Goal: Task Accomplishment & Management: Complete application form

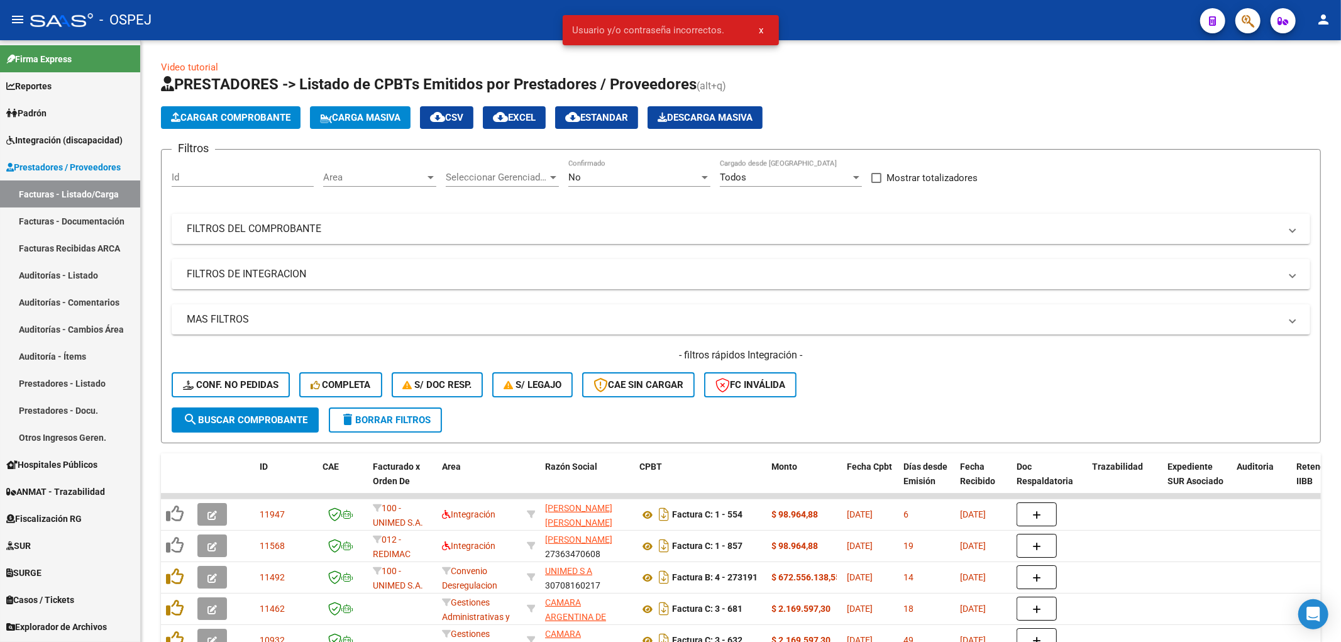
click at [1236, 29] on div at bounding box center [1242, 21] width 35 height 26
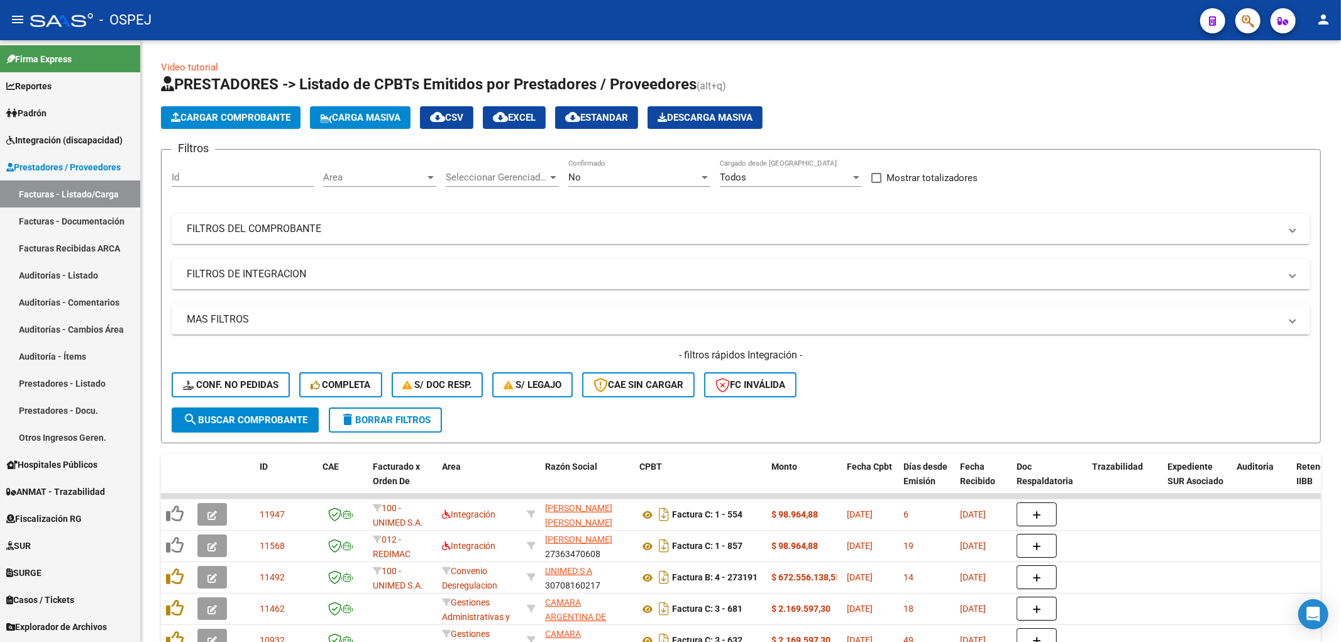
click at [1236, 29] on div at bounding box center [1242, 21] width 35 height 26
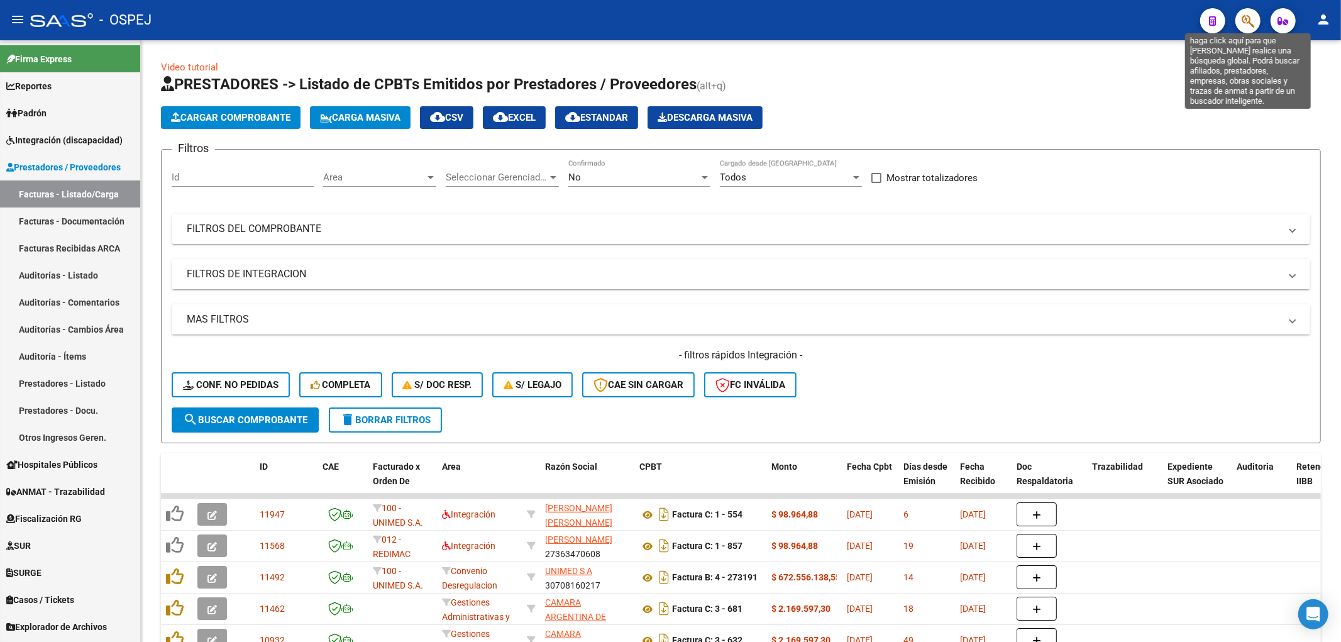
click at [1247, 23] on icon "button" at bounding box center [1248, 21] width 13 height 14
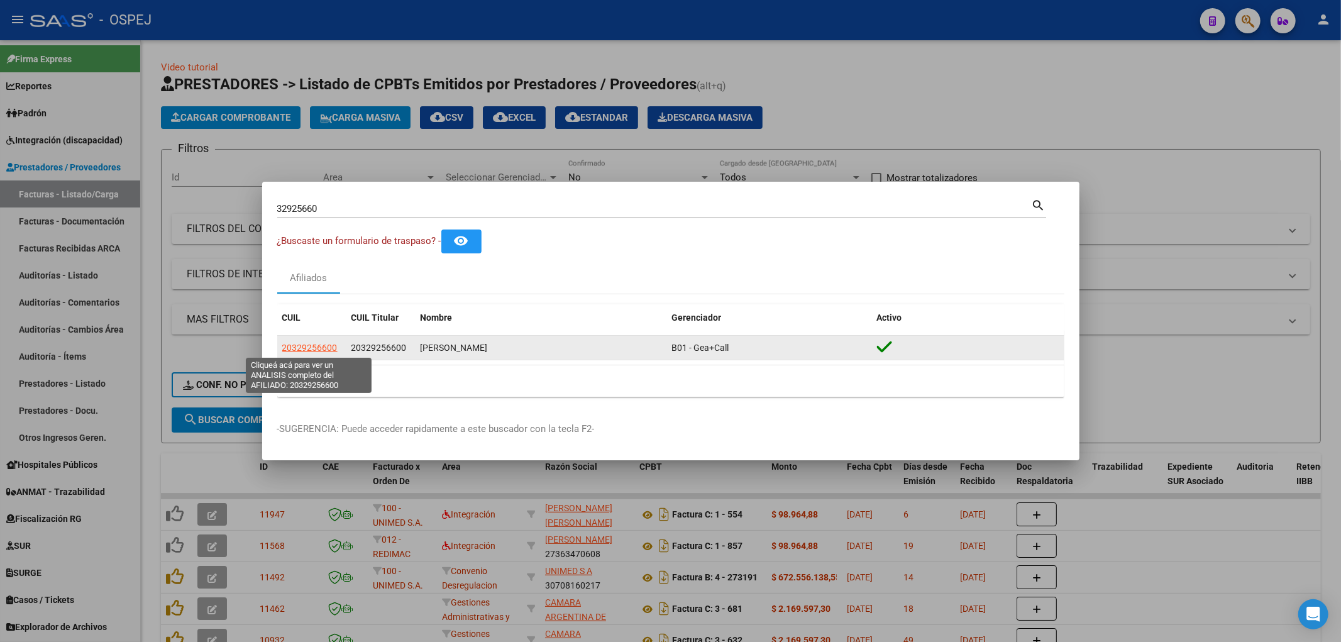
click at [306, 348] on span "20329256600" at bounding box center [309, 348] width 55 height 10
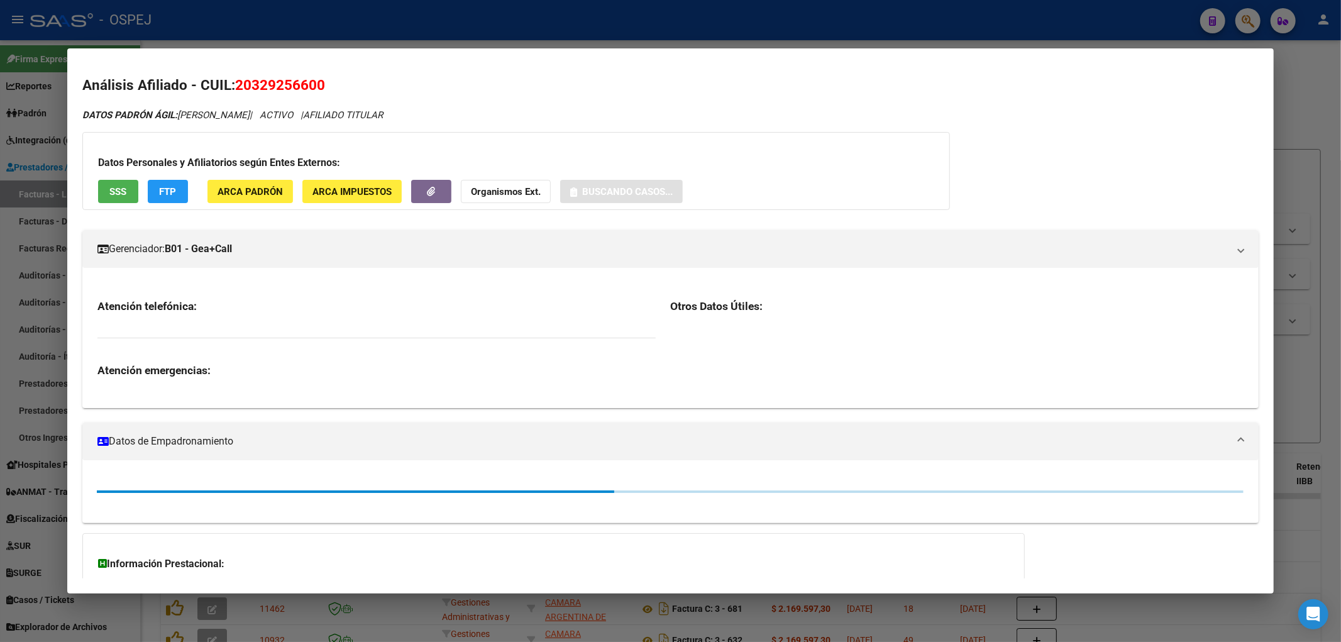
click at [326, 74] on mat-dialog-content "Análisis Afiliado - CUIL: 20329256600 DATOS PADRÓN ÁGIL: PEDROCCA MARCOS MATIAS…" at bounding box center [670, 321] width 1207 height 516
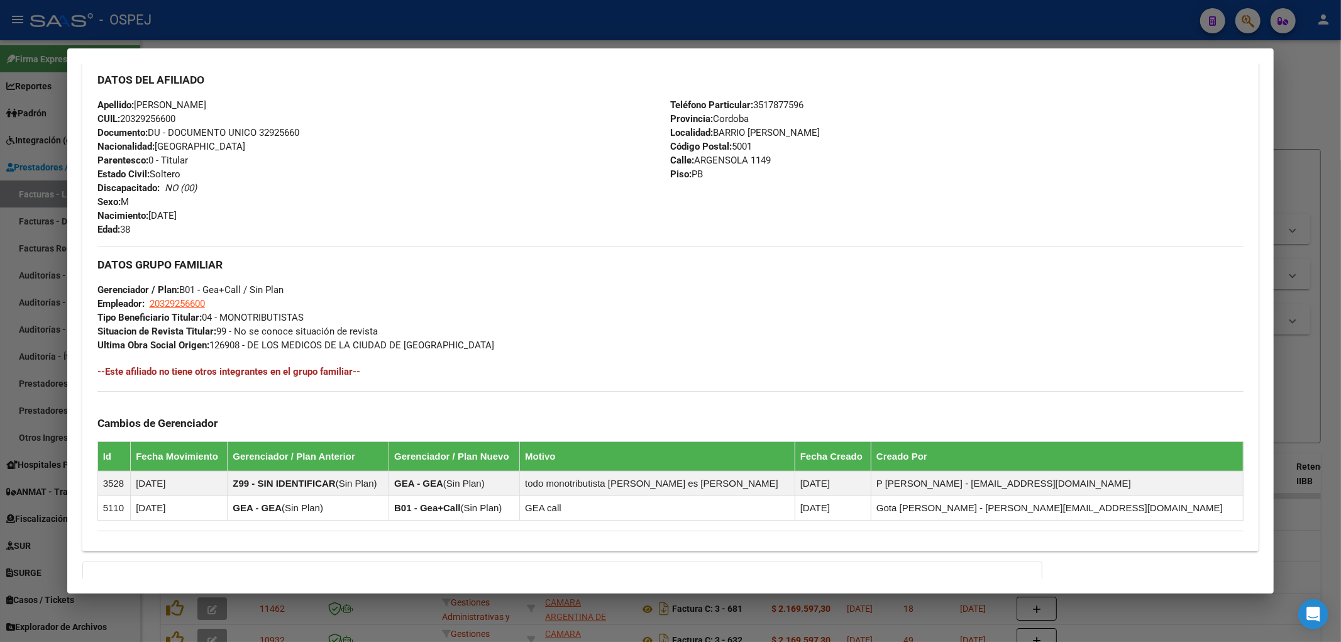
scroll to position [558, 0]
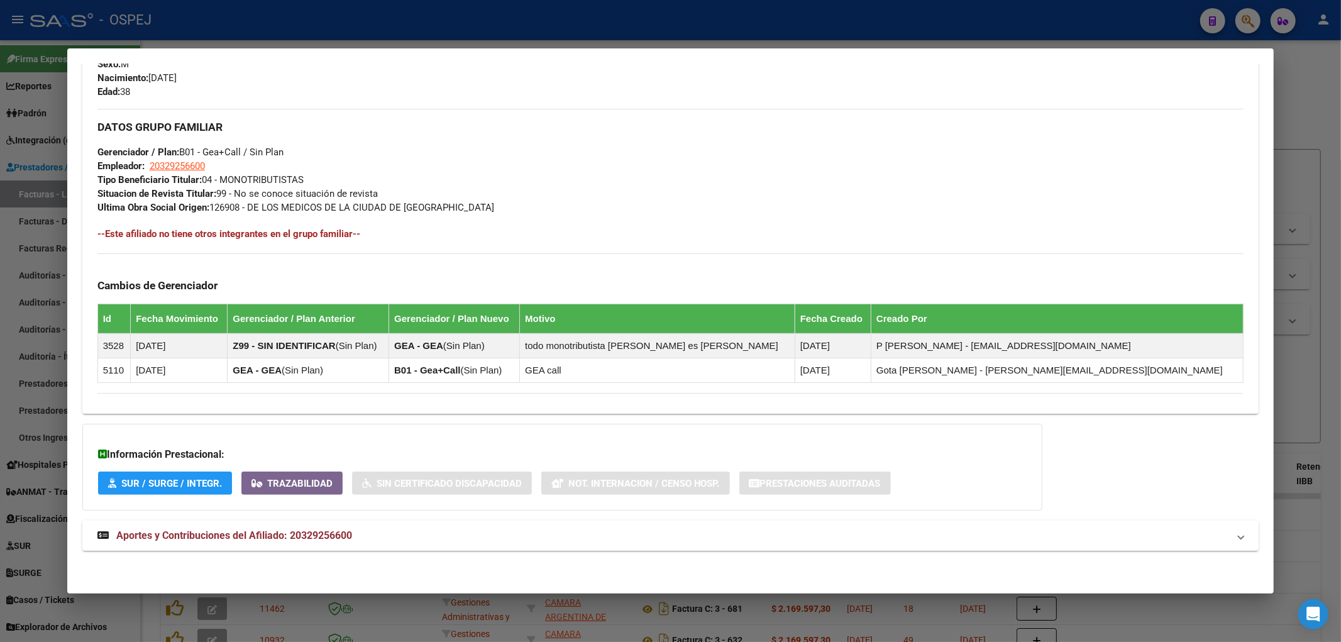
click at [378, 534] on mat-panel-title "Aportes y Contribuciones del Afiliado: 20329256600" at bounding box center [663, 535] width 1132 height 15
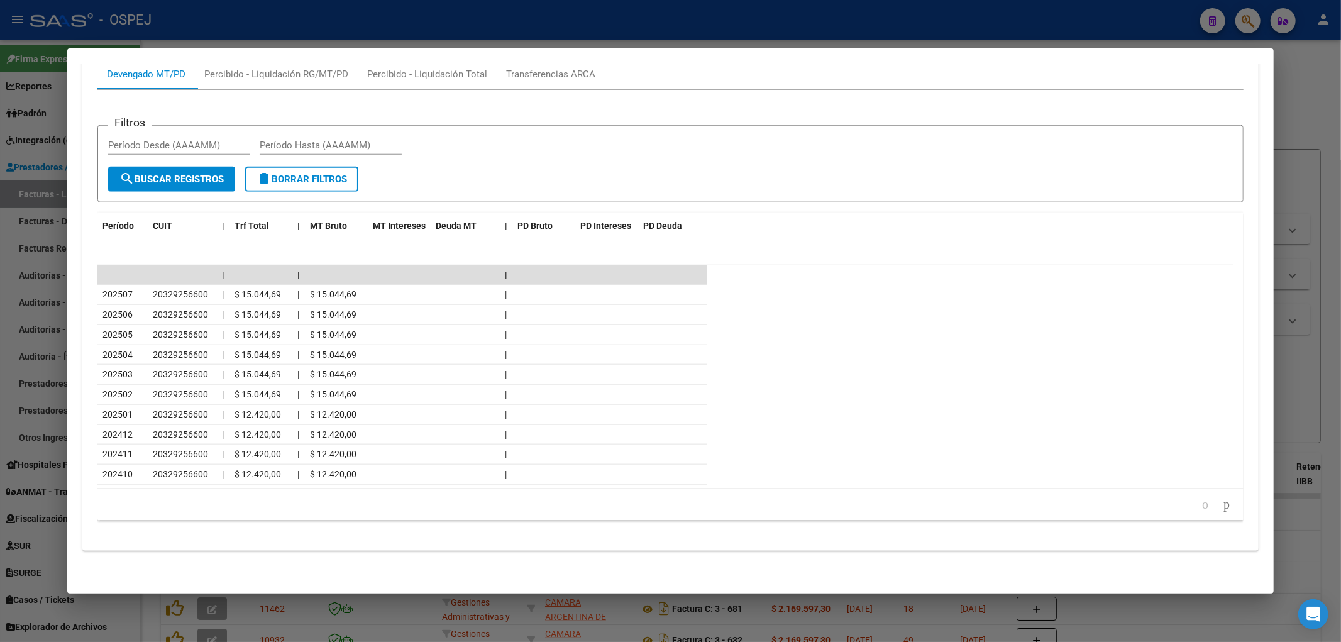
scroll to position [0, 0]
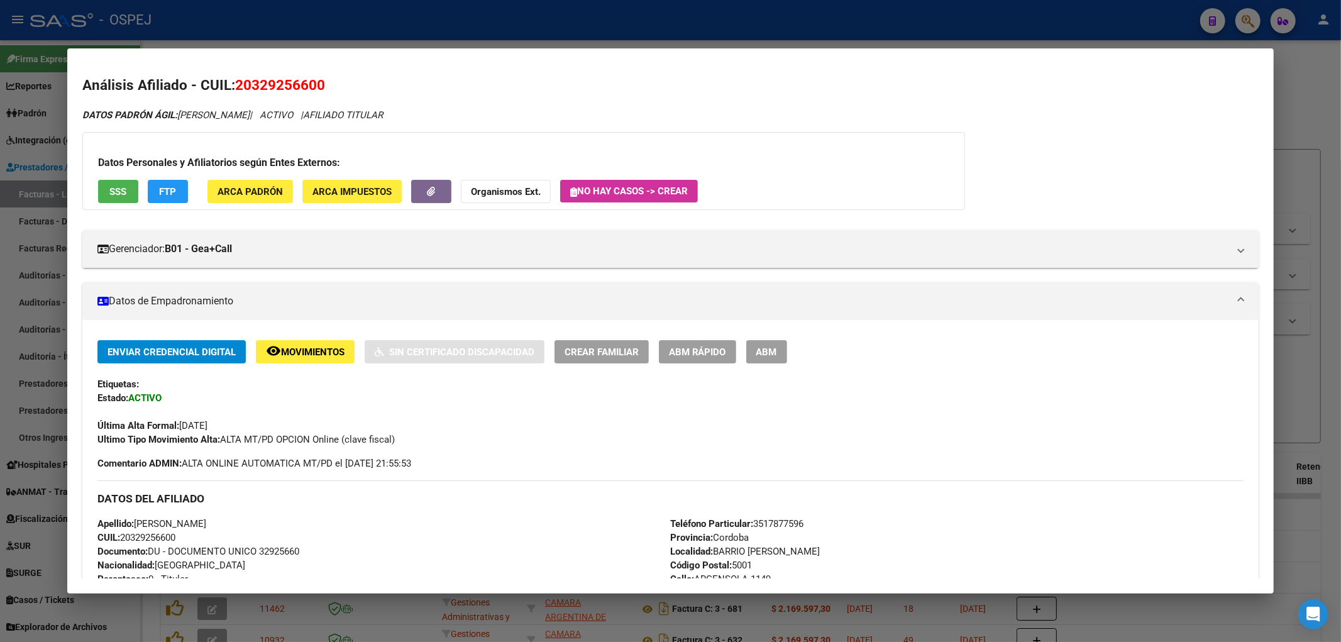
drag, startPoint x: 510, startPoint y: 343, endPoint x: 535, endPoint y: 182, distance: 162.8
click at [391, 143] on div "Datos Personales y Afiliatorios según Entes Externos: SSS FTP ARCA Padrón ARCA …" at bounding box center [523, 171] width 883 height 78
click at [331, 32] on div at bounding box center [670, 321] width 1341 height 642
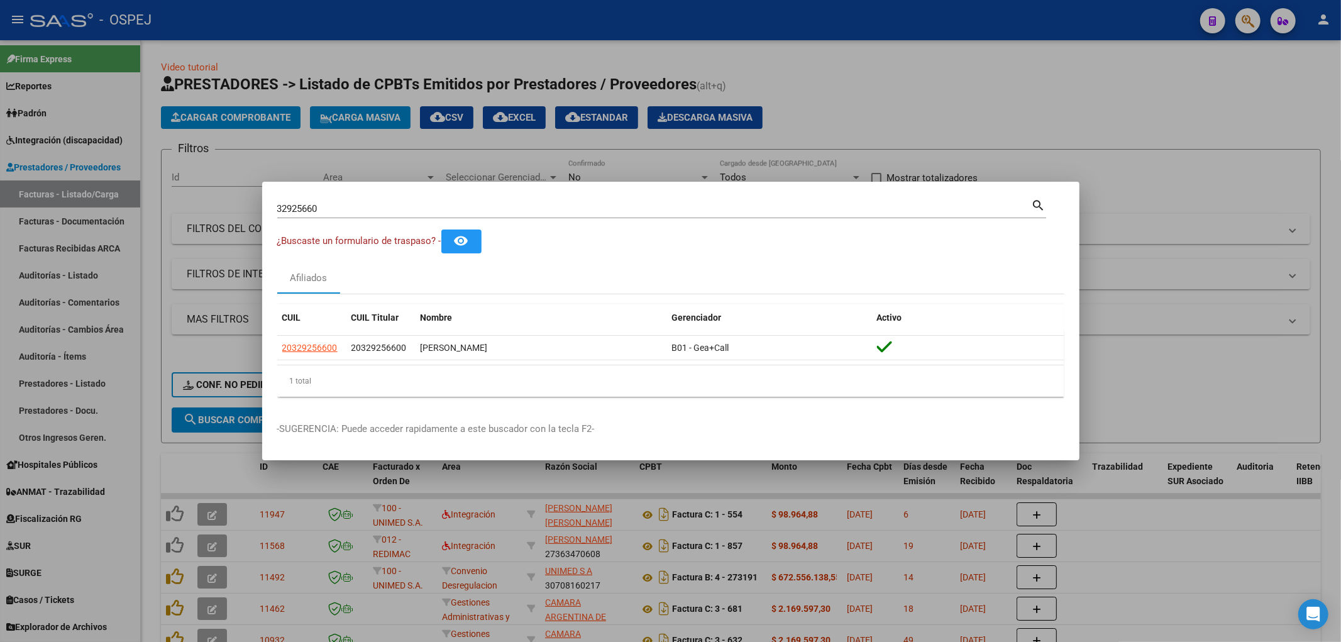
click at [318, 221] on div "32925660 Buscar (apellido, dni, cuil, nro traspaso, cuit, obra social) search" at bounding box center [661, 213] width 769 height 33
click at [318, 210] on input "32925660" at bounding box center [654, 208] width 754 height 11
paste input "41710477"
type input "41710477"
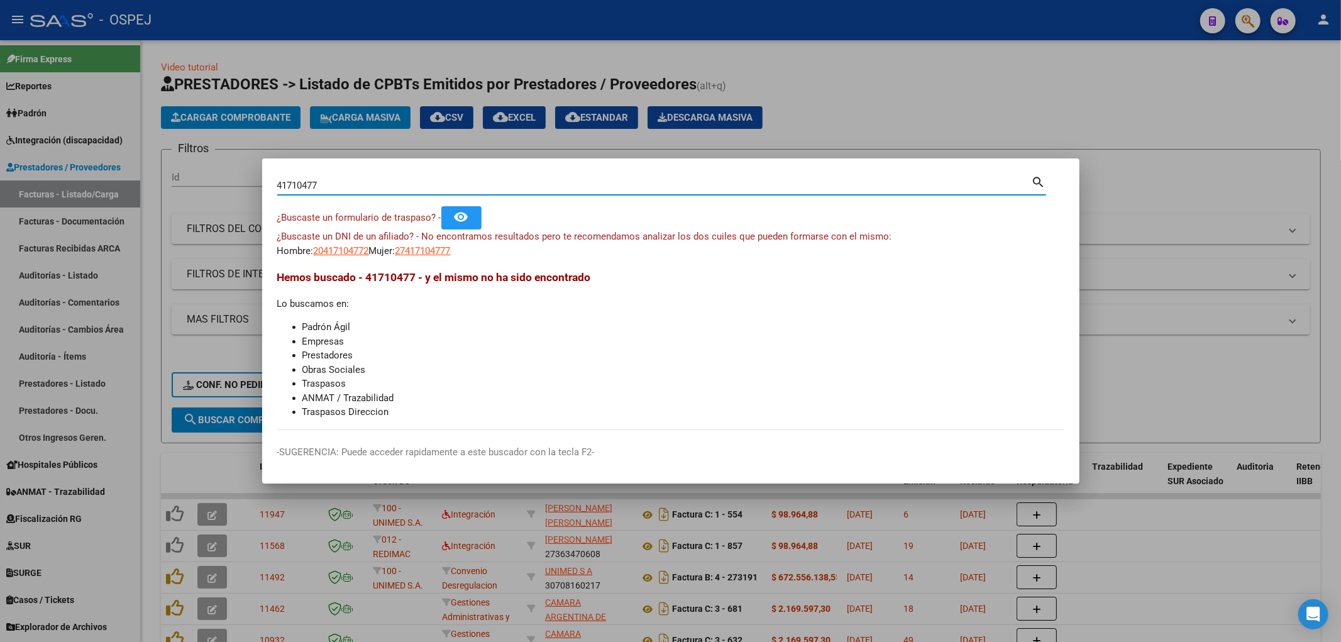
click at [356, 252] on span "20417104772" at bounding box center [341, 250] width 55 height 11
type textarea "20417104772"
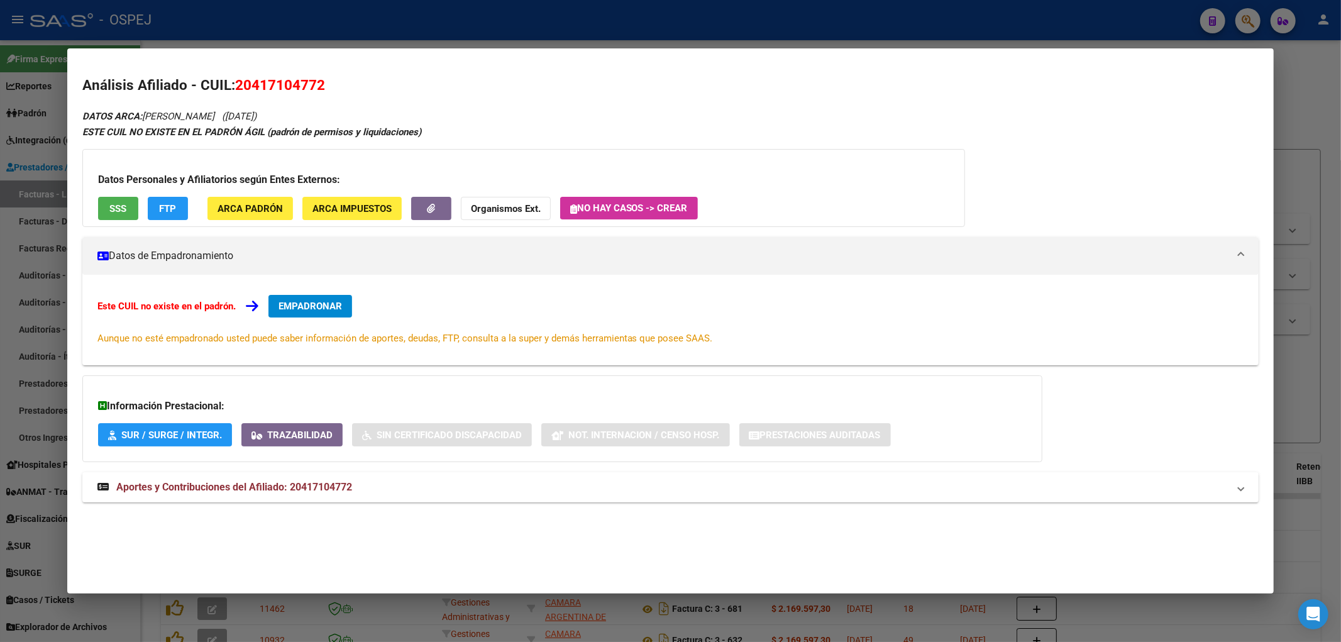
click at [120, 209] on span "SSS" at bounding box center [117, 208] width 17 height 11
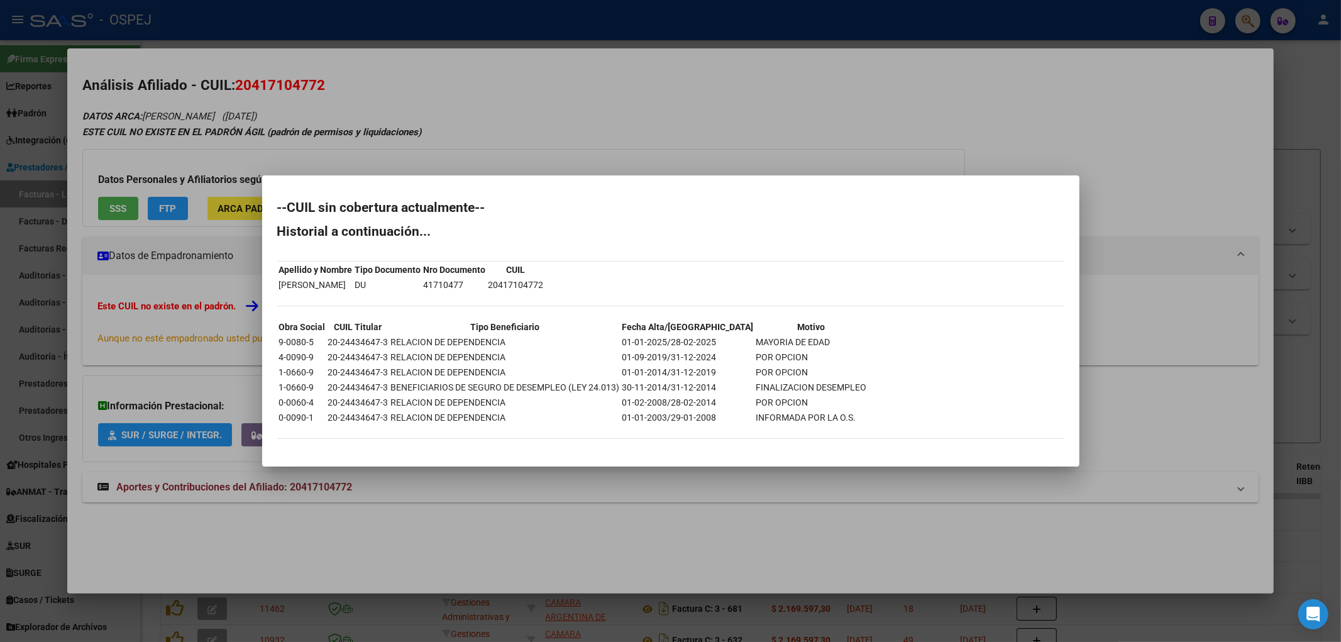
drag, startPoint x: 131, startPoint y: 52, endPoint x: 114, endPoint y: 10, distance: 44.6
click at [131, 51] on div at bounding box center [670, 321] width 1341 height 642
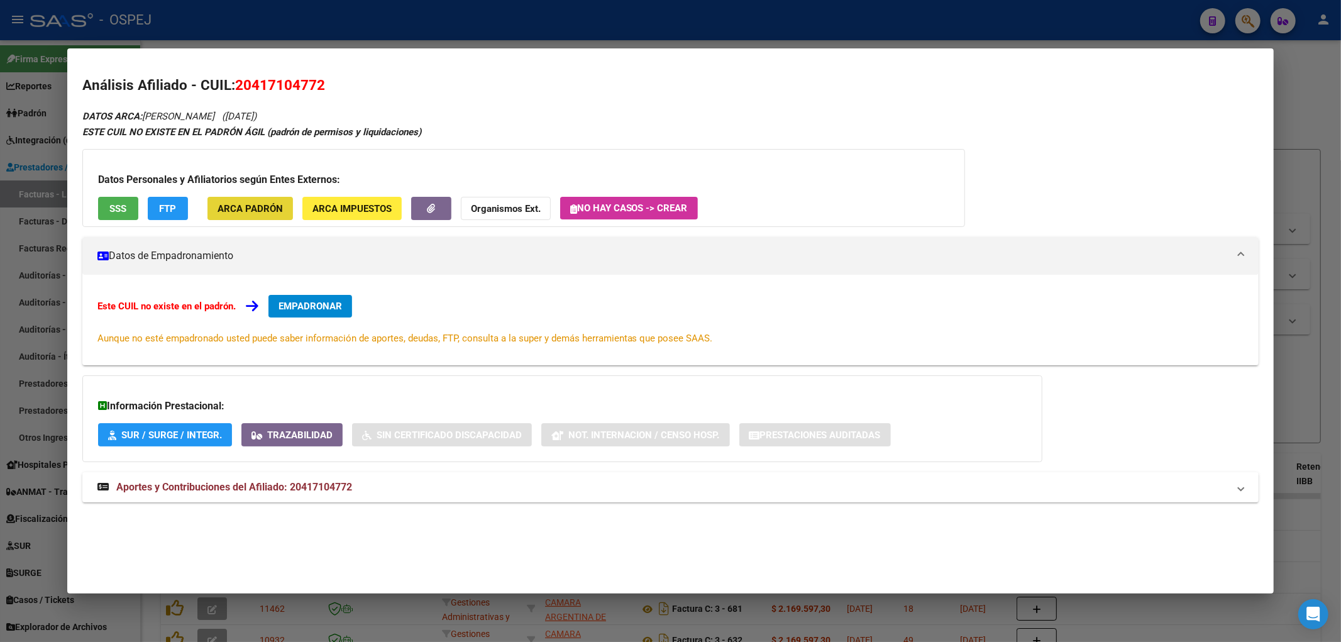
click at [266, 202] on span "ARCA Padrón" at bounding box center [250, 207] width 65 height 11
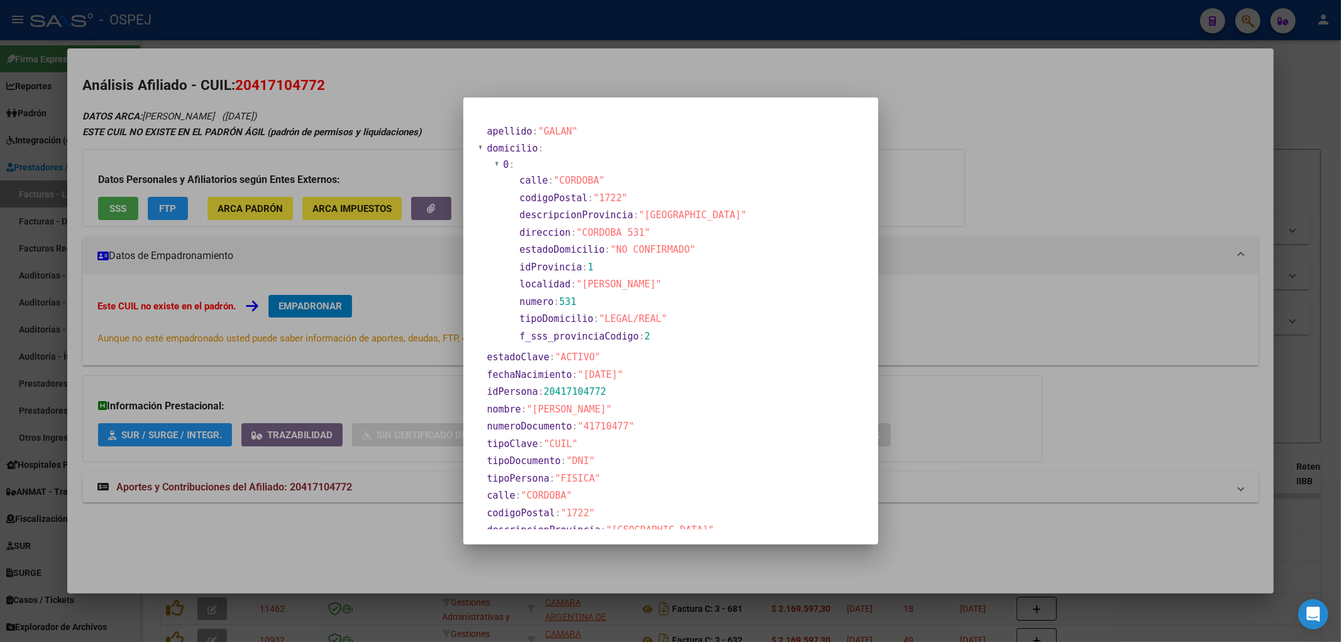
click at [201, 102] on div at bounding box center [670, 321] width 1341 height 642
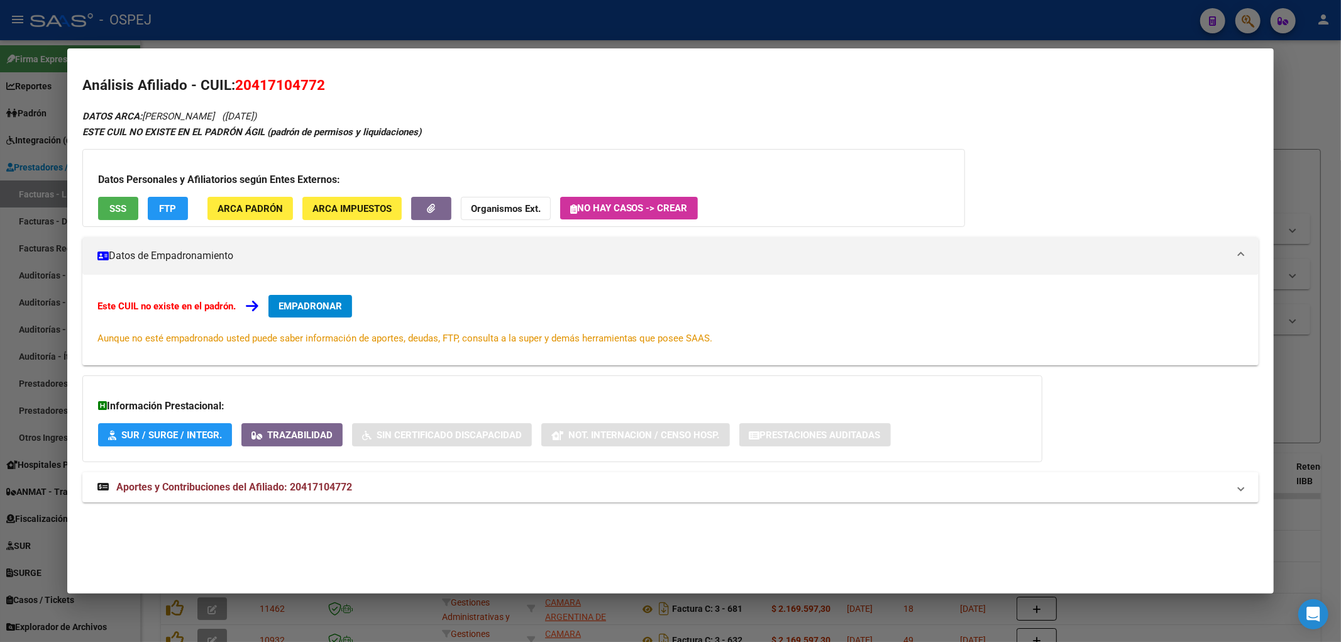
click at [299, 45] on div at bounding box center [670, 321] width 1341 height 642
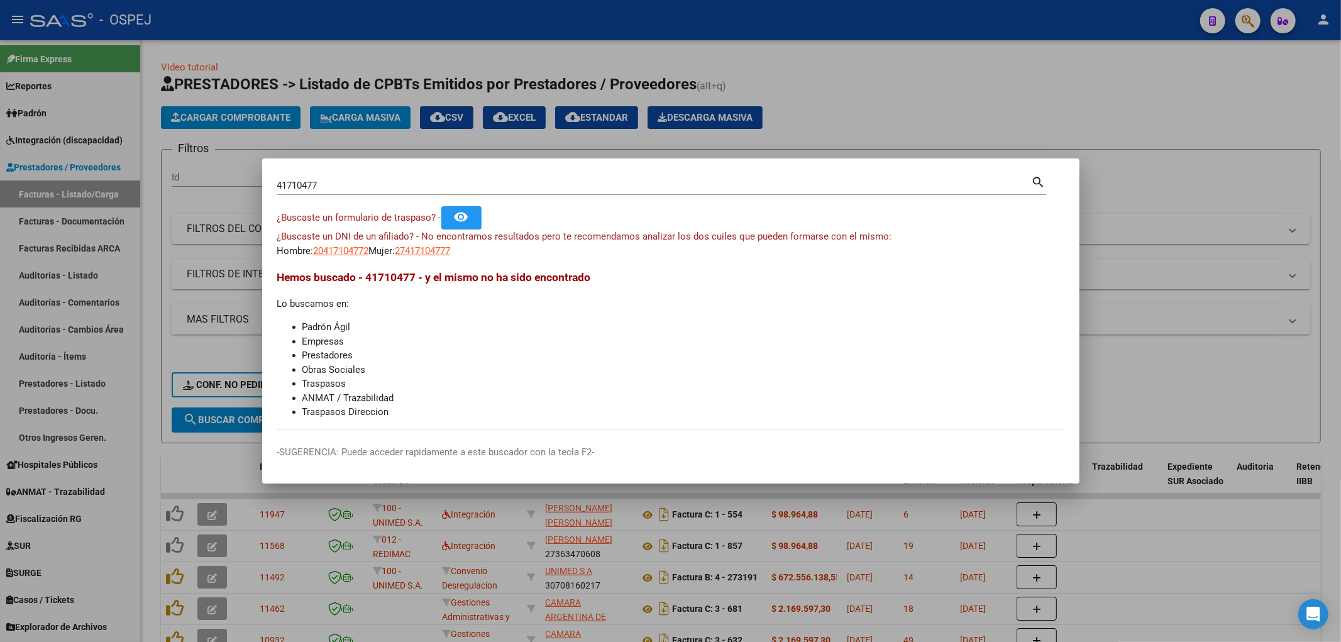
drag, startPoint x: 331, startPoint y: 180, endPoint x: 0, endPoint y: 178, distance: 331.3
click at [0, 178] on div "41710477 Buscar (apellido, dni, cuil, nro traspaso, cuit, obra social) search ¿…" at bounding box center [670, 321] width 1341 height 642
paste input "20261654939"
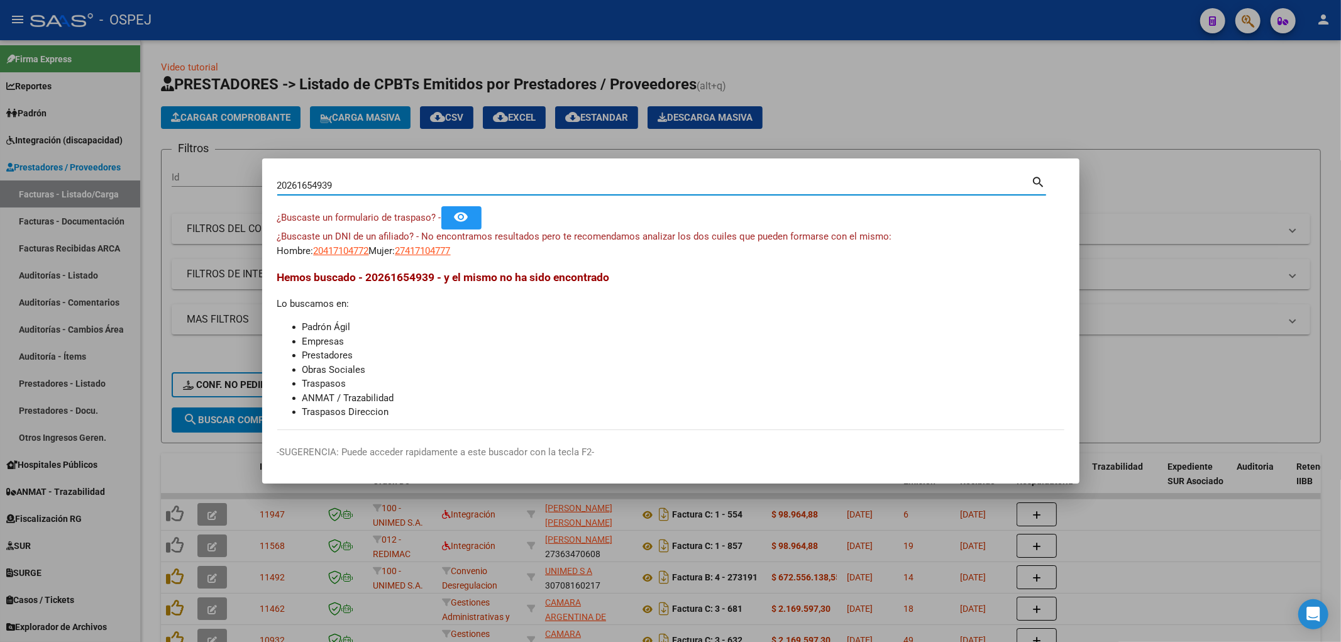
type input "20261654939"
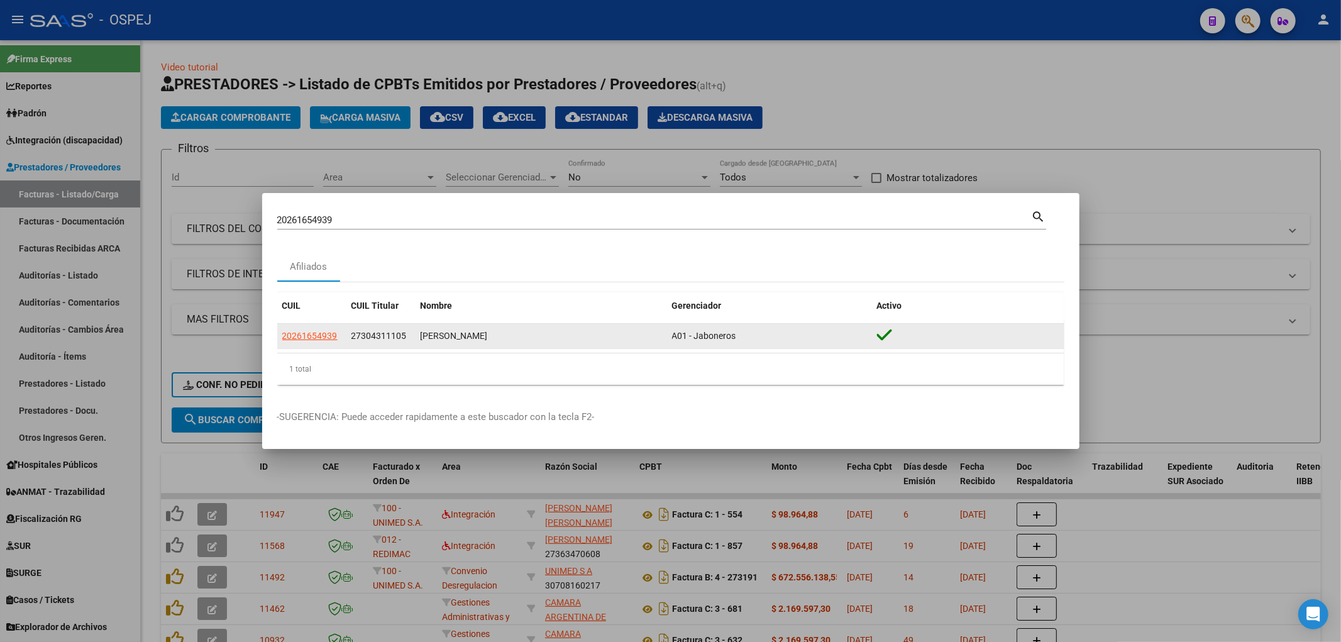
drag, startPoint x: 340, startPoint y: 341, endPoint x: 322, endPoint y: 334, distance: 19.5
click at [336, 340] on div "20261654939" at bounding box center [311, 336] width 59 height 14
click at [322, 334] on span "20261654939" at bounding box center [309, 336] width 55 height 10
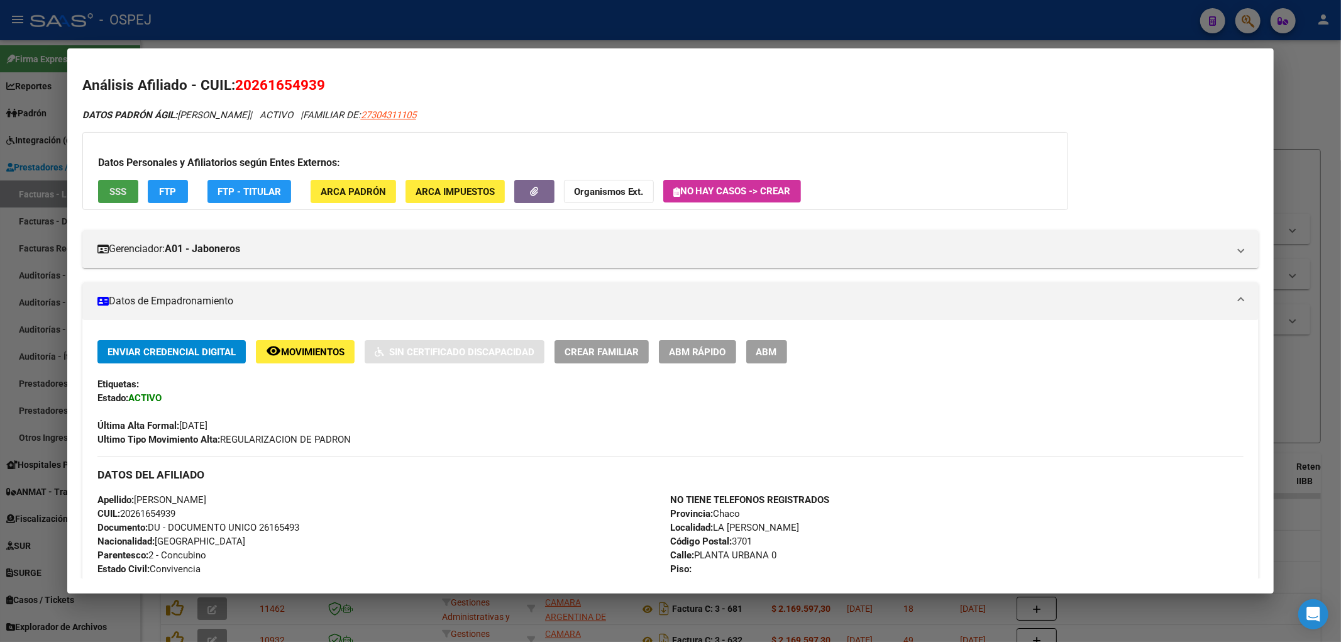
click at [104, 187] on button "SSS" at bounding box center [118, 191] width 40 height 23
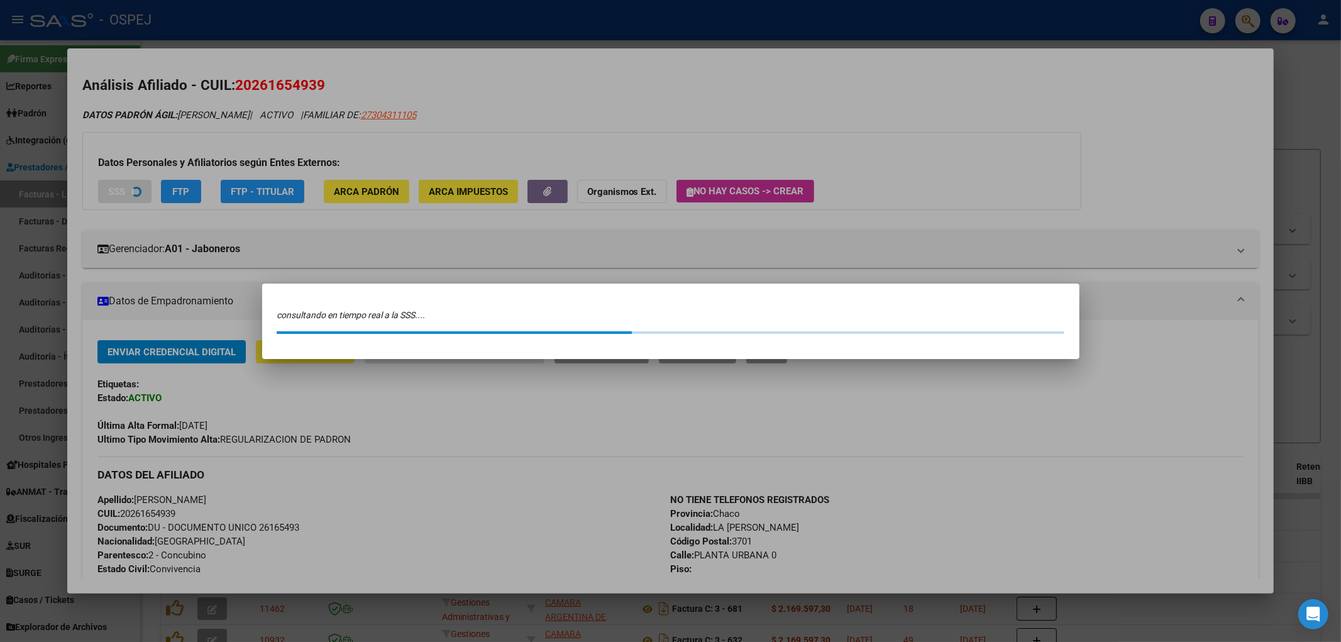
click at [189, 89] on div at bounding box center [670, 321] width 1341 height 642
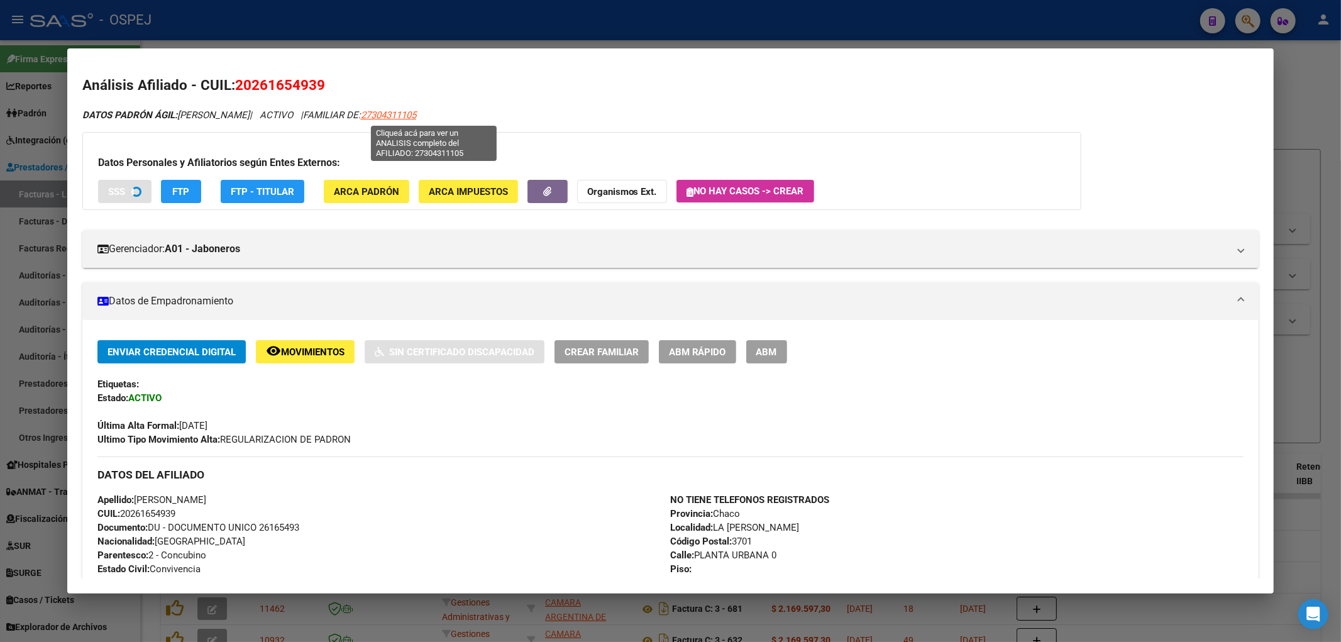
click at [412, 116] on span "27304311105" at bounding box center [388, 114] width 55 height 11
type textarea "27304311105"
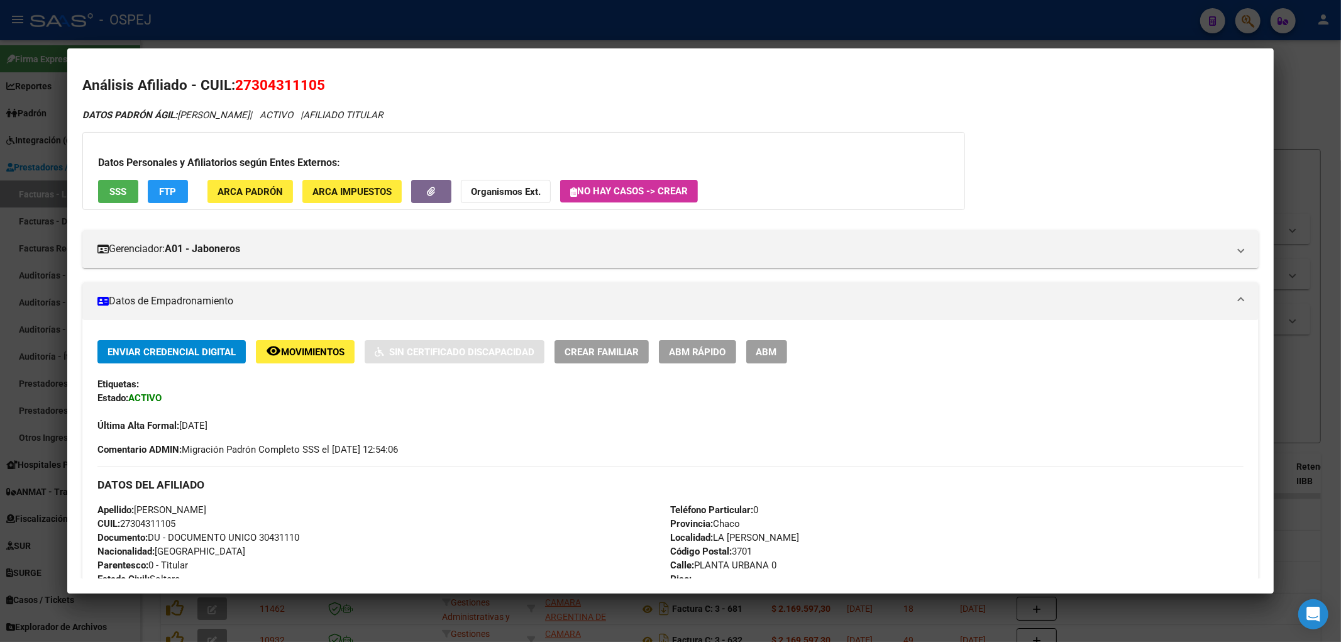
click at [118, 199] on button "SSS" at bounding box center [118, 191] width 40 height 23
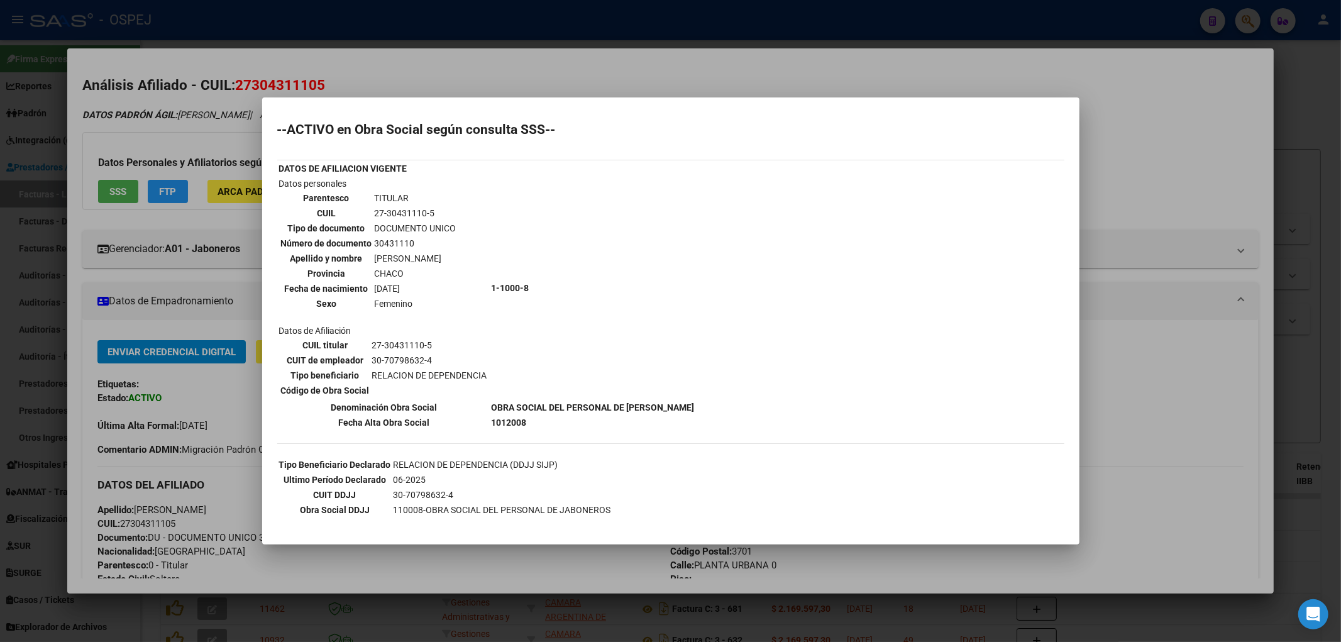
click at [111, 99] on div at bounding box center [670, 321] width 1341 height 642
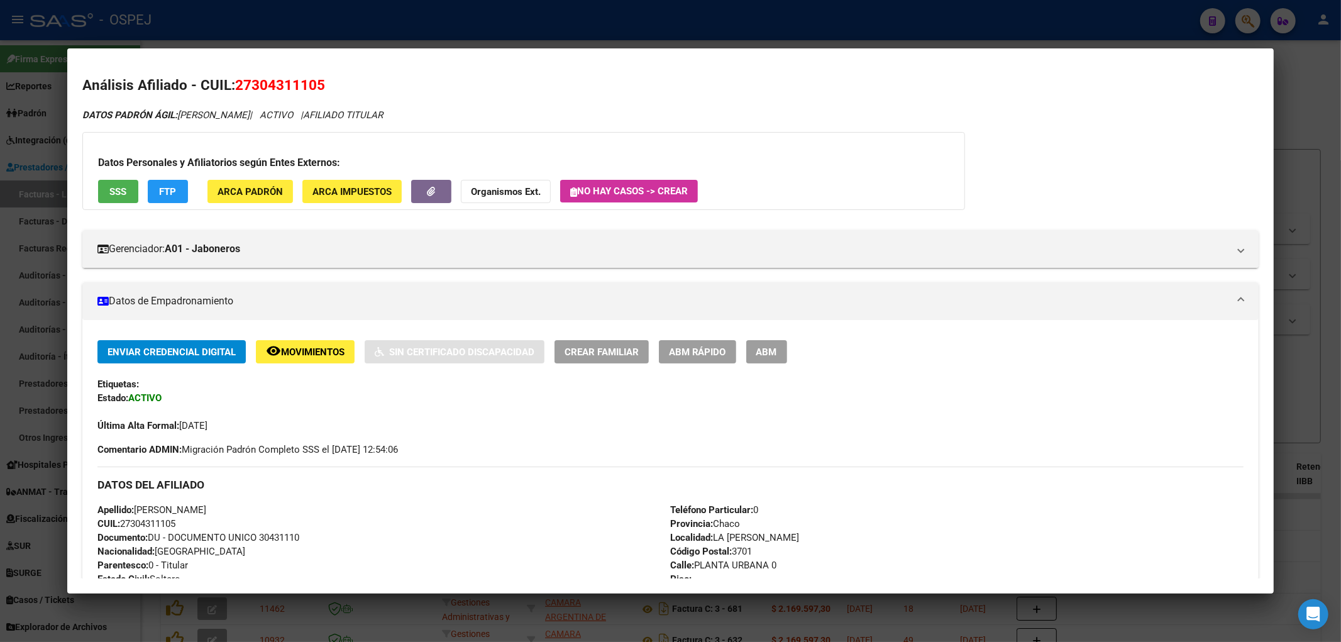
click at [174, 13] on div at bounding box center [670, 321] width 1341 height 642
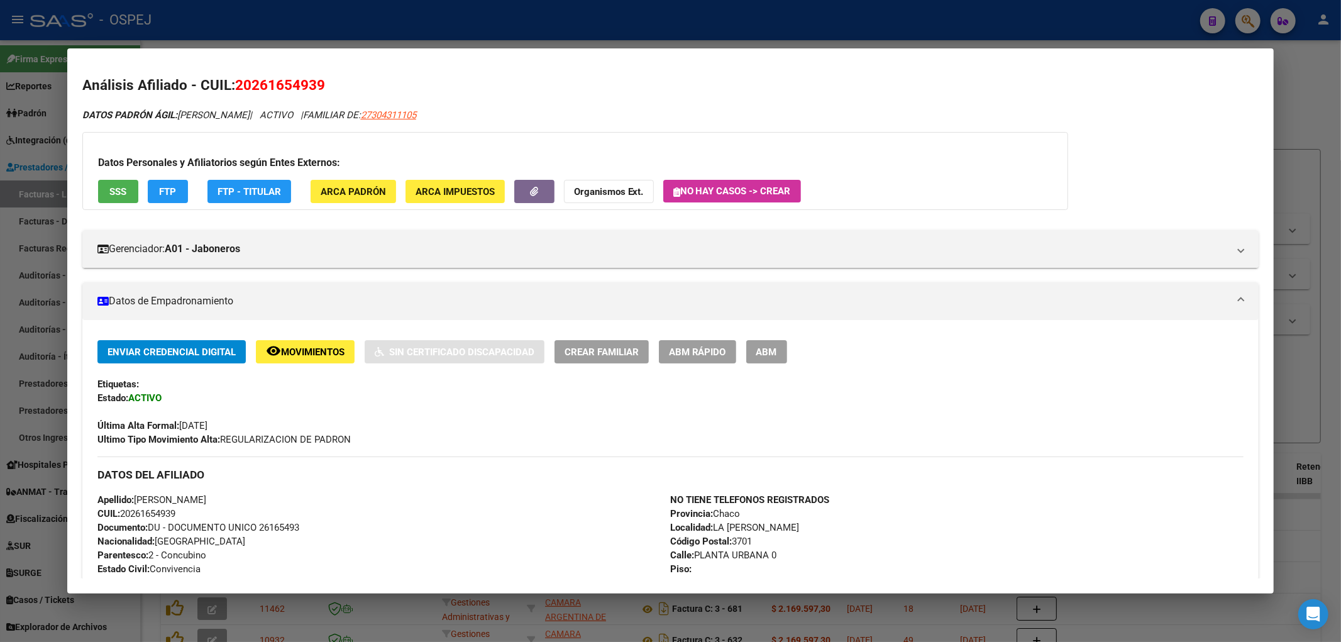
click at [341, 36] on div at bounding box center [670, 321] width 1341 height 642
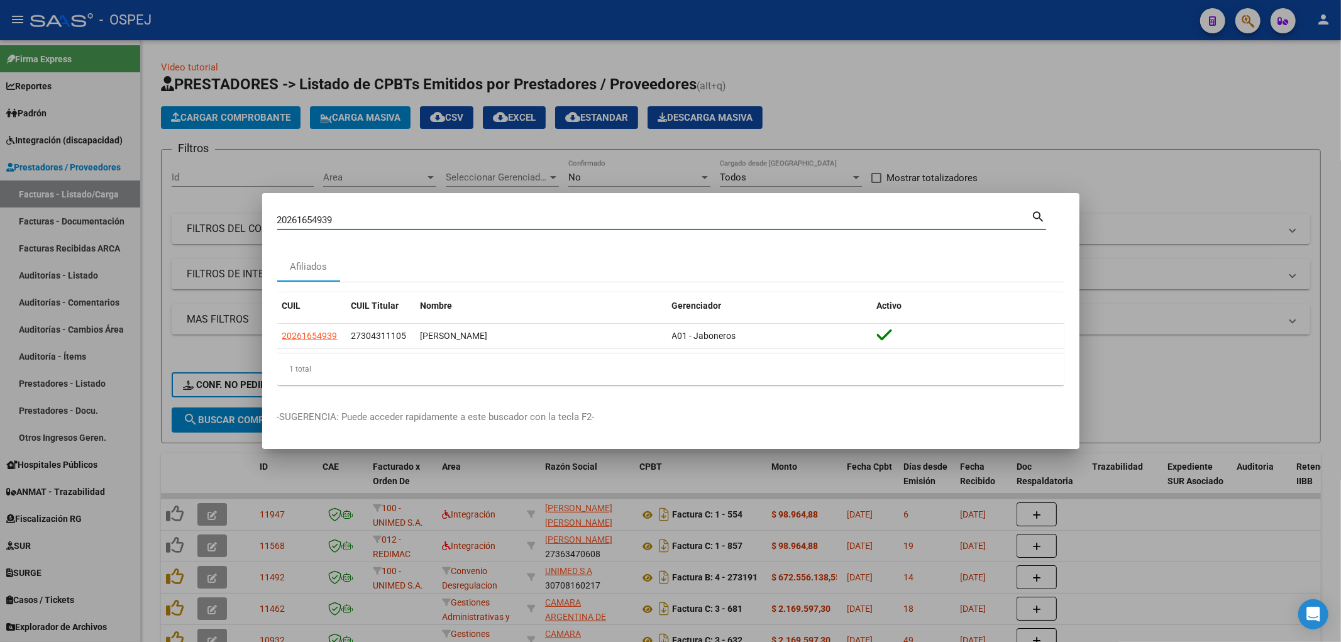
click at [321, 221] on input "20261654939" at bounding box center [654, 219] width 754 height 11
paste input "3806579"
click at [321, 221] on input "20261654939" at bounding box center [654, 219] width 754 height 11
type input "38065799"
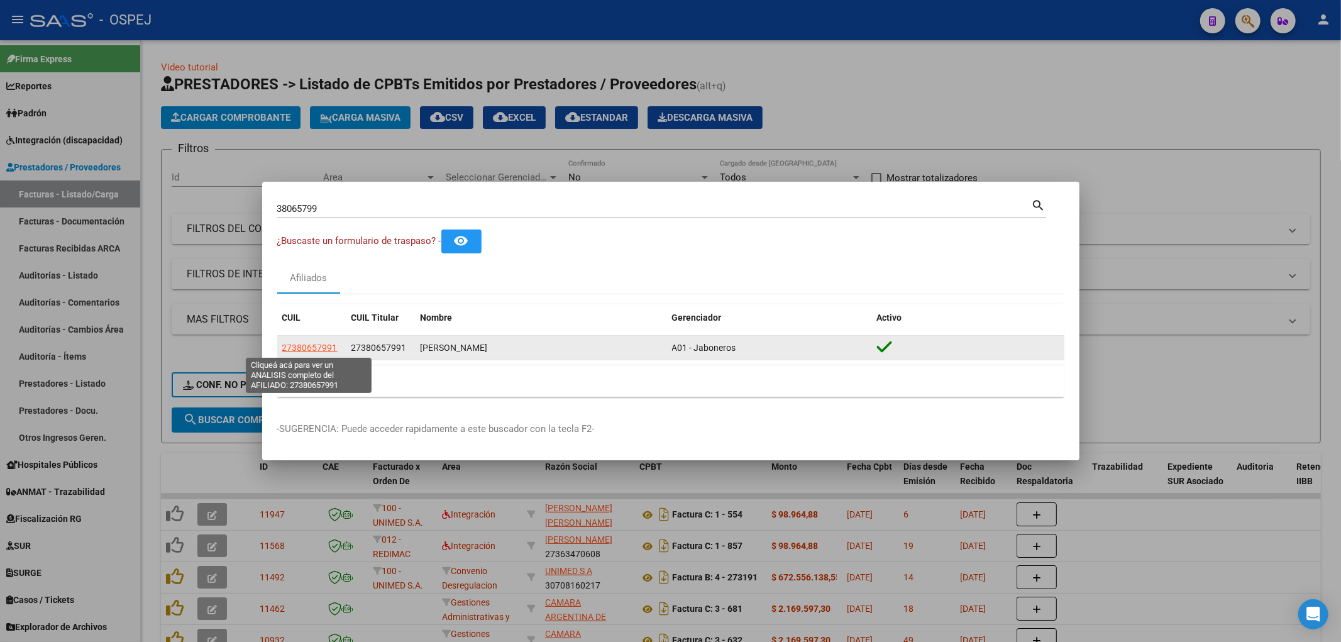
click at [307, 351] on span "27380657991" at bounding box center [309, 348] width 55 height 10
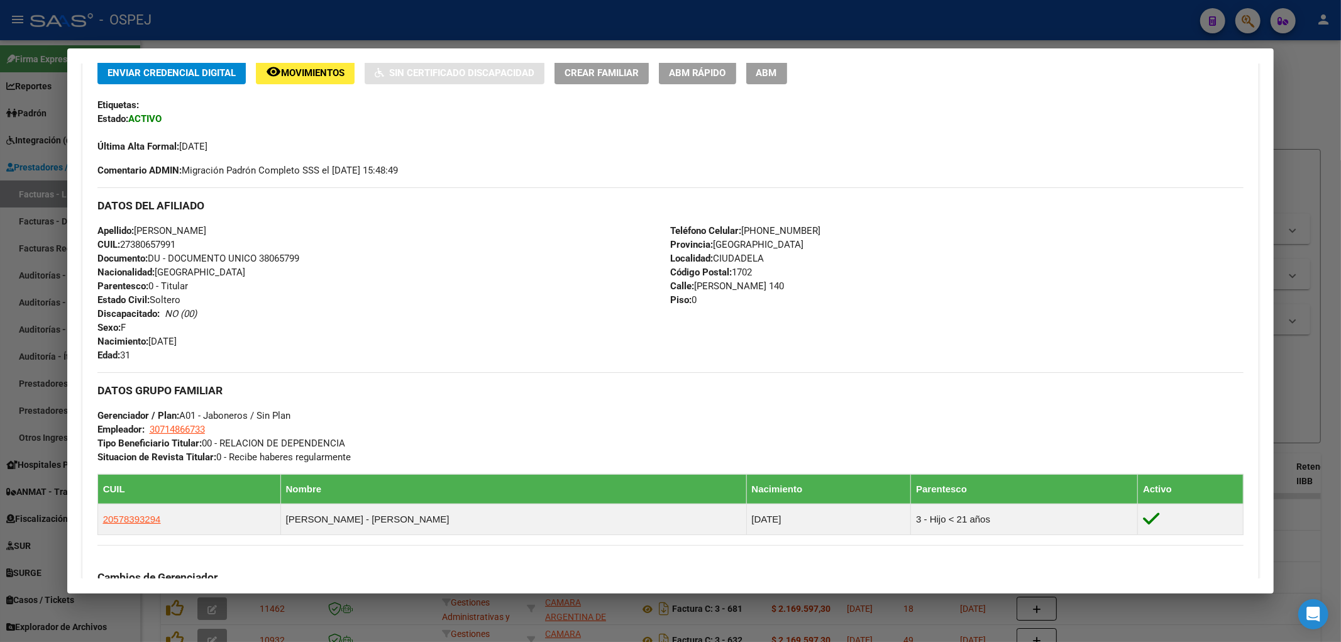
scroll to position [548, 0]
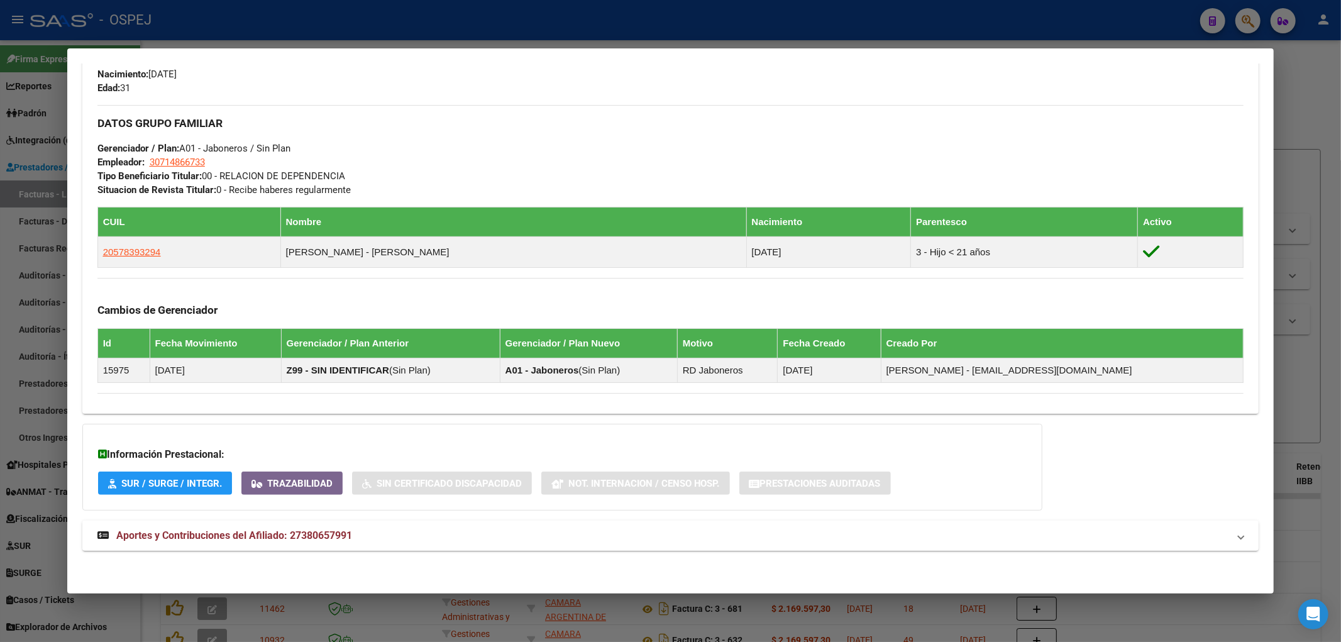
click at [390, 543] on mat-expansion-panel-header "Aportes y Contribuciones del Afiliado: 27380657991" at bounding box center [670, 536] width 1177 height 30
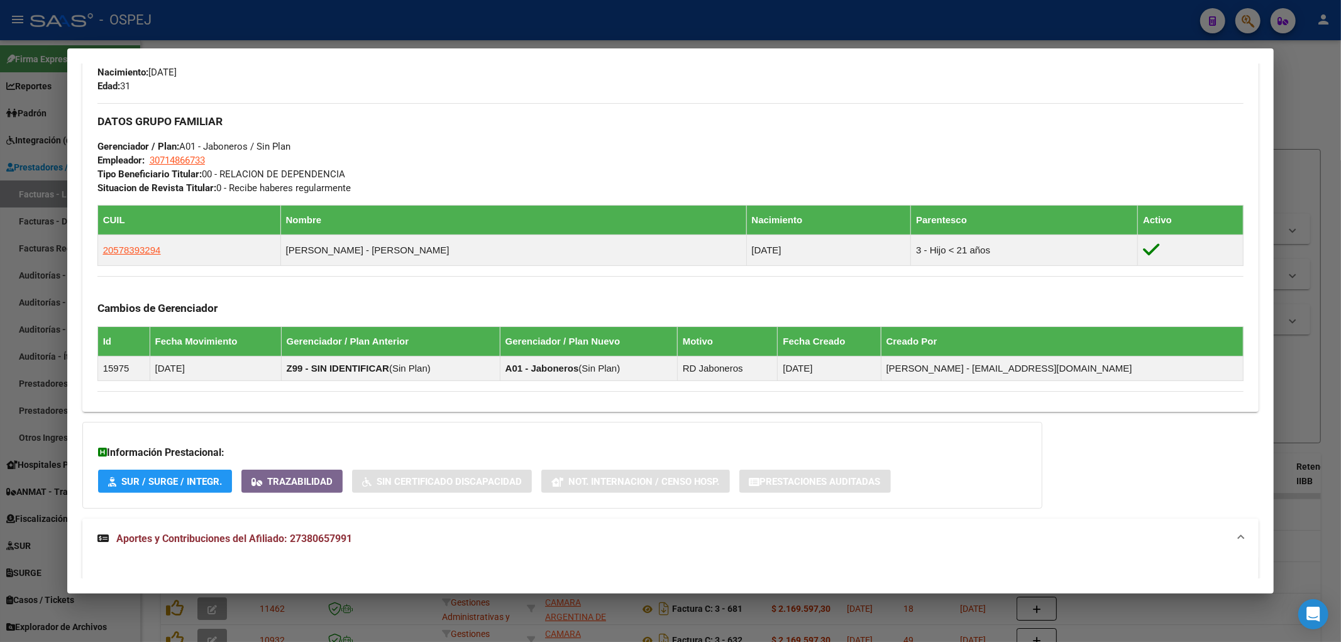
scroll to position [967, 0]
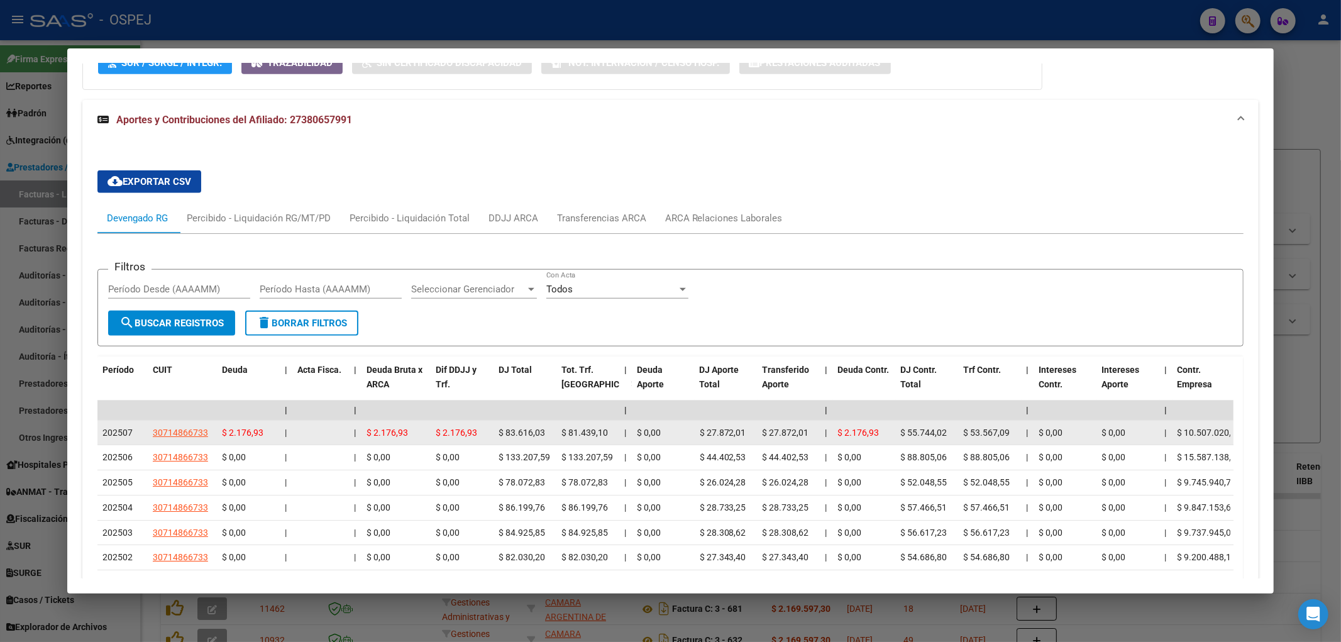
click at [182, 443] on datatable-body-cell "30714866733" at bounding box center [182, 433] width 69 height 25
click at [180, 440] on datatable-body-cell "30714866733" at bounding box center [182, 433] width 69 height 25
click at [180, 439] on app-link-go-to "30714866733" at bounding box center [180, 433] width 55 height 14
click at [183, 434] on span "30714866733" at bounding box center [180, 433] width 55 height 10
copy span "30714866733"
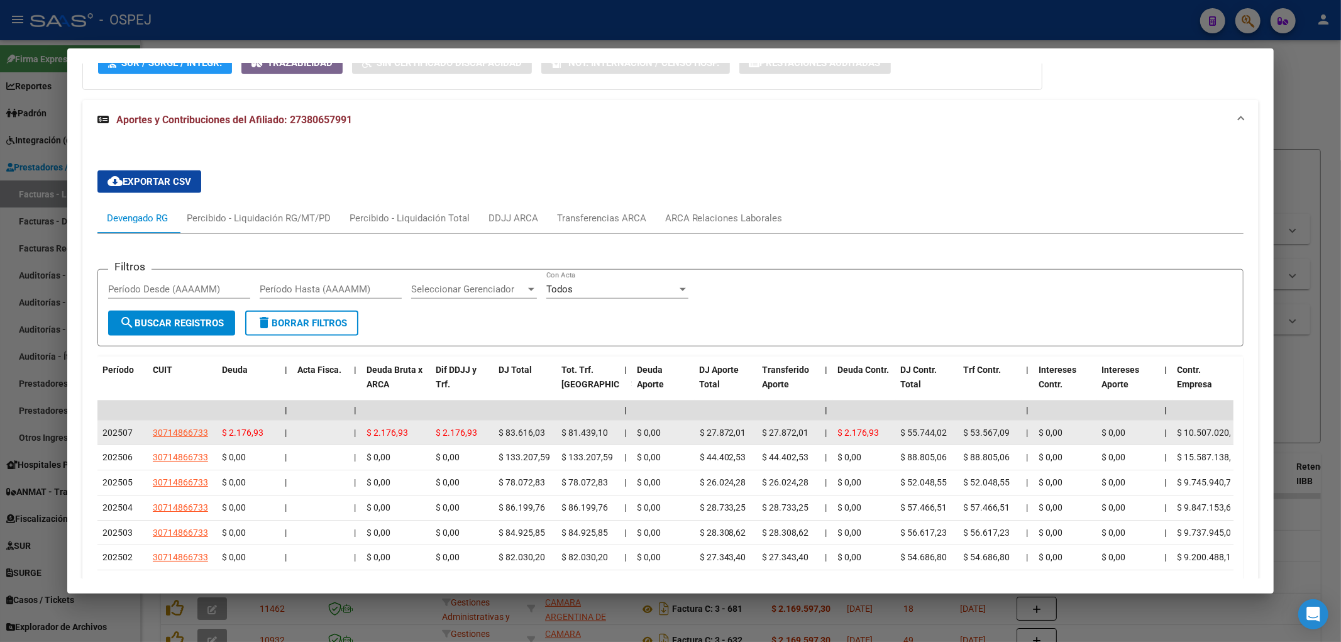
type textarea "30714866733"
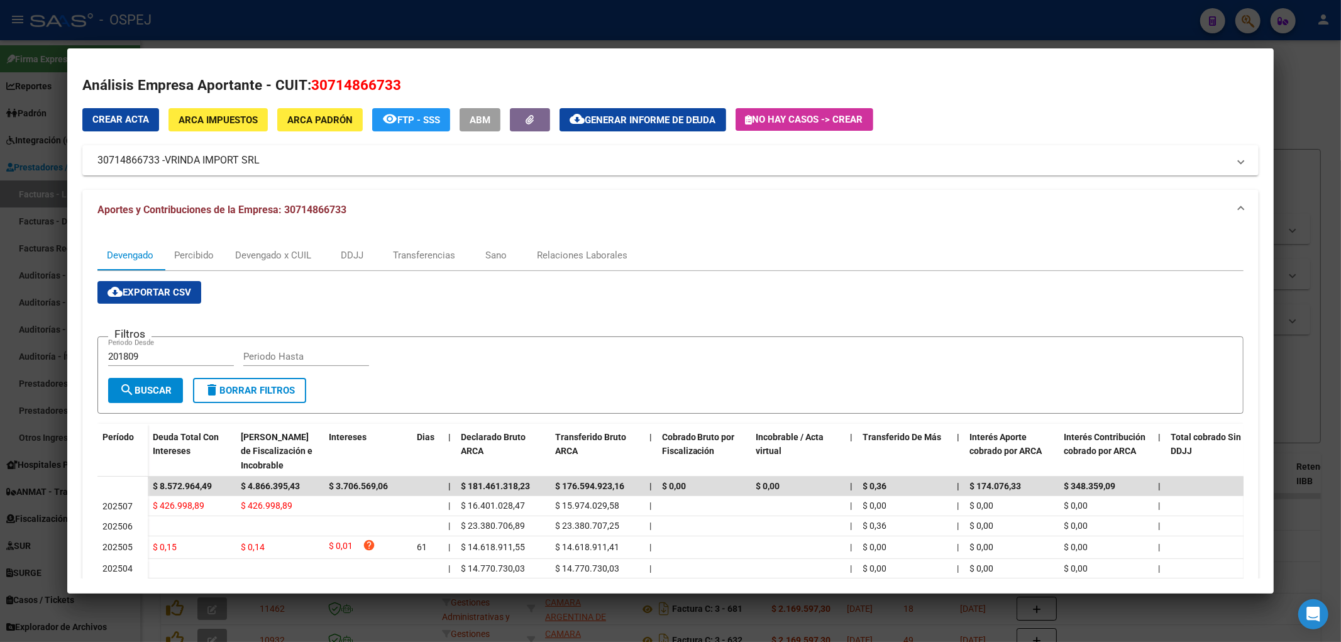
click at [6, 79] on div at bounding box center [670, 321] width 1341 height 642
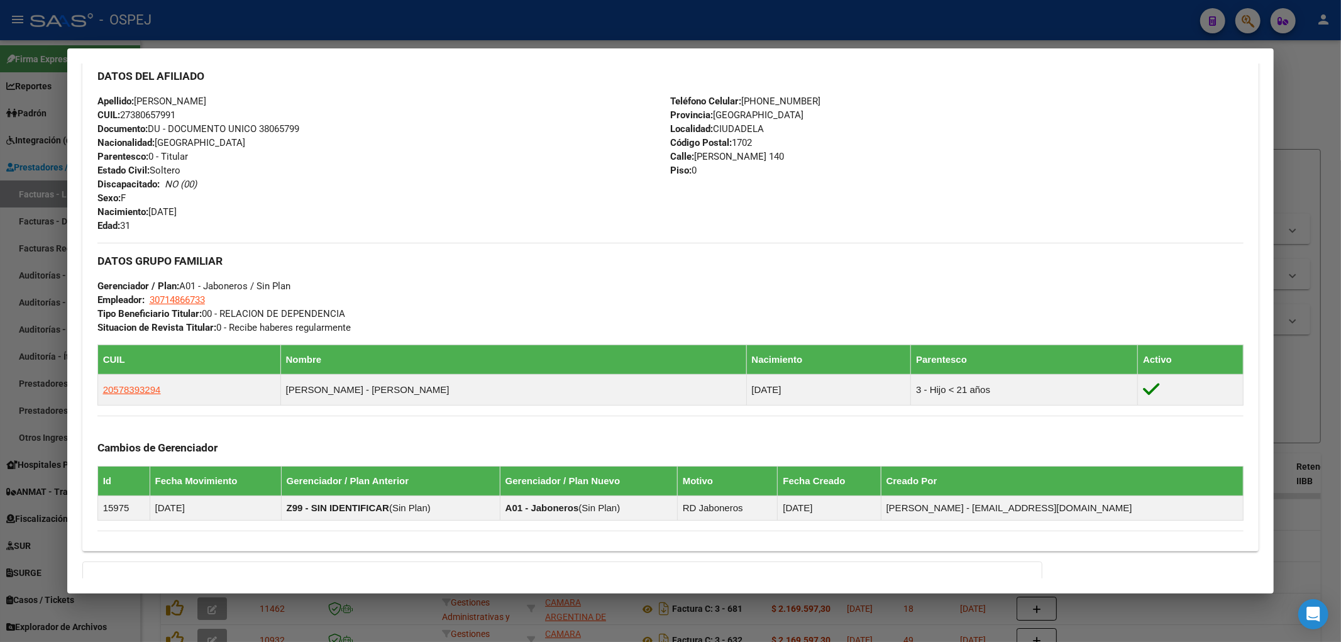
scroll to position [0, 0]
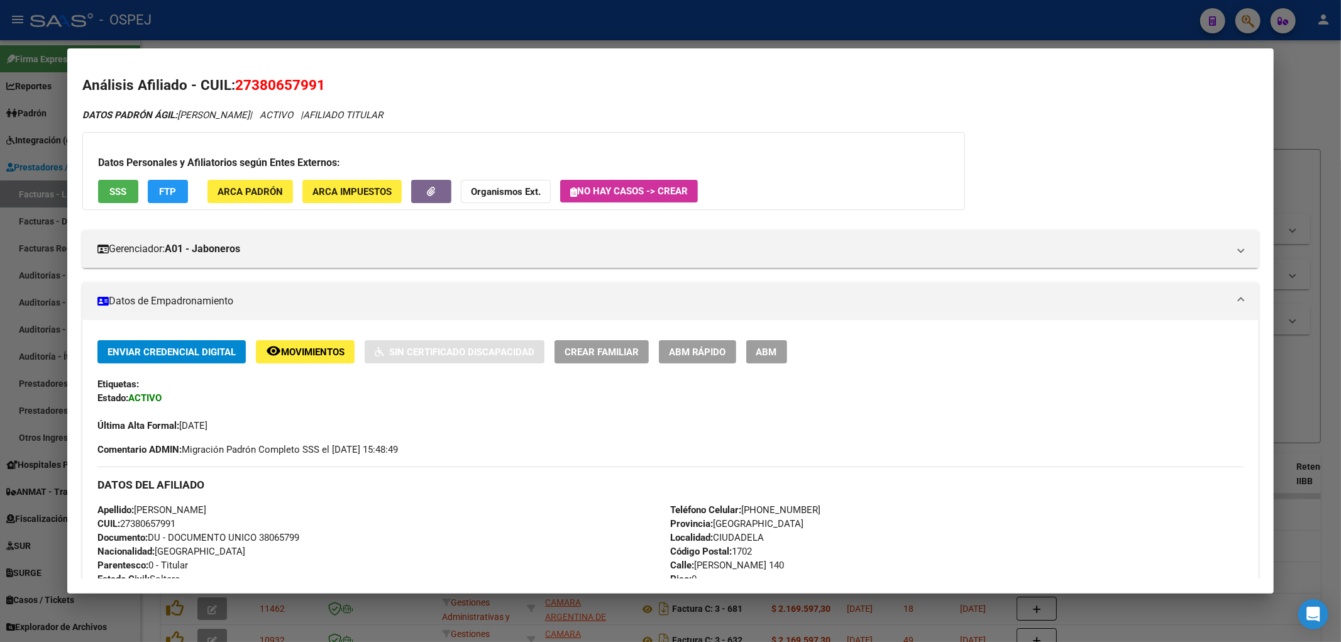
click at [279, 38] on div at bounding box center [670, 321] width 1341 height 642
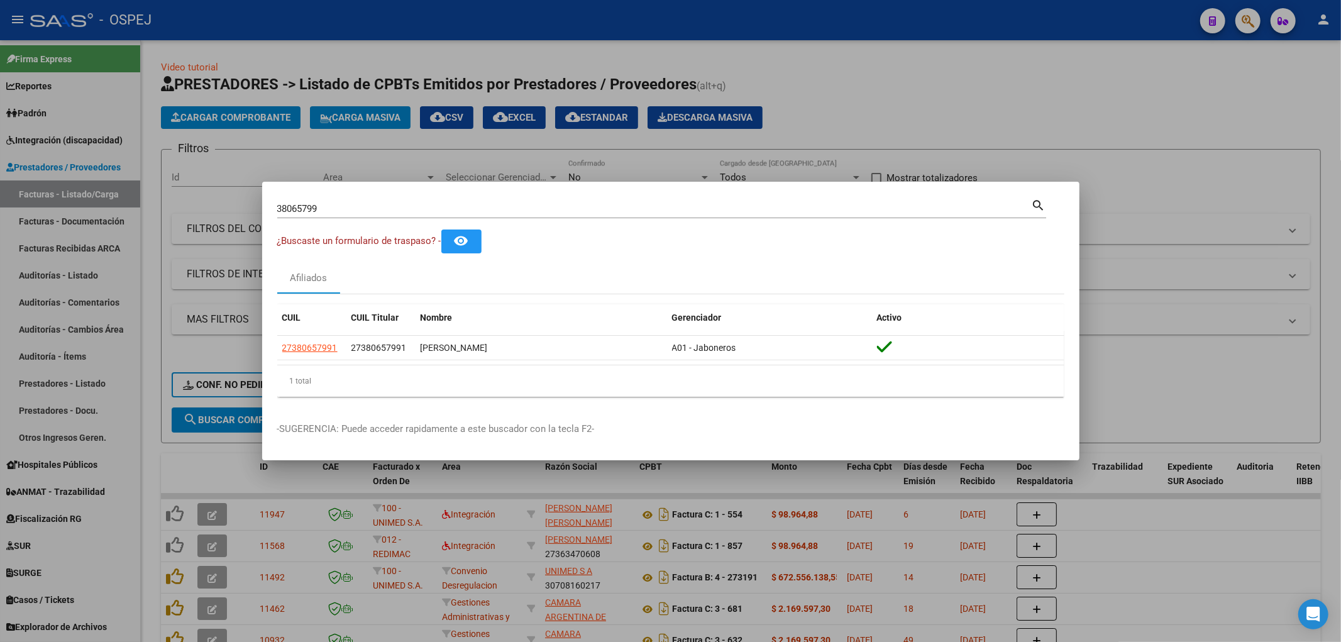
drag, startPoint x: 336, startPoint y: 220, endPoint x: 336, endPoint y: 211, distance: 8.8
click at [336, 218] on div "38065799 Buscar (apellido, dni, cuil, nro traspaso, cuit, obra social) search" at bounding box center [661, 213] width 769 height 33
drag, startPoint x: 336, startPoint y: 211, endPoint x: 108, endPoint y: 212, distance: 227.6
click at [109, 212] on div "38065799 Buscar (apellido, dni, cuil, nro traspaso, cuit, obra social) search ¿…" at bounding box center [670, 321] width 1341 height 642
paste input "25903283"
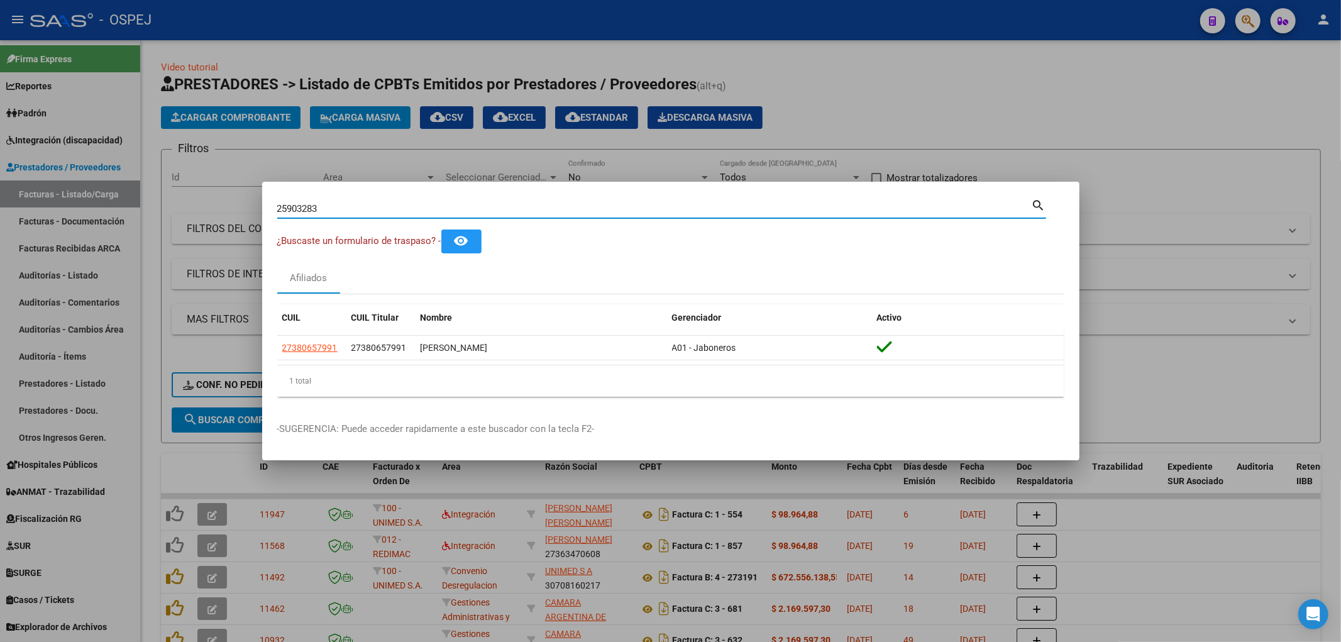
type input "25903283"
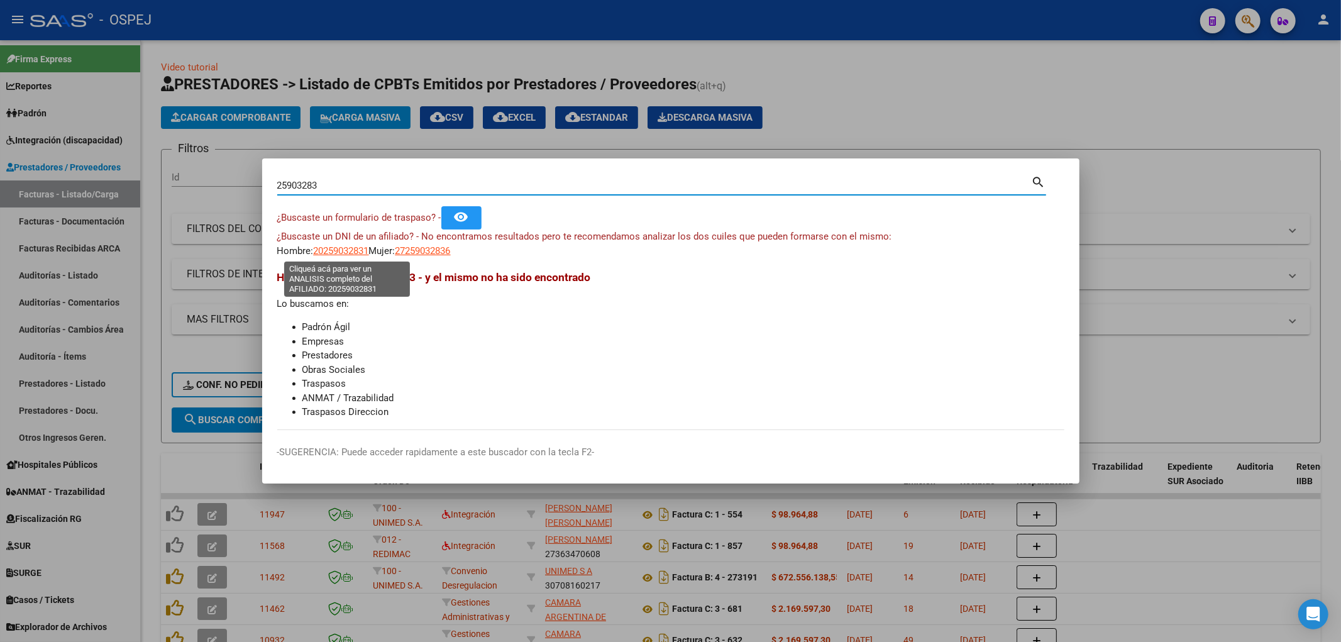
click at [342, 256] on span "20259032831" at bounding box center [341, 250] width 55 height 11
type textarea "20259032831"
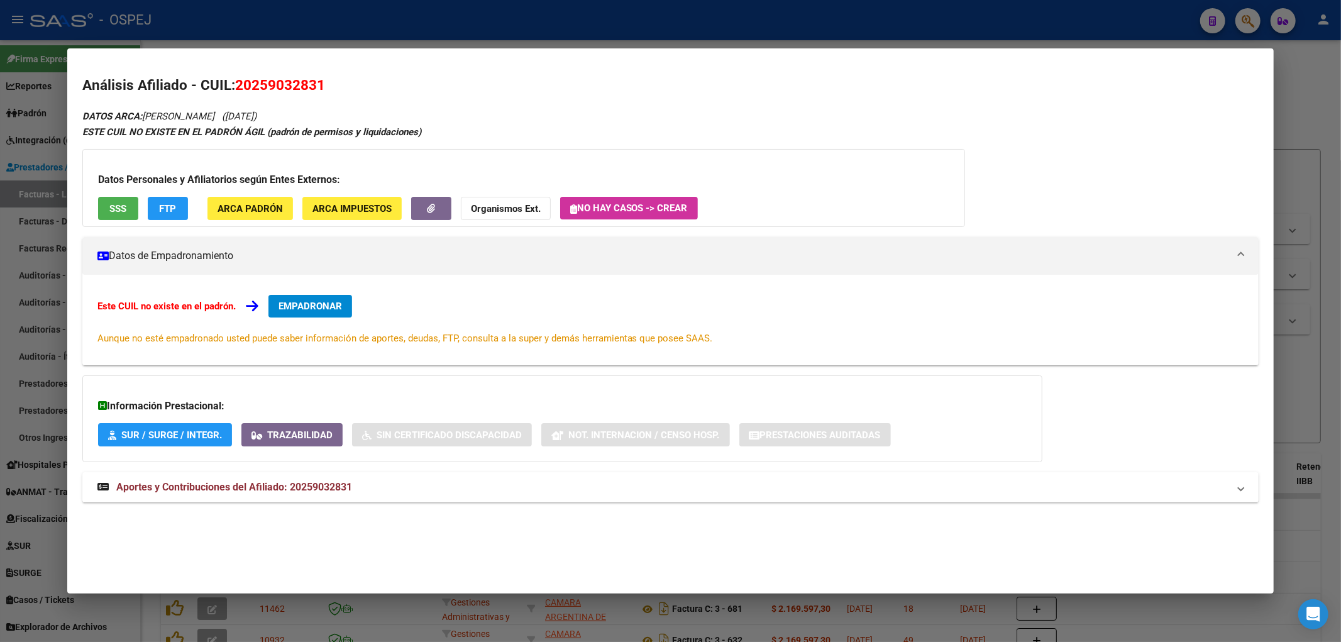
click at [282, 18] on div at bounding box center [670, 321] width 1341 height 642
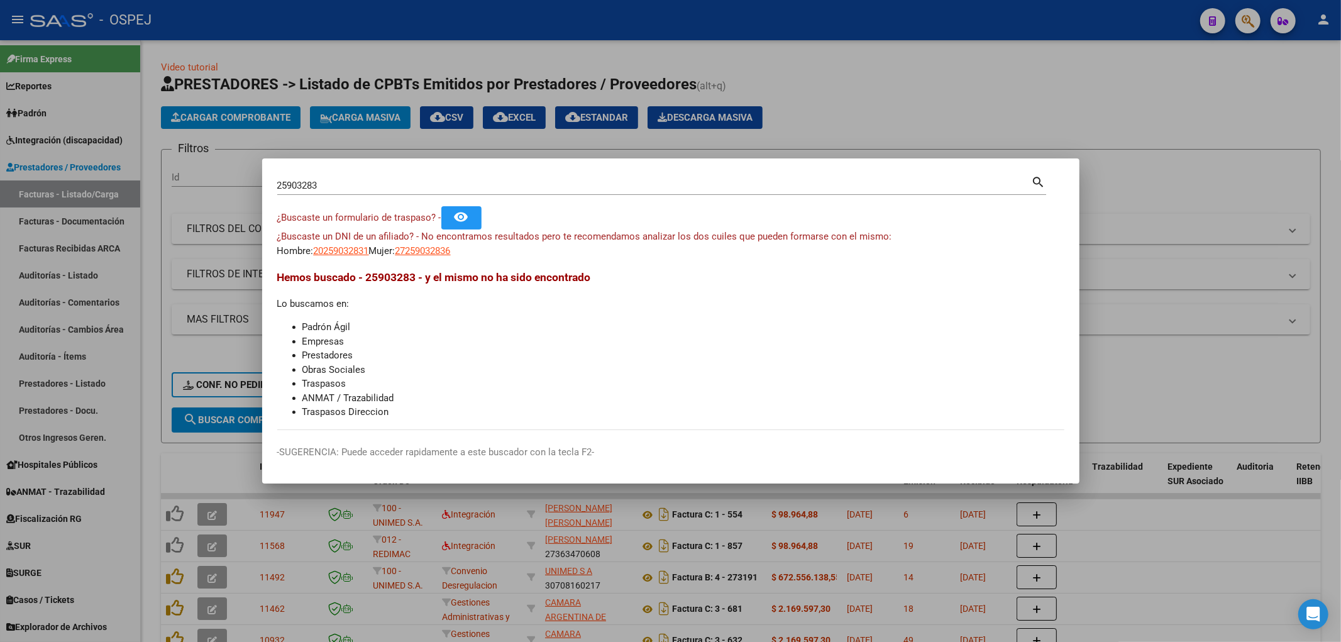
click at [285, 189] on input "25903283" at bounding box center [654, 185] width 754 height 11
paste input "41710477"
type input "41710477"
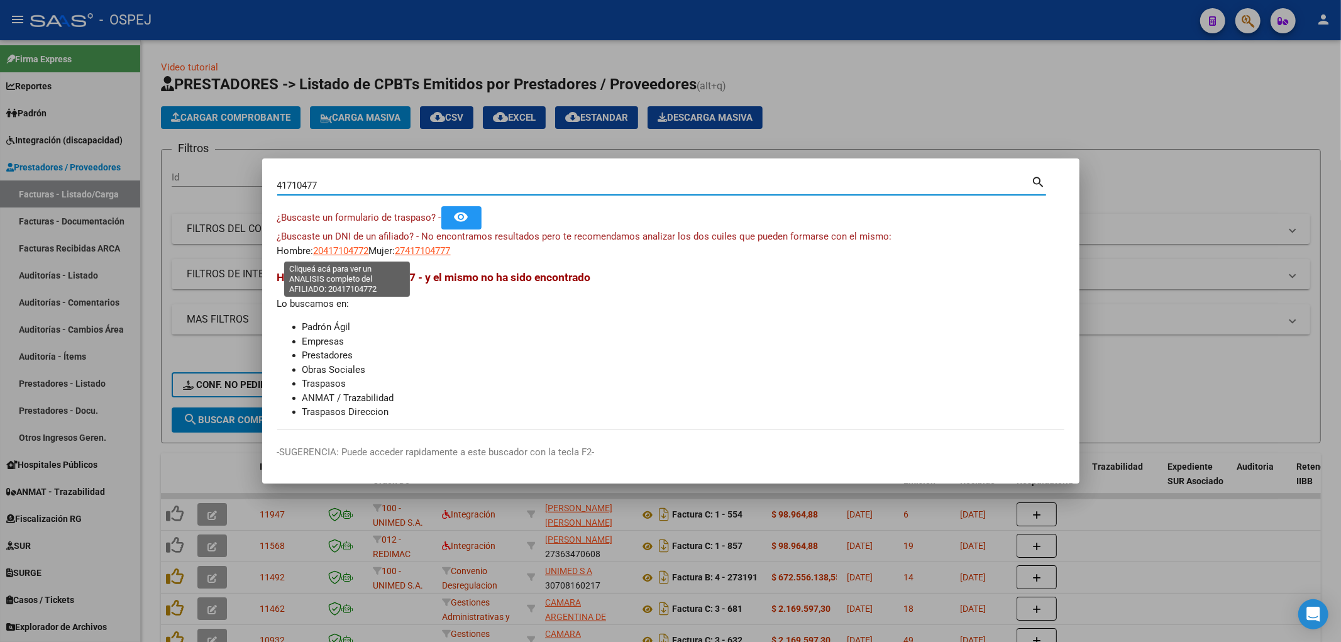
click at [343, 252] on span "20417104772" at bounding box center [341, 250] width 55 height 11
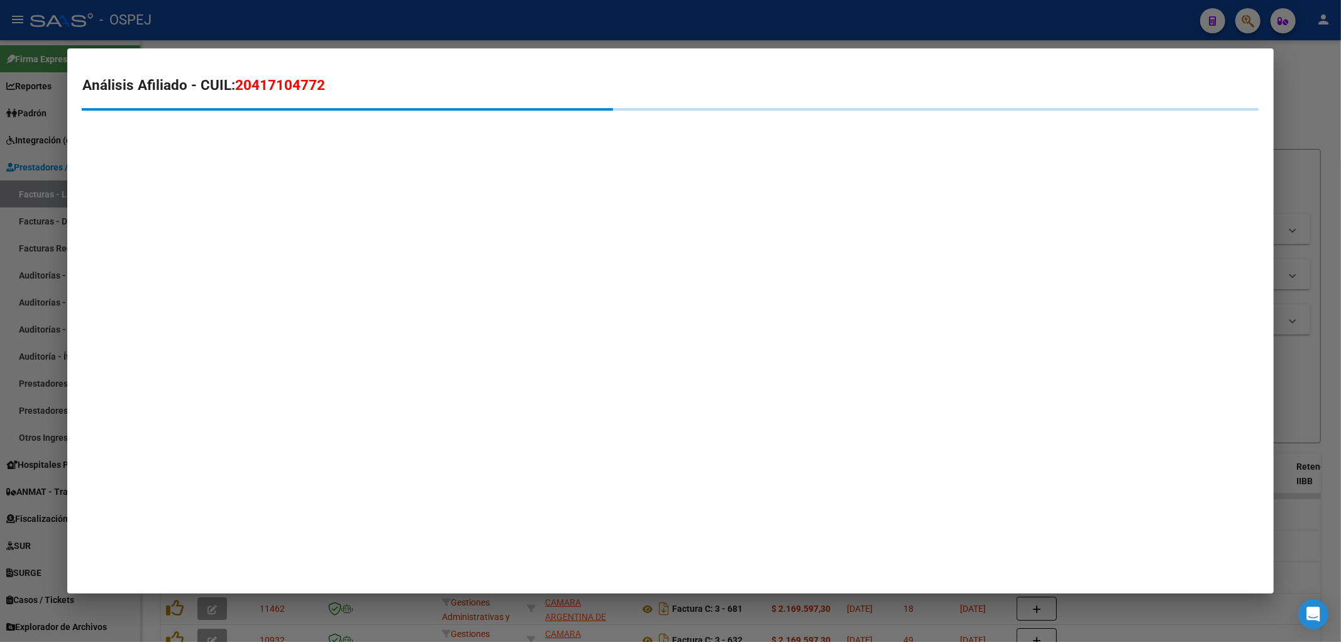
click at [268, 69] on mat-dialog-content "Análisis Afiliado - CUIL: 20417104772" at bounding box center [670, 113] width 1207 height 100
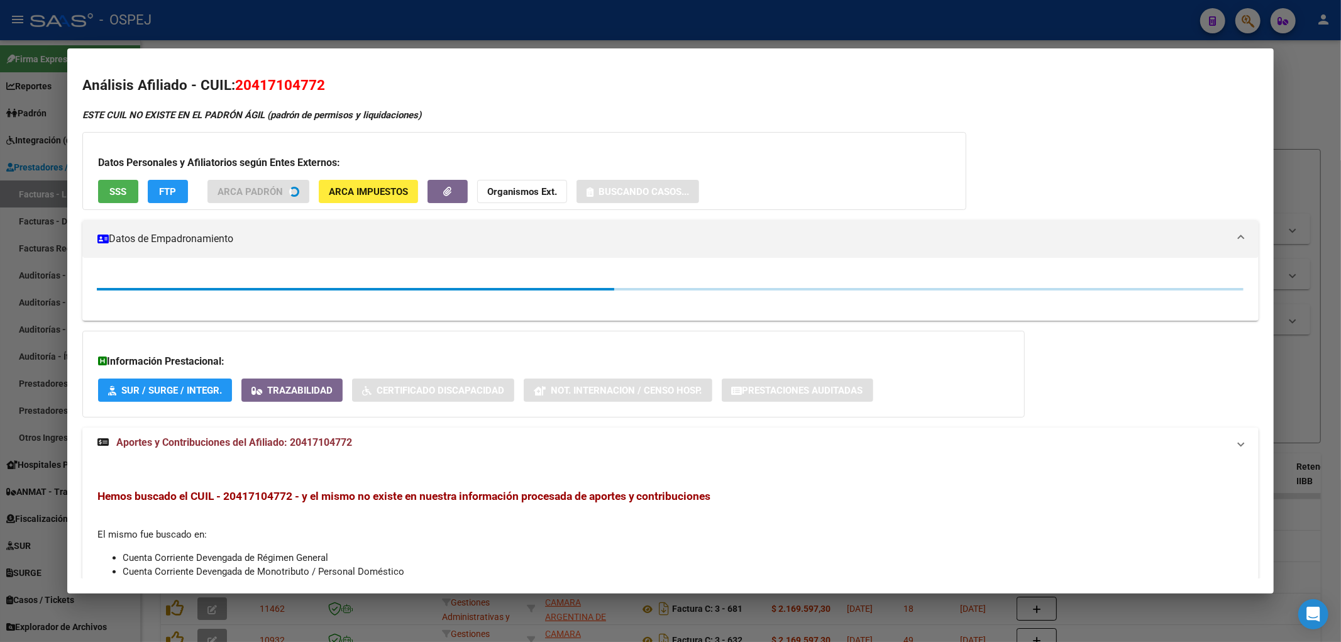
click at [269, 78] on span "20417104772" at bounding box center [280, 85] width 90 height 16
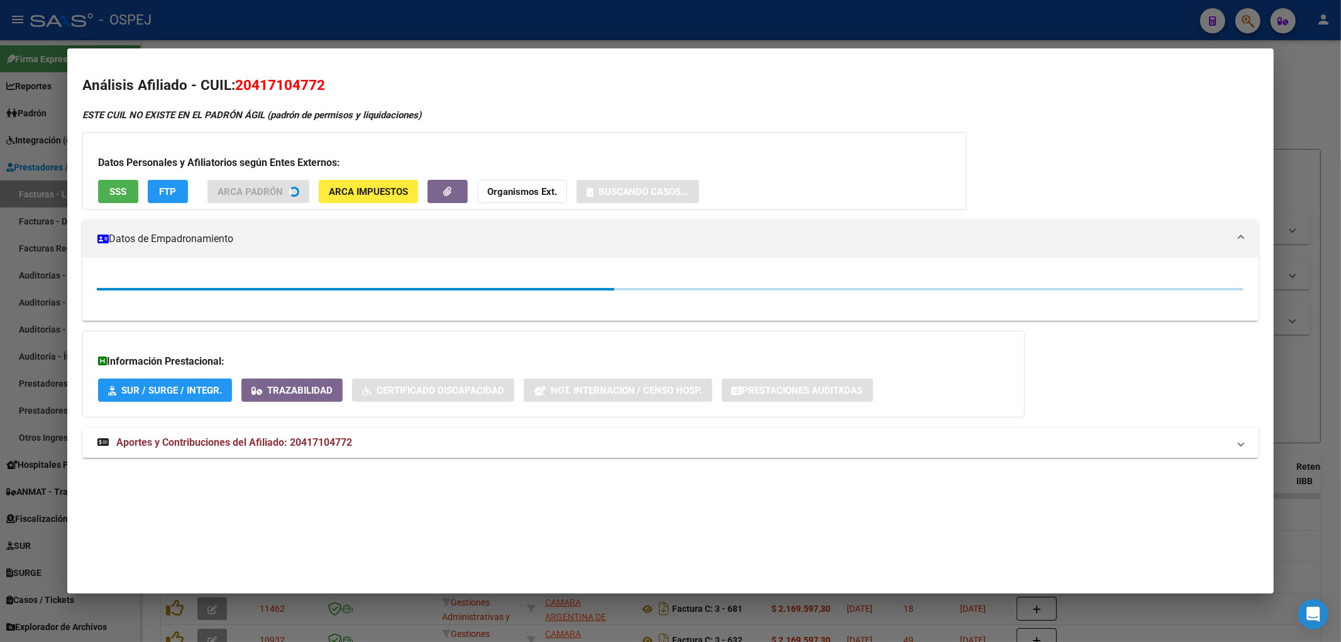
click at [269, 78] on span "20417104772" at bounding box center [280, 85] width 90 height 16
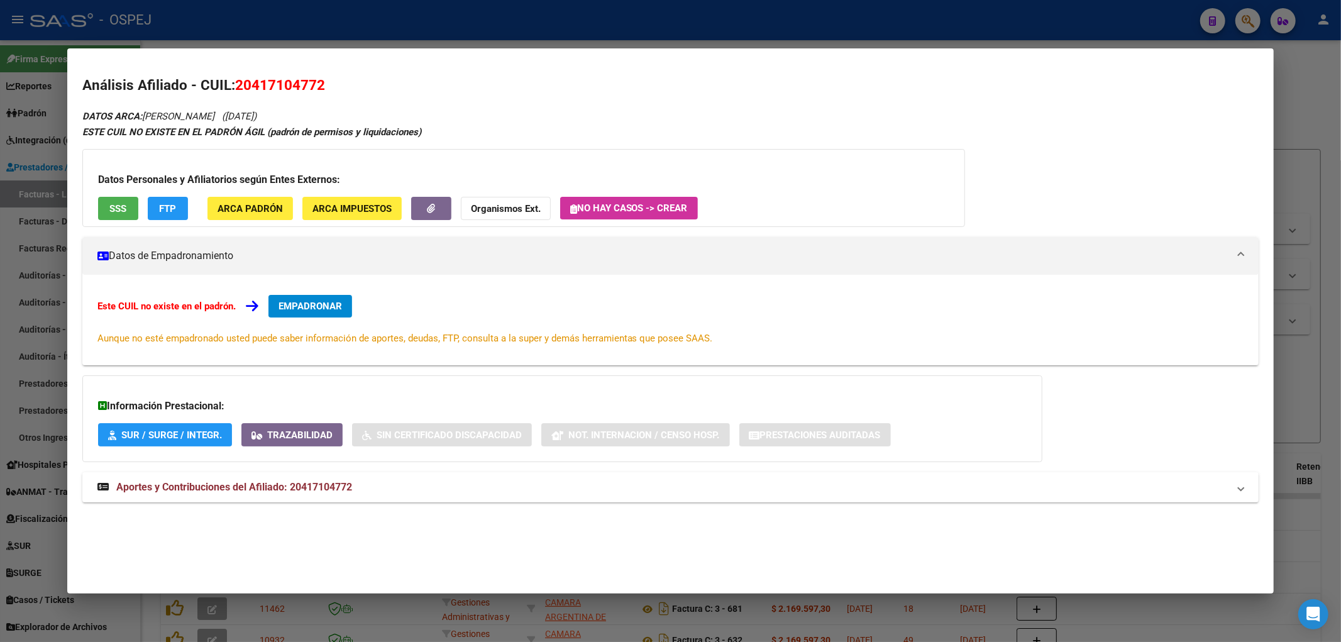
copy span "20417104772"
click at [500, 205] on strong "Organismos Ext." at bounding box center [506, 208] width 70 height 11
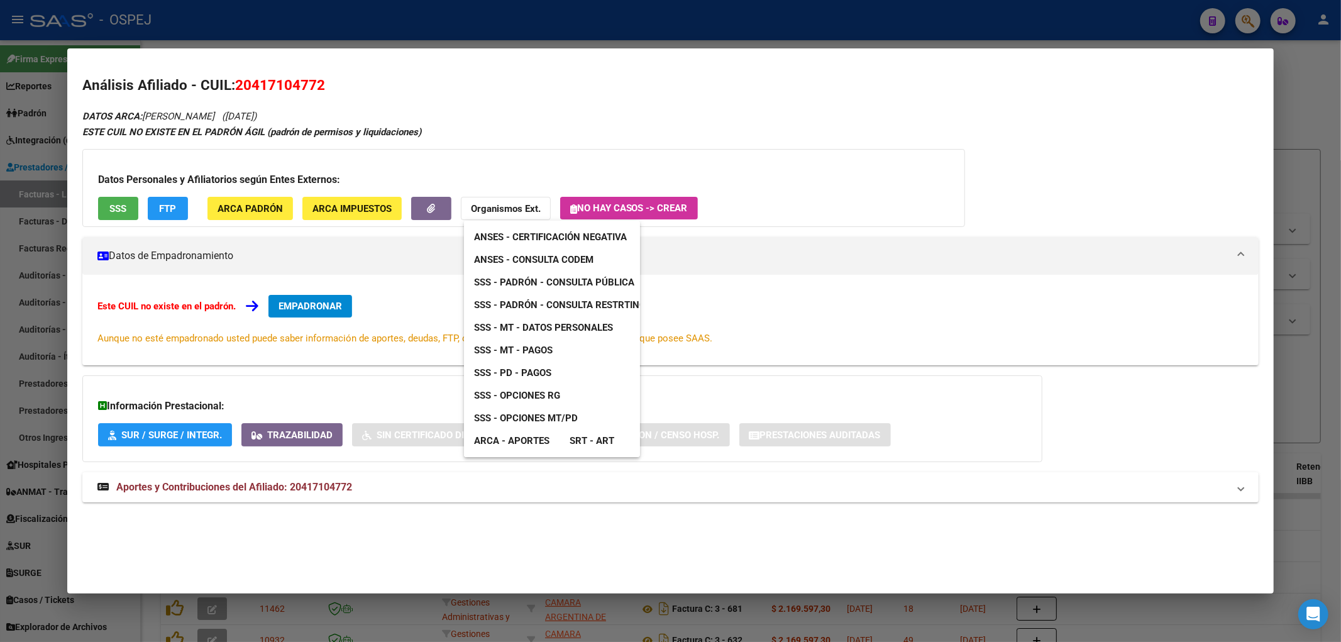
click at [536, 255] on span "ANSES - Consulta CODEM" at bounding box center [533, 259] width 119 height 11
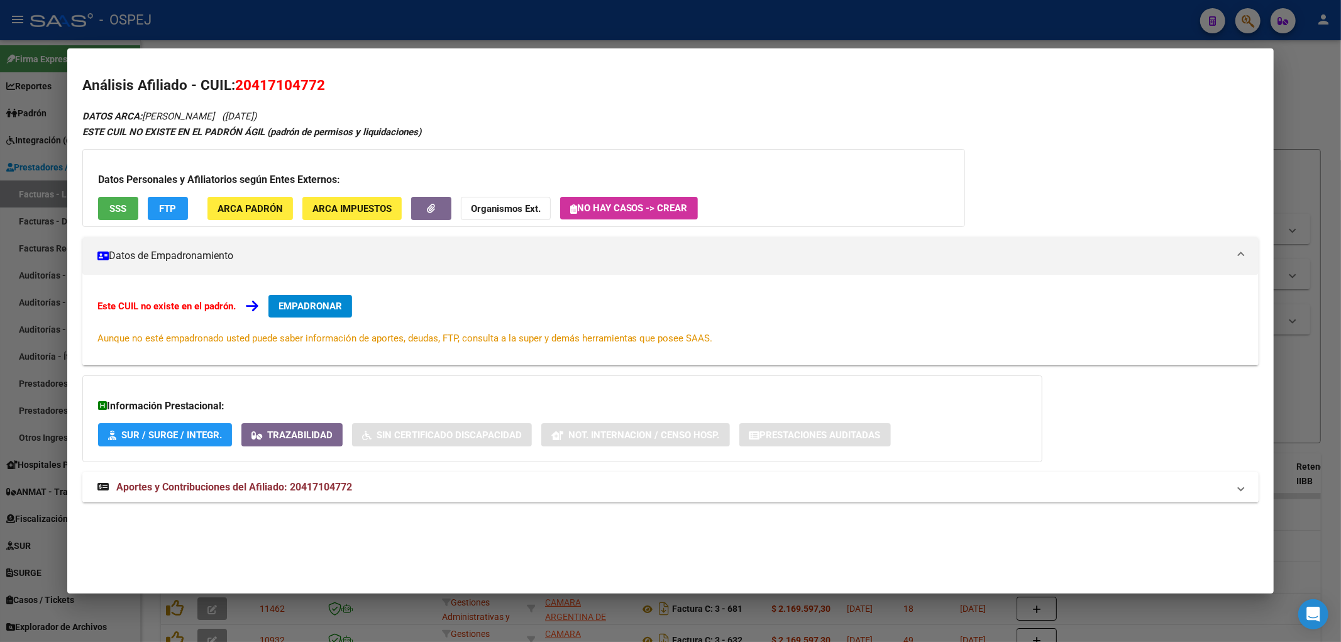
click at [413, 492] on mat-panel-title "Aportes y Contribuciones del Afiliado: 20417104772" at bounding box center [663, 487] width 1132 height 15
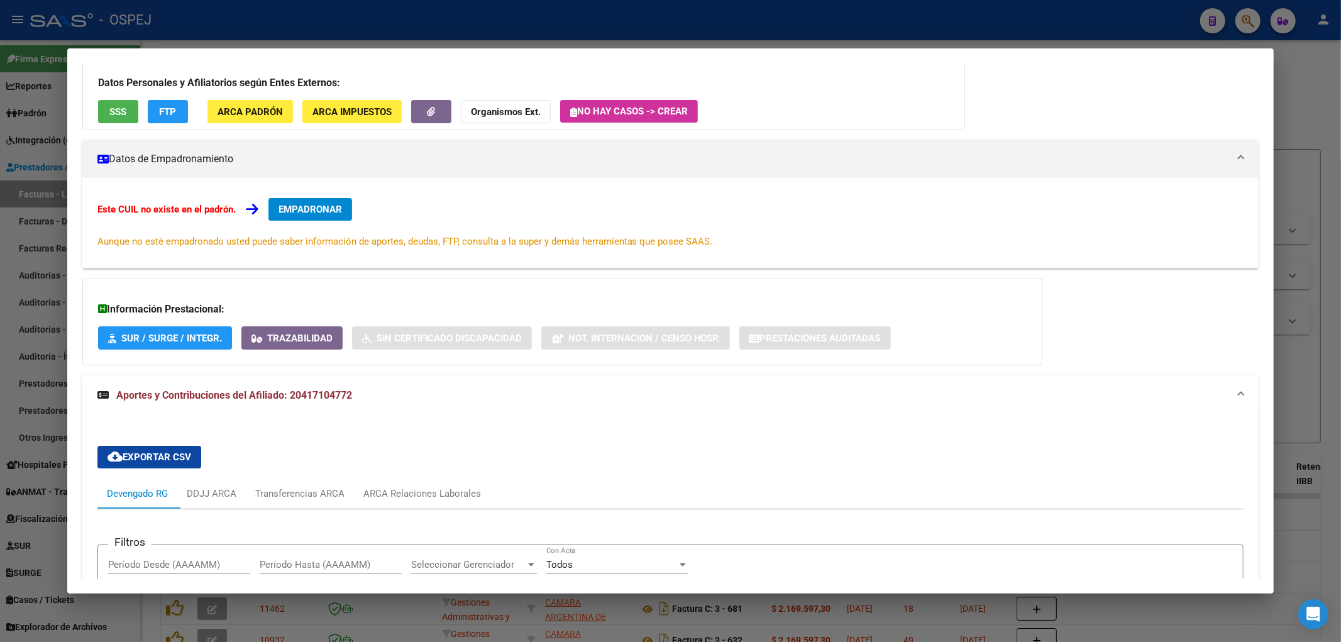
scroll to position [344, 0]
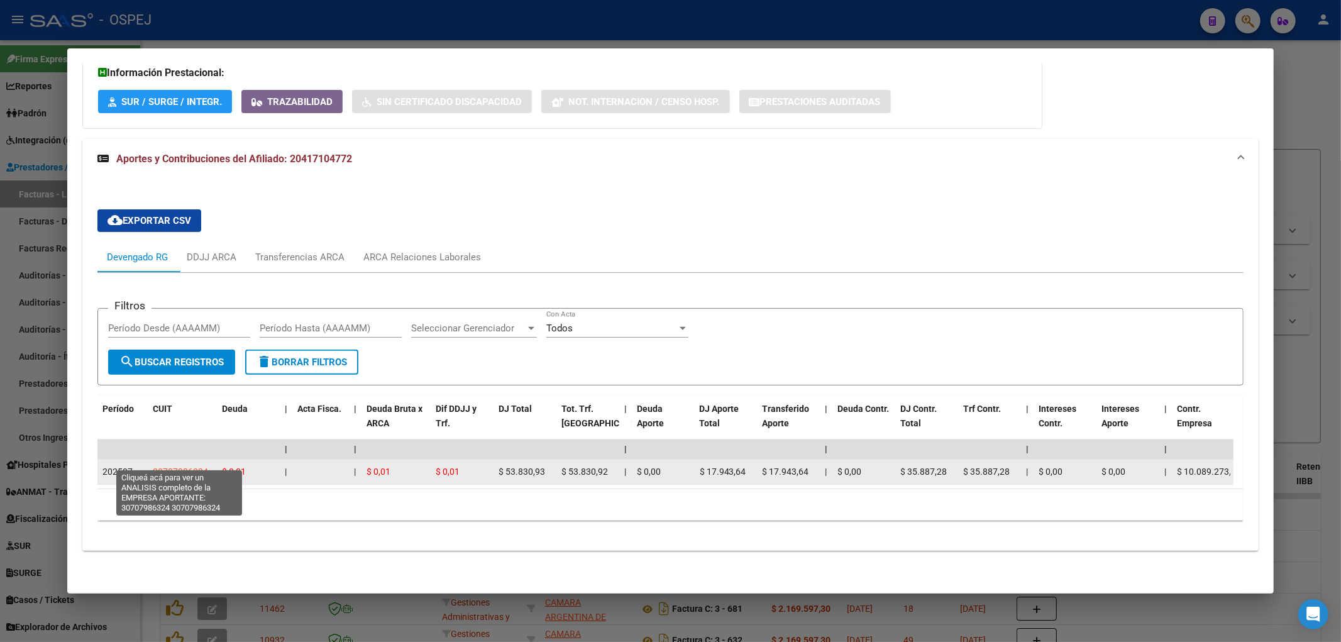
click at [172, 466] on span "30707986324" at bounding box center [180, 471] width 55 height 10
type textarea "30707986324"
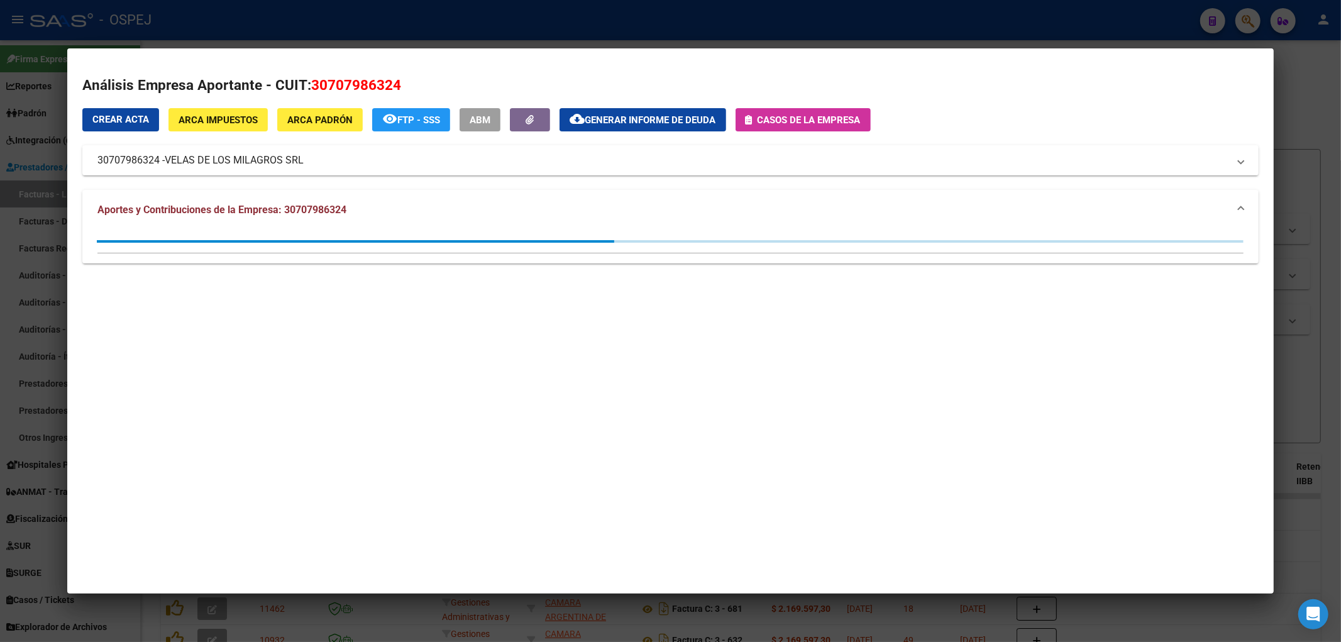
click at [4, 155] on div at bounding box center [670, 321] width 1341 height 642
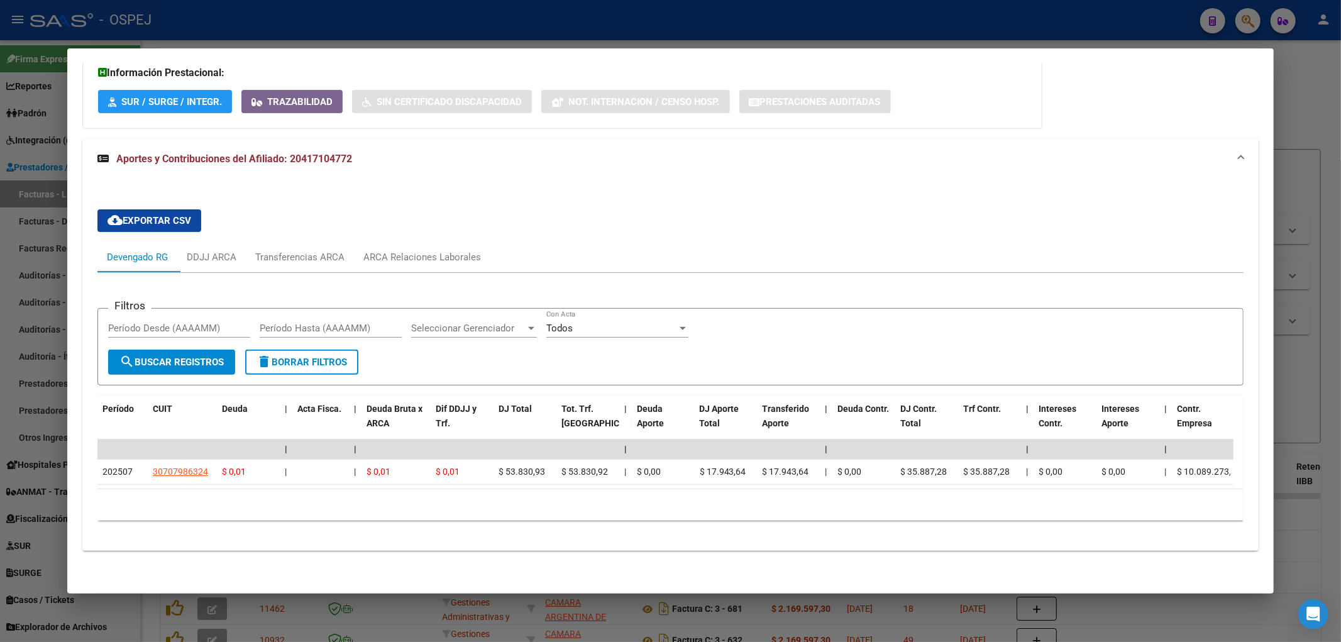
click at [302, 35] on div at bounding box center [670, 321] width 1341 height 642
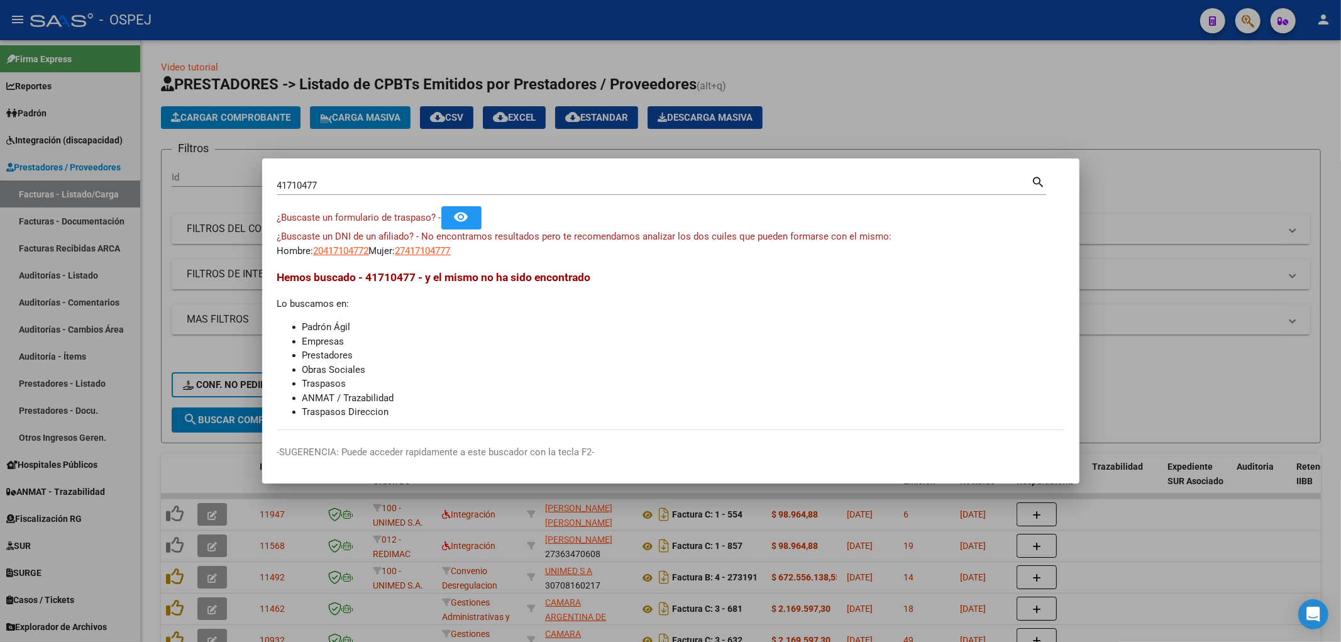
click at [316, 180] on input "41710477" at bounding box center [654, 185] width 754 height 11
paste input "31667085"
type input "31667085"
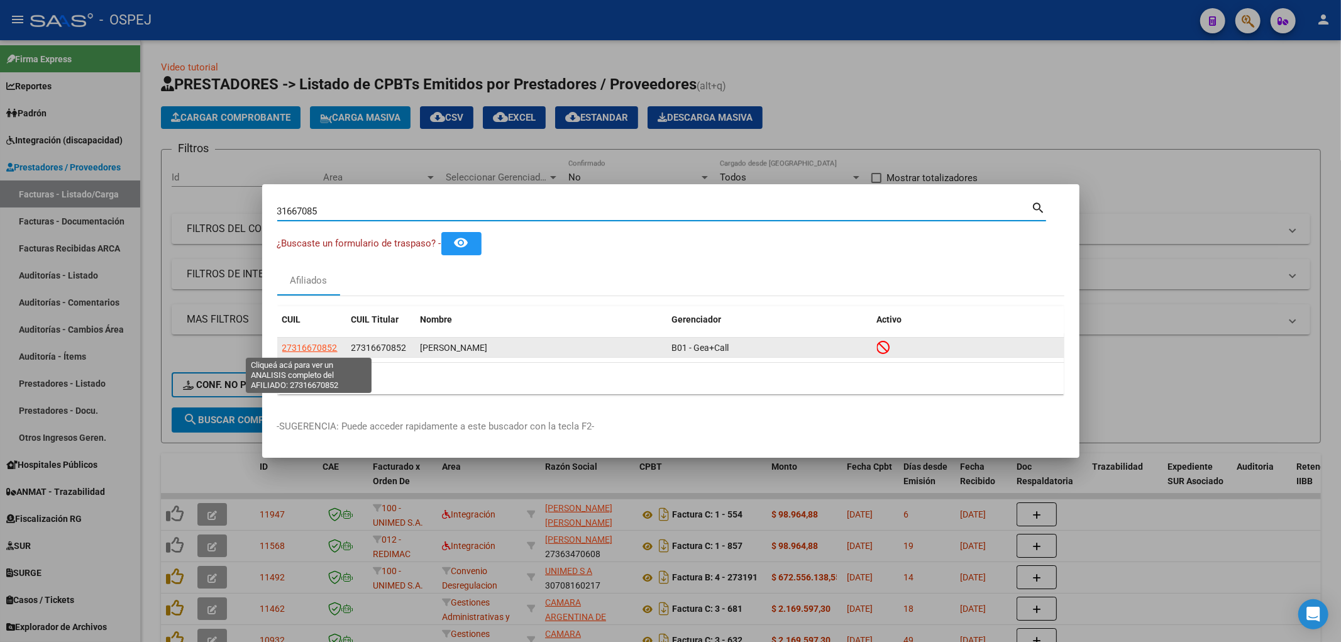
click at [328, 345] on span "27316670852" at bounding box center [309, 348] width 55 height 10
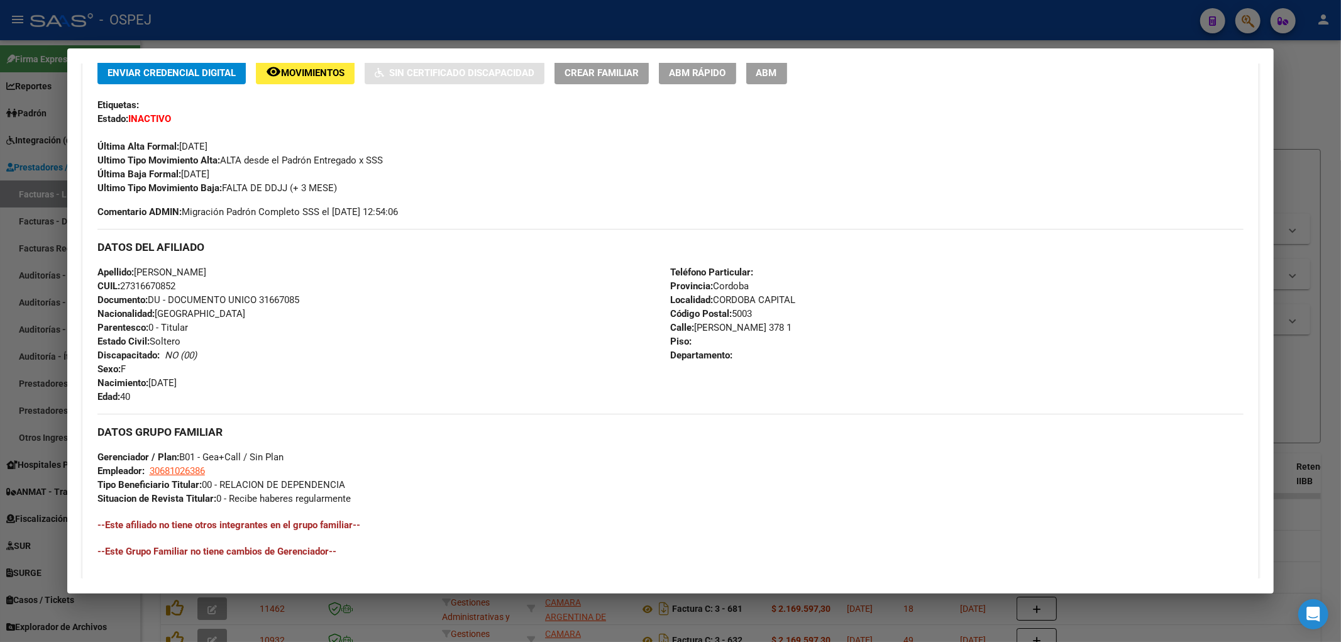
scroll to position [468, 0]
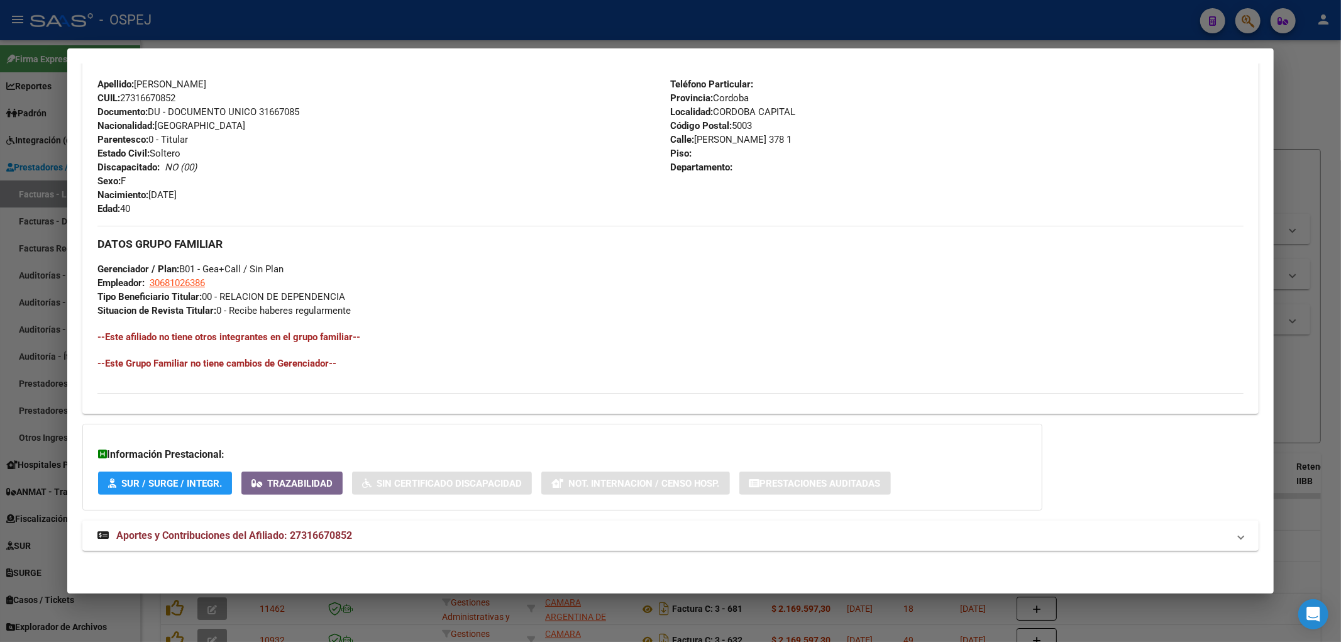
click at [289, 549] on mat-expansion-panel-header "Aportes y Contribuciones del Afiliado: 27316670852" at bounding box center [670, 536] width 1177 height 30
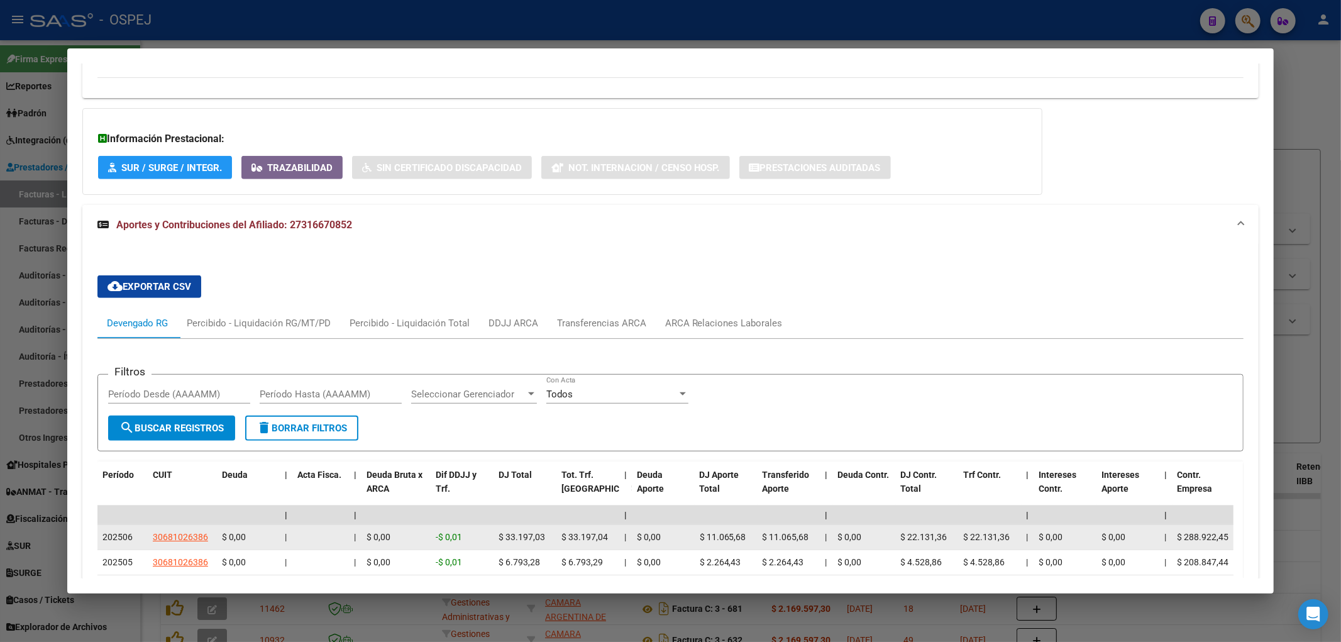
scroll to position [922, 0]
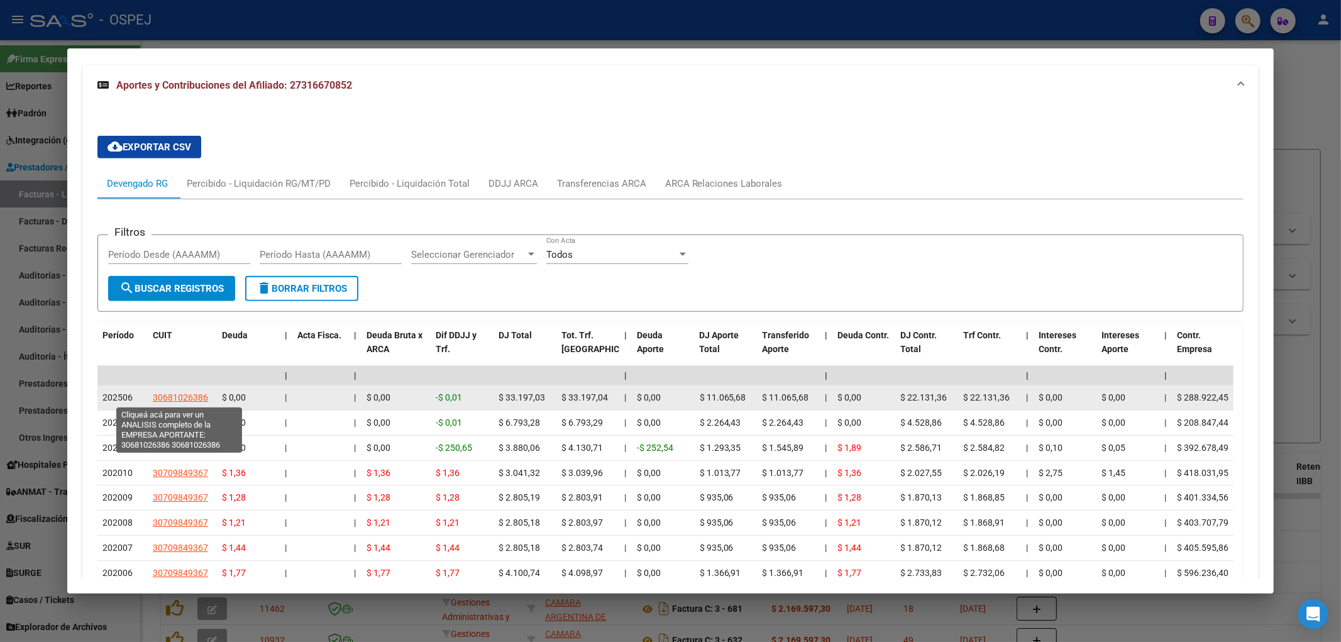
click at [187, 400] on span "30681026386" at bounding box center [180, 397] width 55 height 10
type textarea "30681026386"
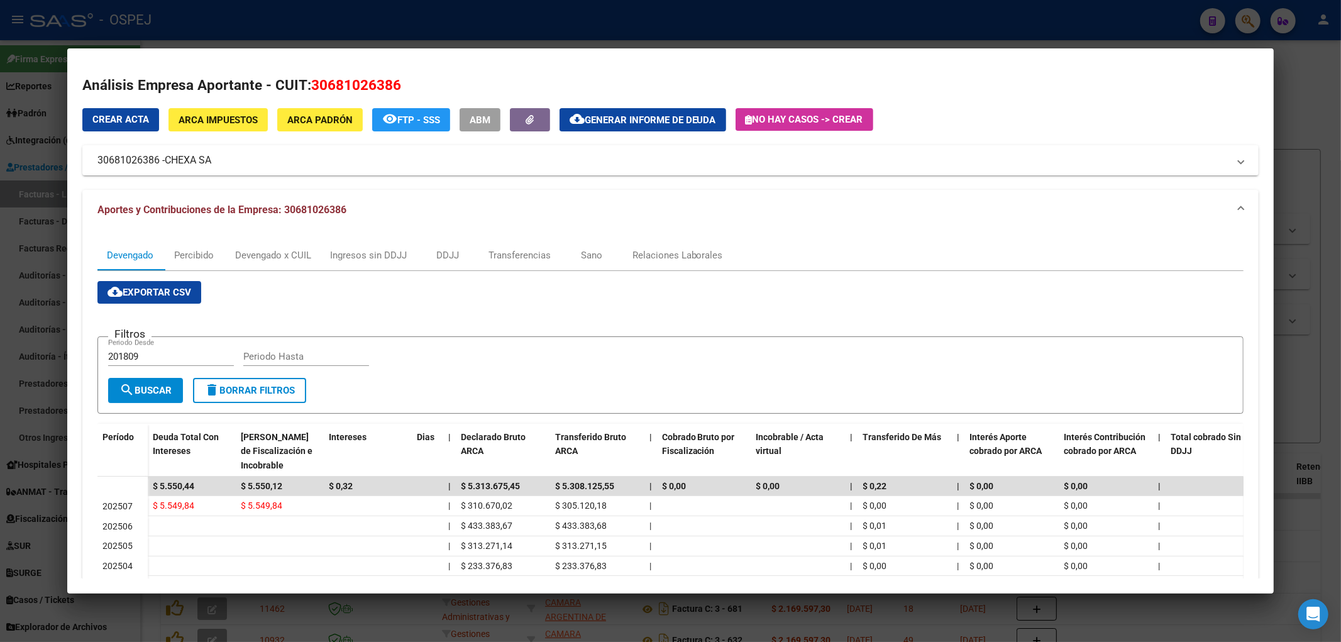
click at [236, 1] on div at bounding box center [670, 321] width 1341 height 642
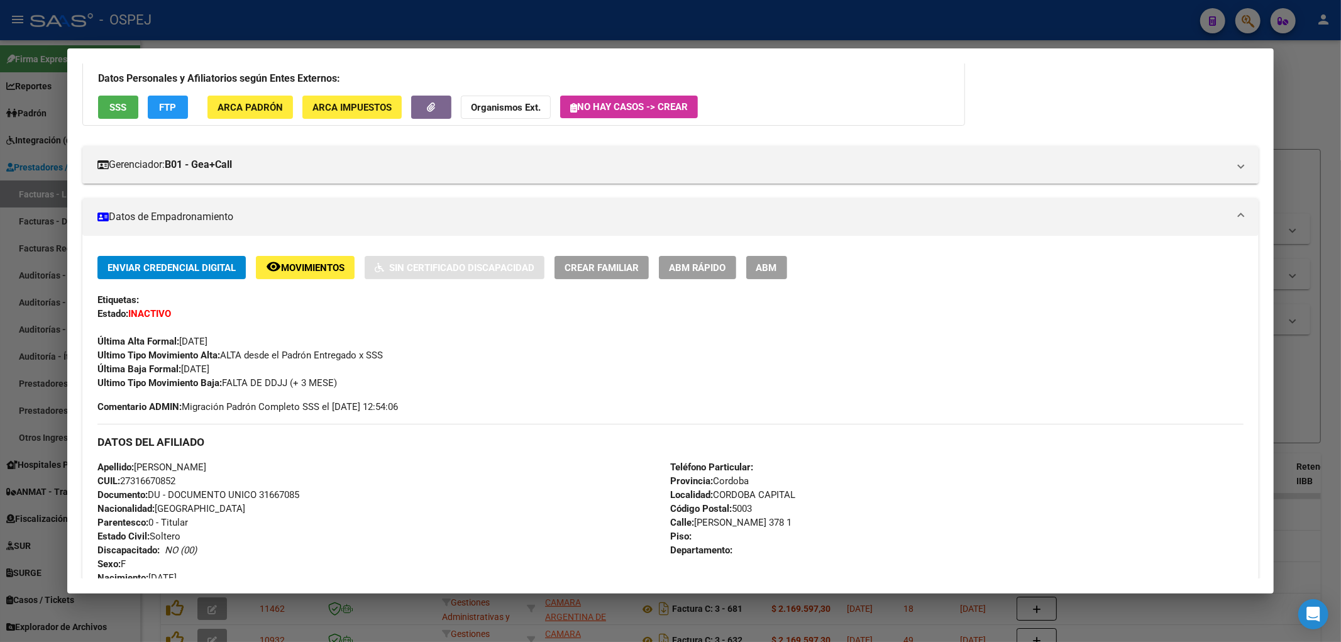
scroll to position [0, 0]
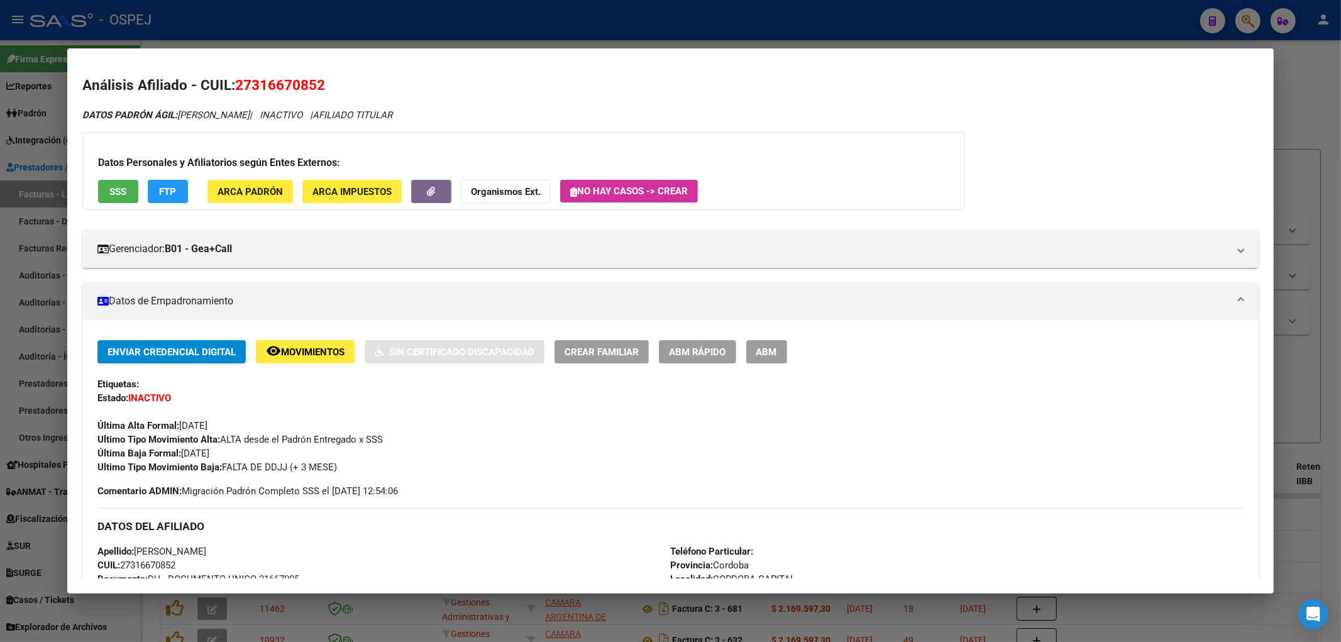
click at [277, 89] on span "27316670852" at bounding box center [280, 85] width 90 height 16
copy span "27316670852"
click at [115, 190] on span "SSS" at bounding box center [117, 191] width 17 height 11
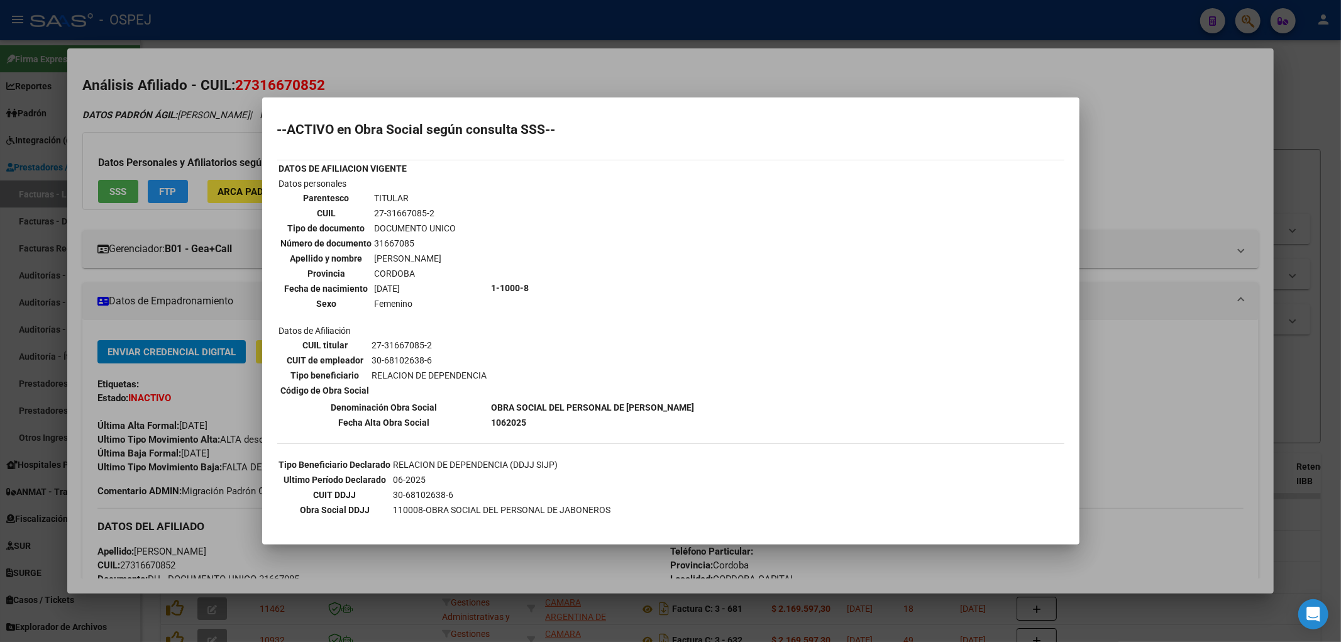
click at [195, 158] on div at bounding box center [670, 321] width 1341 height 642
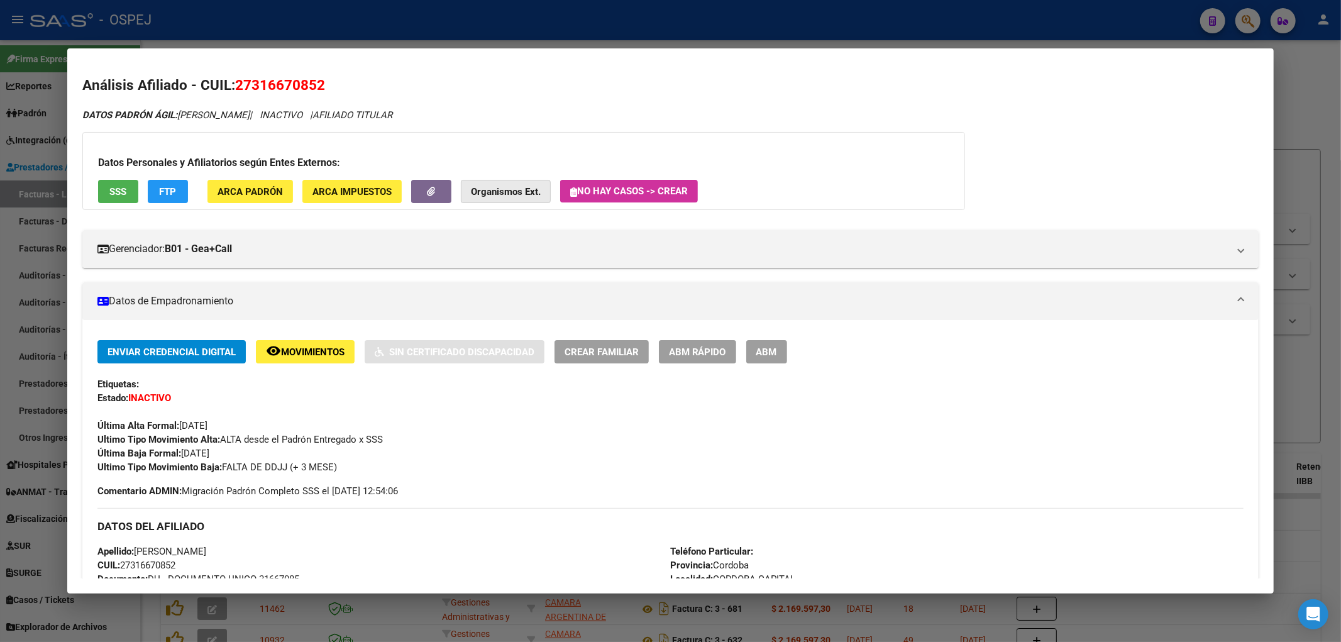
click at [510, 184] on button "Organismos Ext." at bounding box center [506, 191] width 90 height 23
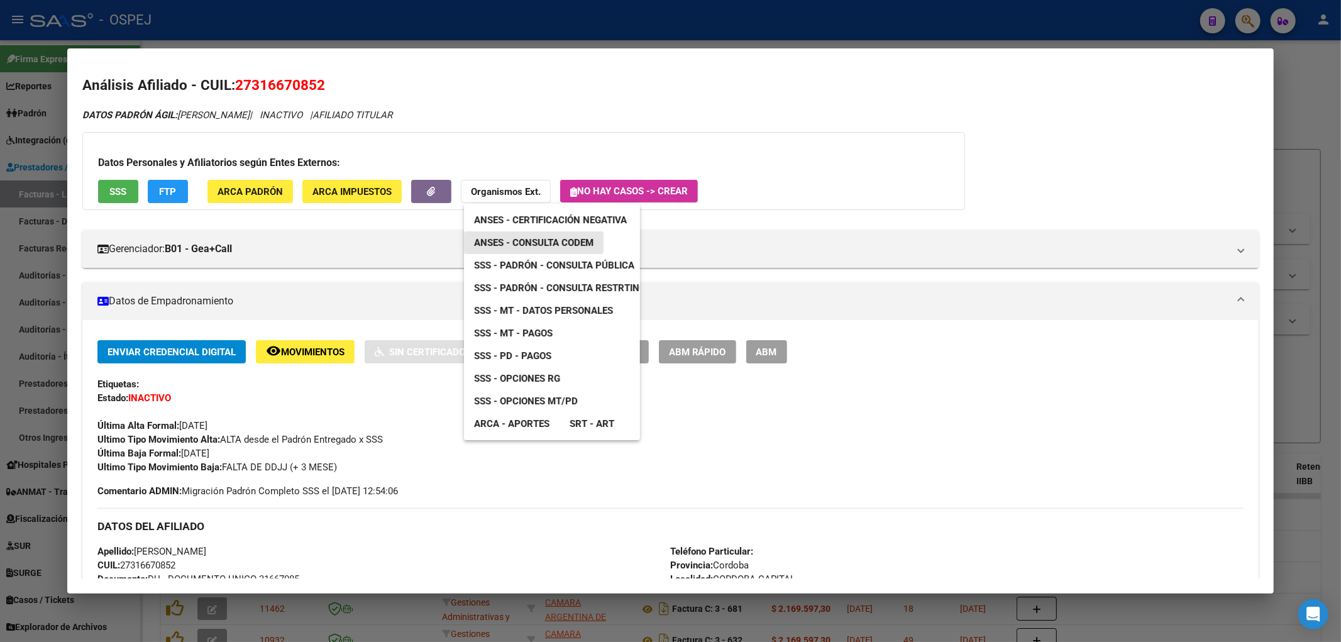
click at [526, 243] on span "ANSES - Consulta CODEM" at bounding box center [533, 242] width 119 height 11
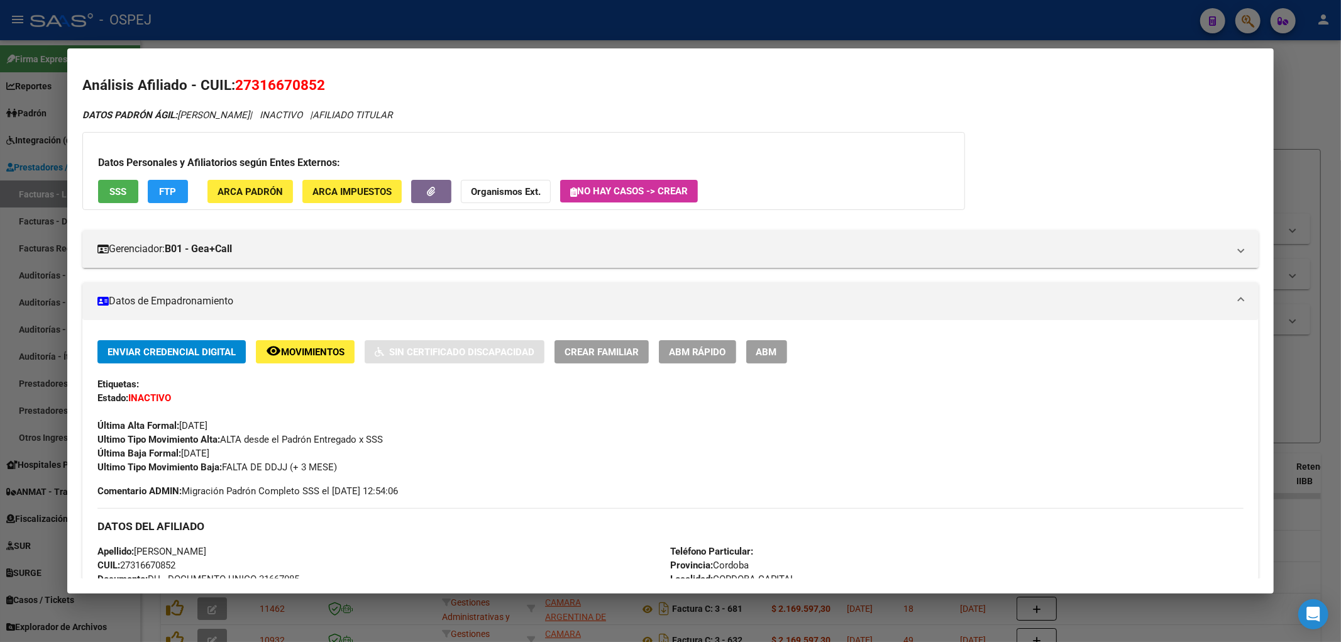
click at [292, 86] on span "27316670852" at bounding box center [280, 85] width 90 height 16
copy span "27316670852"
click at [521, 190] on strong "Organismos Ext." at bounding box center [506, 191] width 70 height 11
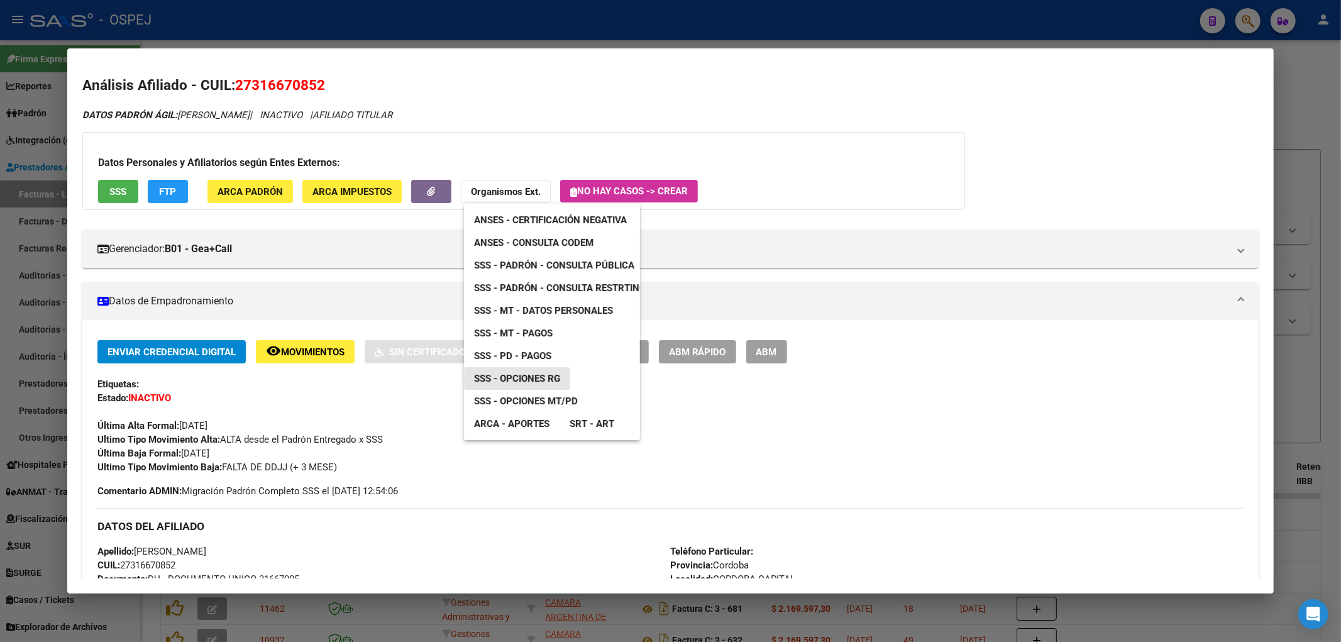
click at [547, 382] on span "SSS - Opciones RG" at bounding box center [517, 378] width 86 height 11
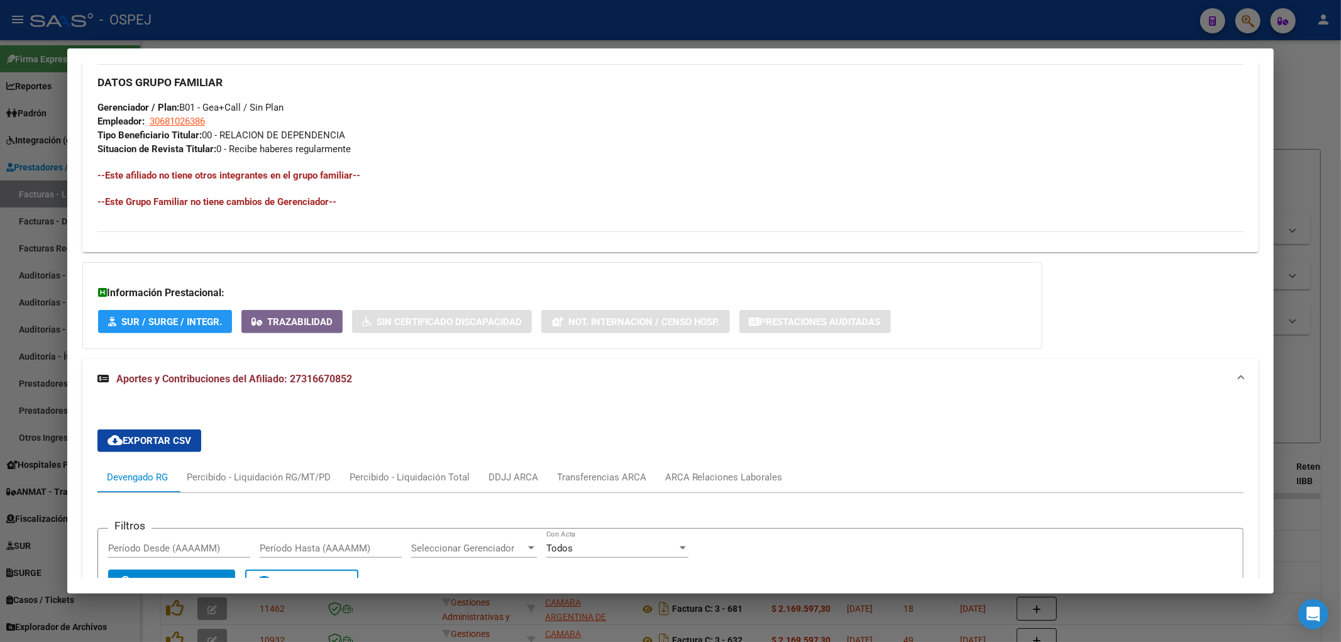
scroll to position [1047, 0]
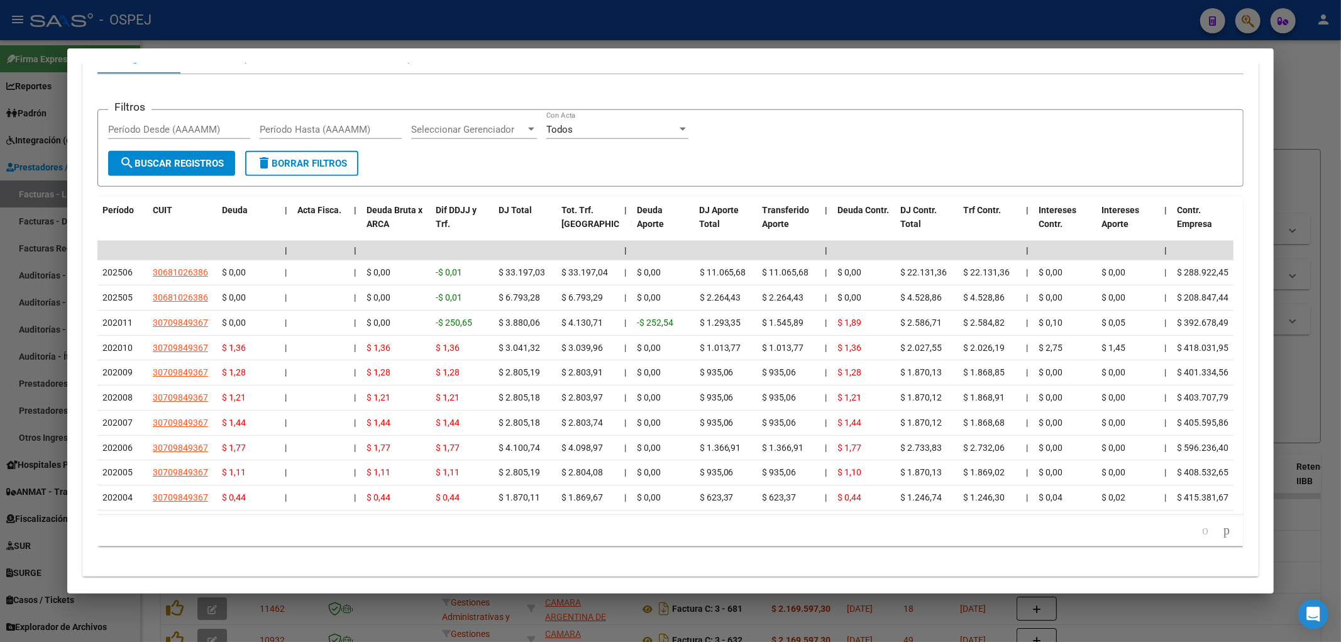
click at [460, 24] on div at bounding box center [670, 321] width 1341 height 642
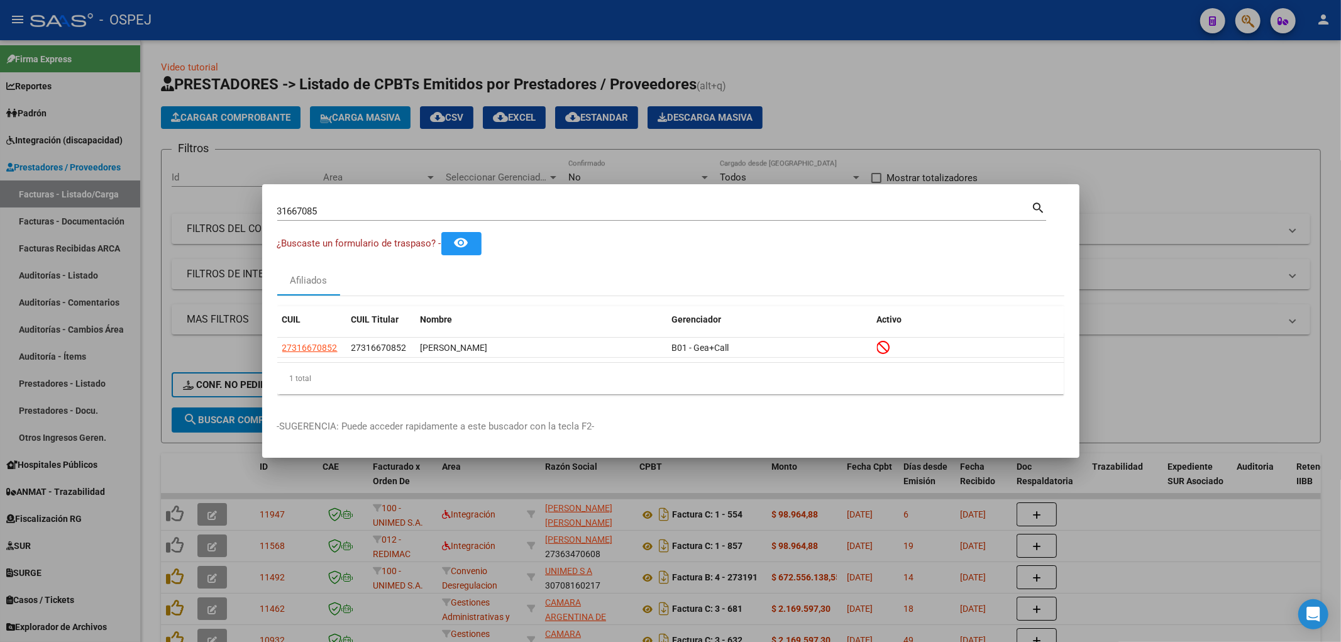
click at [431, 206] on input "31667085" at bounding box center [654, 211] width 754 height 11
type input "21775528"
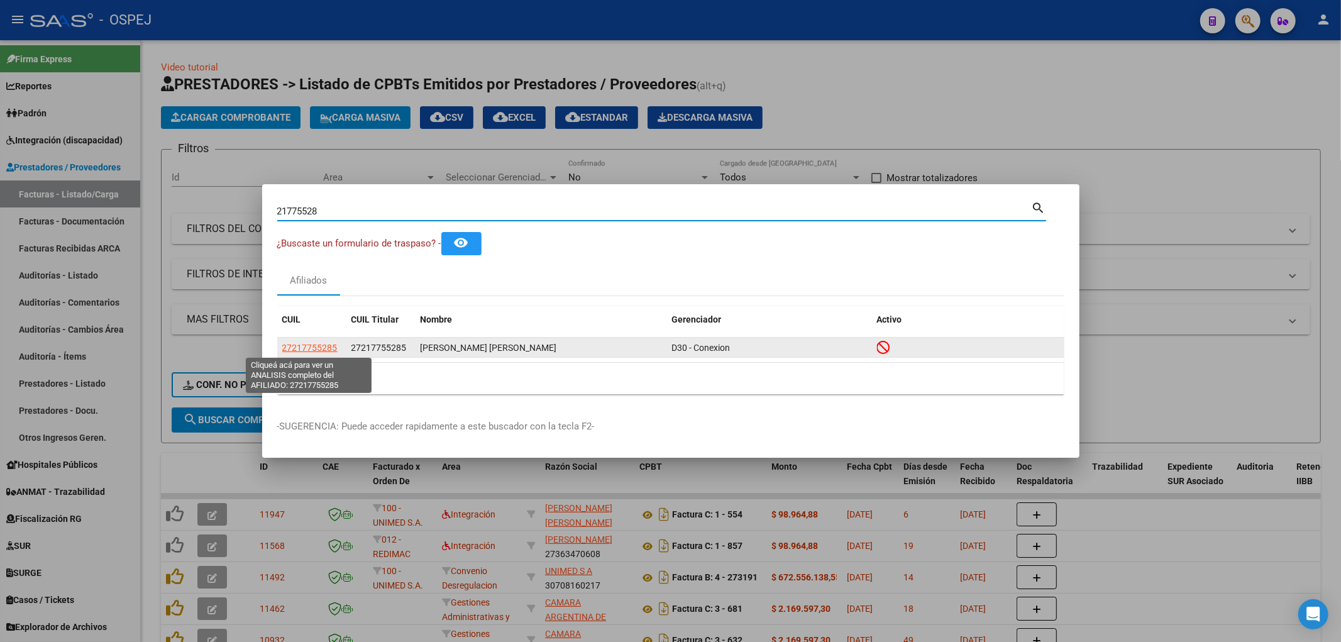
click at [324, 348] on span "27217755285" at bounding box center [309, 348] width 55 height 10
type textarea "27217755285"
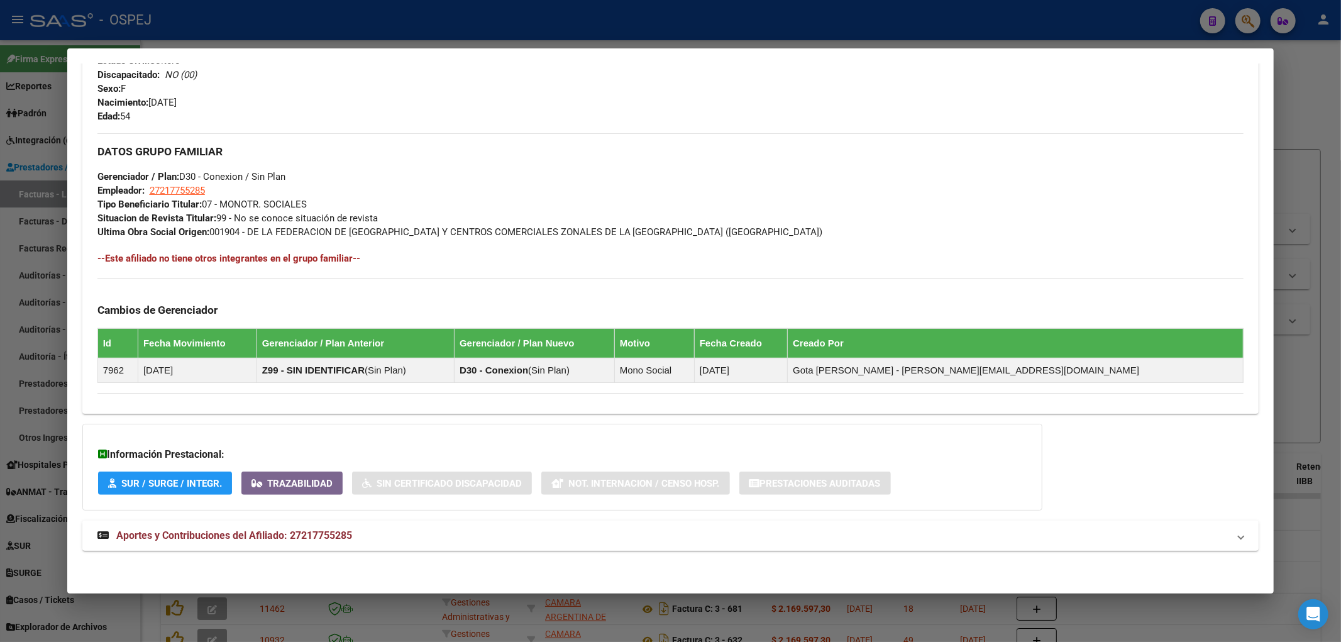
click at [450, 531] on mat-panel-title "Aportes y Contribuciones del Afiliado: 27217755285" at bounding box center [663, 535] width 1132 height 15
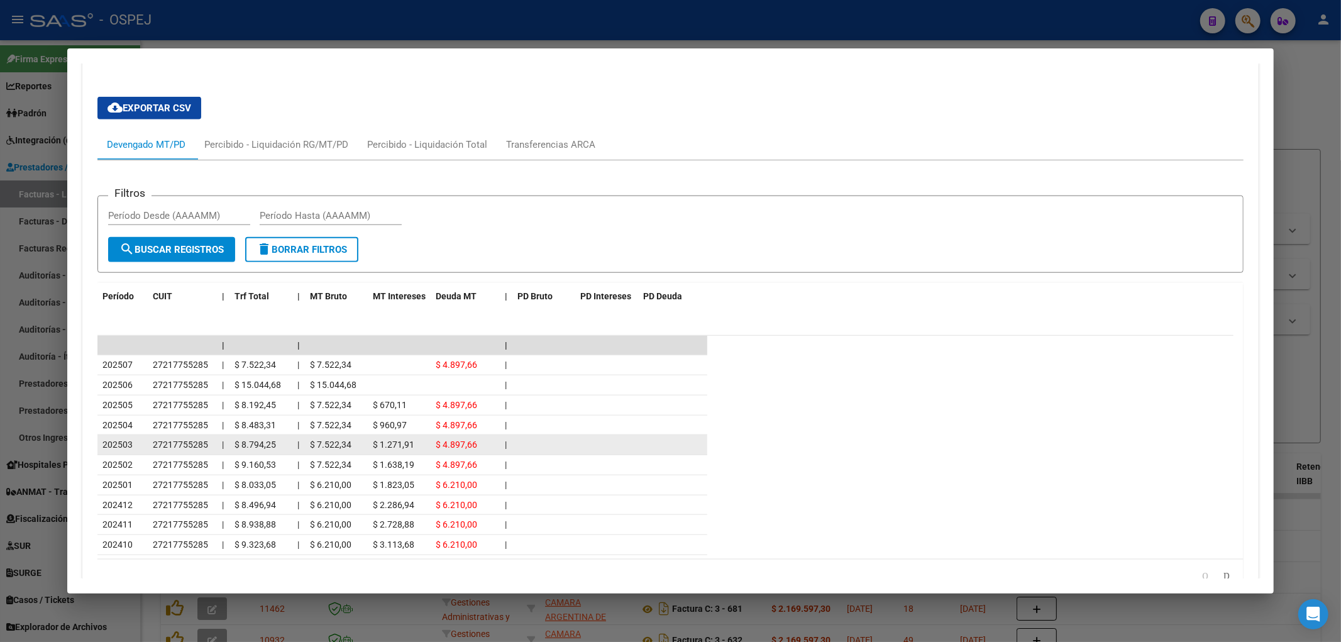
scroll to position [1123, 0]
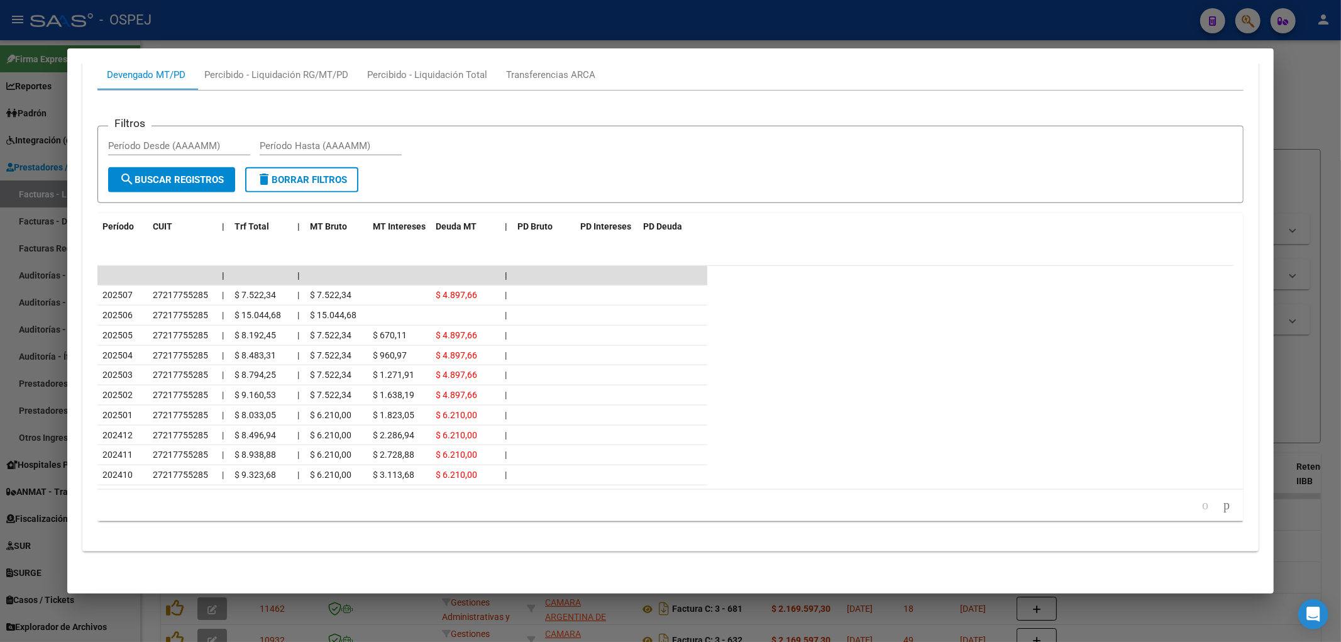
drag, startPoint x: 241, startPoint y: 528, endPoint x: 309, endPoint y: 189, distance: 346.1
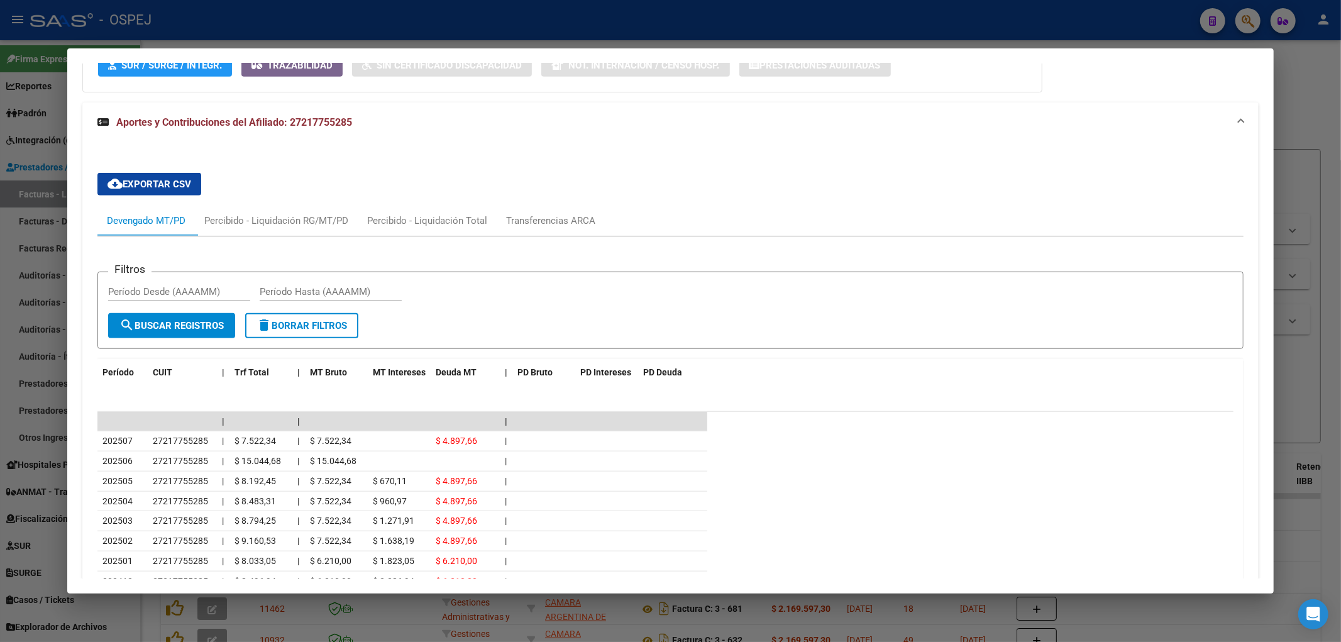
scroll to position [1125, 0]
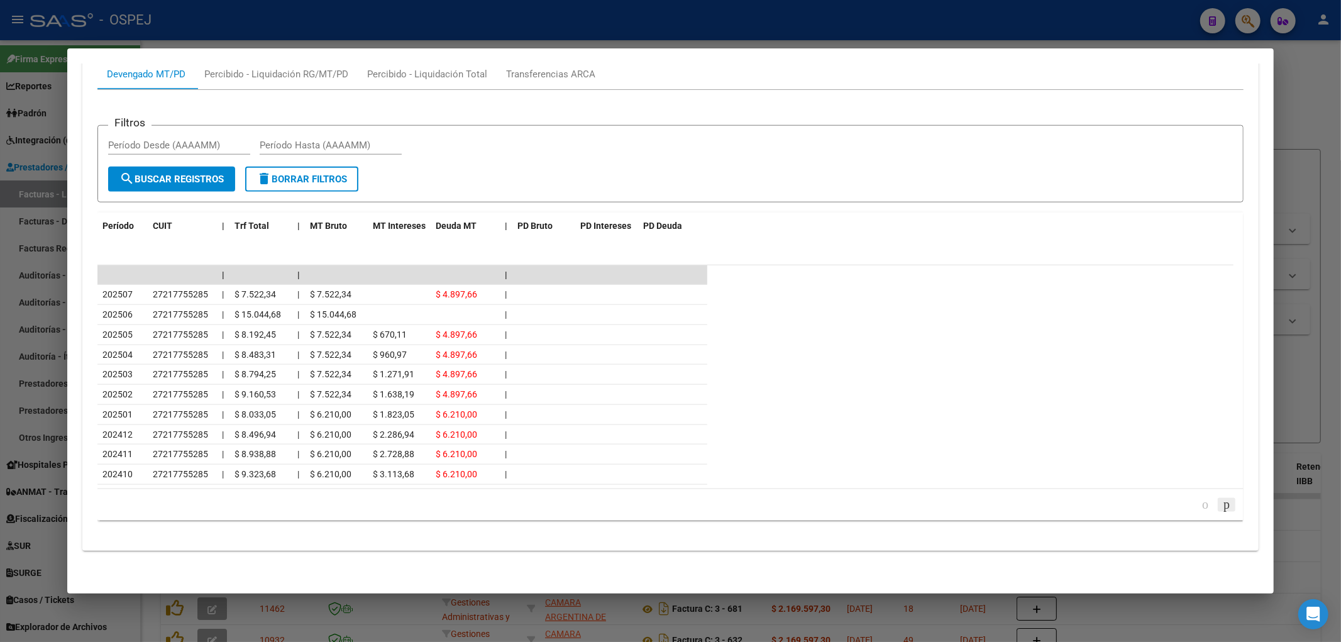
click at [1222, 502] on icon "go to next page" at bounding box center [1227, 504] width 10 height 15
click at [1222, 504] on icon "go to next page" at bounding box center [1227, 504] width 10 height 15
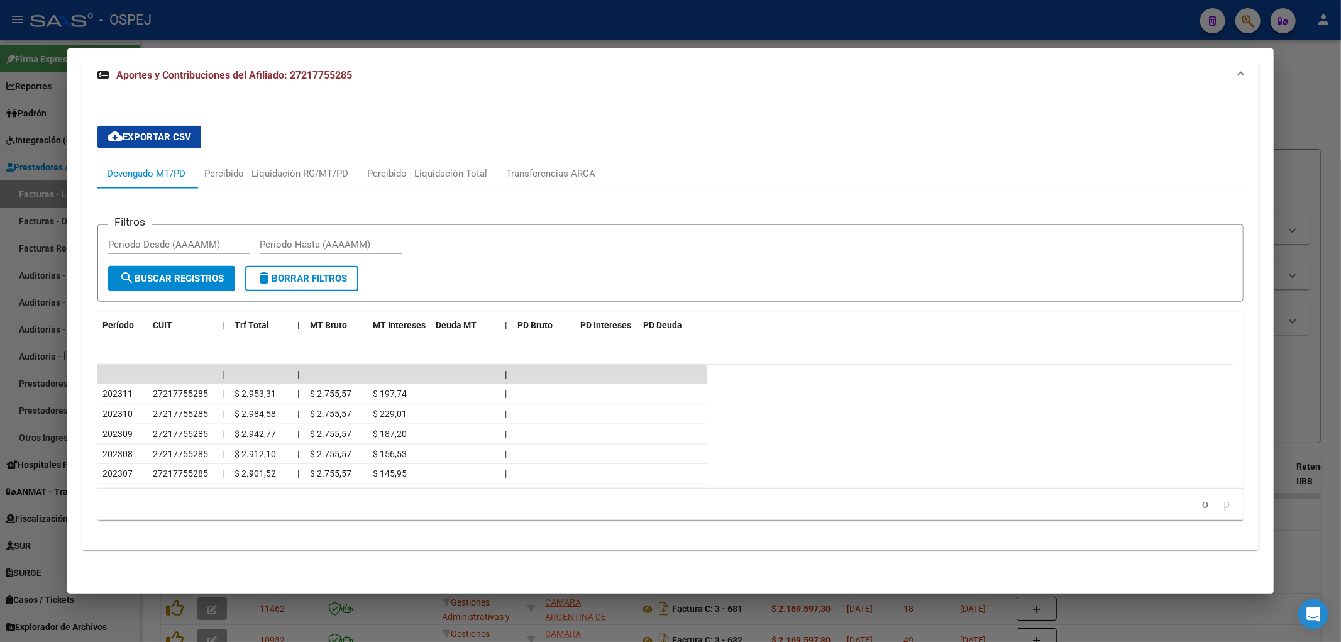
scroll to position [1025, 0]
click at [1200, 507] on icon "go to previous page" at bounding box center [1205, 503] width 10 height 15
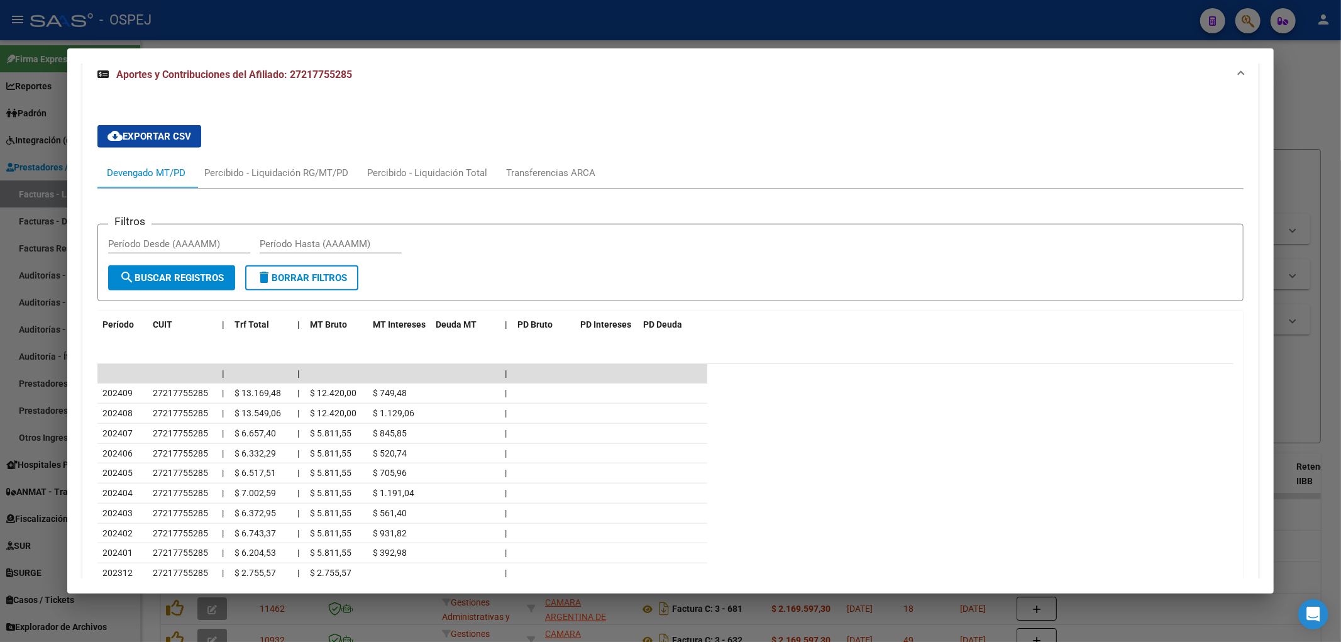
click at [1189, 507] on datatable-row-wrapper "202403 27217755285 | $ 6.372,95 | $ 5.811,55 $ 561,40 |" at bounding box center [665, 514] width 1136 height 20
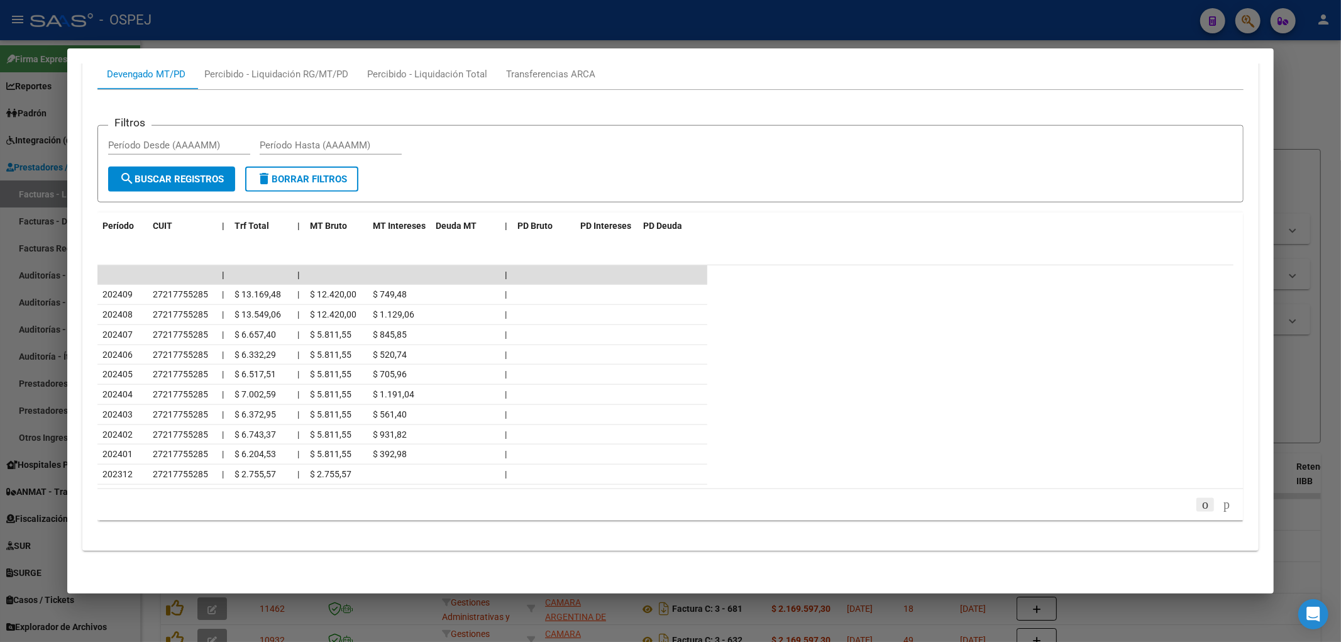
click at [1196, 498] on link "go to previous page" at bounding box center [1205, 505] width 18 height 14
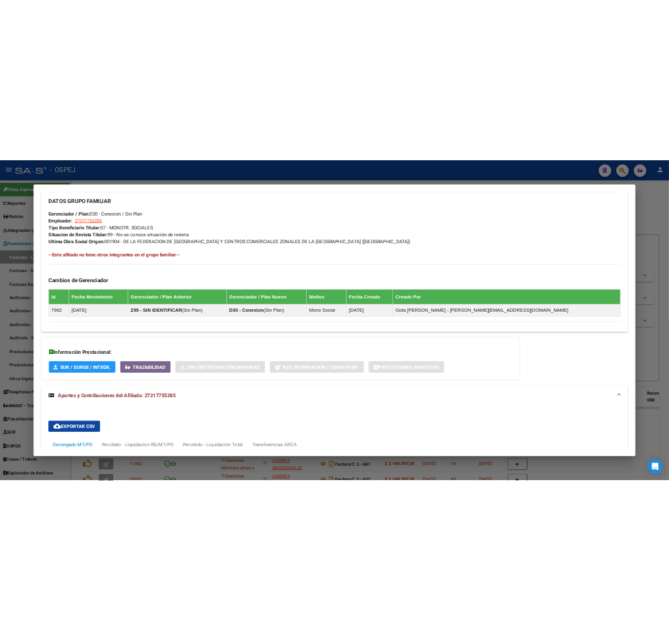
scroll to position [1117, 0]
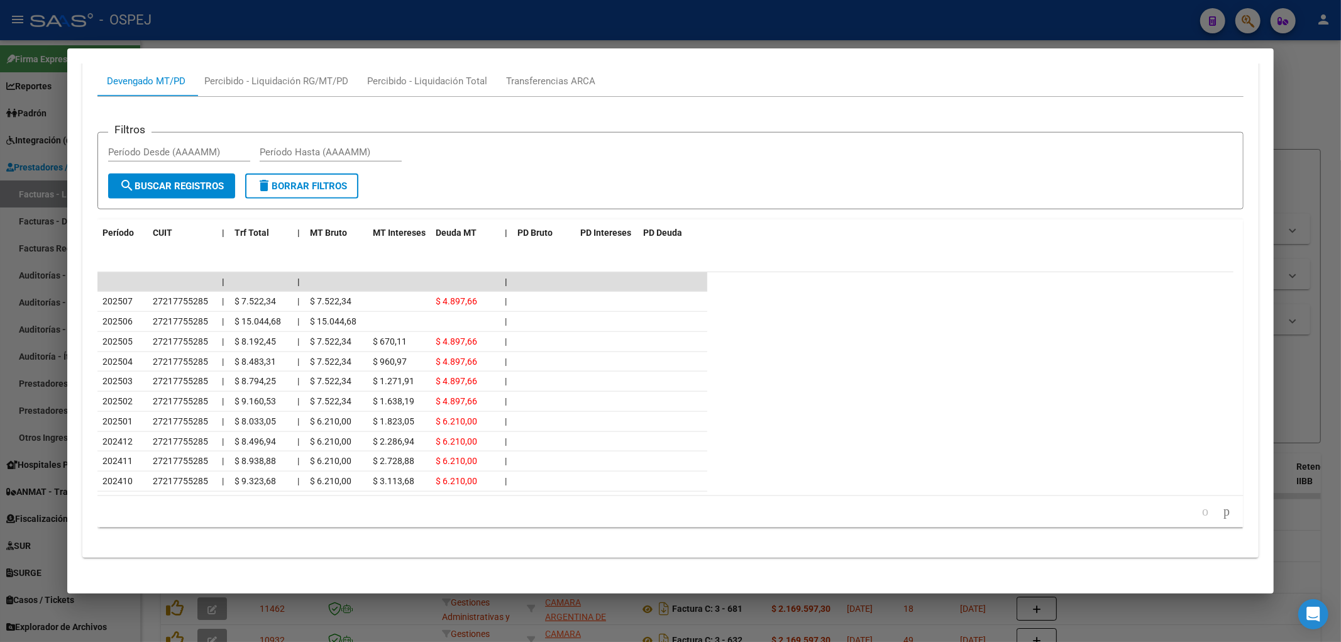
click at [301, 14] on div at bounding box center [670, 321] width 1341 height 642
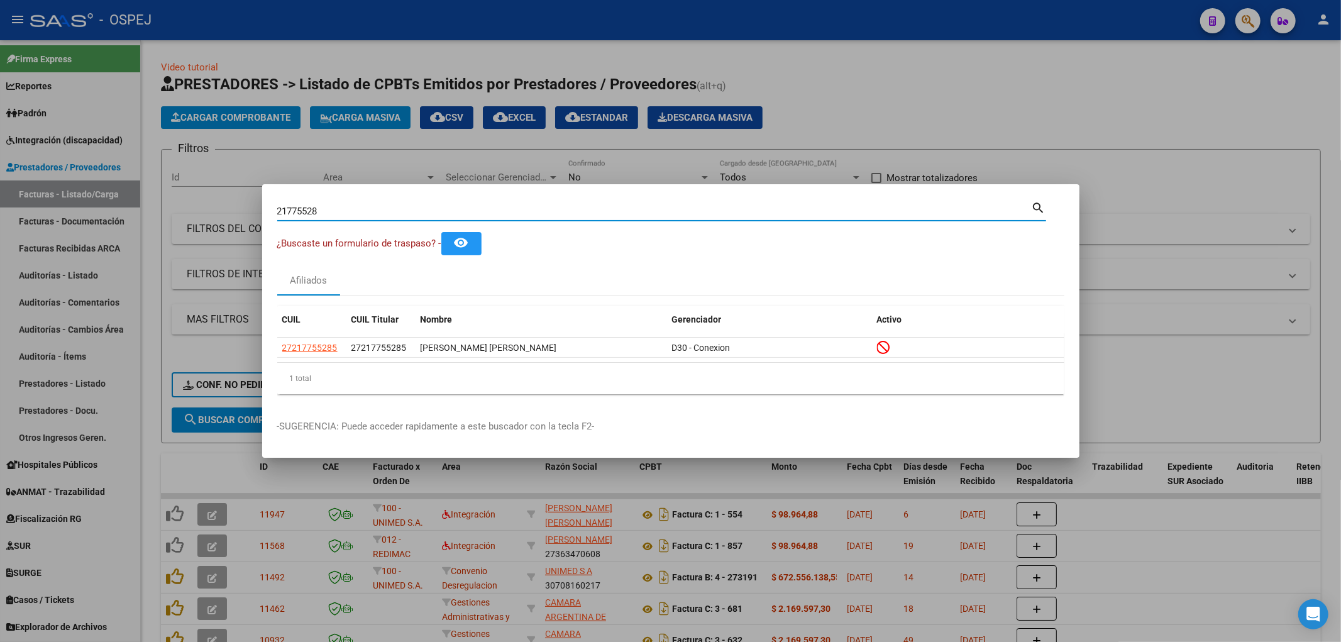
click at [312, 210] on input "21775528" at bounding box center [654, 211] width 754 height 11
type input "31667085"
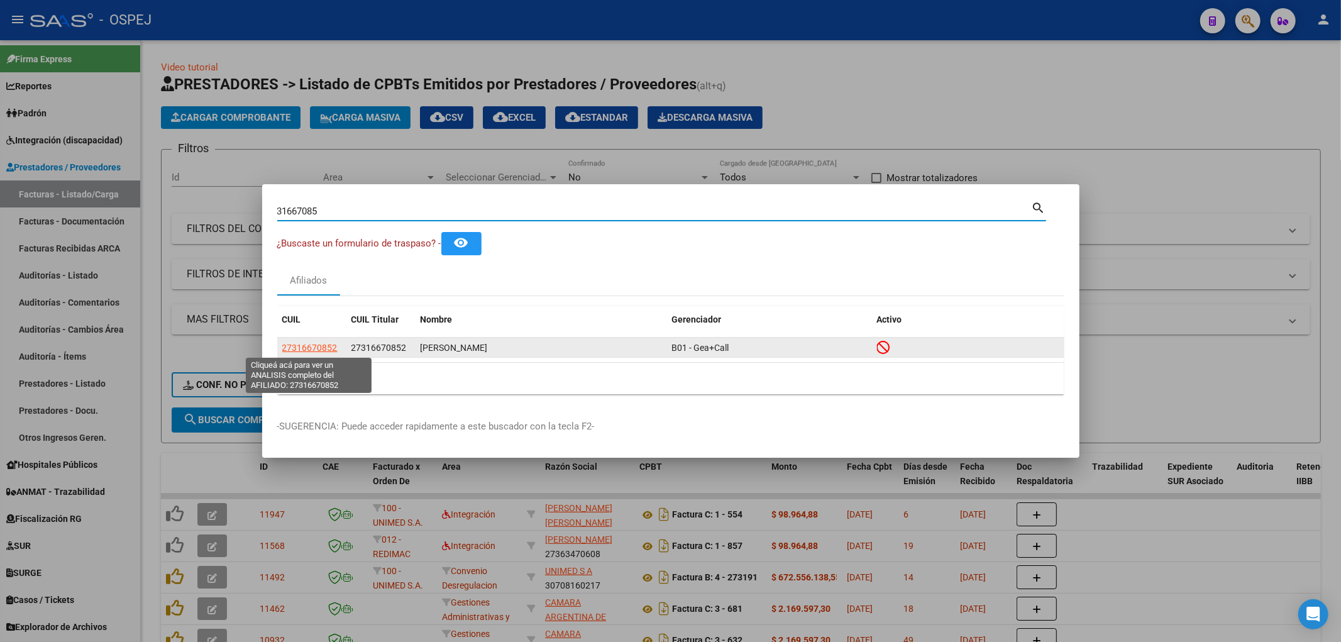
click at [319, 347] on span "27316670852" at bounding box center [309, 348] width 55 height 10
type textarea "27316670852"
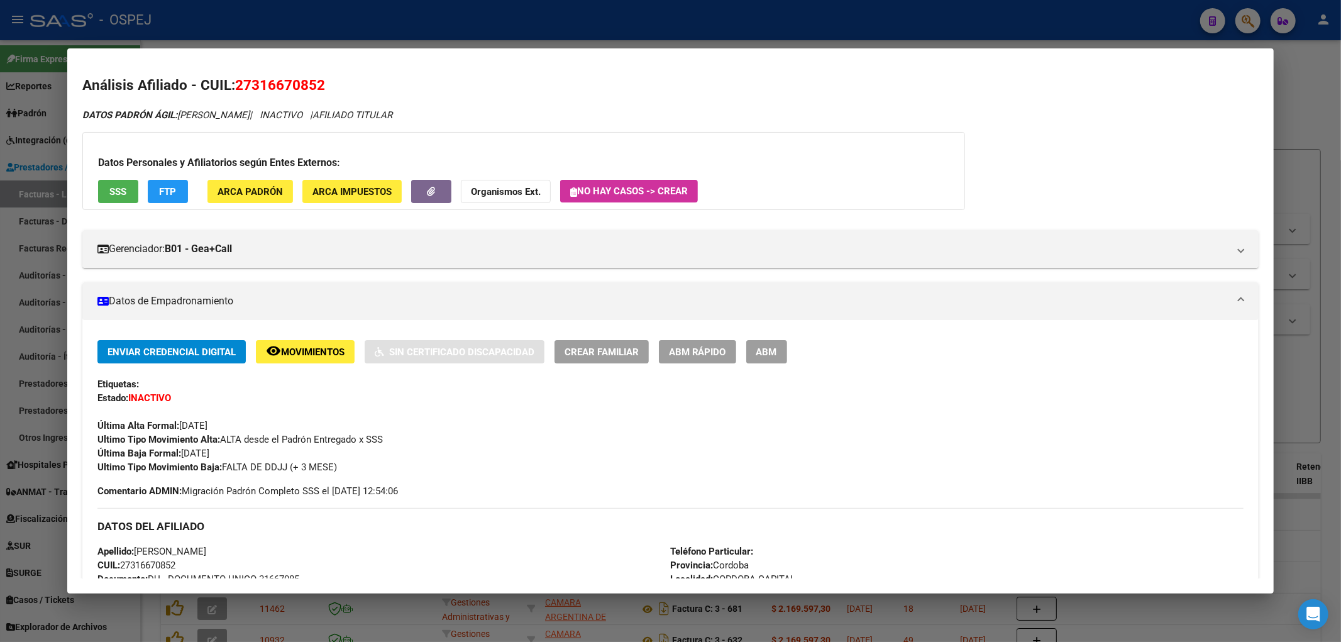
click at [304, 77] on span "27316670852" at bounding box center [280, 85] width 90 height 16
copy span "27316670852"
click at [526, 214] on div "DATOS PADRÓN ÁGIL: PEREZ BEATRIZ ANDREA | INACTIVO | AFILIADO TITULAR Datos Per…" at bounding box center [670, 570] width 1177 height 924
click at [526, 198] on button "Organismos Ext." at bounding box center [506, 191] width 90 height 23
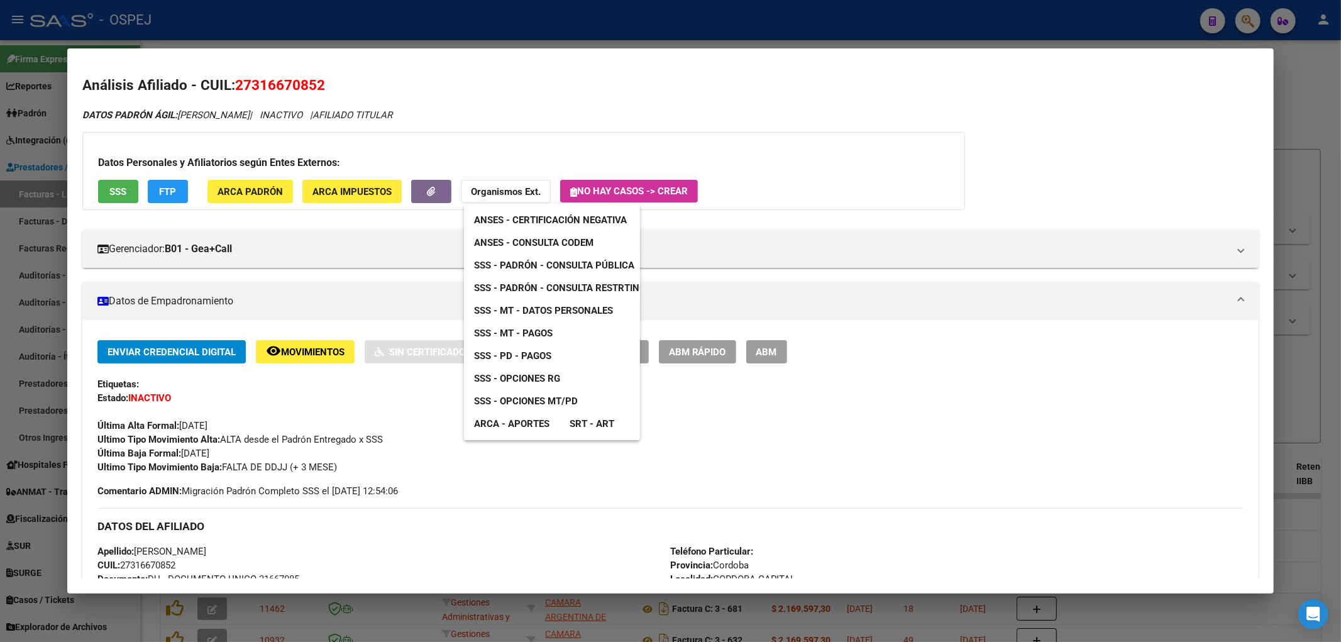
click at [557, 243] on span "ANSES - Consulta CODEM" at bounding box center [533, 242] width 119 height 11
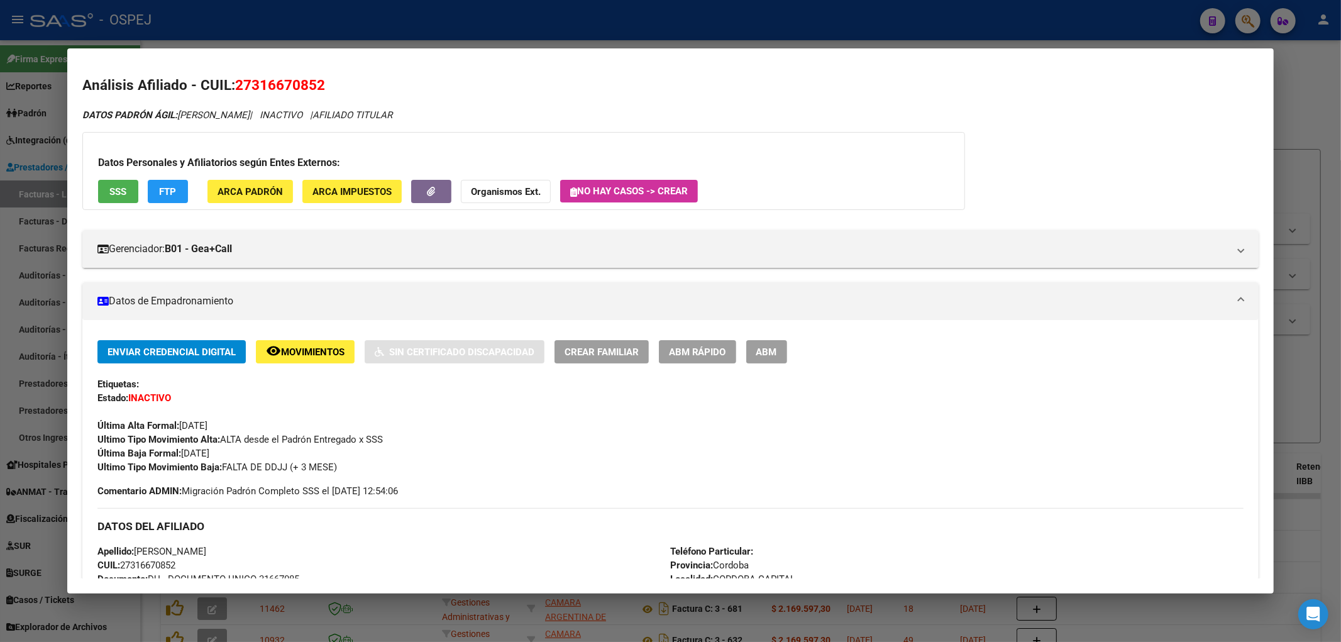
click at [545, 97] on div "Análisis Afiliado - CUIL: 27316670852 DATOS PADRÓN ÁGIL: PEREZ BEATRIZ ANDREA |…" at bounding box center [670, 560] width 1177 height 971
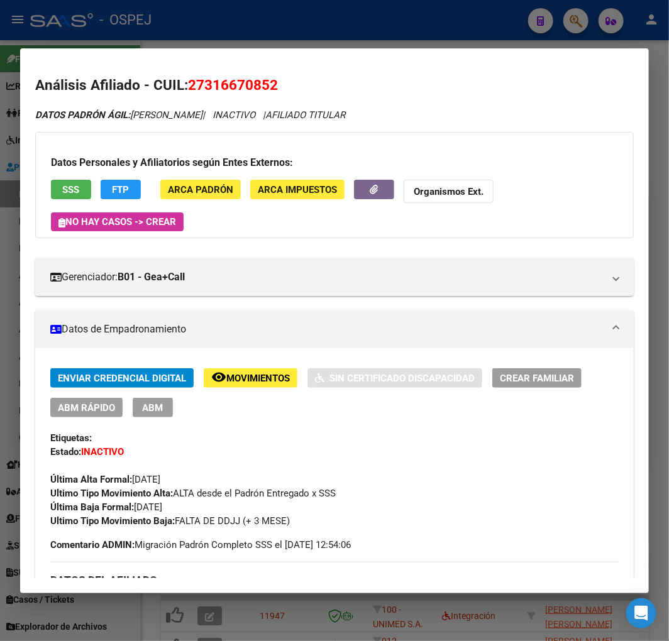
click at [472, 32] on div at bounding box center [334, 320] width 669 height 641
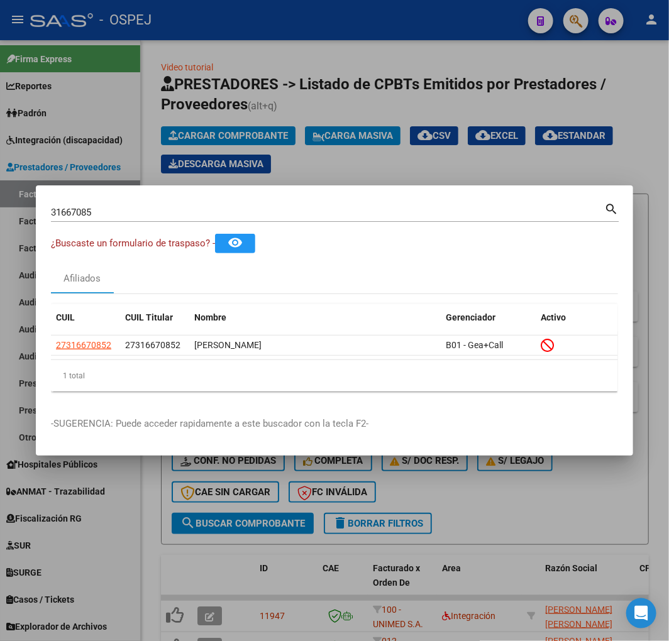
click at [178, 153] on div at bounding box center [334, 320] width 669 height 641
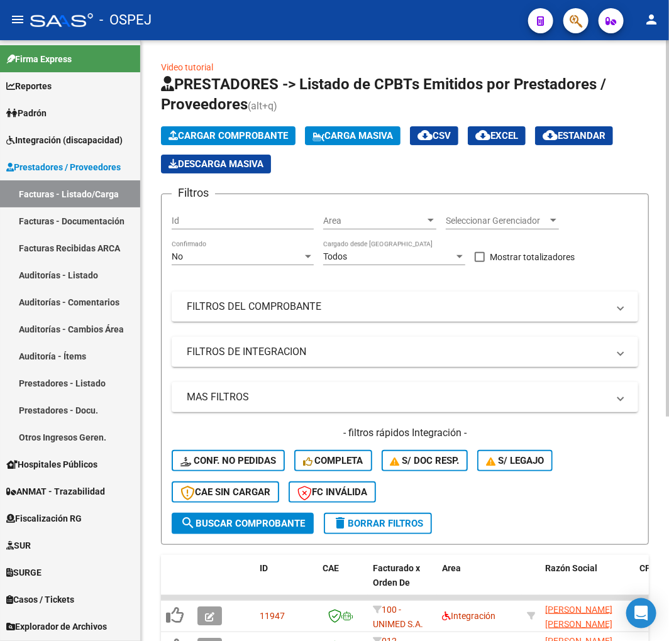
click at [198, 137] on span "Cargar Comprobante" at bounding box center [227, 135] width 119 height 11
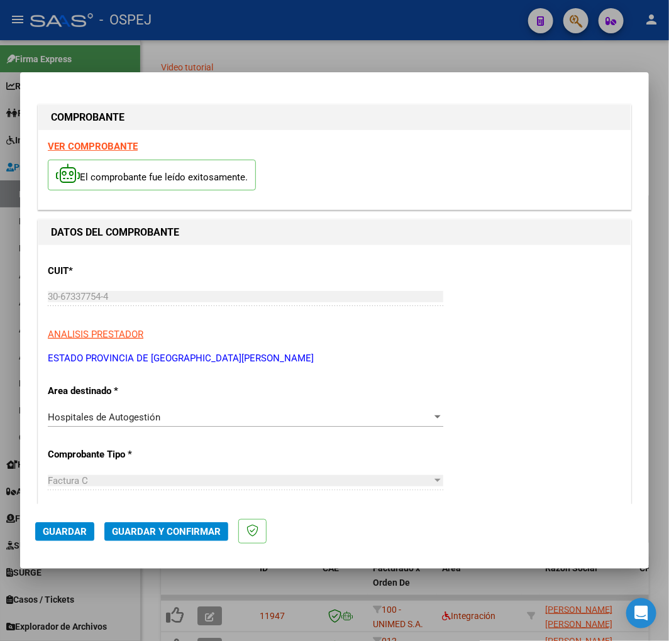
scroll to position [140, 0]
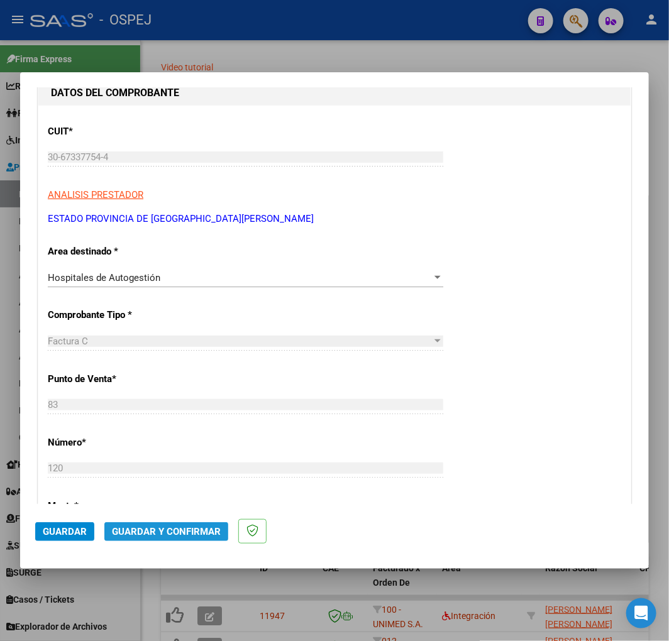
click at [158, 526] on button "Guardar y Confirmar" at bounding box center [166, 531] width 124 height 19
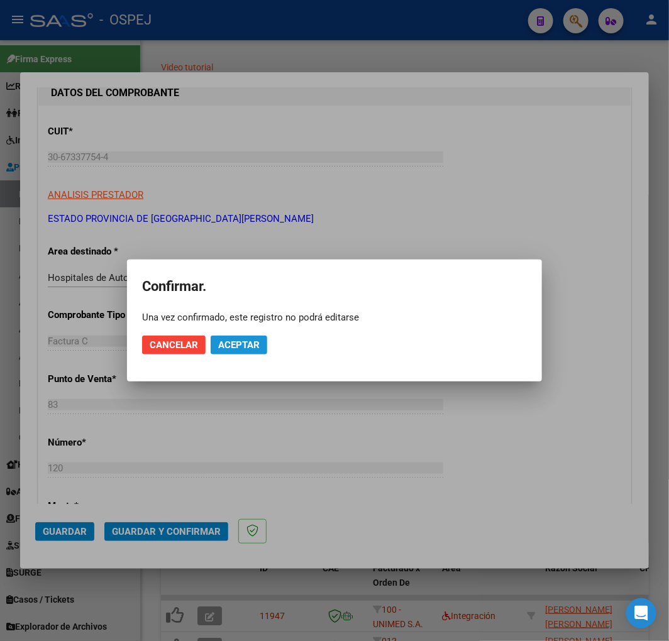
click at [241, 352] on button "Aceptar" at bounding box center [239, 345] width 57 height 19
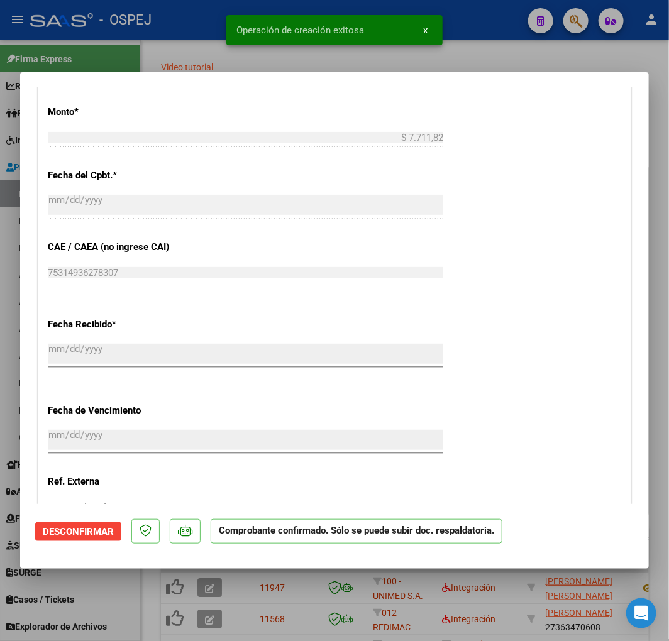
scroll to position [978, 0]
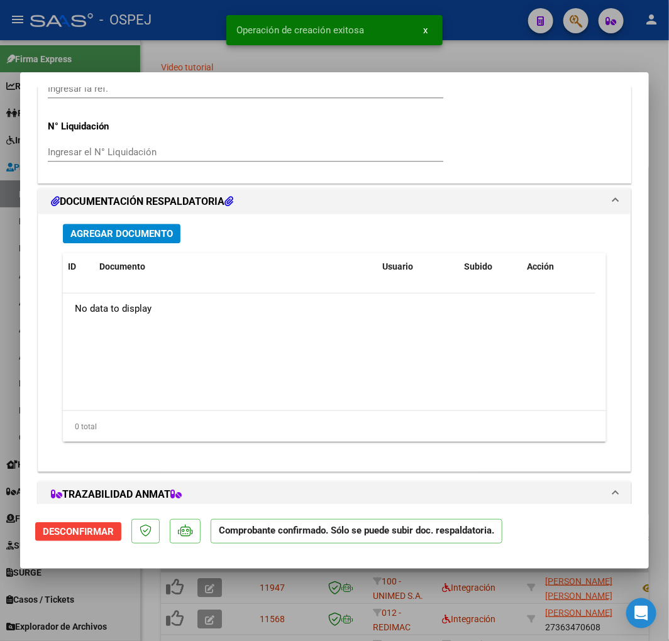
click at [149, 233] on span "Agregar Documento" at bounding box center [121, 233] width 102 height 11
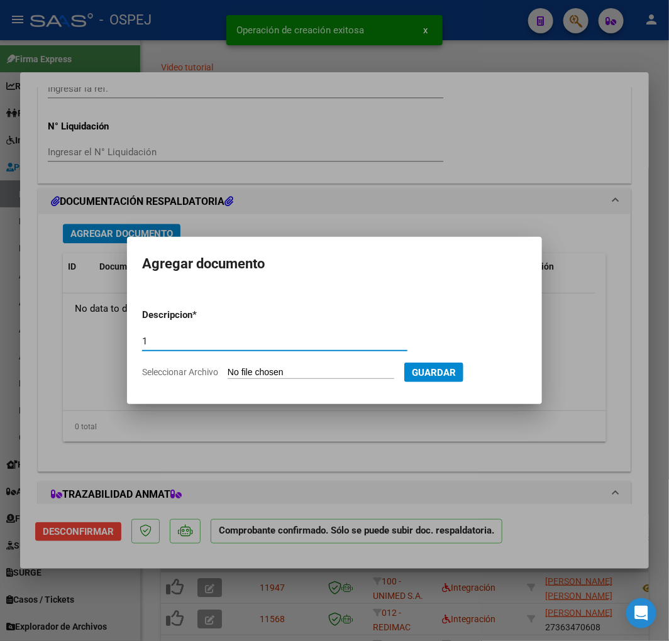
type input "1"
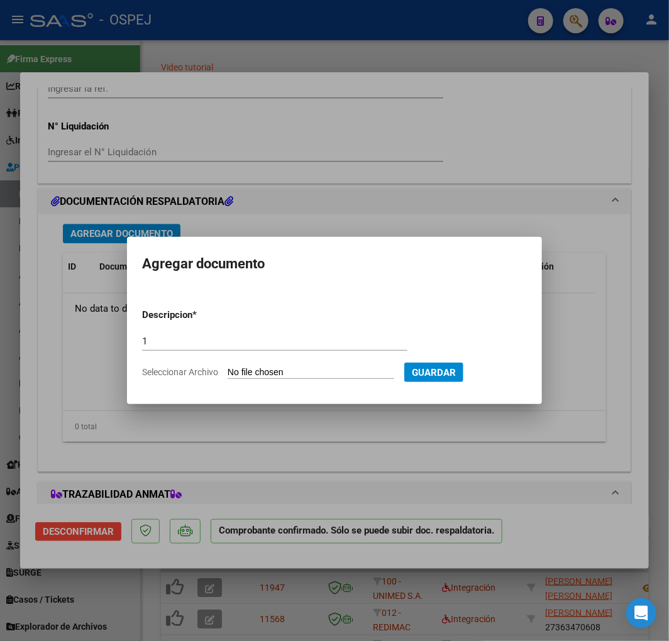
type input "C:\fakepath\registros_facturacion_11837.zip"
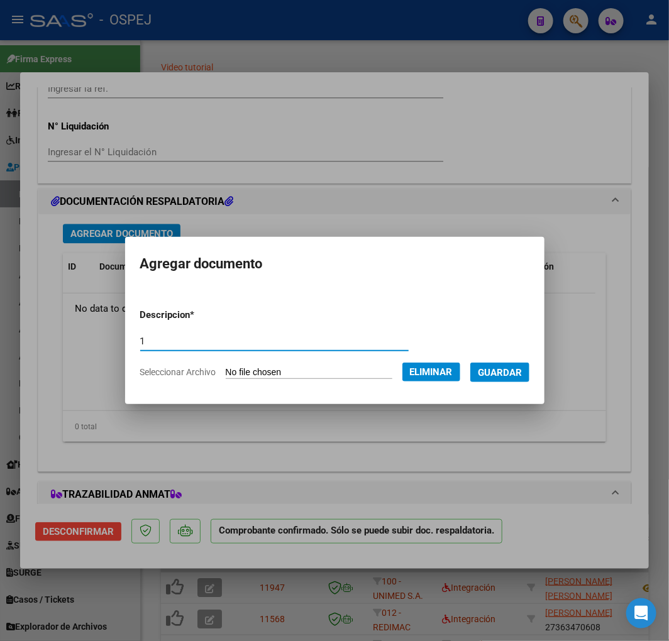
click at [508, 379] on button "Guardar" at bounding box center [499, 372] width 59 height 19
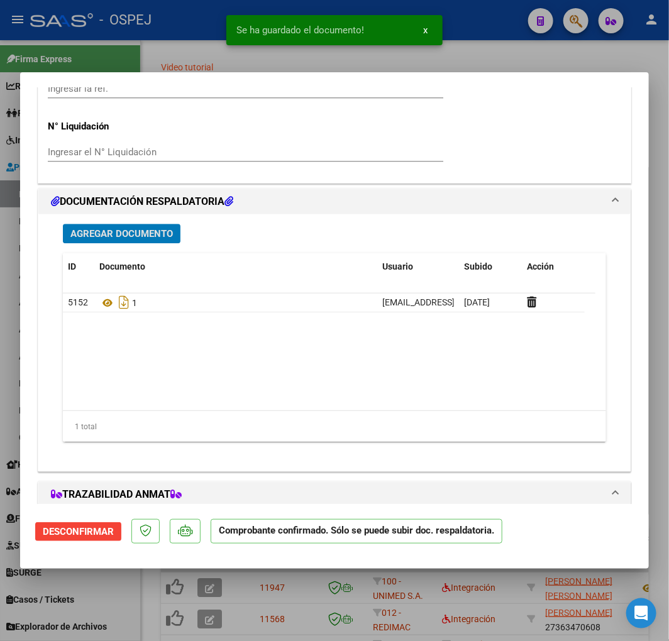
click at [133, 229] on span "Agregar Documento" at bounding box center [121, 233] width 102 height 11
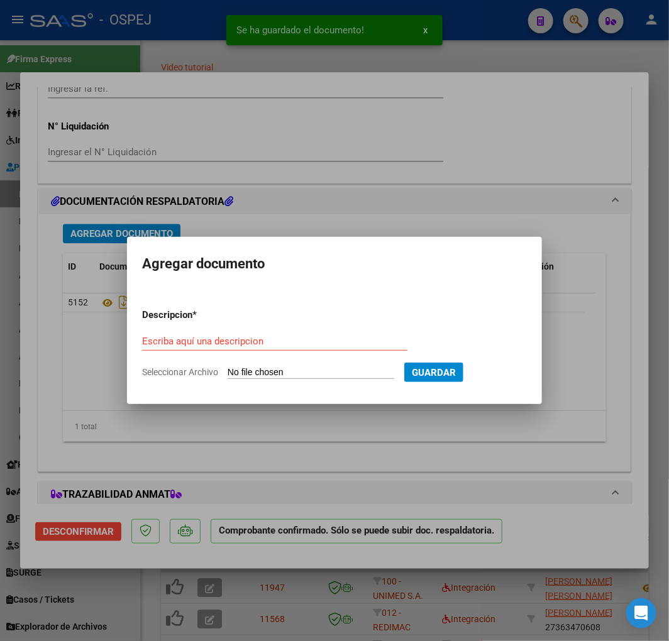
type input "C:\fakepath\detalle_liquidacion_2025-08-19.csv"
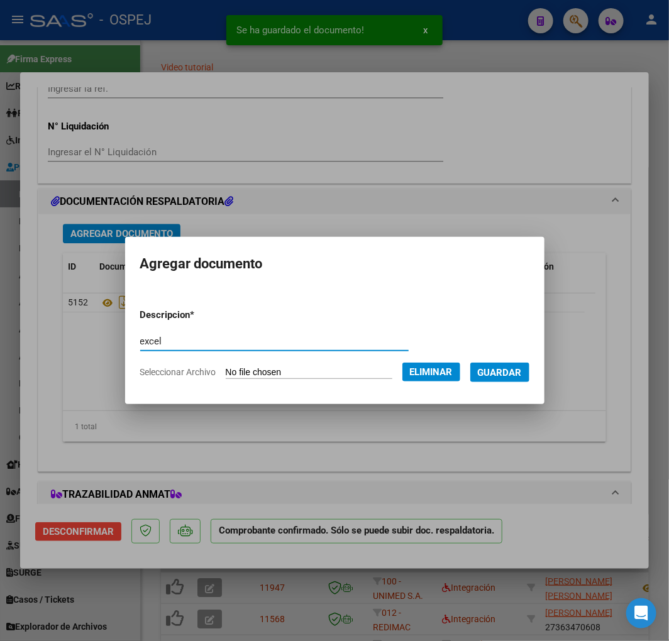
type input "excel"
click at [510, 368] on span "Guardar" at bounding box center [500, 372] width 44 height 11
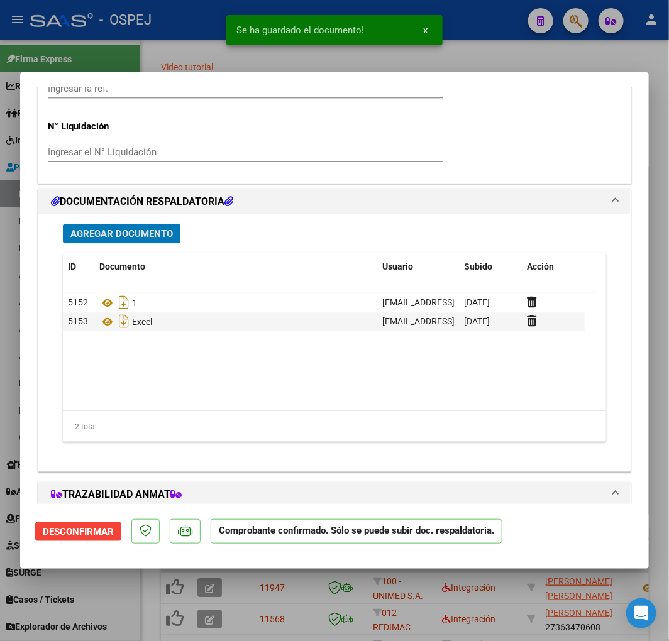
click at [160, 55] on div at bounding box center [334, 320] width 669 height 641
type input "$ 0,00"
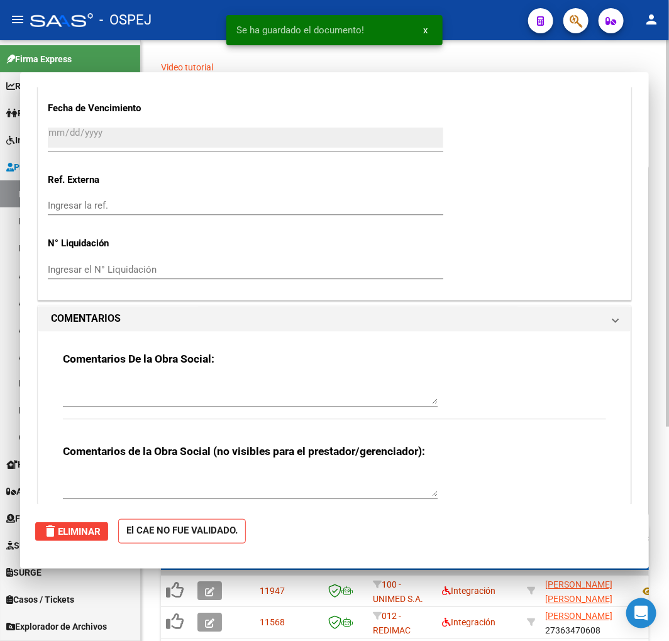
scroll to position [1096, 0]
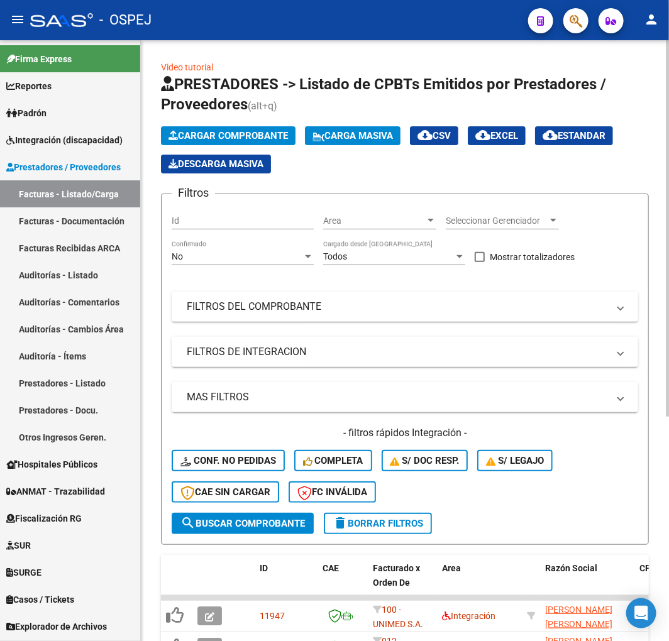
click at [187, 134] on span "Cargar Comprobante" at bounding box center [227, 135] width 119 height 11
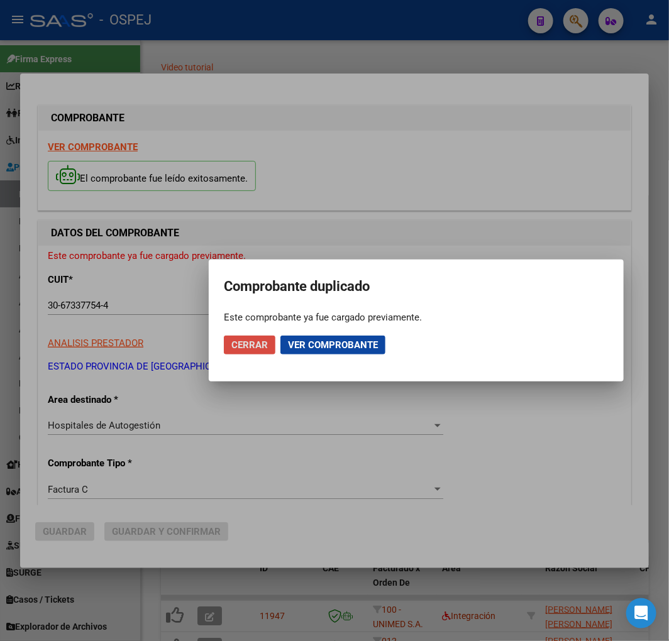
click at [262, 349] on span "Cerrar" at bounding box center [249, 344] width 36 height 11
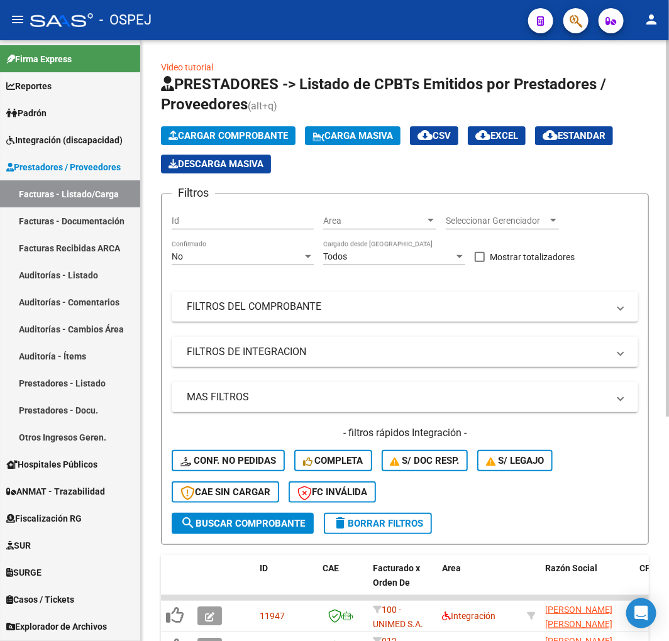
click at [229, 255] on div "No" at bounding box center [237, 256] width 131 height 11
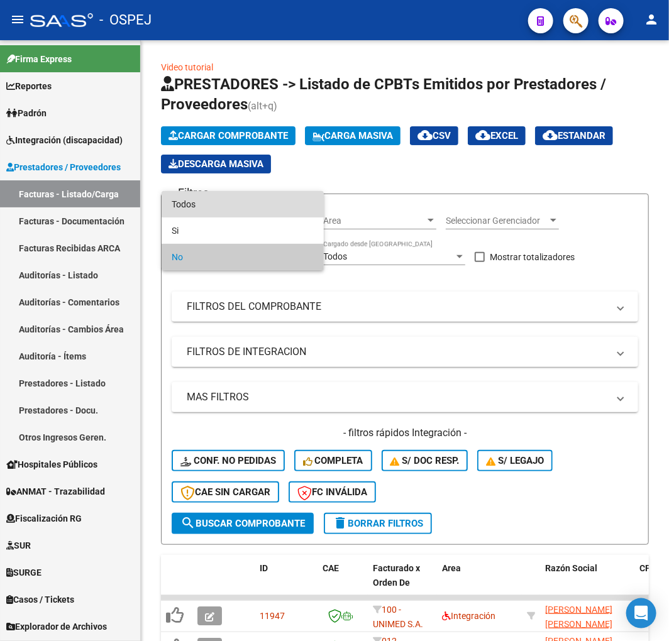
click at [199, 210] on span "Todos" at bounding box center [243, 204] width 142 height 26
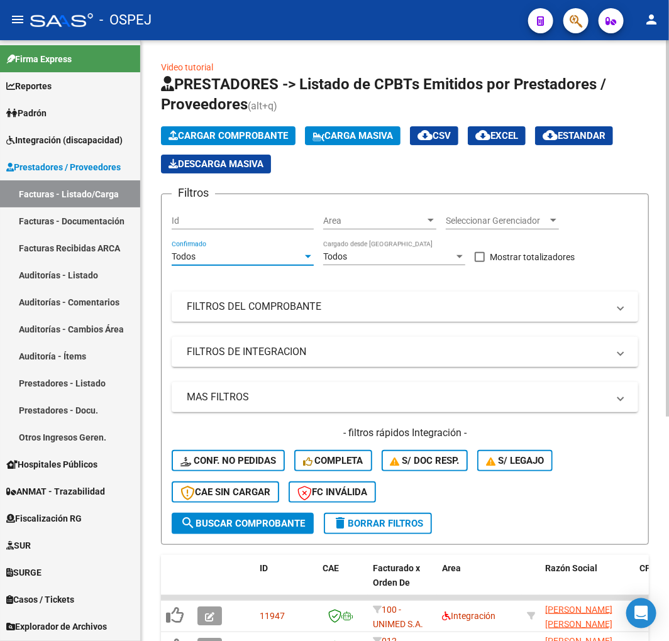
click at [229, 304] on mat-panel-title "FILTROS DEL COMPROBANTE" at bounding box center [397, 307] width 421 height 14
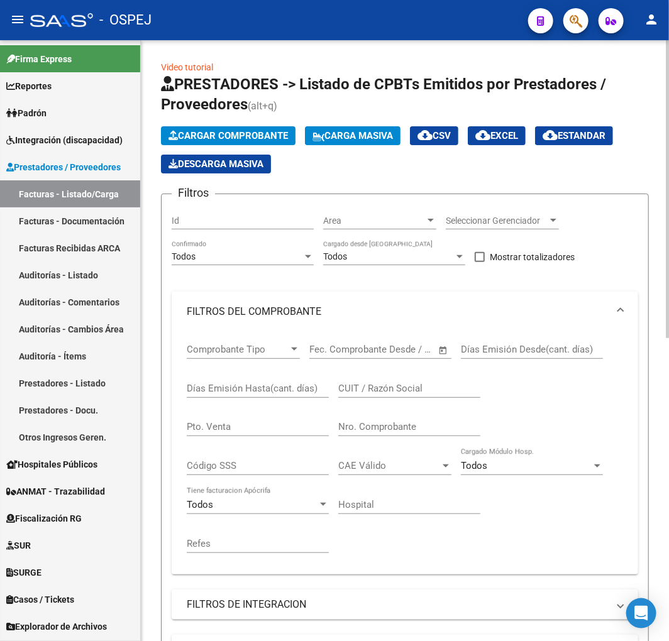
click at [413, 435] on div "Nro. Comprobante" at bounding box center [409, 422] width 142 height 27
click at [413, 431] on input "Nro. Comprobante" at bounding box center [409, 426] width 142 height 11
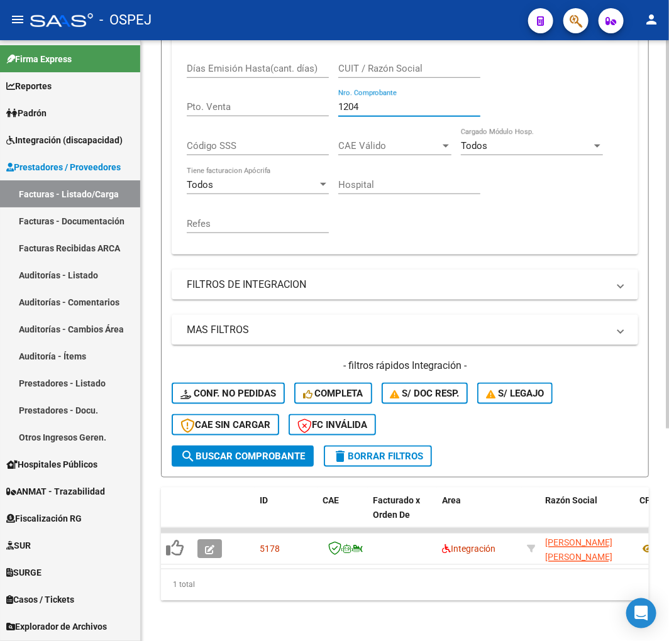
scroll to position [0, 0]
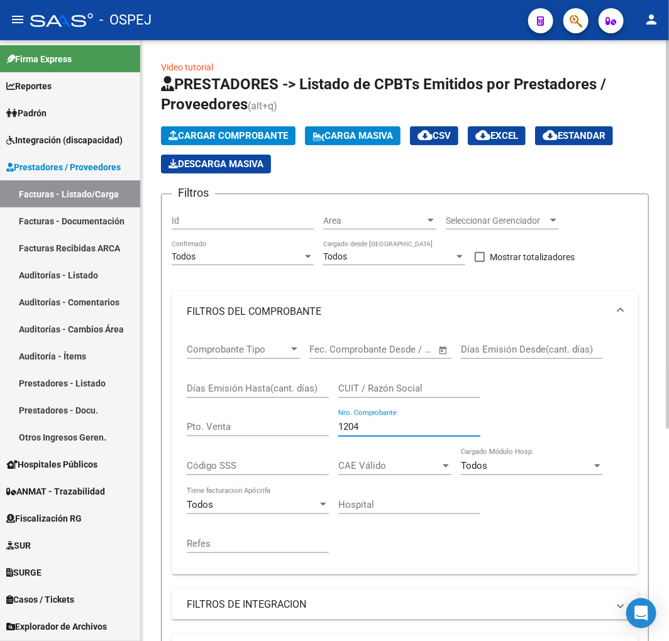
type input "1204"
click at [253, 136] on span "Cargar Comprobante" at bounding box center [227, 135] width 119 height 11
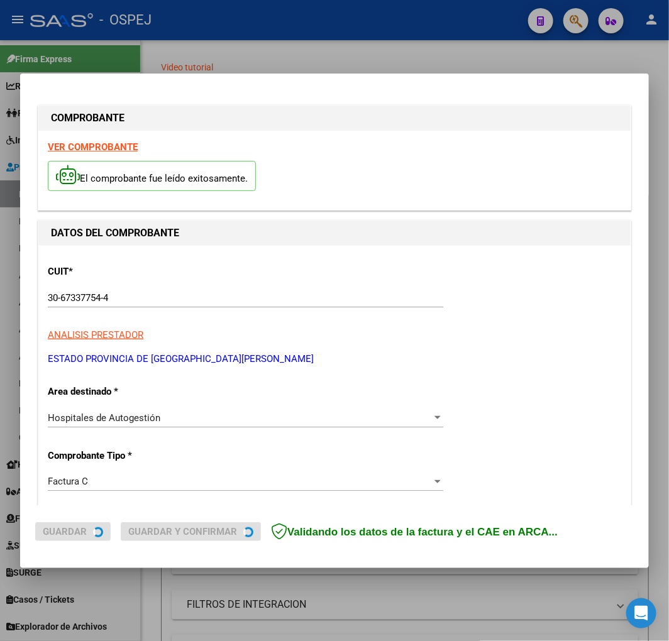
scroll to position [70, 0]
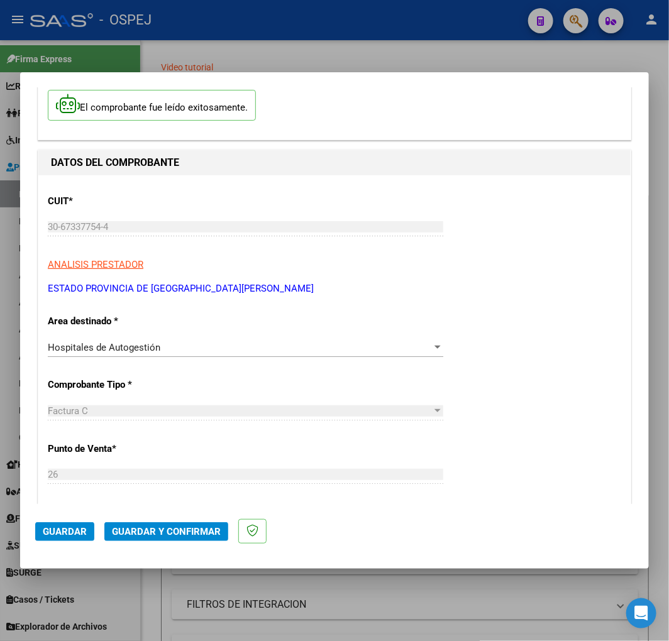
click at [205, 536] on span "Guardar y Confirmar" at bounding box center [166, 531] width 109 height 11
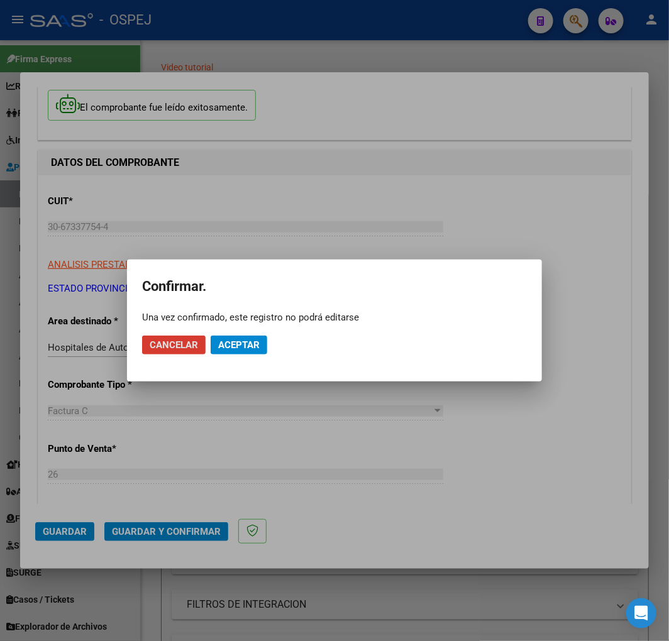
click at [260, 338] on button "Aceptar" at bounding box center [239, 345] width 57 height 19
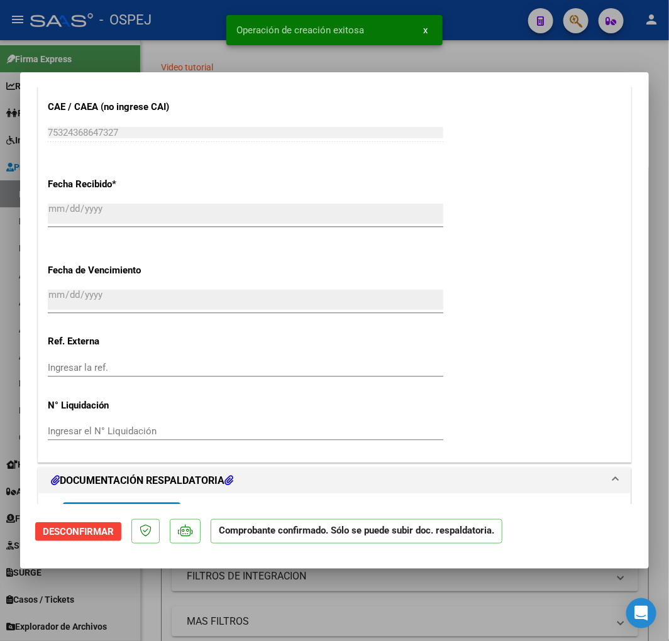
scroll to position [1047, 0]
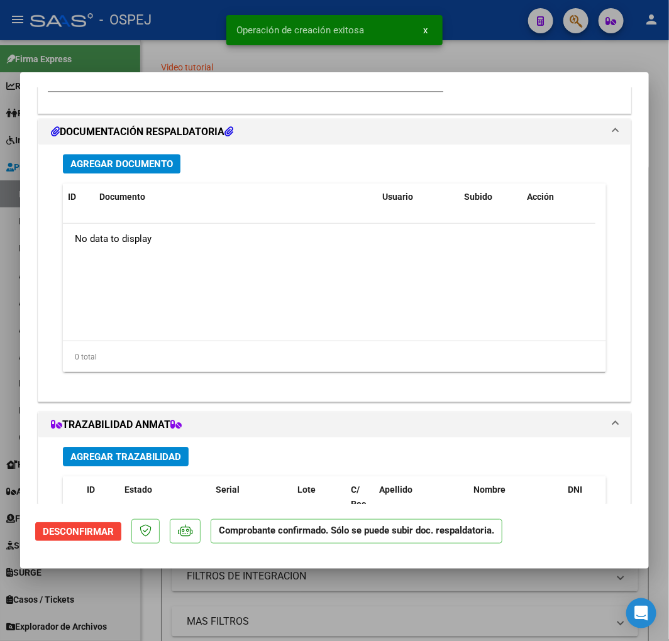
click at [146, 167] on span "Agregar Documento" at bounding box center [121, 163] width 102 height 11
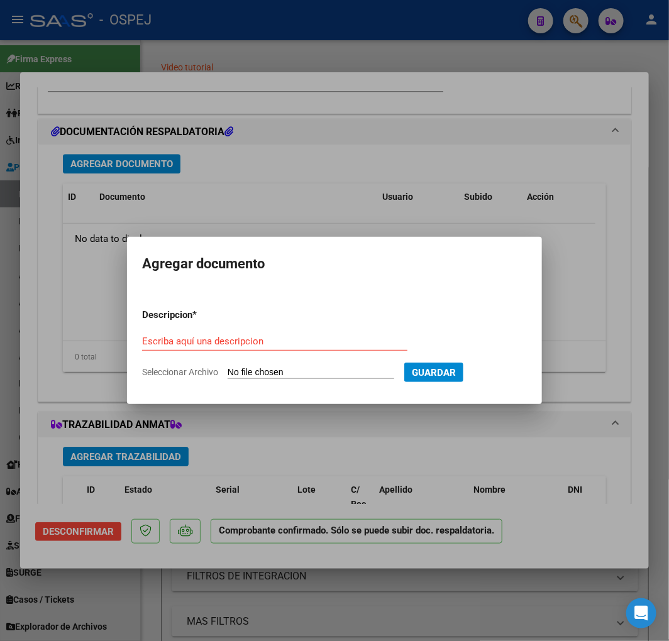
type input "C:\fakepath\registros_facturacion_11988.zip"
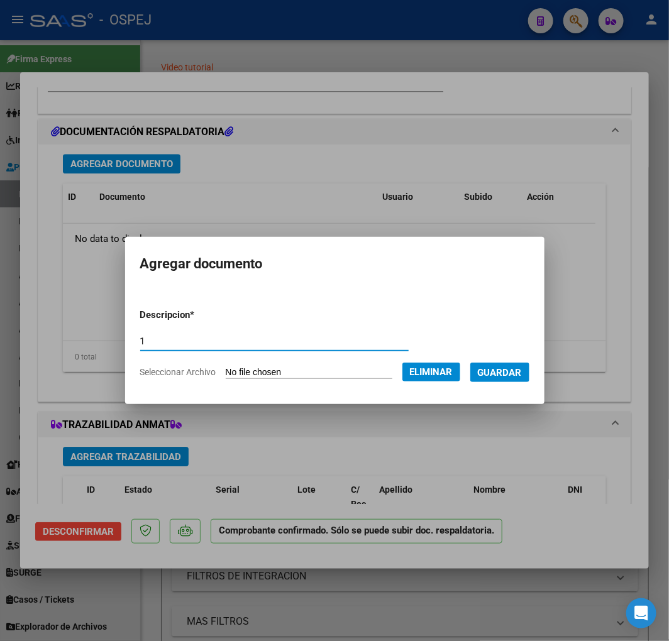
type input "1"
drag, startPoint x: 493, startPoint y: 379, endPoint x: 481, endPoint y: 378, distance: 12.0
click at [481, 378] on form "Descripcion * 1 Escriba aquí una descripcion Seleccionar Archivo Eliminar Guard…" at bounding box center [334, 344] width 389 height 90
click at [497, 369] on span "Guardar" at bounding box center [500, 372] width 44 height 11
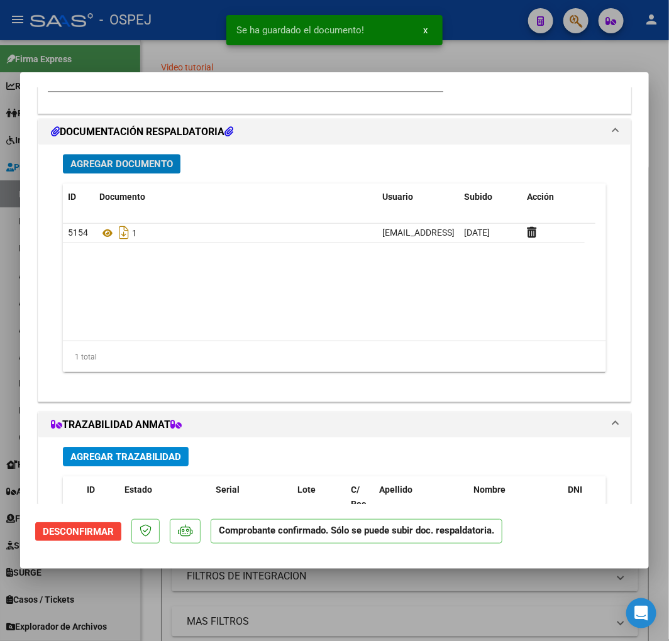
click at [124, 170] on button "Agregar Documento" at bounding box center [122, 163] width 118 height 19
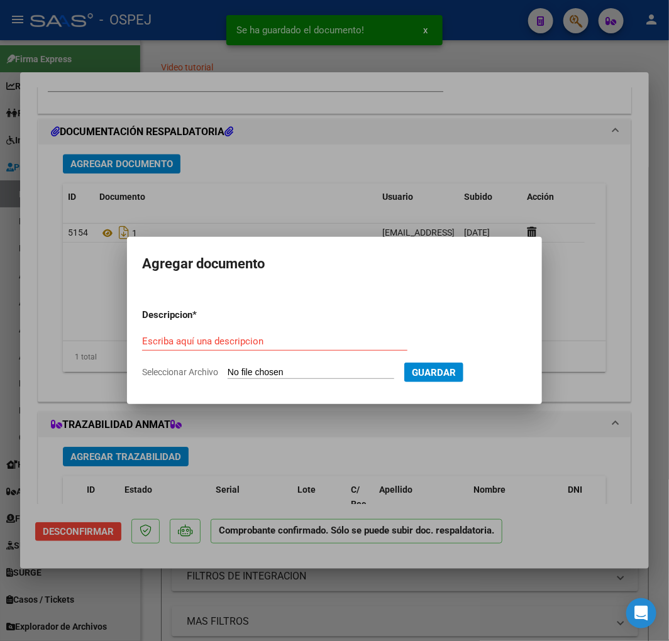
type input "C:\fakepath\detalle_liquidacion_2025-08-19 (2).csv"
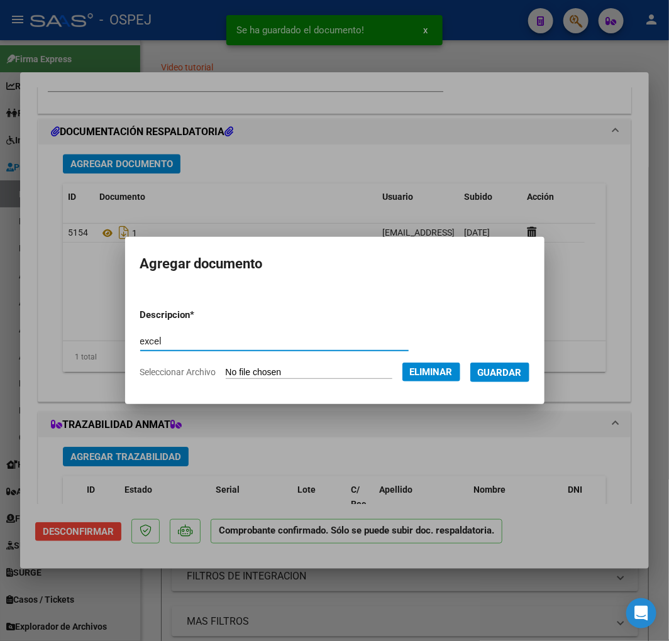
type input "excel"
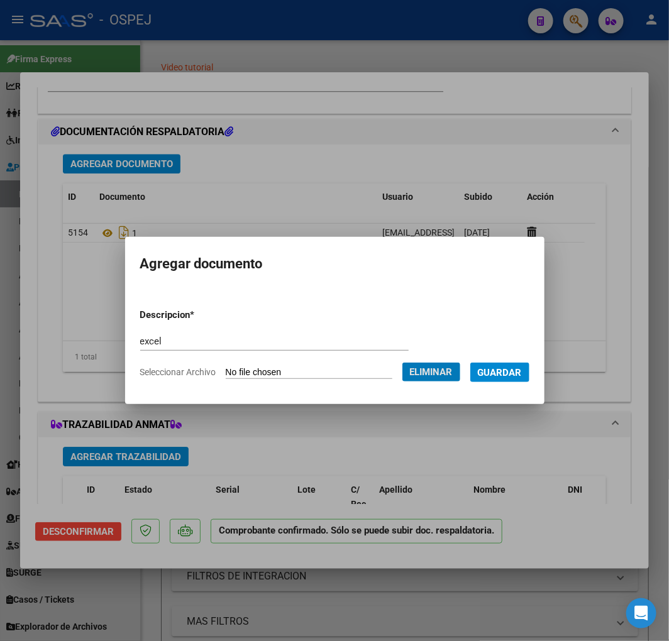
click at [470, 363] on button "Guardar" at bounding box center [499, 372] width 59 height 19
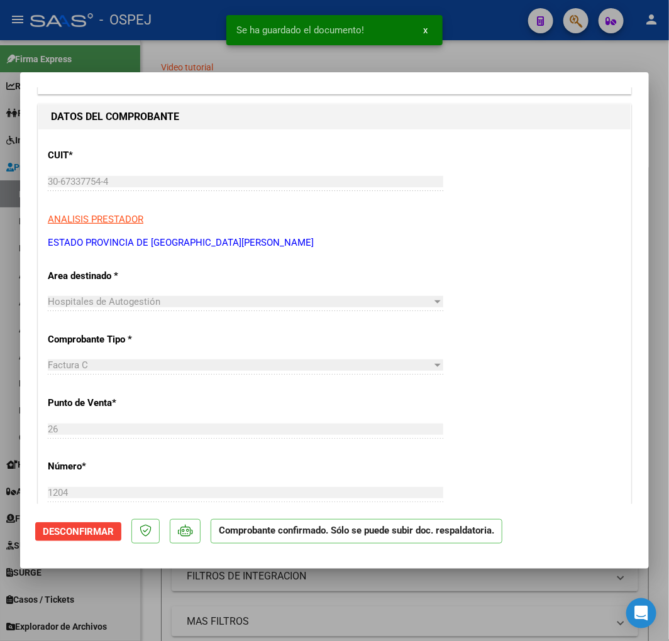
scroll to position [279, 0]
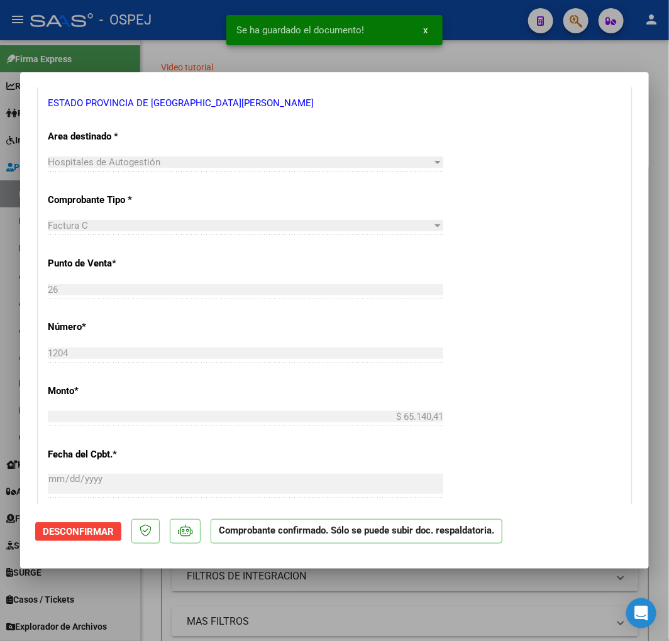
click at [235, 33] on snack-bar-container "Se ha guardado el documento! x" at bounding box center [334, 30] width 216 height 30
click at [199, 57] on div at bounding box center [334, 320] width 669 height 641
type input "$ 0,00"
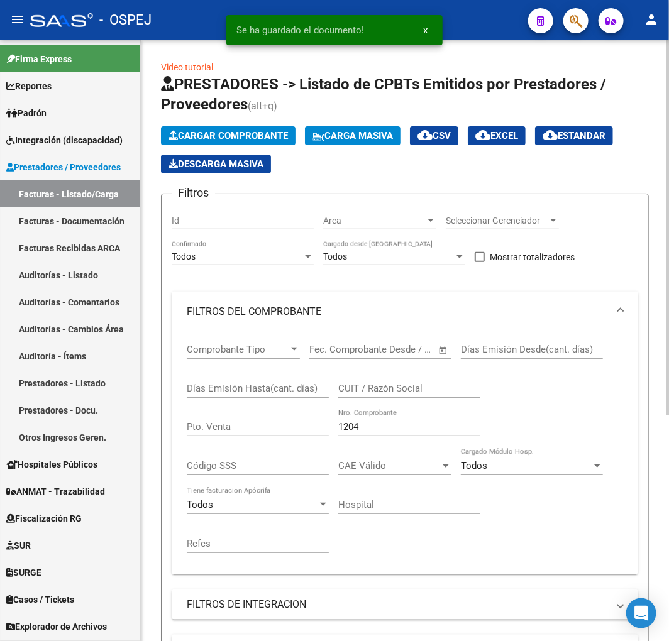
click at [240, 143] on button "Cargar Comprobante" at bounding box center [228, 135] width 135 height 19
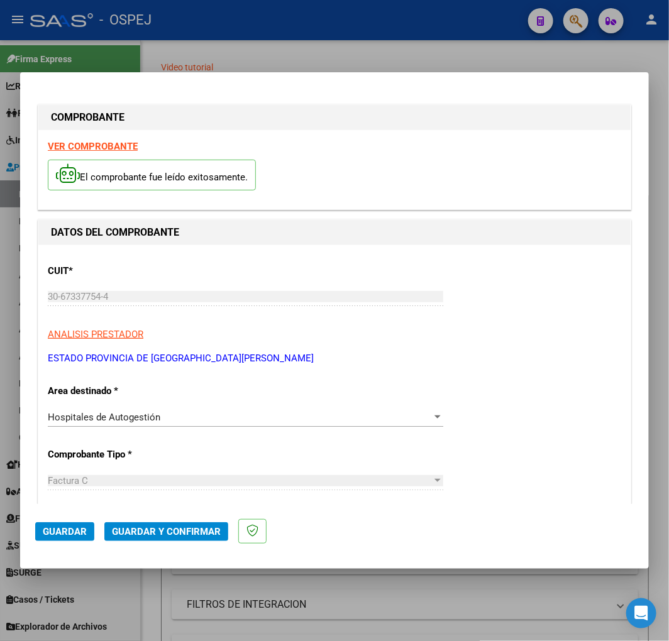
click at [195, 530] on span "Guardar y Confirmar" at bounding box center [166, 531] width 109 height 11
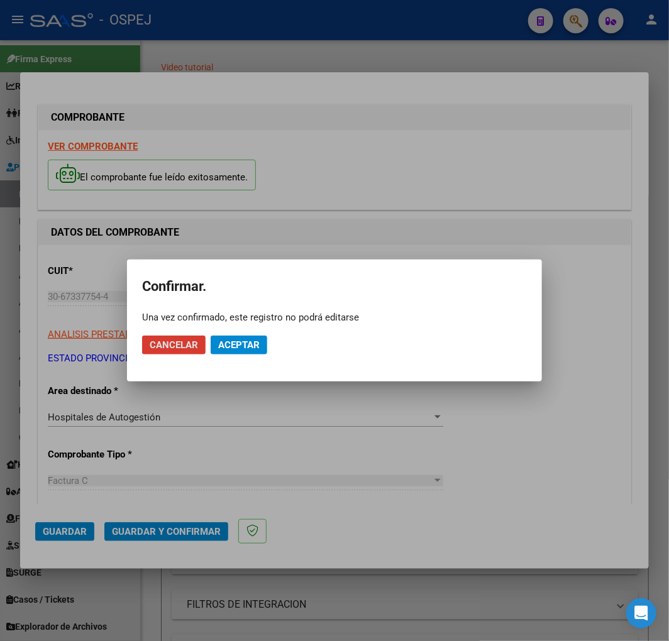
click at [260, 342] on span "Aceptar" at bounding box center [238, 344] width 41 height 11
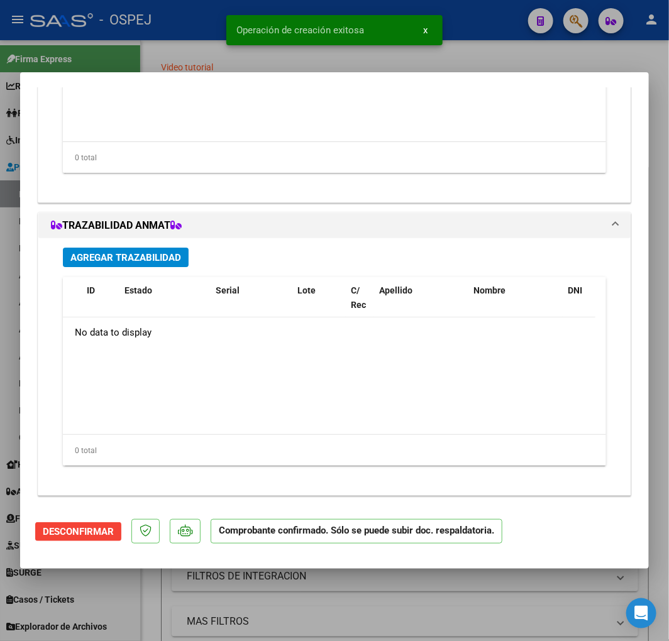
scroll to position [1037, 0]
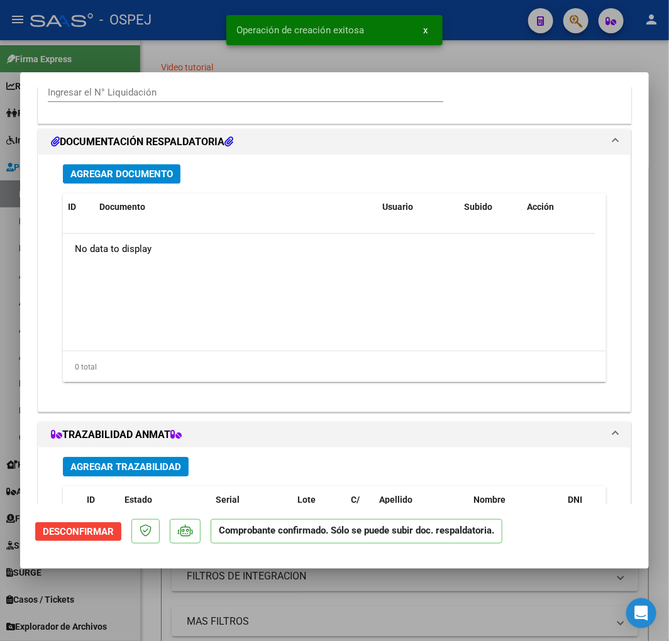
click at [180, 177] on button "Agregar Documento" at bounding box center [122, 173] width 118 height 19
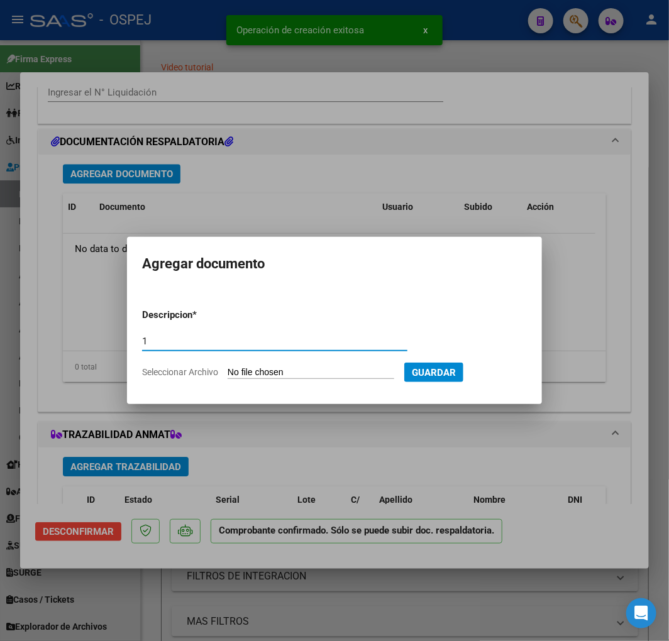
type input "1"
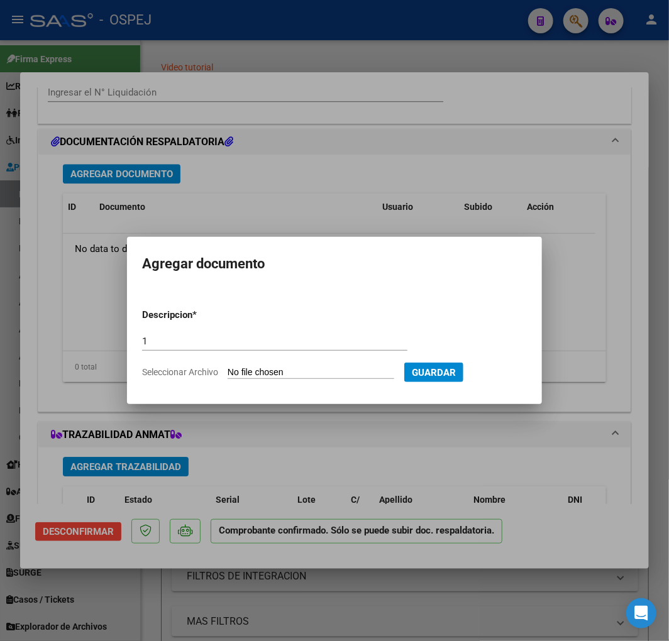
type input "C:\fakepath\detalle_liquidacion_2025-08-19 (3).csv"
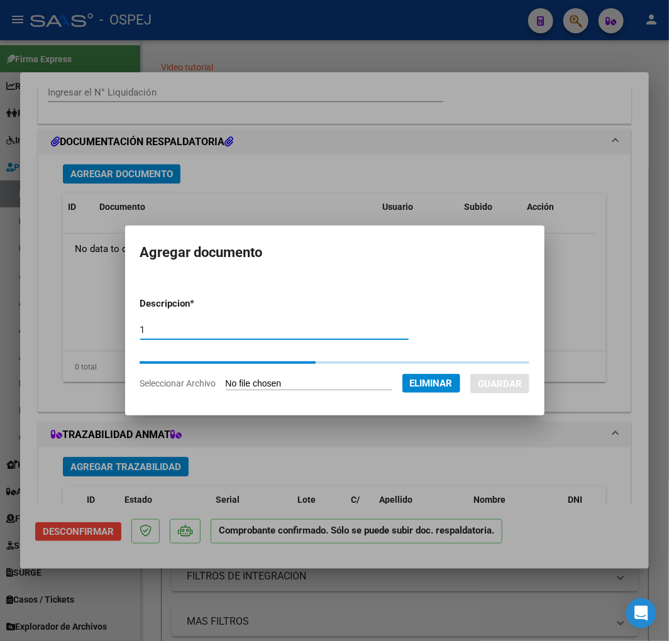
click at [177, 327] on form "Descripcion * 1 Escriba aquí una descripcion Seleccionar Archivo Eliminar Guard…" at bounding box center [334, 343] width 389 height 113
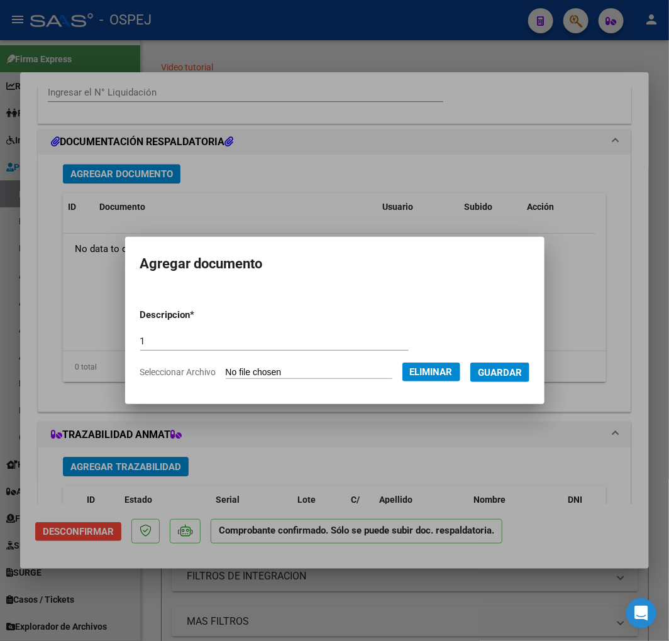
click at [177, 327] on form "Descripcion * 1 Escriba aquí una descripcion Seleccionar Archivo Eliminar Guard…" at bounding box center [334, 344] width 389 height 90
type input "excel"
click at [470, 363] on button "Guardar" at bounding box center [499, 372] width 59 height 19
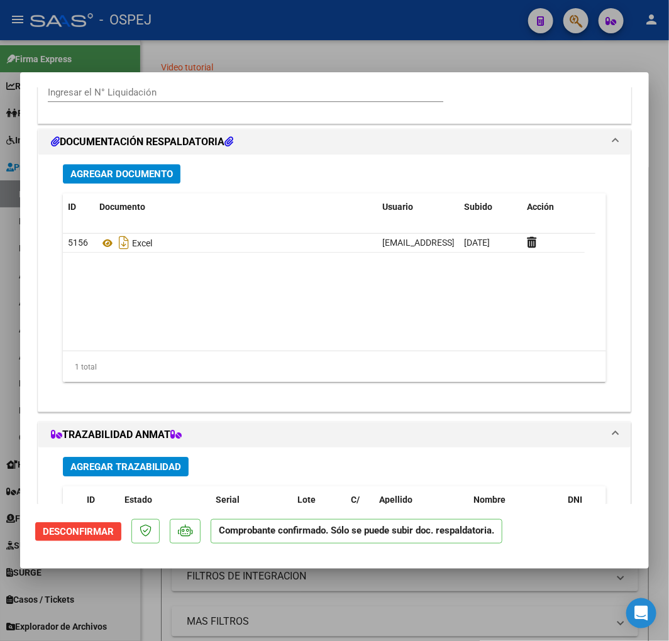
click at [485, 65] on div at bounding box center [334, 320] width 669 height 641
type input "$ 0,00"
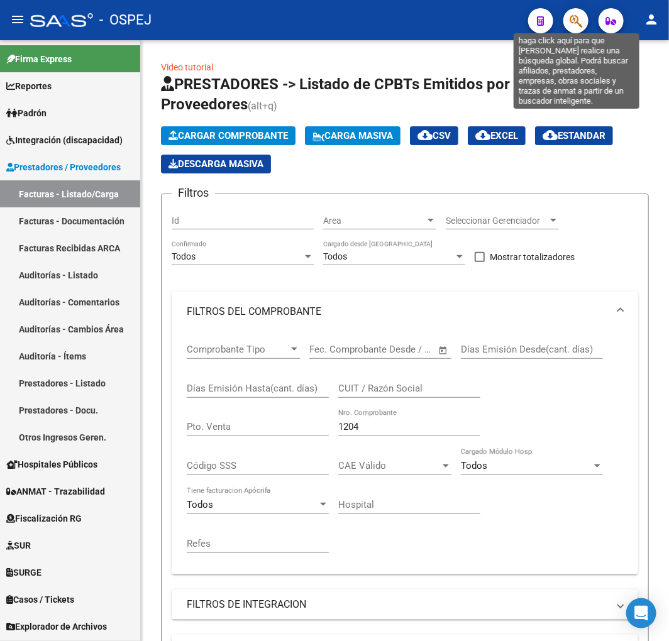
click at [573, 19] on icon "button" at bounding box center [576, 21] width 13 height 14
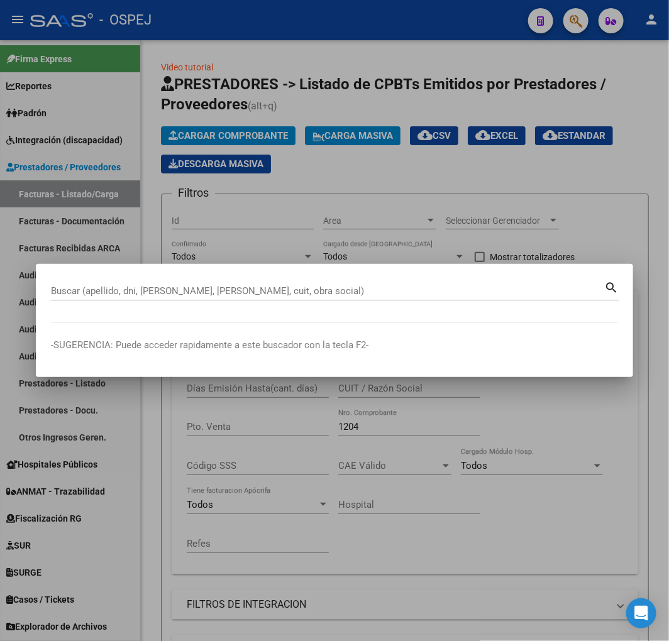
click at [228, 330] on mat-dialog-container "Buscar (apellido, dni, cuil, nro traspaso, cuit, obra social) search -SUGERENCI…" at bounding box center [334, 320] width 597 height 113
click at [26, 224] on div at bounding box center [334, 320] width 669 height 641
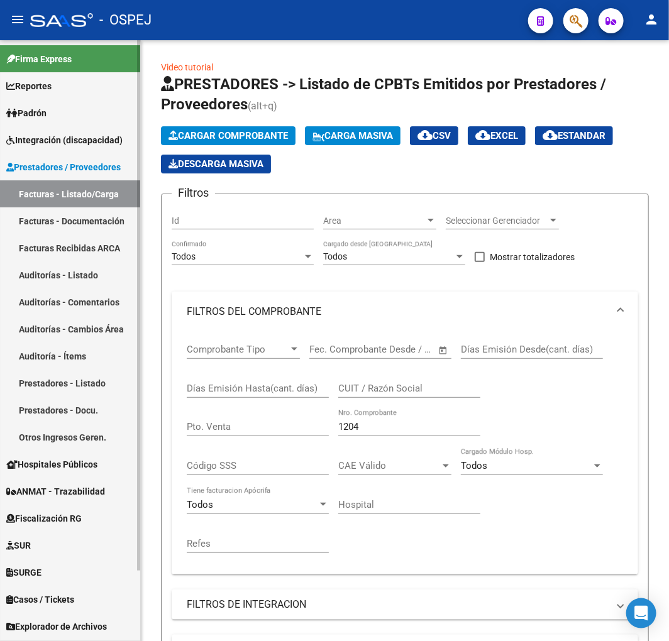
drag, startPoint x: 66, startPoint y: 282, endPoint x: 63, endPoint y: 270, distance: 11.6
click at [66, 281] on link "Auditorías - Listado" at bounding box center [70, 275] width 140 height 27
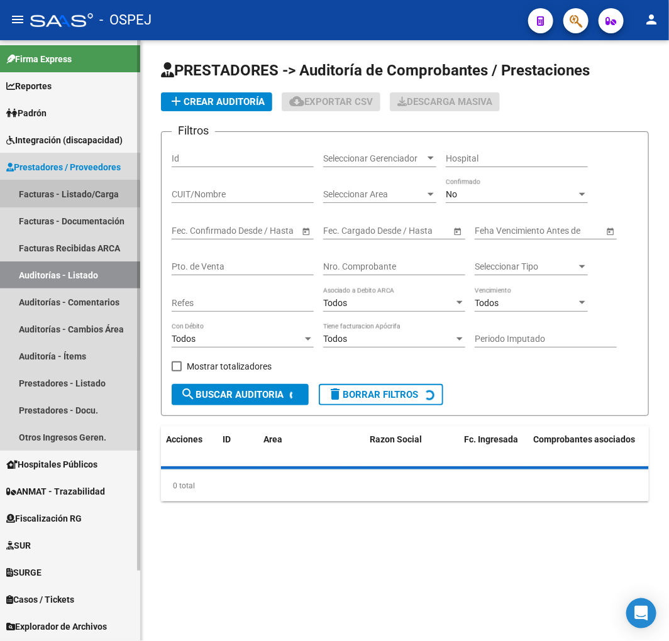
click at [66, 197] on link "Facturas - Listado/Carga" at bounding box center [70, 193] width 140 height 27
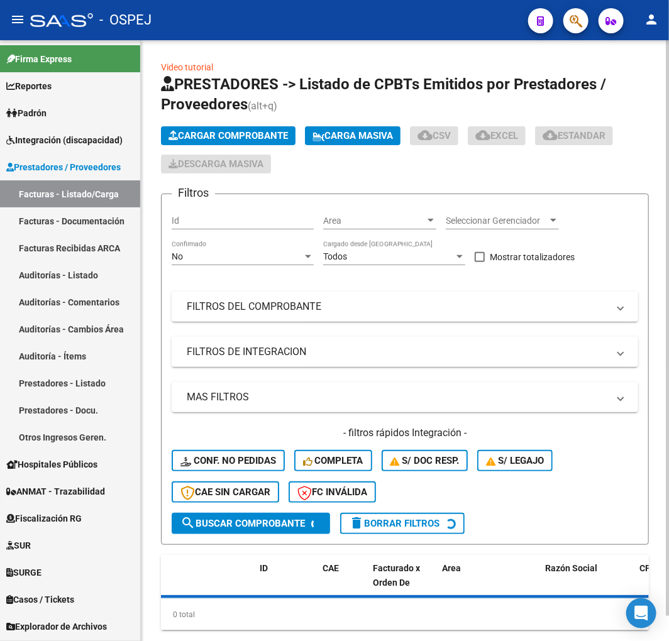
click at [201, 132] on span "Cargar Comprobante" at bounding box center [227, 135] width 119 height 11
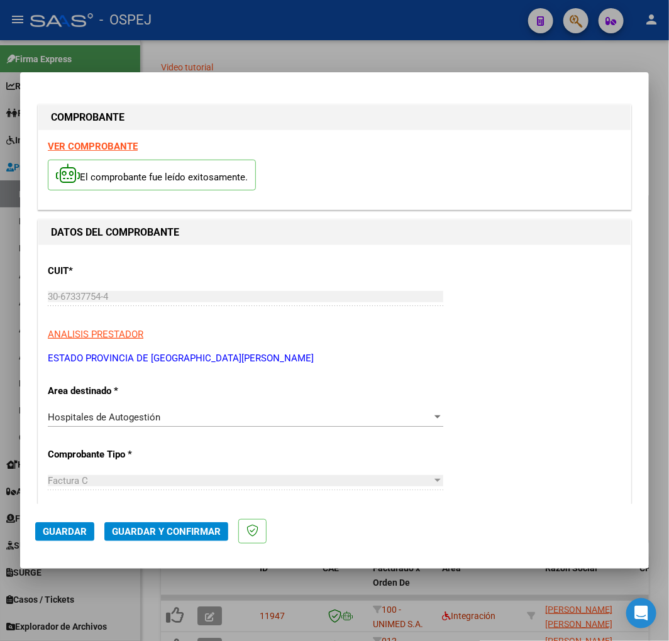
scroll to position [140, 0]
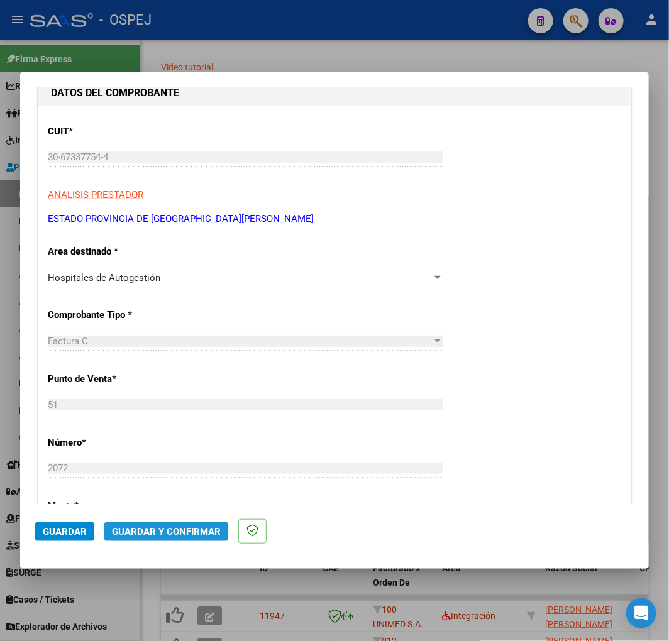
click at [187, 532] on span "Guardar y Confirmar" at bounding box center [166, 531] width 109 height 11
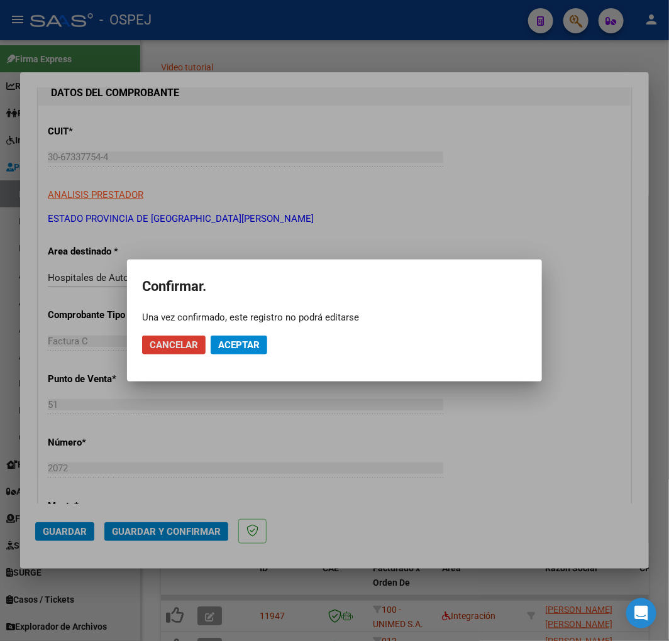
click at [264, 335] on mat-dialog-actions "Cancelar Aceptar" at bounding box center [334, 345] width 385 height 43
click at [263, 337] on button "Aceptar" at bounding box center [239, 345] width 57 height 19
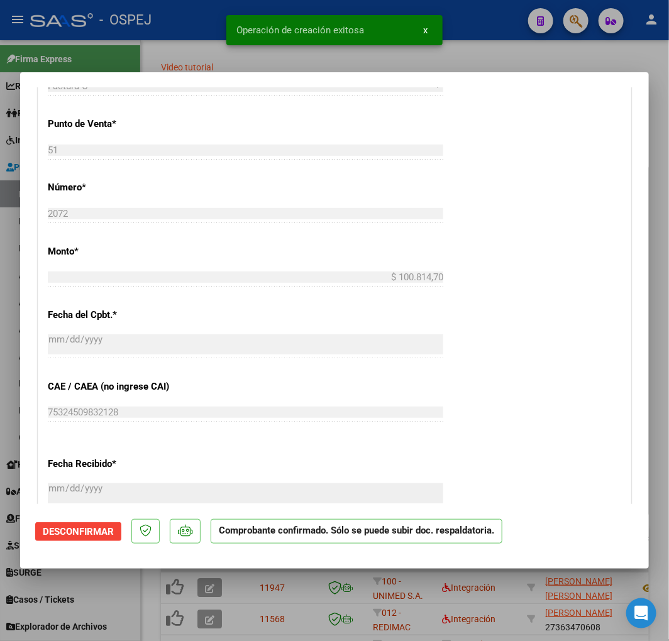
scroll to position [838, 0]
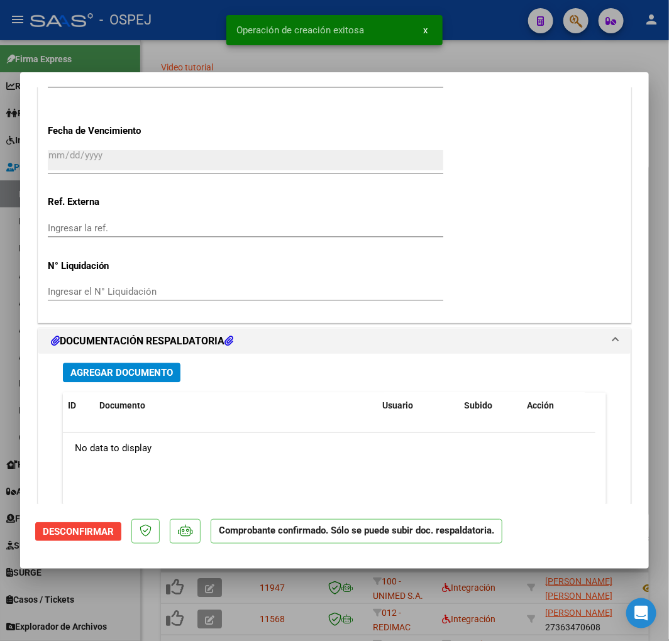
click at [147, 374] on span "Agregar Documento" at bounding box center [121, 373] width 102 height 11
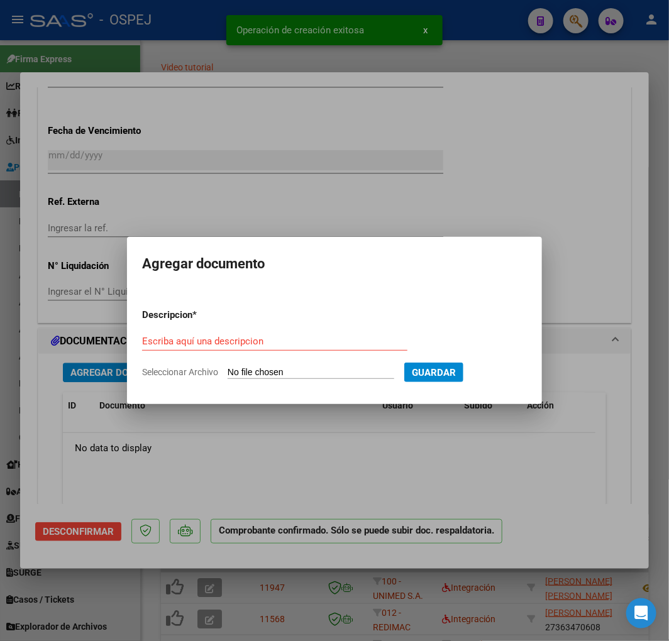
type input "C:\fakepath\detalle_liquidacion_2025-08-19 (4).csv"
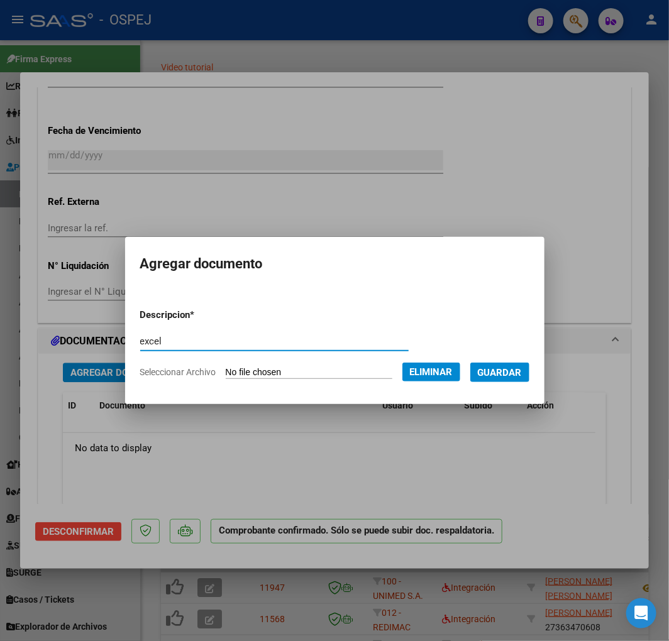
type input "excel"
click at [470, 363] on button "Guardar" at bounding box center [499, 372] width 59 height 19
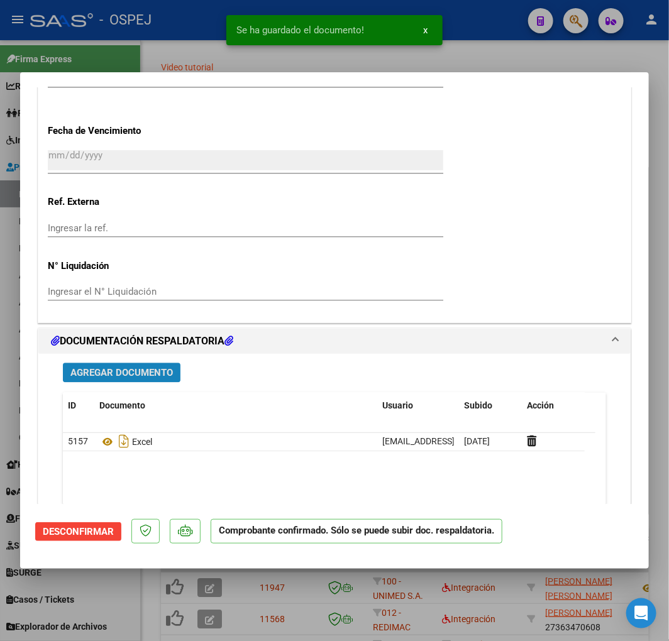
click at [139, 377] on span "Agregar Documento" at bounding box center [121, 373] width 102 height 11
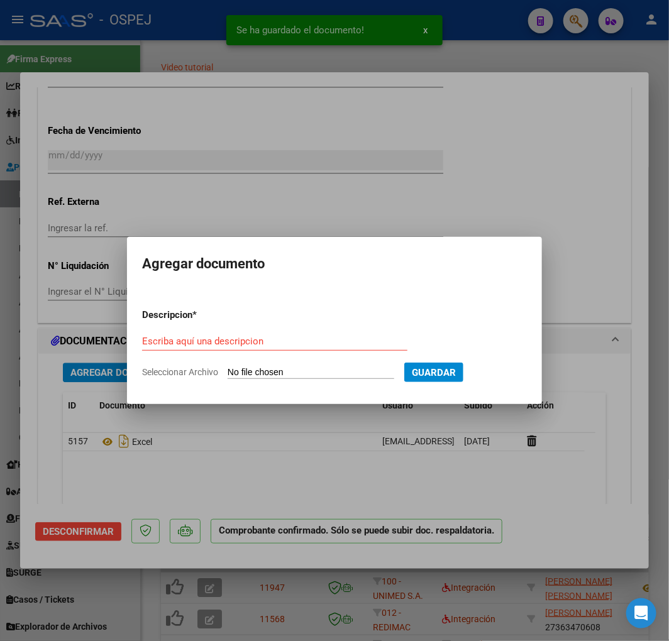
type input "C:\fakepath\registros_facturacion_12109.zip"
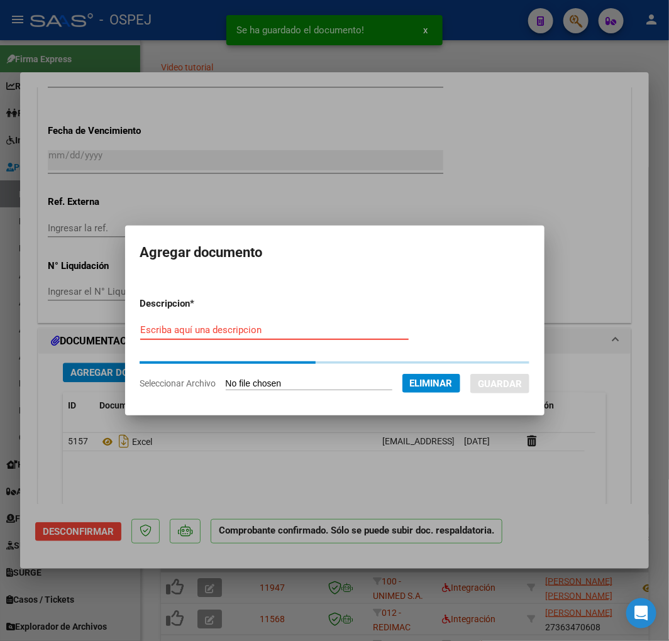
click at [258, 336] on div "Escriba aquí una descripcion" at bounding box center [274, 330] width 268 height 19
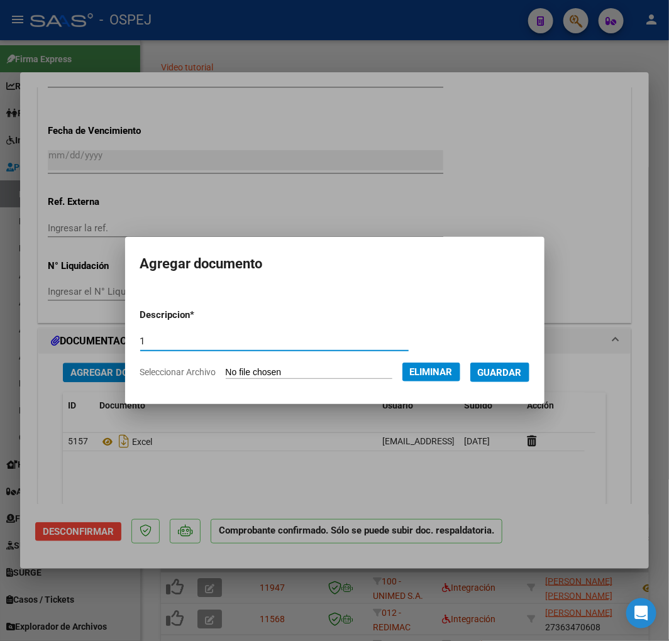
type input "1"
click at [516, 378] on button "Guardar" at bounding box center [499, 372] width 59 height 19
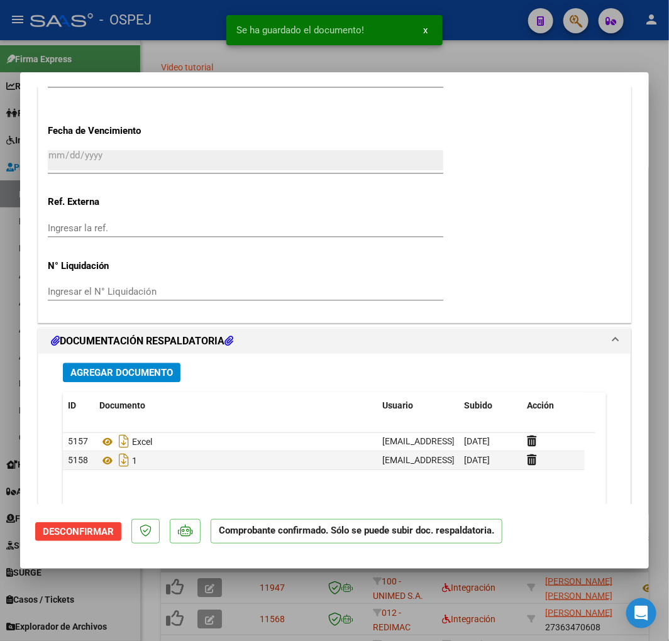
click at [128, 53] on div at bounding box center [334, 320] width 669 height 641
type input "$ 0,00"
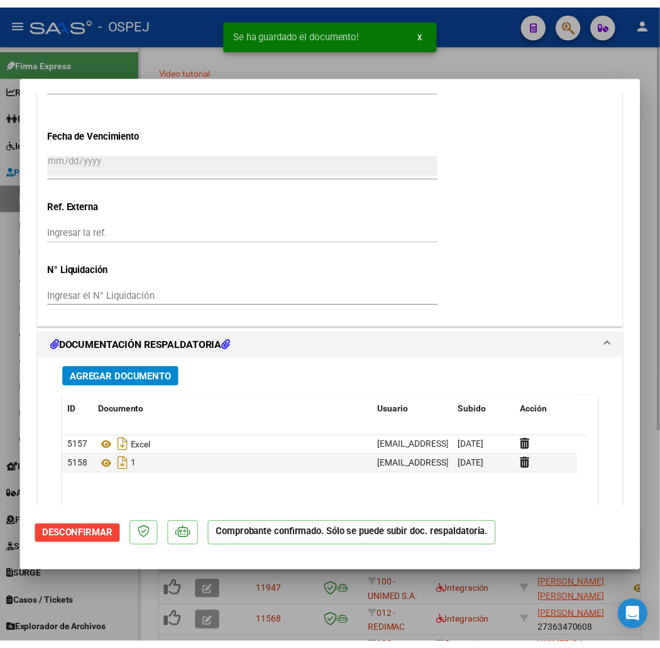
scroll to position [0, 0]
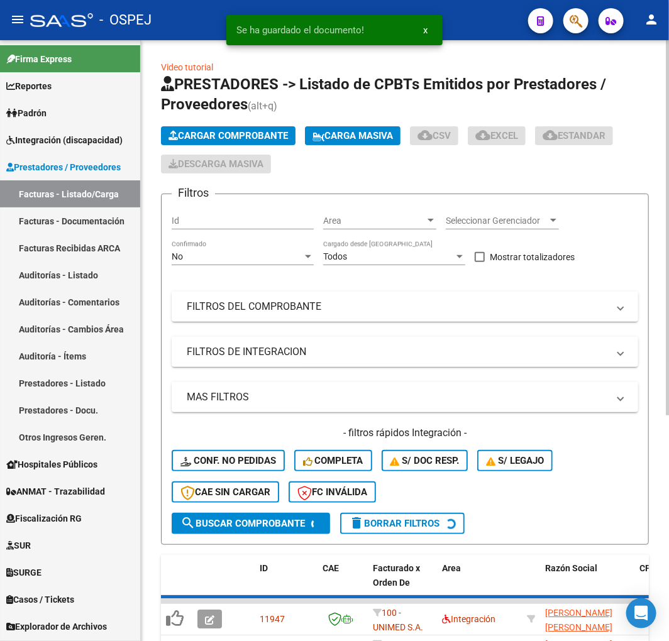
click at [253, 128] on button "Cargar Comprobante" at bounding box center [228, 135] width 135 height 19
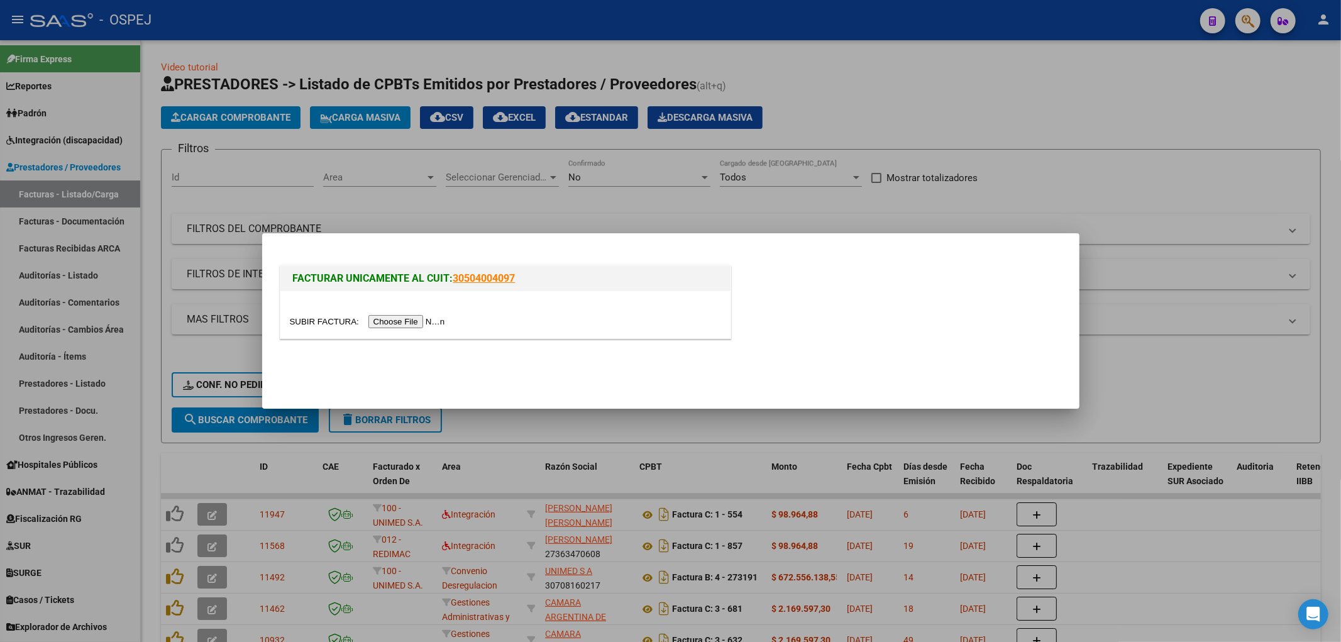
click at [207, 398] on div at bounding box center [670, 321] width 1341 height 642
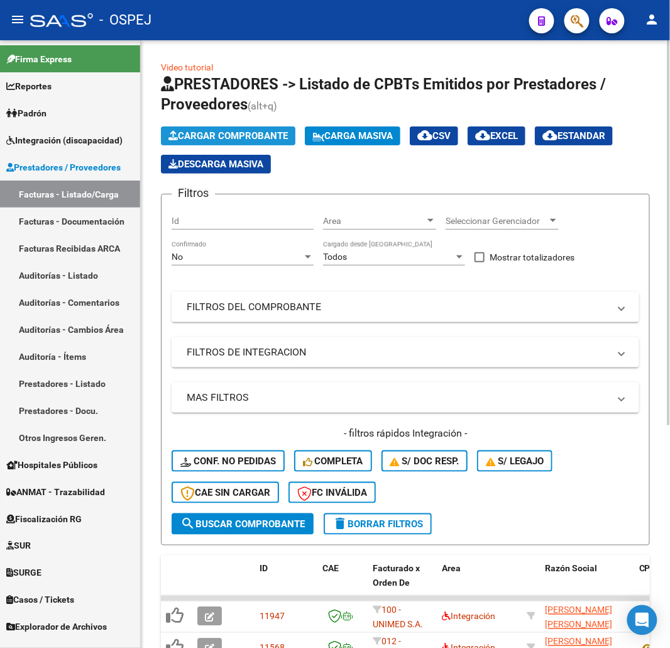
click at [197, 135] on span "Cargar Comprobante" at bounding box center [227, 135] width 119 height 11
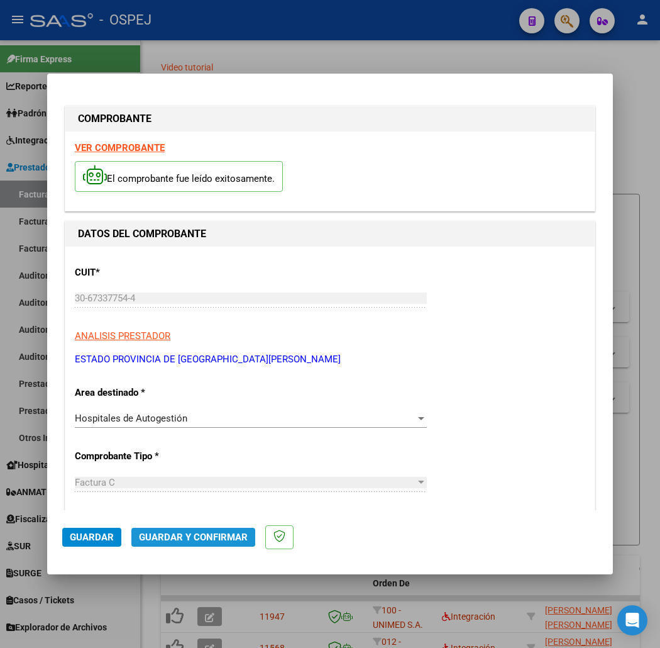
click at [179, 533] on span "Guardar y Confirmar" at bounding box center [193, 536] width 109 height 11
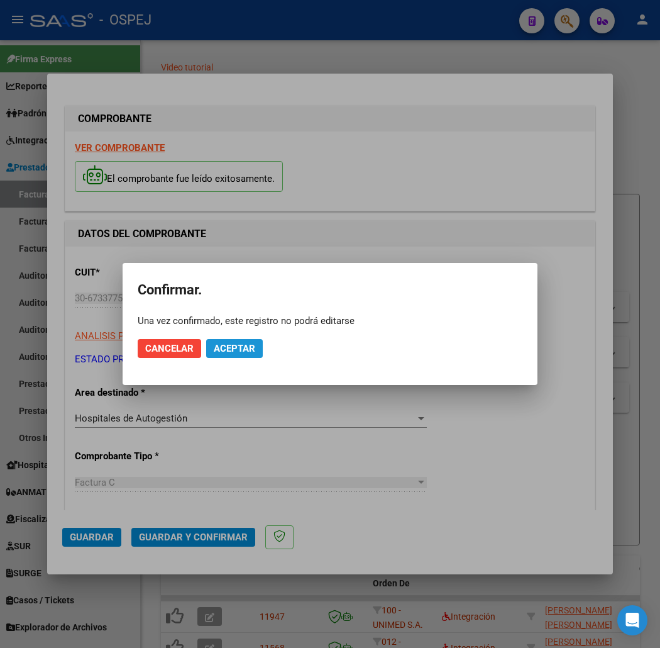
click at [250, 348] on span "Aceptar" at bounding box center [234, 348] width 41 height 11
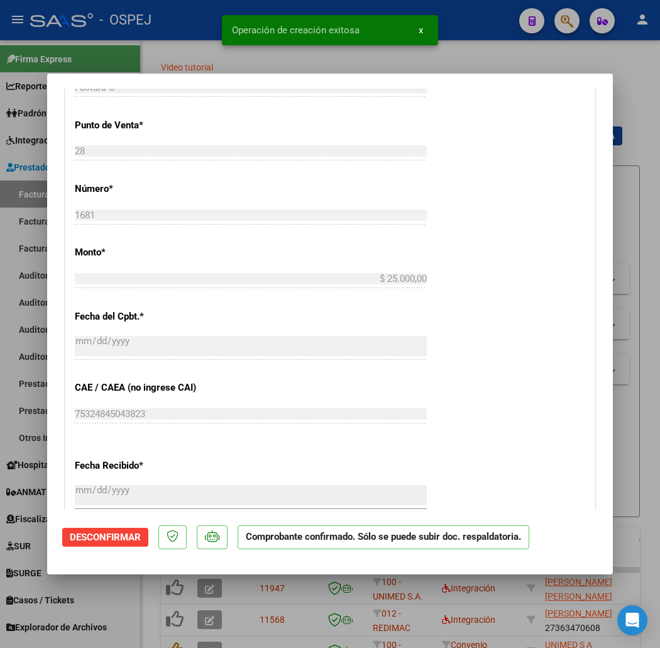
scroll to position [768, 0]
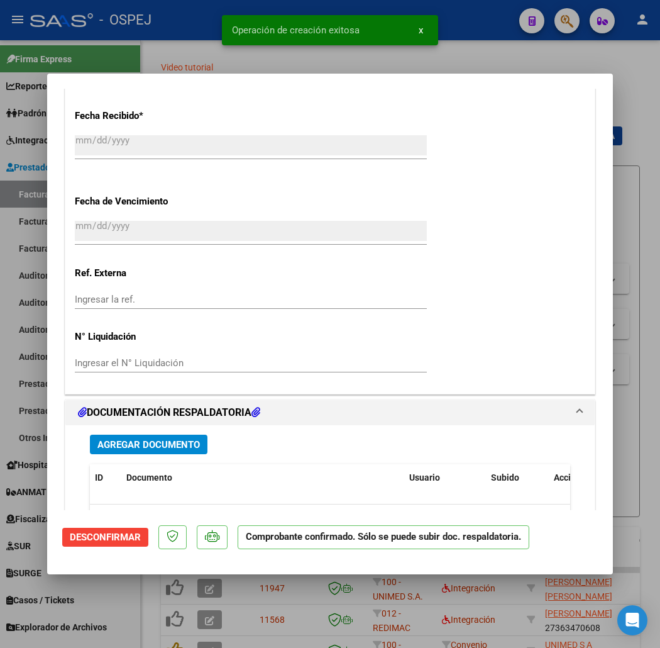
click at [153, 442] on span "Agregar Documento" at bounding box center [148, 444] width 102 height 11
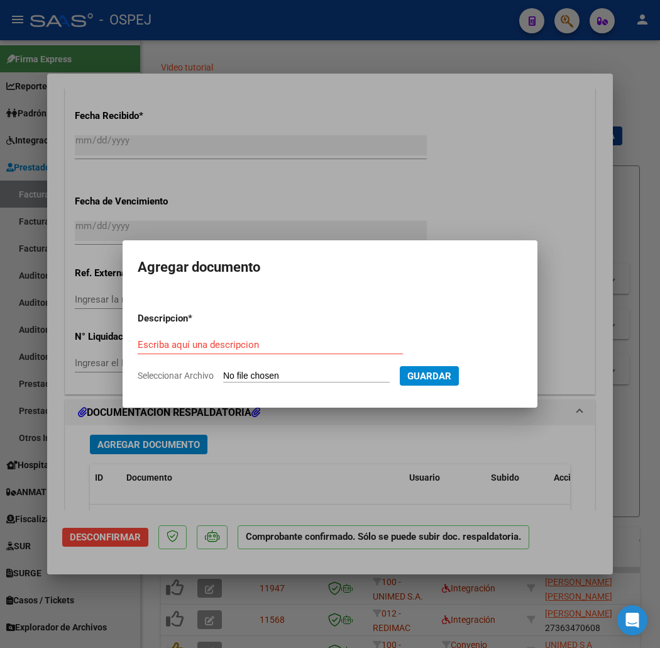
type input "C:\fakepath\registros_facturacion_12219.zip"
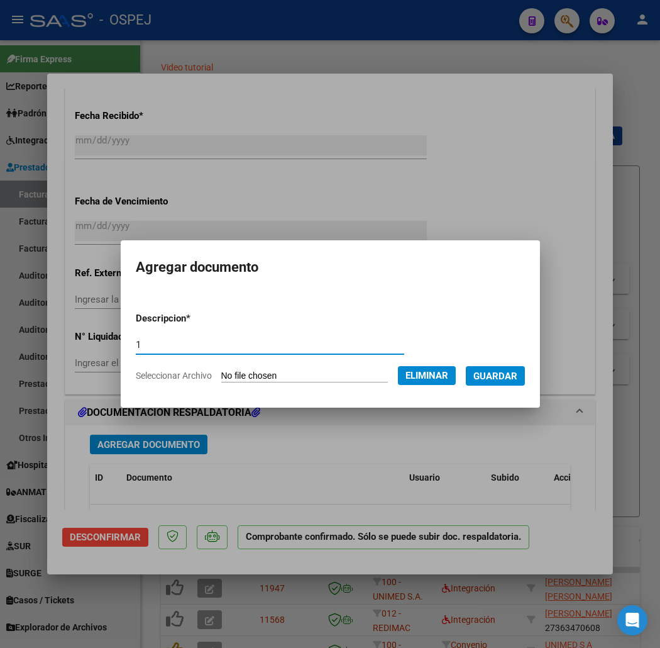
type input "1"
click at [510, 375] on span "Guardar" at bounding box center [495, 375] width 44 height 11
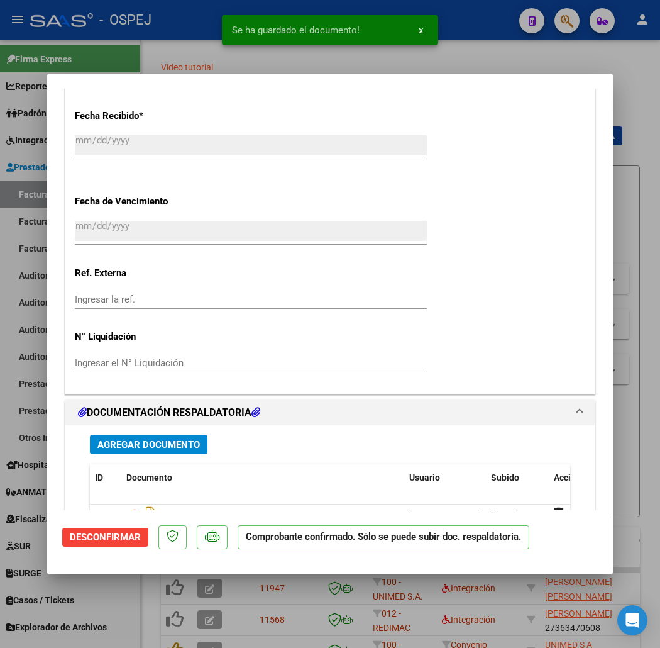
click at [147, 429] on div "Agregar Documento ID Documento Usuario Subido Acción 5159 1 soyenzo6@gmail.com …" at bounding box center [329, 548] width 499 height 247
click at [149, 439] on span "Agregar Documento" at bounding box center [148, 444] width 102 height 11
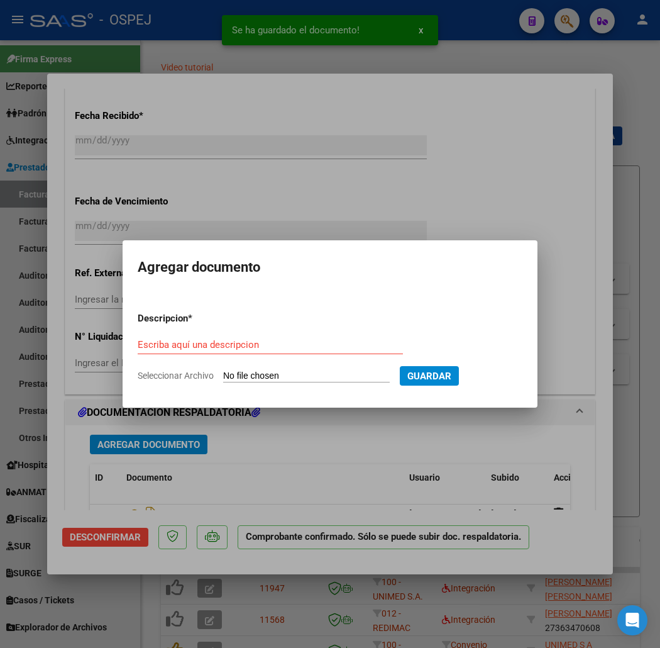
type input "C:\fakepath\detalle_liquidacion_2025-08-19 (5).csv"
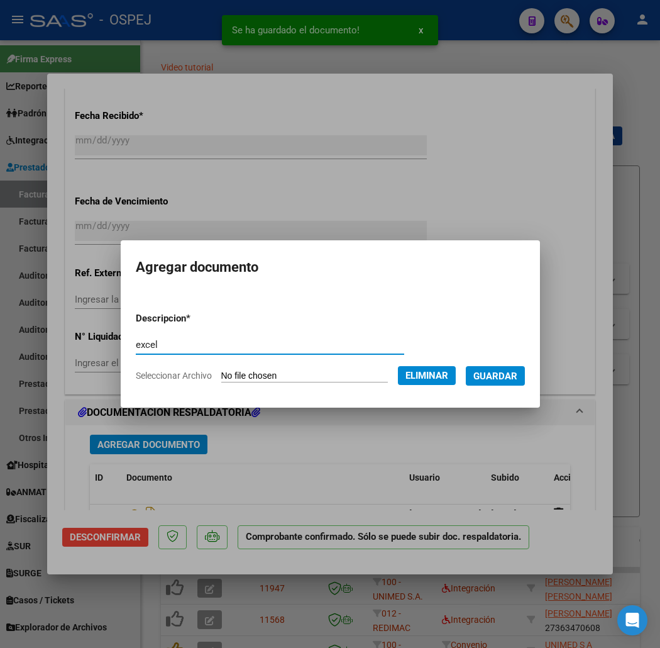
type input "excel"
click at [513, 375] on span "Guardar" at bounding box center [495, 375] width 44 height 11
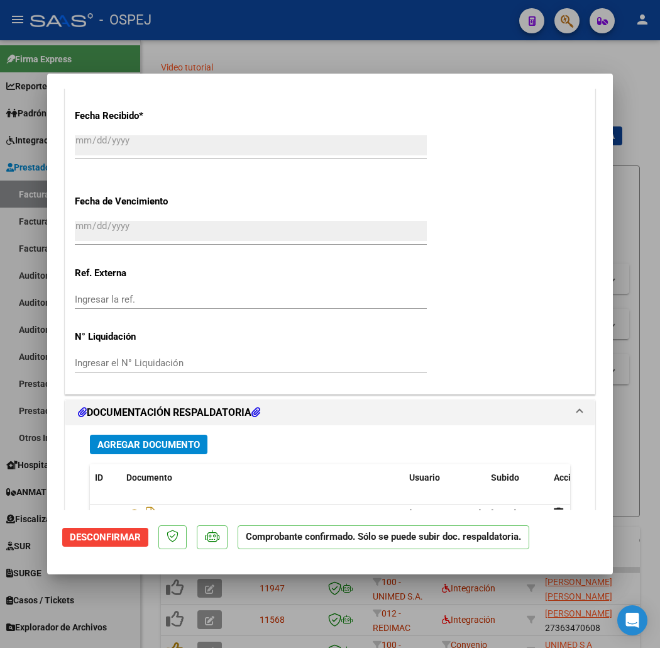
click at [179, 45] on div at bounding box center [330, 324] width 660 height 648
type input "$ 0,00"
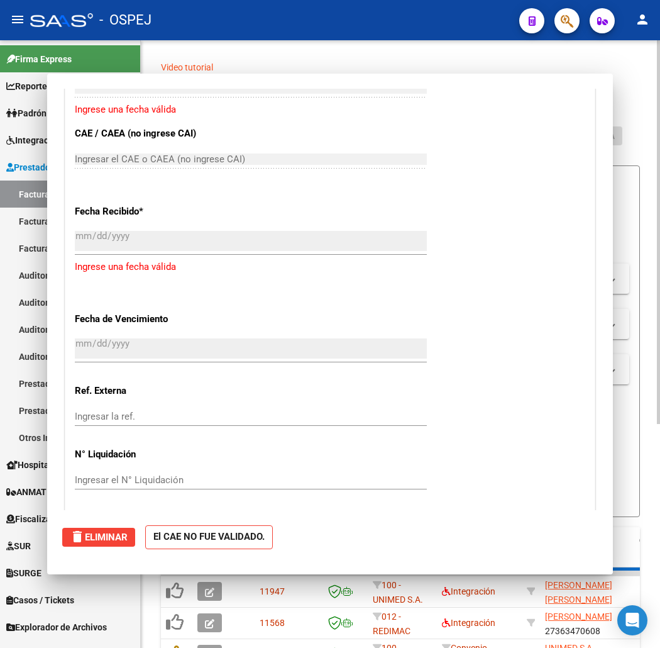
scroll to position [864, 0]
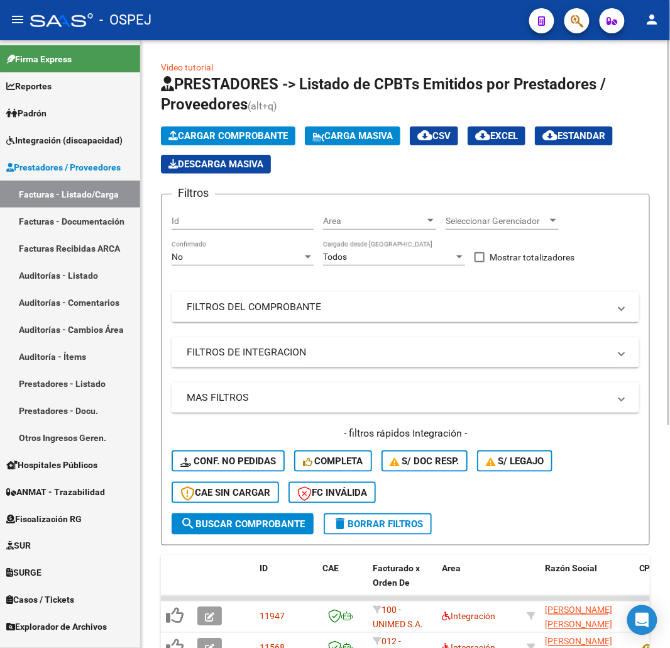
click at [224, 140] on span "Cargar Comprobante" at bounding box center [227, 135] width 119 height 11
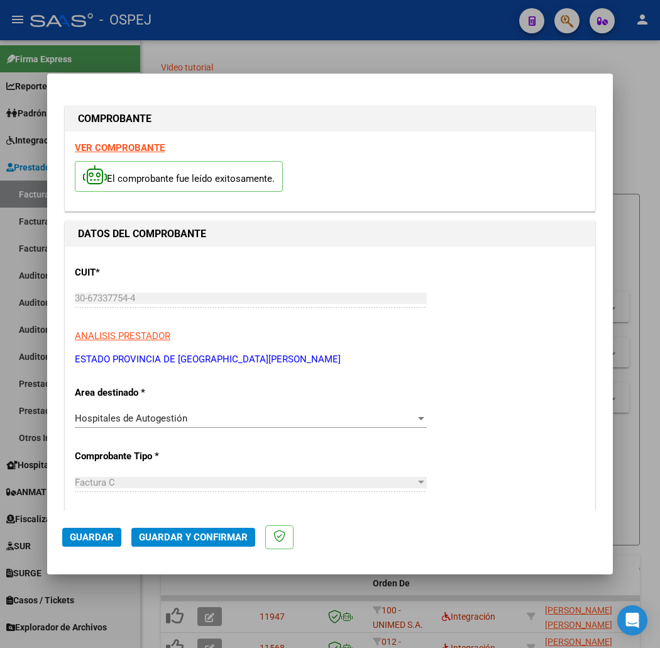
scroll to position [349, 0]
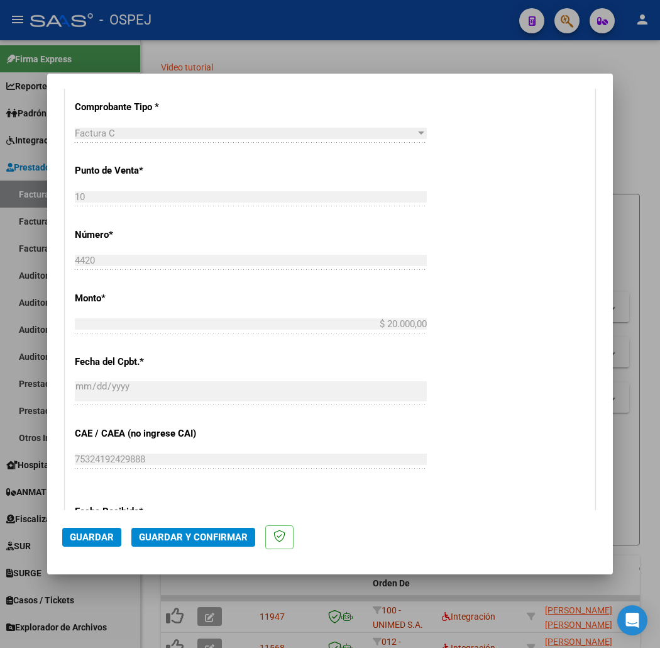
click at [191, 539] on span "Guardar y Confirmar" at bounding box center [193, 536] width 109 height 11
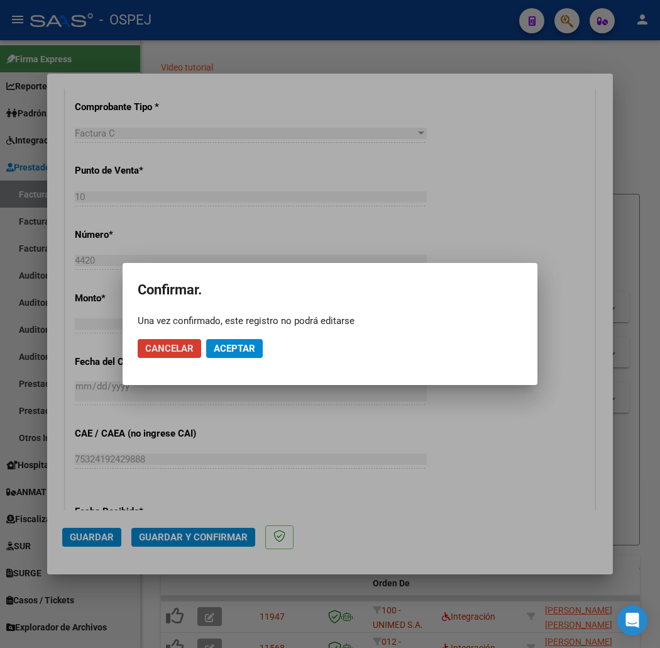
click at [224, 348] on span "Aceptar" at bounding box center [234, 348] width 41 height 11
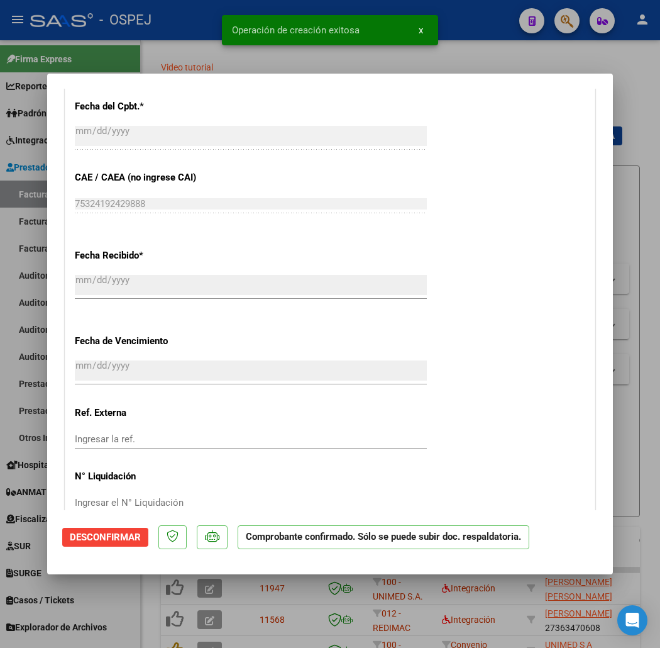
scroll to position [978, 0]
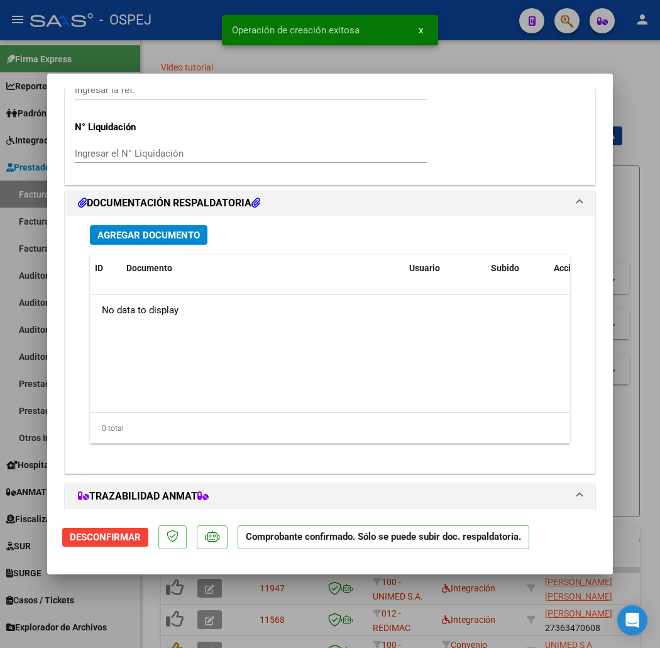
click at [155, 236] on span "Agregar Documento" at bounding box center [148, 234] width 102 height 11
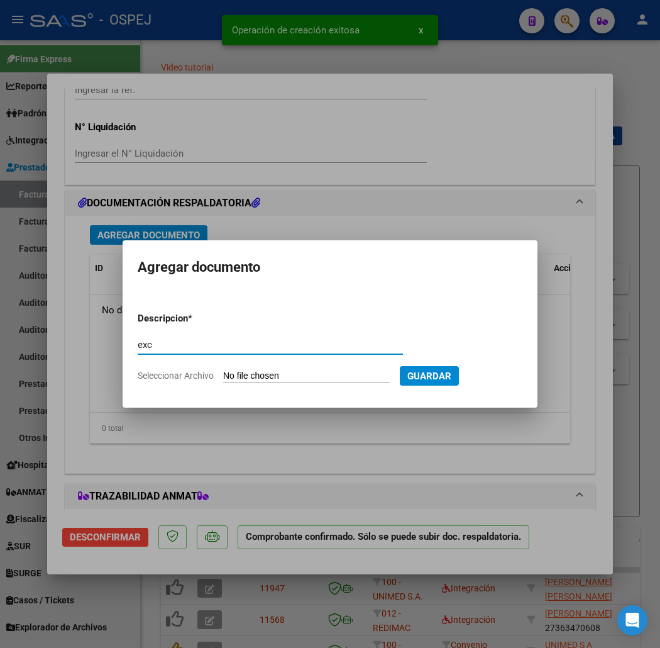
type input "exce"
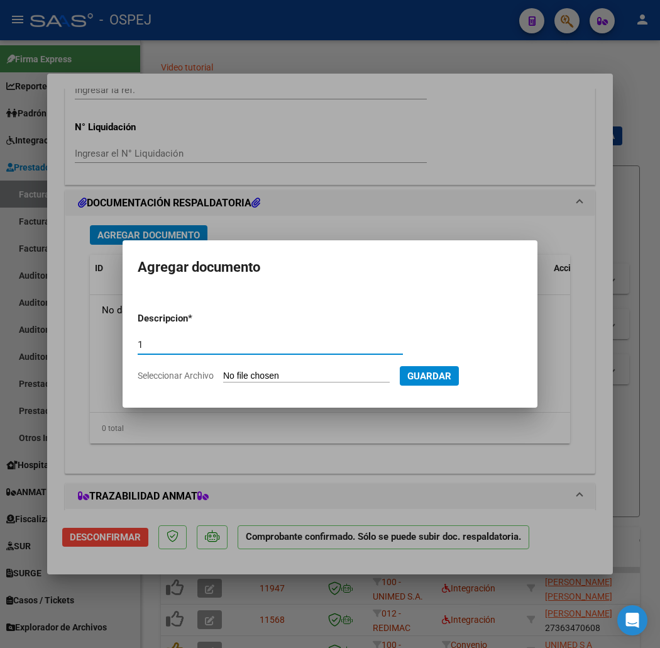
type input "1"
type input "C:\fakepath\registros_facturacion_12400.zip"
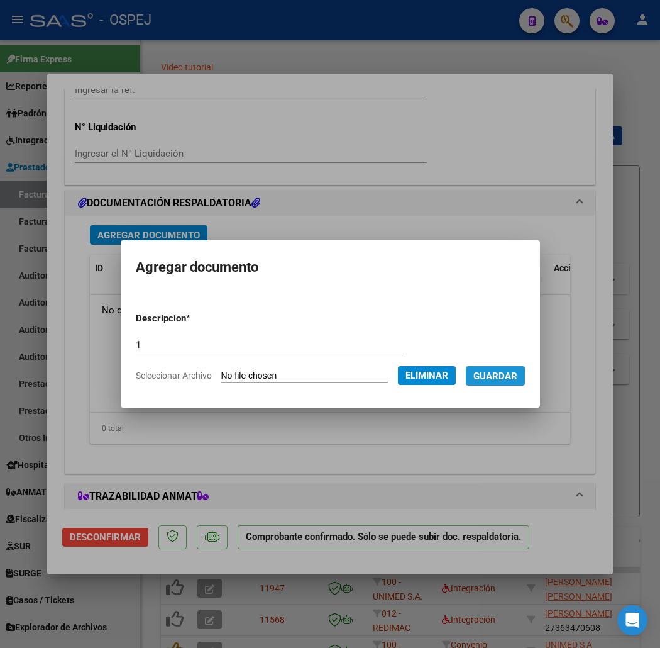
click at [494, 375] on span "Guardar" at bounding box center [495, 375] width 44 height 11
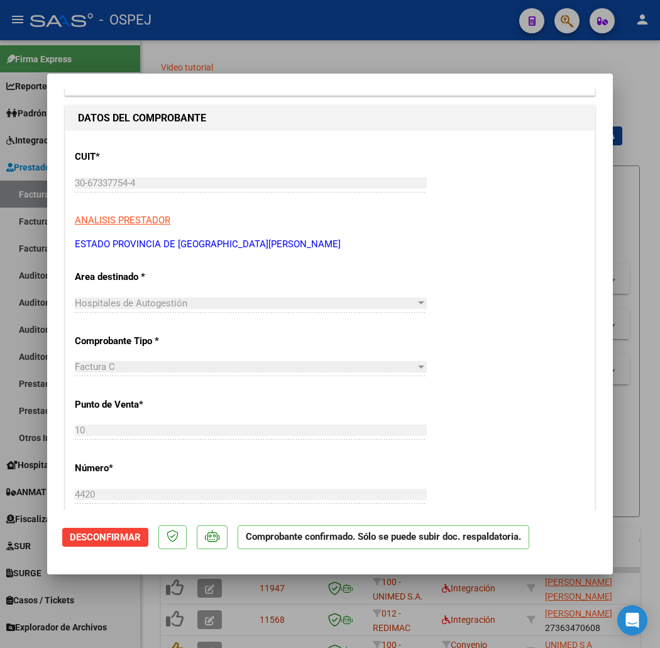
scroll to position [0, 0]
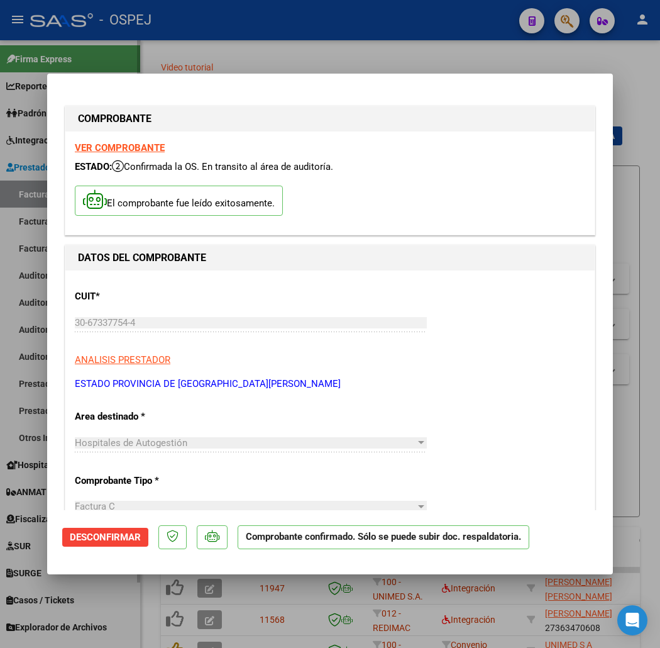
drag, startPoint x: 105, startPoint y: 51, endPoint x: 110, endPoint y: 67, distance: 17.1
click at [105, 51] on div at bounding box center [330, 324] width 660 height 648
type input "$ 0,00"
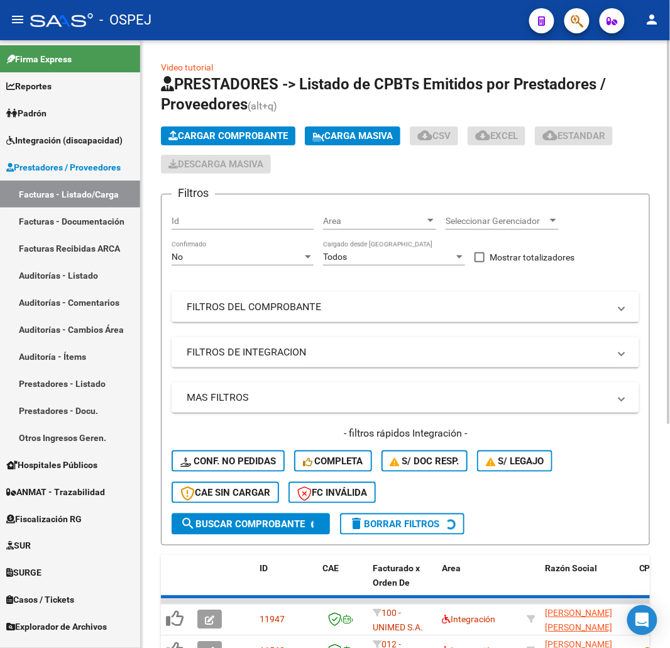
click at [219, 138] on span "Cargar Comprobante" at bounding box center [227, 135] width 119 height 11
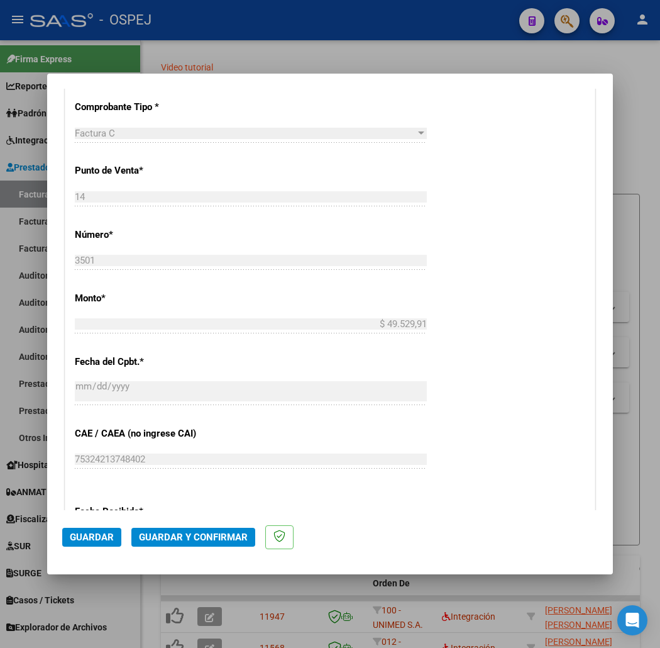
scroll to position [488, 0]
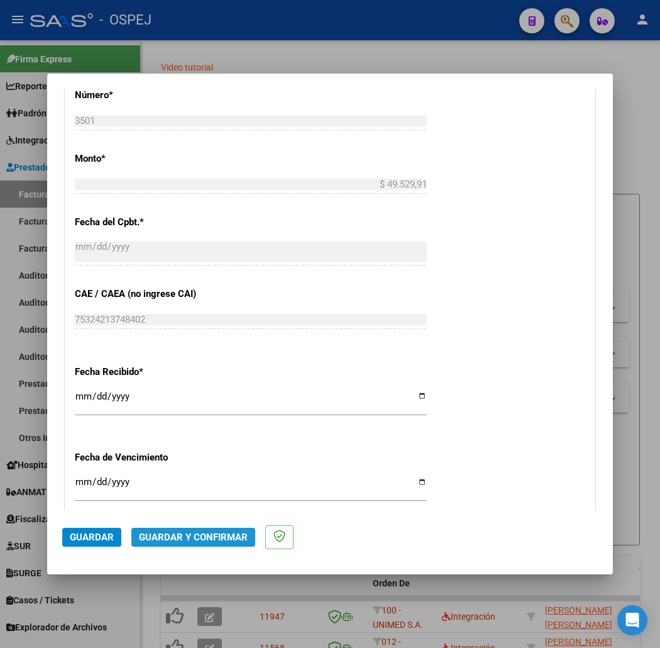
click at [175, 545] on button "Guardar y Confirmar" at bounding box center [193, 536] width 124 height 19
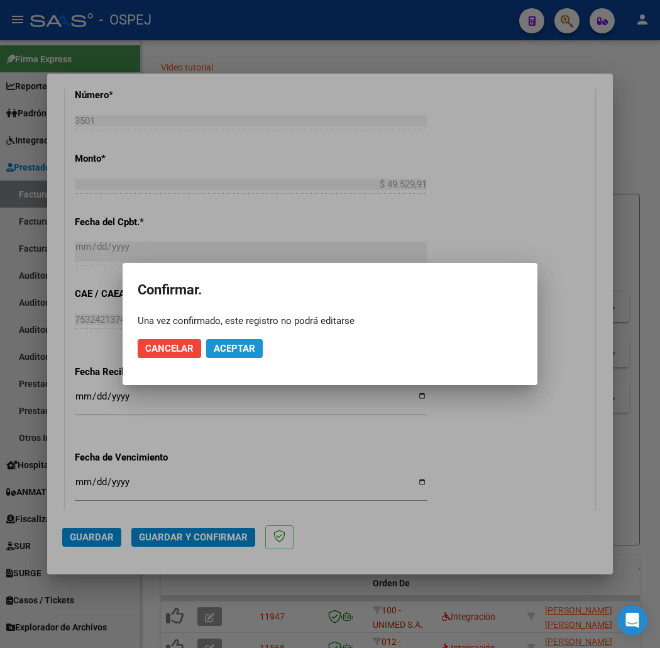
click at [233, 343] on span "Aceptar" at bounding box center [234, 348] width 41 height 11
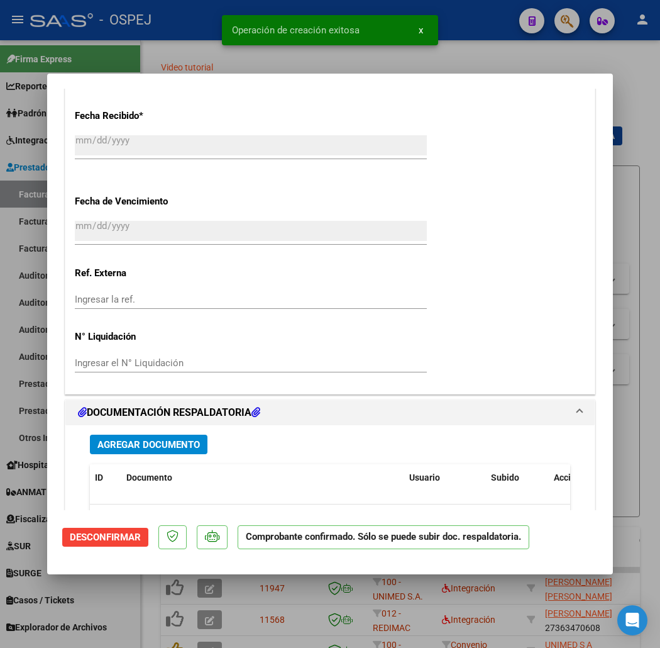
scroll to position [908, 0]
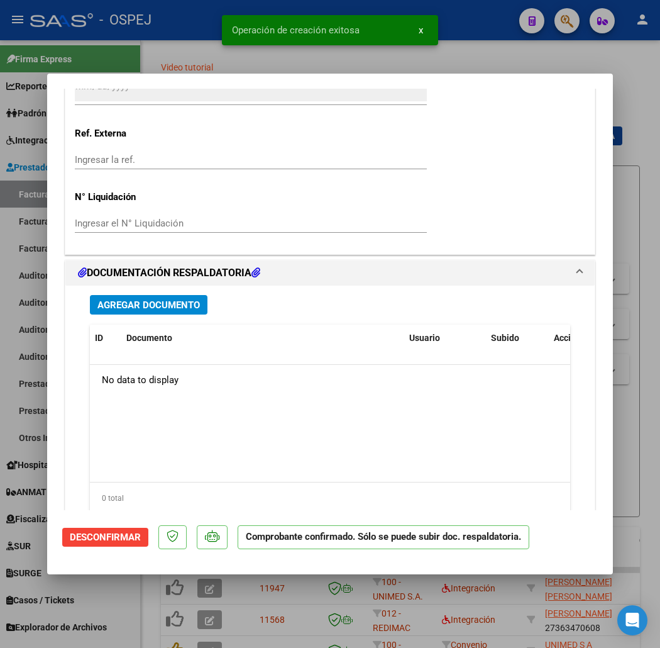
click at [102, 291] on div "Agregar Documento ID Documento Usuario Subido Acción No data to display 0 total…" at bounding box center [329, 408] width 499 height 247
click at [108, 299] on span "Agregar Documento" at bounding box center [148, 304] width 102 height 11
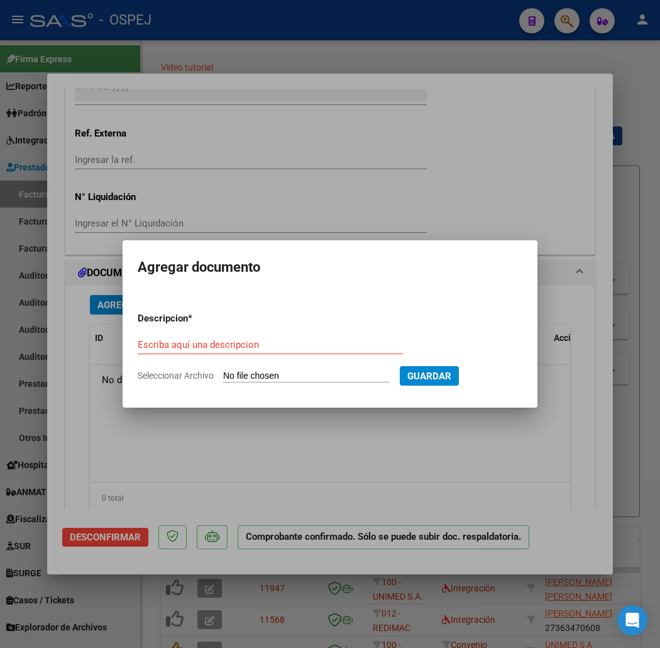
type input "C:\fakepath\registros_facturacion_12539.zip"
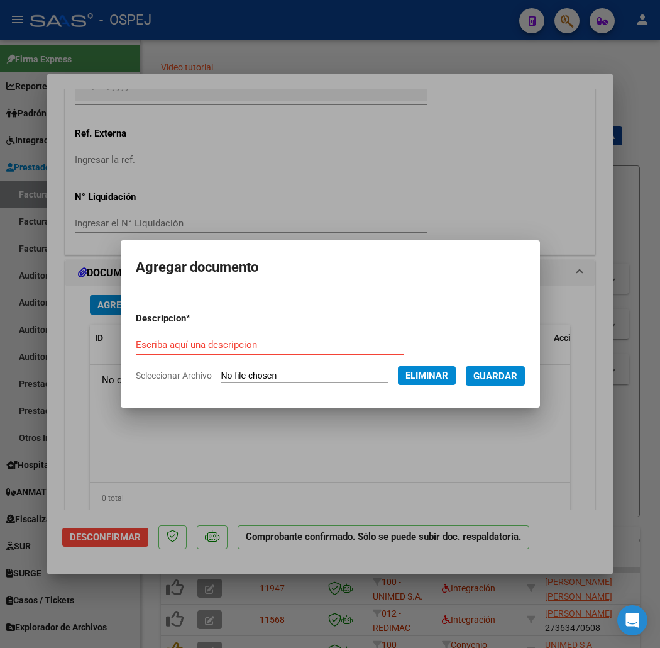
click at [231, 341] on input "Escriba aquí una descripcion" at bounding box center [270, 344] width 268 height 11
type input "1"
click at [513, 380] on span "Guardar" at bounding box center [495, 375] width 44 height 11
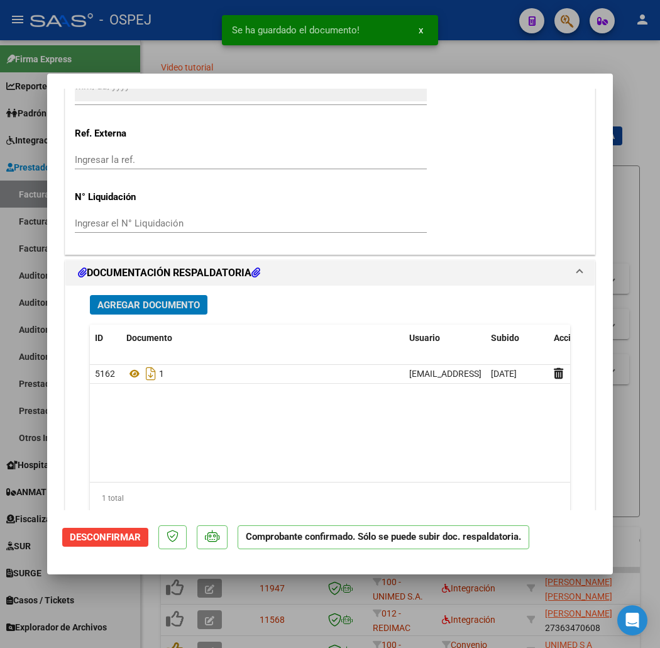
click at [140, 305] on span "Agregar Documento" at bounding box center [148, 304] width 102 height 11
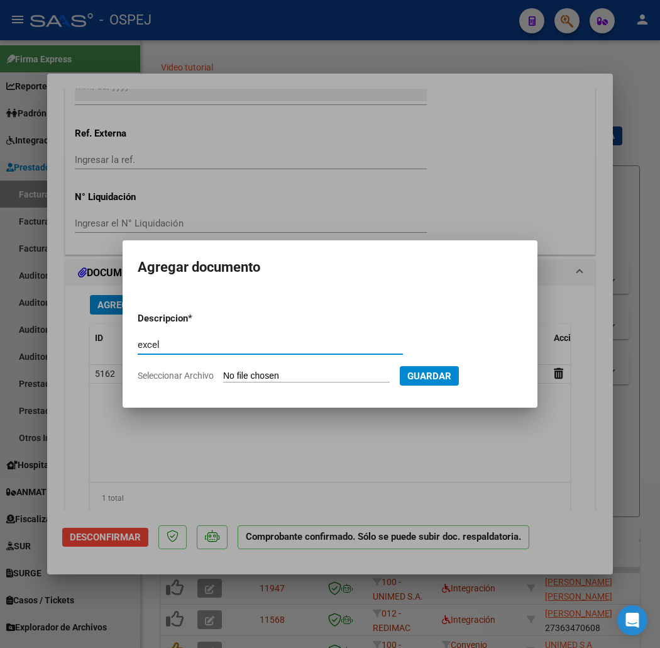
type input "excel"
type input "C:\fakepath\detalle_liquidacion_2025-08-19 (7).csv"
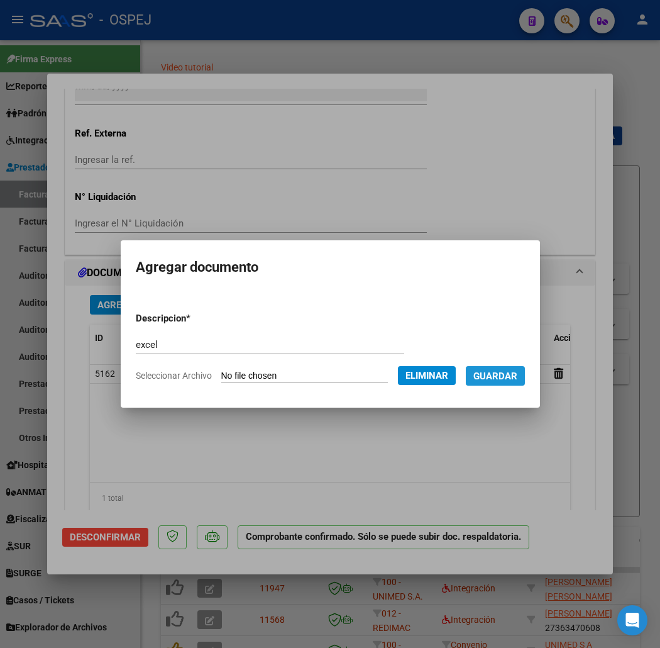
click at [511, 370] on span "Guardar" at bounding box center [495, 375] width 44 height 11
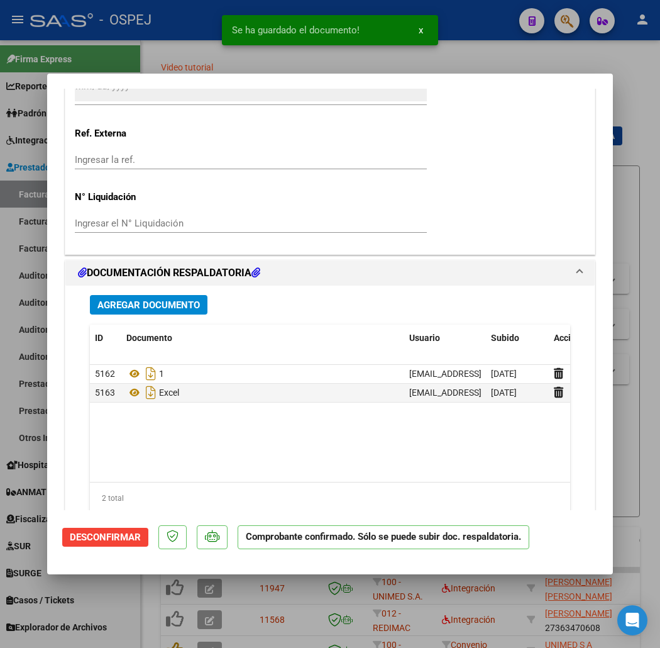
click at [436, 67] on div at bounding box center [330, 324] width 660 height 648
type input "$ 0,00"
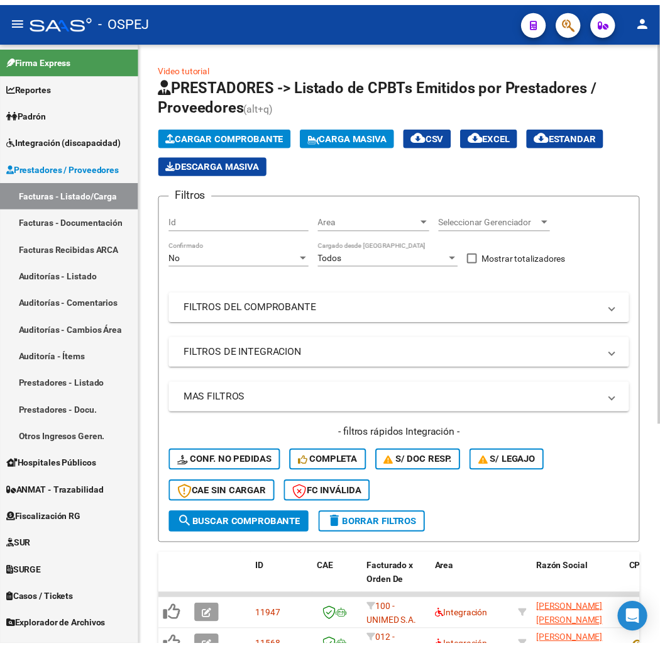
scroll to position [70, 0]
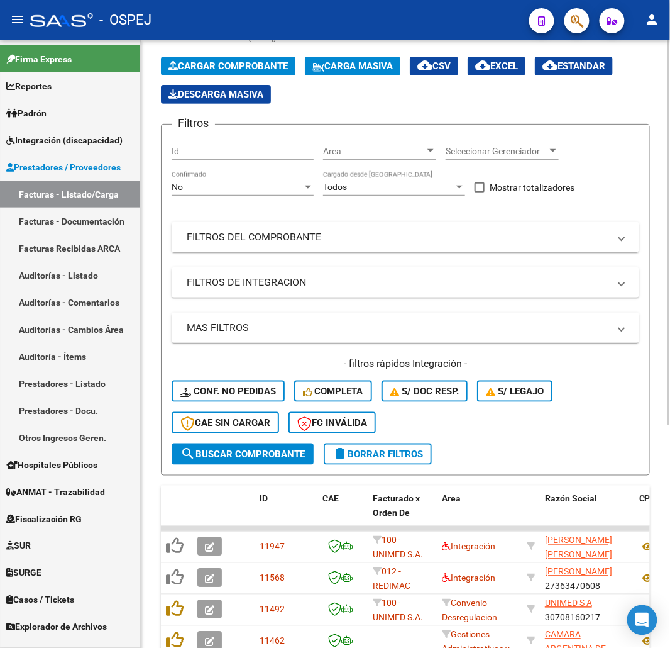
click at [288, 66] on span "Cargar Comprobante" at bounding box center [227, 65] width 119 height 11
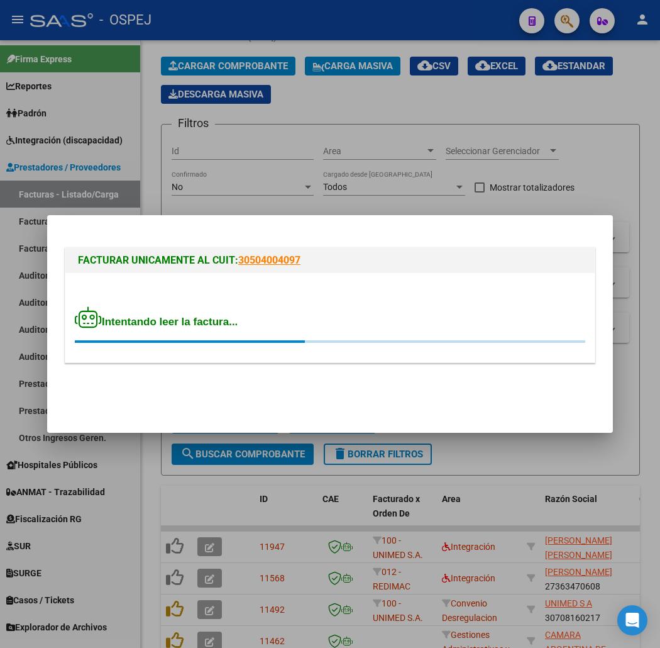
click at [563, 382] on mat-dialog-actions at bounding box center [330, 394] width 536 height 48
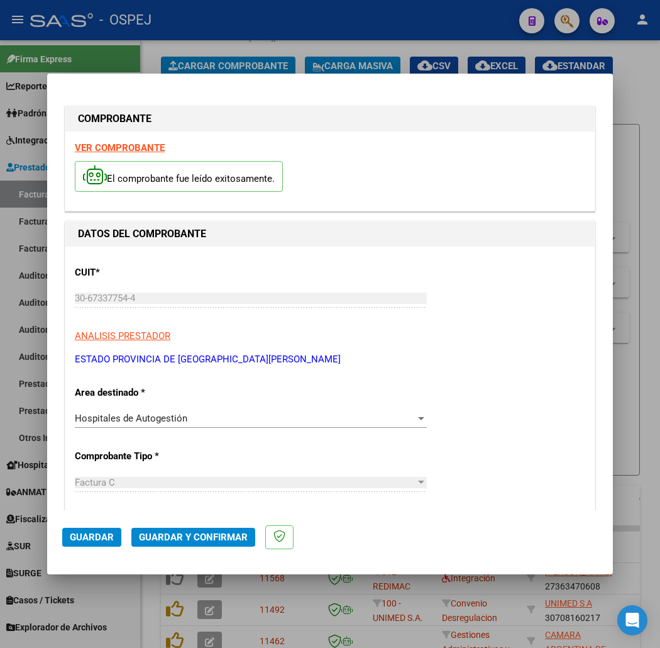
scroll to position [209, 0]
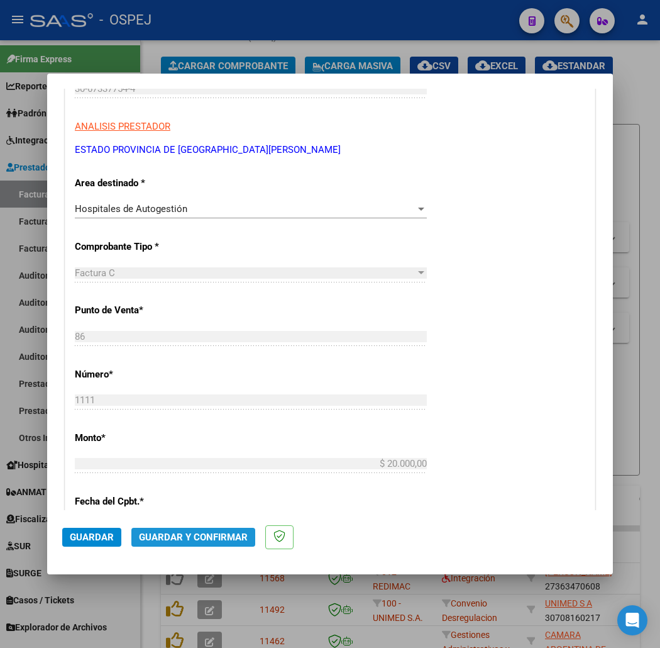
click at [202, 531] on span "Guardar y Confirmar" at bounding box center [193, 536] width 109 height 11
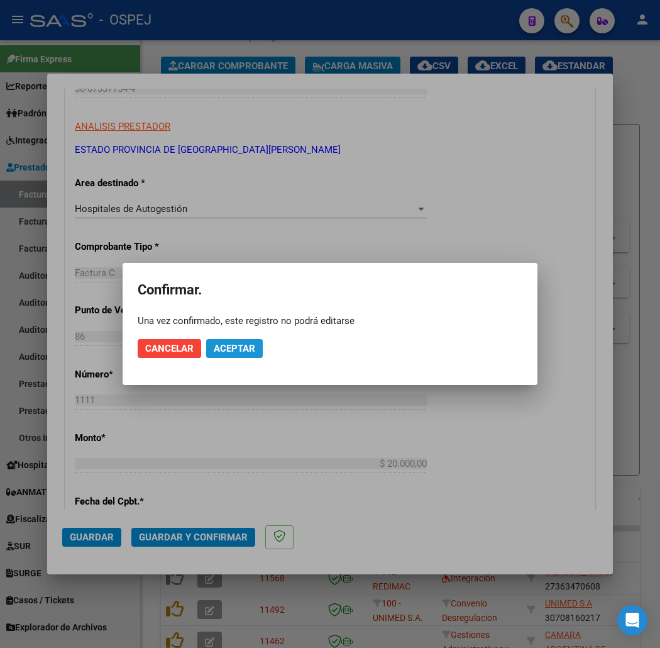
click at [240, 339] on button "Aceptar" at bounding box center [234, 348] width 57 height 19
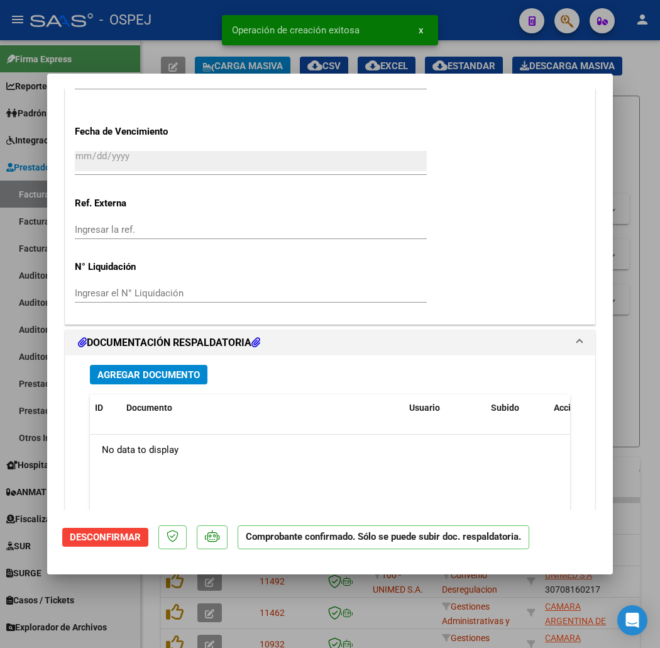
scroll to position [908, 0]
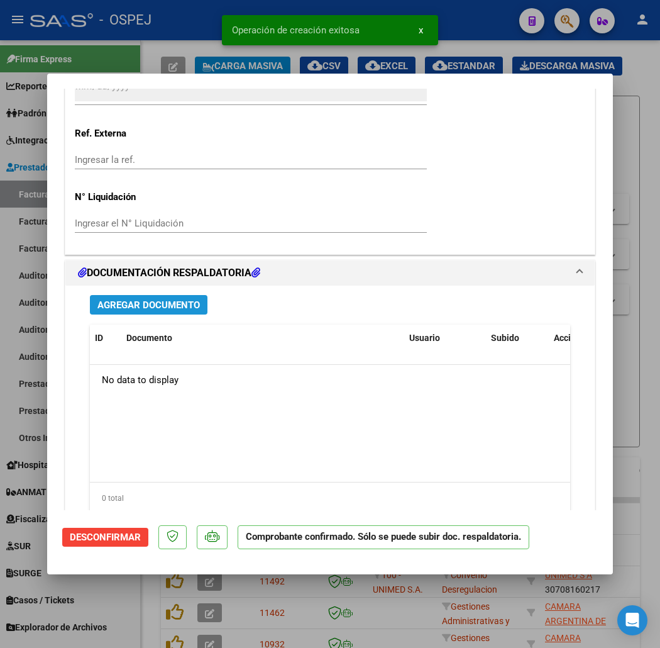
click at [155, 311] on button "Agregar Documento" at bounding box center [149, 304] width 118 height 19
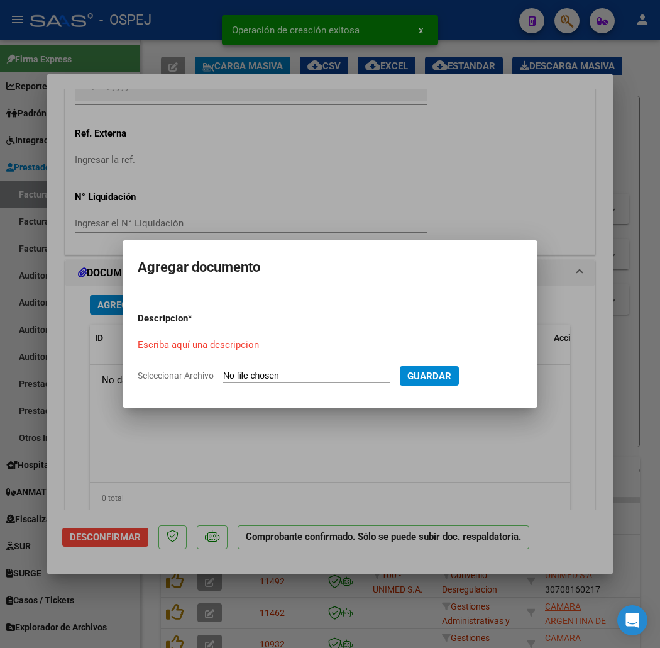
type input "C:\fakepath\registros_facturacion_12875.zip"
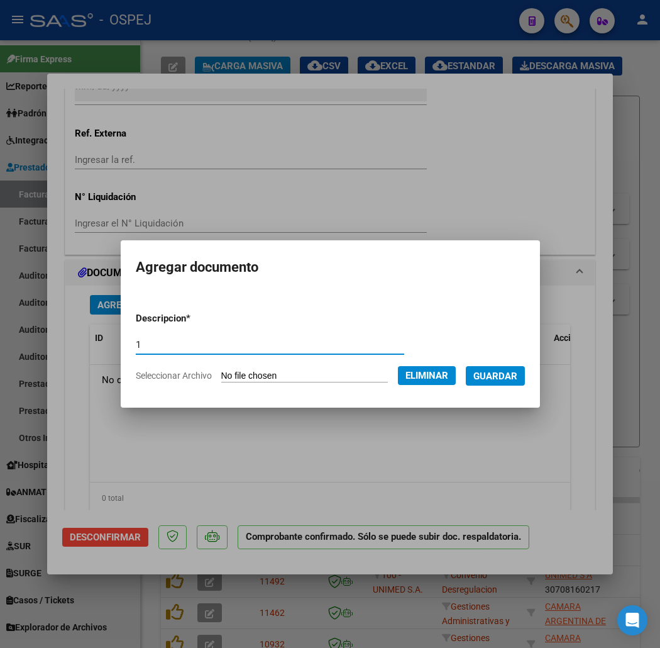
type input "1"
click at [466, 366] on button "Guardar" at bounding box center [495, 375] width 59 height 19
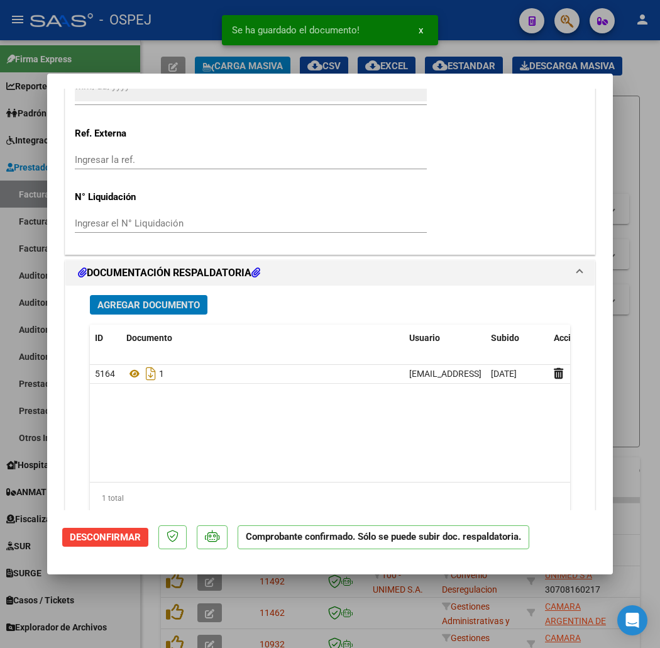
click at [133, 302] on span "Agregar Documento" at bounding box center [148, 304] width 102 height 11
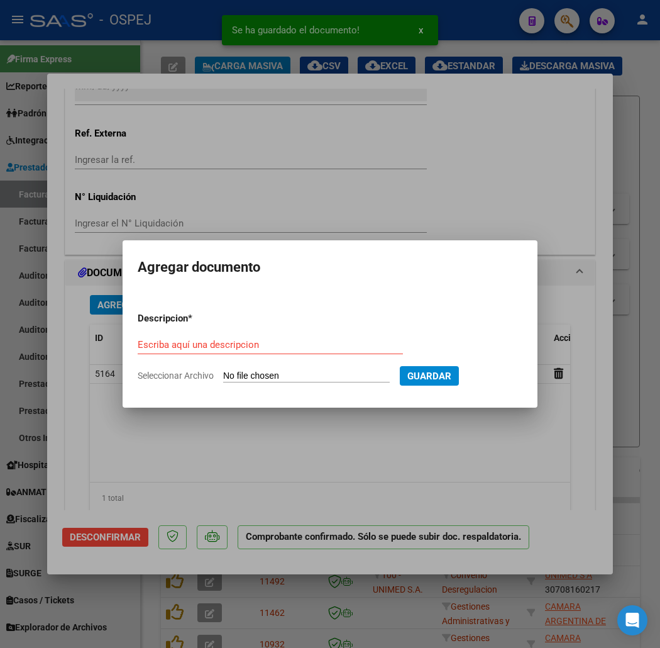
type input "C:\fakepath\detalle_liquidacion_2025-08-19 (8).csv"
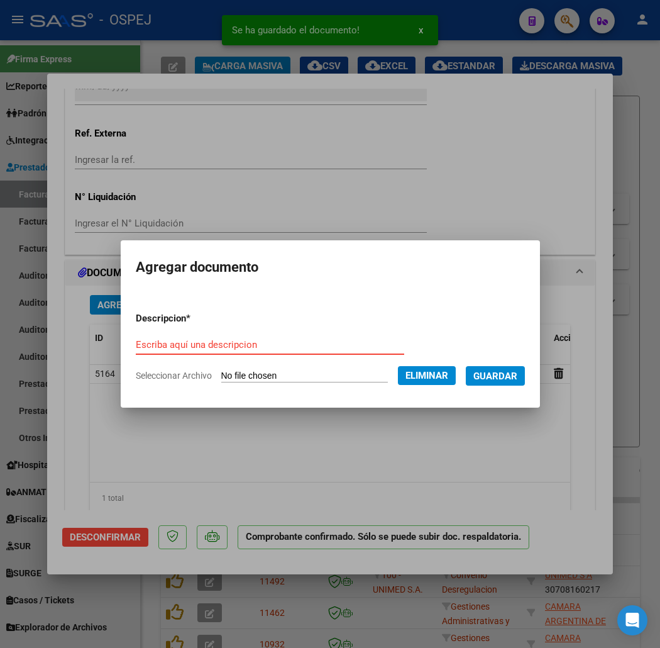
type input "1"
type input "exceº"
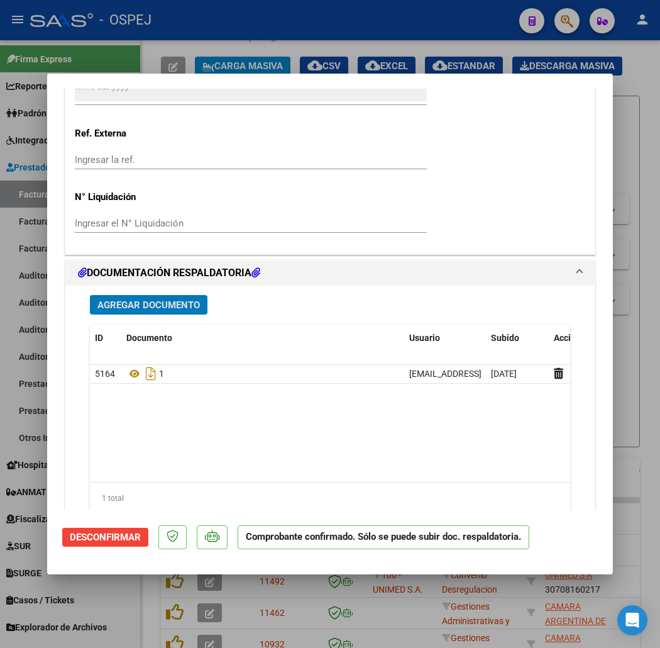
click at [148, 312] on button "Agregar Documento" at bounding box center [149, 304] width 118 height 19
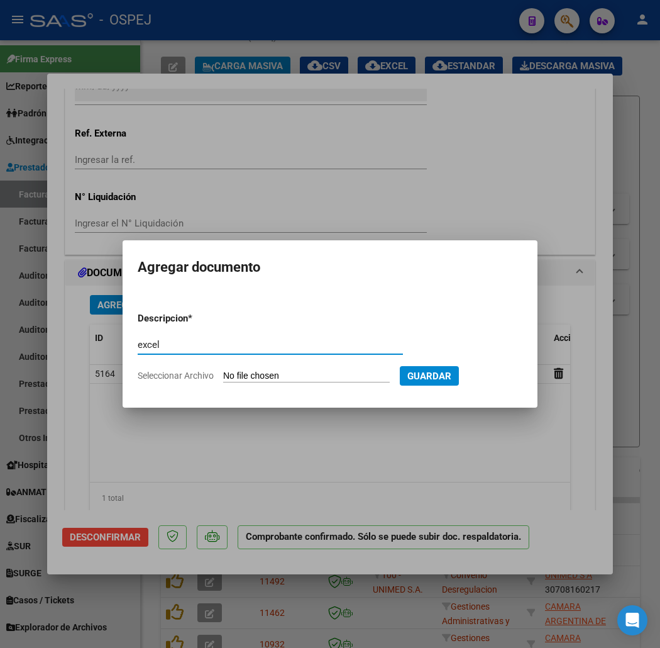
type input "excel"
type input "C:\fakepath\detalle_liquidacion_2025-08-19 (8).csv"
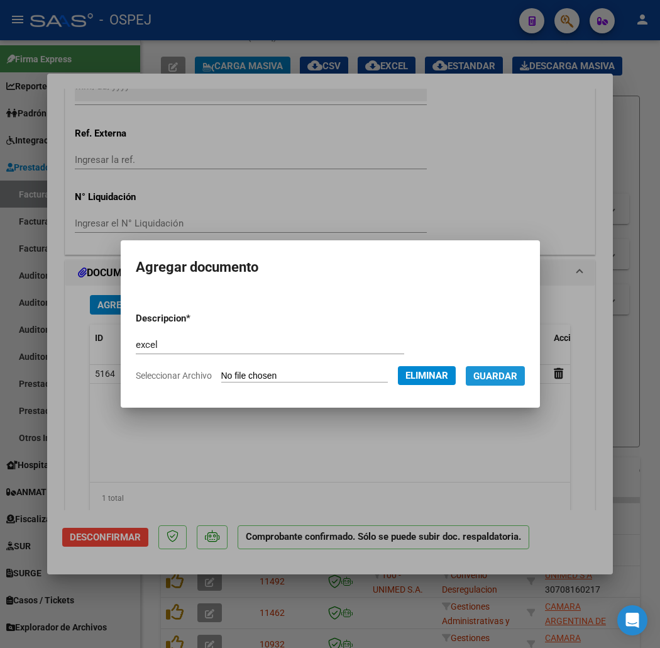
click at [516, 373] on span "Guardar" at bounding box center [495, 375] width 44 height 11
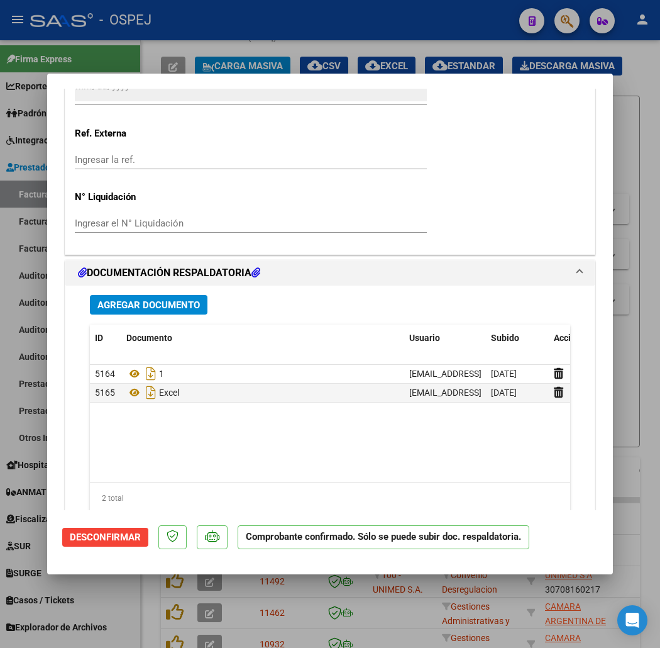
click at [358, 38] on div at bounding box center [330, 324] width 660 height 648
type input "$ 0,00"
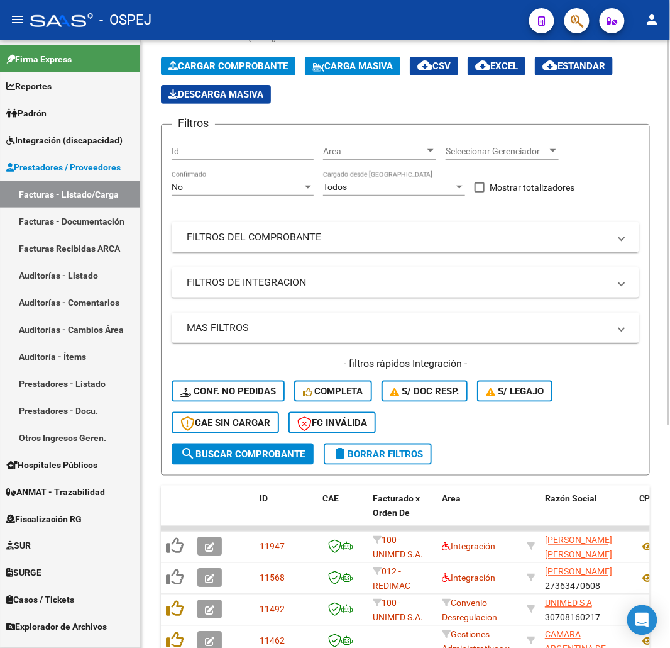
click at [252, 74] on button "Cargar Comprobante" at bounding box center [228, 66] width 135 height 19
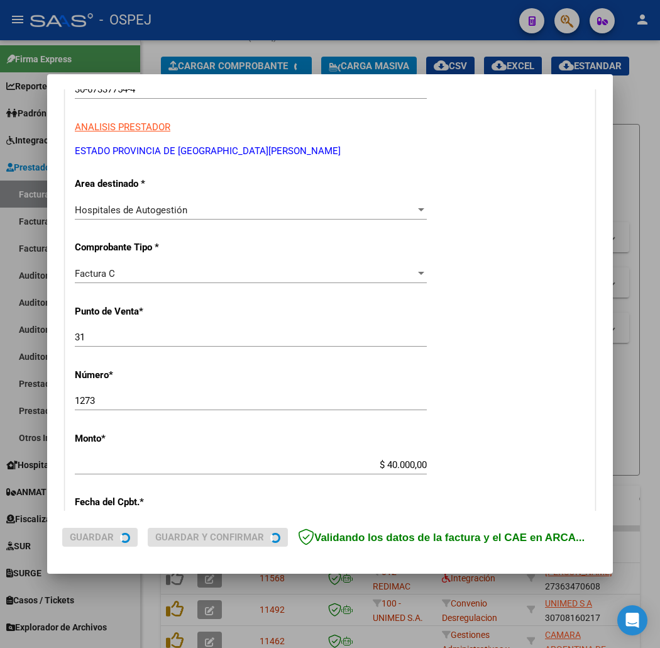
scroll to position [279, 0]
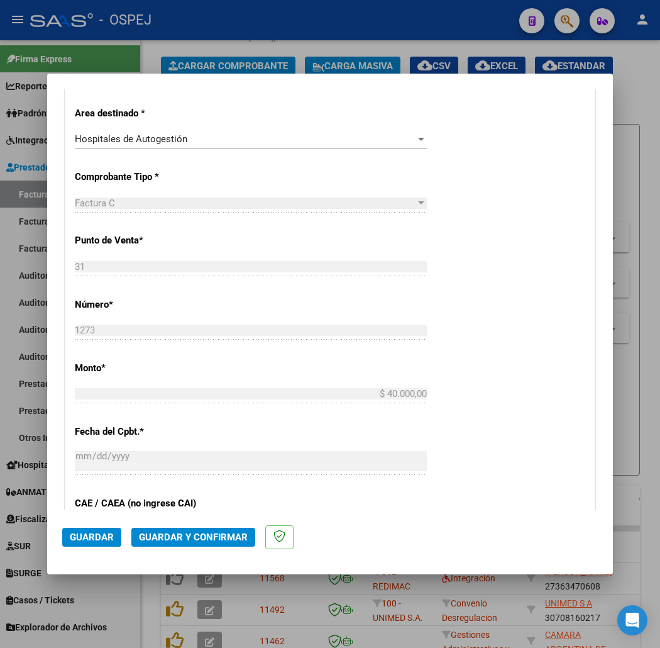
click at [202, 549] on mat-dialog-actions "Guardar Guardar y Confirmar" at bounding box center [330, 535] width 536 height 50
click at [202, 543] on button "Guardar y Confirmar" at bounding box center [193, 536] width 124 height 19
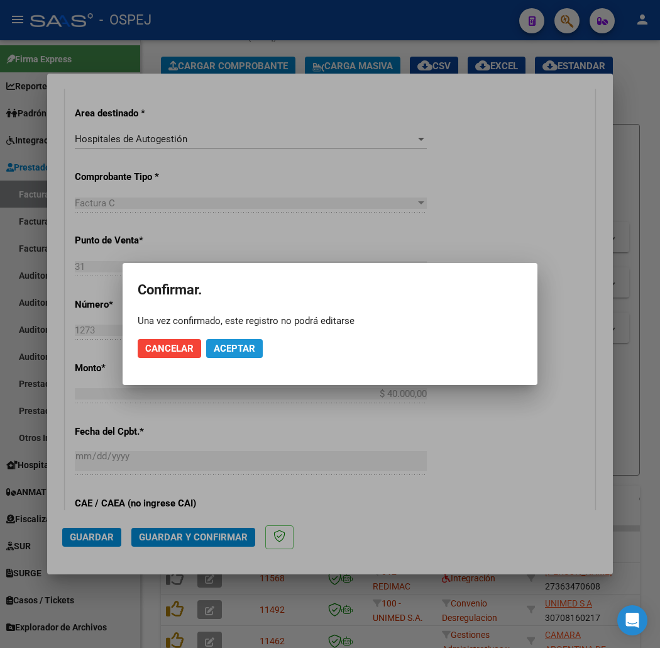
click at [244, 355] on button "Aceptar" at bounding box center [234, 348] width 57 height 19
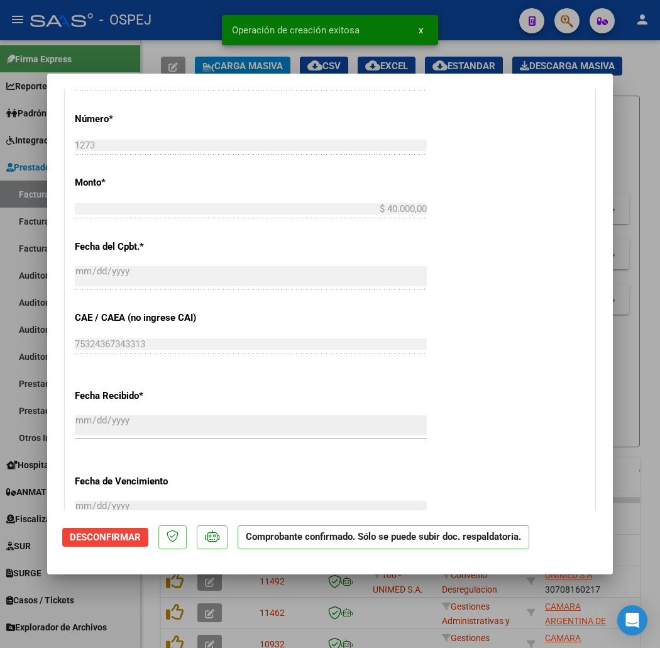
scroll to position [838, 0]
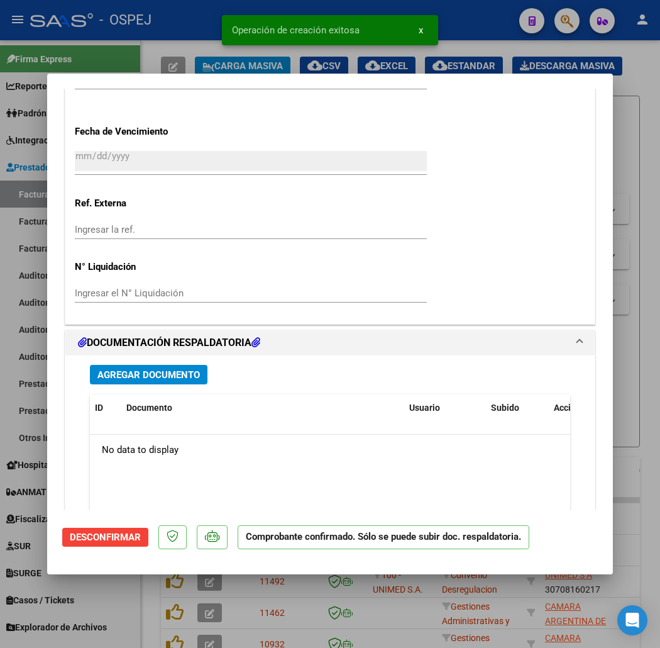
click at [166, 369] on span "Agregar Documento" at bounding box center [148, 374] width 102 height 11
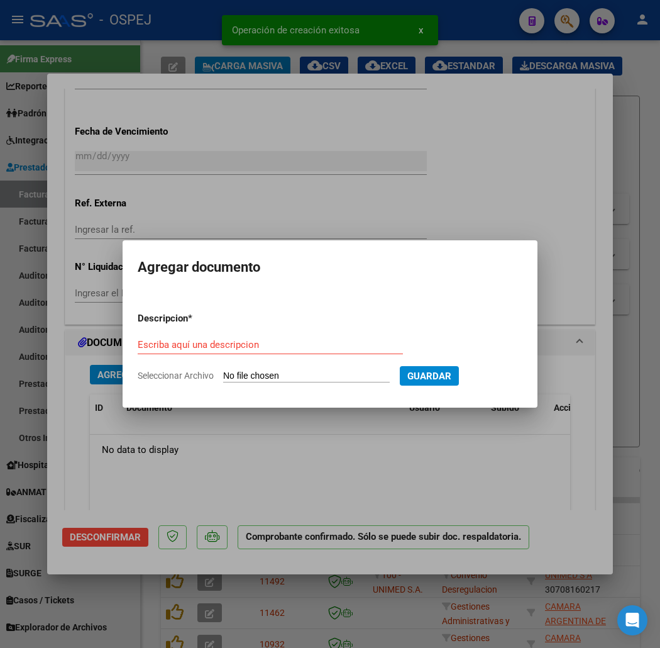
type input "C:\fakepath\registros_facturacion_12968.zip"
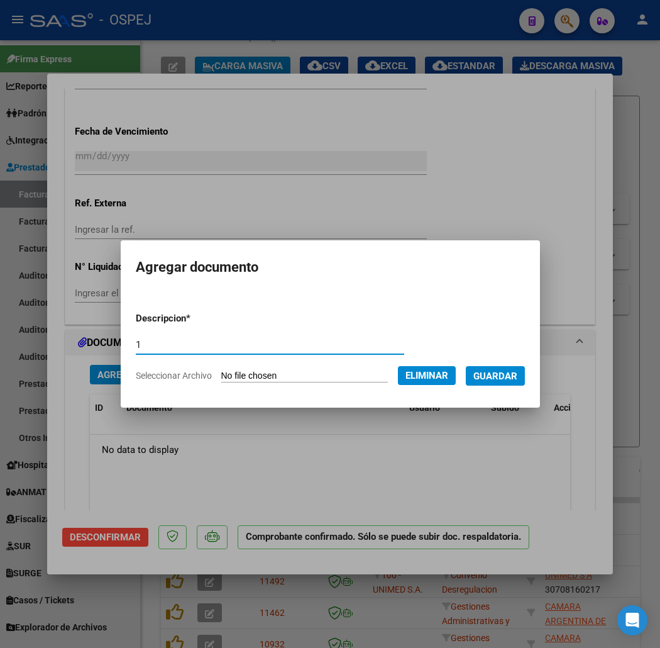
type input "1"
drag, startPoint x: 488, startPoint y: 367, endPoint x: 654, endPoint y: 224, distance: 218.9
click at [488, 365] on form "Descripcion * 1 Escriba aquí una descripcion Seleccionar Archivo Eliminar Guard…" at bounding box center [330, 347] width 389 height 90
click at [517, 375] on span "Guardar" at bounding box center [495, 375] width 44 height 11
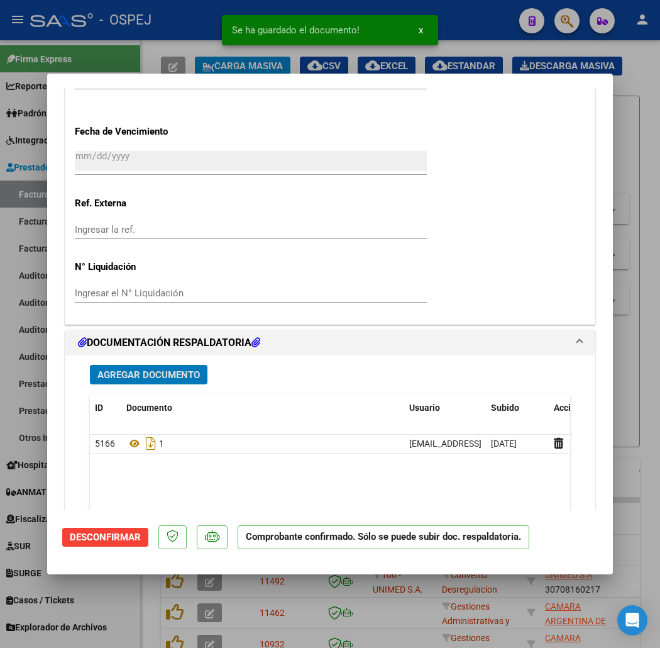
click at [108, 375] on span "Agregar Documento" at bounding box center [148, 374] width 102 height 11
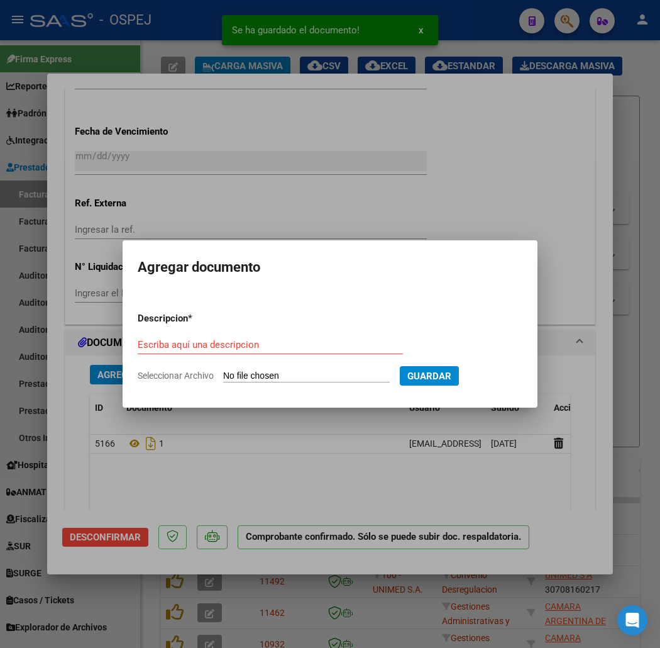
type input "C:\fakepath\detalle_liquidacion_2025-08-19 (9).csv"
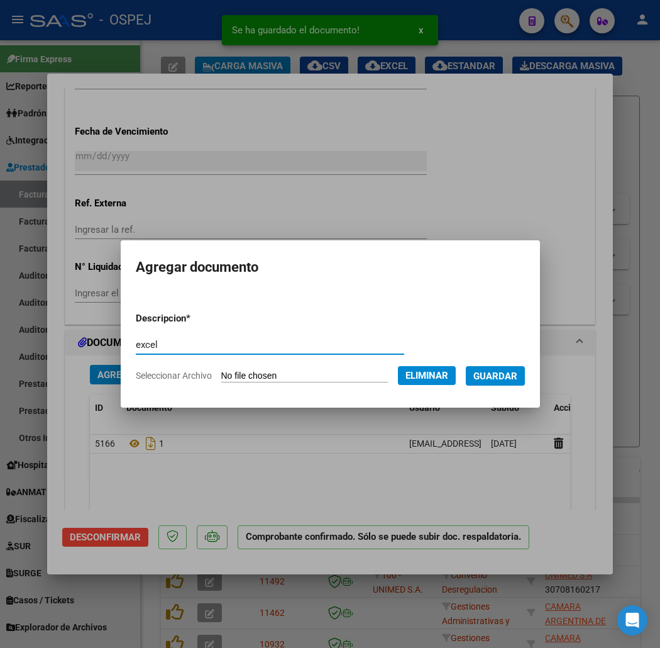
type input "excel"
click at [517, 363] on form "Descripcion * excel Escriba aquí una descripcion Seleccionar Archivo Eliminar G…" at bounding box center [330, 347] width 389 height 90
click at [514, 370] on span "Guardar" at bounding box center [495, 375] width 44 height 11
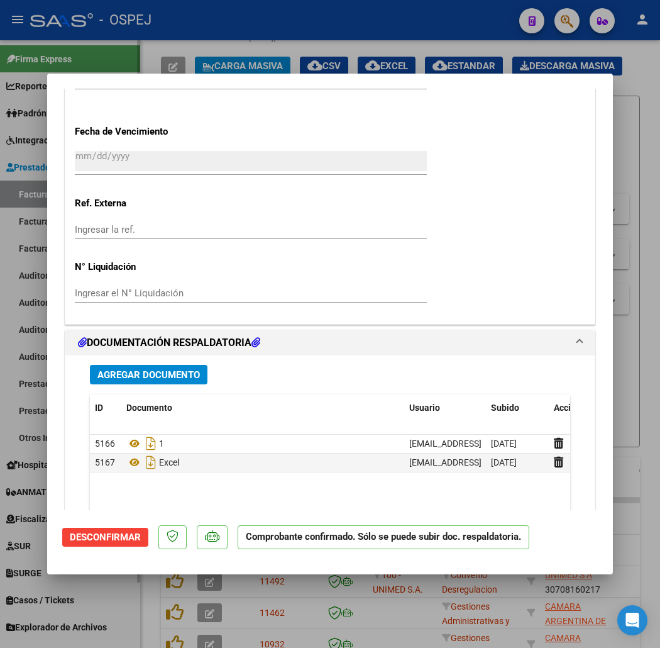
drag, startPoint x: 84, startPoint y: 40, endPoint x: 112, endPoint y: 66, distance: 37.8
click at [84, 40] on div at bounding box center [330, 324] width 660 height 648
type input "$ 0,00"
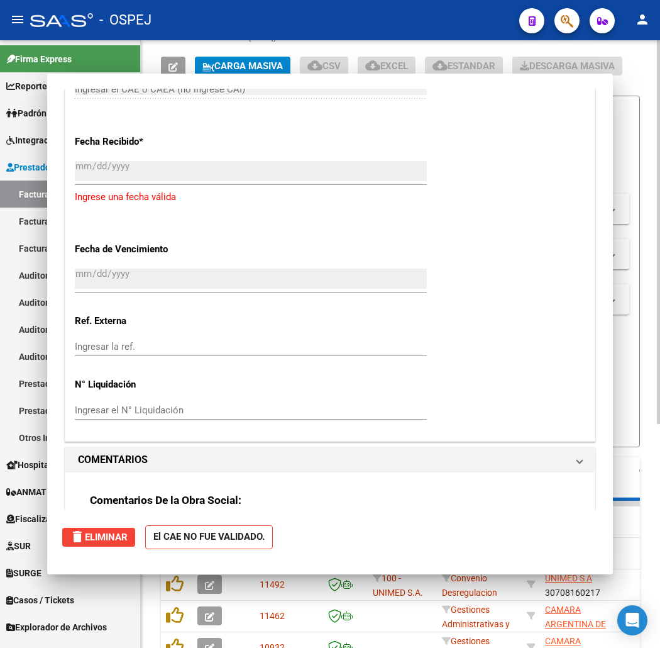
scroll to position [934, 0]
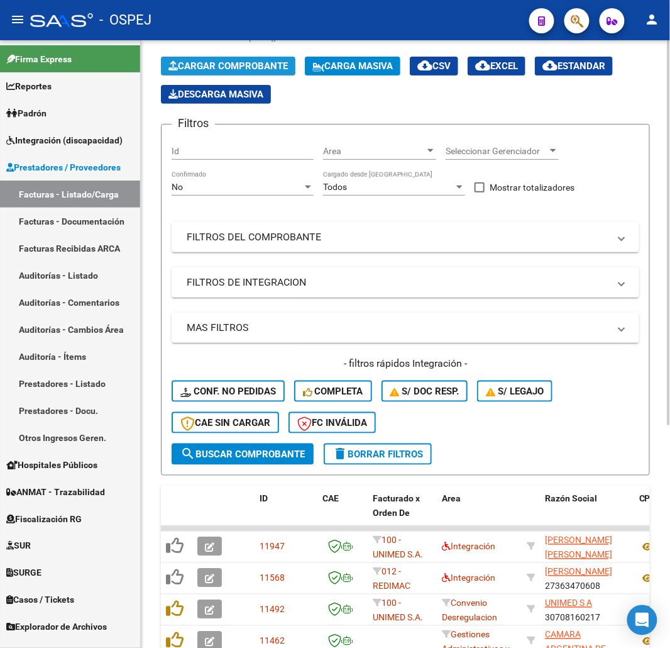
click at [249, 67] on span "Cargar Comprobante" at bounding box center [227, 65] width 119 height 11
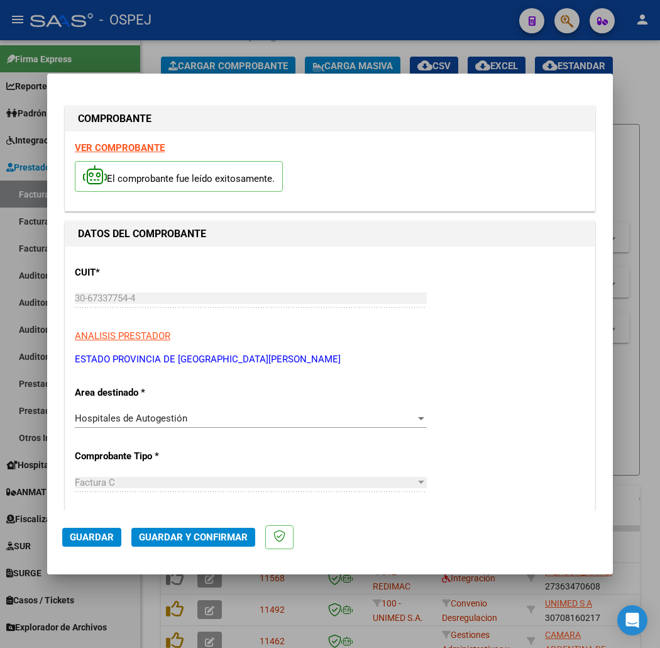
scroll to position [209, 0]
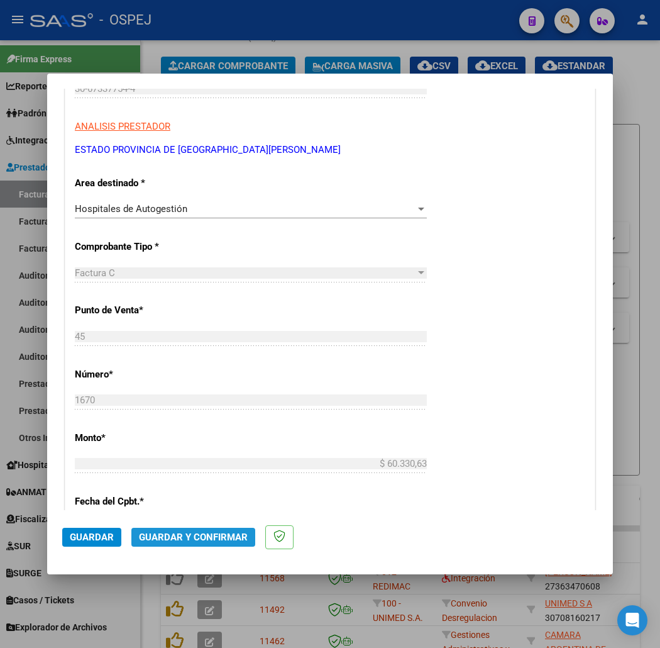
click at [202, 544] on button "Guardar y Confirmar" at bounding box center [193, 536] width 124 height 19
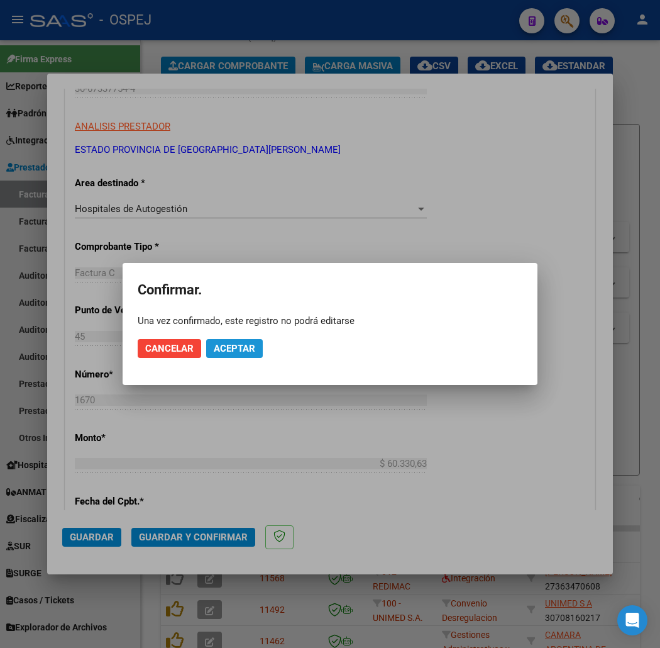
click at [243, 346] on span "Aceptar" at bounding box center [234, 348] width 41 height 11
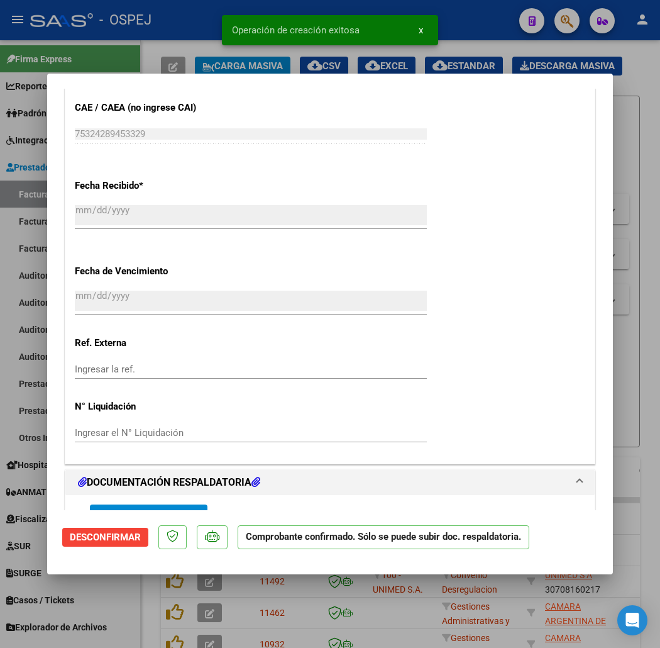
scroll to position [978, 0]
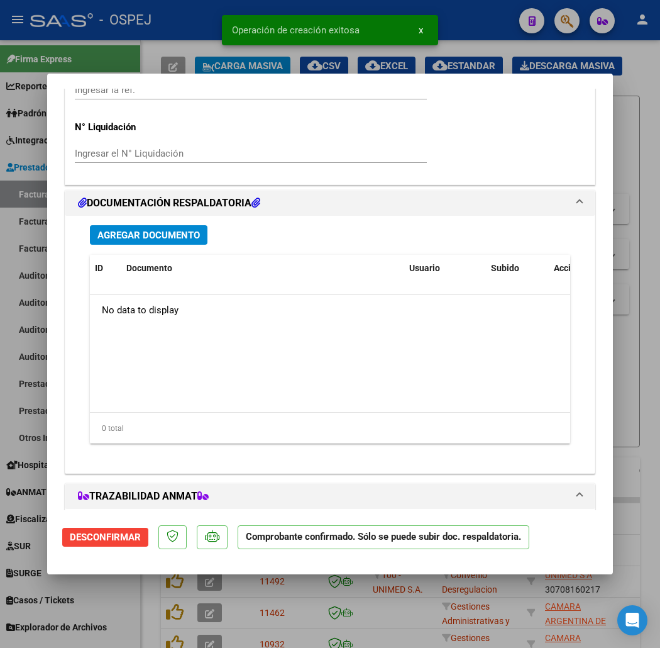
click at [152, 243] on div "Agregar Documento ID Documento Usuario Subido Acción No data to display 0 total…" at bounding box center [329, 339] width 499 height 247
click at [154, 231] on span "Agregar Documento" at bounding box center [148, 234] width 102 height 11
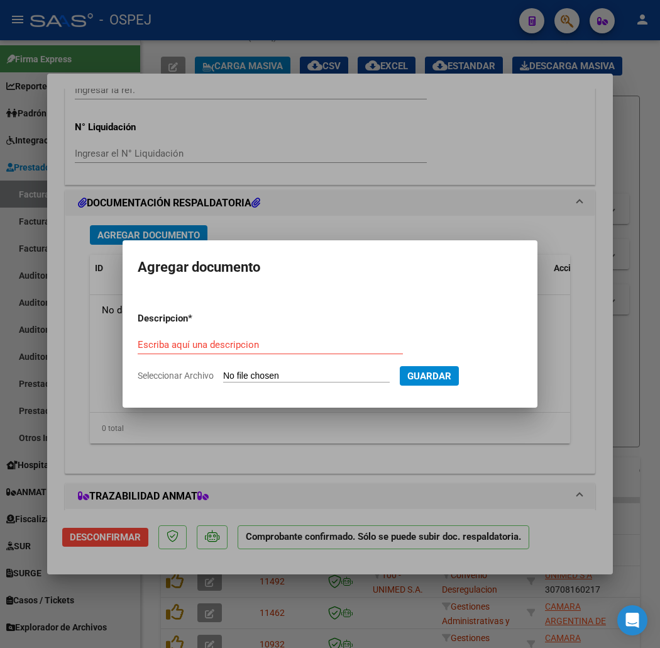
type input "C:\fakepath\registros_facturacion_13121.zip"
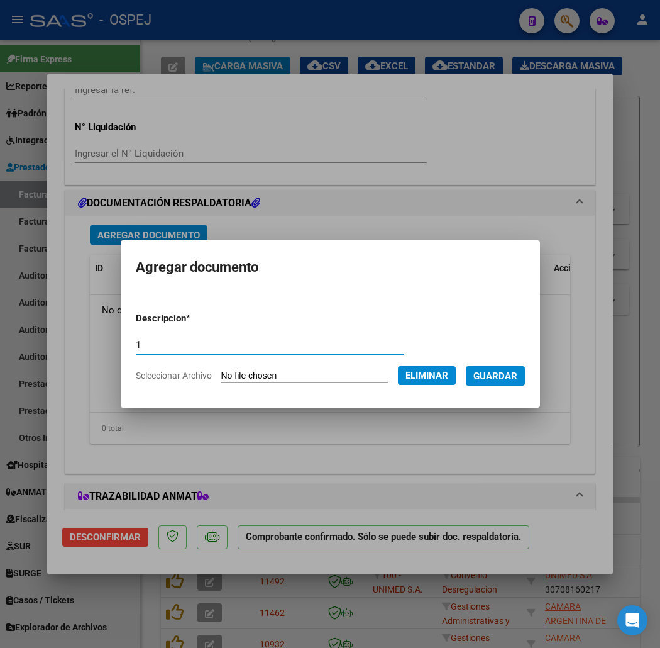
type input "1"
click at [512, 381] on span "Guardar" at bounding box center [495, 375] width 44 height 11
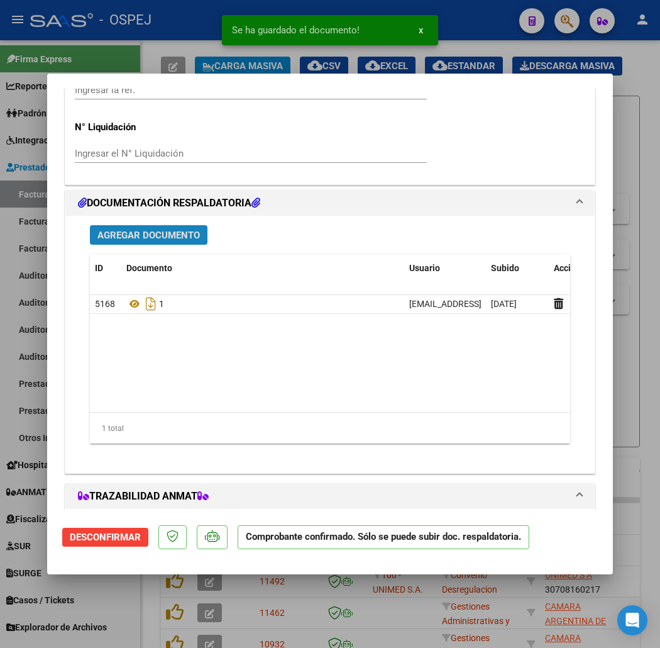
click at [129, 240] on button "Agregar Documento" at bounding box center [149, 234] width 118 height 19
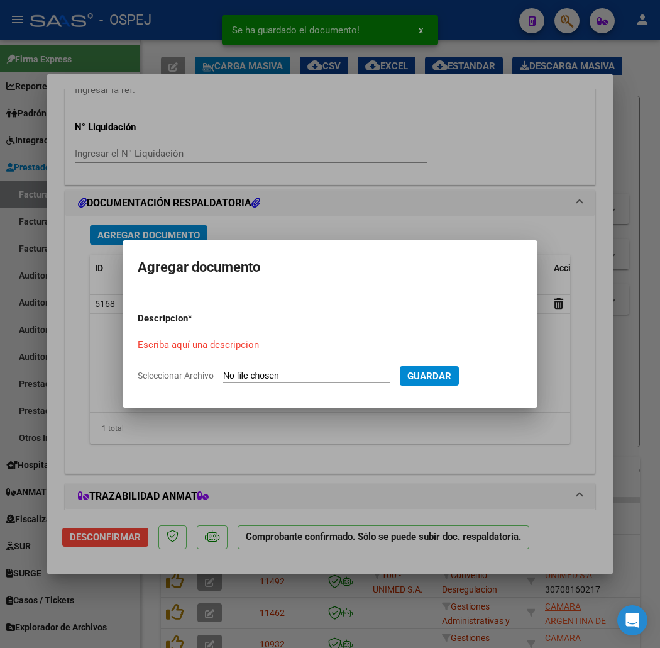
type input "C:\fakepath\detalle_liquidacion_2025-08-19 (10).csv"
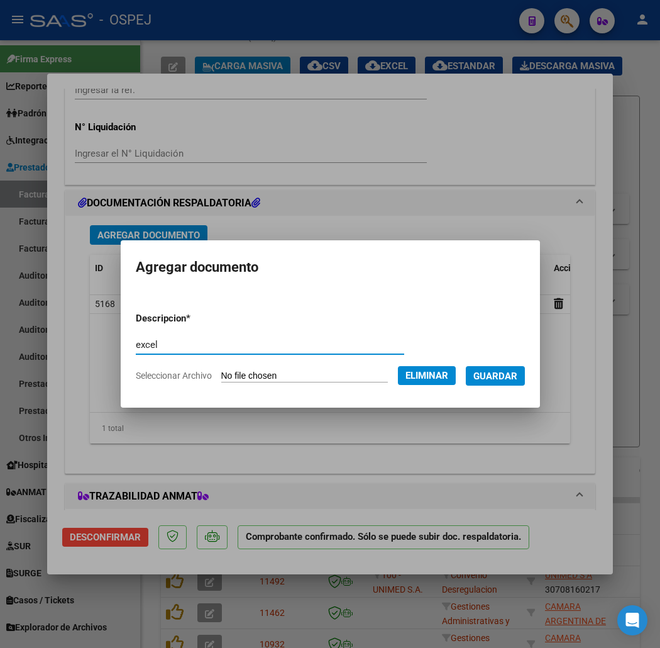
type input "excel"
click at [504, 380] on span "Guardar" at bounding box center [495, 375] width 44 height 11
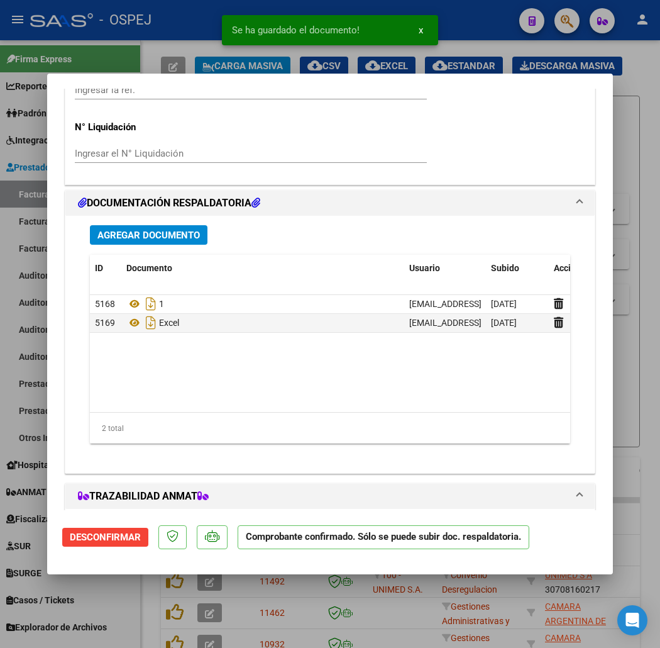
drag, startPoint x: 338, startPoint y: 53, endPoint x: 302, endPoint y: 55, distance: 36.5
click at [338, 53] on div "Se ha guardado el documento! x" at bounding box center [330, 30] width 246 height 60
click at [240, 63] on div at bounding box center [330, 324] width 660 height 648
type input "$ 0,00"
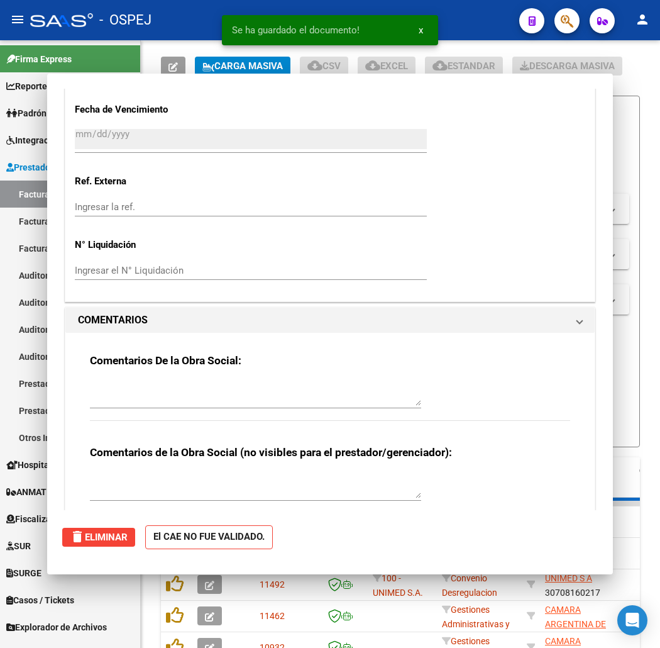
scroll to position [0, 0]
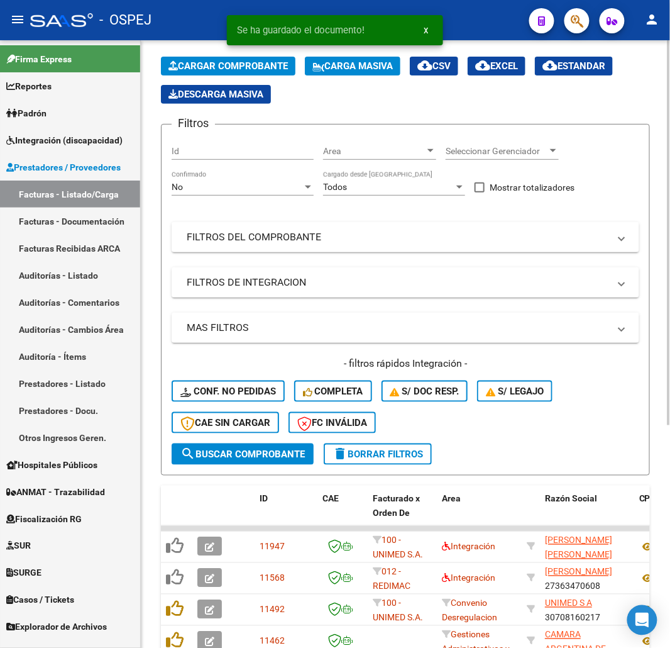
click at [244, 72] on button "Cargar Comprobante" at bounding box center [228, 66] width 135 height 19
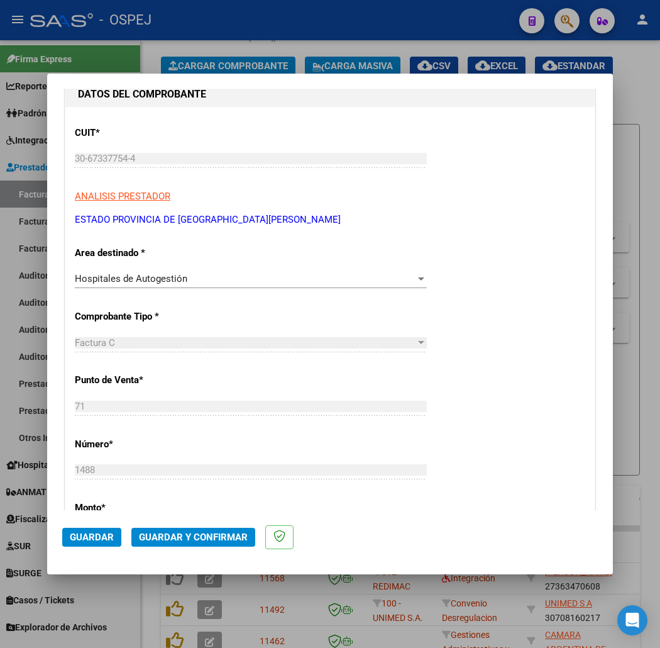
scroll to position [349, 0]
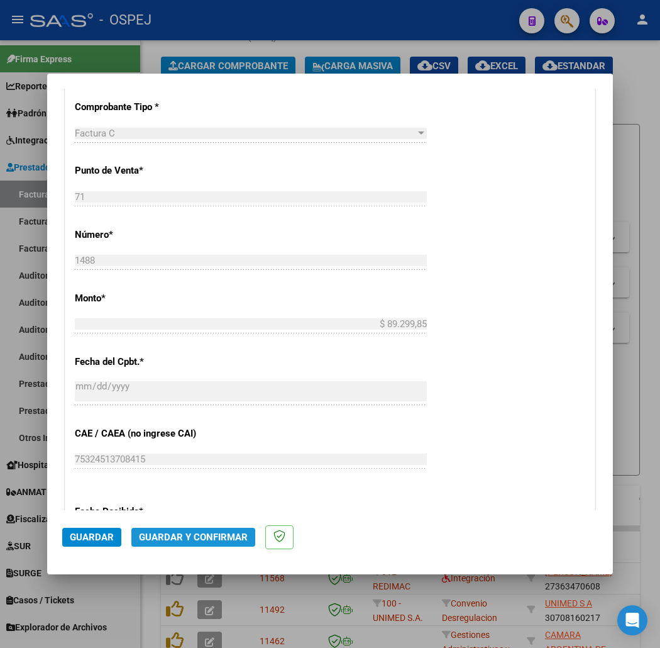
click at [165, 539] on span "Guardar y Confirmar" at bounding box center [193, 536] width 109 height 11
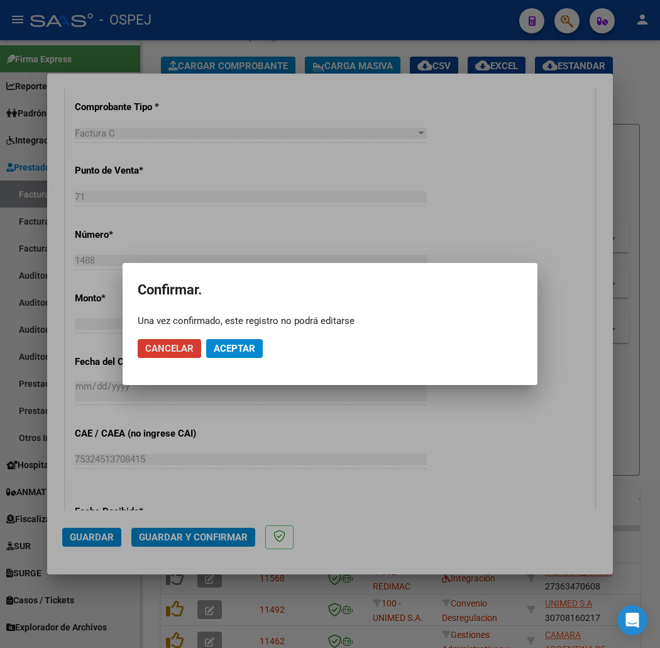
click at [229, 348] on span "Aceptar" at bounding box center [234, 348] width 41 height 11
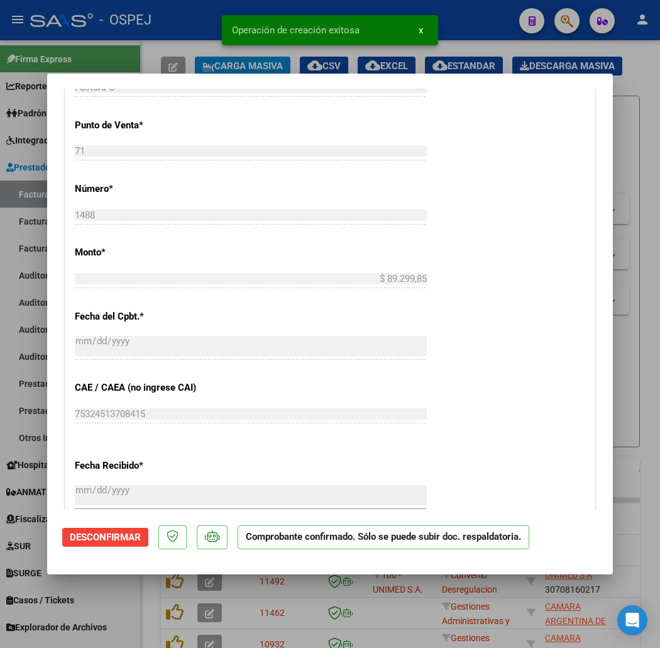
scroll to position [838, 0]
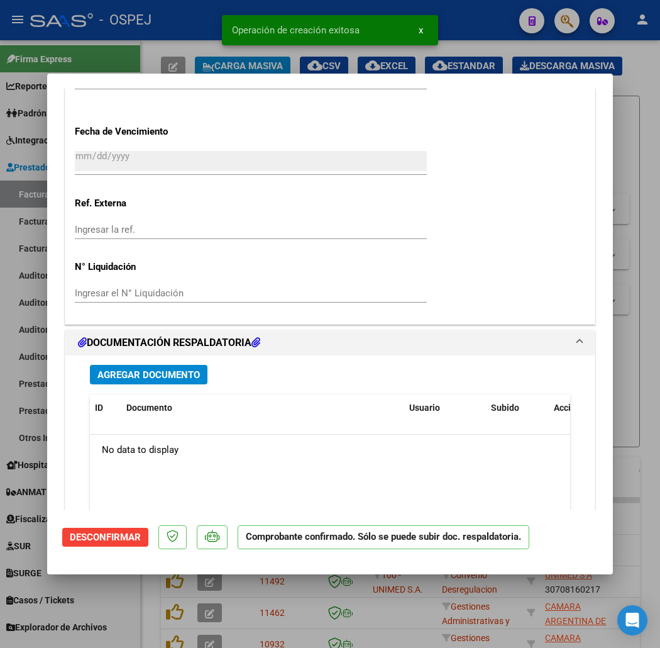
click at [145, 366] on button "Agregar Documento" at bounding box center [149, 374] width 118 height 19
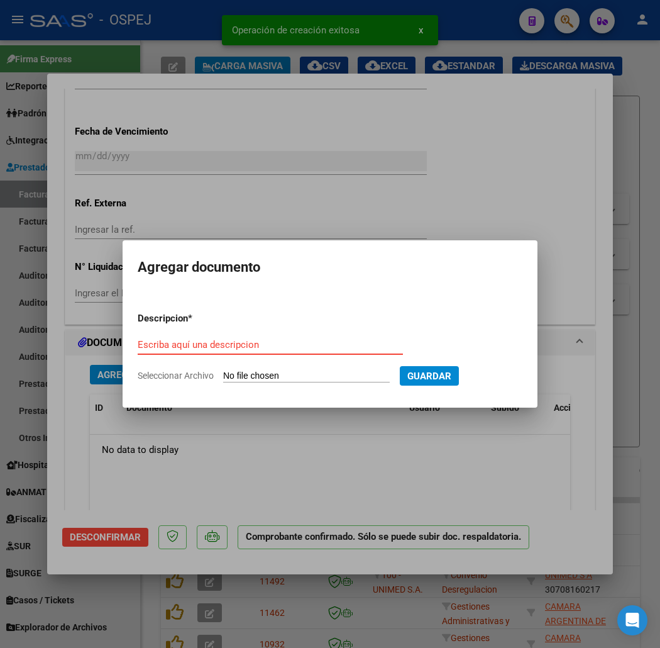
type input "C:\fakepath\detalle_liquidacion_2025-08-19 (11).csv"
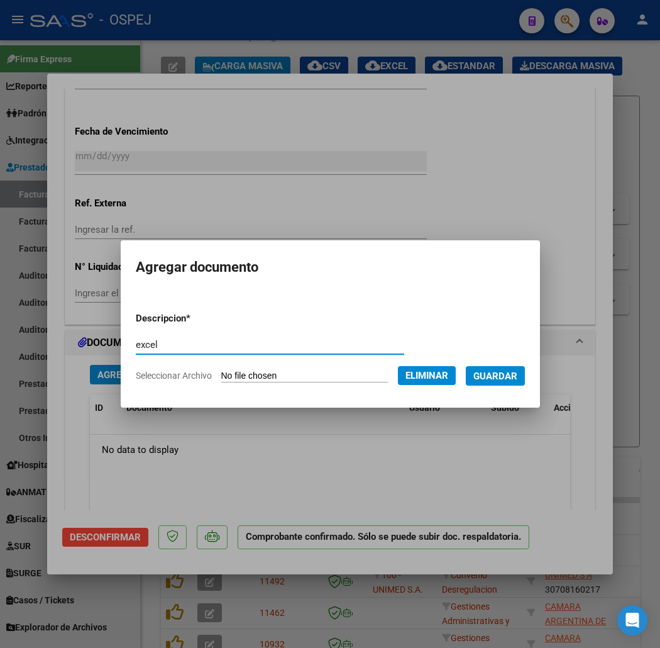
type input "excel"
click at [517, 376] on span "Guardar" at bounding box center [495, 375] width 44 height 11
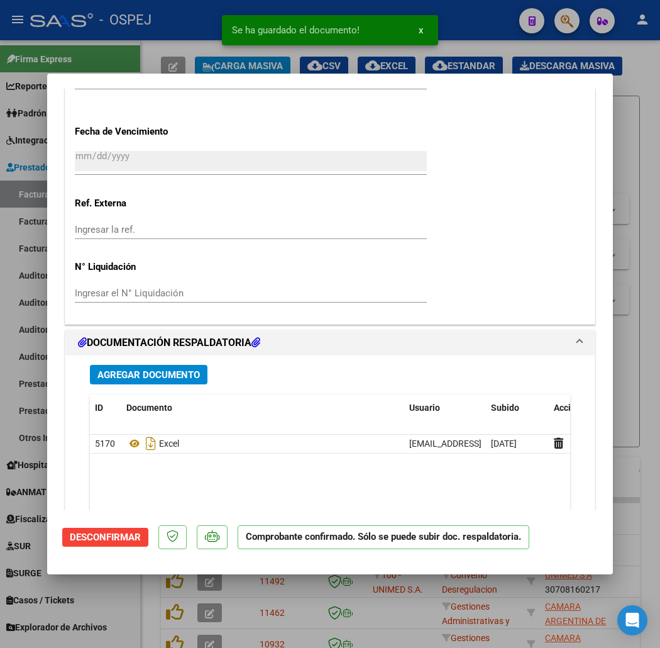
click at [173, 47] on div at bounding box center [330, 324] width 660 height 648
type input "$ 0,00"
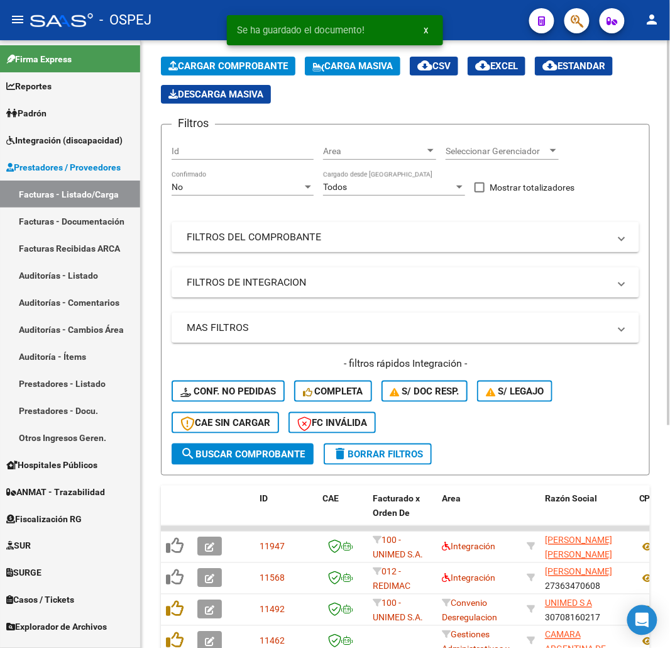
click at [211, 71] on span "Cargar Comprobante" at bounding box center [227, 65] width 119 height 11
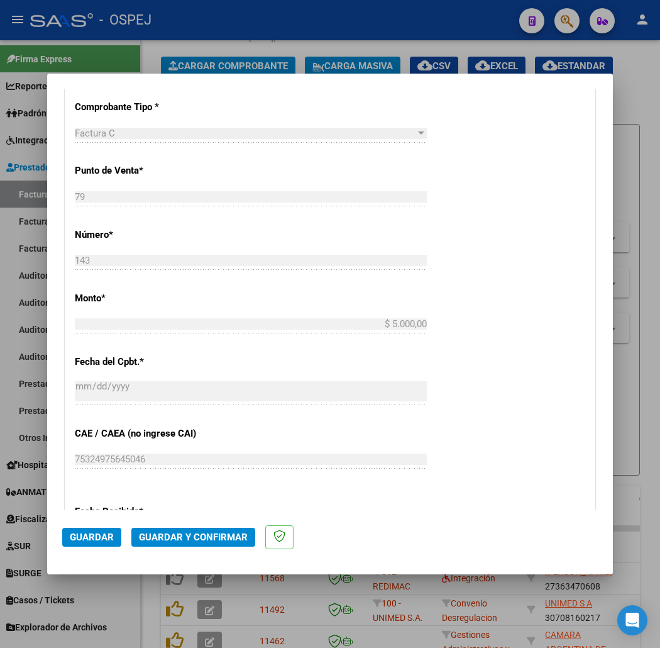
scroll to position [419, 0]
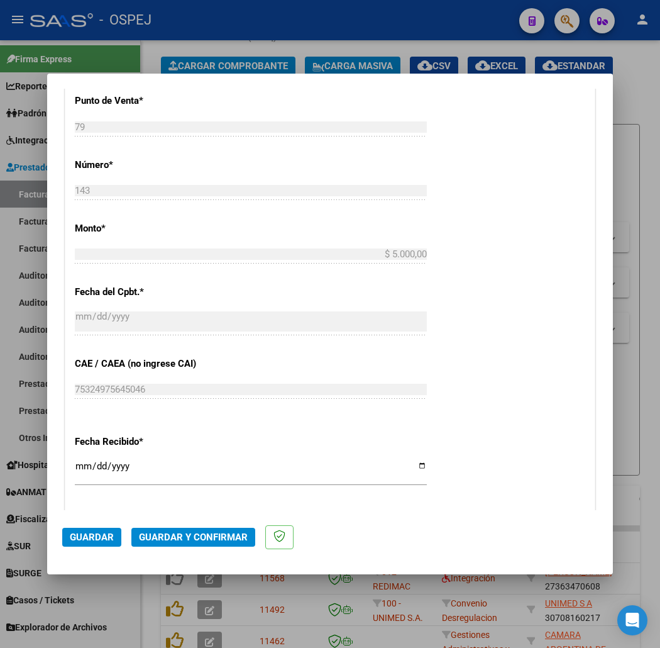
click at [195, 524] on mat-dialog-actions "Guardar Guardar y Confirmar" at bounding box center [330, 535] width 536 height 50
click at [193, 529] on button "Guardar y Confirmar" at bounding box center [193, 536] width 124 height 19
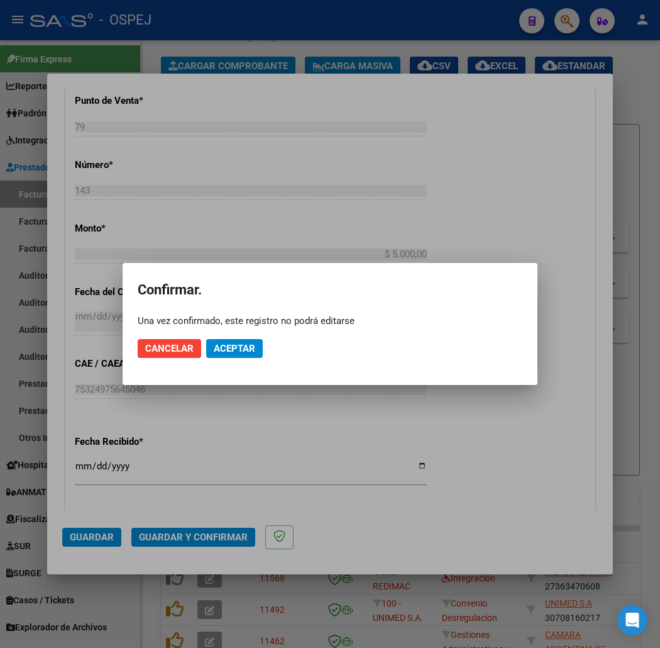
click at [233, 336] on mat-dialog-actions "Cancelar Aceptar" at bounding box center [330, 348] width 385 height 43
click at [229, 340] on button "Aceptar" at bounding box center [234, 348] width 57 height 19
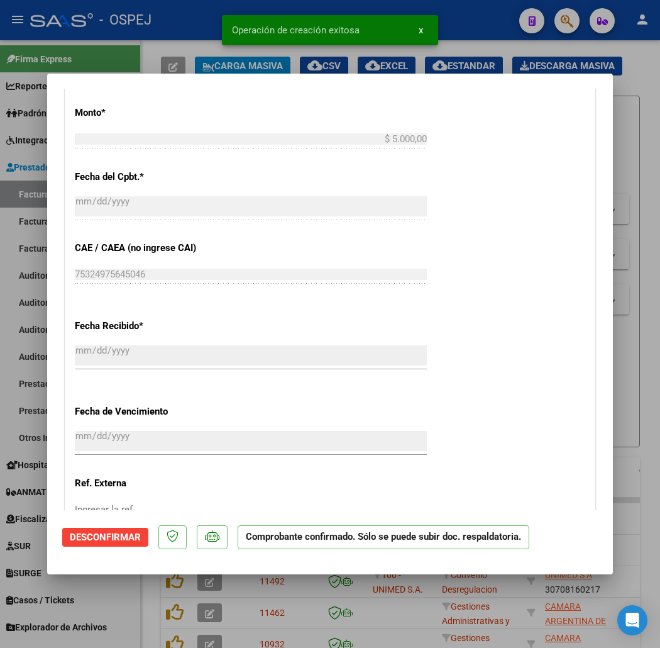
scroll to position [838, 0]
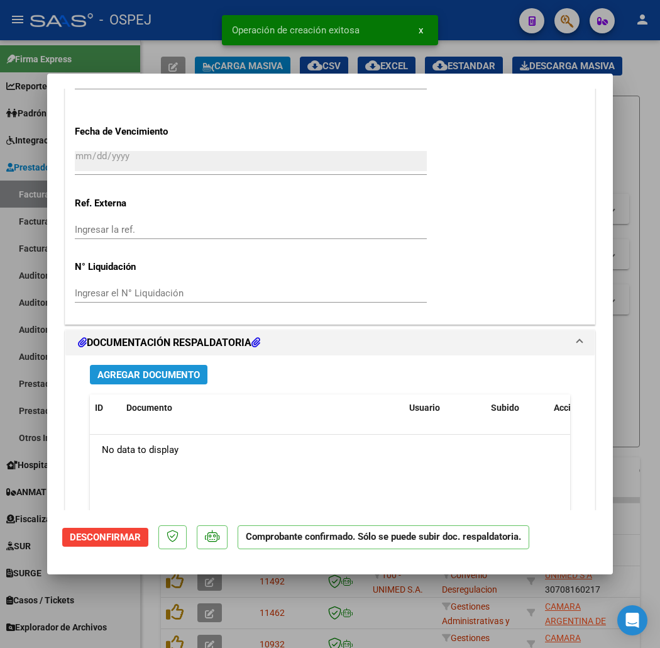
click at [165, 368] on span "Agregar Documento" at bounding box center [148, 373] width 102 height 11
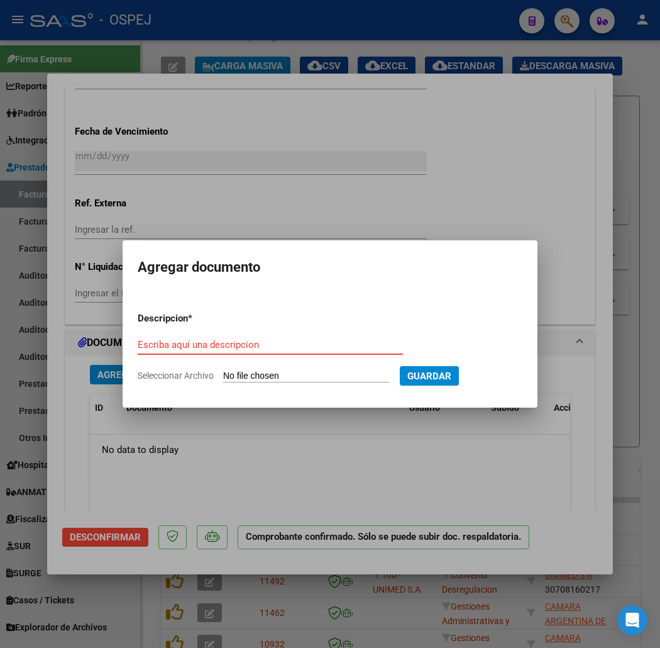
type input "C:\fakepath\registros_facturacion_13248.zip"
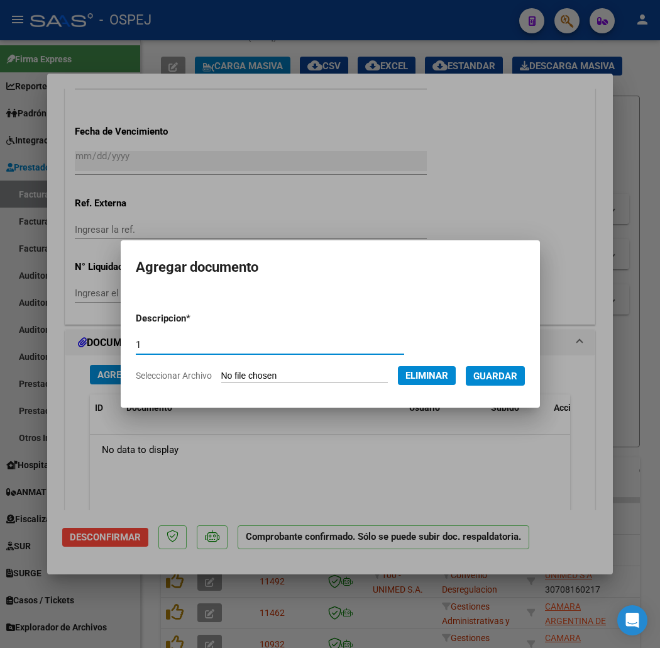
type input "1"
click at [510, 378] on span "Guardar" at bounding box center [495, 375] width 44 height 11
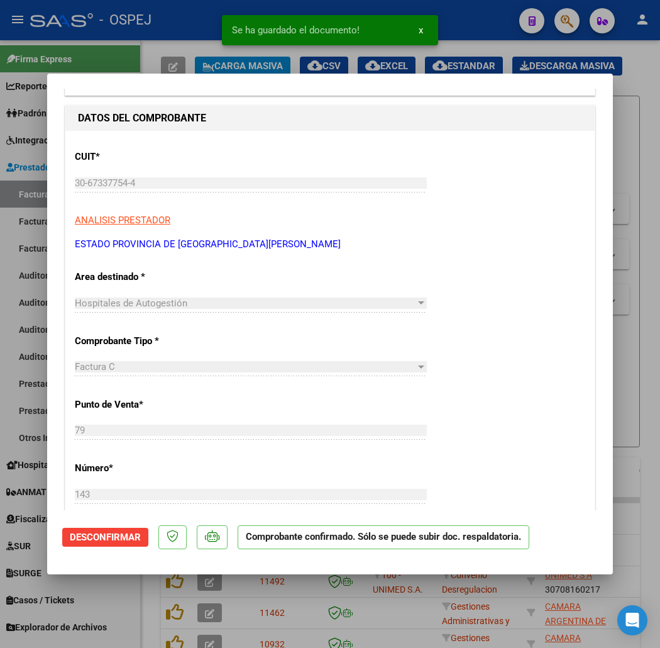
scroll to position [279, 0]
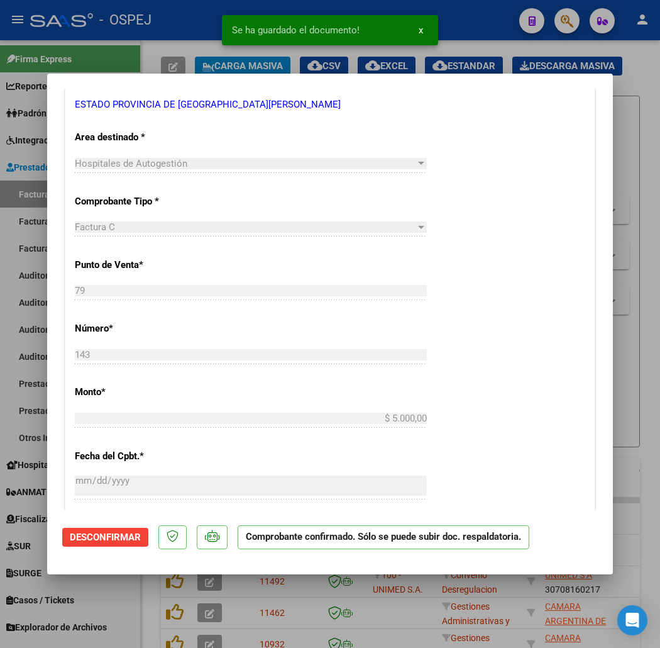
click at [190, 41] on div at bounding box center [330, 324] width 660 height 648
type input "$ 0,00"
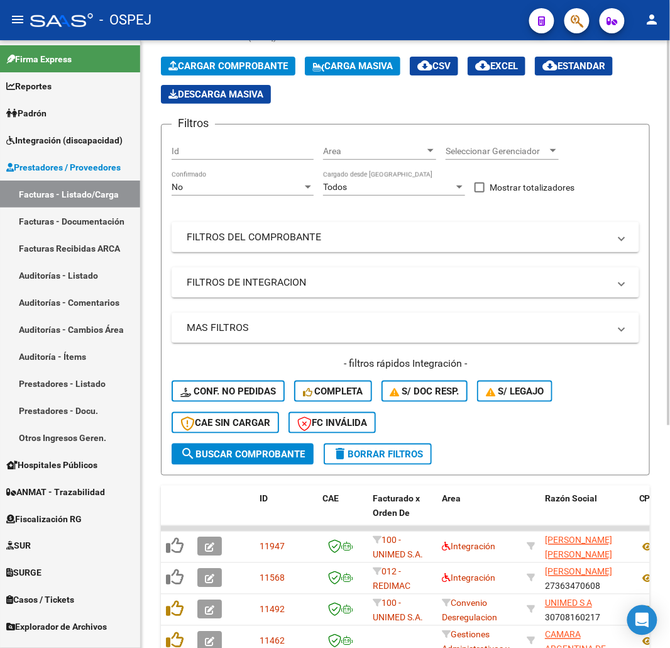
click at [262, 77] on div "Cargar Comprobante Carga Masiva cloud_download CSV cloud_download EXCEL cloud_d…" at bounding box center [405, 80] width 489 height 47
click at [271, 69] on span "Cargar Comprobante" at bounding box center [227, 65] width 119 height 11
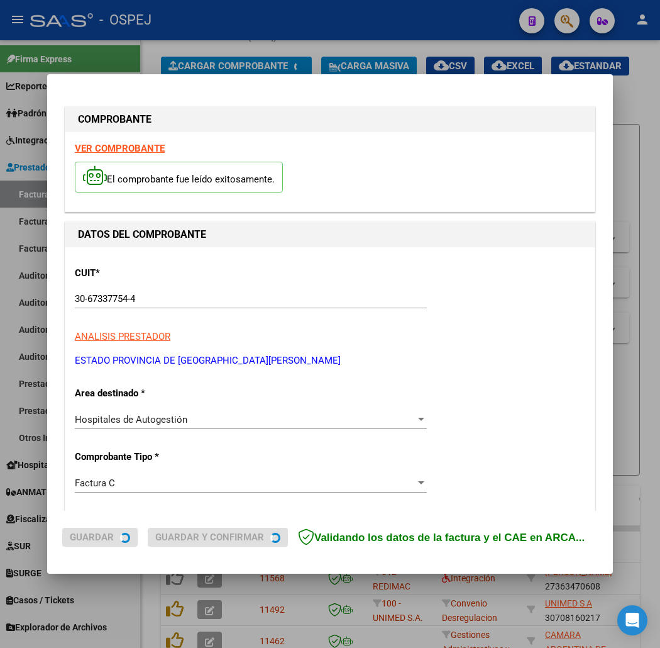
scroll to position [70, 0]
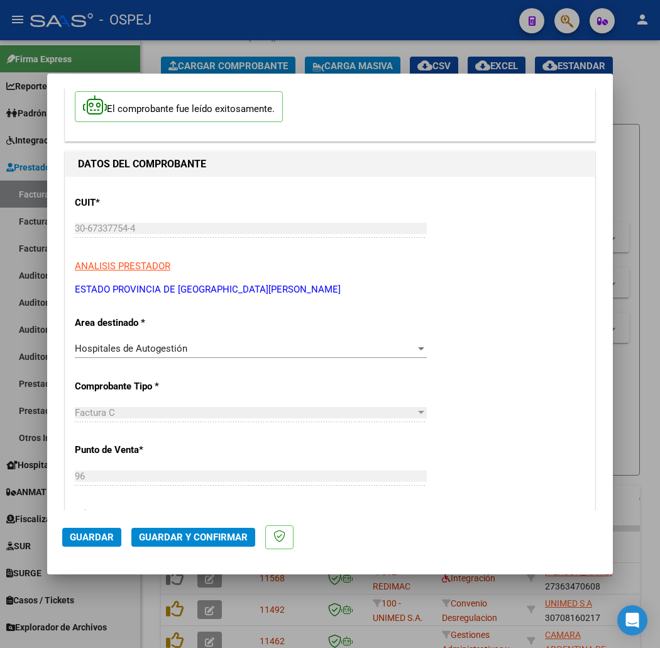
click at [192, 537] on span "Guardar y Confirmar" at bounding box center [193, 536] width 109 height 11
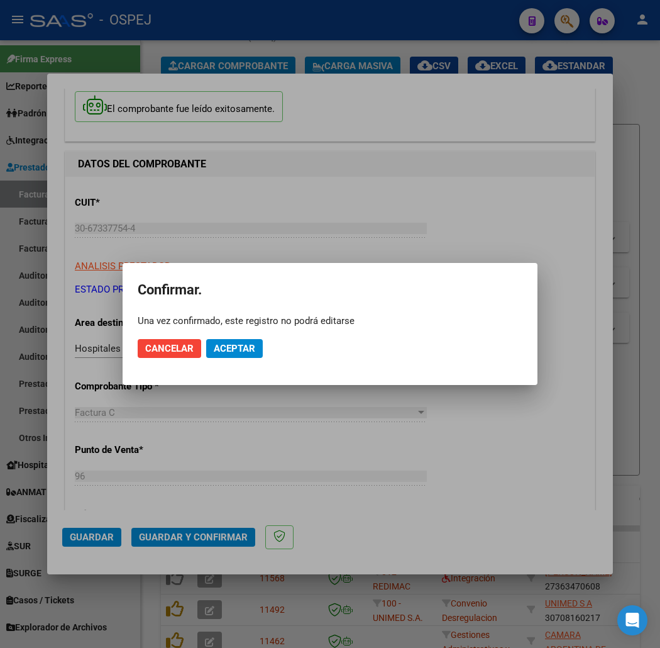
click at [233, 333] on mat-dialog-actions "Cancelar Aceptar" at bounding box center [330, 348] width 385 height 43
click at [236, 345] on span "Aceptar" at bounding box center [234, 348] width 41 height 11
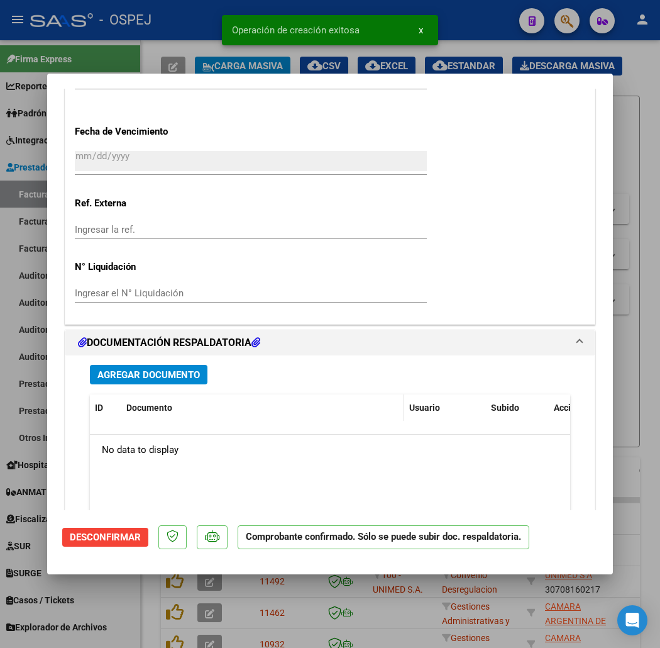
scroll to position [978, 0]
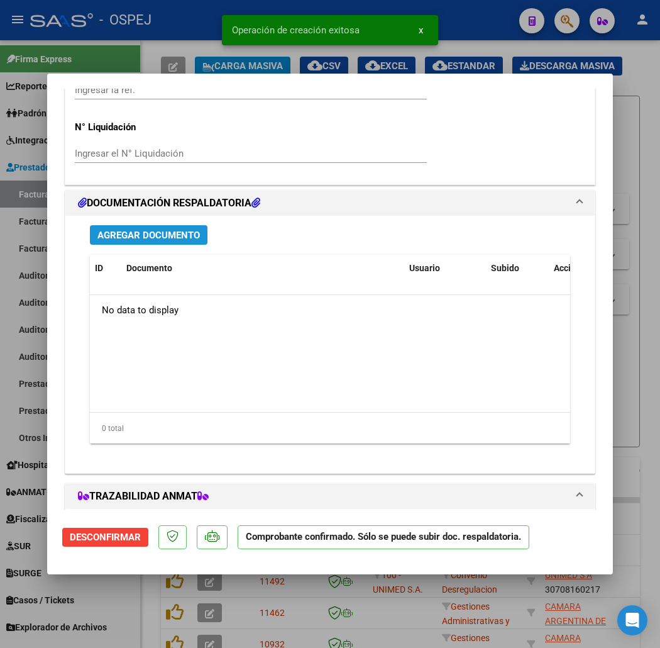
click at [166, 235] on span "Agregar Documento" at bounding box center [148, 234] width 102 height 11
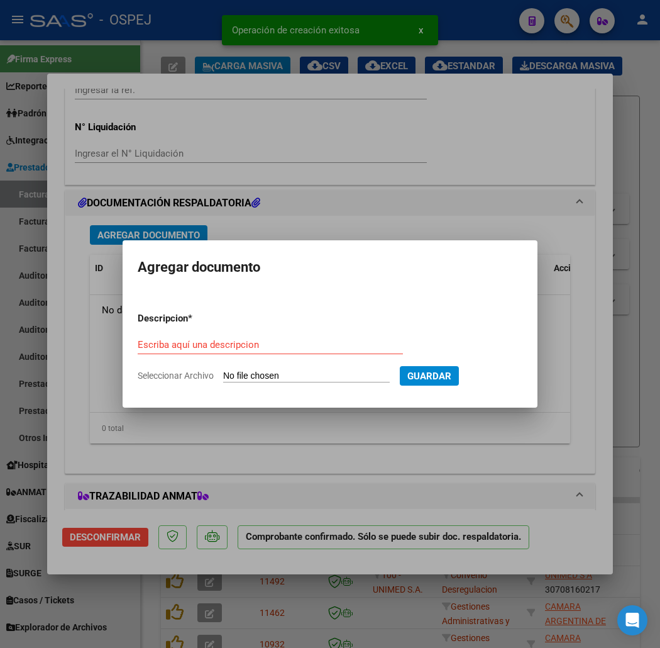
type input "C:\fakepath\registros_facturacion_13262.zip"
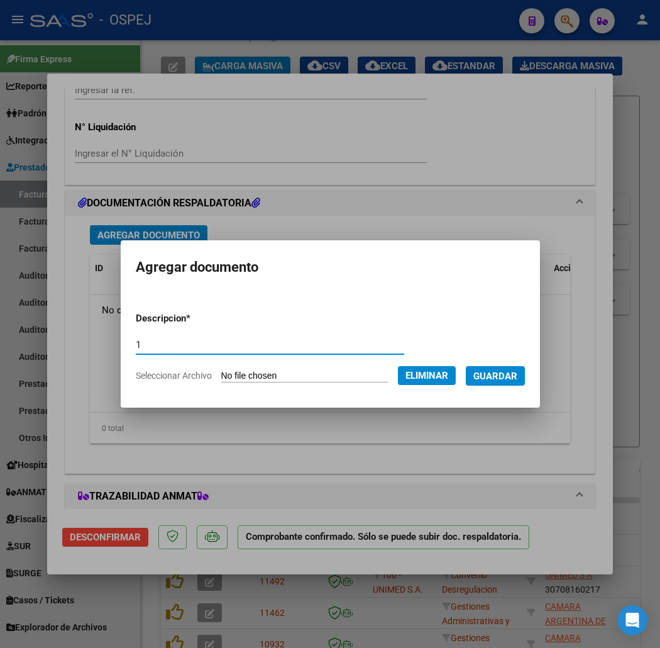
type input "1"
click at [517, 370] on span "Guardar" at bounding box center [495, 375] width 44 height 11
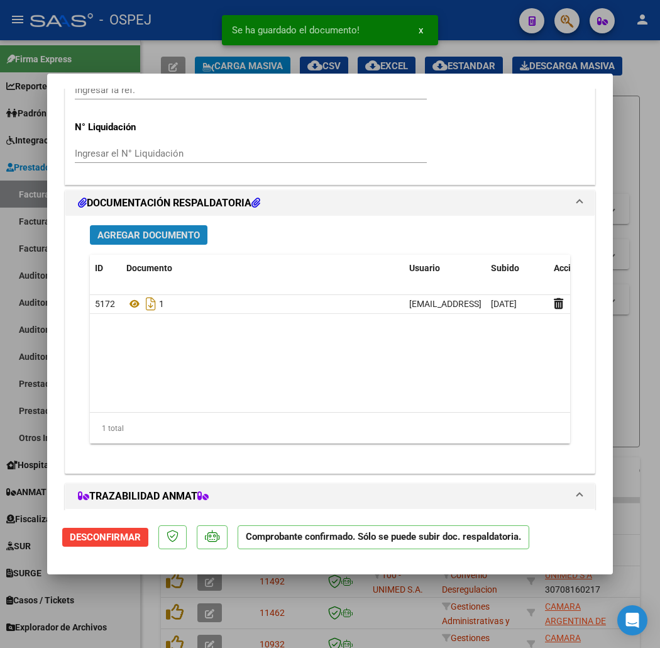
click at [123, 240] on button "Agregar Documento" at bounding box center [149, 234] width 118 height 19
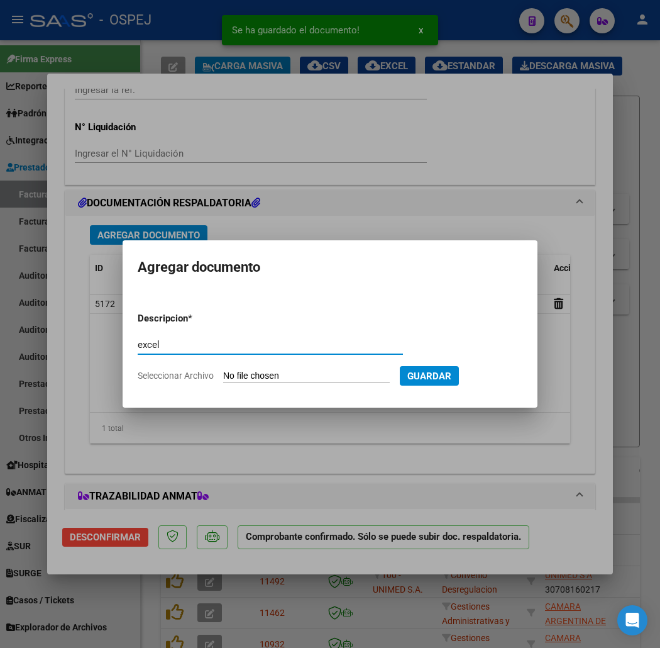
type input "excel"
type input "C:\fakepath\registros_facturacion_13262.zip"
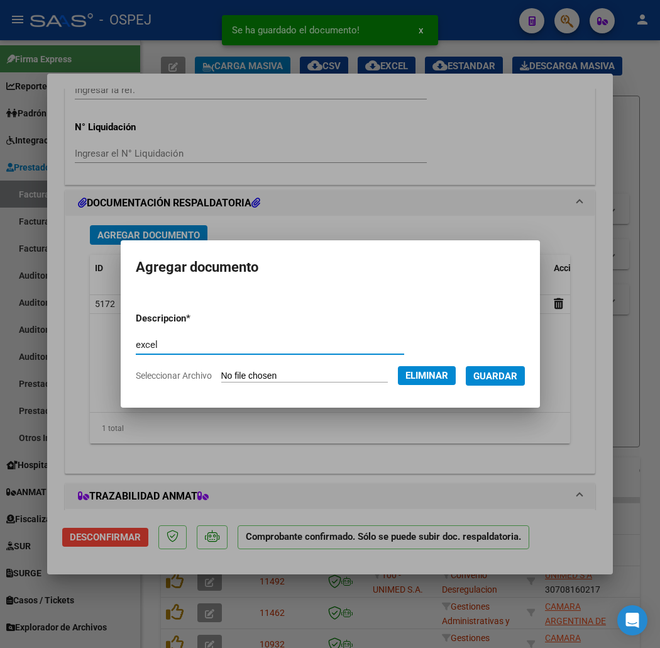
click at [521, 382] on button "Guardar" at bounding box center [495, 375] width 59 height 19
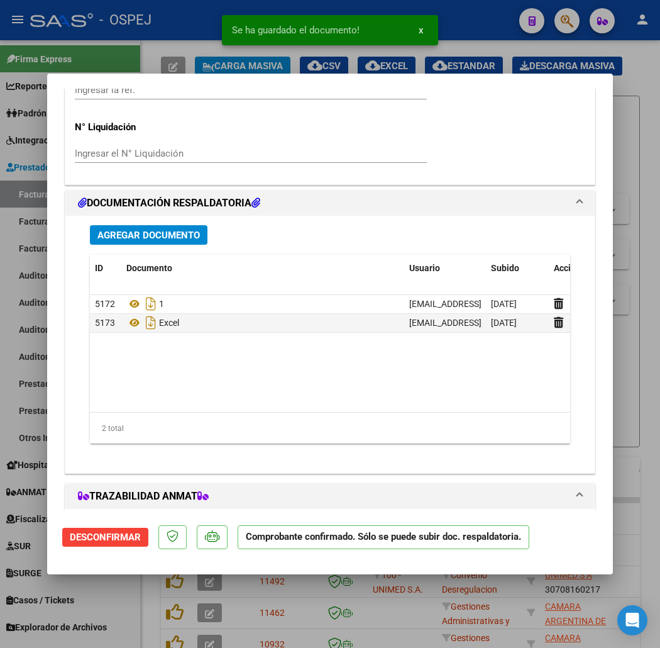
click at [115, 8] on div at bounding box center [330, 324] width 660 height 648
type input "$ 0,00"
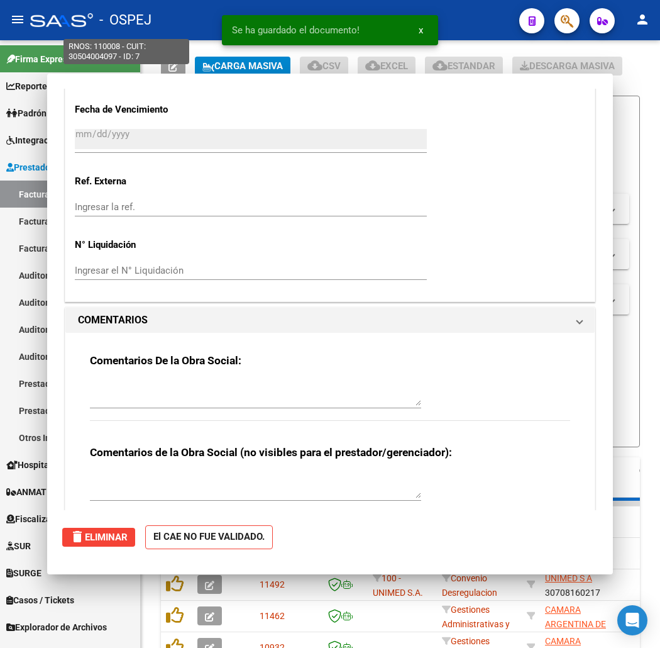
scroll to position [0, 0]
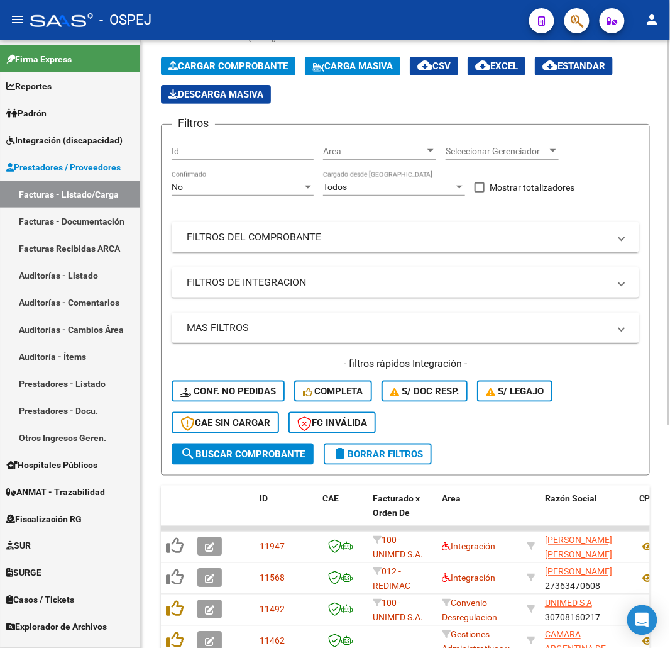
click at [216, 66] on span "Cargar Comprobante" at bounding box center [227, 65] width 119 height 11
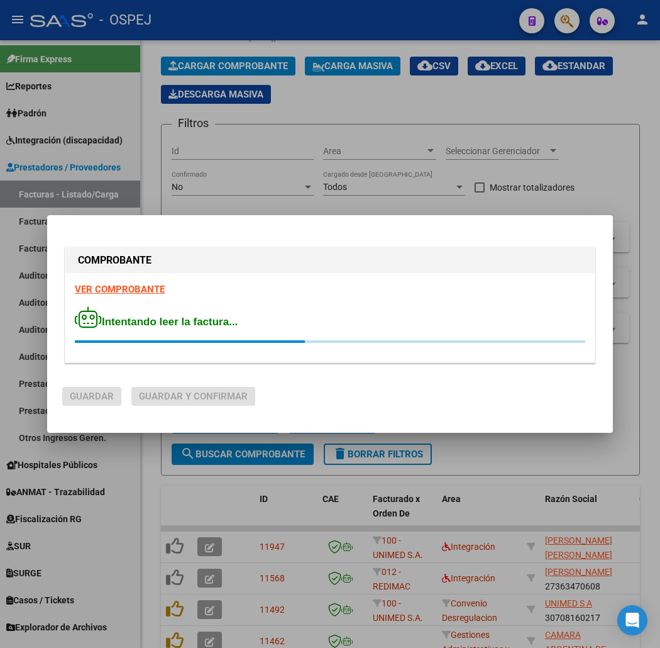
click at [422, 361] on div "COMPROBANTE VER COMPROBANTE Intentando leer la factura..." at bounding box center [330, 305] width 531 height 116
click at [424, 360] on div "VER COMPROBANTE Intentando leer la factura..." at bounding box center [329, 317] width 529 height 89
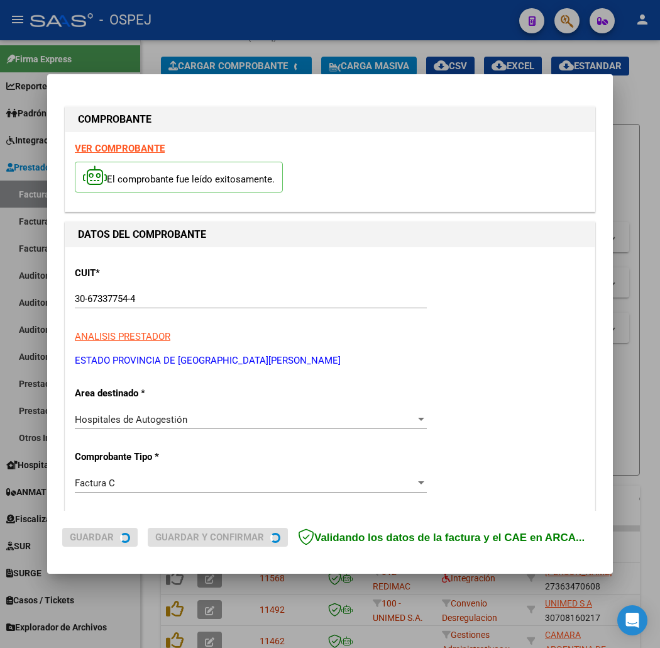
scroll to position [140, 0]
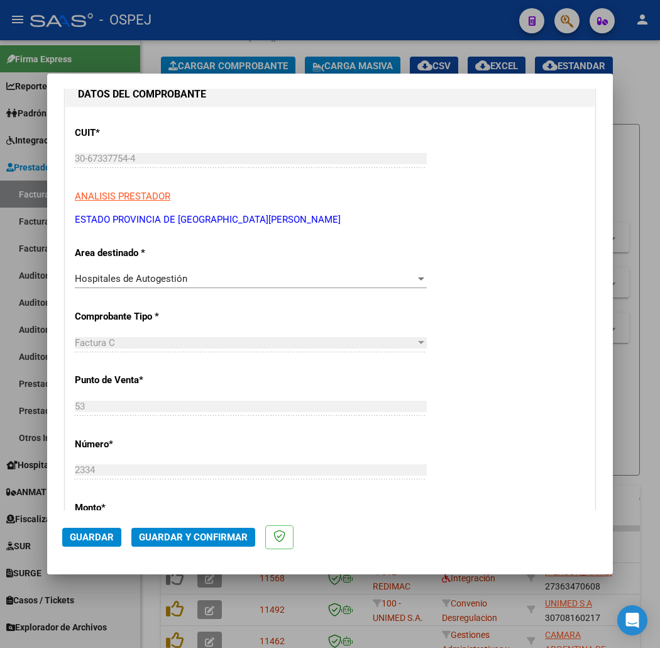
drag, startPoint x: 164, startPoint y: 524, endPoint x: 163, endPoint y: 530, distance: 6.3
click at [163, 530] on mat-dialog-actions "Guardar Guardar y Confirmar" at bounding box center [330, 535] width 536 height 50
click at [163, 531] on span "Guardar y Confirmar" at bounding box center [193, 536] width 109 height 11
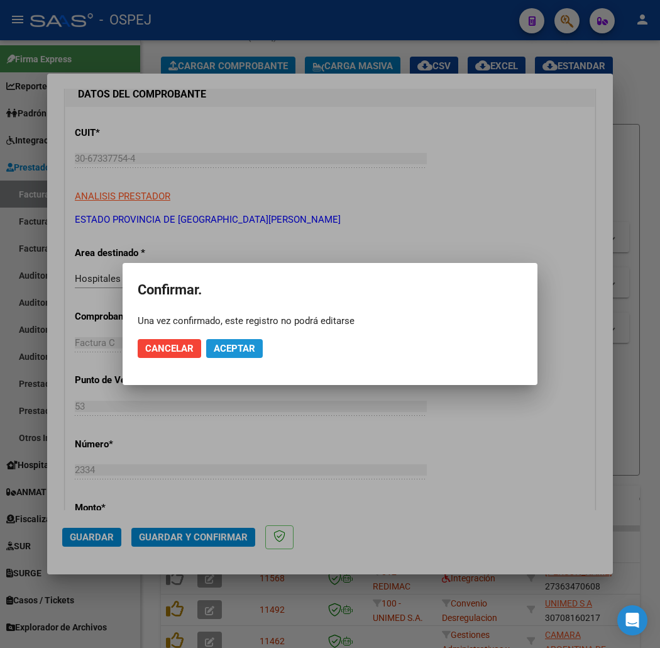
click at [228, 343] on span "Aceptar" at bounding box center [234, 348] width 41 height 11
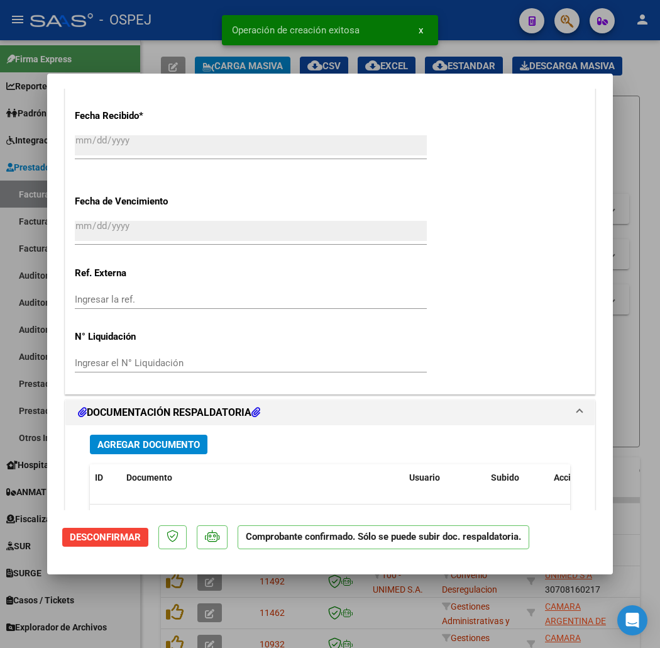
scroll to position [978, 0]
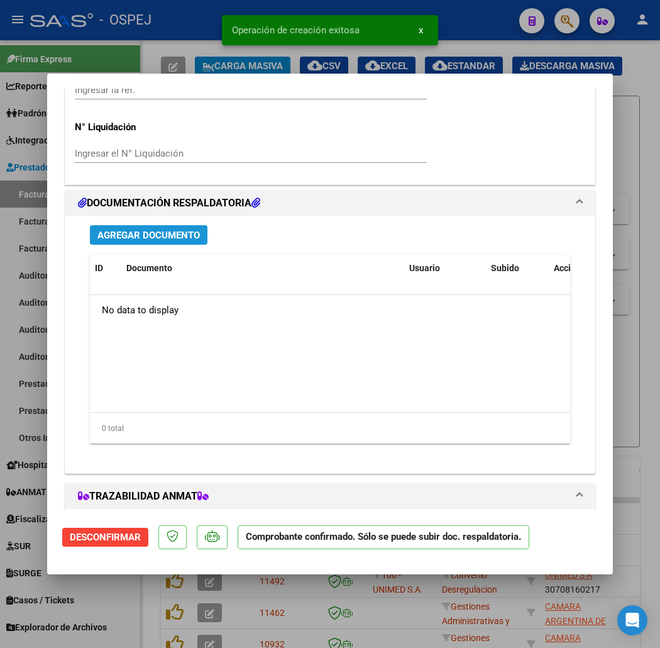
click at [171, 236] on span "Agregar Documento" at bounding box center [148, 234] width 102 height 11
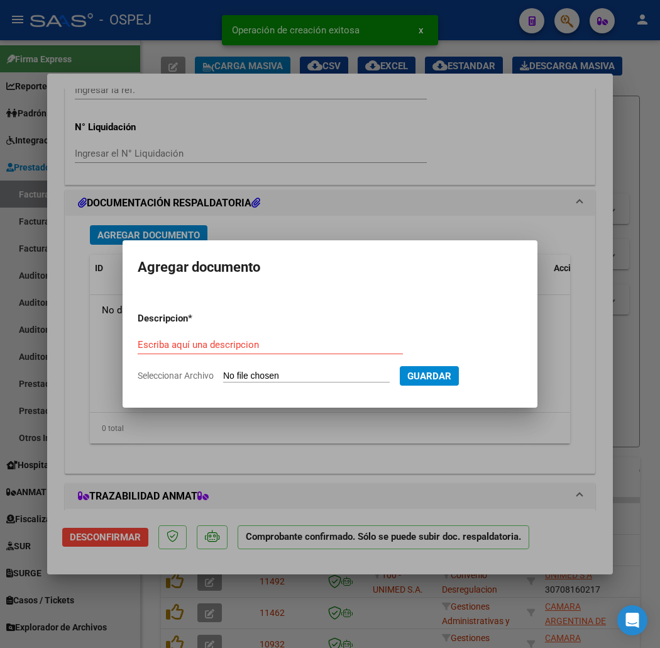
type input "C:\fakepath\detalle_liquidacion_2025-08-19 (14).csv"
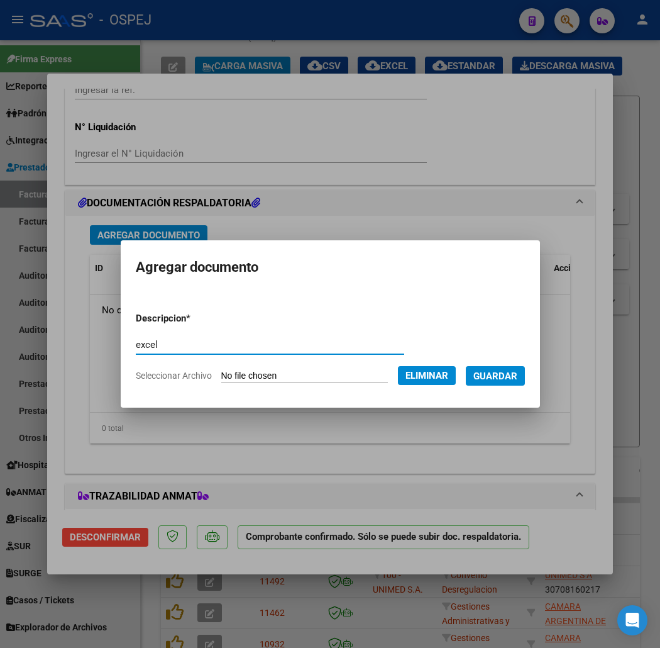
type input "excel"
click at [506, 367] on button "Guardar" at bounding box center [495, 375] width 59 height 19
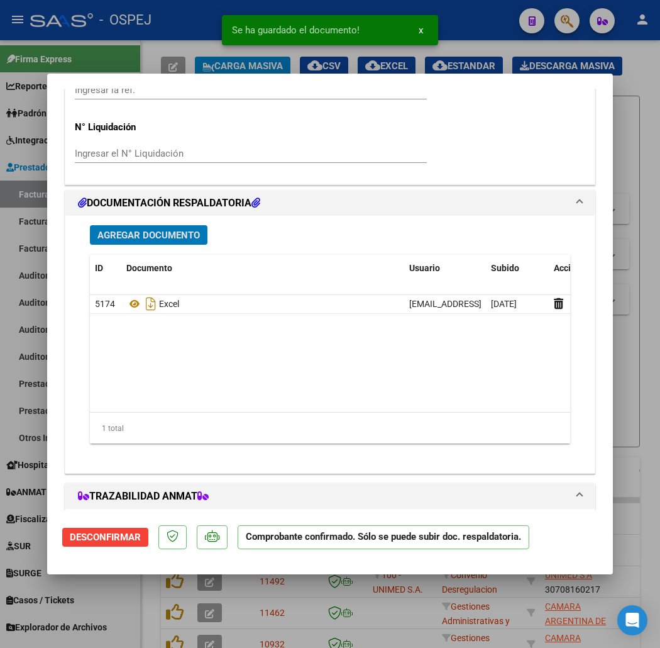
click at [145, 231] on span "Agregar Documento" at bounding box center [148, 234] width 102 height 11
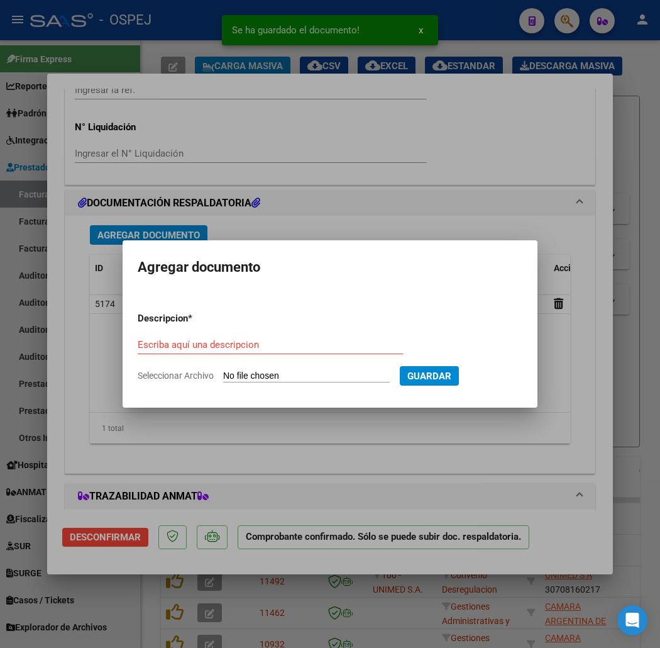
type input "C:\fakepath\registros_facturacion_13737.zip"
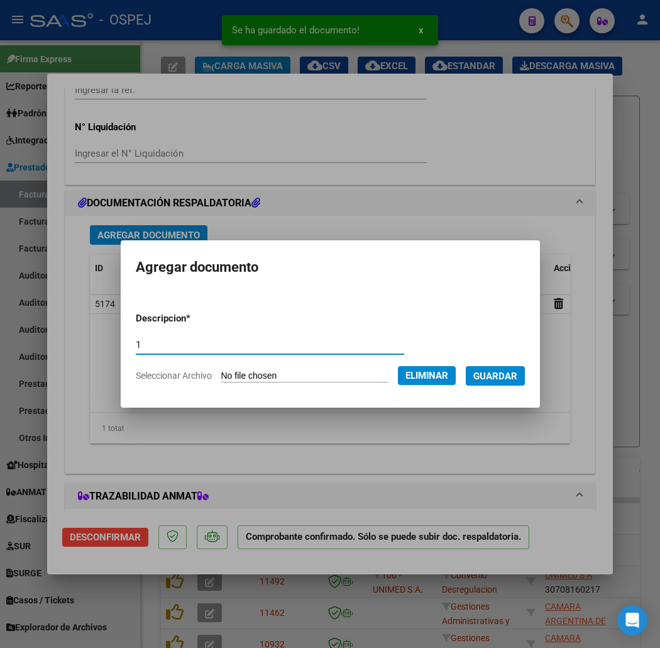
type input "1"
click at [516, 380] on span "Guardar" at bounding box center [495, 375] width 44 height 11
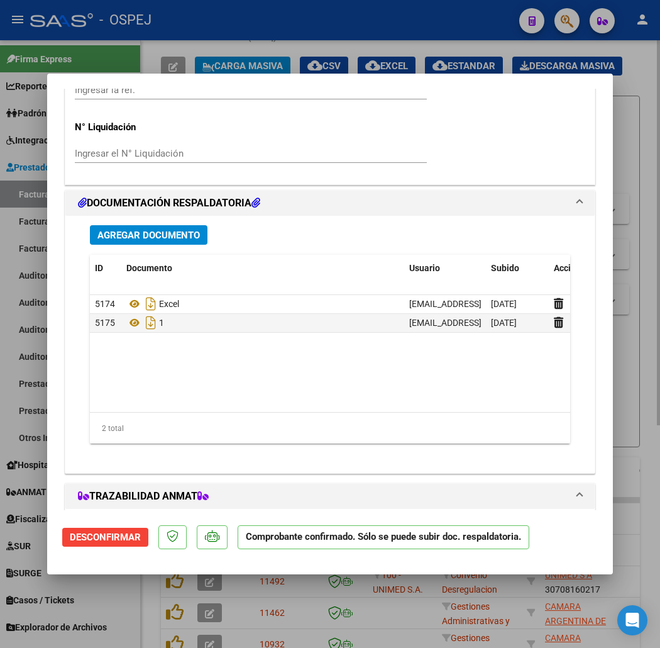
click at [277, 45] on div at bounding box center [330, 324] width 660 height 648
type input "$ 0,00"
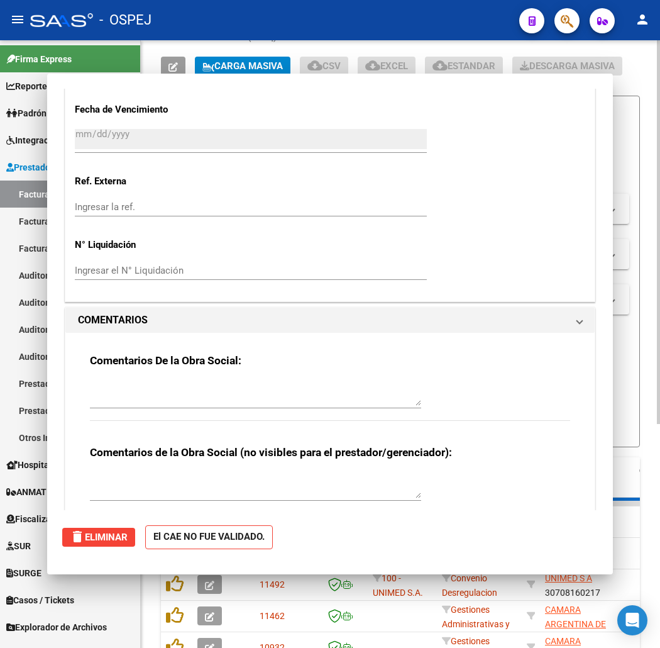
scroll to position [0, 0]
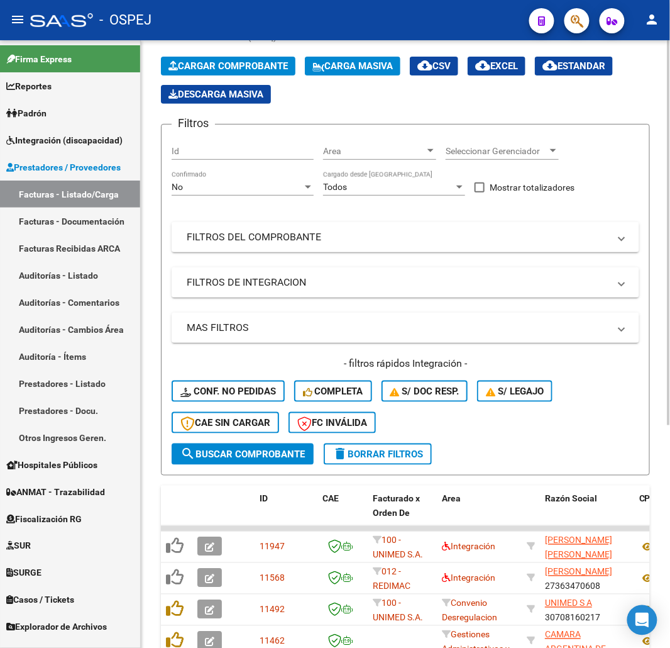
click at [265, 64] on span "Cargar Comprobante" at bounding box center [227, 65] width 119 height 11
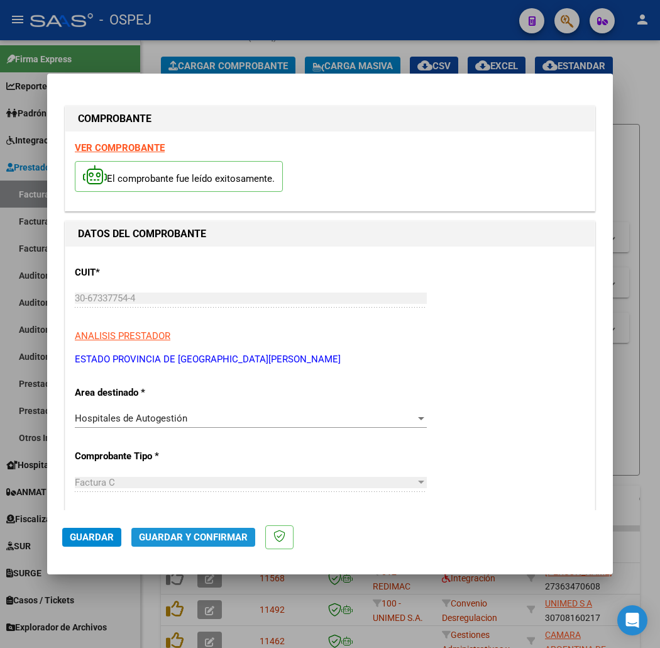
click at [153, 547] on mat-dialog-actions "Guardar Guardar y Confirmar" at bounding box center [330, 535] width 536 height 50
click at [168, 534] on span "Guardar y Confirmar" at bounding box center [193, 536] width 109 height 11
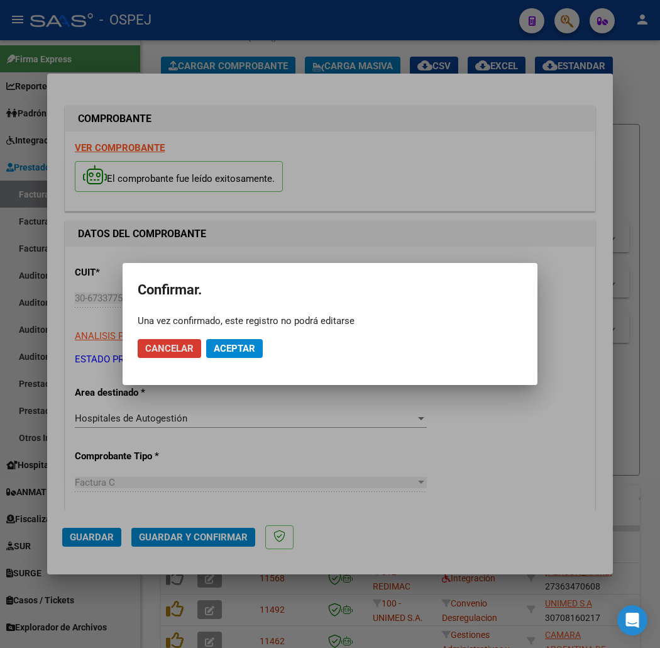
click at [224, 352] on span "Aceptar" at bounding box center [234, 348] width 41 height 11
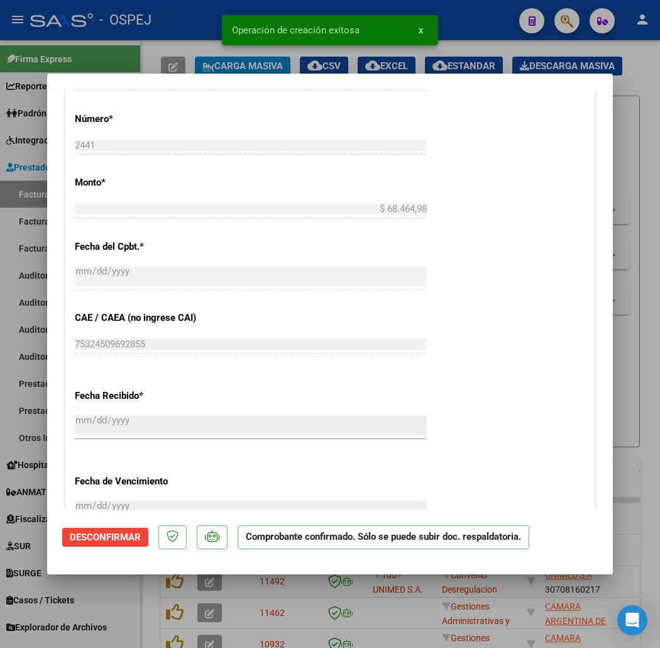
scroll to position [838, 0]
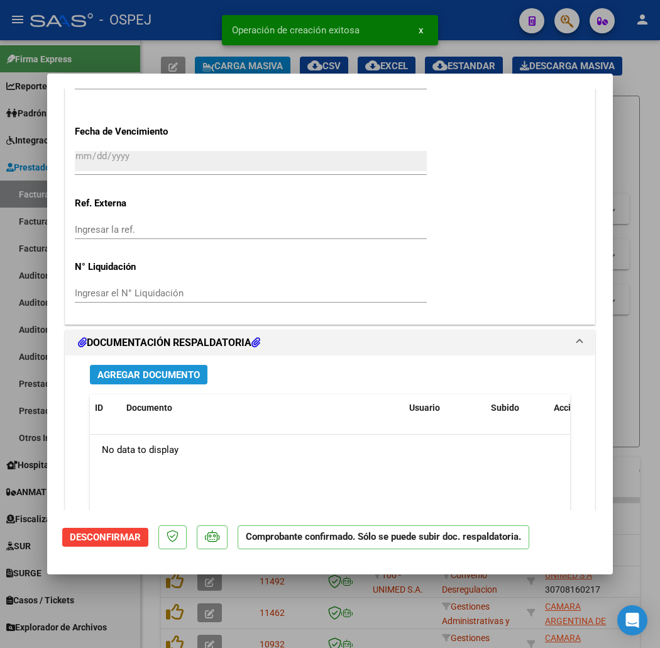
click at [153, 365] on button "Agregar Documento" at bounding box center [149, 374] width 118 height 19
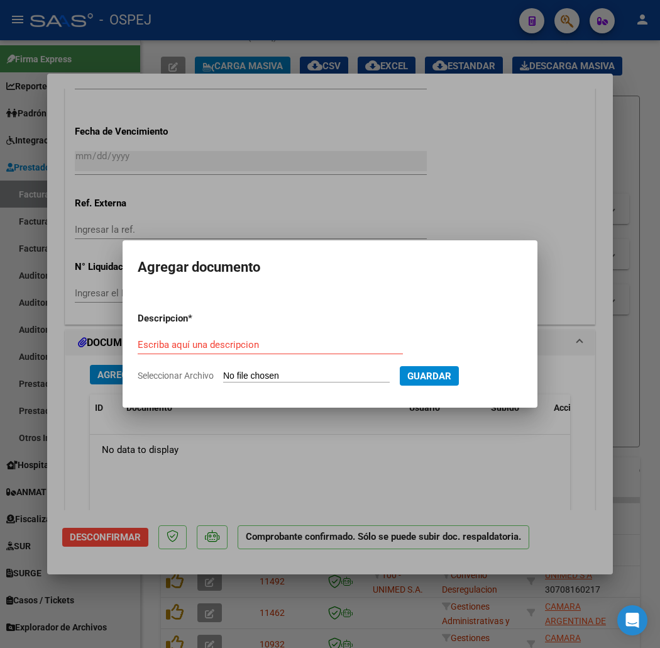
type input "C:\fakepath\registros_facturacion_13806.zip"
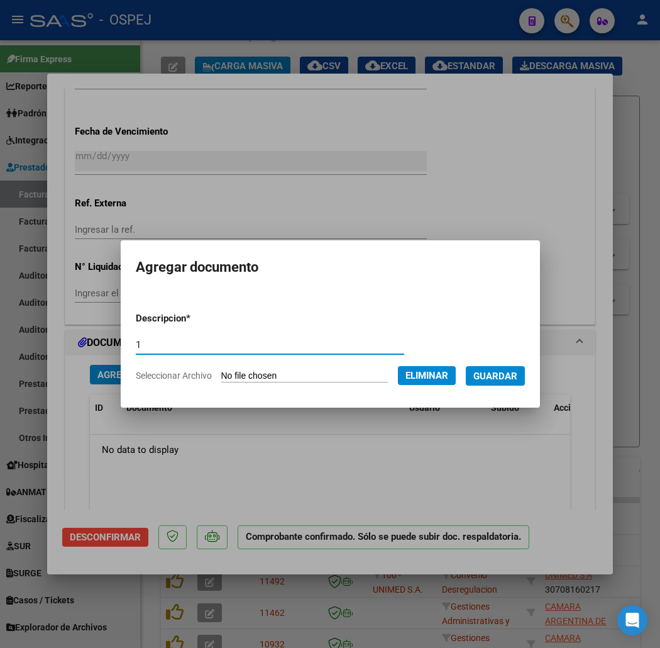
type input "1"
click at [517, 372] on span "Guardar" at bounding box center [495, 375] width 44 height 11
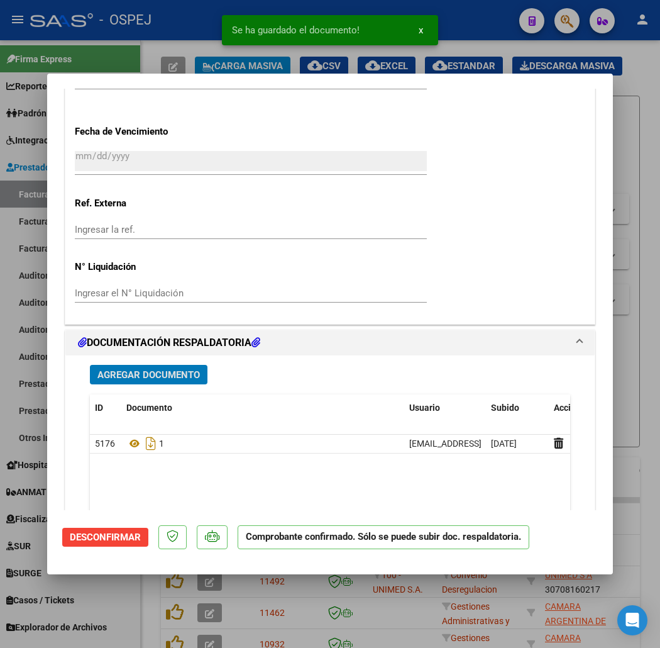
click at [152, 374] on span "Agregar Documento" at bounding box center [148, 374] width 102 height 11
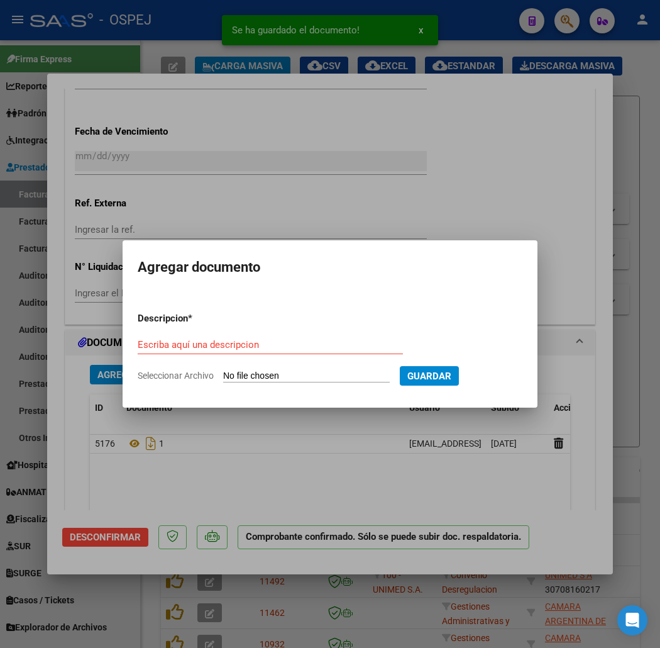
type input "C:\fakepath\detalle_liquidacion_2025-08-19 (15).csv"
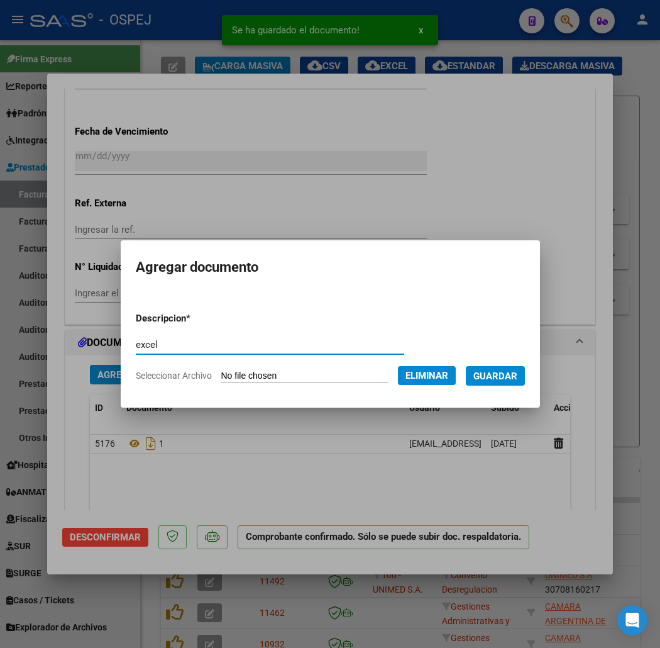
type input "excel"
click at [485, 373] on button "Guardar" at bounding box center [495, 375] width 59 height 19
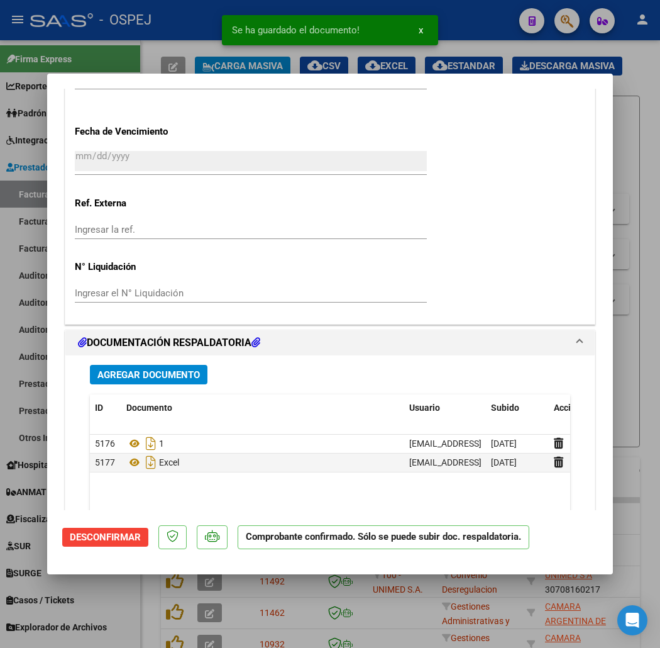
click at [191, 70] on div at bounding box center [330, 324] width 660 height 648
type input "$ 0,00"
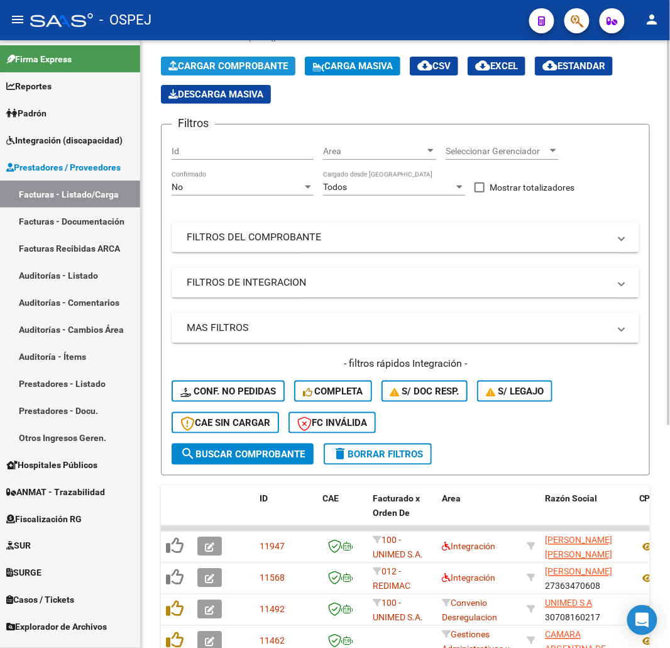
click at [236, 73] on button "Cargar Comprobante" at bounding box center [228, 66] width 135 height 19
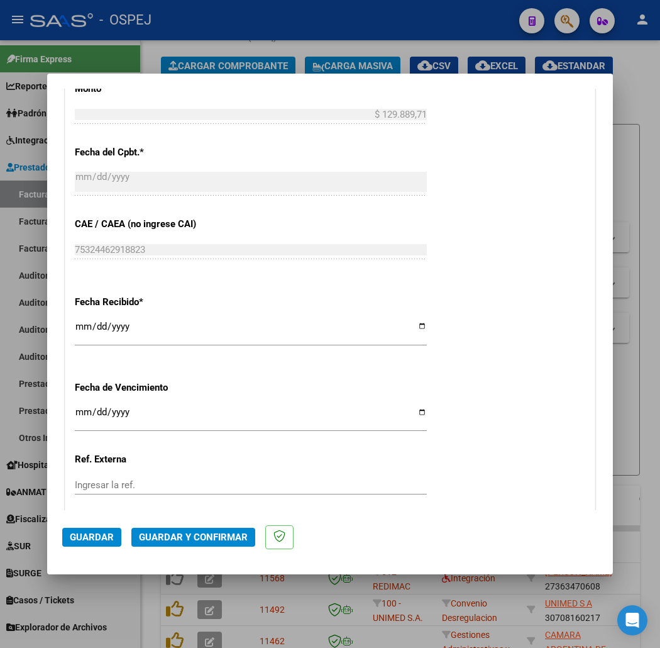
scroll to position [668, 0]
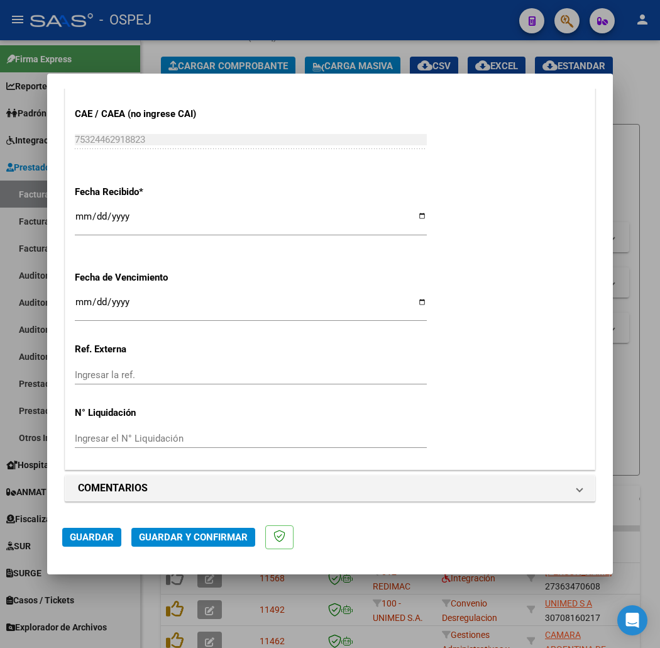
click at [145, 541] on span "Guardar y Confirmar" at bounding box center [193, 536] width 109 height 11
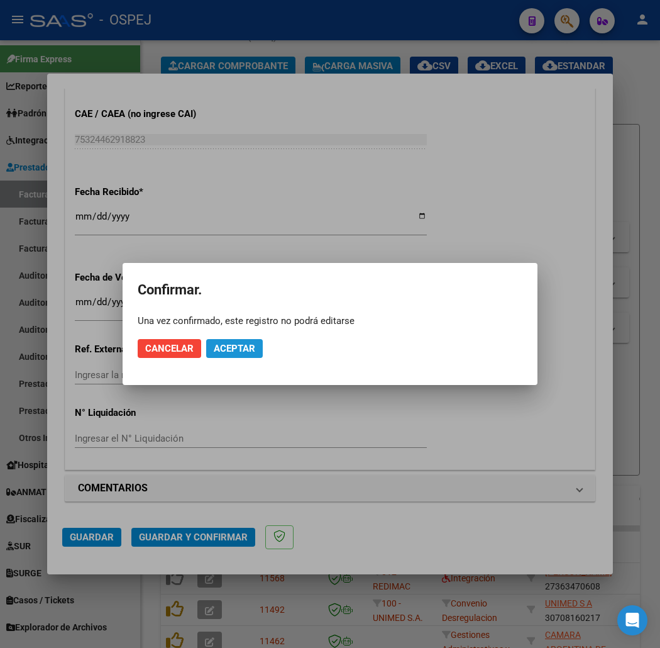
click at [240, 351] on span "Aceptar" at bounding box center [234, 348] width 41 height 11
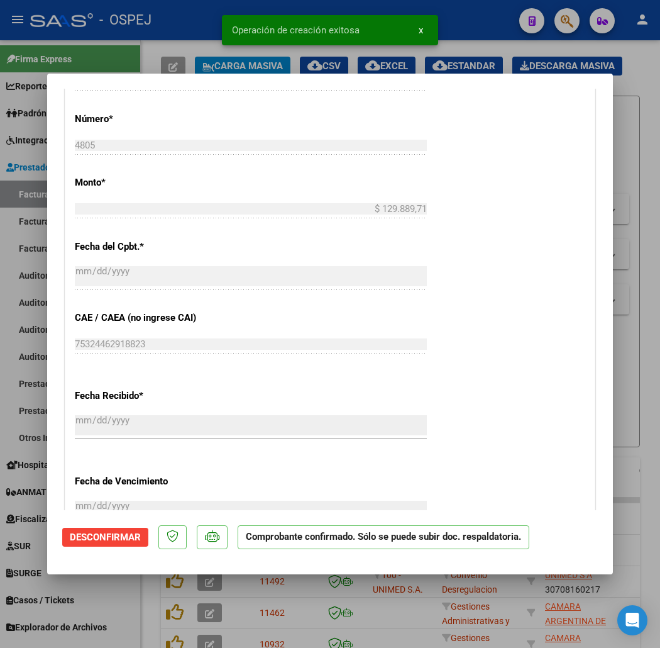
scroll to position [908, 0]
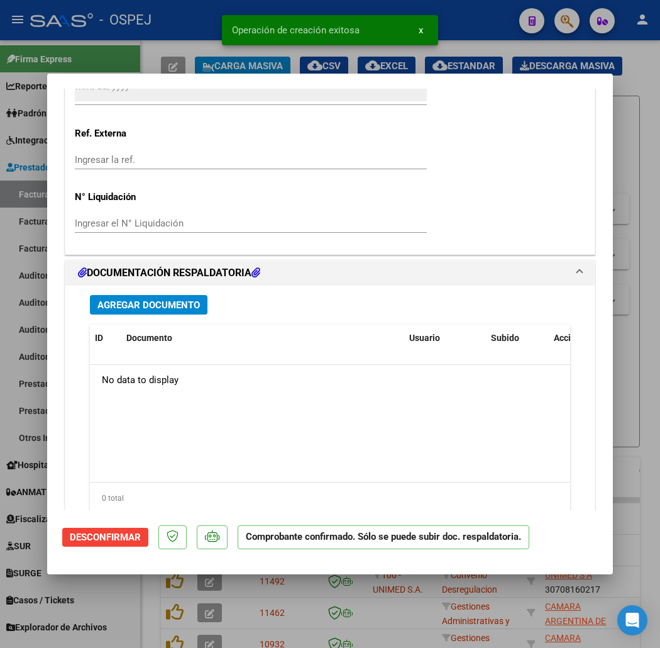
click at [174, 308] on button "Agregar Documento" at bounding box center [149, 304] width 118 height 19
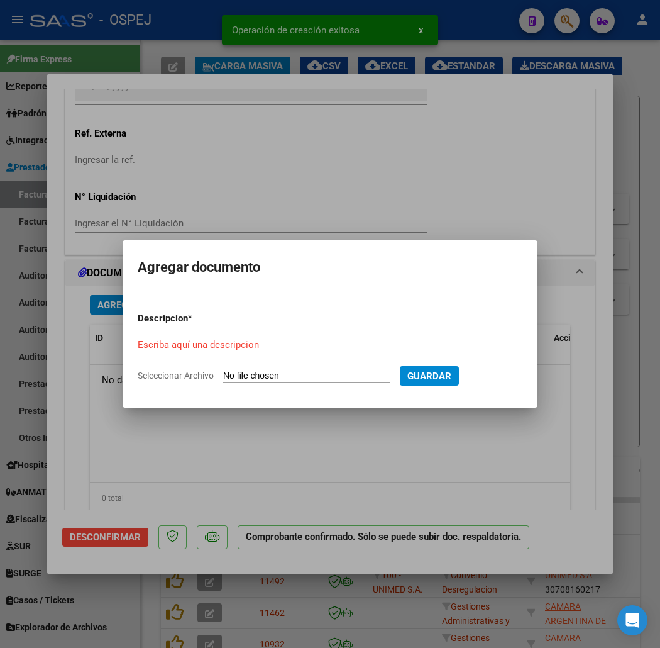
type input "C:\fakepath\registros_facturacion_14080.zip"
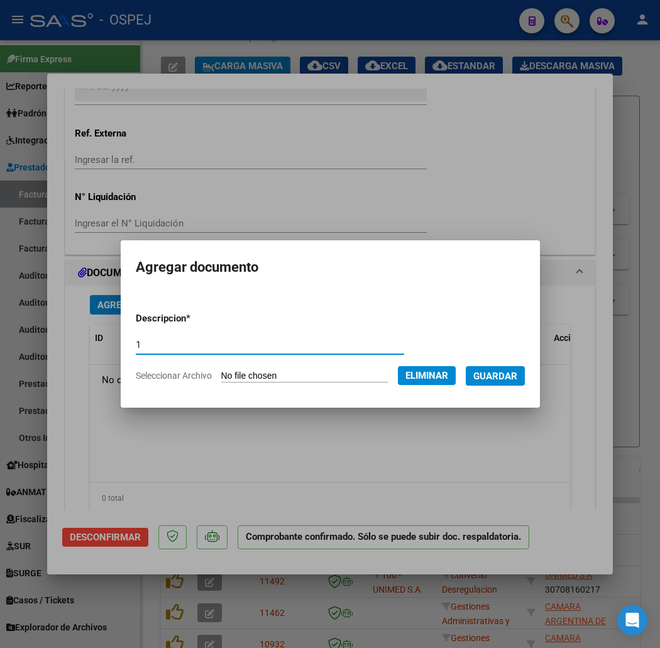
type input "1"
click at [517, 378] on span "Guardar" at bounding box center [495, 375] width 44 height 11
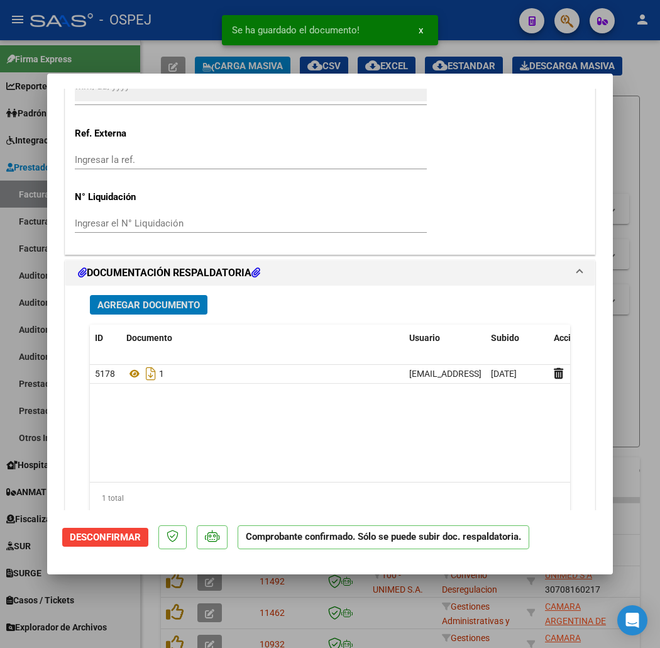
click at [137, 304] on span "Agregar Documento" at bounding box center [148, 304] width 102 height 11
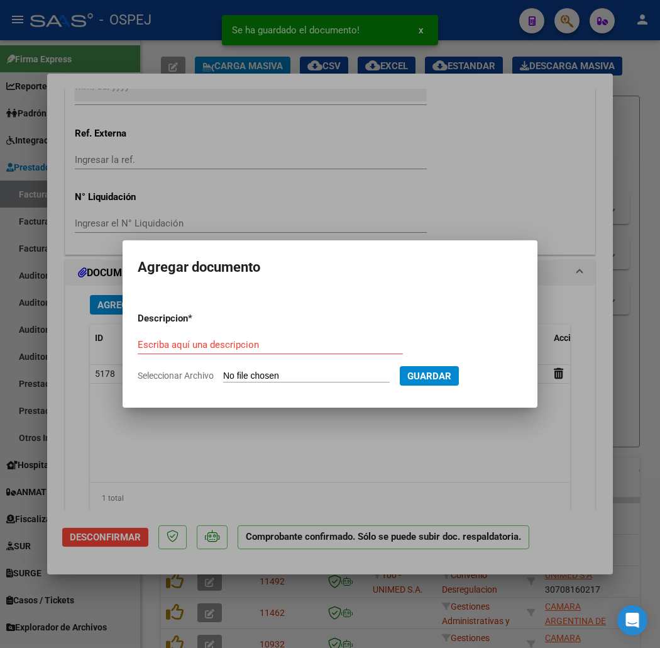
type input "C:\fakepath\detalle_liquidacion_2025-08-19 (16).csv"
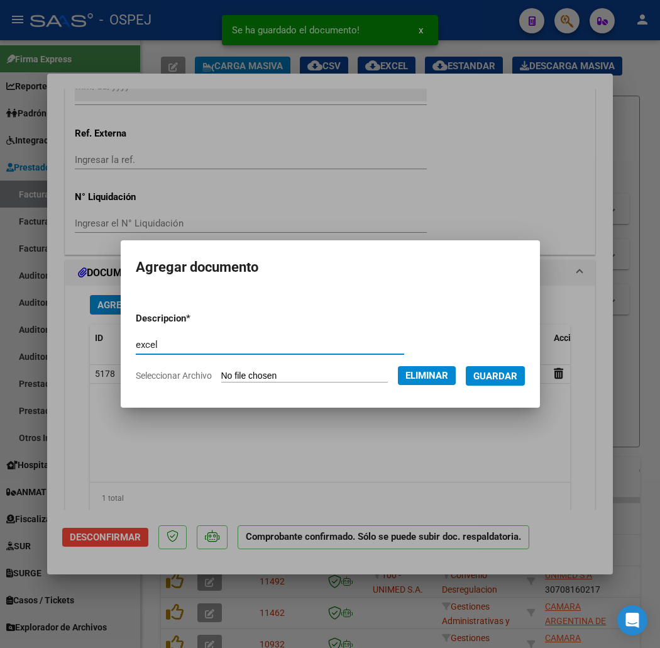
type input "excel"
click at [513, 374] on span "Guardar" at bounding box center [495, 375] width 44 height 11
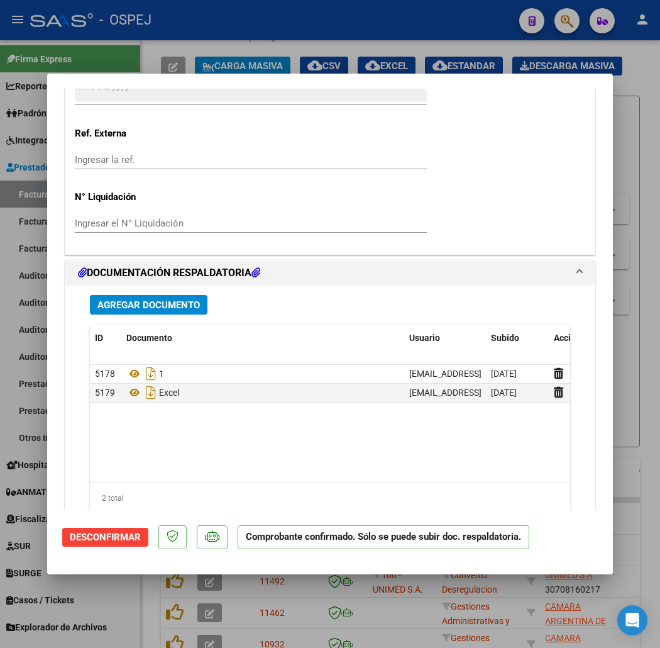
click at [243, 63] on div at bounding box center [330, 324] width 660 height 648
type input "$ 0,00"
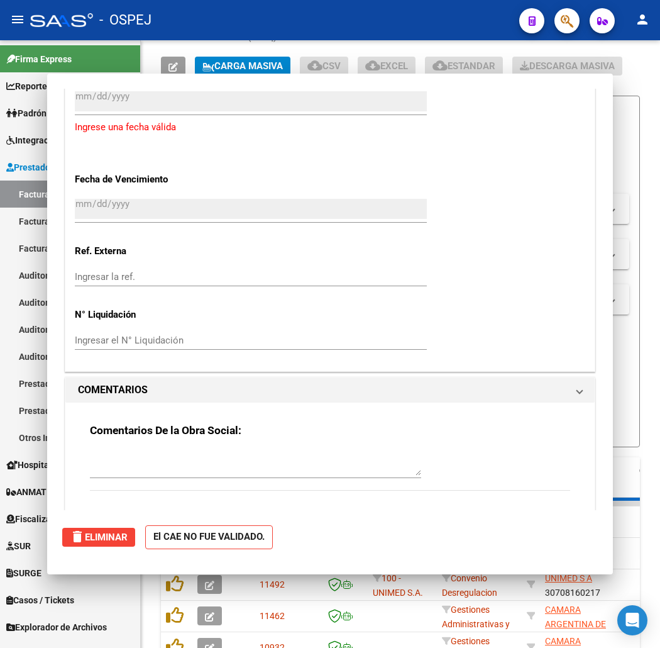
scroll to position [0, 0]
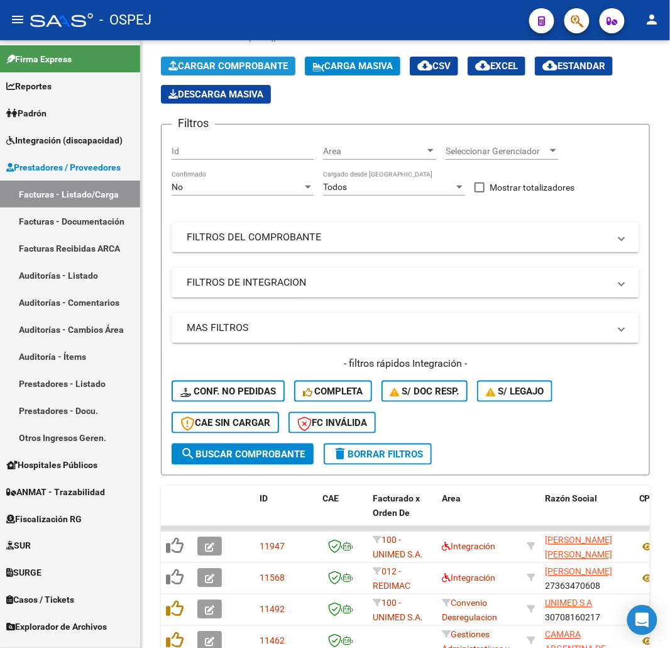
click at [243, 63] on span "Cargar Comprobante" at bounding box center [227, 65] width 119 height 11
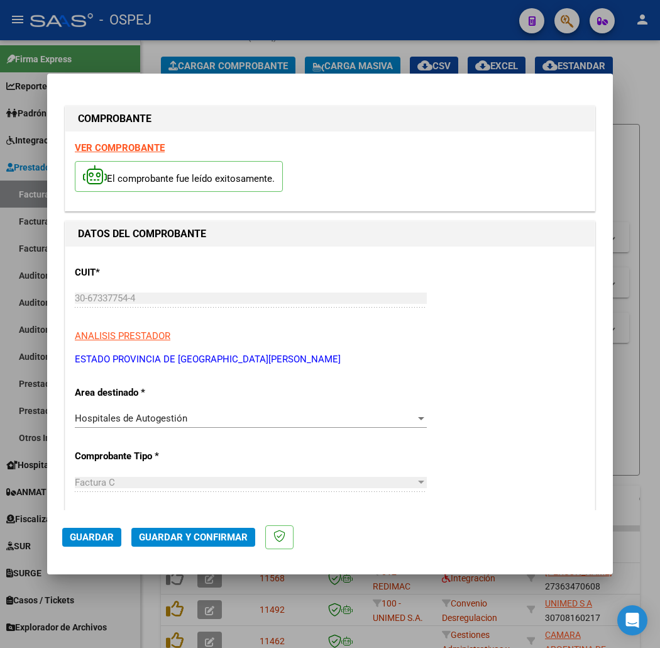
scroll to position [279, 0]
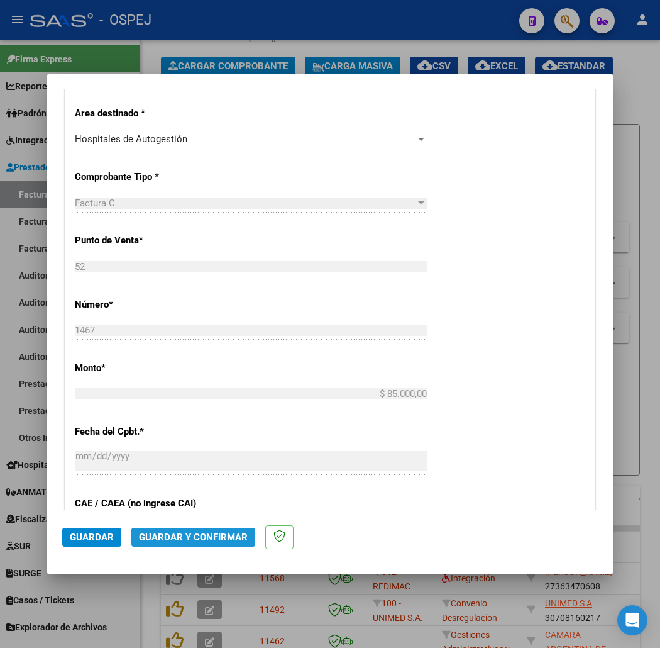
click at [180, 541] on span "Guardar y Confirmar" at bounding box center [193, 536] width 109 height 11
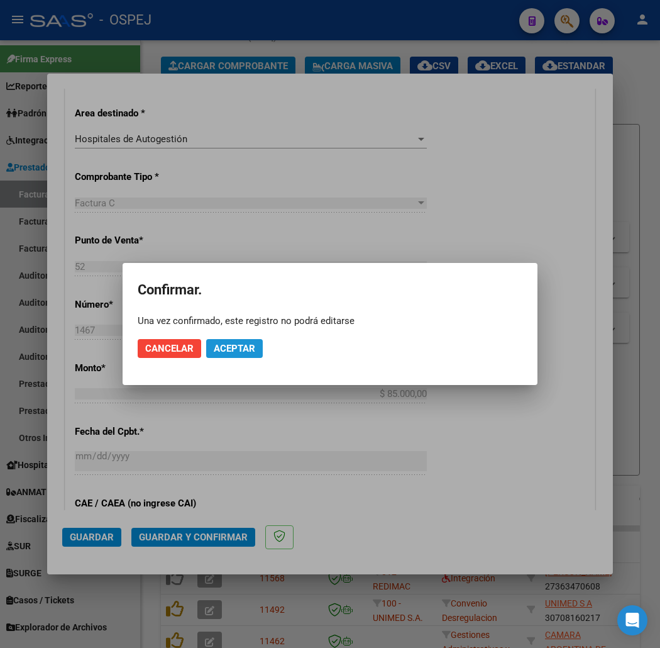
click at [240, 350] on span "Aceptar" at bounding box center [234, 348] width 41 height 11
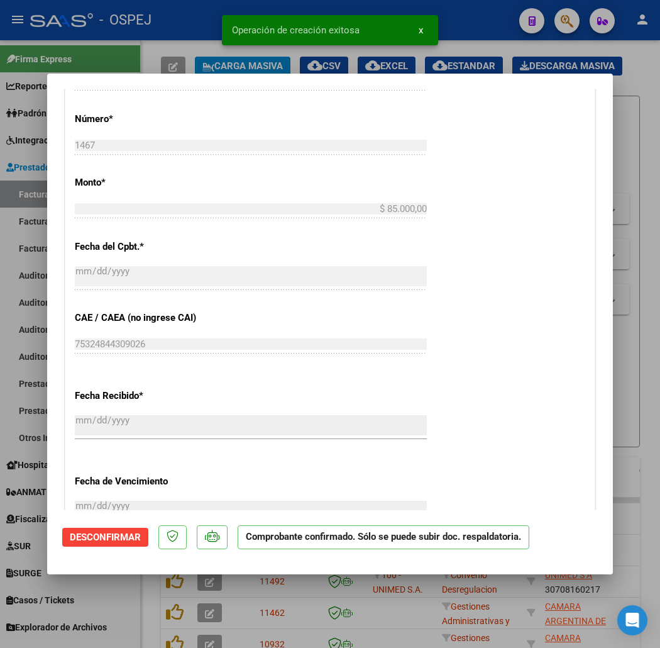
scroll to position [838, 0]
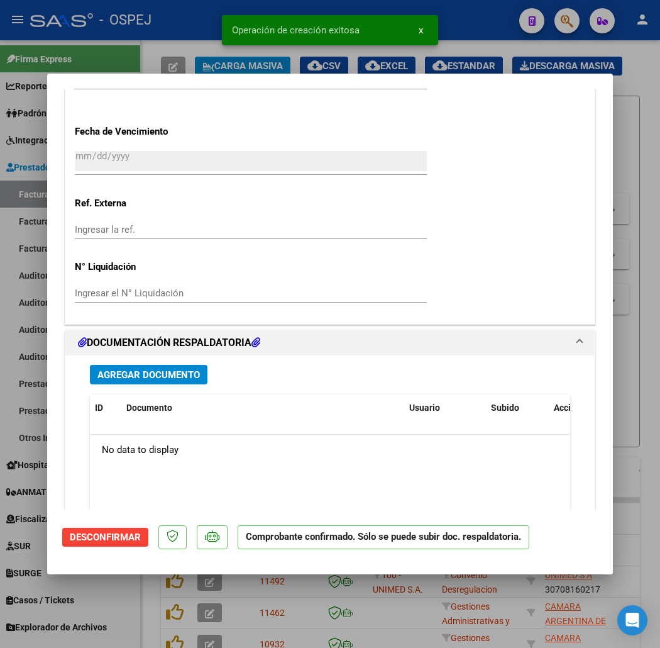
drag, startPoint x: 176, startPoint y: 356, endPoint x: 172, endPoint y: 365, distance: 10.4
click at [172, 363] on div "Agregar Documento ID Documento Usuario Subido Acción No data to display 0 total…" at bounding box center [329, 478] width 499 height 247
click at [172, 365] on button "Agregar Documento" at bounding box center [149, 374] width 118 height 19
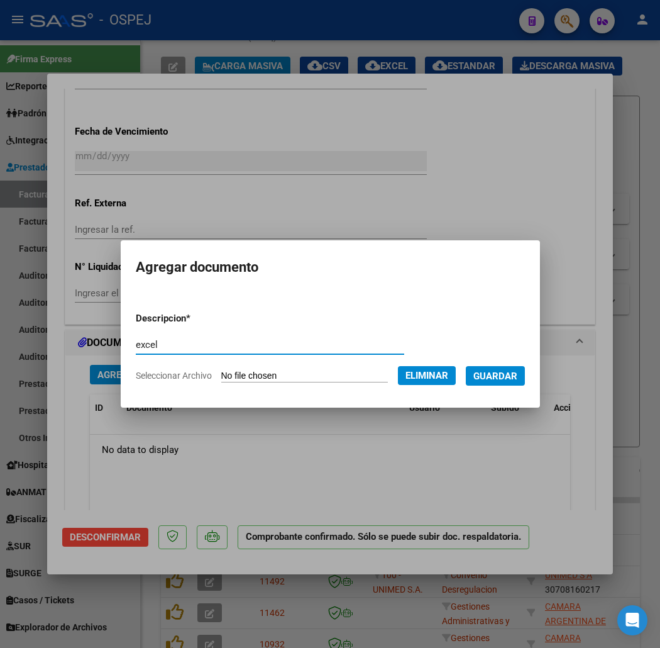
click at [501, 376] on span "Guardar" at bounding box center [495, 375] width 44 height 11
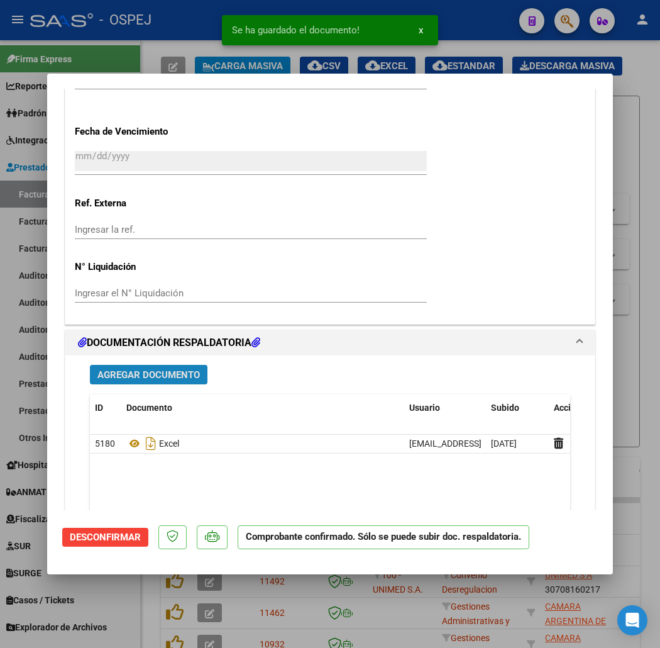
click at [122, 373] on span "Agregar Documento" at bounding box center [148, 374] width 102 height 11
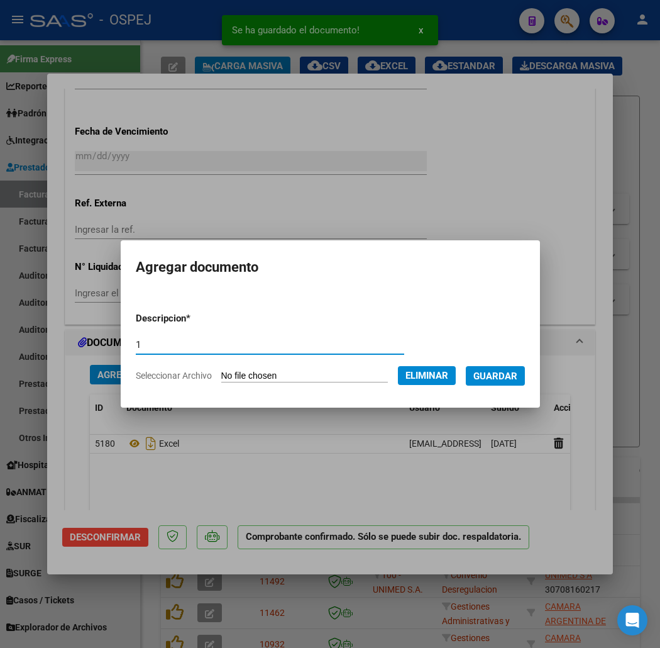
click at [501, 371] on span "Guardar" at bounding box center [495, 375] width 44 height 11
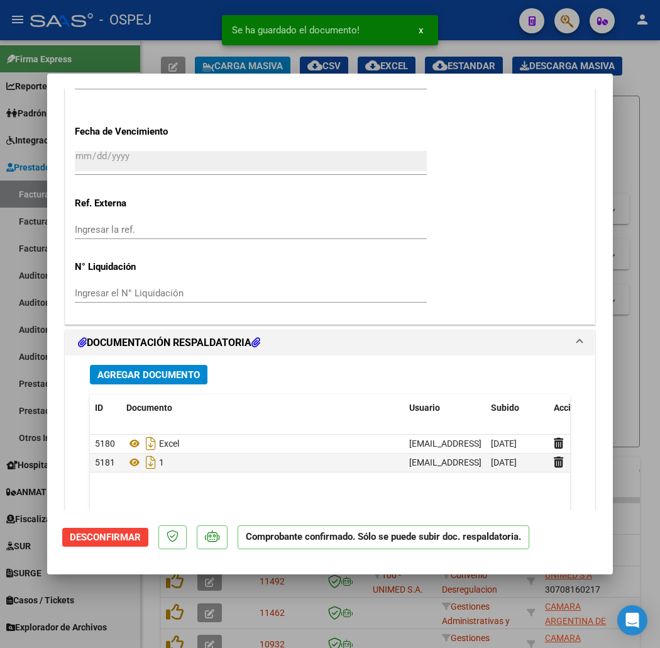
click at [214, 52] on div "Se ha guardado el documento! x" at bounding box center [330, 30] width 246 height 60
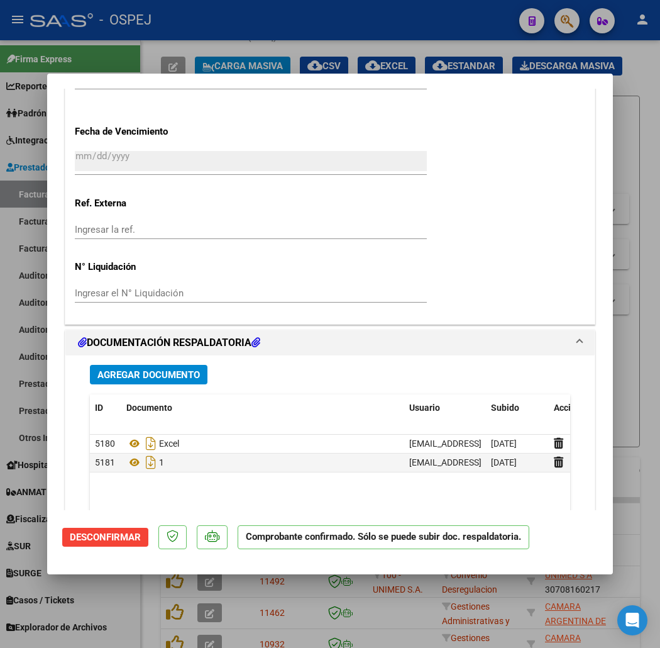
click at [212, 58] on div at bounding box center [330, 324] width 660 height 648
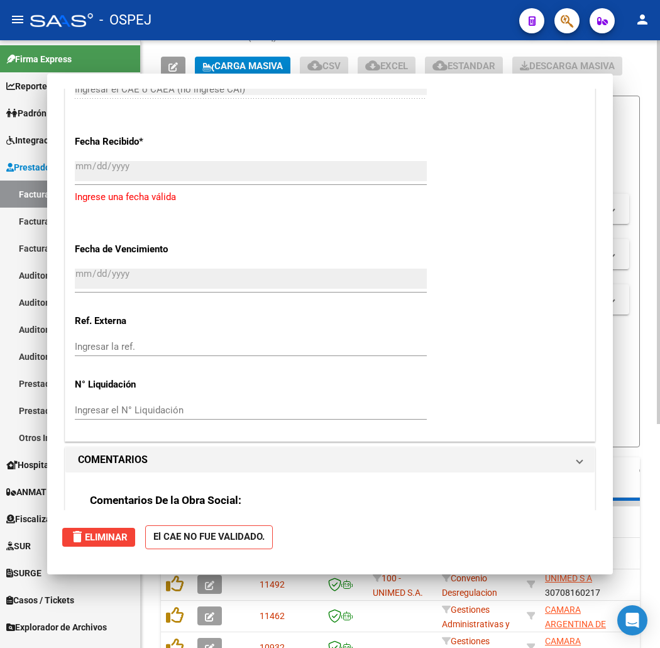
scroll to position [0, 0]
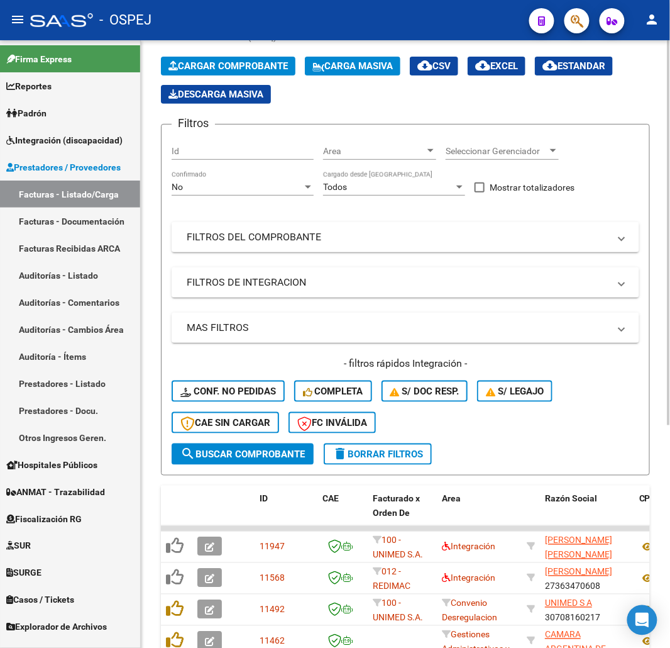
click at [280, 65] on span "Cargar Comprobante" at bounding box center [227, 65] width 119 height 11
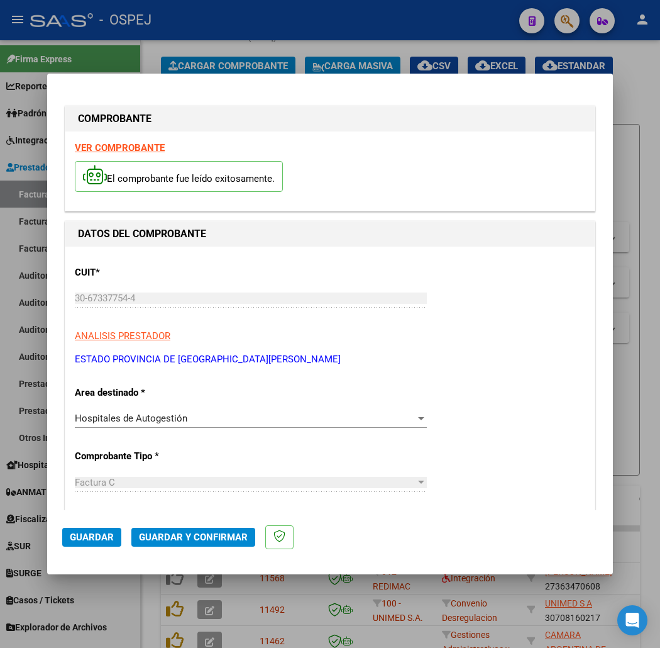
scroll to position [209, 0]
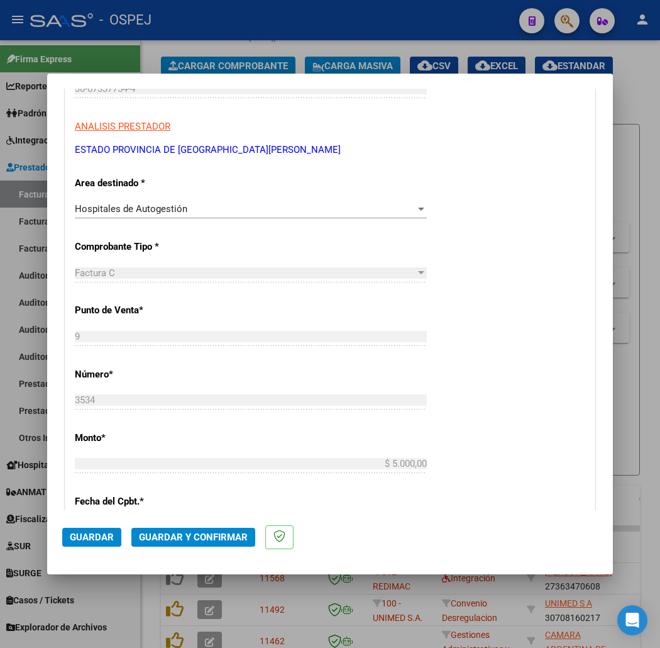
click at [155, 538] on span "Guardar y Confirmar" at bounding box center [193, 536] width 109 height 11
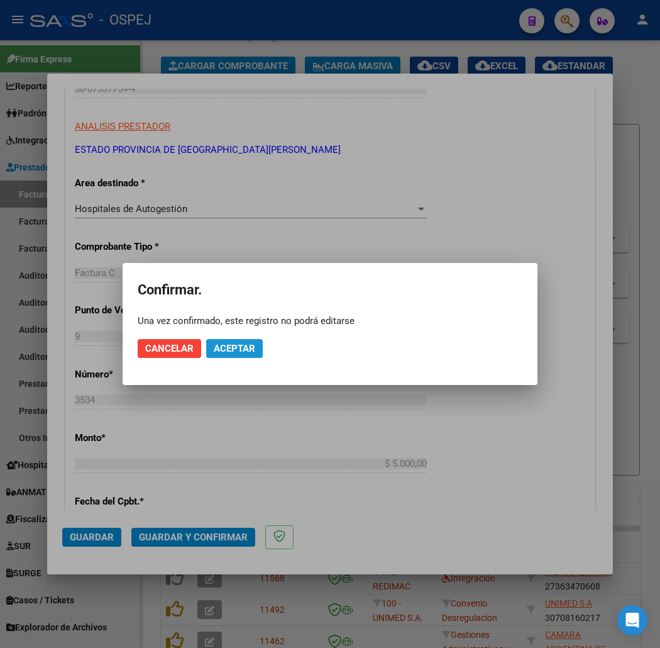
click at [235, 354] on button "Aceptar" at bounding box center [234, 348] width 57 height 19
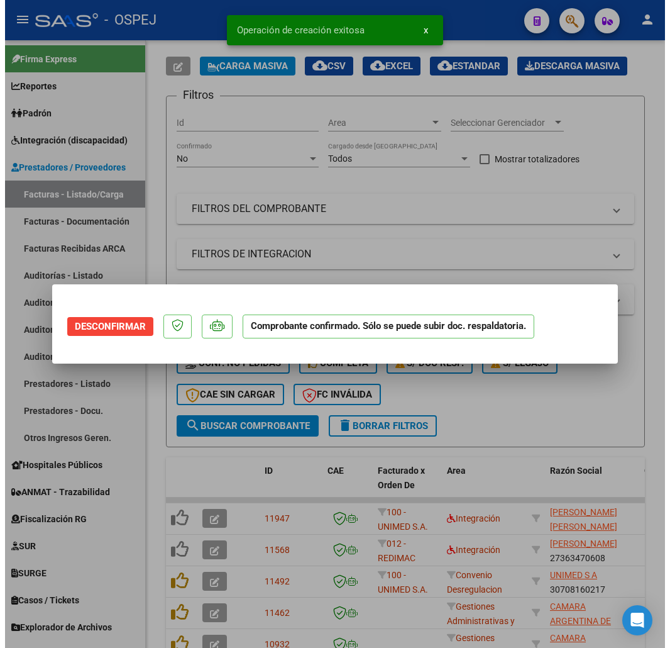
scroll to position [0, 0]
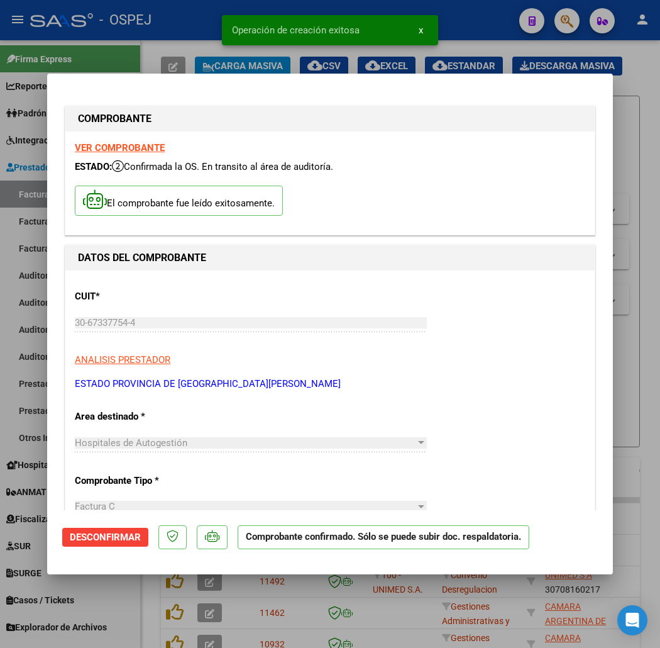
click at [121, 53] on div at bounding box center [330, 324] width 660 height 648
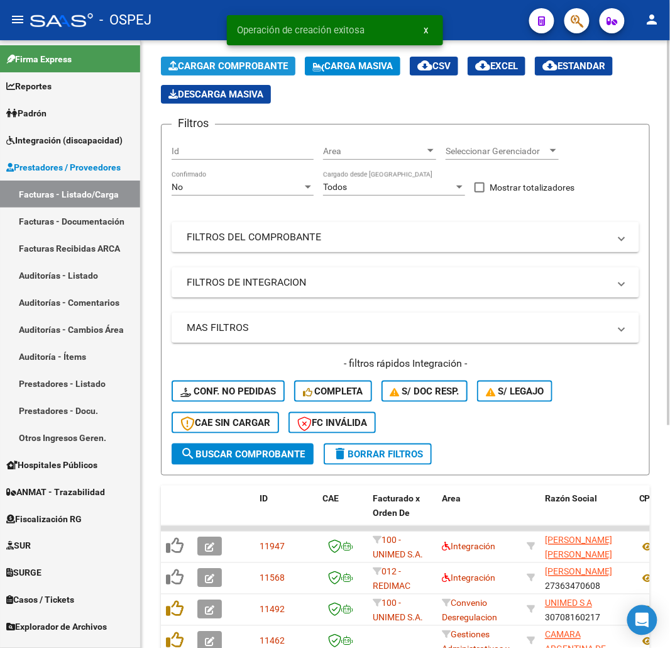
click at [258, 72] on button "Cargar Comprobante" at bounding box center [228, 66] width 135 height 19
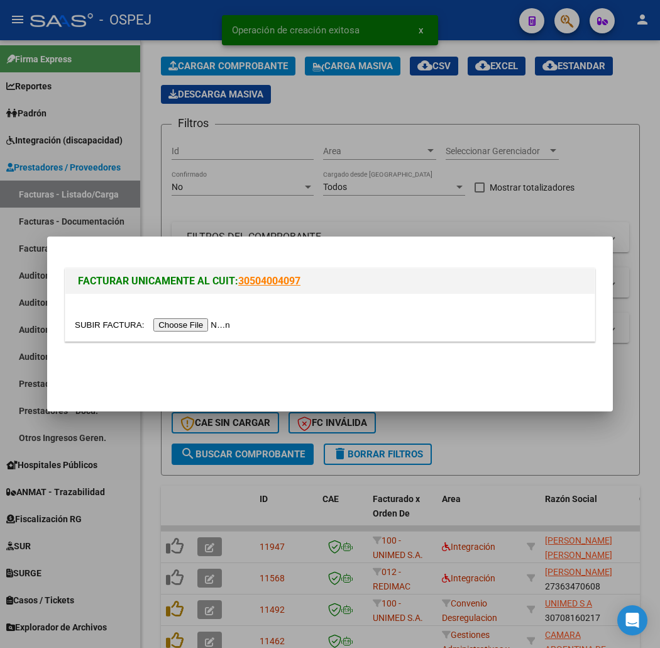
click at [440, 173] on div at bounding box center [330, 324] width 660 height 648
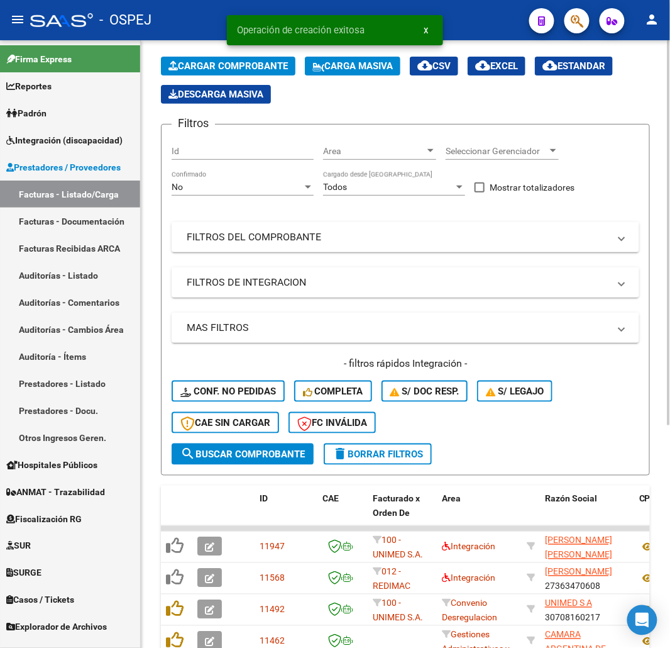
click at [282, 267] on mat-expansion-panel-header "FILTROS DE INTEGRACION" at bounding box center [406, 282] width 468 height 30
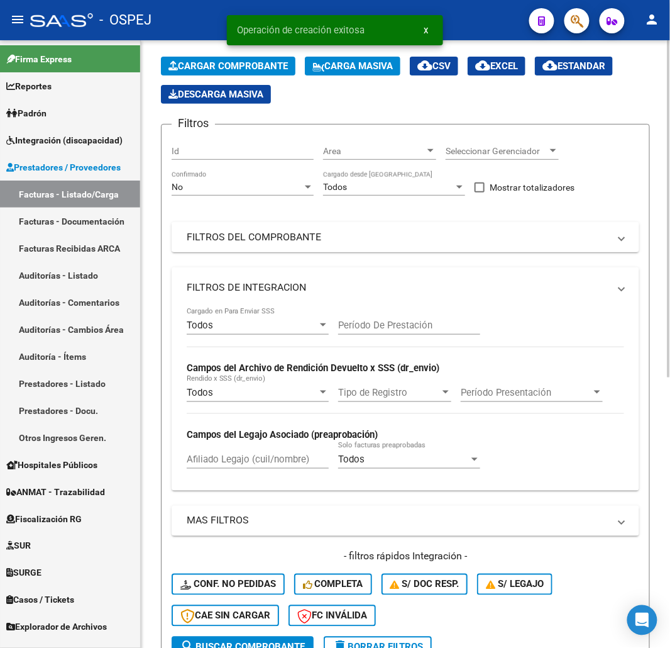
click at [284, 252] on mat-expansion-panel-header "FILTROS DEL COMPROBANTE" at bounding box center [406, 237] width 468 height 30
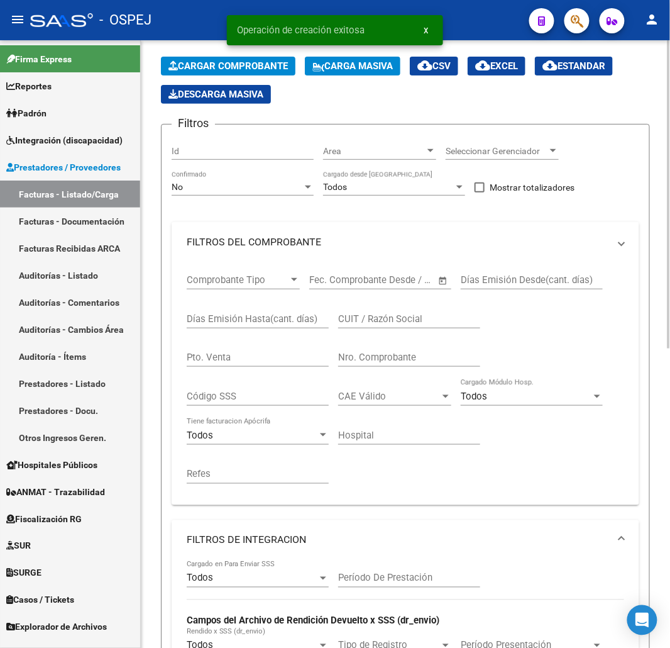
click at [278, 282] on span "Comprobante Tipo" at bounding box center [238, 279] width 102 height 11
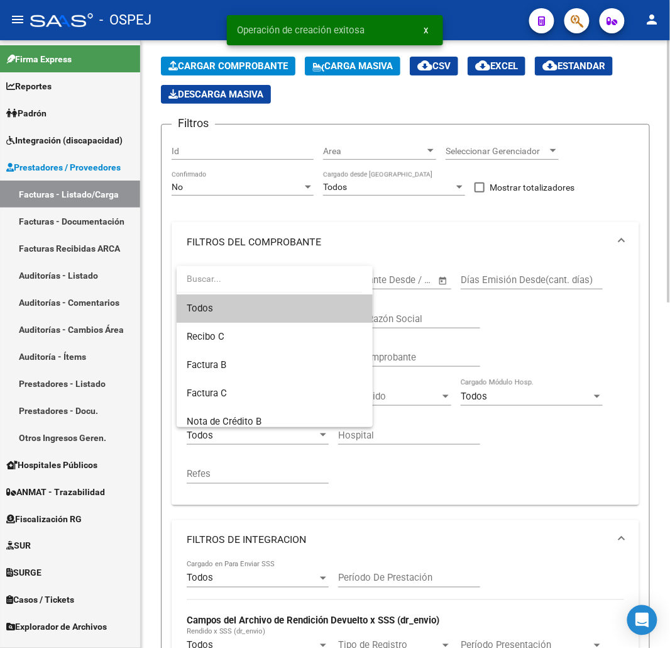
drag, startPoint x: 267, startPoint y: 236, endPoint x: 255, endPoint y: 203, distance: 34.6
click at [267, 224] on div at bounding box center [335, 324] width 670 height 648
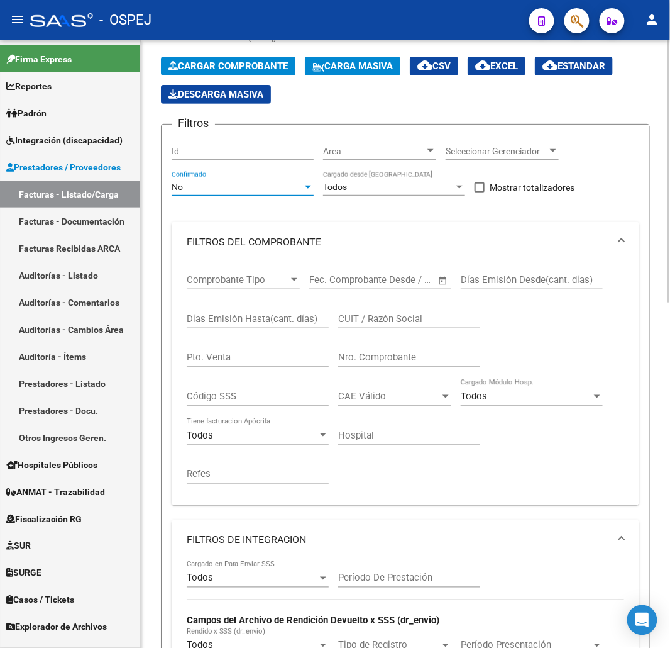
click at [228, 186] on div "No" at bounding box center [237, 187] width 131 height 11
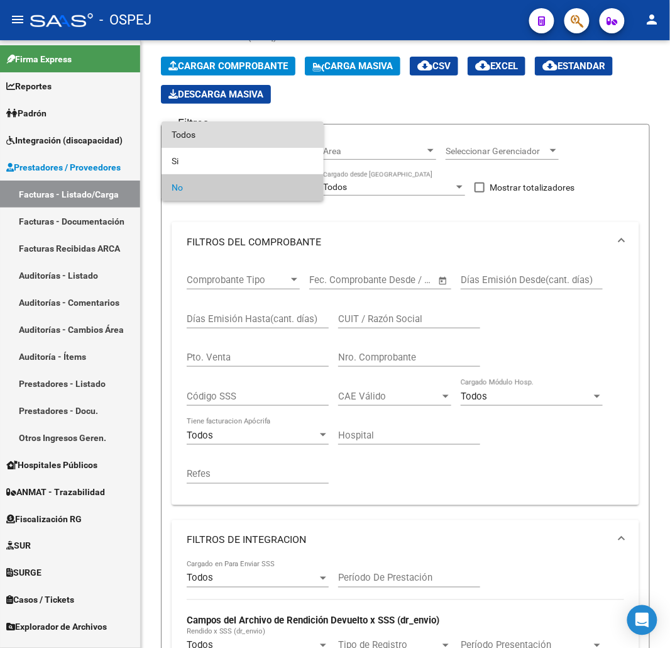
click at [223, 138] on span "Todos" at bounding box center [243, 134] width 142 height 26
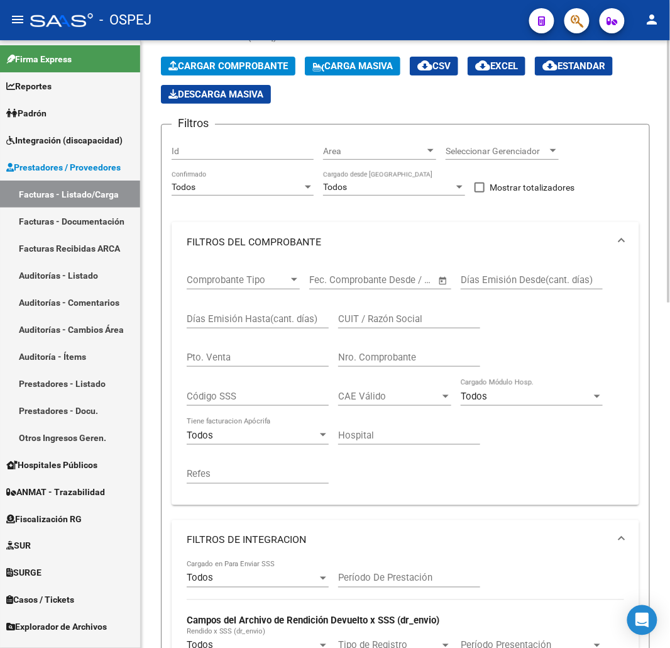
click at [428, 367] on div "Nro. Comprobante" at bounding box center [409, 352] width 142 height 27
click at [433, 358] on input "Nro. Comprobante" at bounding box center [409, 356] width 142 height 11
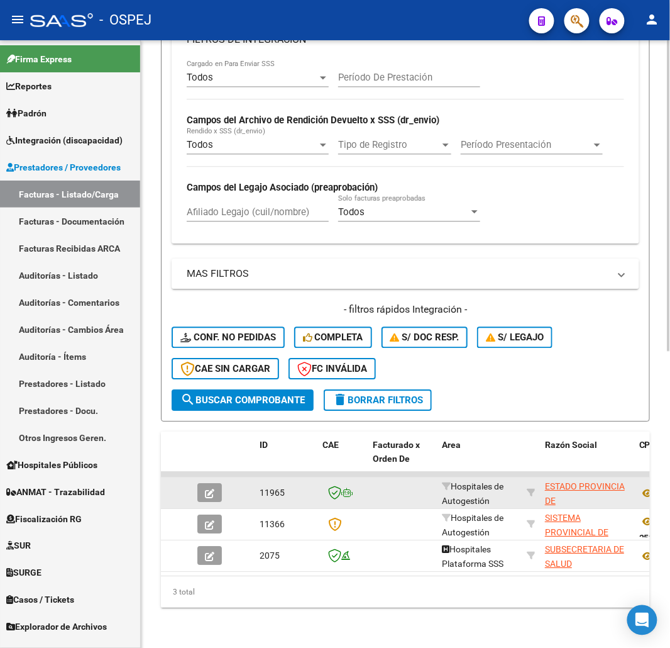
click at [216, 485] on button "button" at bounding box center [209, 492] width 25 height 19
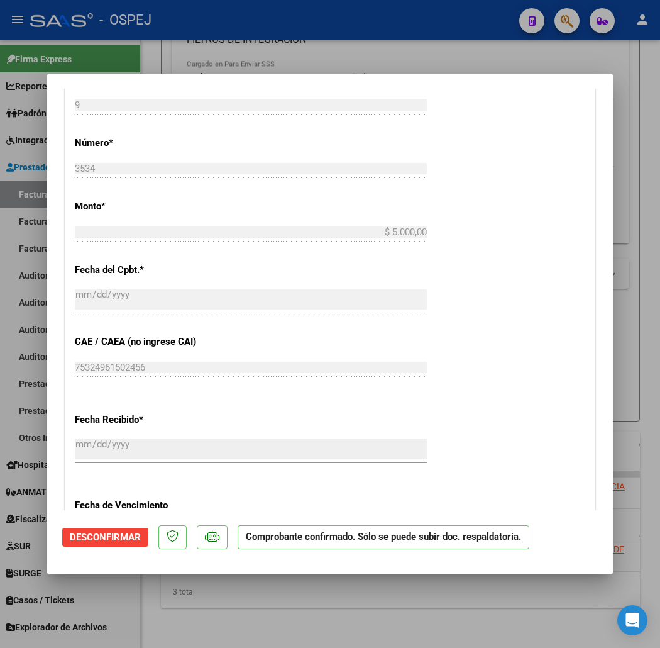
scroll to position [768, 0]
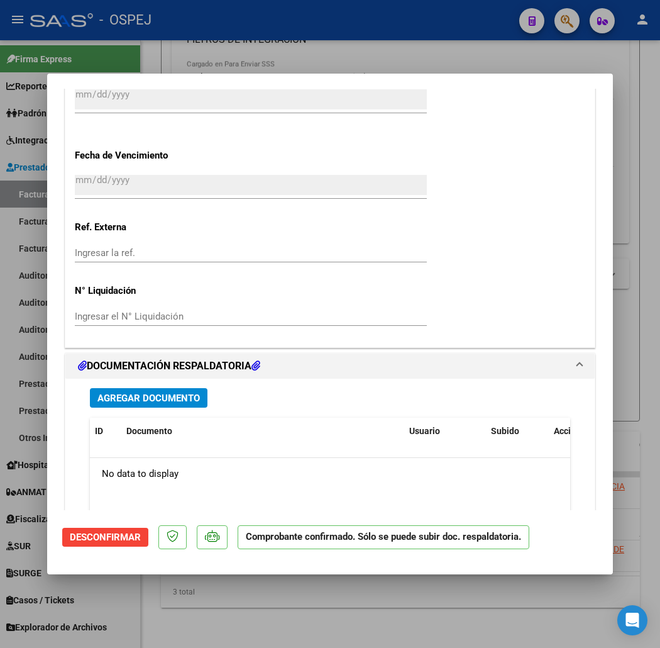
click at [152, 402] on span "Agregar Documento" at bounding box center [148, 397] width 102 height 11
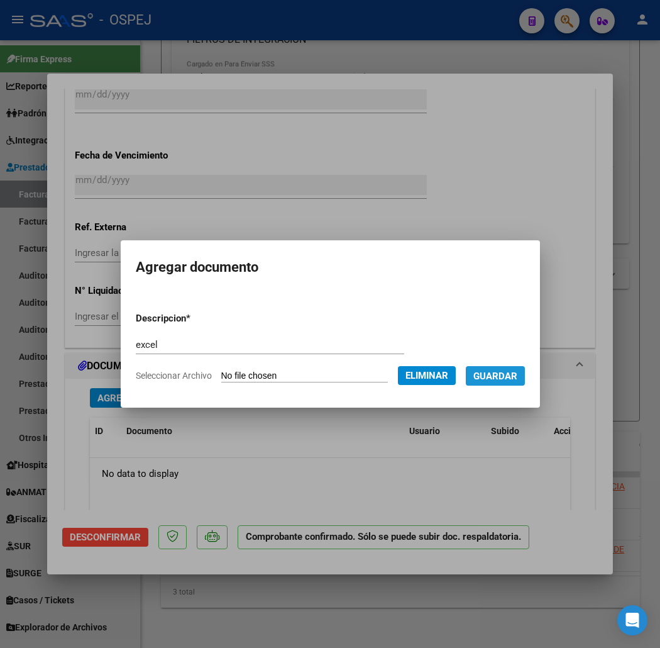
click at [510, 375] on span "Guardar" at bounding box center [495, 375] width 44 height 11
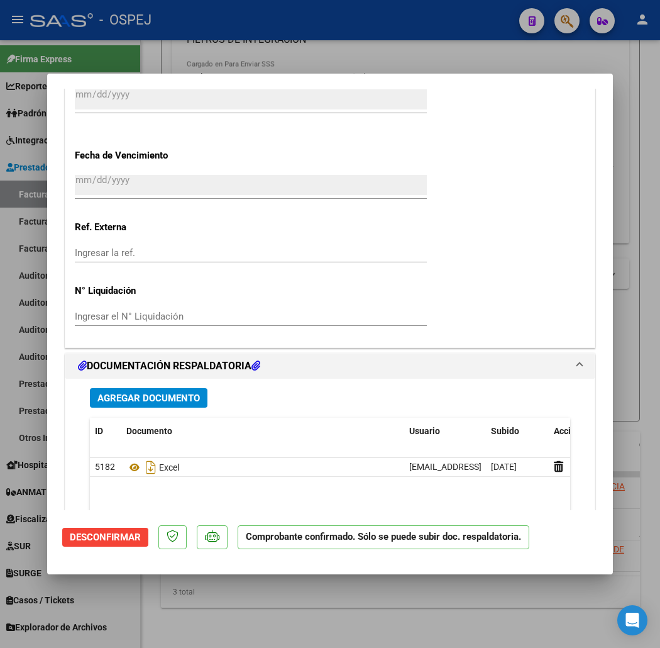
click at [282, 65] on div at bounding box center [330, 324] width 660 height 648
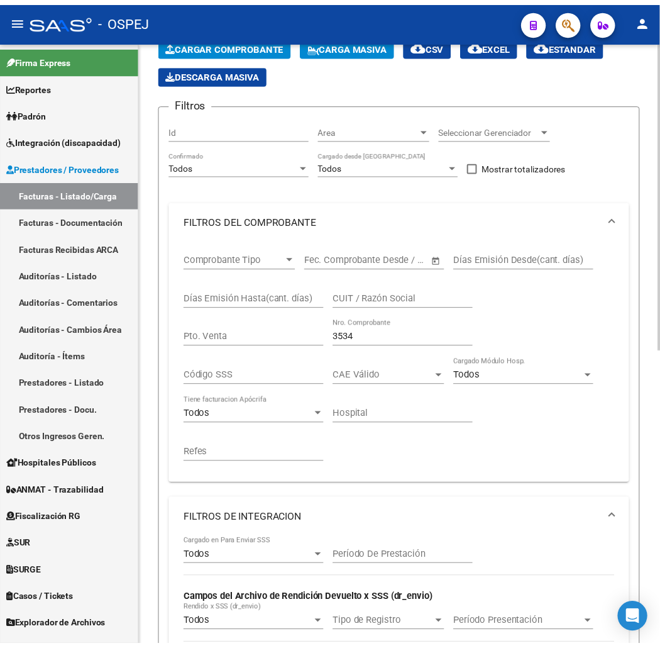
scroll to position [0, 0]
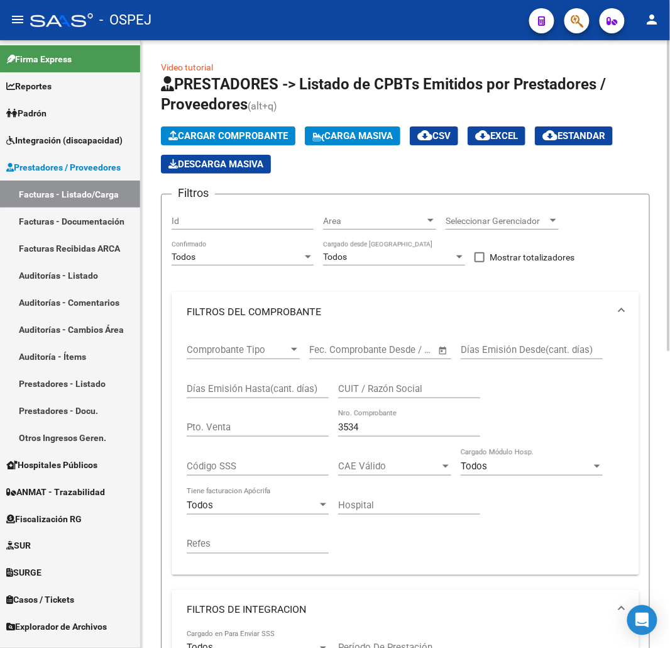
click at [282, 135] on span "Cargar Comprobante" at bounding box center [227, 135] width 119 height 11
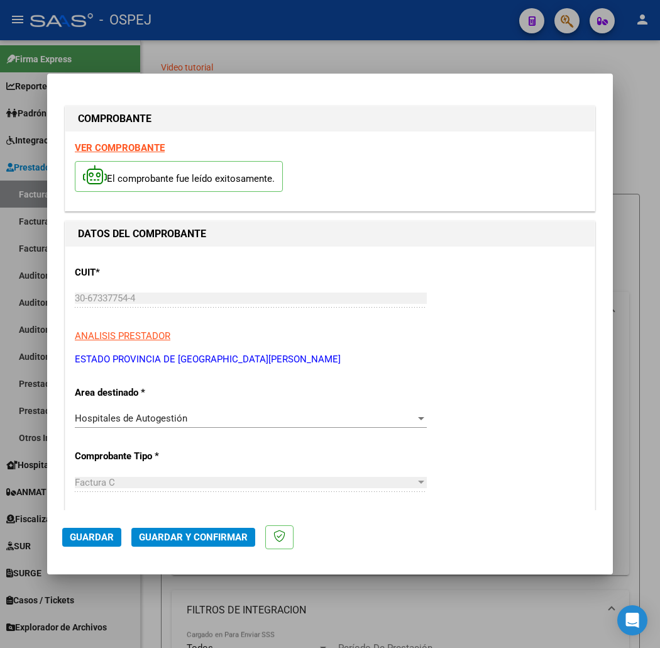
scroll to position [209, 0]
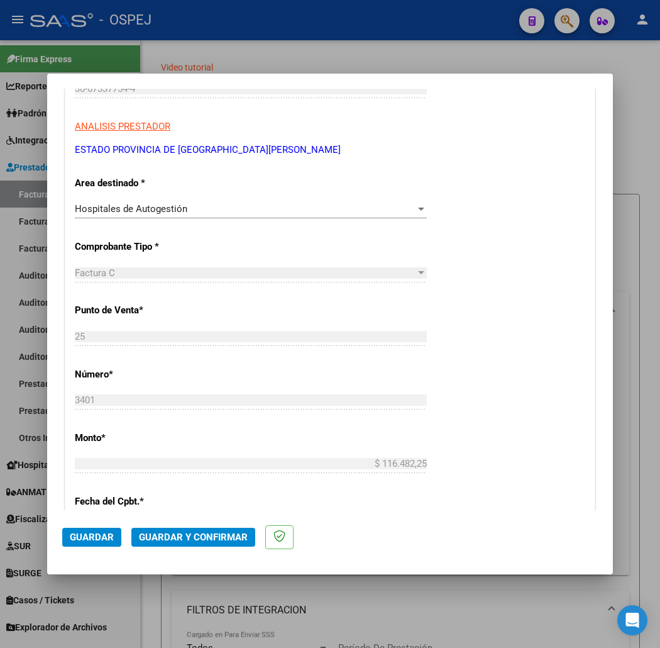
click at [177, 555] on mat-dialog-actions "Guardar Guardar y Confirmar" at bounding box center [330, 535] width 536 height 50
click at [179, 534] on span "Guardar y Confirmar" at bounding box center [193, 536] width 109 height 11
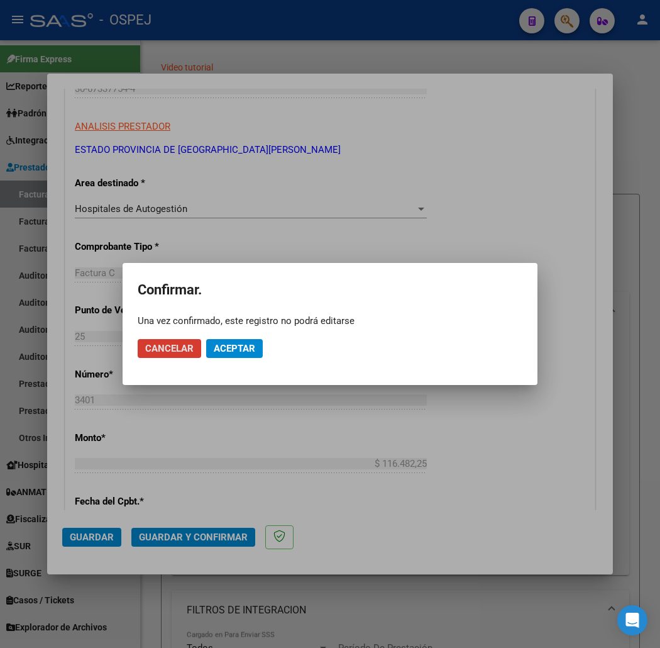
click at [250, 357] on button "Aceptar" at bounding box center [234, 348] width 57 height 19
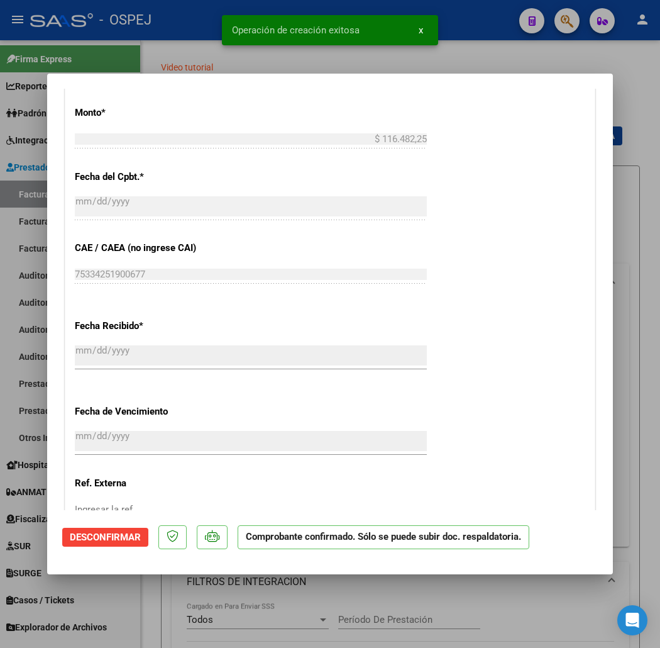
scroll to position [908, 0]
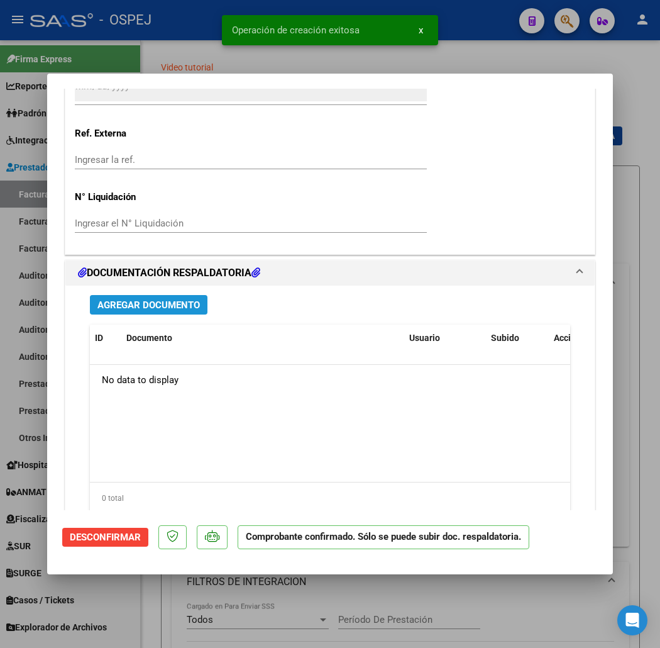
click at [146, 306] on span "Agregar Documento" at bounding box center [148, 304] width 102 height 11
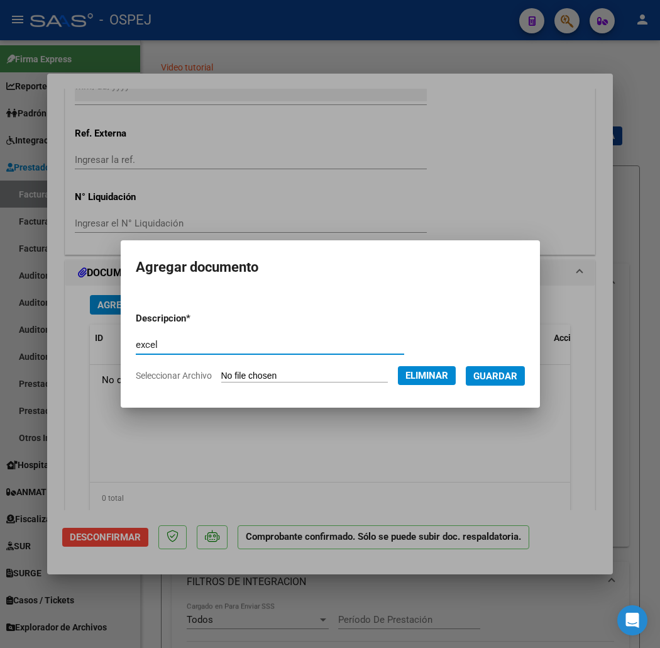
click at [501, 376] on span "Guardar" at bounding box center [495, 375] width 44 height 11
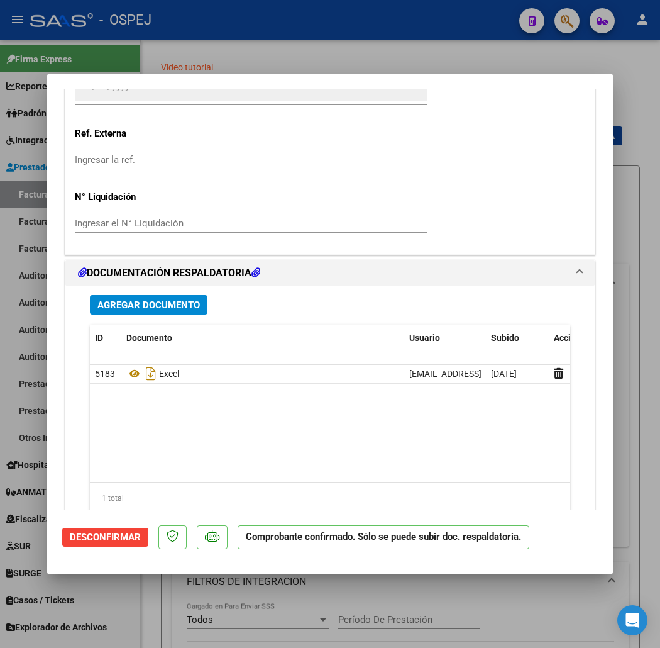
click at [265, 62] on div at bounding box center [330, 324] width 660 height 648
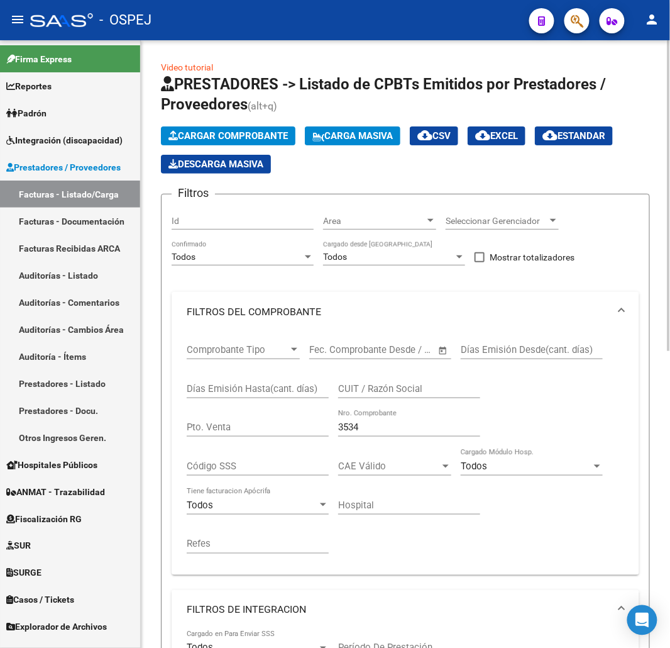
click at [236, 138] on span "Cargar Comprobante" at bounding box center [227, 135] width 119 height 11
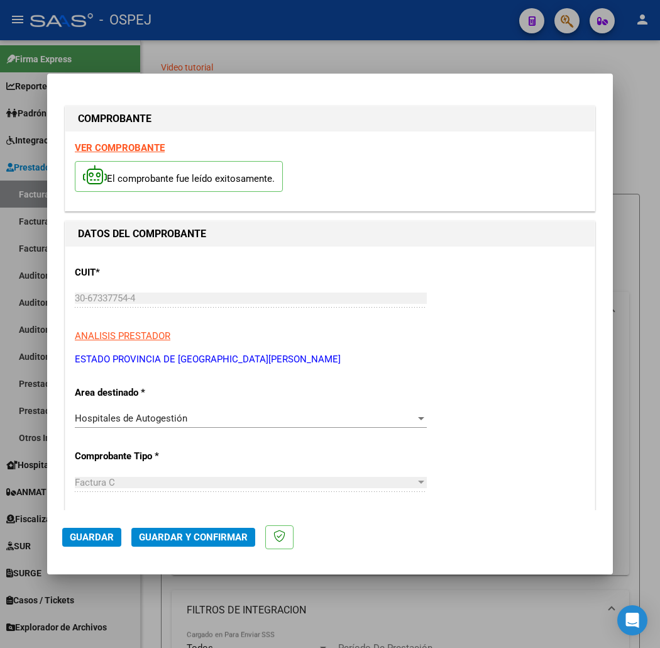
scroll to position [349, 0]
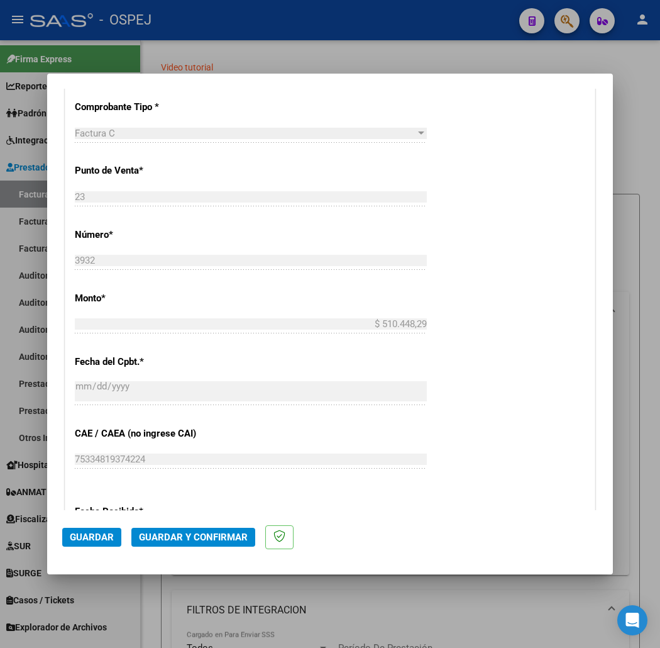
click at [167, 525] on mat-dialog-actions "Guardar Guardar y Confirmar" at bounding box center [330, 535] width 536 height 50
click at [172, 527] on button "Guardar y Confirmar" at bounding box center [193, 536] width 124 height 19
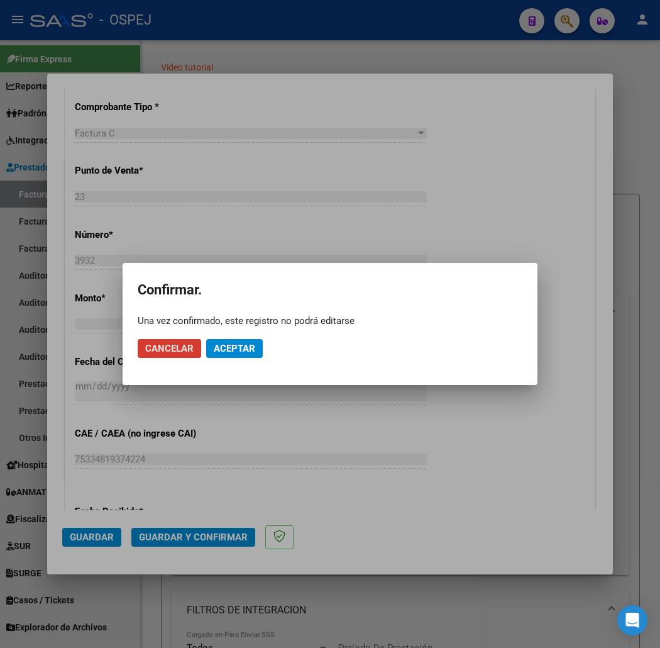
click at [229, 344] on span "Aceptar" at bounding box center [234, 348] width 41 height 11
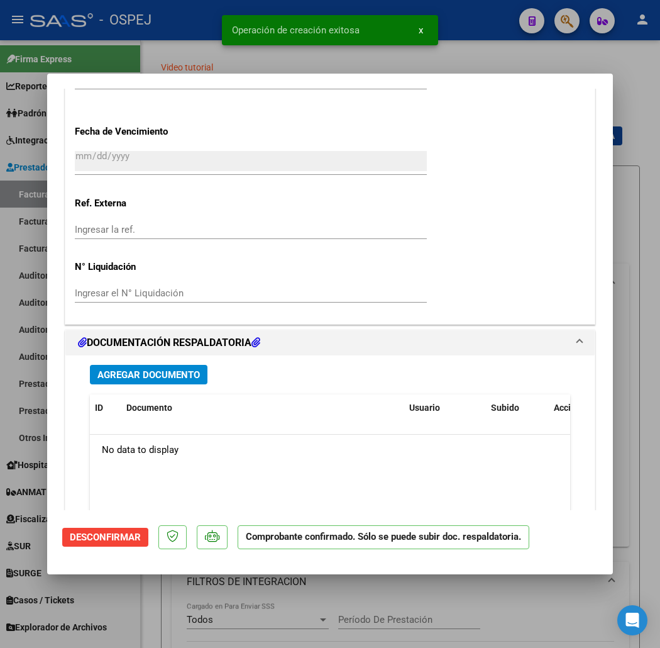
scroll to position [1047, 0]
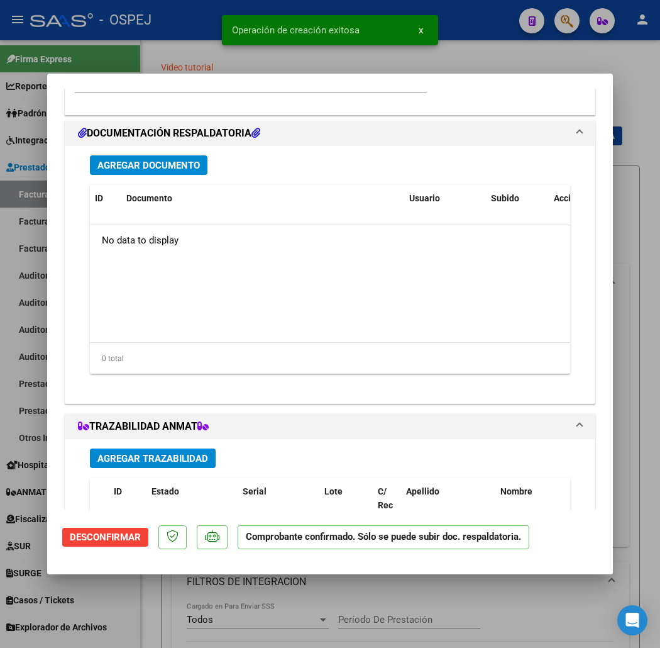
click at [156, 146] on div "Agregar Documento ID Documento Usuario Subido Acción No data to display 0 total…" at bounding box center [329, 269] width 499 height 247
click at [158, 155] on button "Agregar Documento" at bounding box center [149, 164] width 118 height 19
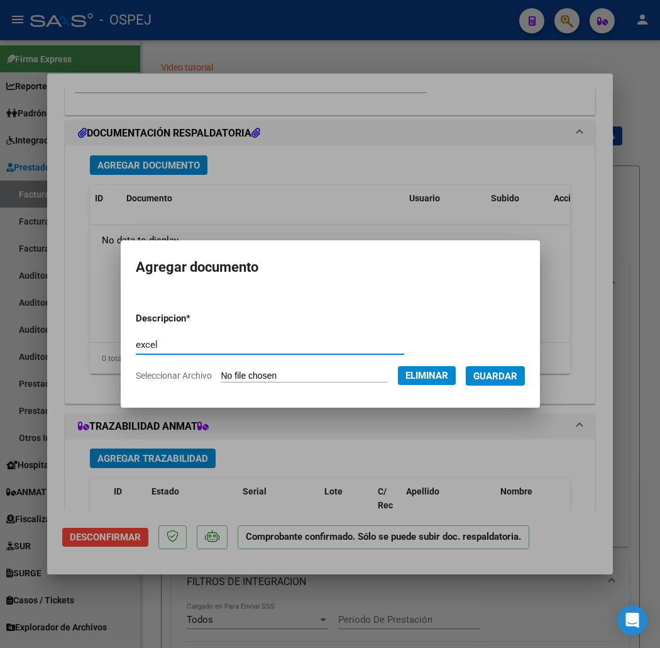
click at [501, 372] on span "Guardar" at bounding box center [495, 375] width 44 height 11
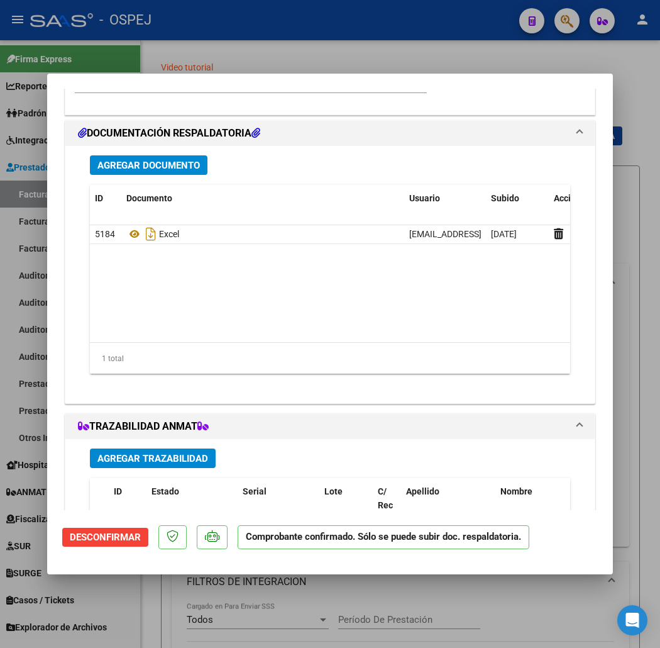
click at [341, 60] on div at bounding box center [330, 324] width 660 height 648
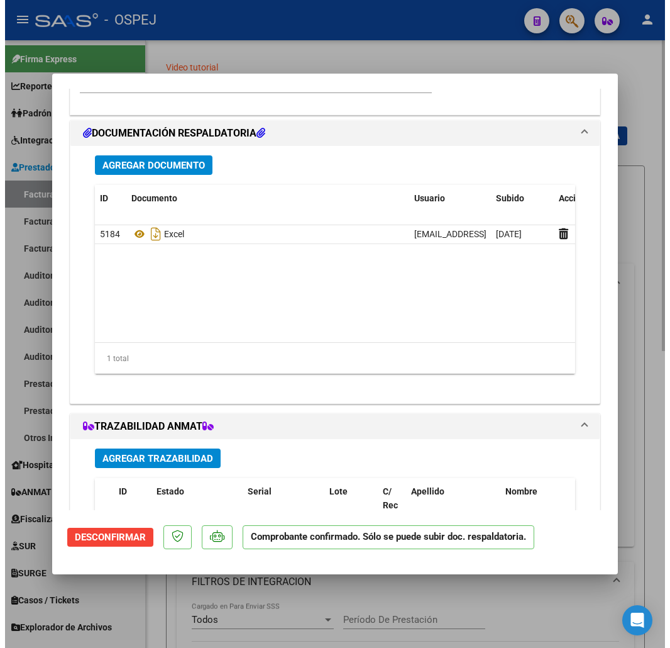
scroll to position [0, 0]
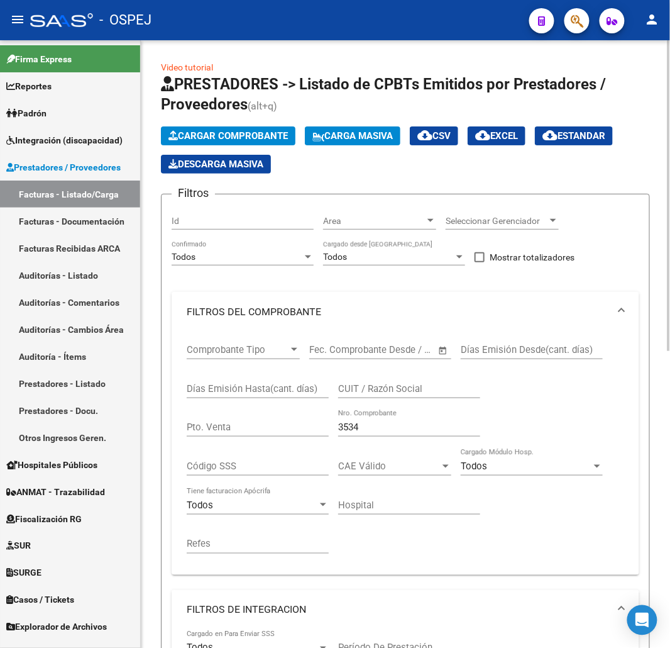
click at [316, 441] on div "Comprobante Tipo Comprobante Tipo Start date – End date Fec. Comprobante Desde …" at bounding box center [406, 448] width 438 height 233
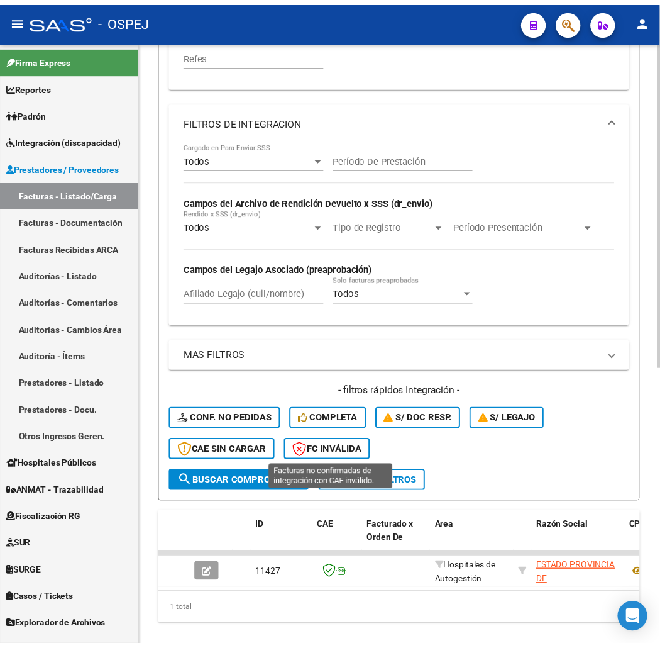
scroll to position [517, 0]
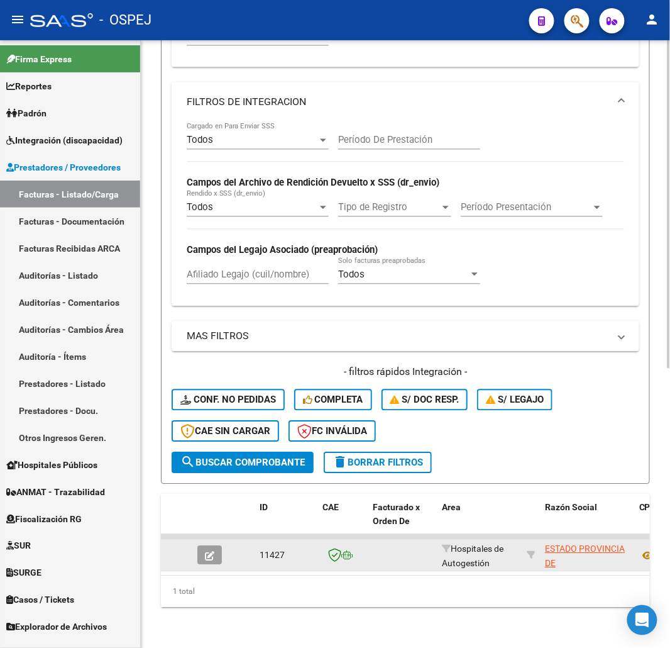
click at [221, 546] on button "button" at bounding box center [209, 555] width 25 height 19
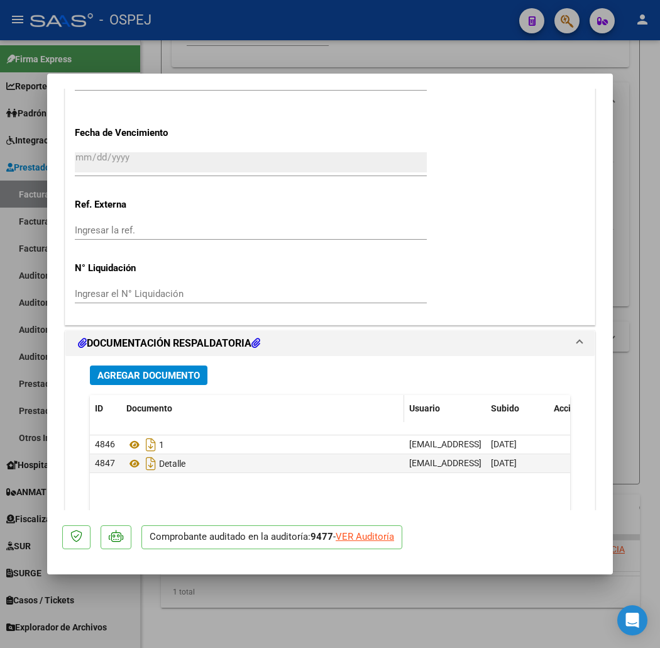
scroll to position [931, 0]
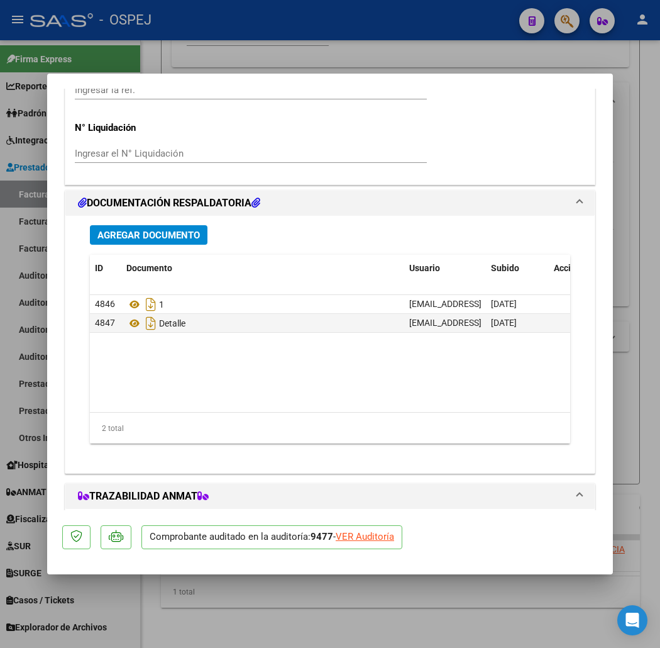
click at [416, 599] on div at bounding box center [330, 324] width 660 height 648
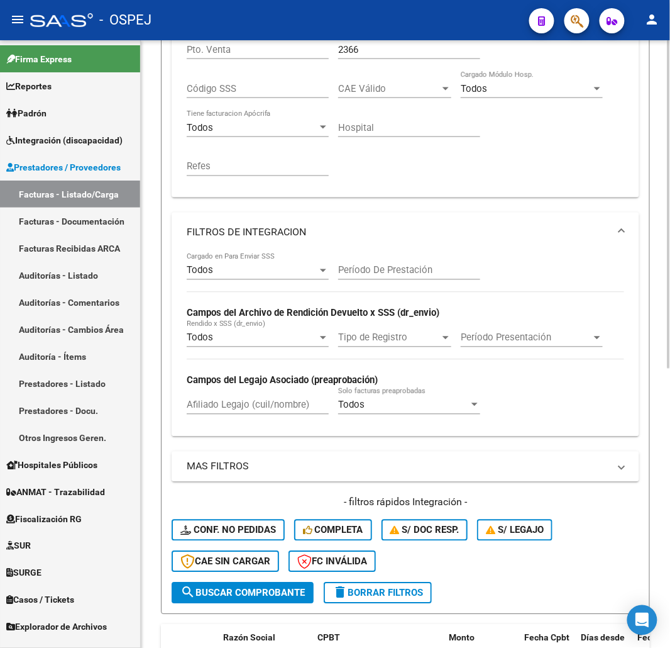
scroll to position [237, 0]
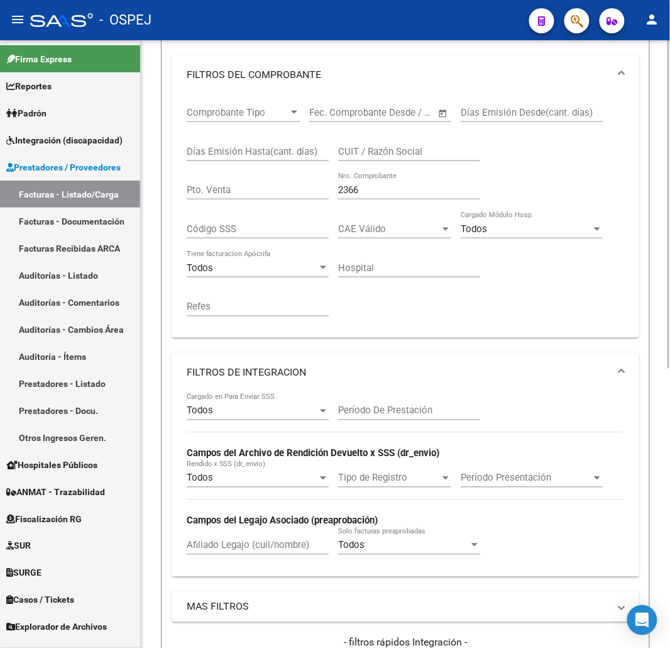
drag, startPoint x: 405, startPoint y: 191, endPoint x: 183, endPoint y: 199, distance: 222.1
click at [205, 202] on div "Comprobante Tipo Comprobante Tipo Start date – End date Fec. Comprobante Desde …" at bounding box center [406, 211] width 438 height 233
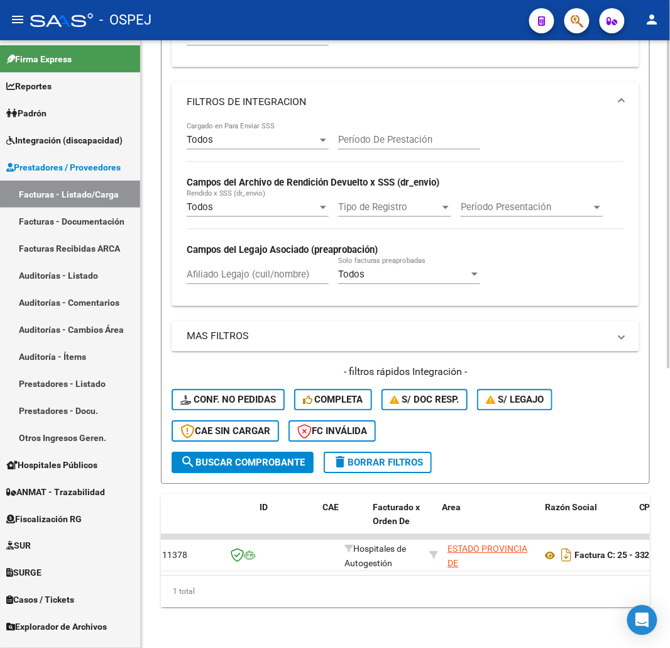
scroll to position [0, 0]
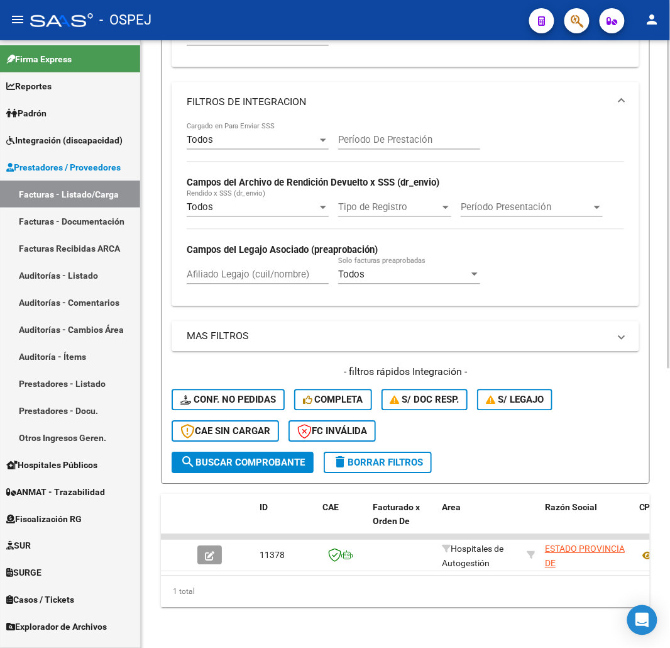
drag, startPoint x: 214, startPoint y: 563, endPoint x: 229, endPoint y: 569, distance: 16.9
click at [235, 566] on datatable-body "11378 Hospitales de Autogestión ESTADO PROVINCIA DE SAN LUIS 30673377544 Factur…" at bounding box center [405, 554] width 489 height 41
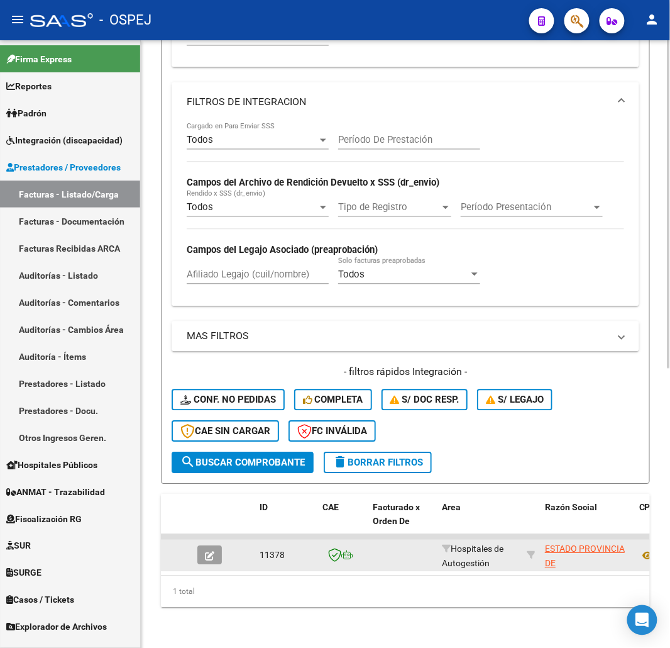
click at [201, 546] on button "button" at bounding box center [209, 555] width 25 height 19
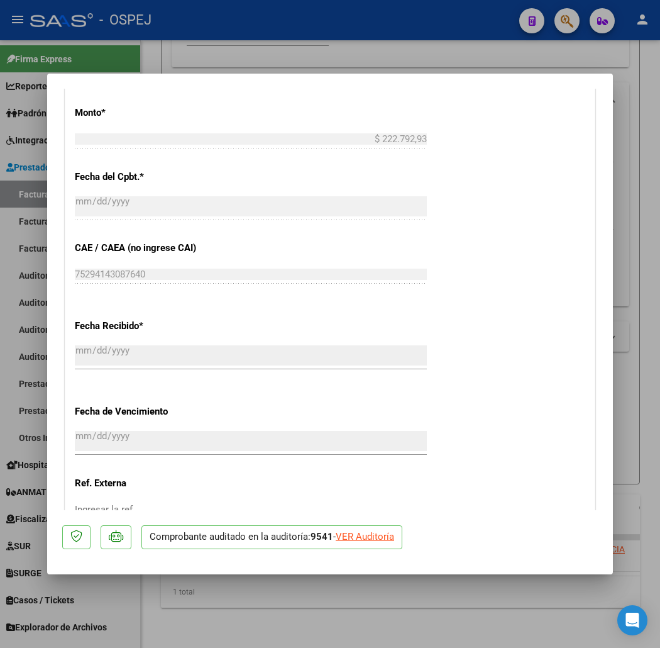
scroll to position [862, 0]
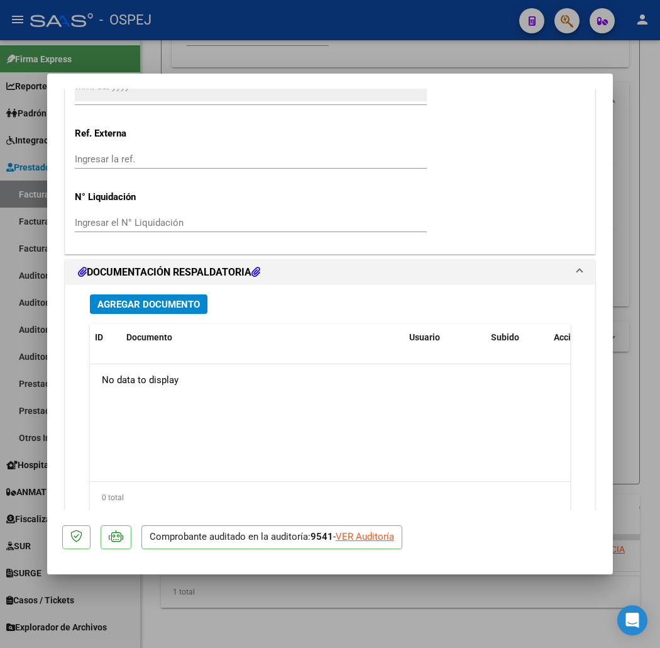
click at [160, 308] on span "Agregar Documento" at bounding box center [148, 304] width 102 height 11
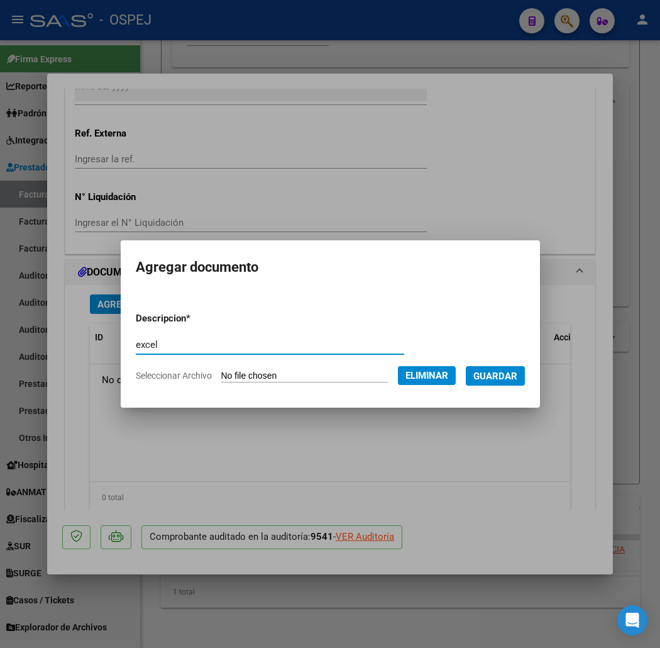
click at [517, 380] on span "Guardar" at bounding box center [495, 375] width 44 height 11
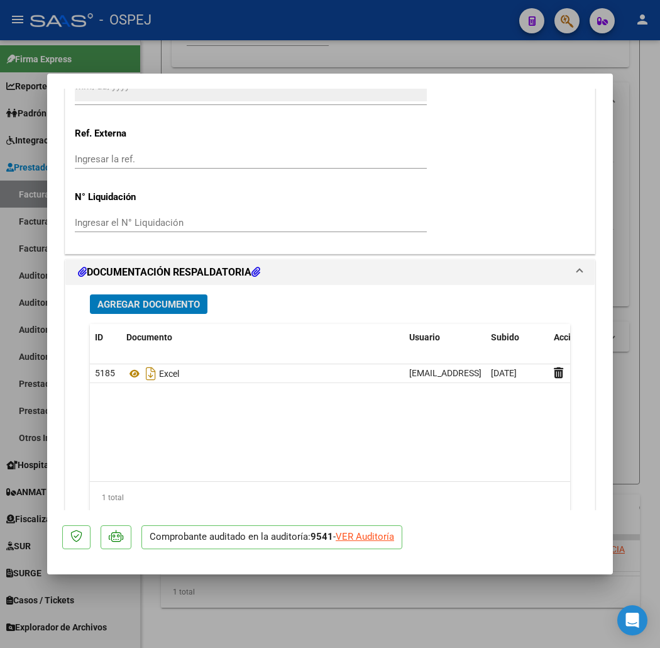
drag, startPoint x: 149, startPoint y: 57, endPoint x: 175, endPoint y: 121, distance: 68.5
click at [149, 57] on div at bounding box center [330, 324] width 660 height 648
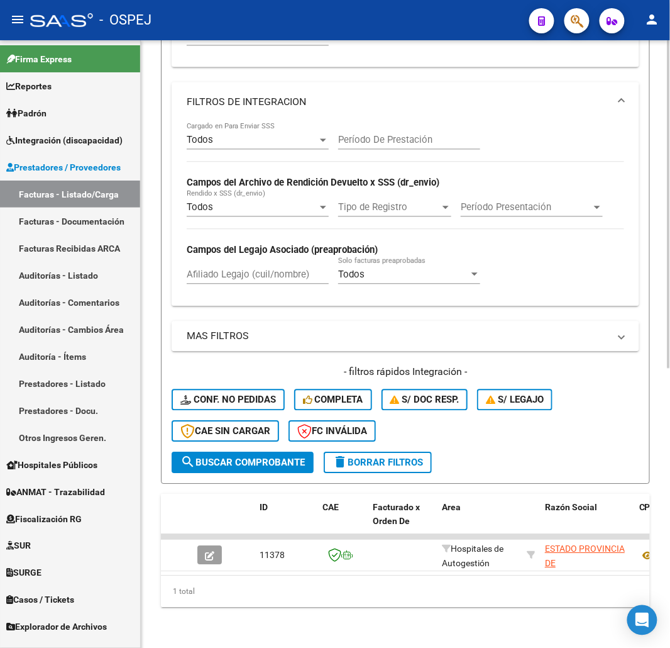
scroll to position [307, 0]
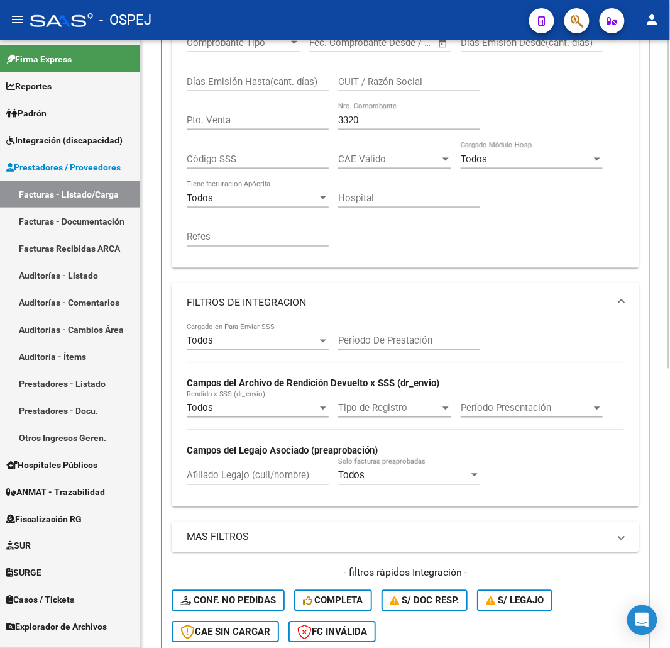
drag, startPoint x: 372, startPoint y: 122, endPoint x: 236, endPoint y: 138, distance: 136.8
click at [228, 142] on div "Comprobante Tipo Comprobante Tipo Start date – End date Fec. Comprobante Desde …" at bounding box center [406, 141] width 438 height 233
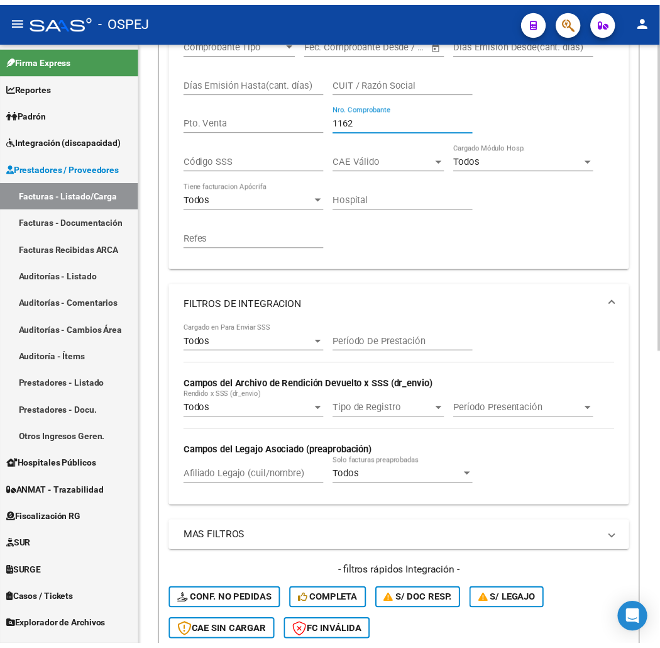
scroll to position [580, 0]
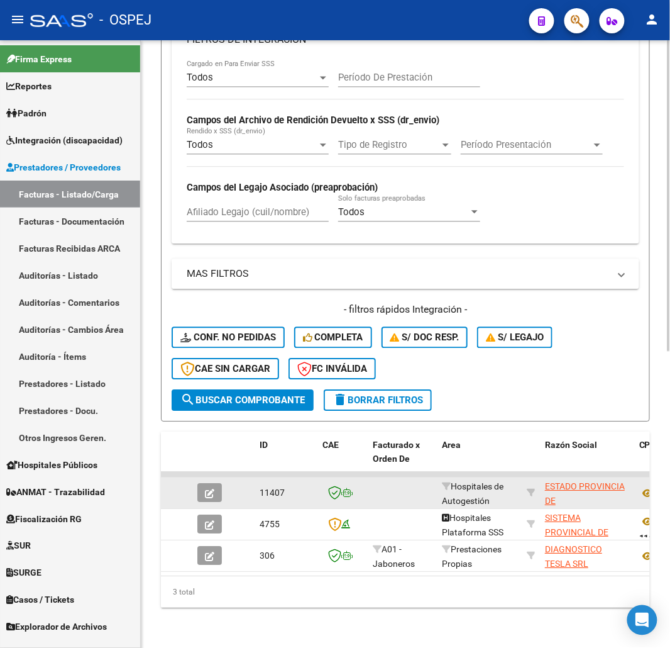
click at [199, 483] on button "button" at bounding box center [209, 492] width 25 height 19
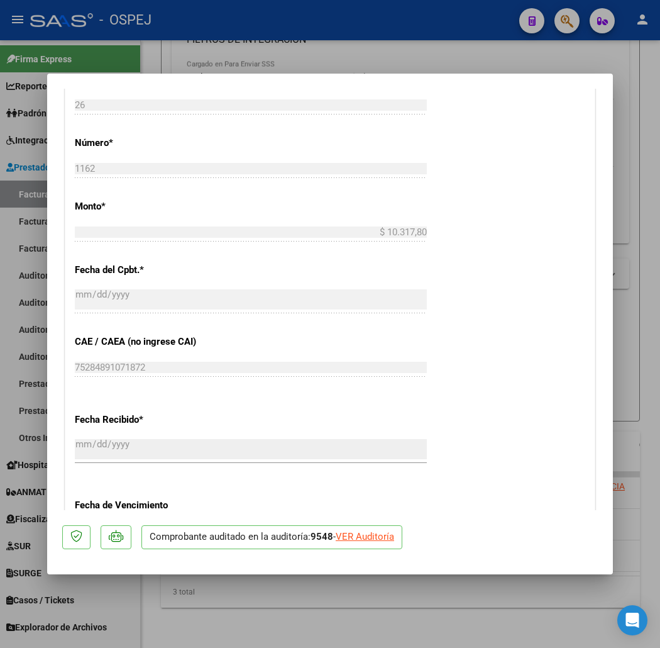
scroll to position [768, 0]
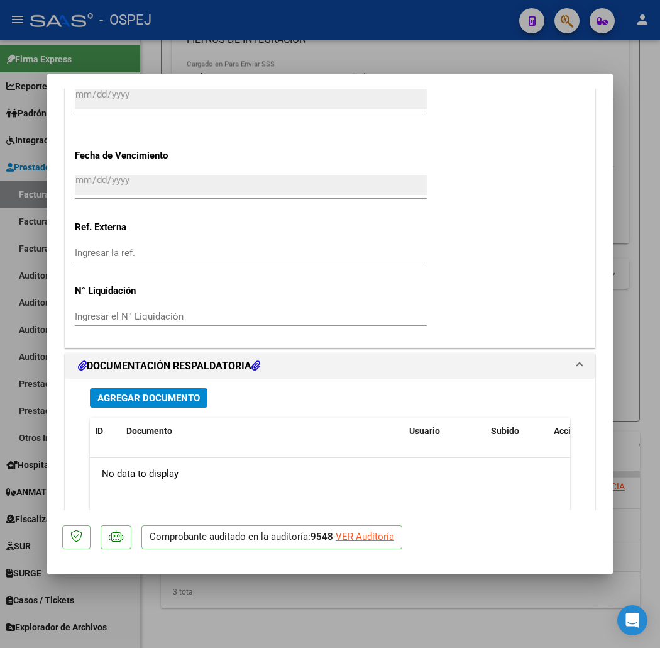
click at [143, 400] on span "Agregar Documento" at bounding box center [148, 397] width 102 height 11
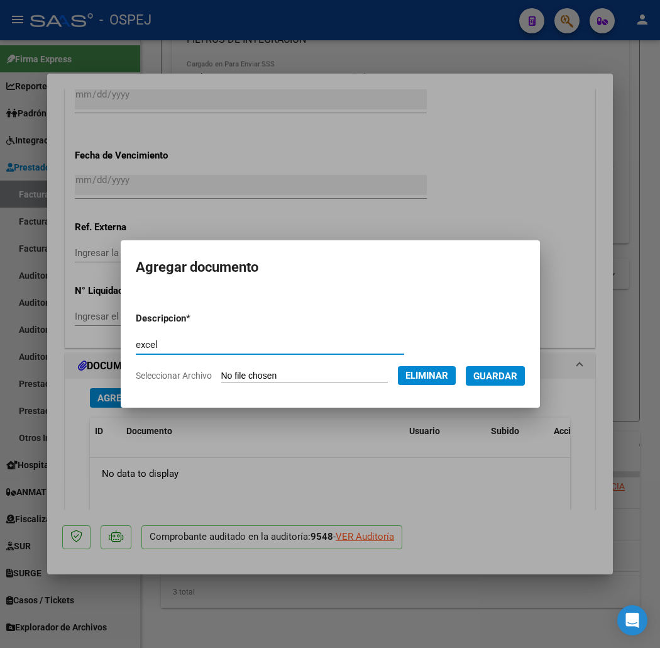
click at [517, 379] on span "Guardar" at bounding box center [495, 375] width 44 height 11
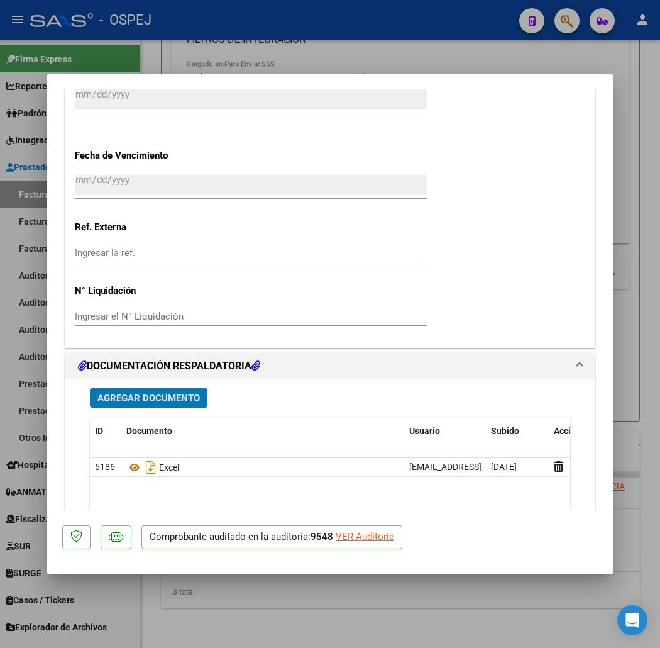
scroll to position [1117, 0]
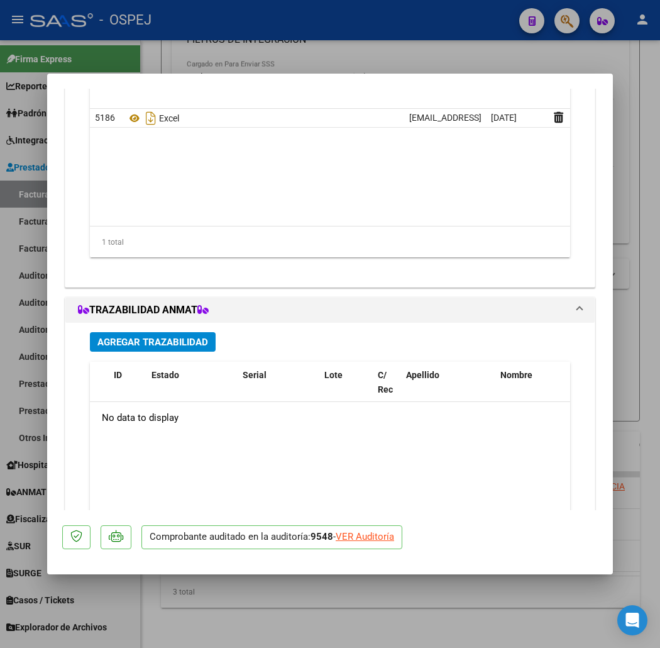
click at [266, 32] on div at bounding box center [330, 324] width 660 height 648
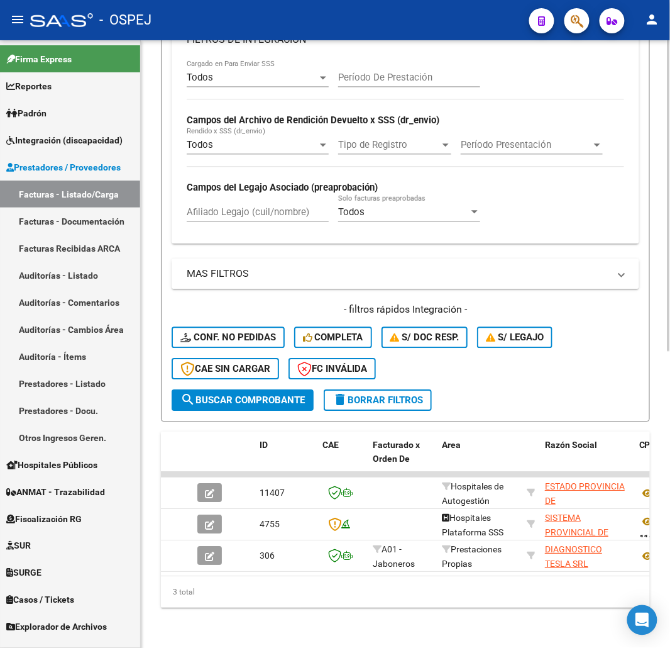
scroll to position [300, 0]
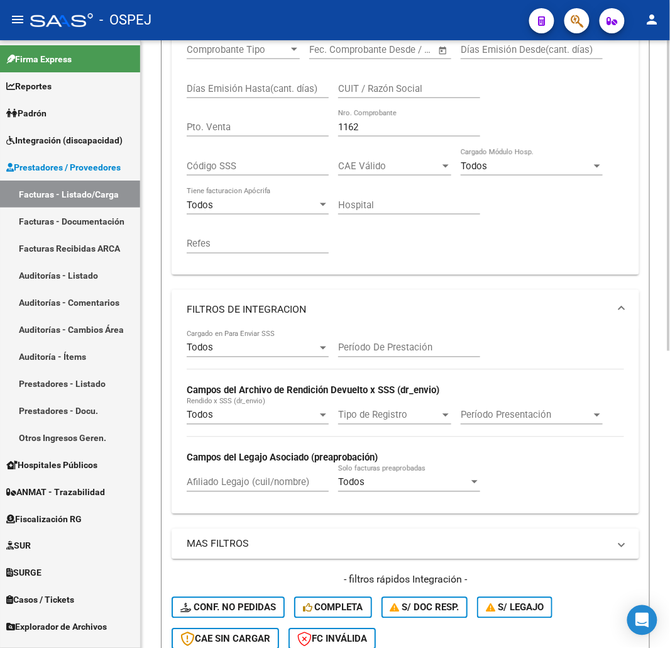
click at [272, 297] on div "Filtros Id Area Area Seleccionar Gerenciador Seleccionar Gerenciador Todos Conf…" at bounding box center [406, 281] width 468 height 755
click at [273, 299] on mat-expansion-panel-header "FILTROS DE INTEGRACION" at bounding box center [406, 310] width 468 height 40
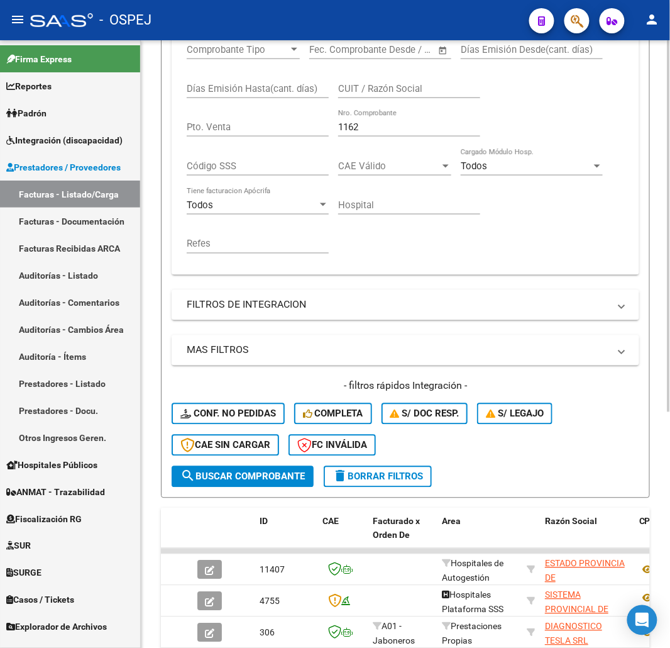
click at [291, 359] on mat-expansion-panel-header "MAS FILTROS" at bounding box center [406, 350] width 468 height 30
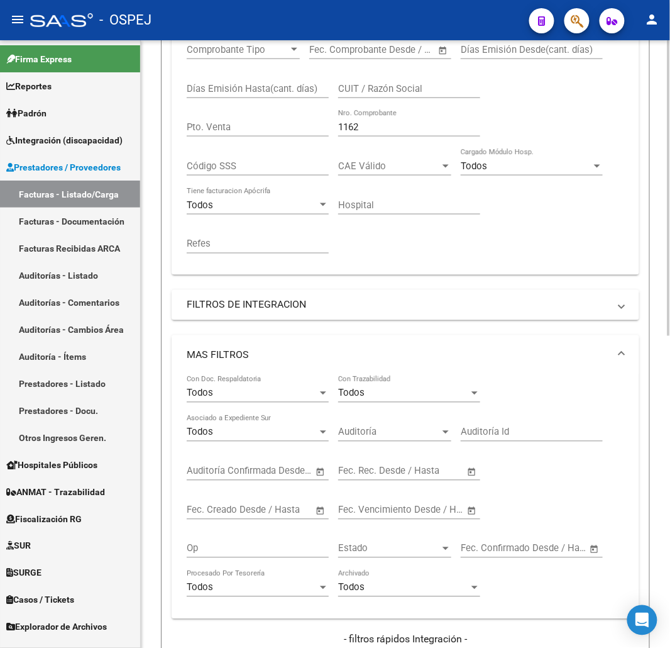
click at [270, 357] on mat-panel-title "MAS FILTROS" at bounding box center [398, 355] width 422 height 14
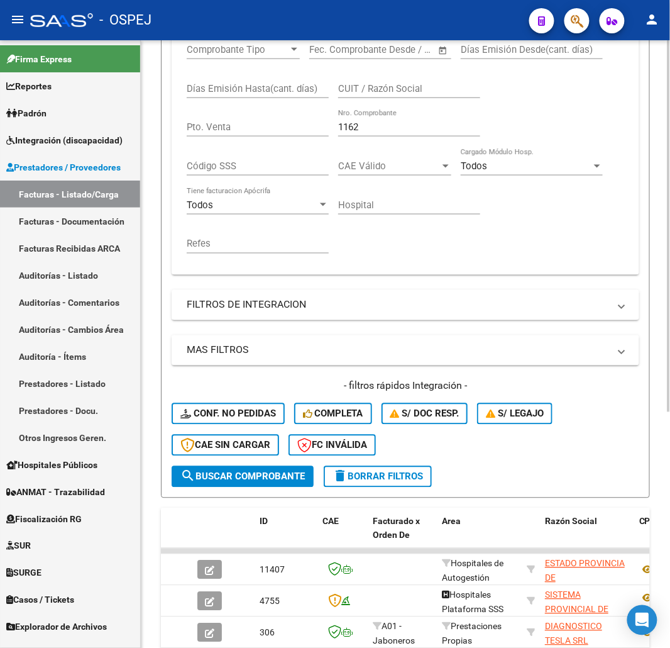
scroll to position [160, 0]
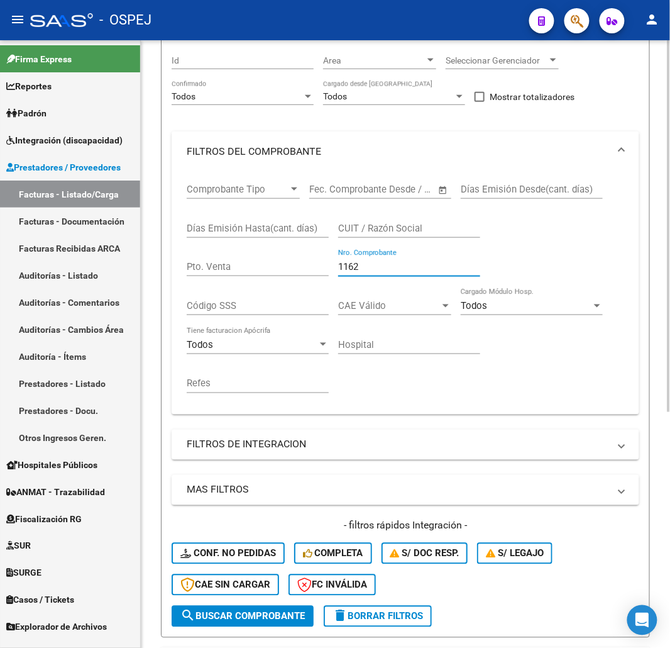
drag, startPoint x: 353, startPoint y: 271, endPoint x: 340, endPoint y: 272, distance: 12.6
click at [346, 272] on input "1162" at bounding box center [409, 266] width 142 height 11
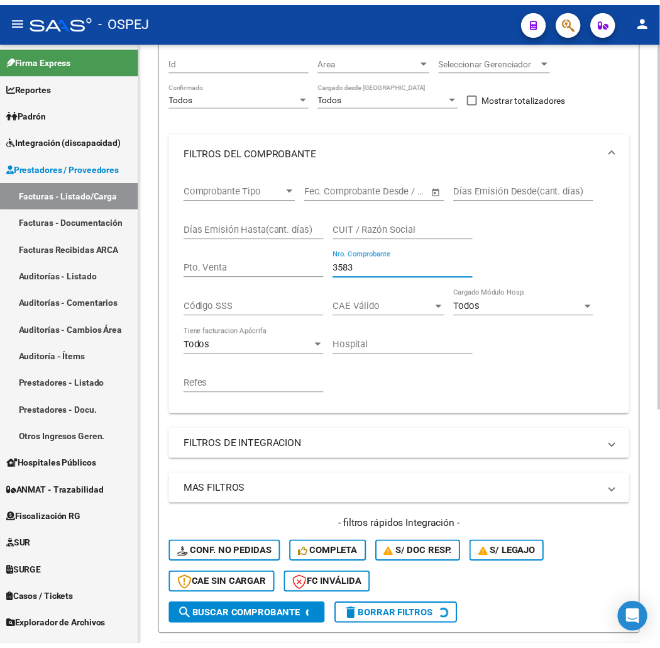
scroll to position [323, 0]
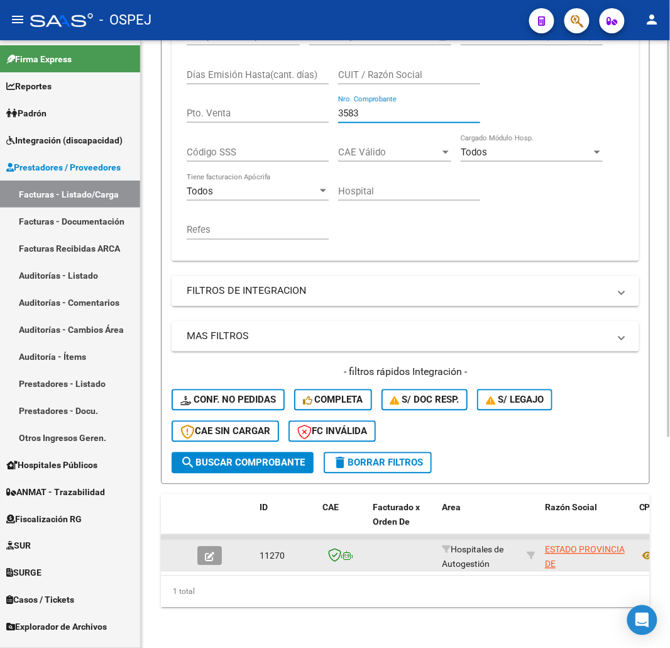
click at [204, 546] on button "button" at bounding box center [209, 555] width 25 height 19
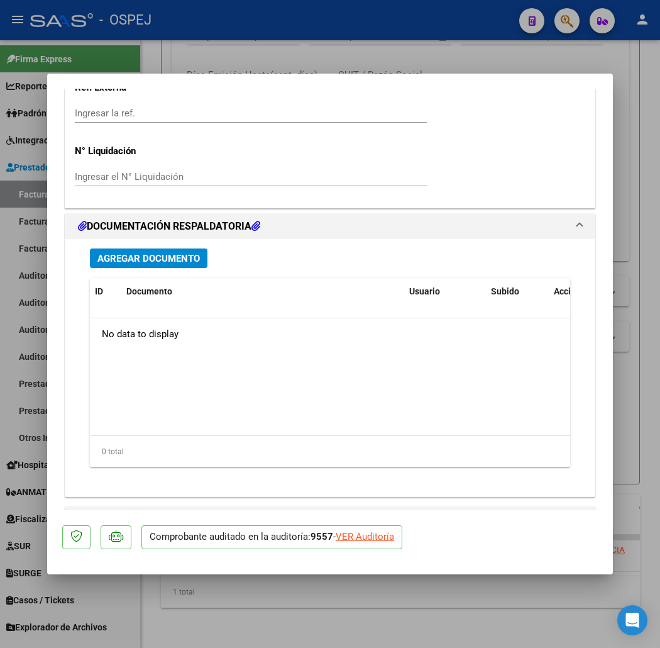
scroll to position [932, 0]
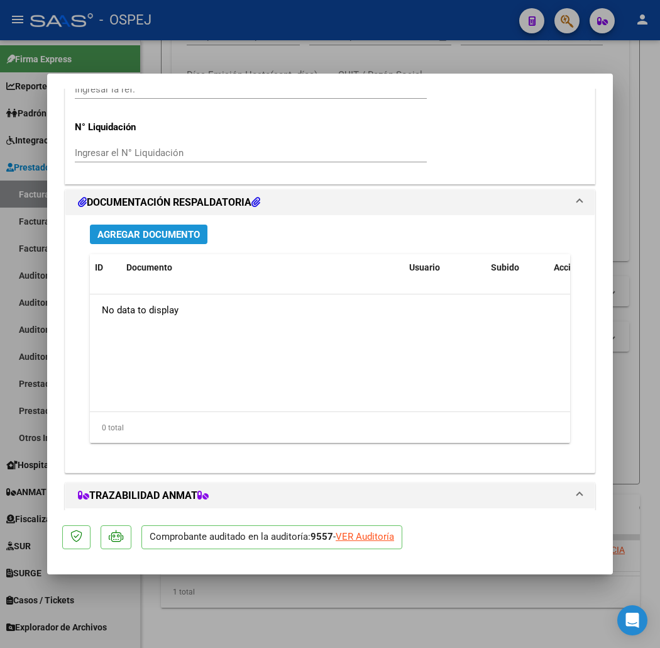
click at [128, 236] on span "Agregar Documento" at bounding box center [148, 234] width 102 height 11
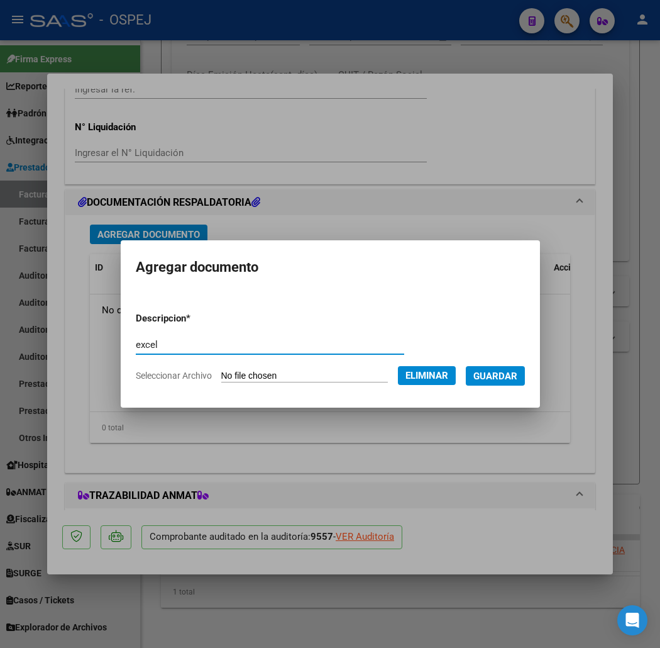
click at [517, 378] on span "Guardar" at bounding box center [495, 375] width 44 height 11
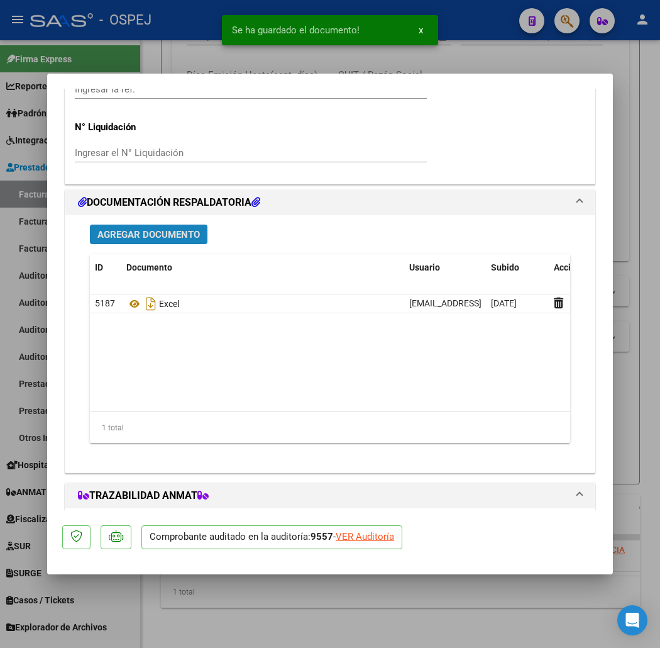
click at [162, 229] on span "Agregar Documento" at bounding box center [148, 234] width 102 height 11
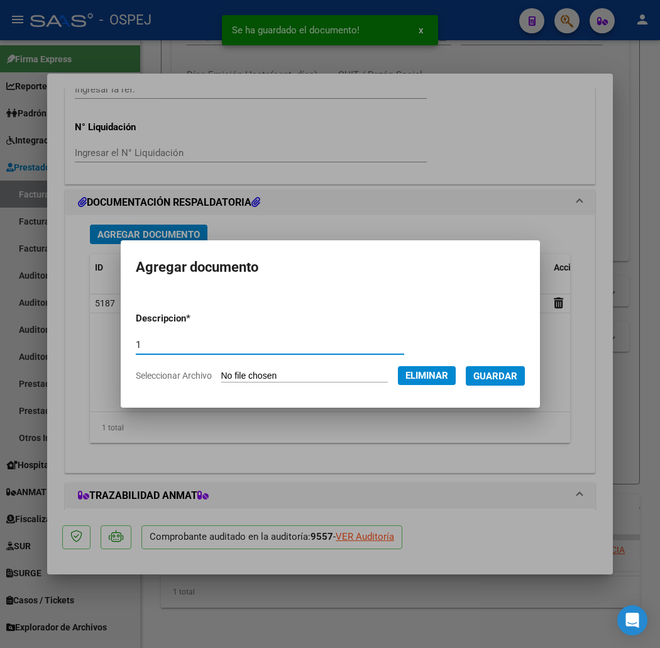
click at [504, 380] on span "Guardar" at bounding box center [495, 375] width 44 height 11
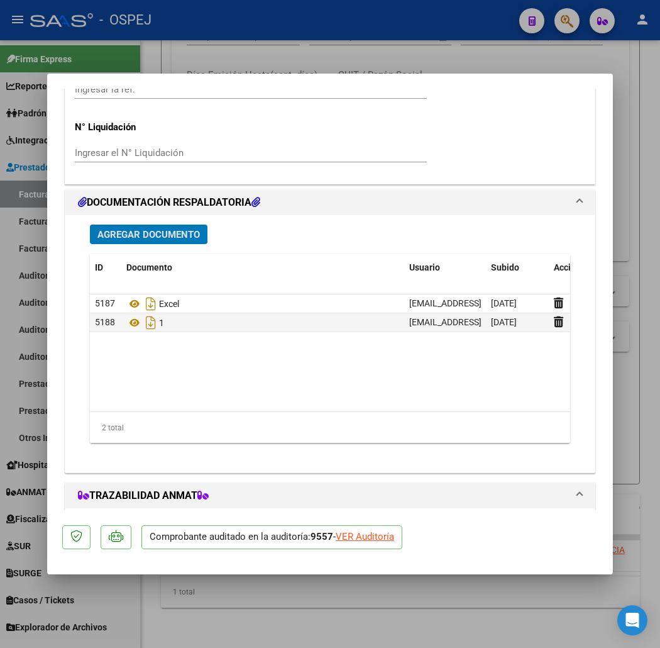
click at [252, 385] on datatable-body "5187 Excel soyenzo6@gmail.com - Enzo Toro 19/08/2025 5188 1 soyenzo6@gmail.com …" at bounding box center [356, 352] width 532 height 117
click at [251, 52] on div at bounding box center [330, 324] width 660 height 648
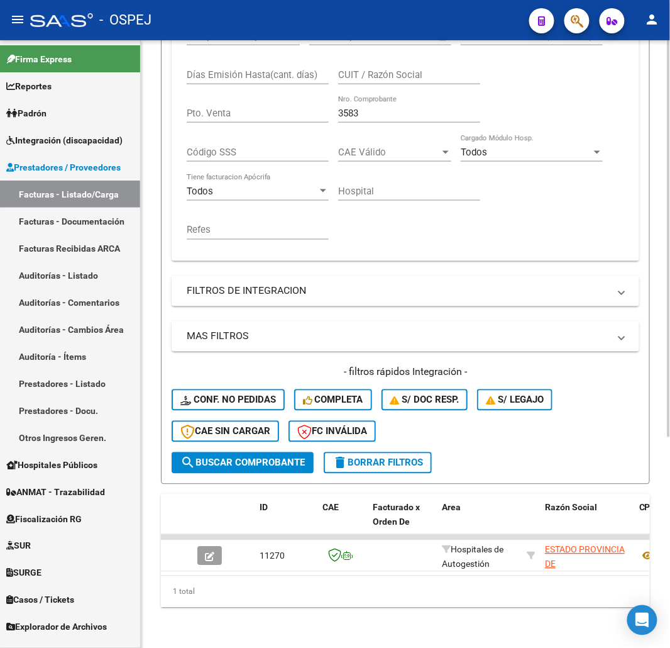
scroll to position [44, 0]
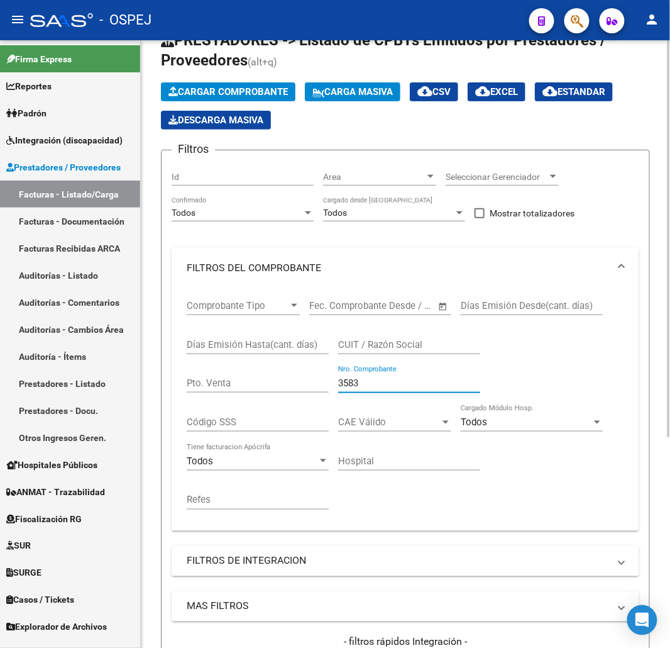
drag, startPoint x: 382, startPoint y: 383, endPoint x: 312, endPoint y: 397, distance: 71.6
click at [312, 397] on div "Comprobante Tipo Comprobante Tipo Start date – End date Fec. Comprobante Desde …" at bounding box center [406, 404] width 438 height 233
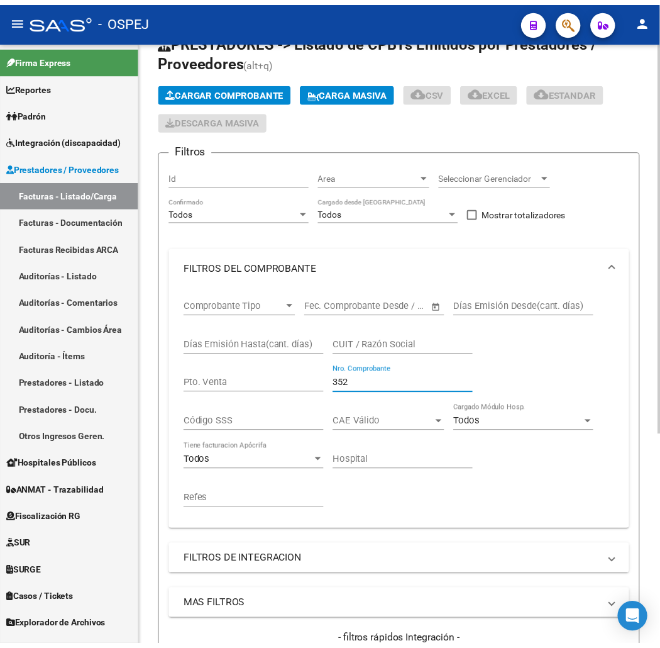
scroll to position [355, 0]
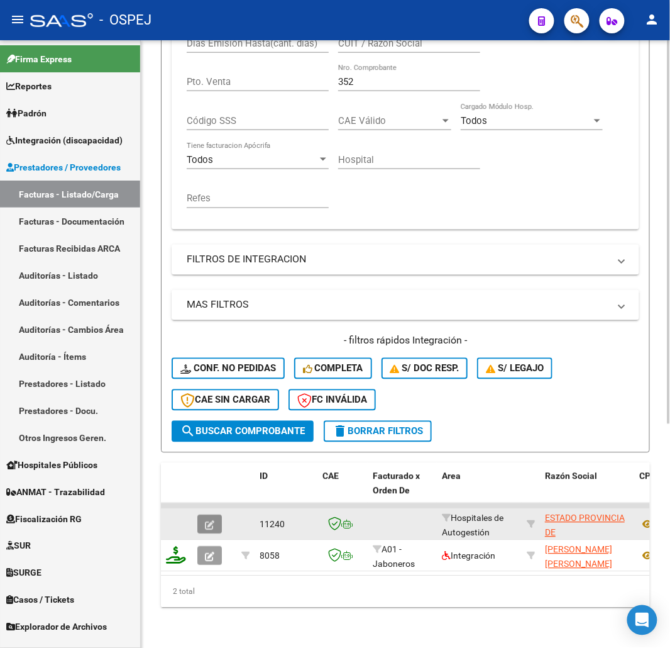
click at [209, 521] on icon "button" at bounding box center [209, 525] width 9 height 9
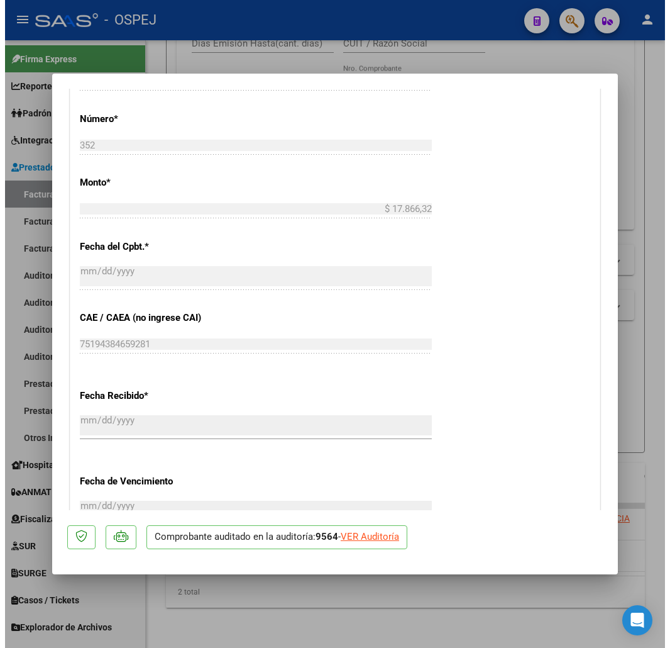
scroll to position [861, 0]
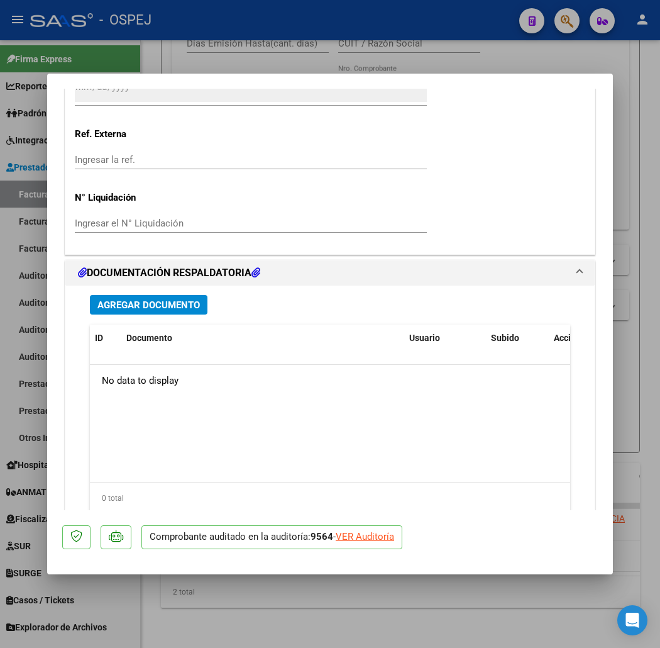
click at [154, 296] on button "Agregar Documento" at bounding box center [149, 304] width 118 height 19
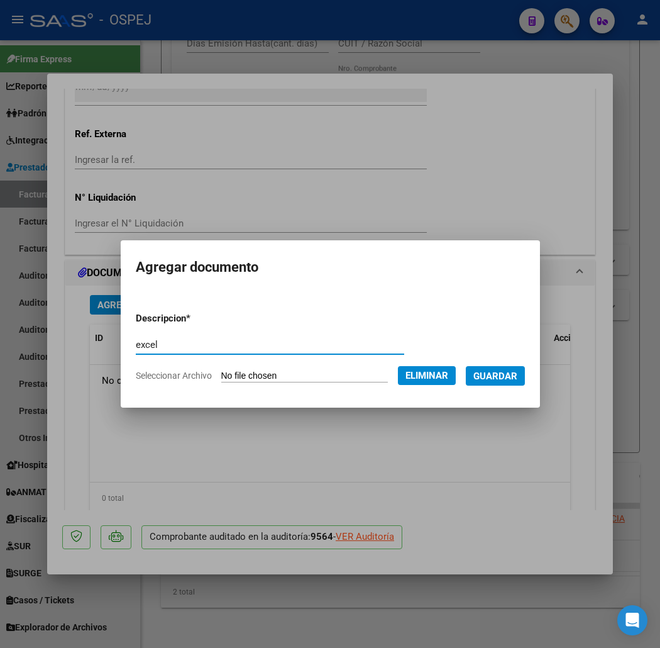
click at [517, 376] on span "Guardar" at bounding box center [495, 375] width 44 height 11
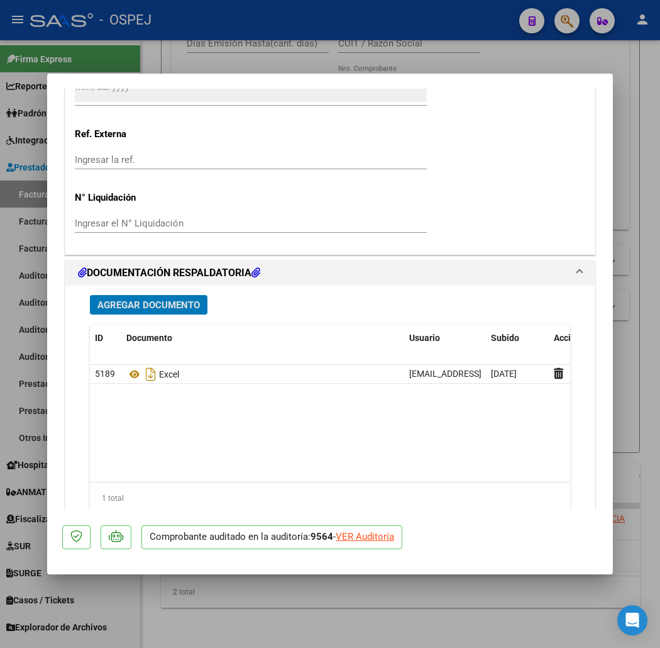
click at [82, 59] on div at bounding box center [330, 324] width 660 height 648
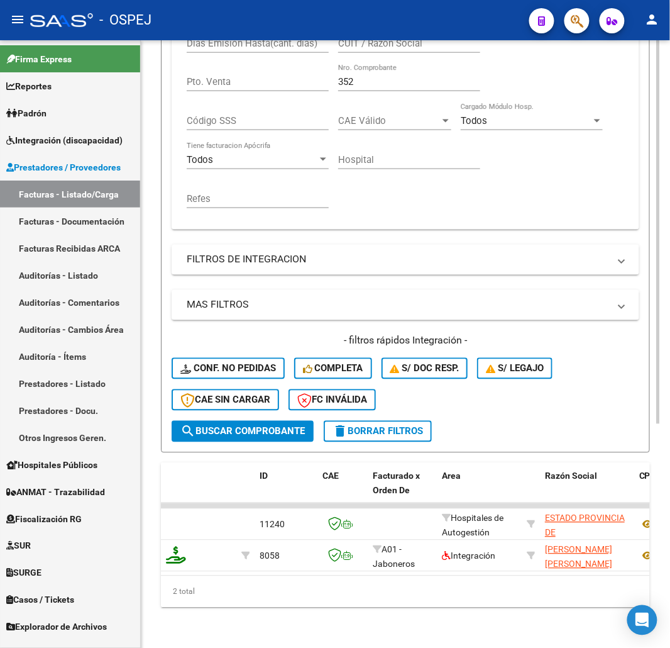
scroll to position [355, 0]
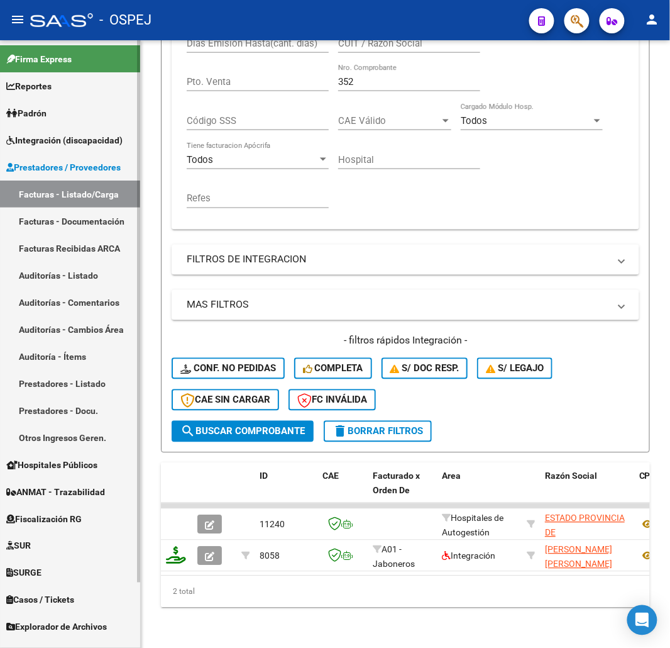
click at [134, 83] on mat-sidenav-container "Firma Express Reportes Ingresos Devengados Detalles por CUIL RG Detalles - MT/P…" at bounding box center [335, 343] width 670 height 607
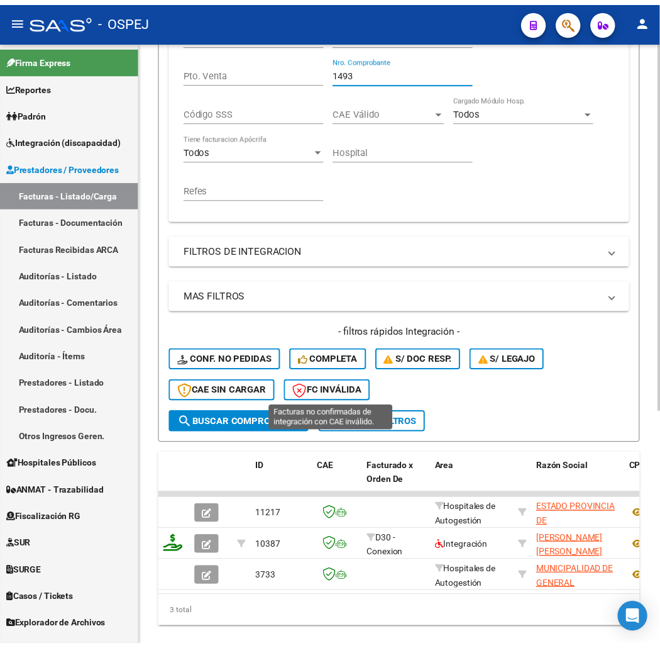
scroll to position [386, 0]
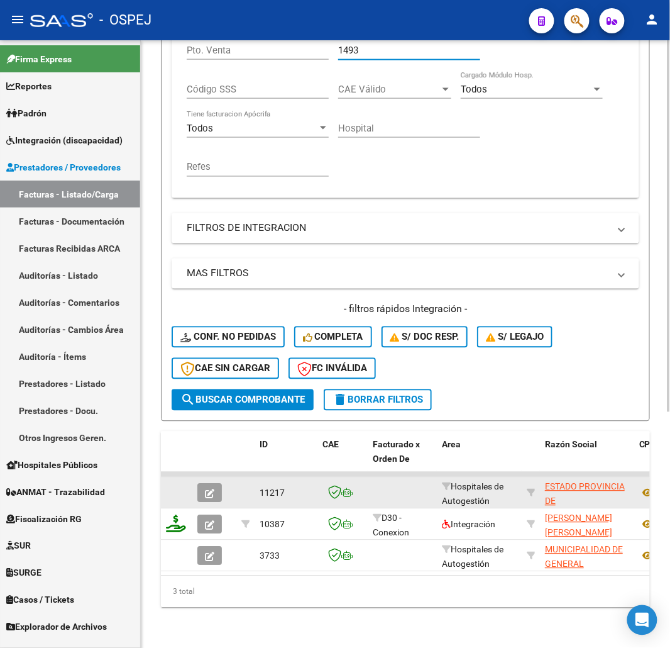
click at [202, 483] on button "button" at bounding box center [209, 492] width 25 height 19
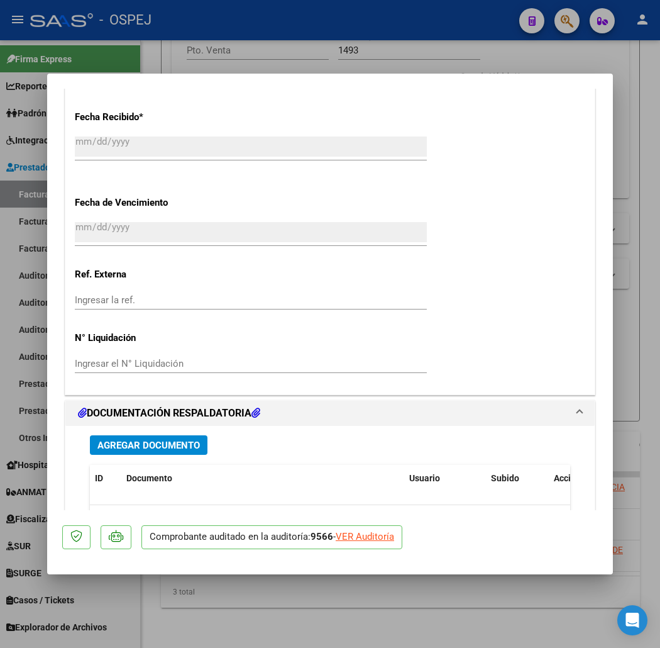
scroll to position [1001, 0]
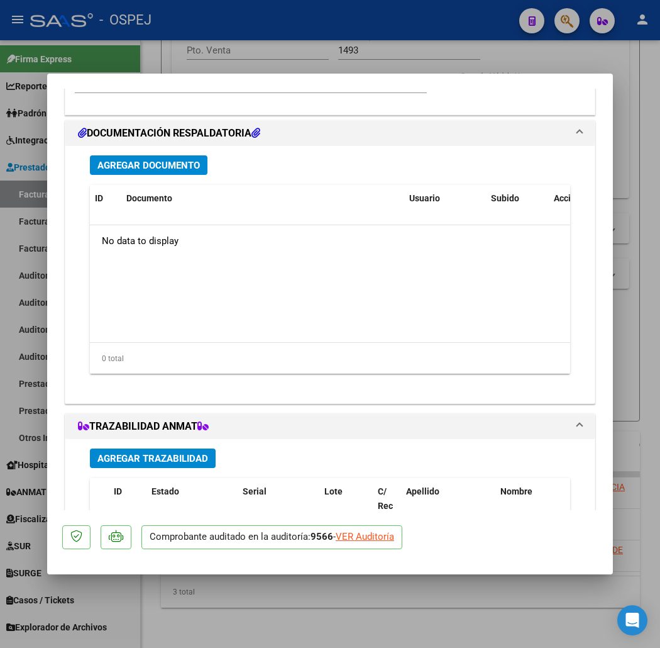
click at [130, 162] on span "Agregar Documento" at bounding box center [148, 165] width 102 height 11
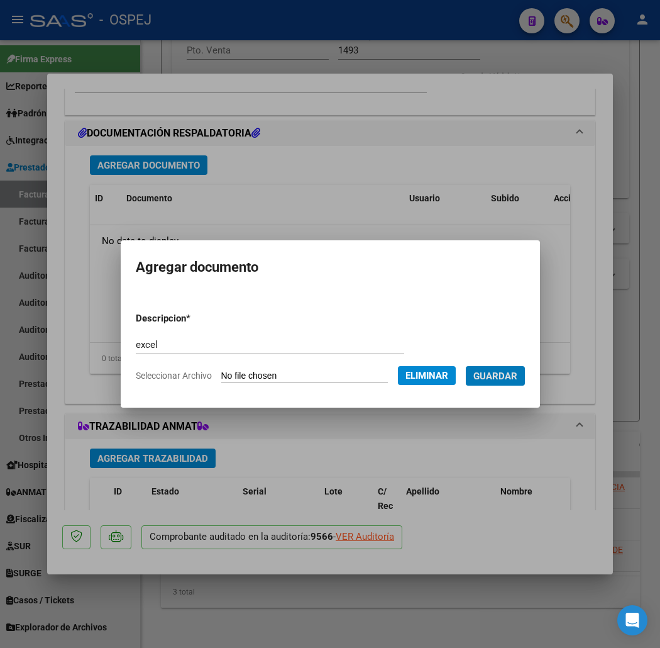
click at [466, 366] on button "Guardar" at bounding box center [495, 375] width 59 height 19
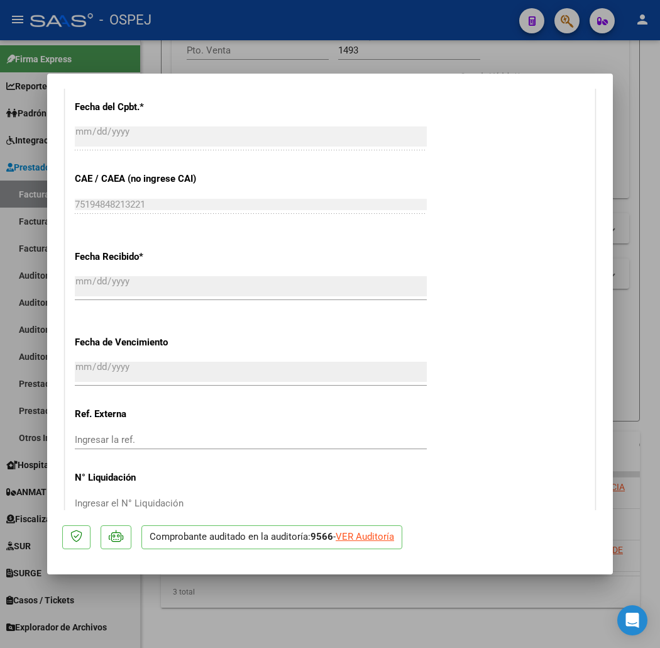
scroll to position [372, 0]
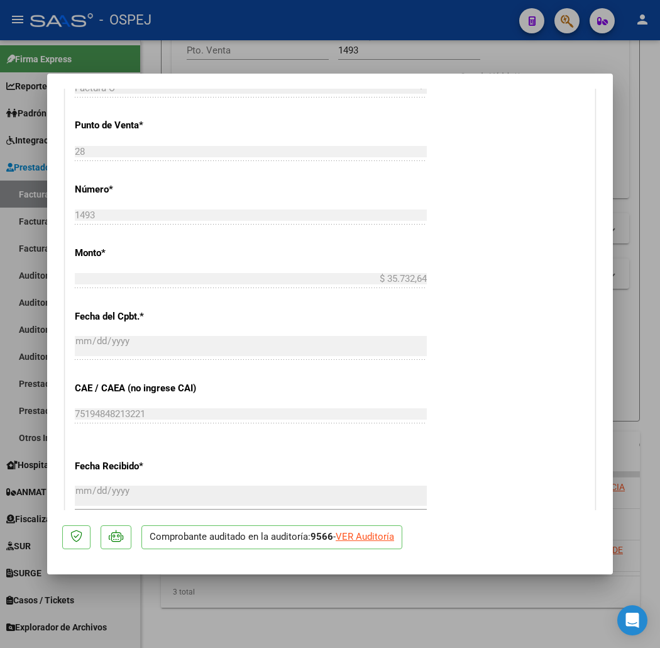
click at [245, 38] on div at bounding box center [330, 324] width 660 height 648
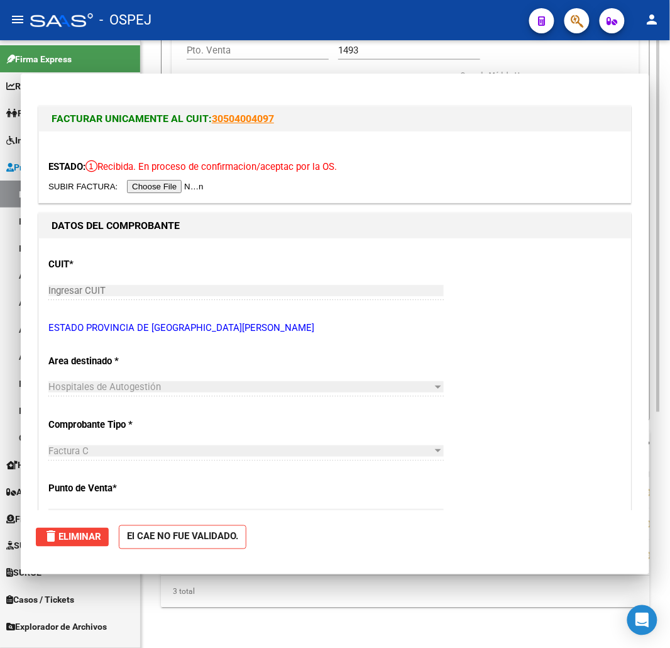
scroll to position [386, 0]
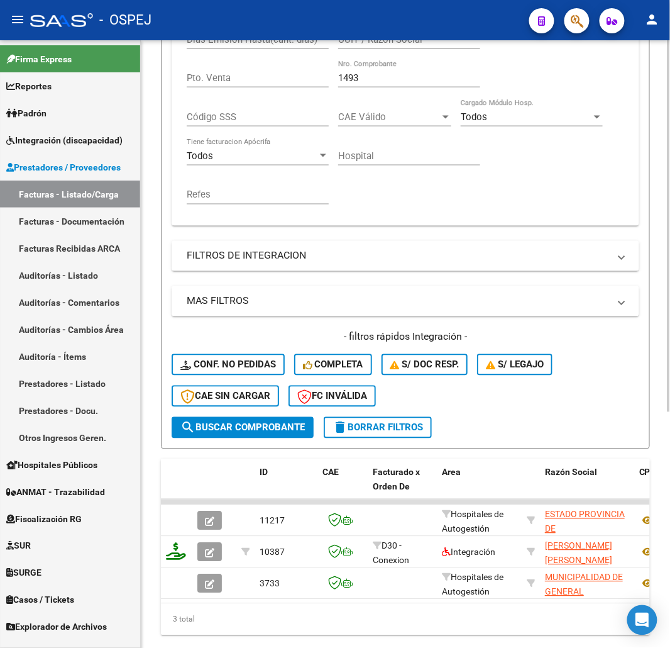
drag, startPoint x: 376, startPoint y: 48, endPoint x: 315, endPoint y: 48, distance: 61.0
click at [315, 48] on div "Comprobante Tipo Comprobante Tipo Start date – End date Fec. Comprobante Desde …" at bounding box center [406, 99] width 438 height 233
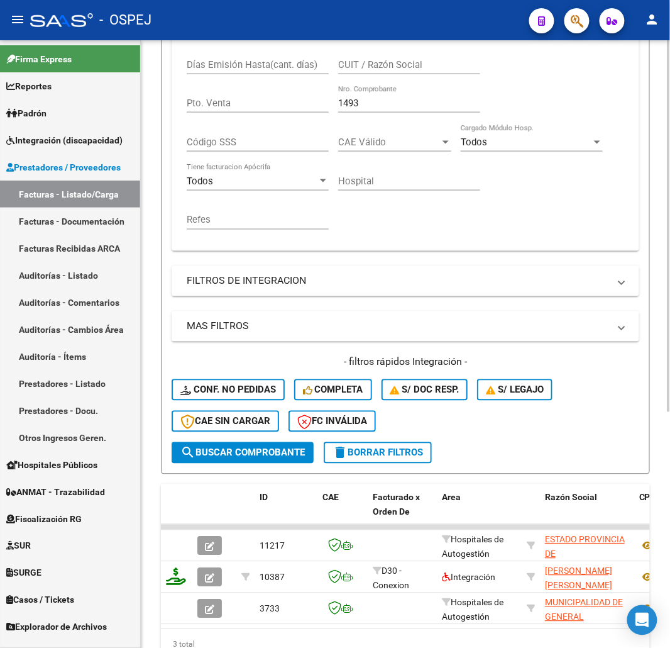
click at [353, 92] on div "1493 Nro. Comprobante" at bounding box center [409, 99] width 142 height 27
click at [355, 98] on input "1493" at bounding box center [409, 102] width 142 height 11
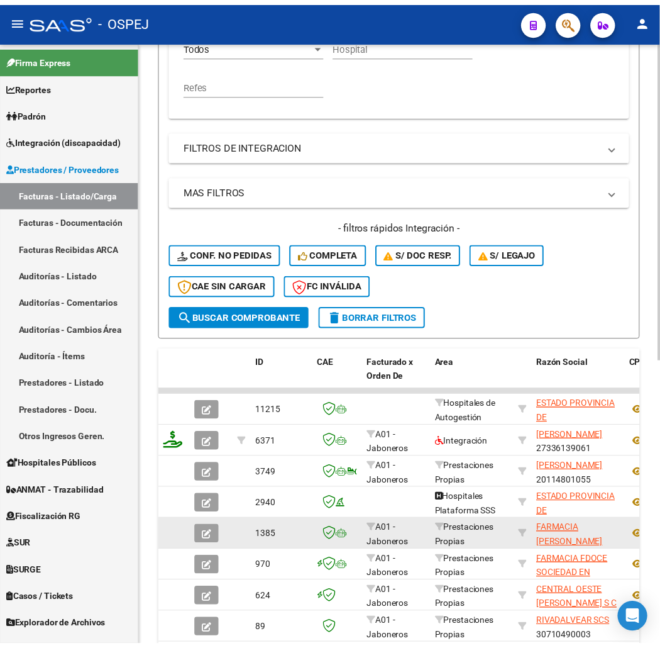
scroll to position [529, 0]
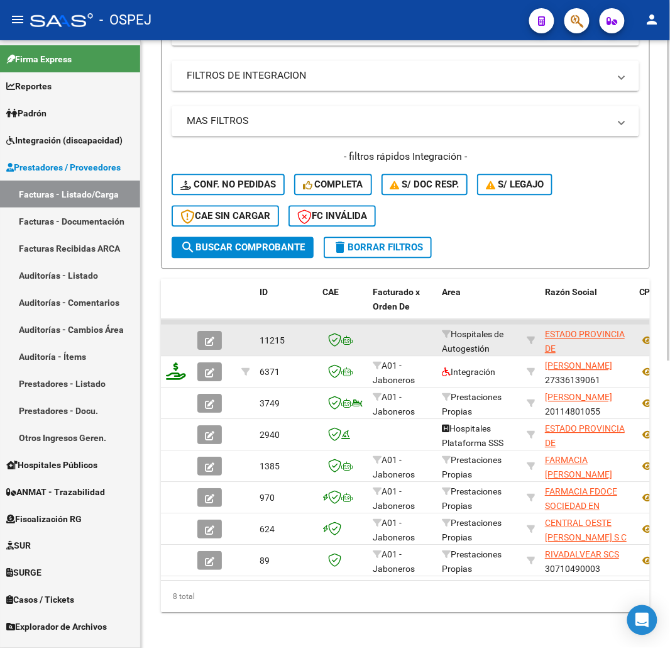
click at [209, 345] on button "button" at bounding box center [209, 340] width 25 height 19
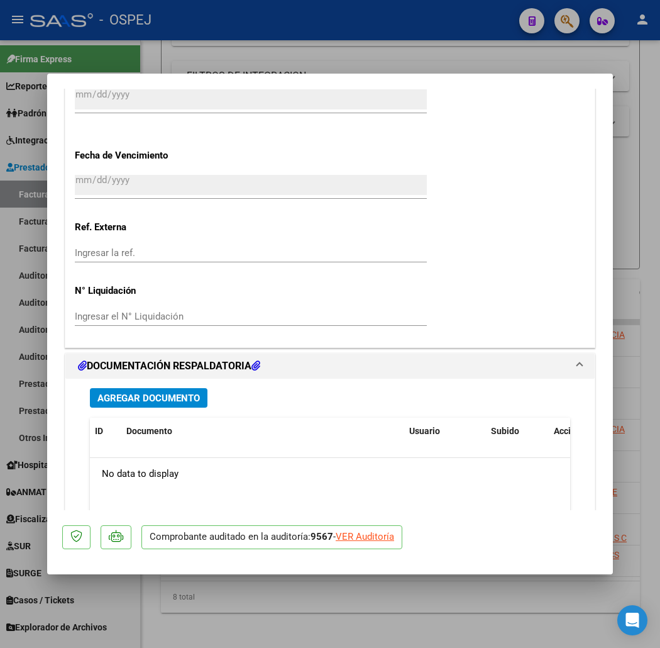
scroll to position [908, 0]
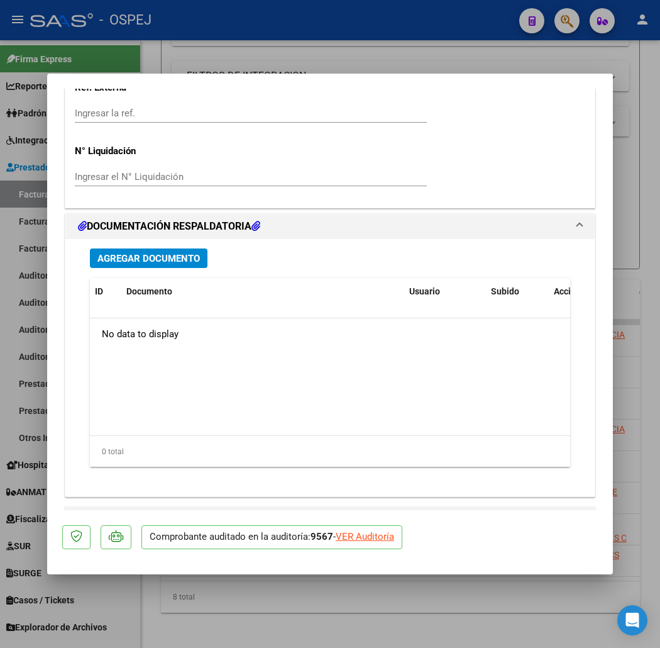
click at [143, 258] on span "Agregar Documento" at bounding box center [148, 258] width 102 height 11
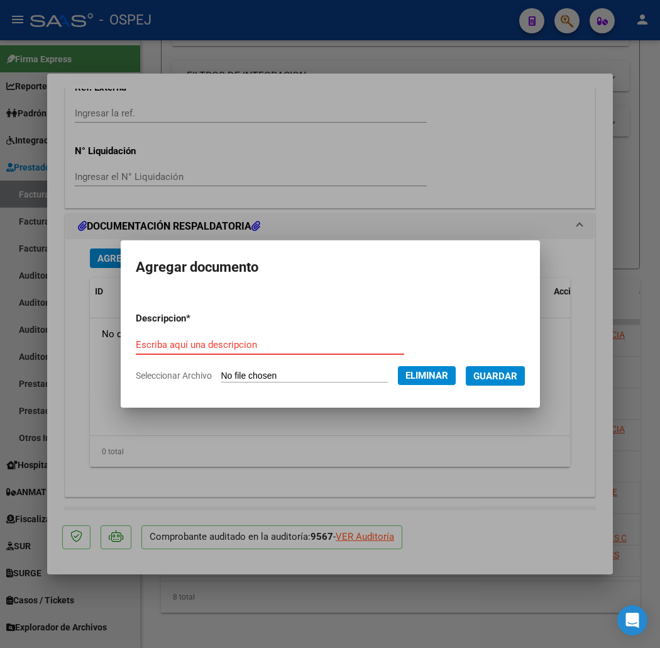
click at [274, 340] on input "Escriba aquí una descripcion" at bounding box center [270, 344] width 268 height 11
click at [466, 366] on button "Guardar" at bounding box center [495, 375] width 59 height 19
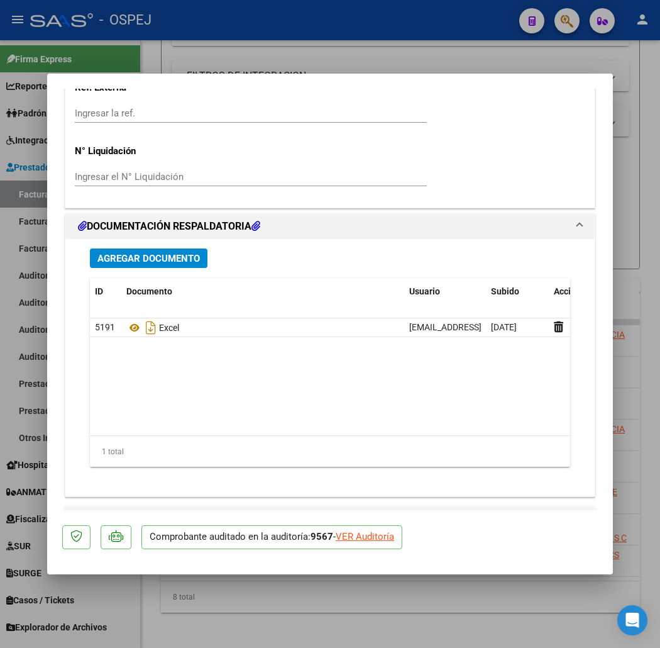
click at [148, 39] on div at bounding box center [330, 324] width 660 height 648
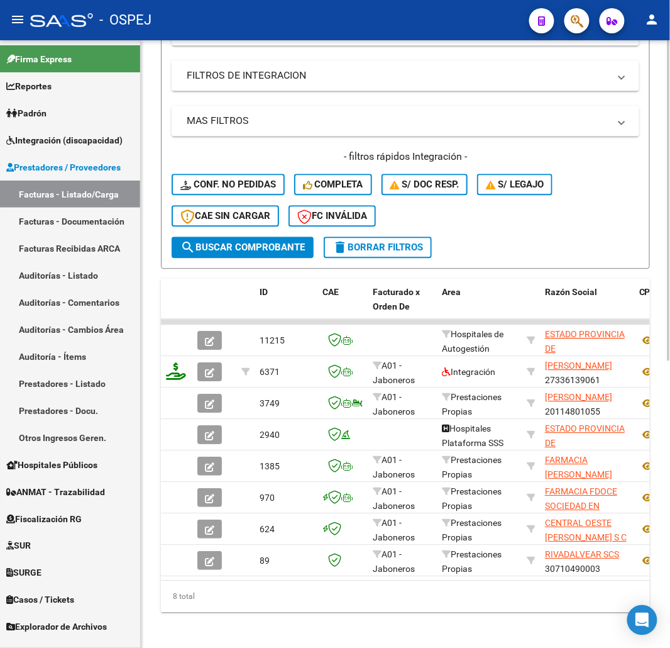
scroll to position [319, 0]
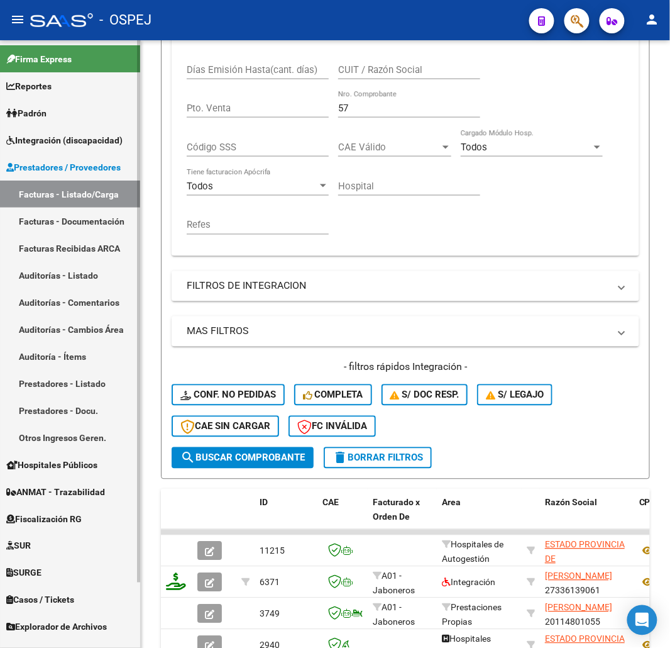
drag, startPoint x: 199, startPoint y: 127, endPoint x: 0, endPoint y: 118, distance: 198.9
click at [0, 122] on mat-sidenav-container "Firma Express Reportes Ingresos Devengados Detalles por CUIL RG Detalles - MT/P…" at bounding box center [335, 343] width 670 height 607
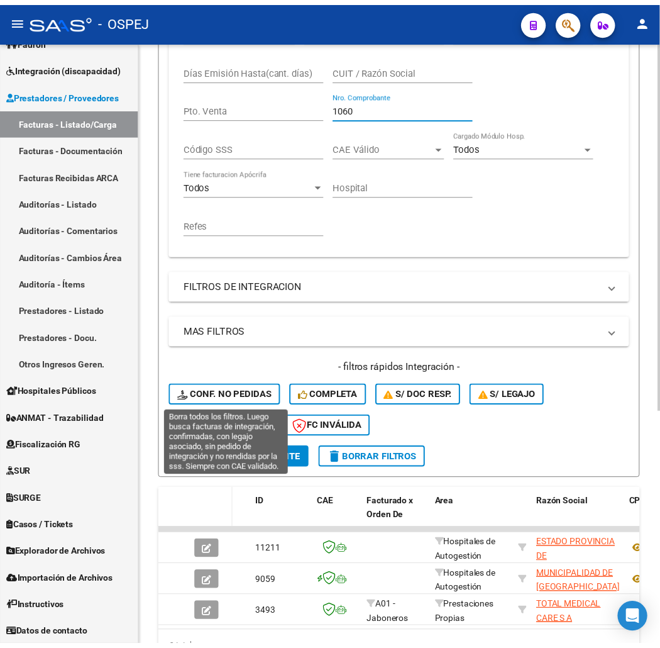
scroll to position [386, 0]
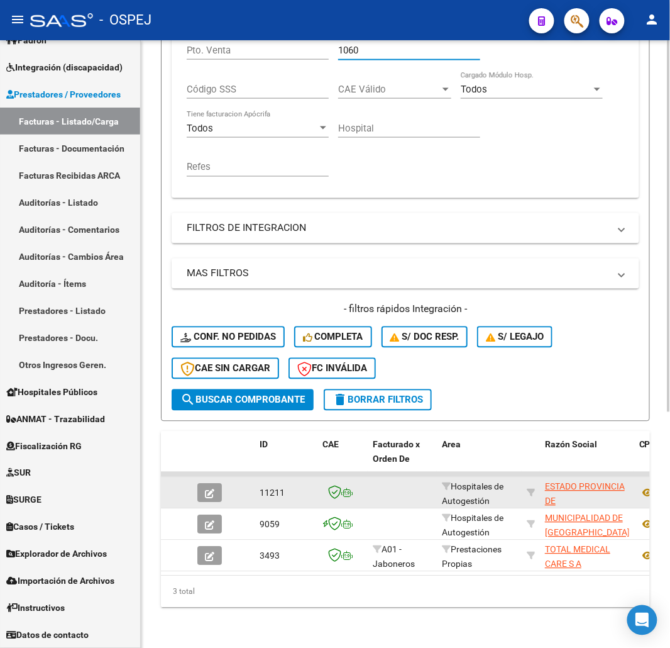
click at [218, 483] on button "button" at bounding box center [209, 492] width 25 height 19
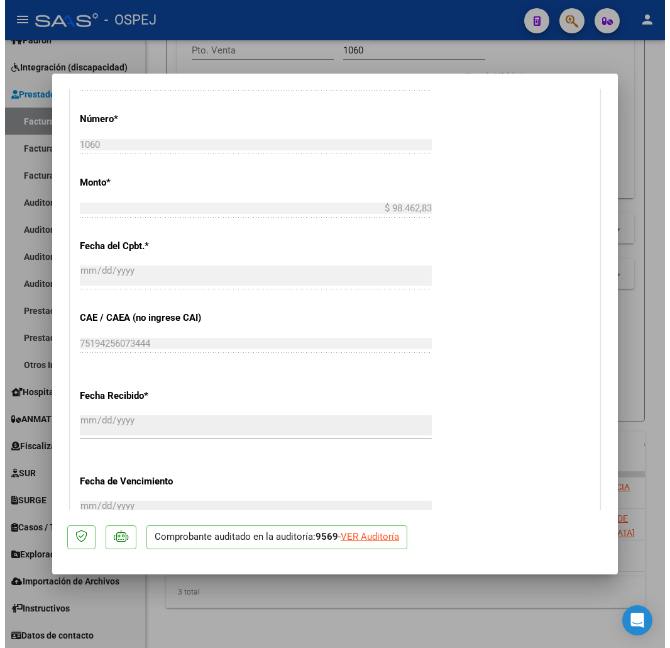
scroll to position [792, 0]
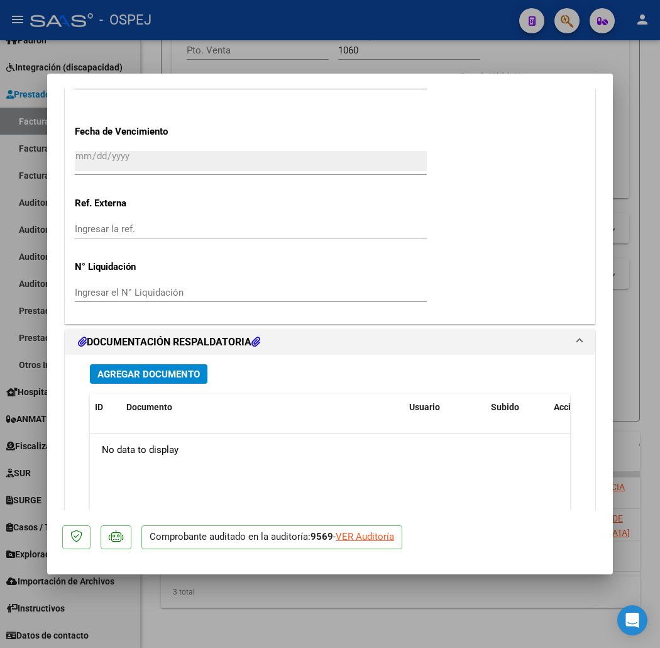
click at [181, 370] on div "Agregar Documento" at bounding box center [330, 373] width 480 height 19
click at [165, 372] on span "Agregar Documento" at bounding box center [148, 373] width 102 height 11
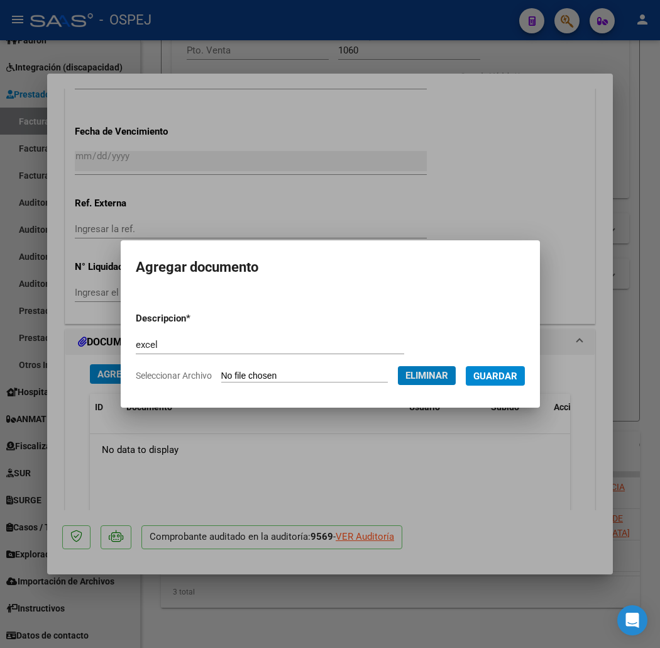
click at [466, 366] on button "Guardar" at bounding box center [495, 375] width 59 height 19
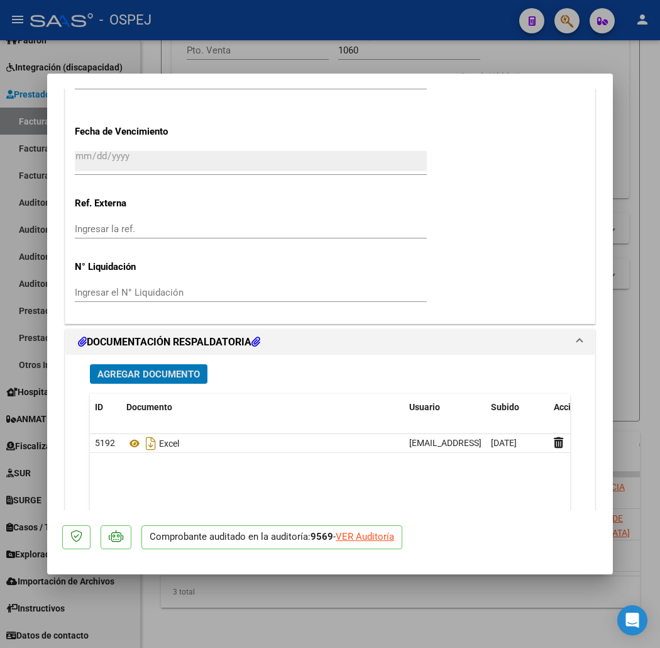
click at [113, 33] on div at bounding box center [330, 324] width 660 height 648
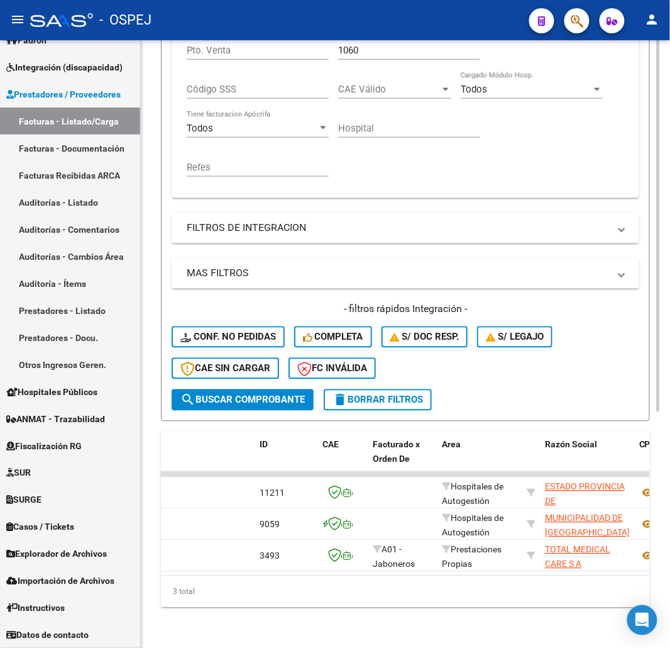
scroll to position [386, 0]
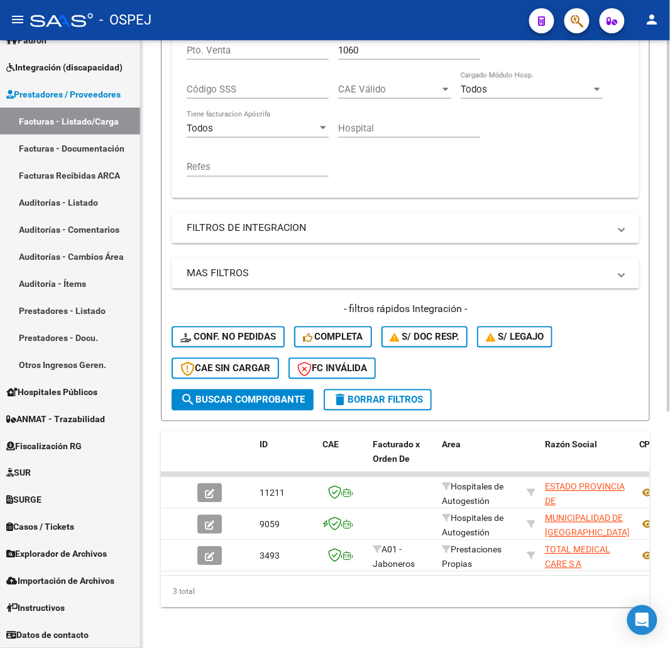
drag, startPoint x: 399, startPoint y: 43, endPoint x: 178, endPoint y: 80, distance: 224.5
click at [179, 80] on div "Comprobante Tipo Comprobante Tipo Start date – End date Fec. Comprobante Desde …" at bounding box center [406, 76] width 468 height 243
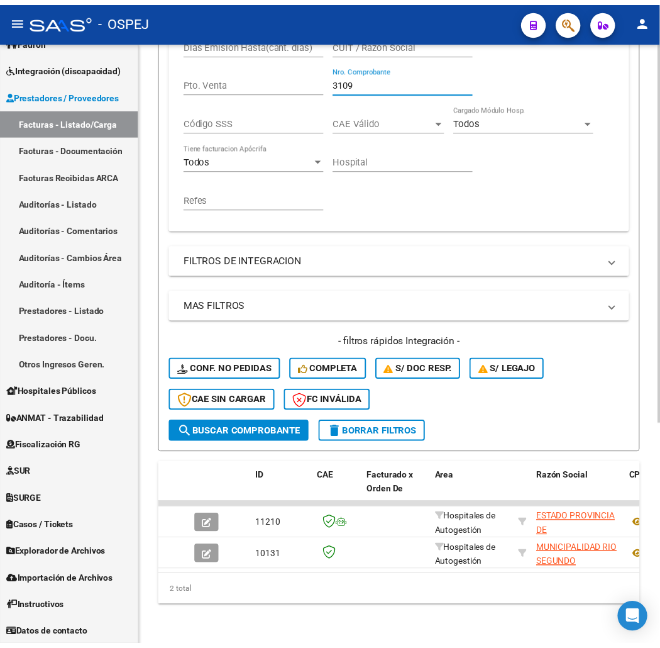
scroll to position [355, 0]
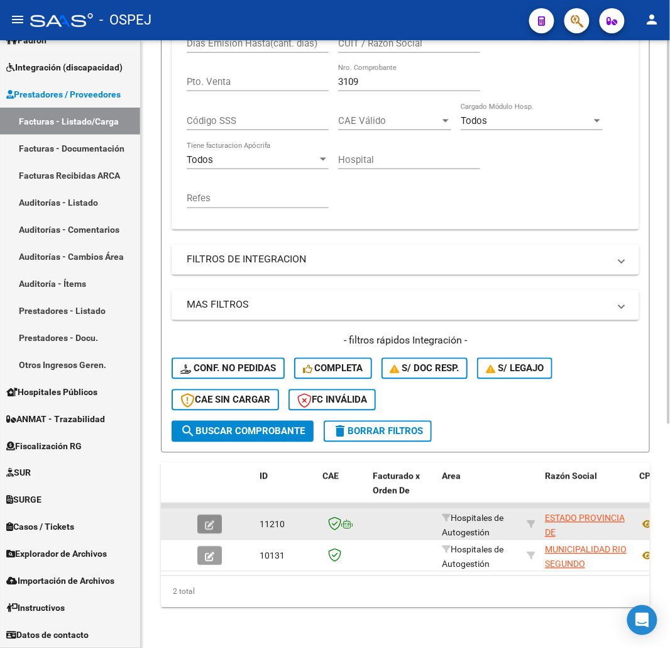
click at [201, 515] on button "button" at bounding box center [209, 524] width 25 height 19
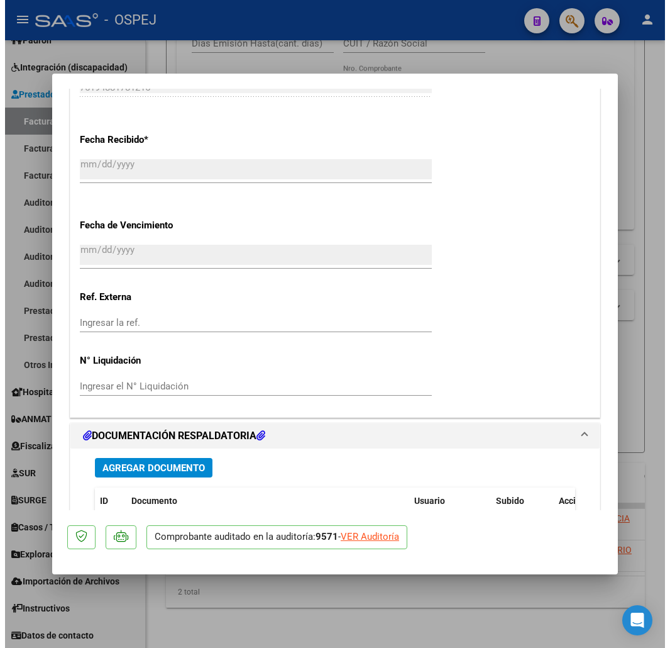
scroll to position [838, 0]
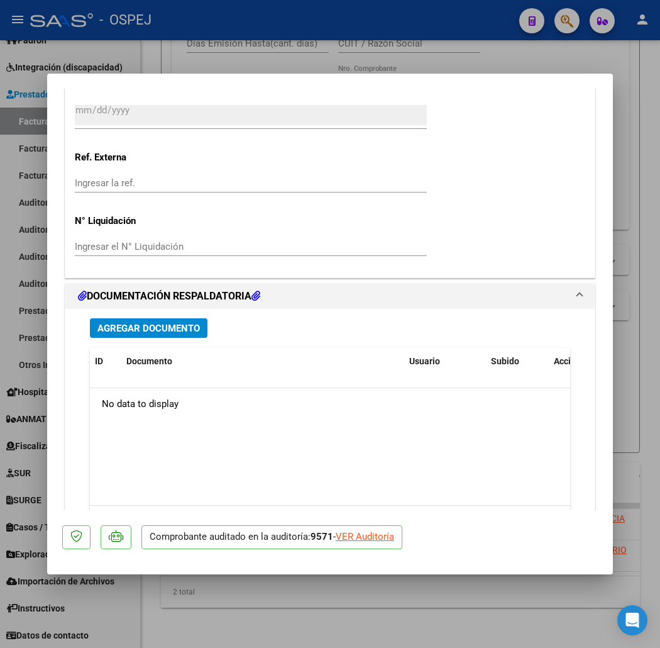
click at [145, 332] on span "Agregar Documento" at bounding box center [148, 328] width 102 height 11
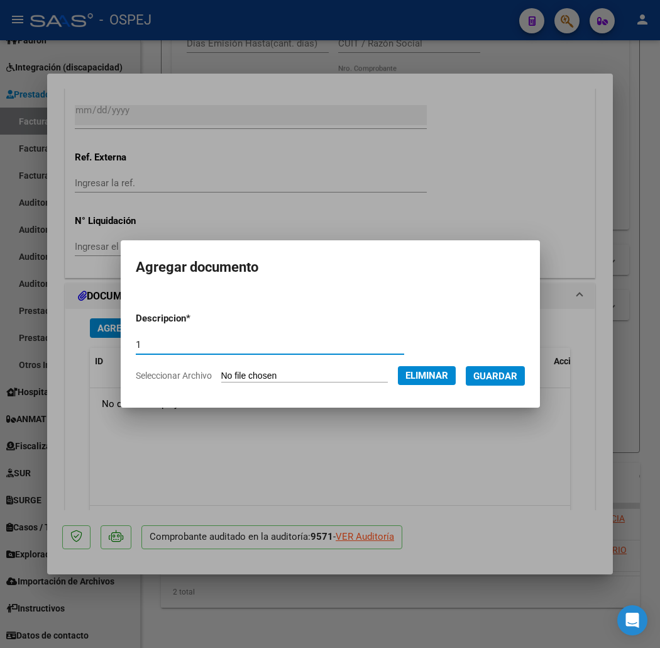
click at [525, 382] on button "Guardar" at bounding box center [495, 375] width 59 height 19
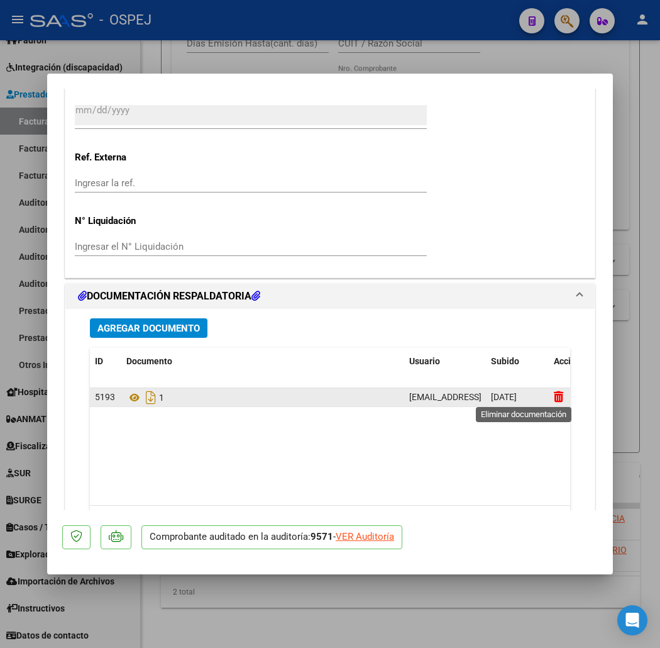
click at [554, 397] on icon at bounding box center [558, 396] width 9 height 12
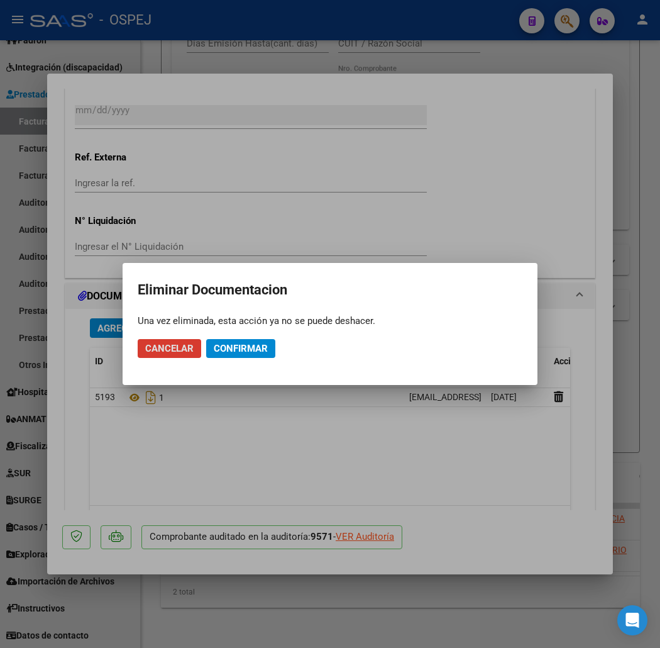
click at [231, 353] on span "Confirmar" at bounding box center [241, 348] width 54 height 11
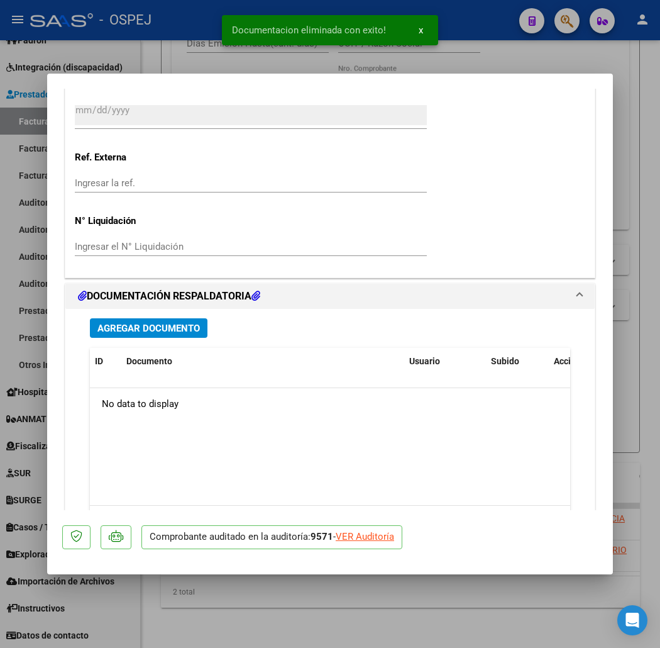
click at [141, 330] on span "Agregar Documento" at bounding box center [148, 328] width 102 height 11
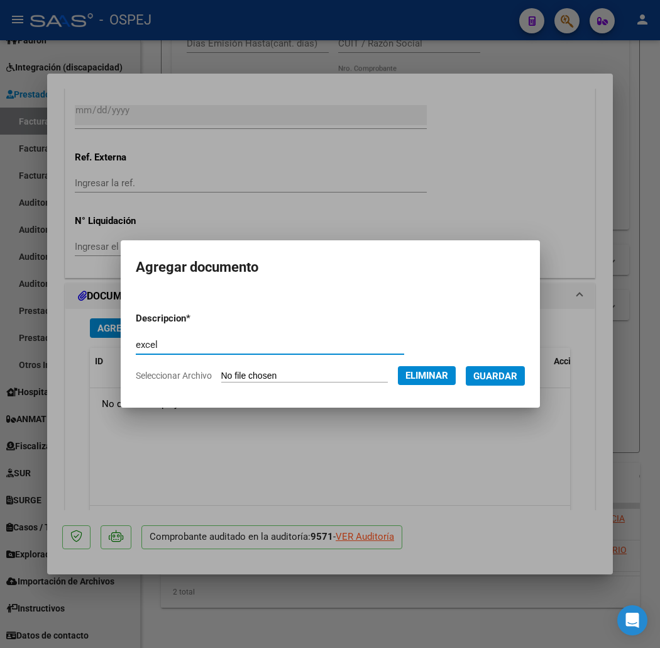
click at [494, 378] on span "Guardar" at bounding box center [495, 375] width 44 height 11
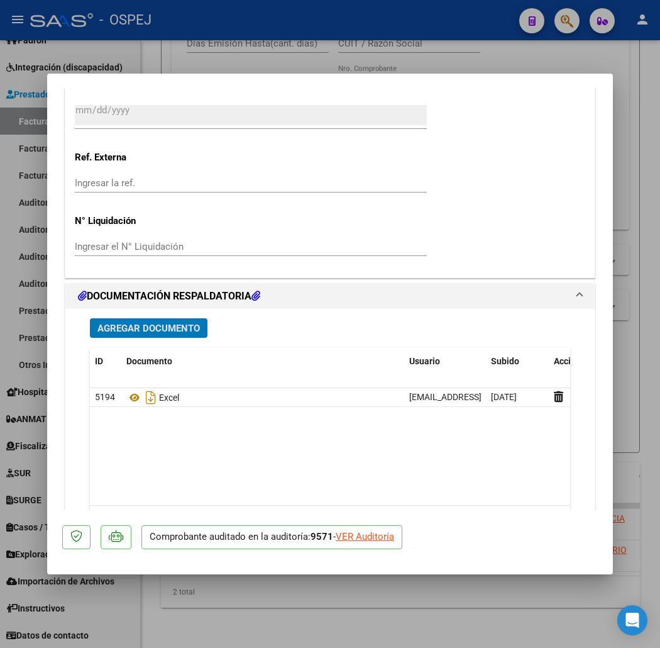
click at [211, 57] on div at bounding box center [330, 324] width 660 height 648
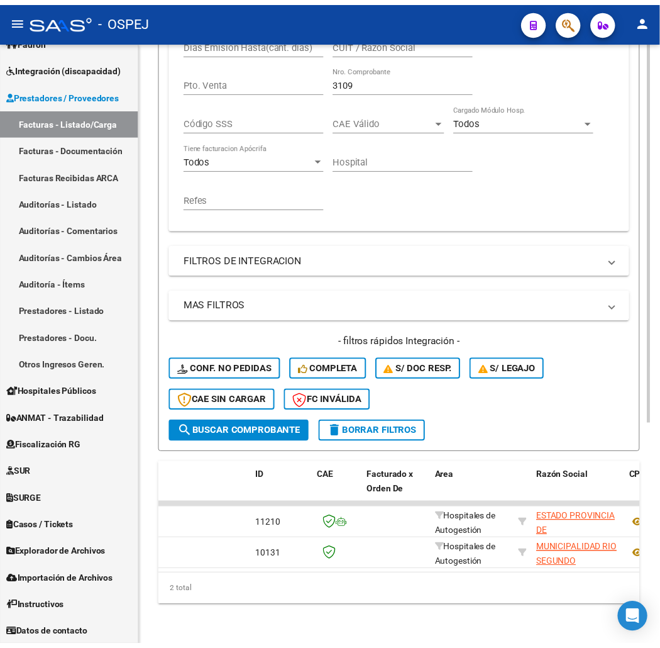
scroll to position [355, 0]
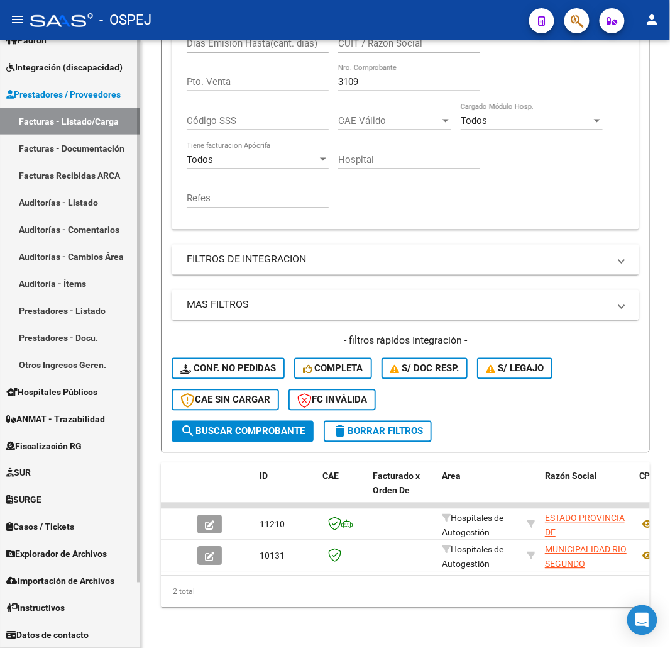
drag, startPoint x: 361, startPoint y: 72, endPoint x: 123, endPoint y: 83, distance: 239.2
click at [124, 83] on mat-sidenav-container "Firma Express Reportes Ingresos Devengados Detalles por CUIL RG Detalles - MT/P…" at bounding box center [335, 343] width 670 height 607
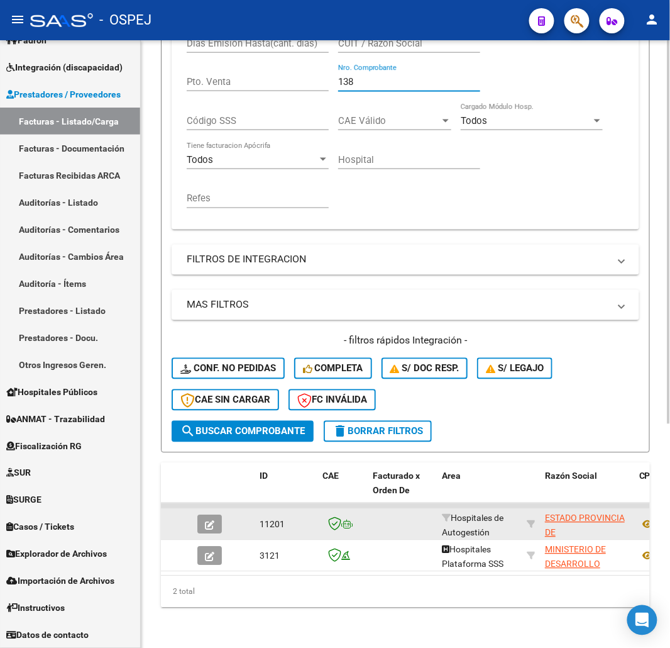
click at [220, 515] on button "button" at bounding box center [209, 524] width 25 height 19
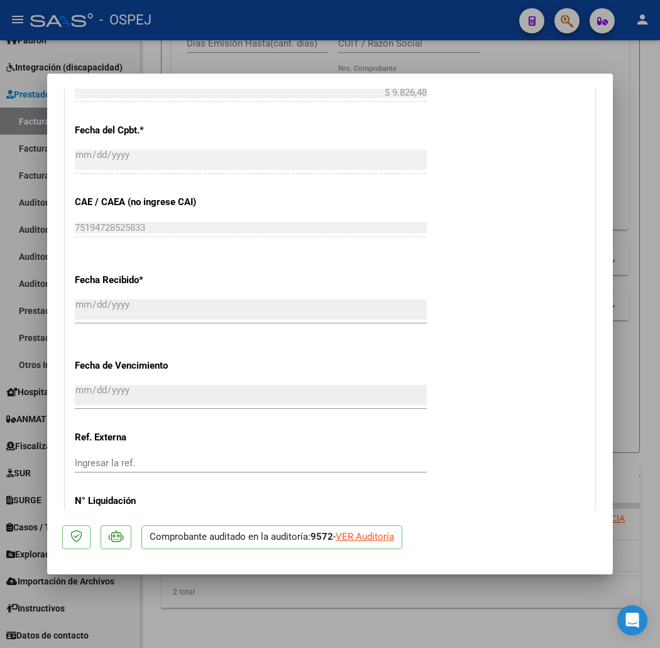
scroll to position [768, 0]
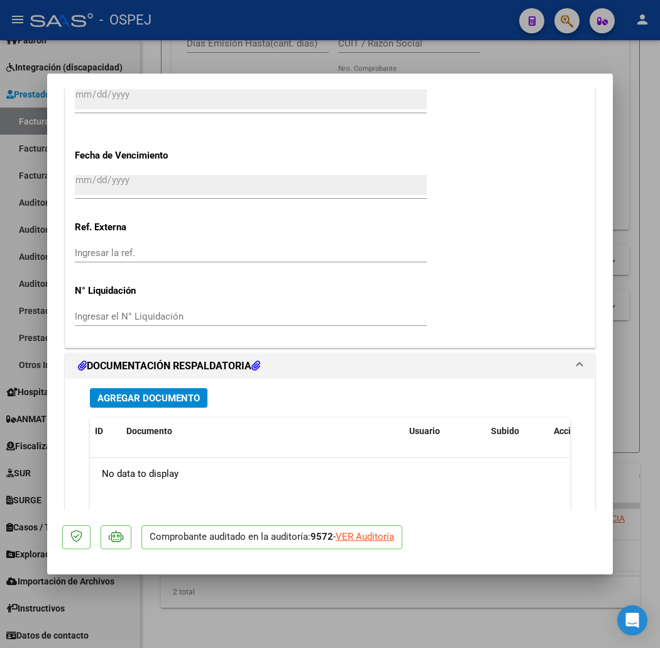
click at [162, 392] on span "Agregar Documento" at bounding box center [148, 397] width 102 height 11
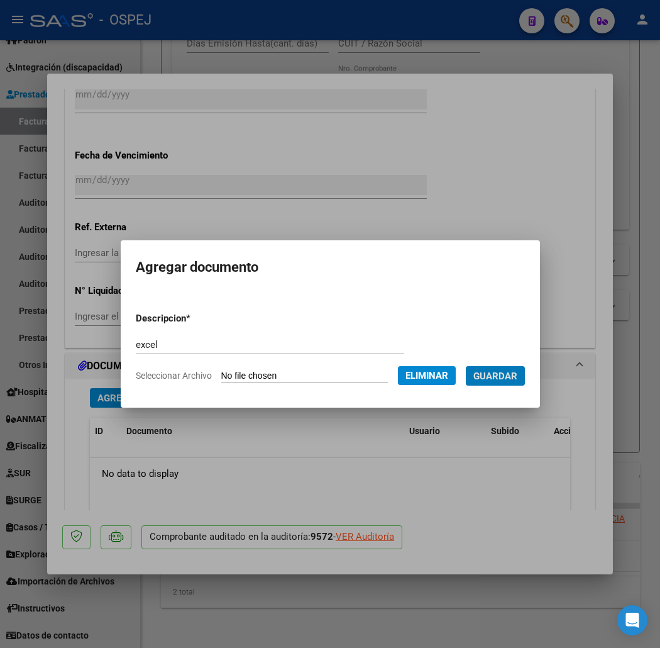
click at [466, 366] on button "Guardar" at bounding box center [495, 375] width 59 height 19
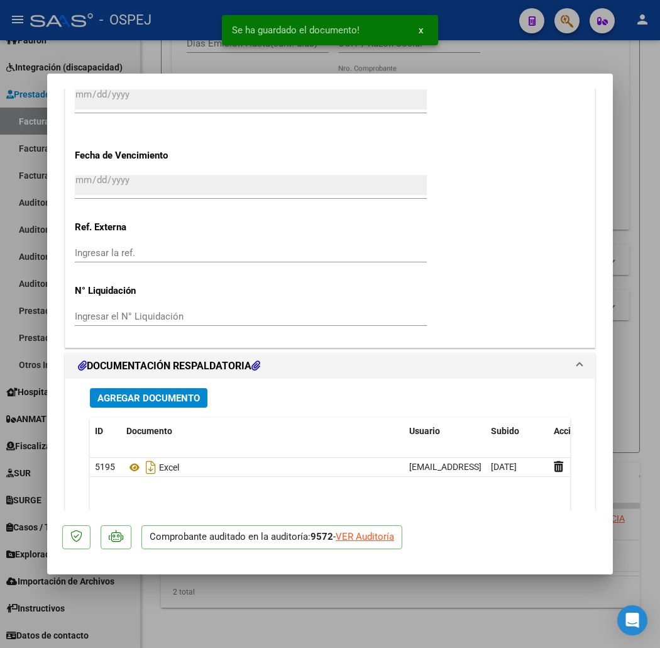
click at [268, 72] on div at bounding box center [330, 324] width 660 height 648
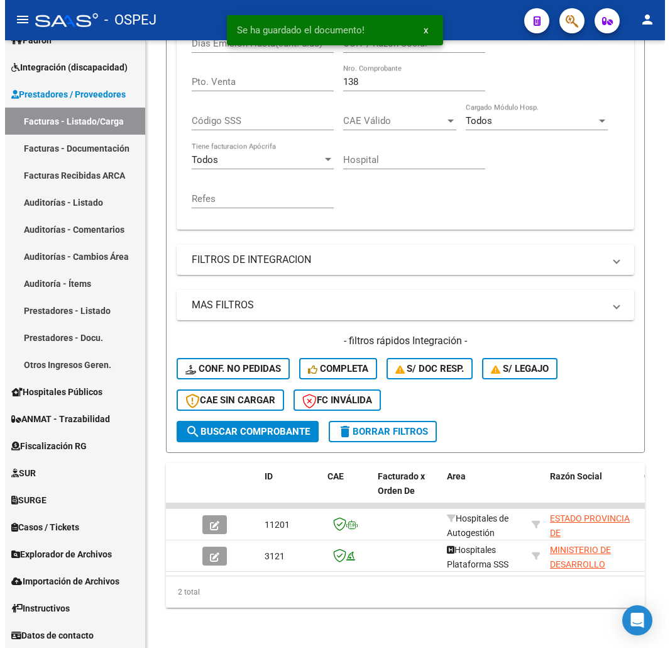
scroll to position [355, 0]
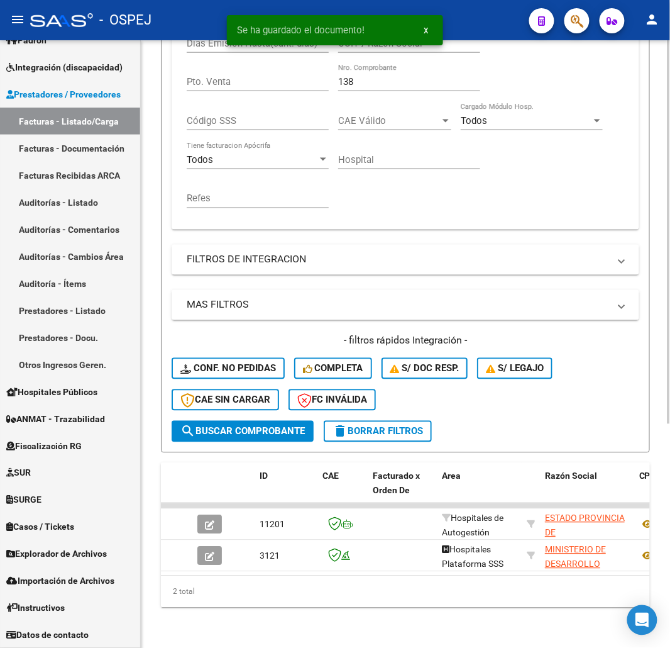
drag, startPoint x: 360, startPoint y: 73, endPoint x: 259, endPoint y: 76, distance: 101.3
click at [269, 76] on div "Comprobante Tipo Comprobante Tipo Start date – End date Fec. Comprobante Desde …" at bounding box center [406, 103] width 438 height 233
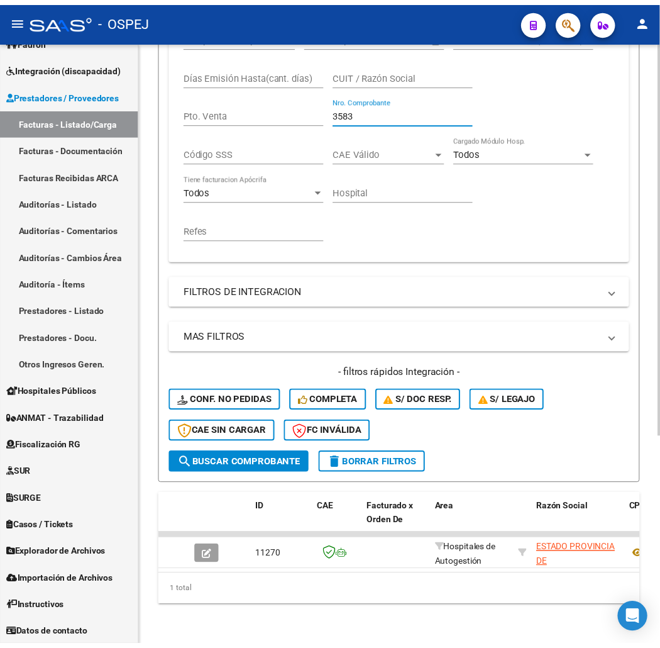
scroll to position [323, 0]
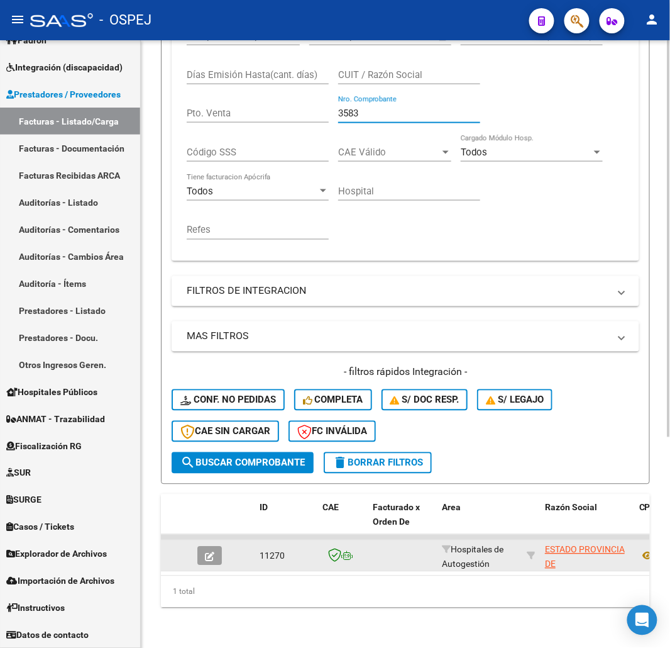
click at [204, 551] on button "button" at bounding box center [209, 555] width 25 height 19
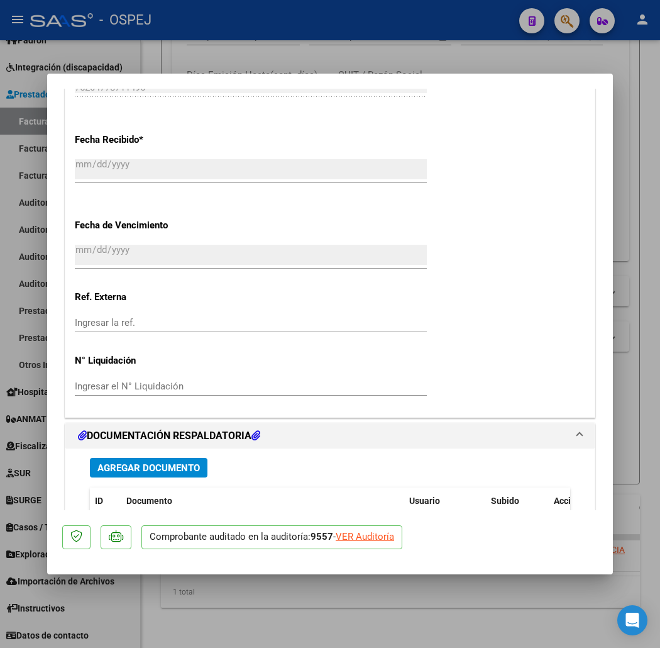
scroll to position [908, 0]
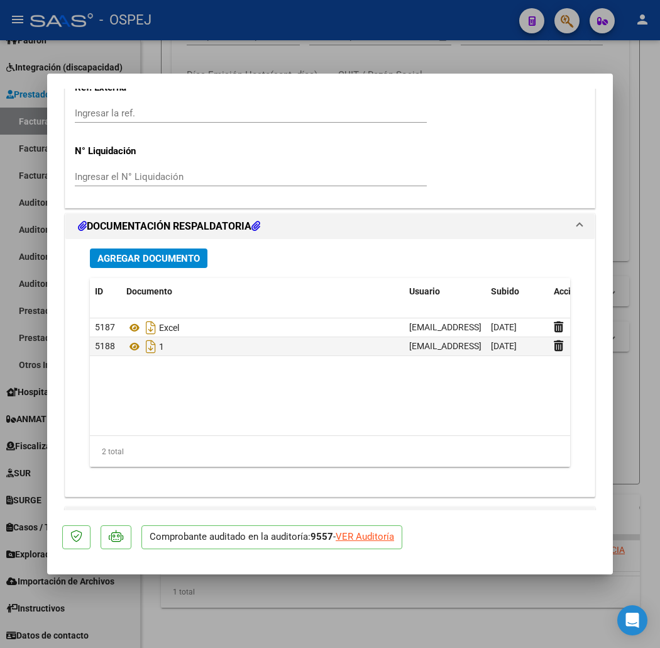
click at [382, 39] on div at bounding box center [330, 324] width 660 height 648
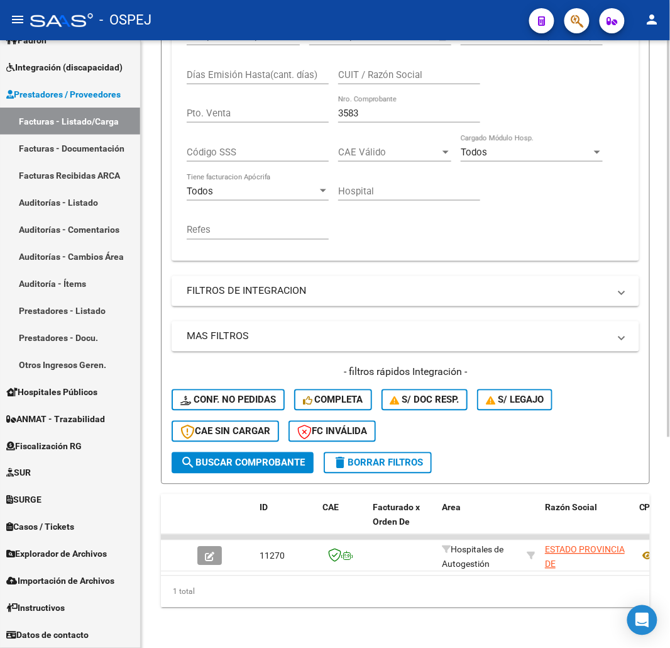
scroll to position [44, 0]
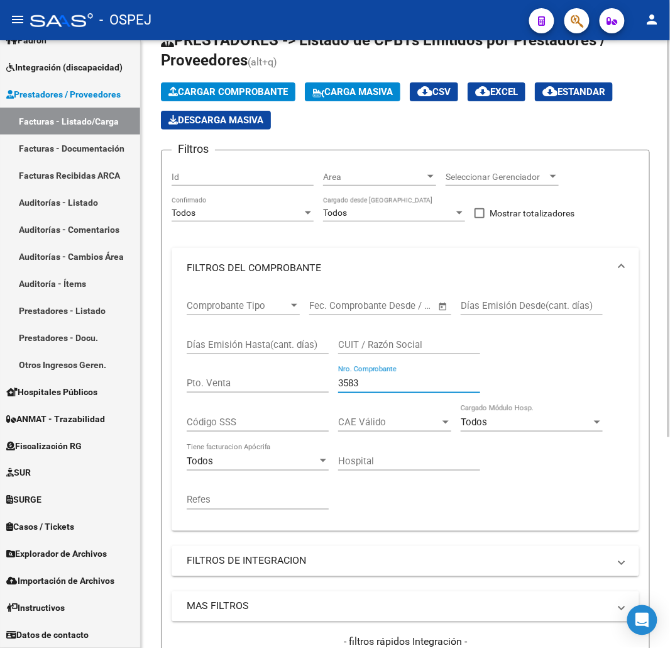
drag, startPoint x: 371, startPoint y: 387, endPoint x: 261, endPoint y: 373, distance: 110.8
click at [271, 380] on div "Comprobante Tipo Comprobante Tipo Start date – End date Fec. Comprobante Desde …" at bounding box center [406, 404] width 438 height 233
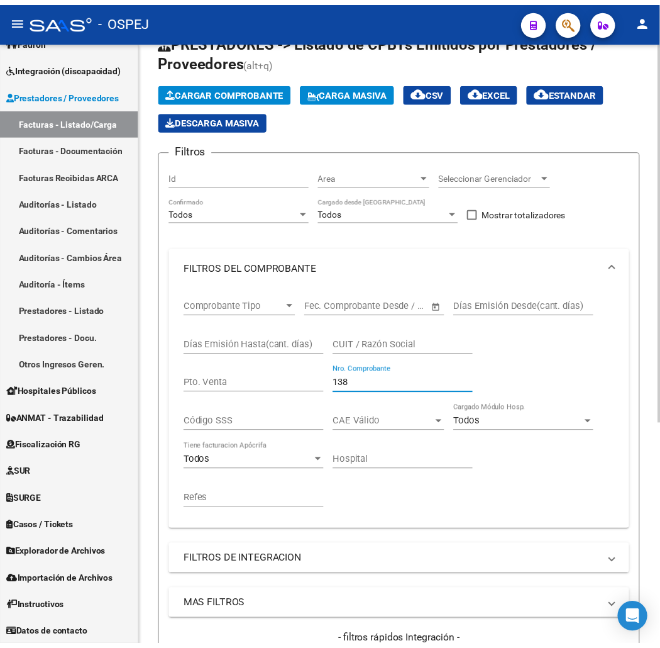
scroll to position [355, 0]
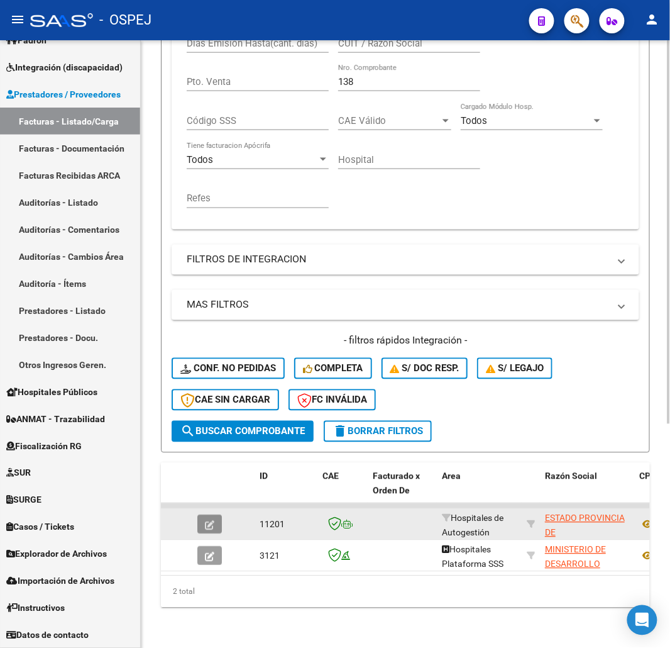
click at [211, 521] on icon "button" at bounding box center [209, 525] width 9 height 9
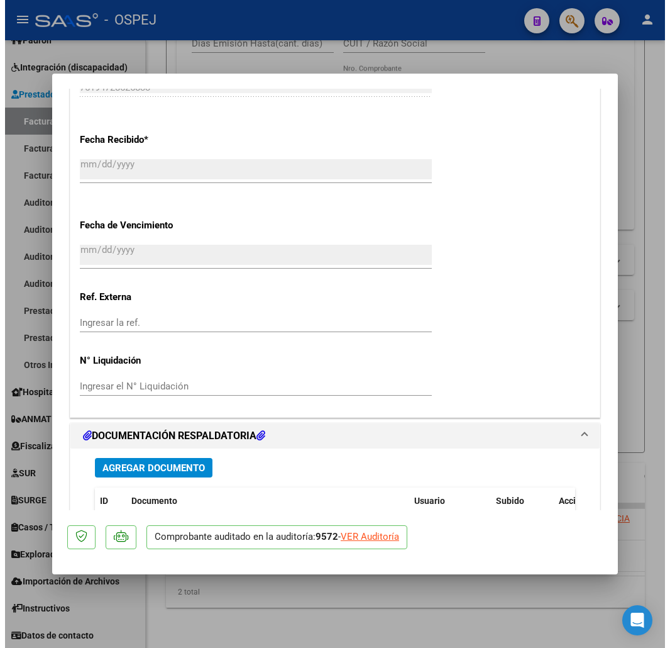
scroll to position [978, 0]
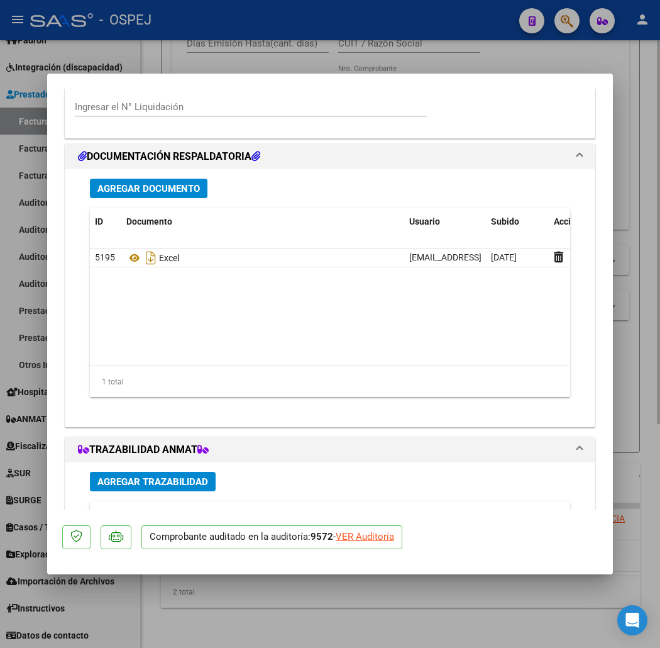
drag, startPoint x: 413, startPoint y: 596, endPoint x: 424, endPoint y: 587, distance: 13.8
click at [415, 594] on div at bounding box center [330, 324] width 660 height 648
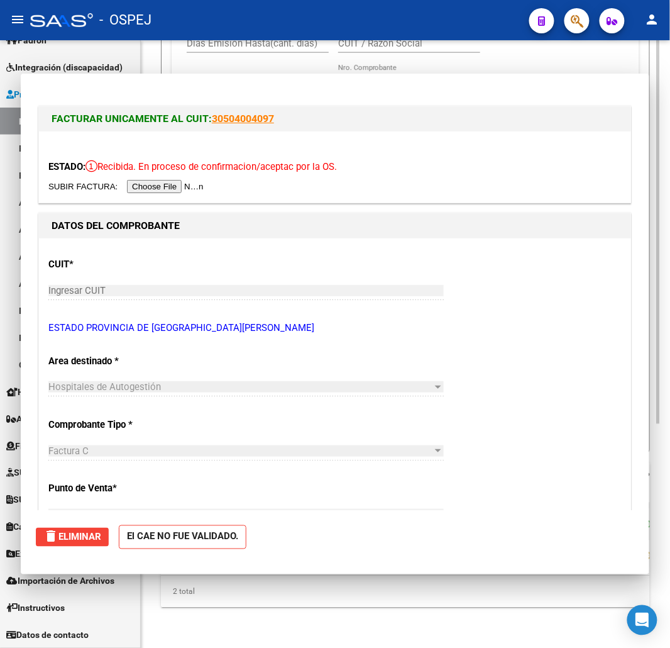
scroll to position [355, 0]
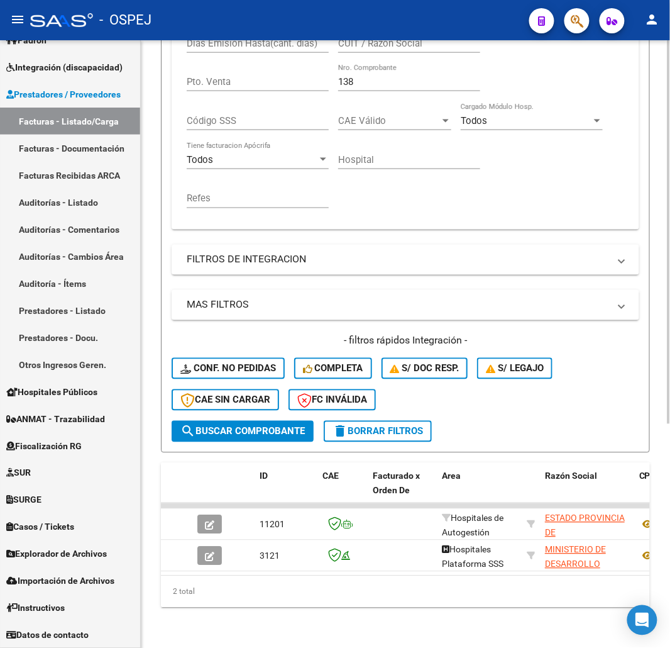
drag, startPoint x: 361, startPoint y: 79, endPoint x: 236, endPoint y: 63, distance: 126.1
click at [283, 82] on div "Comprobante Tipo Comprobante Tipo Start date – End date Fec. Comprobante Desde …" at bounding box center [406, 103] width 438 height 233
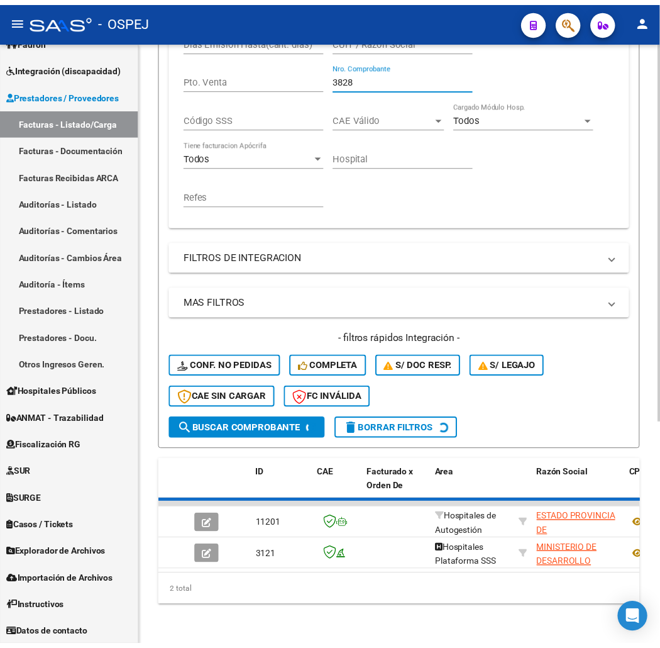
scroll to position [323, 0]
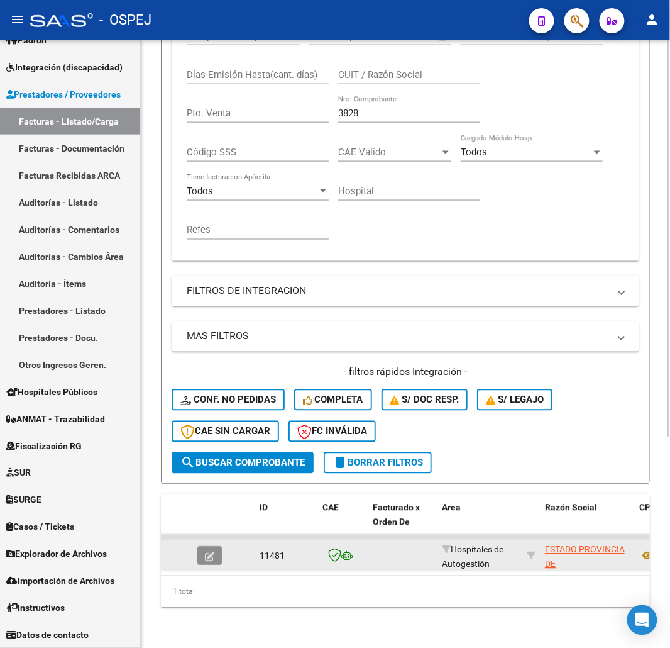
click at [221, 546] on button "button" at bounding box center [209, 555] width 25 height 19
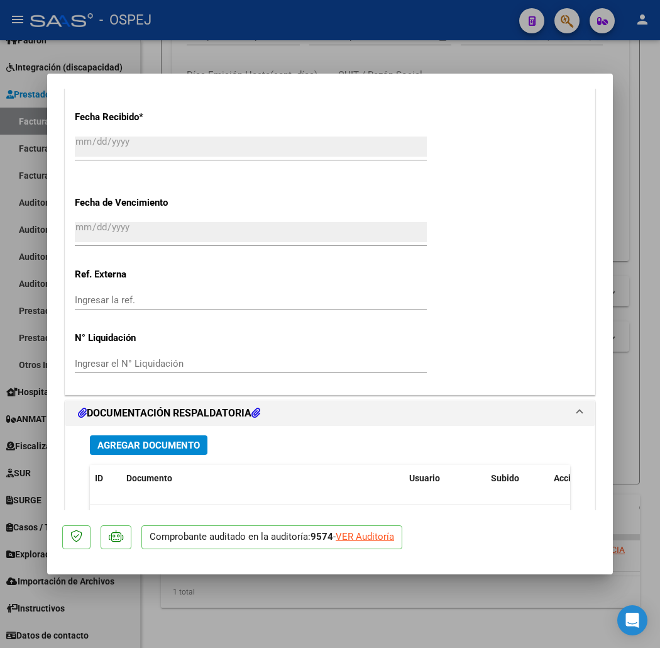
scroll to position [931, 0]
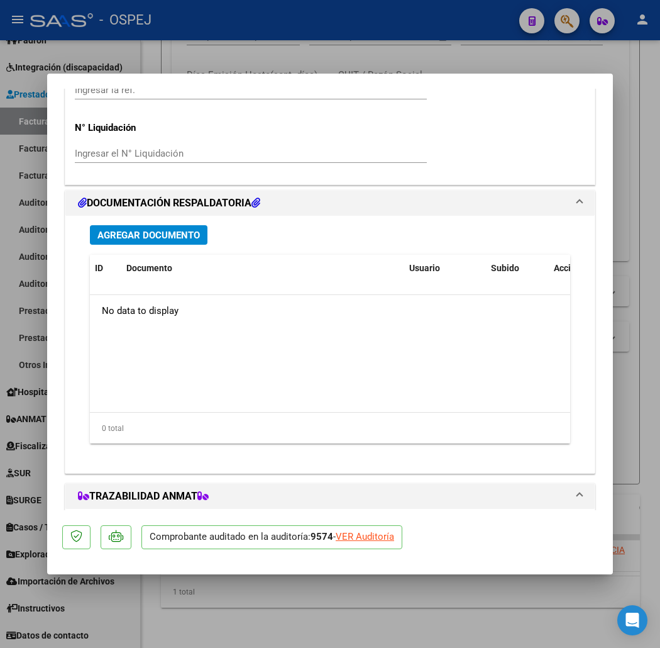
click at [170, 233] on span "Agregar Documento" at bounding box center [148, 234] width 102 height 11
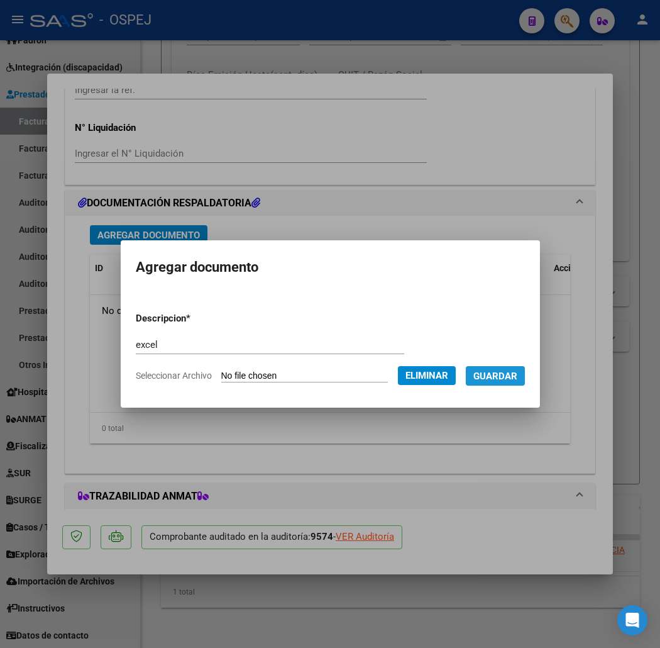
click at [500, 373] on span "Guardar" at bounding box center [495, 375] width 44 height 11
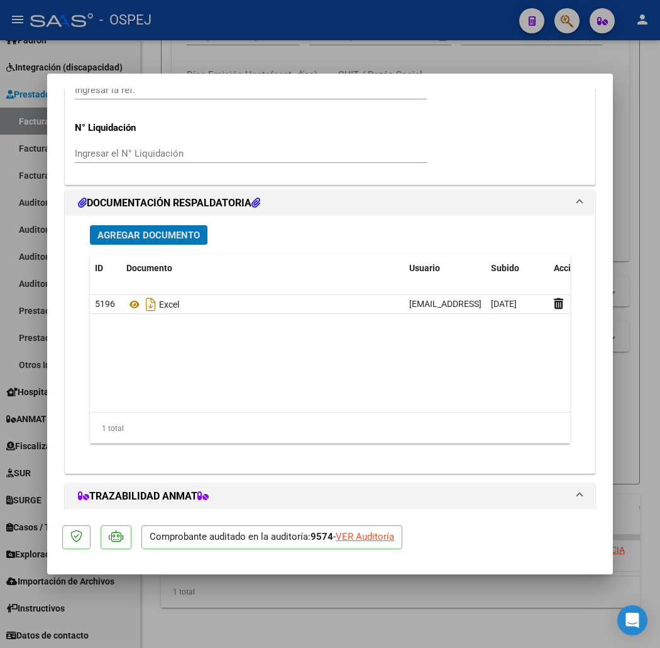
click at [208, 60] on div at bounding box center [330, 324] width 660 height 648
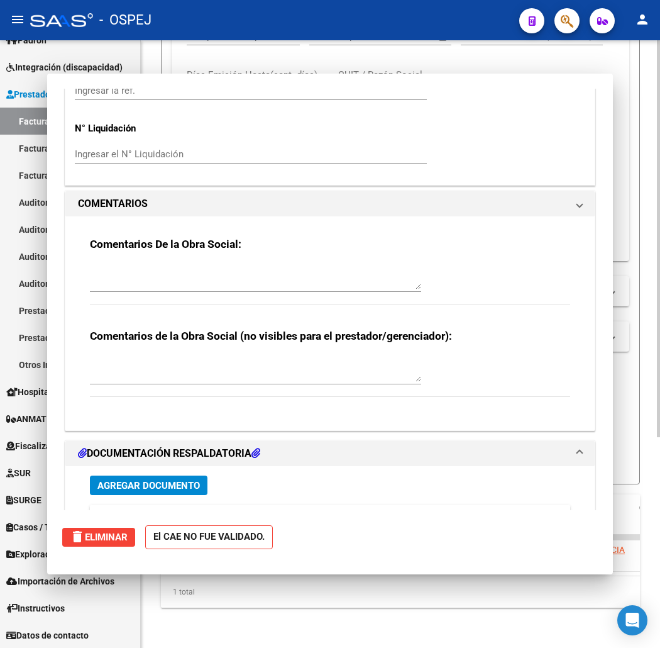
scroll to position [323, 0]
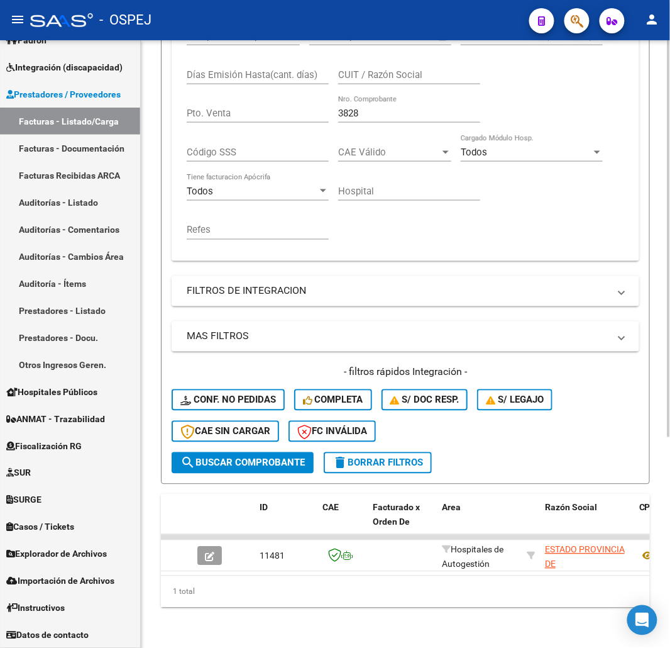
click at [241, 112] on div "Comprobante Tipo Comprobante Tipo Start date – End date Fec. Comprobante Desde …" at bounding box center [406, 134] width 438 height 233
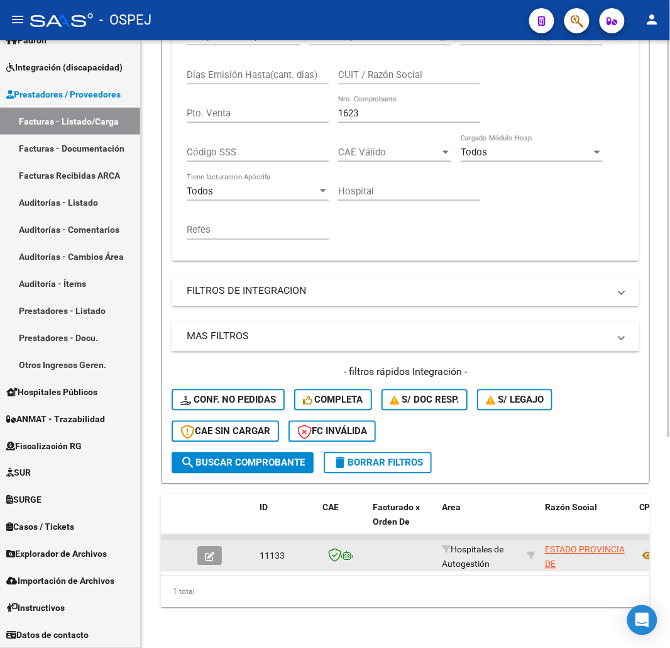
drag, startPoint x: 184, startPoint y: 537, endPoint x: 210, endPoint y: 544, distance: 26.9
click at [184, 540] on datatable-body-cell at bounding box center [176, 555] width 31 height 31
click at [210, 552] on icon "button" at bounding box center [209, 556] width 9 height 9
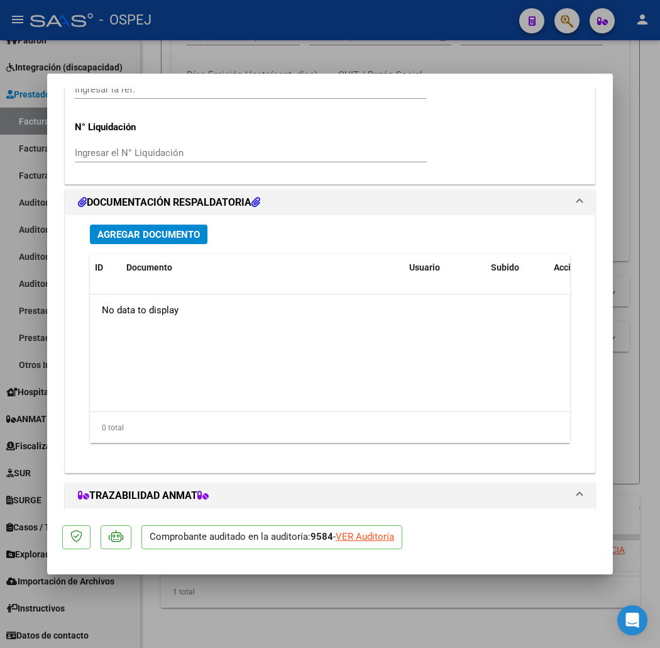
scroll to position [1001, 0]
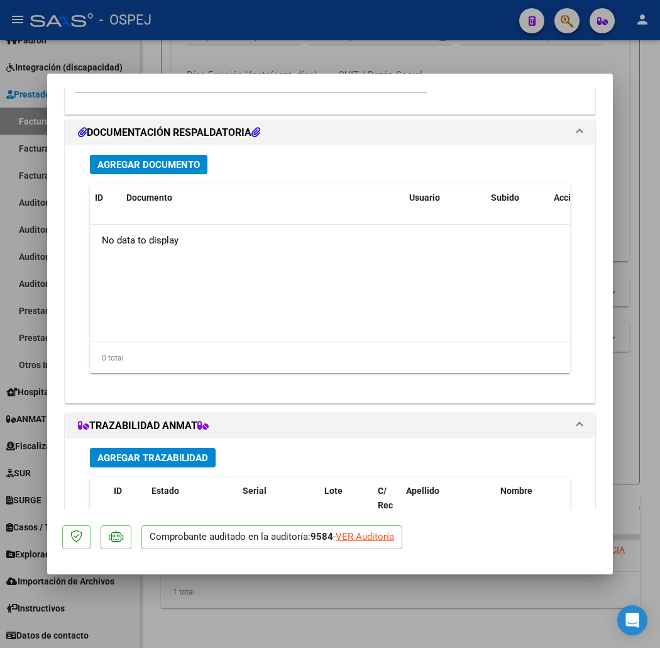
click at [166, 149] on div "Agregar Documento ID Documento Usuario Subido Acción No data to display 0 total…" at bounding box center [329, 268] width 499 height 247
click at [163, 153] on div "Agregar Documento ID Documento Usuario Subido Acción No data to display 0 total…" at bounding box center [329, 268] width 499 height 247
click at [165, 160] on span "Agregar Documento" at bounding box center [148, 164] width 102 height 11
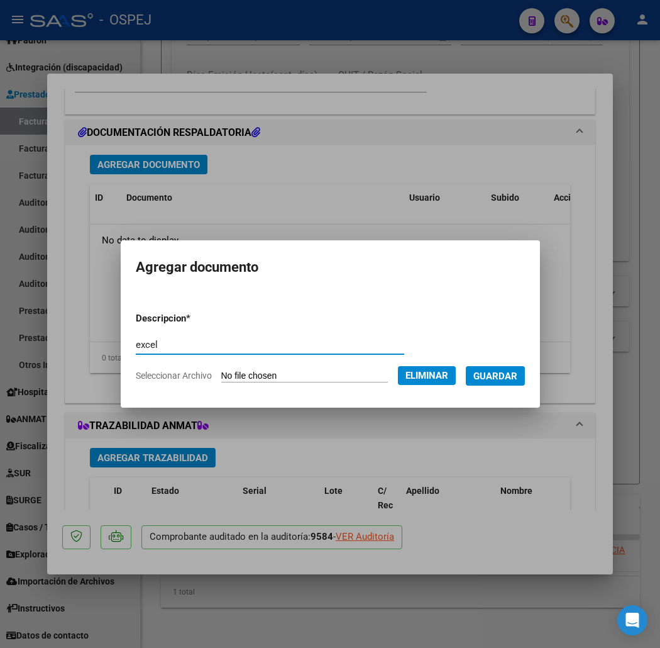
click at [503, 382] on button "Guardar" at bounding box center [495, 375] width 59 height 19
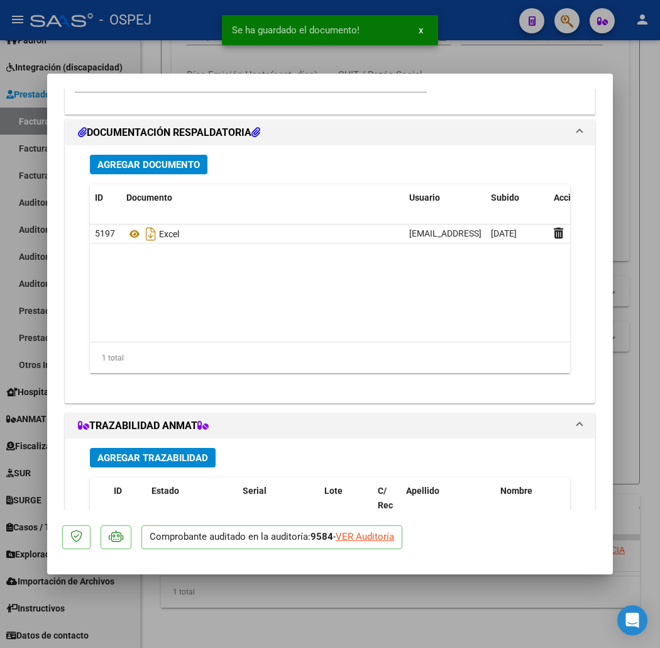
drag, startPoint x: 229, startPoint y: 60, endPoint x: 231, endPoint y: 11, distance: 48.5
click at [229, 59] on div "Se ha guardado el documento! x" at bounding box center [330, 30] width 246 height 60
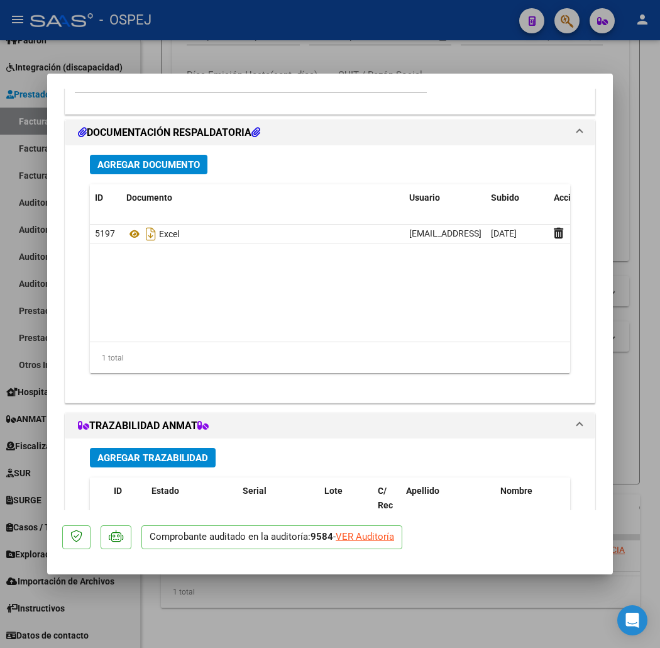
click at [241, 70] on div at bounding box center [330, 324] width 660 height 648
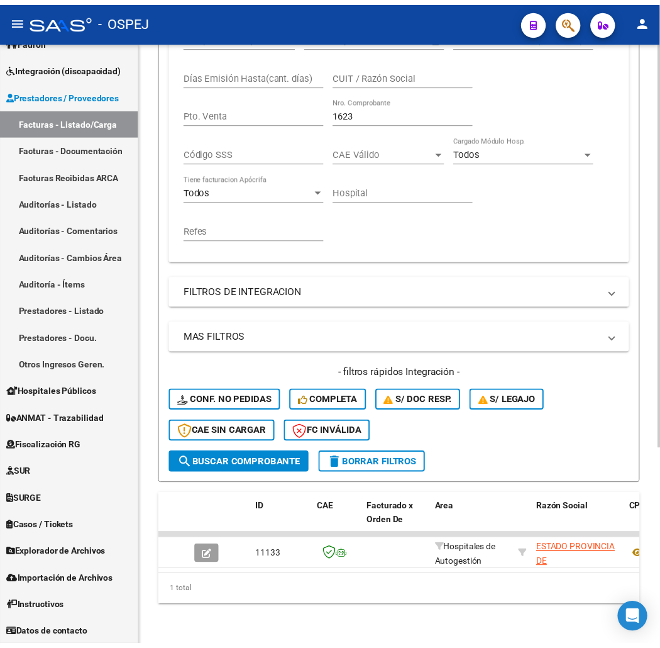
scroll to position [323, 0]
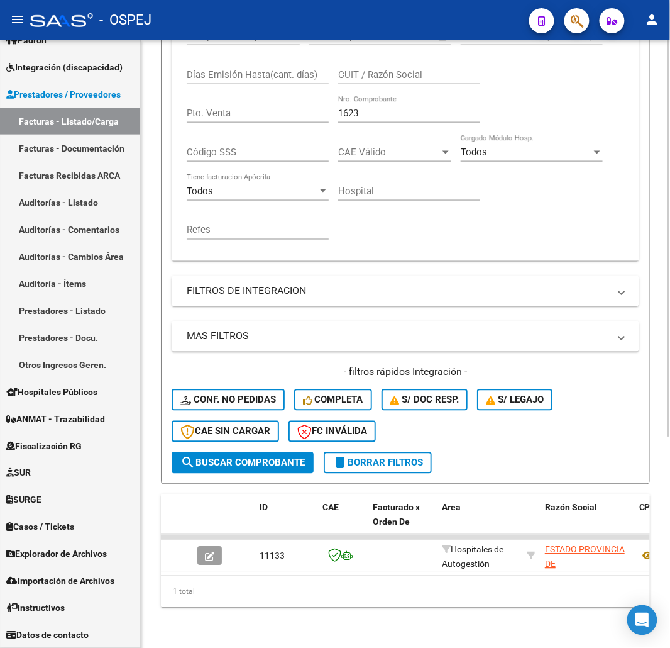
drag, startPoint x: 267, startPoint y: 121, endPoint x: 241, endPoint y: 122, distance: 25.8
click at [241, 122] on div "Comprobante Tipo Comprobante Tipo Start date – End date Fec. Comprobante Desde …" at bounding box center [406, 134] width 438 height 233
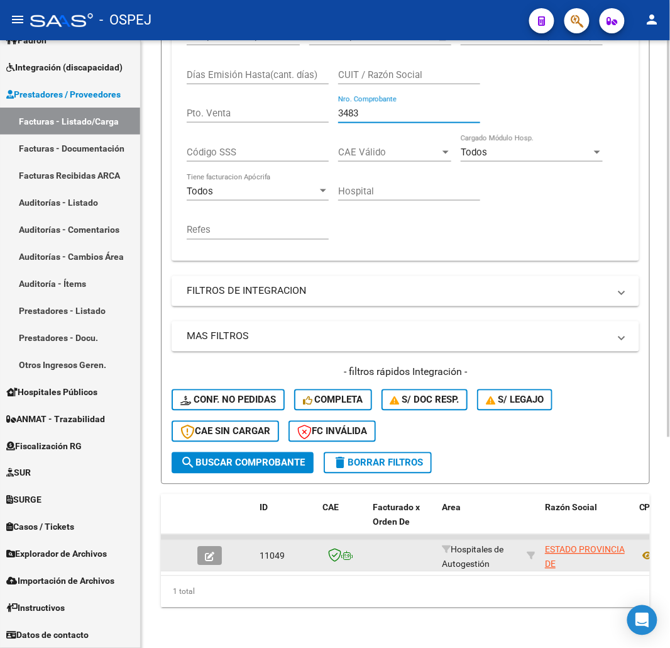
click at [219, 546] on button "button" at bounding box center [209, 555] width 25 height 19
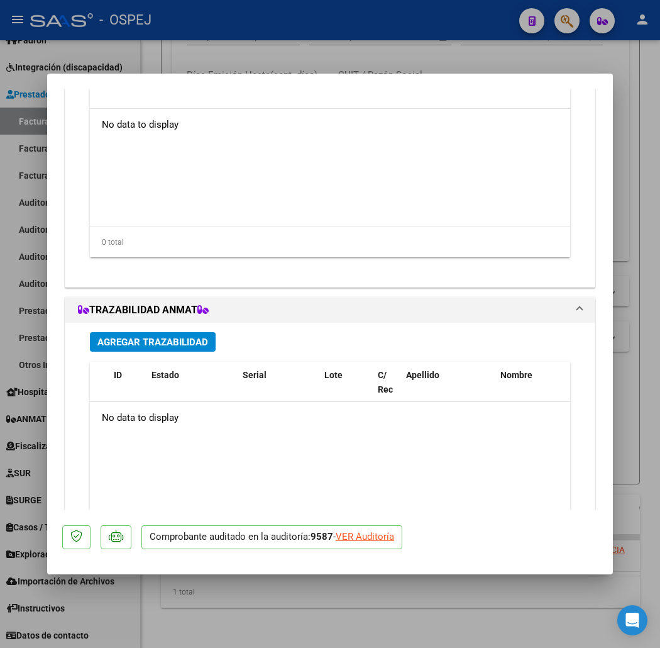
scroll to position [978, 0]
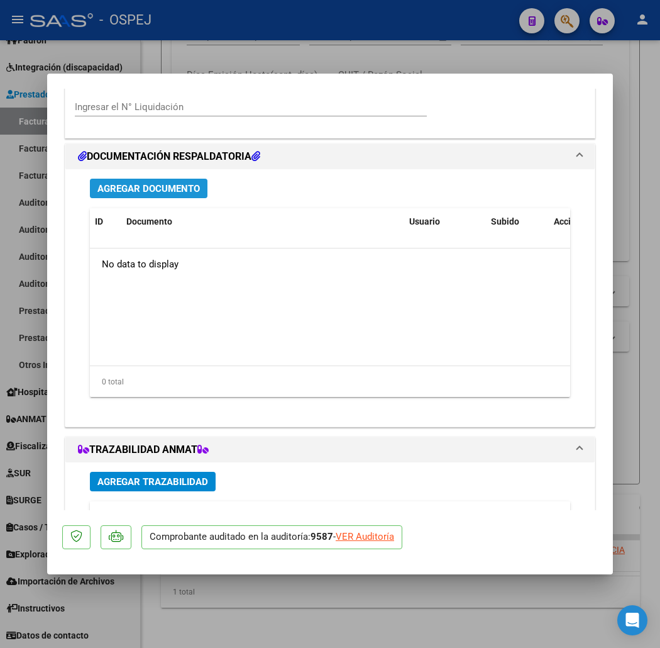
drag, startPoint x: 164, startPoint y: 189, endPoint x: 174, endPoint y: 180, distance: 12.9
click at [174, 180] on button "Agregar Documento" at bounding box center [149, 188] width 118 height 19
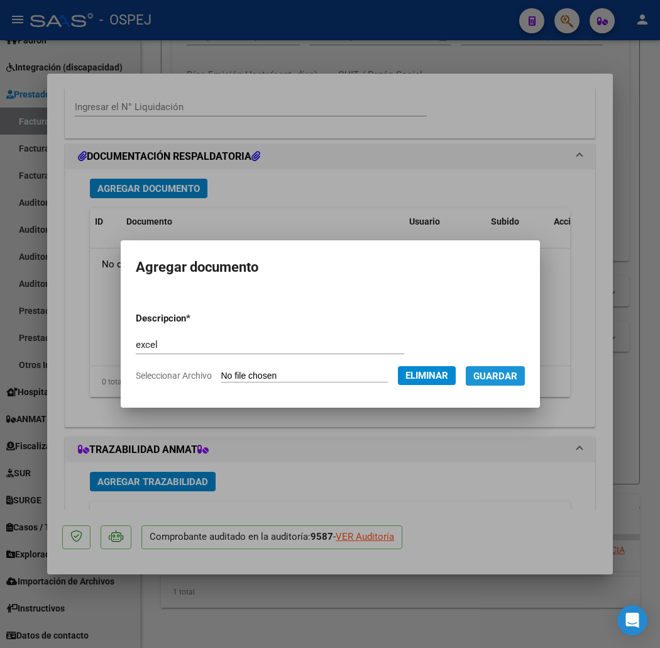
click at [502, 385] on button "Guardar" at bounding box center [495, 375] width 59 height 19
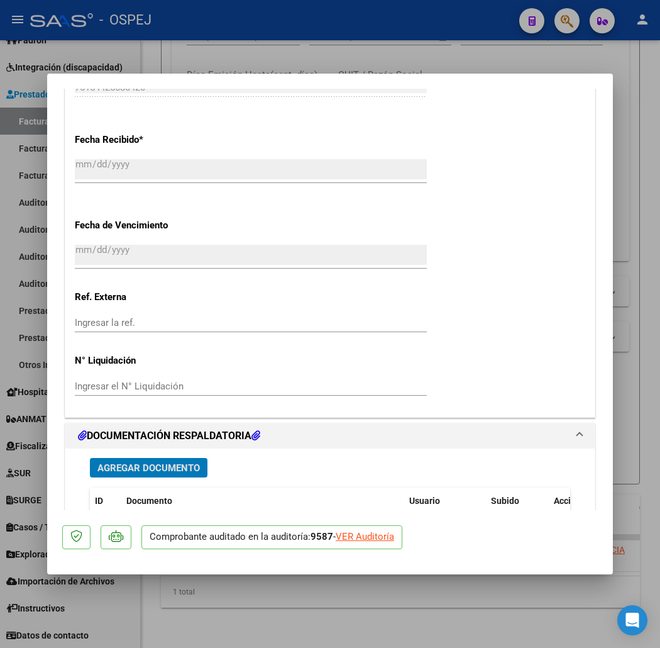
scroll to position [419, 0]
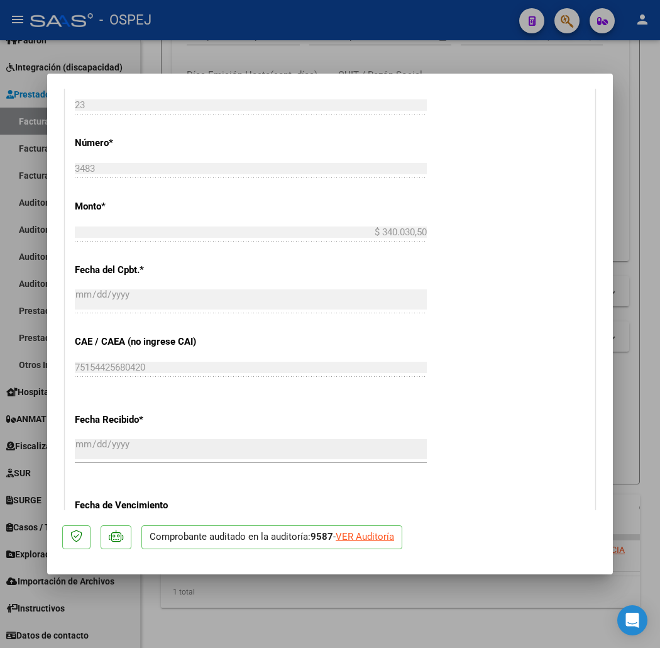
click at [312, 46] on div at bounding box center [330, 324] width 660 height 648
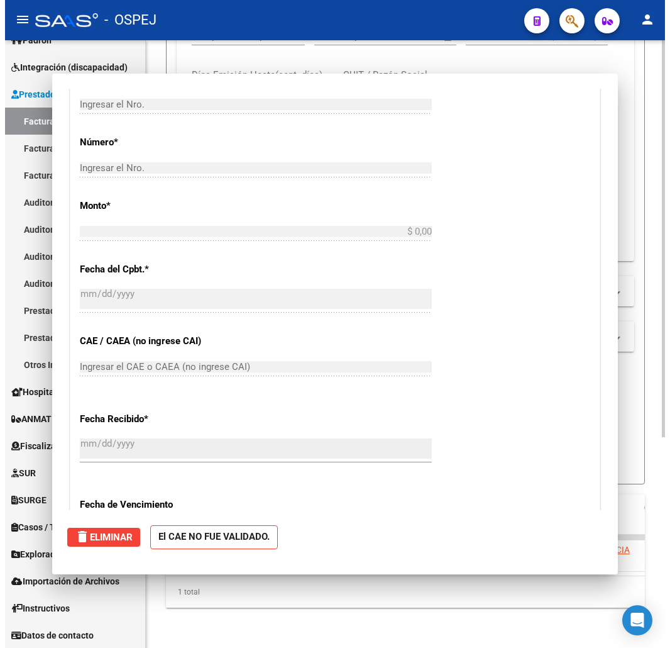
scroll to position [323, 0]
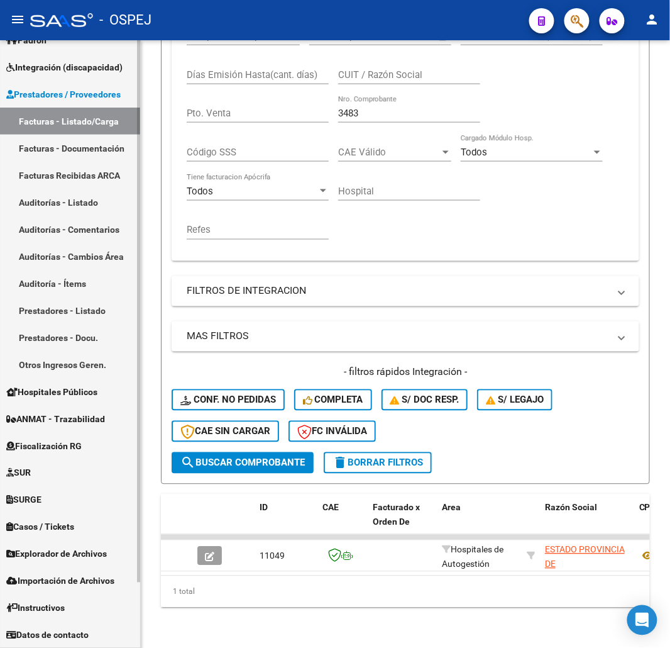
drag, startPoint x: 430, startPoint y: 109, endPoint x: 134, endPoint y: 109, distance: 296.1
click at [135, 111] on mat-sidenav-container "Firma Express Reportes Ingresos Devengados Detalles por CUIL RG Detalles - MT/P…" at bounding box center [335, 343] width 670 height 607
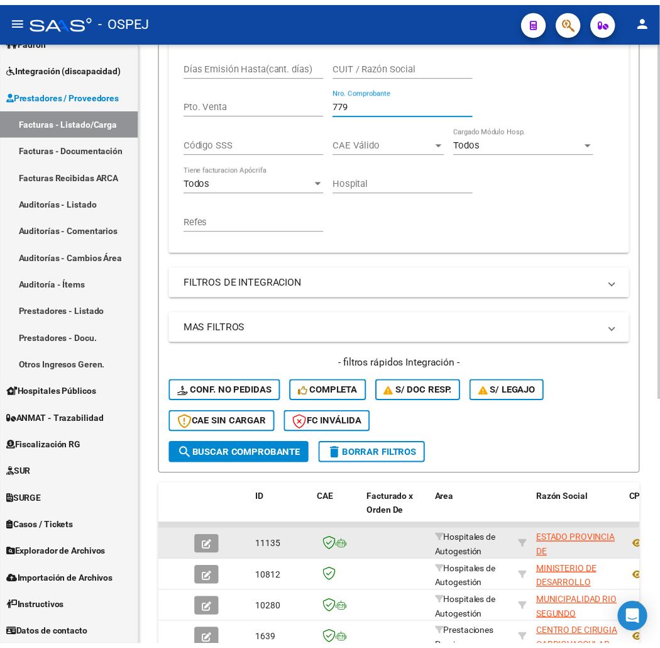
scroll to position [417, 0]
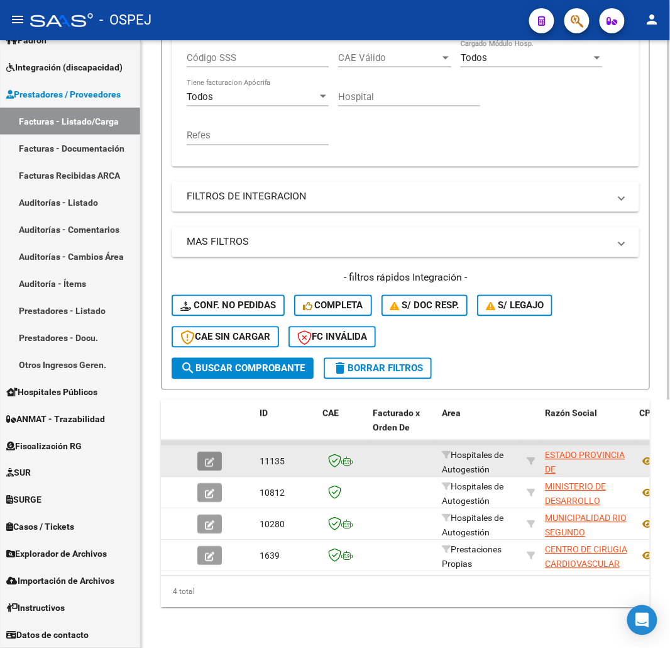
click at [221, 453] on button "button" at bounding box center [209, 461] width 25 height 19
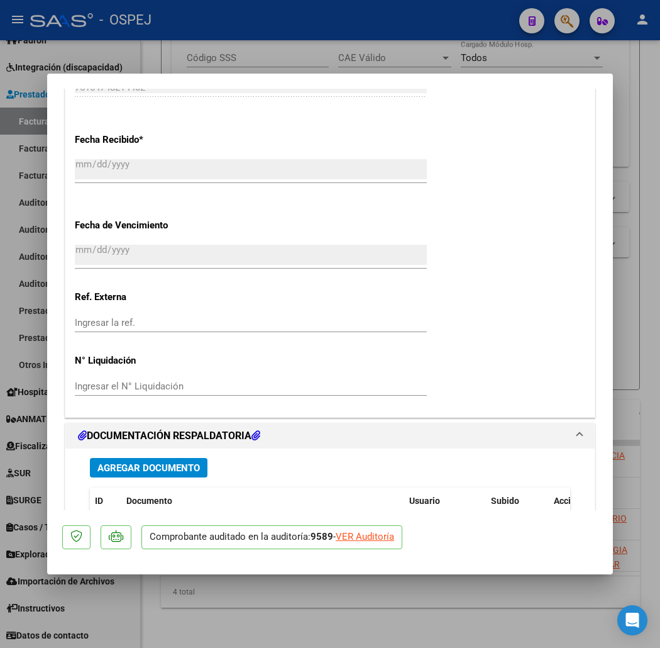
scroll to position [1047, 0]
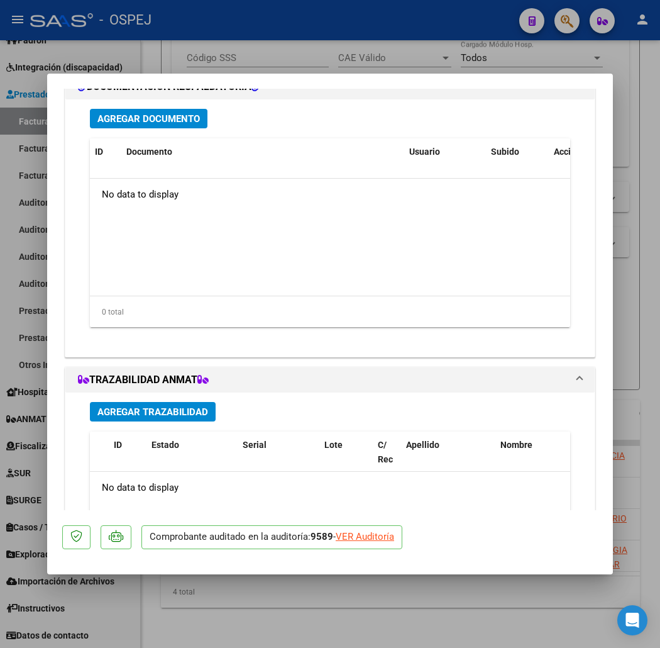
click at [121, 118] on span "Agregar Documento" at bounding box center [148, 118] width 102 height 11
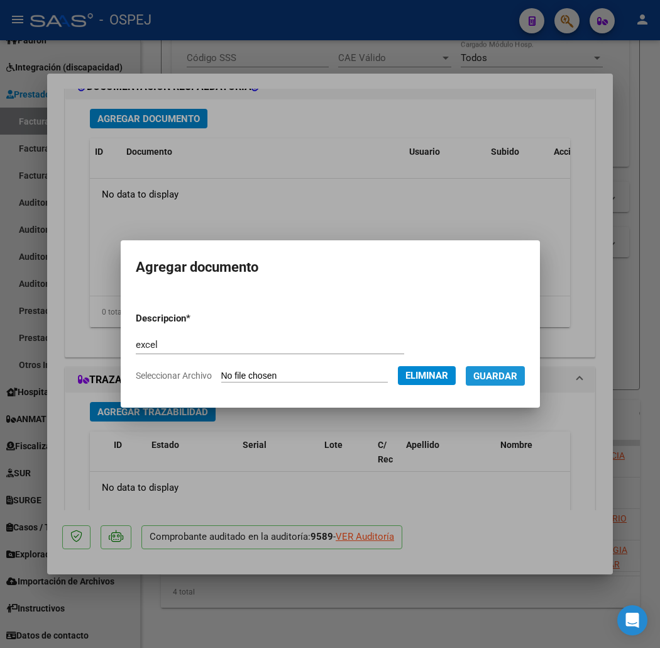
click at [502, 374] on span "Guardar" at bounding box center [495, 375] width 44 height 11
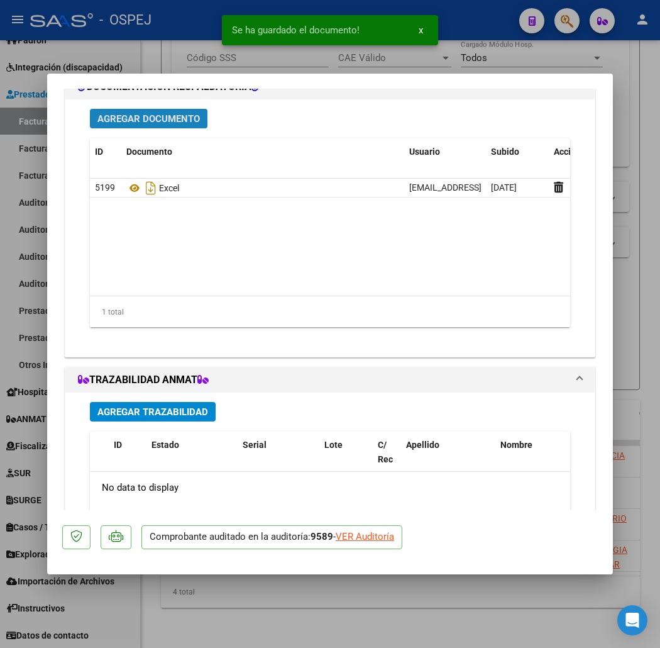
click at [165, 121] on span "Agregar Documento" at bounding box center [148, 118] width 102 height 11
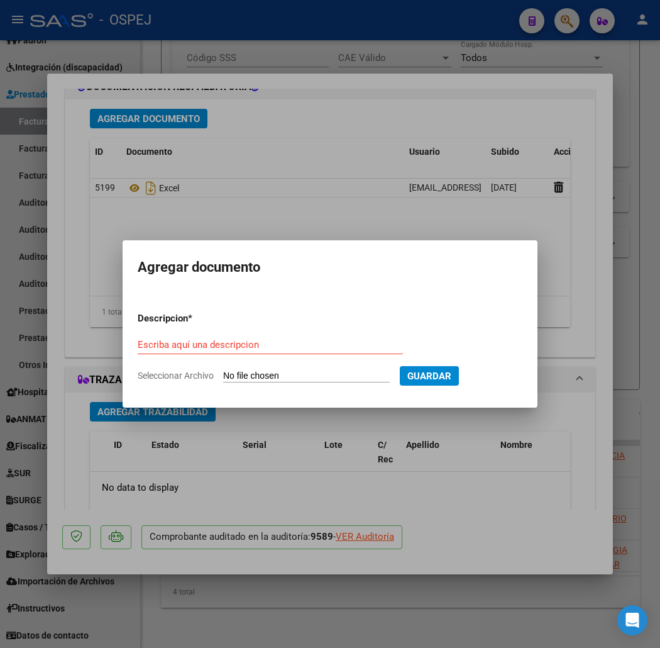
click at [250, 126] on div at bounding box center [330, 324] width 660 height 648
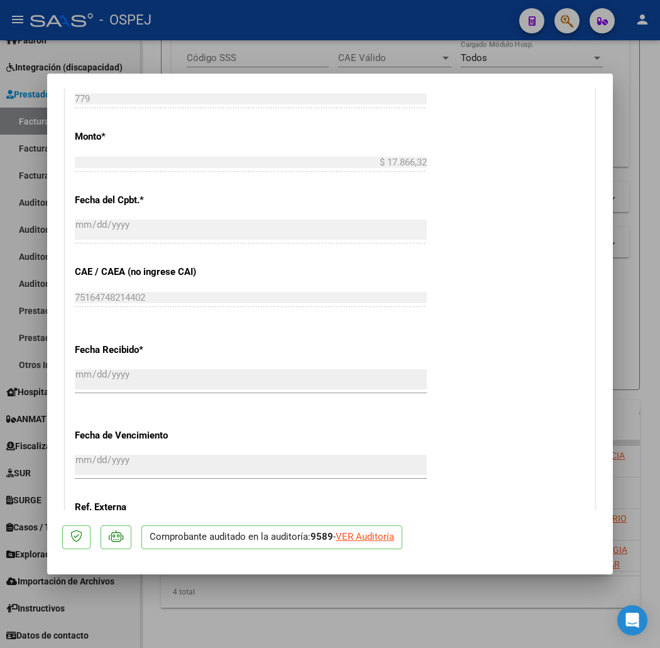
scroll to position [978, 0]
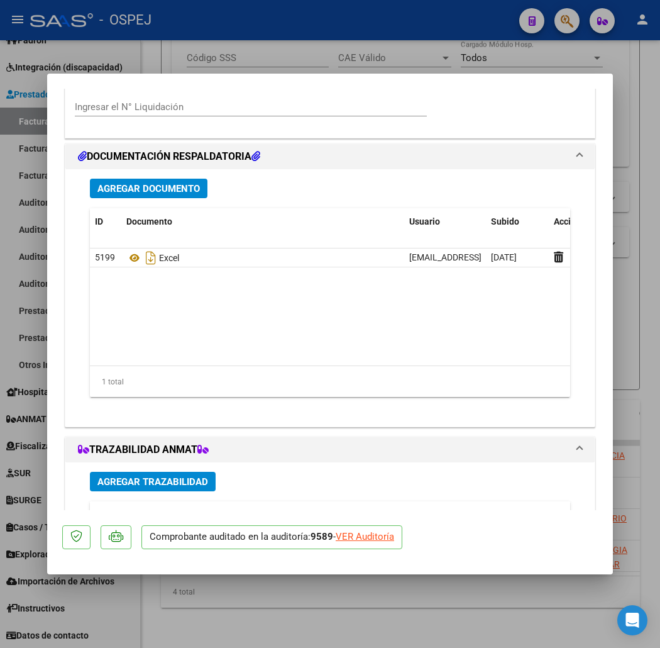
click at [173, 194] on button "Agregar Documento" at bounding box center [149, 188] width 118 height 19
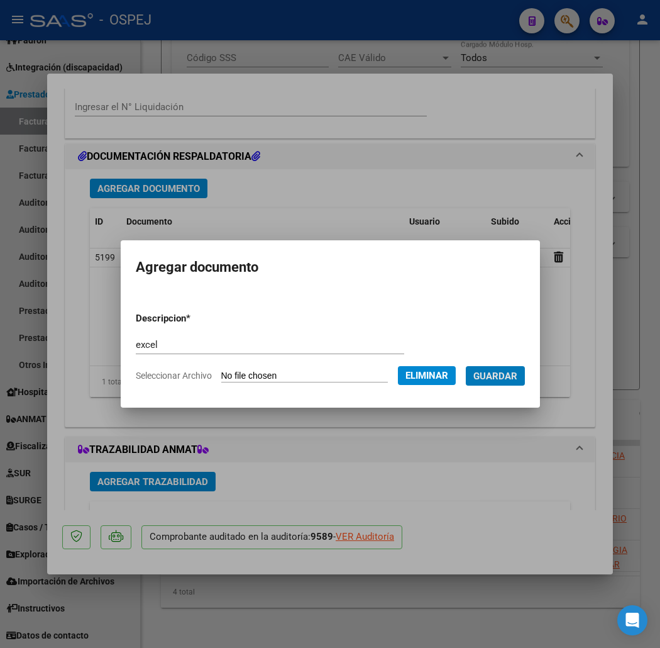
click at [466, 366] on button "Guardar" at bounding box center [495, 375] width 59 height 19
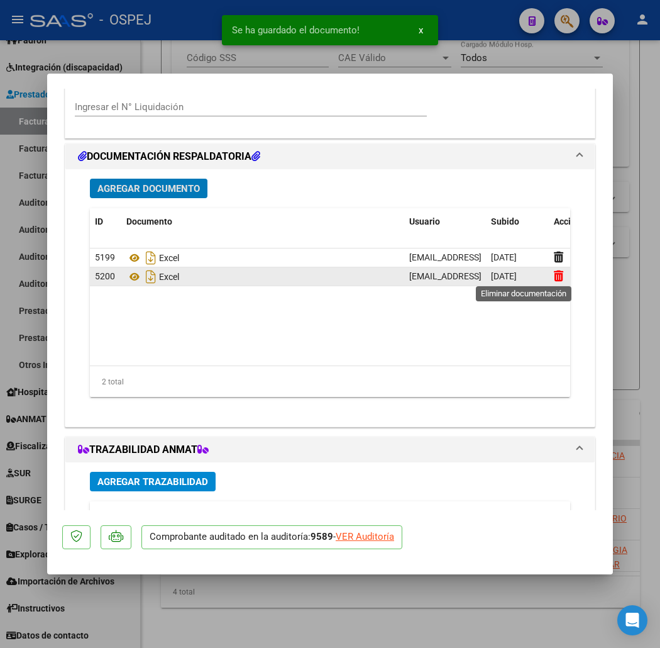
click at [554, 277] on icon at bounding box center [558, 276] width 9 height 12
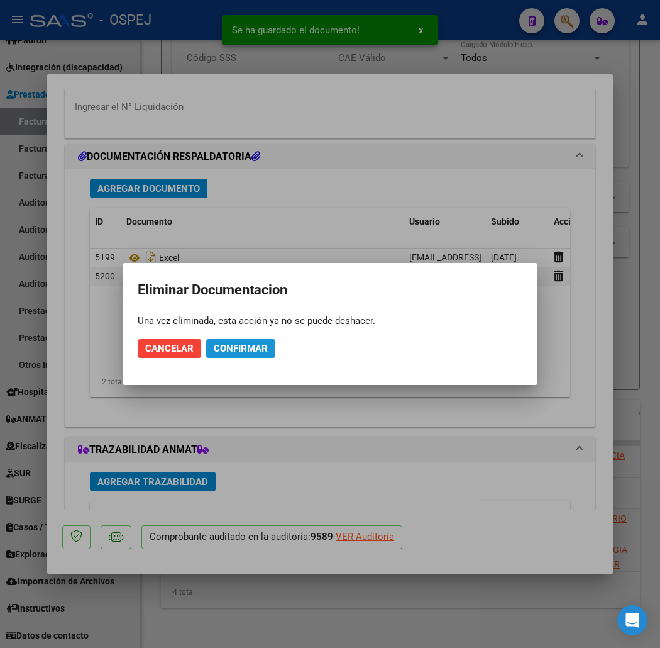
click at [241, 348] on span "Confirmar" at bounding box center [241, 348] width 54 height 11
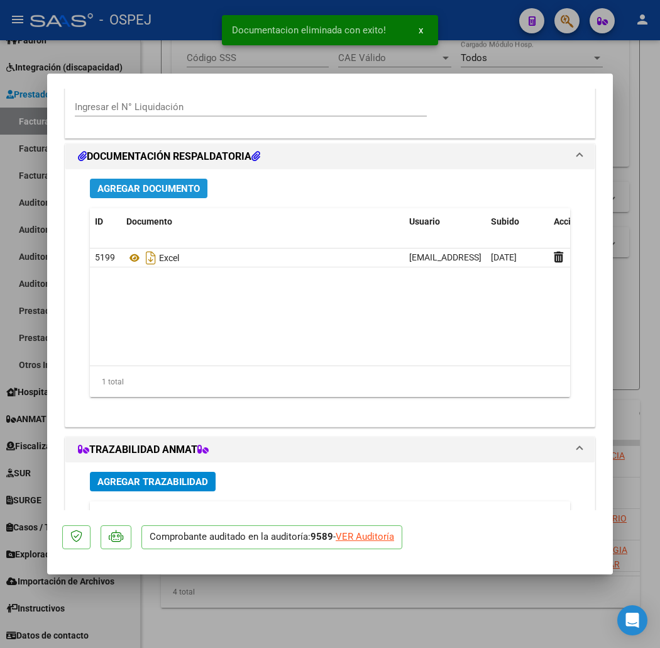
click at [156, 196] on button "Agregar Documento" at bounding box center [149, 188] width 118 height 19
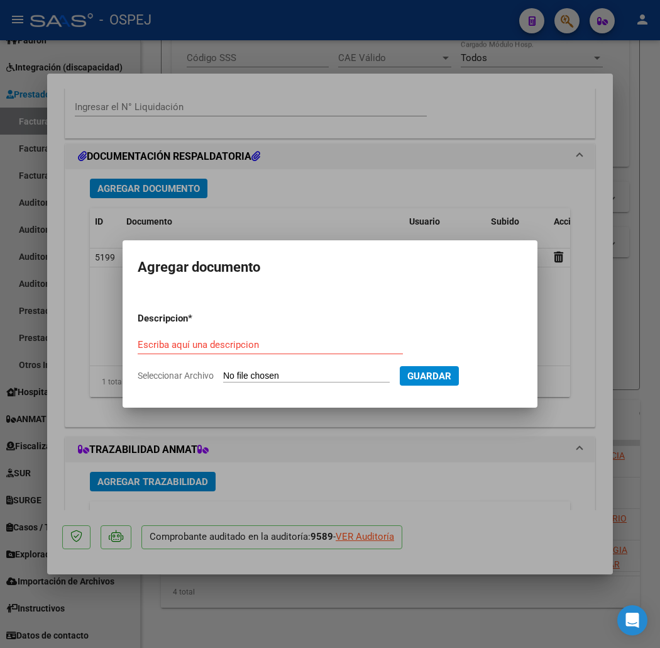
click at [417, 160] on div at bounding box center [330, 324] width 660 height 648
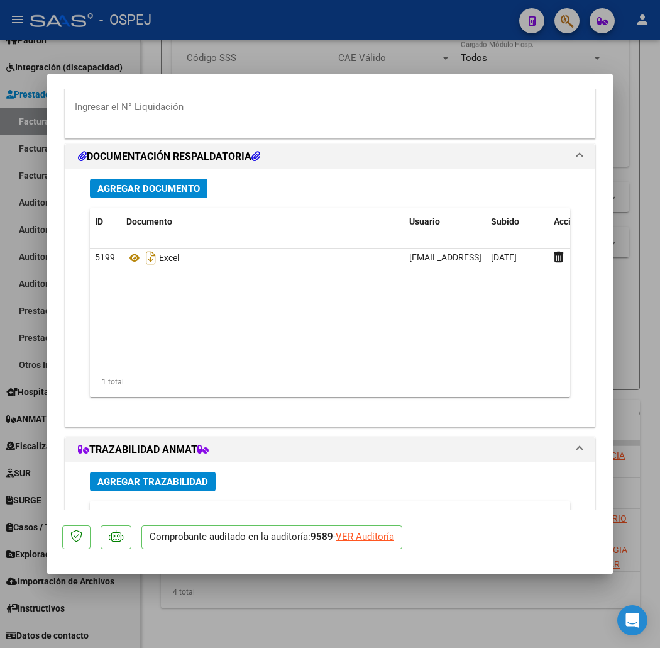
click at [246, 40] on div at bounding box center [330, 324] width 660 height 648
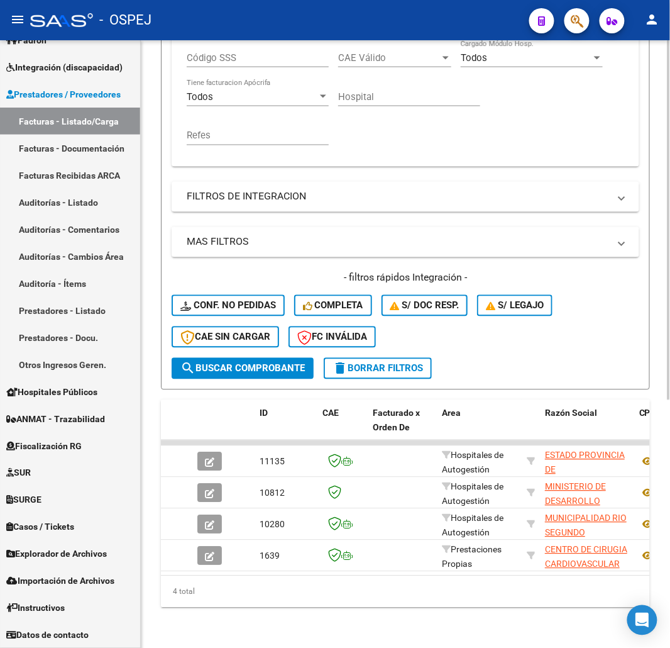
scroll to position [208, 0]
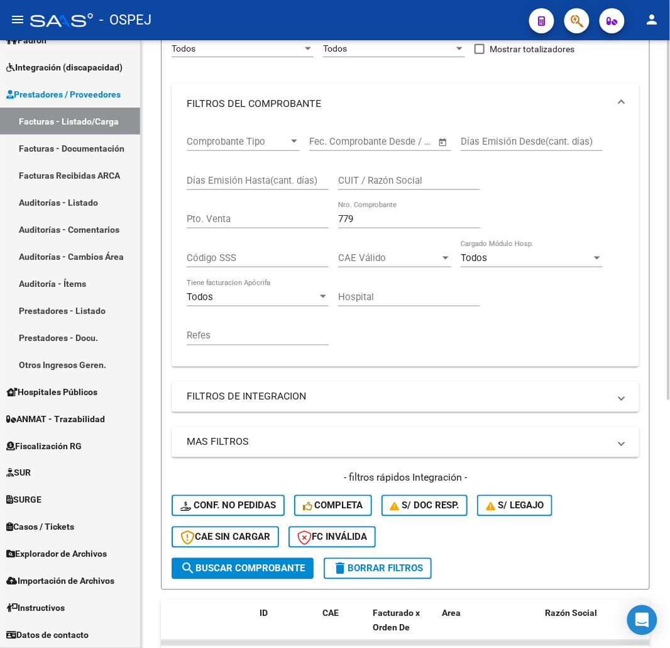
drag, startPoint x: 355, startPoint y: 220, endPoint x: 250, endPoint y: 227, distance: 104.6
click at [258, 227] on div "Comprobante Tipo Comprobante Tipo Start date – End date Fec. Comprobante Desde …" at bounding box center [406, 240] width 438 height 233
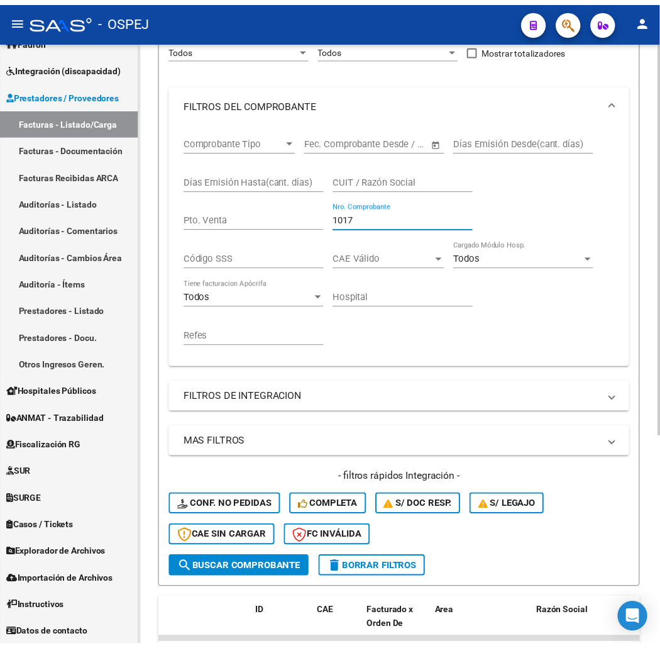
scroll to position [323, 0]
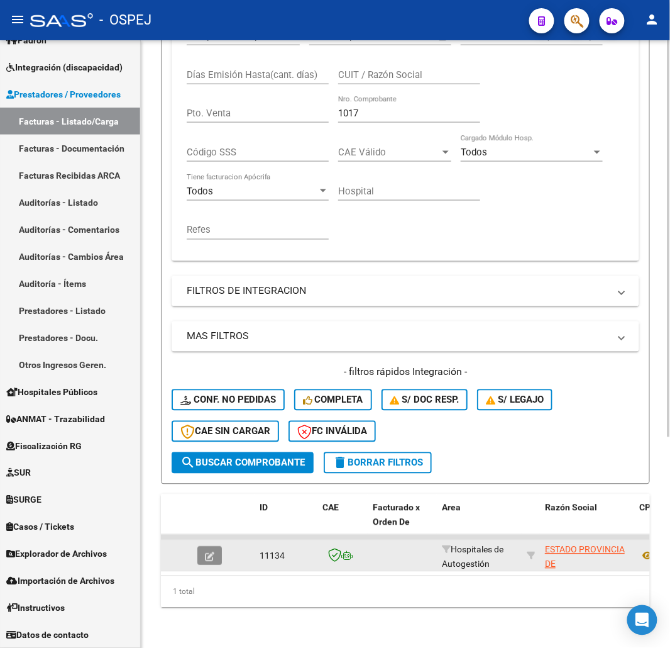
click at [206, 552] on icon "button" at bounding box center [209, 556] width 9 height 9
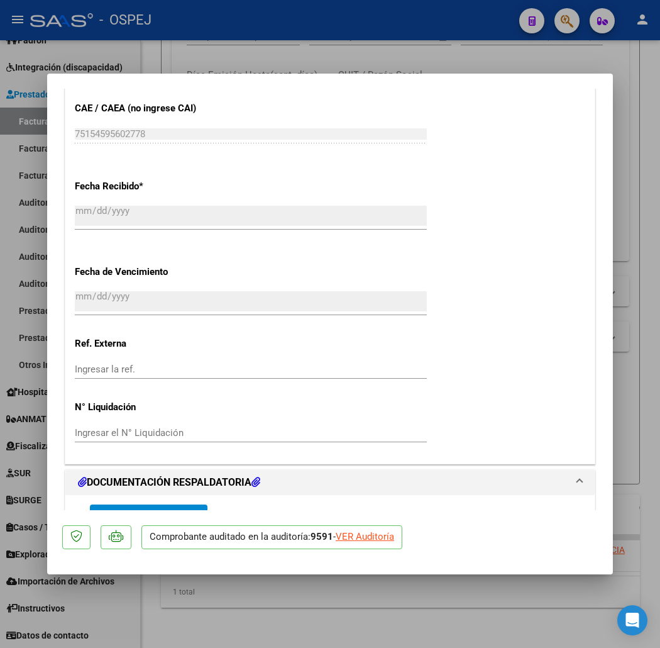
scroll to position [792, 0]
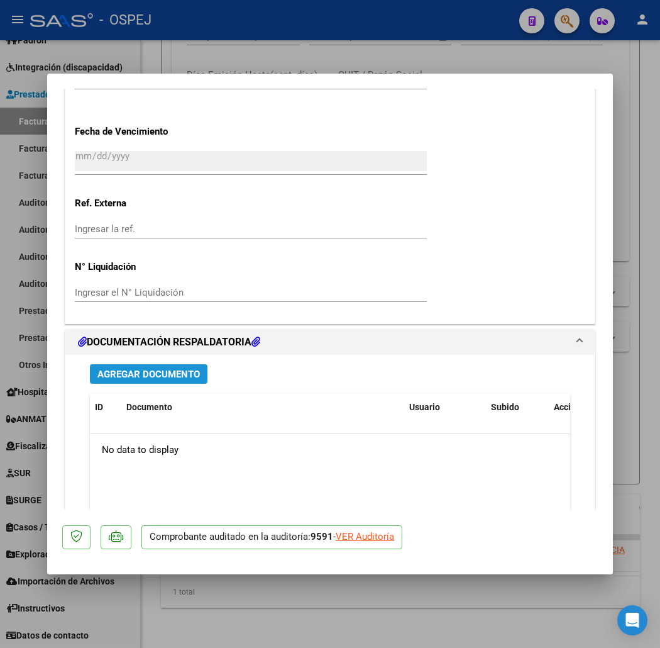
click at [148, 373] on span "Agregar Documento" at bounding box center [148, 373] width 102 height 11
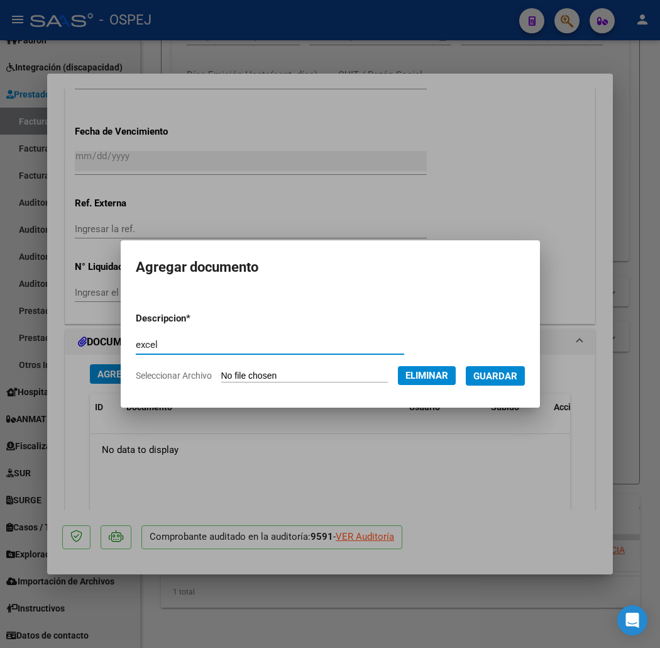
click at [486, 373] on span "Guardar" at bounding box center [495, 375] width 44 height 11
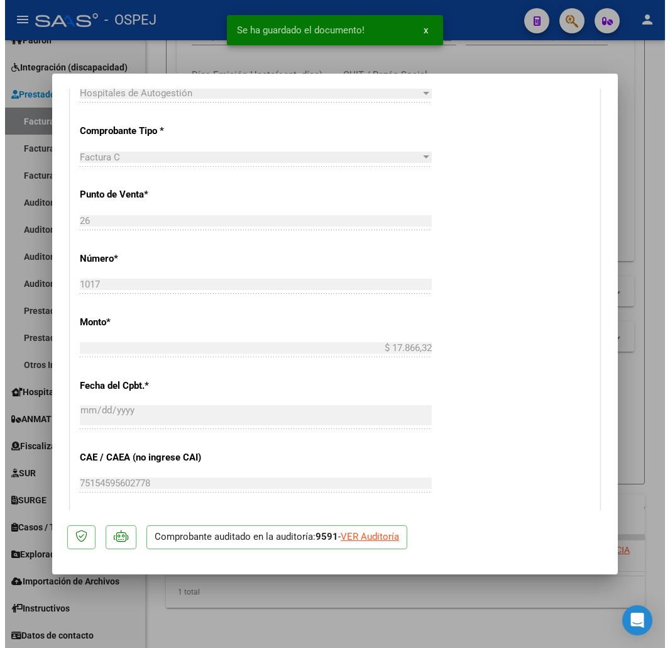
scroll to position [0, 0]
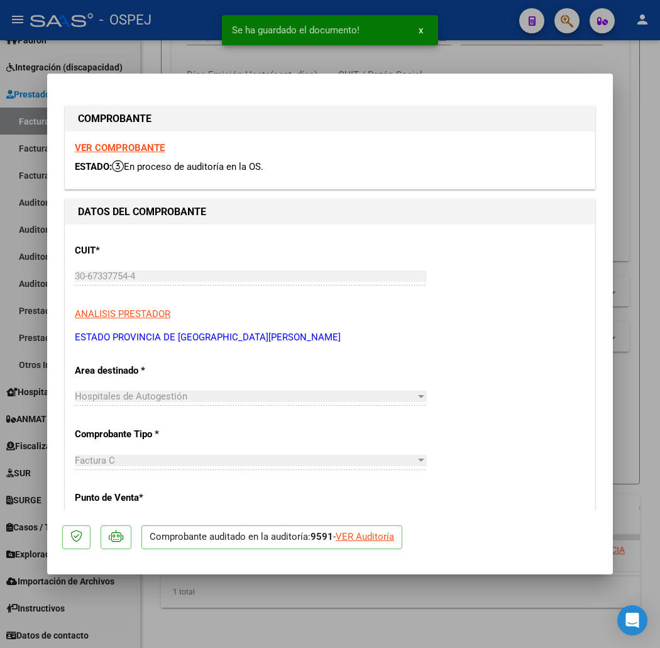
click at [140, 52] on div at bounding box center [330, 324] width 660 height 648
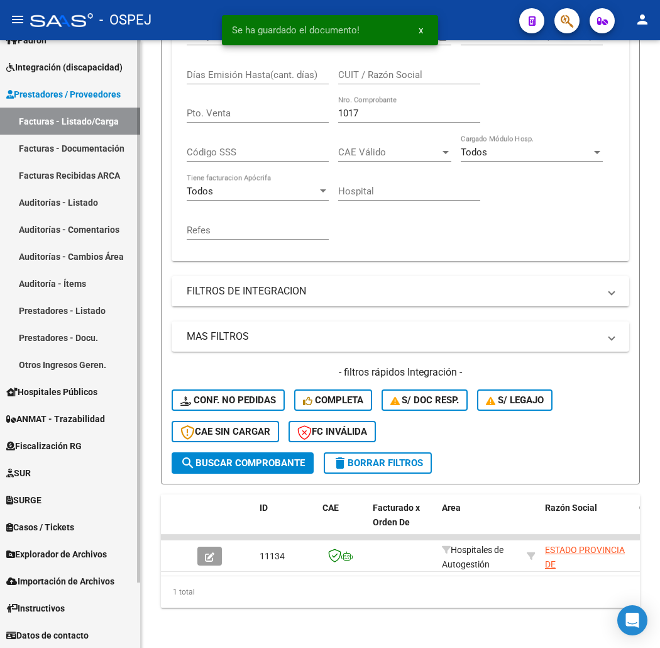
scroll to position [323, 0]
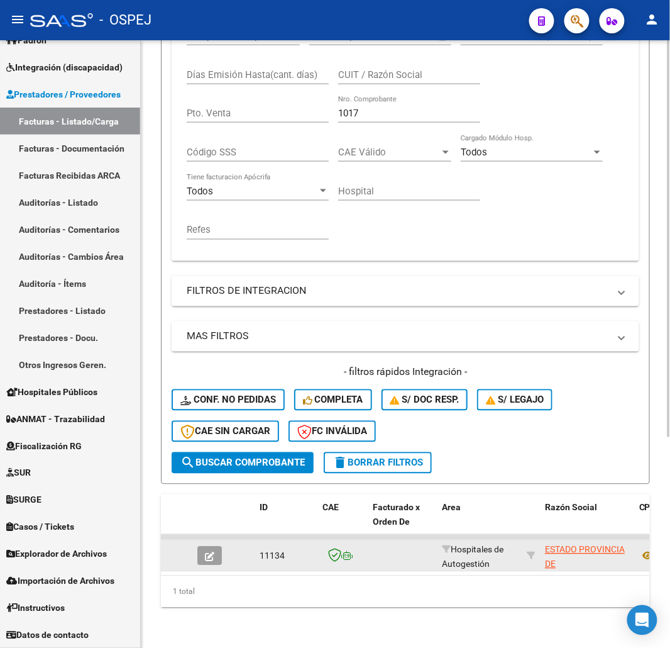
click at [208, 553] on button "button" at bounding box center [209, 555] width 25 height 19
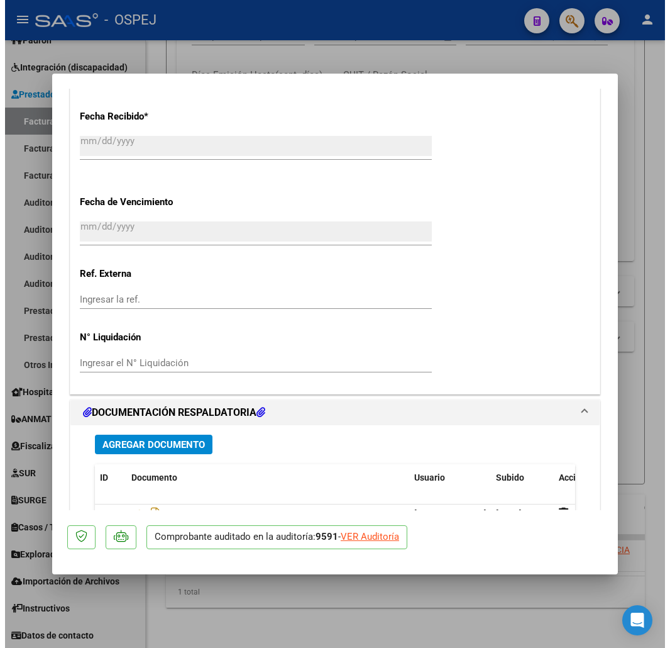
scroll to position [862, 0]
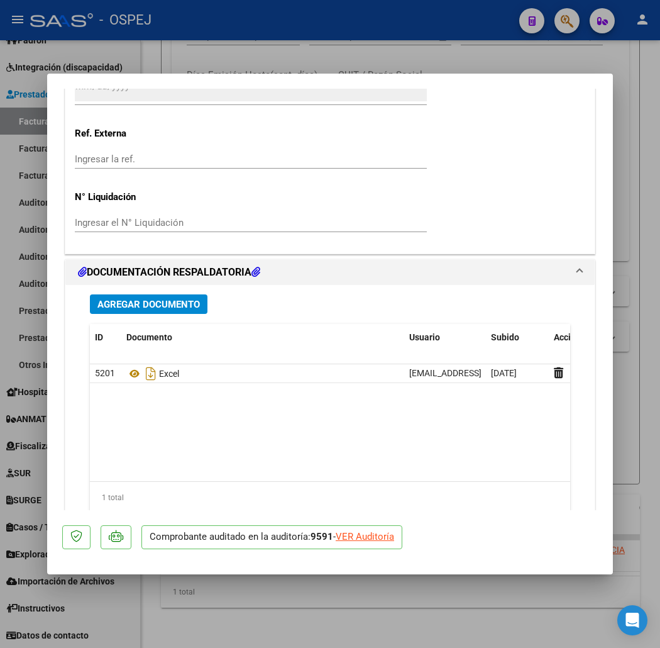
click at [196, 78] on mat-dialog-container "COMPROBANTE VER COMPROBANTE ESTADO: En proceso de auditoría en la OS. DATOS DEL…" at bounding box center [330, 324] width 566 height 500
click at [205, 62] on div at bounding box center [330, 324] width 660 height 648
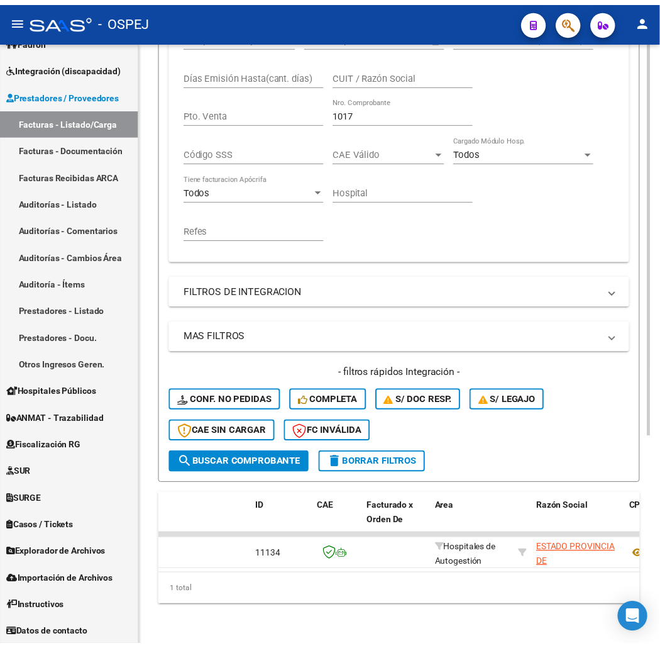
scroll to position [323, 0]
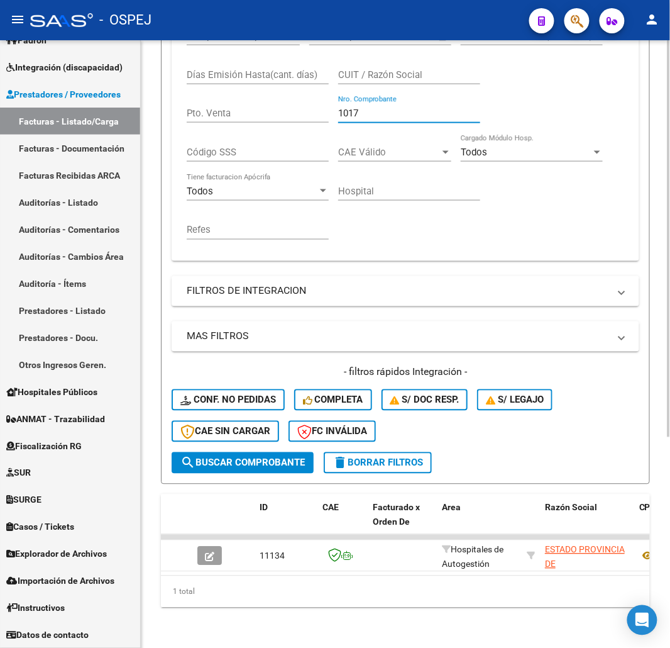
drag, startPoint x: 210, startPoint y: 108, endPoint x: 141, endPoint y: 98, distance: 69.8
click at [136, 104] on mat-sidenav-container "Firma Express Reportes Ingresos Devengados Detalles por CUIL RG Detalles - MT/P…" at bounding box center [335, 343] width 670 height 607
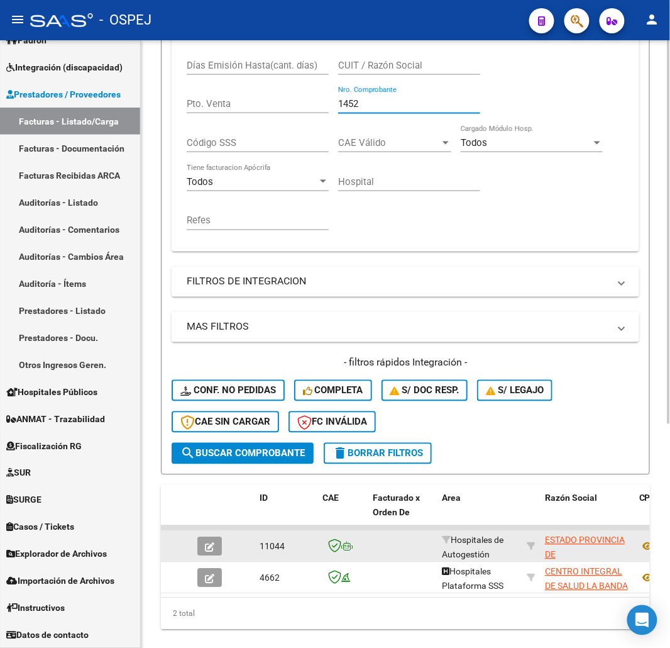
click at [200, 539] on button "button" at bounding box center [209, 546] width 25 height 19
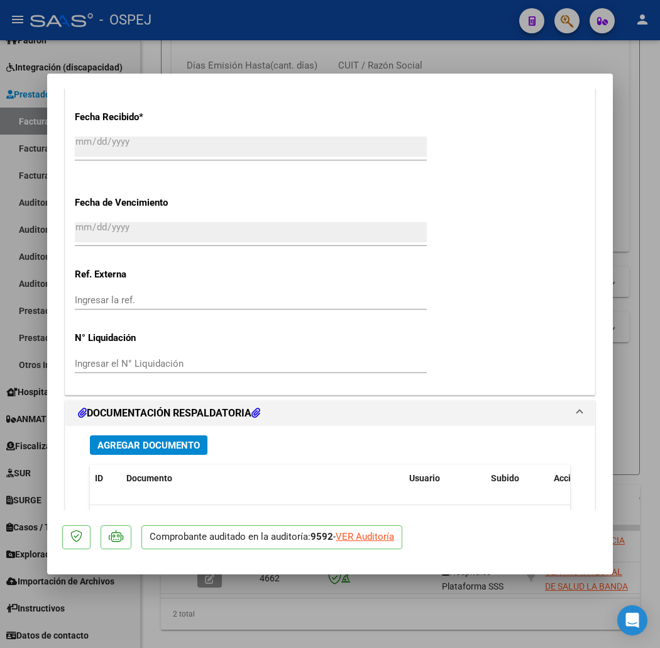
scroll to position [1001, 0]
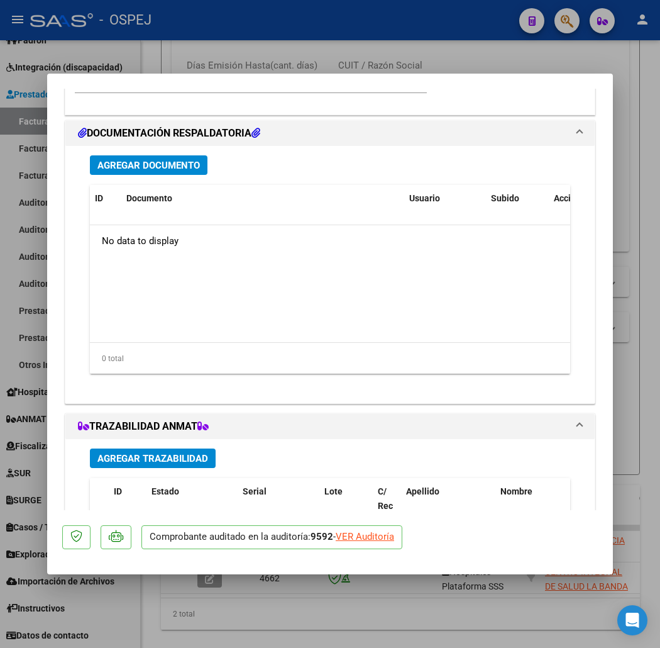
click at [155, 171] on button "Agregar Documento" at bounding box center [149, 164] width 118 height 19
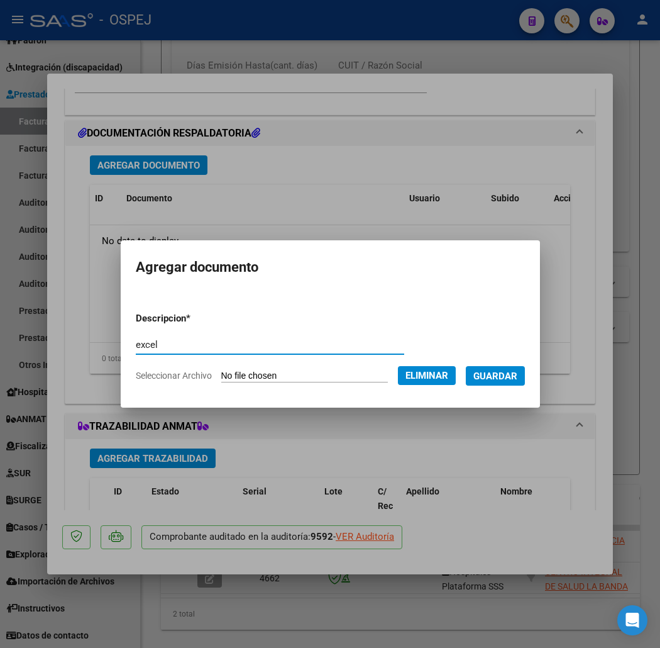
drag, startPoint x: 499, startPoint y: 372, endPoint x: 500, endPoint y: 378, distance: 6.4
click at [499, 372] on span "Guardar" at bounding box center [495, 375] width 44 height 11
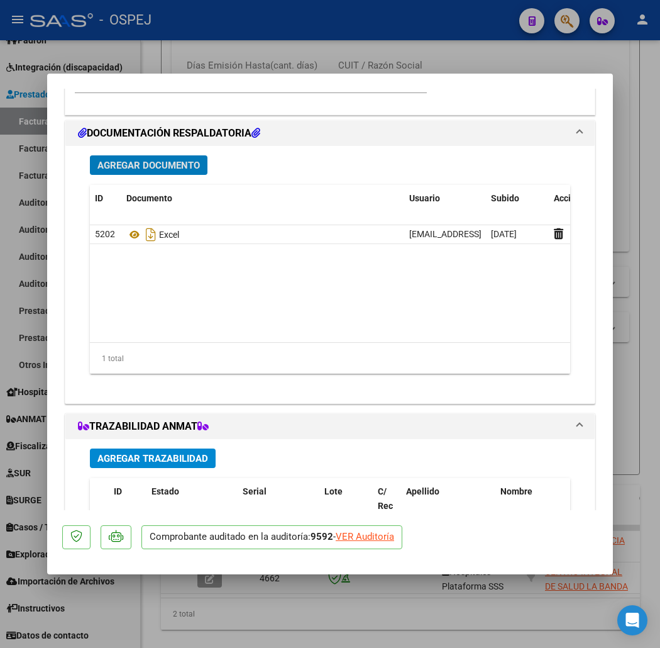
click at [173, 68] on div at bounding box center [330, 324] width 660 height 648
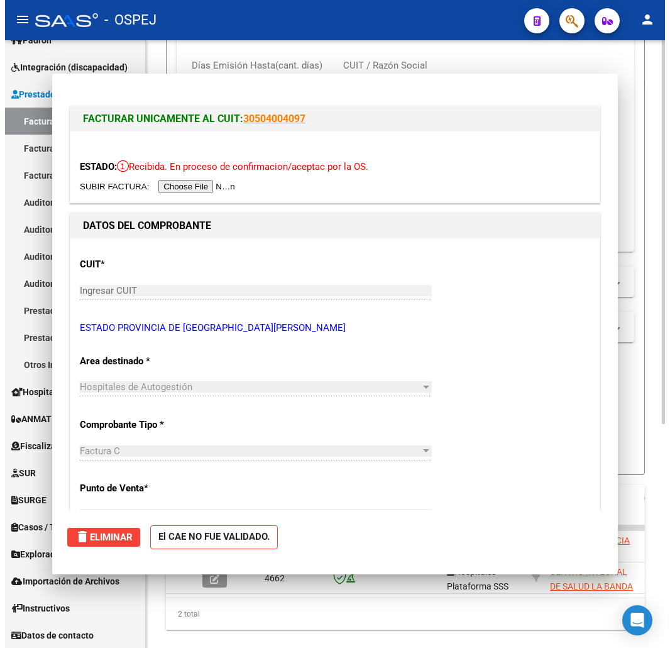
scroll to position [323, 0]
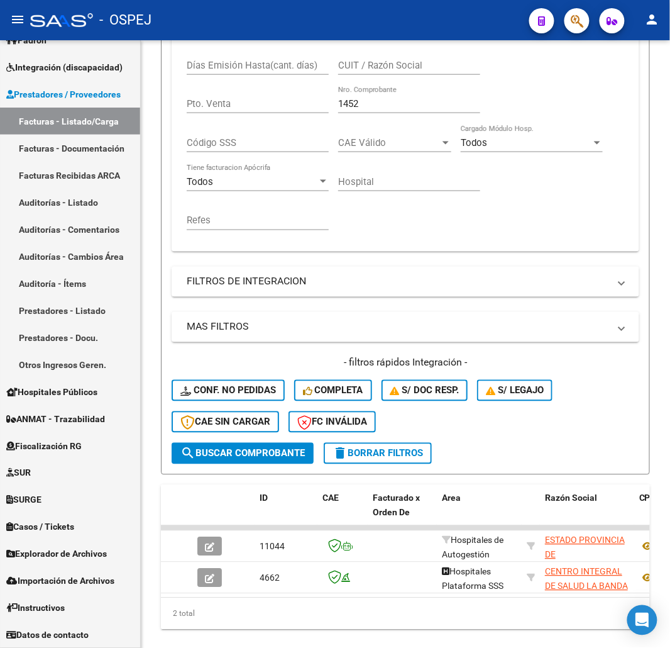
drag, startPoint x: 393, startPoint y: 97, endPoint x: 11, endPoint y: 28, distance: 388.6
click at [151, 82] on div "Video tutorial PRESTADORES -> Listado de CPBTs Emitidos por Prestadores / Prove…" at bounding box center [405, 193] width 529 height 952
click at [372, 96] on div "1452 Nro. Comprobante" at bounding box center [409, 99] width 142 height 27
click at [372, 99] on input "1452" at bounding box center [409, 103] width 142 height 11
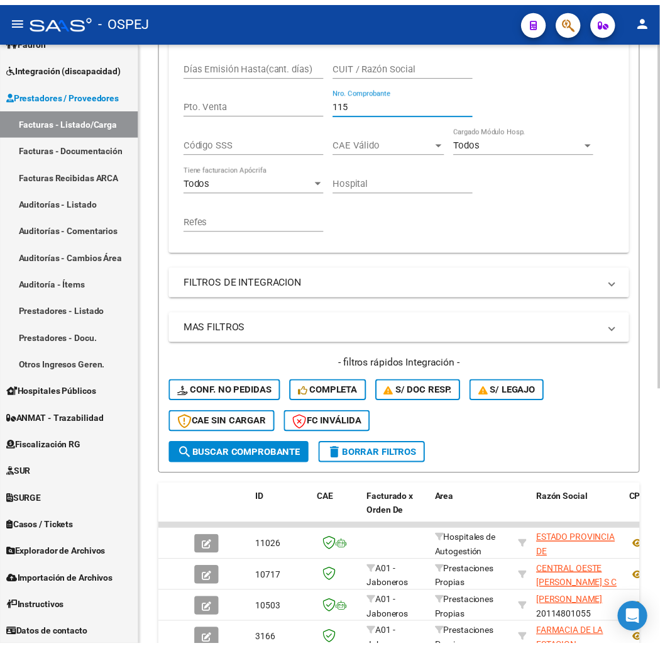
scroll to position [449, 0]
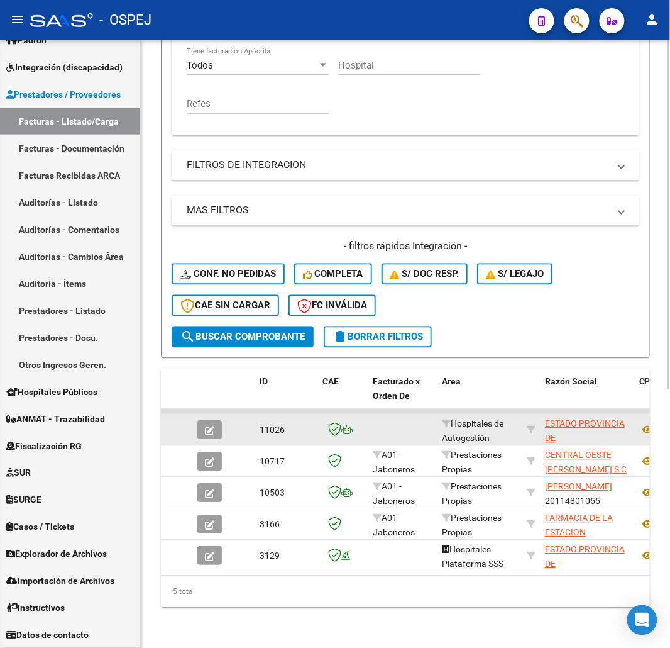
click at [214, 424] on span "button" at bounding box center [209, 429] width 9 height 11
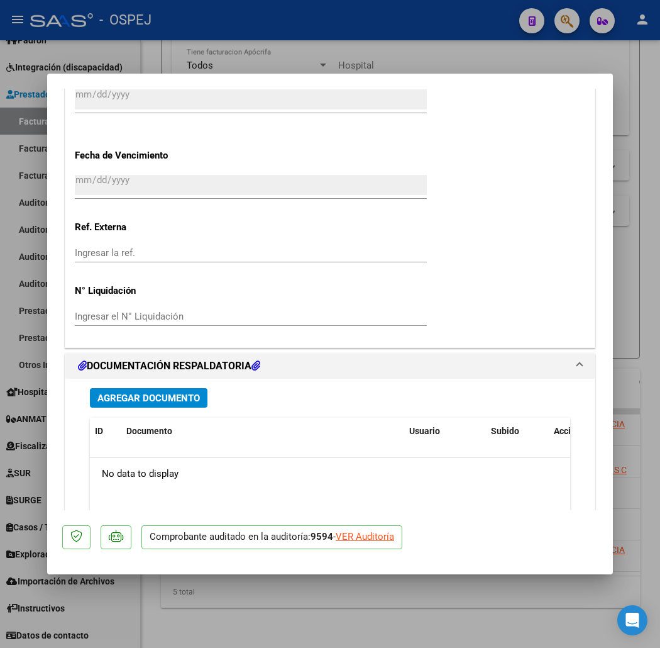
scroll to position [978, 0]
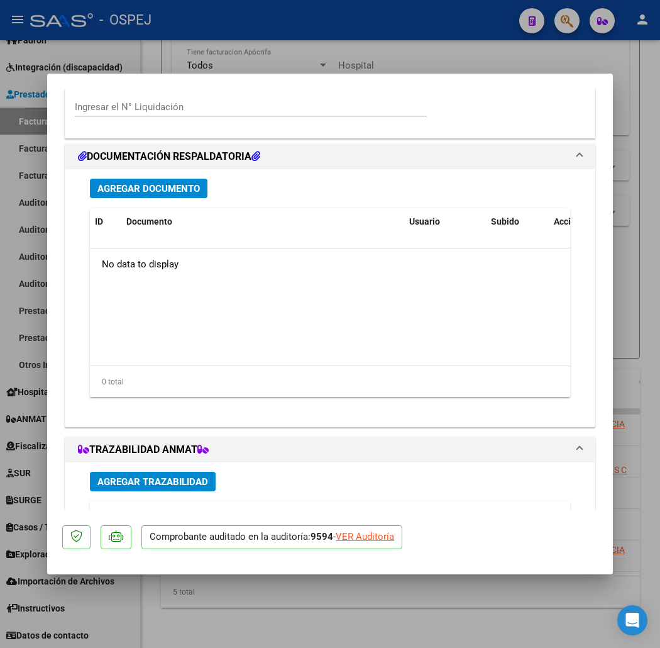
click at [143, 180] on button "Agregar Documento" at bounding box center [149, 188] width 118 height 19
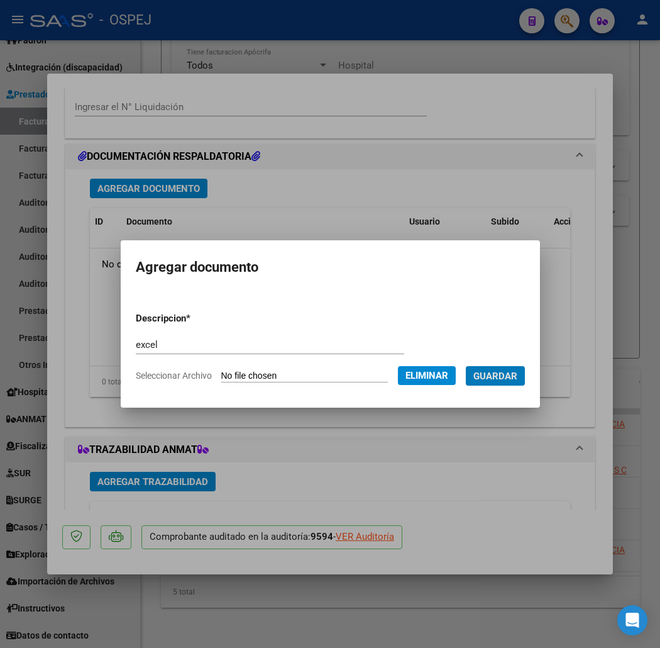
click at [466, 366] on button "Guardar" at bounding box center [495, 375] width 59 height 19
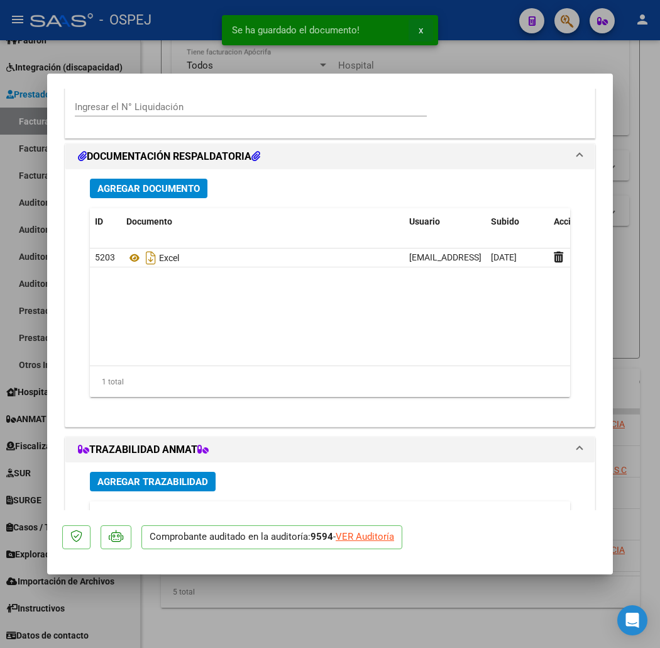
click at [420, 27] on span "x" at bounding box center [421, 30] width 4 height 11
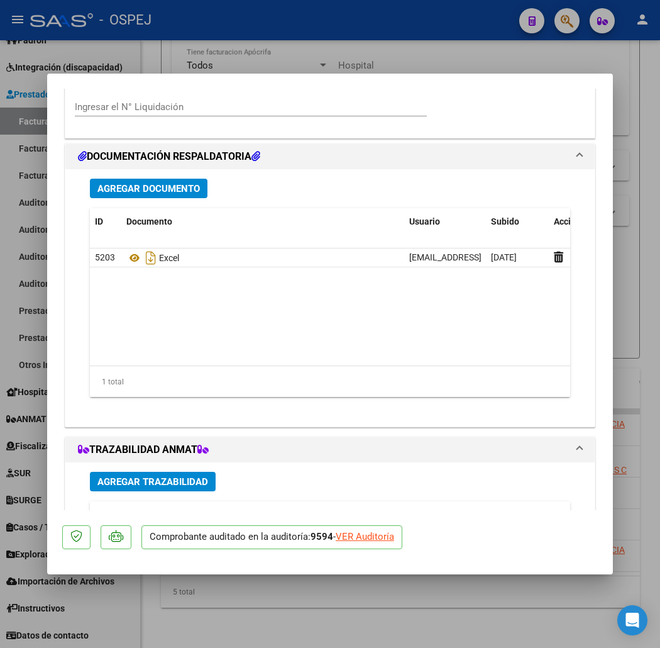
click at [390, 40] on div at bounding box center [330, 324] width 660 height 648
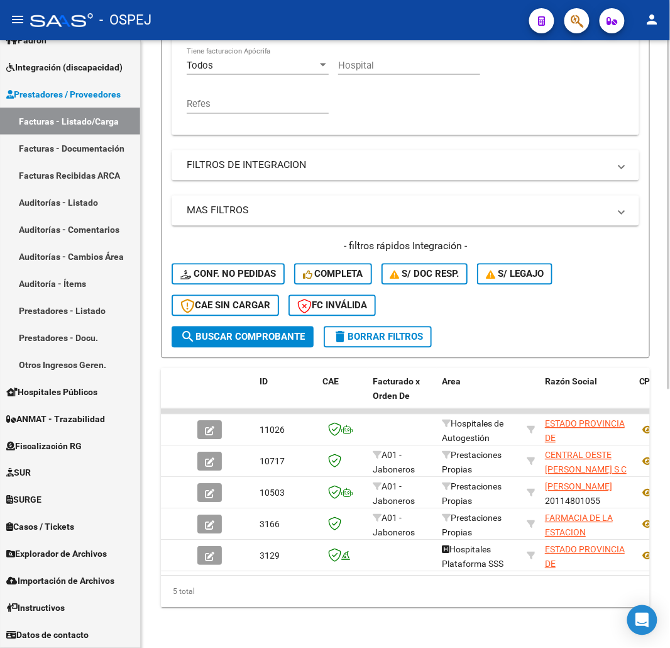
scroll to position [379, 0]
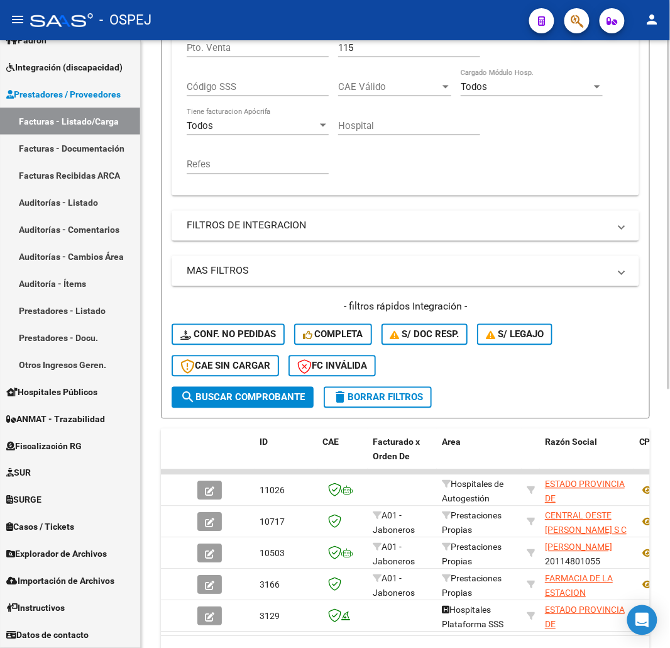
click at [365, 41] on div "115 Nro. Comprobante" at bounding box center [409, 43] width 142 height 27
drag, startPoint x: 367, startPoint y: 49, endPoint x: 164, endPoint y: 52, distance: 202.5
click at [164, 52] on form "Filtros Id Area Area Seleccionar Gerenciador Seleccionar Gerenciador Todos Conf…" at bounding box center [405, 117] width 489 height 604
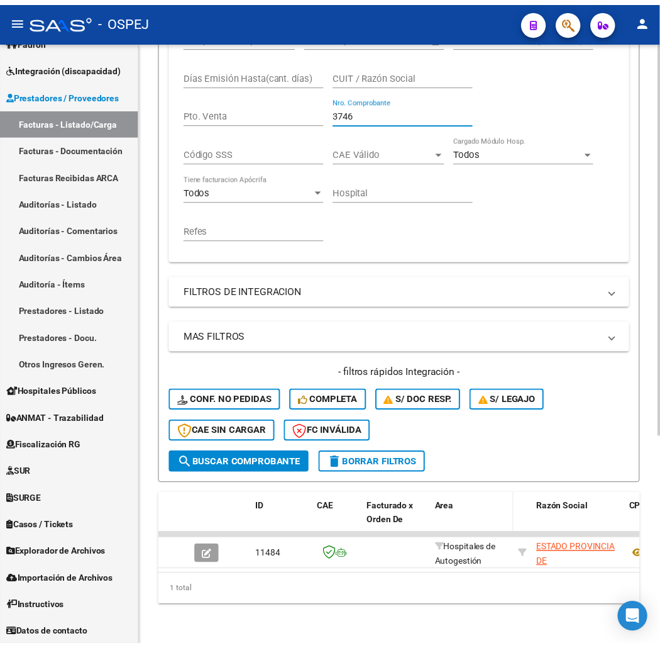
scroll to position [323, 0]
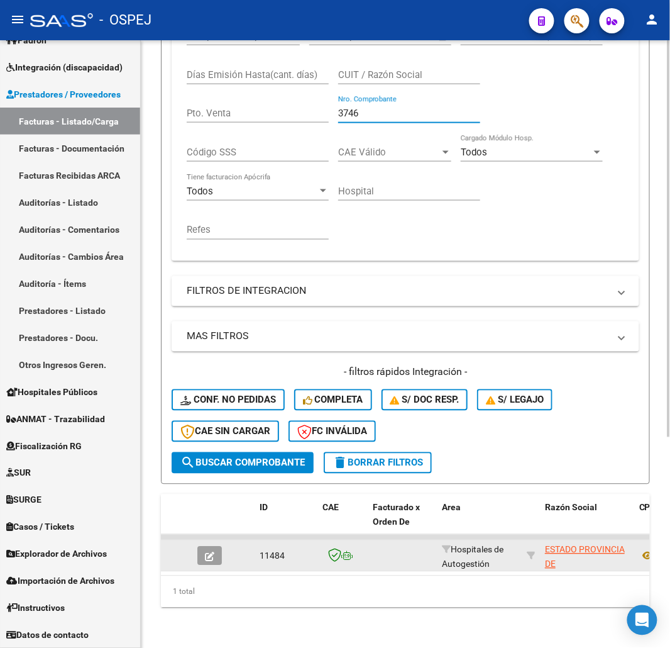
click at [204, 546] on button "button" at bounding box center [209, 555] width 25 height 19
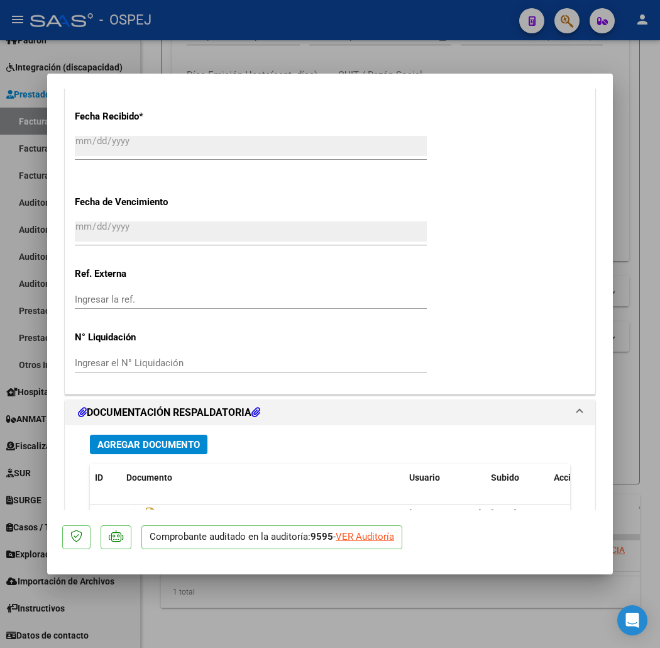
scroll to position [1001, 0]
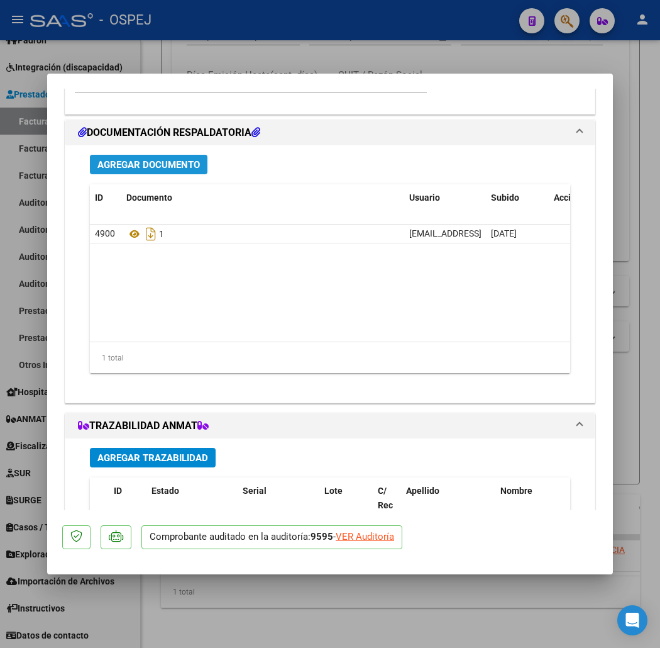
click at [140, 167] on span "Agregar Documento" at bounding box center [148, 164] width 102 height 11
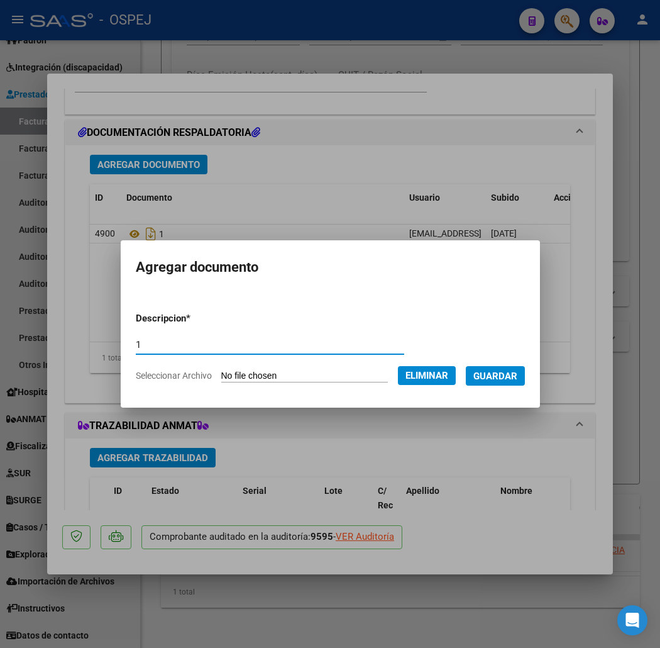
click at [510, 370] on span "Guardar" at bounding box center [495, 375] width 44 height 11
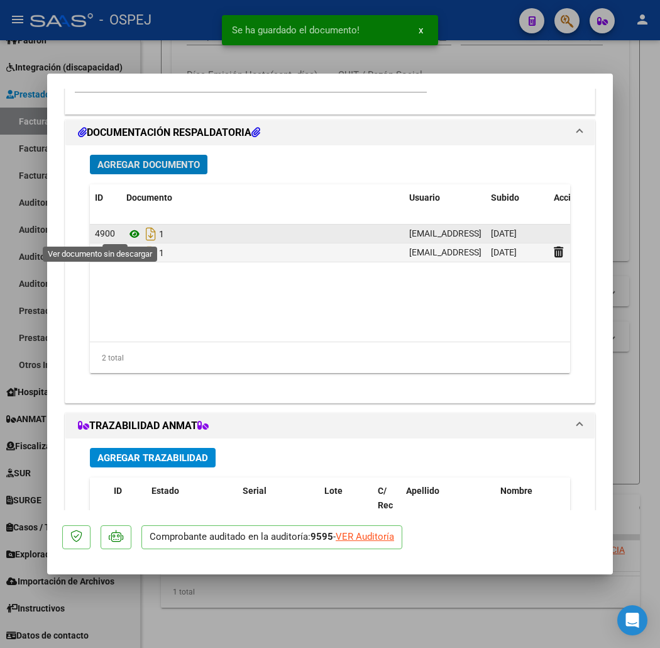
click at [126, 233] on icon at bounding box center [134, 233] width 16 height 15
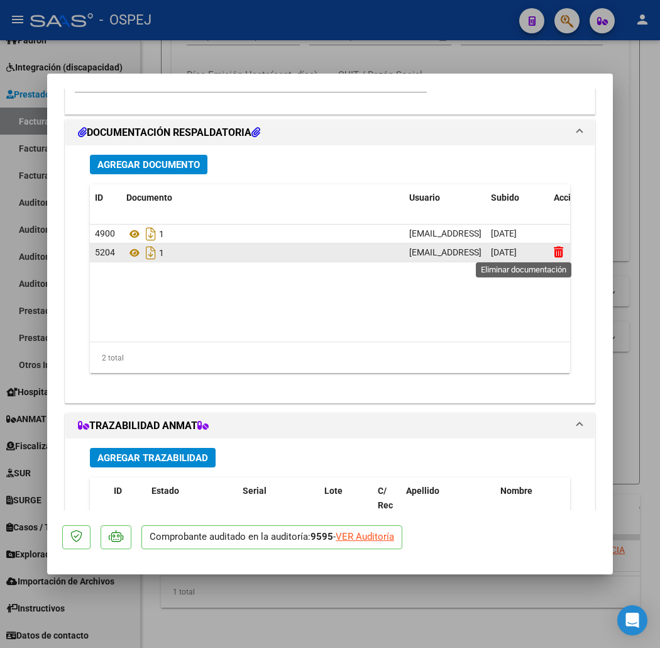
click at [554, 250] on icon at bounding box center [558, 252] width 9 height 12
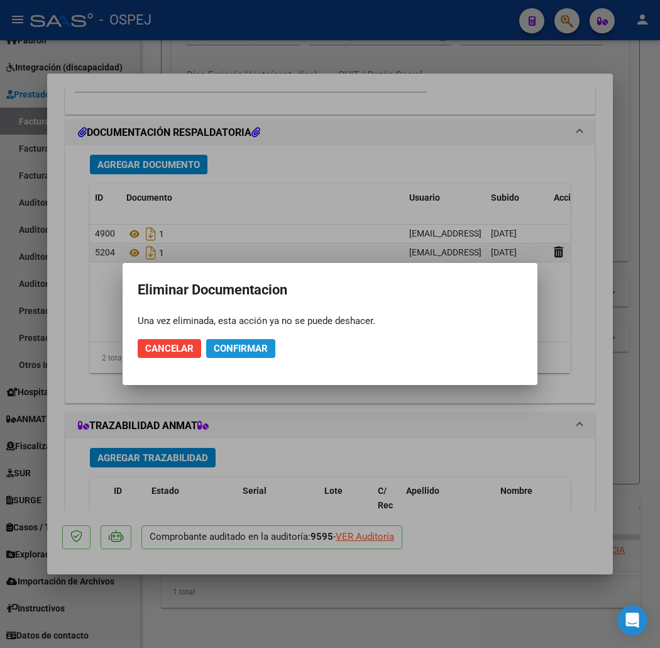
click at [255, 351] on span "Confirmar" at bounding box center [241, 348] width 54 height 11
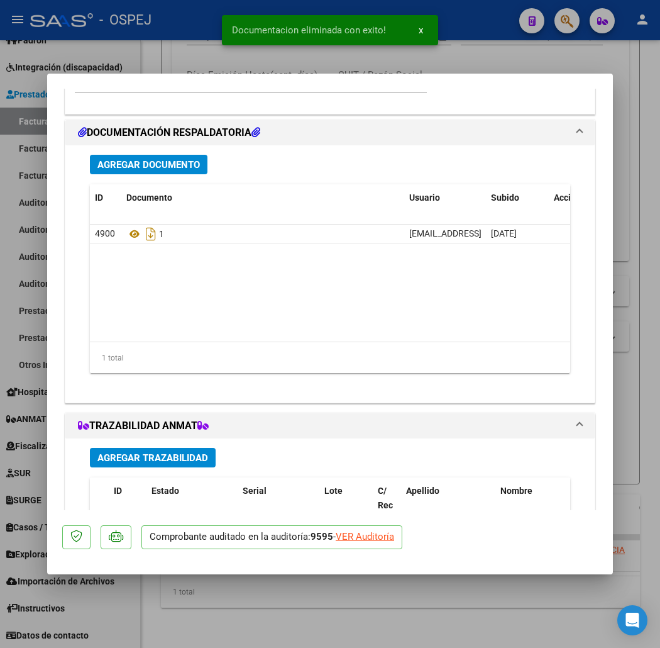
click at [172, 160] on span "Agregar Documento" at bounding box center [148, 164] width 102 height 11
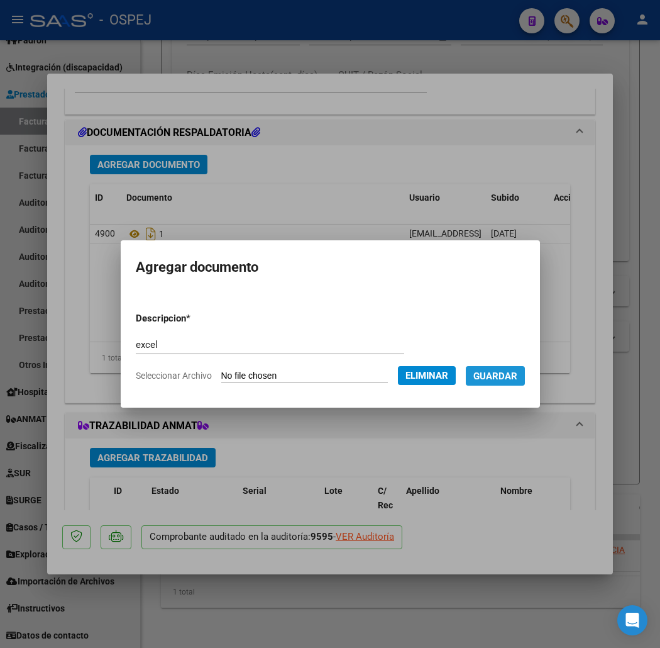
click at [517, 373] on span "Guardar" at bounding box center [495, 375] width 44 height 11
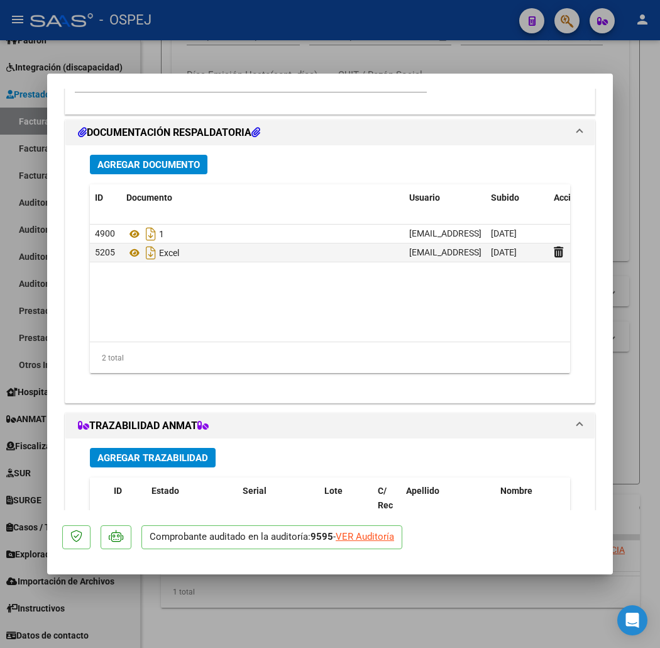
click at [101, 59] on div at bounding box center [330, 324] width 660 height 648
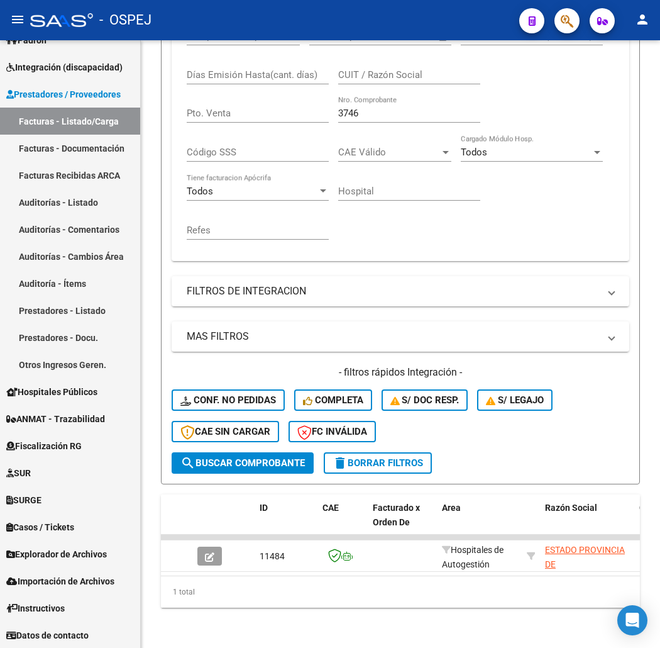
scroll to position [323, 0]
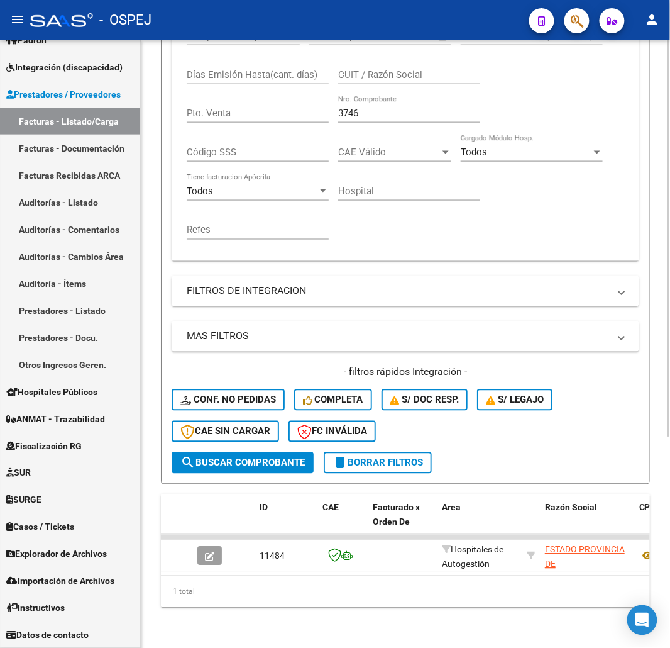
drag, startPoint x: 384, startPoint y: 101, endPoint x: 184, endPoint y: 118, distance: 200.7
click at [187, 121] on div "Comprobante Tipo Comprobante Tipo Start date – End date Fec. Comprobante Desde …" at bounding box center [406, 134] width 438 height 233
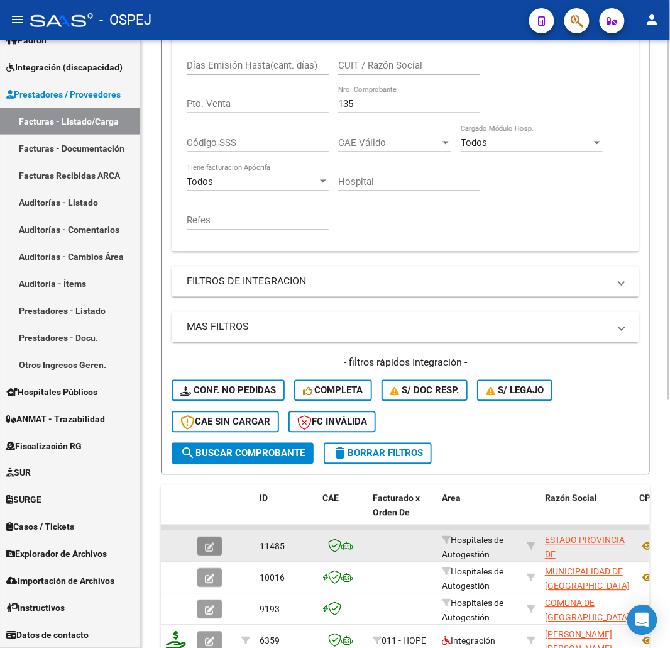
click at [205, 546] on icon "button" at bounding box center [209, 547] width 9 height 9
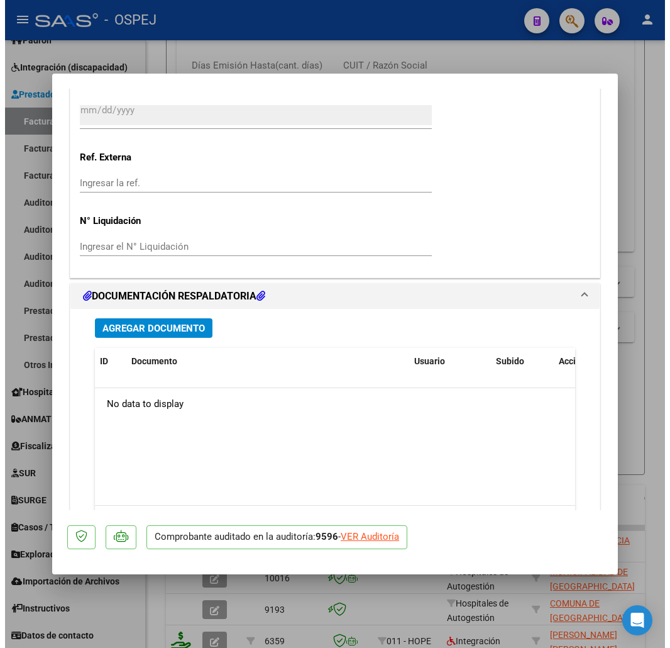
scroll to position [908, 0]
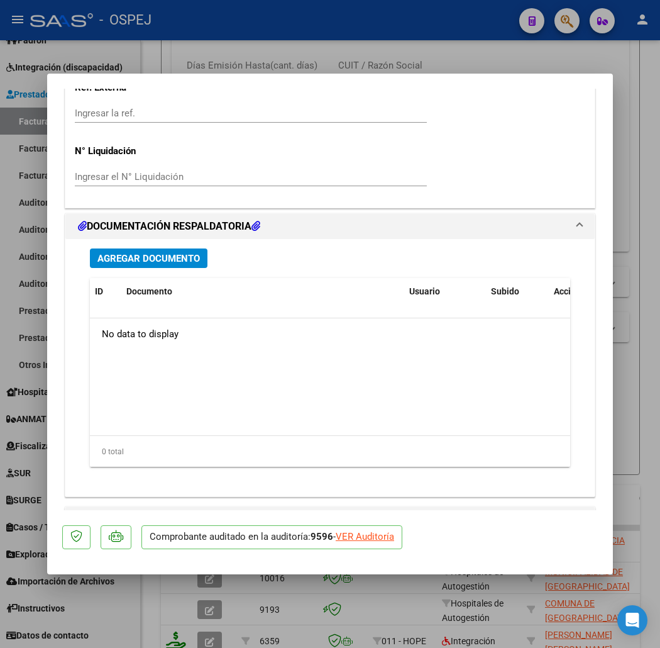
click at [130, 266] on button "Agregar Documento" at bounding box center [149, 257] width 118 height 19
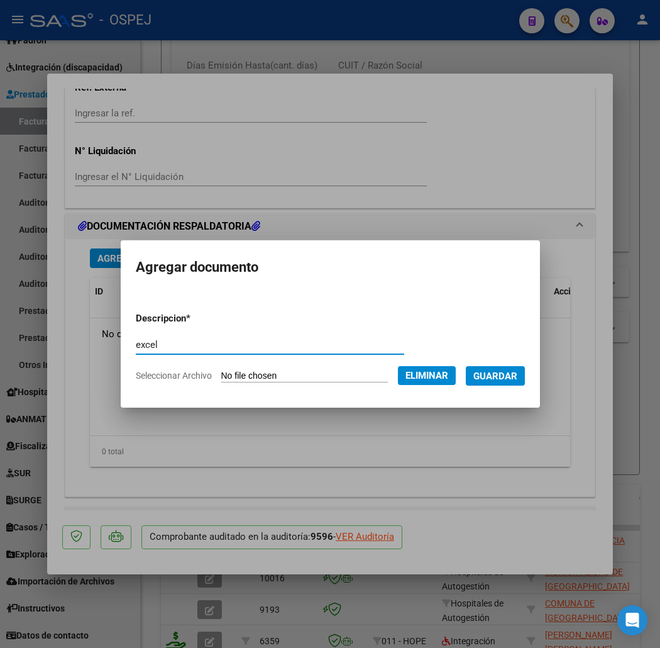
click at [485, 374] on button "Guardar" at bounding box center [495, 375] width 59 height 19
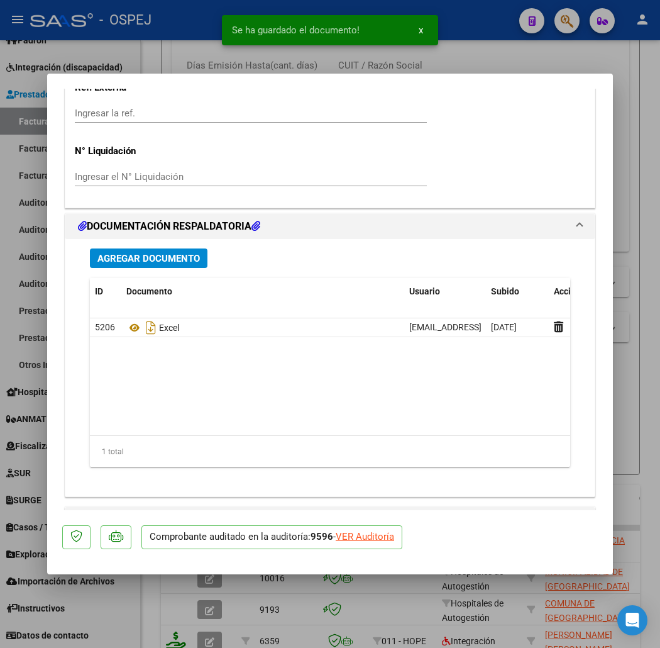
click at [117, 67] on div at bounding box center [330, 324] width 660 height 648
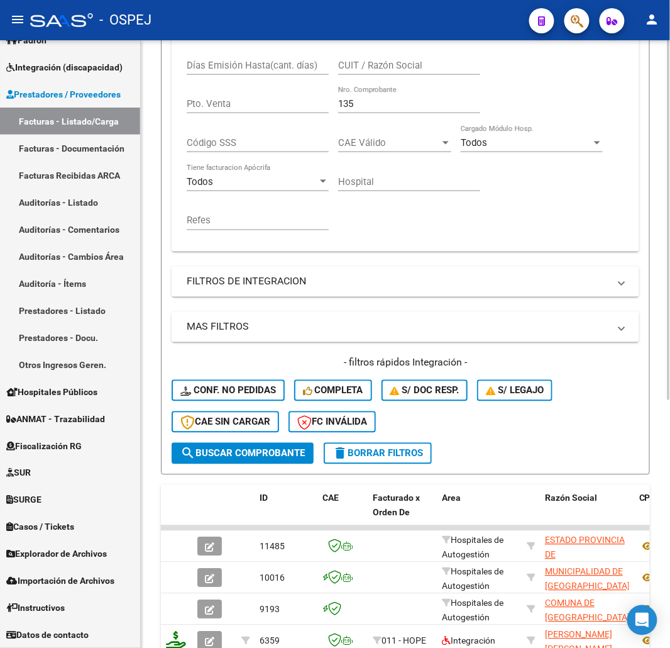
scroll to position [0, 0]
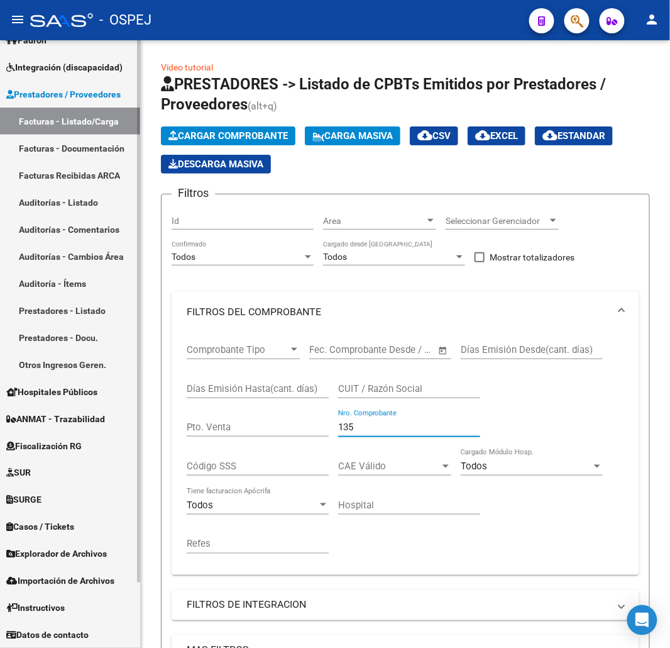
drag, startPoint x: 441, startPoint y: 422, endPoint x: 5, endPoint y: 453, distance: 436.7
click at [0, 473] on mat-sidenav-container "Firma Express Reportes Ingresos Devengados Detalles por CUIL RG Detalles - MT/P…" at bounding box center [335, 343] width 670 height 607
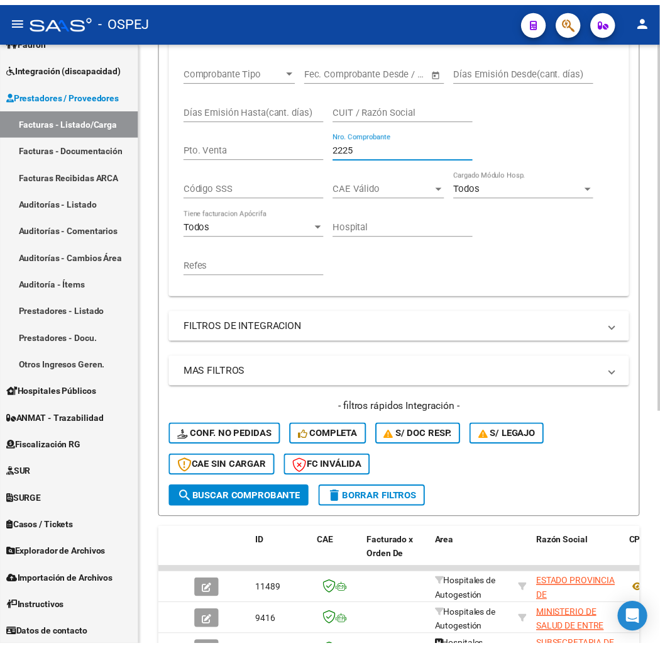
scroll to position [386, 0]
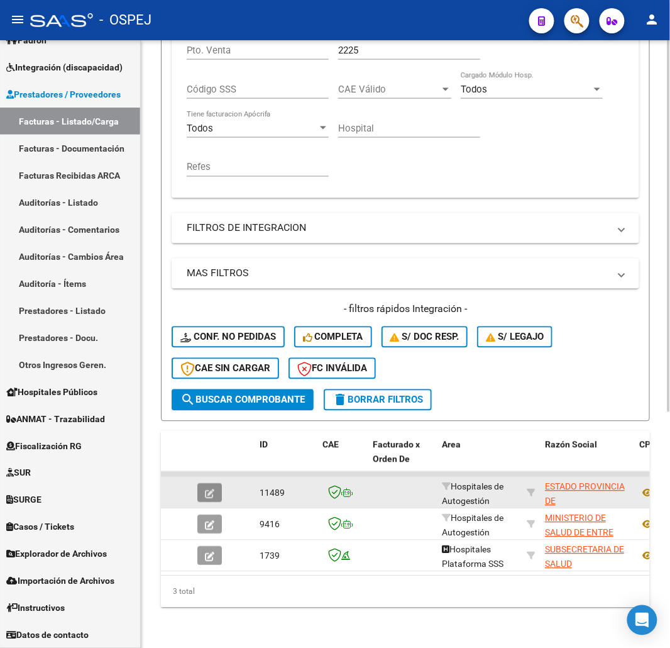
click at [204, 488] on button "button" at bounding box center [209, 492] width 25 height 19
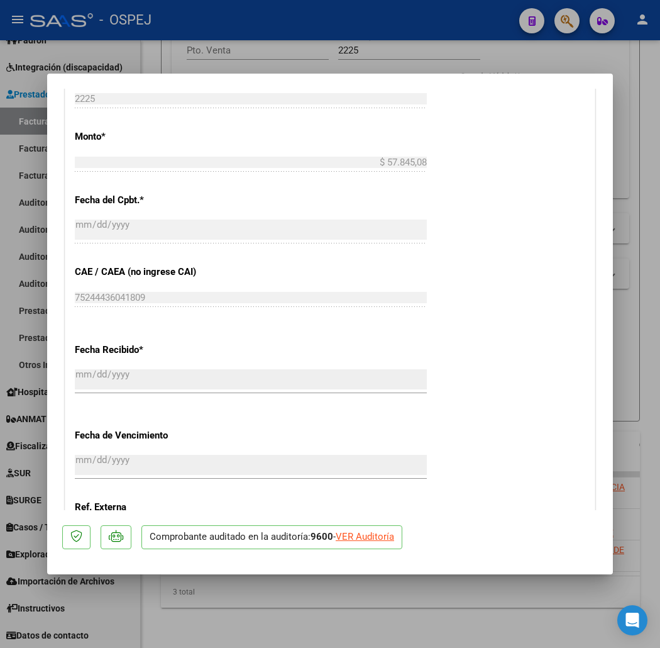
scroll to position [838, 0]
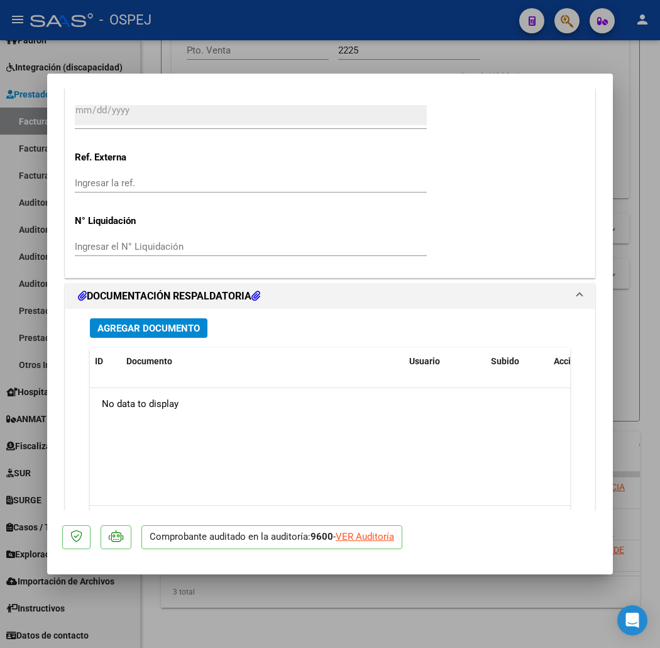
click at [170, 319] on button "Agregar Documento" at bounding box center [149, 327] width 118 height 19
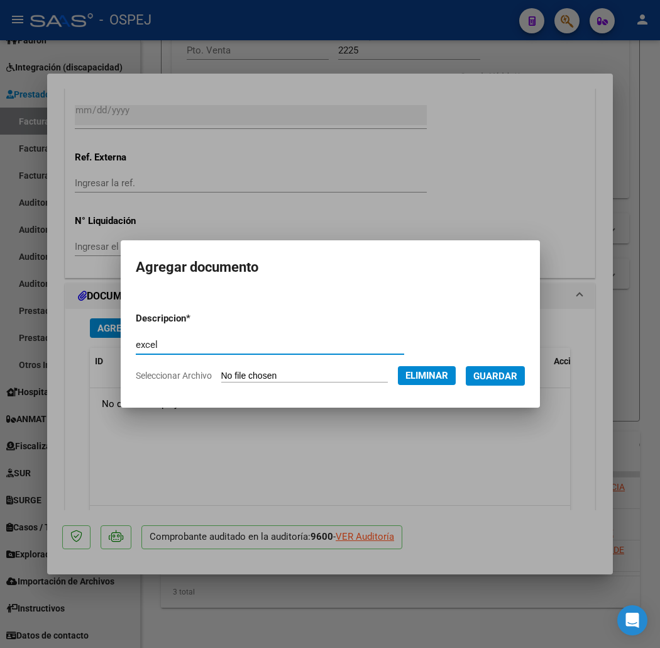
click at [517, 379] on span "Guardar" at bounding box center [495, 375] width 44 height 11
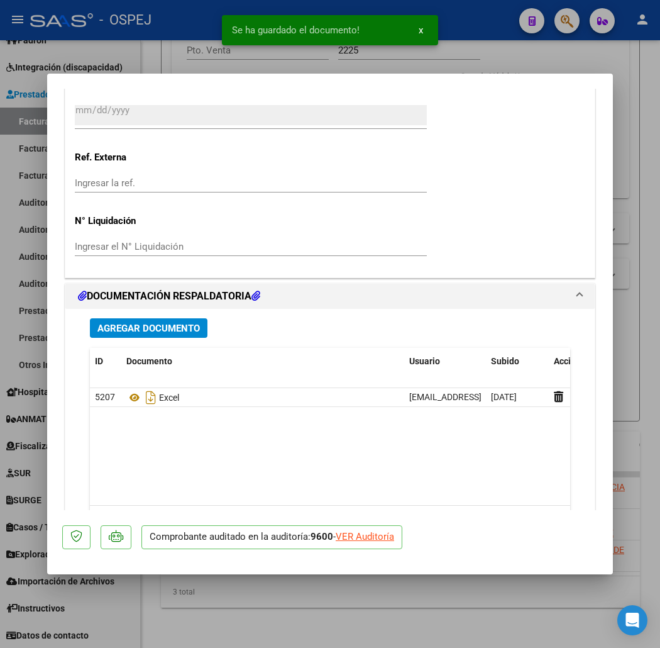
click at [174, 338] on div "Agregar Documento ID Documento Usuario Subido Acción 5207 Excel soyenzo6@gmail.…" at bounding box center [329, 432] width 499 height 247
click at [172, 334] on button "Agregar Documento" at bounding box center [149, 327] width 118 height 19
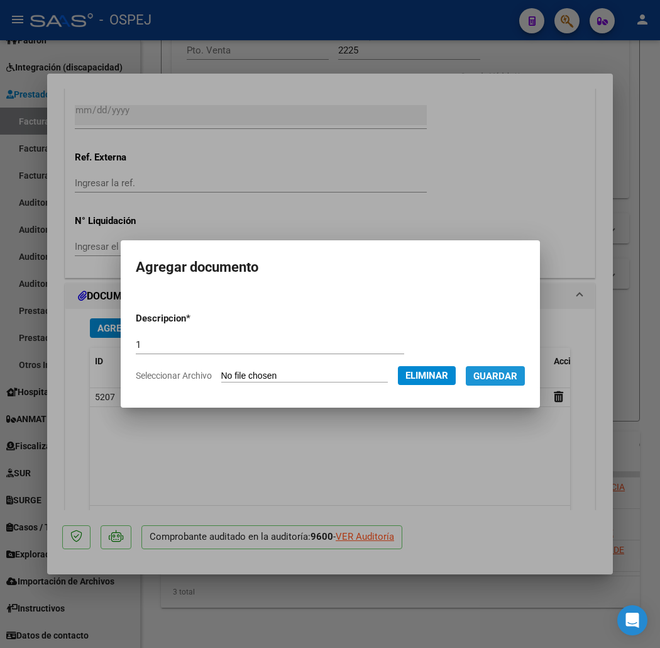
click at [513, 381] on span "Guardar" at bounding box center [495, 375] width 44 height 11
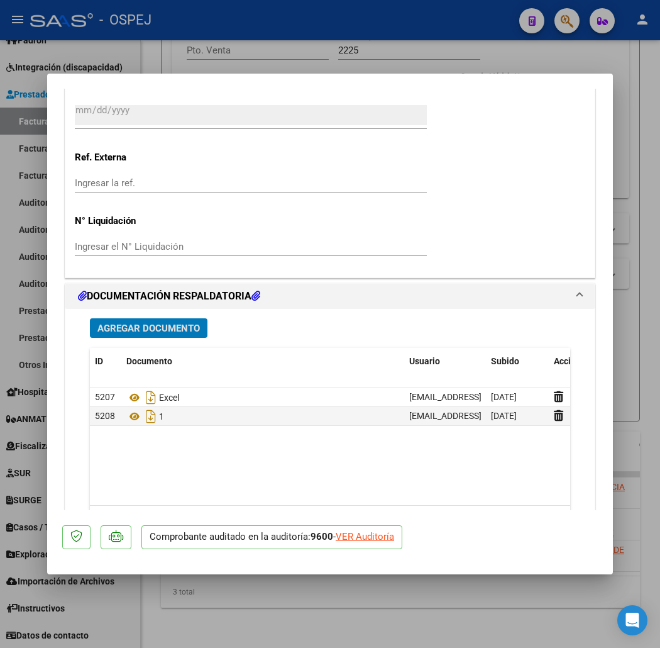
drag, startPoint x: 180, startPoint y: 63, endPoint x: 221, endPoint y: 102, distance: 56.5
click at [181, 60] on div at bounding box center [330, 324] width 660 height 648
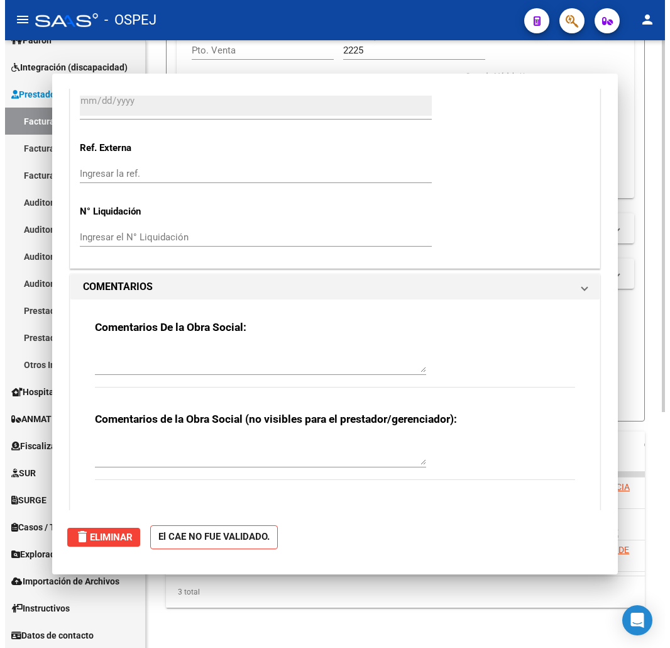
scroll to position [0, 0]
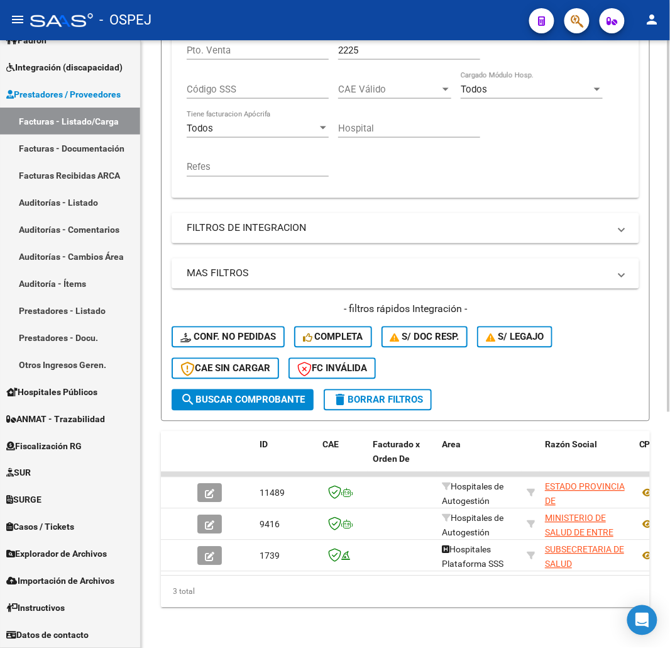
drag, startPoint x: 413, startPoint y: 48, endPoint x: 380, endPoint y: 49, distance: 33.3
click at [380, 49] on div "2225 Nro. Comprobante" at bounding box center [409, 46] width 142 height 27
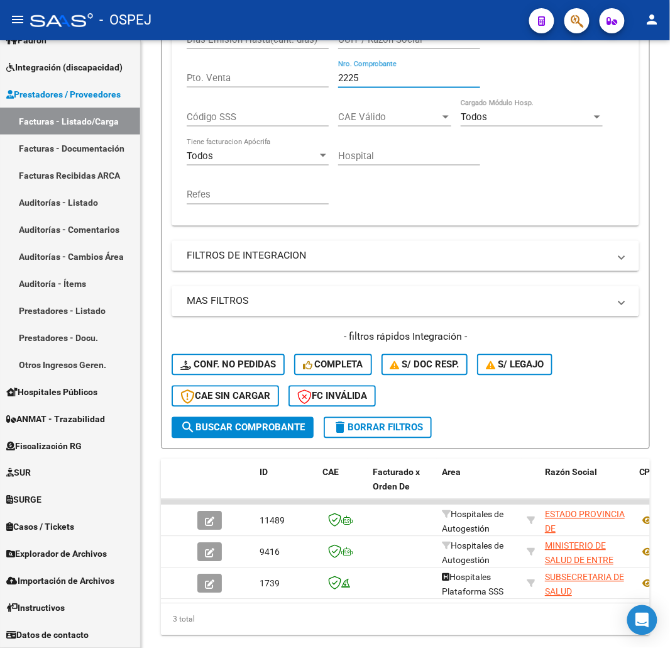
drag, startPoint x: 308, startPoint y: 50, endPoint x: 388, endPoint y: 30, distance: 82.3
click at [279, 51] on div "Comprobante Tipo Comprobante Tipo Start date – End date Fec. Comprobante Desde …" at bounding box center [406, 99] width 438 height 233
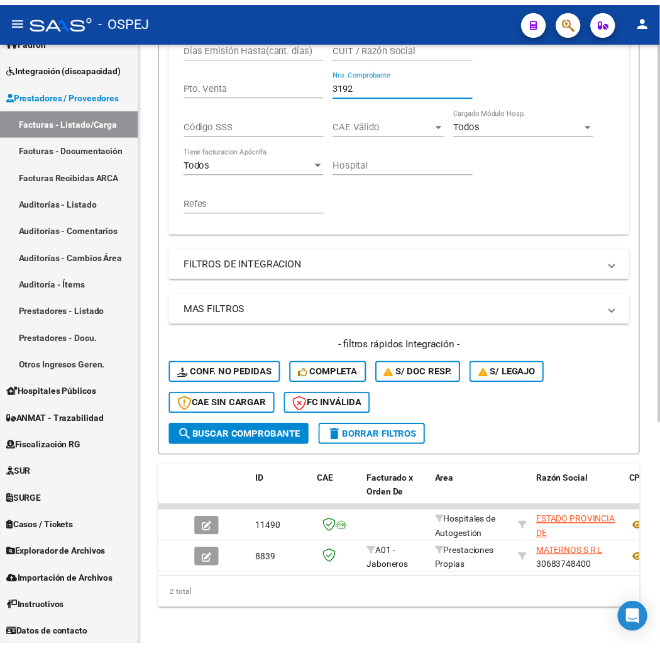
scroll to position [355, 0]
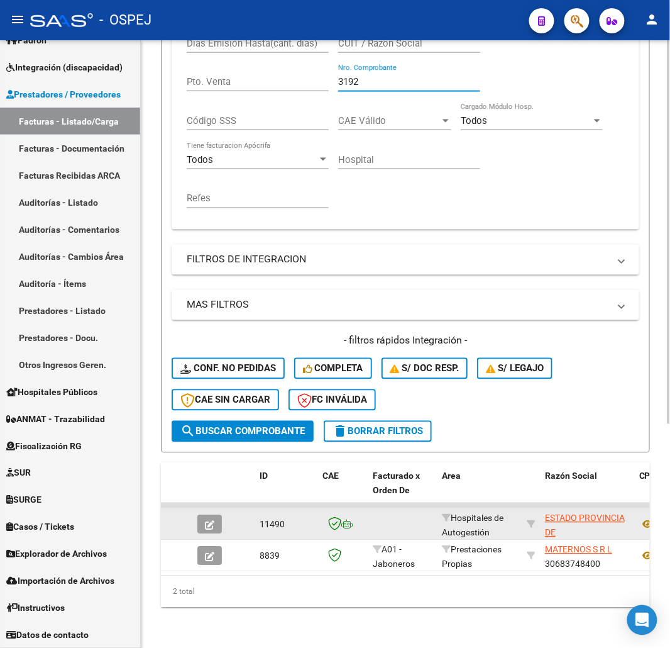
click at [216, 516] on button "button" at bounding box center [209, 524] width 25 height 19
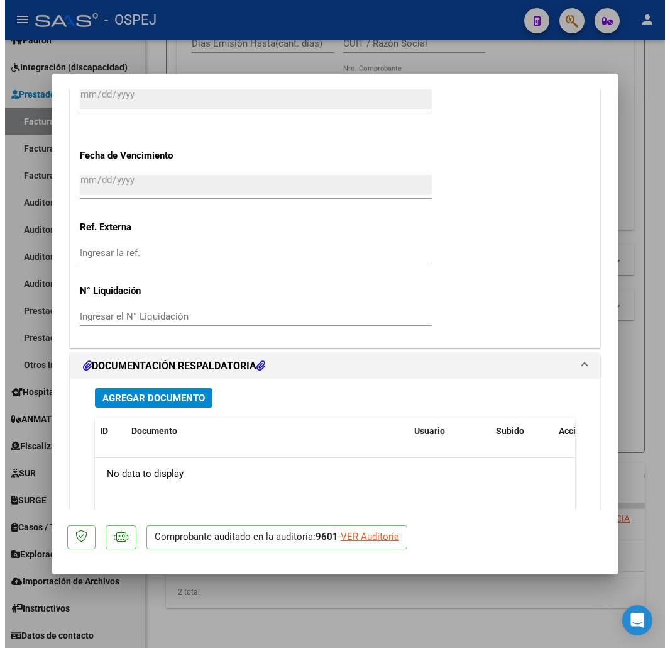
scroll to position [838, 0]
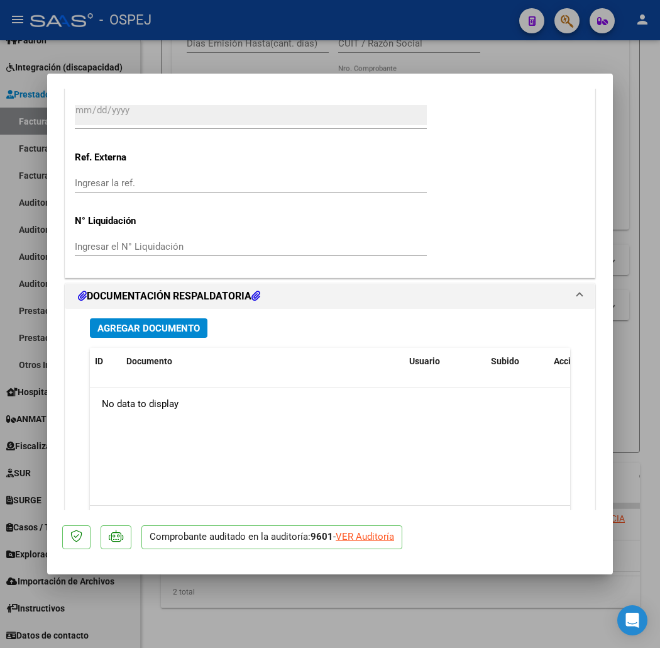
click at [148, 333] on span "Agregar Documento" at bounding box center [148, 328] width 102 height 11
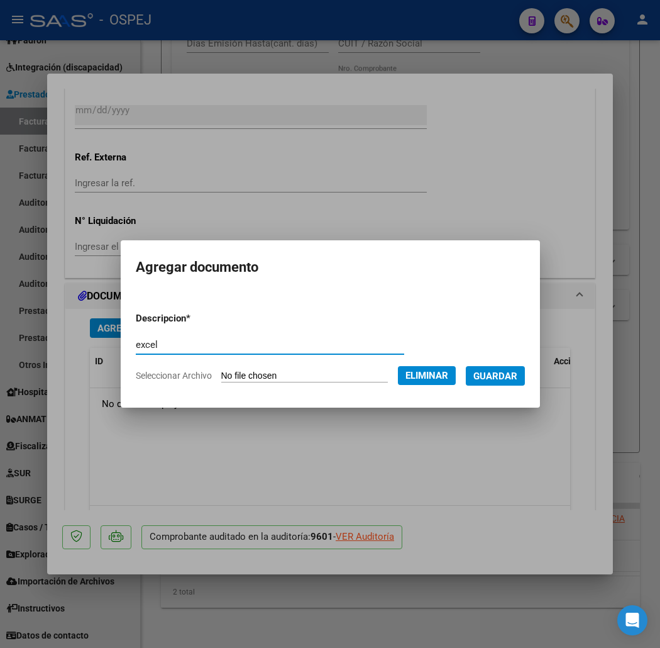
click at [525, 367] on button "Guardar" at bounding box center [495, 375] width 59 height 19
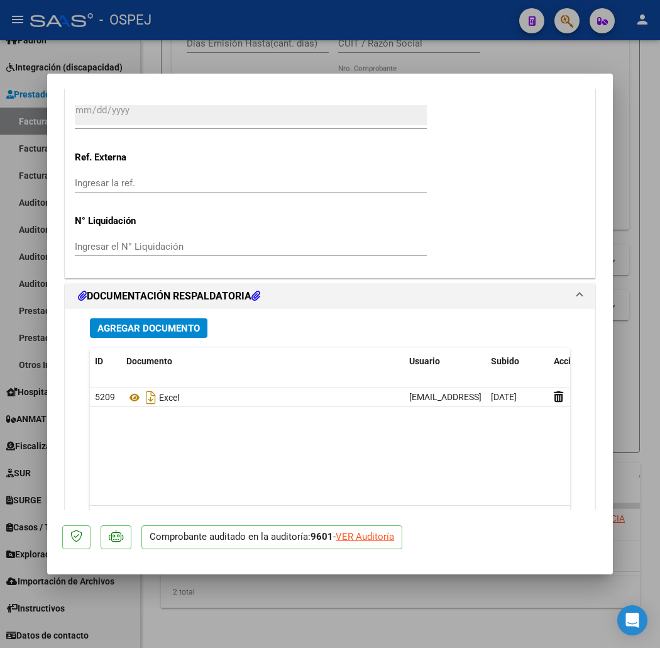
click at [348, 68] on div at bounding box center [330, 324] width 660 height 648
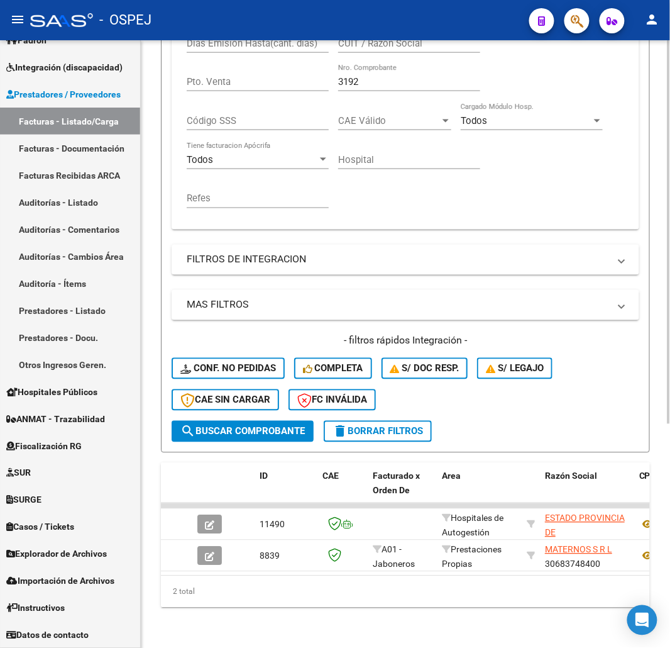
scroll to position [5, 0]
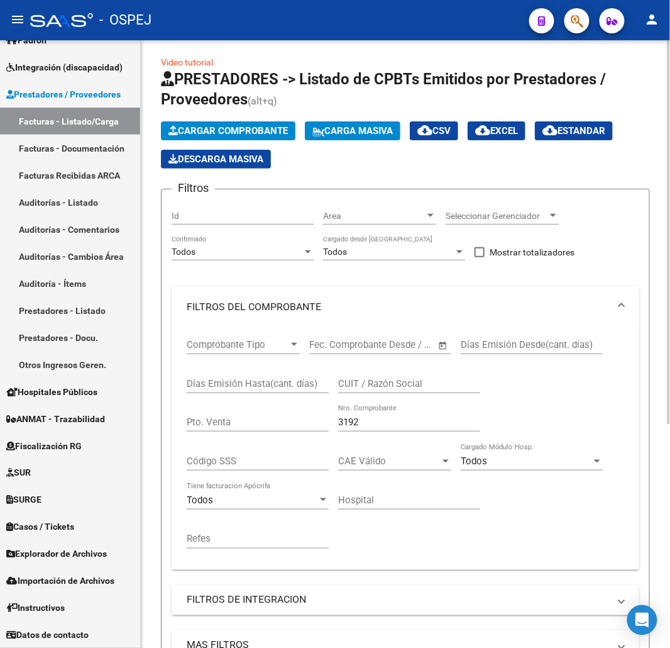
click at [284, 304] on mat-panel-title "FILTROS DEL COMPROBANTE" at bounding box center [398, 307] width 422 height 14
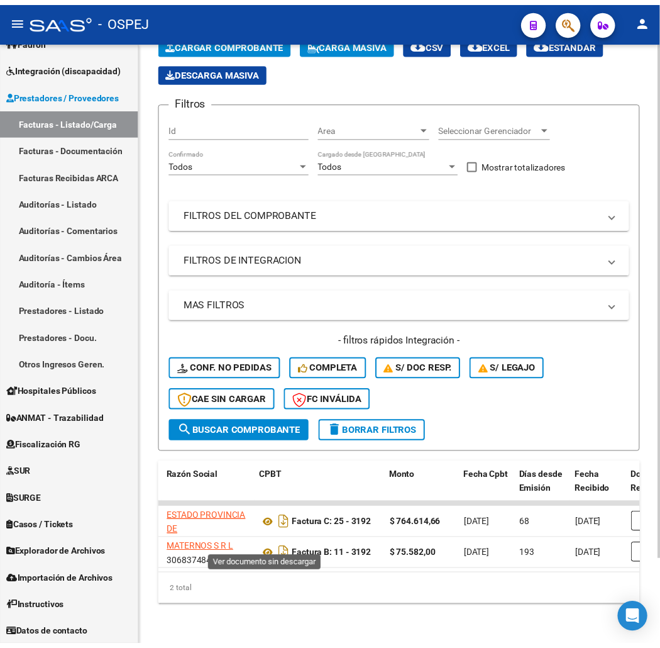
scroll to position [0, 0]
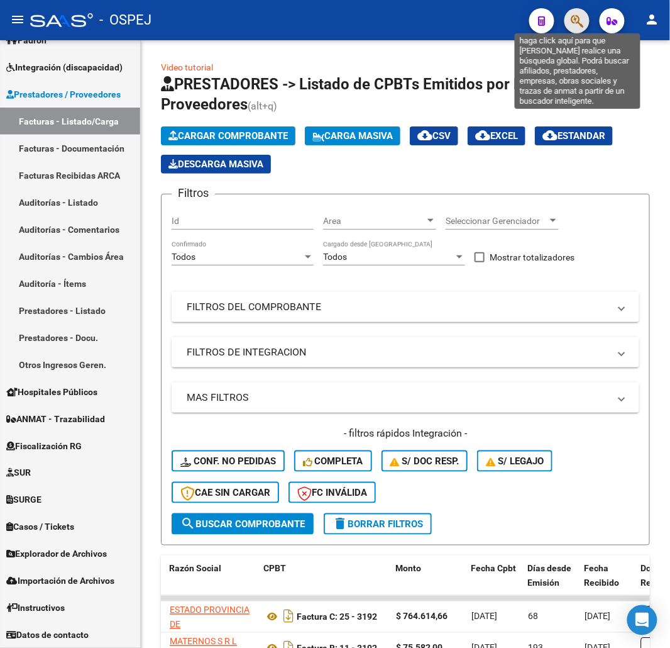
click at [575, 27] on icon "button" at bounding box center [577, 21] width 13 height 14
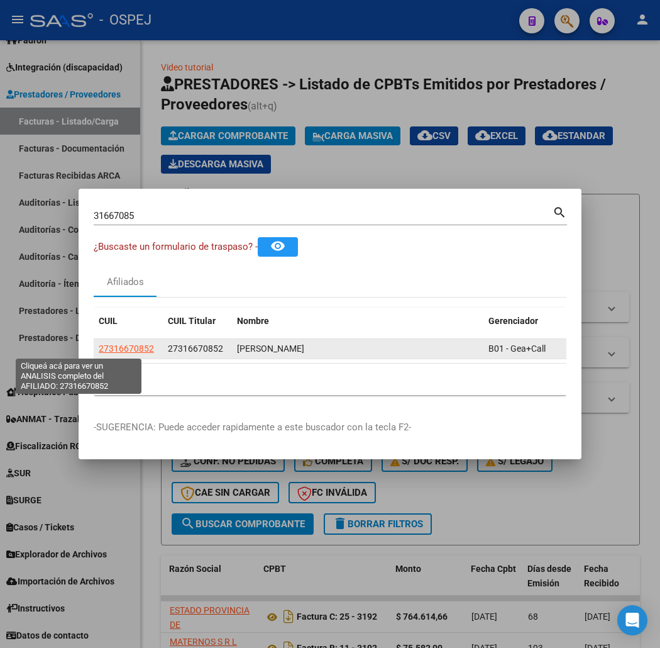
click at [99, 350] on span "27316670852" at bounding box center [126, 348] width 55 height 10
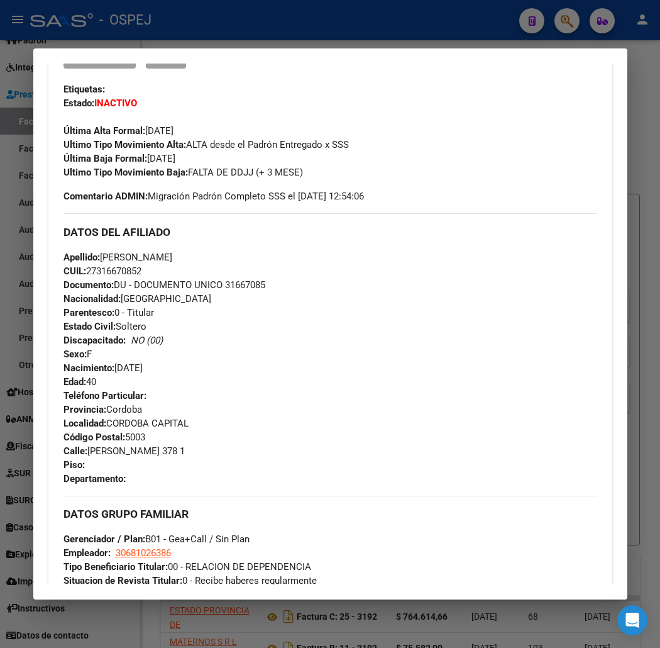
scroll to position [639, 0]
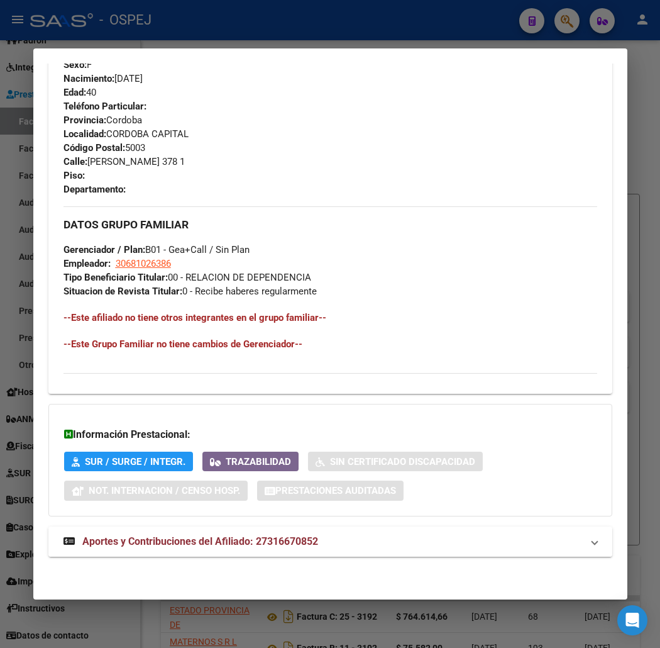
click at [244, 549] on mat-expansion-panel-header "Aportes y Contribuciones del Afiliado: 27316670852" at bounding box center [330, 541] width 564 height 30
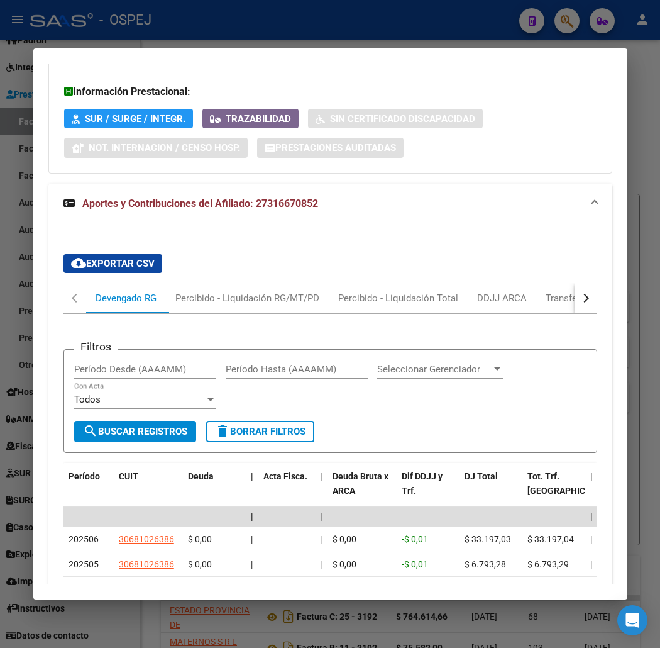
scroll to position [1284, 0]
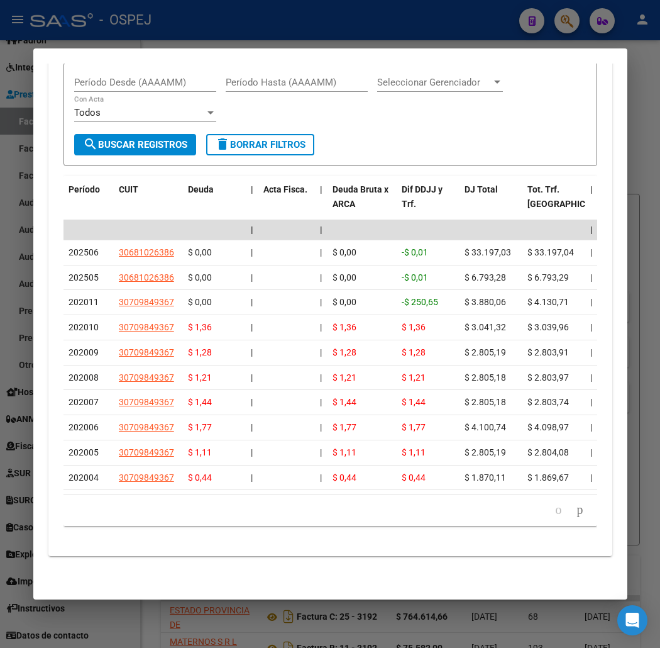
click at [244, 541] on div "cloud_download Exportar CSV Devengado RG Percibido - Liquidación RG/MT/PD Perci…" at bounding box center [330, 251] width 564 height 589
click at [260, 517] on datatable-pager "1 2 3 4 5" at bounding box center [330, 509] width 521 height 21
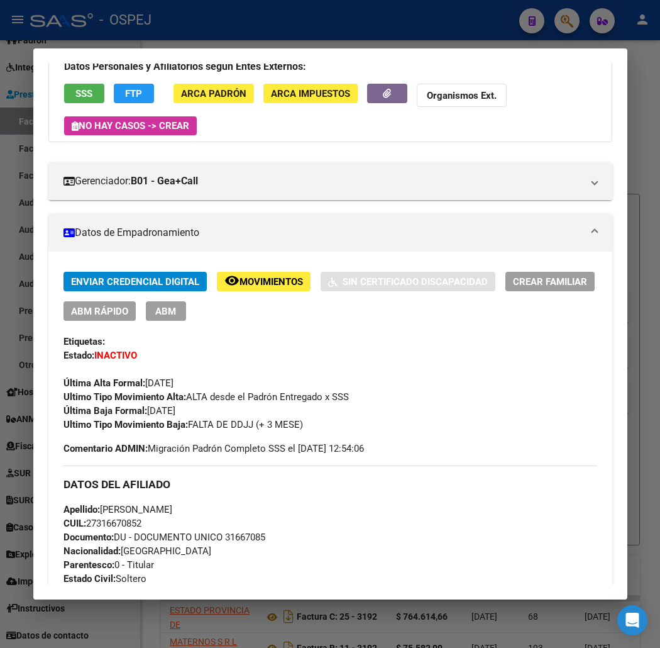
scroll to position [0, 0]
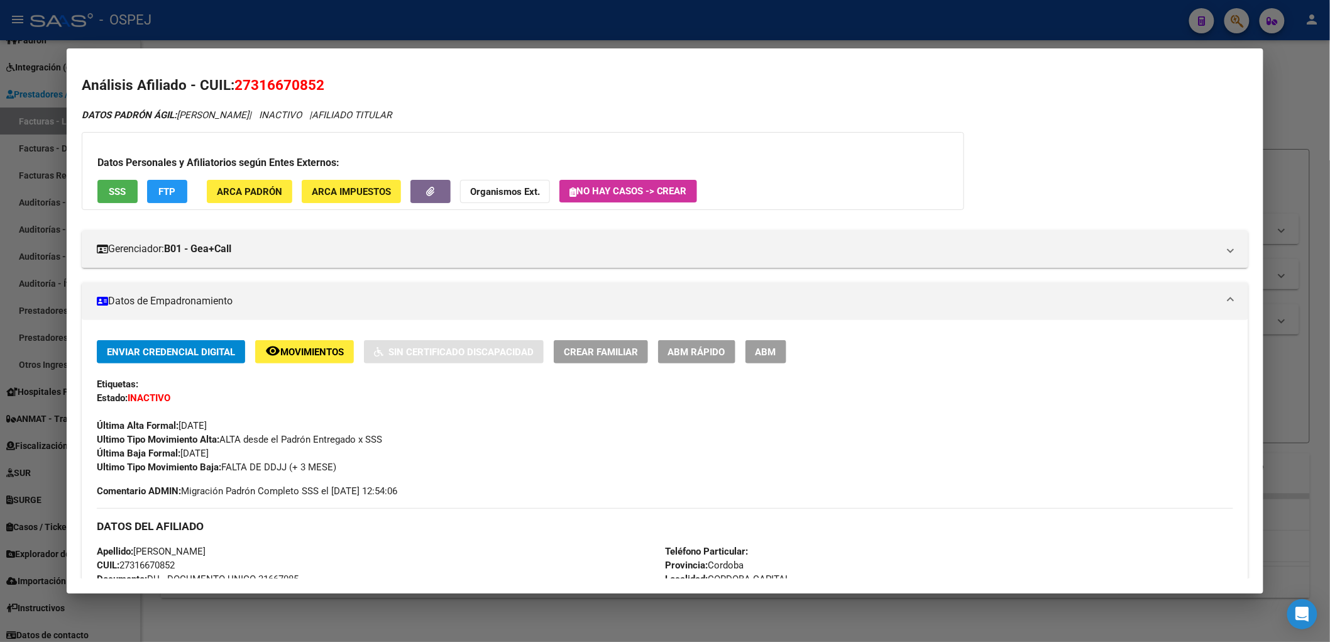
drag, startPoint x: 155, startPoint y: 11, endPoint x: 29, endPoint y: 310, distance: 324.8
click at [155, 11] on div at bounding box center [665, 321] width 1330 height 642
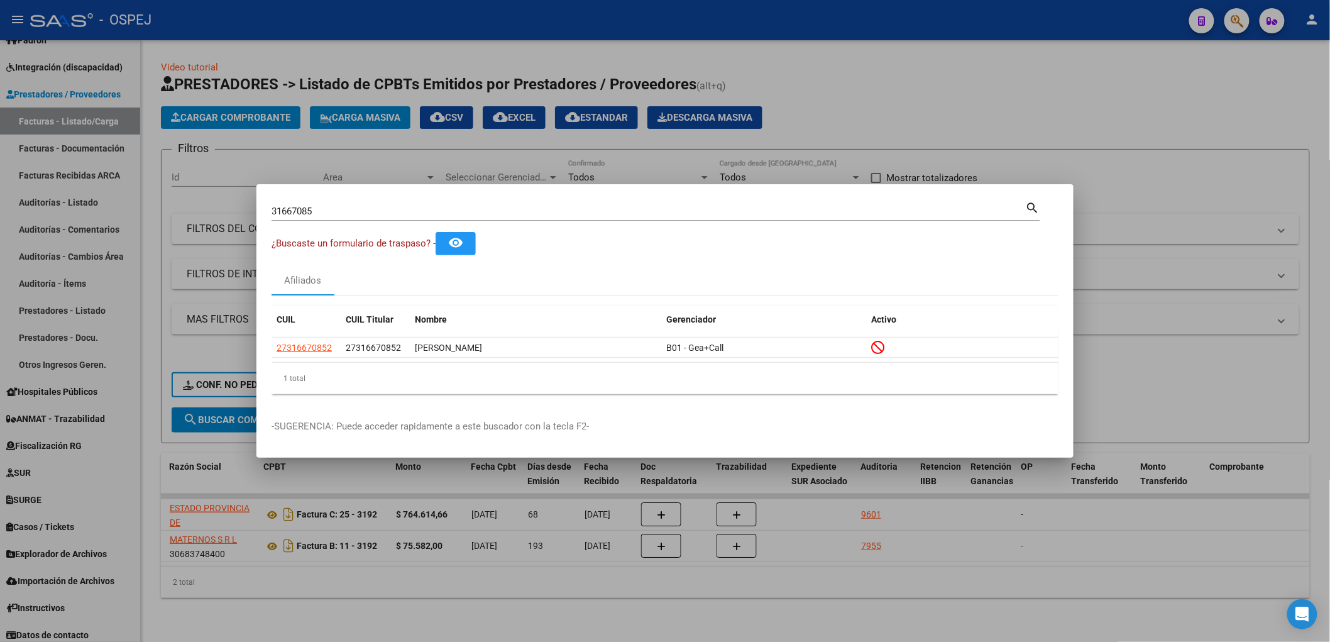
click at [79, 221] on div at bounding box center [665, 321] width 1330 height 642
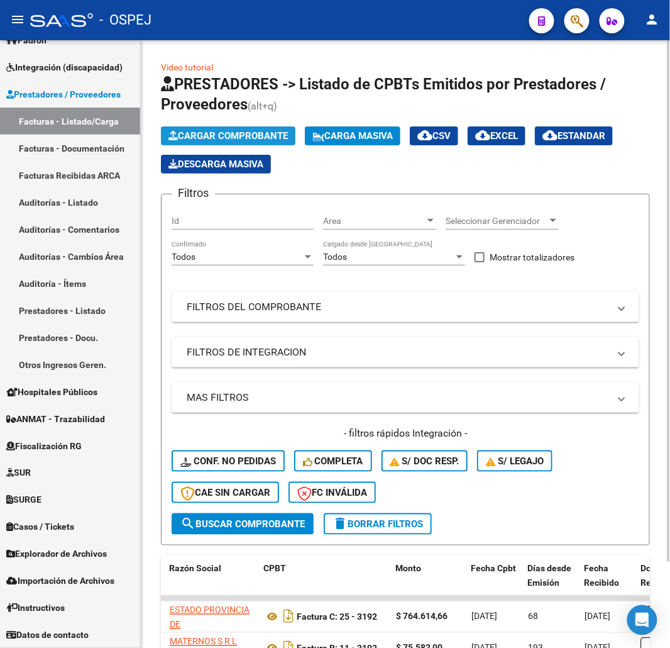
click at [214, 142] on button "Cargar Comprobante" at bounding box center [228, 135] width 135 height 19
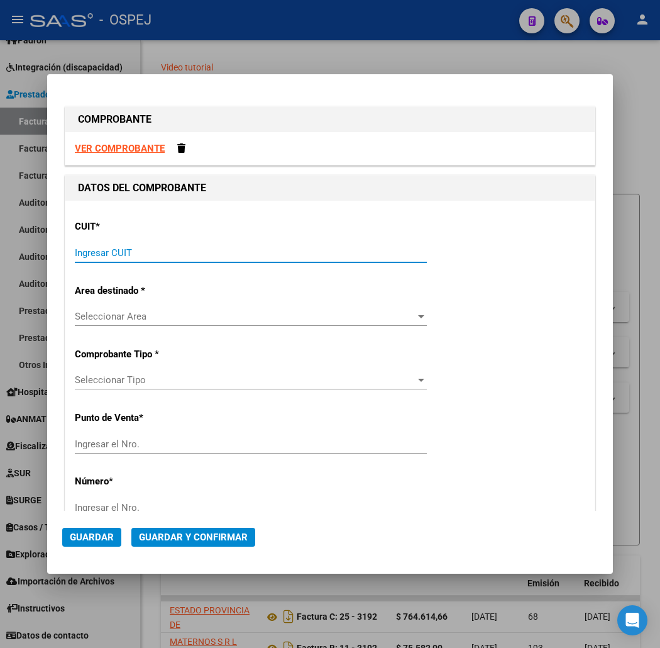
click at [206, 252] on input "Ingresar CUIT" at bounding box center [251, 252] width 352 height 11
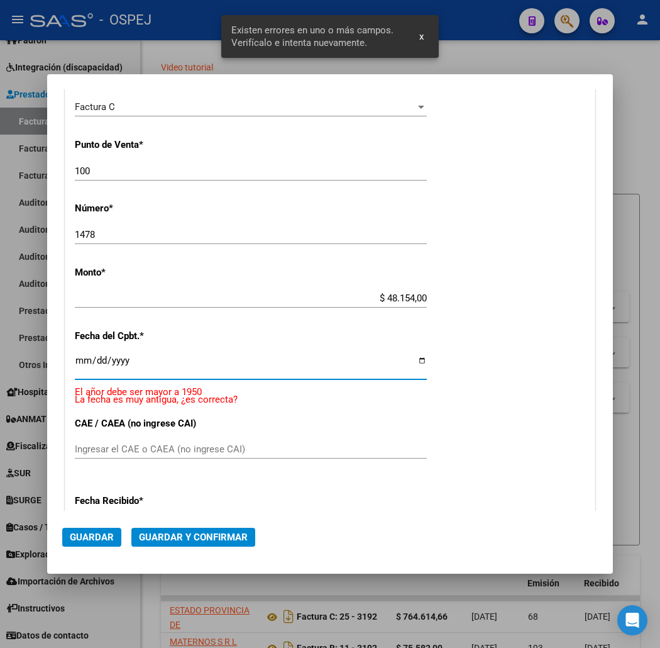
scroll to position [314, 0]
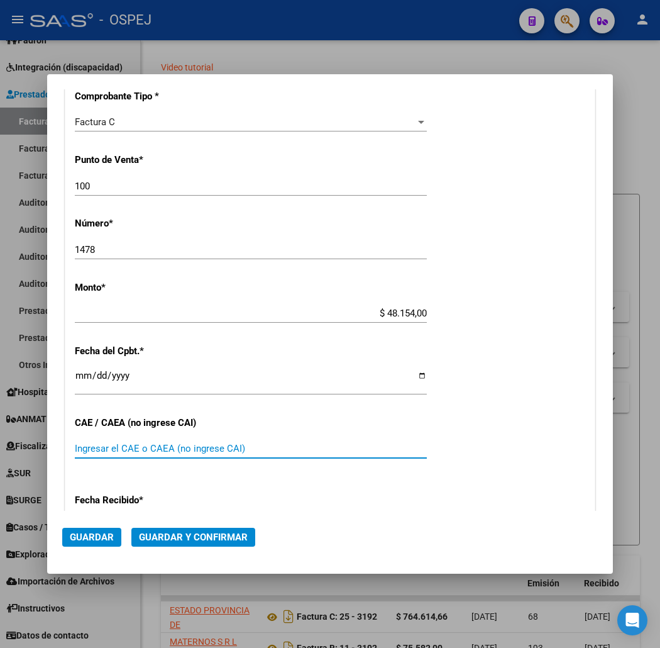
click at [157, 532] on span "Guardar y Confirmar" at bounding box center [193, 536] width 109 height 11
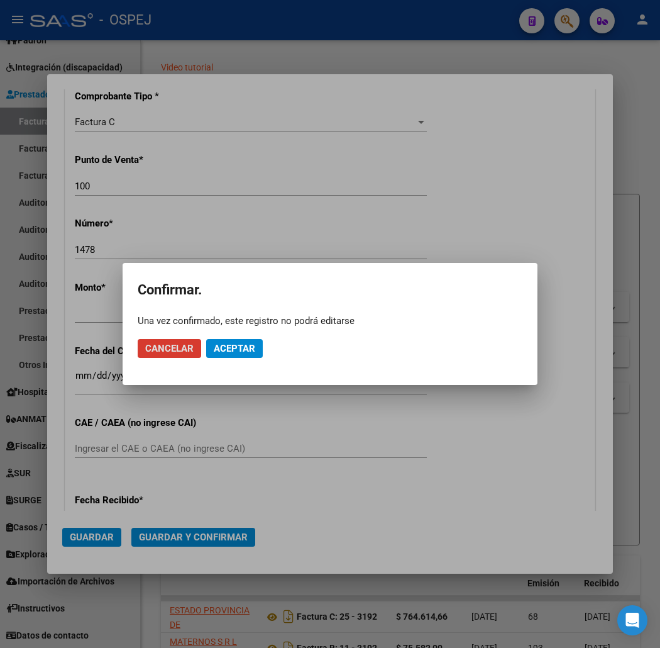
click at [225, 356] on mat-dialog-actions "Cancelar Aceptar" at bounding box center [330, 348] width 385 height 43
click at [225, 355] on button "Aceptar" at bounding box center [234, 348] width 57 height 19
click at [250, 353] on span "Guardar igualmente." at bounding box center [267, 348] width 106 height 11
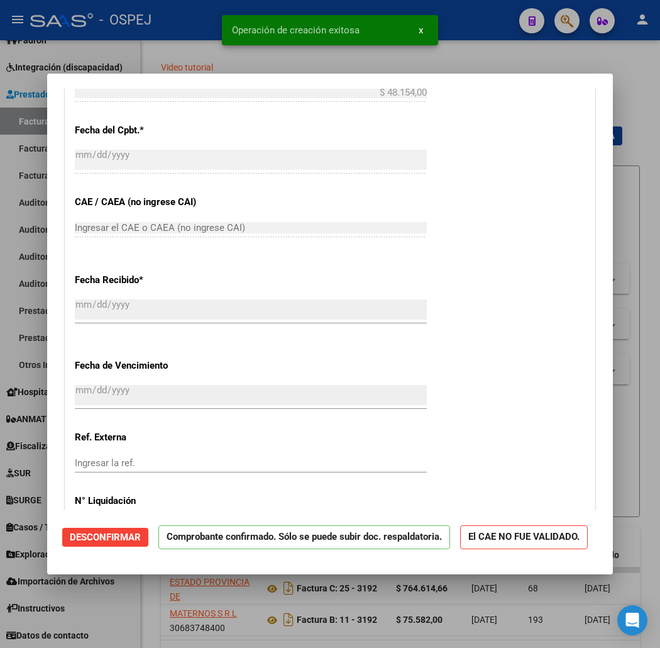
scroll to position [908, 0]
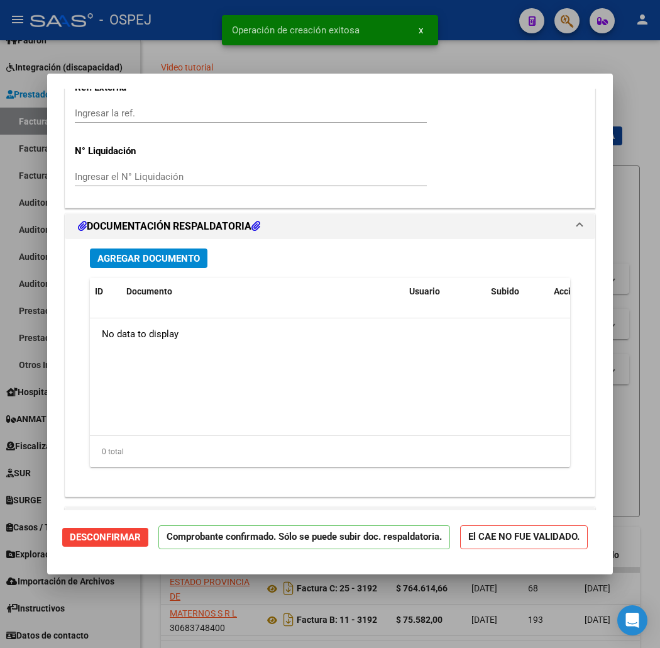
click at [143, 263] on span "Agregar Documento" at bounding box center [148, 258] width 102 height 11
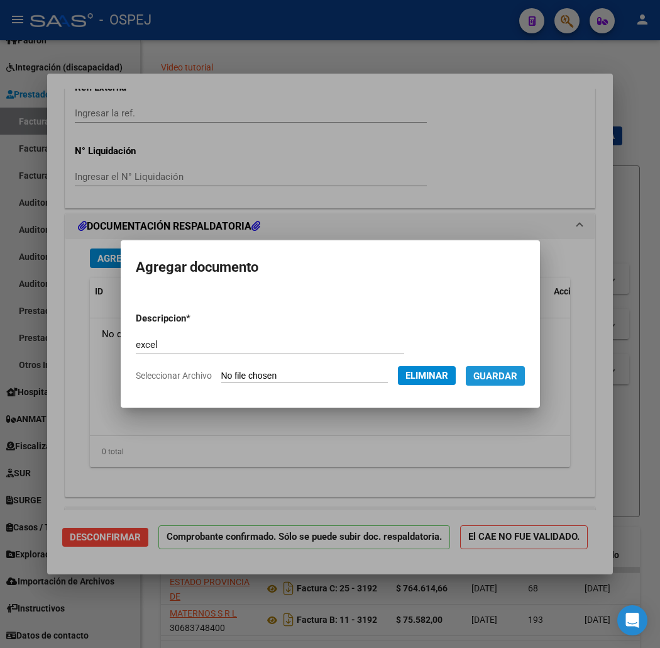
click at [517, 379] on span "Guardar" at bounding box center [495, 375] width 44 height 11
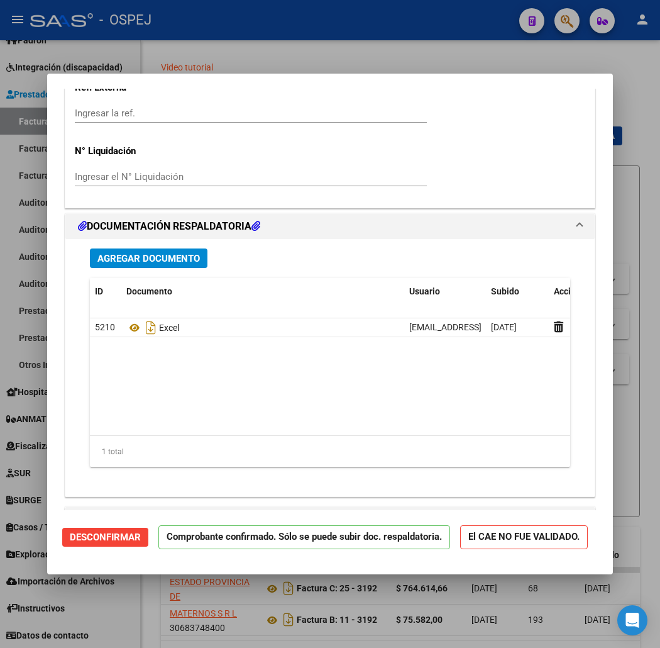
click at [158, 44] on div at bounding box center [330, 324] width 660 height 648
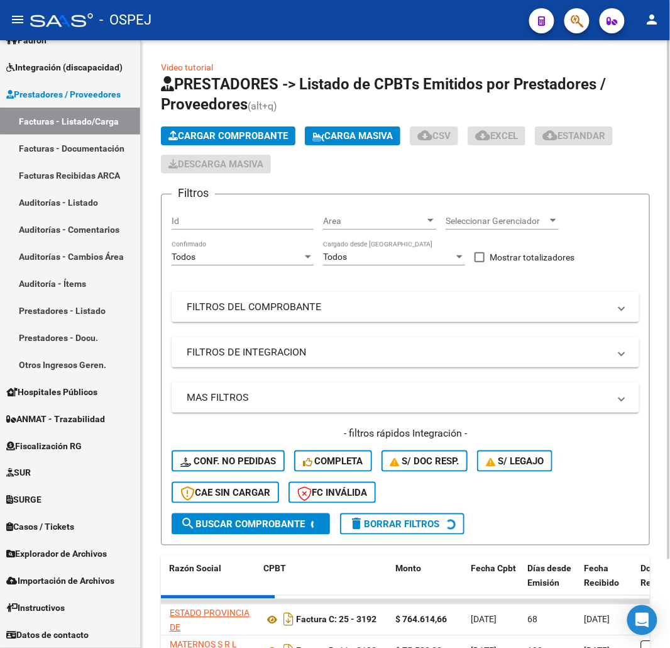
click at [237, 138] on span "Cargar Comprobante" at bounding box center [227, 135] width 119 height 11
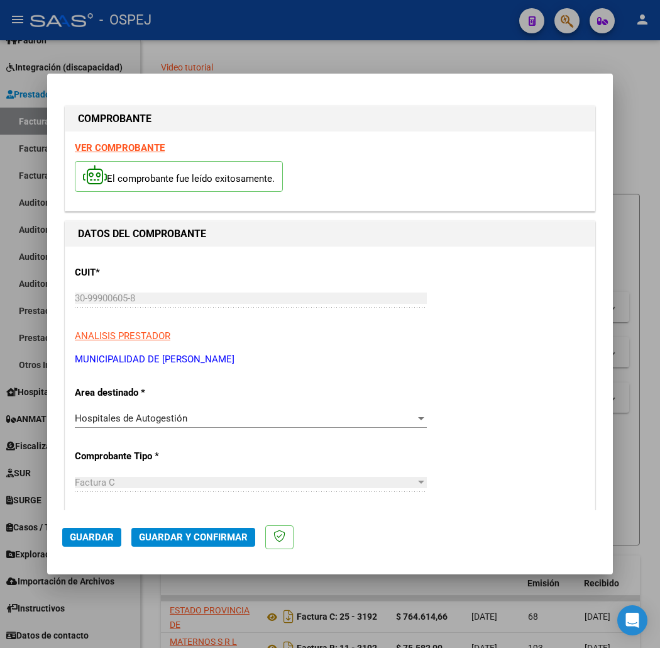
scroll to position [419, 0]
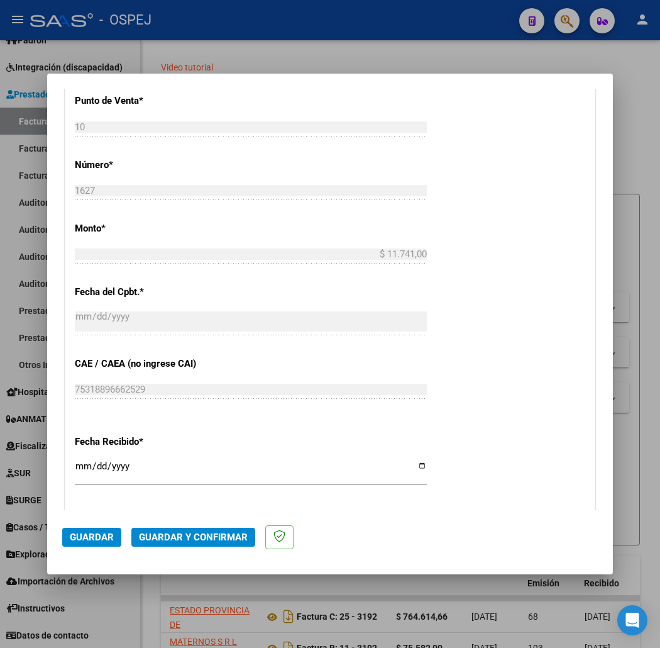
drag, startPoint x: 191, startPoint y: 532, endPoint x: 190, endPoint y: 505, distance: 27.0
click at [189, 524] on mat-dialog-actions "Guardar Guardar y Confirmar" at bounding box center [330, 535] width 536 height 50
click at [172, 533] on span "Guardar y Confirmar" at bounding box center [193, 536] width 109 height 11
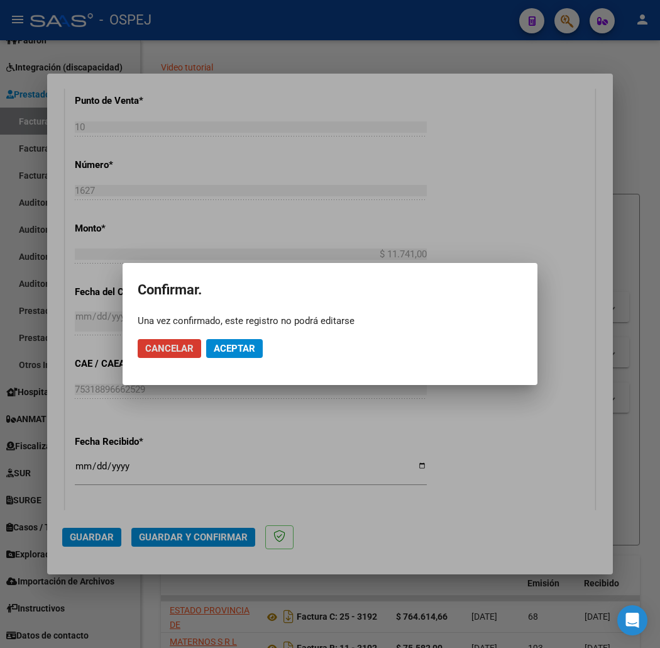
click at [237, 333] on mat-dialog-actions "Cancelar Aceptar" at bounding box center [330, 348] width 385 height 43
click at [235, 346] on span "Aceptar" at bounding box center [234, 348] width 41 height 11
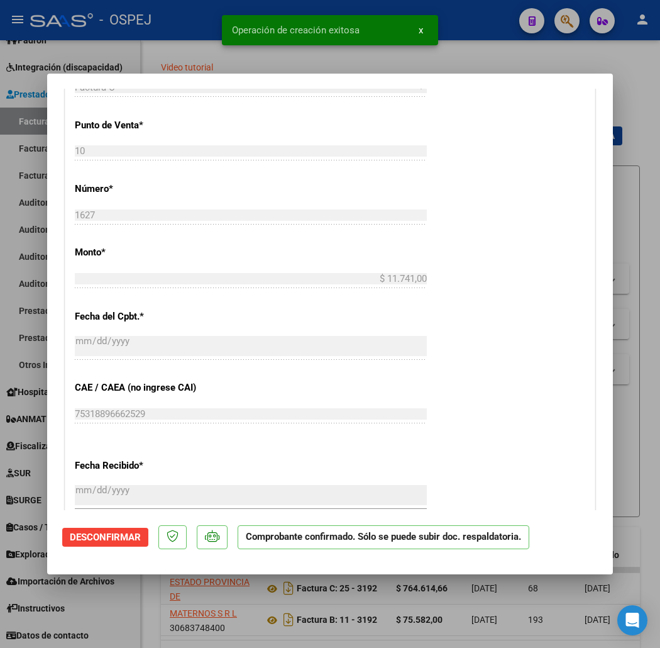
scroll to position [838, 0]
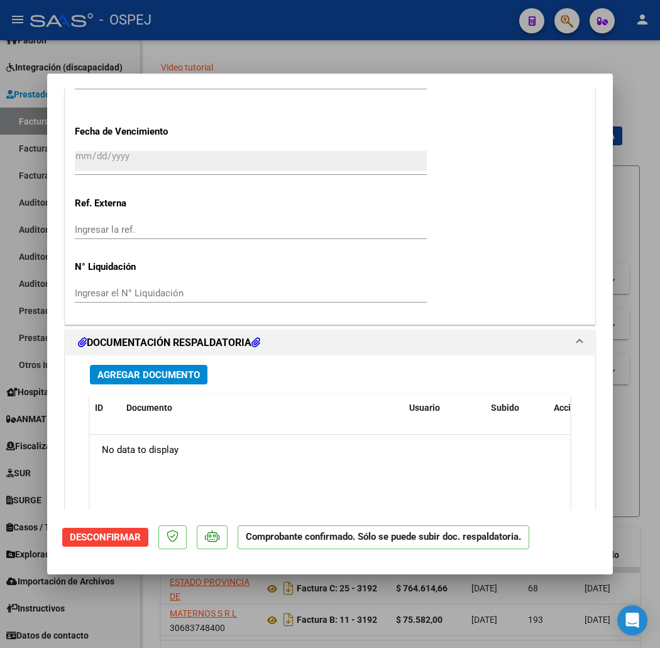
click at [159, 365] on button "Agregar Documento" at bounding box center [149, 374] width 118 height 19
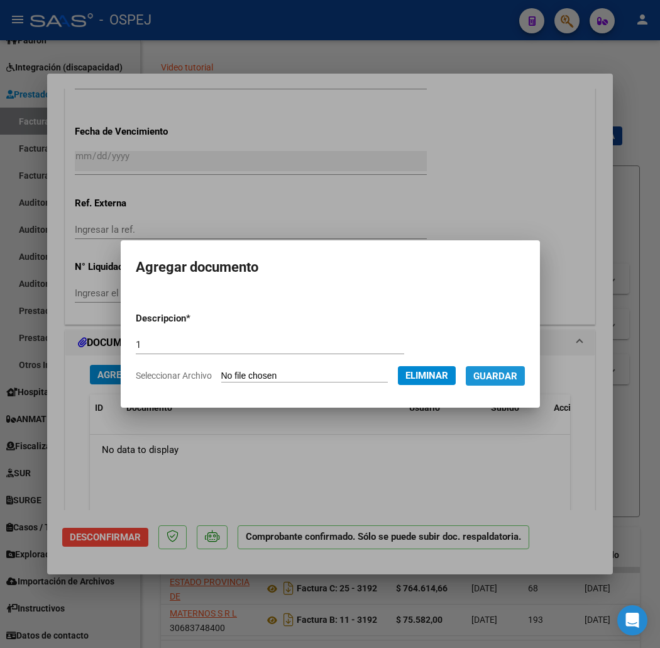
click at [517, 379] on span "Guardar" at bounding box center [495, 375] width 44 height 11
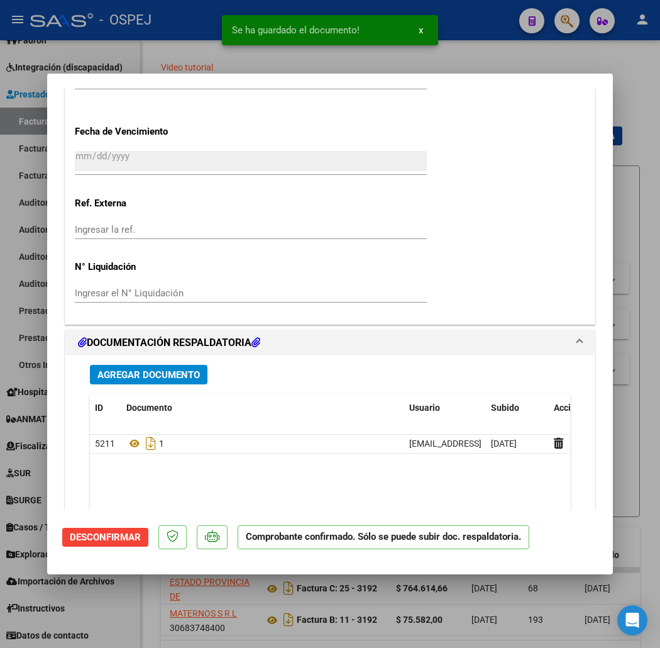
click at [554, 57] on div at bounding box center [330, 324] width 660 height 648
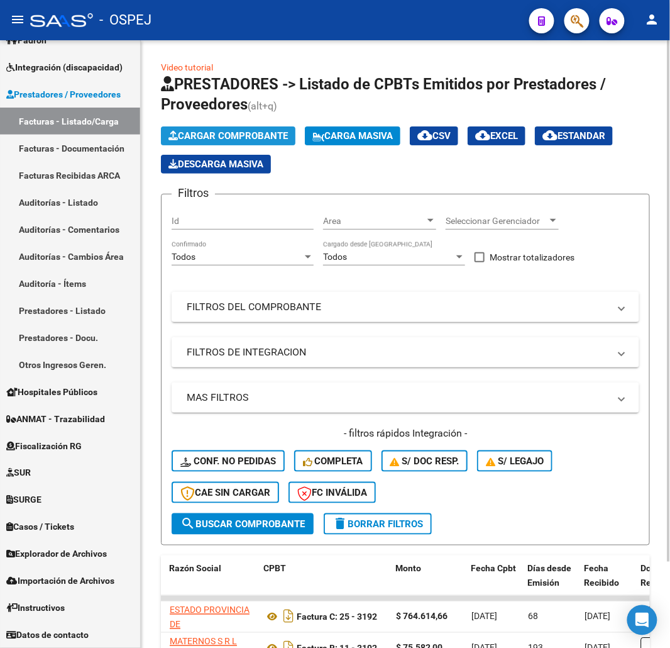
click at [245, 130] on span "Cargar Comprobante" at bounding box center [227, 135] width 119 height 11
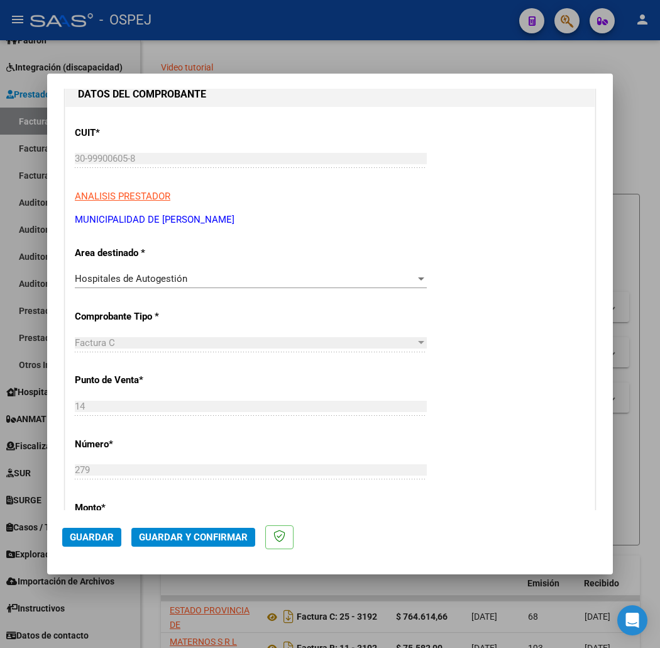
drag, startPoint x: 177, startPoint y: 553, endPoint x: 183, endPoint y: 545, distance: 10.3
click at [180, 549] on mat-dialog-actions "Guardar Guardar y Confirmar" at bounding box center [330, 535] width 536 height 50
click at [183, 545] on button "Guardar y Confirmar" at bounding box center [193, 536] width 124 height 19
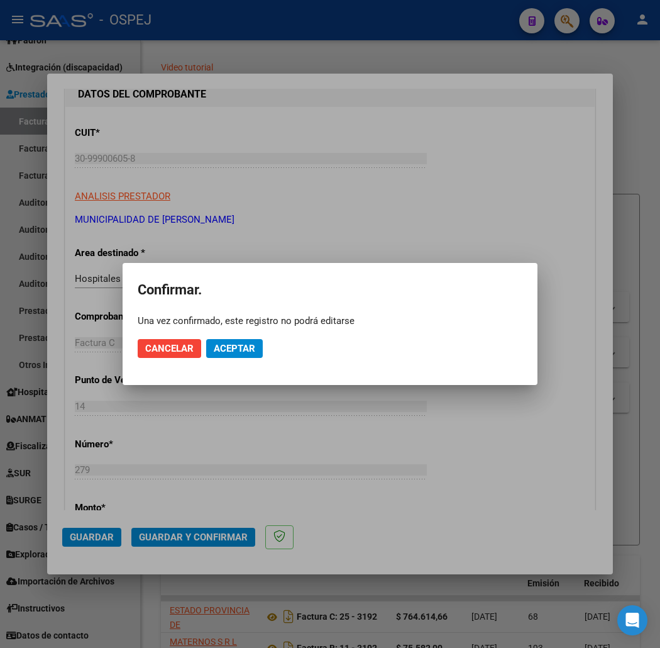
click at [235, 362] on mat-dialog-actions "Cancelar Aceptar" at bounding box center [330, 348] width 385 height 43
click at [243, 349] on span "Aceptar" at bounding box center [234, 348] width 41 height 11
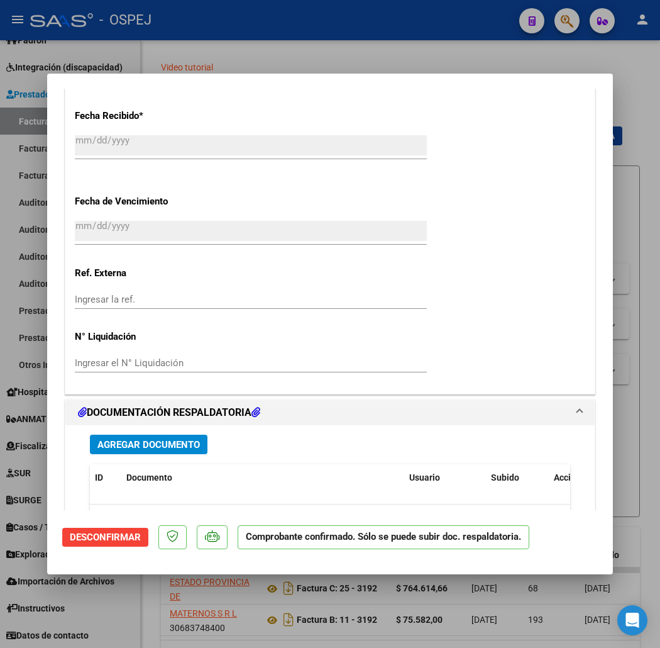
scroll to position [838, 0]
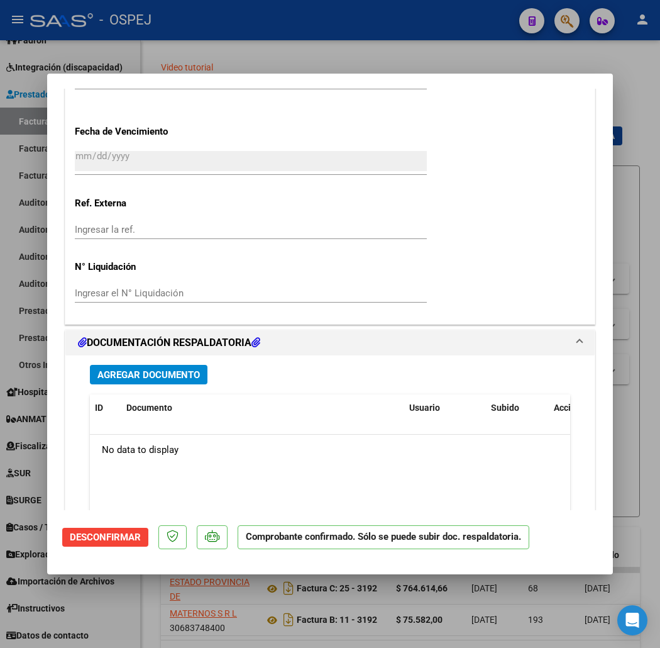
click at [140, 385] on div "Agregar Documento ID Documento Usuario Subido Acción No data to display 0 total…" at bounding box center [329, 478] width 499 height 247
click at [160, 376] on span "Agregar Documento" at bounding box center [148, 374] width 102 height 11
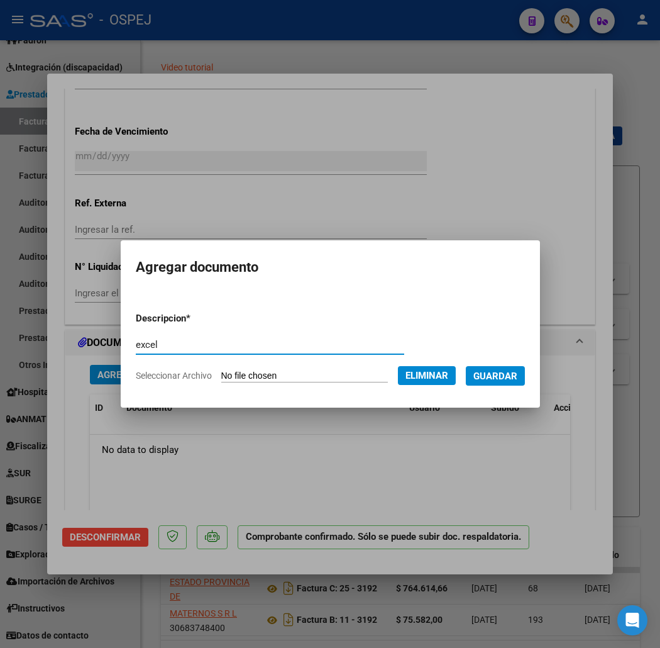
click at [512, 380] on span "Guardar" at bounding box center [495, 375] width 44 height 11
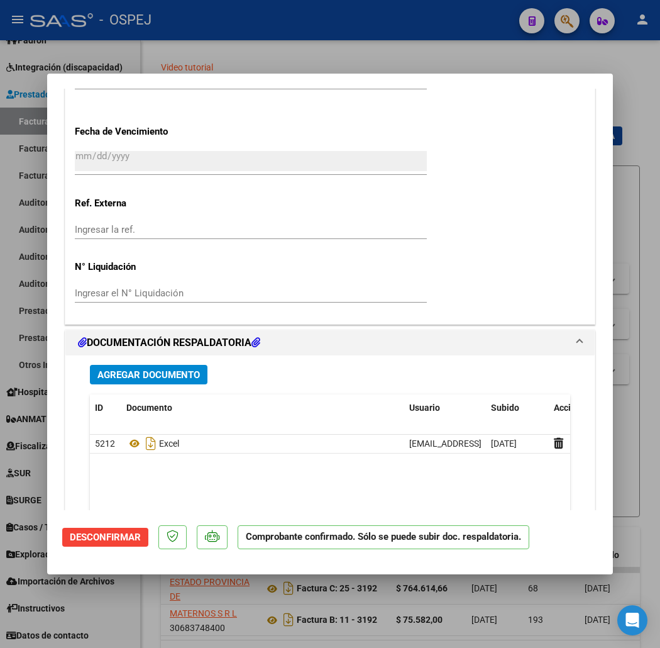
click at [204, 78] on mat-dialog-container "COMPROBANTE VER COMPROBANTE ESTADO: Confirmada la OS. En transito al área de au…" at bounding box center [330, 324] width 566 height 500
click at [229, 66] on div at bounding box center [330, 324] width 660 height 648
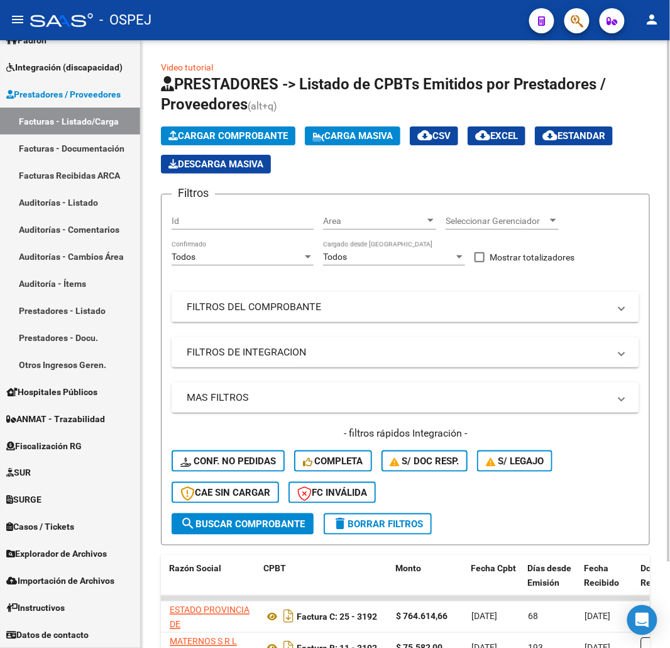
click at [236, 122] on app-list-header "PRESTADORES -> Listado de CPBTs Emitidos por Prestadores / Proveedores (alt+q) …" at bounding box center [405, 309] width 489 height 471
click at [240, 127] on button "Cargar Comprobante" at bounding box center [228, 135] width 135 height 19
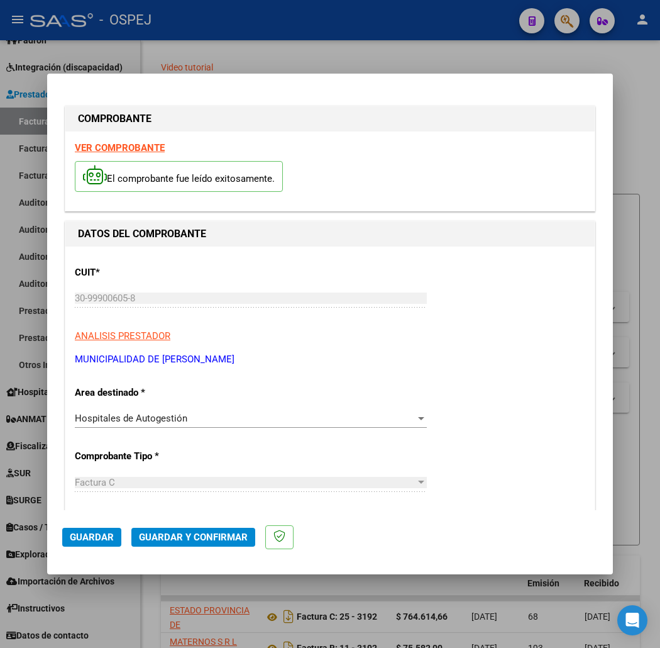
scroll to position [70, 0]
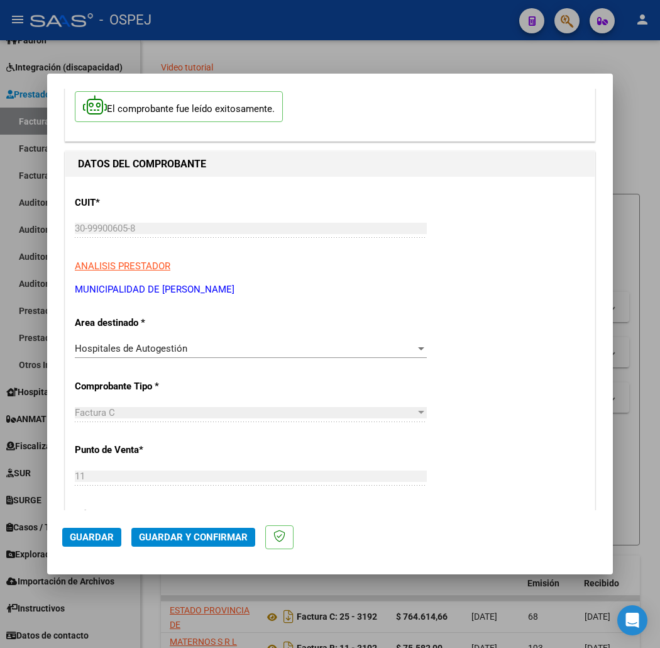
click at [206, 538] on span "Guardar y Confirmar" at bounding box center [193, 536] width 109 height 11
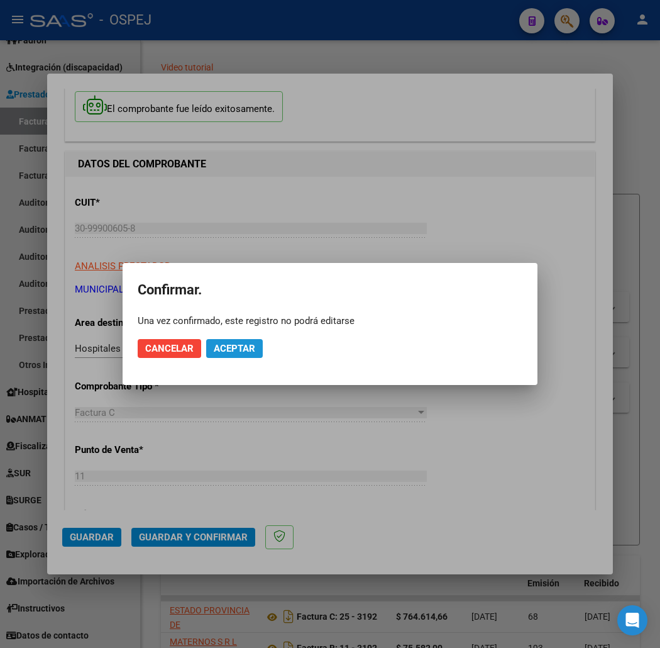
click at [229, 345] on span "Aceptar" at bounding box center [234, 348] width 41 height 11
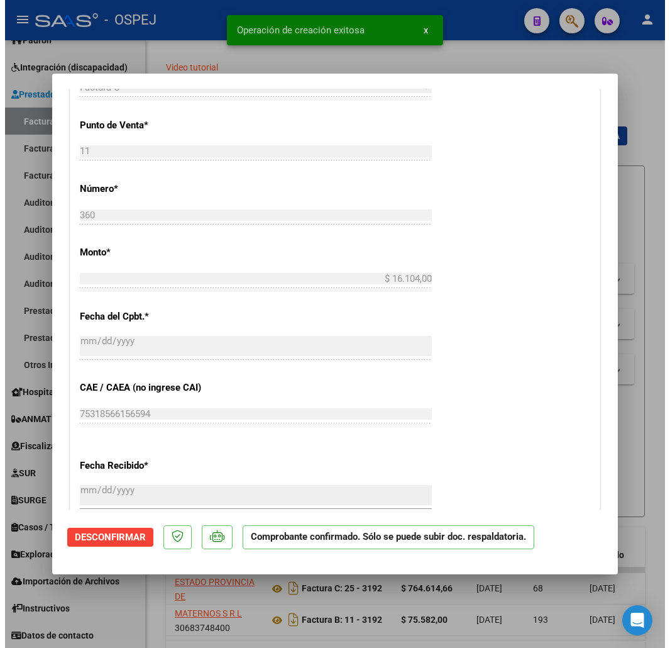
scroll to position [768, 0]
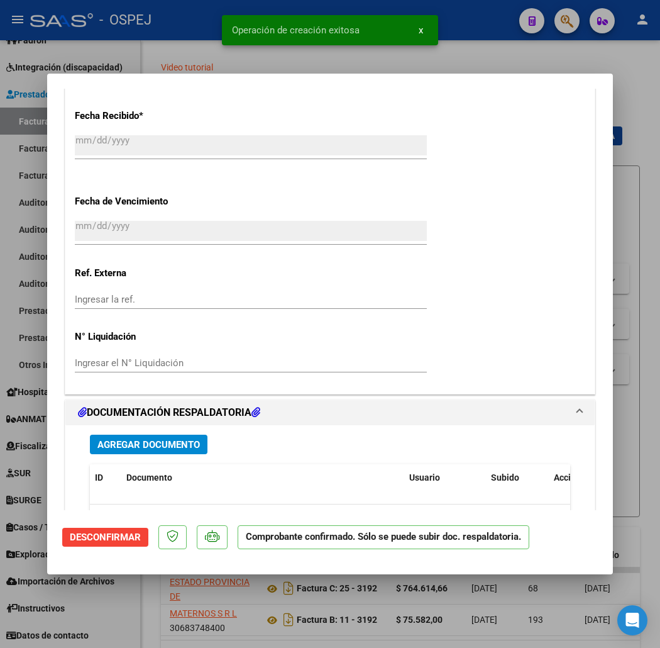
click at [126, 446] on span "Agregar Documento" at bounding box center [148, 444] width 102 height 11
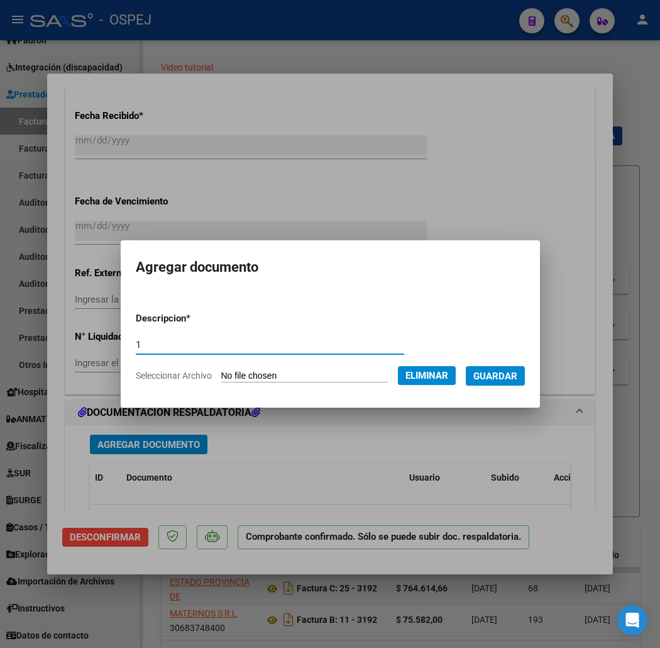
click at [517, 375] on span "Guardar" at bounding box center [495, 375] width 44 height 11
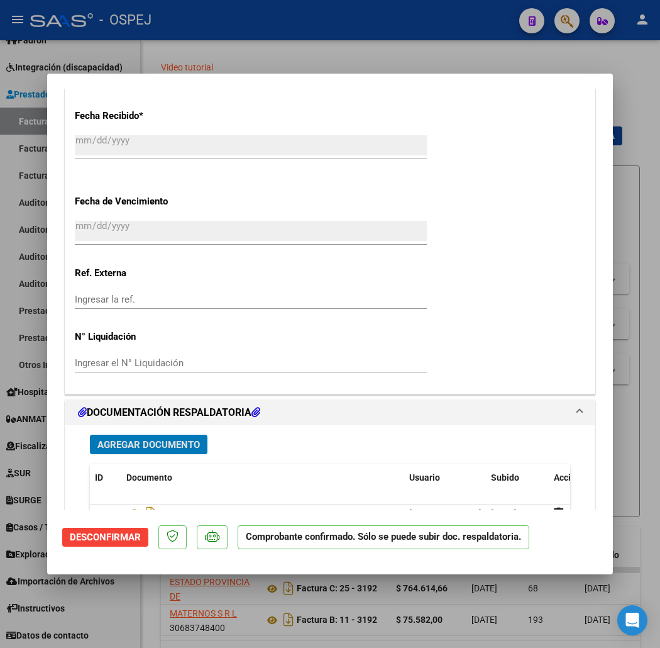
click at [268, 52] on div at bounding box center [330, 324] width 660 height 648
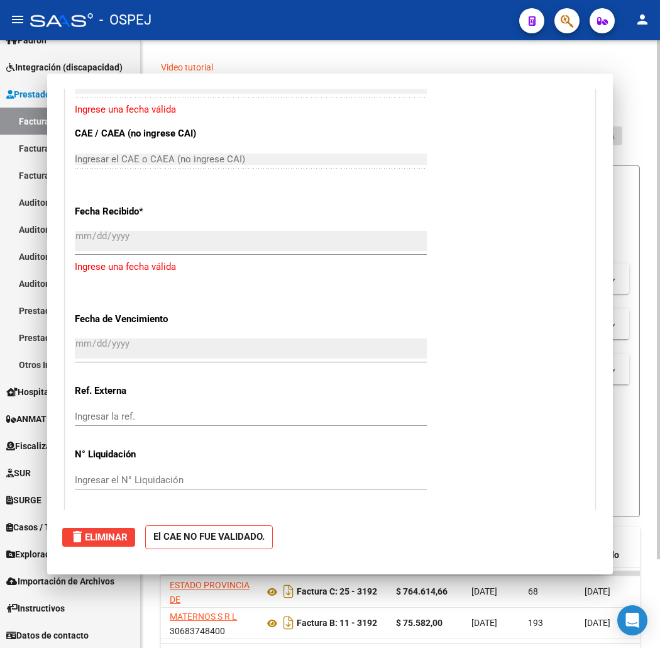
scroll to position [0, 0]
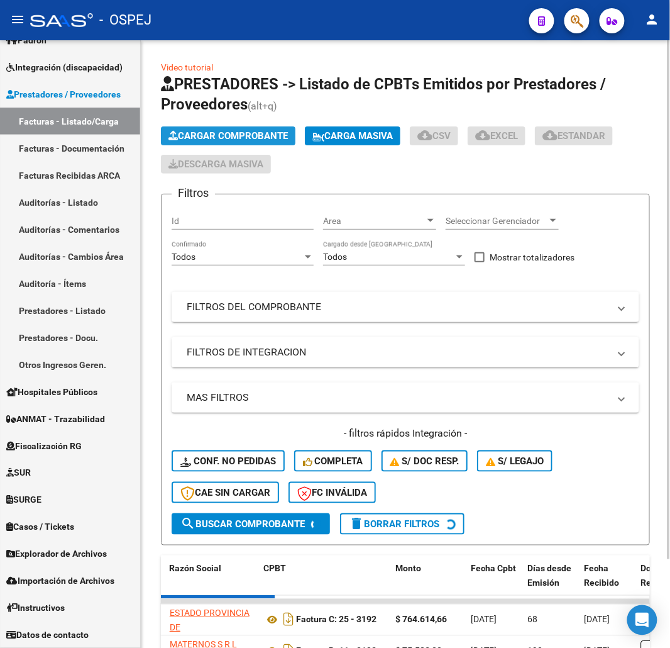
click at [218, 139] on span "Cargar Comprobante" at bounding box center [227, 135] width 119 height 11
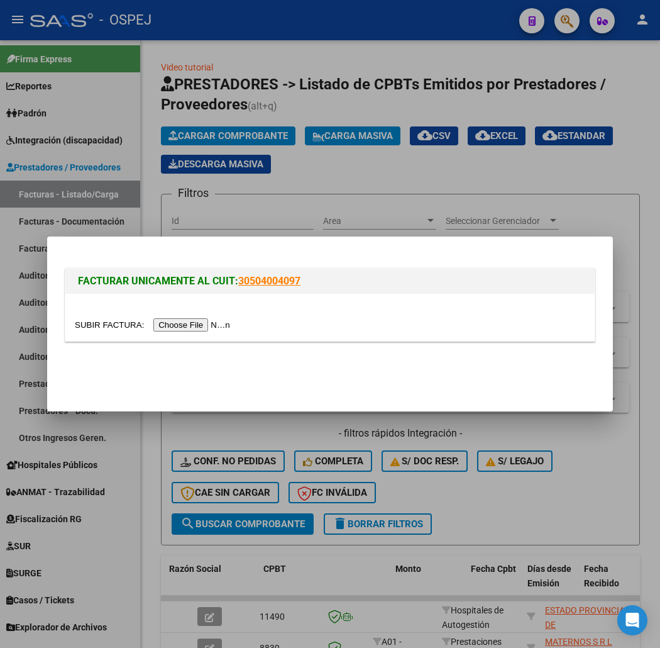
scroll to position [0, 375]
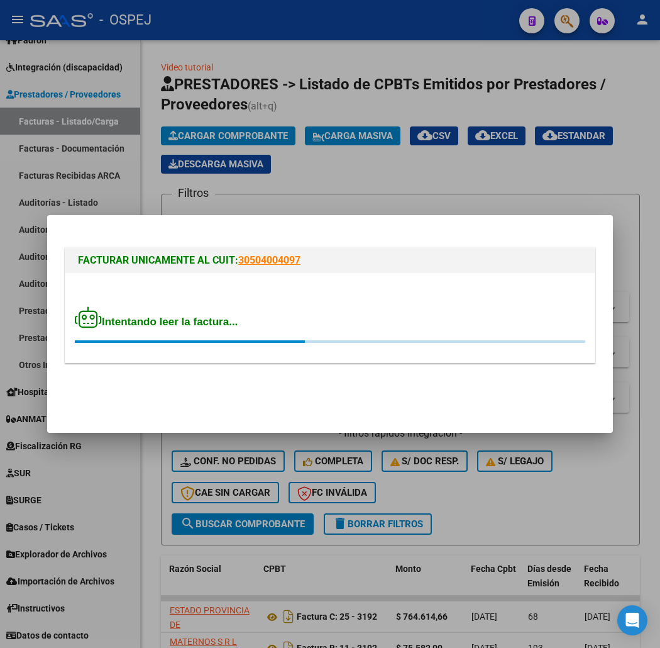
click at [443, 334] on div "Intentando leer la factura..." at bounding box center [330, 324] width 510 height 36
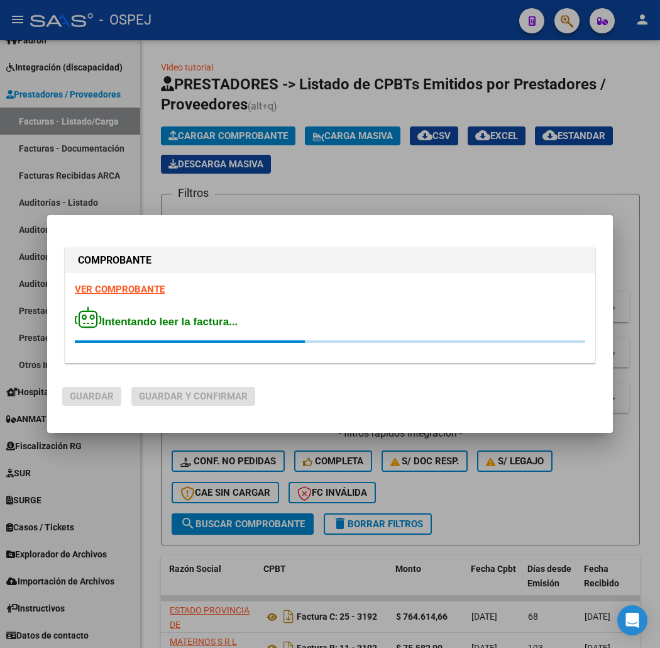
click at [433, 316] on div "Intentando leer la factura..." at bounding box center [330, 324] width 510 height 36
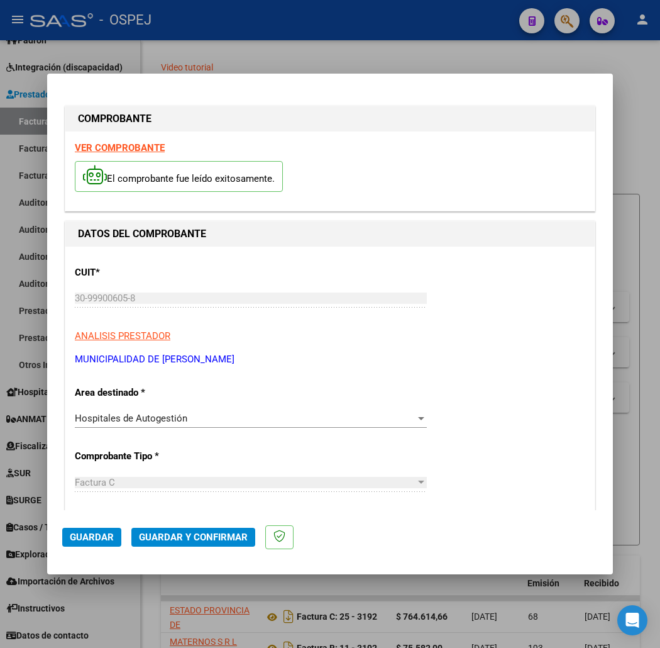
scroll to position [279, 0]
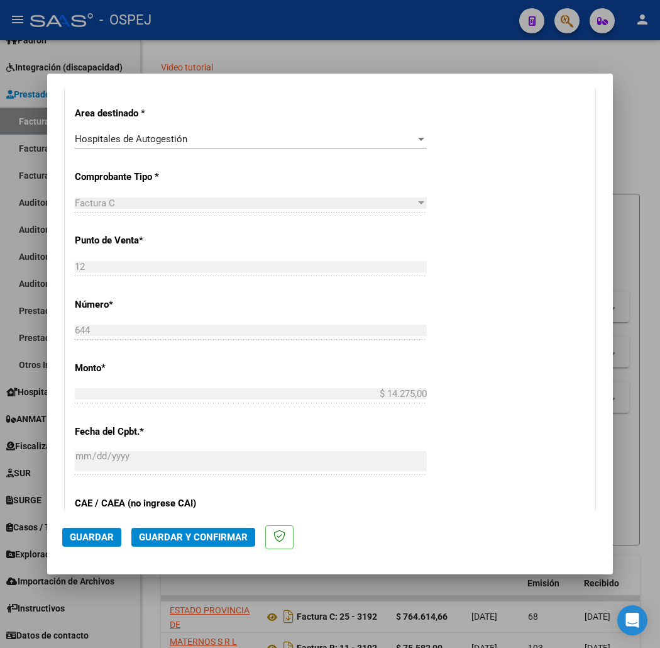
click at [214, 539] on span "Guardar y Confirmar" at bounding box center [193, 536] width 109 height 11
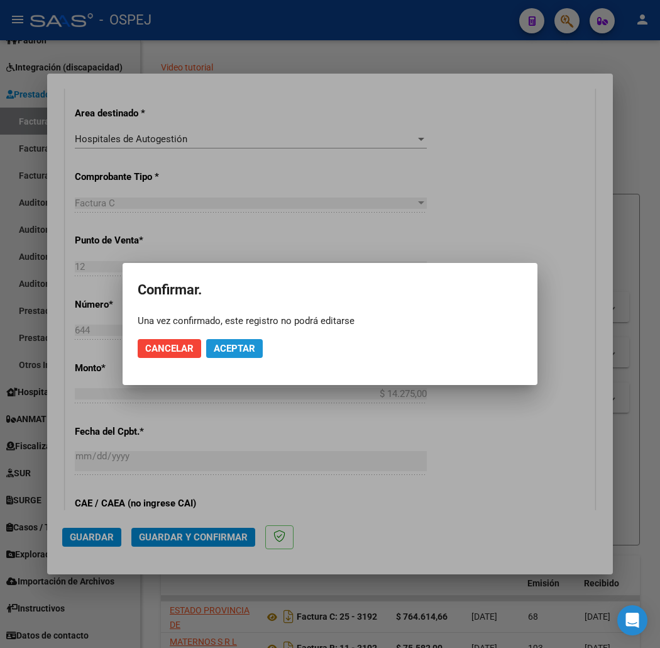
click at [262, 350] on button "Aceptar" at bounding box center [234, 348] width 57 height 19
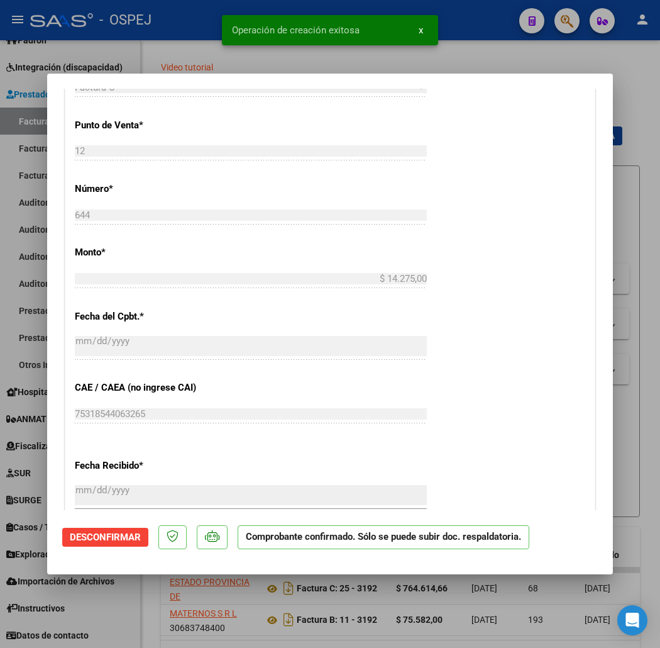
scroll to position [768, 0]
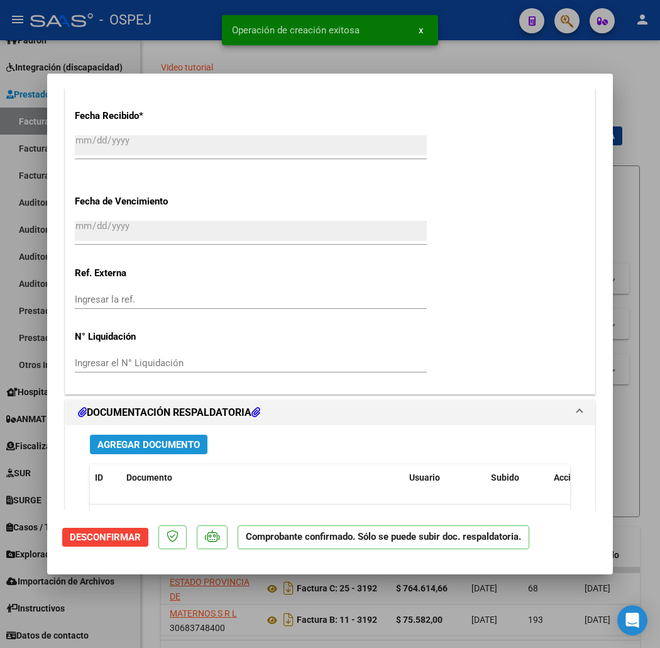
click at [161, 435] on button "Agregar Documento" at bounding box center [149, 443] width 118 height 19
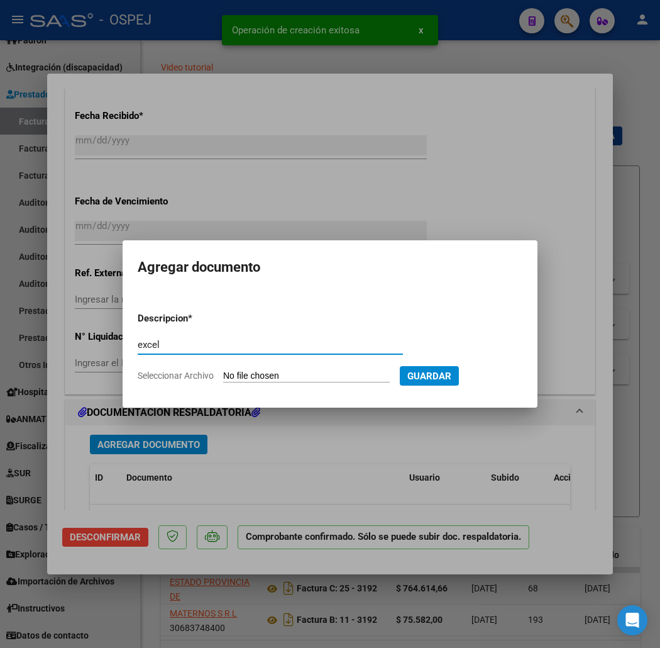
type input "excel"
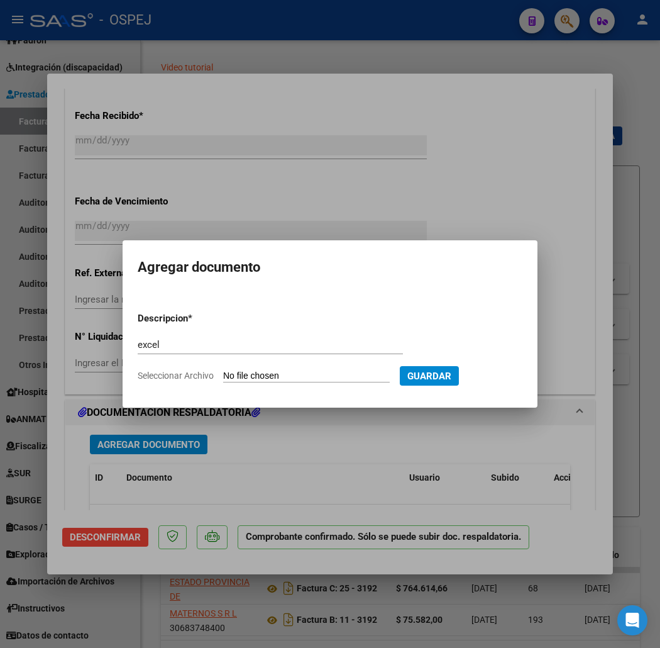
type input "C:\fakepath\12-644.xlsx"
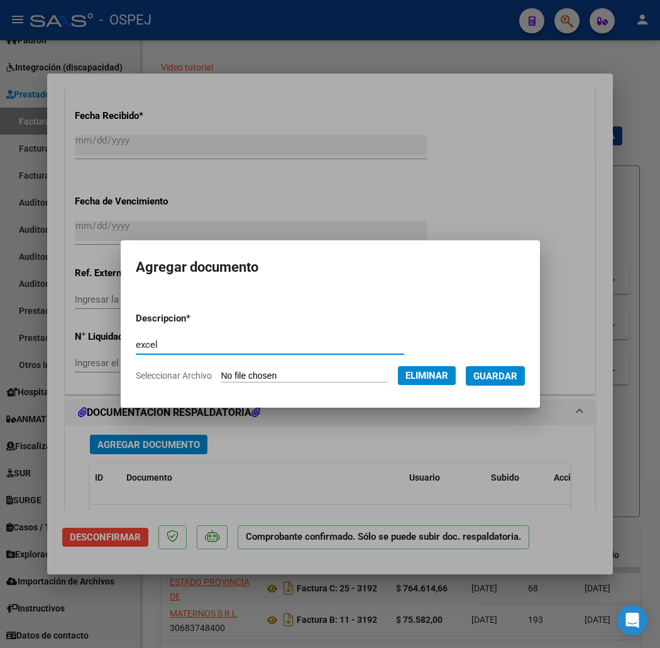
click at [517, 379] on span "Guardar" at bounding box center [495, 375] width 44 height 11
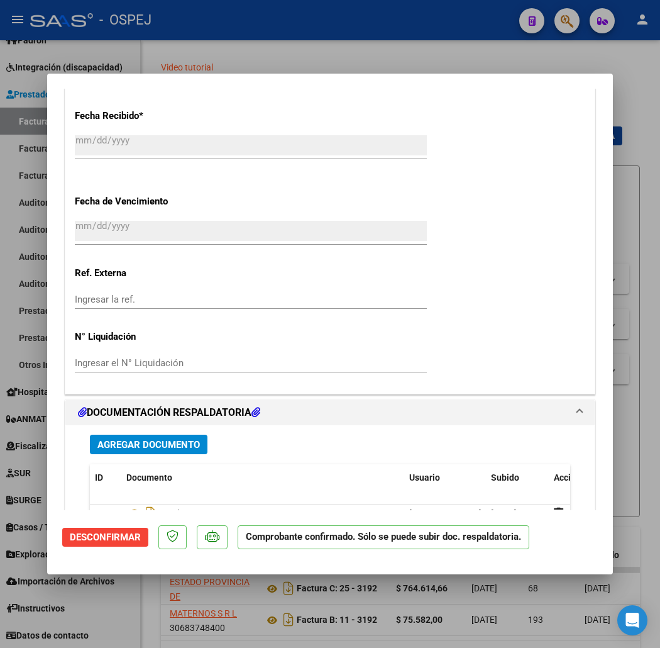
click at [403, 22] on div at bounding box center [330, 324] width 660 height 648
type input "$ 0,00"
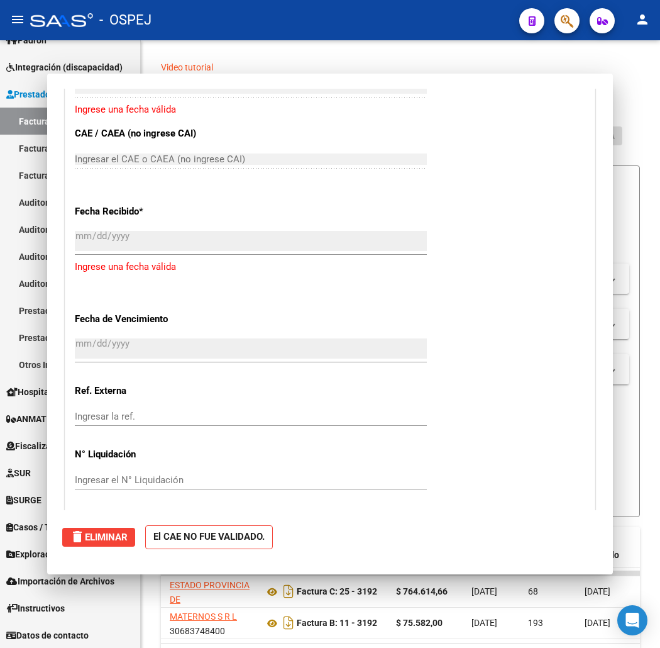
scroll to position [864, 0]
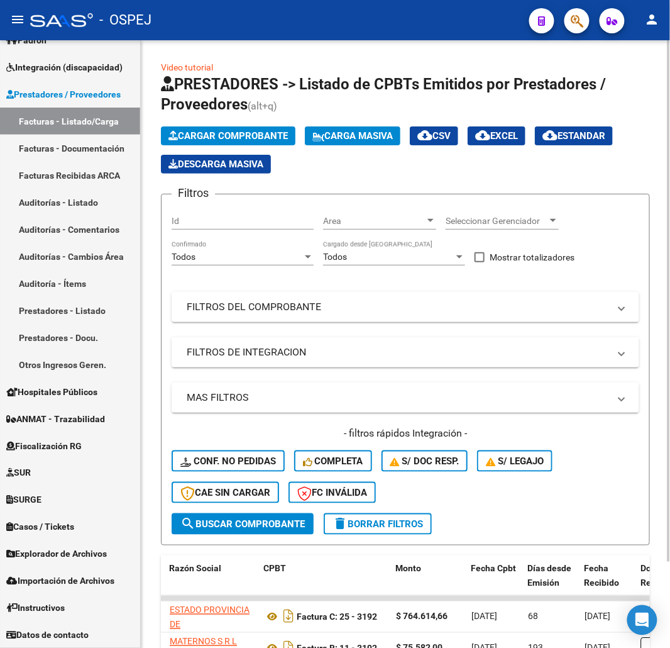
click at [270, 133] on span "Cargar Comprobante" at bounding box center [227, 135] width 119 height 11
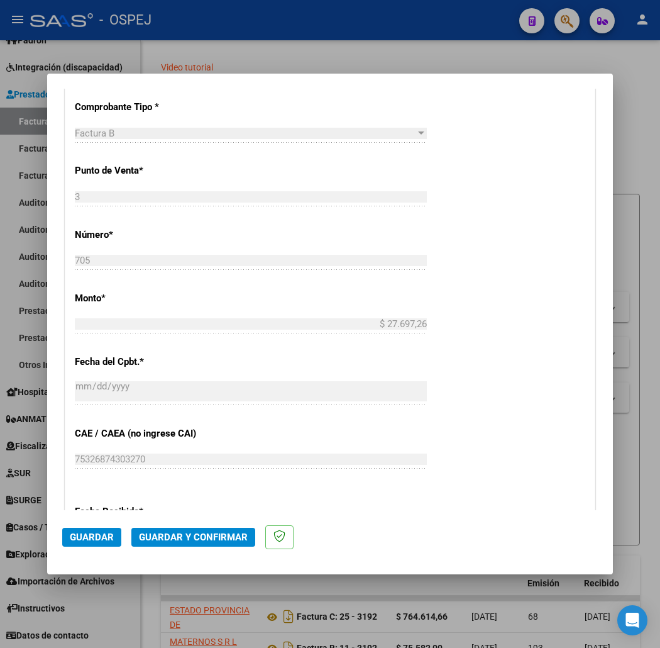
scroll to position [419, 0]
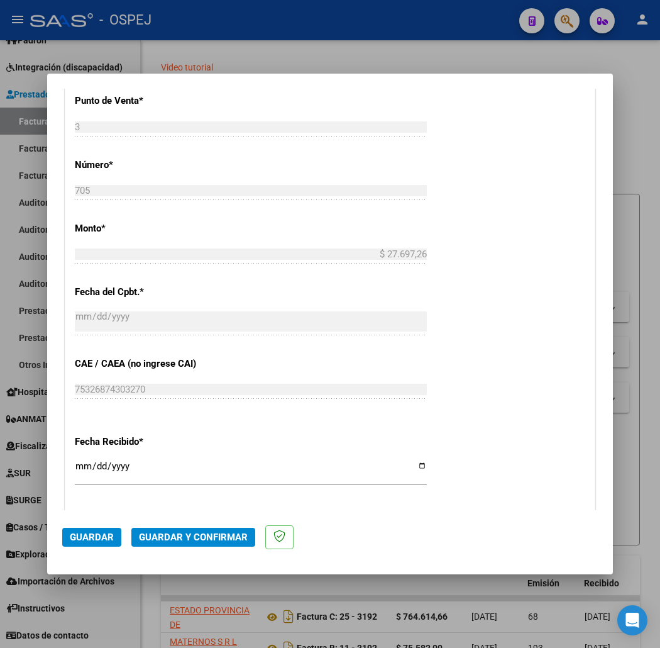
click at [184, 546] on mat-dialog-actions "Guardar Guardar y Confirmar" at bounding box center [330, 535] width 536 height 50
click at [185, 539] on span "Guardar y Confirmar" at bounding box center [193, 536] width 109 height 11
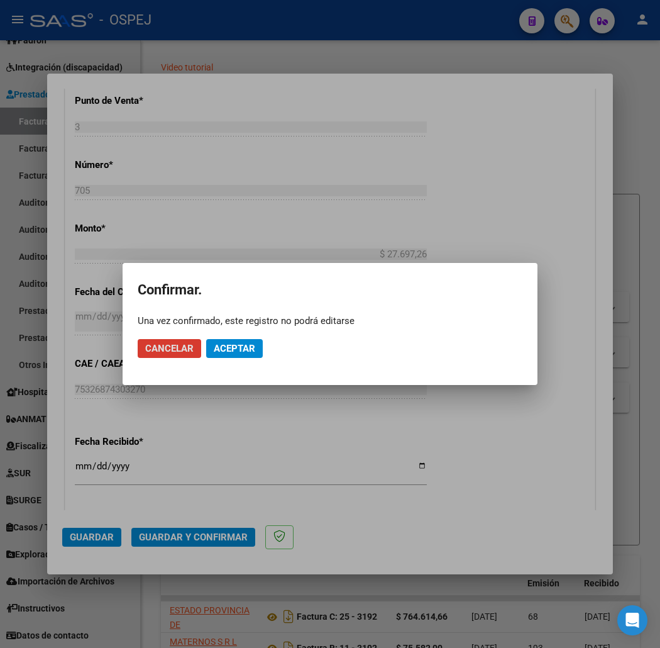
click at [223, 344] on span "Aceptar" at bounding box center [234, 348] width 41 height 11
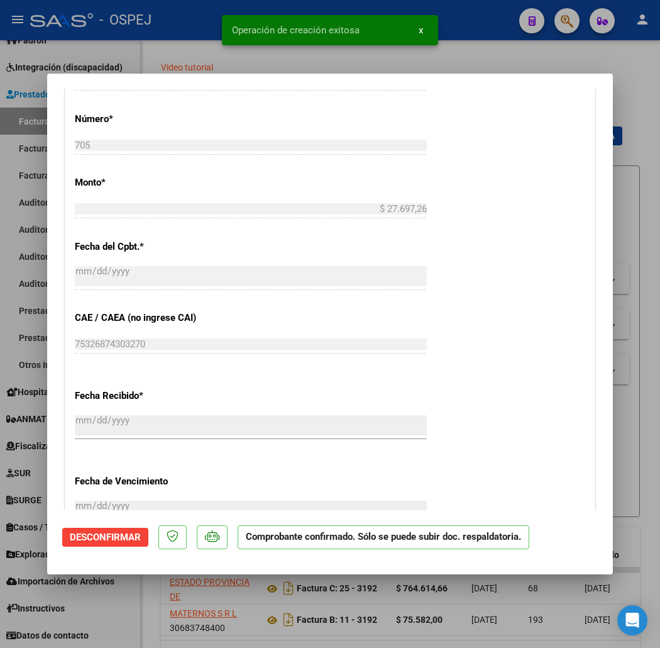
scroll to position [908, 0]
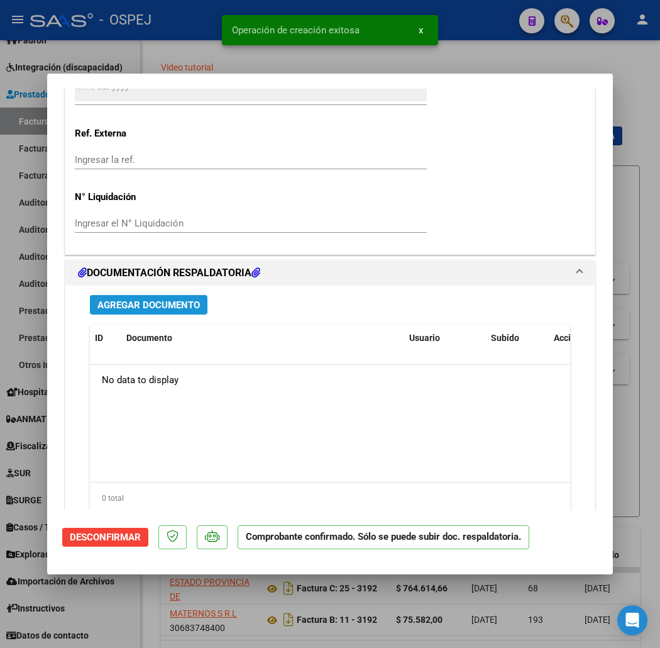
click at [134, 299] on span "Agregar Documento" at bounding box center [148, 304] width 102 height 11
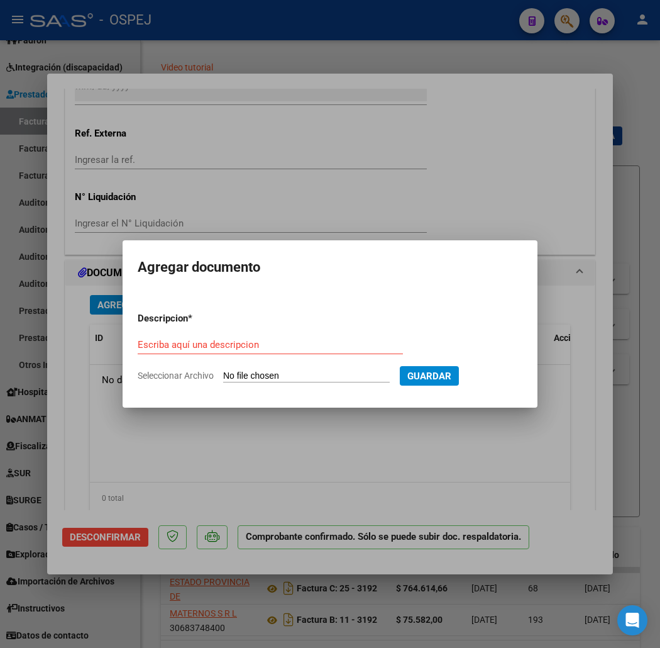
type input "C:\fakepath\LIQUIDACION 164679.pdf"
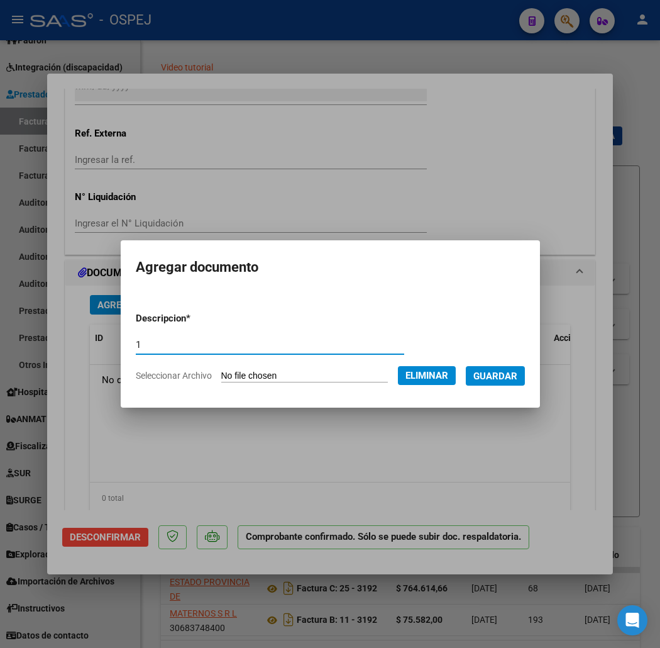
type input "1"
drag, startPoint x: 522, startPoint y: 371, endPoint x: 640, endPoint y: 361, distance: 117.9
click at [517, 371] on span "Guardar" at bounding box center [495, 375] width 44 height 11
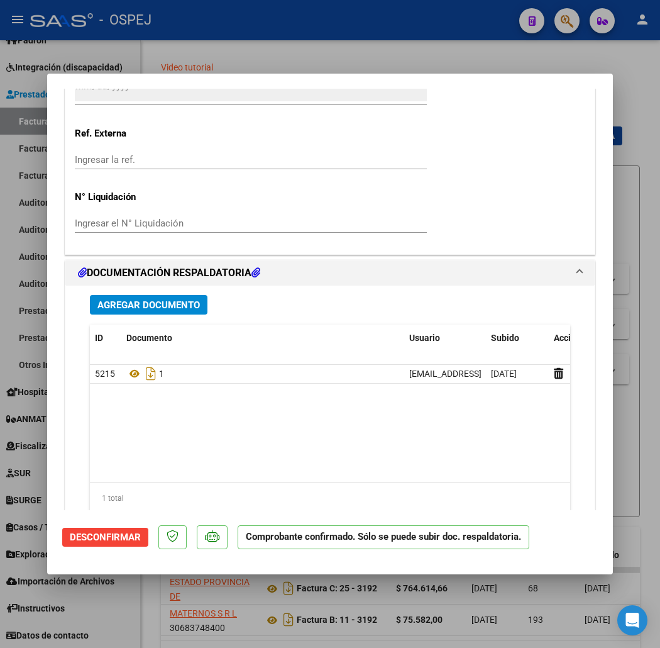
click at [102, 291] on div "Agregar Documento ID Documento Usuario Subido Acción 5215 1 soyenzo6@gmail.com …" at bounding box center [329, 408] width 499 height 247
click at [172, 307] on span "Agregar Documento" at bounding box center [148, 304] width 102 height 11
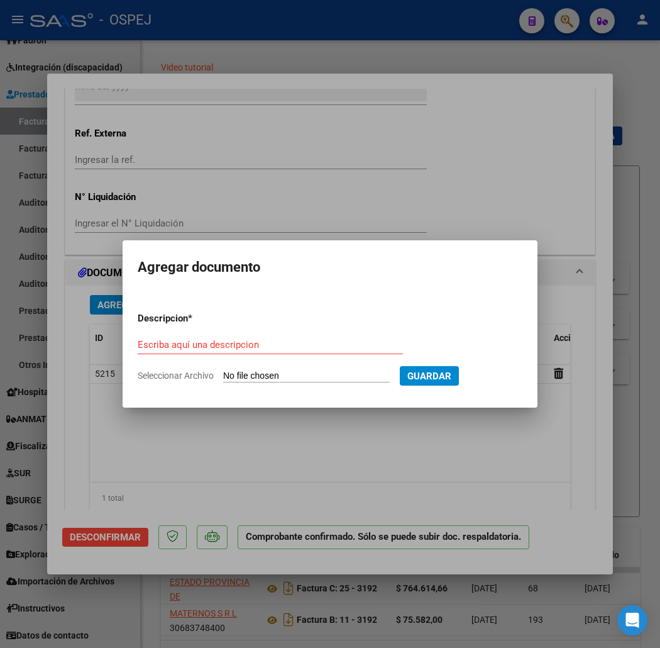
type input "C:\fakepath\1272353-DONOSO LUNA MERCEDES AIME.pdf"
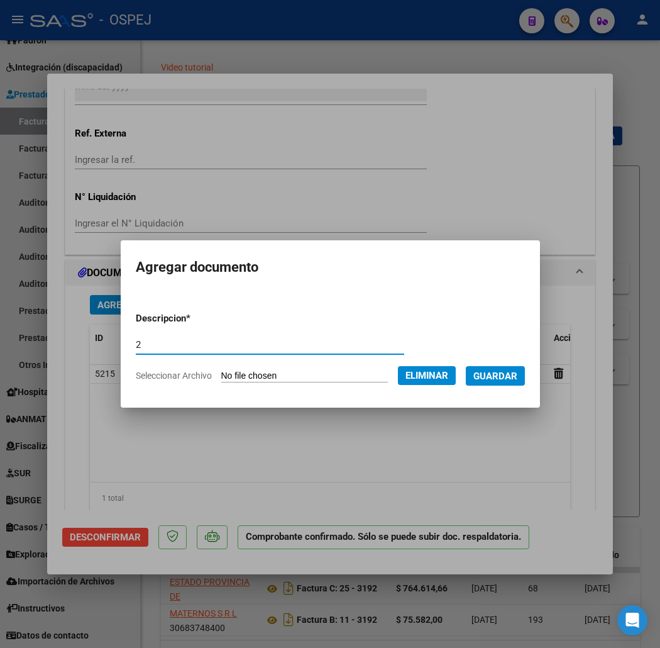
type input "2"
drag, startPoint x: 503, startPoint y: 385, endPoint x: 636, endPoint y: 376, distance: 132.9
click at [498, 385] on button "Guardar" at bounding box center [495, 375] width 59 height 19
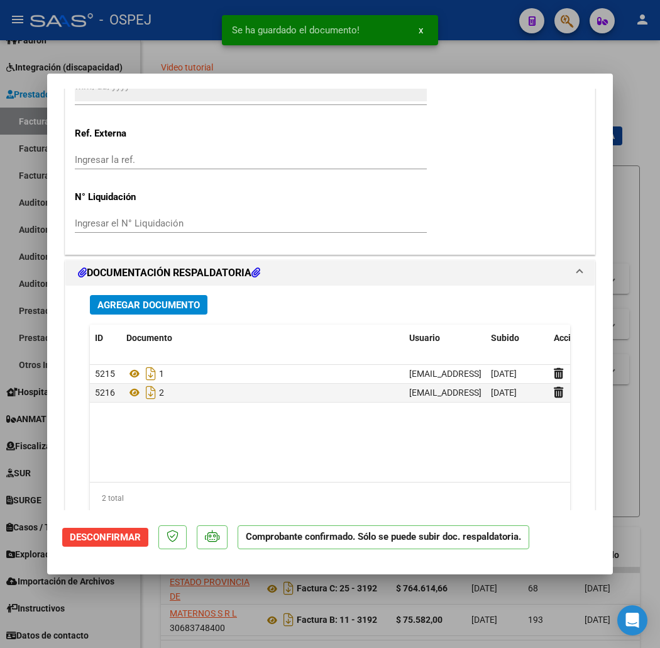
click at [145, 310] on button "Agregar Documento" at bounding box center [149, 304] width 118 height 19
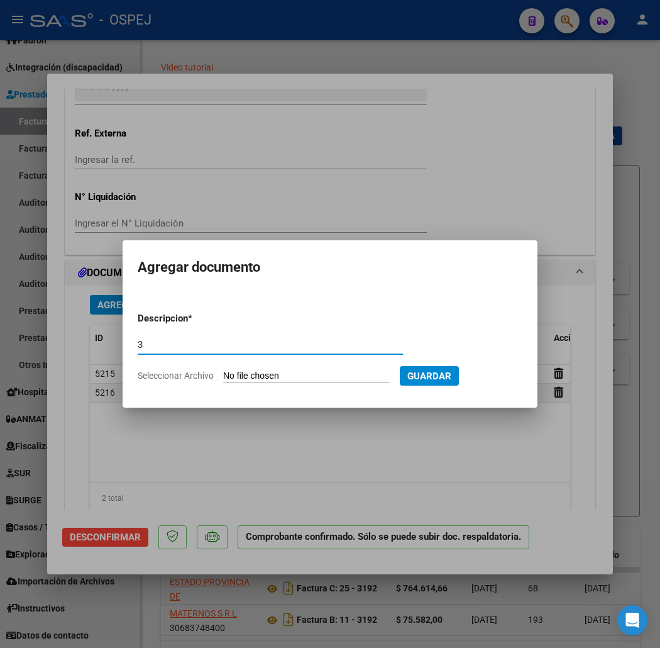
type input "3"
type input "C:\fakepath\CBU cuentas ENTE - HRC.pdf"
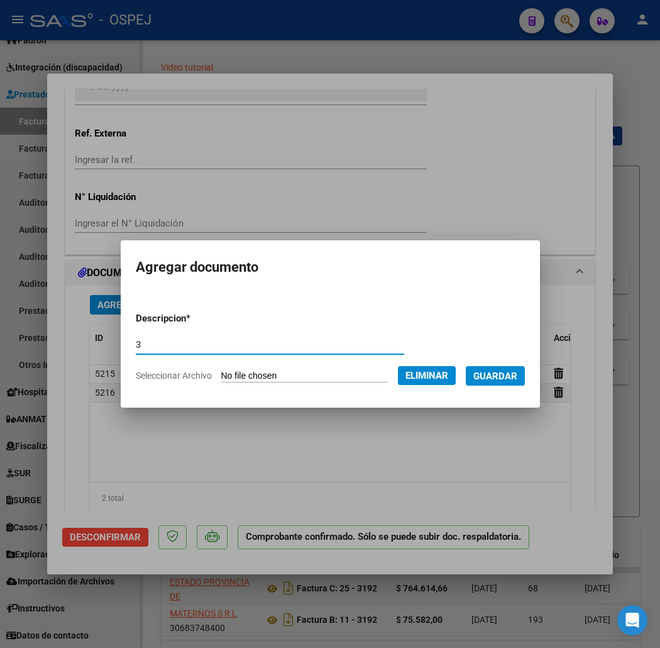
click at [507, 380] on span "Guardar" at bounding box center [495, 375] width 44 height 11
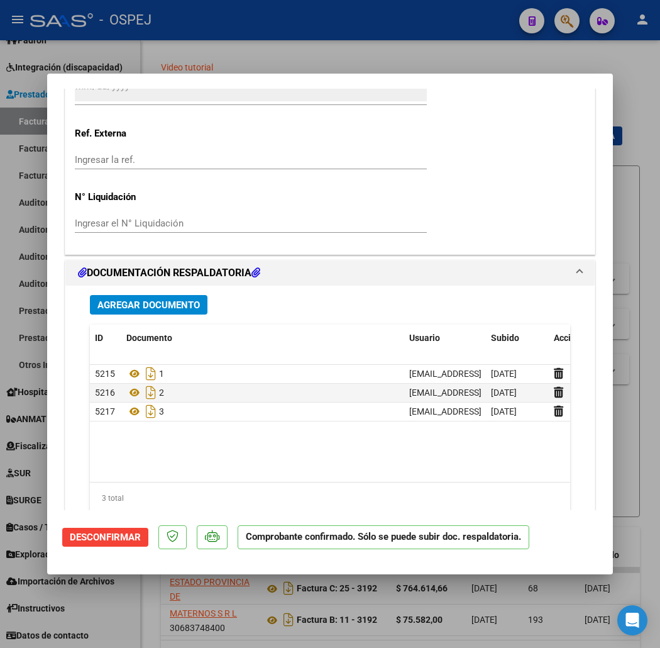
click at [288, 57] on div at bounding box center [330, 324] width 660 height 648
type input "$ 0,00"
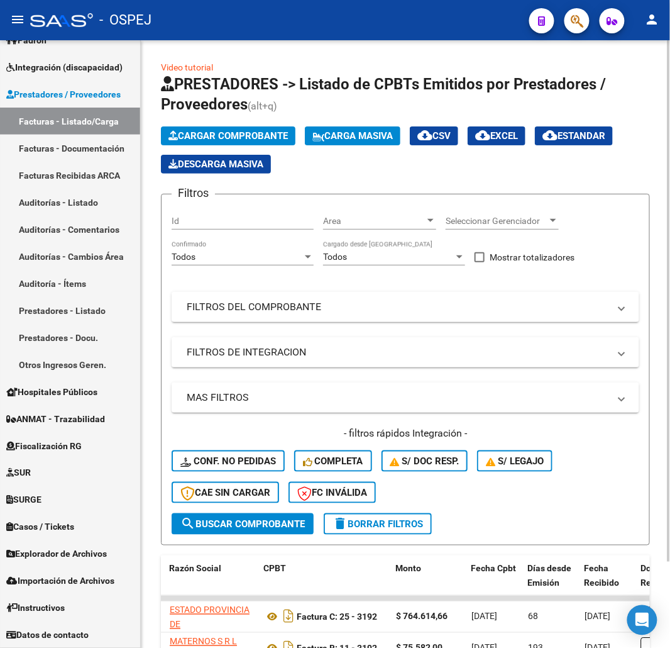
click at [249, 127] on button "Cargar Comprobante" at bounding box center [228, 135] width 135 height 19
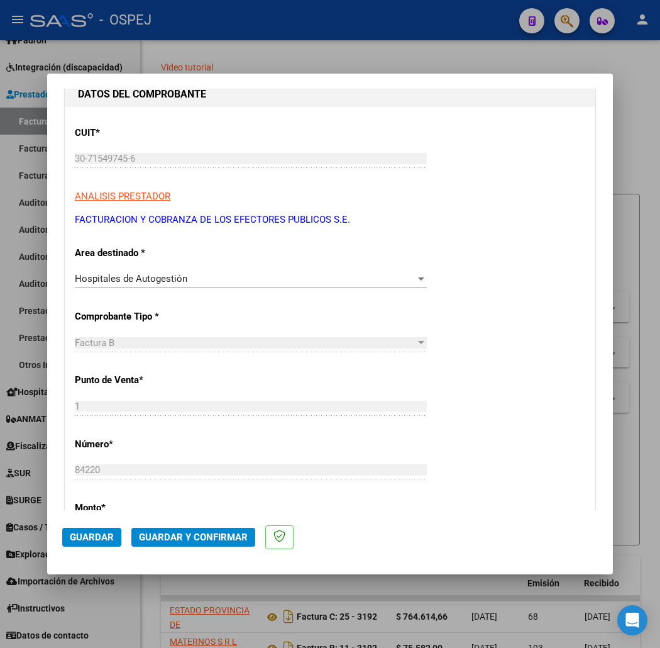
scroll to position [419, 0]
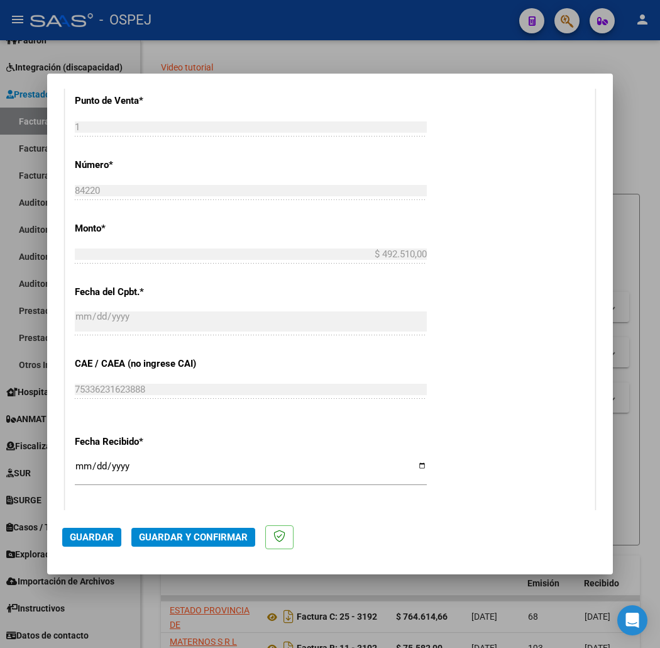
click at [197, 523] on mat-dialog-actions "Guardar Guardar y Confirmar" at bounding box center [330, 535] width 536 height 50
click at [199, 538] on span "Guardar y Confirmar" at bounding box center [193, 536] width 109 height 11
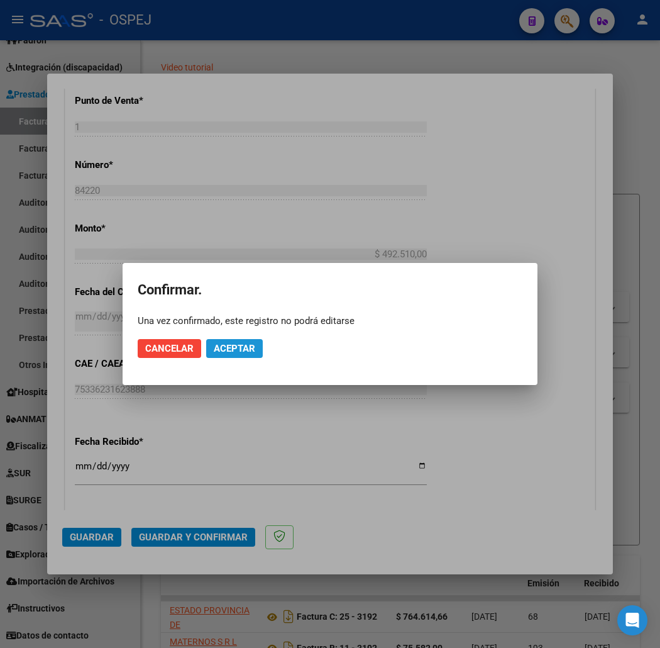
click at [237, 354] on button "Aceptar" at bounding box center [234, 348] width 57 height 19
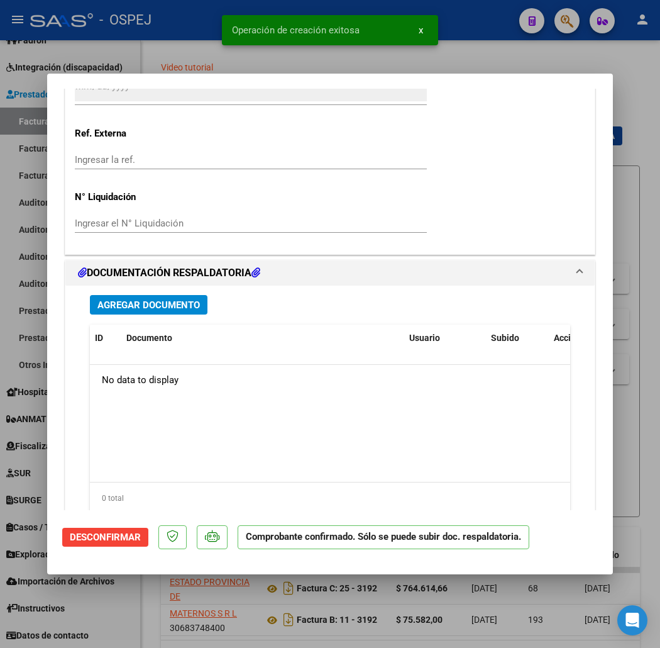
scroll to position [1117, 0]
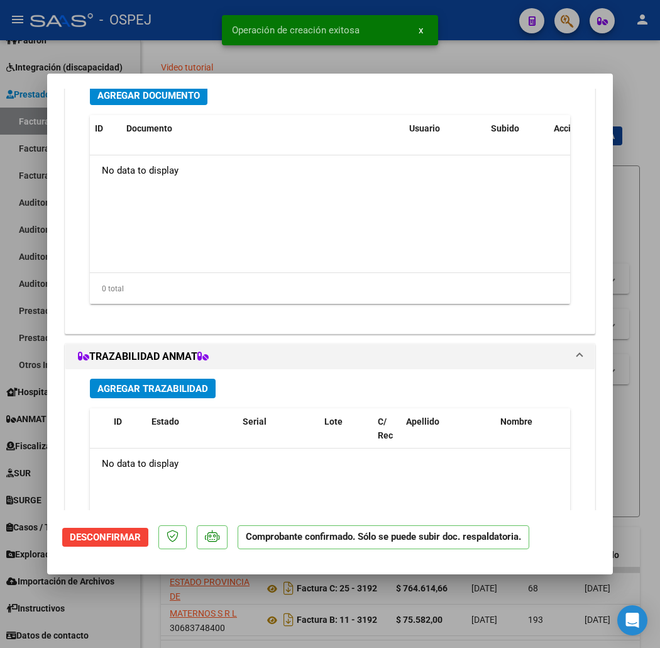
click at [153, 104] on div "Agregar Documento ID Documento Usuario Subido Acción No data to display 0 total…" at bounding box center [329, 199] width 499 height 247
click at [155, 97] on span "Agregar Documento" at bounding box center [148, 95] width 102 height 11
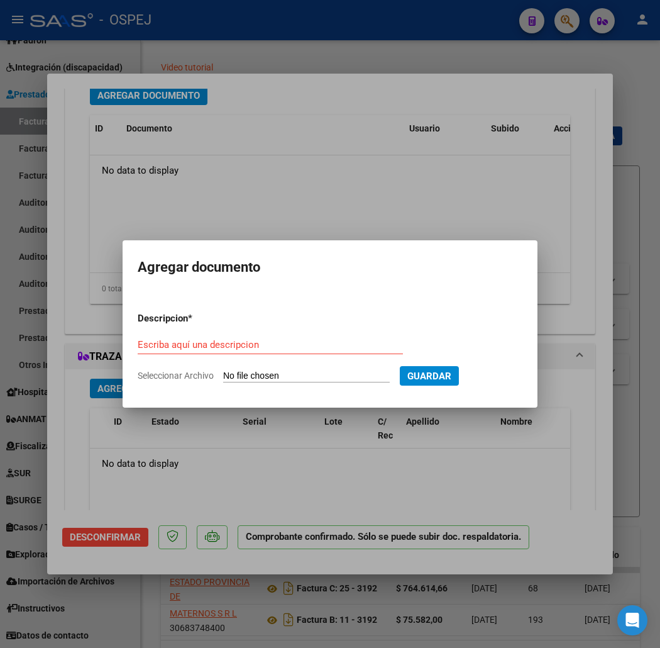
type input "C:\fakepath\FACB2 0001-00084220 Anexo.pdf"
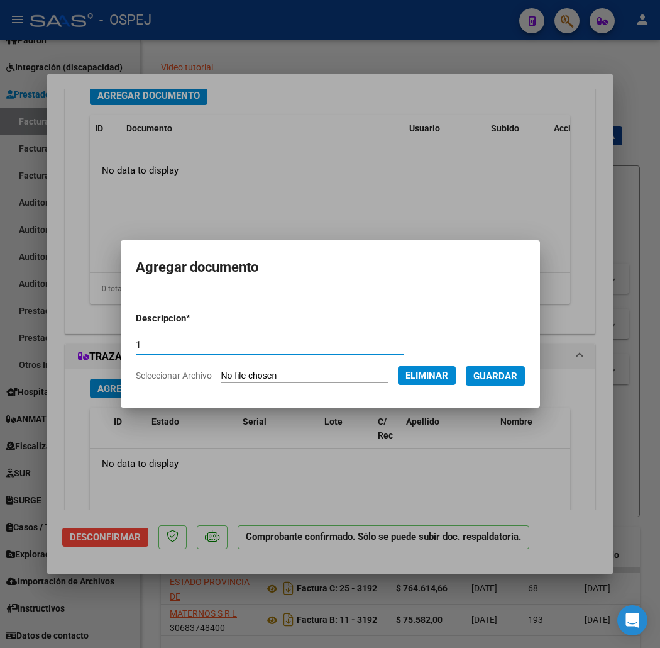
type input "1"
click at [517, 373] on span "Guardar" at bounding box center [495, 375] width 44 height 11
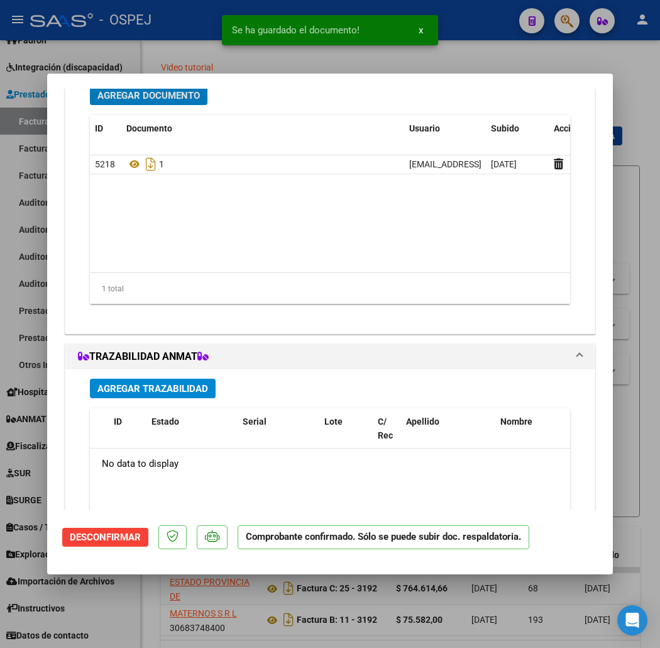
scroll to position [1113, 0]
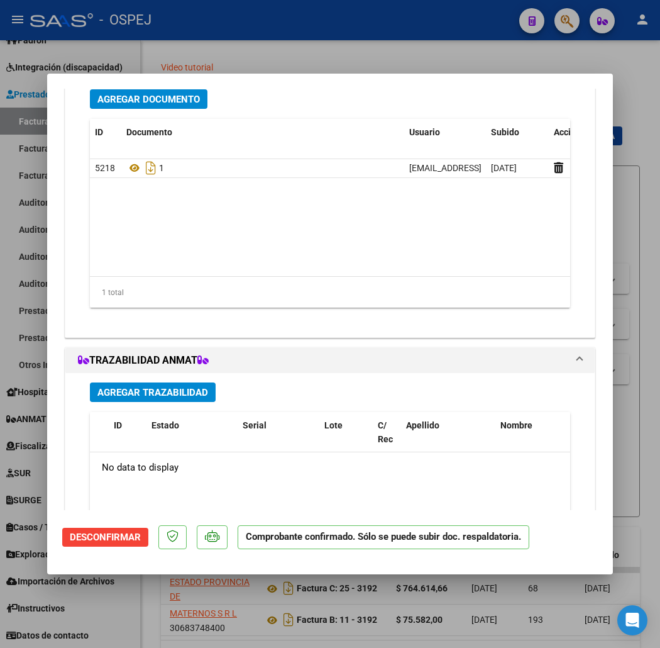
drag, startPoint x: 222, startPoint y: 42, endPoint x: 218, endPoint y: 50, distance: 9.3
click at [222, 42] on div at bounding box center [330, 324] width 660 height 648
type input "$ 0,00"
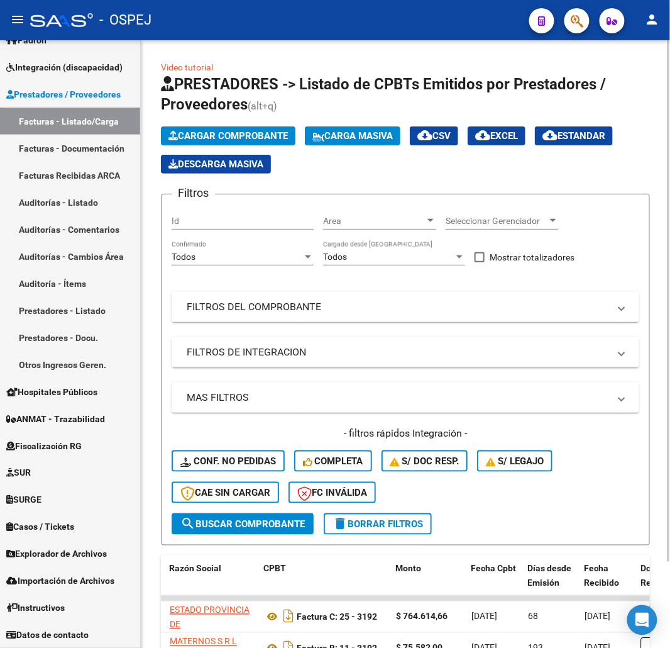
click at [214, 136] on span "Cargar Comprobante" at bounding box center [227, 135] width 119 height 11
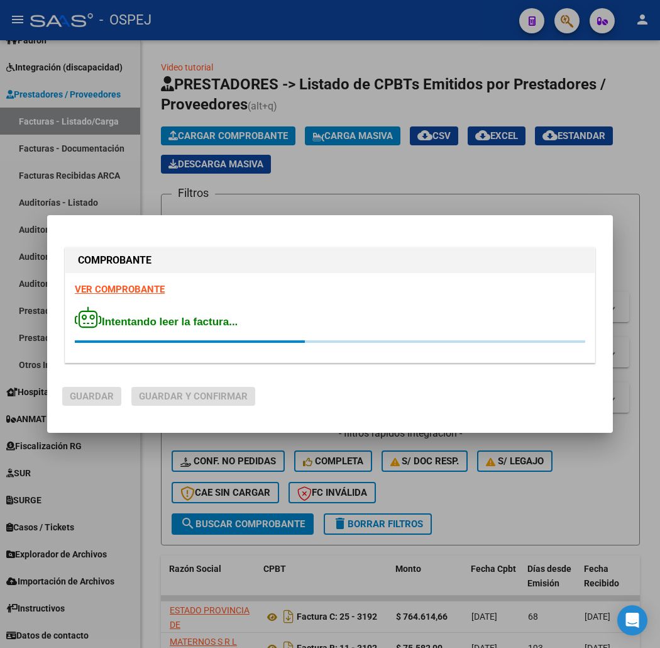
click at [167, 319] on span "Intentando leer la factura..." at bounding box center [156, 322] width 163 height 12
click at [225, 312] on div "Intentando leer la factura..." at bounding box center [330, 324] width 510 height 36
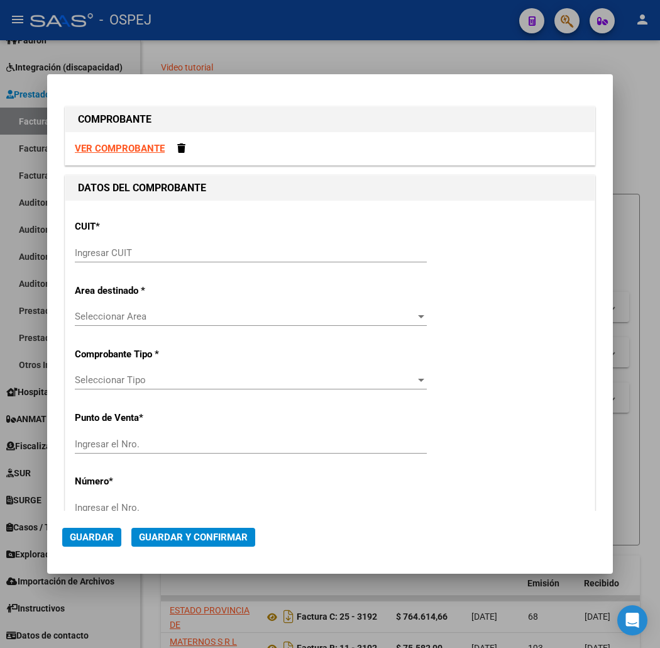
click at [131, 255] on input "Ingresar CUIT" at bounding box center [251, 252] width 352 height 11
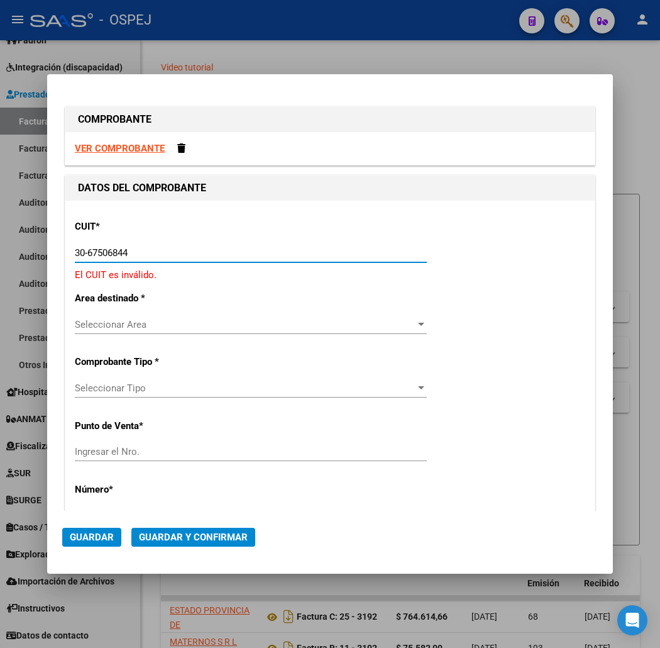
type input "30-67506844-1"
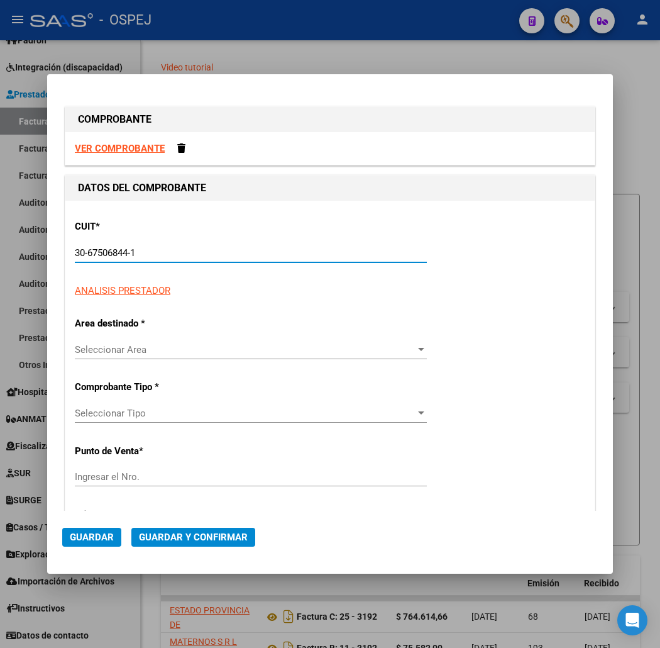
type input "113"
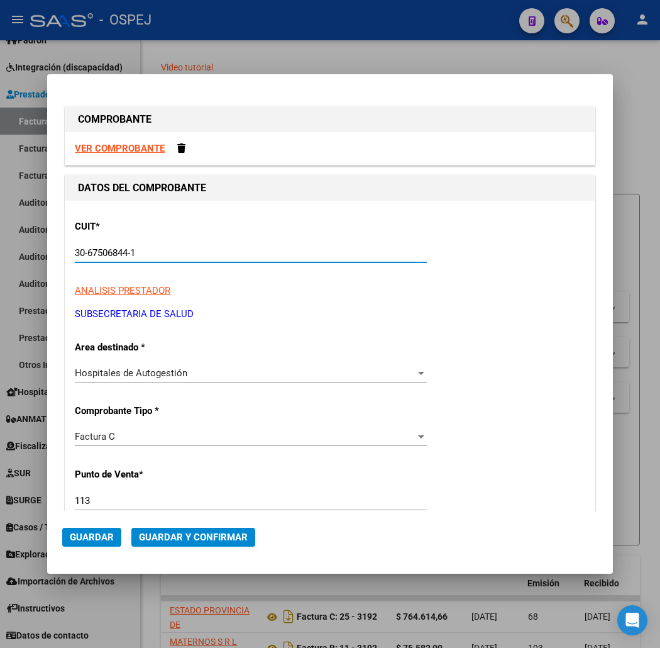
scroll to position [209, 0]
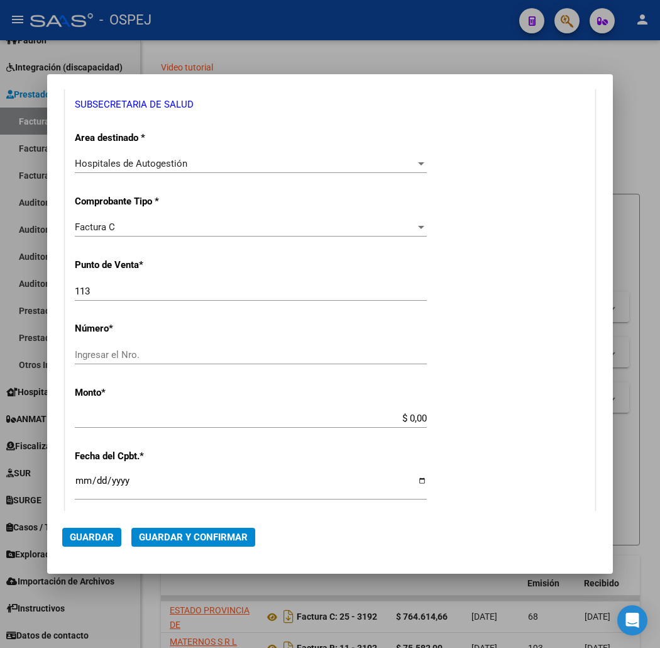
type input "30-67506844-1"
click at [104, 284] on div "113 Ingresar el Nro." at bounding box center [251, 291] width 352 height 19
click at [129, 356] on input "Ingresar el Nro." at bounding box center [251, 354] width 352 height 11
type input "6858"
click at [427, 418] on input "$ 0,00" at bounding box center [251, 417] width 352 height 11
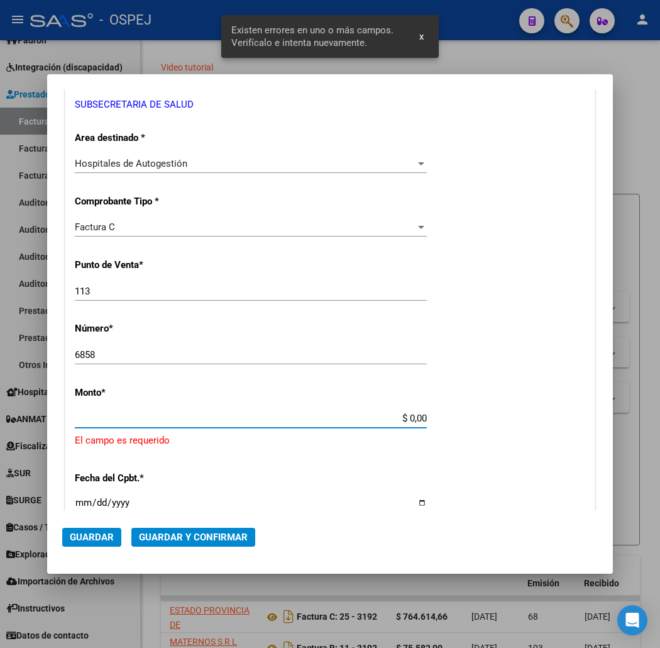
scroll to position [322, 0]
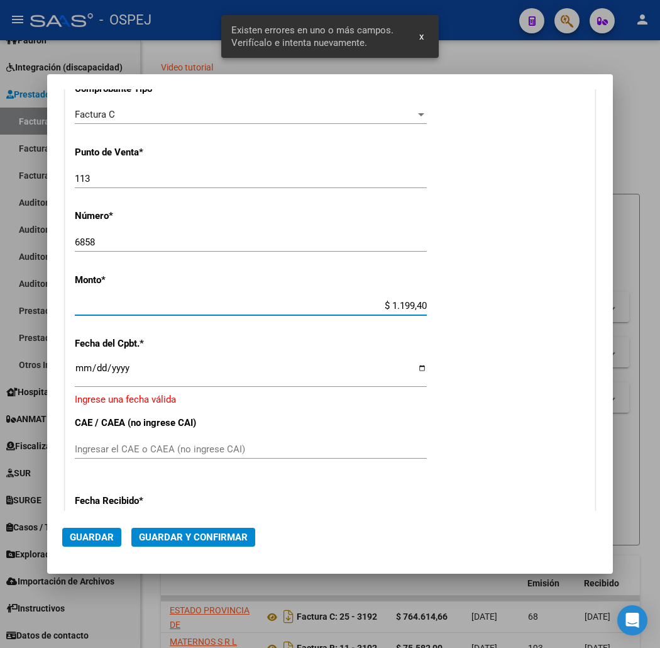
type input "$ 11.994,00"
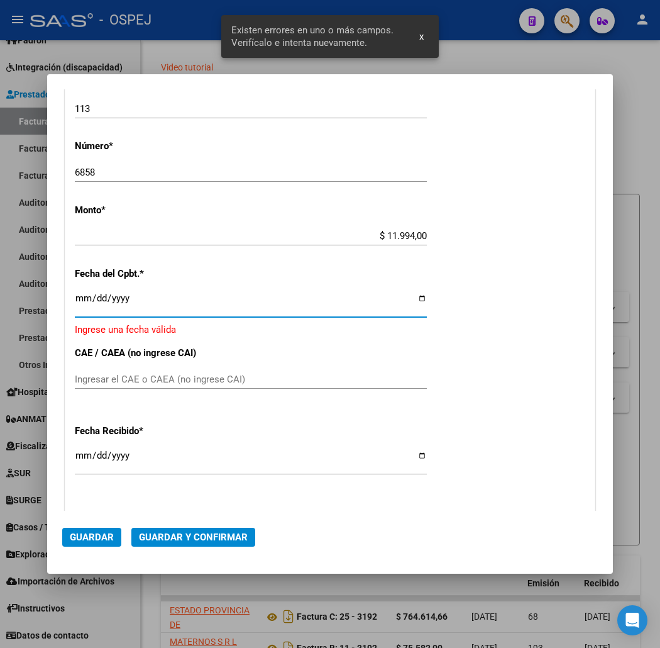
click at [75, 307] on input "Ingresar la fecha" at bounding box center [251, 303] width 352 height 20
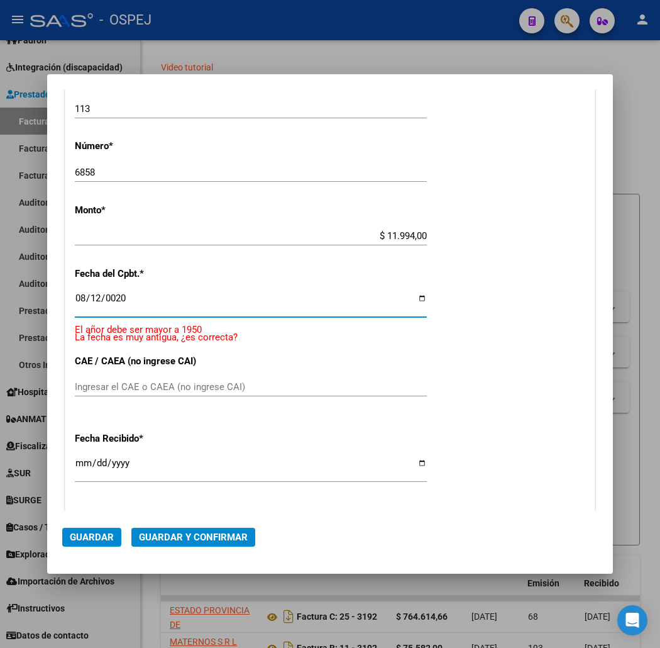
scroll to position [399, 0]
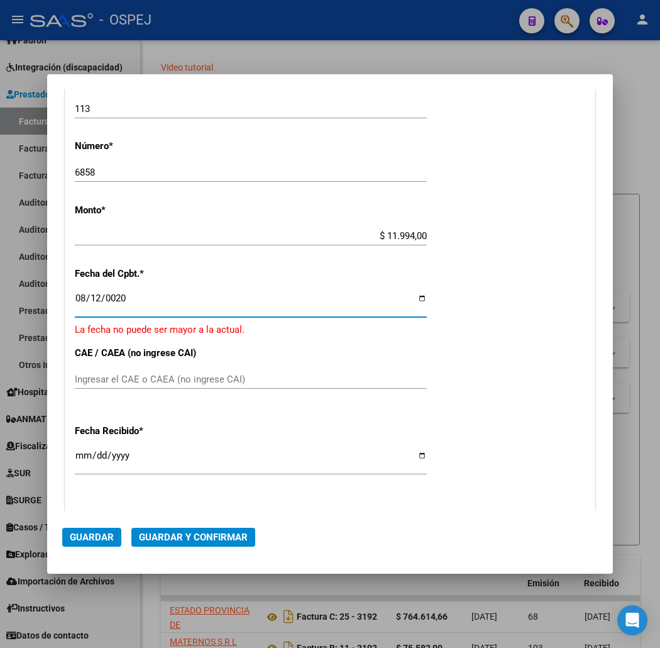
type input "2025-08-12"
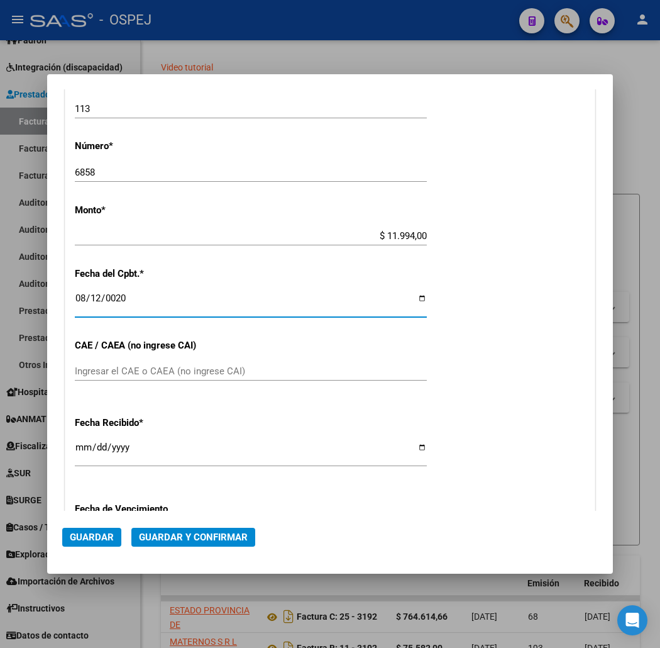
scroll to position [383, 0]
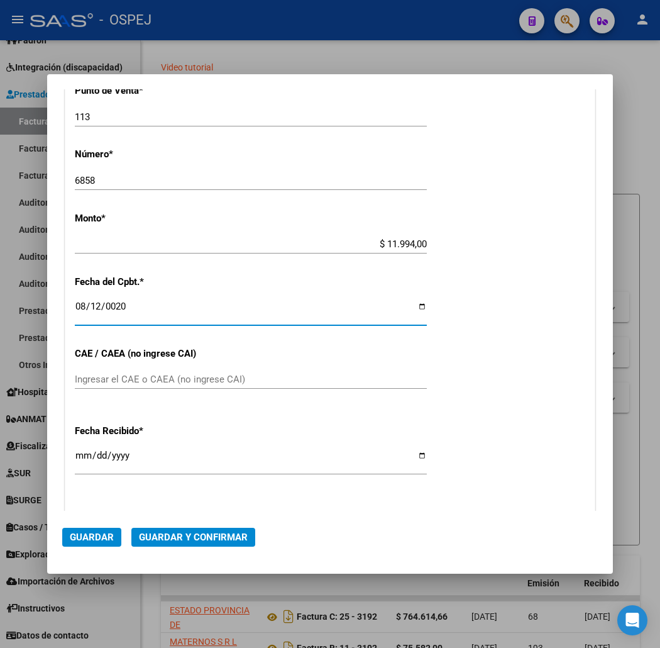
click at [147, 380] on input "Ingresar el CAE o CAEA (no ingrese CAI)" at bounding box center [251, 378] width 352 height 11
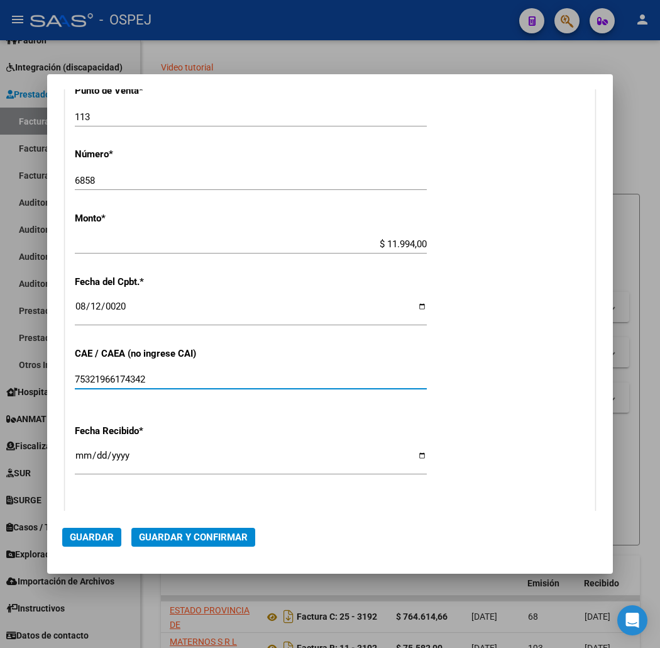
type input "75321966174342"
click at [187, 532] on span "Guardar y Confirmar" at bounding box center [193, 536] width 109 height 11
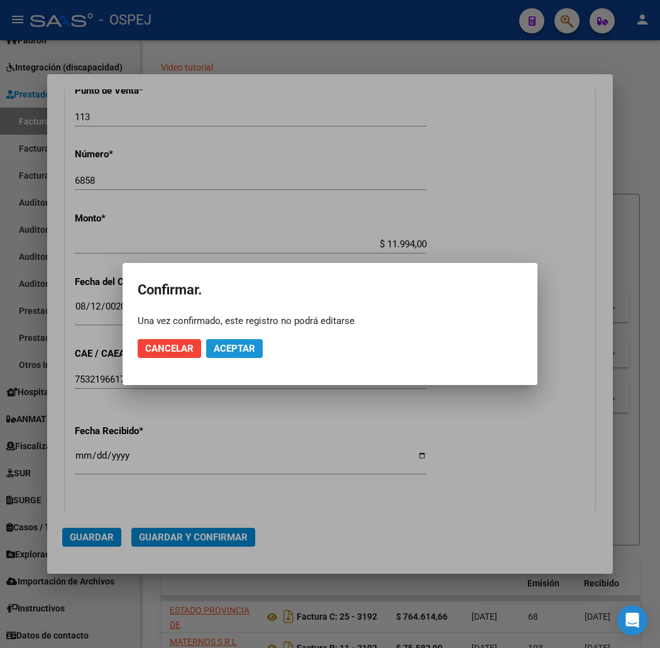
click at [235, 343] on span "Aceptar" at bounding box center [234, 348] width 41 height 11
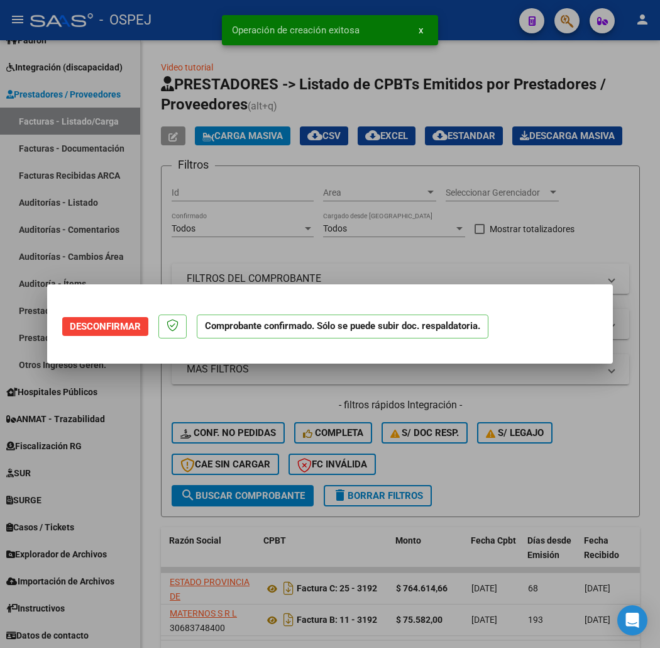
scroll to position [0, 0]
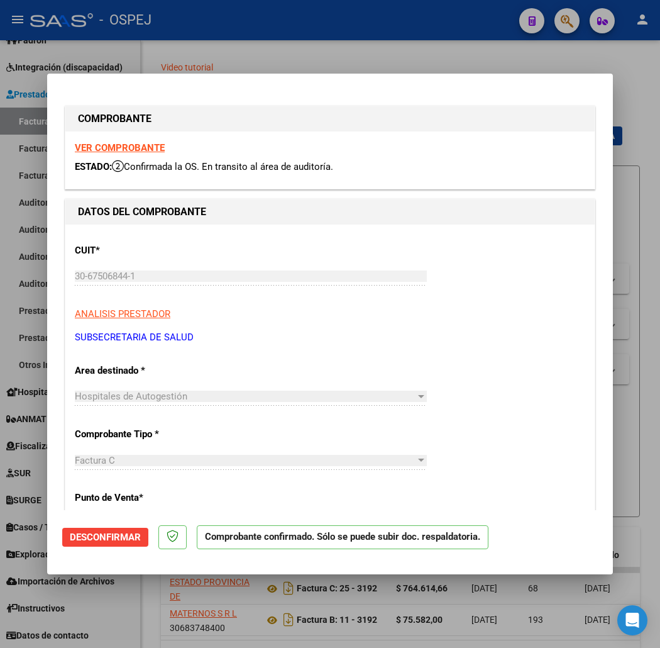
drag, startPoint x: 270, startPoint y: 92, endPoint x: 272, endPoint y: 73, distance: 19.0
click at [272, 77] on mat-dialog-container "COMPROBANTE VER COMPROBANTE ESTADO: Confirmada la OS. En transito al área de au…" at bounding box center [330, 324] width 566 height 500
drag, startPoint x: 272, startPoint y: 54, endPoint x: 265, endPoint y: 58, distance: 7.9
click at [271, 54] on div at bounding box center [330, 324] width 660 height 648
type input "$ 0,00"
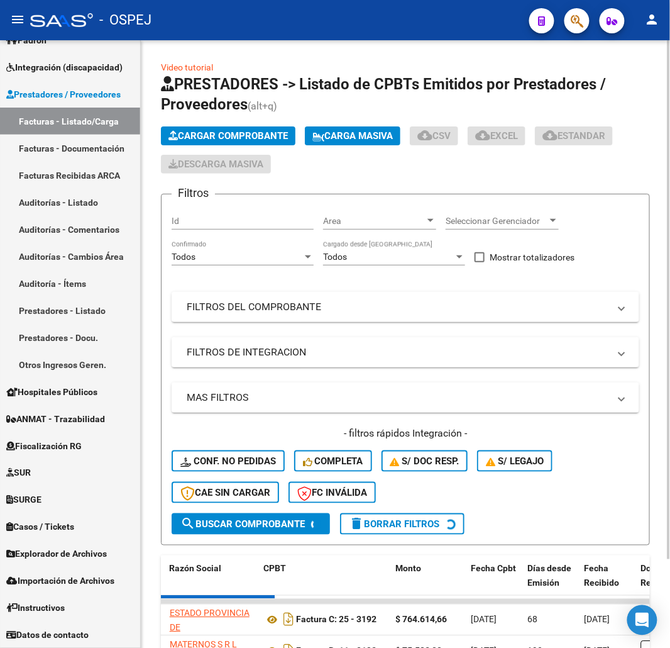
click at [253, 132] on span "Cargar Comprobante" at bounding box center [227, 135] width 119 height 11
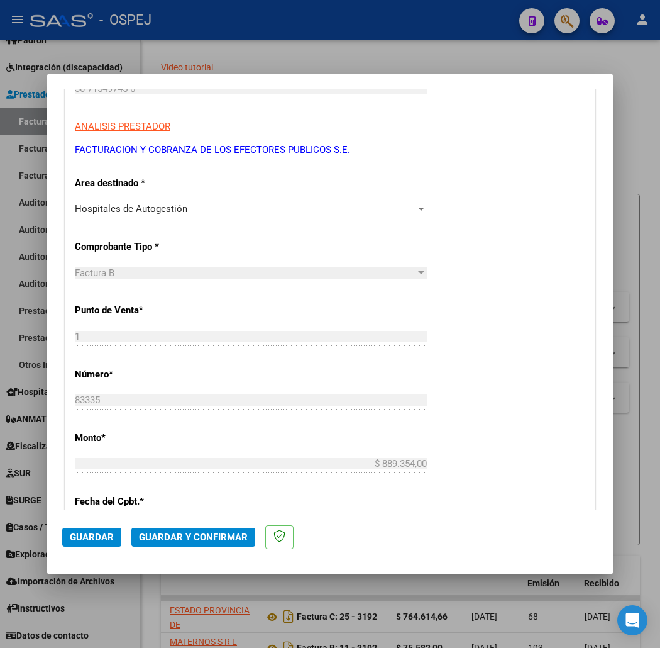
scroll to position [279, 0]
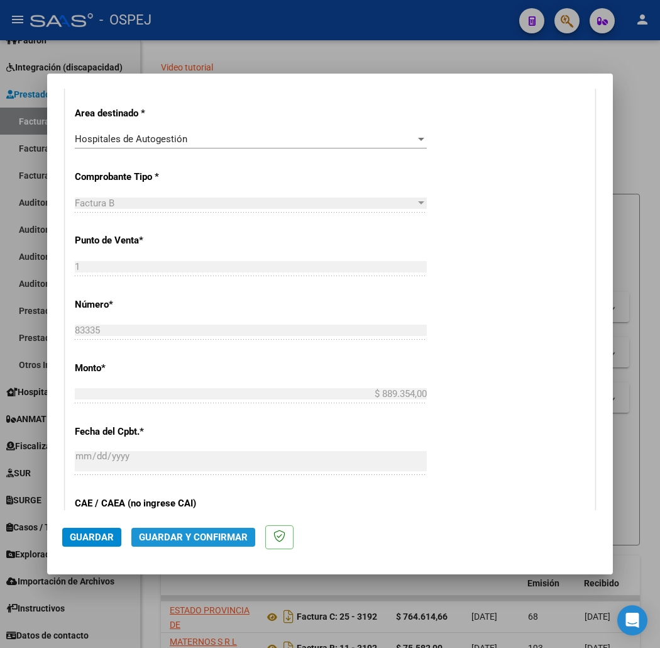
click at [177, 531] on span "Guardar y Confirmar" at bounding box center [193, 536] width 109 height 11
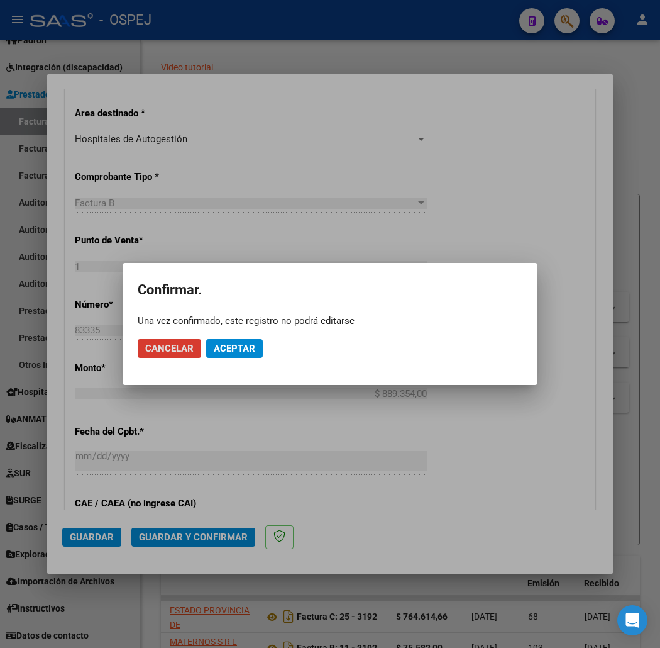
click at [259, 340] on button "Aceptar" at bounding box center [234, 348] width 57 height 19
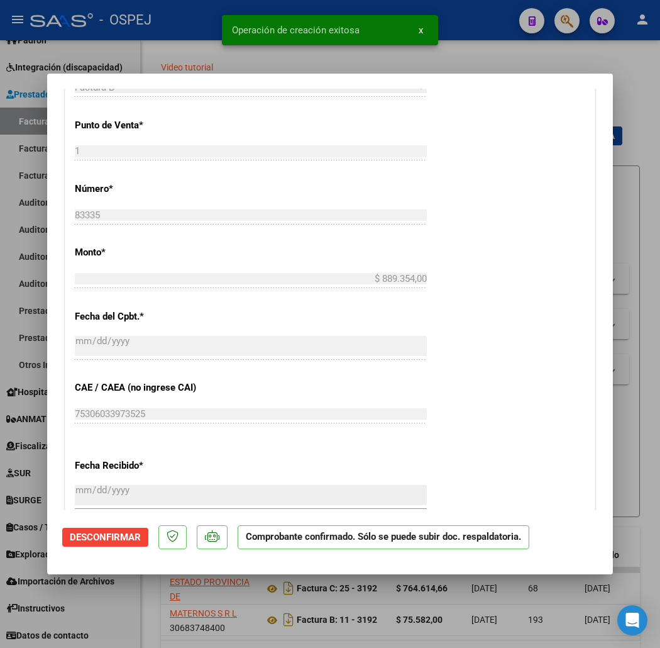
scroll to position [908, 0]
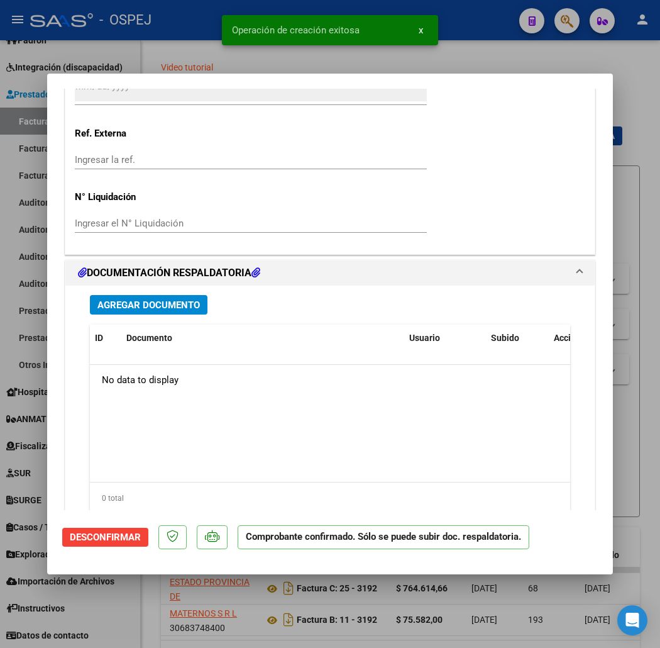
click at [145, 301] on span "Agregar Documento" at bounding box center [148, 304] width 102 height 11
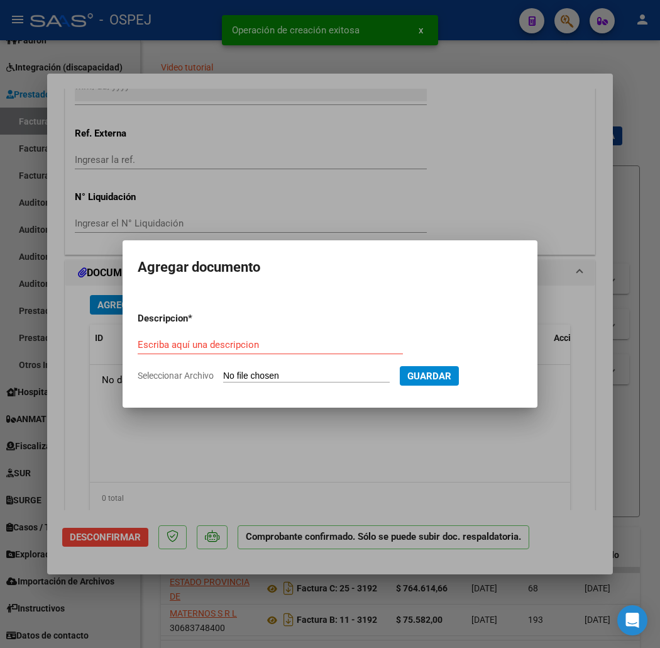
type input "C:\fakepath\FACB2 0001-00083335 Anexo.pdf"
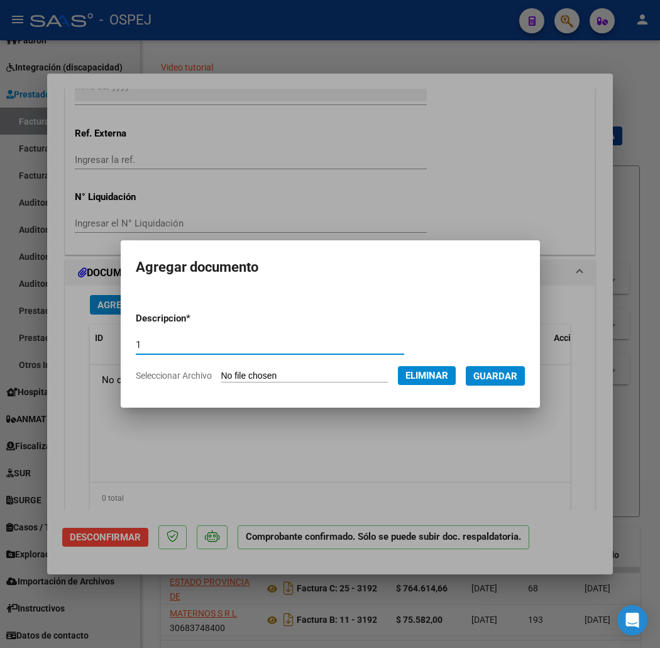
type input "1"
drag, startPoint x: 494, startPoint y: 373, endPoint x: 630, endPoint y: 329, distance: 142.9
click at [495, 373] on span "Guardar" at bounding box center [495, 375] width 44 height 11
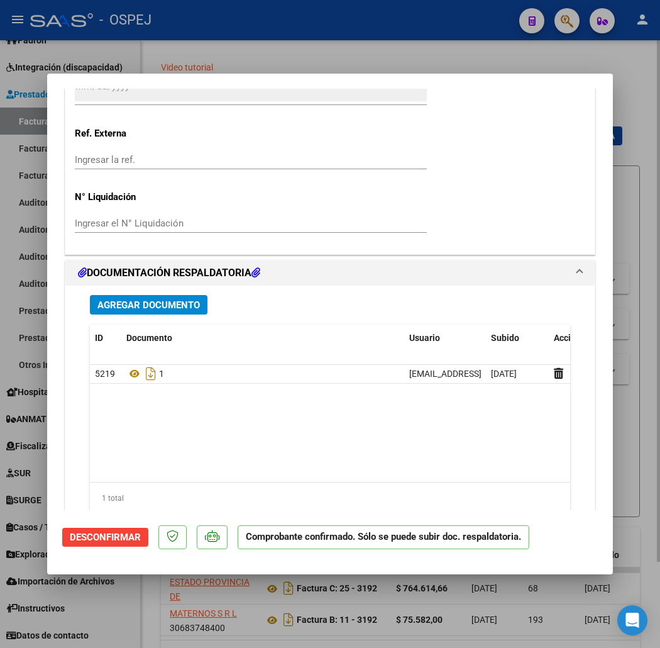
drag, startPoint x: 204, startPoint y: 35, endPoint x: 212, endPoint y: 54, distance: 20.3
click at [204, 35] on div at bounding box center [330, 324] width 660 height 648
type input "$ 0,00"
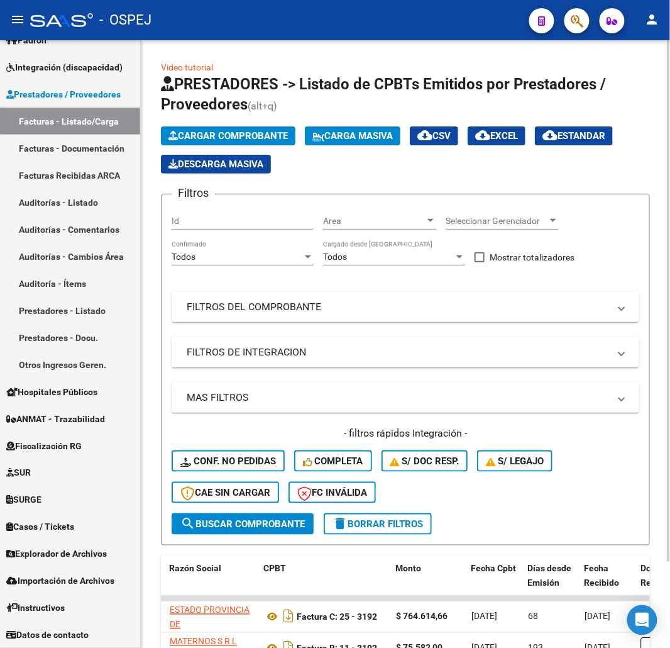
click at [249, 132] on span "Cargar Comprobante" at bounding box center [227, 135] width 119 height 11
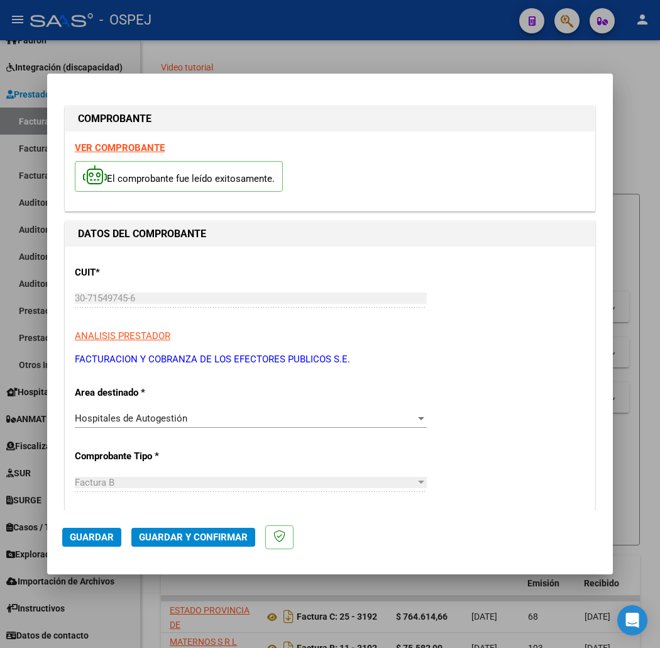
scroll to position [209, 0]
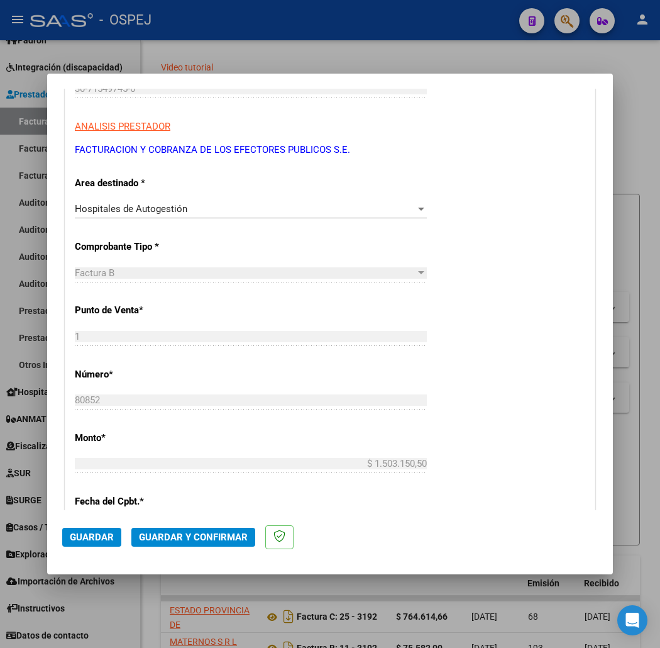
click at [199, 525] on mat-dialog-actions "Guardar Guardar y Confirmar" at bounding box center [330, 535] width 536 height 50
click at [197, 531] on span "Guardar y Confirmar" at bounding box center [193, 536] width 109 height 11
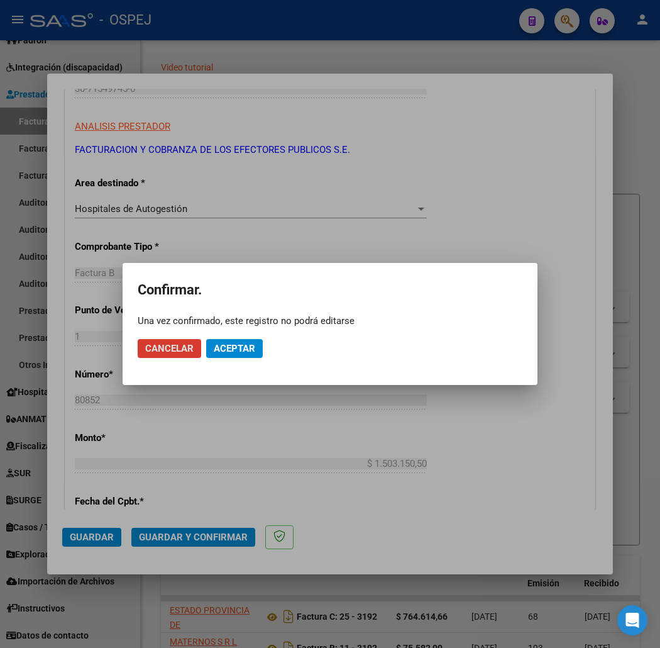
click at [233, 348] on span "Aceptar" at bounding box center [234, 348] width 41 height 11
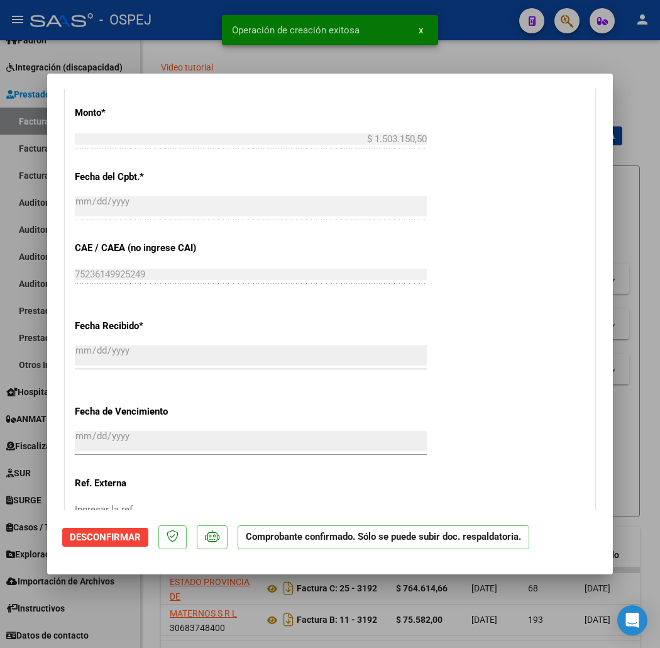
scroll to position [1047, 0]
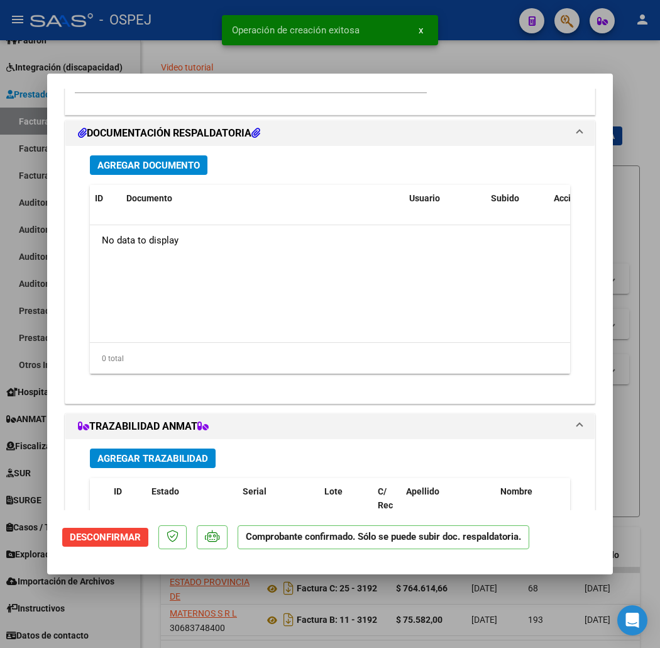
click at [155, 172] on button "Agregar Documento" at bounding box center [149, 164] width 118 height 19
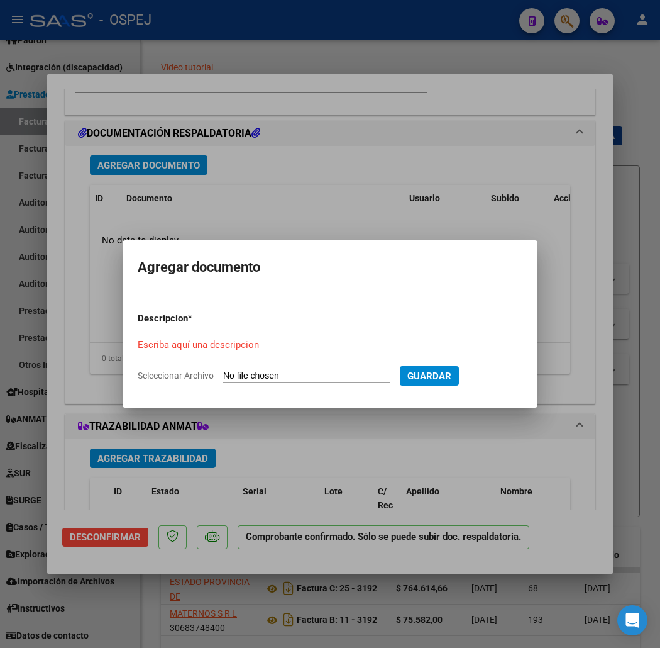
type input "C:\fakepath\FACB2 0001-00080852 Anexo.pdf"
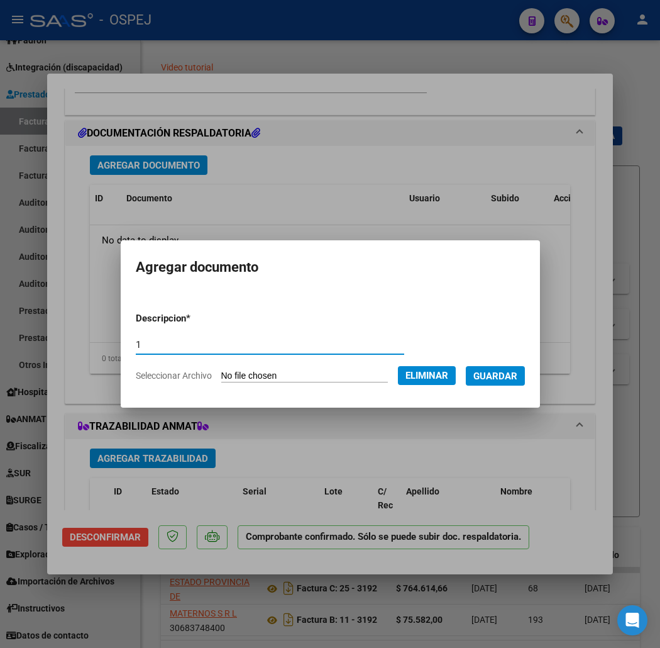
type input "1"
click at [525, 386] on form "Descripcion * 1 Escriba aquí una descripcion Seleccionar Archivo Eliminar Guard…" at bounding box center [330, 347] width 389 height 90
click at [525, 385] on button "Guardar" at bounding box center [495, 375] width 59 height 19
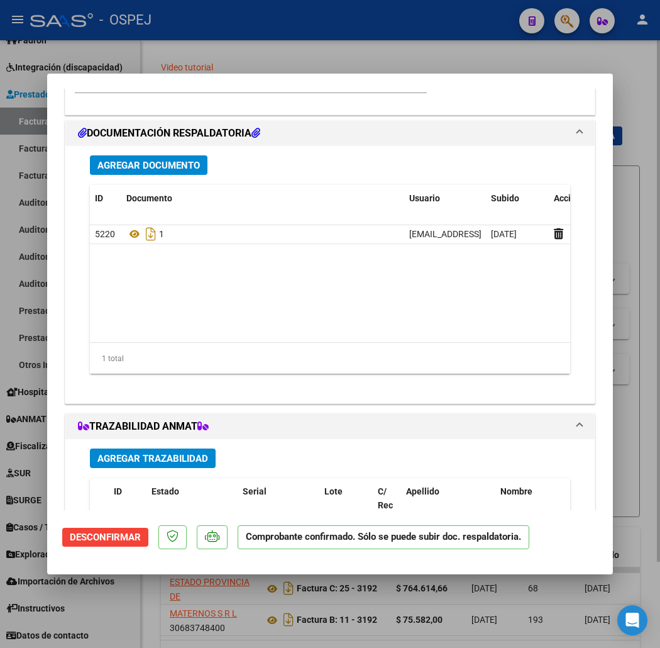
drag, startPoint x: 367, startPoint y: 52, endPoint x: 355, endPoint y: 52, distance: 11.3
click at [366, 50] on div at bounding box center [330, 324] width 660 height 648
type input "$ 0,00"
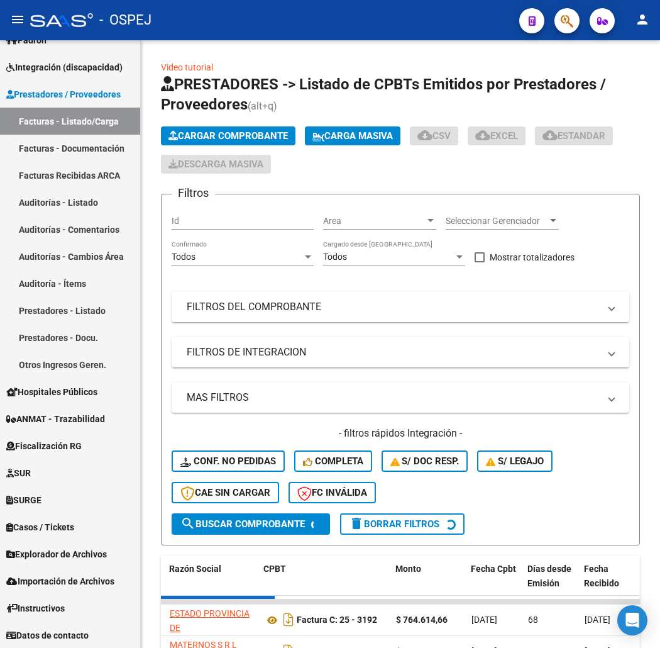
scroll to position [0, 0]
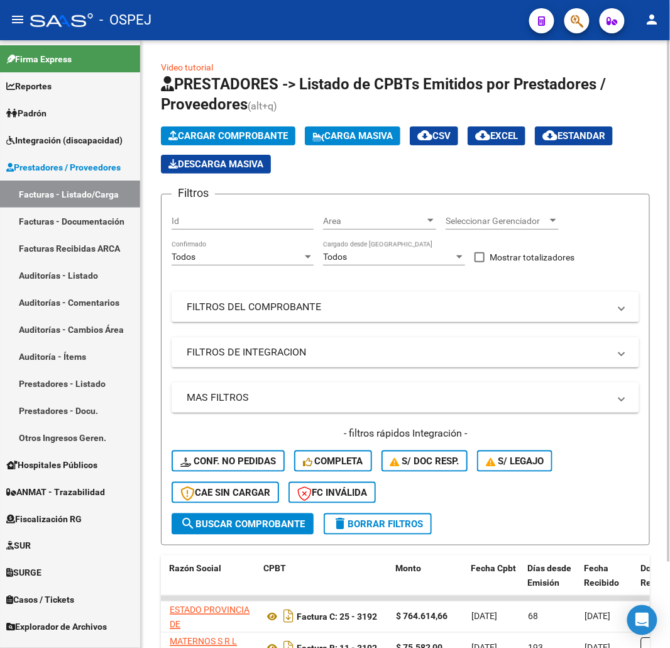
click at [206, 136] on span "Cargar Comprobante" at bounding box center [227, 135] width 119 height 11
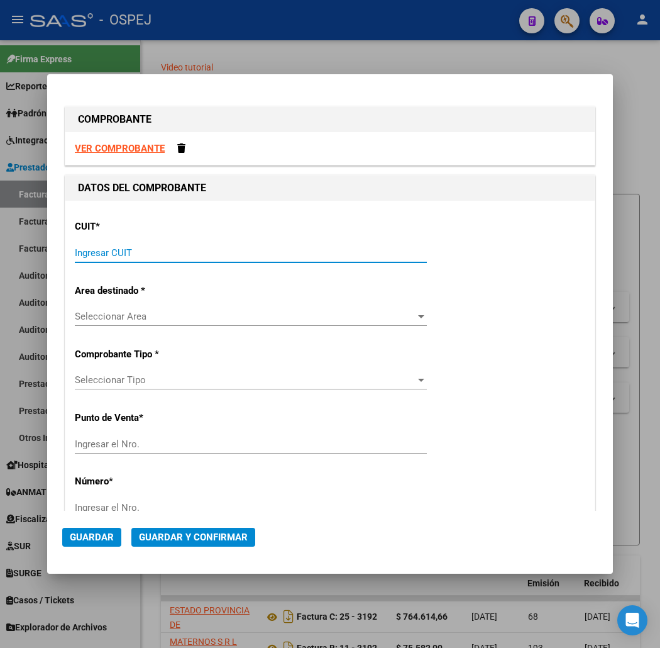
click at [148, 250] on input "Ingresar CUIT" at bounding box center [251, 252] width 352 height 11
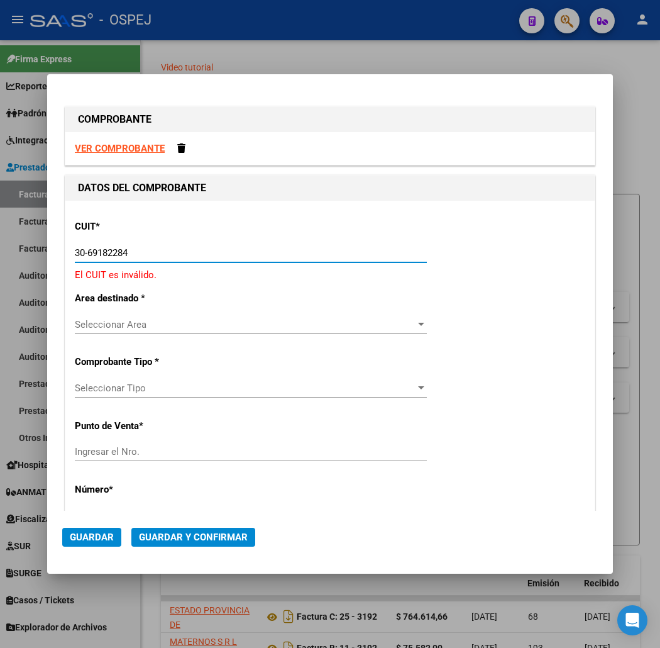
type input "30-69182284-9"
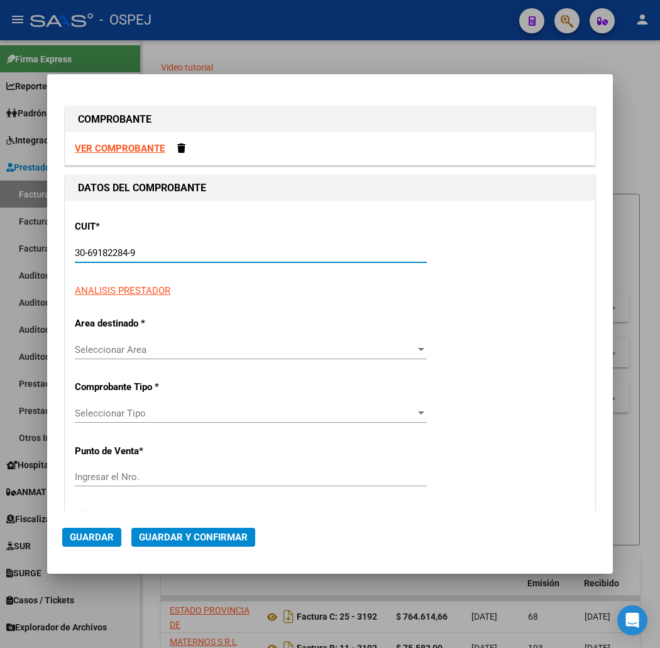
type input "1602"
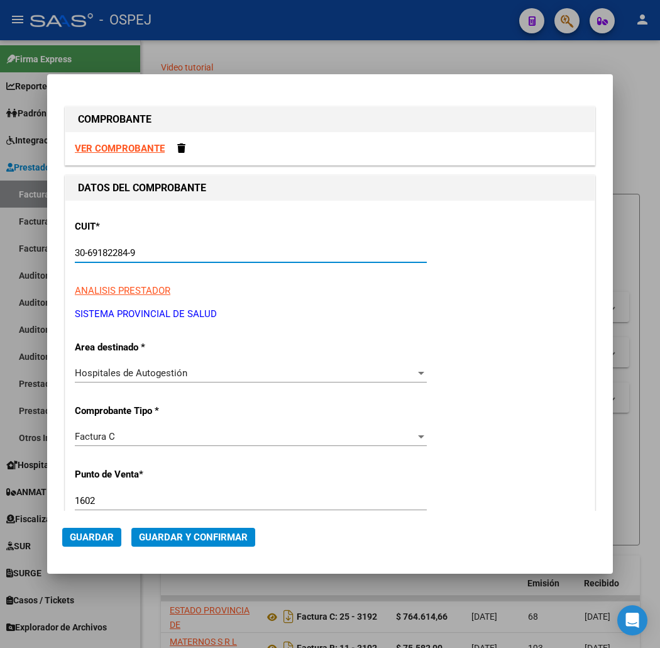
scroll to position [140, 0]
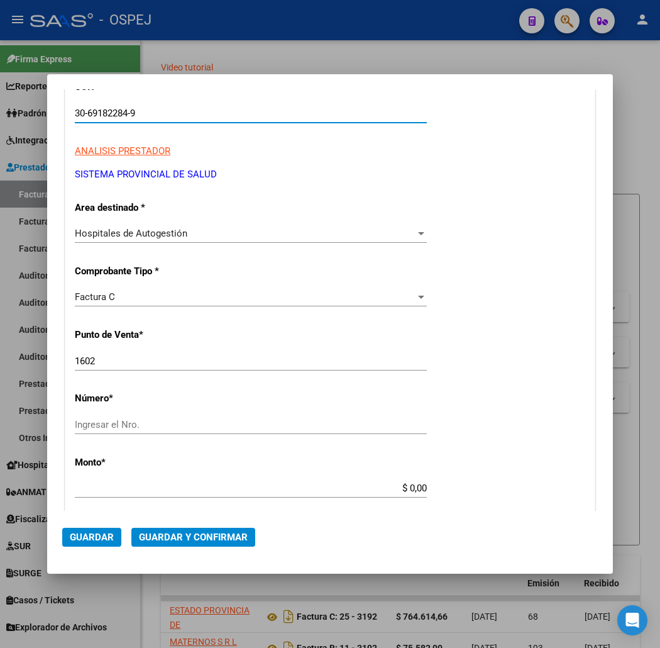
type input "30-69182284-9"
click at [108, 359] on input "1602" at bounding box center [251, 360] width 352 height 11
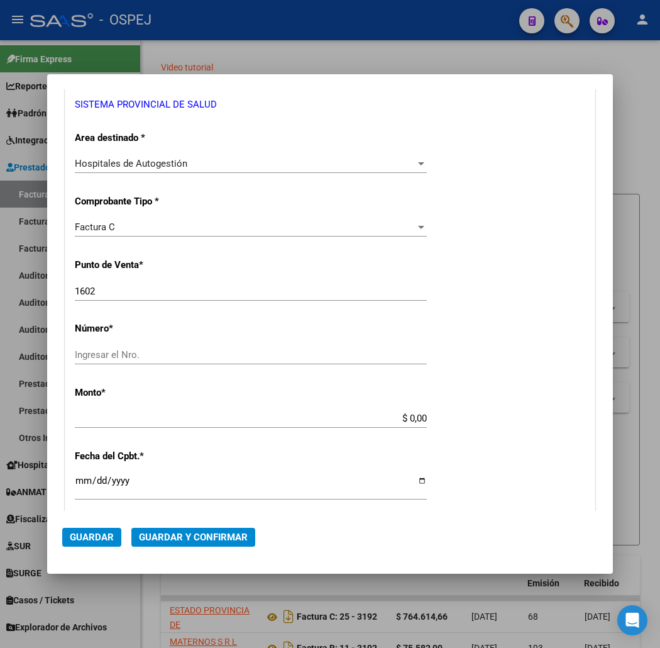
drag, startPoint x: 79, startPoint y: 296, endPoint x: 0, endPoint y: 296, distance: 78.6
click at [0, 296] on div "COMPROBANTE VER COMPROBANTE DATOS DEL COMPROBANTE CUIT * 30-69182284-9 Ingresar…" at bounding box center [330, 324] width 660 height 648
type input "1489"
click at [79, 345] on div "Ingresar el Nro." at bounding box center [251, 354] width 352 height 19
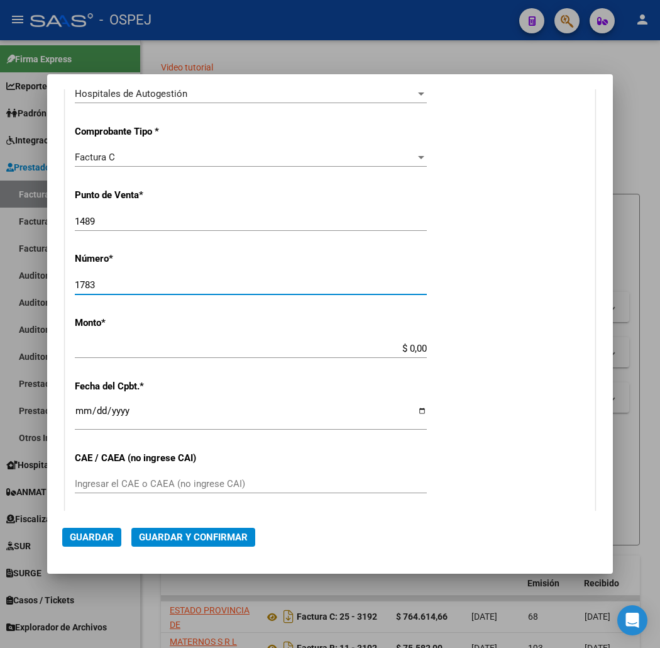
type input "1783"
click at [427, 351] on input "$ 0,00" at bounding box center [251, 348] width 352 height 11
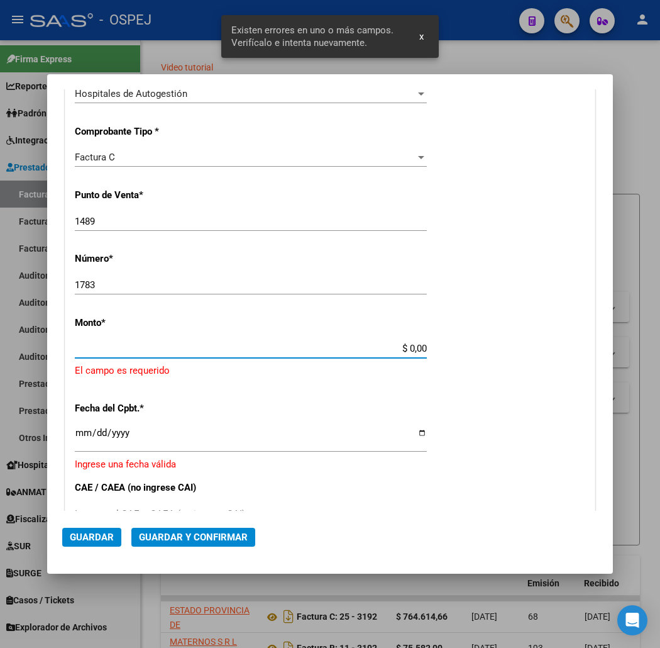
scroll to position [322, 0]
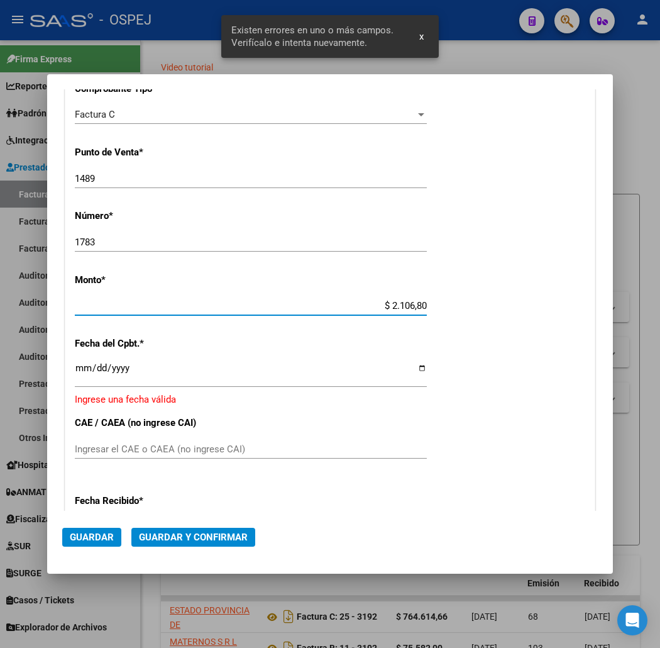
type input "$ 21.068,05"
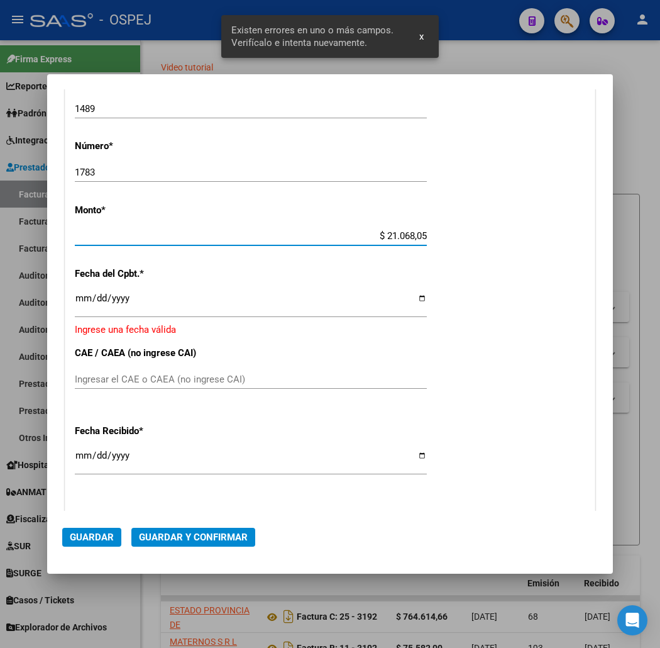
click at [75, 299] on input "Ingresar la fecha" at bounding box center [251, 303] width 352 height 20
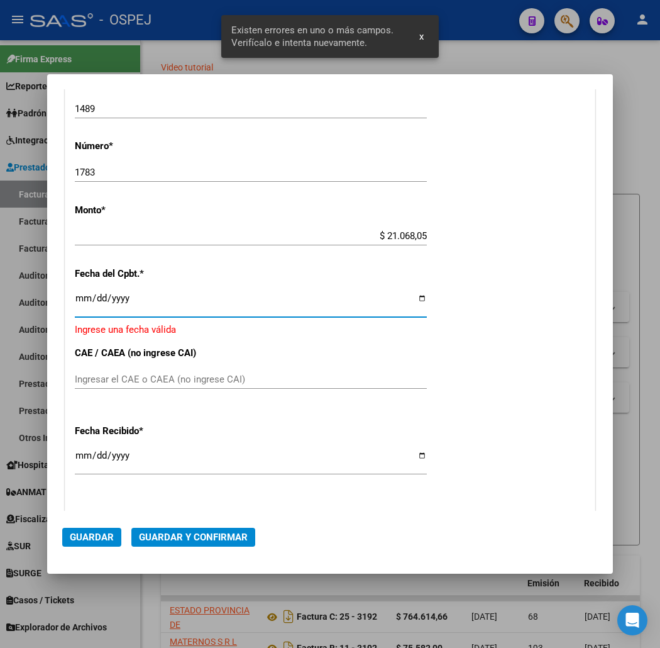
click at [75, 299] on input "Ingresar la fecha" at bounding box center [251, 303] width 352 height 20
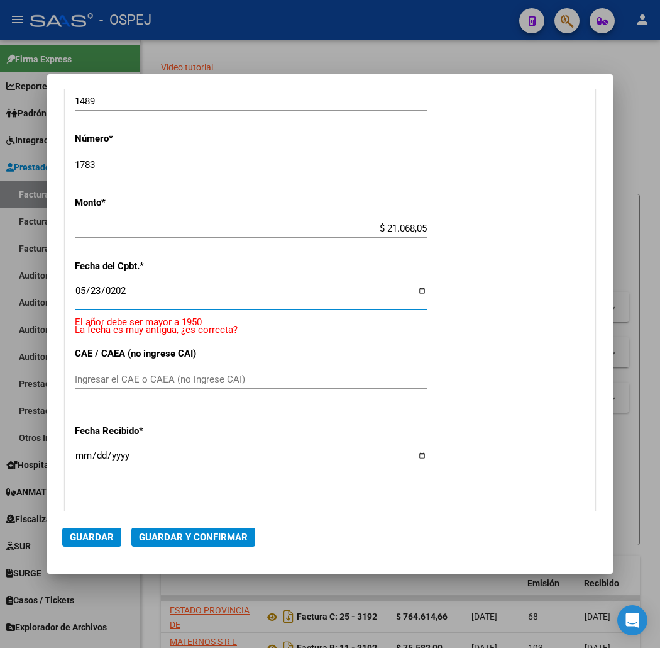
type input "2025-05-23"
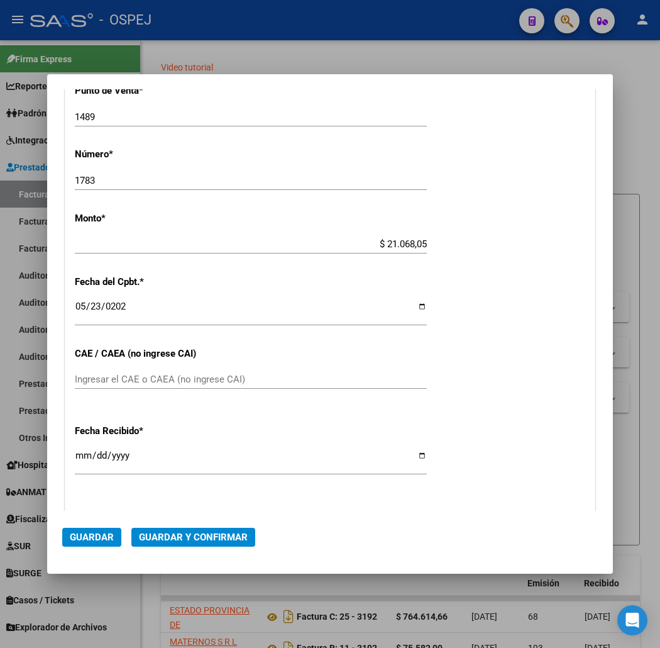
drag, startPoint x: 153, startPoint y: 555, endPoint x: 174, endPoint y: 538, distance: 27.7
click at [162, 549] on mat-dialog-actions "Guardar Guardar y Confirmar" at bounding box center [330, 534] width 536 height 48
click at [174, 538] on span "Guardar y Confirmar" at bounding box center [193, 536] width 109 height 11
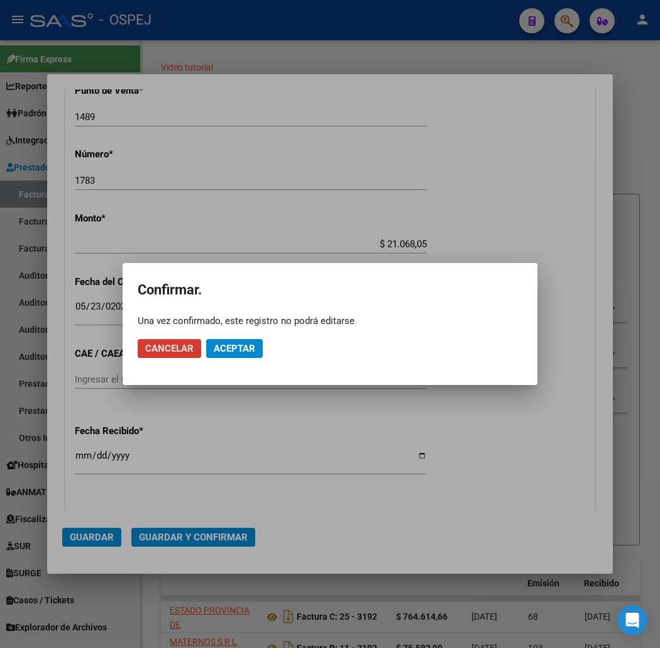
click at [236, 346] on span "Aceptar" at bounding box center [234, 348] width 41 height 11
click at [235, 350] on span "Guardar igualmente." at bounding box center [267, 348] width 106 height 11
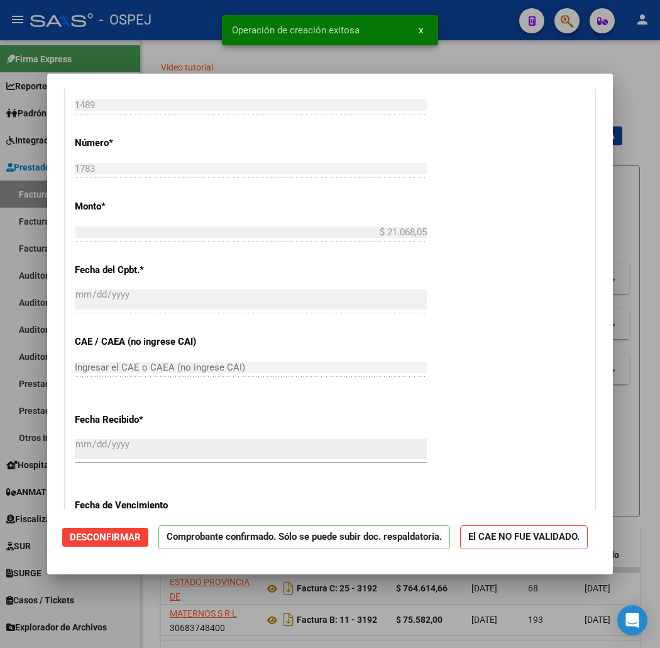
scroll to position [698, 0]
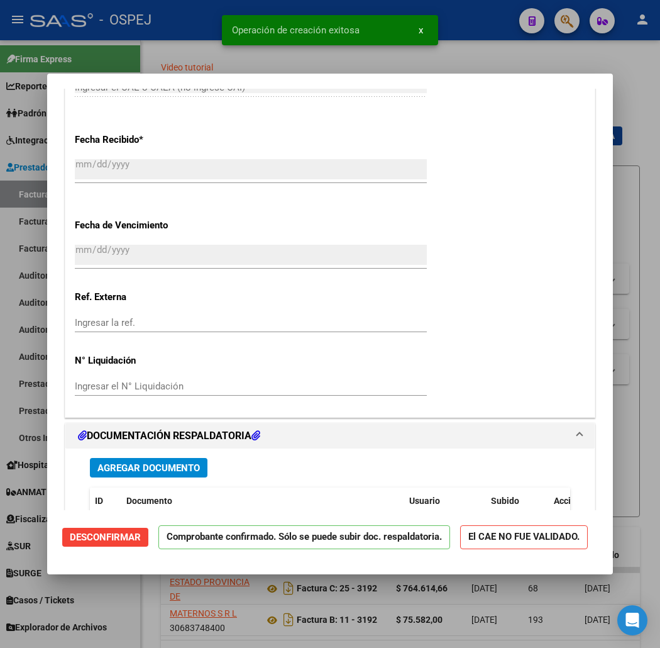
click at [198, 60] on div at bounding box center [330, 324] width 660 height 648
type input "$ 0,00"
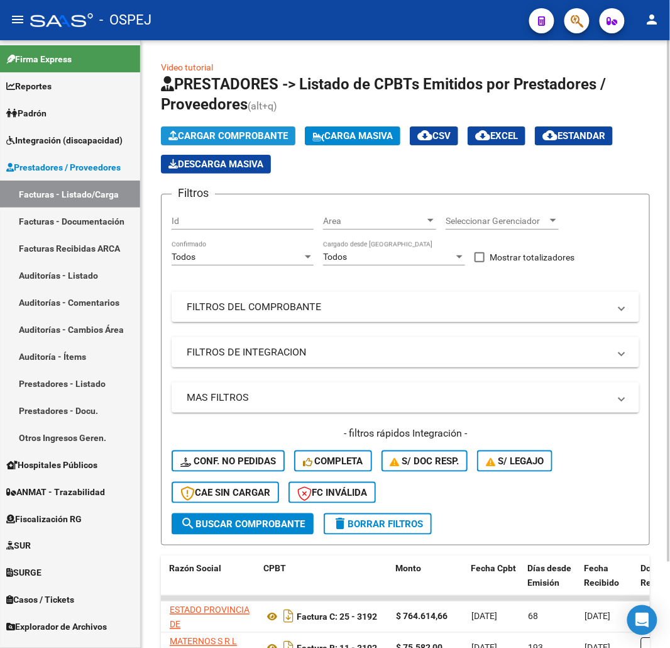
click at [257, 141] on button "Cargar Comprobante" at bounding box center [228, 135] width 135 height 19
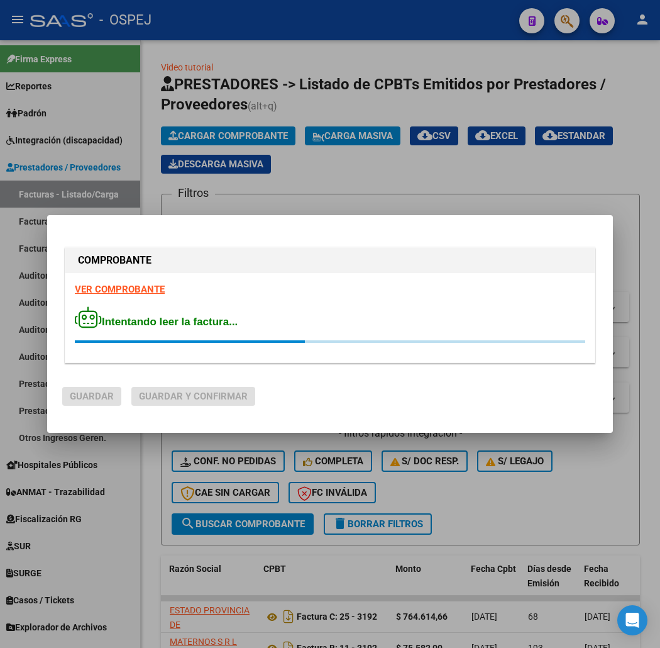
click at [222, 334] on div "Intentando leer la factura..." at bounding box center [330, 324] width 510 height 36
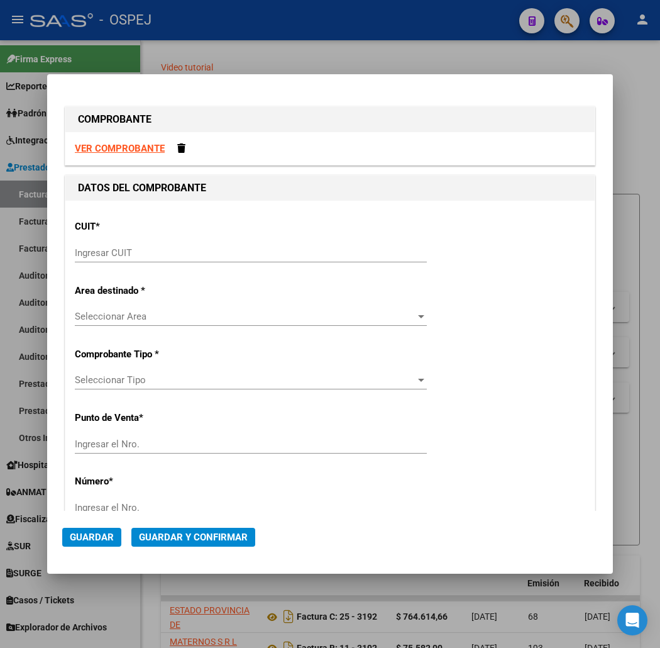
click at [147, 253] on input "Ingresar CUIT" at bounding box center [251, 252] width 352 height 11
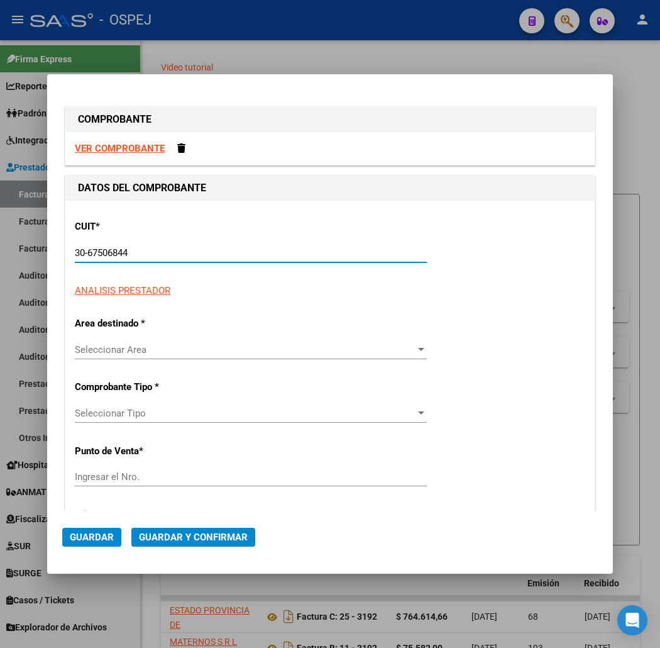
type input "30-67506844-1"
type input "113"
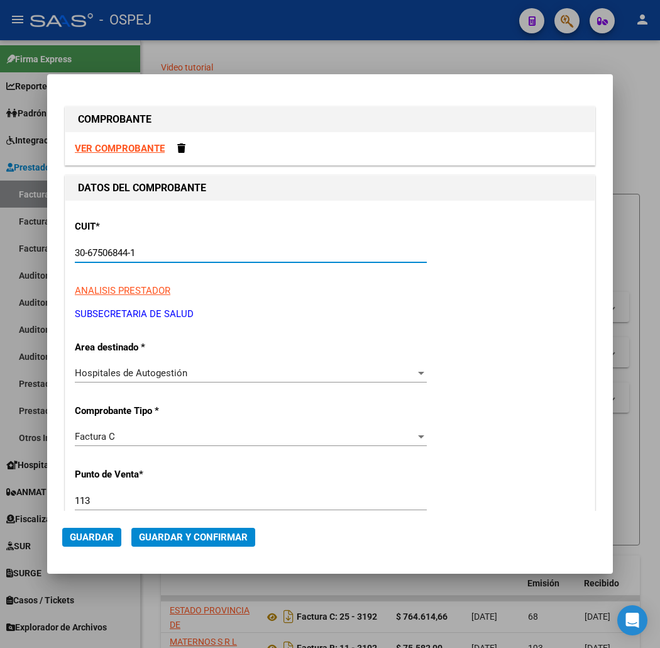
scroll to position [279, 0]
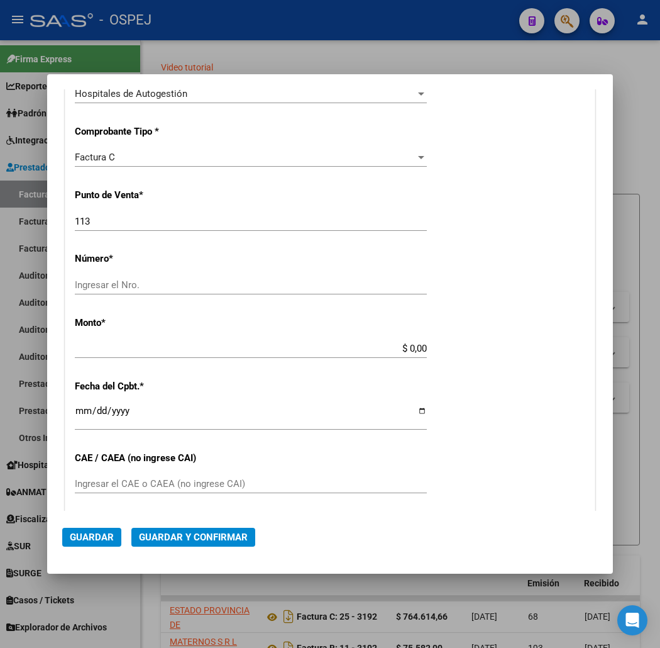
type input "30-67506844-1"
click at [93, 231] on div "113 Ingresar el Nro." at bounding box center [251, 227] width 352 height 31
click at [88, 225] on input "113" at bounding box center [251, 221] width 352 height 11
type input "5063"
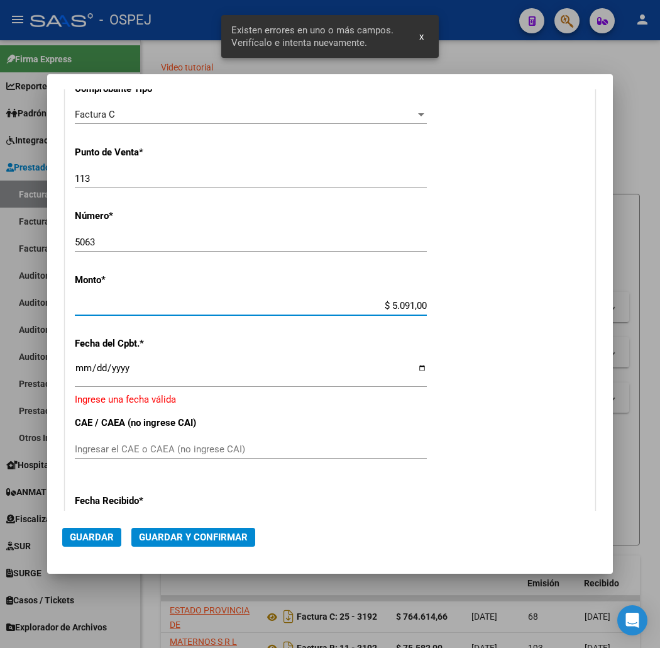
type input "$ 50.910,00"
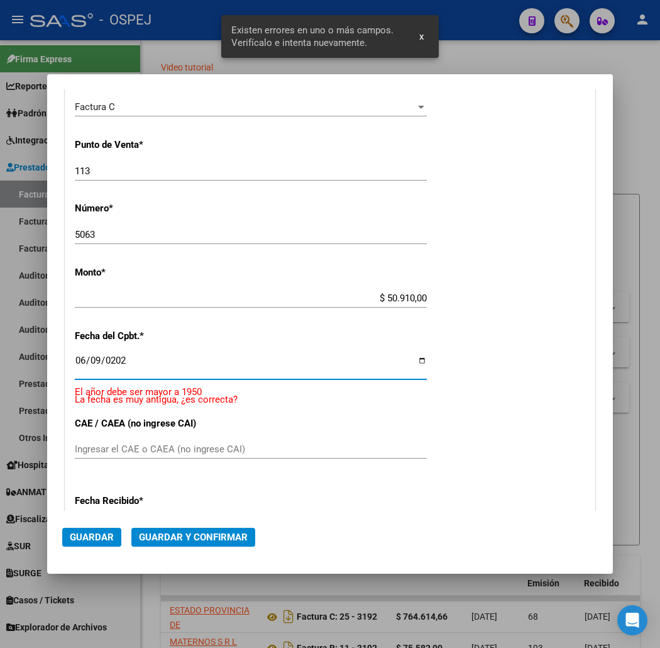
type input "2025-06-09"
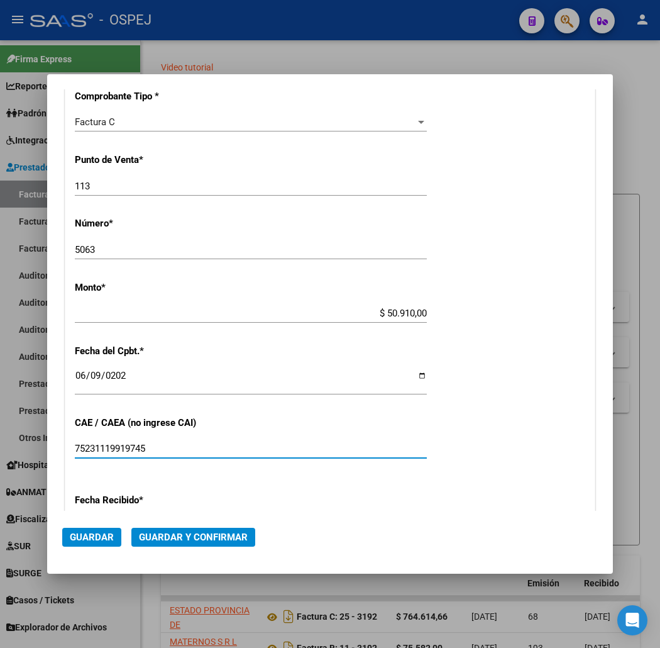
type input "75231119919745"
click at [156, 542] on button "Guardar y Confirmar" at bounding box center [193, 536] width 124 height 19
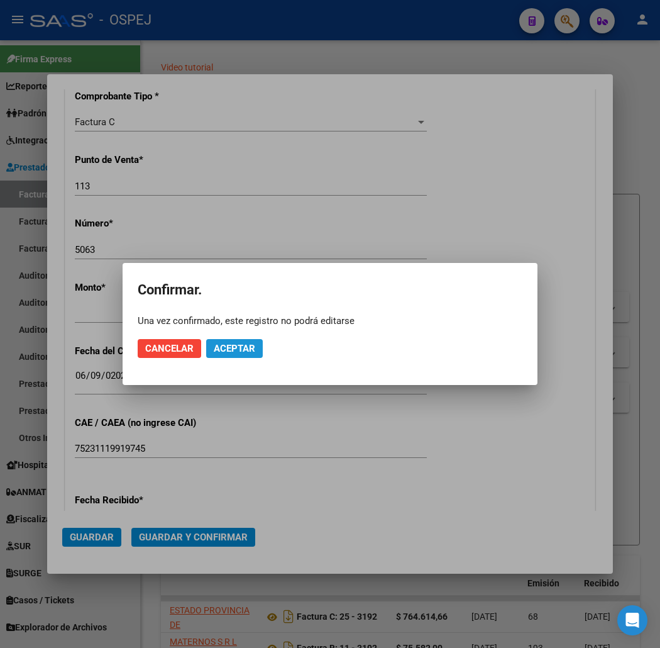
click at [233, 351] on span "Aceptar" at bounding box center [234, 348] width 41 height 11
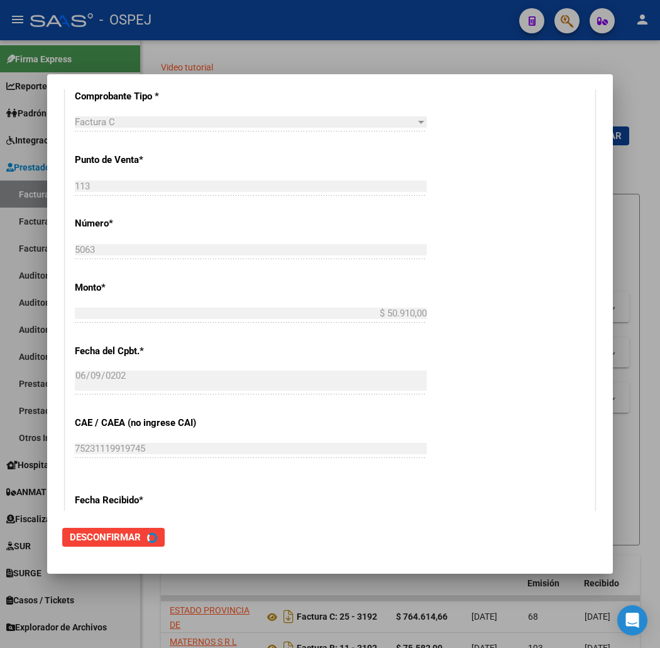
scroll to position [0, 0]
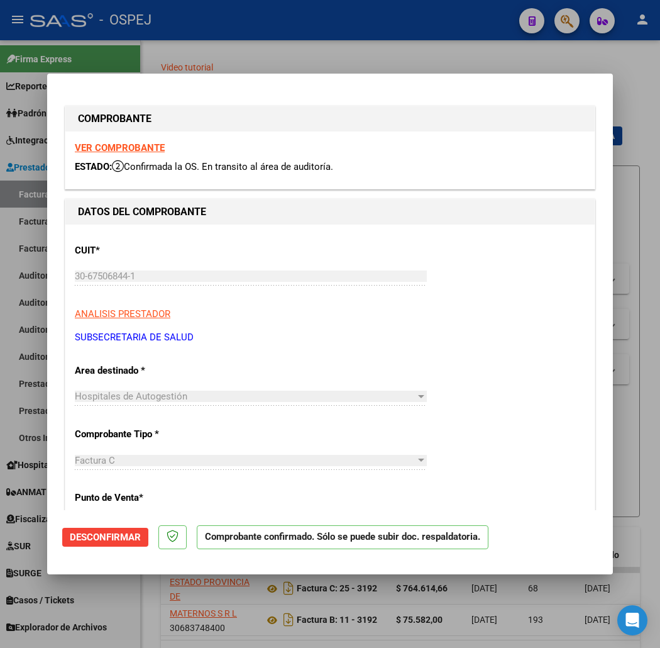
click at [137, 70] on div at bounding box center [330, 324] width 660 height 648
type input "$ 0,00"
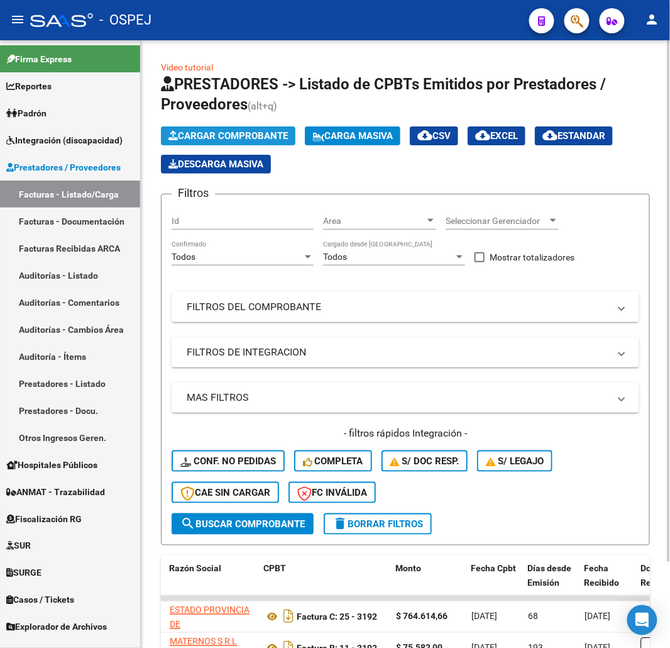
click at [227, 129] on button "Cargar Comprobante" at bounding box center [228, 135] width 135 height 19
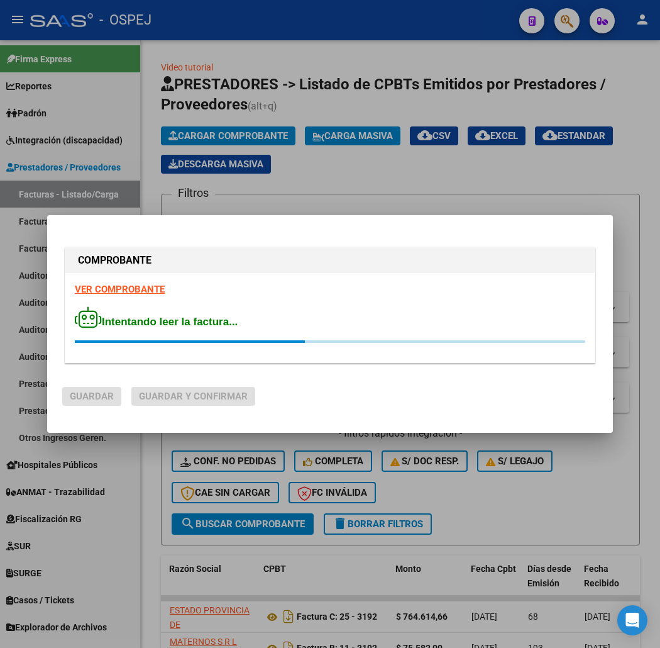
click at [177, 309] on div "Intentando leer la factura..." at bounding box center [330, 324] width 510 height 36
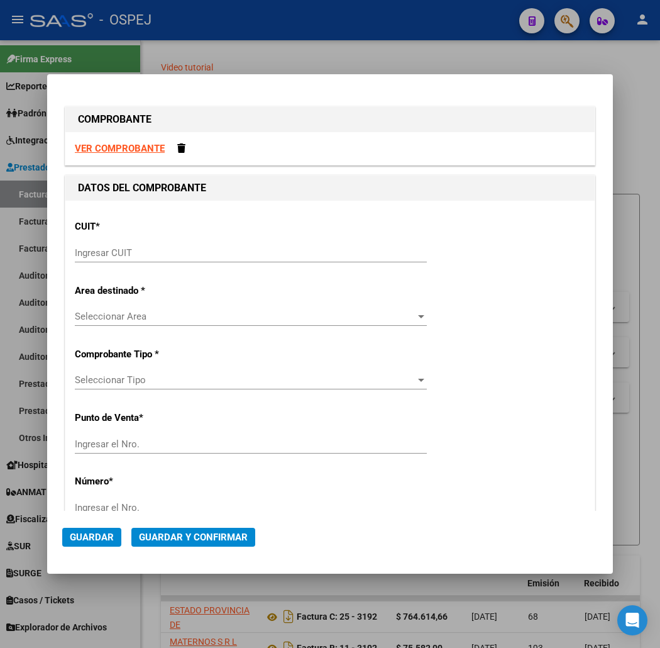
click at [168, 251] on input "Ingresar CUIT" at bounding box center [251, 252] width 352 height 11
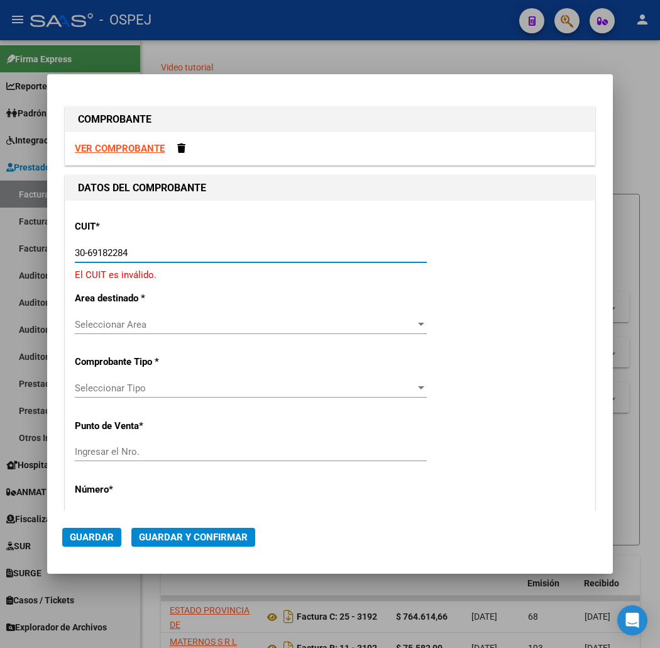
type input "30-69182284-9"
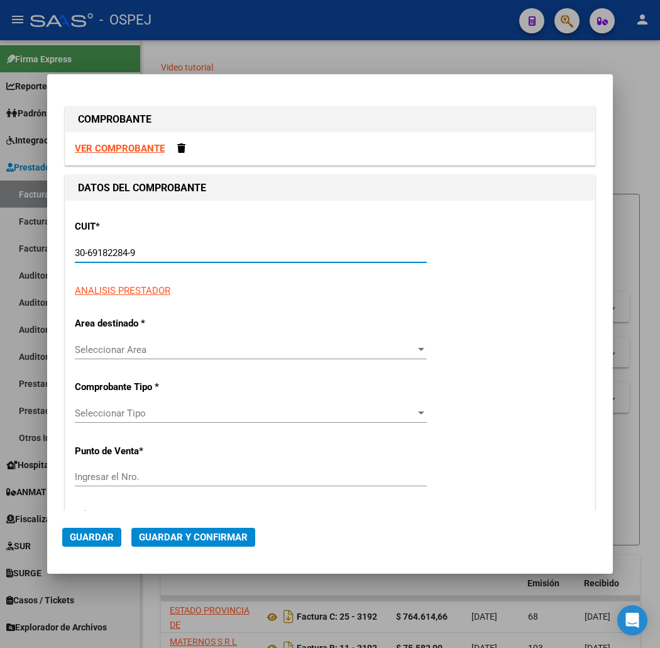
type input "1489"
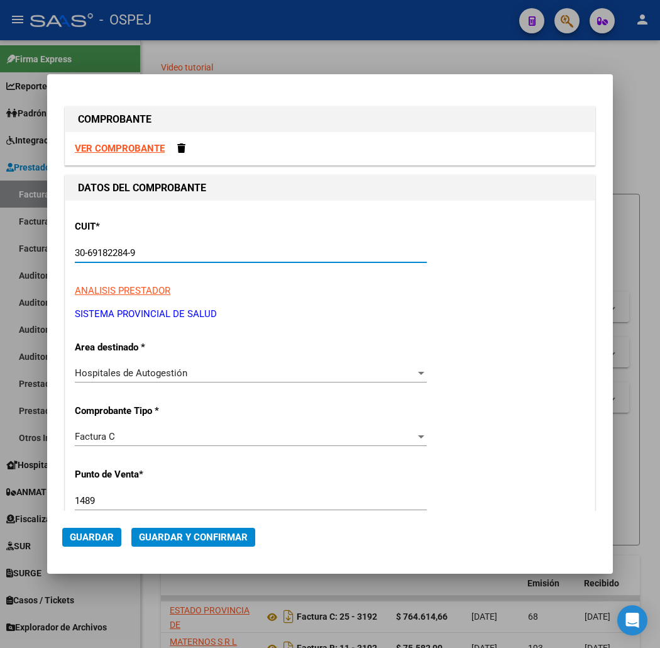
scroll to position [140, 0]
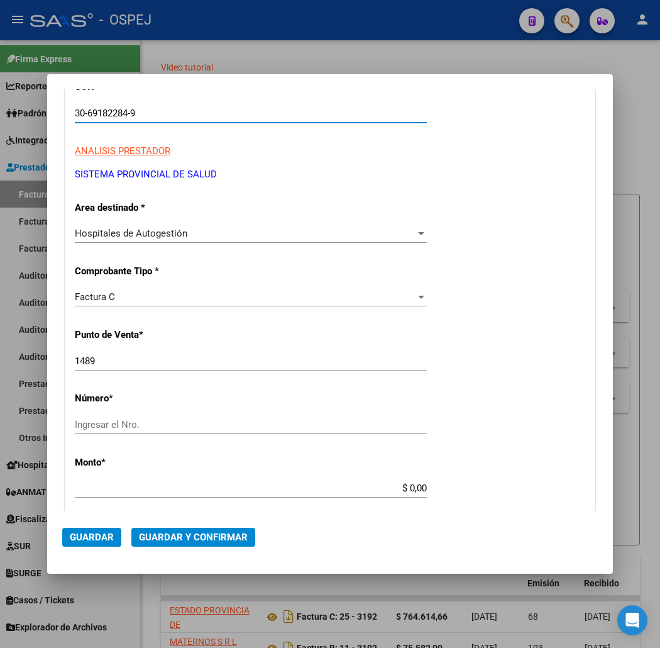
type input "30-69182284-9"
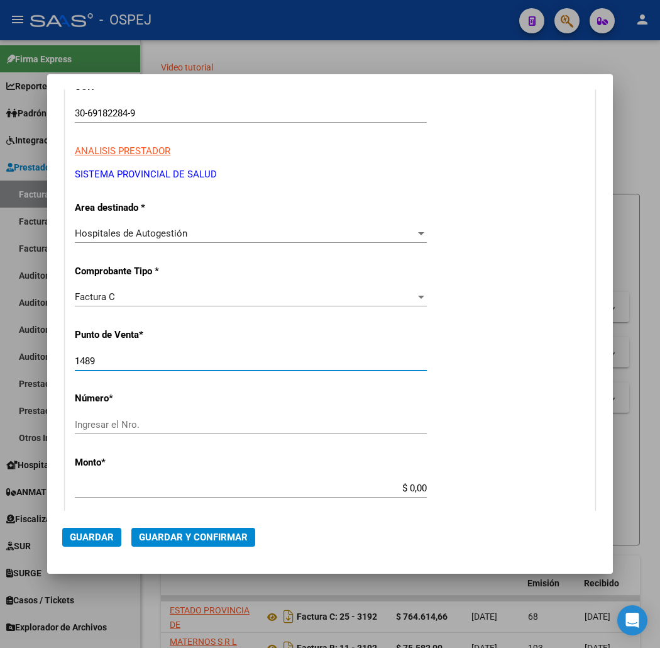
click at [104, 361] on input "1489" at bounding box center [251, 360] width 352 height 11
type input "1384"
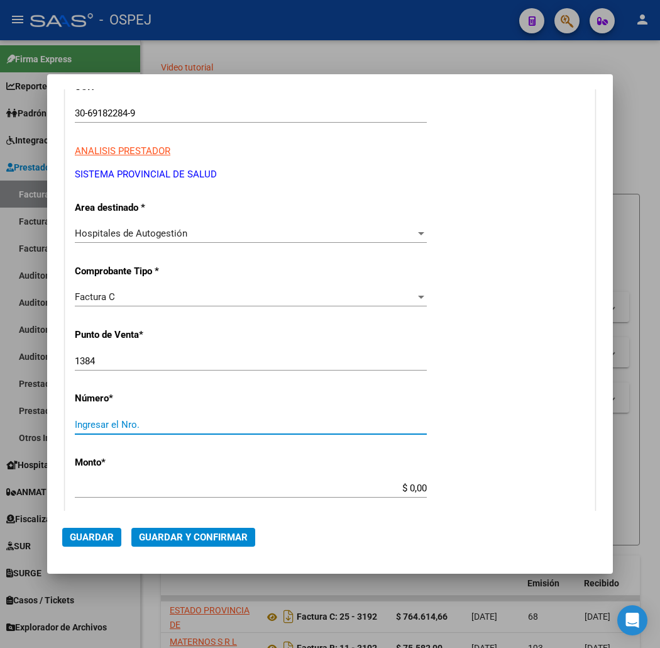
click at [123, 423] on input "Ingresar el Nro." at bounding box center [251, 424] width 352 height 11
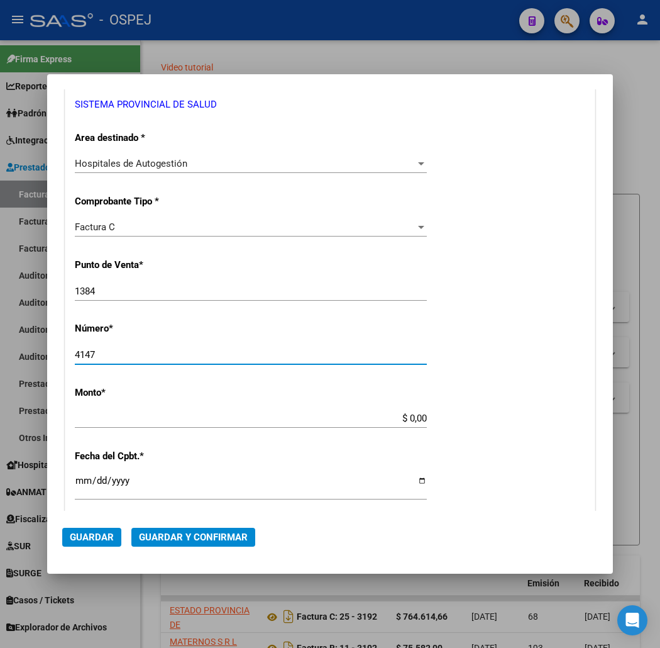
type input "4147"
click at [427, 418] on input "$ 0,00" at bounding box center [251, 417] width 352 height 11
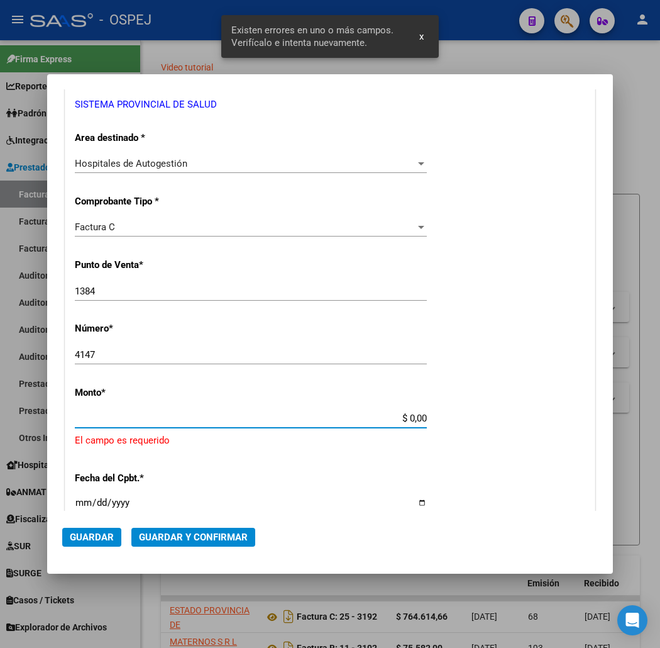
scroll to position [322, 0]
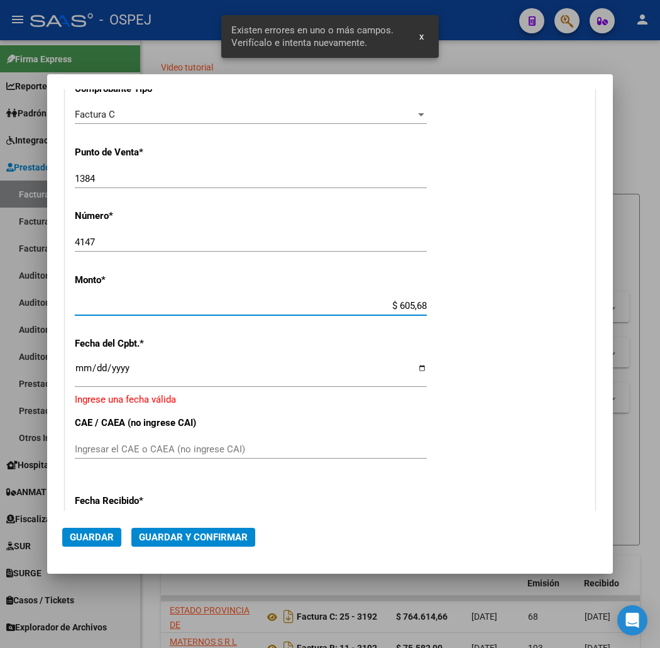
type input "$ 6.056,88"
click at [75, 371] on input "Ingresar la fecha" at bounding box center [251, 373] width 352 height 20
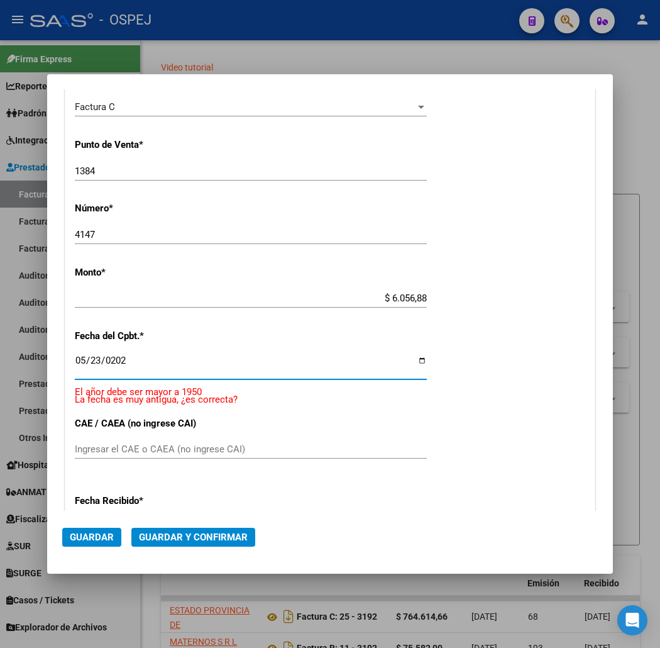
type input "2025-05-23"
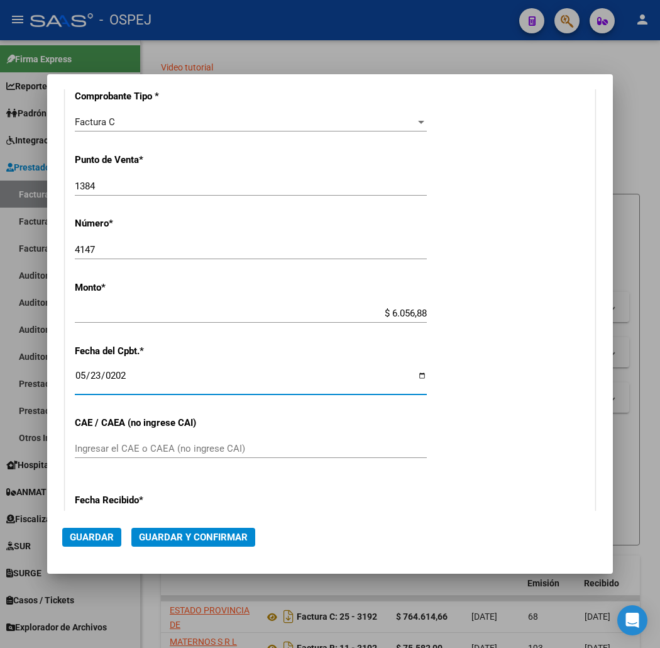
click at [152, 541] on span "Guardar y Confirmar" at bounding box center [193, 536] width 109 height 11
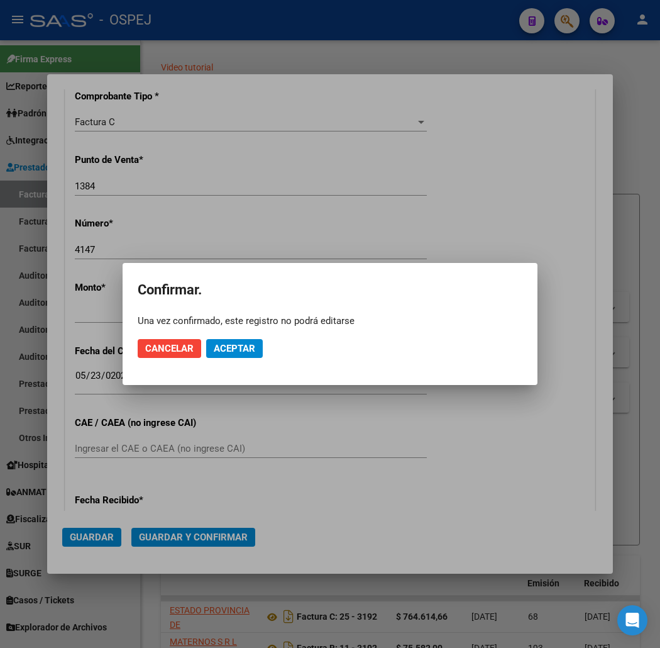
click at [240, 358] on mat-dialog-actions "Cancelar Aceptar" at bounding box center [330, 348] width 385 height 43
click at [243, 354] on button "Aceptar" at bounding box center [234, 348] width 57 height 19
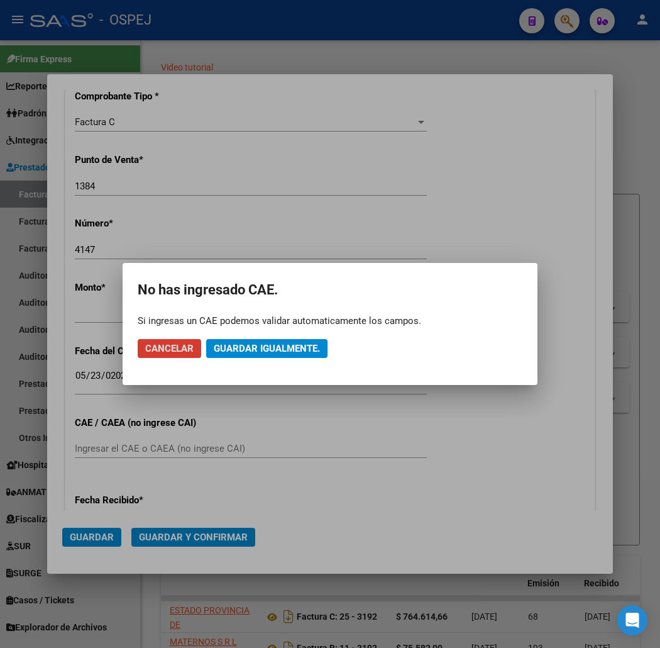
click at [243, 348] on span "Guardar igualmente." at bounding box center [267, 348] width 106 height 11
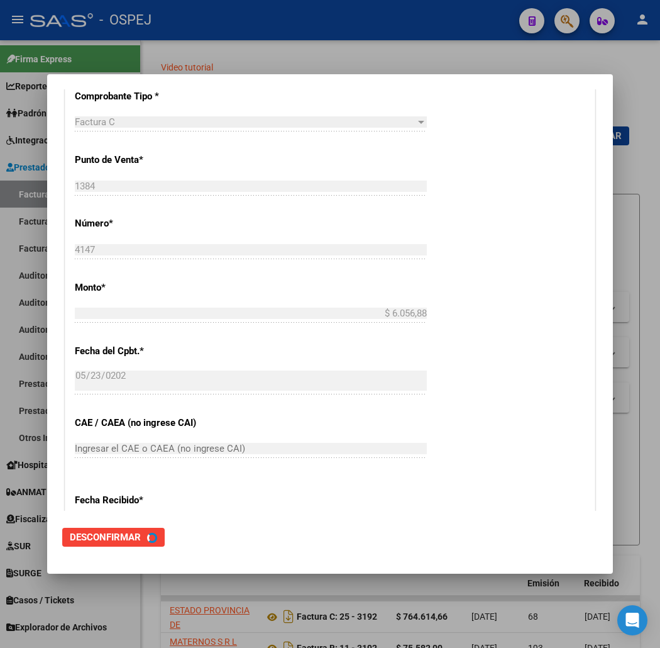
scroll to position [0, 0]
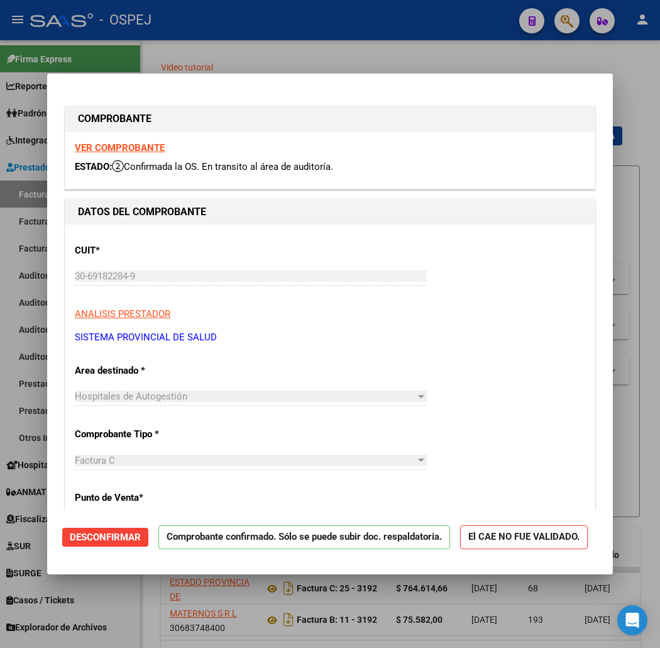
drag, startPoint x: 376, startPoint y: 61, endPoint x: 341, endPoint y: 88, distance: 43.9
click at [376, 61] on div at bounding box center [330, 324] width 660 height 648
type input "$ 0,00"
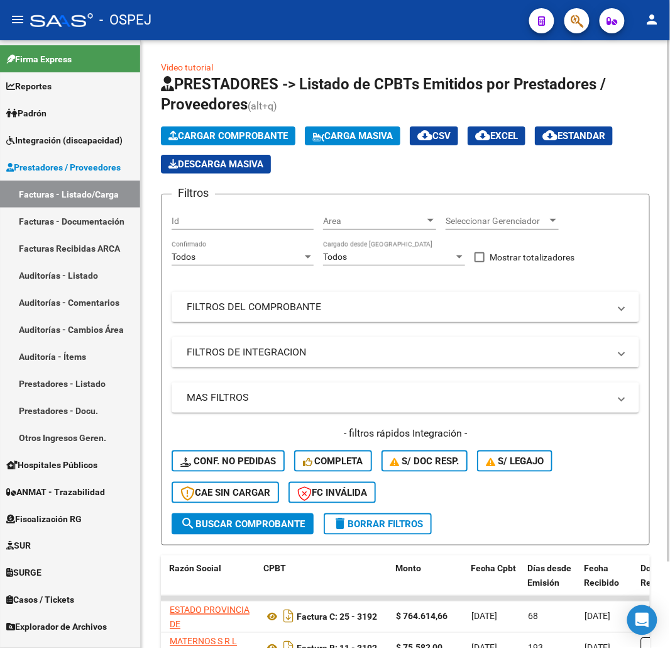
click at [252, 128] on button "Cargar Comprobante" at bounding box center [228, 135] width 135 height 19
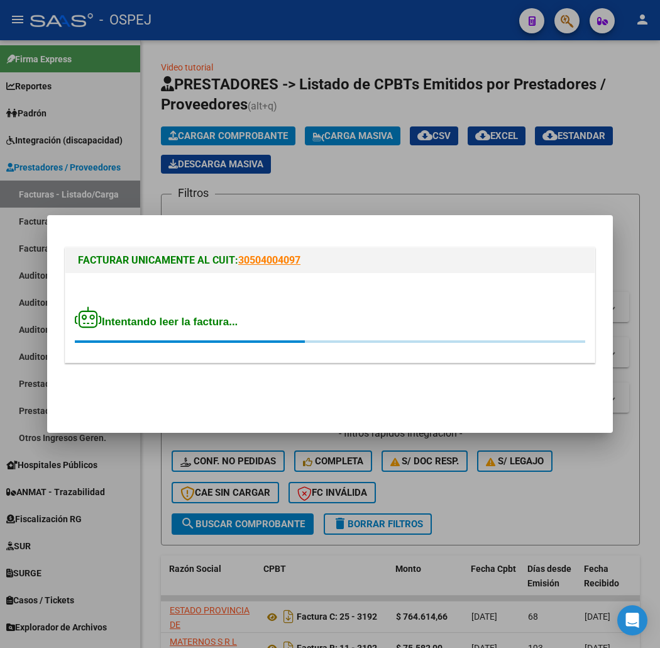
click at [203, 313] on div "Intentando leer la factura..." at bounding box center [330, 324] width 510 height 36
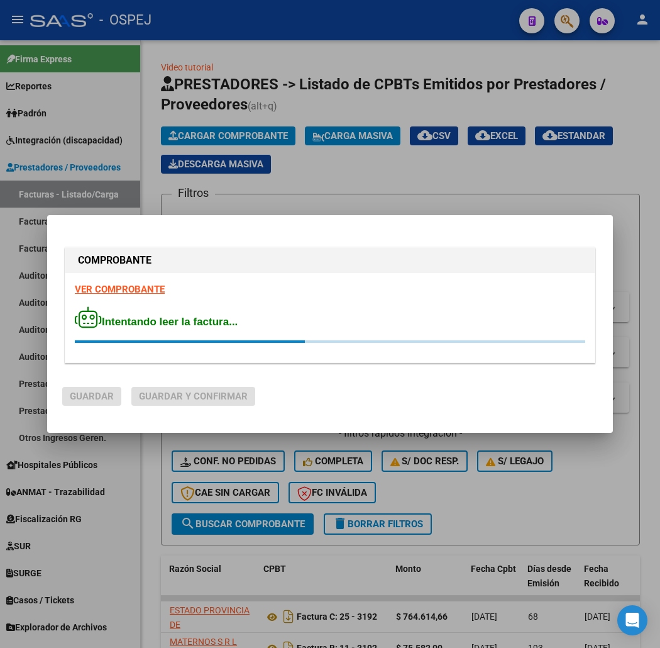
click at [456, 304] on div "VER COMPROBANTE Intentando leer la factura..." at bounding box center [329, 317] width 529 height 89
click at [375, 311] on div "Intentando leer la factura..." at bounding box center [330, 324] width 510 height 36
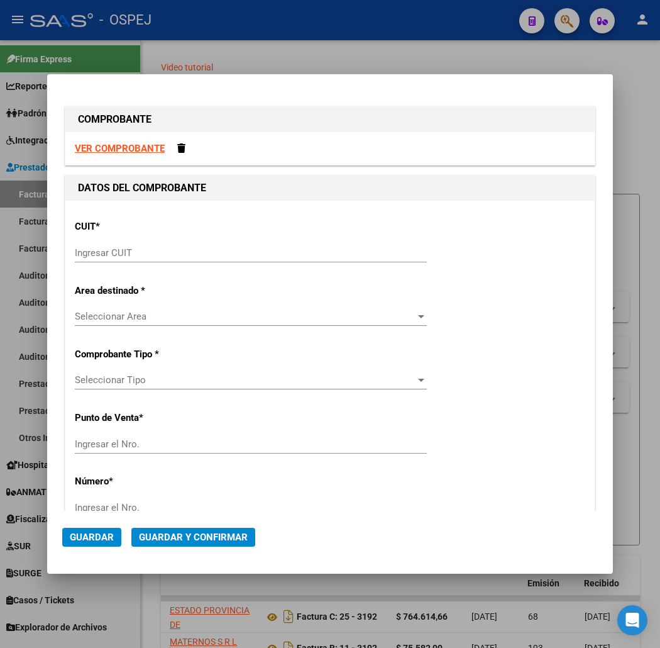
drag, startPoint x: 324, startPoint y: 229, endPoint x: 316, endPoint y: 240, distance: 12.6
click at [316, 240] on div "CUIT * Ingresar CUIT" at bounding box center [330, 241] width 510 height 63
click at [324, 255] on input "Ingresar CUIT" at bounding box center [251, 252] width 352 height 11
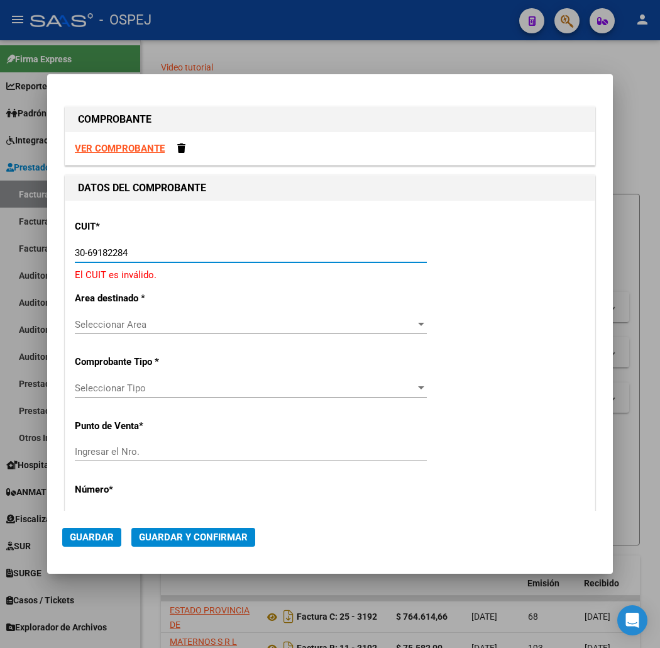
type input "30-69182284-9"
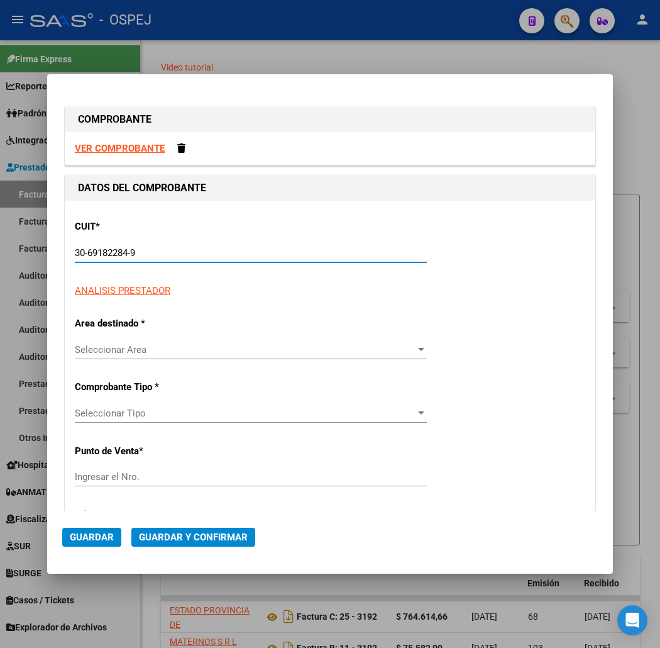
type input "1384"
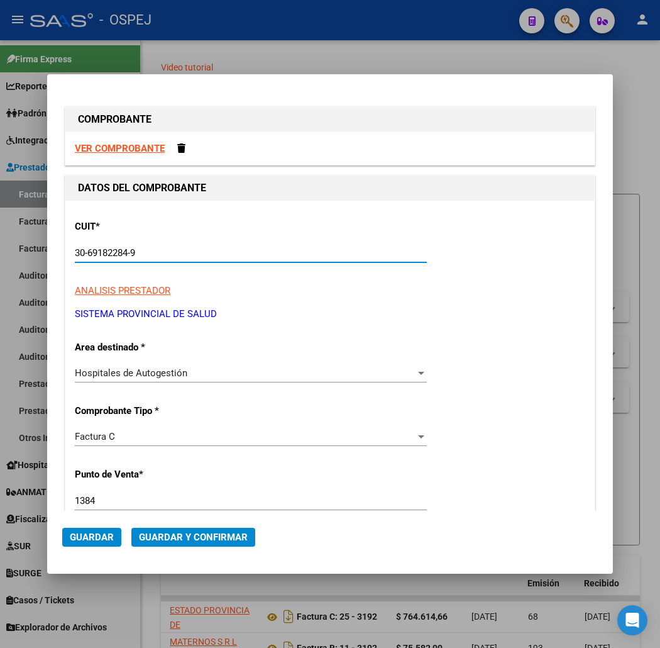
scroll to position [209, 0]
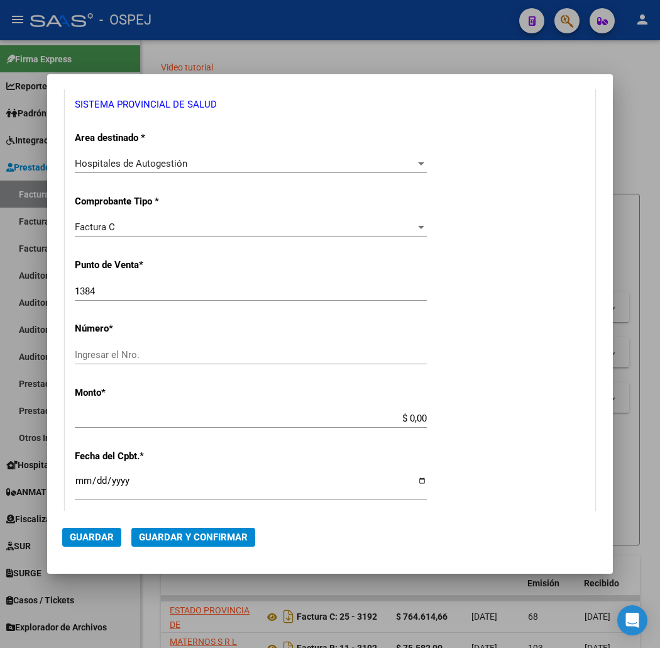
type input "30-69182284-9"
click at [101, 292] on input "1384" at bounding box center [251, 290] width 352 height 11
type input "1385"
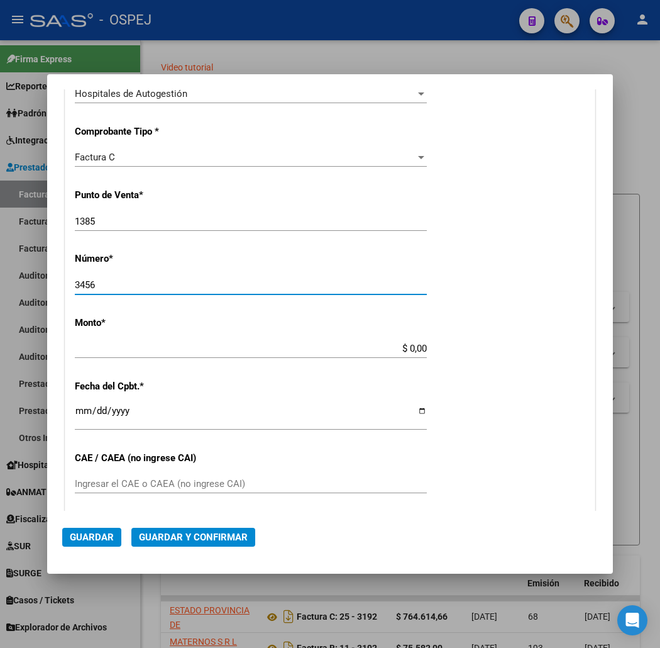
type input "3456"
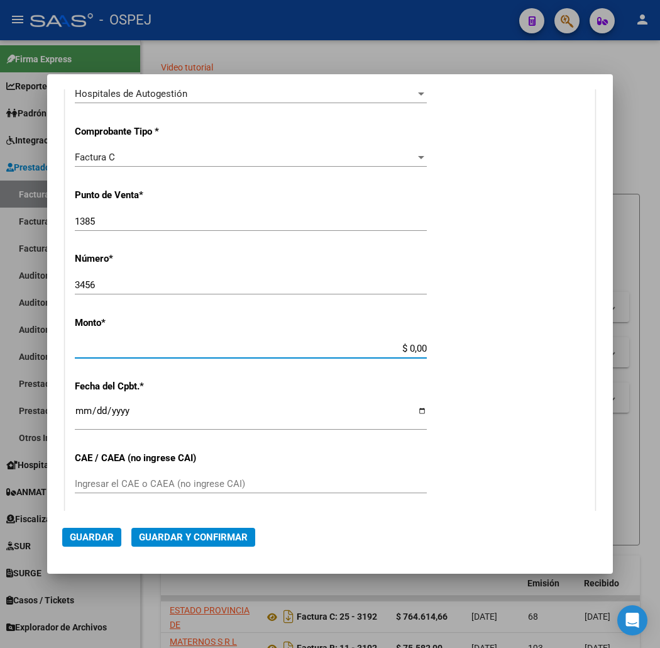
click at [427, 345] on input "$ 0,00" at bounding box center [251, 348] width 352 height 11
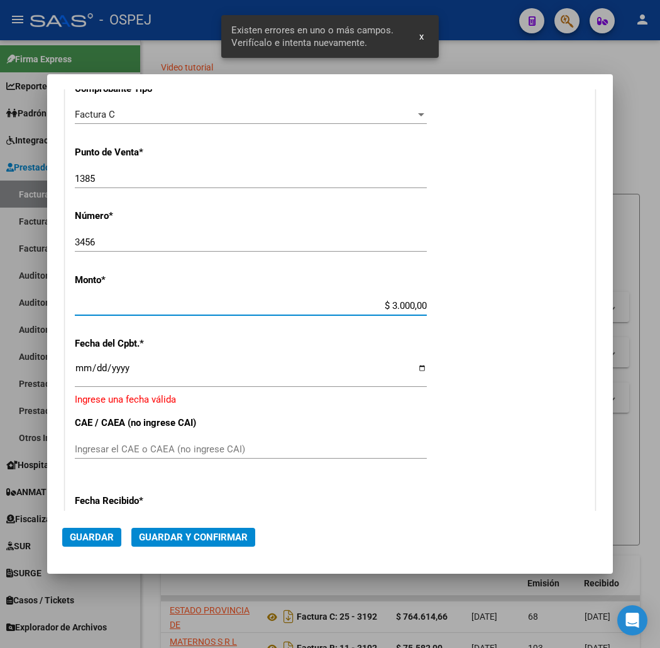
type input "$ 30.000,00"
click at [65, 367] on div "CUIT * 30-69182284-9 Ingresar CUIT ANALISIS PRESTADOR SISTEMA PROVINCIAL DE SAL…" at bounding box center [329, 328] width 529 height 899
drag, startPoint x: 35, startPoint y: 374, endPoint x: 43, endPoint y: 369, distance: 9.6
click at [65, 372] on div "CUIT * 30-69182284-9 Ingresar CUIT ANALISIS PRESTADOR SISTEMA PROVINCIAL DE SAL…" at bounding box center [329, 328] width 529 height 899
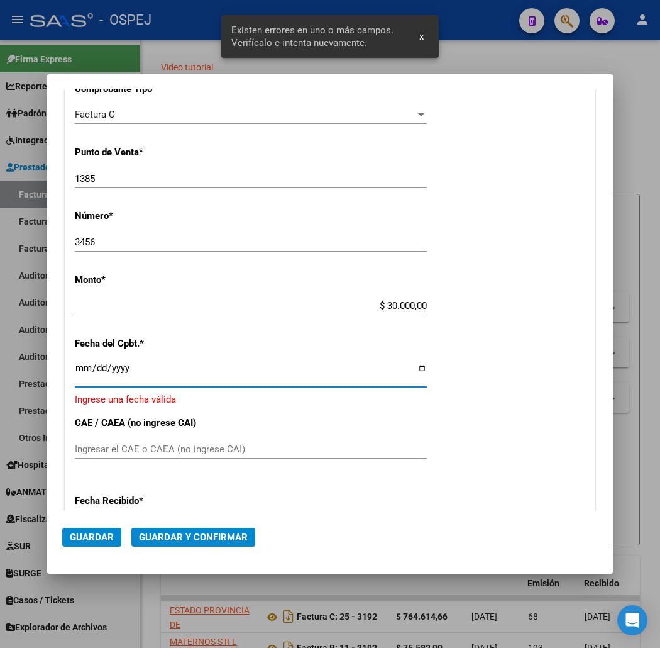
click at [75, 369] on input "Ingresar la fecha" at bounding box center [251, 373] width 352 height 20
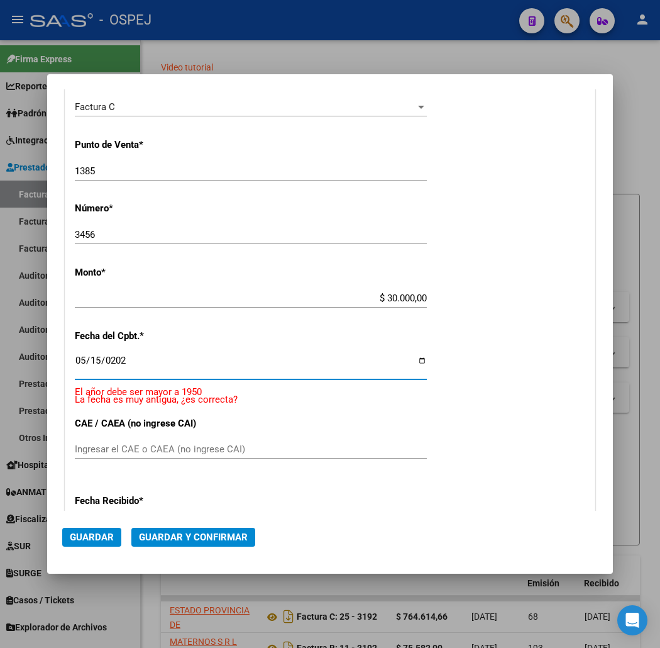
type input "2025-05-15"
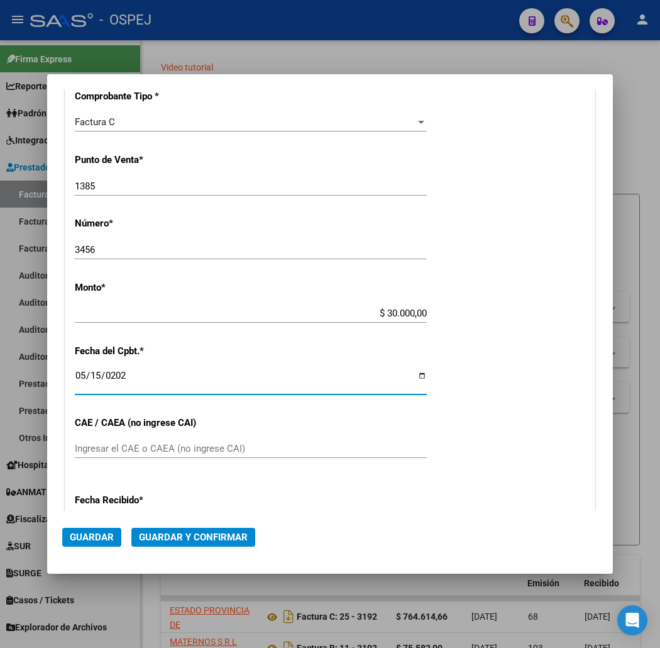
click at [196, 543] on button "Guardar y Confirmar" at bounding box center [193, 536] width 124 height 19
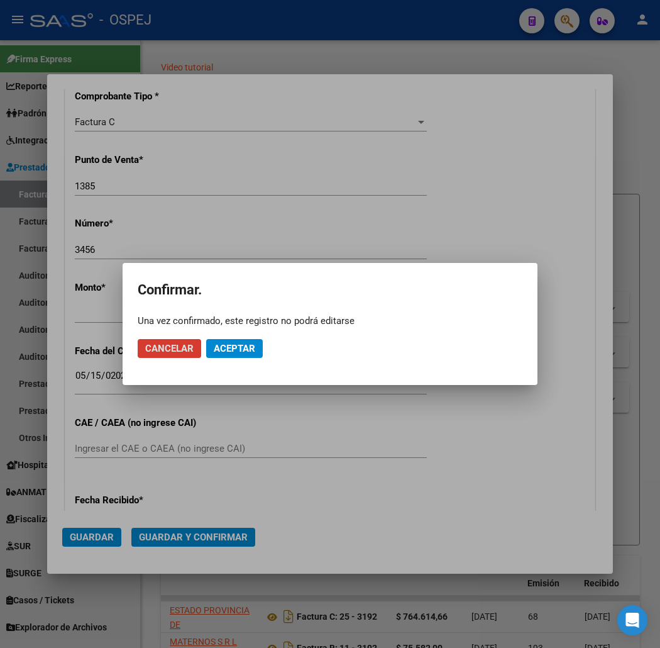
click at [250, 351] on span "Aceptar" at bounding box center [234, 348] width 41 height 11
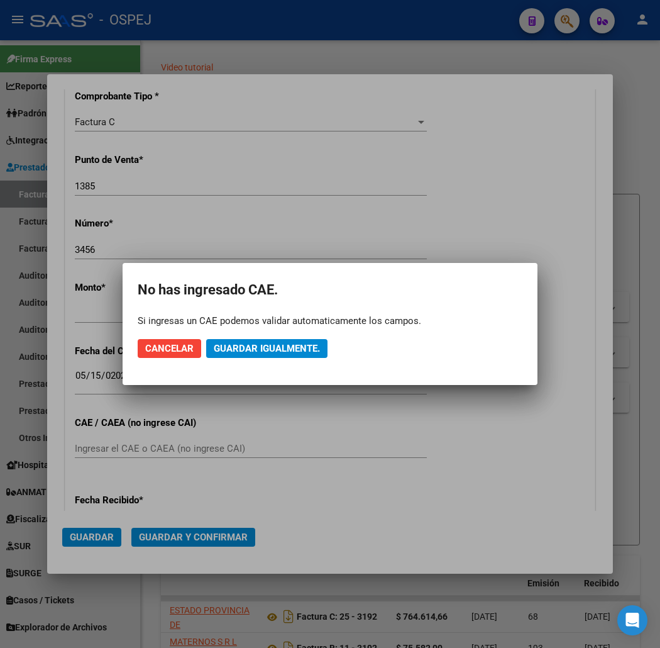
click at [250, 351] on span "Guardar igualmente." at bounding box center [267, 348] width 106 height 11
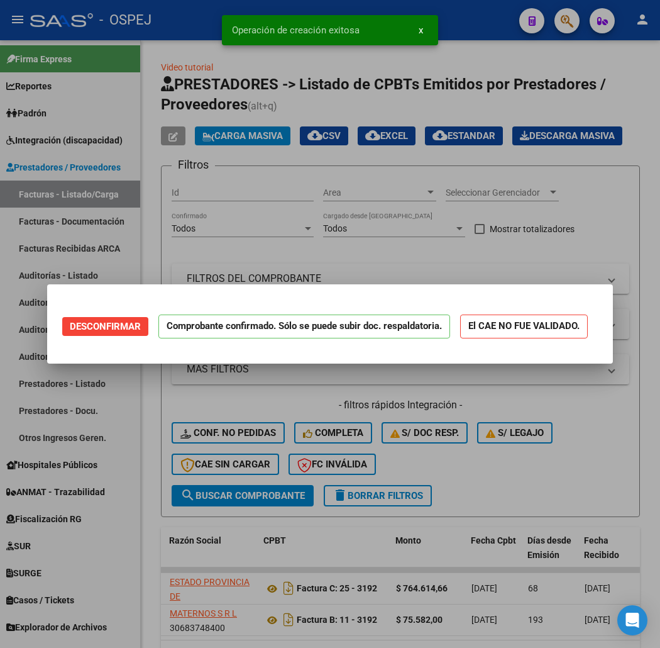
scroll to position [0, 0]
click at [214, 67] on div at bounding box center [330, 324] width 660 height 648
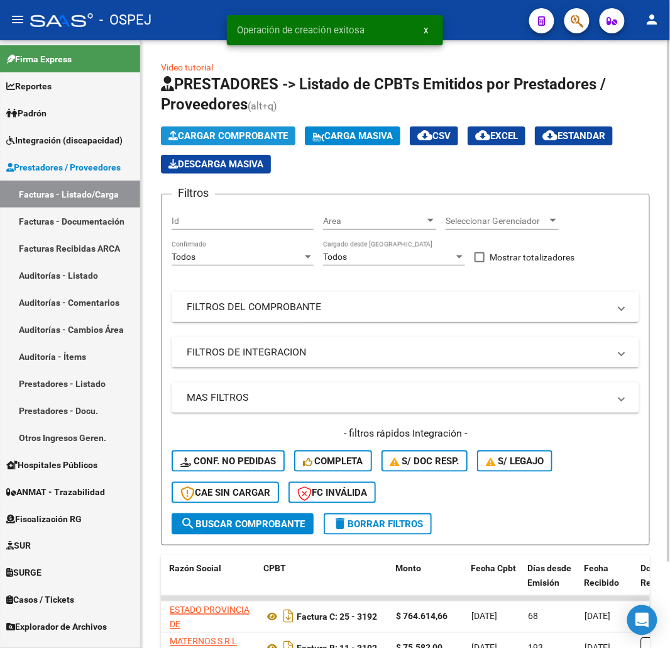
click at [230, 140] on span "Cargar Comprobante" at bounding box center [227, 135] width 119 height 11
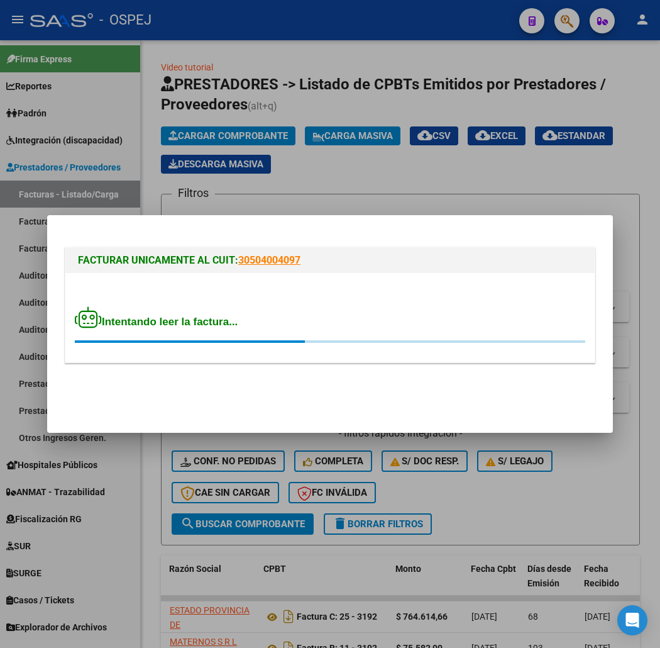
click at [209, 321] on span "Intentando leer la factura..." at bounding box center [156, 322] width 163 height 12
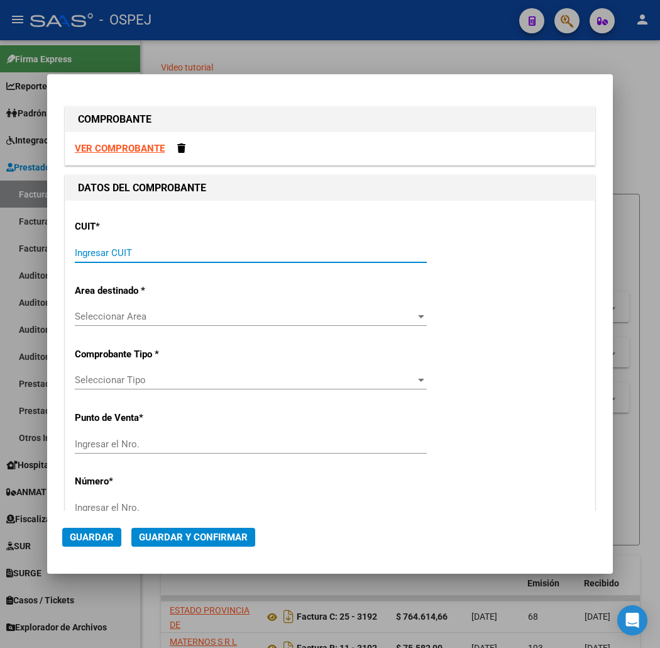
click at [235, 252] on input "Ingresar CUIT" at bounding box center [251, 252] width 352 height 11
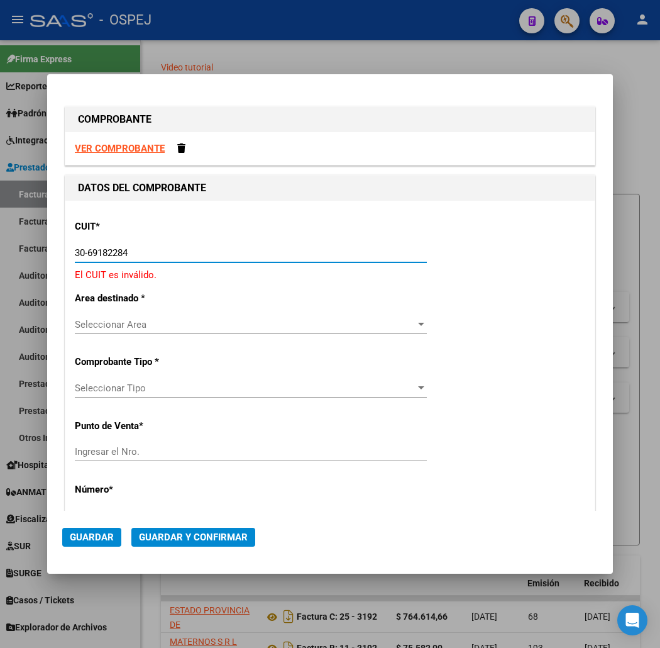
type input "30-69182284-9"
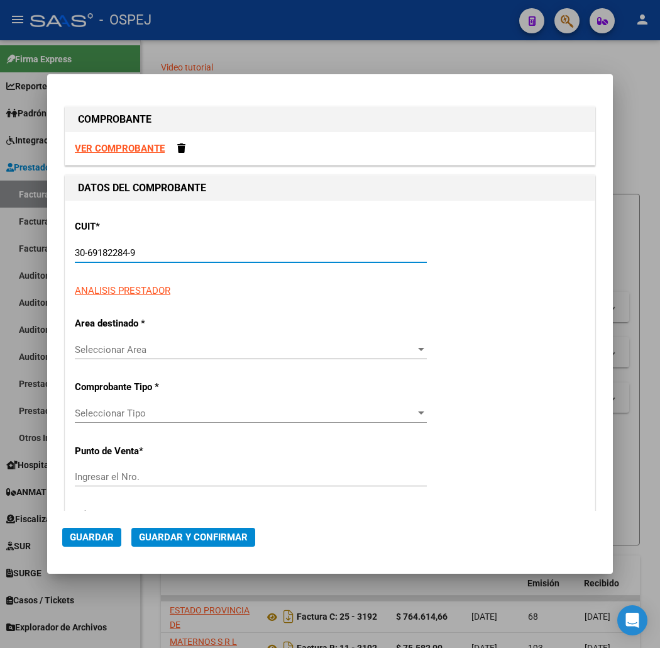
type input "1385"
type input "30-69182284-9"
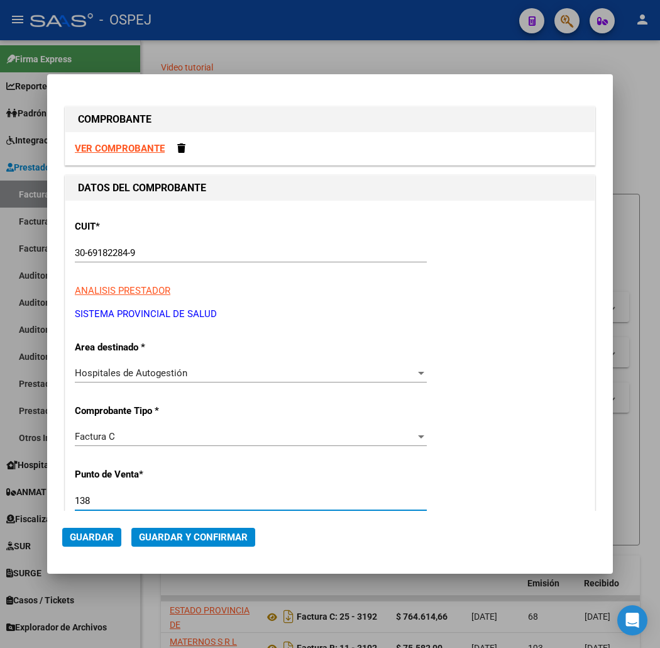
type input "1385"
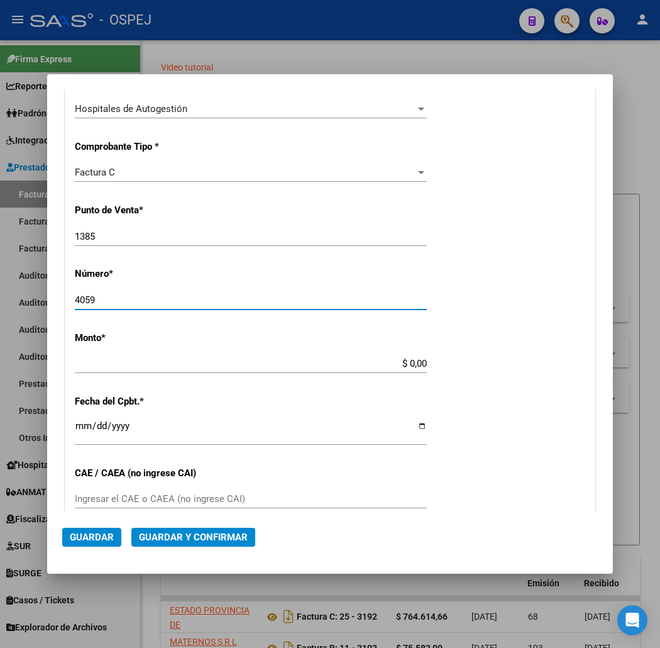
type input "4059"
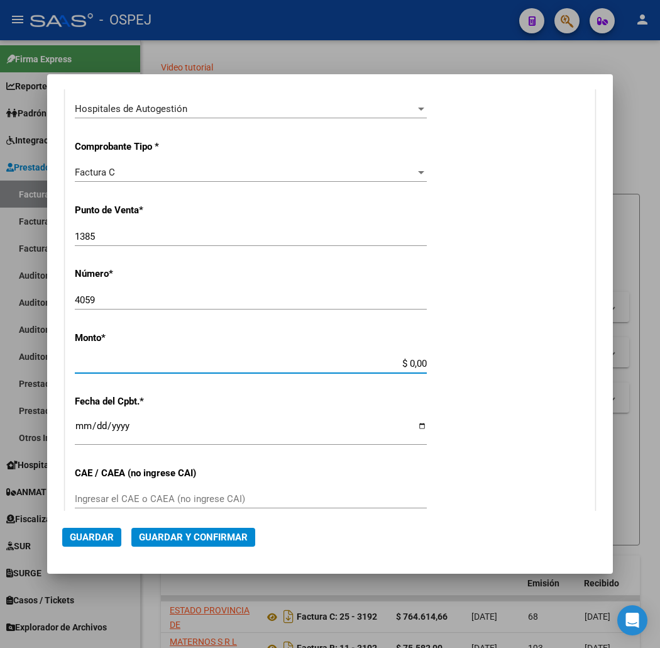
scroll to position [322, 0]
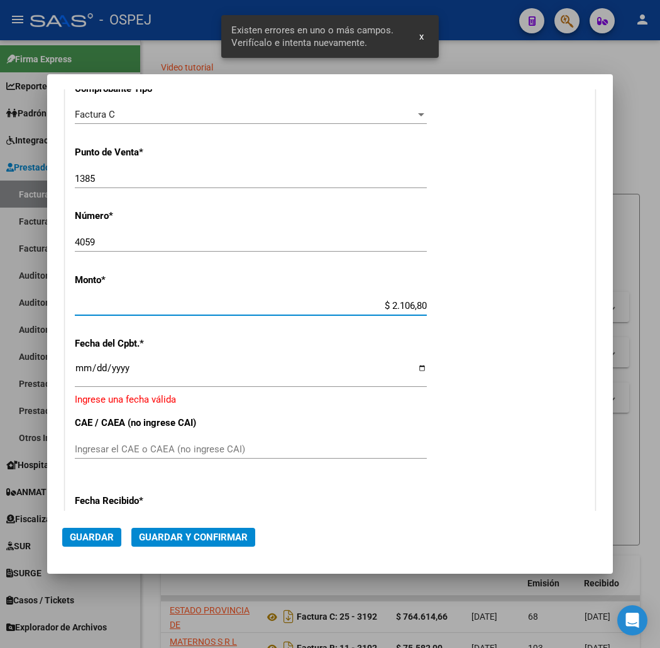
type input "$ 21.068,05"
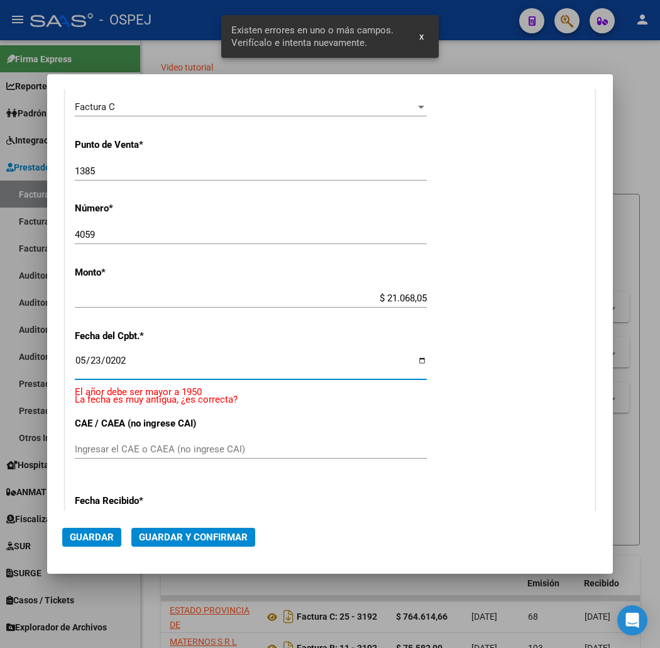
type input "2025-05-23"
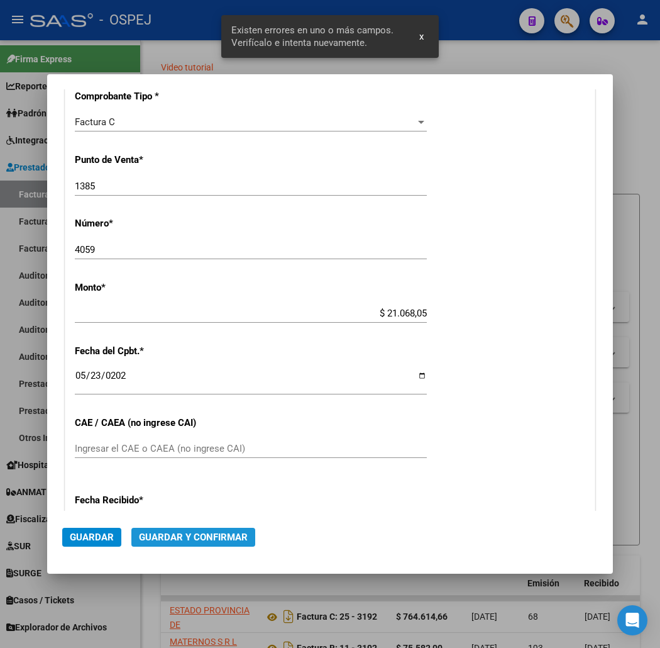
click at [184, 531] on span "Guardar y Confirmar" at bounding box center [193, 536] width 109 height 11
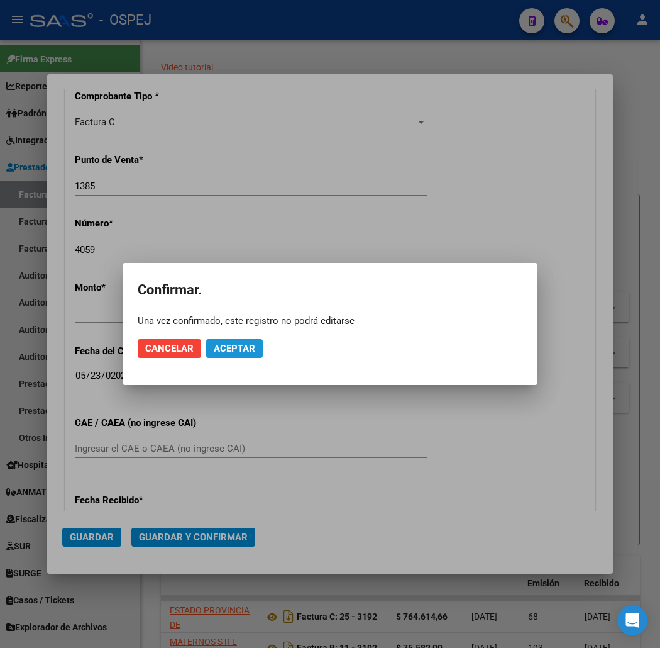
click at [240, 350] on span "Aceptar" at bounding box center [234, 348] width 41 height 11
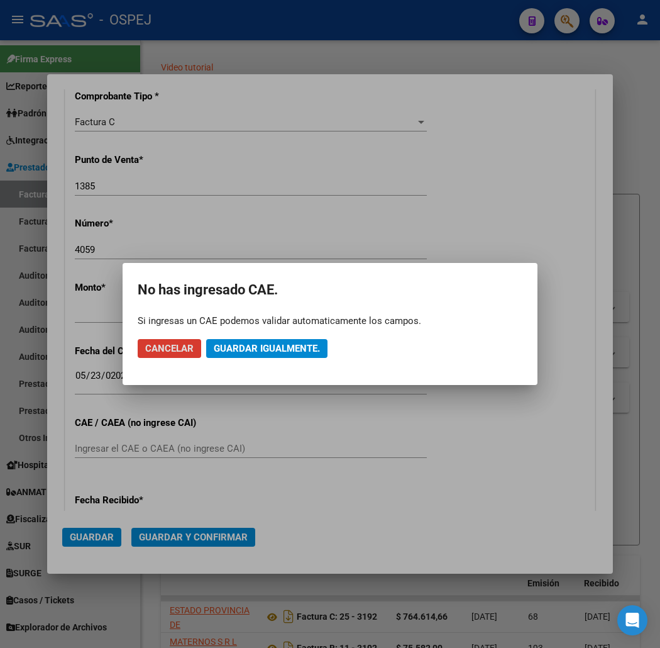
click at [252, 348] on span "Guardar igualmente." at bounding box center [267, 348] width 106 height 11
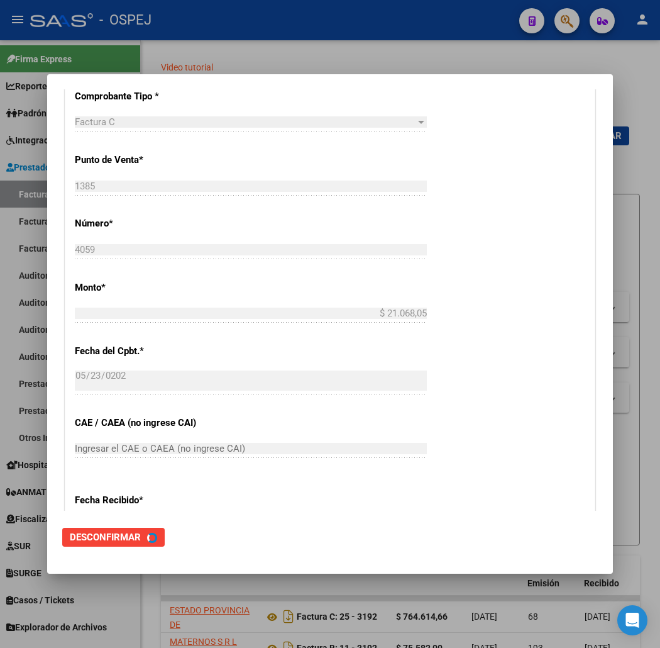
scroll to position [0, 0]
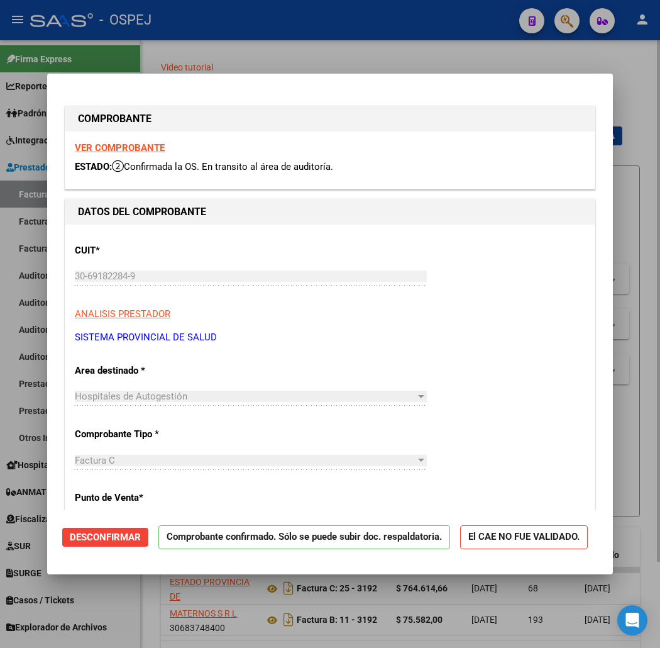
click at [148, 58] on div at bounding box center [330, 324] width 660 height 648
type input "$ 0,00"
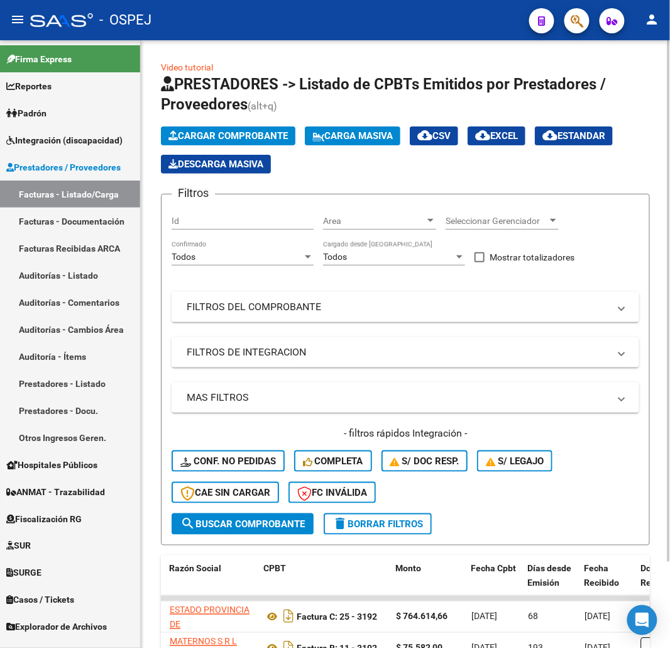
click at [215, 146] on div "Cargar Comprobante Carga Masiva cloud_download CSV cloud_download EXCEL cloud_d…" at bounding box center [405, 149] width 489 height 47
click at [222, 140] on span "Cargar Comprobante" at bounding box center [227, 135] width 119 height 11
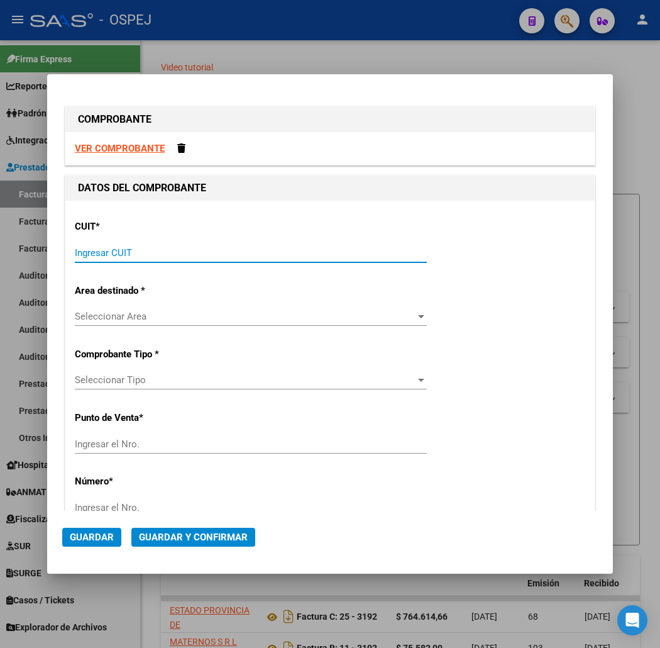
click at [194, 258] on input "Ingresar CUIT" at bounding box center [251, 252] width 352 height 11
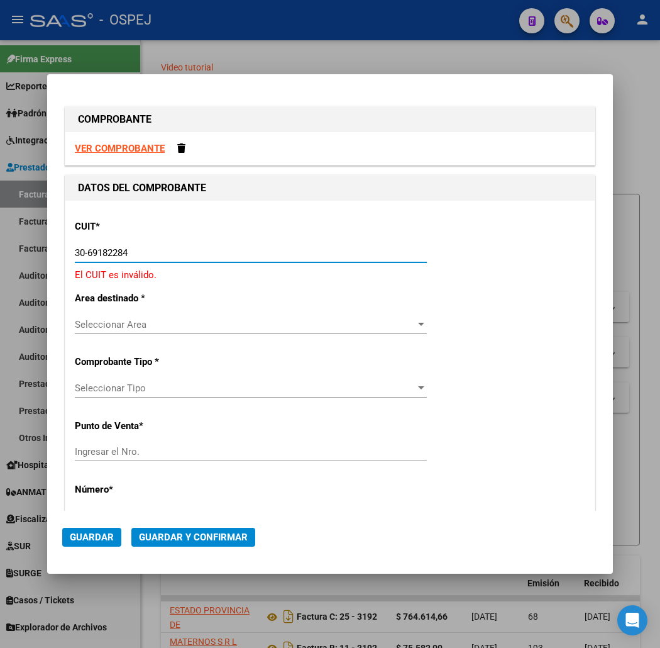
type input "30-69182284-9"
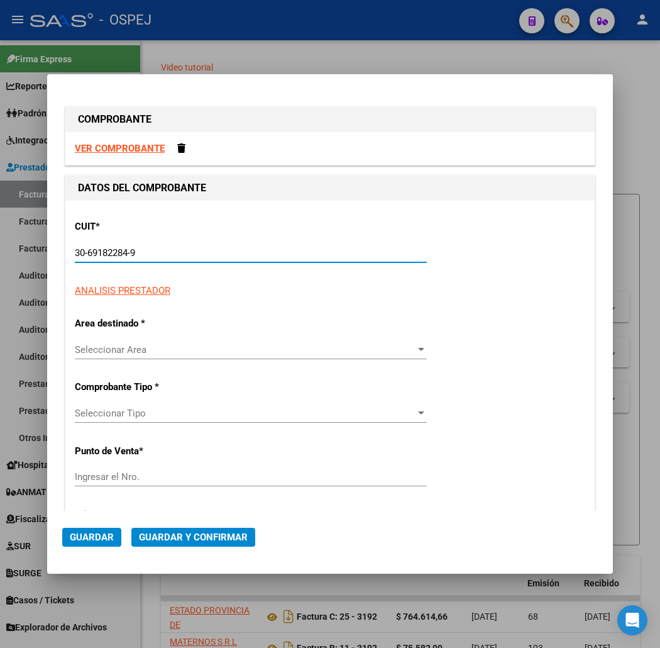
type input "1385"
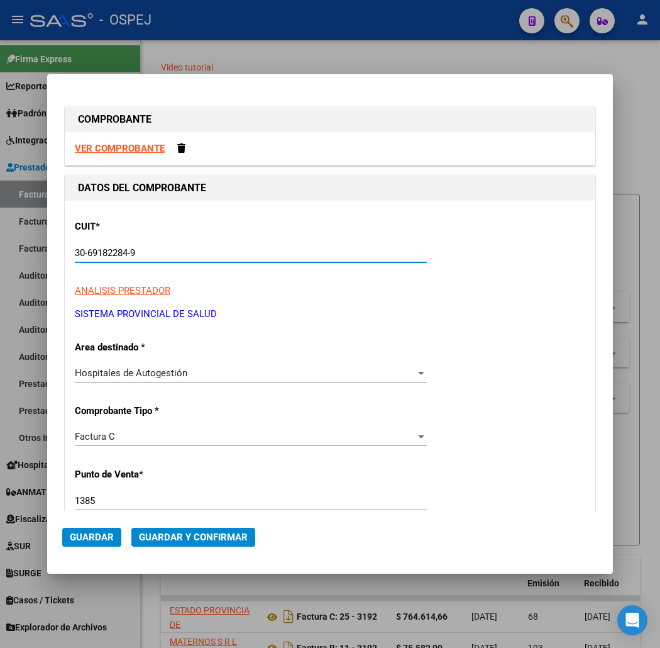
type input "30-69182284-9"
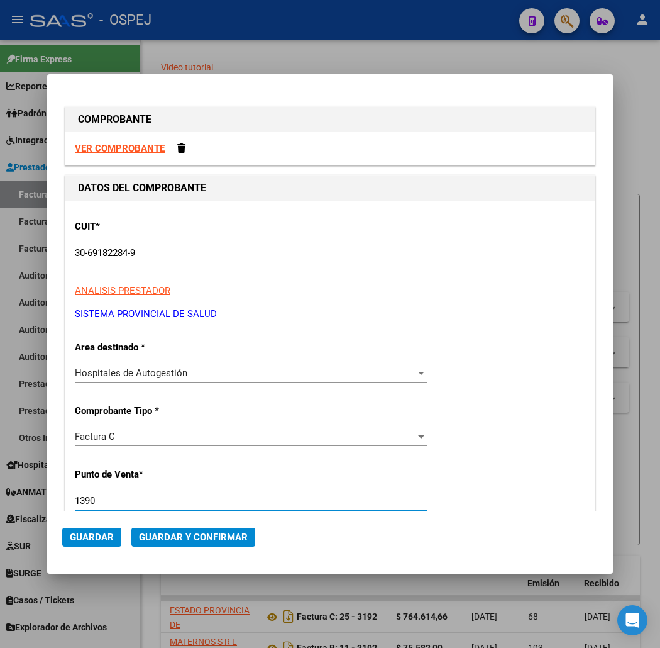
type input "1390"
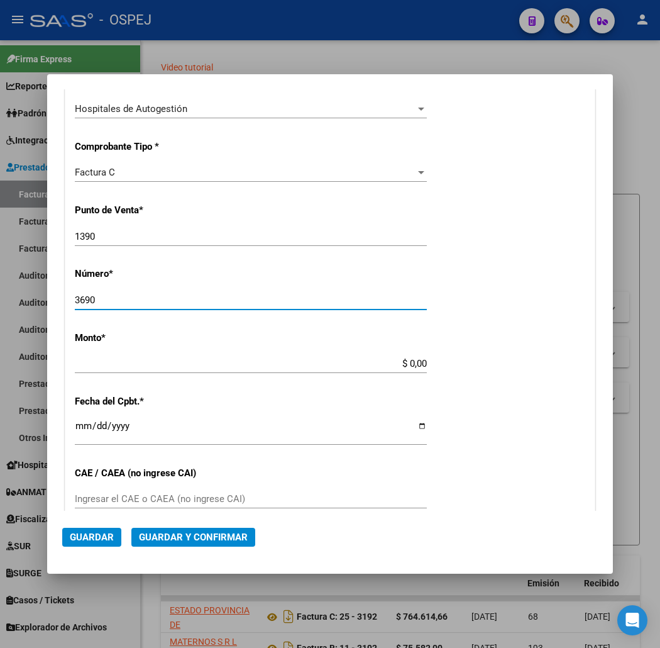
type input "3690"
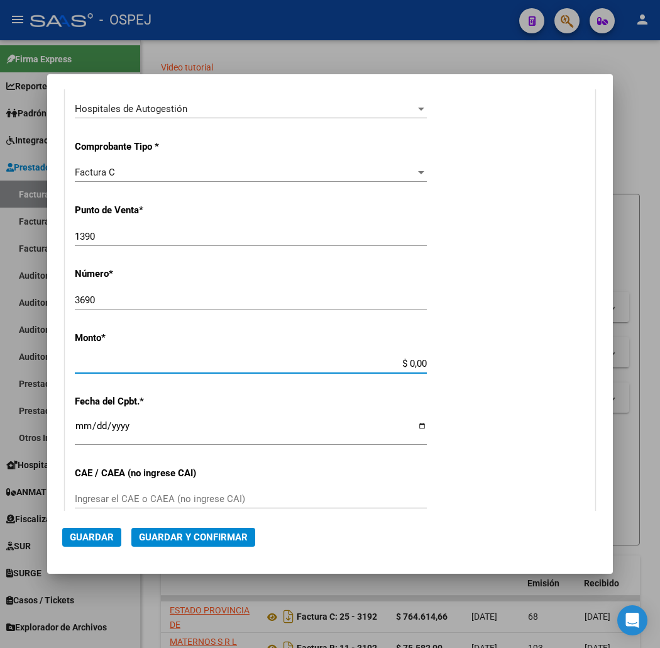
scroll to position [322, 0]
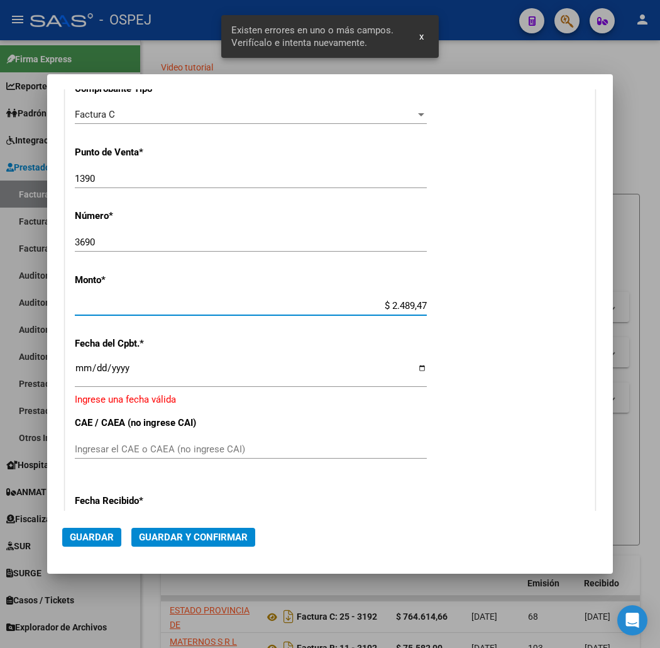
type input "$ 24.894,77"
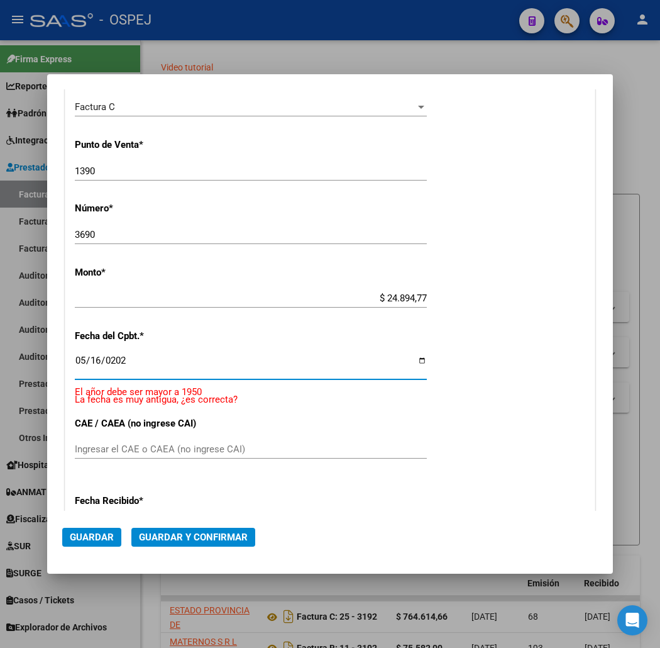
type input "2025-05-16"
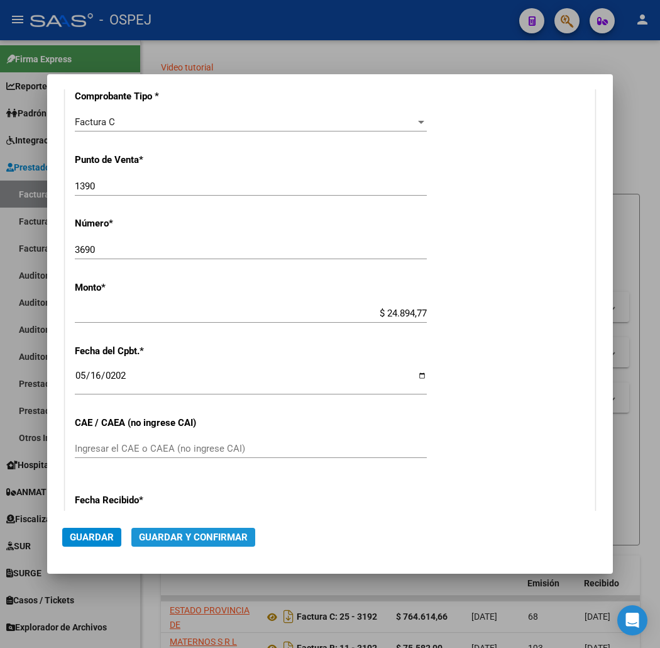
click at [139, 536] on span "Guardar y Confirmar" at bounding box center [193, 536] width 109 height 11
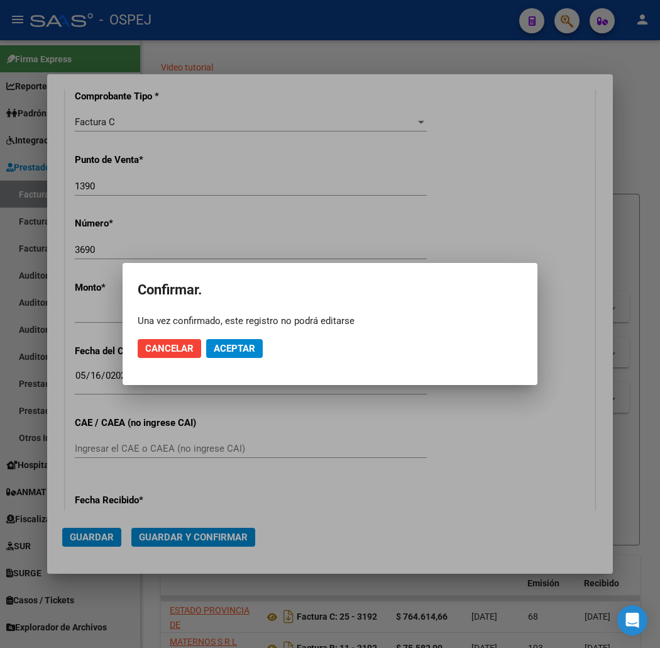
click at [235, 333] on mat-dialog-actions "Cancelar Aceptar" at bounding box center [330, 348] width 385 height 43
click at [236, 349] on span "Aceptar" at bounding box center [234, 348] width 41 height 11
drag, startPoint x: 241, startPoint y: 329, endPoint x: 247, endPoint y: 348, distance: 19.9
click at [241, 334] on mat-dialog-actions "Cancelar Guardar igualmente." at bounding box center [330, 348] width 385 height 43
click at [247, 348] on span "Guardar igualmente." at bounding box center [267, 348] width 106 height 11
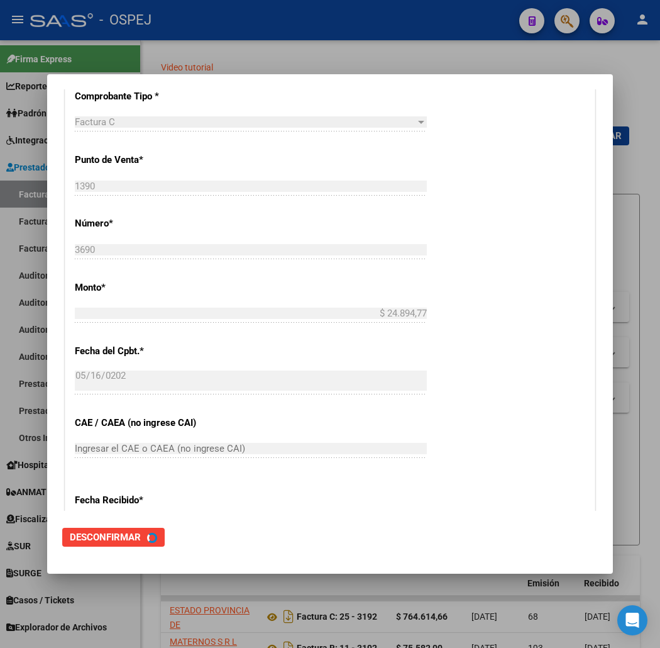
scroll to position [0, 0]
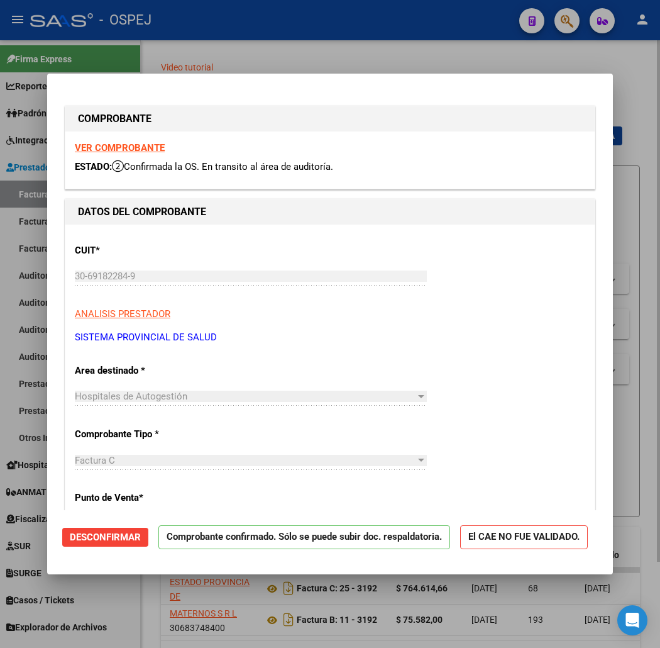
drag, startPoint x: 561, startPoint y: 40, endPoint x: 536, endPoint y: 48, distance: 27.0
click at [561, 40] on div at bounding box center [330, 324] width 660 height 648
type input "$ 0,00"
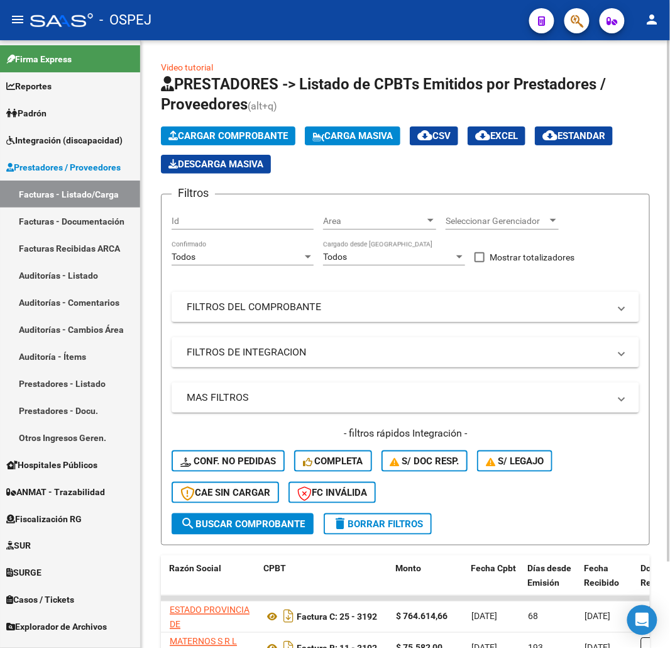
click at [253, 135] on span "Cargar Comprobante" at bounding box center [227, 135] width 119 height 11
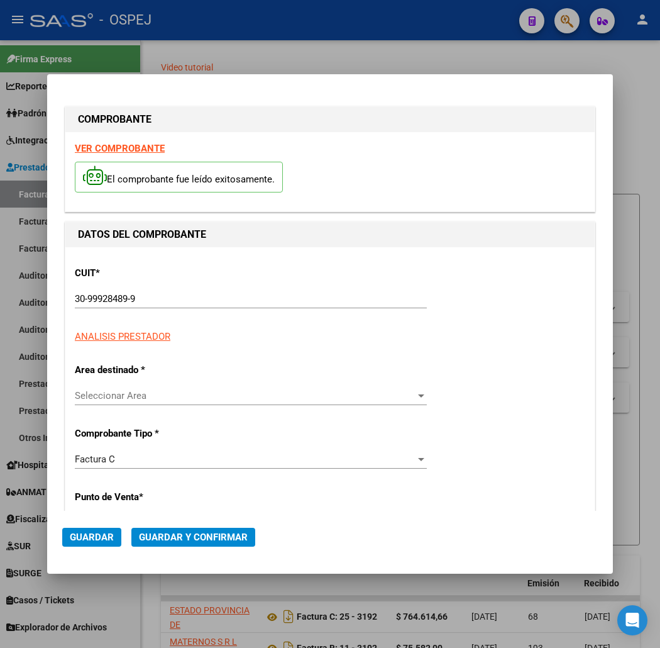
click at [152, 390] on span "Seleccionar Area" at bounding box center [245, 395] width 341 height 11
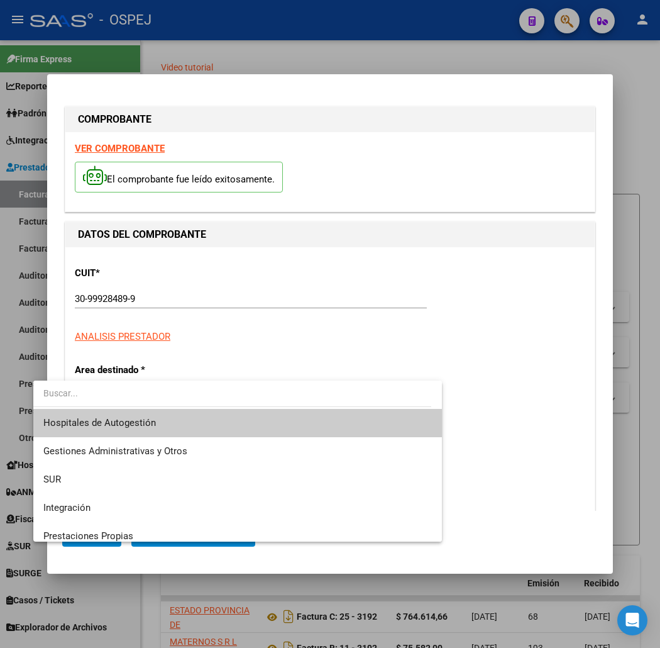
click at [116, 418] on span "Hospitales de Autogestión" at bounding box center [99, 422] width 113 height 11
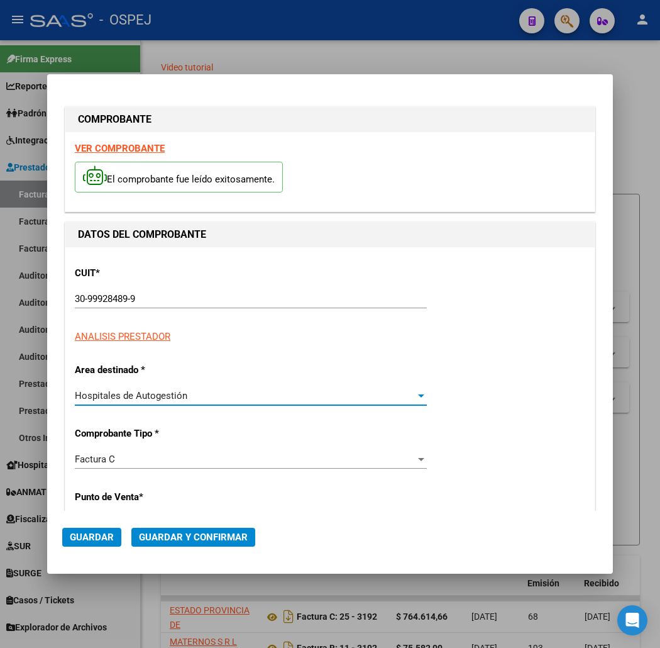
scroll to position [140, 0]
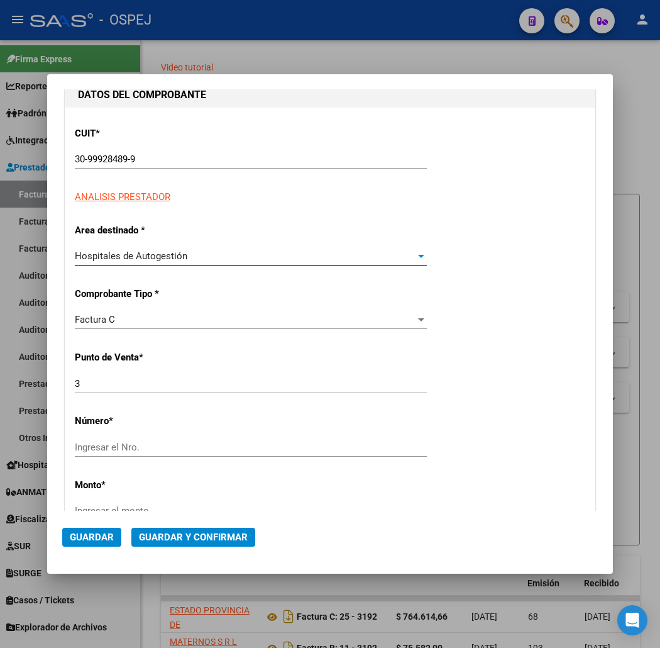
click at [112, 378] on input "3" at bounding box center [251, 383] width 352 height 11
type input "199309"
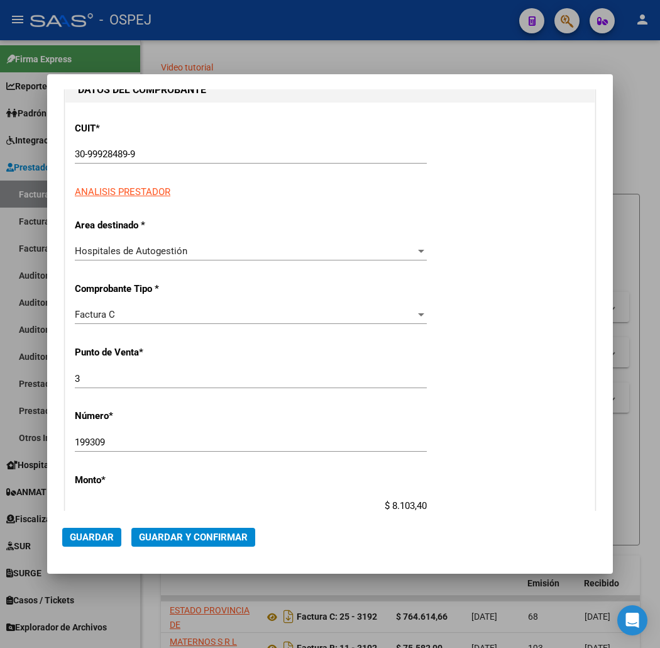
type input "$ 81.034,00"
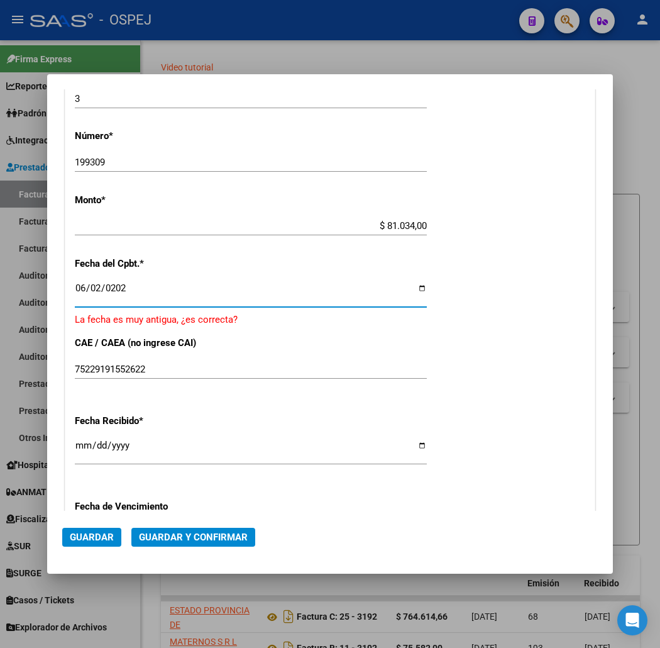
type input "2025-06-02"
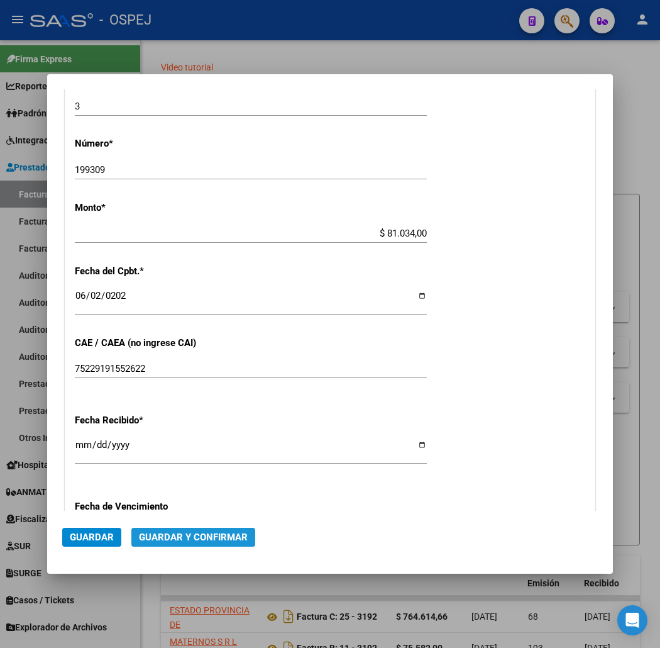
click at [187, 539] on span "Guardar y Confirmar" at bounding box center [193, 536] width 109 height 11
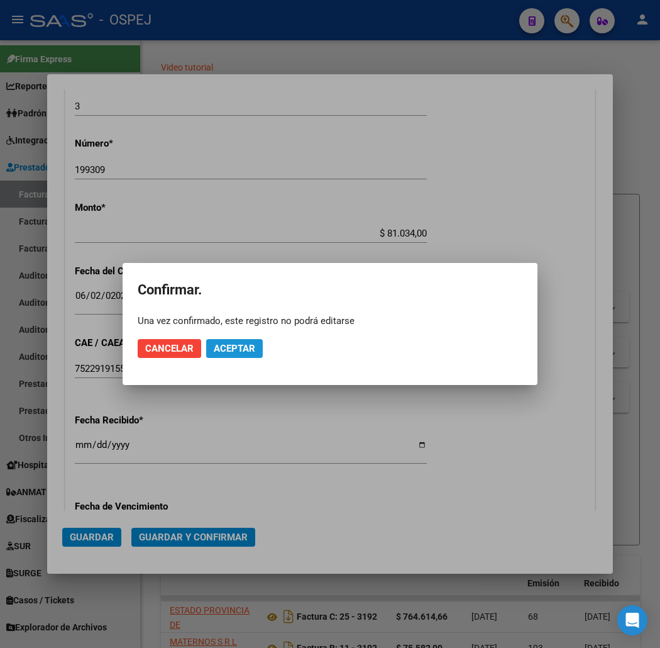
click at [252, 355] on button "Aceptar" at bounding box center [234, 348] width 57 height 19
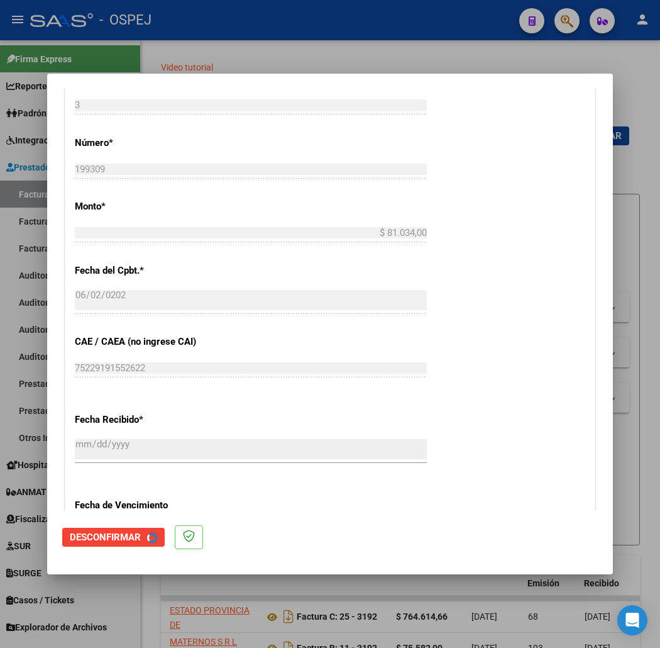
scroll to position [0, 0]
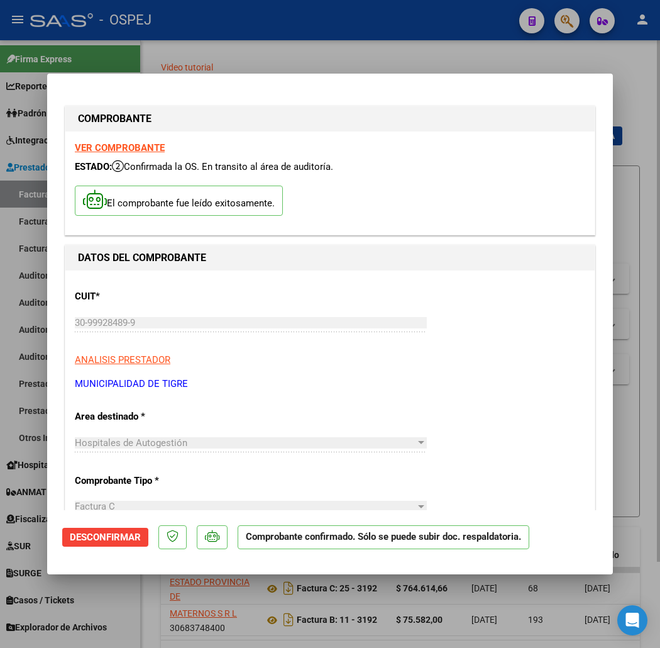
click at [236, 48] on div at bounding box center [330, 324] width 660 height 648
type input "$ 0,00"
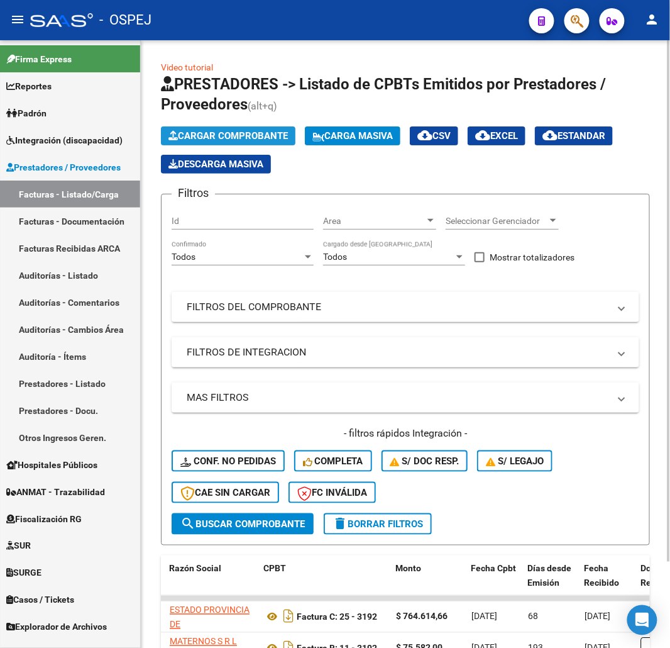
click at [235, 128] on button "Cargar Comprobante" at bounding box center [228, 135] width 135 height 19
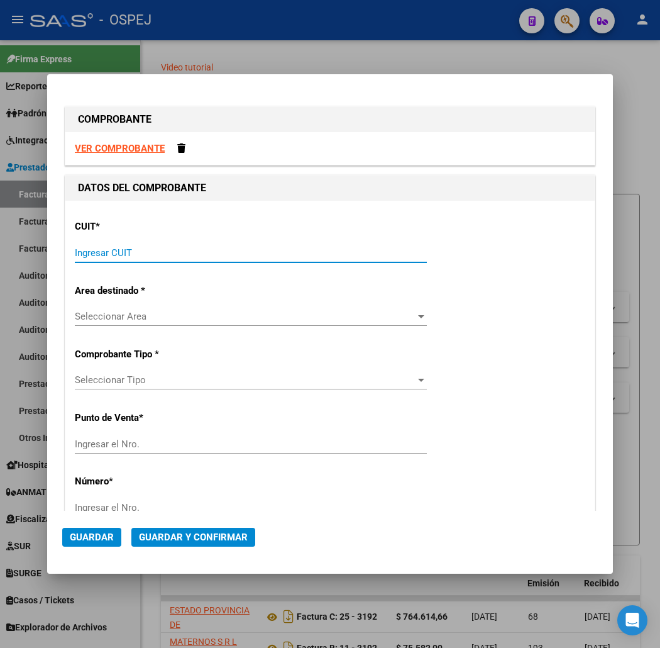
click at [236, 250] on input "Ingresar CUIT" at bounding box center [251, 252] width 352 height 11
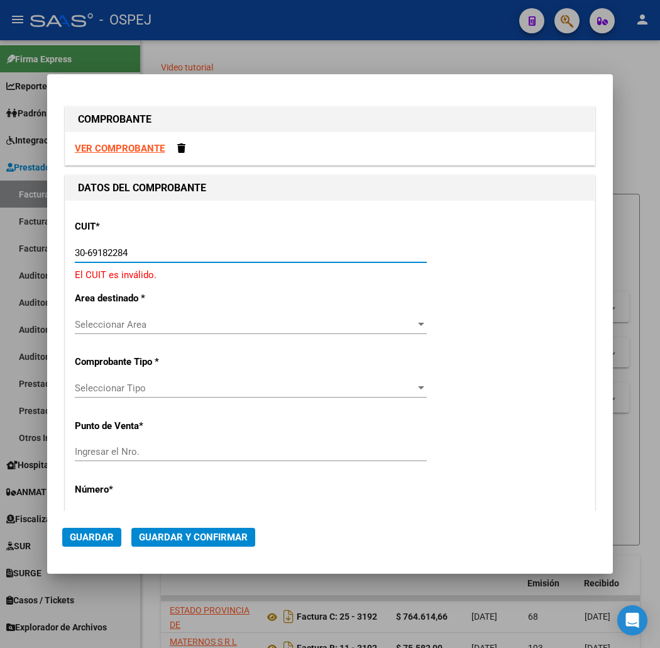
type input "30-69182284-9"
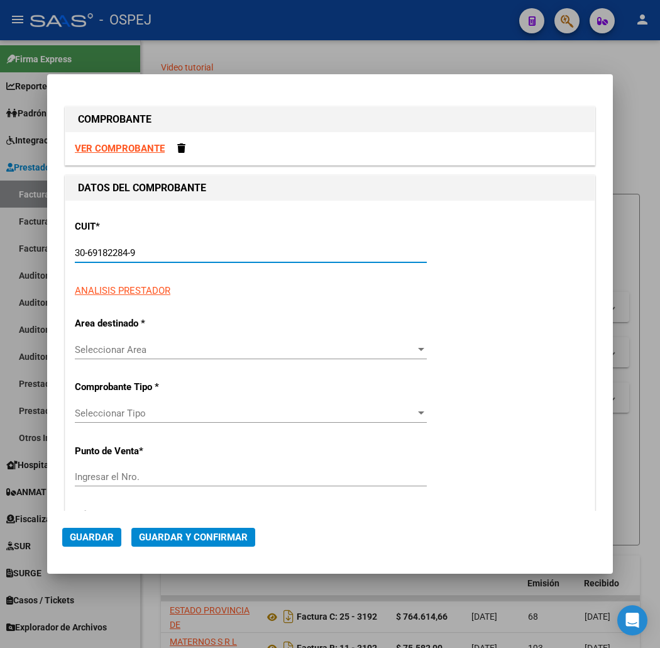
type input "1390"
type input "30-69182284-9"
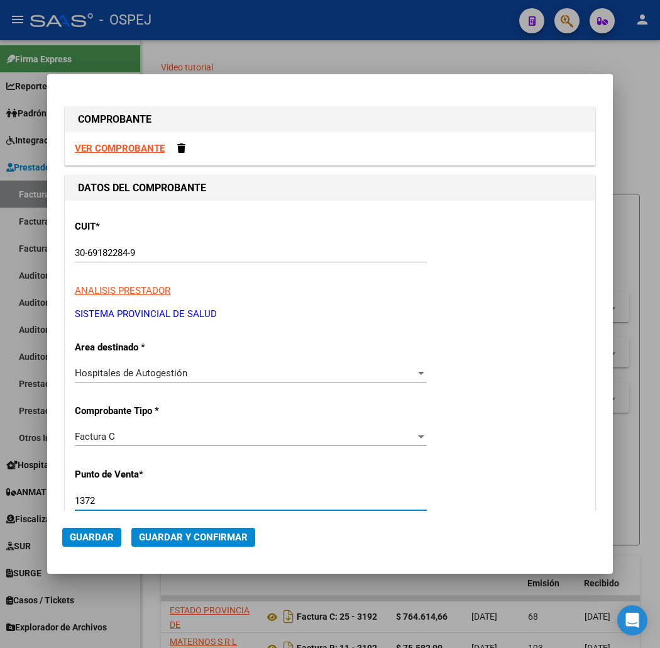
type input "1372"
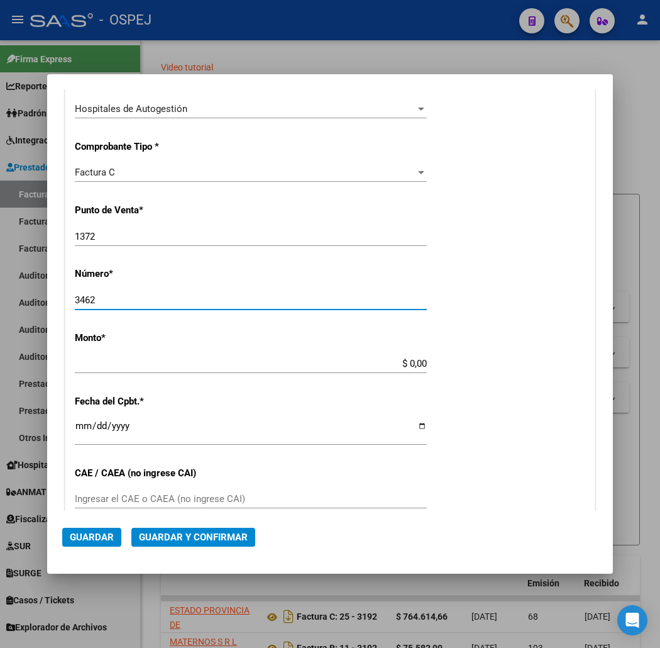
type input "3462"
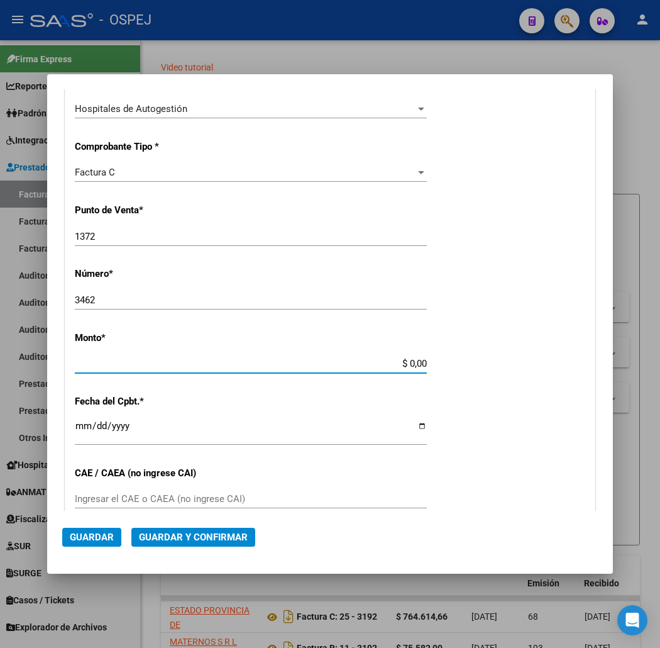
scroll to position [322, 0]
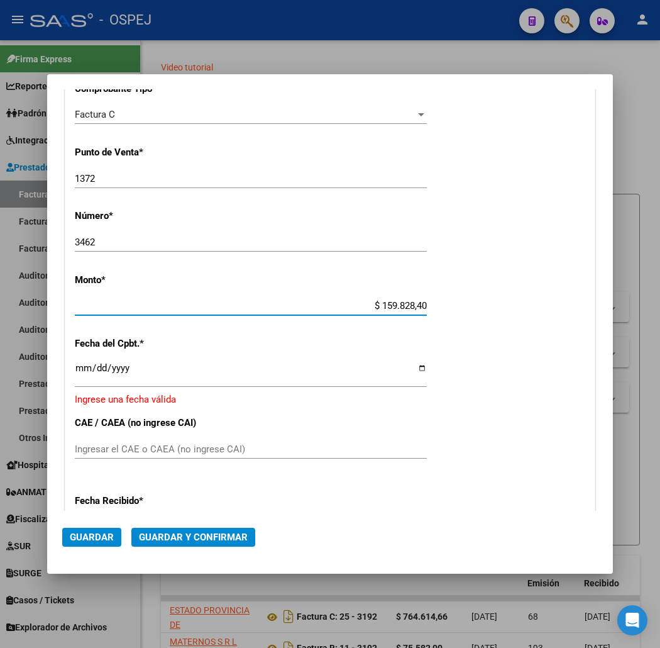
type input "$ 158.828,40"
click at [65, 355] on div "CUIT * 30-69182284-9 Ingresar CUIT ANALISIS PRESTADOR SISTEMA PROVINCIAL DE SAL…" at bounding box center [329, 328] width 529 height 899
click at [75, 366] on input "Ingresar la fecha" at bounding box center [251, 373] width 352 height 20
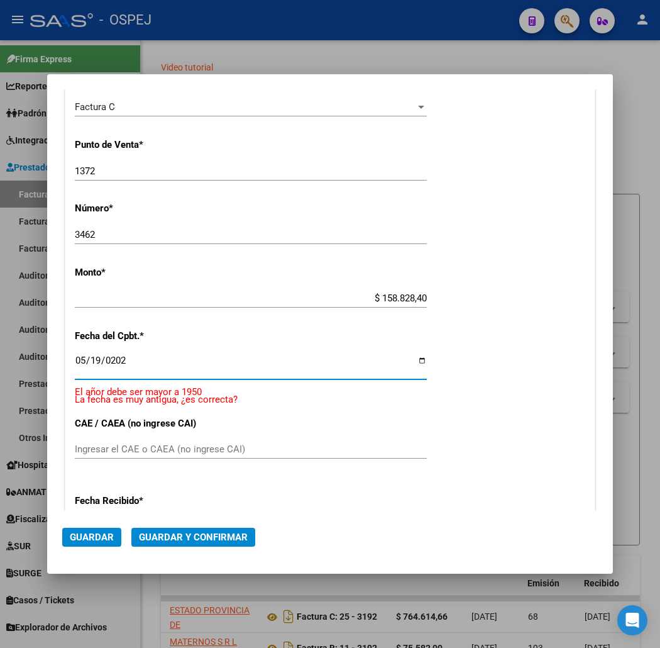
type input "2025-05-19"
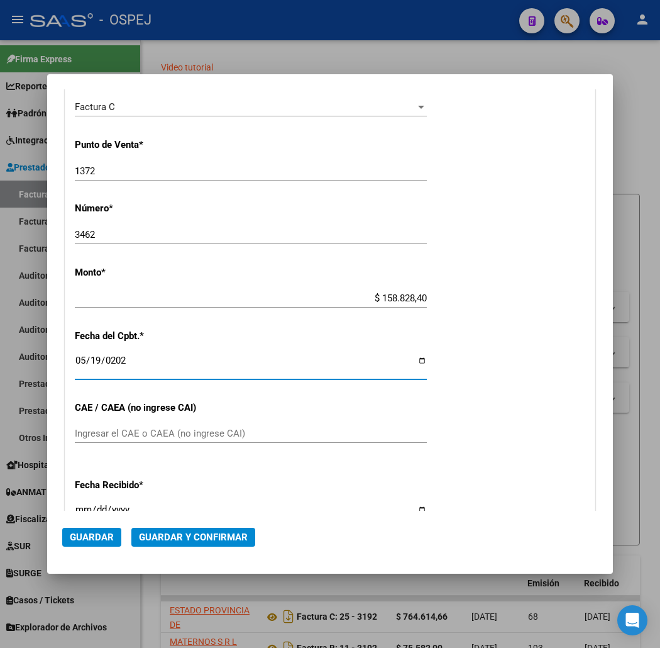
scroll to position [314, 0]
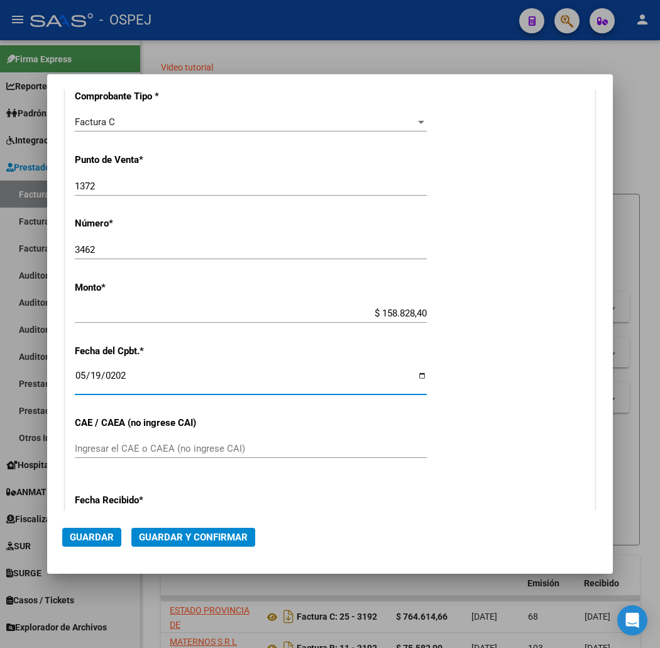
click at [225, 536] on button "Guardar y Confirmar" at bounding box center [193, 536] width 124 height 19
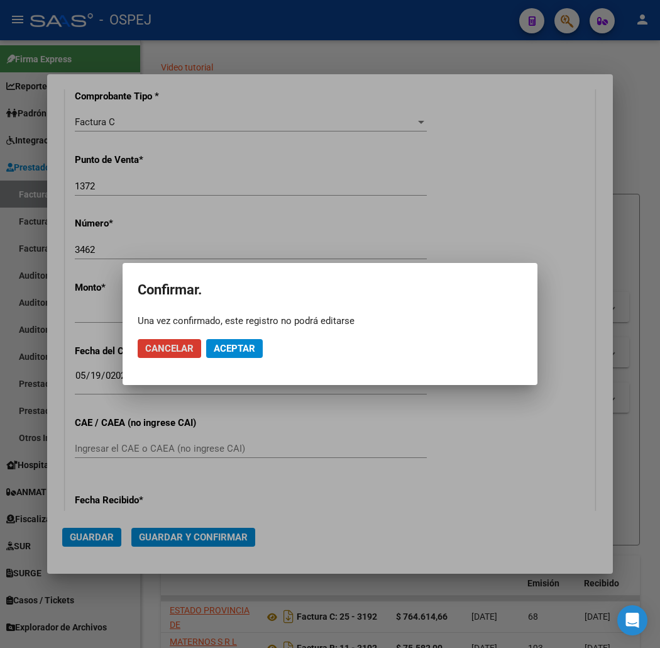
click at [241, 338] on mat-dialog-actions "Cancelar Aceptar" at bounding box center [330, 348] width 385 height 43
click at [240, 339] on button "Aceptar" at bounding box center [234, 348] width 57 height 19
click at [280, 352] on span "Guardar igualmente." at bounding box center [267, 348] width 106 height 11
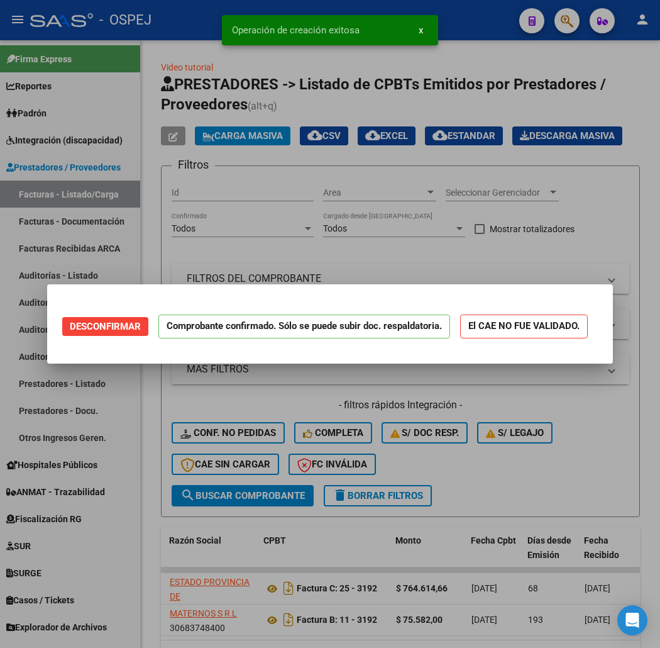
scroll to position [0, 0]
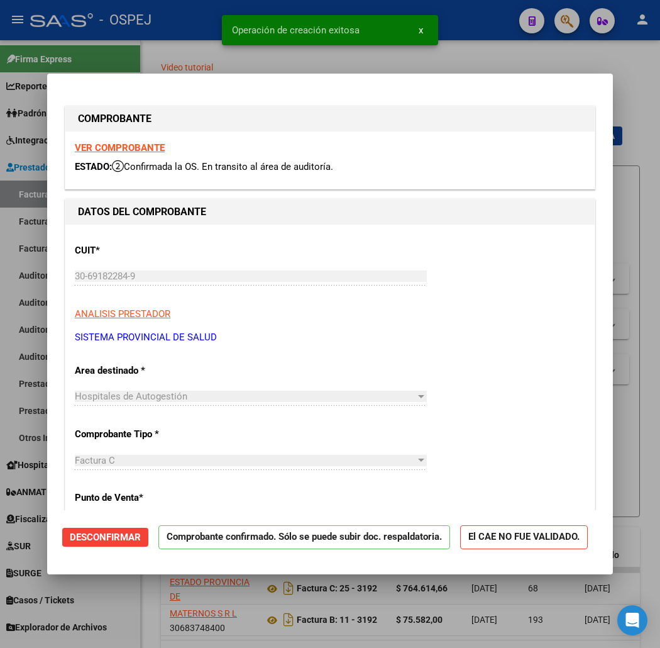
click at [181, 35] on div at bounding box center [330, 324] width 660 height 648
type input "$ 0,00"
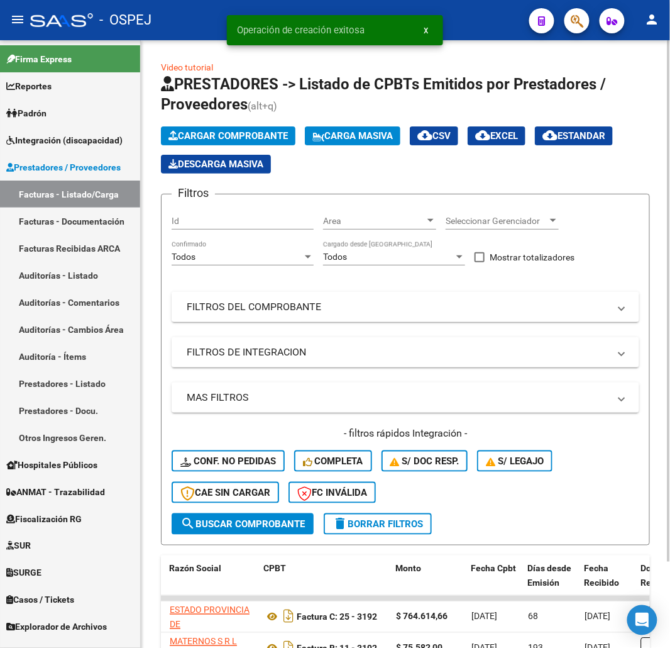
click at [242, 140] on span "Cargar Comprobante" at bounding box center [227, 135] width 119 height 11
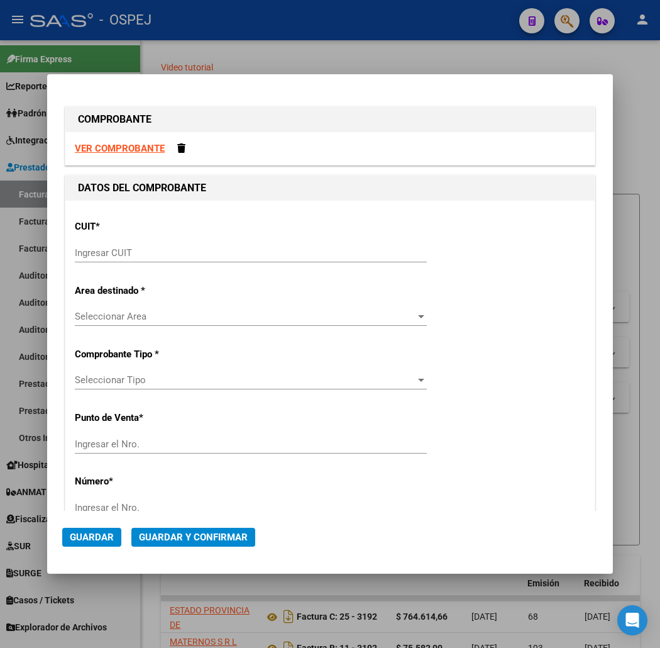
click at [284, 240] on div "CUIT * Ingresar CUIT" at bounding box center [330, 241] width 510 height 63
click at [314, 239] on div "CUIT * Ingresar CUIT" at bounding box center [330, 241] width 510 height 63
click at [322, 249] on input "Ingresar CUIT" at bounding box center [251, 252] width 352 height 11
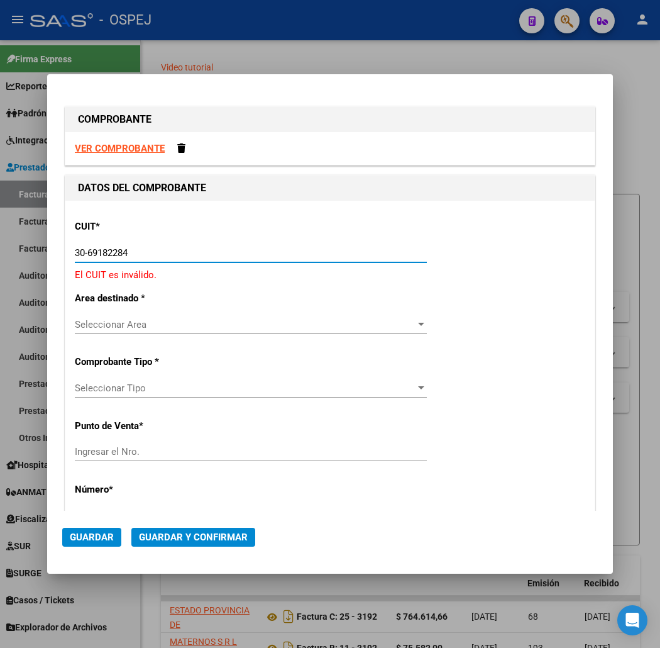
type input "30-69182284-9"
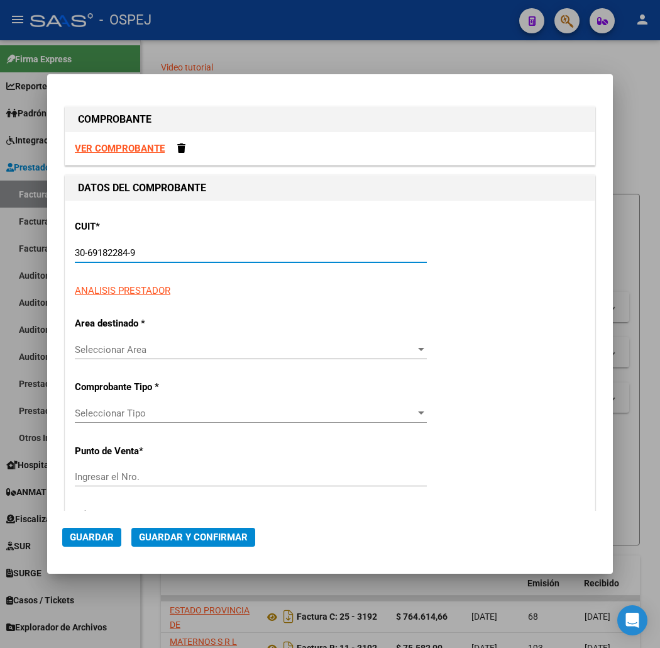
type input "1372"
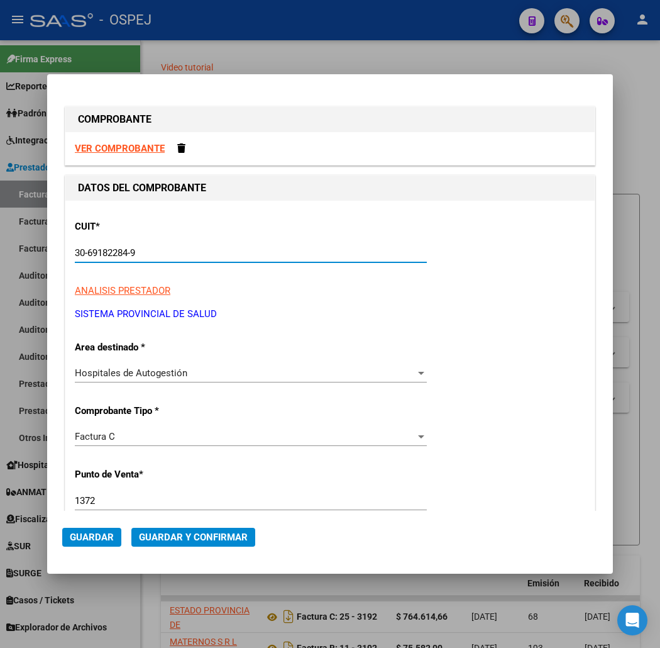
scroll to position [140, 0]
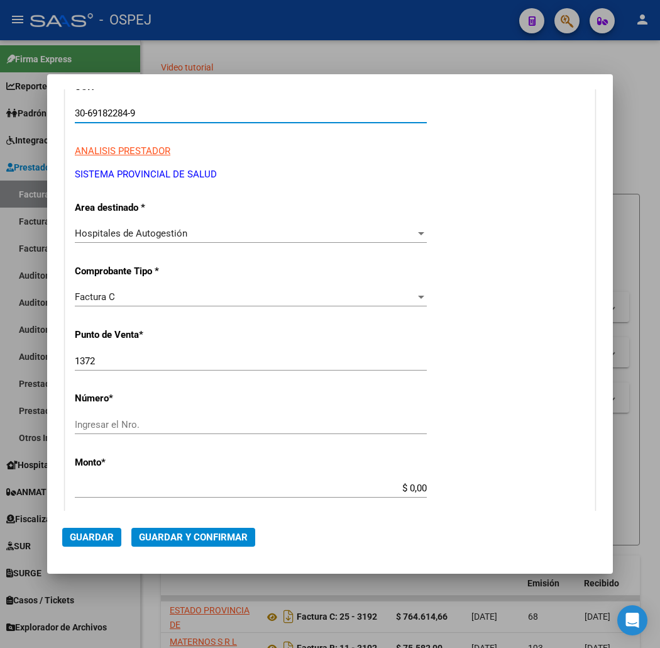
type input "30-69182284-9"
click at [108, 361] on input "1372" at bounding box center [251, 360] width 352 height 11
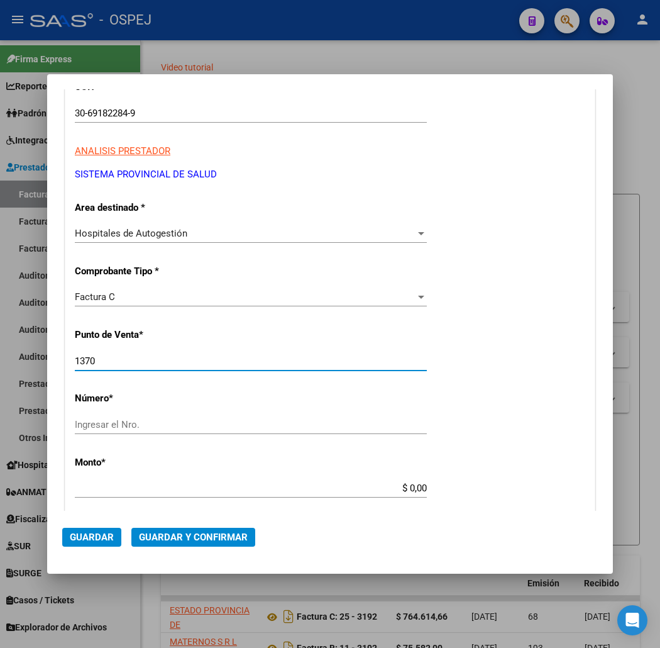
type input "1369"
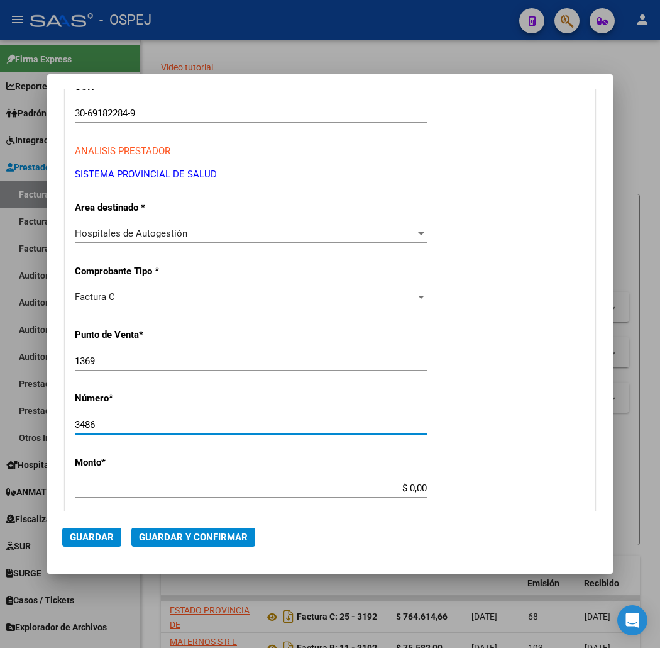
scroll to position [279, 0]
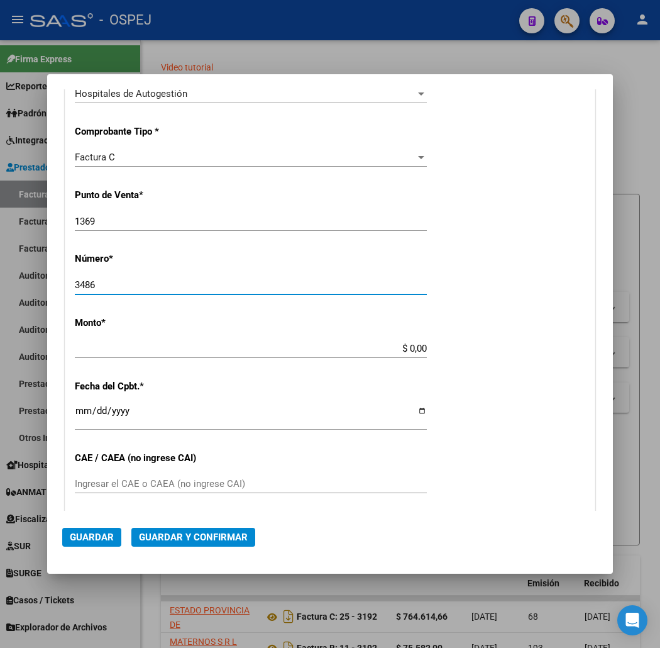
type input "3486"
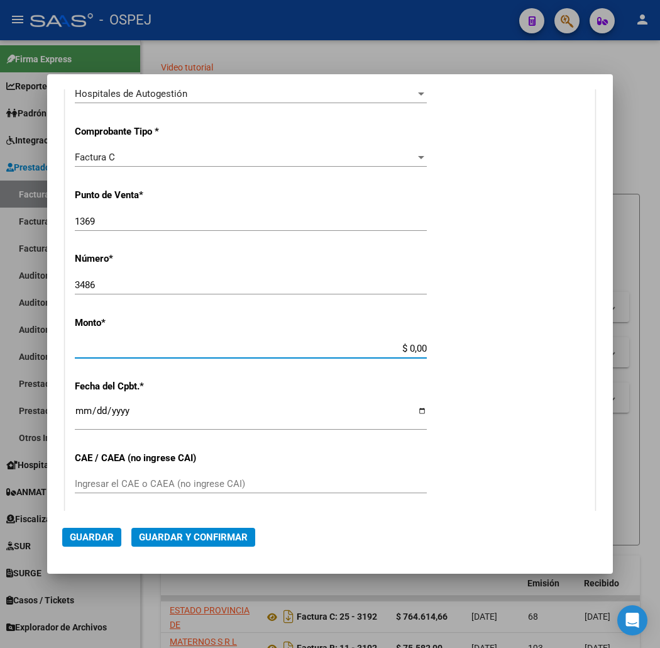
click at [426, 344] on input "$ 0,00" at bounding box center [251, 348] width 352 height 11
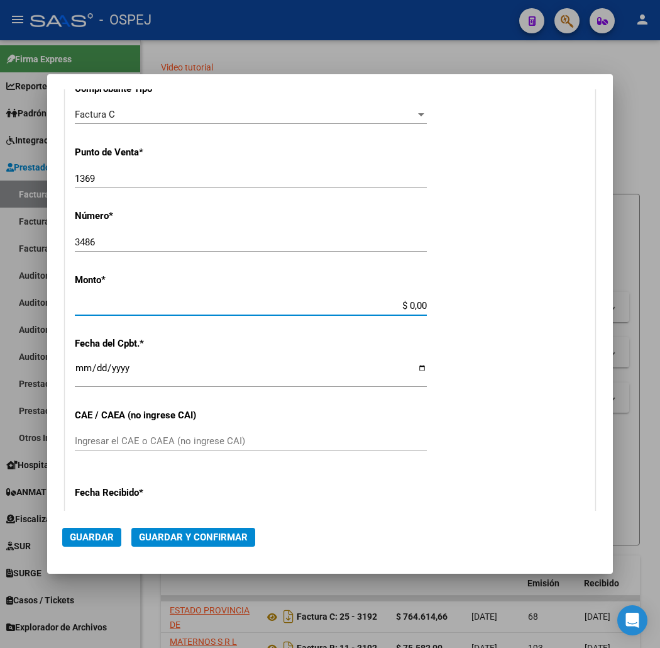
click at [431, 346] on div "CUIT * 30-69182284-9 Ingresar CUIT ANALISIS PRESTADOR SISTEMA PROVINCIAL DE SAL…" at bounding box center [329, 324] width 529 height 891
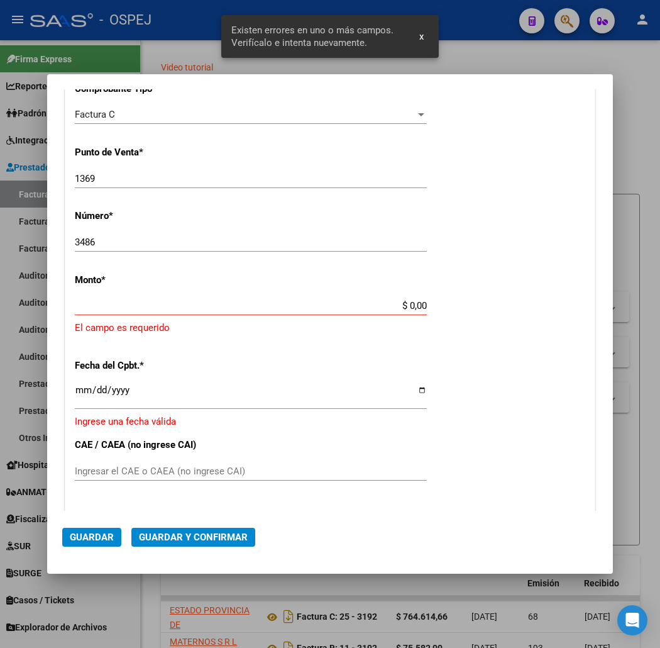
click at [427, 302] on input "$ 0,00" at bounding box center [251, 305] width 352 height 11
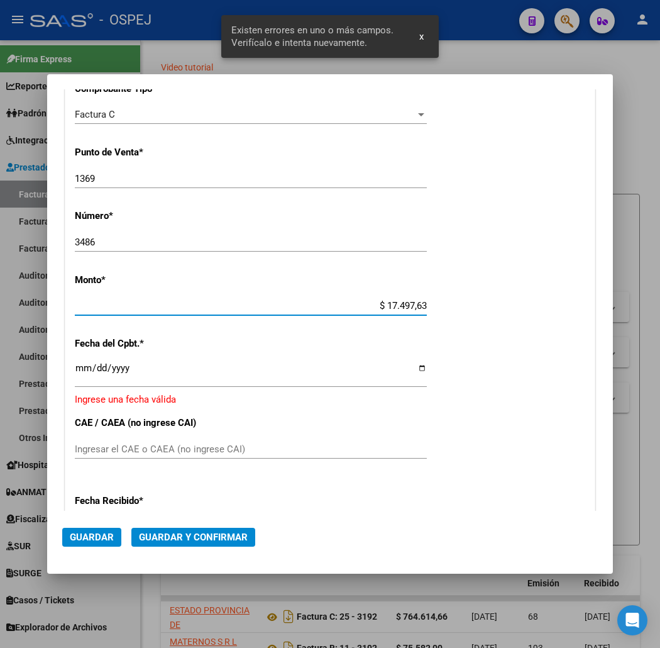
type input "$ 174.976,38"
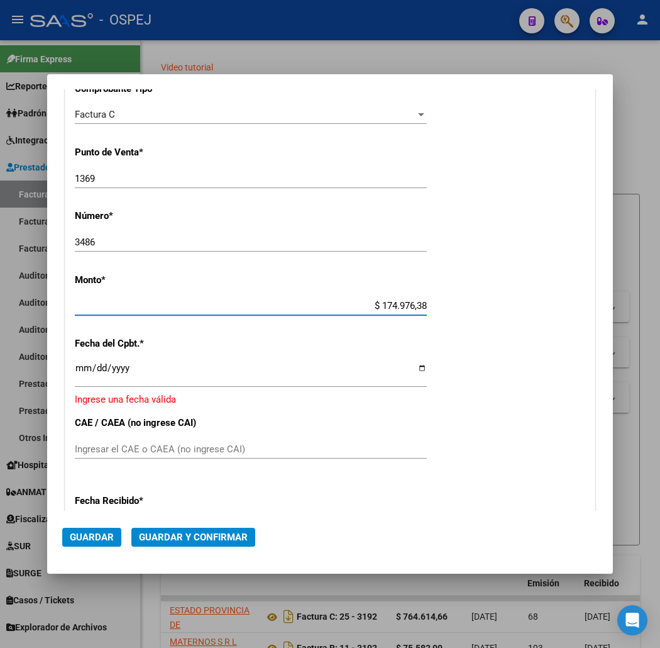
drag, startPoint x: 52, startPoint y: 372, endPoint x: 238, endPoint y: 382, distance: 185.7
click at [75, 369] on input "Ingresar la fecha" at bounding box center [251, 373] width 352 height 20
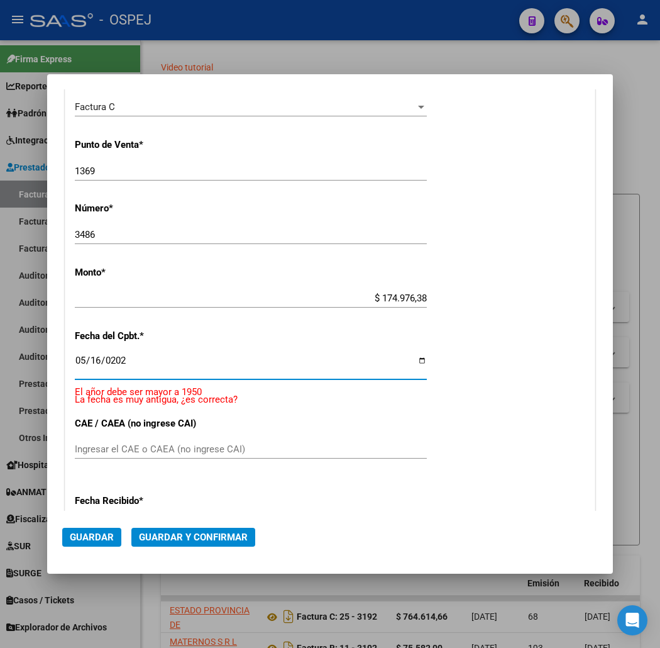
type input "2025-05-16"
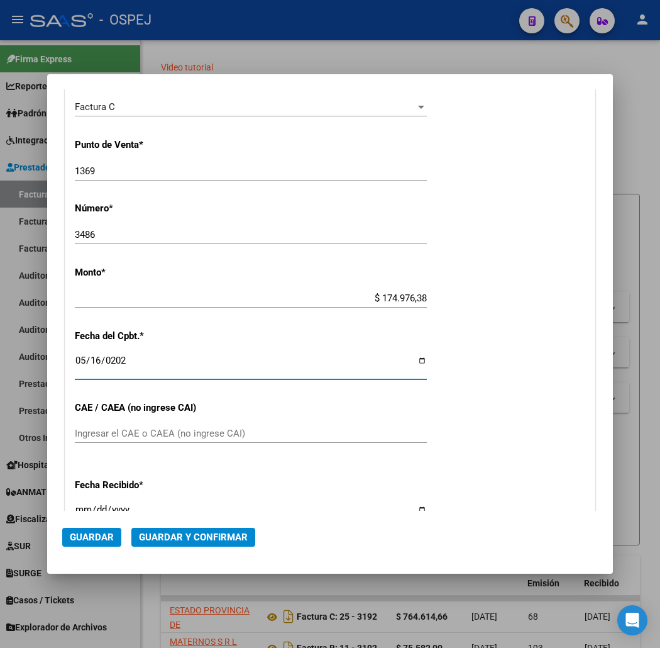
scroll to position [314, 0]
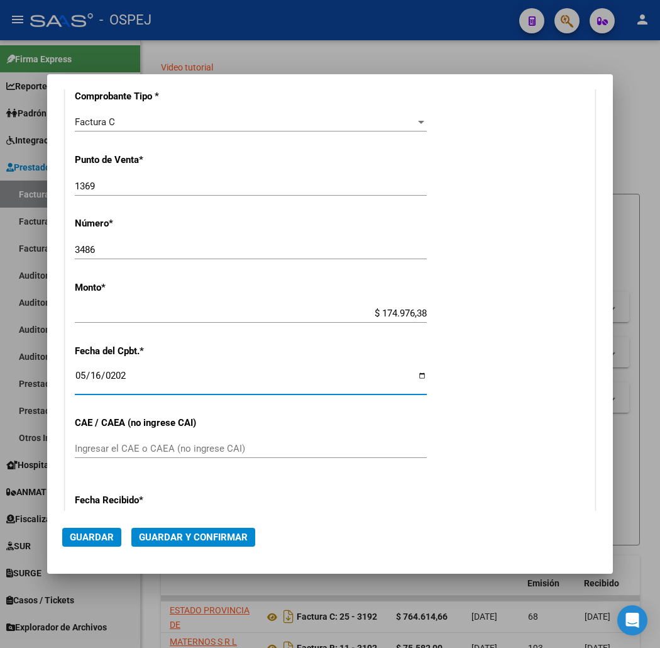
click at [196, 539] on button "Guardar y Confirmar" at bounding box center [193, 536] width 124 height 19
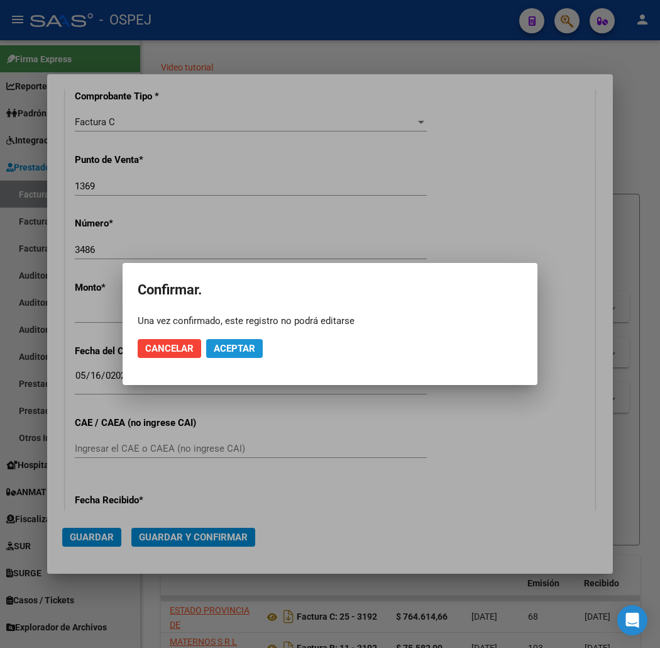
click at [241, 341] on button "Aceptar" at bounding box center [234, 348] width 57 height 19
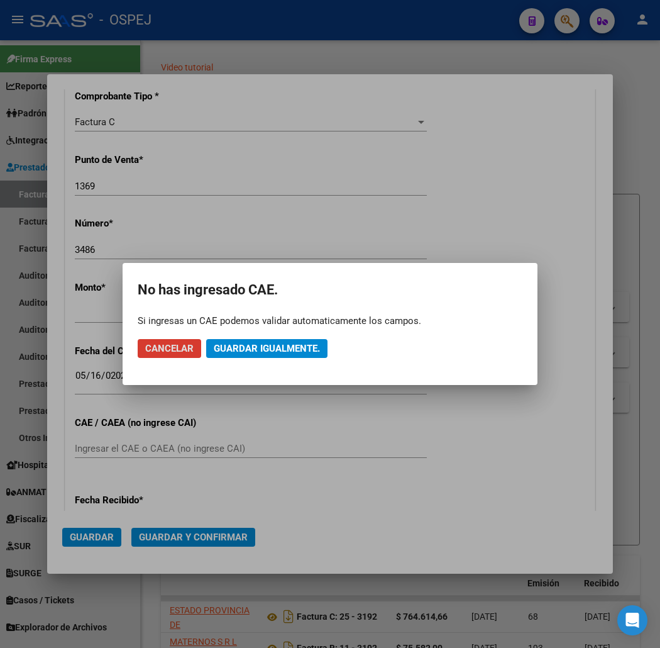
click at [249, 350] on span "Guardar igualmente." at bounding box center [267, 348] width 106 height 11
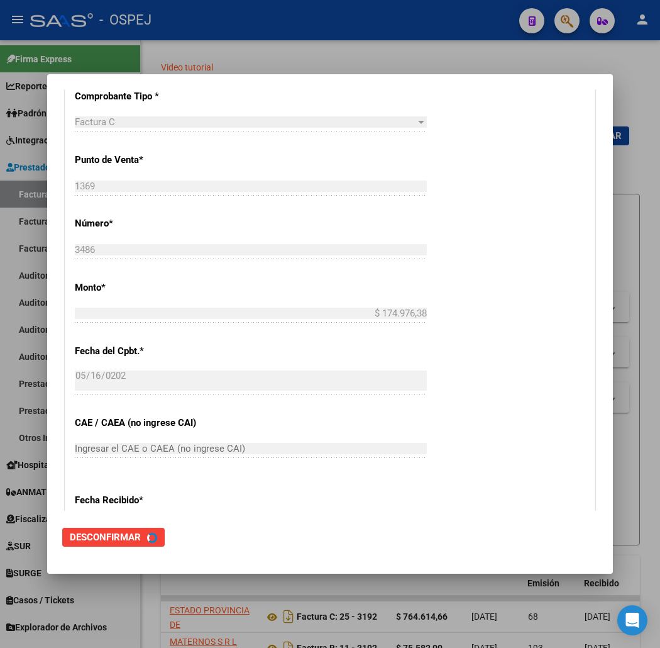
scroll to position [0, 0]
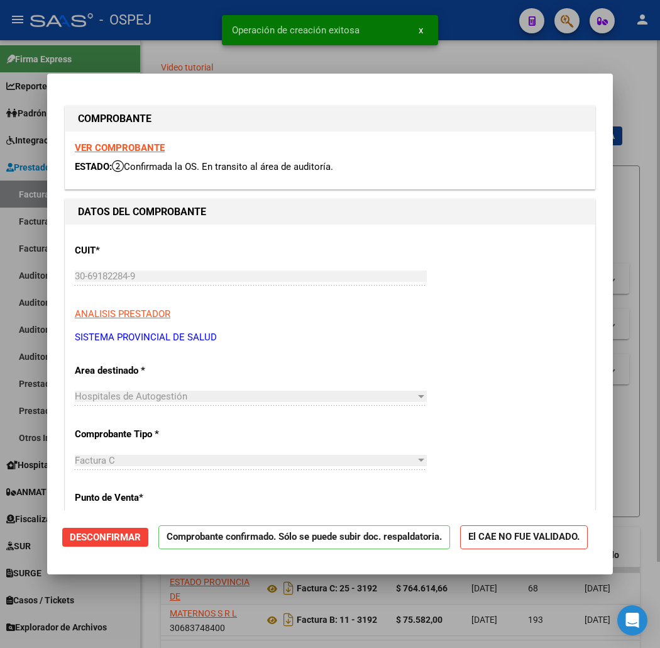
click at [206, 46] on div at bounding box center [330, 324] width 660 height 648
type input "$ 0,00"
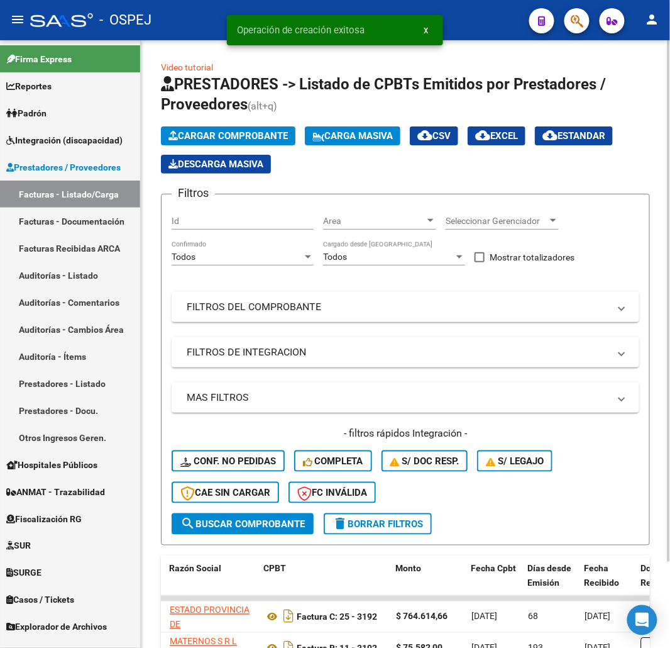
click at [240, 140] on span "Cargar Comprobante" at bounding box center [227, 135] width 119 height 11
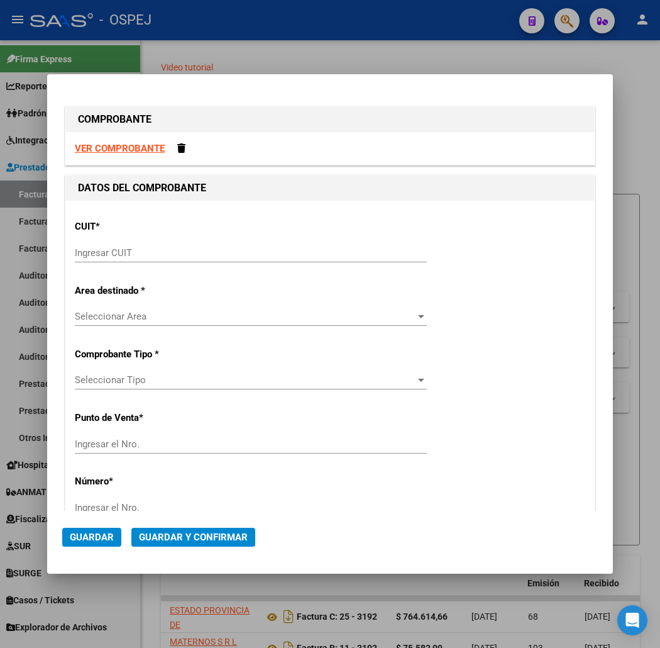
click at [136, 247] on input "Ingresar CUIT" at bounding box center [251, 252] width 352 height 11
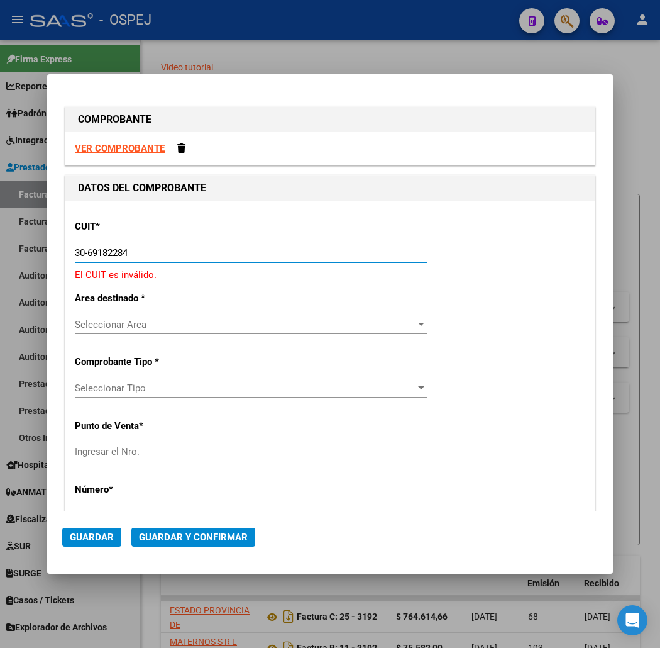
type input "30-69182284-9"
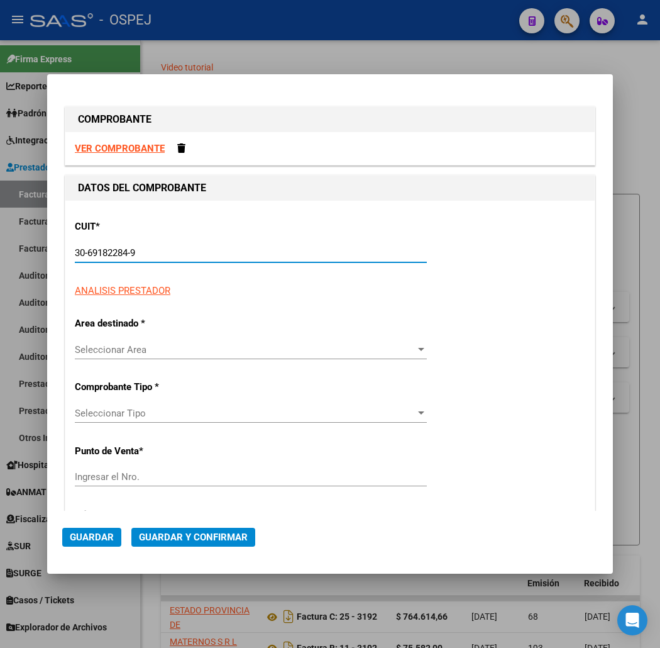
type input "1369"
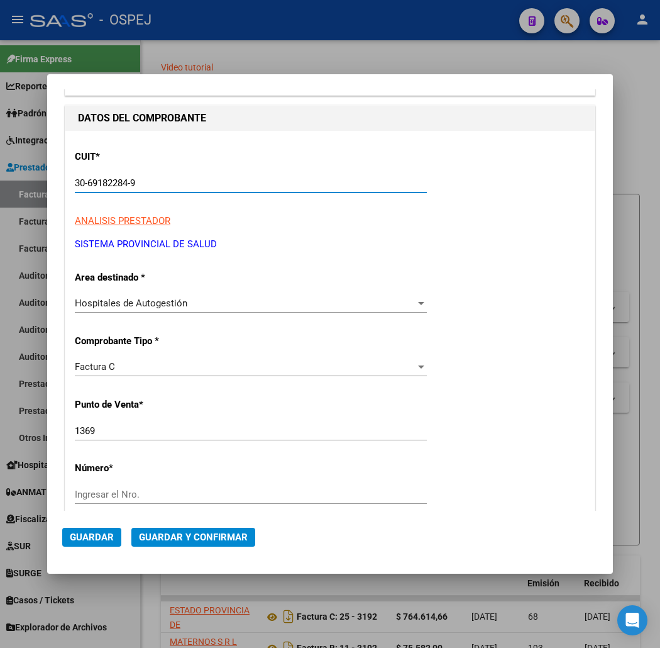
type input "30-69182284-9"
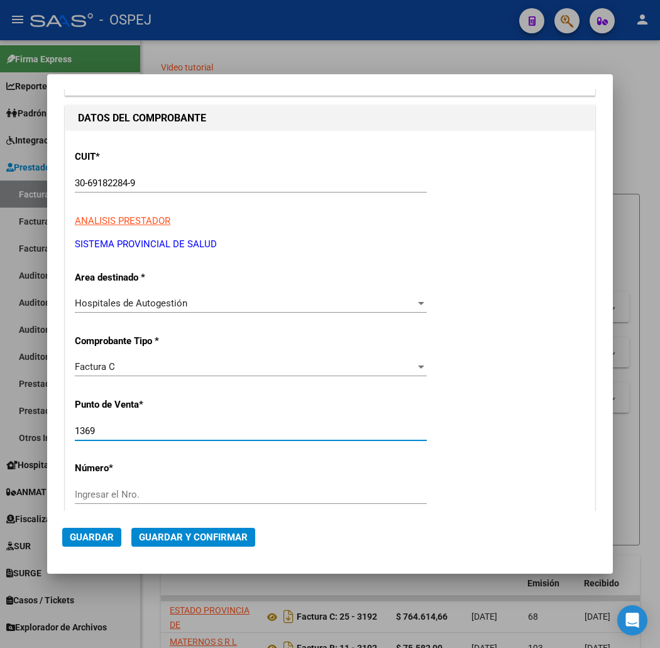
click at [90, 429] on input "1369" at bounding box center [251, 430] width 352 height 11
type input "1363"
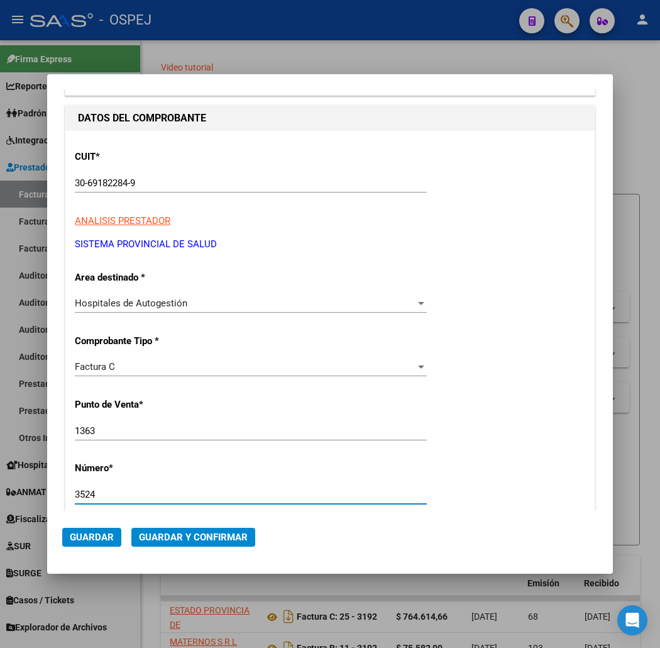
type input "3524"
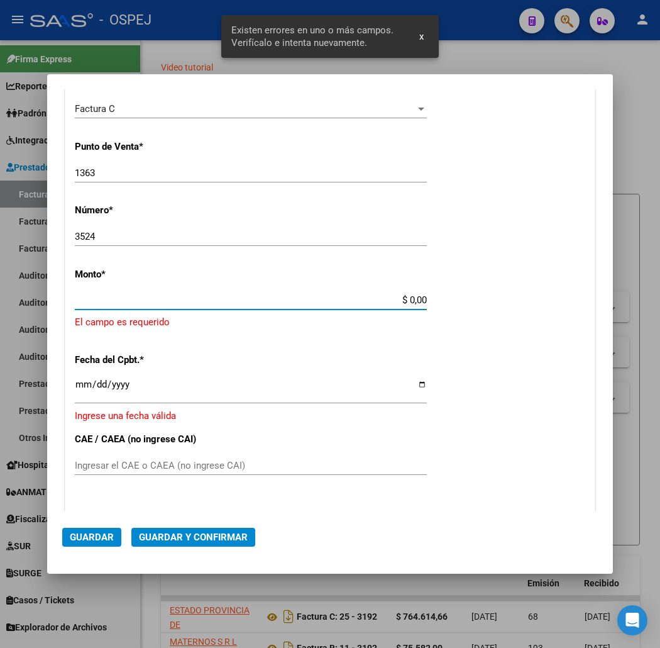
scroll to position [322, 0]
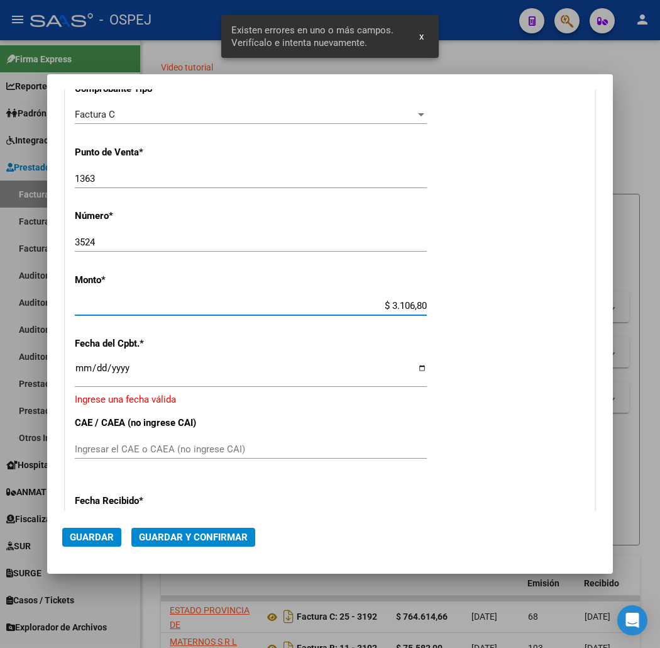
type input "$ 31.068,05"
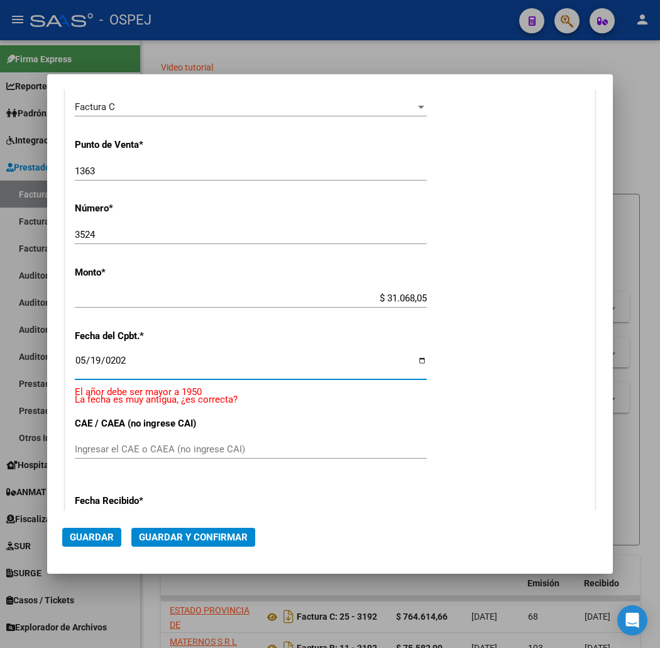
type input "2025-05-19"
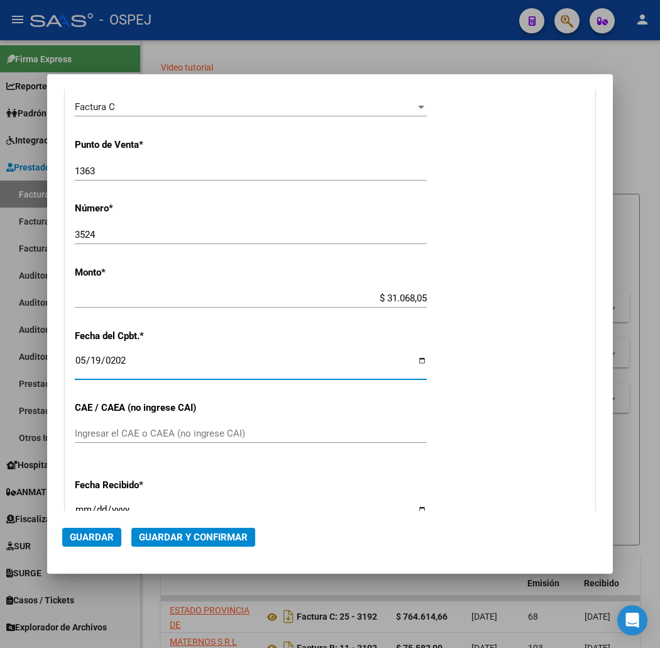
scroll to position [314, 0]
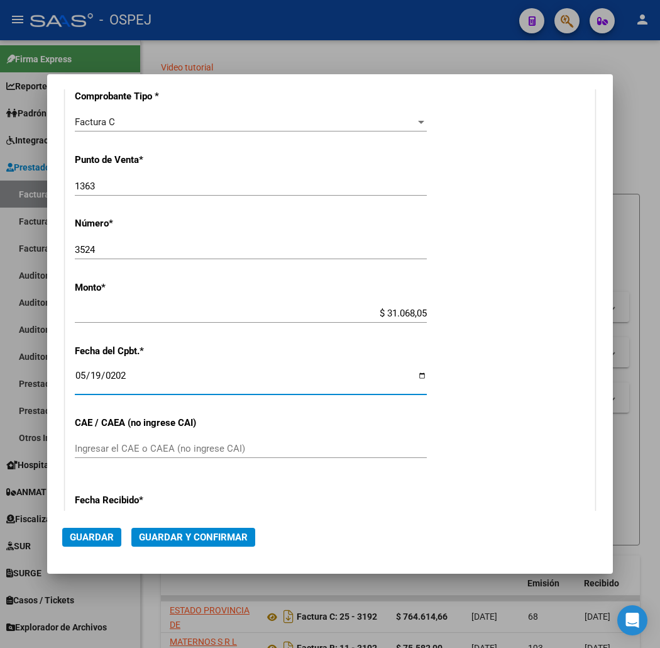
click at [139, 531] on span "Guardar y Confirmar" at bounding box center [193, 536] width 109 height 11
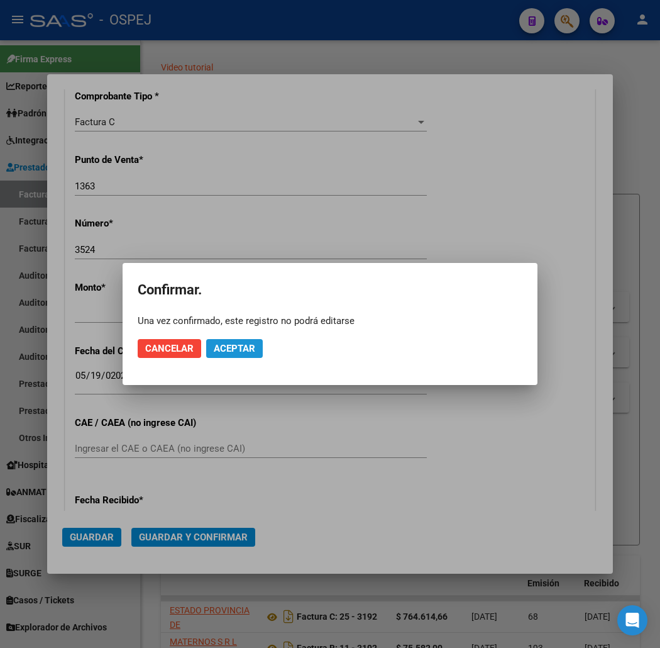
click at [211, 349] on button "Aceptar" at bounding box center [234, 348] width 57 height 19
click at [212, 353] on button "Guardar igualmente." at bounding box center [266, 348] width 121 height 19
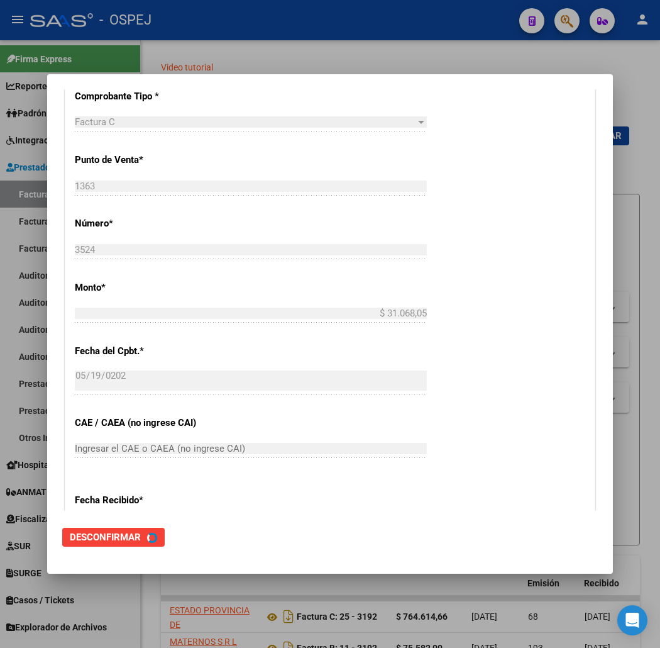
scroll to position [0, 0]
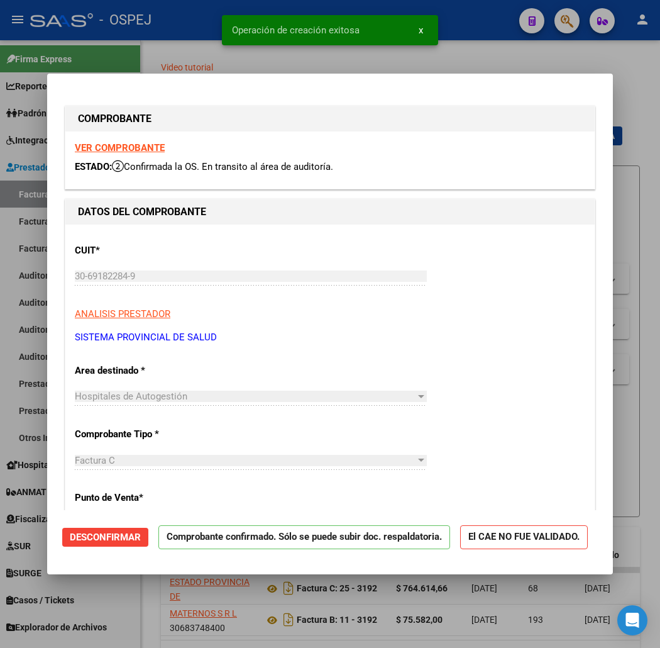
click at [250, 41] on snack-bar-container "Operación de creación exitosa x" at bounding box center [330, 30] width 216 height 30
click at [185, 58] on div at bounding box center [330, 324] width 660 height 648
type input "$ 0,00"
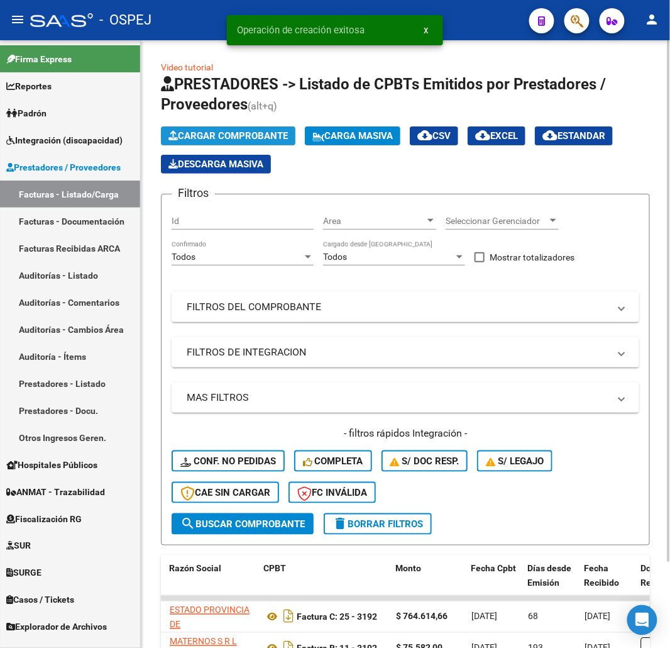
click at [238, 141] on span "Cargar Comprobante" at bounding box center [227, 135] width 119 height 11
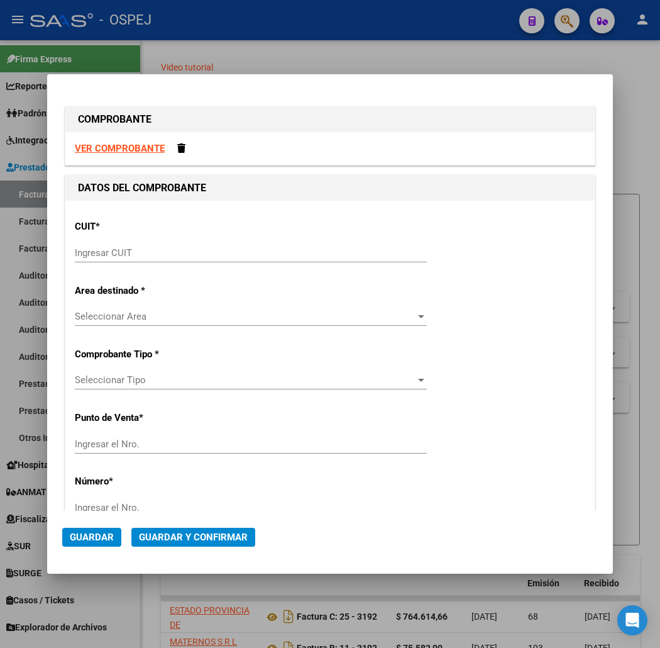
click at [174, 263] on div "Ingresar CUIT" at bounding box center [251, 258] width 352 height 31
drag, startPoint x: 191, startPoint y: 268, endPoint x: 202, endPoint y: 258, distance: 15.1
click at [193, 267] on div "Ingresar CUIT" at bounding box center [251, 258] width 352 height 31
click at [202, 255] on input "Ingresar CUIT" at bounding box center [251, 252] width 352 height 11
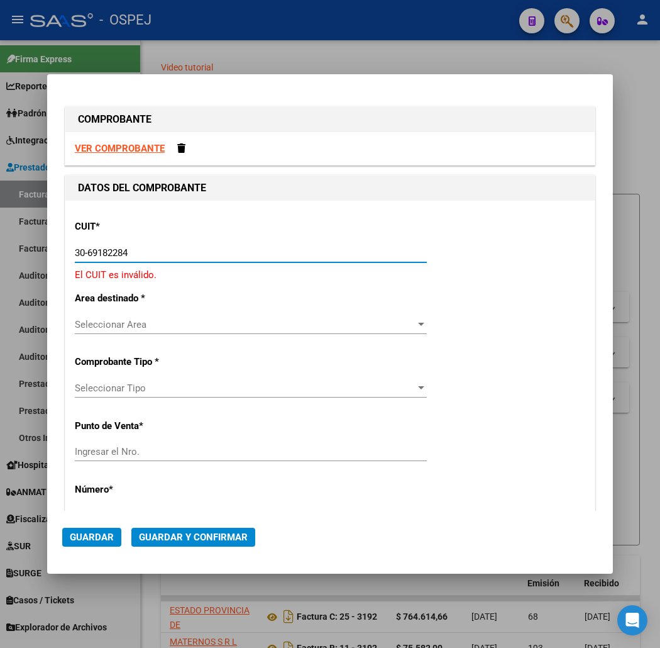
type input "30-69182284-9"
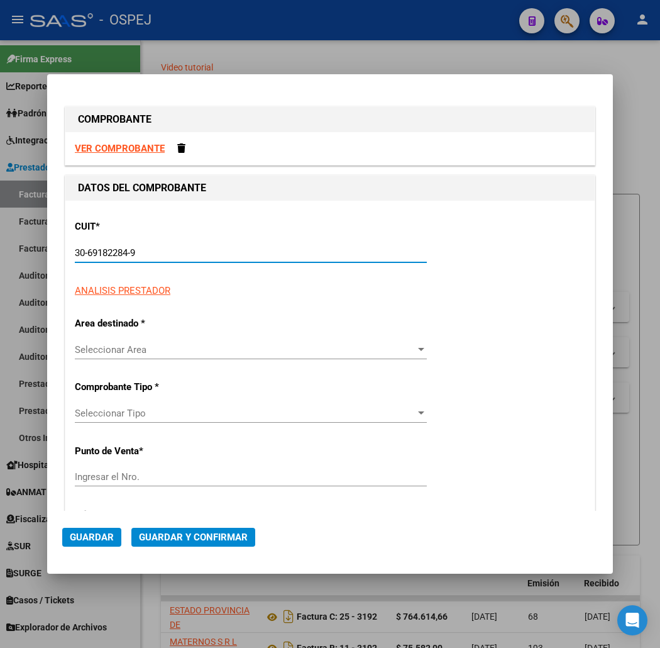
type input "1363"
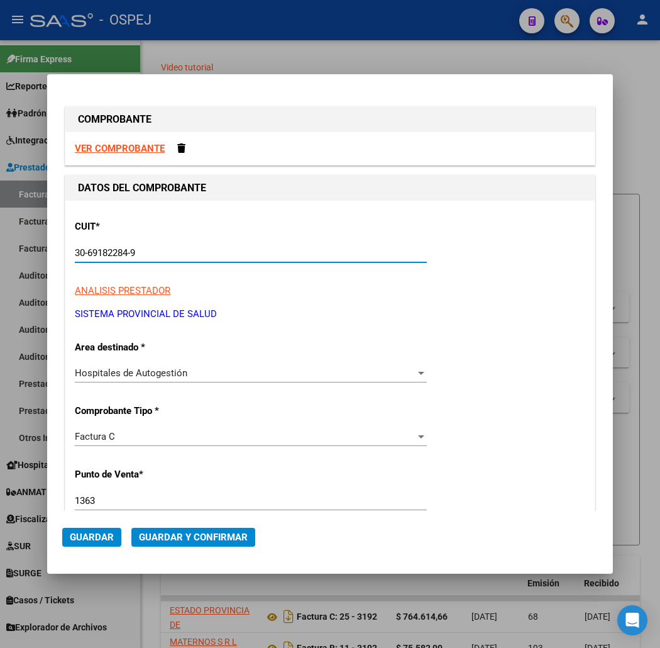
scroll to position [140, 0]
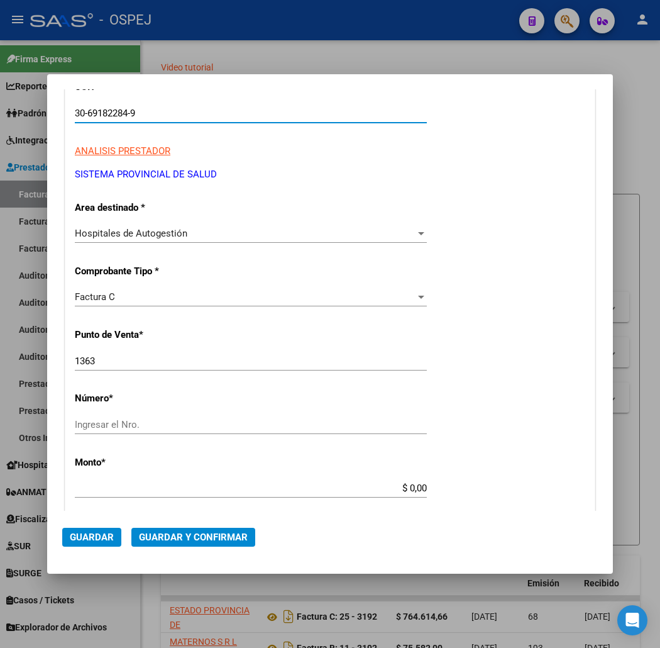
type input "30-69182284-9"
click at [128, 365] on input "1363" at bounding box center [251, 360] width 352 height 11
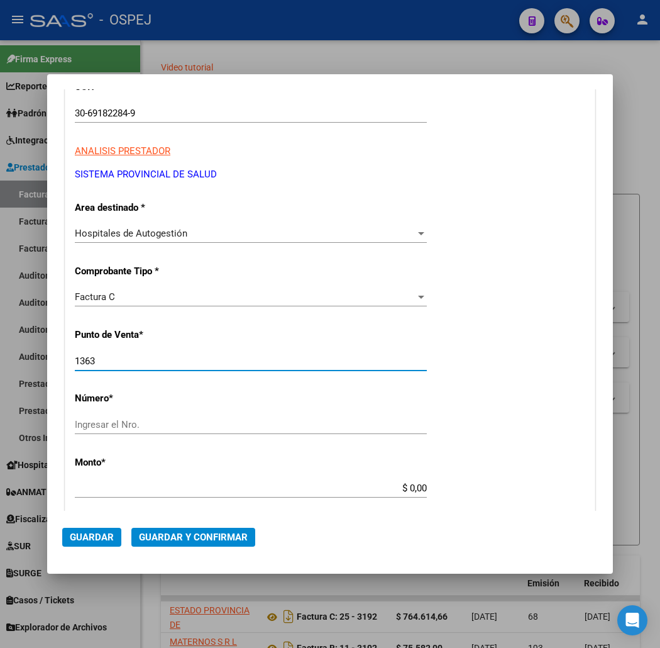
type input "1364"
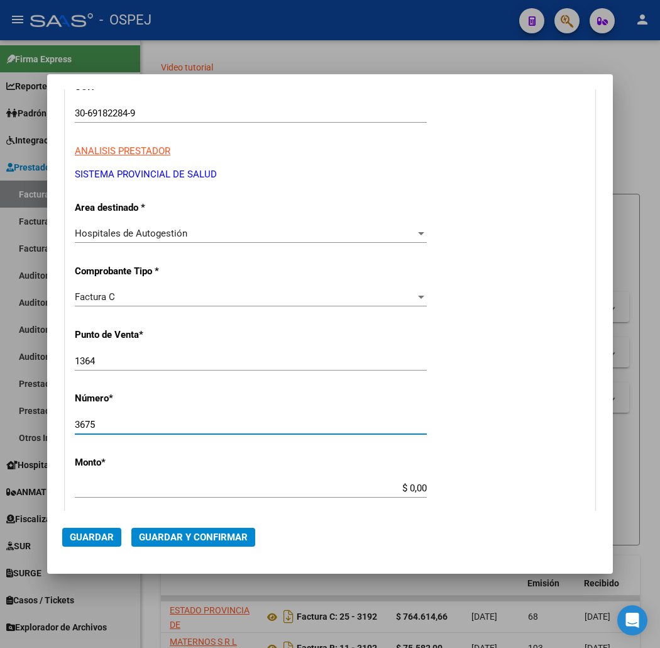
type input "3675"
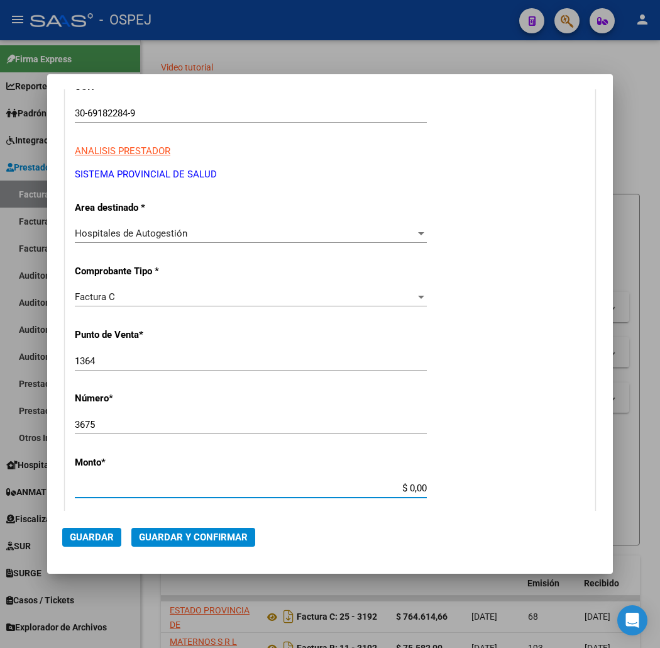
scroll to position [322, 0]
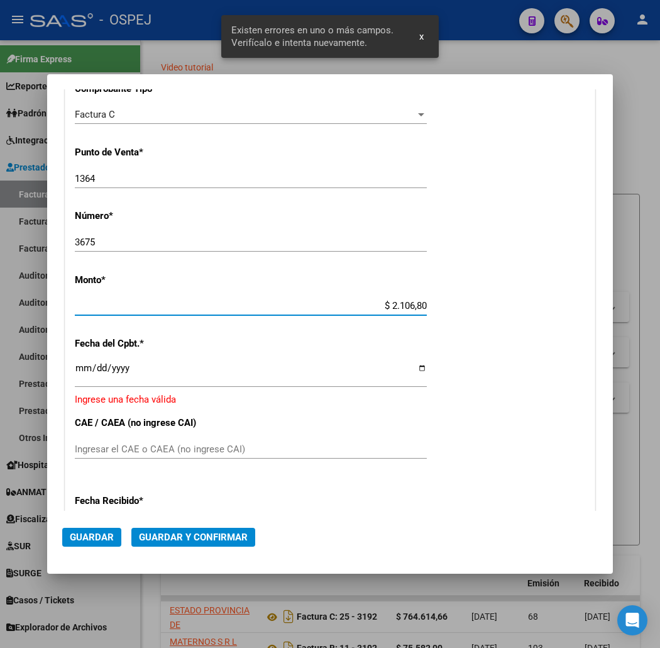
type input "$ 21.068,05"
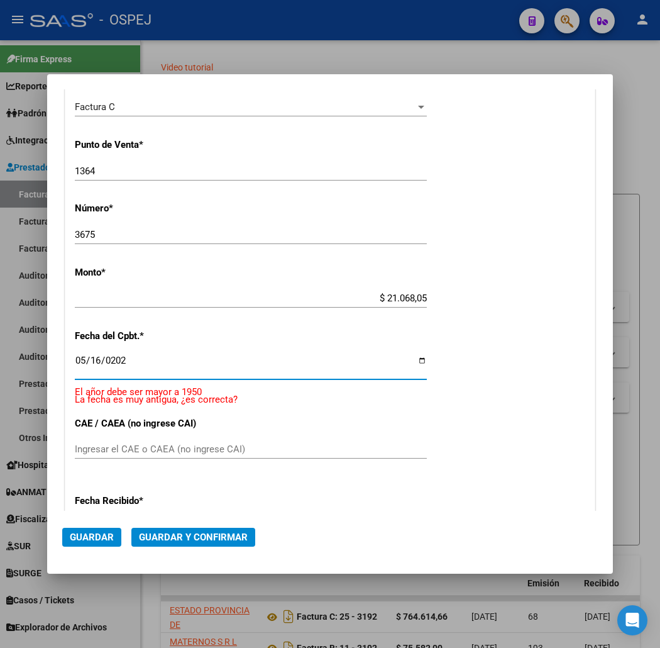
type input "2025-05-16"
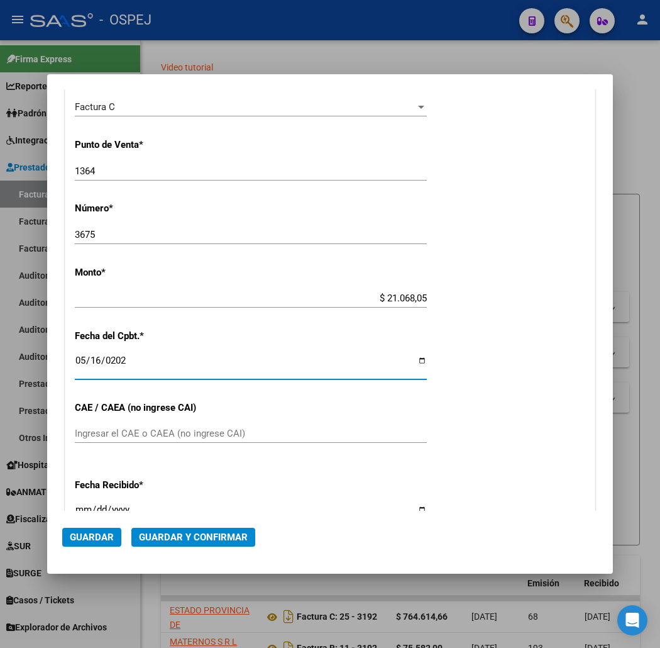
scroll to position [314, 0]
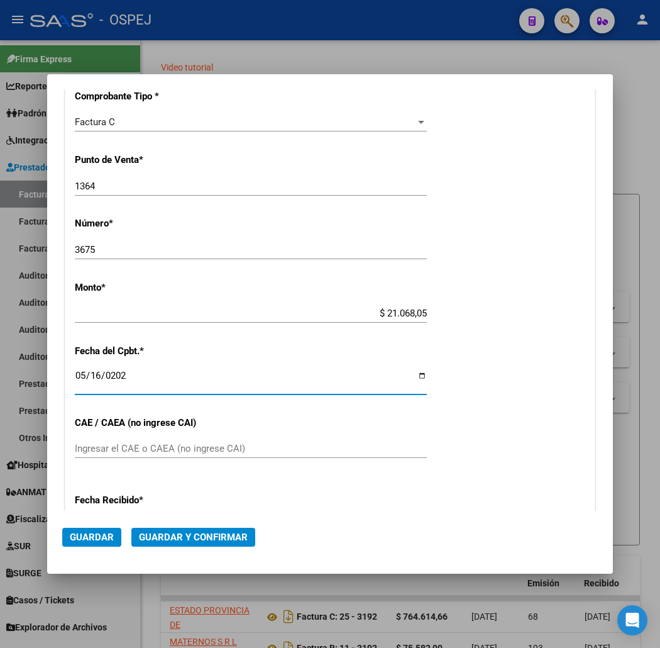
click at [199, 541] on span "Guardar y Confirmar" at bounding box center [193, 536] width 109 height 11
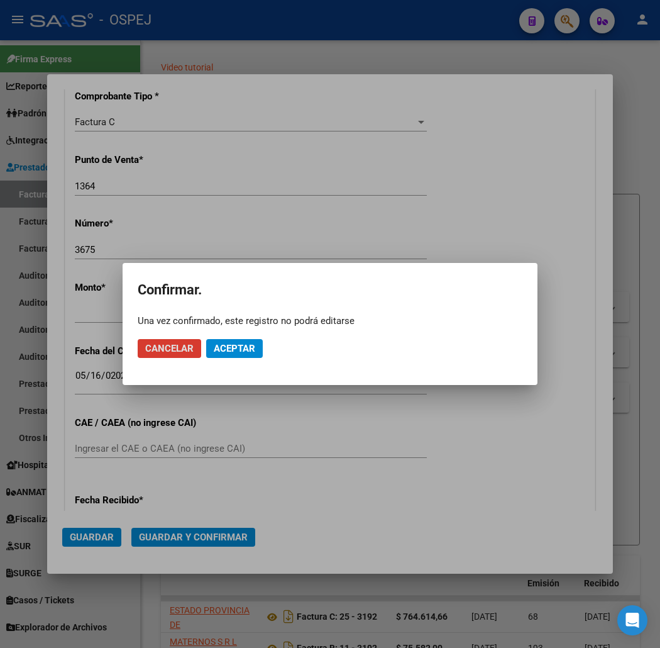
click at [235, 340] on button "Aceptar" at bounding box center [234, 348] width 57 height 19
click at [235, 340] on button "Guardar igualmente." at bounding box center [266, 348] width 121 height 19
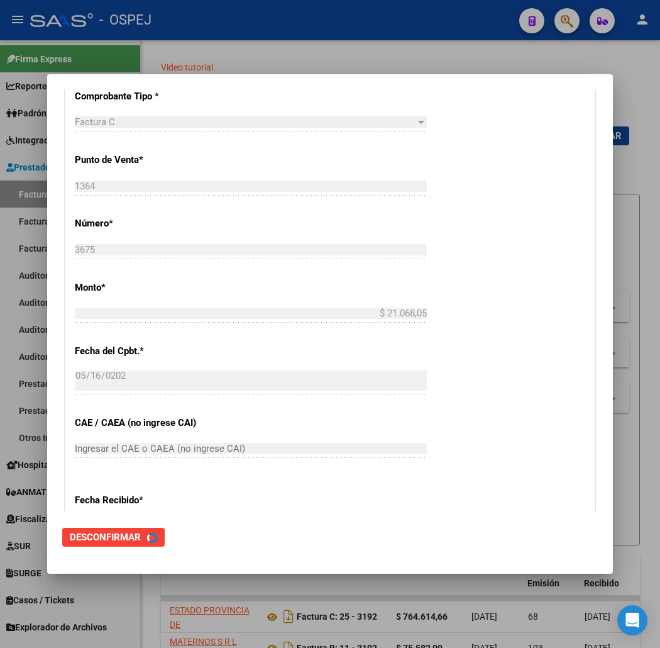
scroll to position [0, 0]
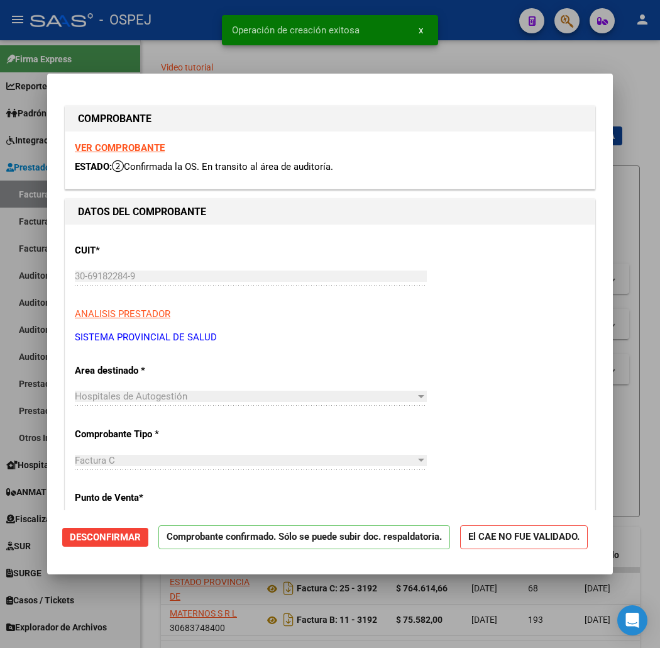
click at [180, 41] on div at bounding box center [330, 324] width 660 height 648
type input "$ 0,00"
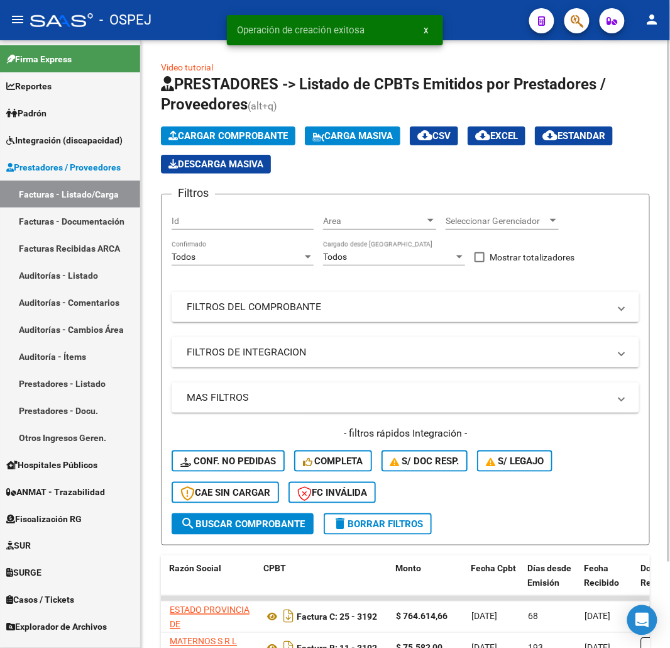
click at [244, 129] on button "Cargar Comprobante" at bounding box center [228, 135] width 135 height 19
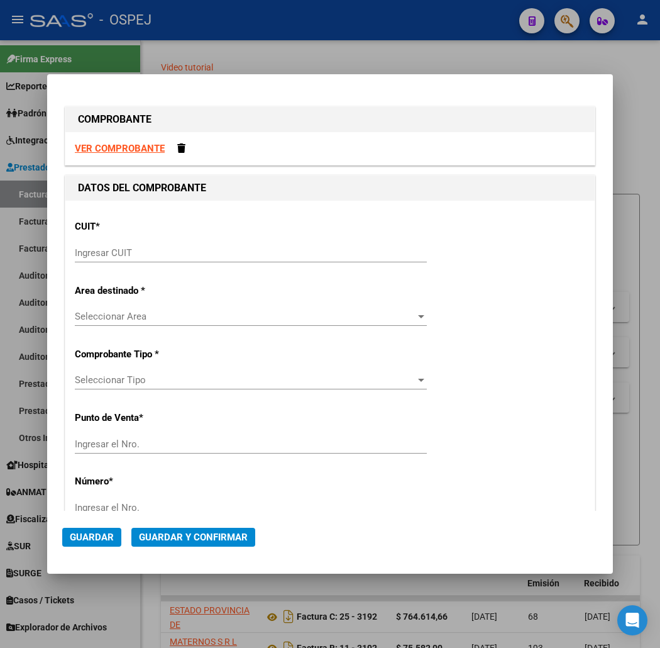
click at [231, 251] on input "Ingresar CUIT" at bounding box center [251, 252] width 352 height 11
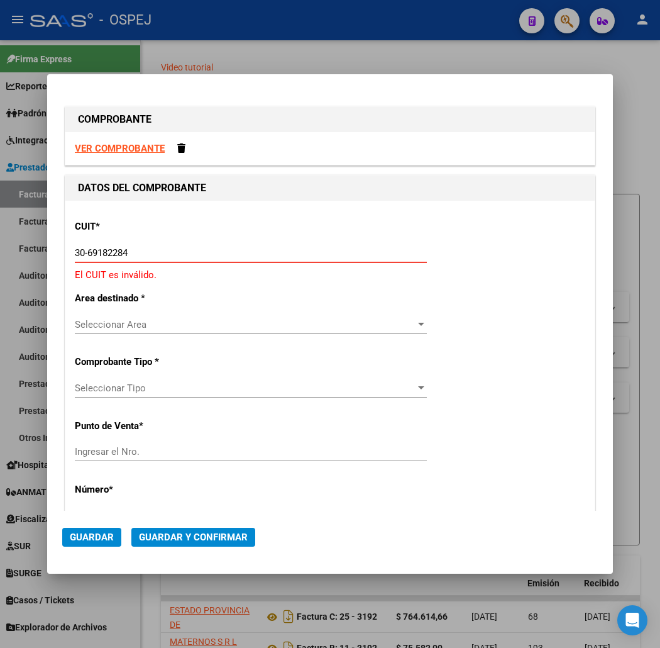
type input "30-69182284-9"
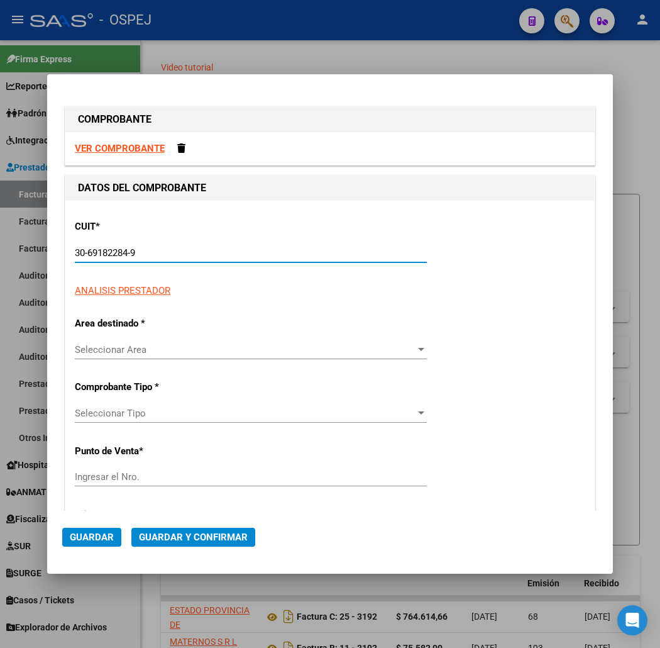
type input "1364"
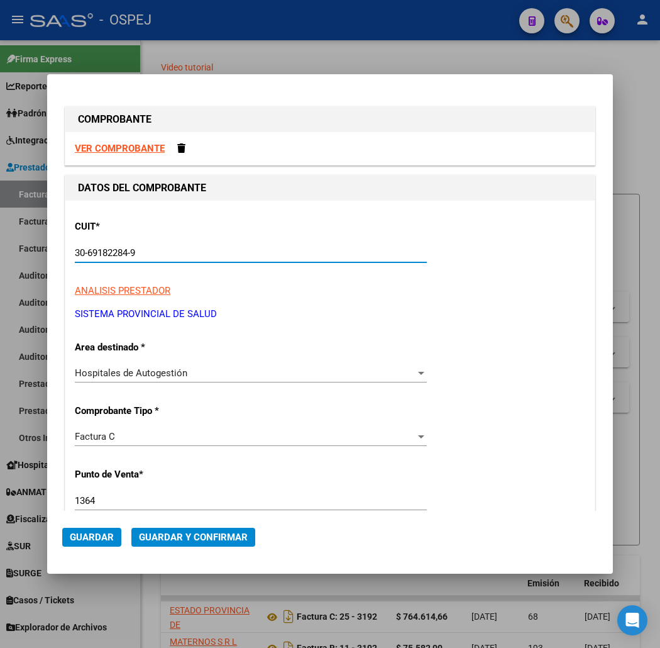
scroll to position [140, 0]
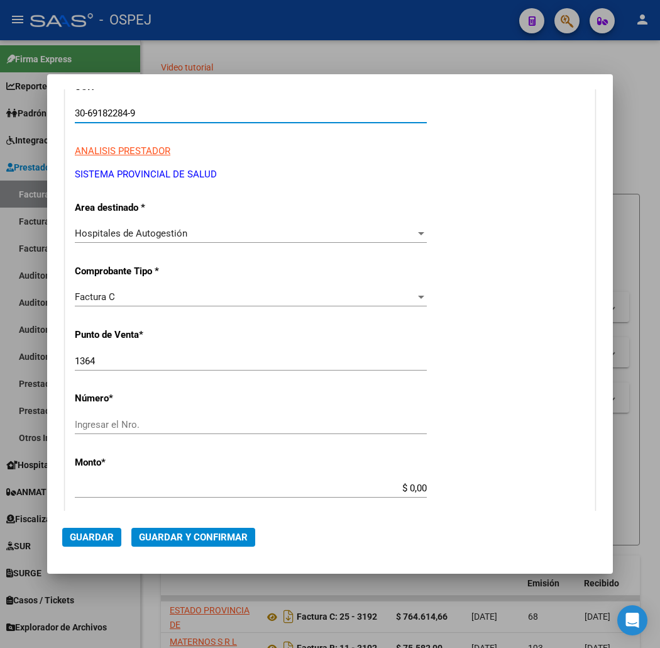
click at [140, 361] on input "1364" at bounding box center [251, 360] width 352 height 11
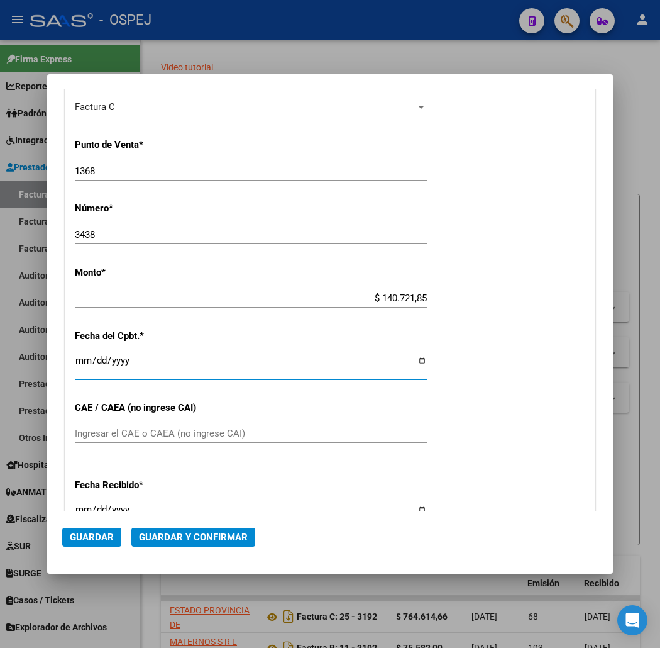
scroll to position [314, 0]
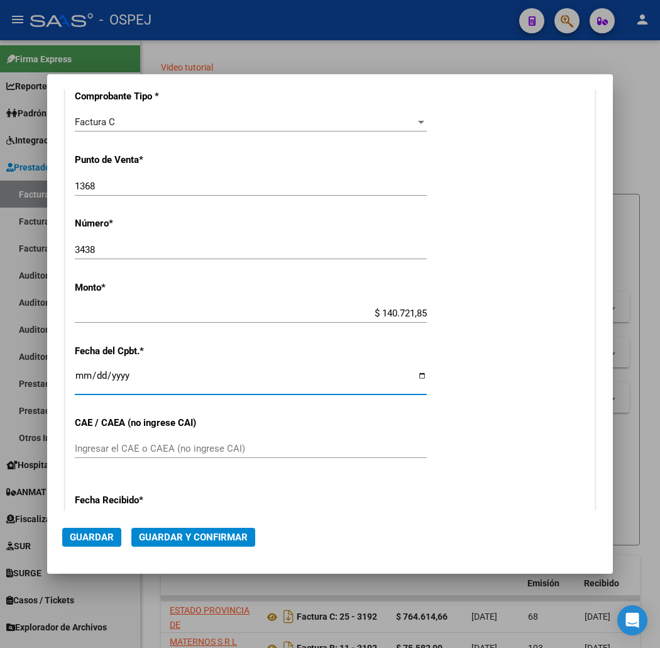
click at [196, 531] on span "Guardar y Confirmar" at bounding box center [193, 536] width 109 height 11
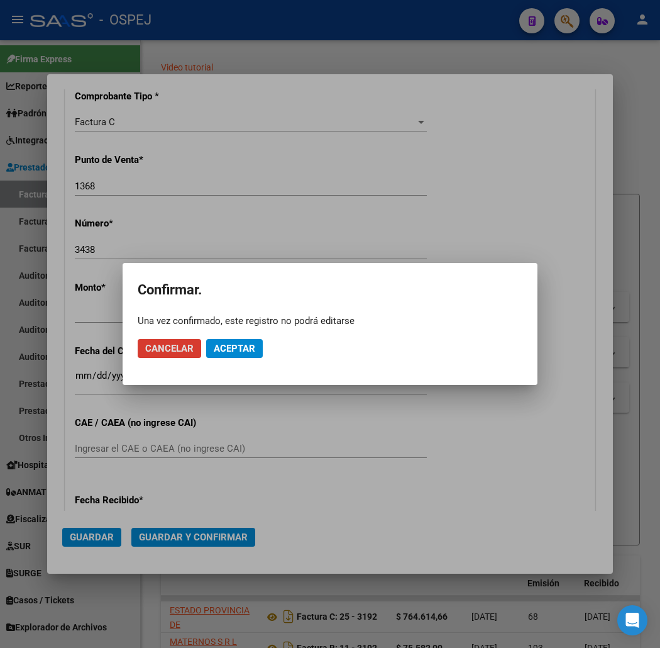
click at [236, 356] on button "Aceptar" at bounding box center [234, 348] width 57 height 19
click at [245, 354] on button "Guardar igualmente." at bounding box center [266, 348] width 121 height 19
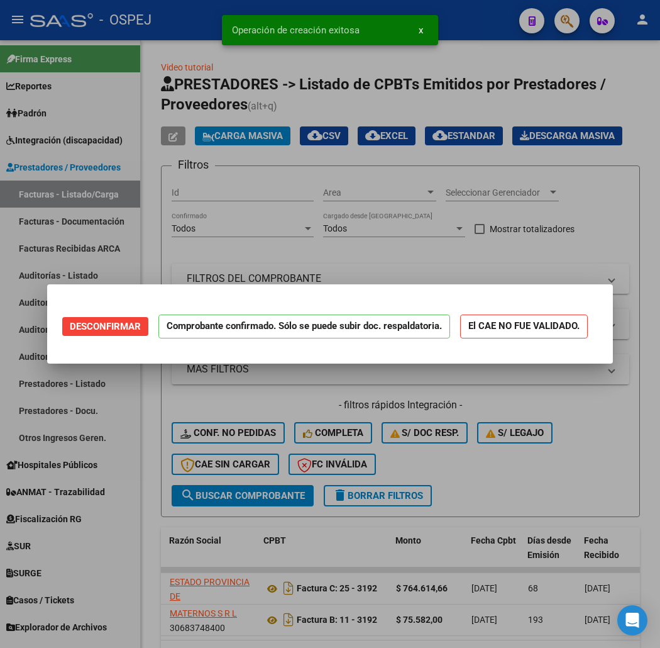
scroll to position [0, 0]
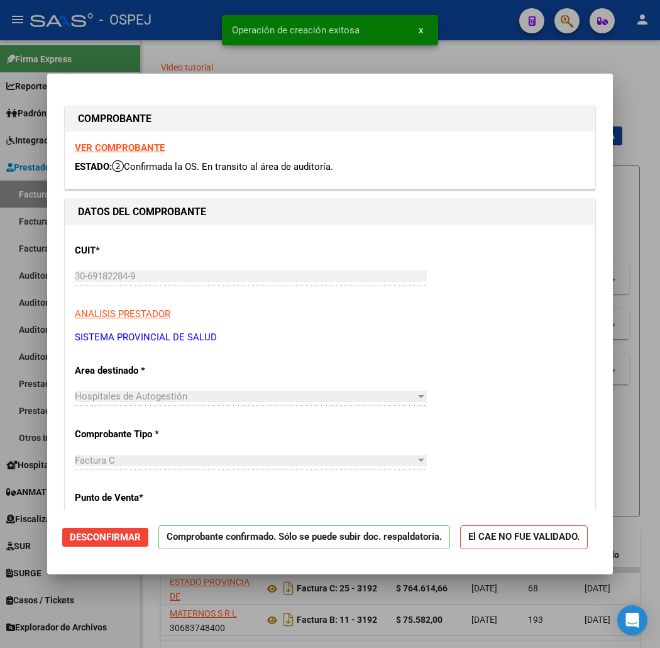
click at [551, 53] on div at bounding box center [330, 324] width 660 height 648
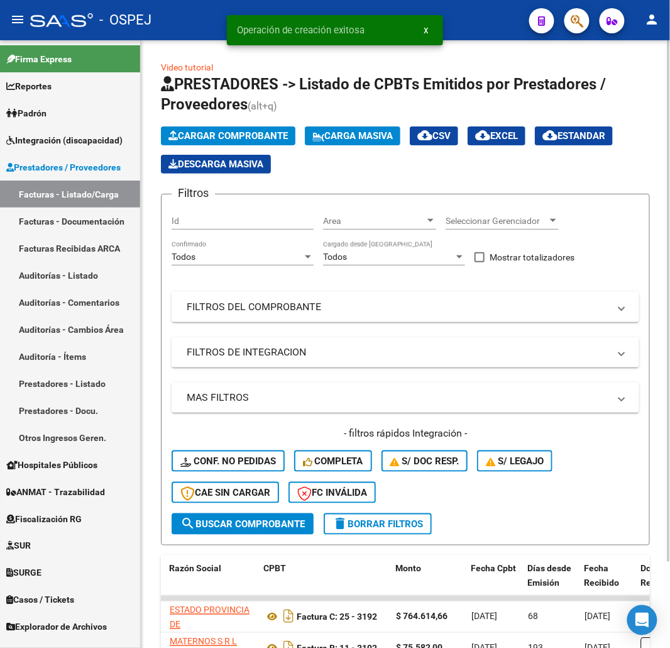
click at [274, 140] on span "Cargar Comprobante" at bounding box center [227, 135] width 119 height 11
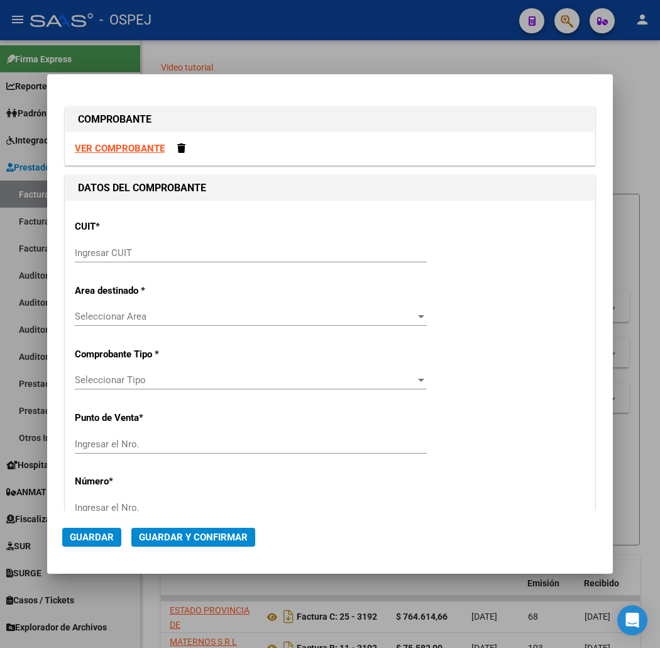
click at [198, 251] on input "Ingresar CUIT" at bounding box center [251, 252] width 352 height 11
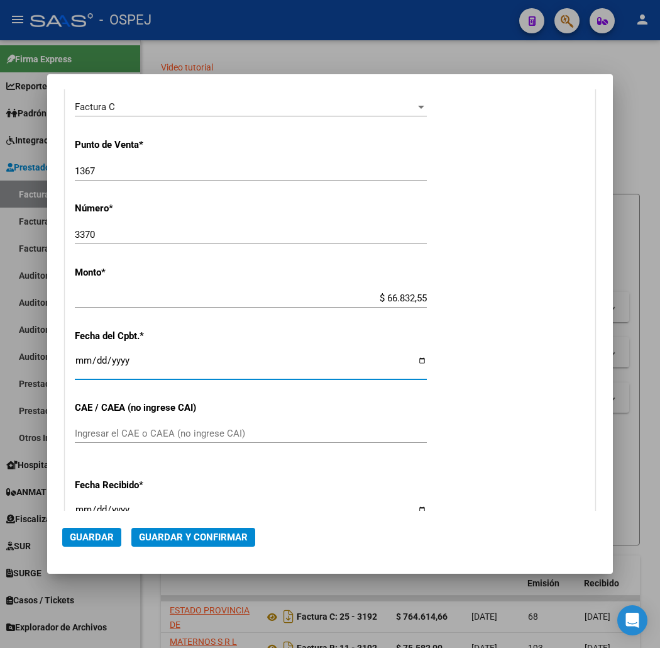
scroll to position [314, 0]
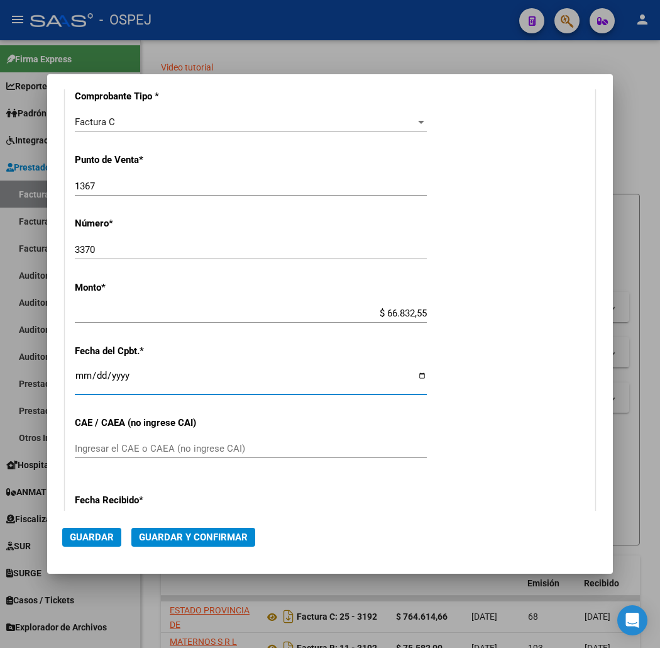
click at [174, 527] on button "Guardar y Confirmar" at bounding box center [193, 536] width 124 height 19
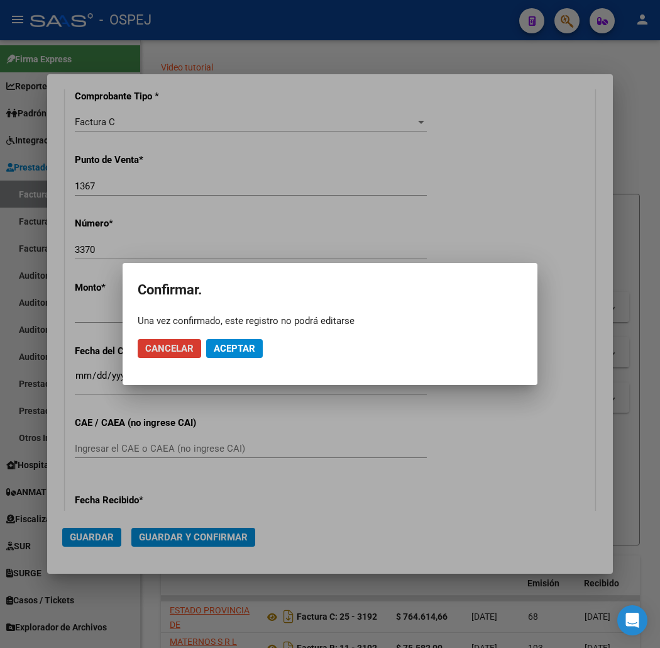
click at [240, 349] on span "Aceptar" at bounding box center [234, 348] width 41 height 11
click at [260, 351] on span "Guardar igualmente." at bounding box center [267, 348] width 106 height 11
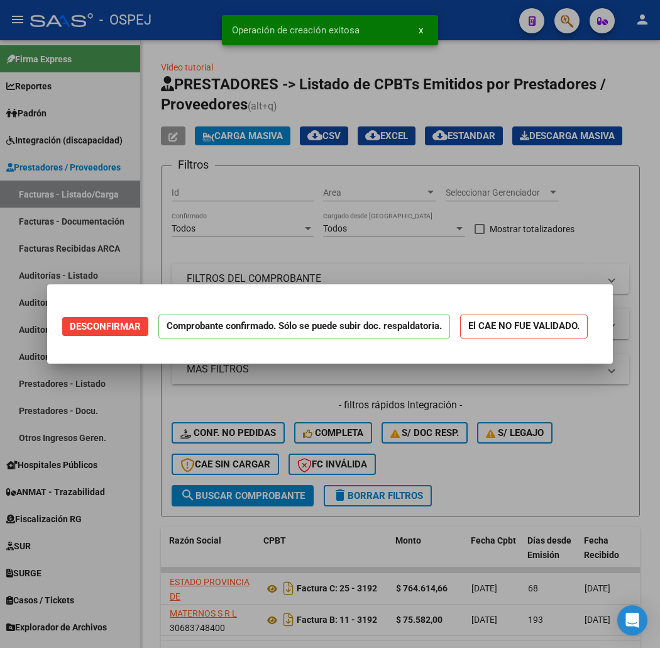
scroll to position [0, 0]
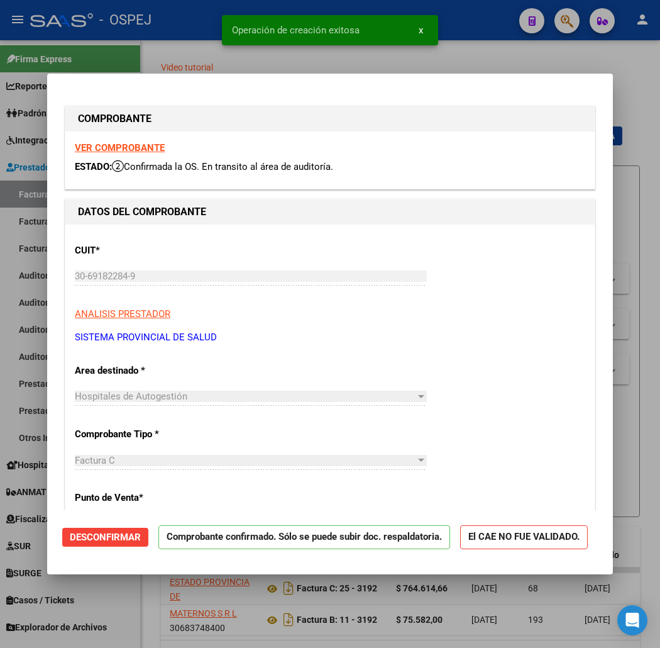
click at [129, 48] on div at bounding box center [330, 324] width 660 height 648
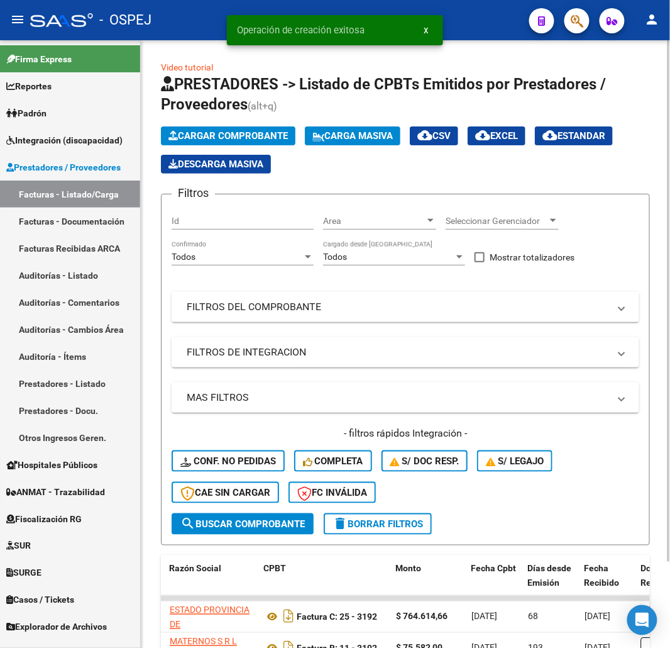
click at [236, 131] on span "Cargar Comprobante" at bounding box center [227, 135] width 119 height 11
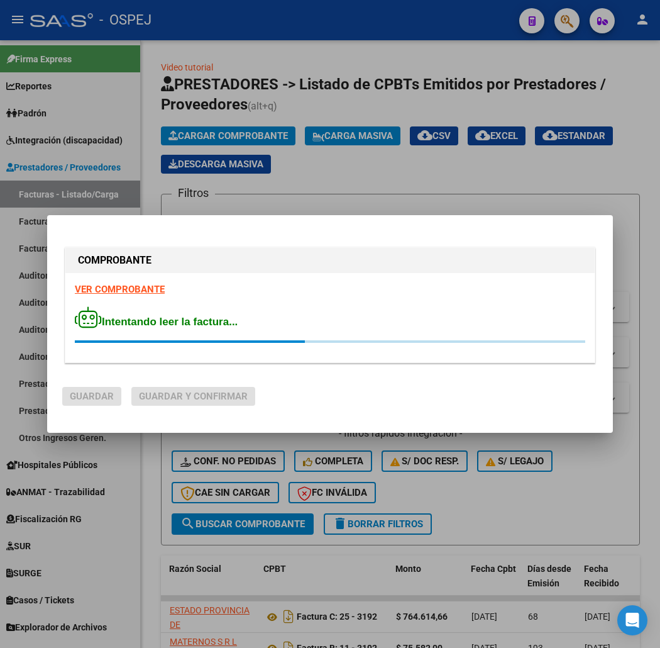
click at [192, 328] on div "Intentando leer la factura..." at bounding box center [330, 324] width 510 height 36
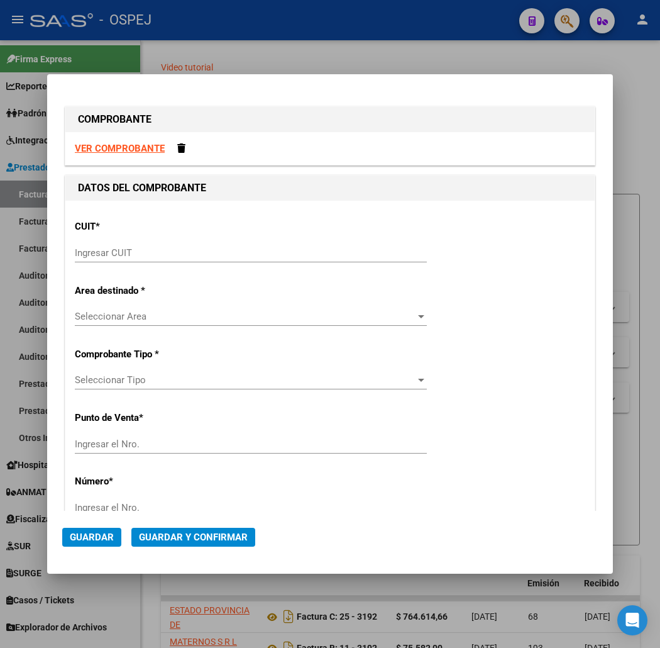
click at [170, 244] on div "Ingresar CUIT" at bounding box center [251, 252] width 352 height 19
click at [181, 248] on input "Ingresar CUIT" at bounding box center [251, 252] width 352 height 11
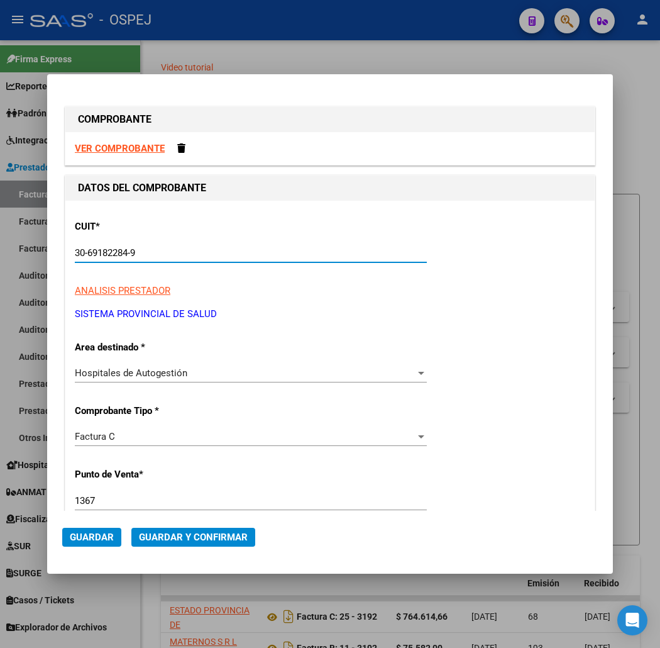
scroll to position [140, 0]
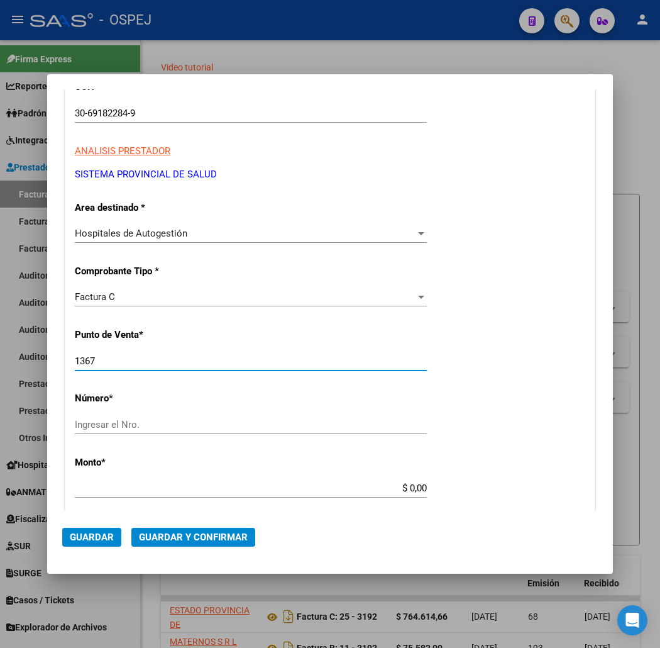
click at [75, 363] on input "1367" at bounding box center [251, 360] width 352 height 11
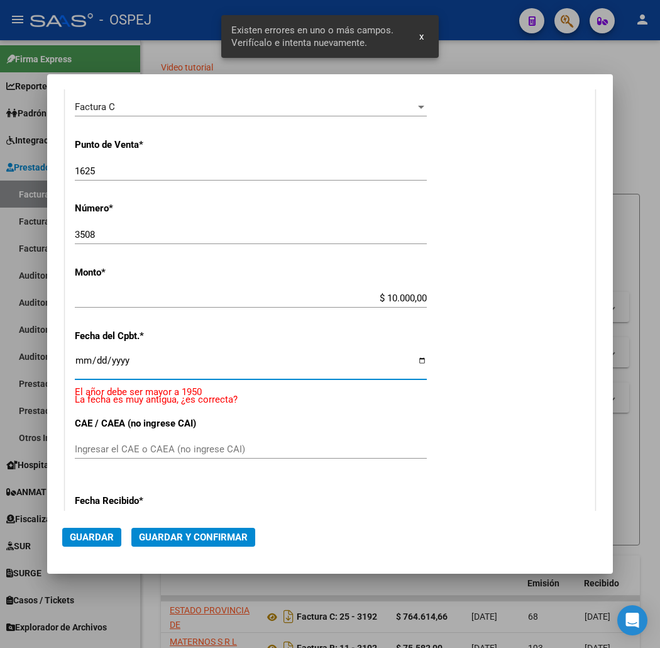
scroll to position [314, 0]
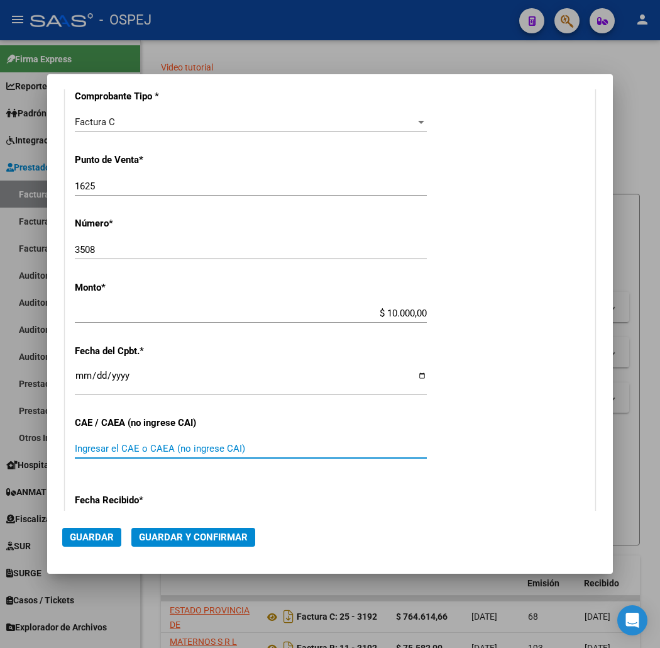
drag, startPoint x: 206, startPoint y: 547, endPoint x: 212, endPoint y: 544, distance: 6.5
click at [207, 545] on mat-dialog-actions "Guardar Guardar y Confirmar" at bounding box center [330, 534] width 536 height 48
click at [212, 535] on span "Guardar y Confirmar" at bounding box center [193, 536] width 109 height 11
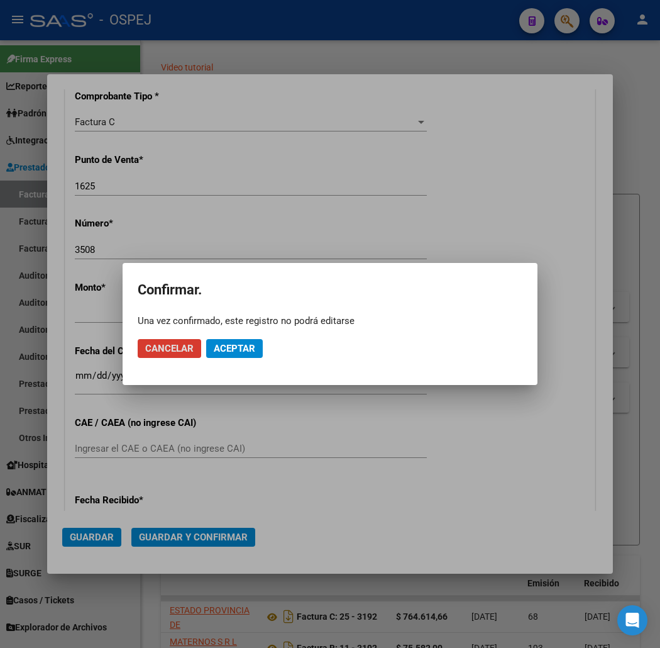
click at [229, 348] on span "Aceptar" at bounding box center [234, 348] width 41 height 11
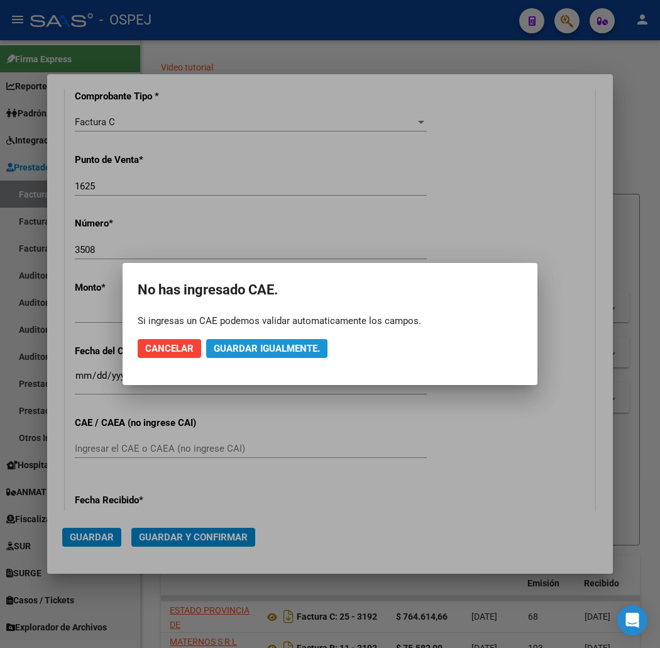
click at [229, 348] on span "Guardar igualmente." at bounding box center [267, 348] width 106 height 11
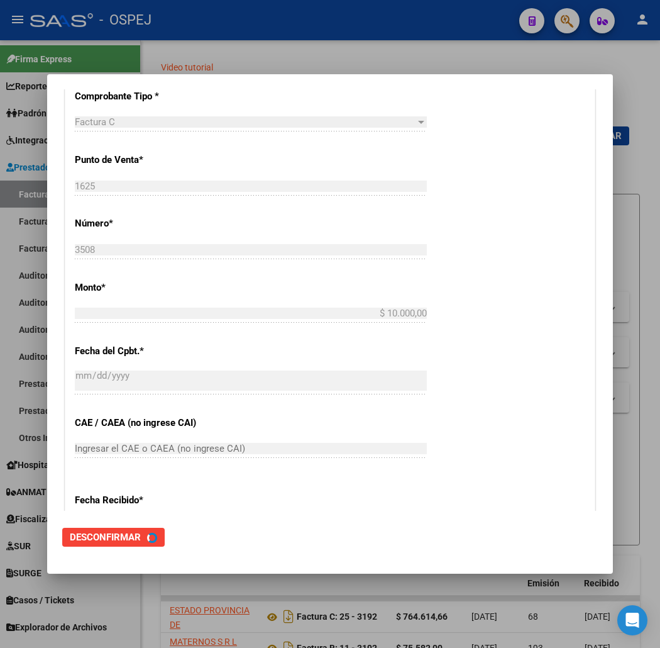
scroll to position [0, 0]
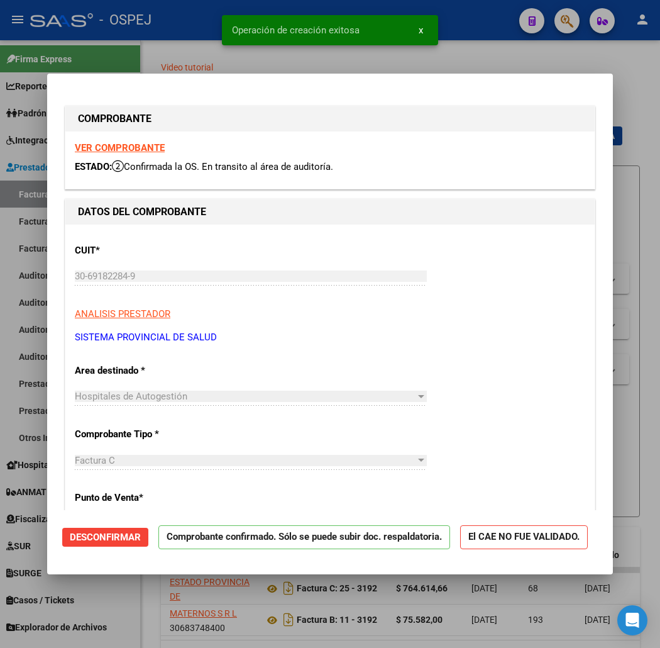
drag, startPoint x: 111, startPoint y: 44, endPoint x: 181, endPoint y: 120, distance: 103.7
click at [111, 44] on div at bounding box center [330, 324] width 660 height 648
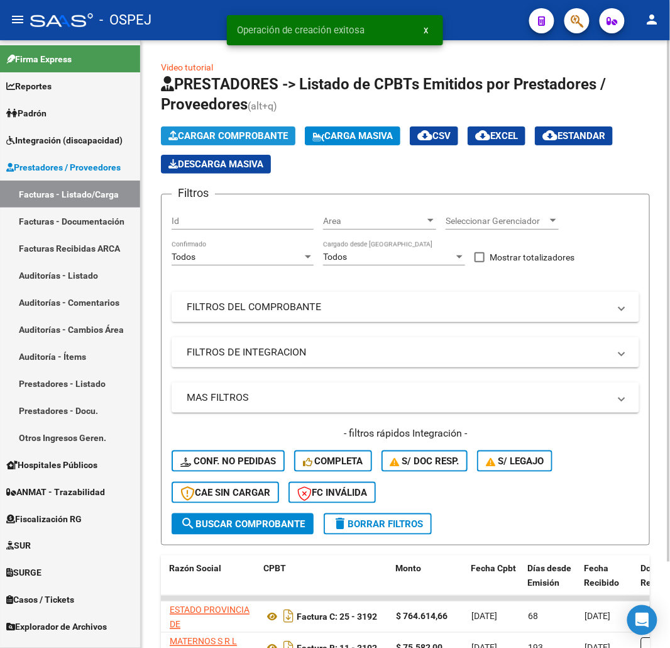
click at [206, 131] on span "Cargar Comprobante" at bounding box center [227, 135] width 119 height 11
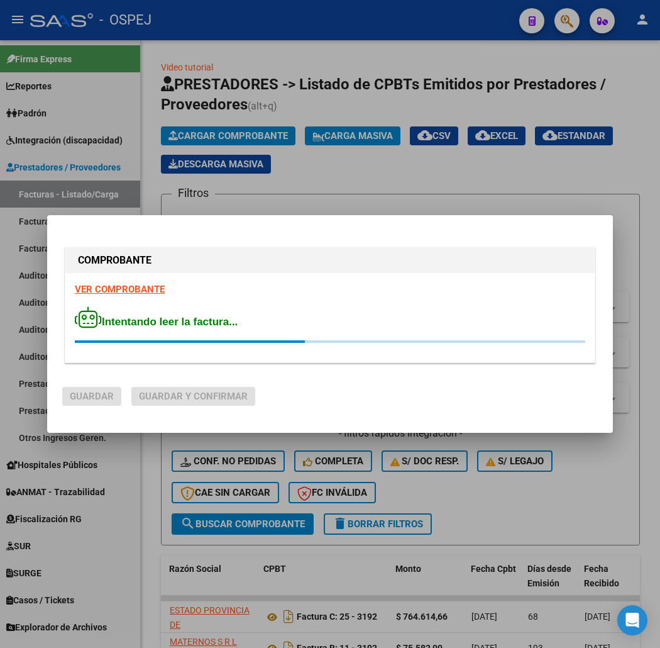
click at [297, 312] on div "Intentando leer la factura..." at bounding box center [330, 324] width 510 height 36
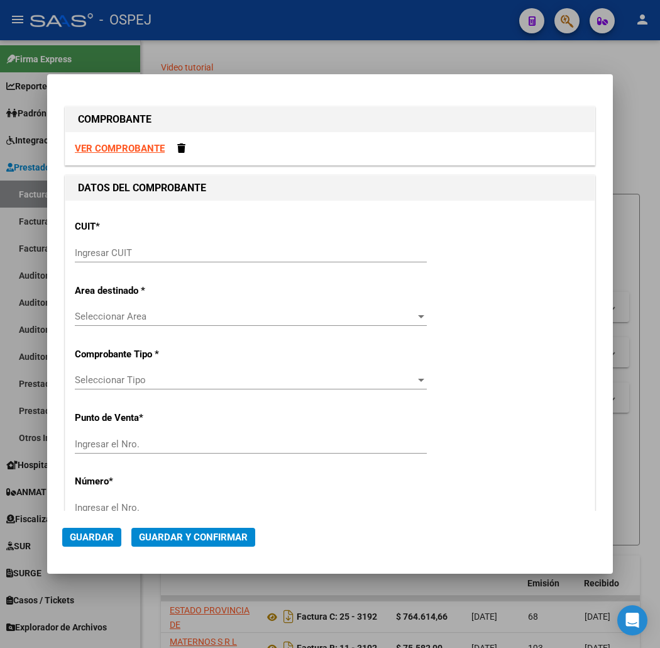
click at [216, 248] on input "Ingresar CUIT" at bounding box center [251, 252] width 352 height 11
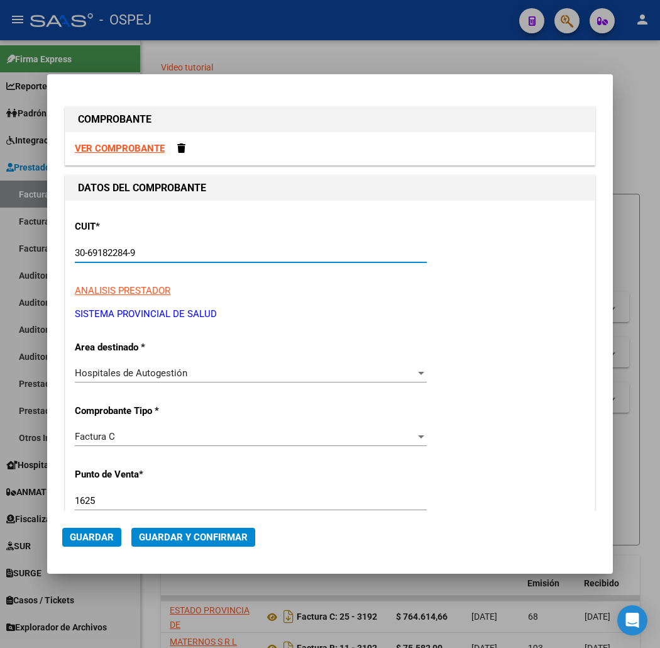
scroll to position [140, 0]
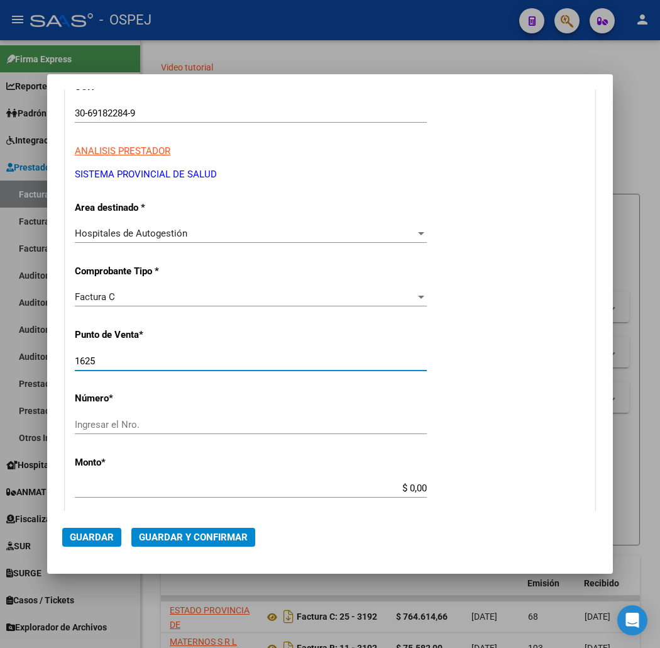
click at [93, 356] on input "1625" at bounding box center [251, 360] width 352 height 11
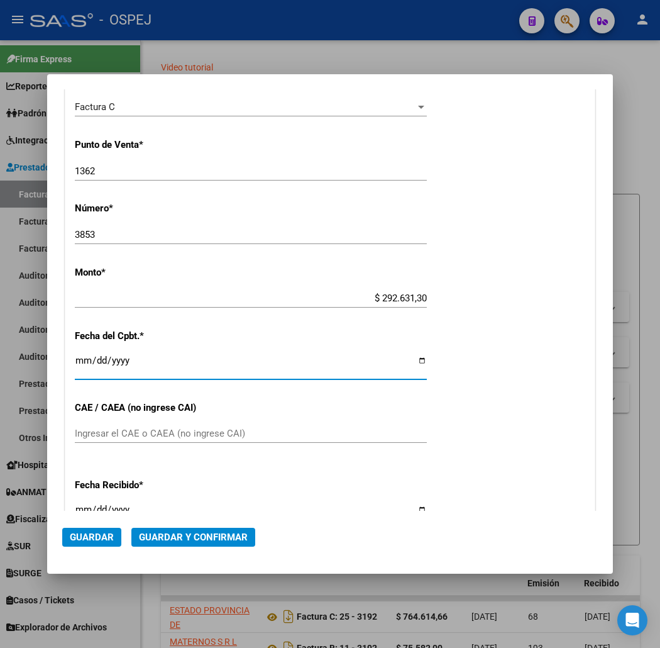
scroll to position [314, 0]
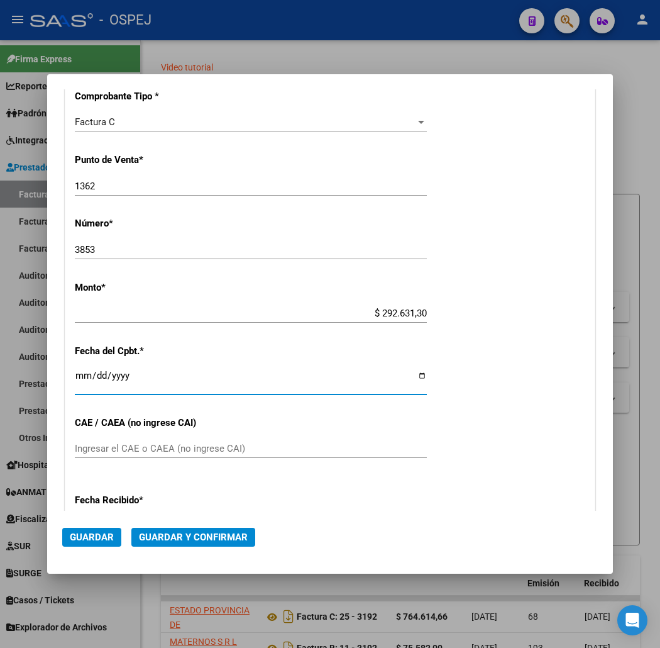
click at [196, 532] on span "Guardar y Confirmar" at bounding box center [193, 536] width 109 height 11
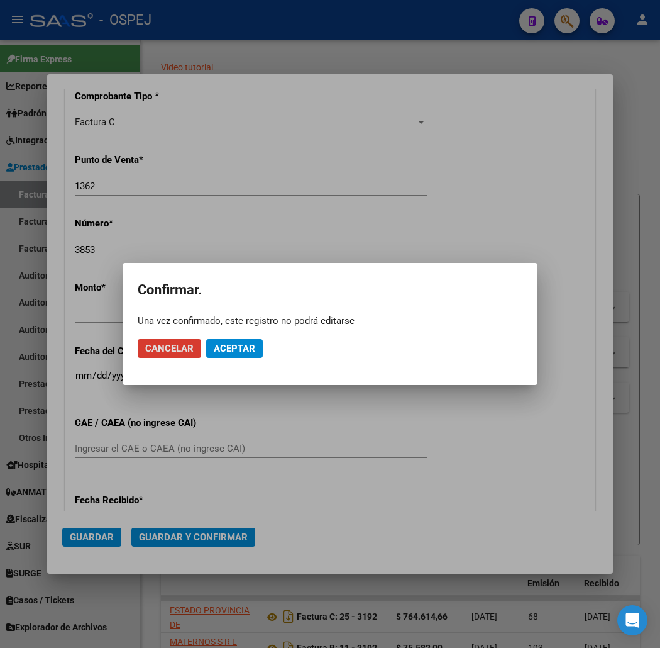
click at [248, 348] on span "Aceptar" at bounding box center [234, 348] width 41 height 11
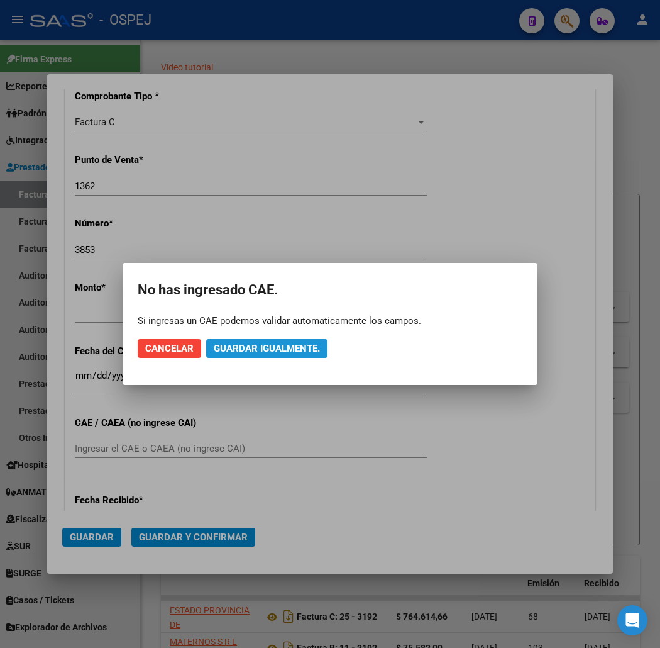
click at [248, 348] on span "Guardar igualmente." at bounding box center [267, 348] width 106 height 11
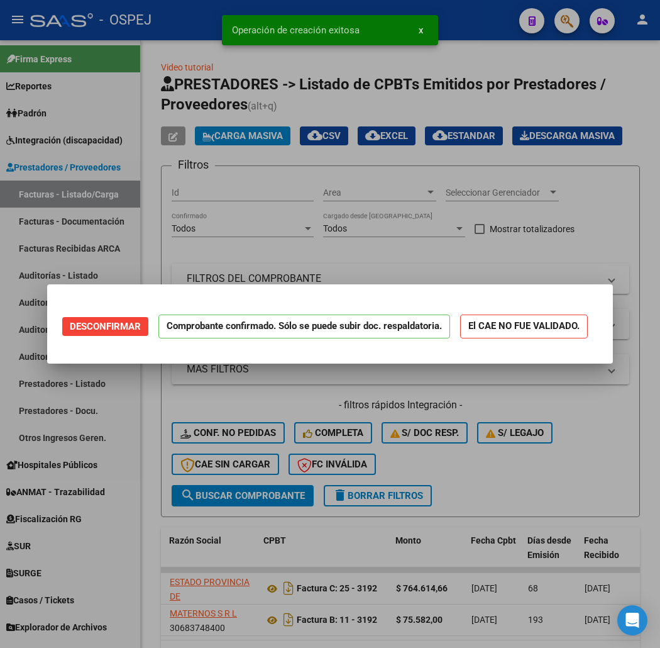
scroll to position [0, 0]
click at [181, 53] on div at bounding box center [330, 324] width 660 height 648
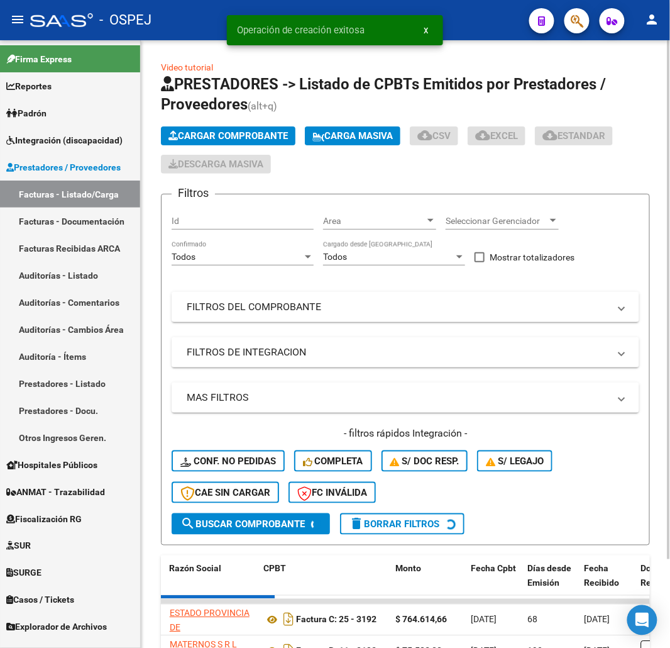
click at [250, 134] on span "Cargar Comprobante" at bounding box center [227, 135] width 119 height 11
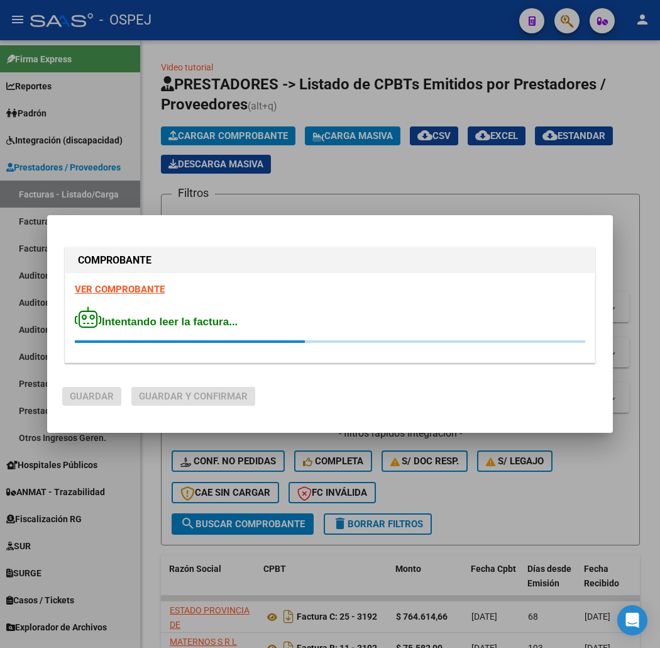
click at [97, 263] on strong "COMPROBANTE" at bounding box center [115, 260] width 74 height 12
drag, startPoint x: 109, startPoint y: 271, endPoint x: 173, endPoint y: 289, distance: 66.7
click at [109, 271] on div "COMPROBANTE" at bounding box center [329, 260] width 529 height 25
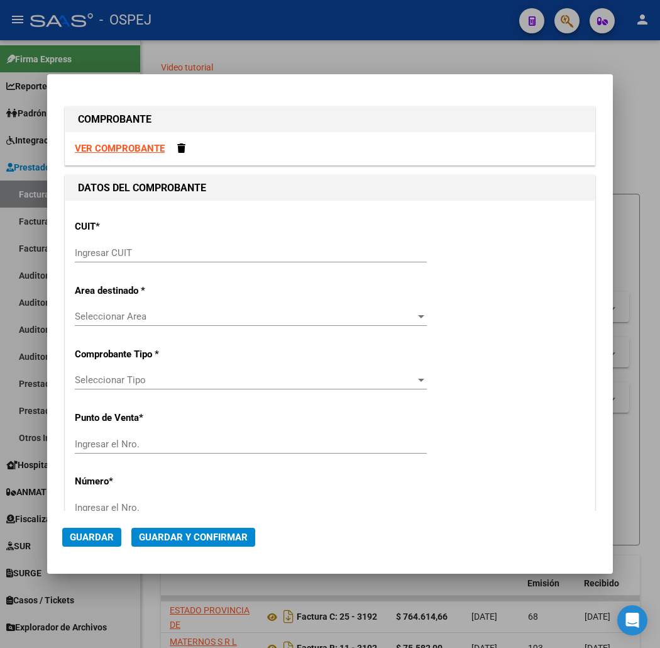
click at [318, 247] on input "Ingresar CUIT" at bounding box center [251, 252] width 352 height 11
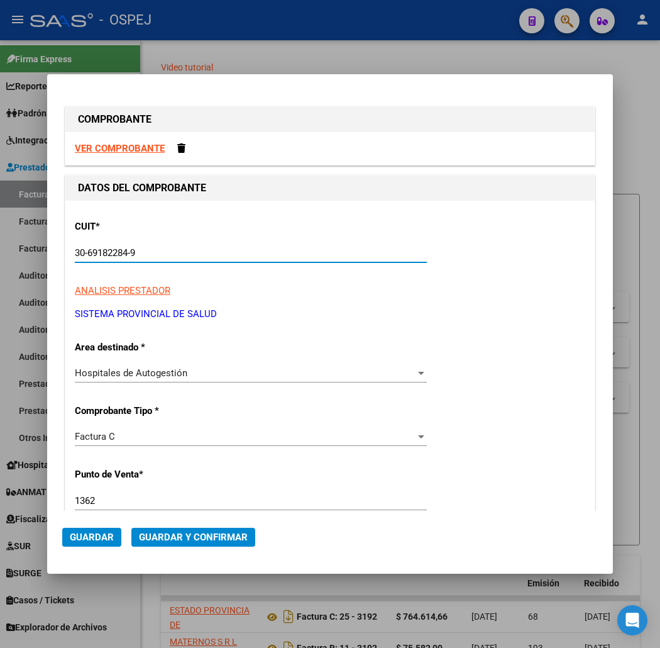
scroll to position [70, 0]
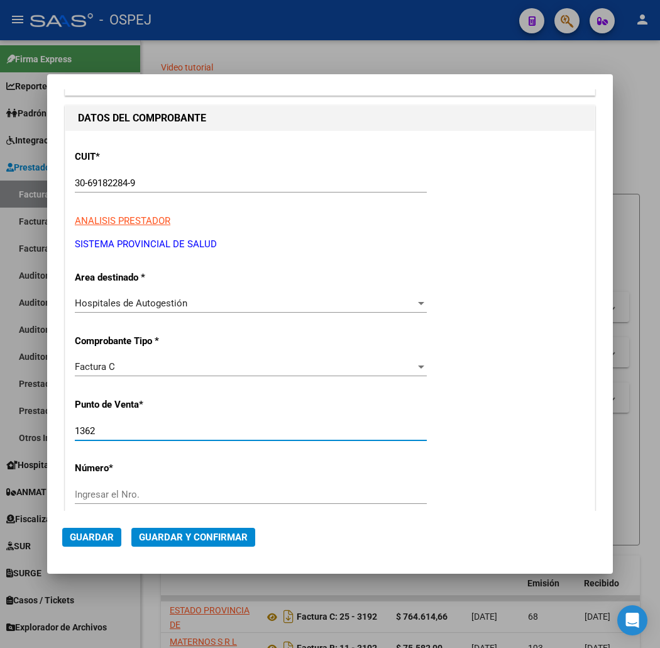
click at [160, 434] on input "1362" at bounding box center [251, 430] width 352 height 11
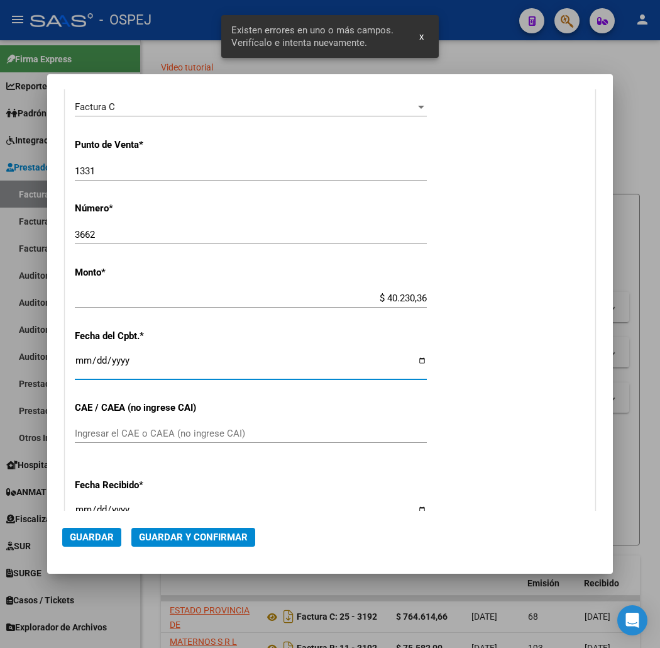
scroll to position [314, 0]
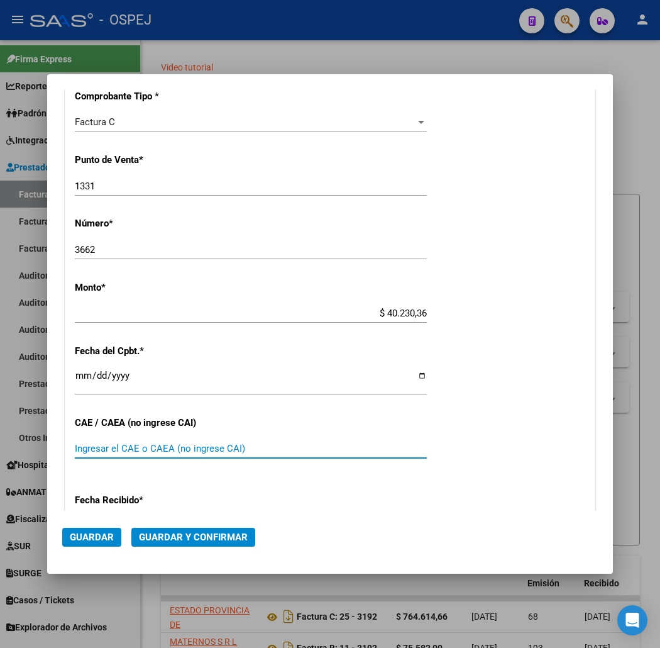
drag, startPoint x: 186, startPoint y: 546, endPoint x: 186, endPoint y: 536, distance: 9.4
click at [186, 539] on mat-dialog-actions "Guardar Guardar y Confirmar" at bounding box center [330, 534] width 536 height 48
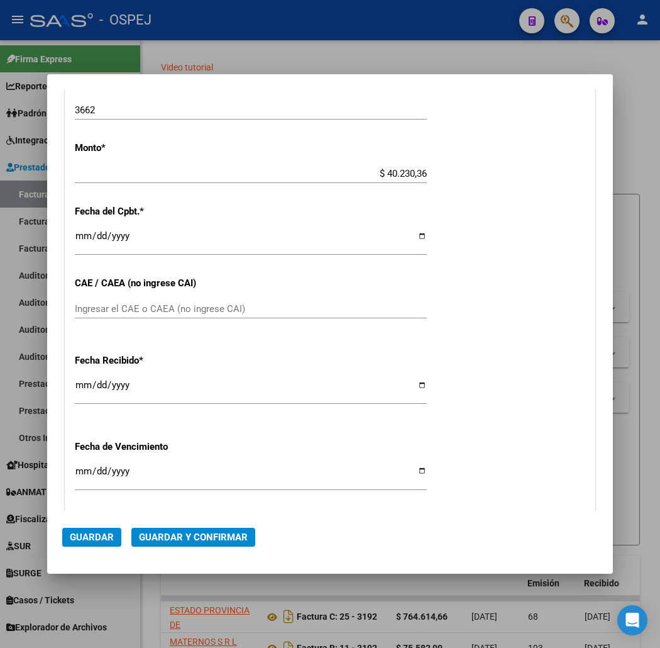
click at [210, 532] on span "Guardar y Confirmar" at bounding box center [193, 536] width 109 height 11
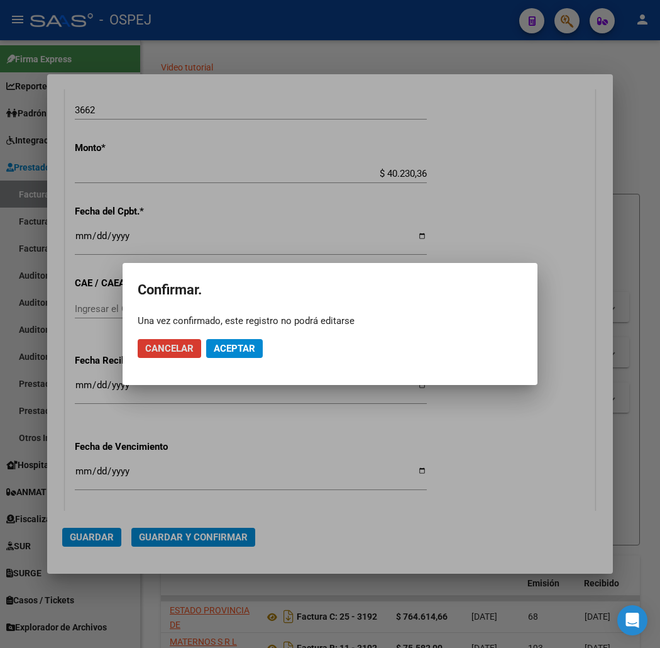
click at [222, 350] on span "Aceptar" at bounding box center [234, 348] width 41 height 11
click at [222, 350] on span "Guardar igualmente." at bounding box center [267, 348] width 106 height 11
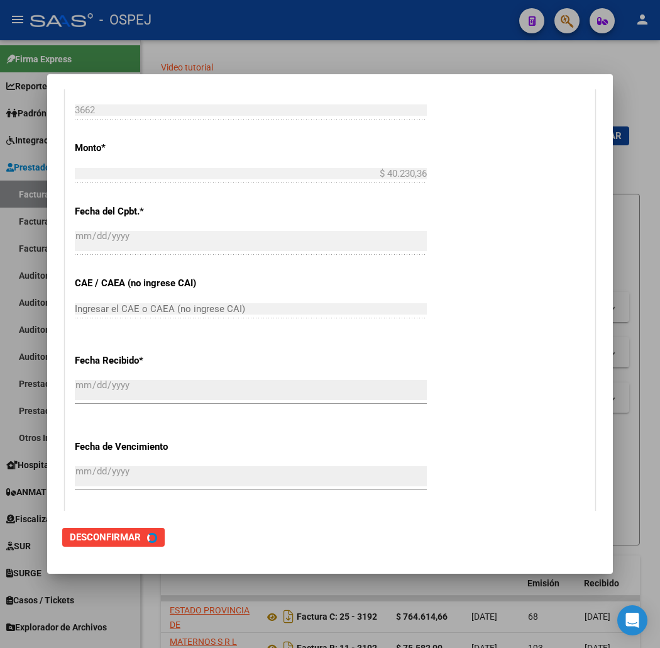
scroll to position [0, 0]
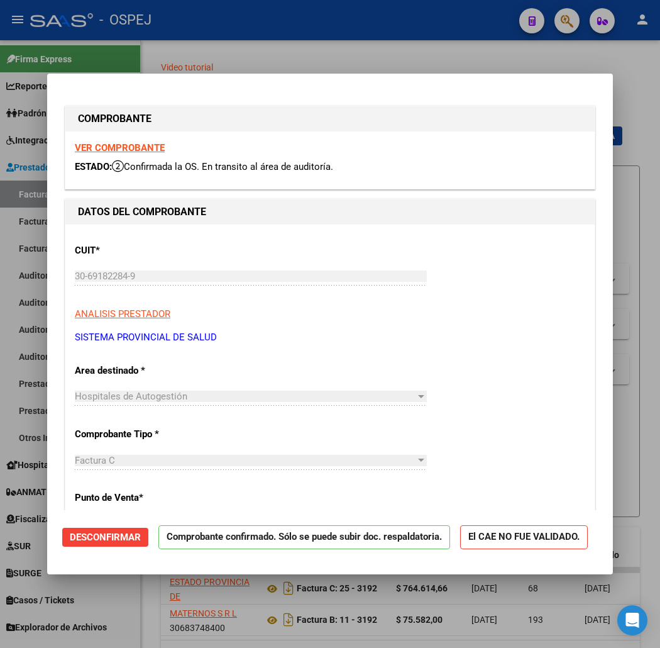
click at [286, 57] on div at bounding box center [330, 324] width 660 height 648
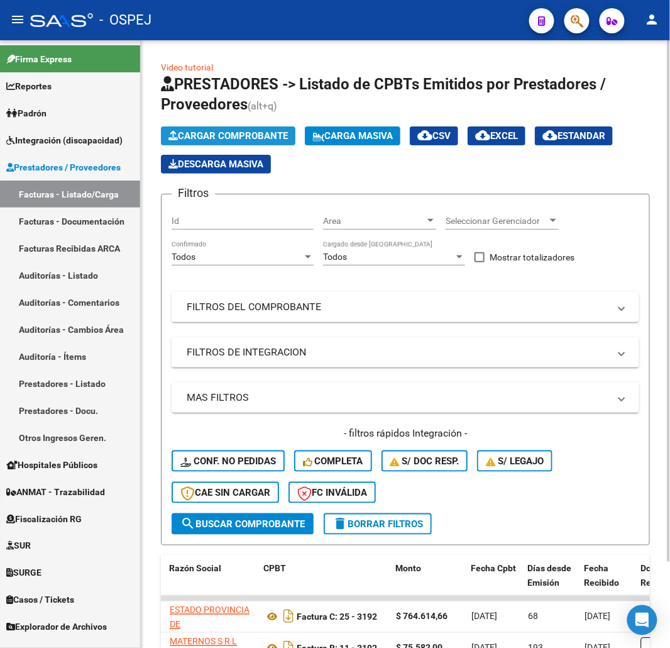
click at [250, 128] on button "Cargar Comprobante" at bounding box center [228, 135] width 135 height 19
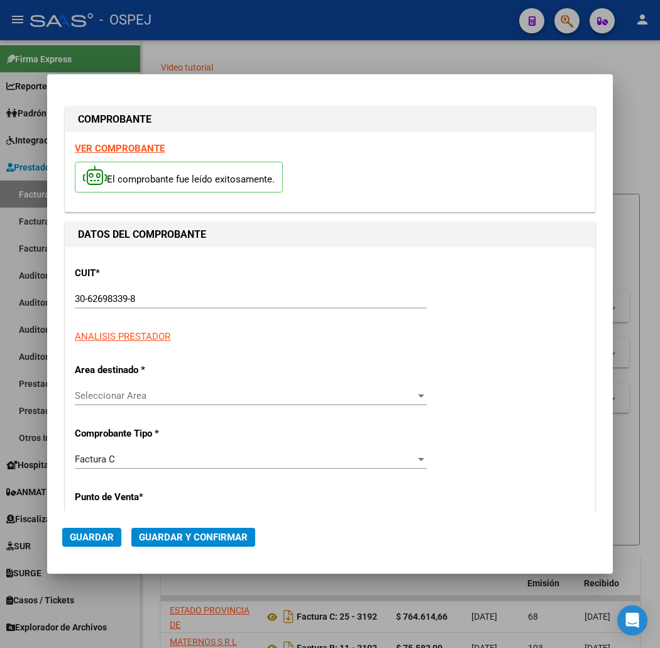
scroll to position [70, 0]
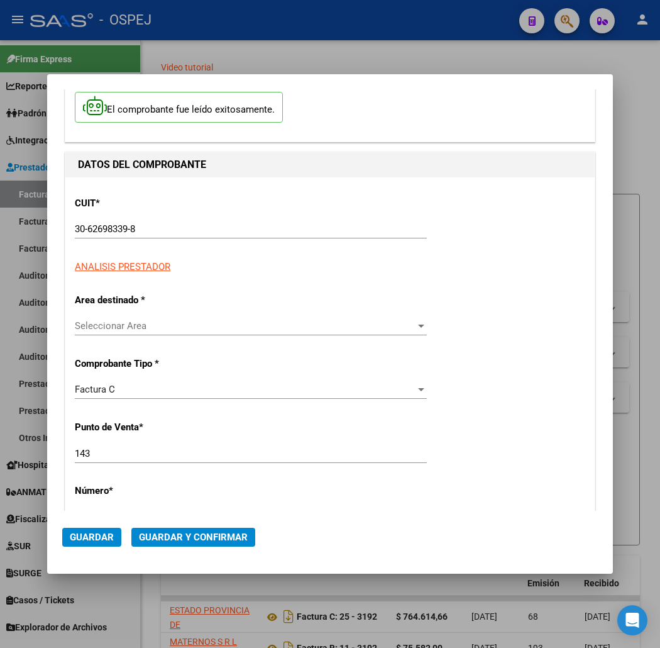
click at [121, 338] on div "Seleccionar Area Seleccionar Area" at bounding box center [251, 331] width 352 height 31
click at [126, 324] on span "Seleccionar Area" at bounding box center [245, 325] width 341 height 11
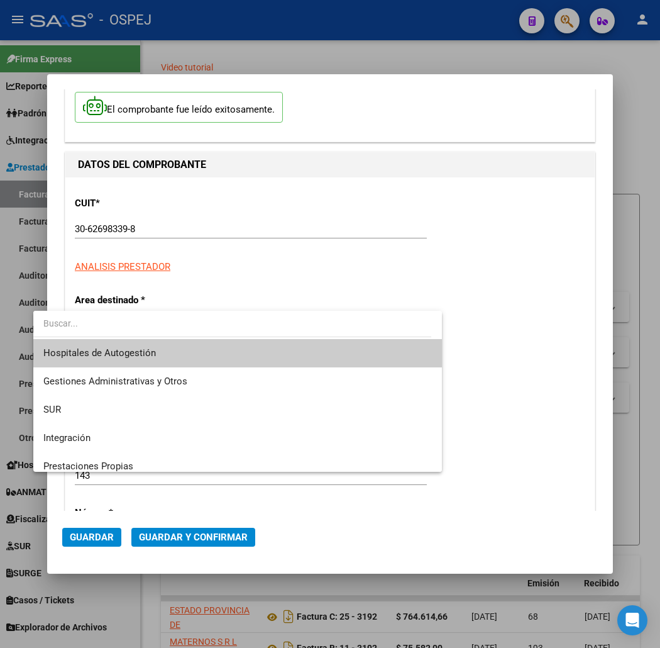
click at [126, 360] on span "Hospitales de Autogestión" at bounding box center [237, 353] width 389 height 28
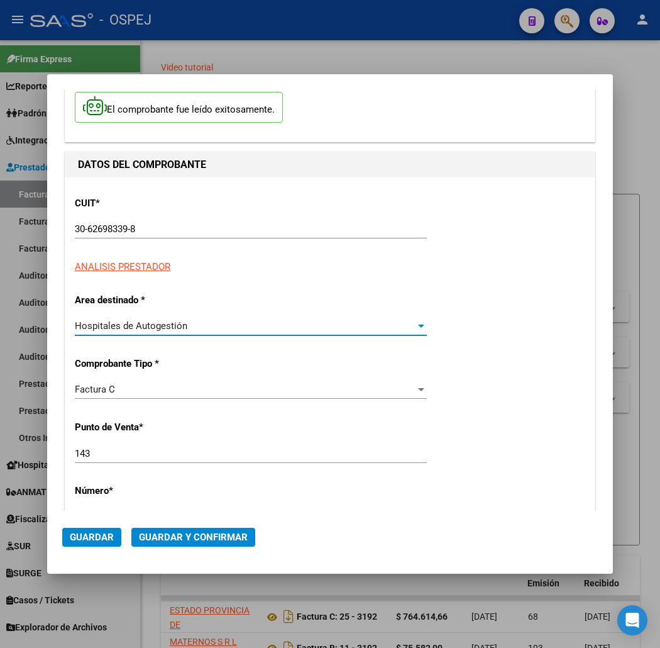
scroll to position [209, 0]
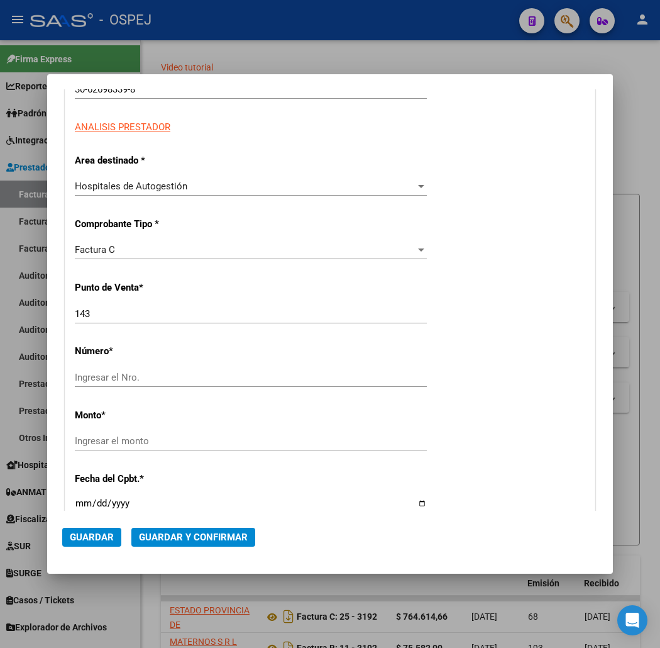
click at [117, 298] on div "CUIT * 30-62698339-8 Ingresar CUIT ANALISIS PRESTADOR Area destinado * Hospital…" at bounding box center [329, 472] width 529 height 868
click at [104, 310] on input "143" at bounding box center [251, 313] width 352 height 11
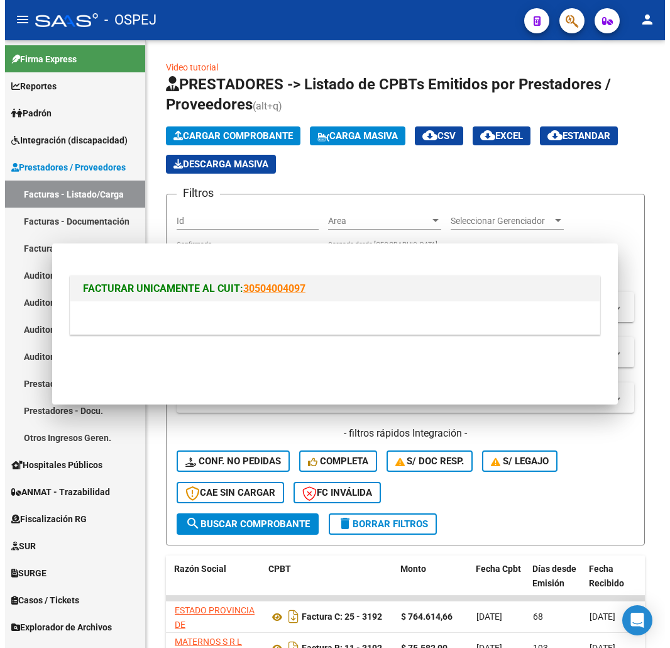
scroll to position [0, 0]
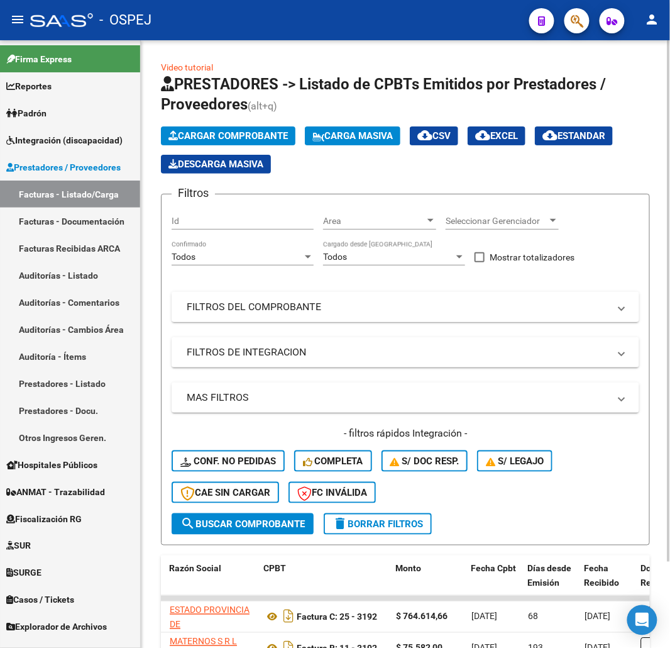
click at [246, 301] on mat-panel-title "FILTROS DEL COMPROBANTE" at bounding box center [398, 307] width 422 height 14
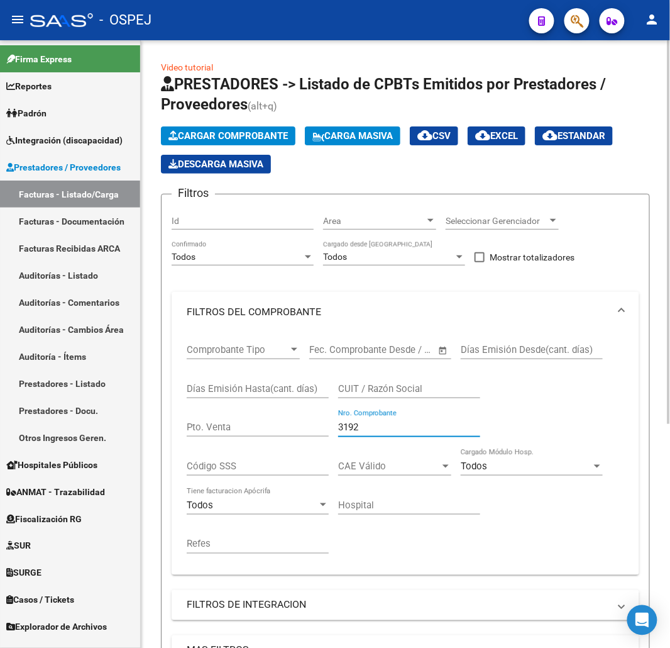
drag, startPoint x: 436, startPoint y: 431, endPoint x: 158, endPoint y: 436, distance: 278.6
click at [162, 435] on form "Filtros Id Area Area Seleccionar Gerenciador Seleccionar Gerenciador Todos Conf…" at bounding box center [405, 496] width 489 height 604
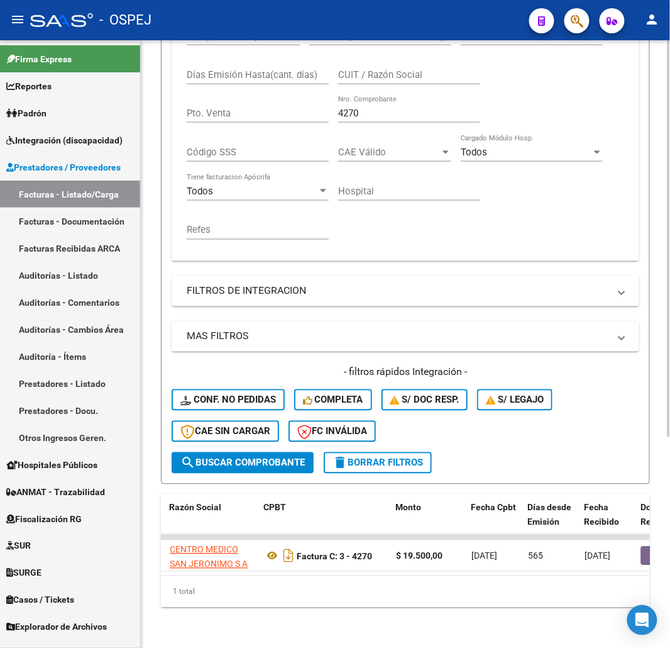
drag, startPoint x: 283, startPoint y: 575, endPoint x: 152, endPoint y: 579, distance: 131.4
click at [152, 579] on div "Video tutorial PRESTADORES -> Listado de CPBTs Emitidos por Prestadores / Prove…" at bounding box center [405, 187] width 529 height 921
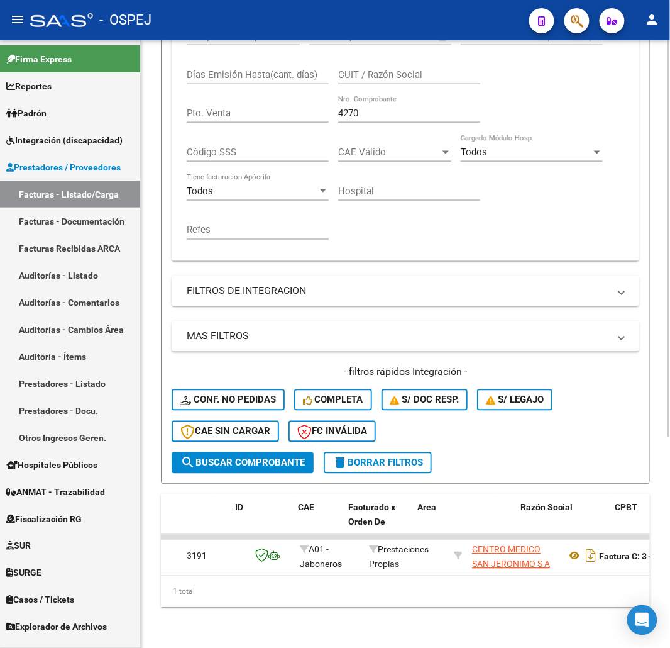
scroll to position [0, 0]
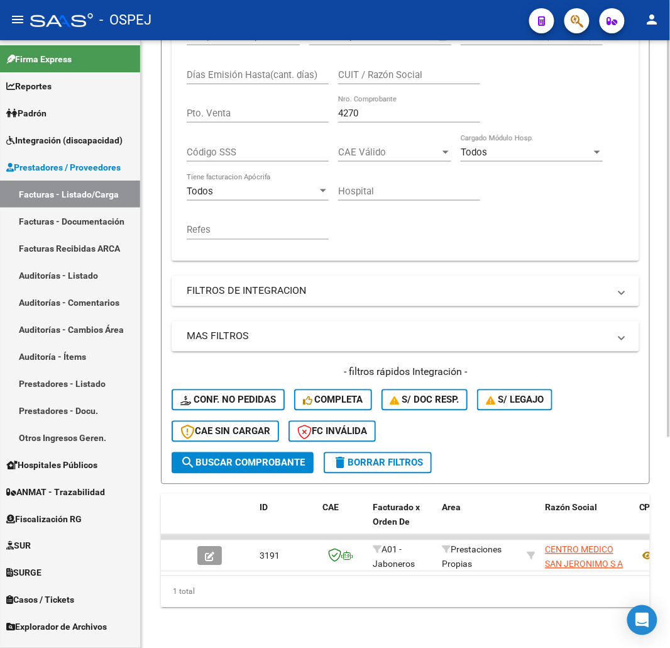
click at [259, 592] on div "1 total" at bounding box center [405, 591] width 489 height 31
click at [260, 594] on div "1 total" at bounding box center [405, 591] width 489 height 31
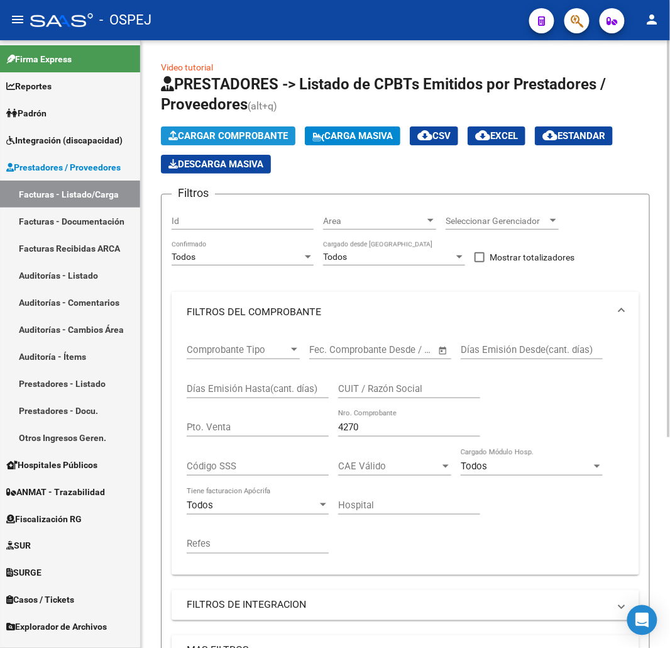
click at [228, 133] on span "Cargar Comprobante" at bounding box center [227, 135] width 119 height 11
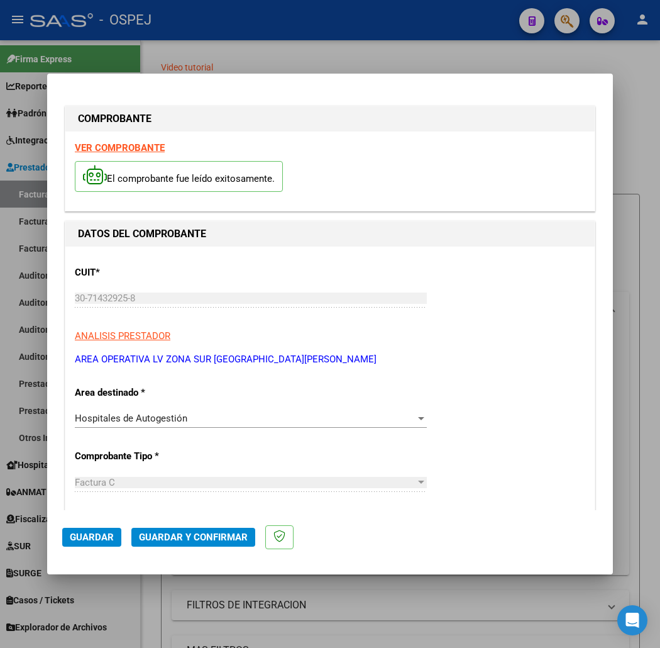
scroll to position [419, 0]
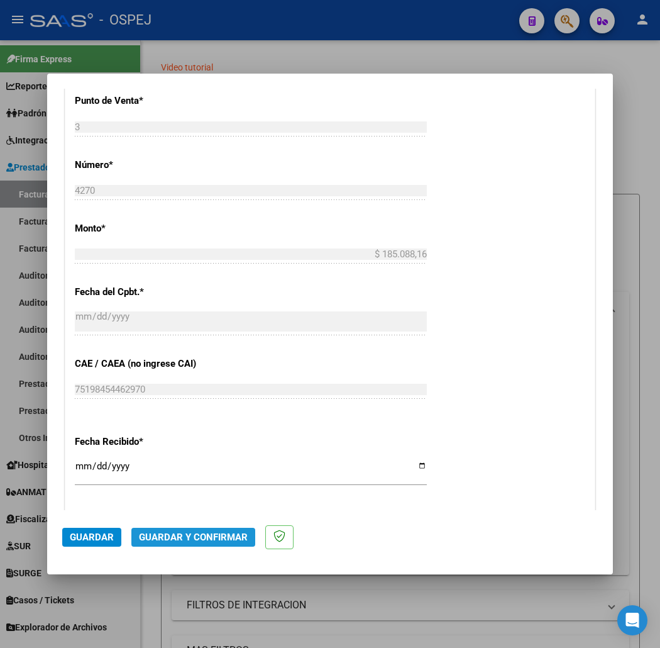
click at [197, 538] on span "Guardar y Confirmar" at bounding box center [193, 536] width 109 height 11
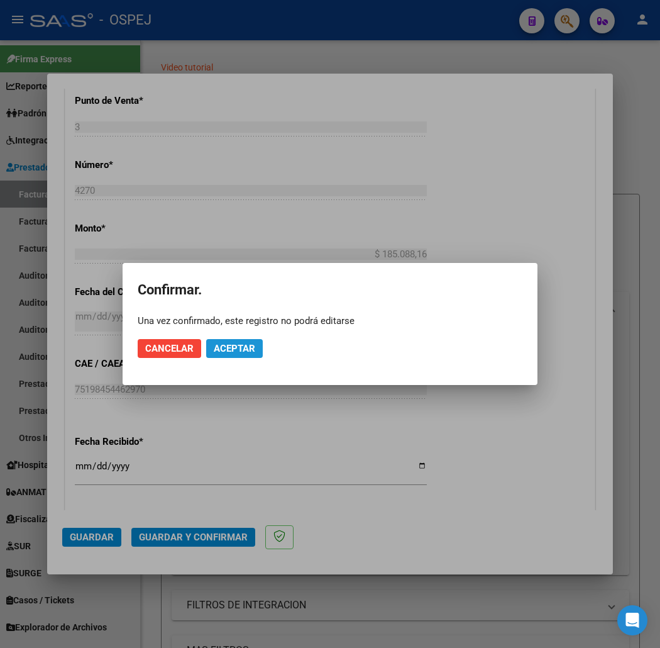
click at [240, 351] on span "Aceptar" at bounding box center [234, 348] width 41 height 11
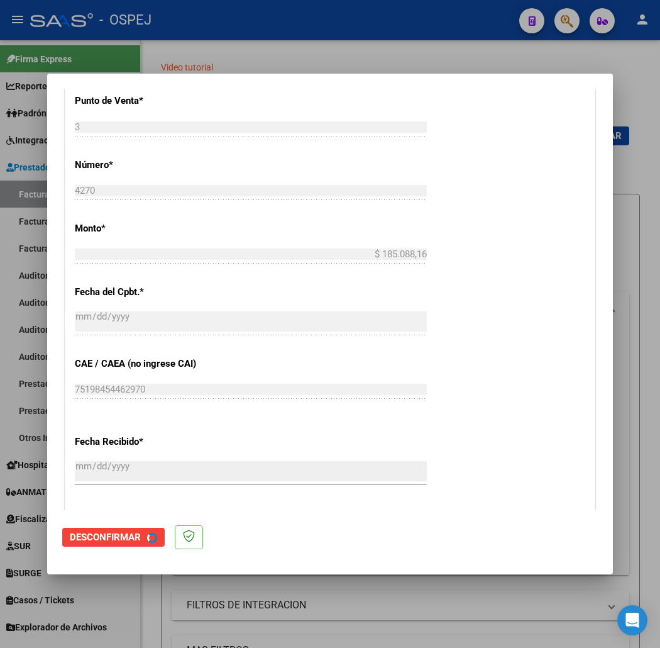
scroll to position [0, 0]
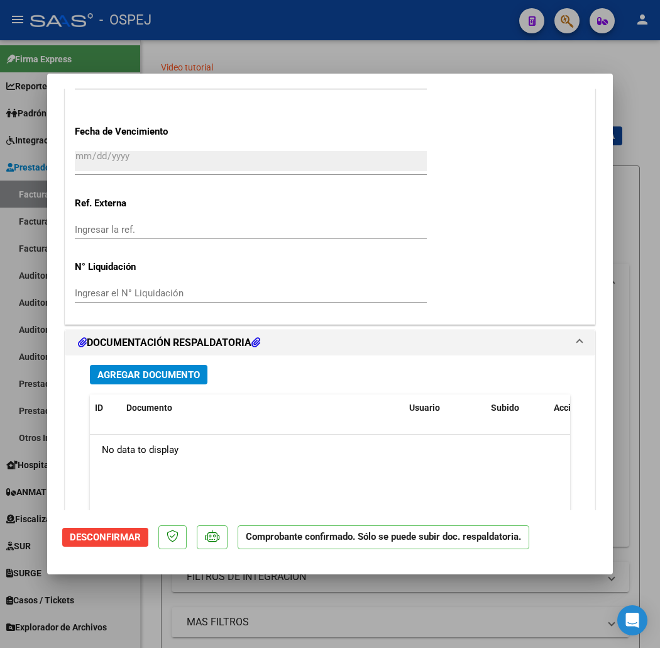
scroll to position [908, 0]
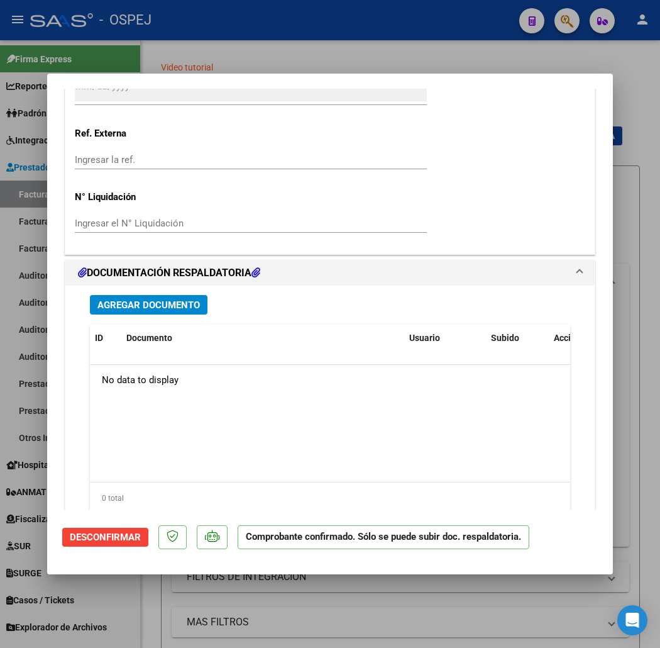
click at [145, 312] on button "Agregar Documento" at bounding box center [149, 304] width 118 height 19
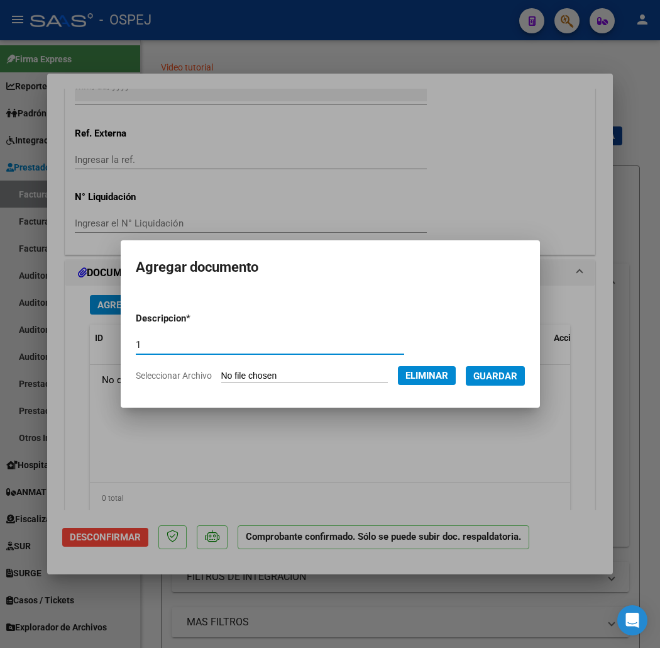
click at [507, 385] on button "Guardar" at bounding box center [495, 375] width 59 height 19
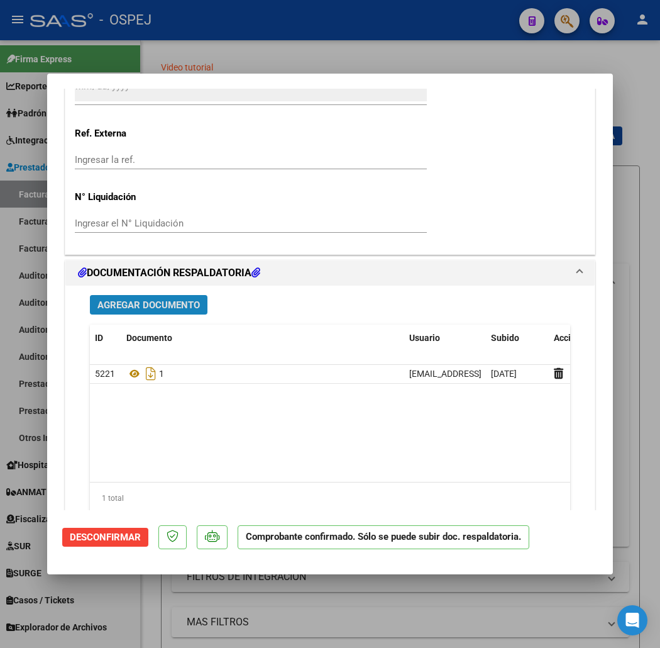
click at [140, 299] on span "Agregar Documento" at bounding box center [148, 304] width 102 height 11
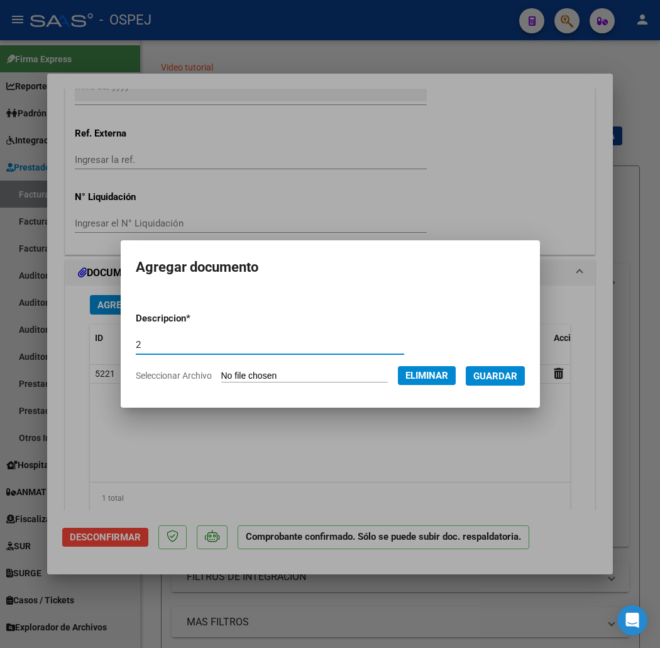
click at [517, 375] on span "Guardar" at bounding box center [495, 375] width 44 height 11
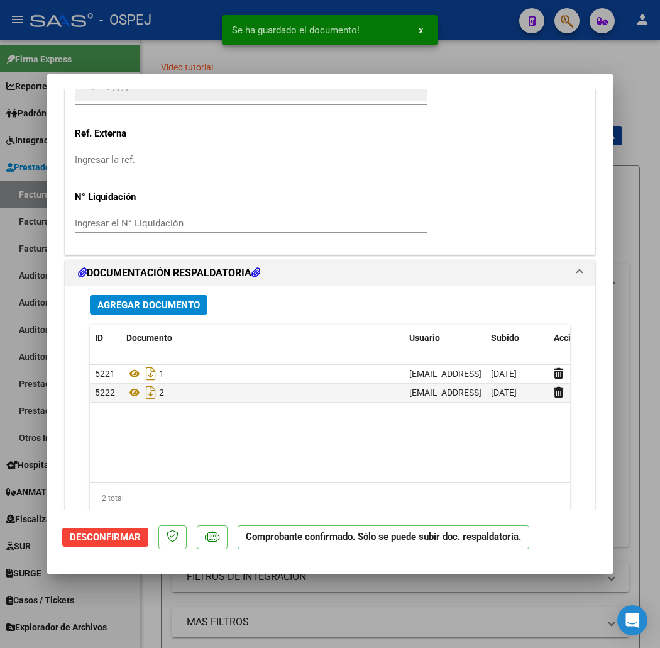
click at [155, 295] on button "Agregar Documento" at bounding box center [149, 304] width 118 height 19
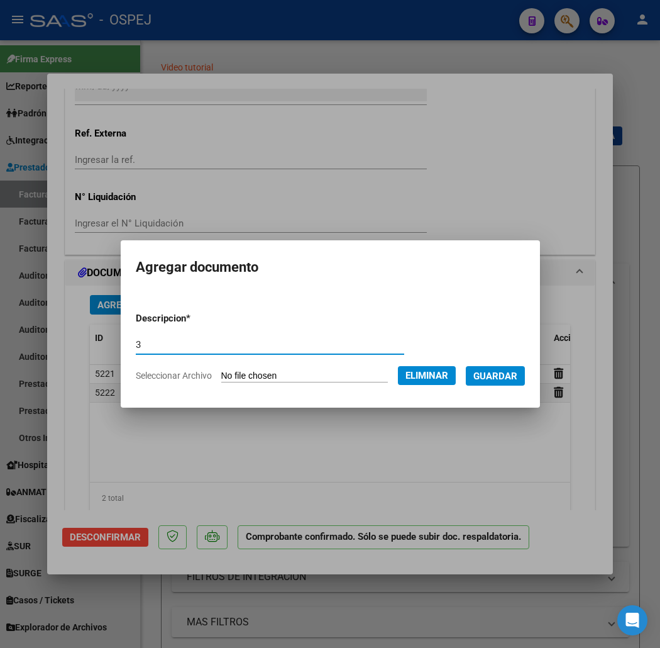
click at [508, 378] on span "Guardar" at bounding box center [495, 375] width 44 height 11
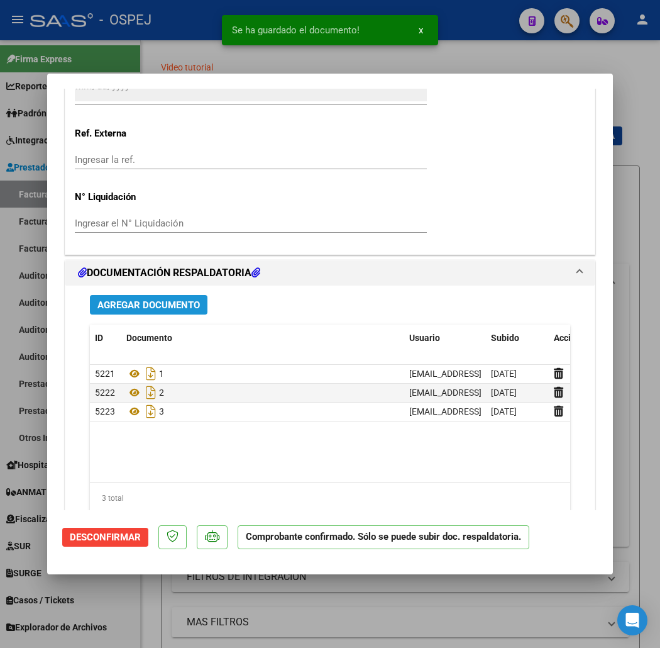
click at [115, 295] on button "Agregar Documento" at bounding box center [149, 304] width 118 height 19
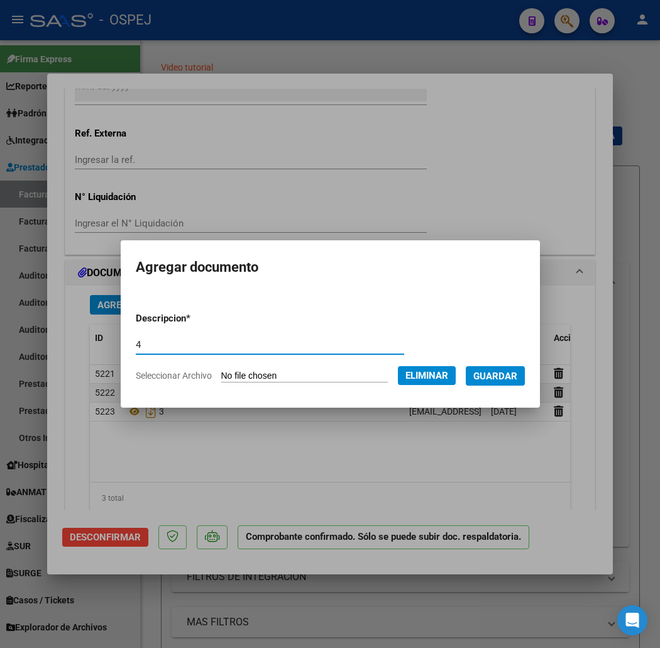
click at [510, 379] on span "Guardar" at bounding box center [495, 375] width 44 height 11
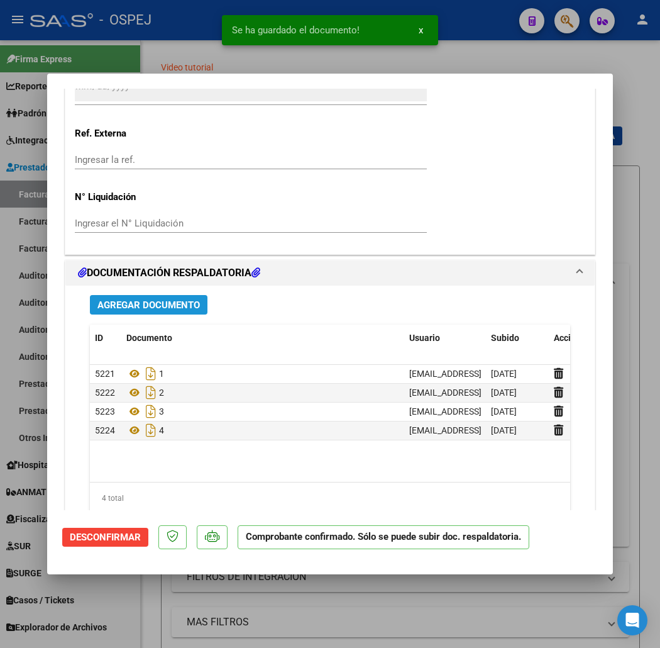
click at [135, 302] on span "Agregar Documento" at bounding box center [148, 304] width 102 height 11
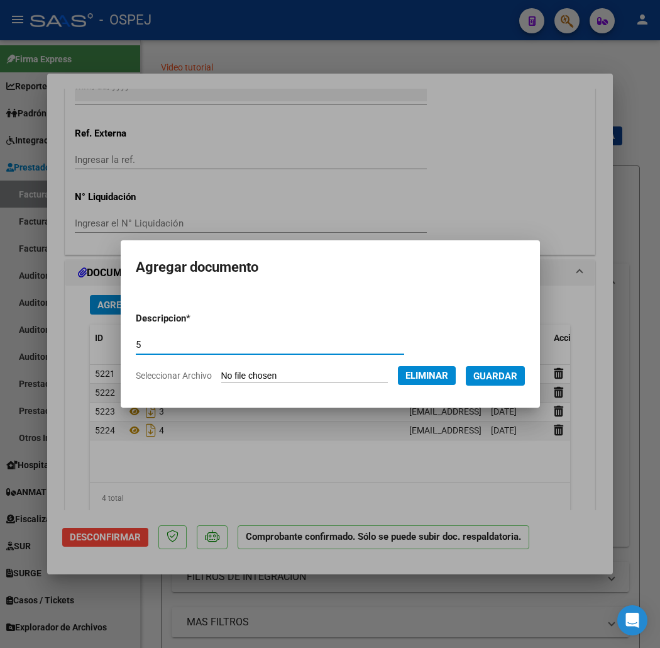
click at [499, 384] on button "Guardar" at bounding box center [495, 375] width 59 height 19
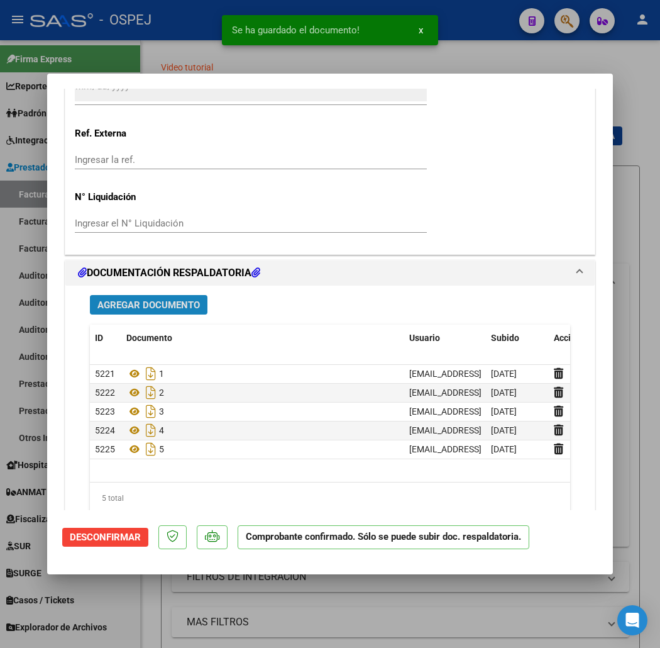
click at [97, 299] on span "Agregar Documento" at bounding box center [148, 304] width 102 height 11
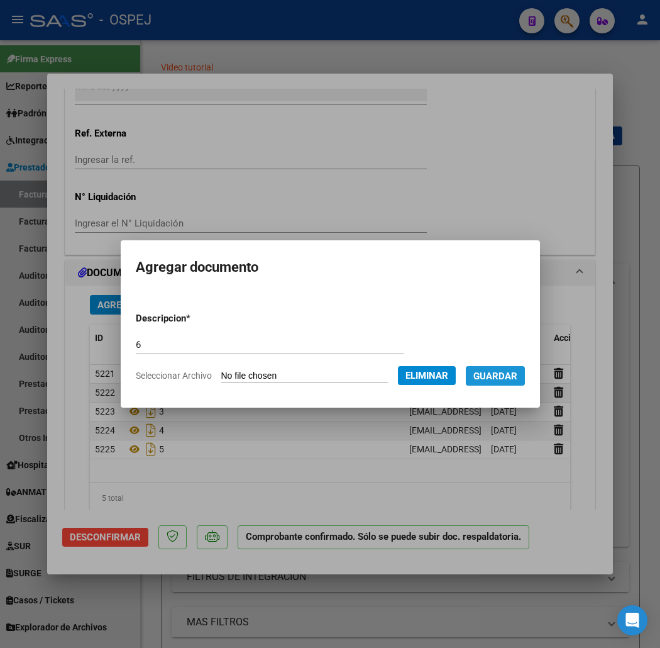
click at [517, 375] on span "Guardar" at bounding box center [495, 375] width 44 height 11
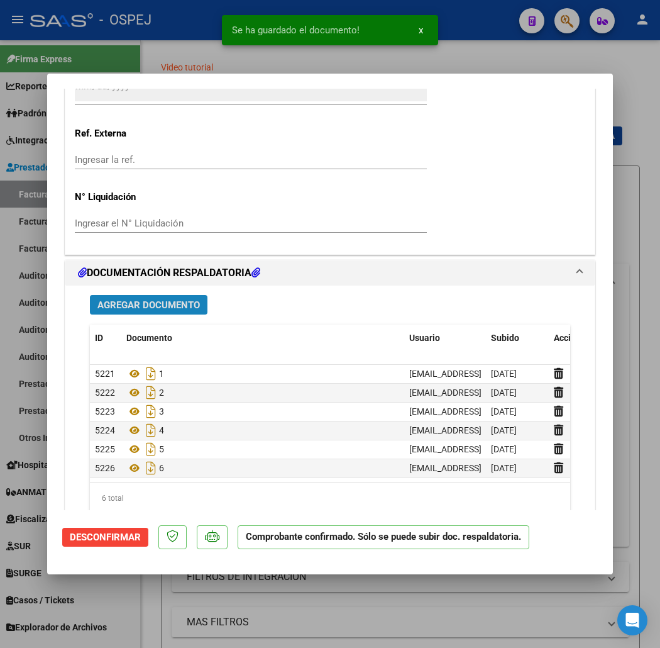
click at [137, 295] on button "Agregar Documento" at bounding box center [149, 304] width 118 height 19
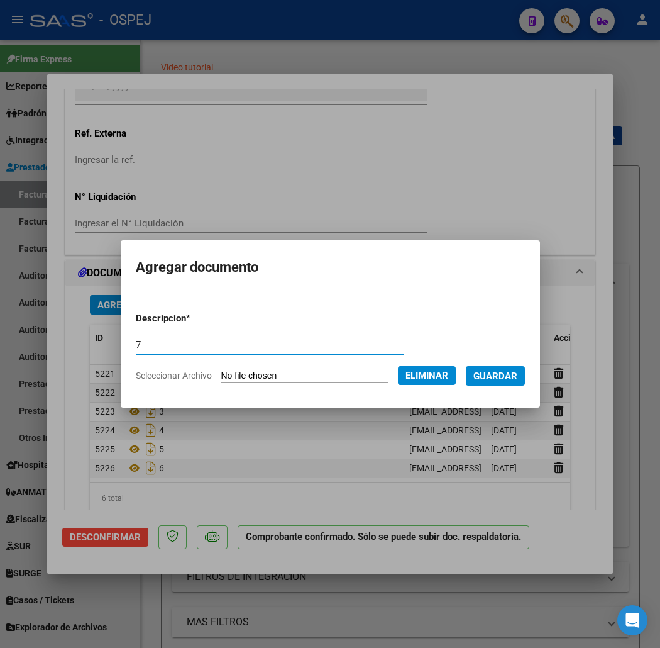
click at [500, 379] on span "Guardar" at bounding box center [495, 375] width 44 height 11
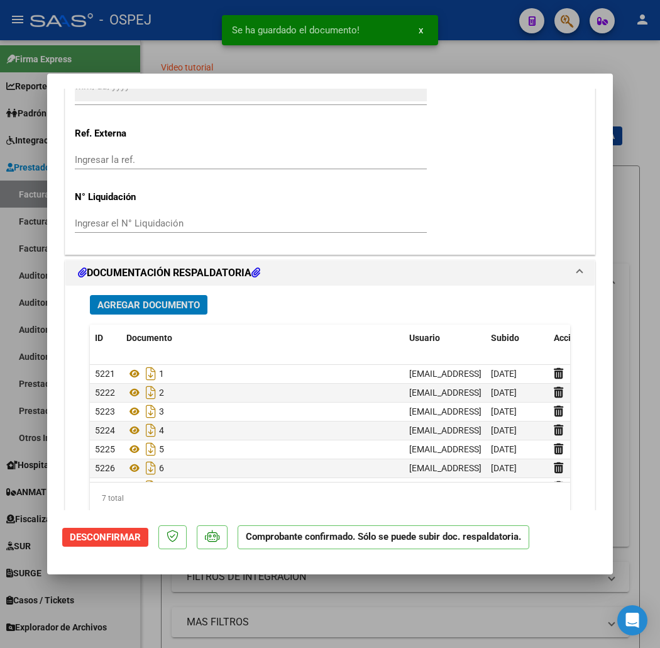
click at [97, 299] on span "Agregar Documento" at bounding box center [148, 304] width 102 height 11
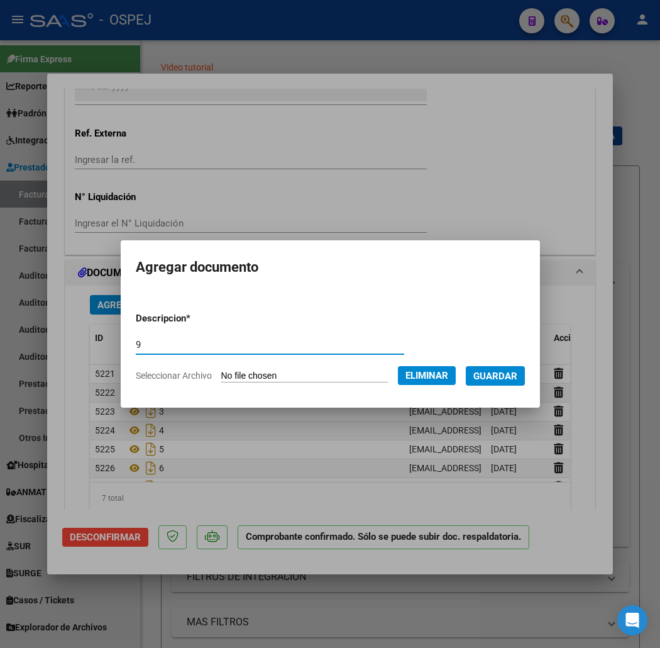
click at [512, 386] on form "Descripcion * 9 Escriba aquí una descripcion Seleccionar Archivo Eliminar Guard…" at bounding box center [330, 347] width 389 height 90
click at [516, 383] on button "Guardar" at bounding box center [495, 375] width 59 height 19
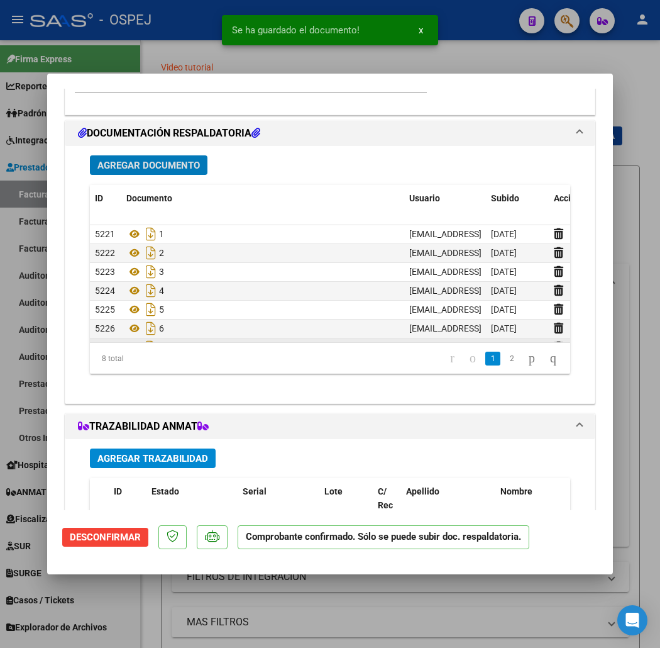
scroll to position [38, 0]
click at [554, 328] on icon at bounding box center [558, 328] width 9 height 12
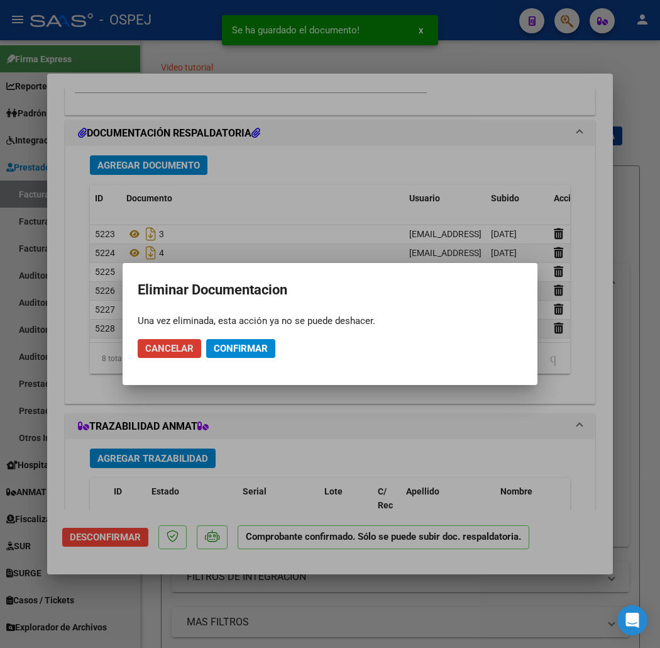
click at [253, 345] on span "Confirmar" at bounding box center [241, 348] width 54 height 11
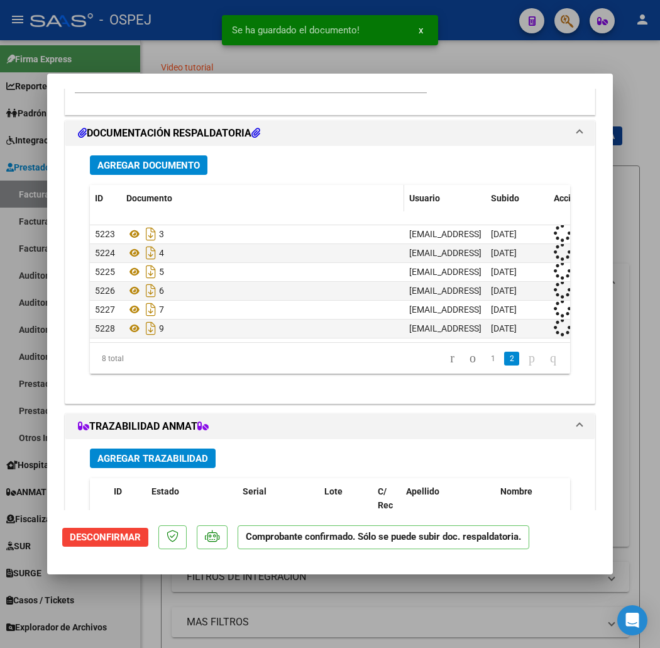
scroll to position [19, 0]
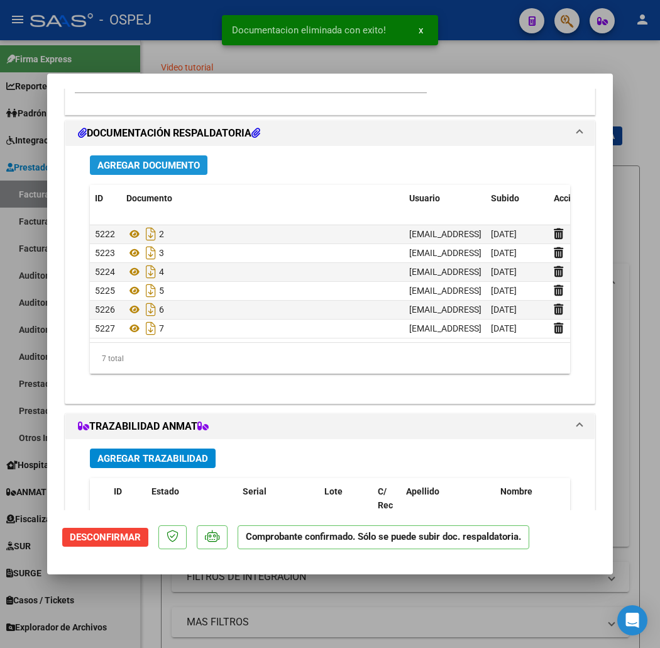
click at [155, 161] on span "Agregar Documento" at bounding box center [148, 165] width 102 height 11
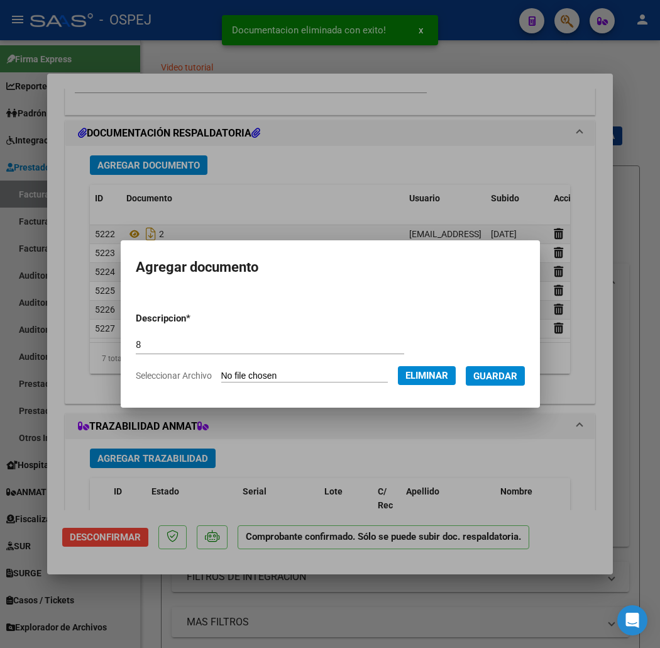
drag, startPoint x: 514, startPoint y: 363, endPoint x: 522, endPoint y: 368, distance: 9.3
click at [517, 363] on form "Descripcion * 8 Escriba aquí una descripcion Seleccionar Archivo Eliminar Guard…" at bounding box center [330, 347] width 389 height 90
click at [522, 368] on button "Guardar" at bounding box center [495, 375] width 59 height 19
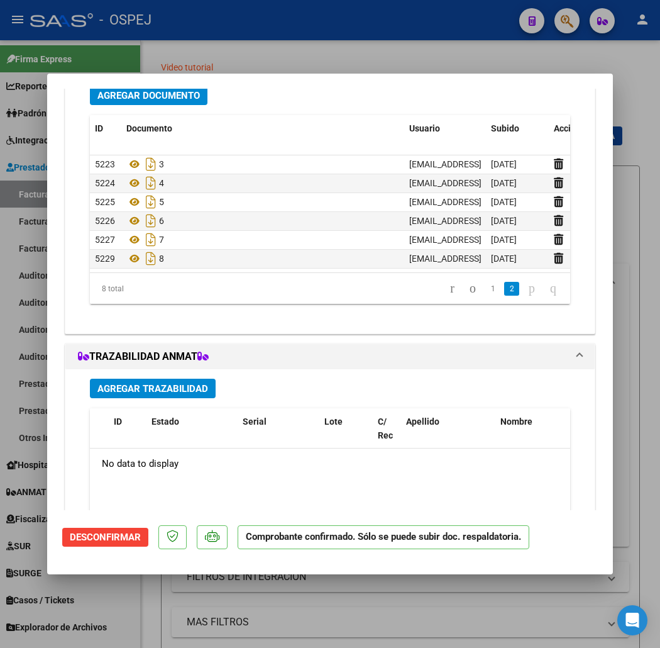
scroll to position [978, 0]
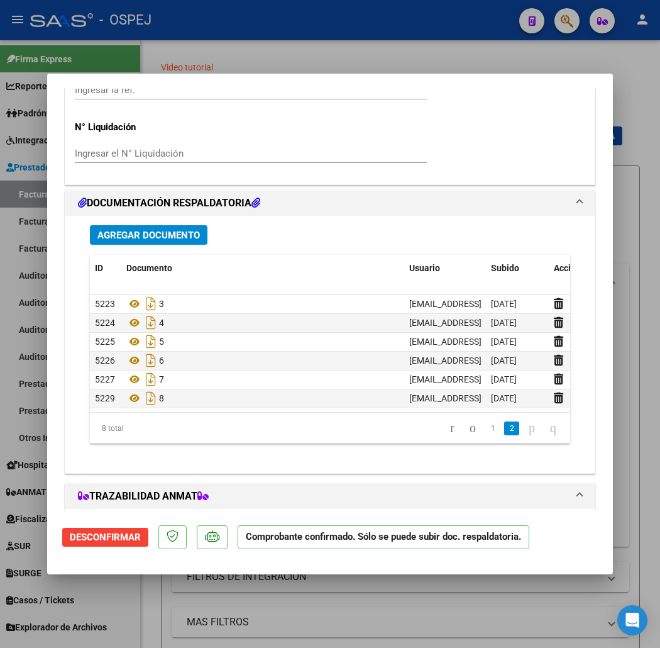
click at [134, 229] on span "Agregar Documento" at bounding box center [148, 234] width 102 height 11
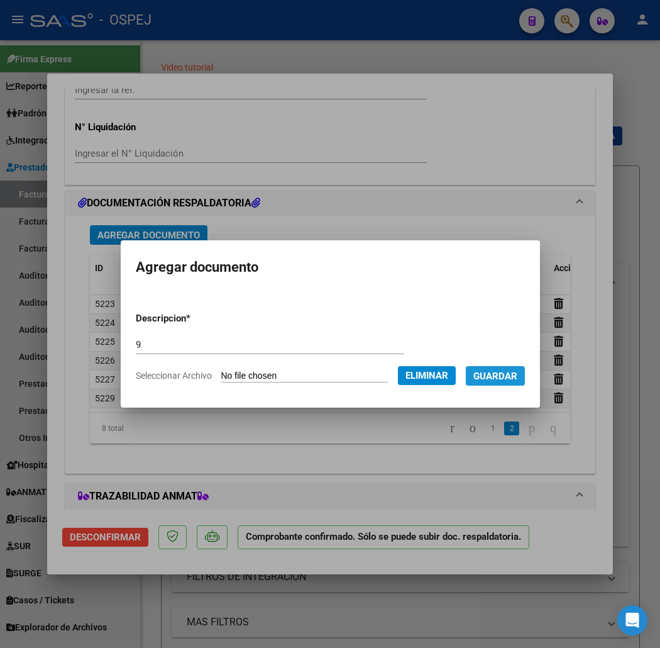
click at [499, 366] on button "Guardar" at bounding box center [495, 375] width 59 height 19
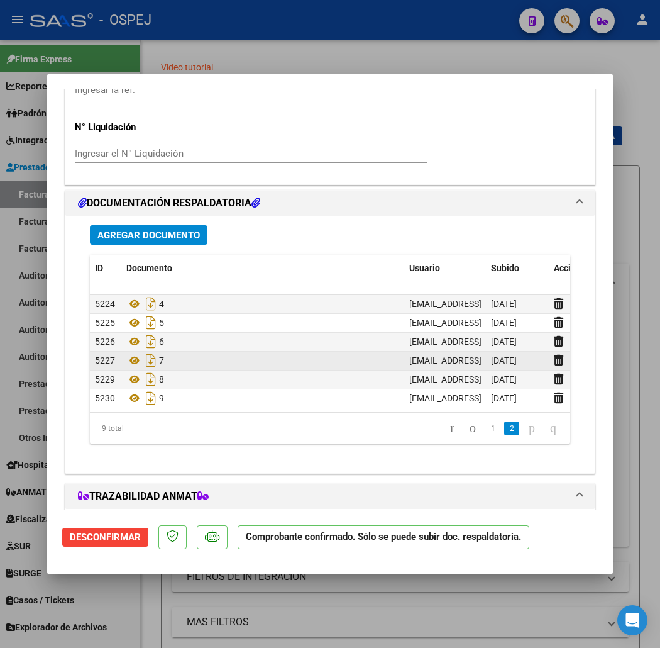
scroll to position [1047, 0]
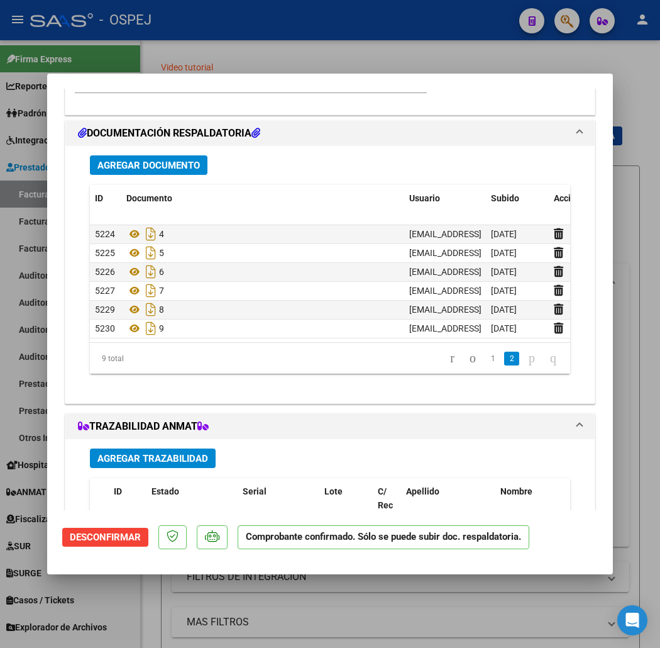
click at [167, 159] on span "Agregar Documento" at bounding box center [148, 164] width 102 height 11
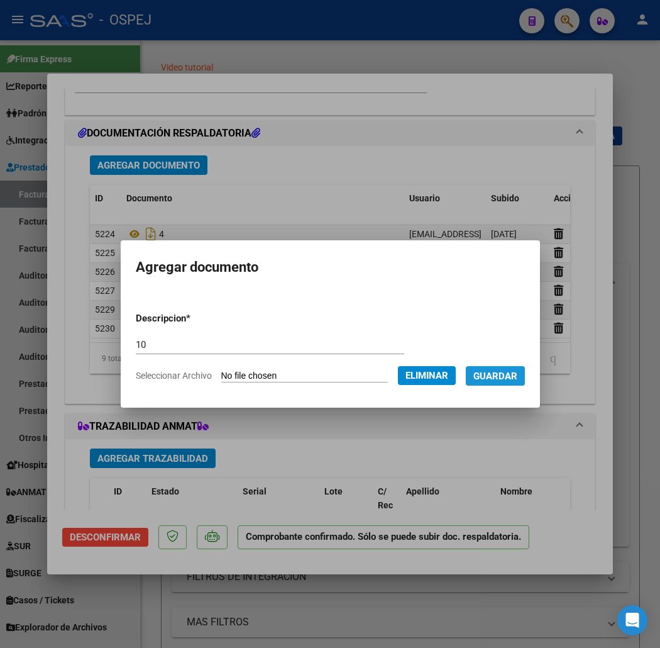
click at [495, 372] on span "Guardar" at bounding box center [495, 375] width 44 height 11
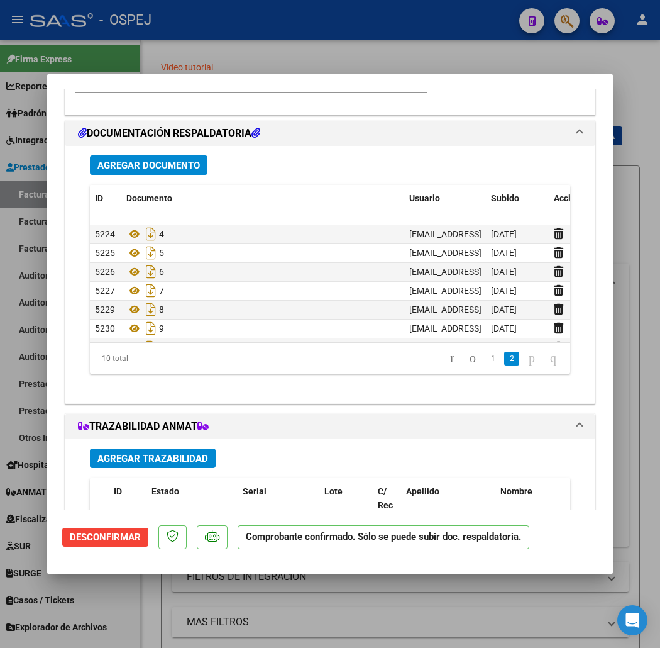
click at [297, 52] on div at bounding box center [330, 324] width 660 height 648
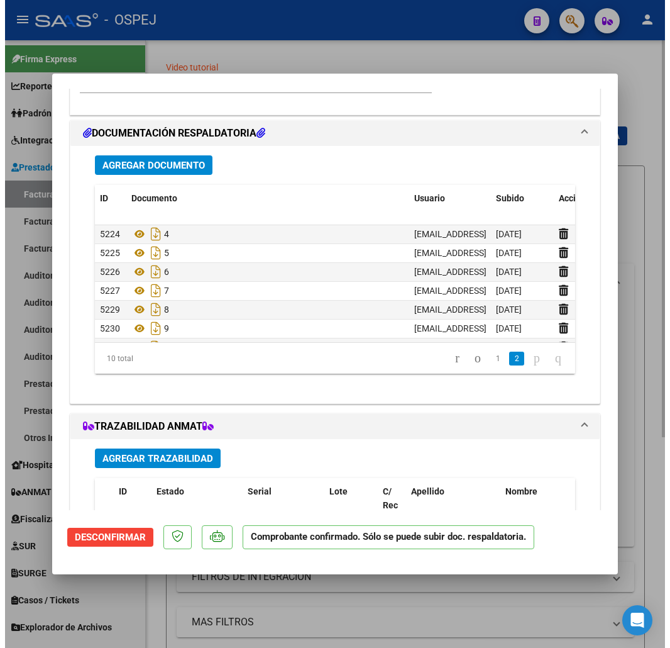
scroll to position [0, 0]
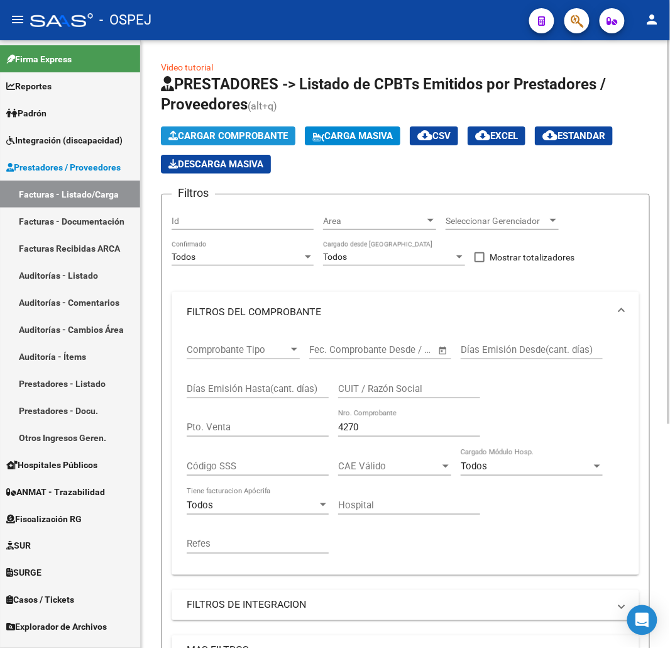
click at [259, 128] on button "Cargar Comprobante" at bounding box center [228, 135] width 135 height 19
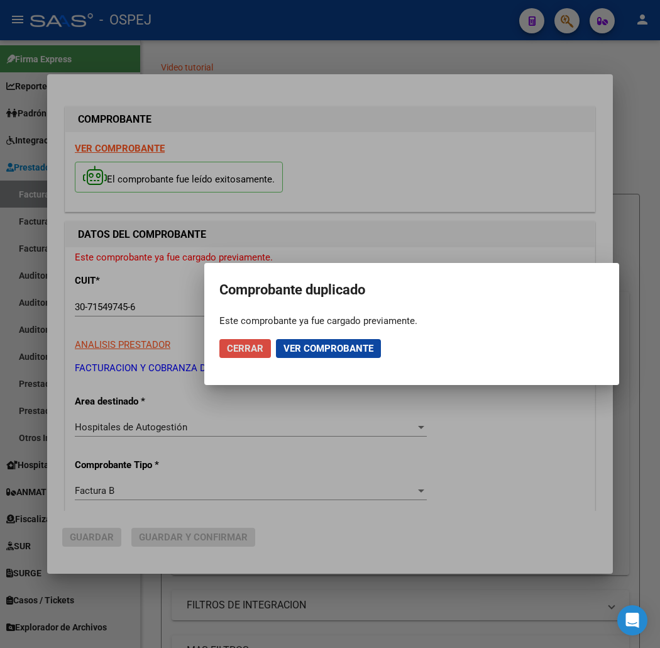
click at [243, 352] on span "Cerrar" at bounding box center [245, 348] width 36 height 11
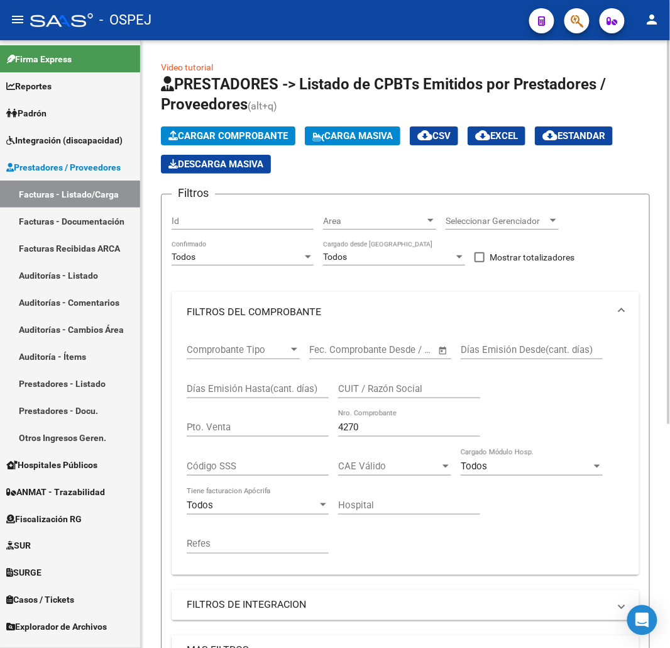
scroll to position [70, 0]
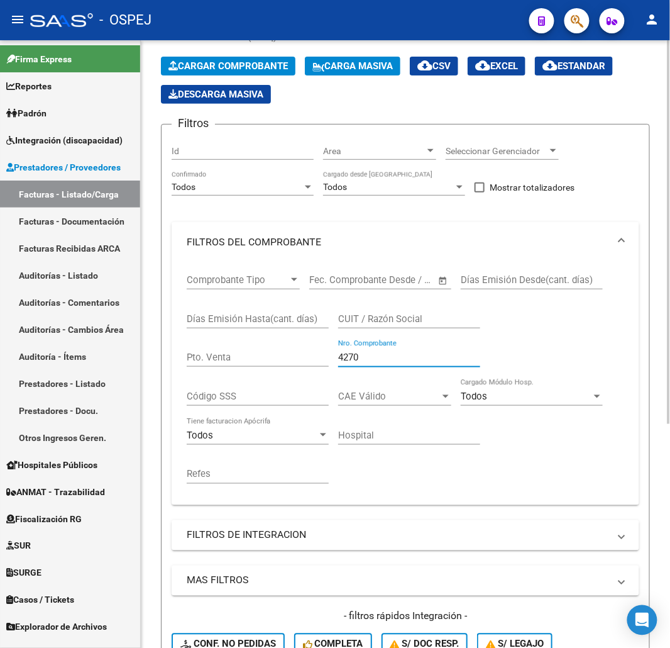
drag, startPoint x: 371, startPoint y: 361, endPoint x: 252, endPoint y: 419, distance: 132.2
click at [297, 387] on div "Comprobante Tipo Comprobante Tipo Start date – End date Fec. Comprobante Desde …" at bounding box center [406, 378] width 438 height 233
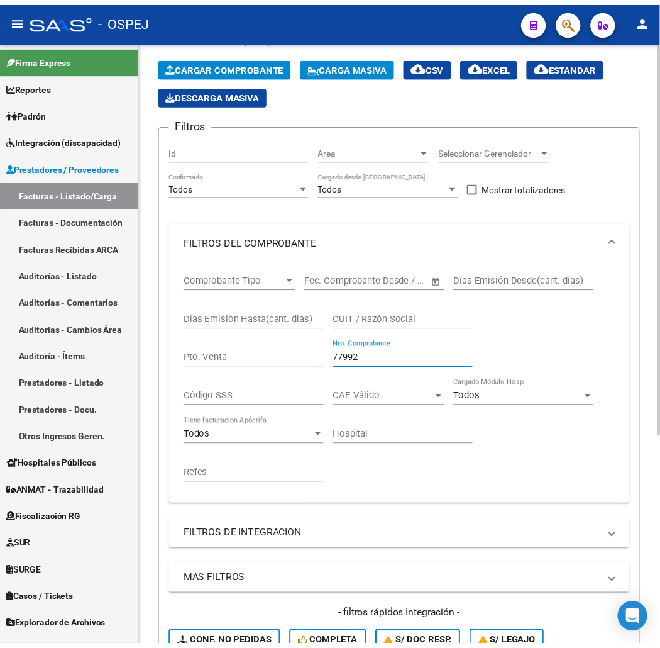
scroll to position [323, 0]
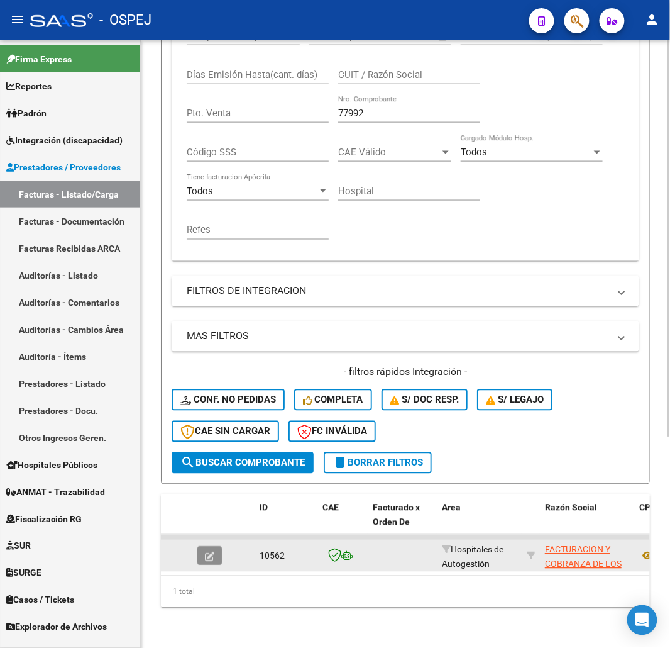
click at [208, 552] on icon "button" at bounding box center [209, 556] width 9 height 9
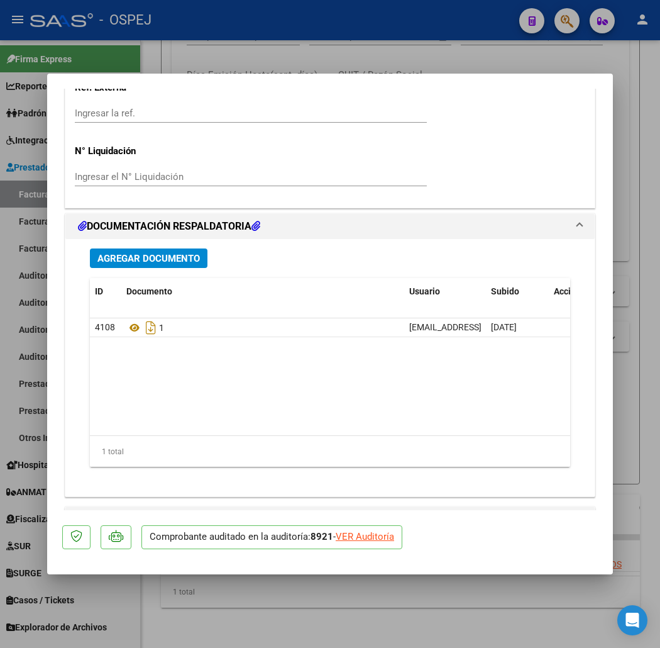
click at [167, 44] on div at bounding box center [330, 324] width 660 height 648
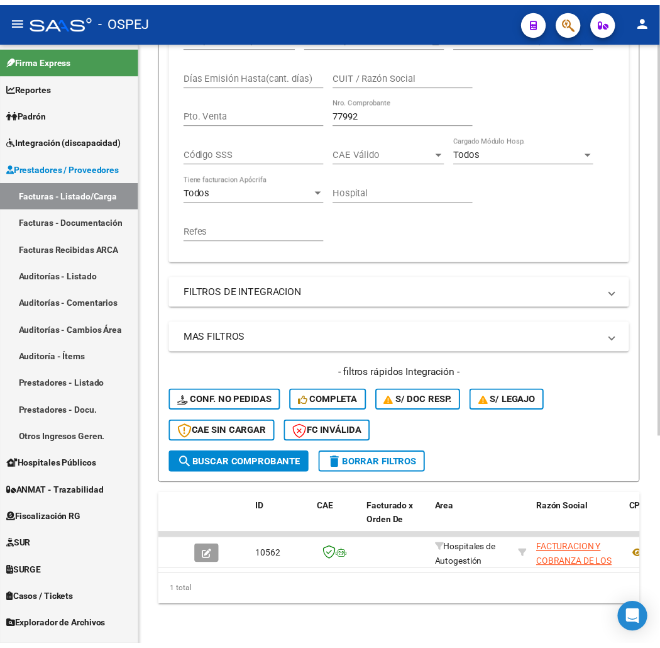
scroll to position [0, 0]
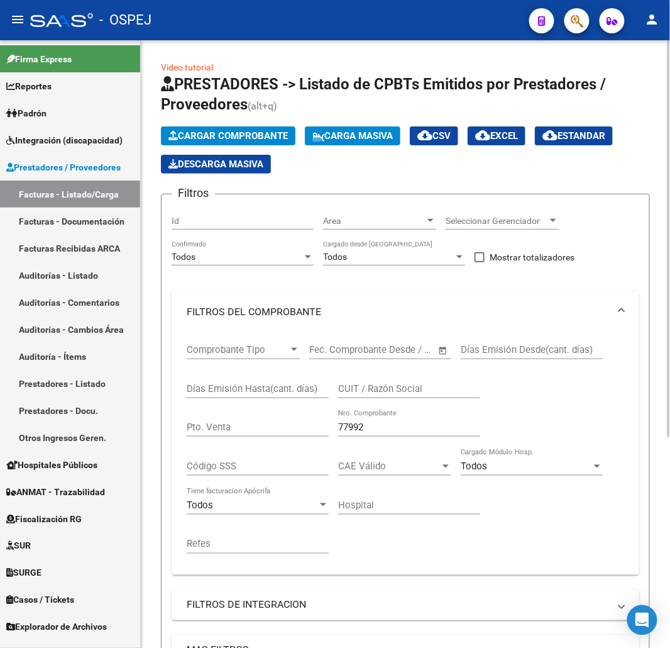
click at [258, 129] on button "Cargar Comprobante" at bounding box center [228, 135] width 135 height 19
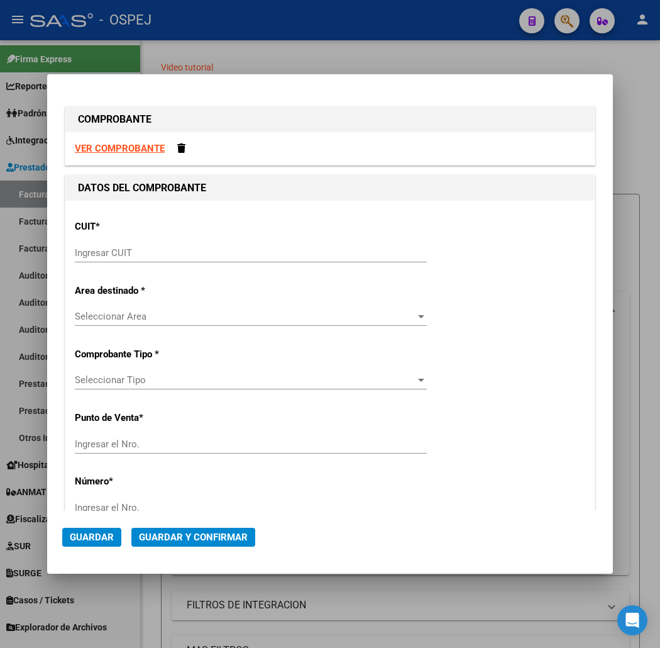
click at [373, 258] on div "Ingresar CUIT" at bounding box center [251, 252] width 352 height 19
click at [378, 257] on input "Ingresar CUIT" at bounding box center [251, 252] width 352 height 11
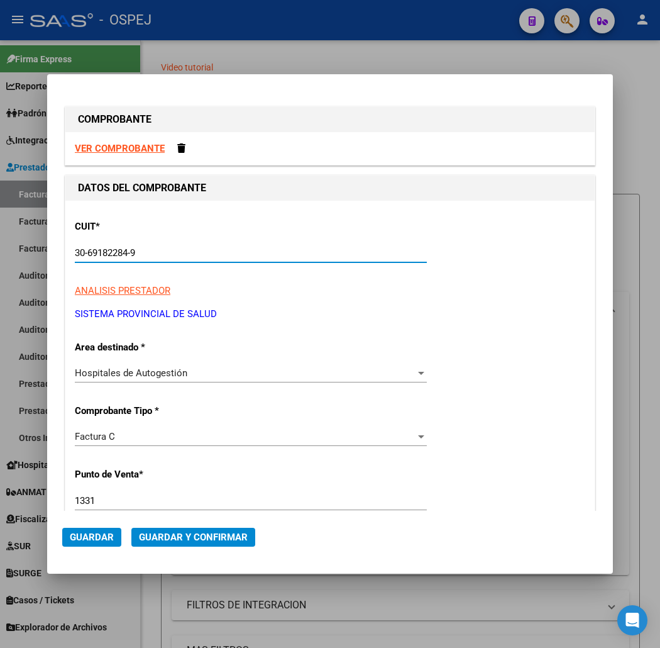
scroll to position [70, 0]
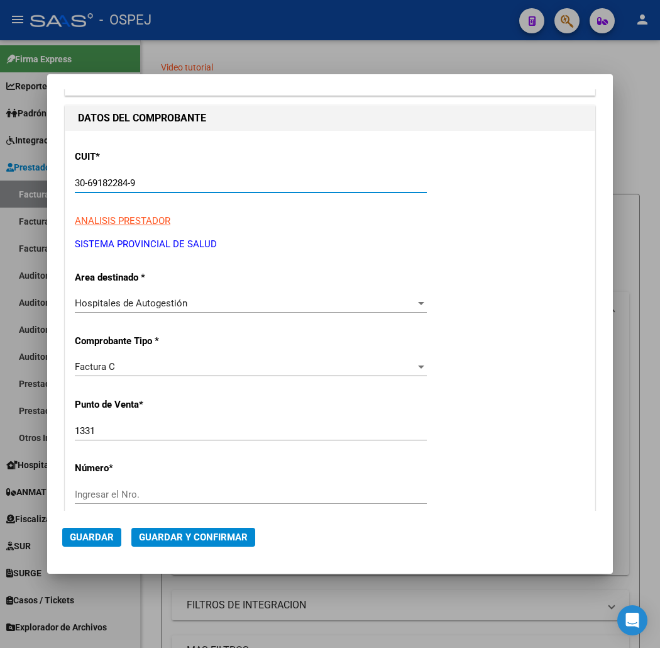
click at [119, 431] on input "1331" at bounding box center [251, 430] width 352 height 11
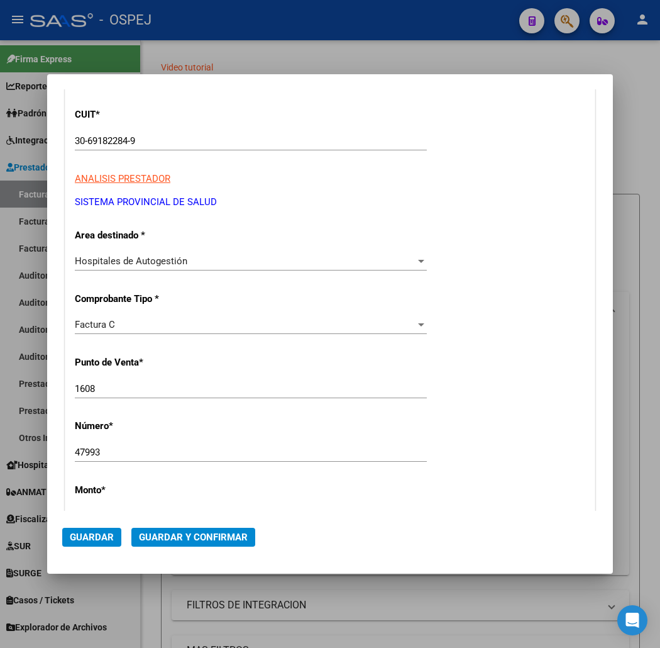
scroll to position [461, 0]
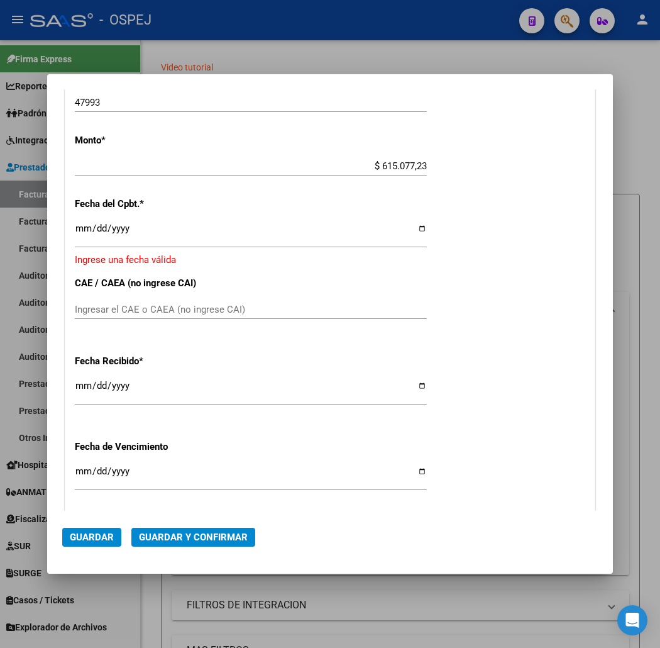
click at [65, 214] on div "CUIT * 30-69182284-9 Ingresar CUIT ANALISIS PRESTADOR SISTEMA PROVINCIAL DE SAL…" at bounding box center [329, 188] width 529 height 899
click at [75, 223] on input "Ingresar la fecha" at bounding box center [251, 233] width 352 height 20
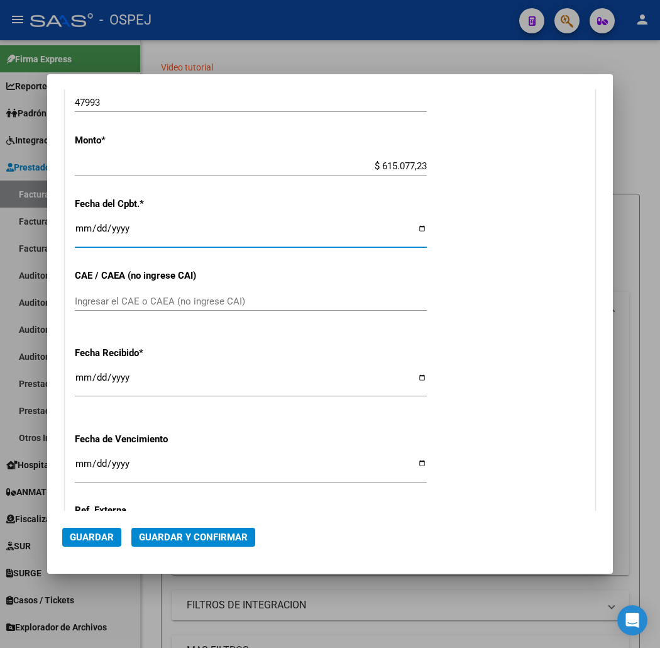
scroll to position [453, 0]
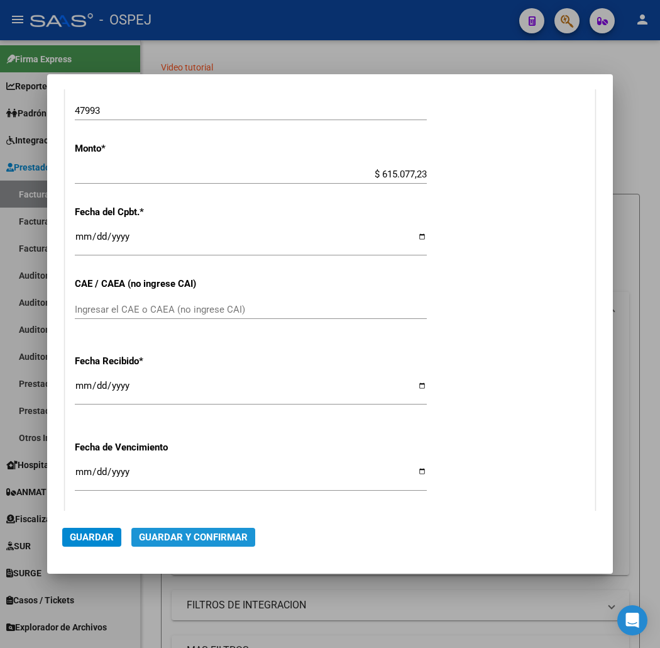
click at [155, 538] on span "Guardar y Confirmar" at bounding box center [193, 536] width 109 height 11
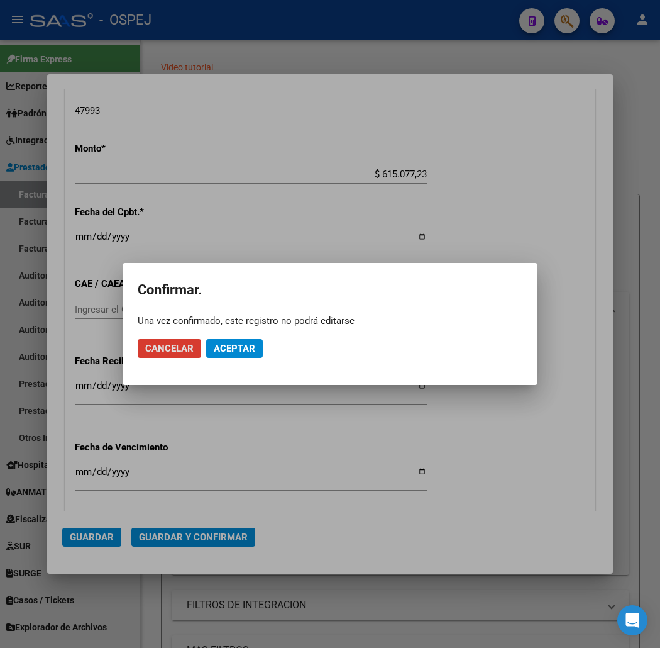
click at [218, 350] on span "Aceptar" at bounding box center [234, 348] width 41 height 11
click at [258, 350] on span "Guardar igualmente." at bounding box center [267, 348] width 106 height 11
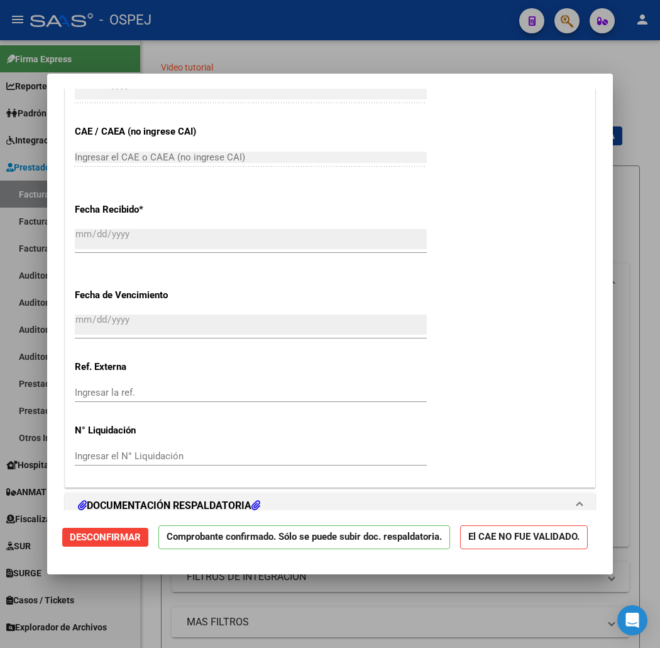
scroll to position [419, 0]
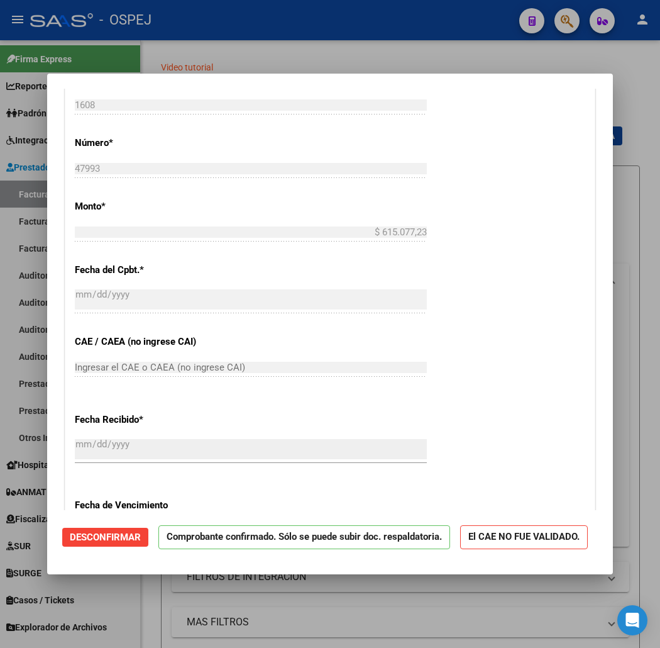
click at [267, 63] on div at bounding box center [330, 324] width 660 height 648
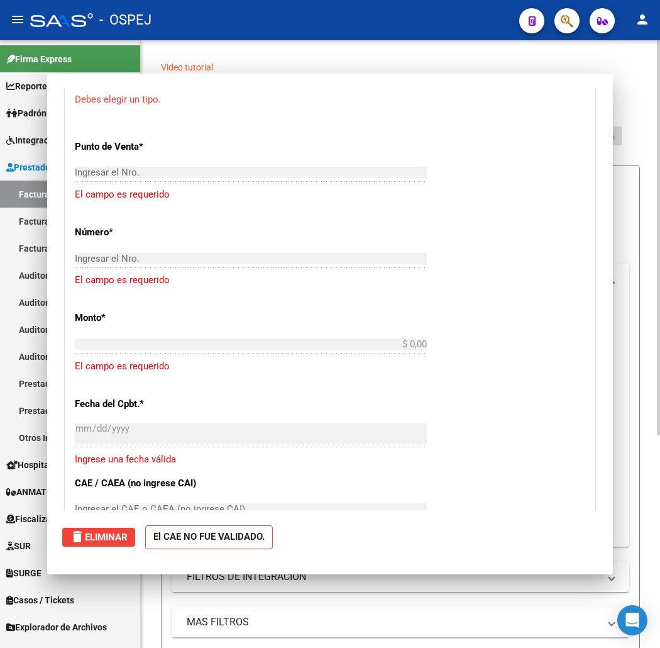
scroll to position [0, 0]
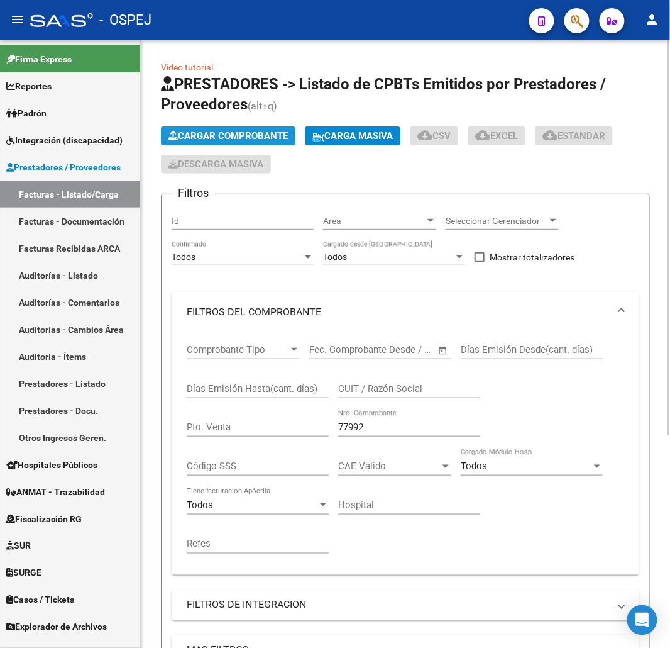
click at [222, 143] on button "Cargar Comprobante" at bounding box center [228, 135] width 135 height 19
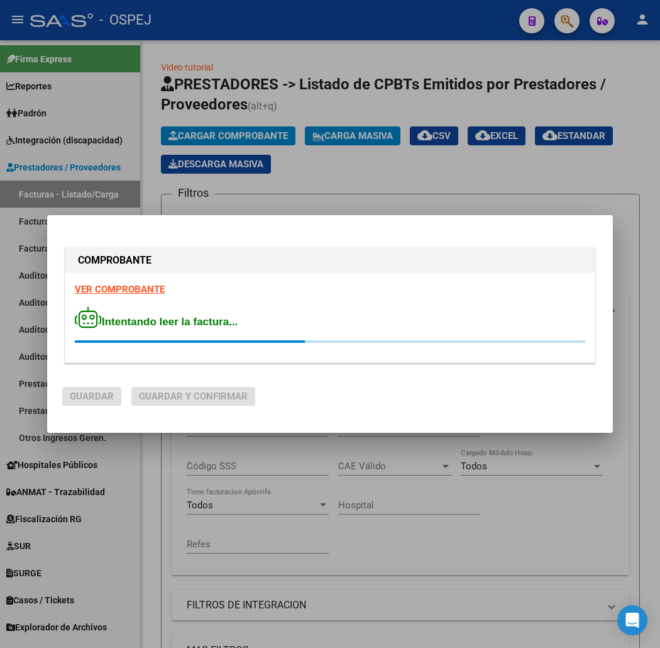
click at [387, 361] on div "COMPROBANTE VER COMPROBANTE Intentando leer la factura..." at bounding box center [330, 305] width 531 height 116
click at [377, 353] on div "VER COMPROBANTE Intentando leer la factura..." at bounding box center [329, 317] width 529 height 89
click at [346, 306] on div "Intentando leer la factura..." at bounding box center [330, 324] width 510 height 36
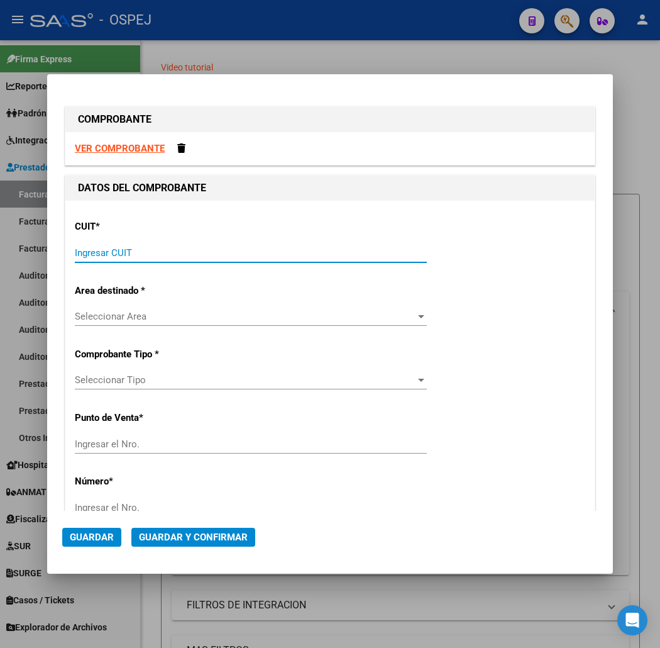
click at [184, 256] on input "Ingresar CUIT" at bounding box center [251, 252] width 352 height 11
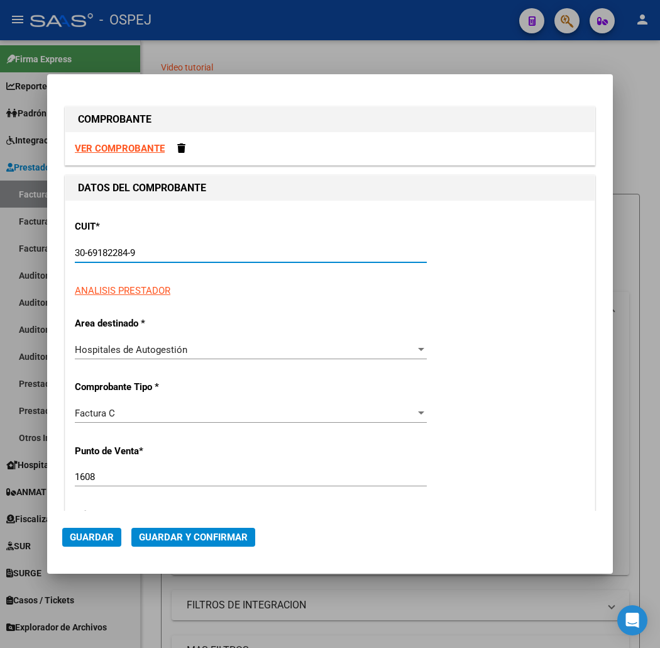
scroll to position [70, 0]
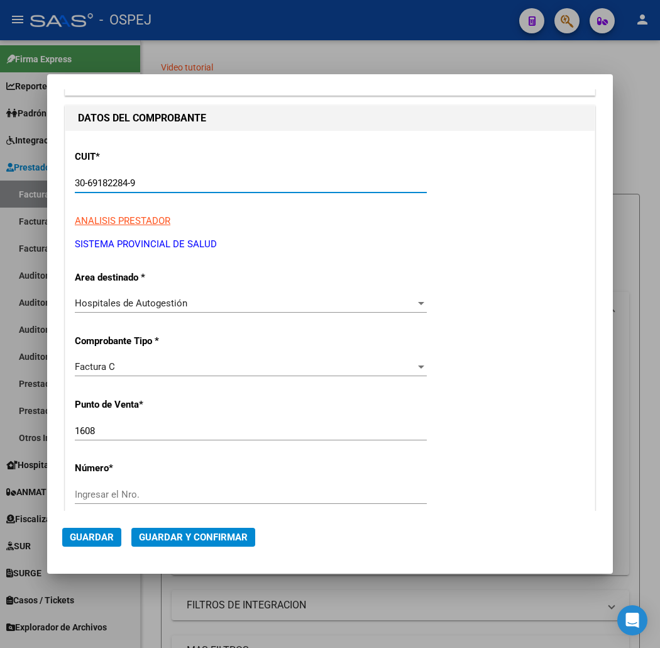
click at [97, 424] on div "1608 Ingresar el Nro." at bounding box center [251, 430] width 352 height 19
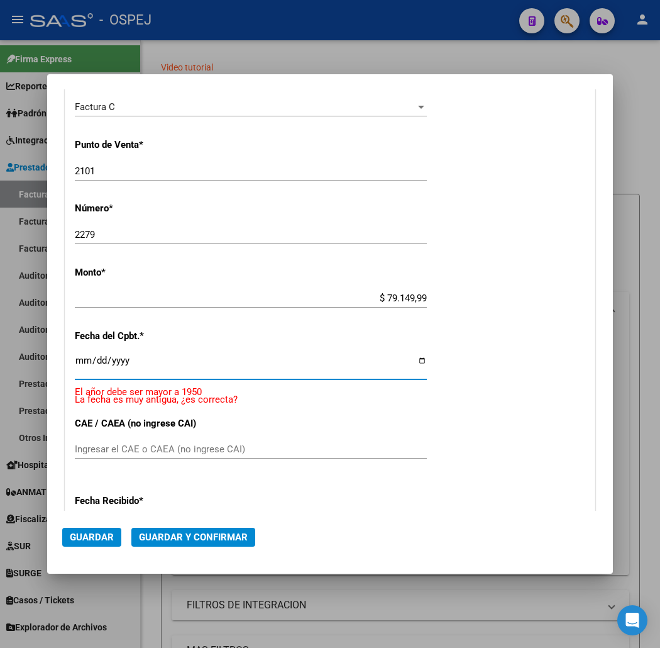
scroll to position [314, 0]
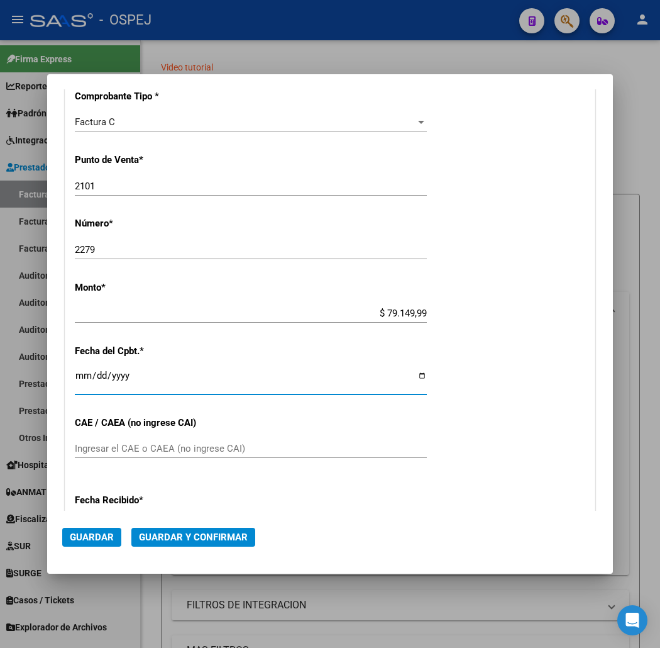
click at [174, 531] on span "Guardar y Confirmar" at bounding box center [193, 536] width 109 height 11
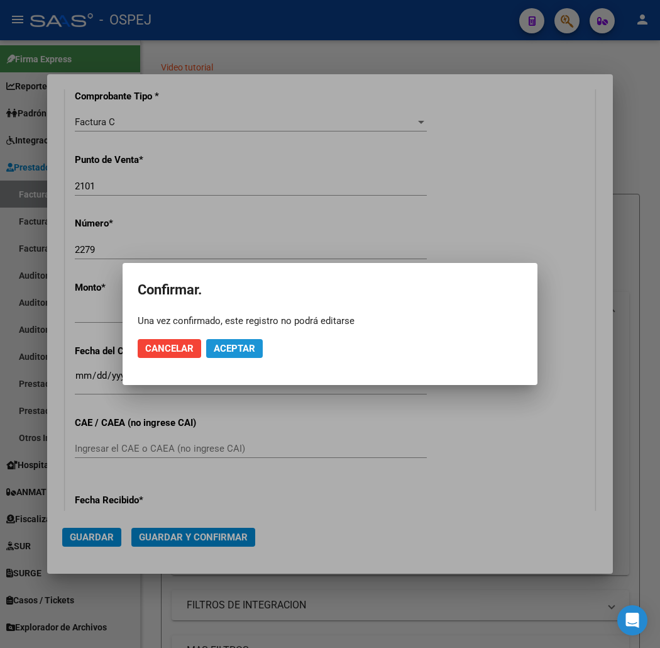
click at [242, 350] on span "Aceptar" at bounding box center [234, 348] width 41 height 11
click at [242, 350] on span "Guardar igualmente." at bounding box center [267, 348] width 106 height 11
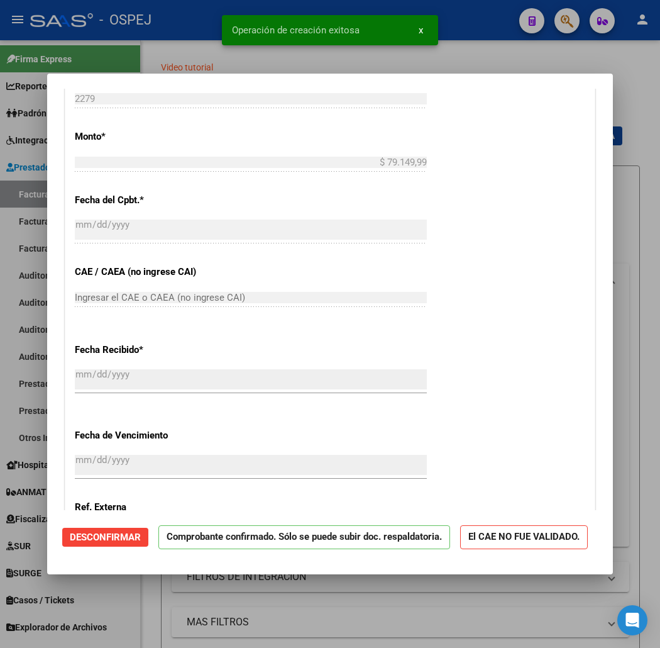
scroll to position [838, 0]
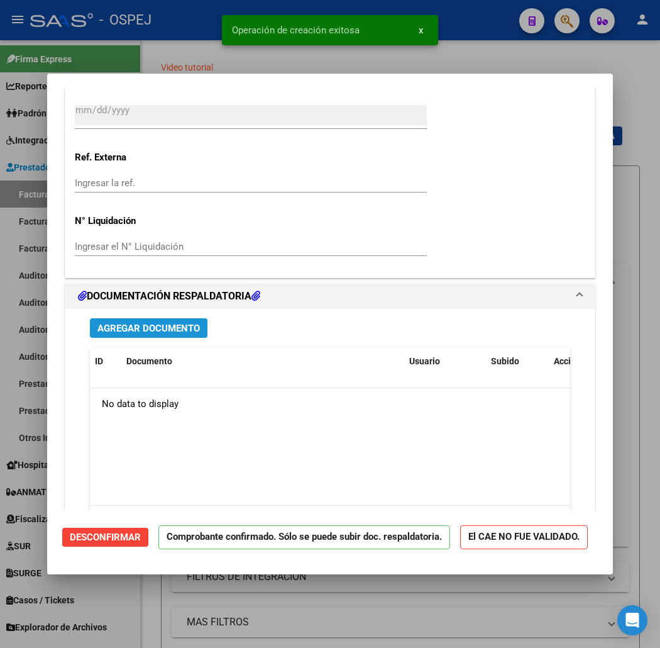
click at [135, 326] on span "Agregar Documento" at bounding box center [148, 328] width 102 height 11
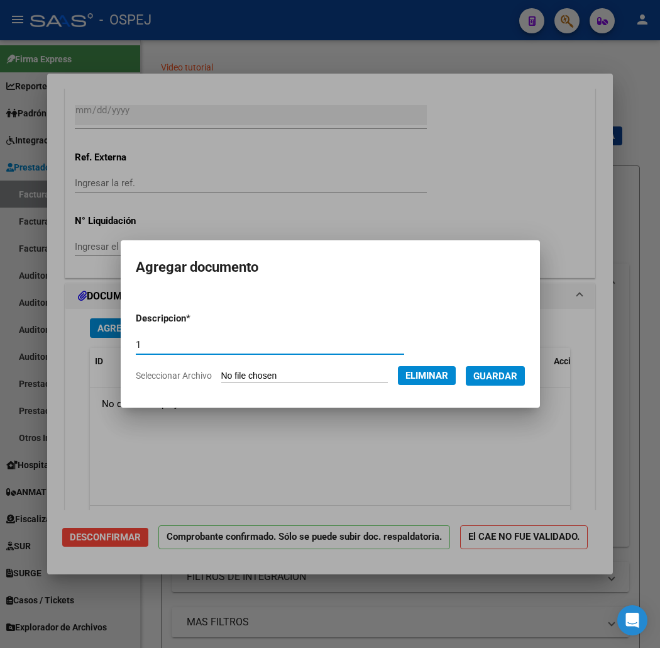
click at [503, 373] on span "Guardar" at bounding box center [495, 375] width 44 height 11
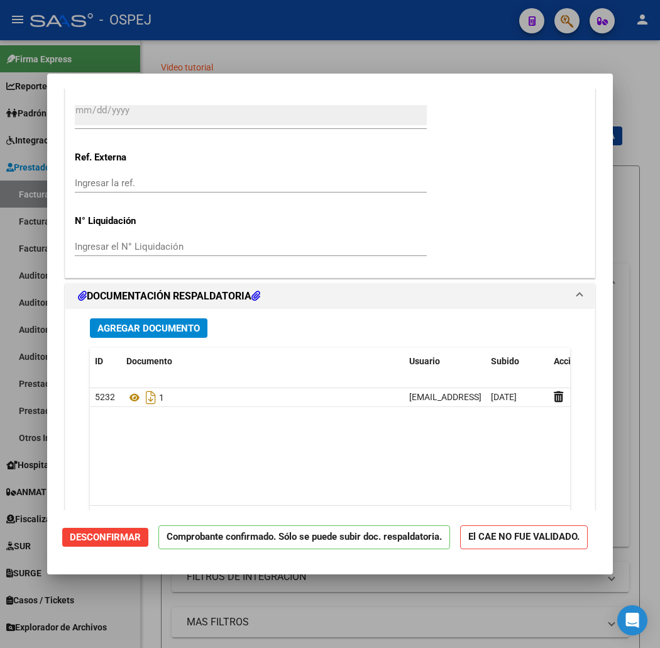
click at [297, 50] on div at bounding box center [330, 324] width 660 height 648
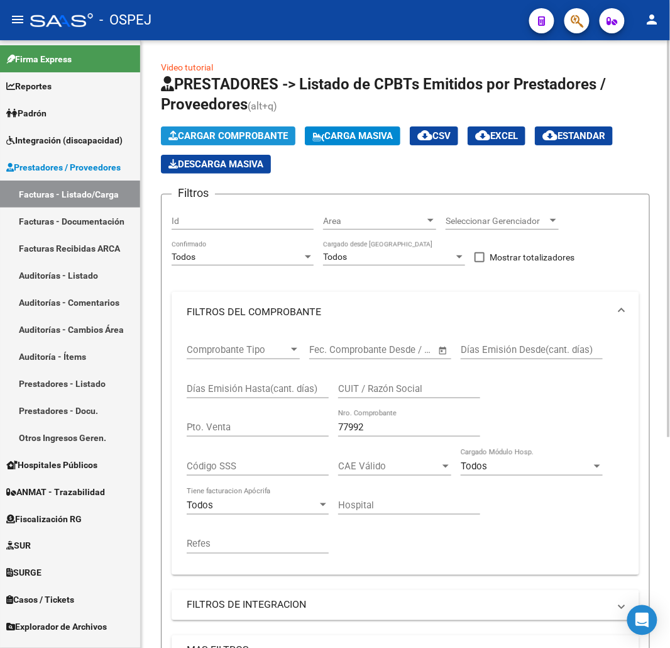
click at [255, 138] on span "Cargar Comprobante" at bounding box center [227, 135] width 119 height 11
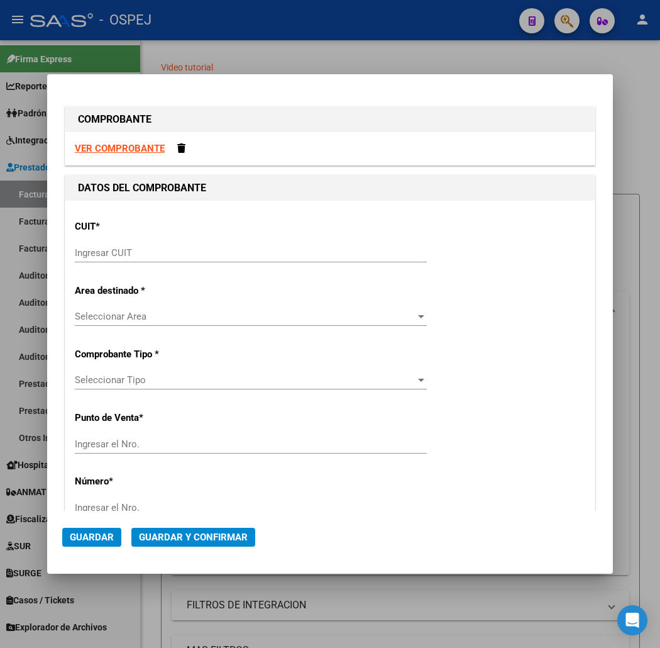
click at [224, 255] on input "Ingresar CUIT" at bounding box center [251, 252] width 352 height 11
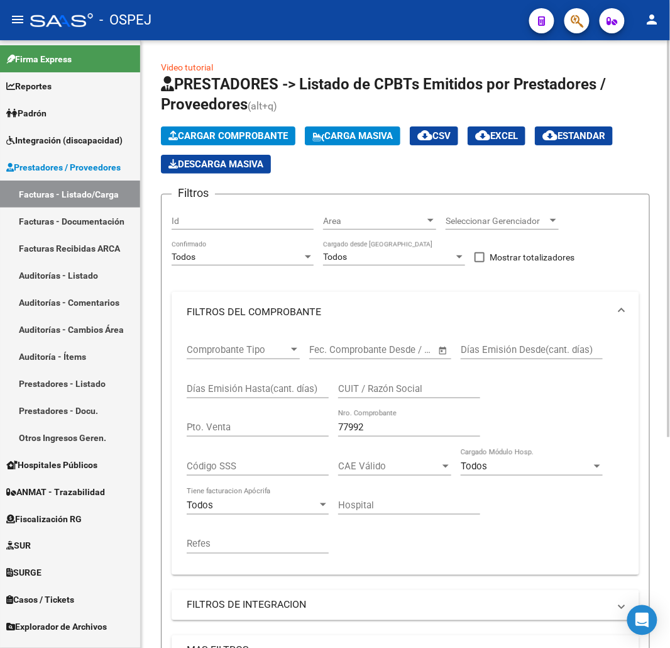
drag, startPoint x: 376, startPoint y: 422, endPoint x: 310, endPoint y: 426, distance: 66.2
click at [285, 426] on div "Comprobante Tipo Comprobante Tipo Start date – End date Fec. Comprobante Desde …" at bounding box center [406, 448] width 438 height 233
click at [399, 436] on div "77992 Nro. Comprobante" at bounding box center [409, 422] width 142 height 27
click at [399, 438] on div "77992 Nro. Comprobante" at bounding box center [409, 428] width 142 height 39
click at [346, 430] on input "77992" at bounding box center [409, 426] width 142 height 11
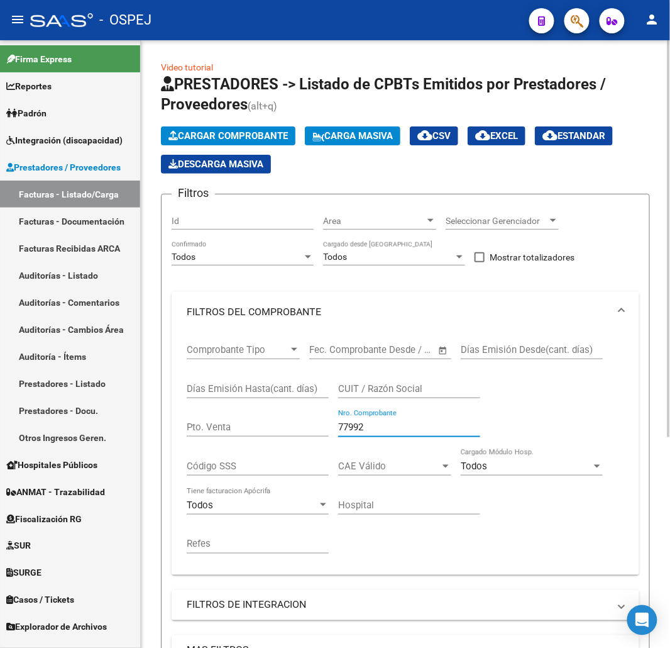
click at [346, 430] on input "77992" at bounding box center [409, 426] width 142 height 11
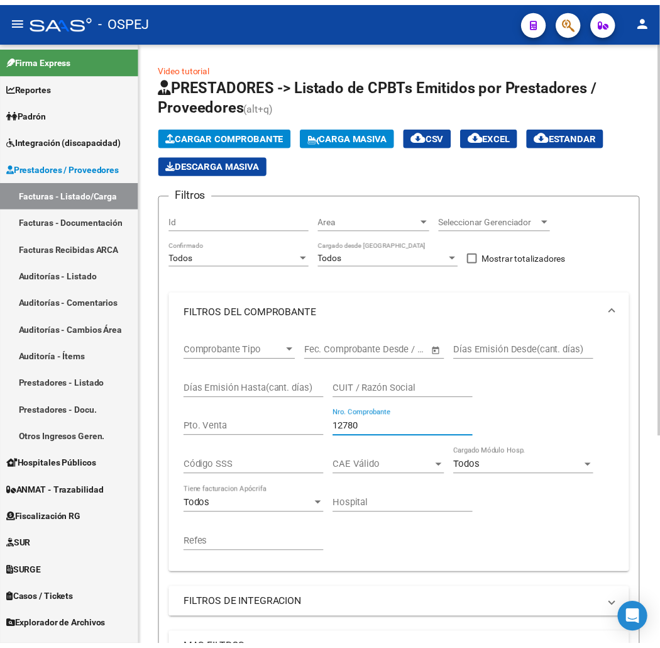
scroll to position [323, 0]
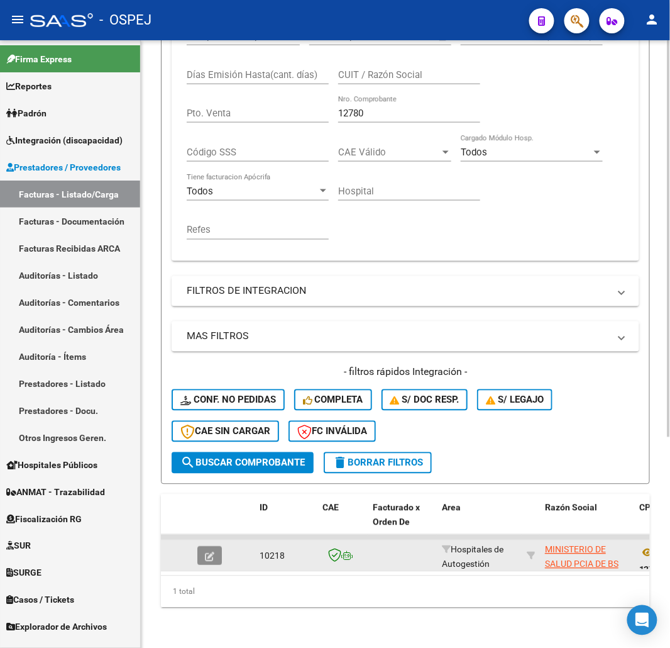
click at [200, 547] on button "button" at bounding box center [209, 555] width 25 height 19
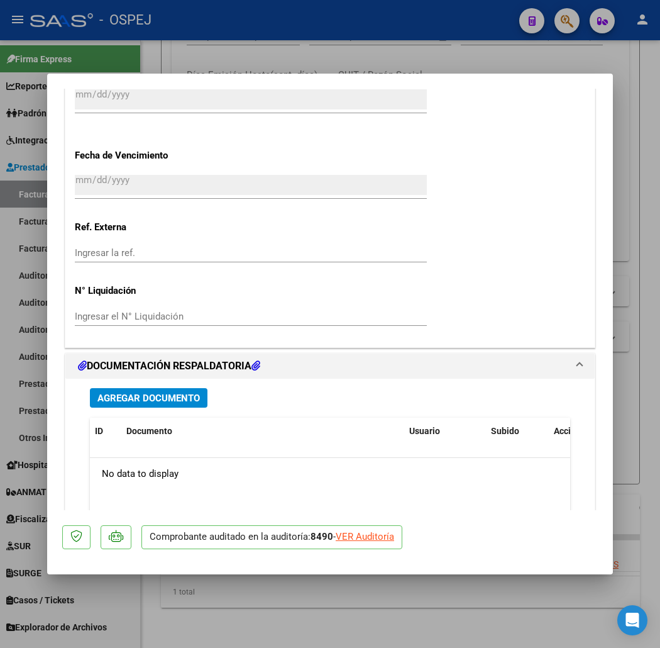
scroll to position [488, 0]
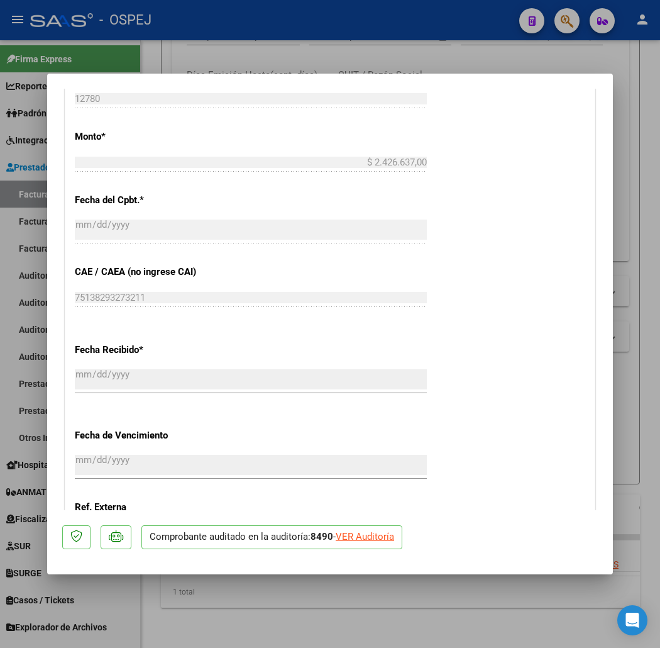
click at [350, 538] on div "VER Auditoría" at bounding box center [365, 536] width 58 height 14
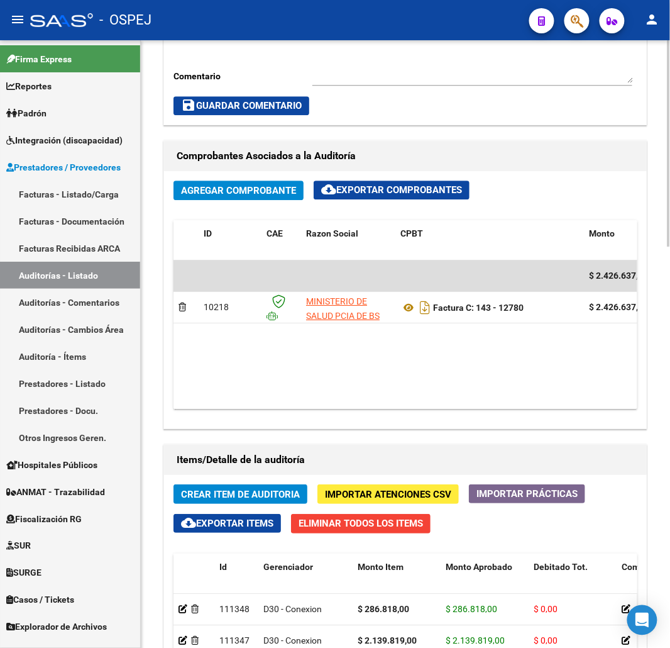
scroll to position [1059, 0]
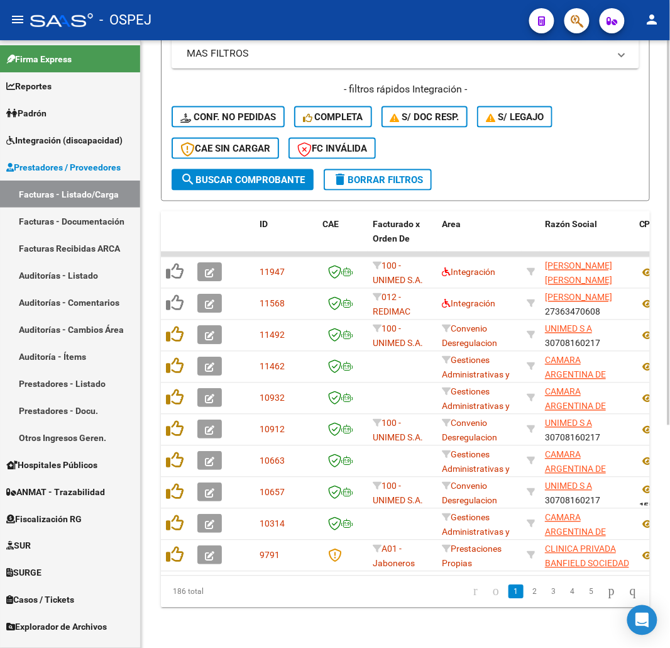
scroll to position [142, 0]
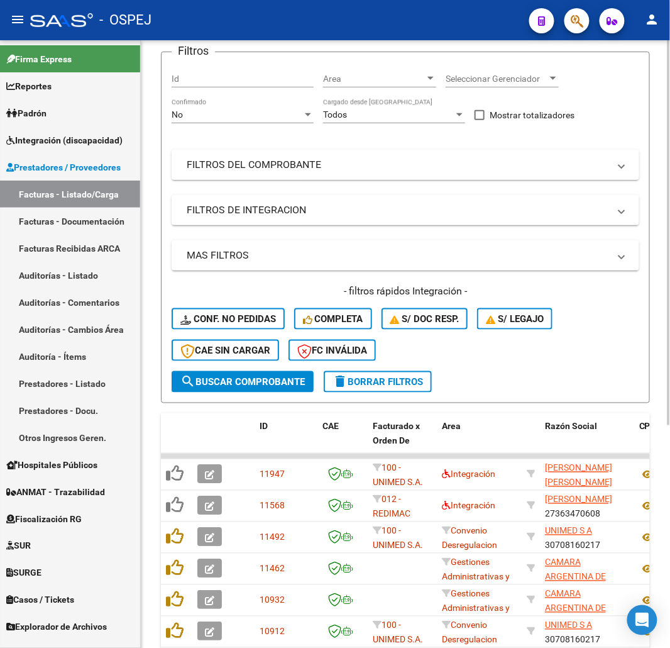
click at [346, 166] on mat-panel-title "FILTROS DEL COMPROBANTE" at bounding box center [398, 165] width 422 height 14
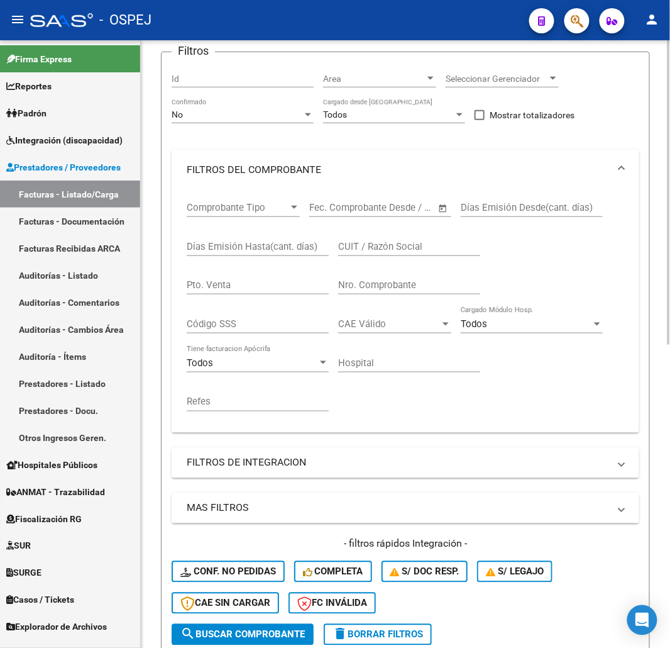
click at [428, 287] on input "Nro. Comprobante" at bounding box center [409, 284] width 142 height 11
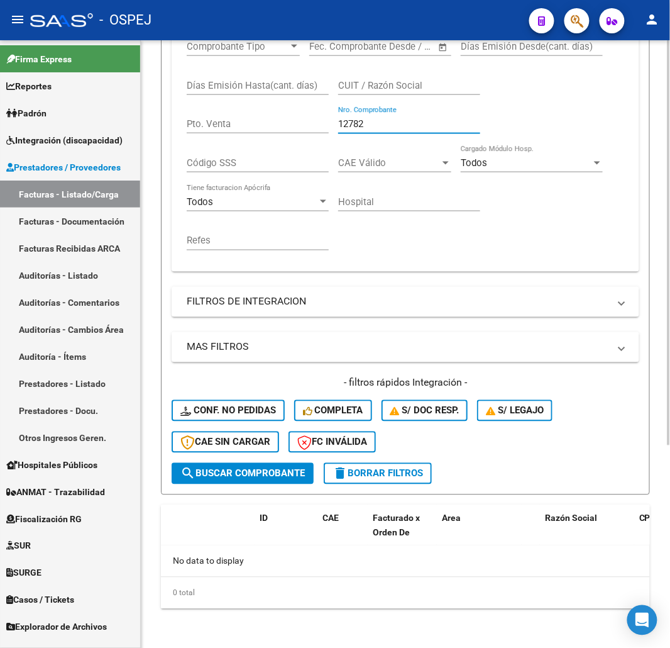
scroll to position [0, 0]
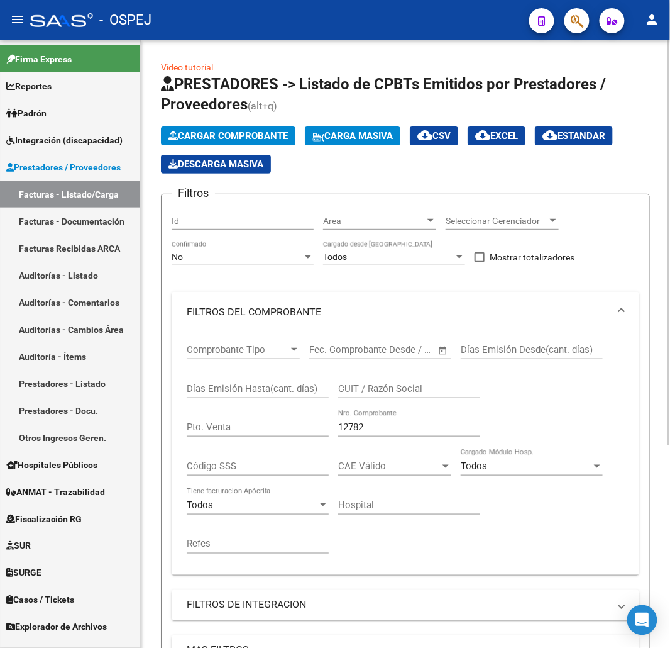
drag, startPoint x: 251, startPoint y: 274, endPoint x: 252, endPoint y: 258, distance: 16.4
click at [251, 265] on div "No Confirmado" at bounding box center [243, 258] width 142 height 36
click at [252, 258] on div "No" at bounding box center [237, 256] width 131 height 11
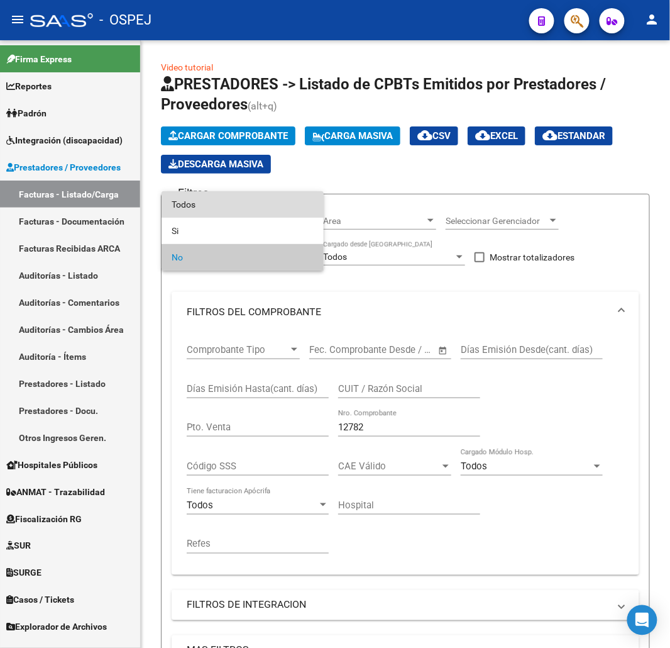
click at [231, 205] on span "Todos" at bounding box center [243, 204] width 142 height 26
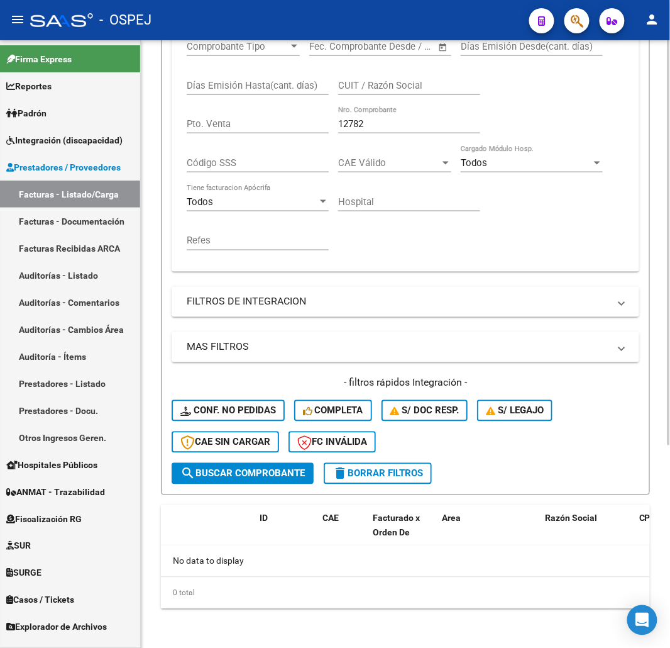
click at [260, 473] on span "search Buscar Comprobante" at bounding box center [242, 473] width 124 height 11
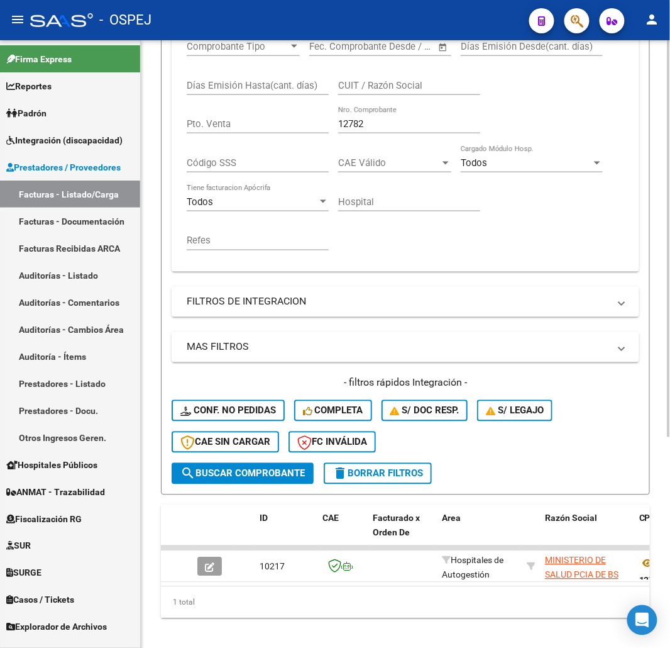
scroll to position [323, 0]
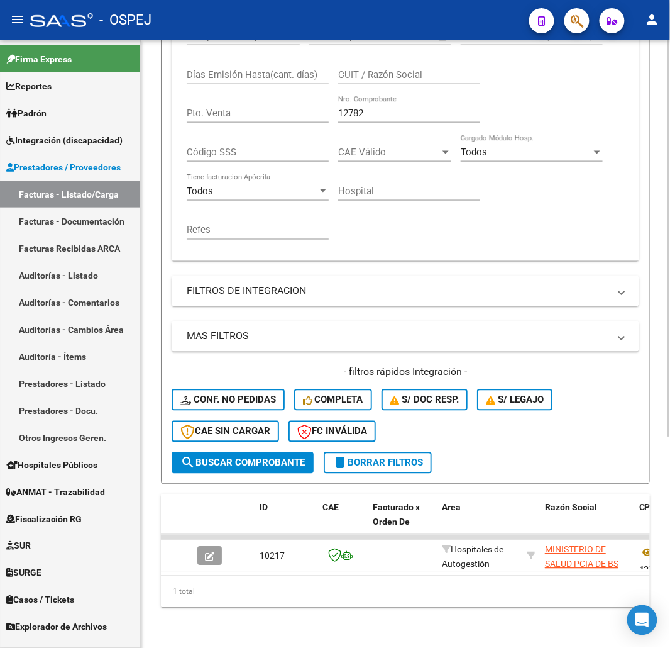
drag, startPoint x: 435, startPoint y: 110, endPoint x: 212, endPoint y: 116, distance: 223.3
click at [212, 116] on div "Comprobante Tipo Comprobante Tipo Start date – End date Fec. Comprobante Desde …" at bounding box center [406, 134] width 438 height 233
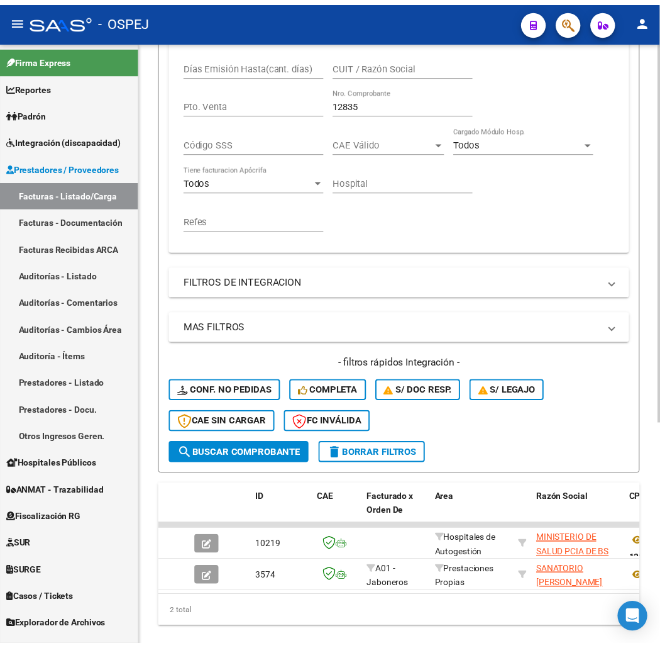
scroll to position [0, 0]
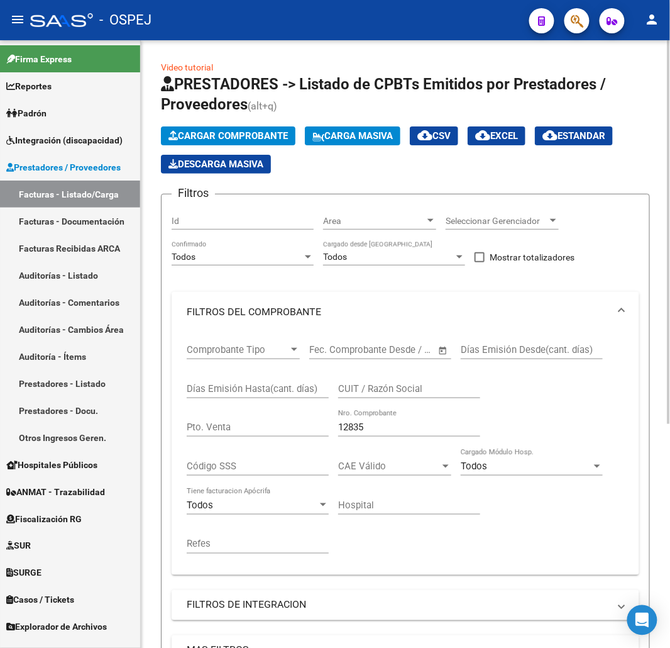
click at [236, 146] on div "Cargar Comprobante Carga Masiva cloud_download CSV cloud_download EXCEL cloud_d…" at bounding box center [405, 149] width 489 height 47
click at [238, 145] on button "Cargar Comprobante" at bounding box center [228, 135] width 135 height 19
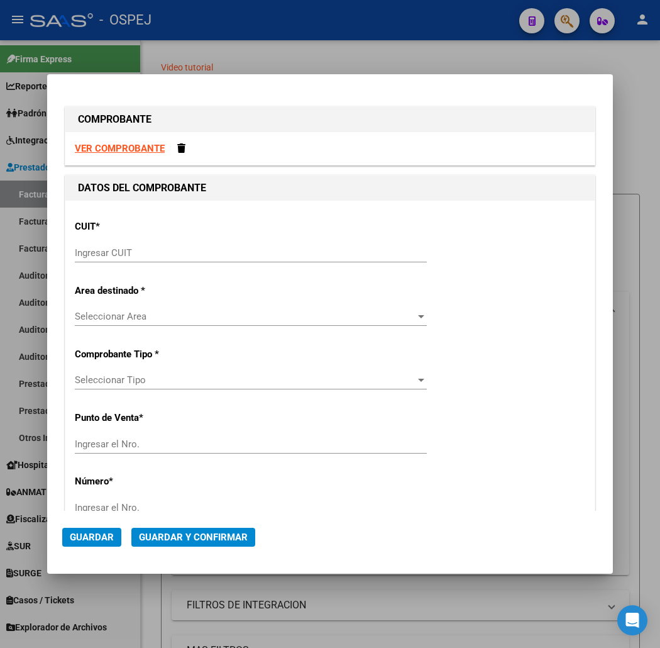
click at [340, 273] on div "Ingresar CUIT" at bounding box center [251, 258] width 352 height 31
click at [350, 255] on input "Ingresar CUIT" at bounding box center [251, 252] width 352 height 11
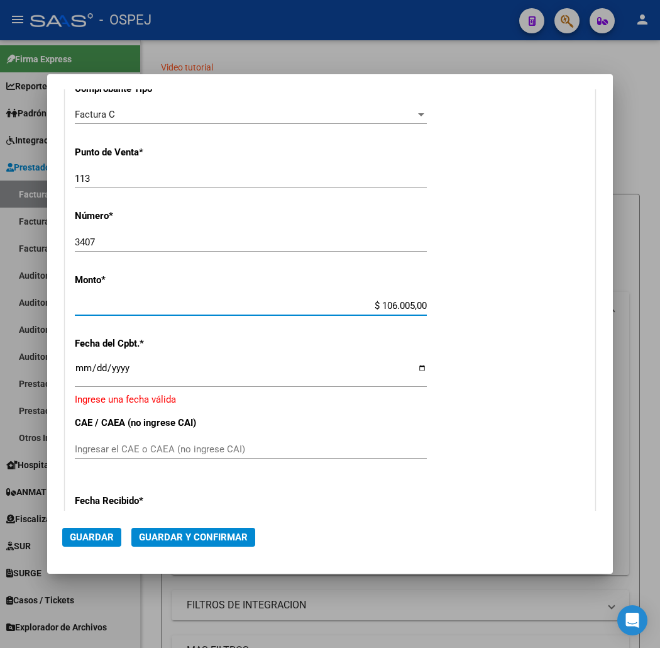
scroll to position [461, 0]
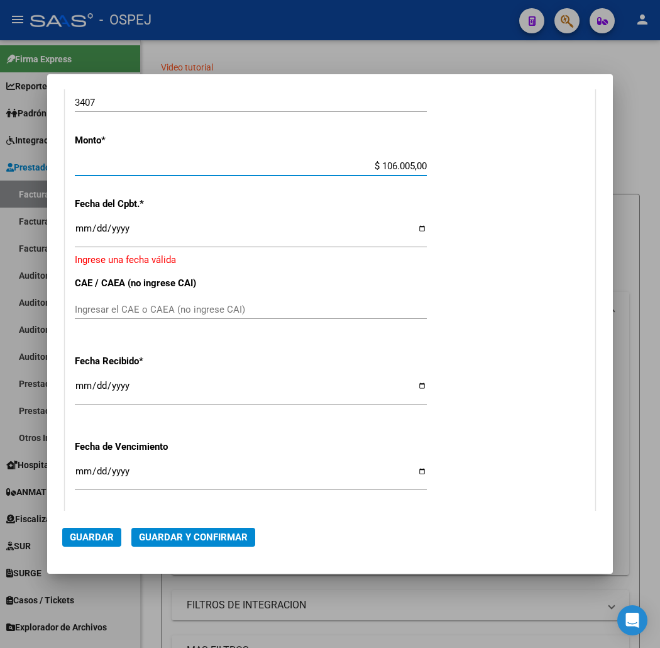
click at [65, 223] on div "CUIT * 30-67506844-1 Ingresar CUIT ANALISIS PRESTADOR SUBSECRETARIA DE SALUD AR…" at bounding box center [329, 188] width 529 height 899
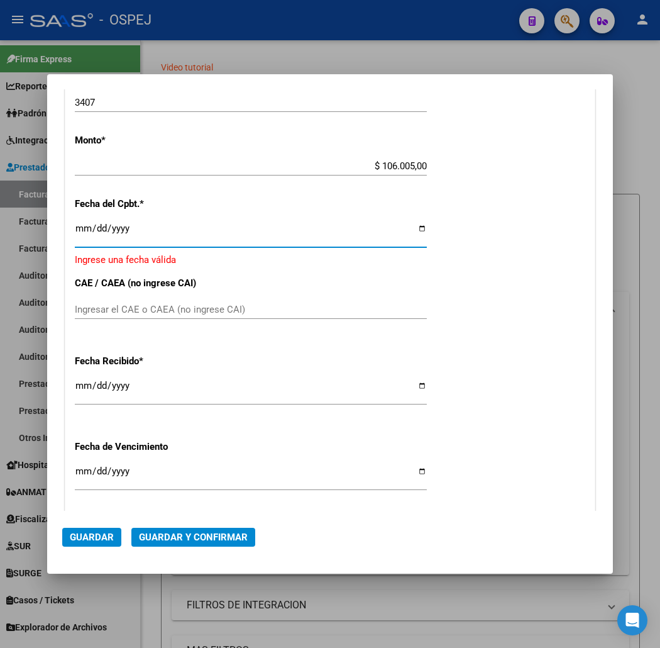
click at [75, 224] on input "Ingresar la fecha" at bounding box center [251, 233] width 352 height 20
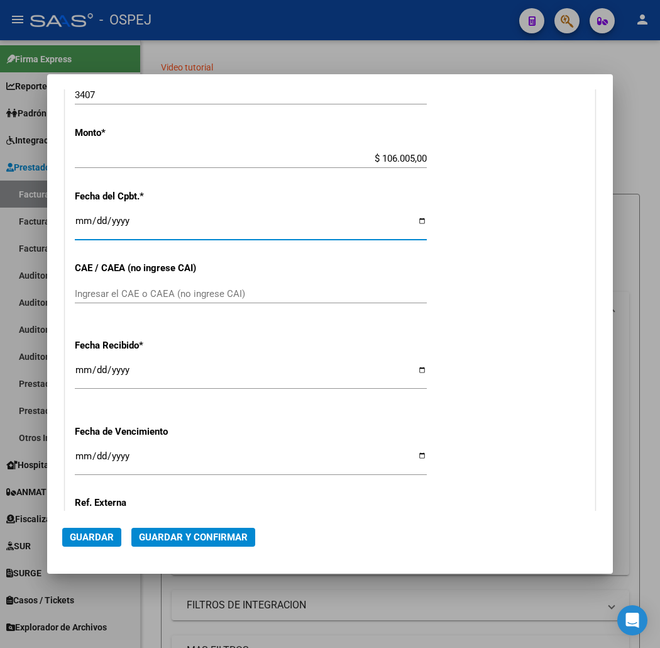
scroll to position [453, 0]
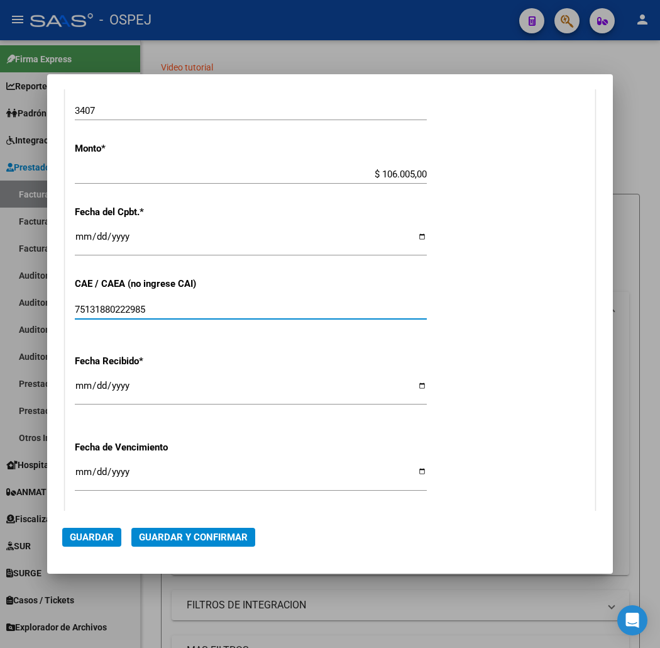
click at [171, 535] on span "Guardar y Confirmar" at bounding box center [193, 536] width 109 height 11
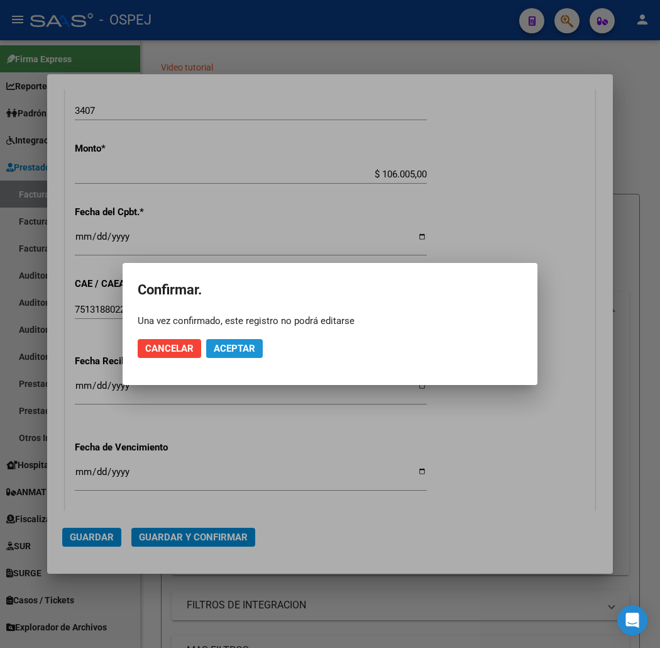
click at [224, 355] on button "Aceptar" at bounding box center [234, 348] width 57 height 19
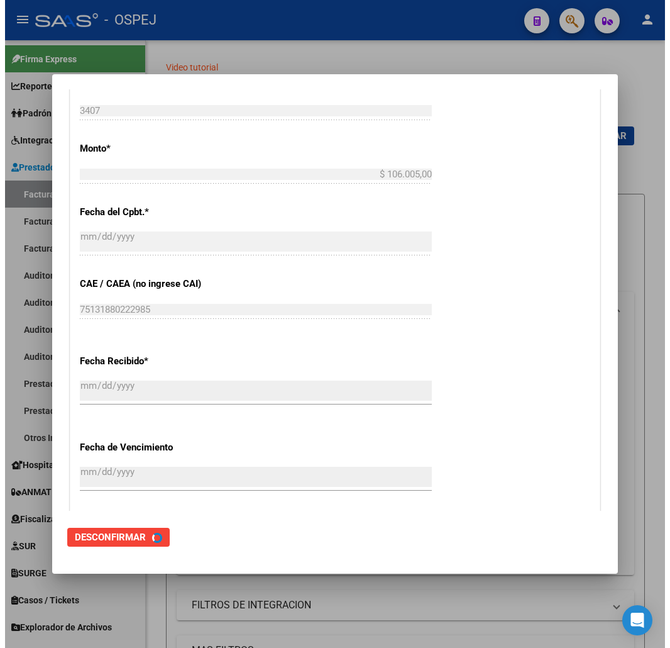
scroll to position [0, 0]
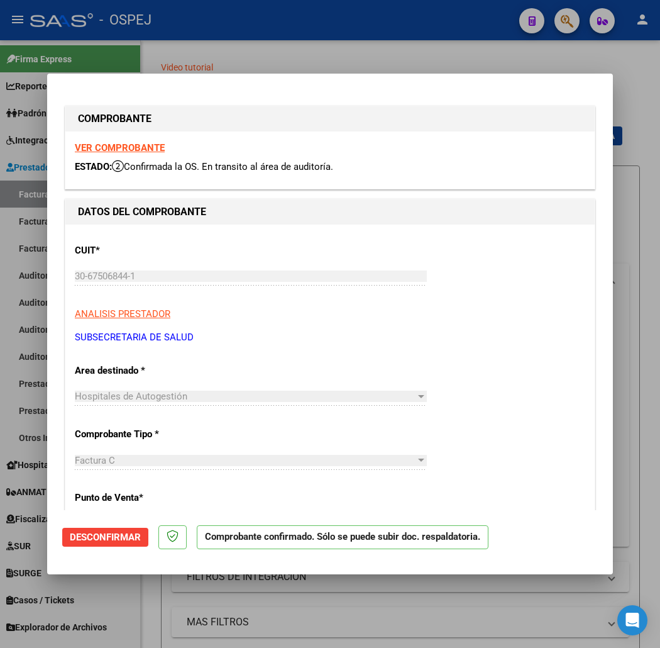
click at [258, 9] on div at bounding box center [330, 324] width 660 height 648
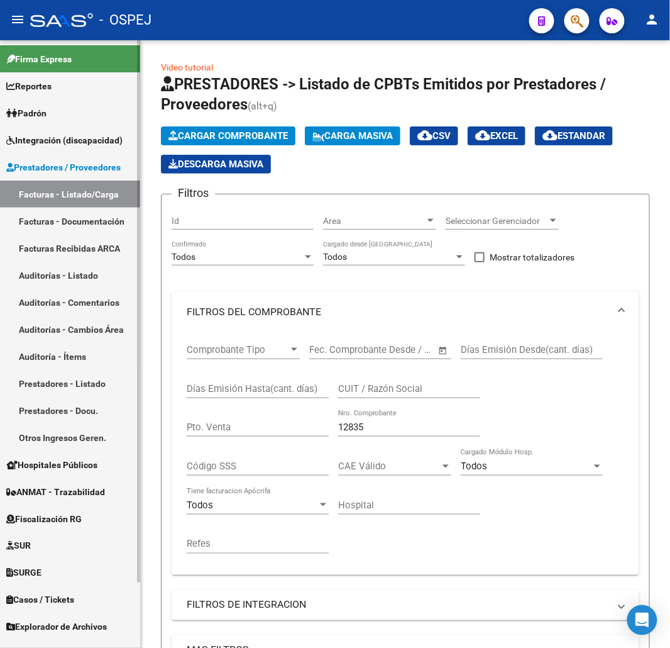
drag, startPoint x: 378, startPoint y: 432, endPoint x: 118, endPoint y: 434, distance: 260.9
click at [146, 432] on div "Video tutorial PRESTADORES -> Listado de CPBTs Emitidos por Prestadores / Prove…" at bounding box center [405, 516] width 529 height 952
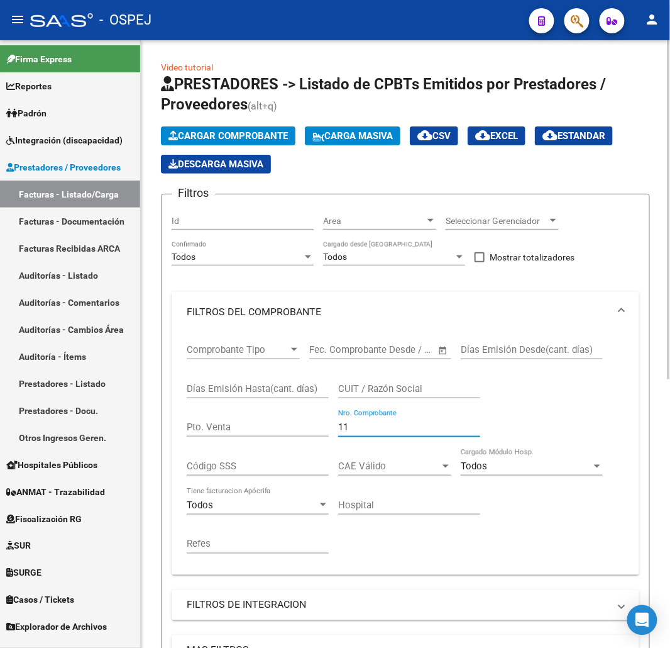
click at [249, 133] on span "Cargar Comprobante" at bounding box center [227, 135] width 119 height 11
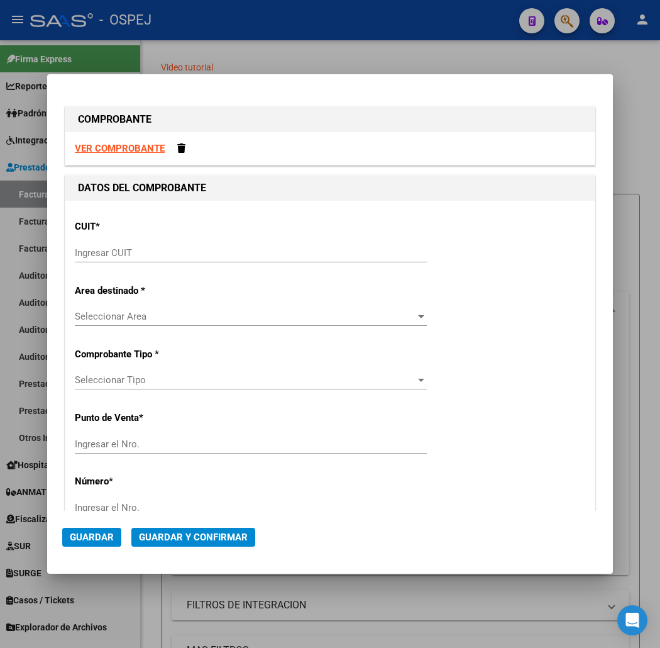
click at [121, 253] on input "Ingresar CUIT" at bounding box center [251, 252] width 352 height 11
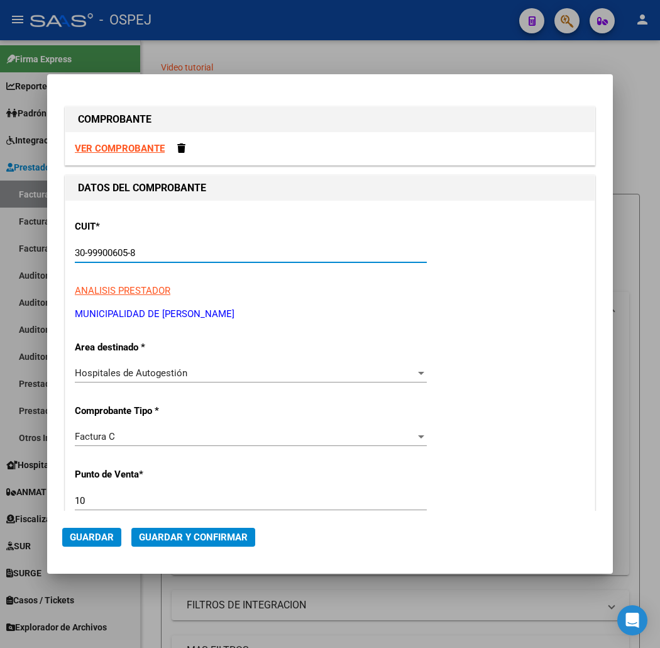
scroll to position [140, 0]
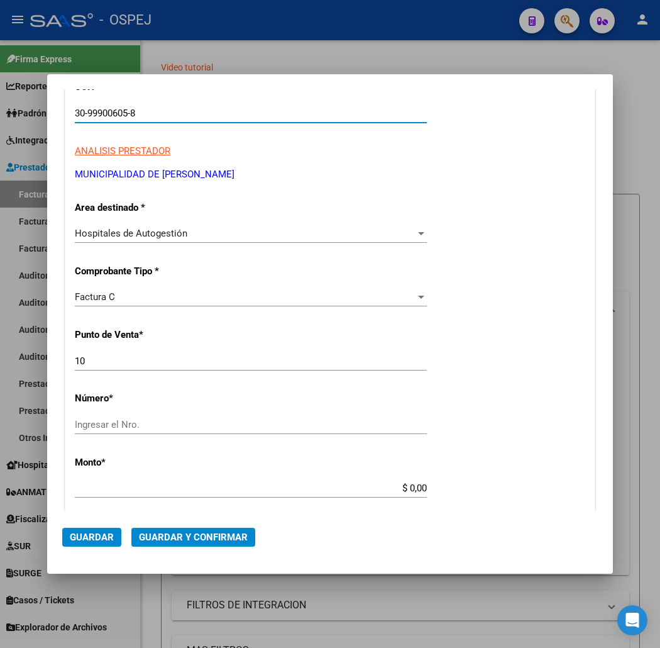
click at [121, 362] on input "10" at bounding box center [251, 360] width 352 height 11
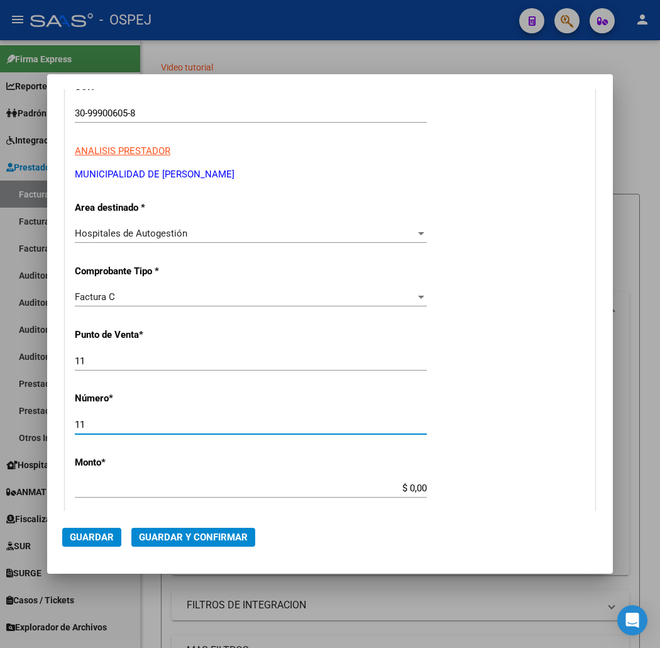
scroll to position [209, 0]
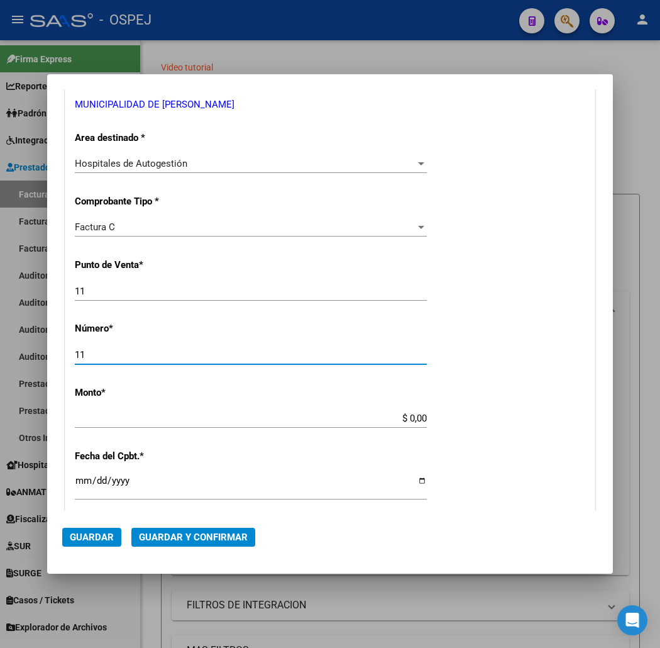
click at [427, 417] on input "$ 0,00" at bounding box center [251, 417] width 352 height 11
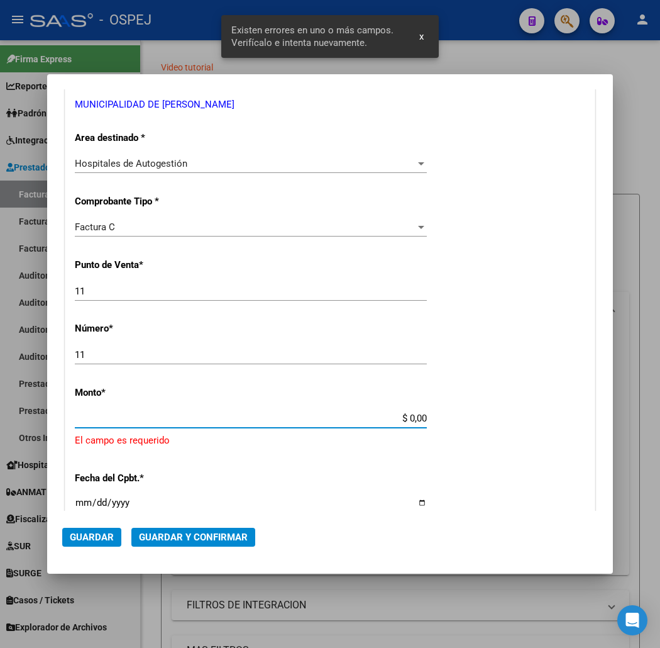
scroll to position [322, 0]
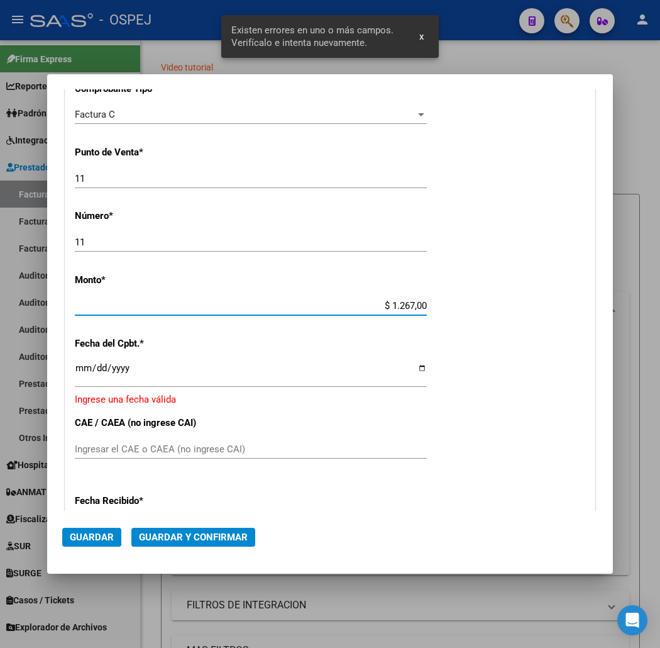
click at [75, 368] on input "Ingresar la fecha" at bounding box center [251, 373] width 352 height 20
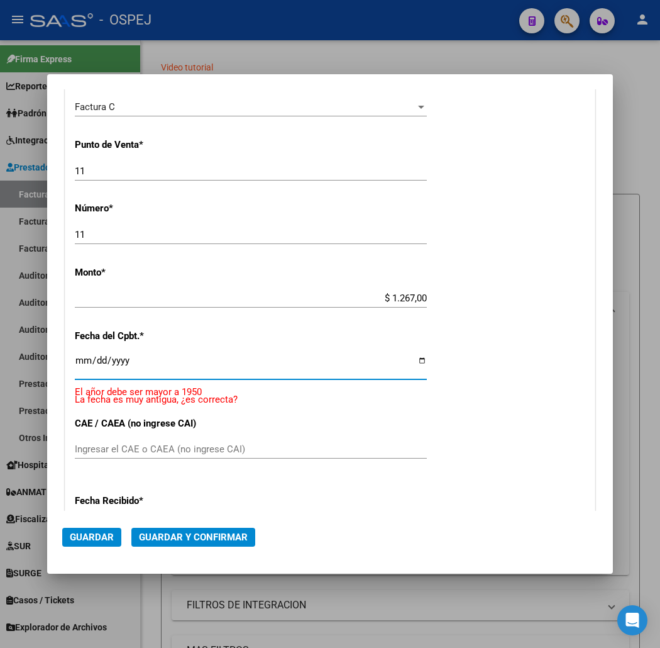
scroll to position [314, 0]
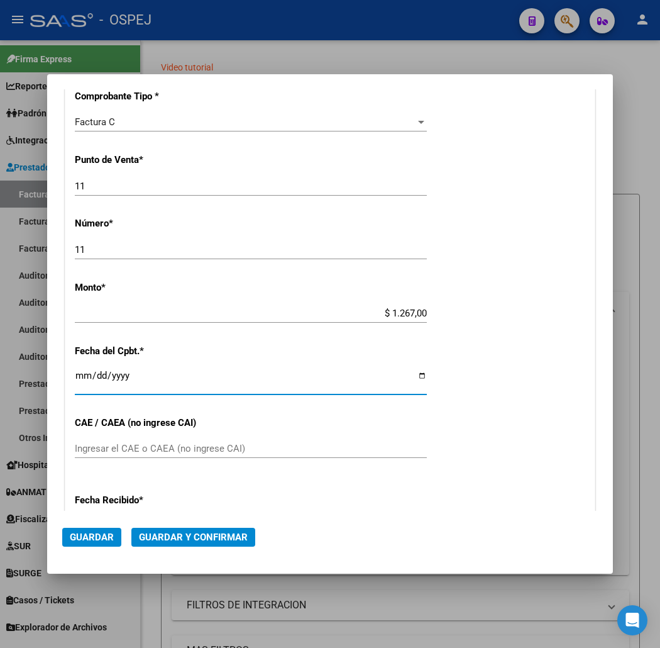
click at [197, 455] on div "Ingresar el CAE o CAEA (no ingrese CAI)" at bounding box center [251, 448] width 352 height 19
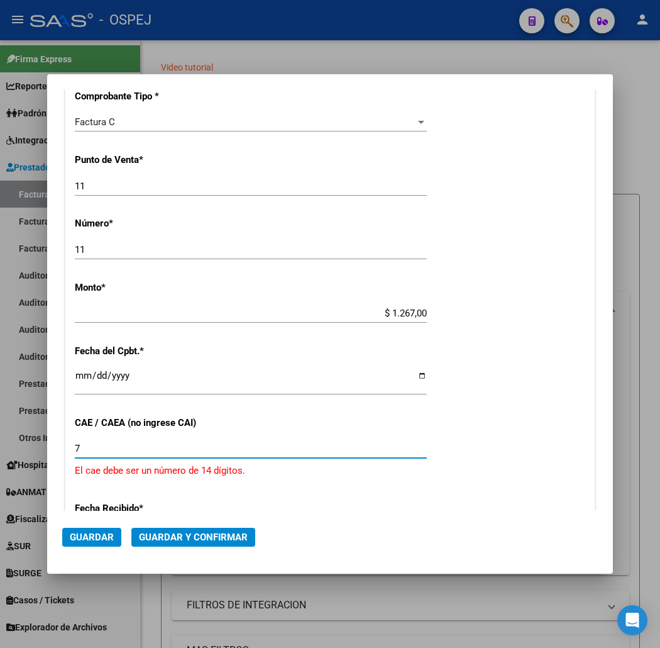
click at [1, 353] on div at bounding box center [330, 324] width 660 height 648
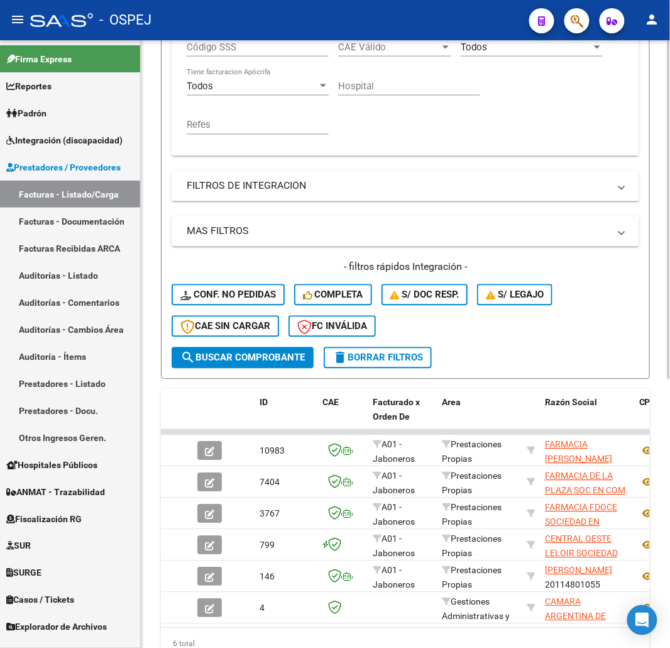
scroll to position [209, 0]
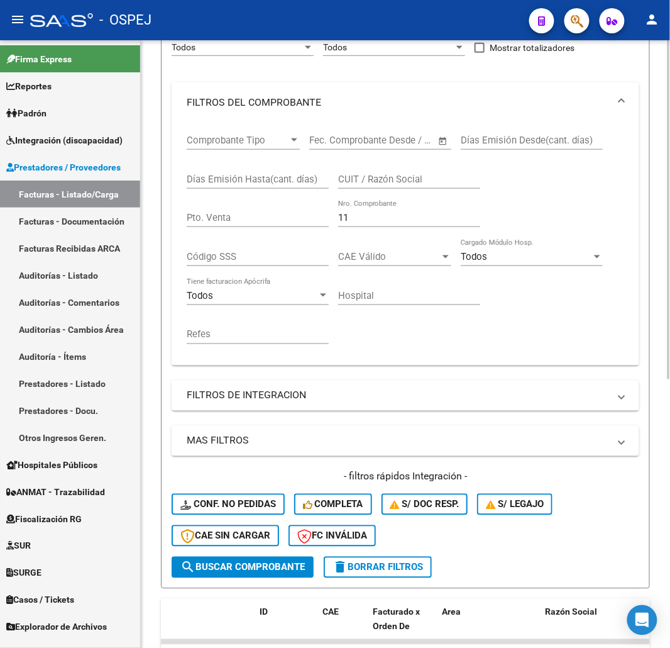
click at [271, 579] on form "Filtros Id Area Area Seleccionar Gerenciador Seleccionar Gerenciador Todos Conf…" at bounding box center [405, 286] width 489 height 604
click at [280, 566] on span "search Buscar Comprobante" at bounding box center [242, 566] width 124 height 11
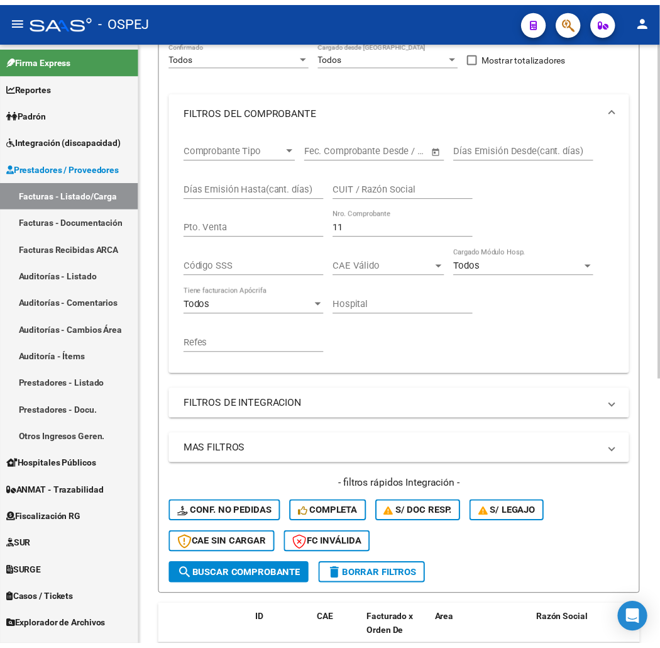
scroll to position [0, 0]
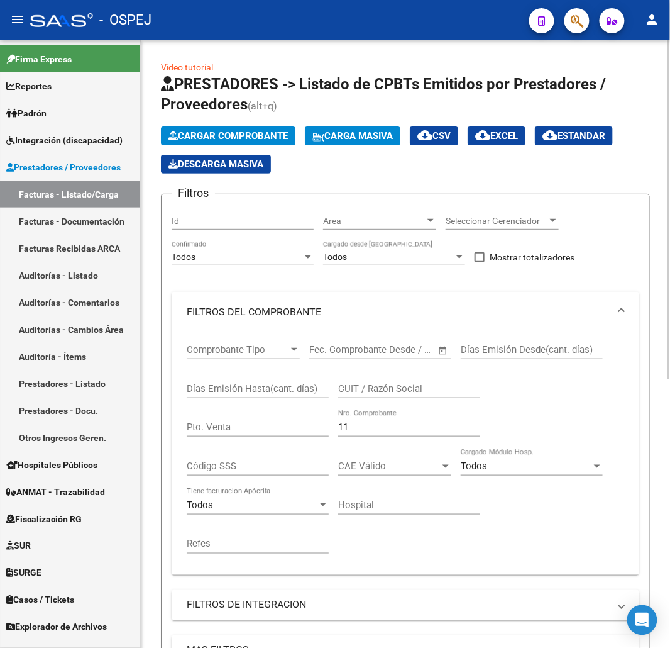
click at [256, 136] on span "Cargar Comprobante" at bounding box center [227, 135] width 119 height 11
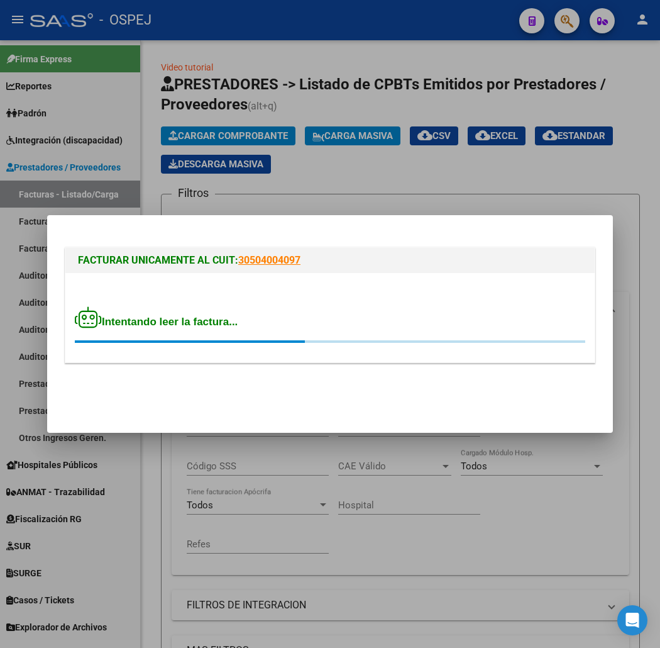
click at [206, 379] on mat-dialog-actions at bounding box center [330, 394] width 536 height 48
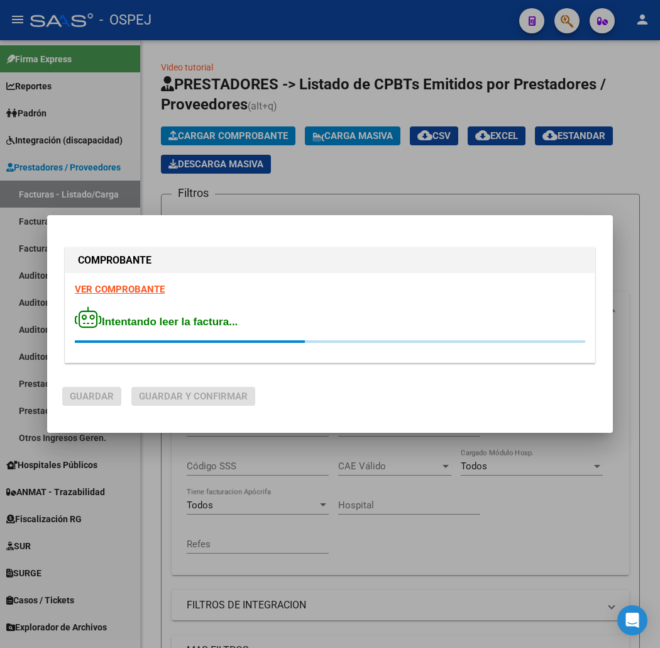
click at [346, 333] on div "Intentando leer la factura..." at bounding box center [330, 324] width 510 height 36
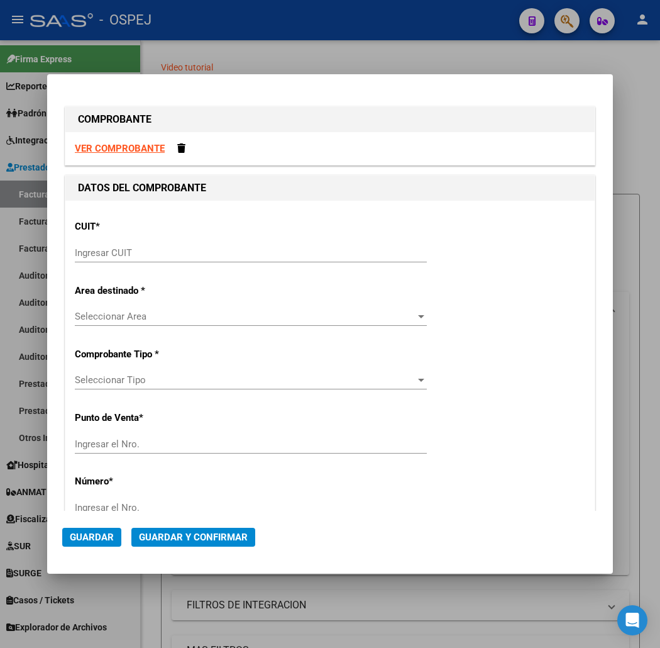
click at [233, 255] on input "Ingresar CUIT" at bounding box center [251, 252] width 352 height 11
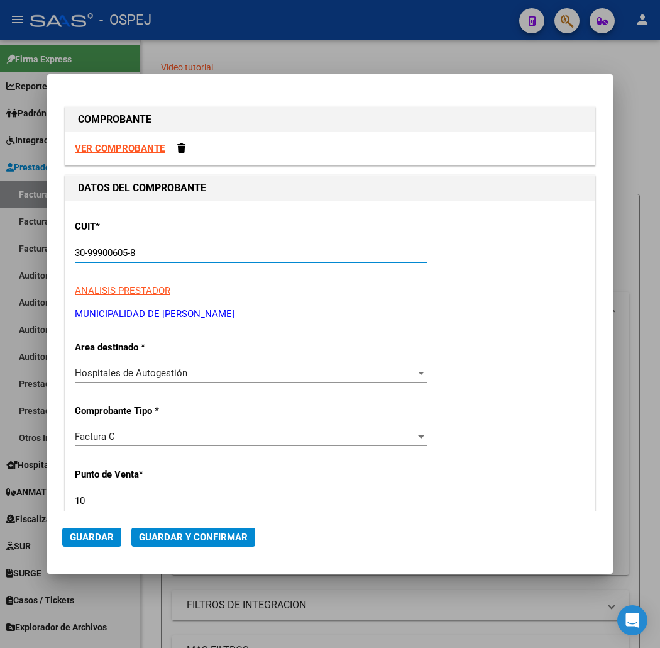
scroll to position [70, 0]
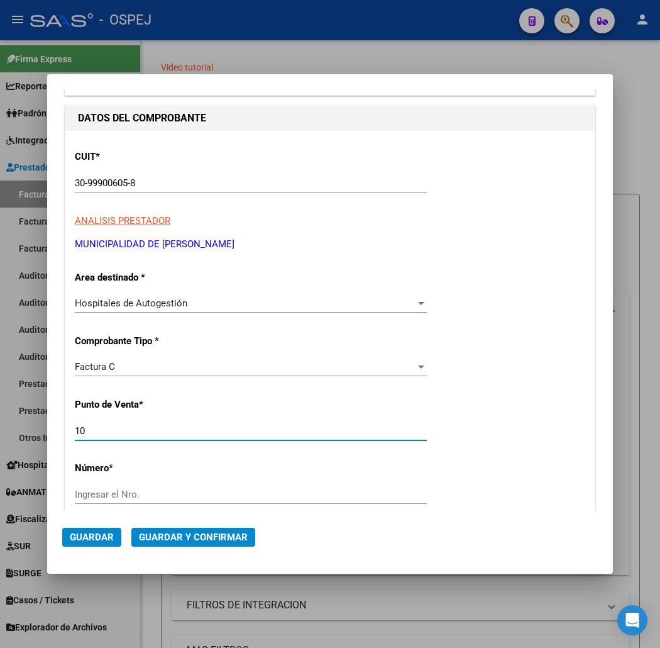
drag, startPoint x: 99, startPoint y: 430, endPoint x: 105, endPoint y: 419, distance: 12.7
click at [99, 430] on input "10" at bounding box center [251, 430] width 352 height 11
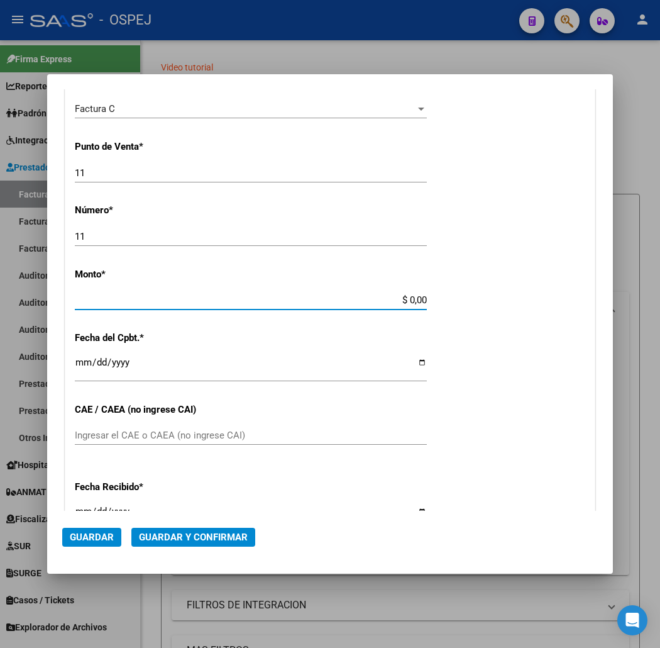
scroll to position [322, 0]
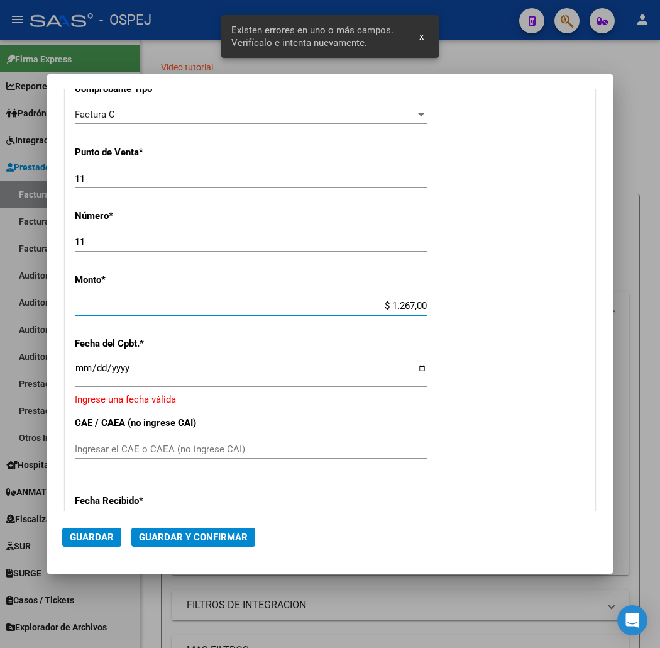
click at [75, 365] on input "Ingresar la fecha" at bounding box center [251, 373] width 352 height 20
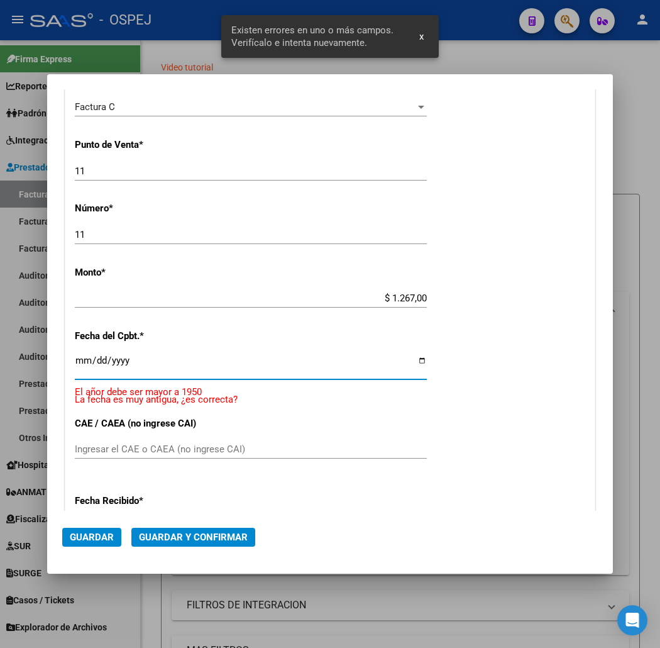
scroll to position [314, 0]
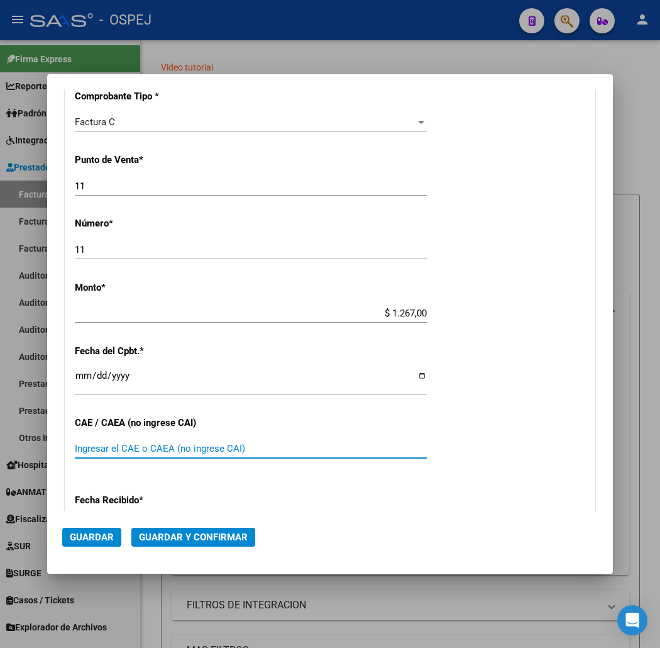
click at [216, 449] on input "Ingresar el CAE o CAEA (no ingrese CAI)" at bounding box center [251, 448] width 352 height 11
click at [158, 529] on button "Guardar y Confirmar" at bounding box center [193, 536] width 124 height 19
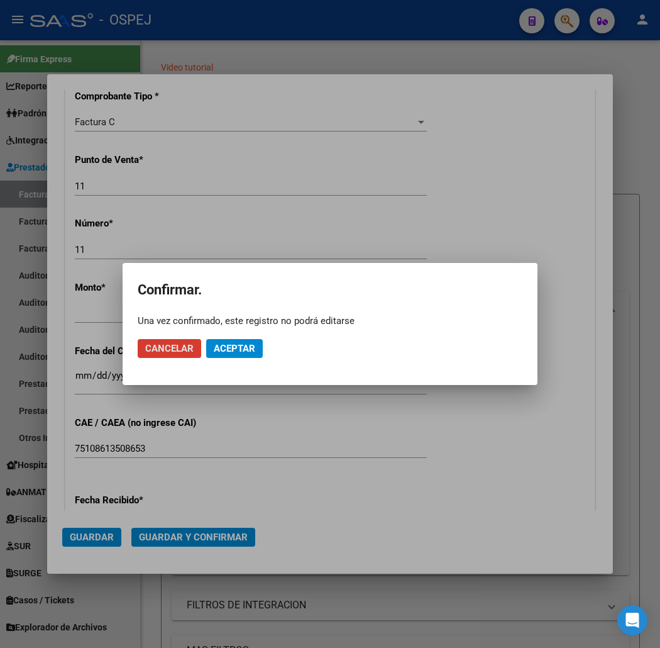
click at [225, 343] on span "Aceptar" at bounding box center [234, 348] width 41 height 11
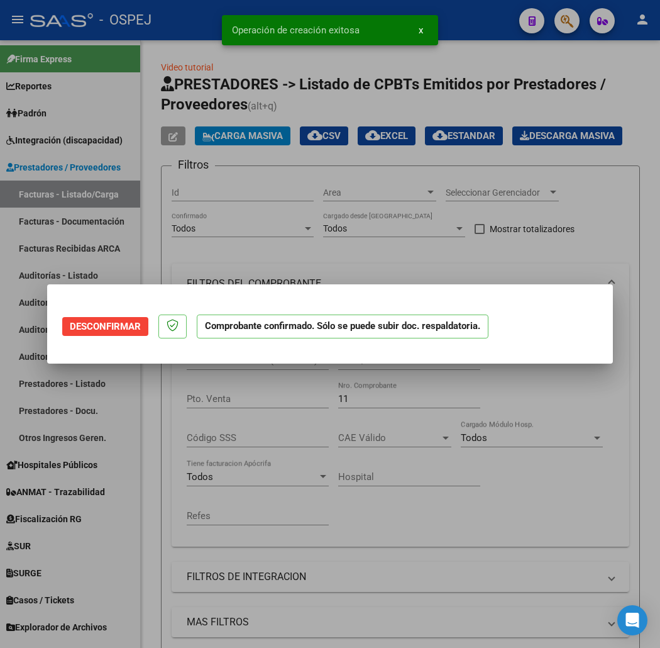
scroll to position [0, 0]
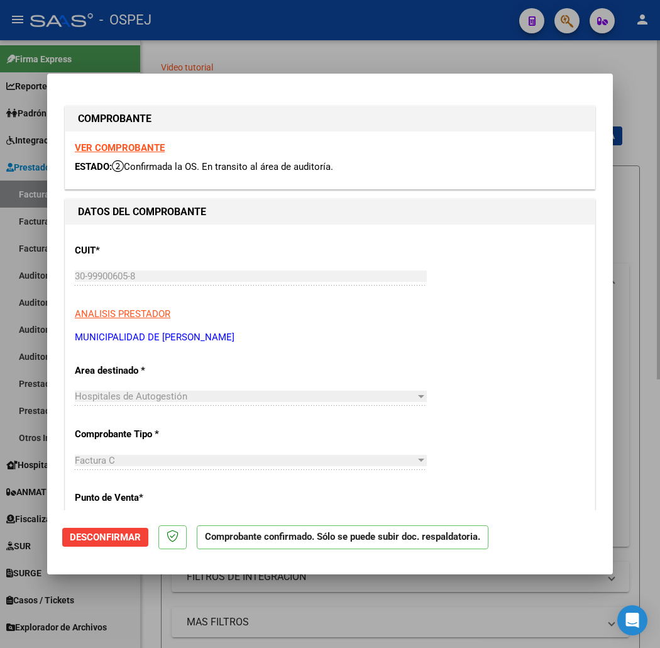
drag, startPoint x: 357, startPoint y: 50, endPoint x: 316, endPoint y: 67, distance: 44.6
click at [357, 50] on div at bounding box center [330, 324] width 660 height 648
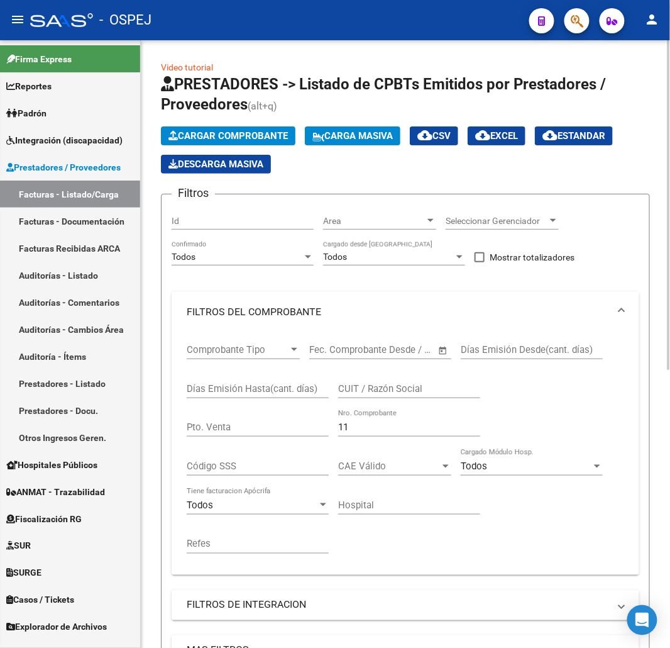
click at [246, 128] on app-list-header "PRESTADORES -> Listado de CPBTs Emitidos por Prestadores / Proveedores (alt+q) …" at bounding box center [405, 436] width 489 height 724
click at [250, 129] on button "Cargar Comprobante" at bounding box center [228, 135] width 135 height 19
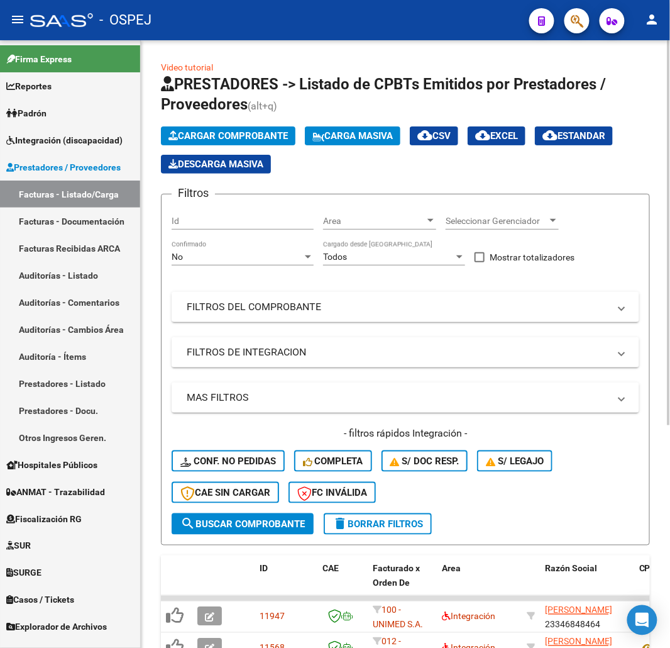
click at [216, 138] on span "Cargar Comprobante" at bounding box center [227, 135] width 119 height 11
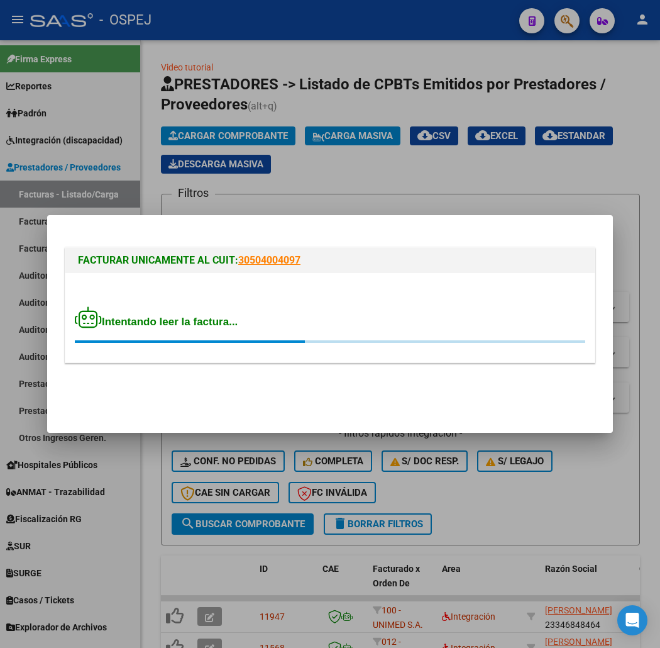
drag, startPoint x: 168, startPoint y: 368, endPoint x: 204, endPoint y: 361, distance: 35.9
click at [175, 368] on div "FACTURAR UNICAMENTE AL CUIT: 30504004097 Intentando leer la factura..." at bounding box center [330, 307] width 536 height 125
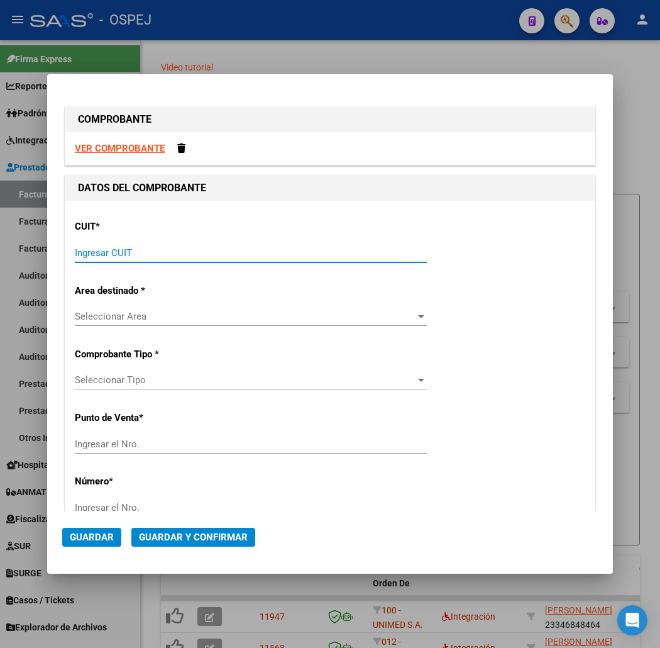
click at [231, 247] on input "Ingresar CUIT" at bounding box center [251, 252] width 352 height 11
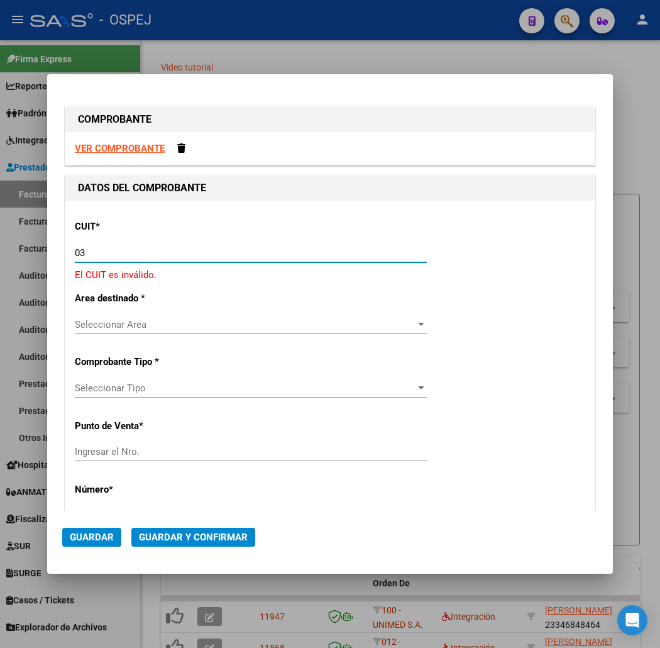
type input "0"
type input "30-99900605-8"
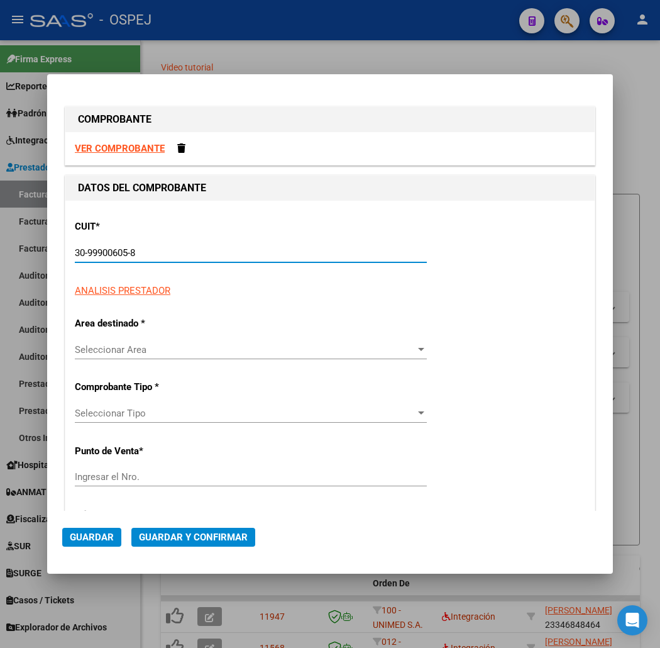
type input "11"
type input "30-99900605-8"
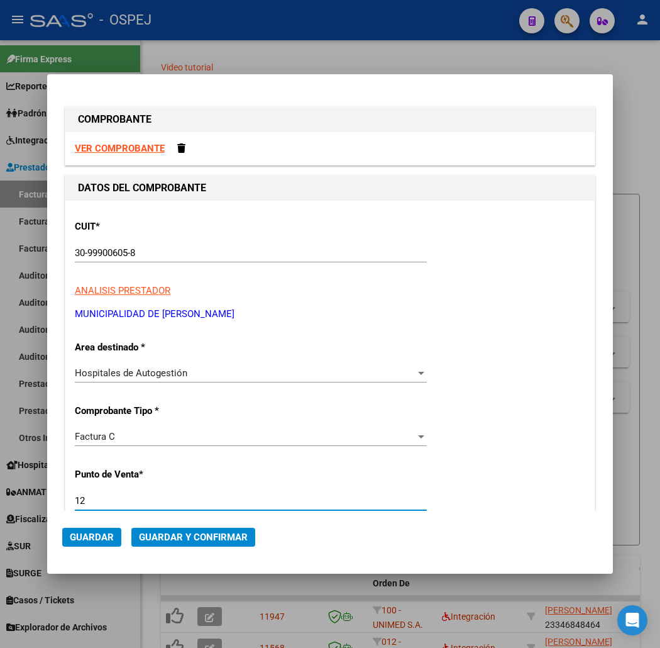
type input "12"
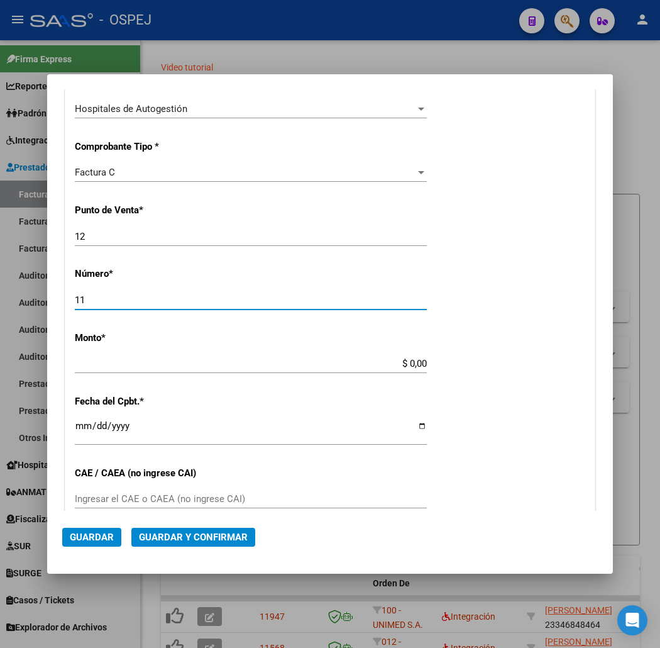
type input "11"
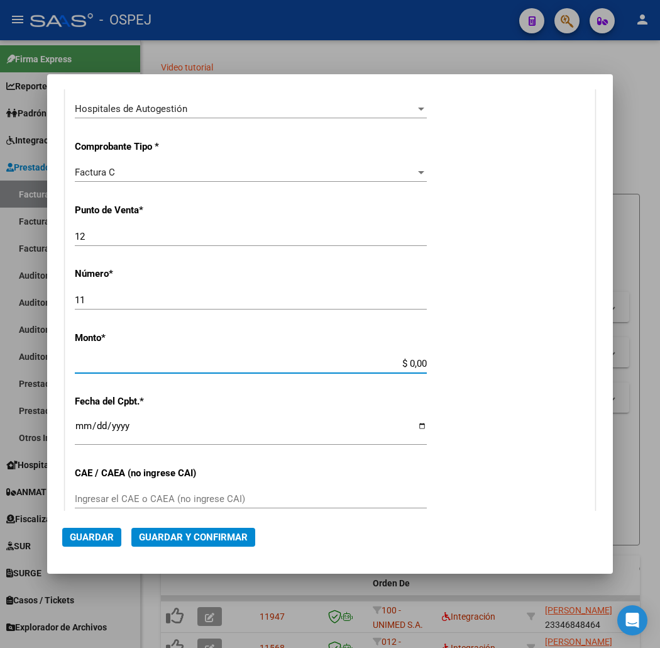
scroll to position [322, 0]
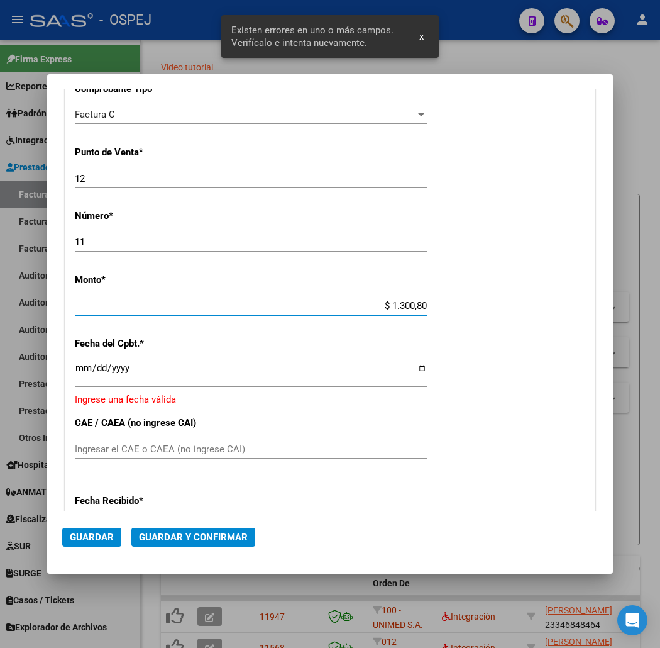
type input "$ 13.008,00"
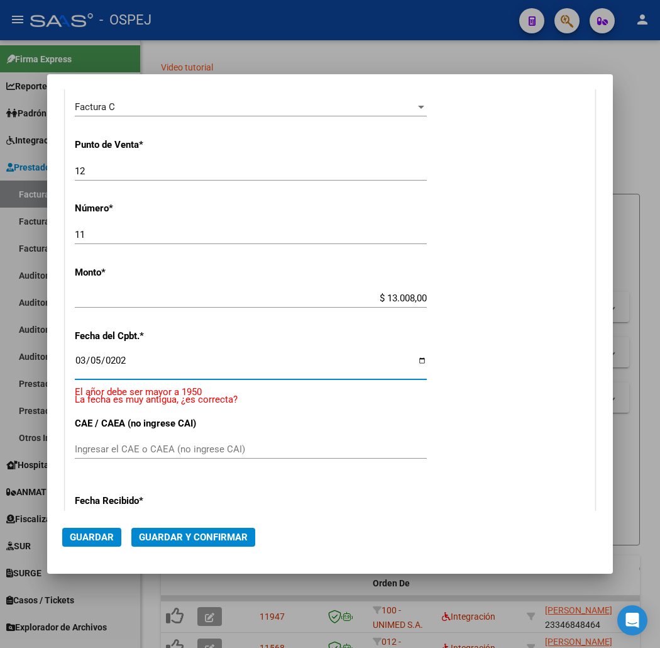
type input "[DATE]"
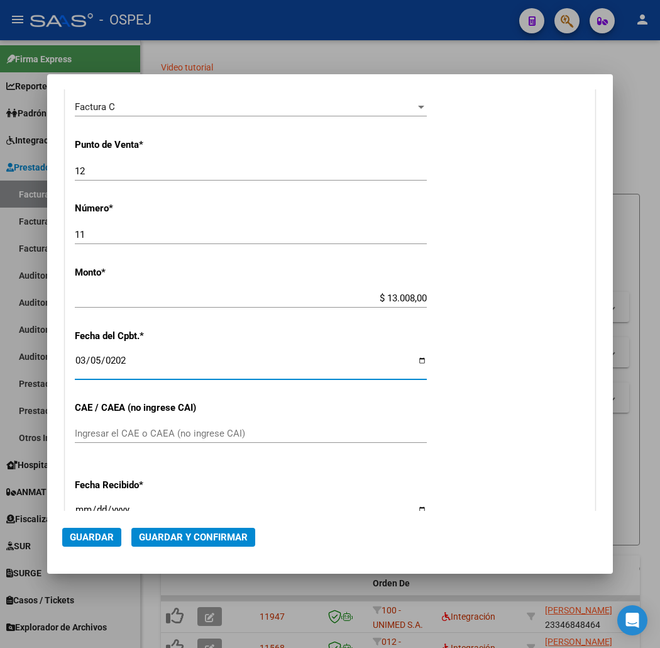
scroll to position [314, 0]
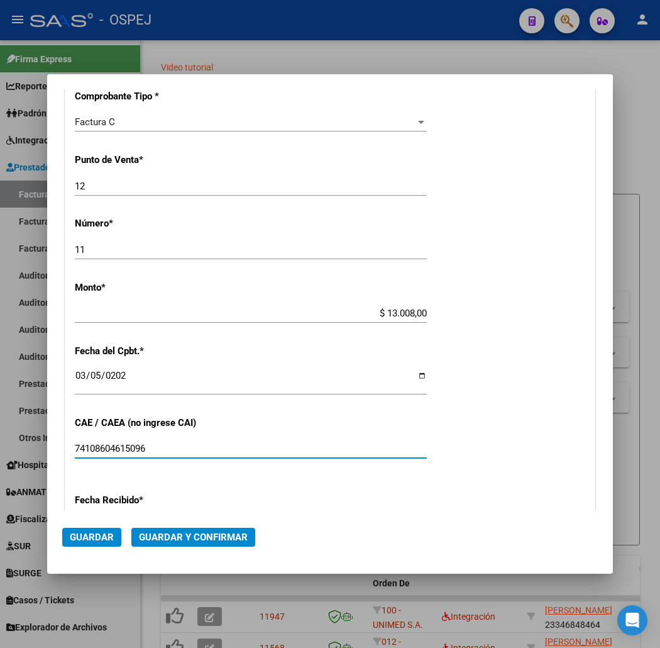
type input "74108604615096"
click at [162, 527] on button "Guardar y Confirmar" at bounding box center [193, 536] width 124 height 19
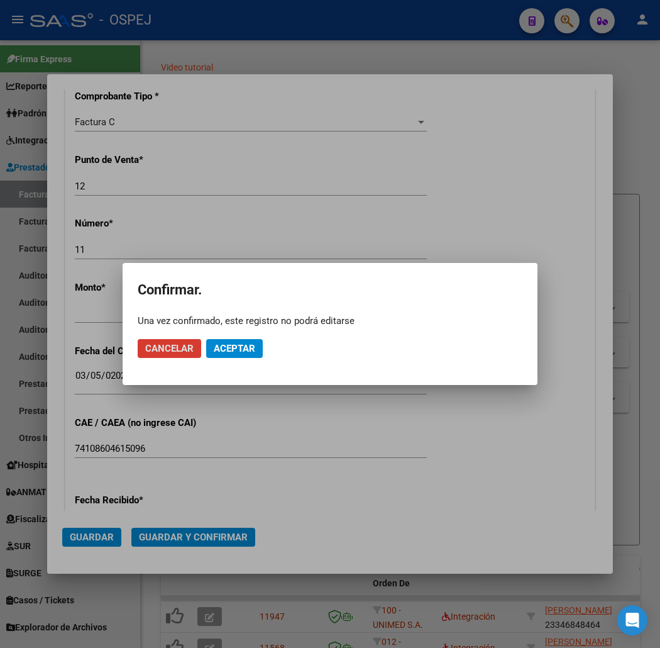
click at [243, 336] on mat-dialog-actions "Cancelar Aceptar" at bounding box center [330, 348] width 385 height 43
click at [243, 353] on span "Aceptar" at bounding box center [234, 348] width 41 height 11
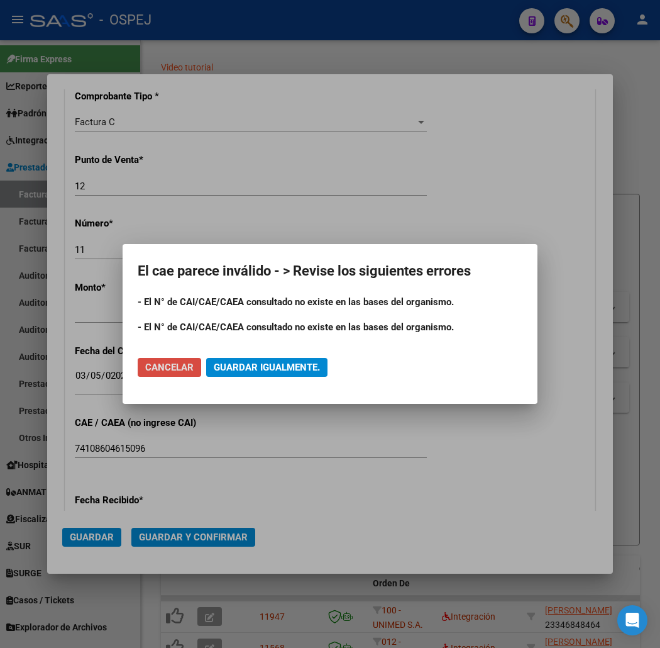
click at [159, 360] on button "Cancelar" at bounding box center [169, 367] width 63 height 19
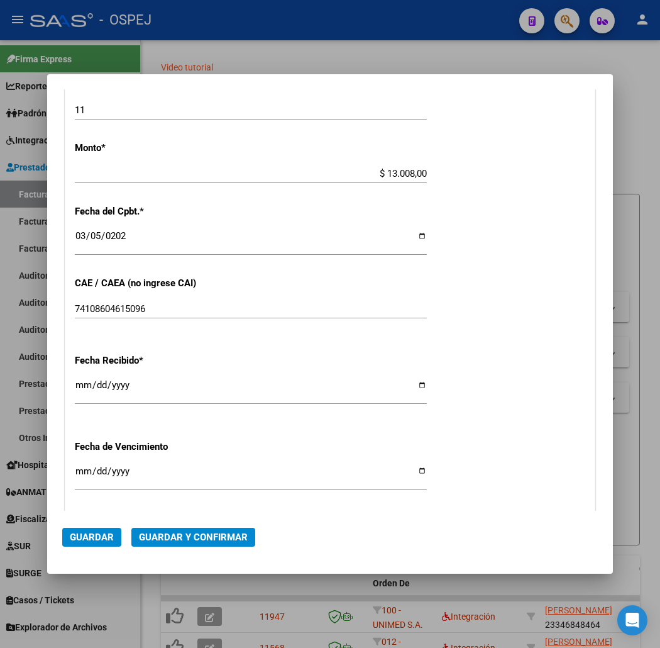
scroll to position [104, 0]
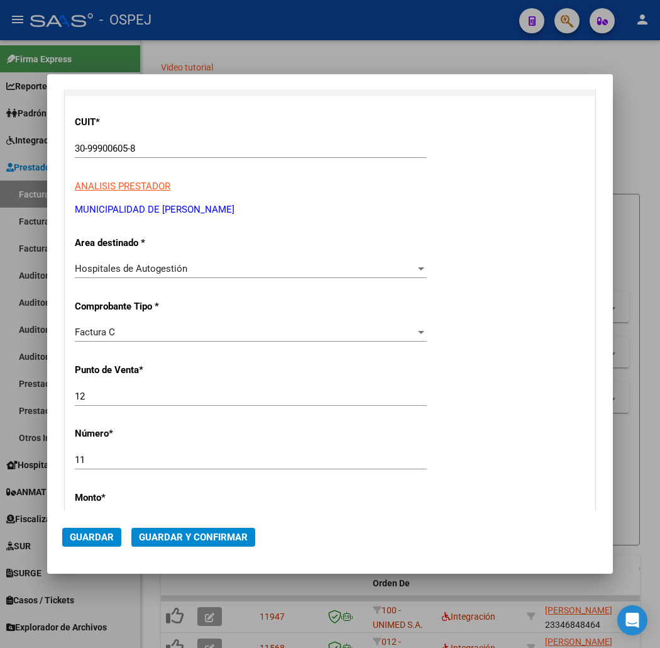
click at [0, 140] on div at bounding box center [330, 324] width 660 height 648
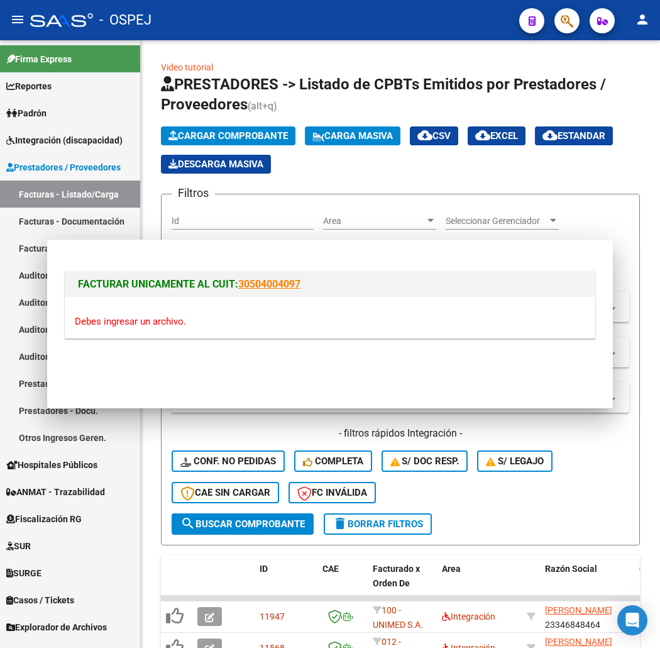
scroll to position [0, 0]
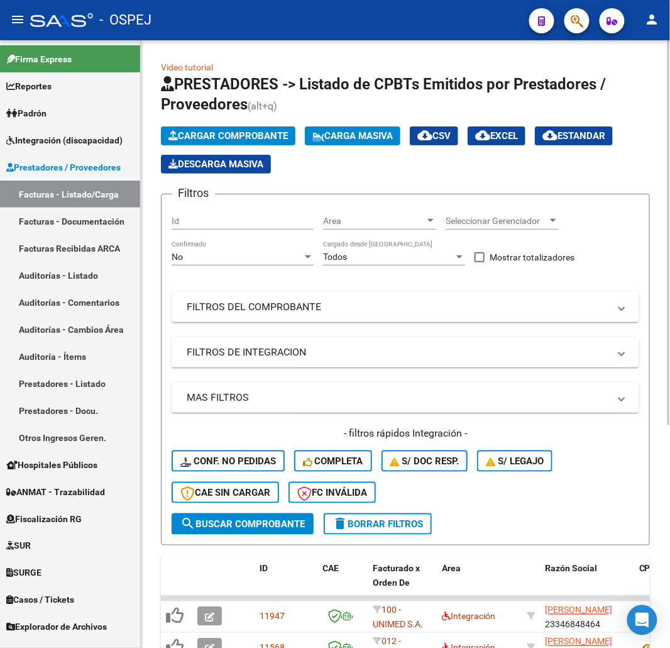
click at [231, 140] on span "Cargar Comprobante" at bounding box center [227, 135] width 119 height 11
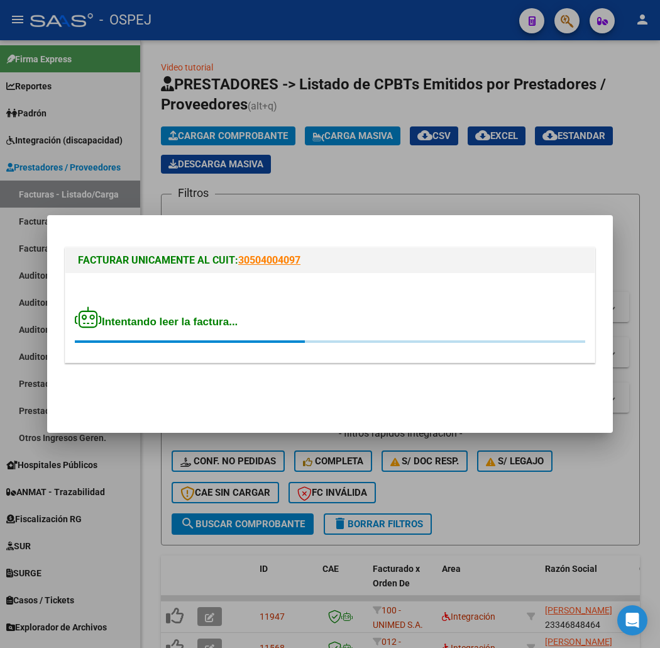
click at [187, 367] on div "FACTURAR UNICAMENTE AL CUIT: 30504004097 Intentando leer la factura..." at bounding box center [330, 307] width 536 height 125
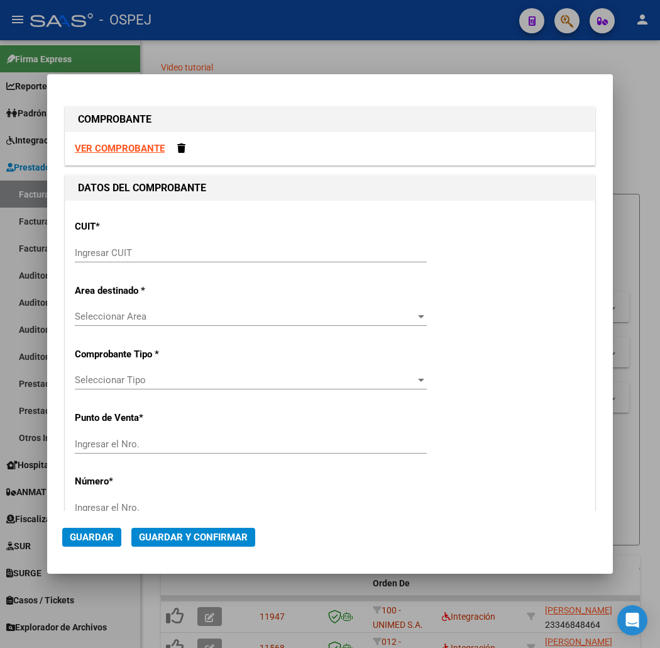
click at [154, 245] on div "Ingresar CUIT" at bounding box center [251, 252] width 352 height 19
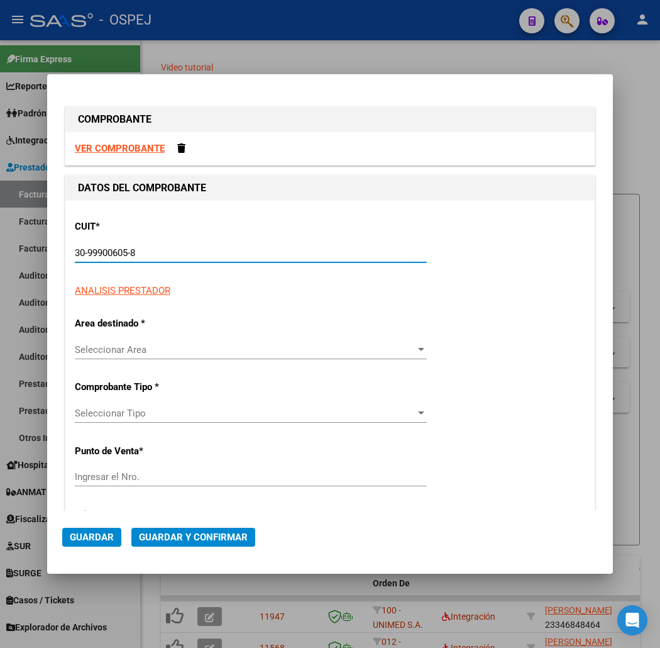
type input "30-99900605-8"
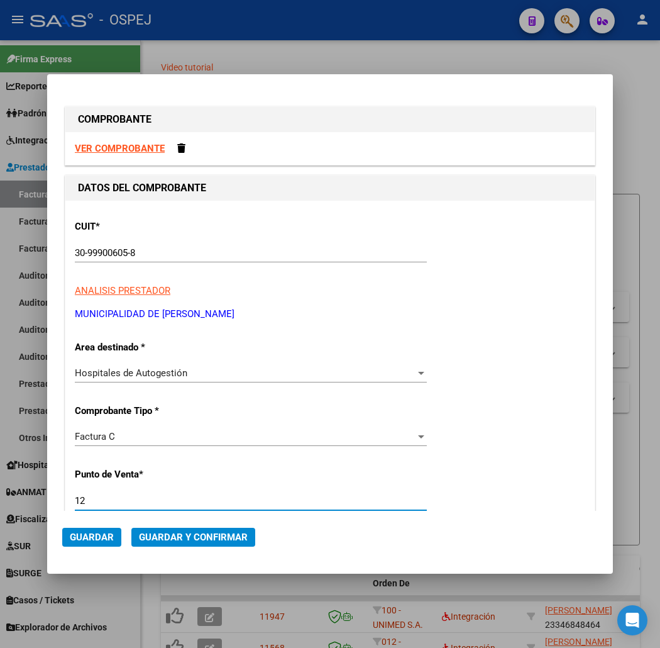
type input "12"
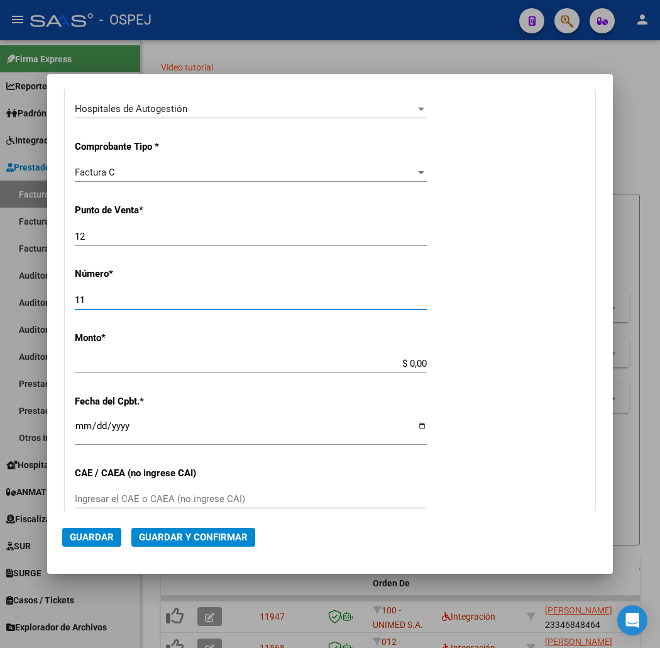
type input "11"
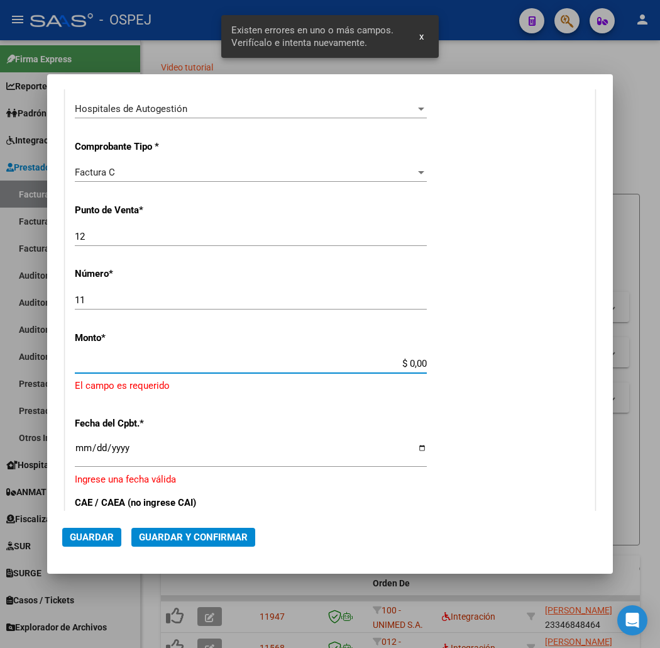
scroll to position [322, 0]
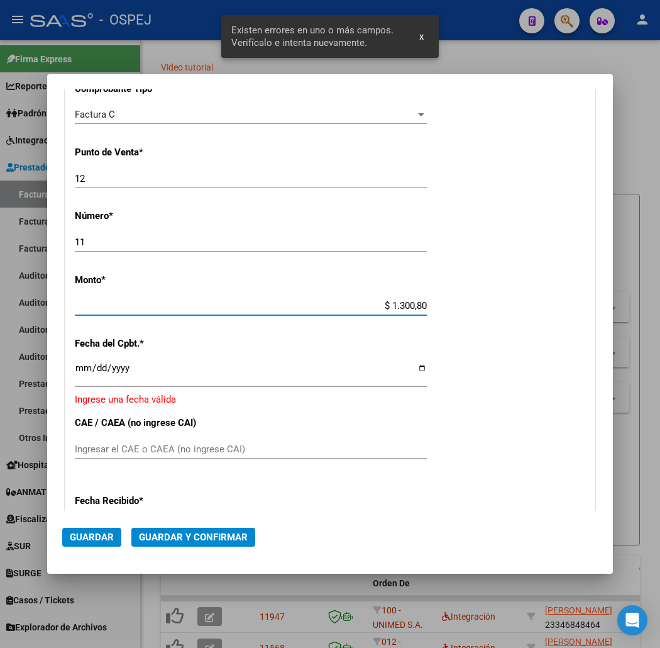
type input "$ 13.008,00"
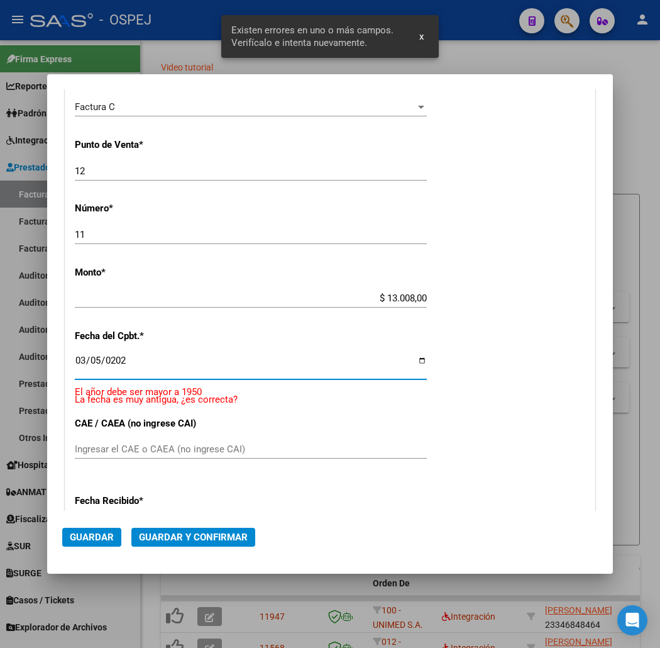
type input "[DATE]"
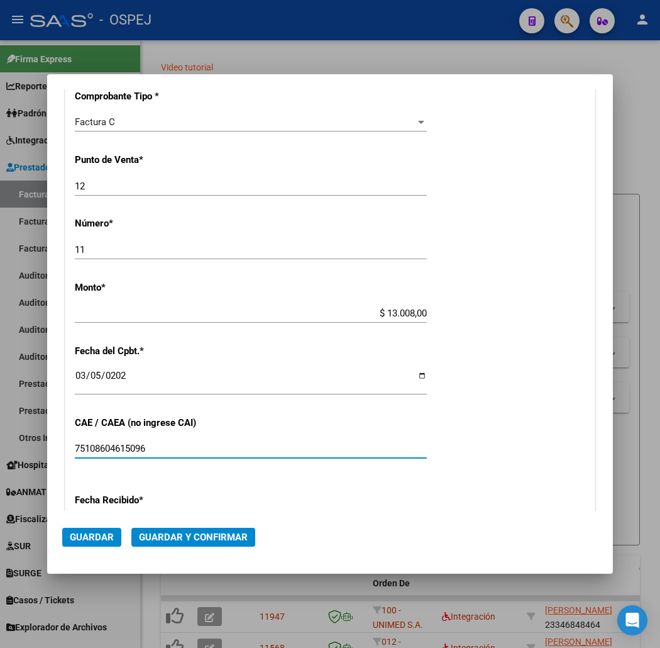
scroll to position [384, 0]
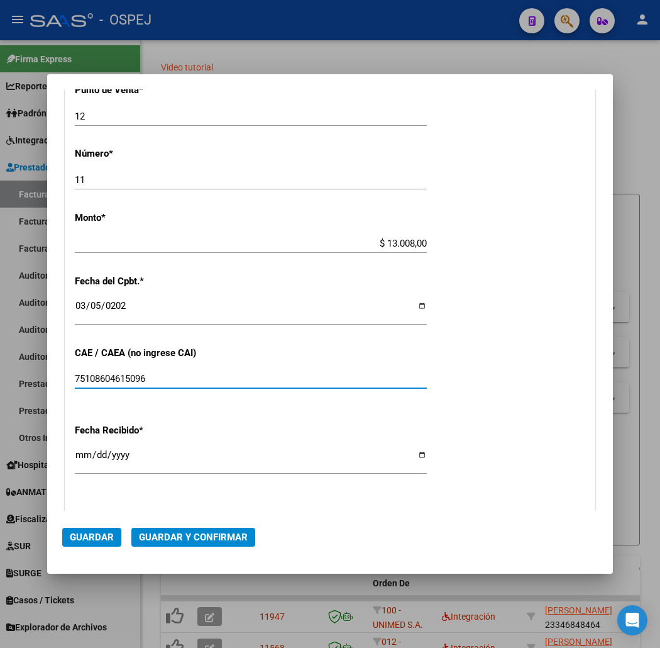
type input "75108604615096"
click at [170, 539] on span "Guardar y Confirmar" at bounding box center [193, 536] width 109 height 11
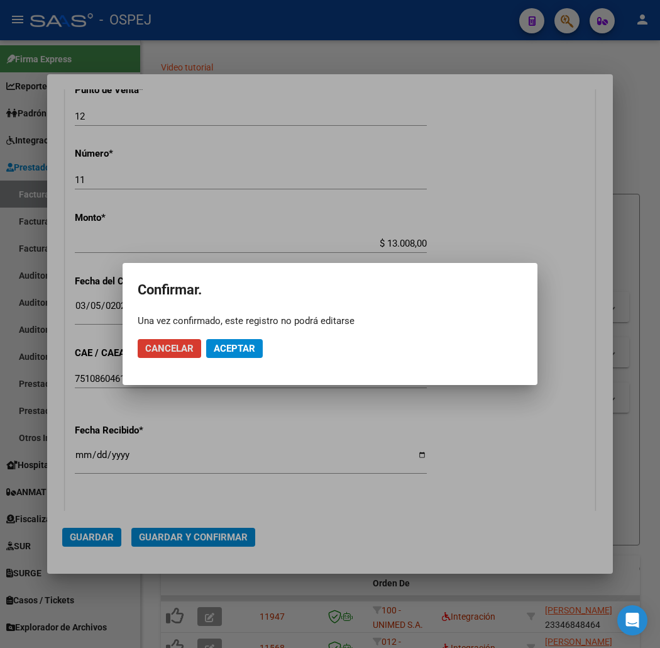
drag, startPoint x: 241, startPoint y: 315, endPoint x: 241, endPoint y: 347, distance: 32.1
click at [241, 323] on div "Una vez confirmado, este registro no podrá editarse" at bounding box center [330, 320] width 385 height 13
click at [241, 347] on span "Aceptar" at bounding box center [234, 348] width 41 height 11
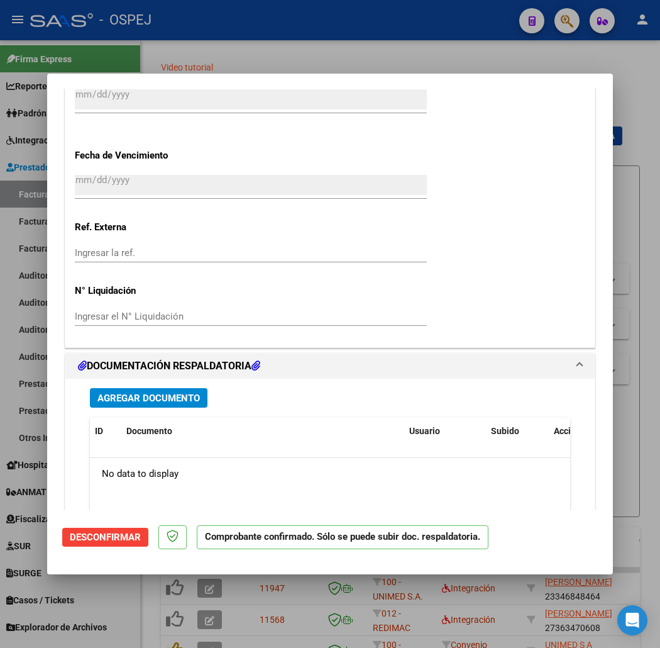
scroll to position [908, 0]
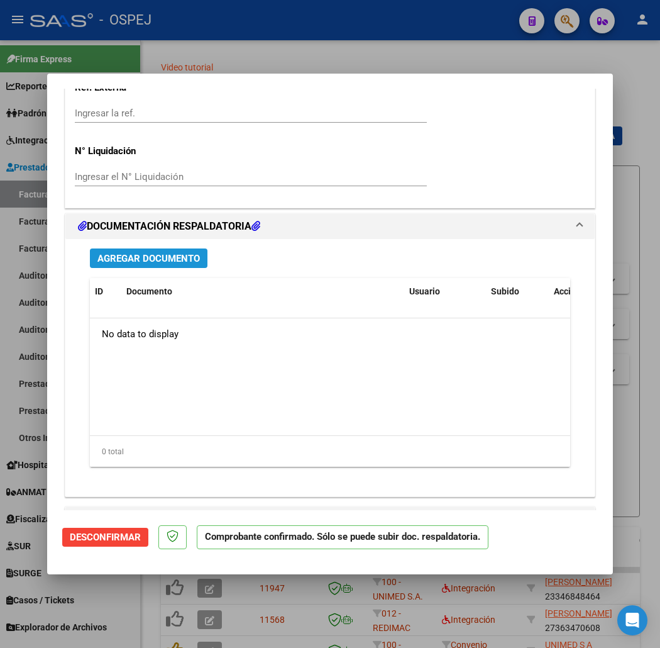
click at [143, 260] on span "Agregar Documento" at bounding box center [148, 258] width 102 height 11
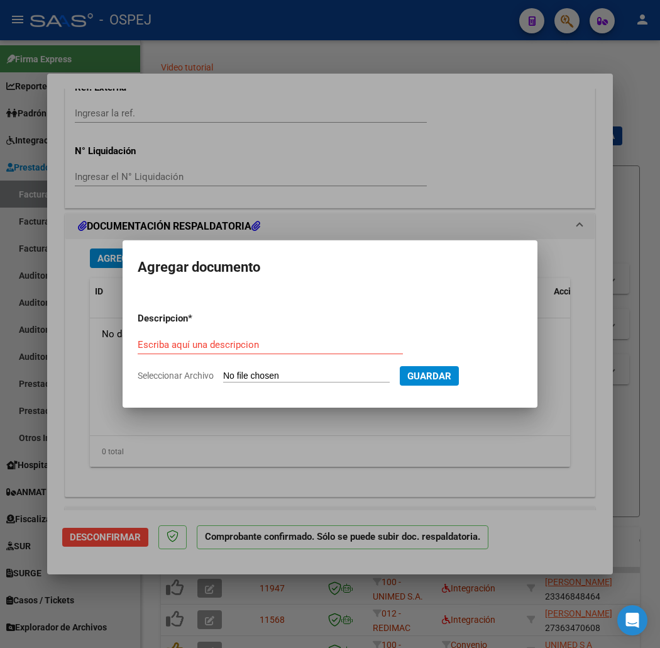
type input "C:\fakepath\12-11.xlsx"
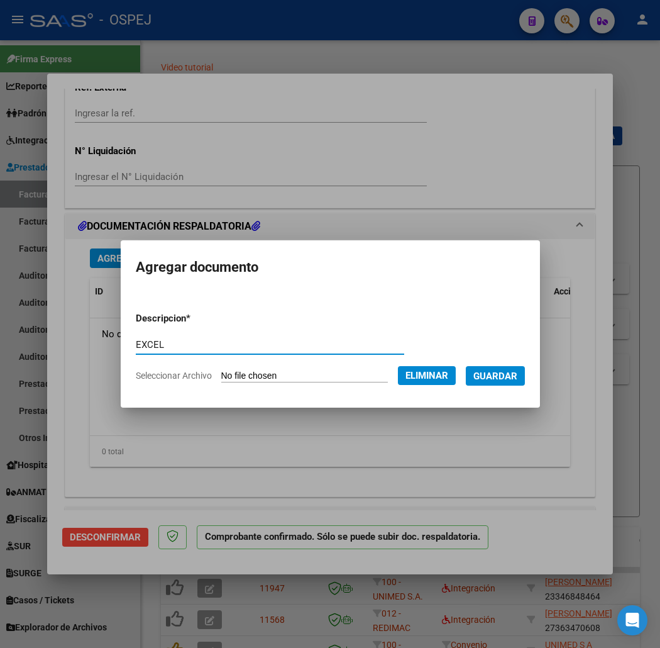
type input "EXCEL"
click at [517, 380] on span "Guardar" at bounding box center [495, 375] width 44 height 11
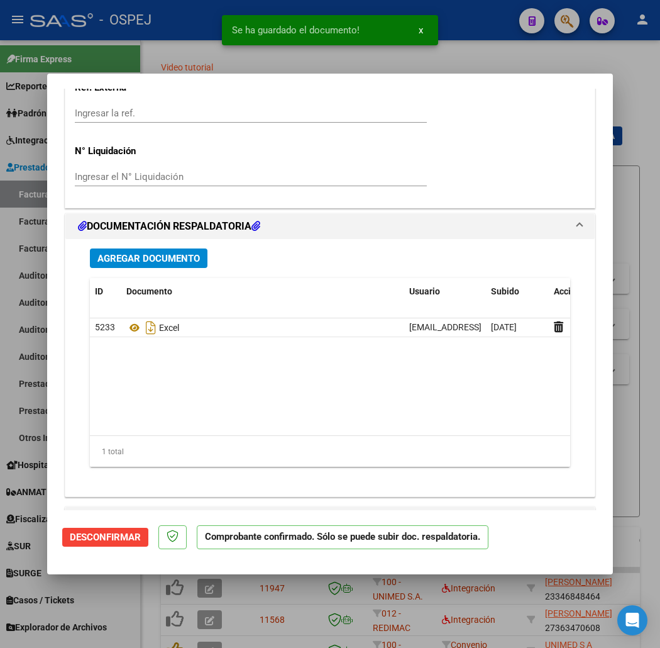
click at [449, 68] on div at bounding box center [330, 324] width 660 height 648
type input "$ 0,00"
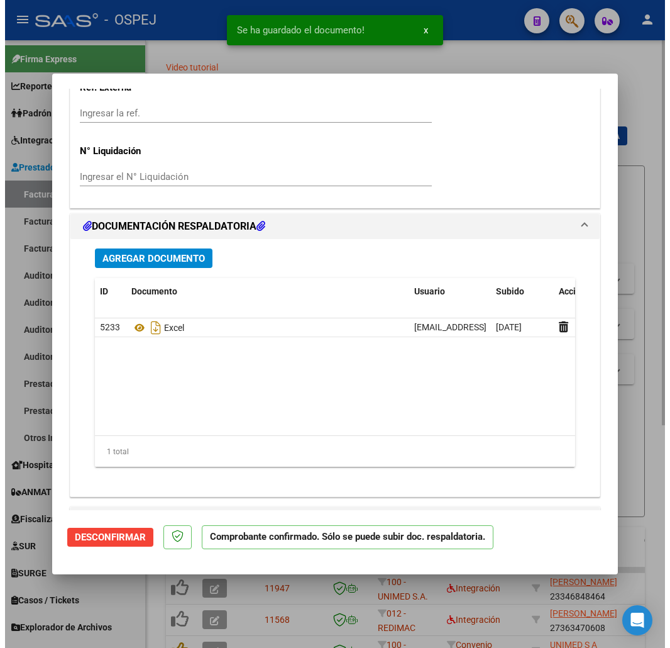
scroll to position [0, 0]
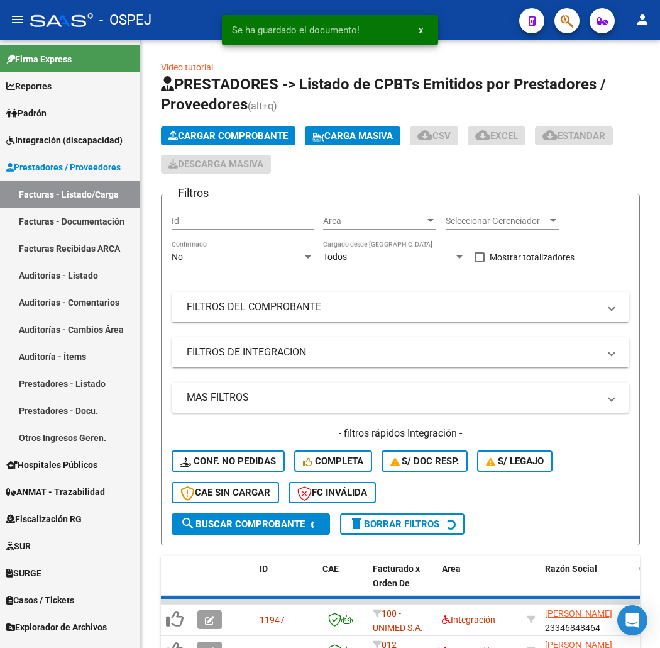
click at [453, 53] on div "Se ha guardado el documento! x" at bounding box center [330, 30] width 246 height 60
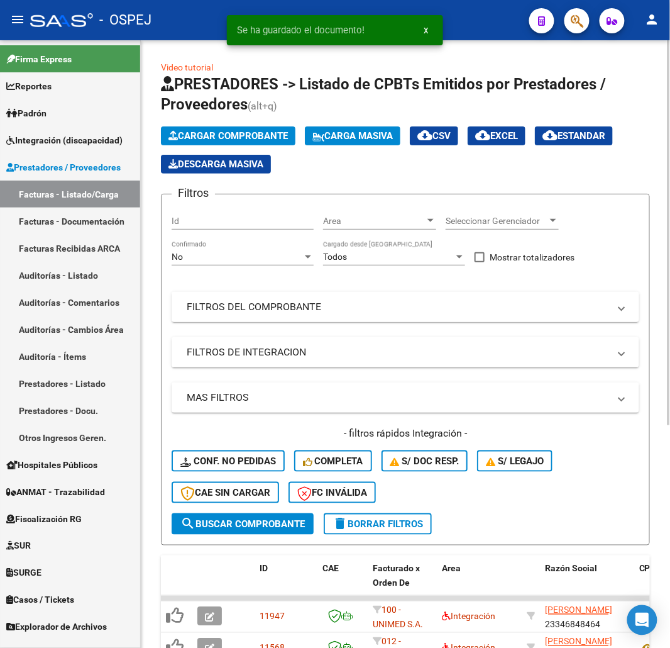
click at [319, 293] on mat-expansion-panel-header "FILTROS DEL COMPROBANTE" at bounding box center [406, 307] width 468 height 30
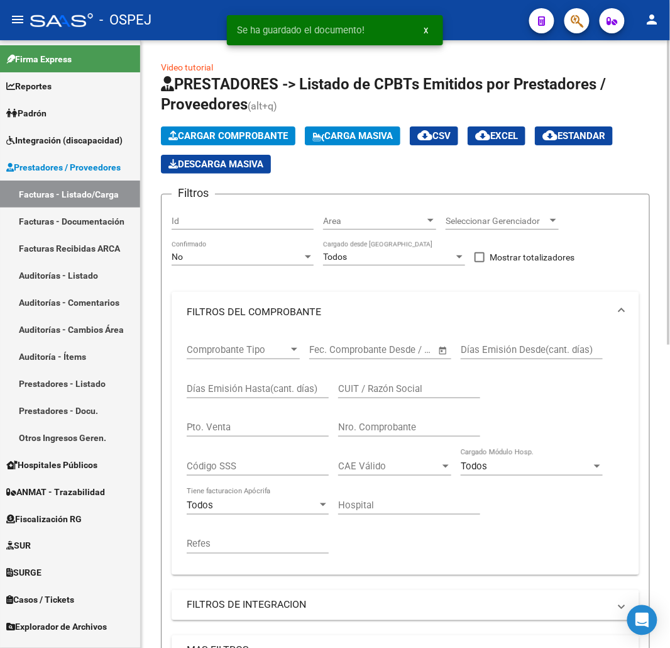
click at [388, 426] on input "Nro. Comprobante" at bounding box center [409, 426] width 142 height 11
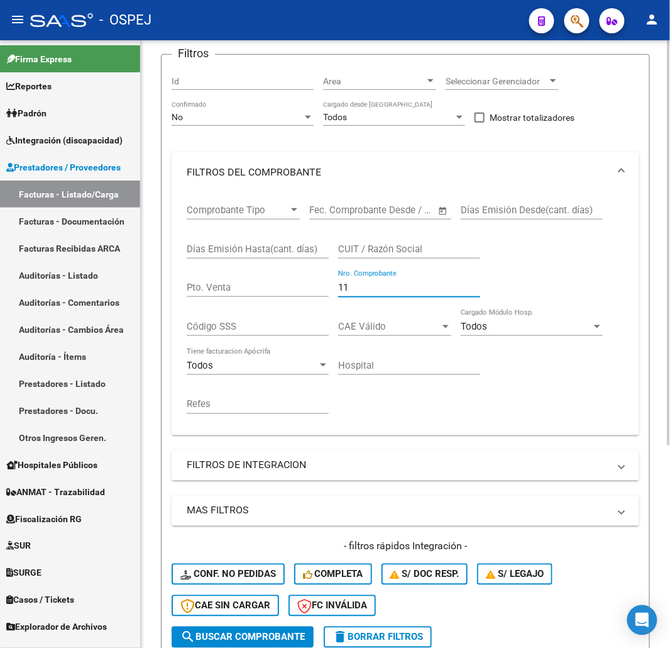
type input "11"
click at [255, 121] on div "No" at bounding box center [237, 117] width 131 height 11
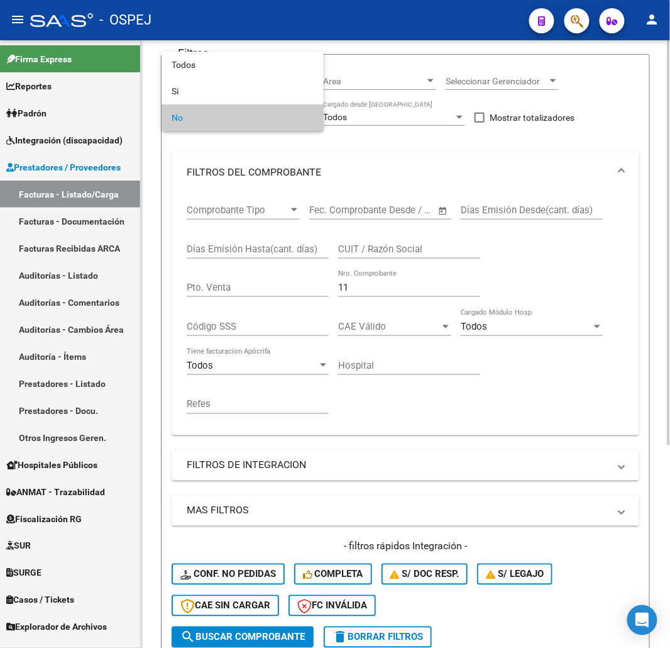
click at [242, 135] on div at bounding box center [335, 324] width 670 height 648
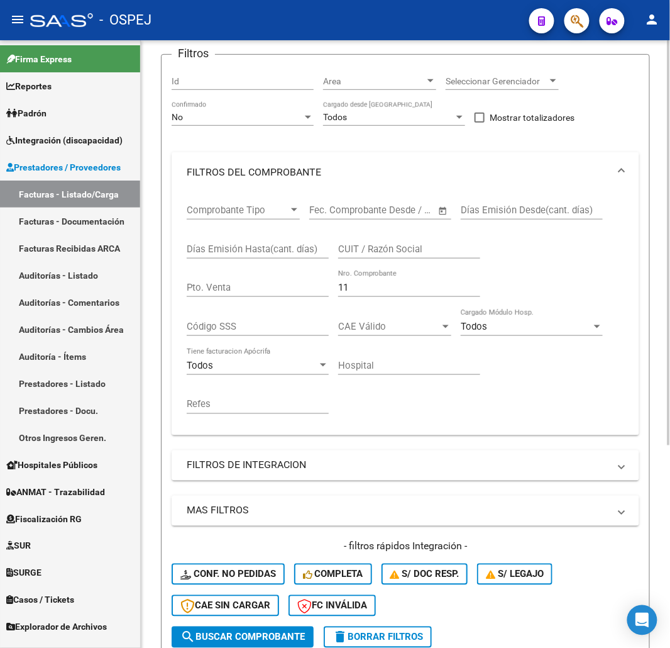
click at [224, 74] on div "Id" at bounding box center [243, 77] width 142 height 25
click at [229, 117] on div "No" at bounding box center [237, 117] width 131 height 11
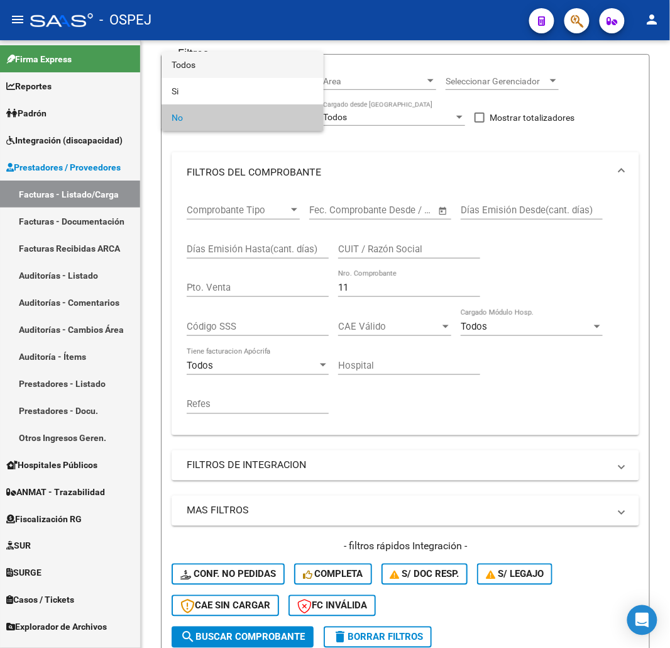
click at [225, 70] on span "Todos" at bounding box center [243, 65] width 142 height 26
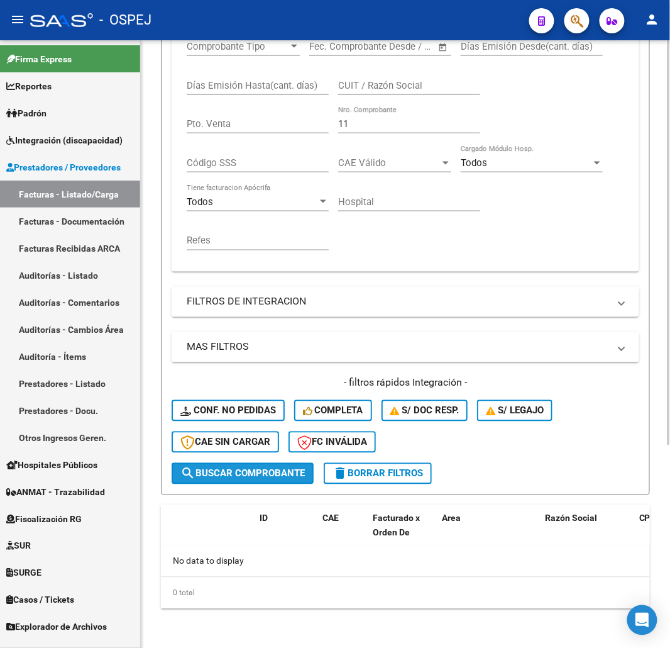
click at [285, 481] on button "search Buscar Comprobante" at bounding box center [243, 473] width 142 height 21
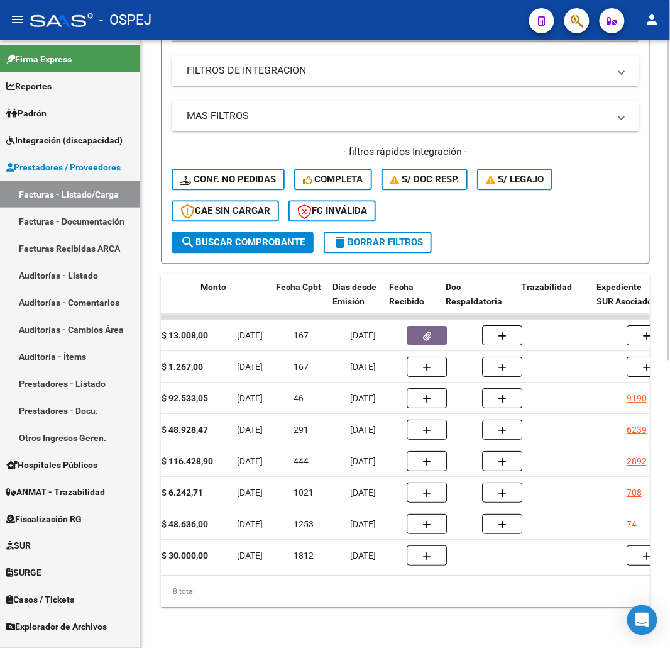
scroll to position [0, 570]
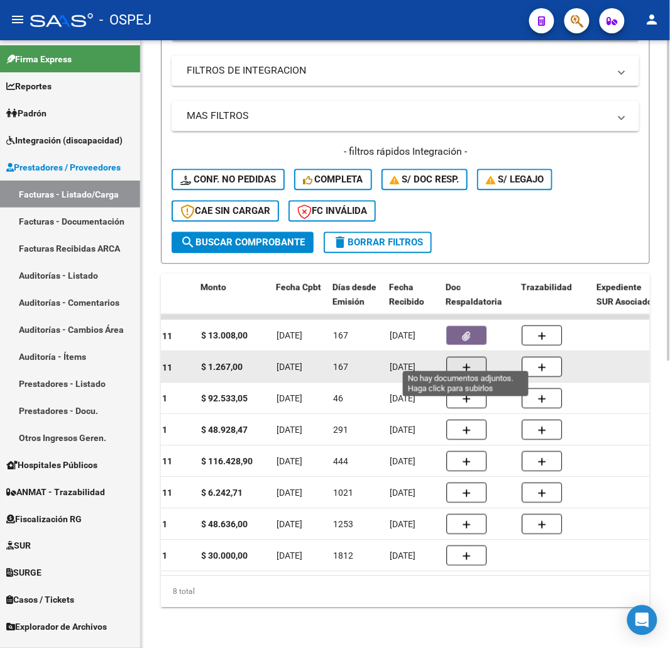
click at [473, 357] on button "button" at bounding box center [466, 367] width 40 height 20
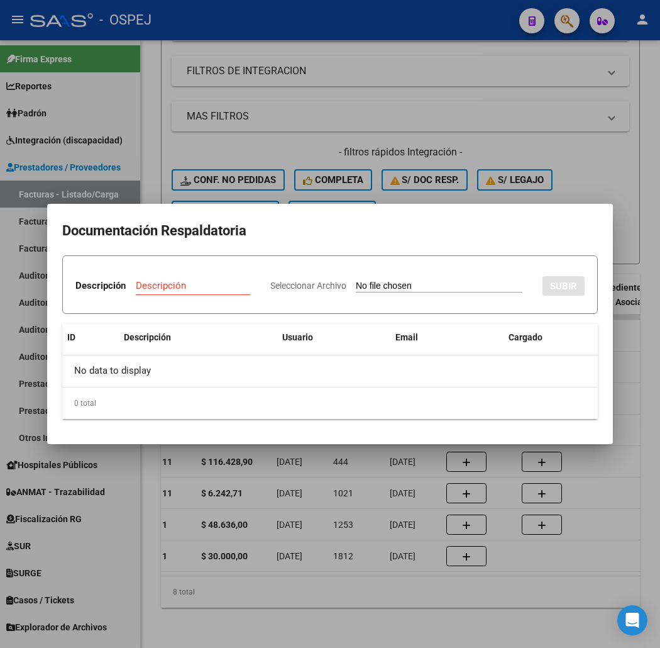
type input "C:\fakepath\11-11.xlsx"
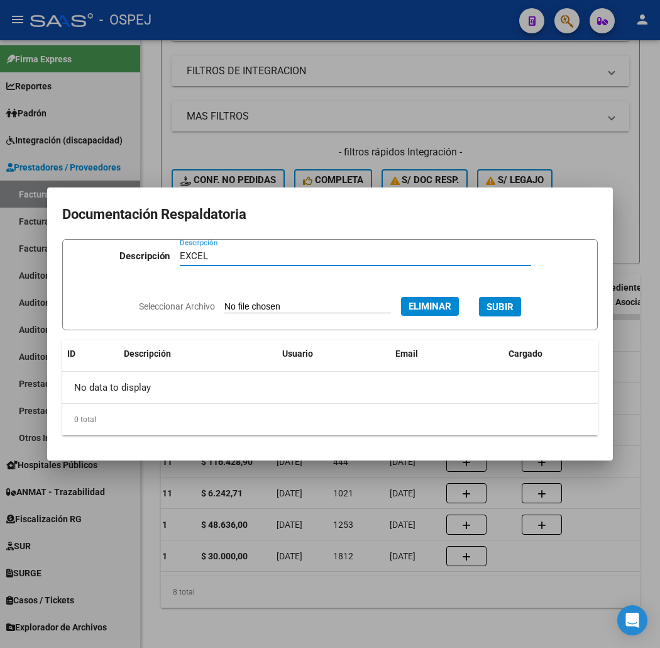
type input "EXCEL"
click at [479, 297] on button "SUBIR" at bounding box center [500, 306] width 42 height 19
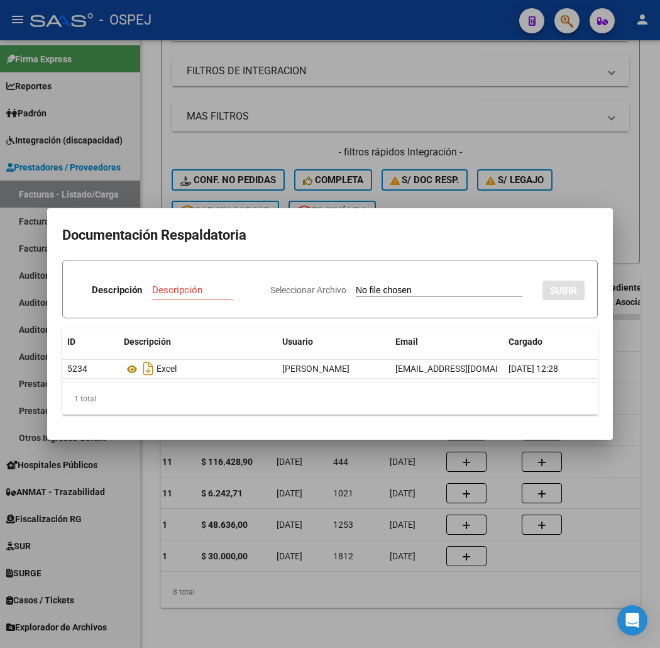
click at [373, 65] on div at bounding box center [330, 324] width 660 height 648
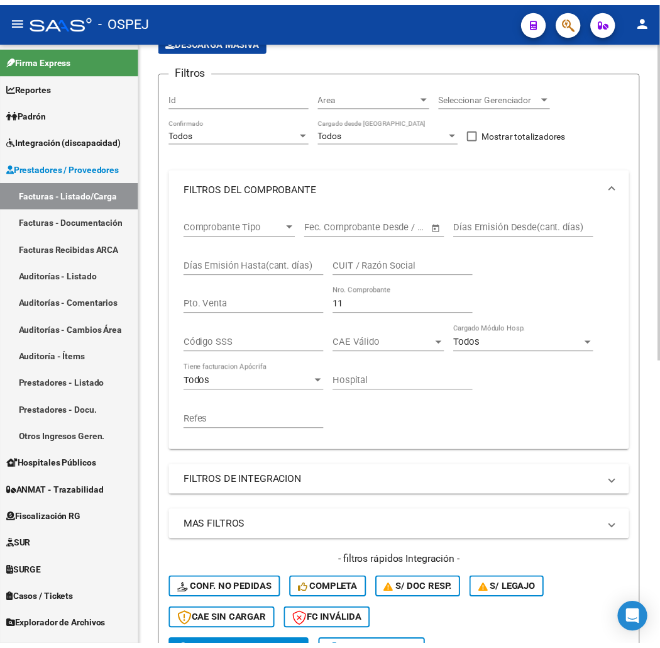
scroll to position [0, 0]
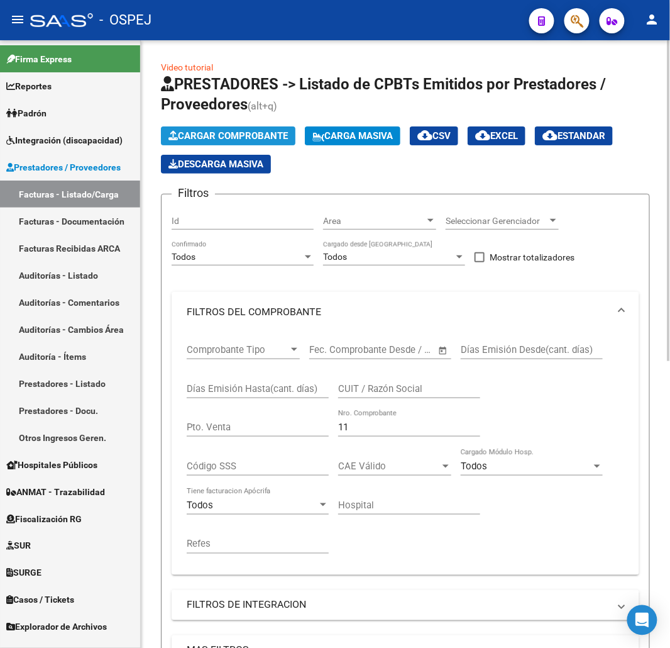
click at [250, 138] on span "Cargar Comprobante" at bounding box center [227, 135] width 119 height 11
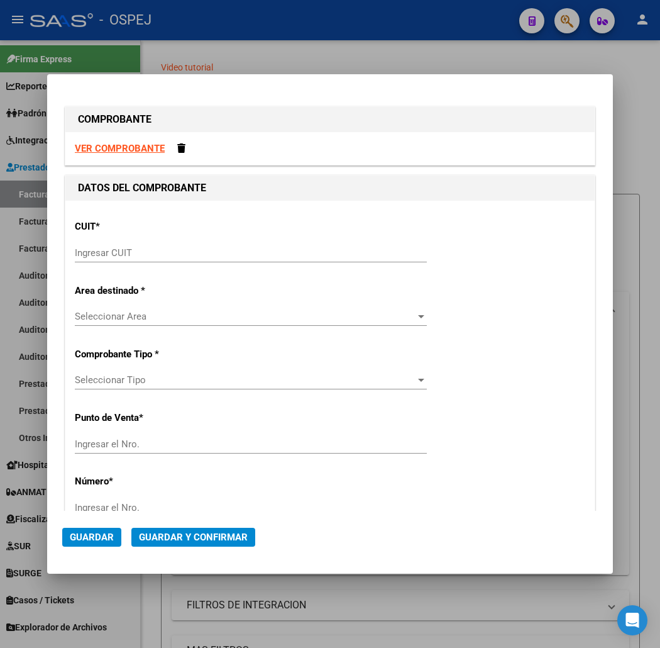
click at [165, 253] on input "Ingresar CUIT" at bounding box center [251, 252] width 352 height 11
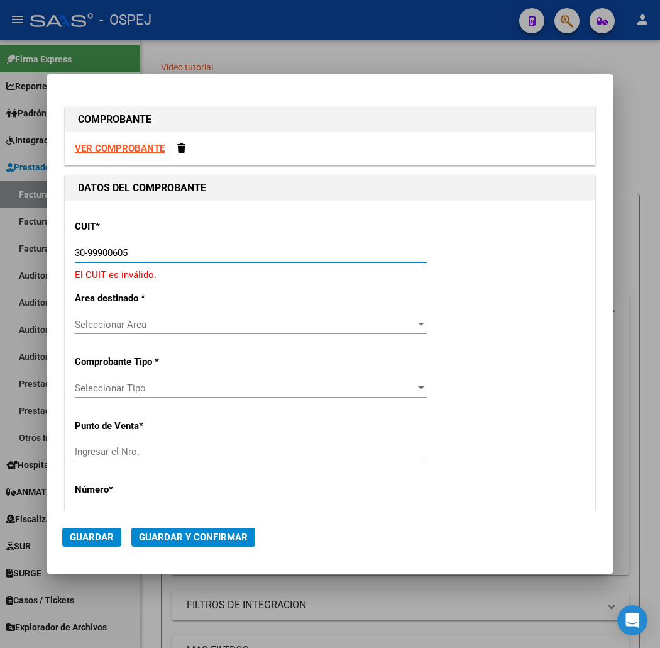
type input "30-99900605-8"
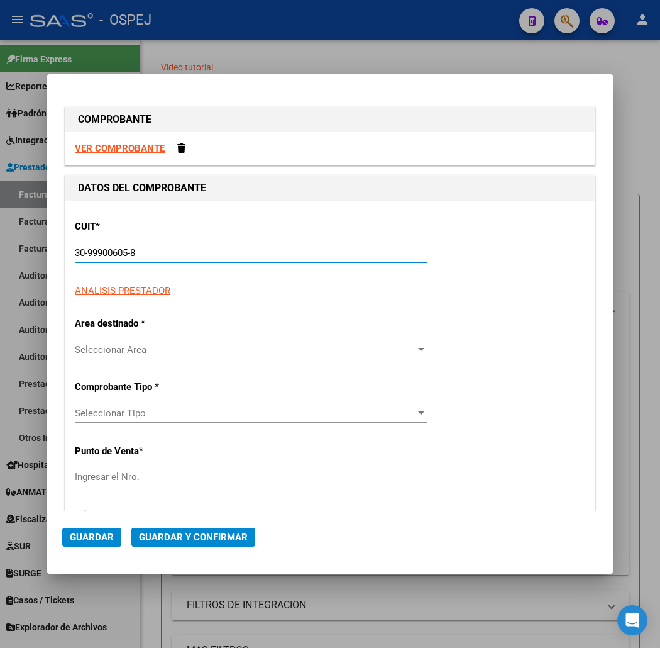
type input "12"
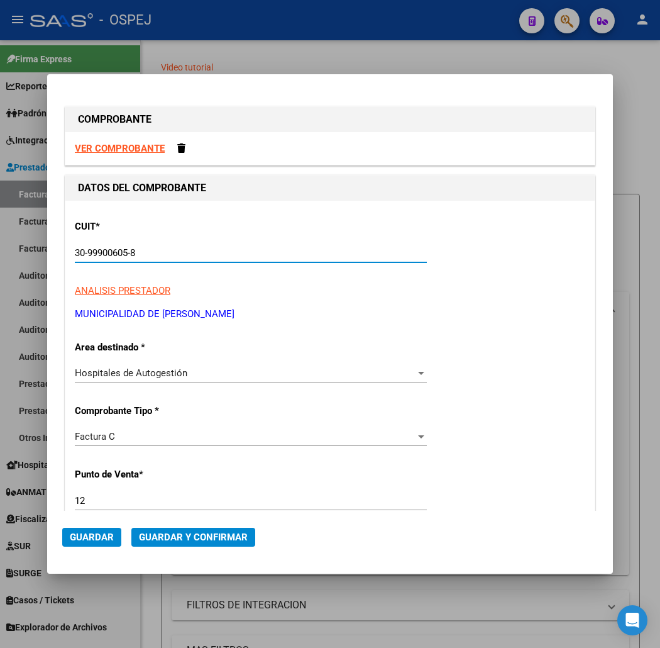
type input "30-99900605-8"
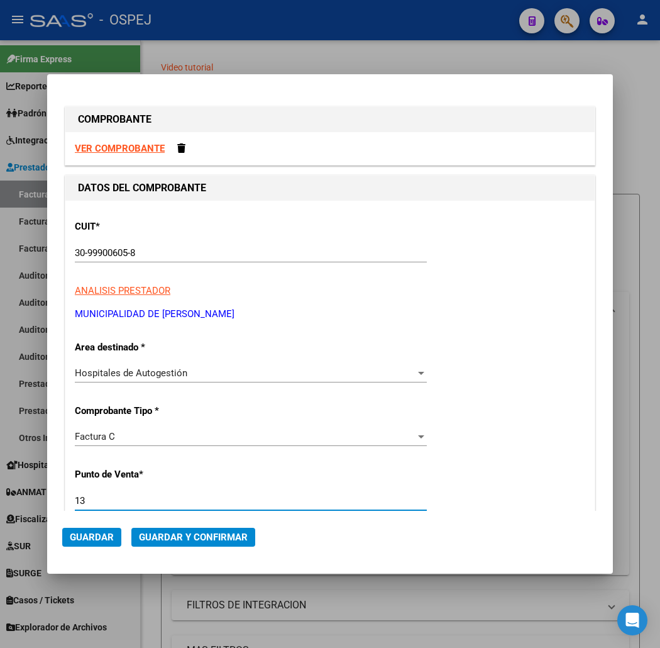
type input "13"
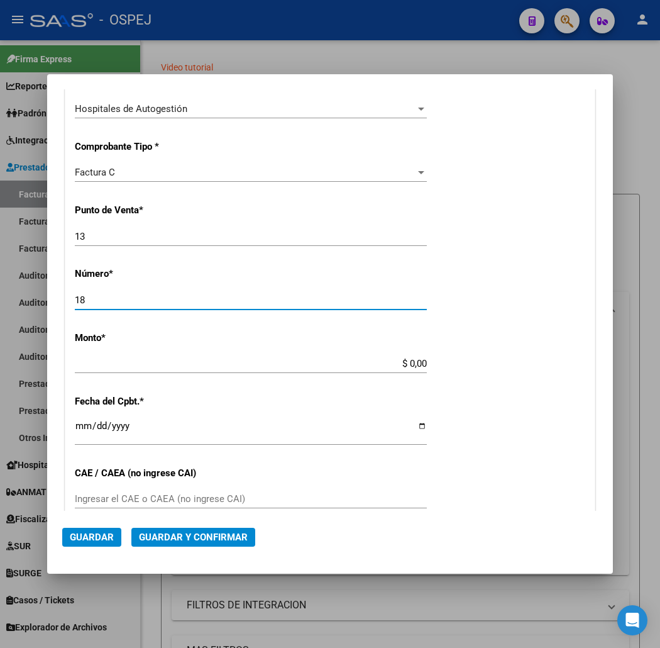
type input "18"
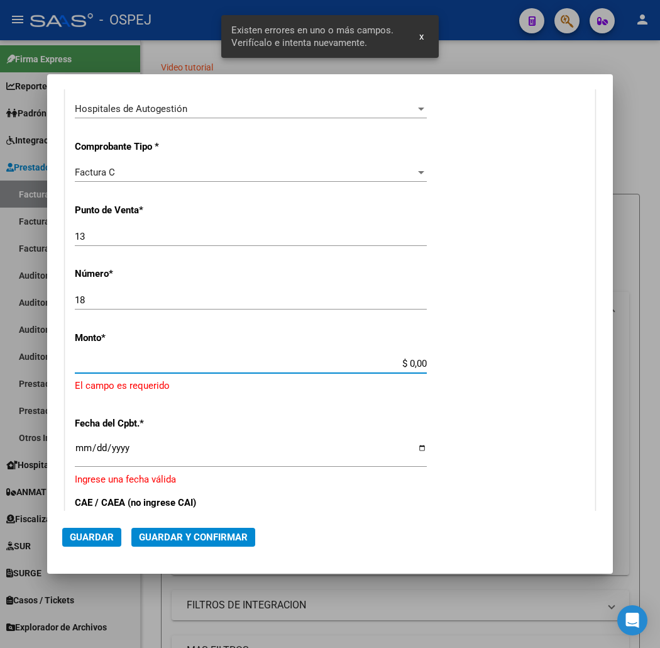
scroll to position [322, 0]
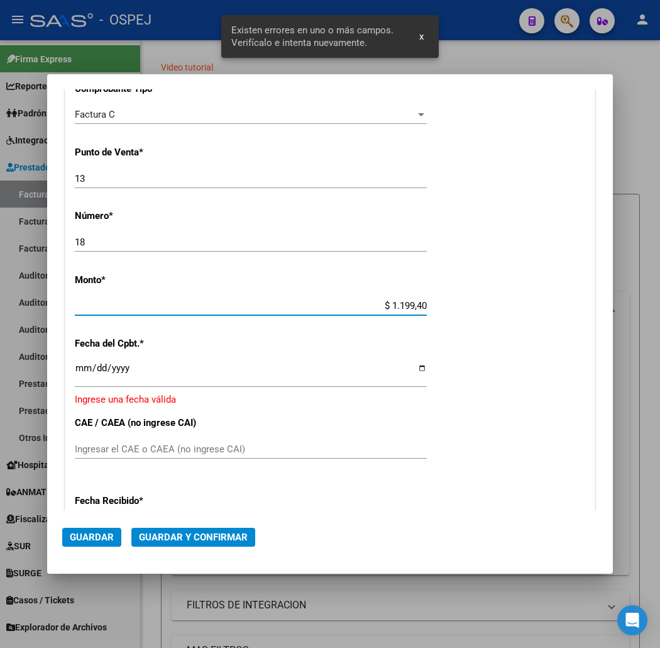
type input "$ 11.994,00"
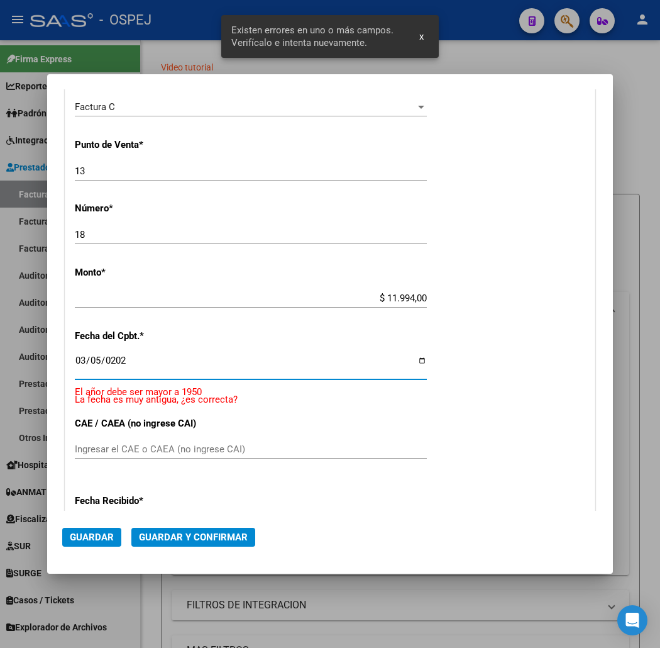
type input "[DATE]"
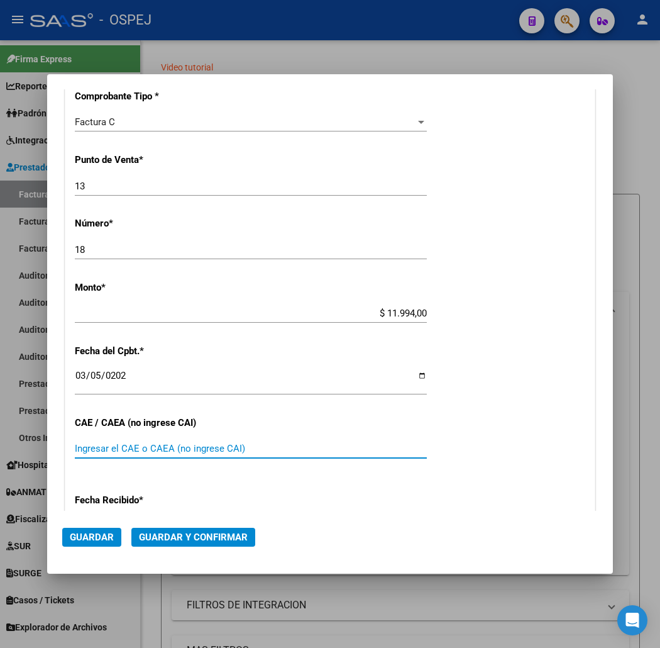
click at [143, 31] on div at bounding box center [330, 324] width 660 height 648
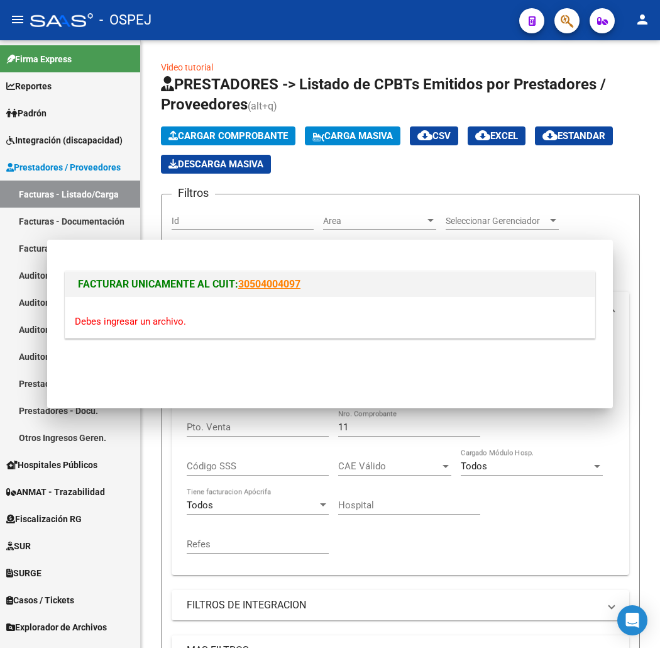
scroll to position [0, 0]
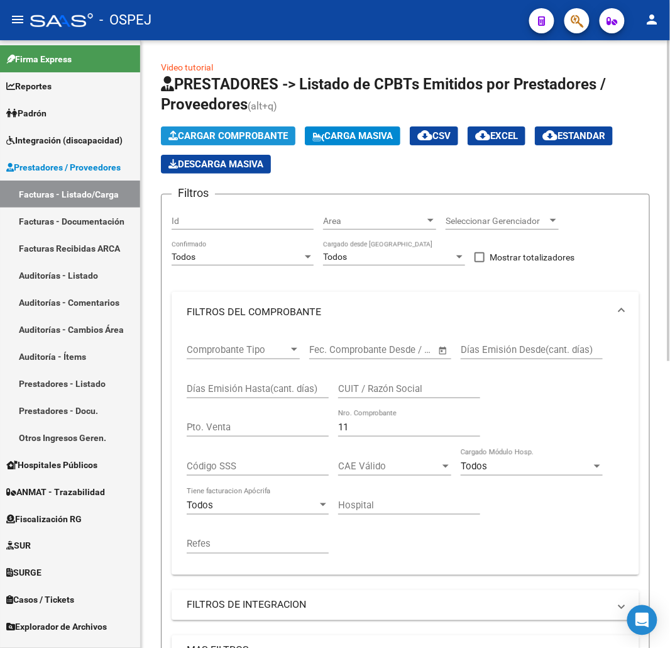
click at [262, 140] on span "Cargar Comprobante" at bounding box center [227, 135] width 119 height 11
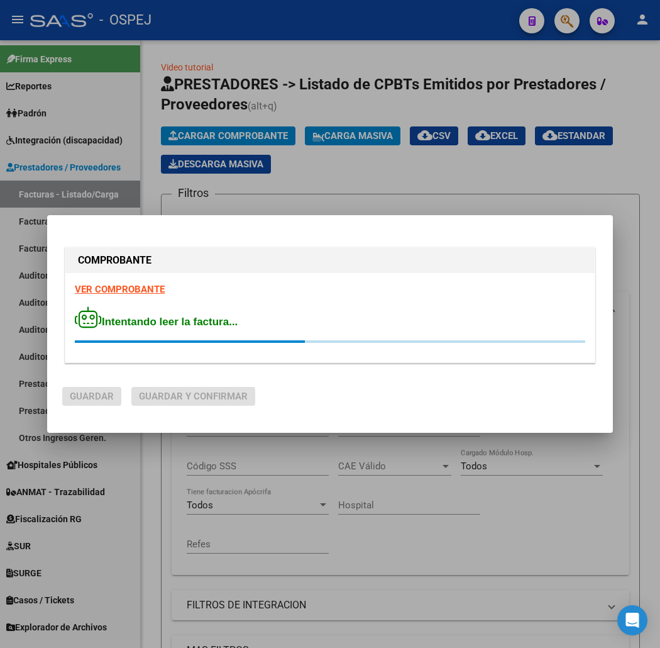
click at [397, 304] on div "VER COMPROBANTE Intentando leer la factura..." at bounding box center [329, 317] width 529 height 89
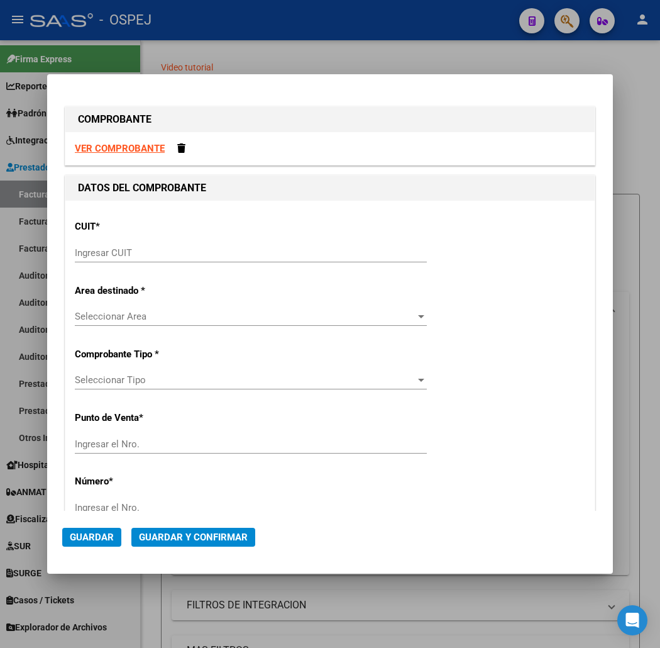
drag, startPoint x: 267, startPoint y: 258, endPoint x: 545, endPoint y: 114, distance: 313.5
click at [267, 258] on div "Ingresar CUIT" at bounding box center [251, 252] width 352 height 19
click at [333, 245] on div "Ingresar CUIT" at bounding box center [251, 252] width 352 height 19
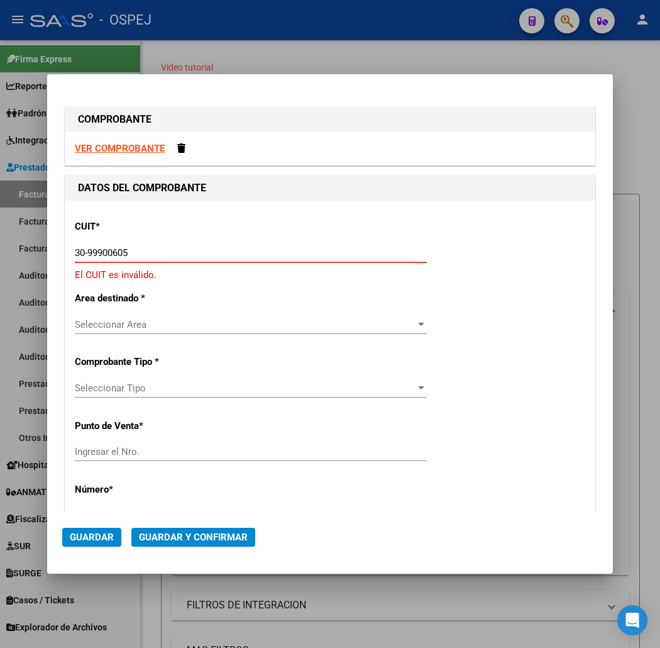
type input "30-99900605-8"
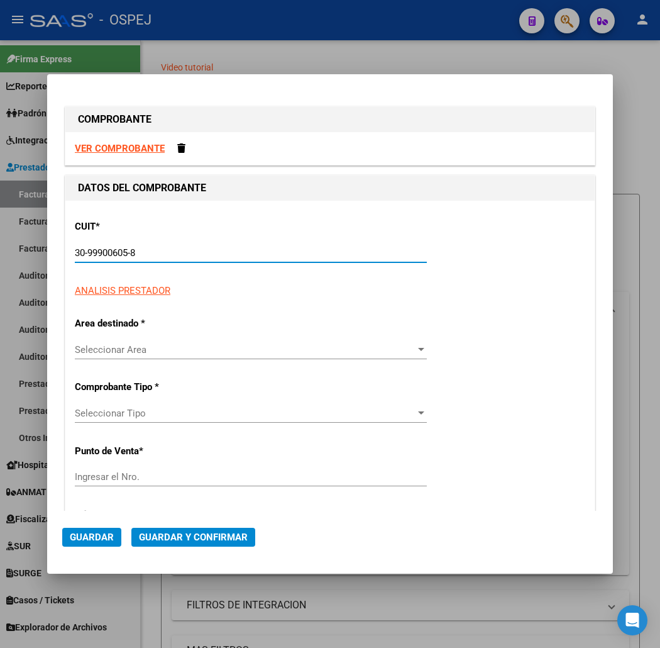
type input "12"
type input "30-99900605-8"
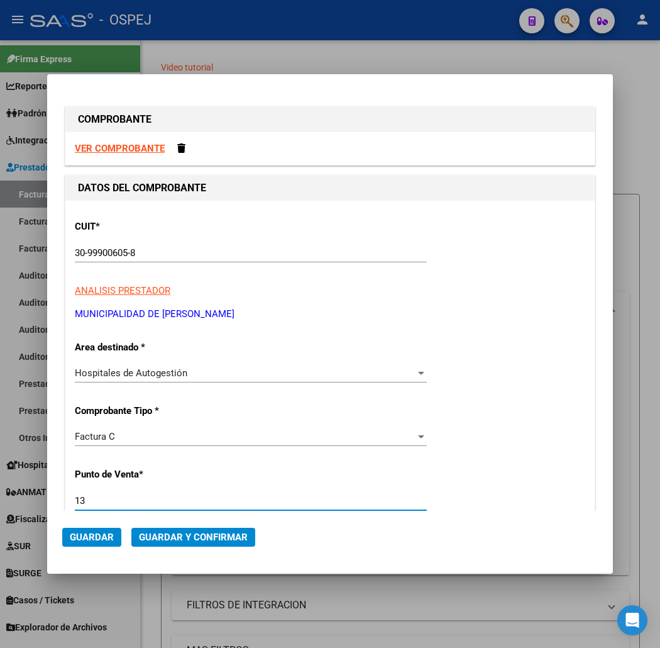
type input "13"
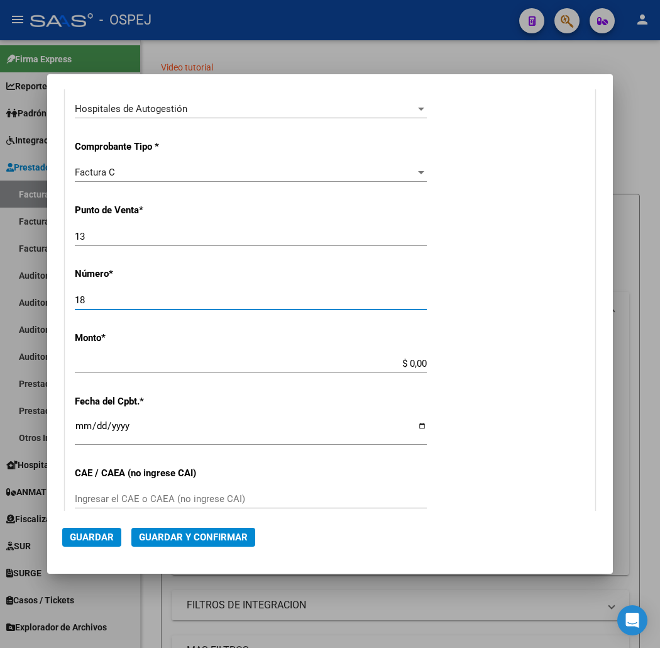
type input "18"
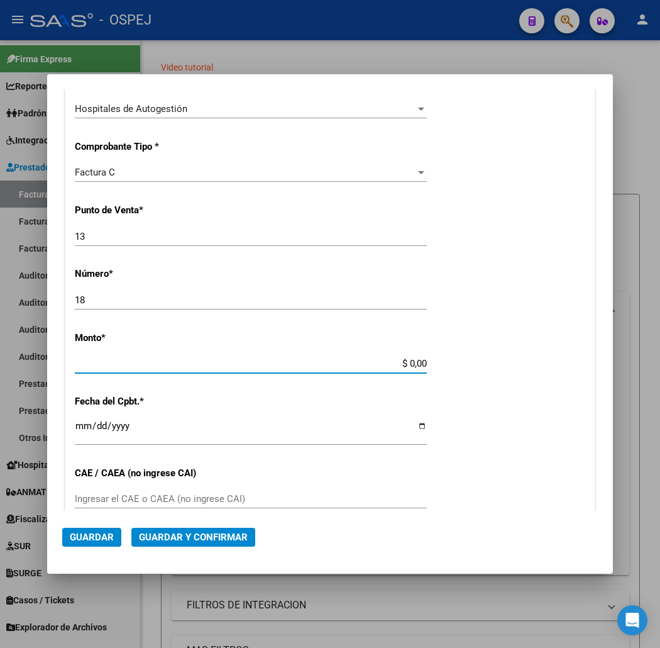
scroll to position [322, 0]
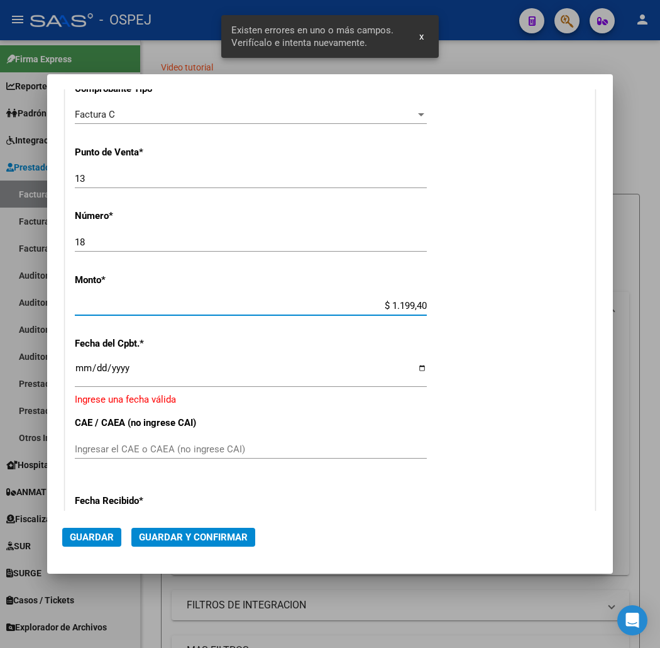
type input "$ 11.994,00"
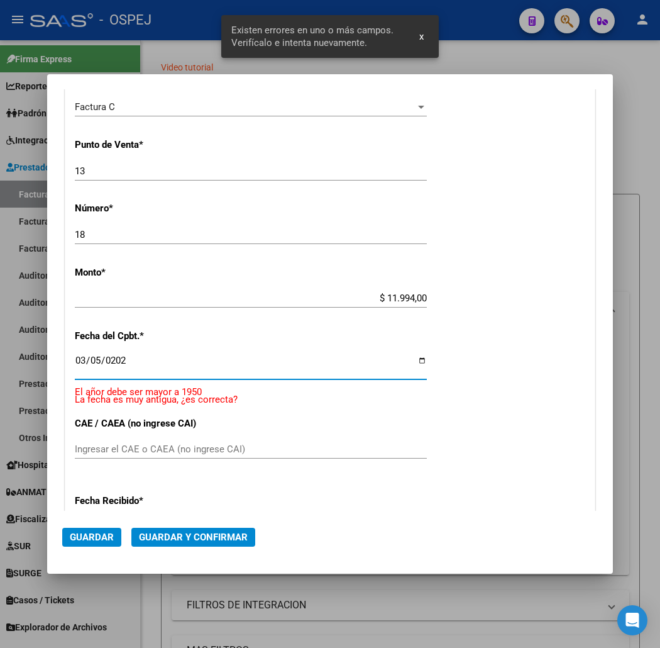
type input "[DATE]"
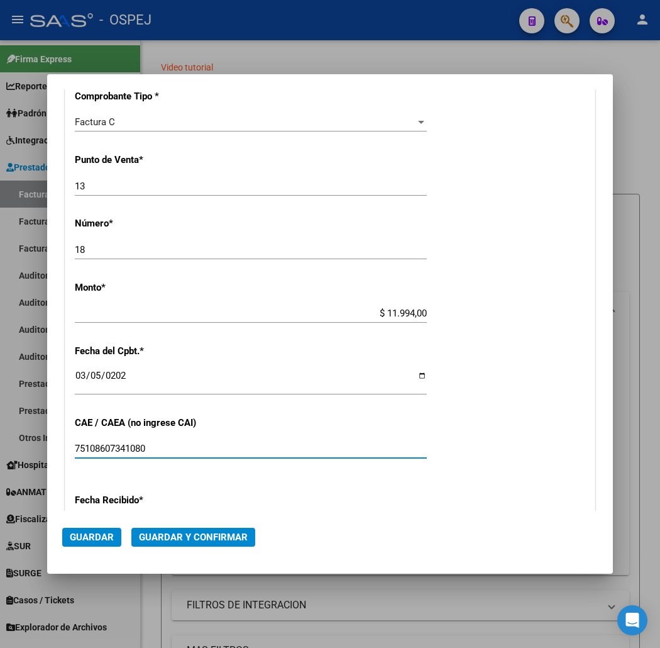
type input "75108607341080"
click at [171, 538] on span "Guardar y Confirmar" at bounding box center [193, 536] width 109 height 11
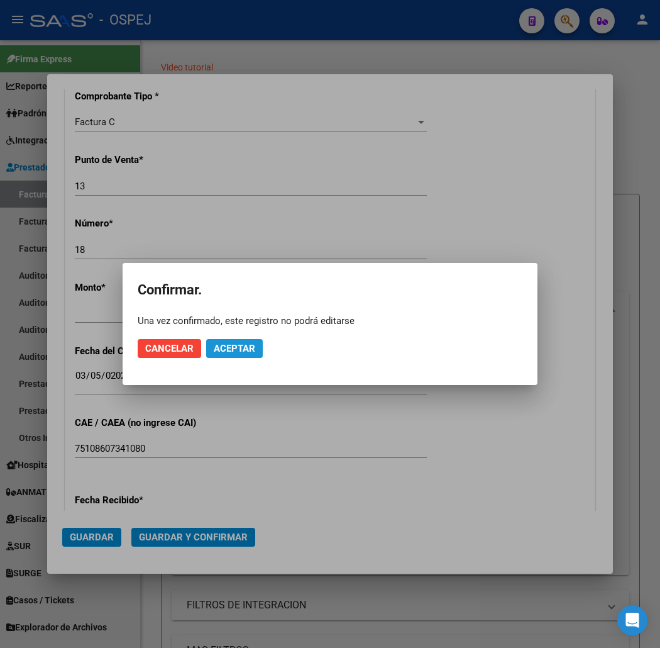
click at [237, 343] on span "Aceptar" at bounding box center [234, 348] width 41 height 11
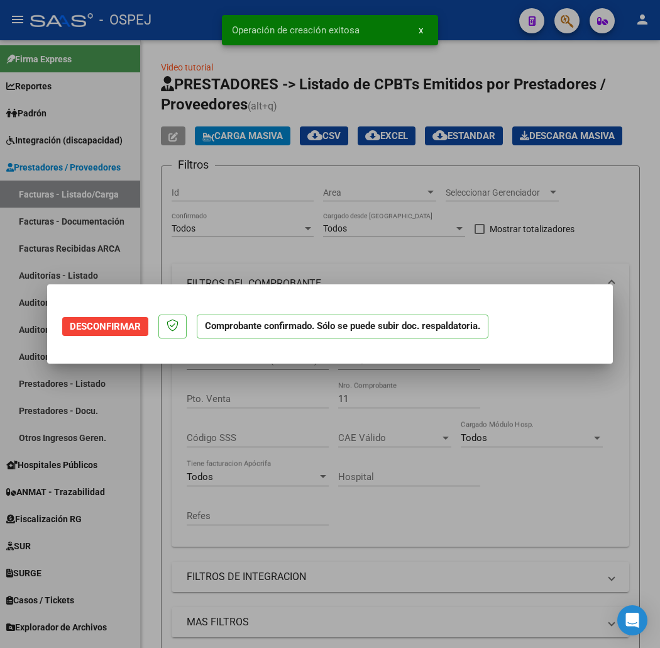
scroll to position [0, 0]
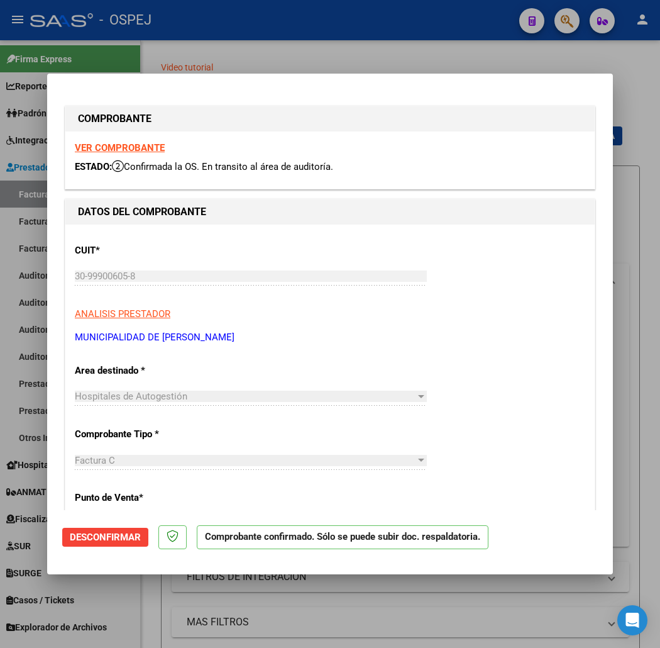
click at [209, 43] on div at bounding box center [330, 324] width 660 height 648
type input "$ 0,00"
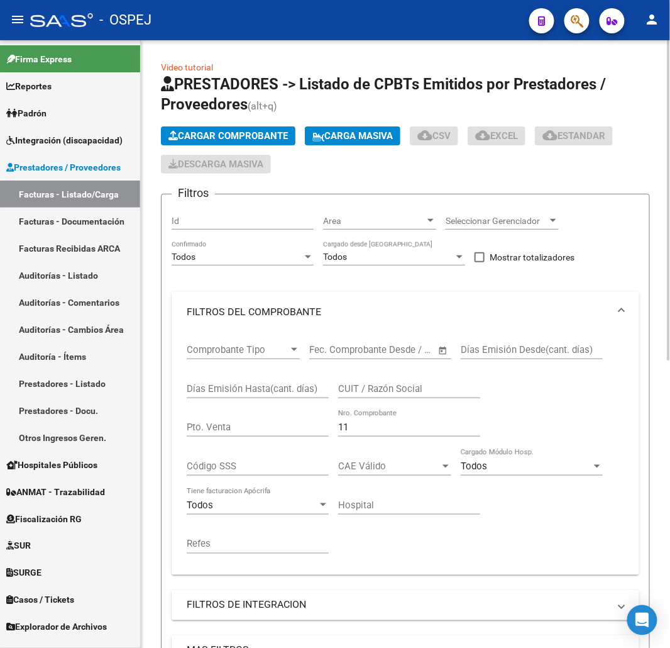
click at [223, 136] on span "Cargar Comprobante" at bounding box center [227, 135] width 119 height 11
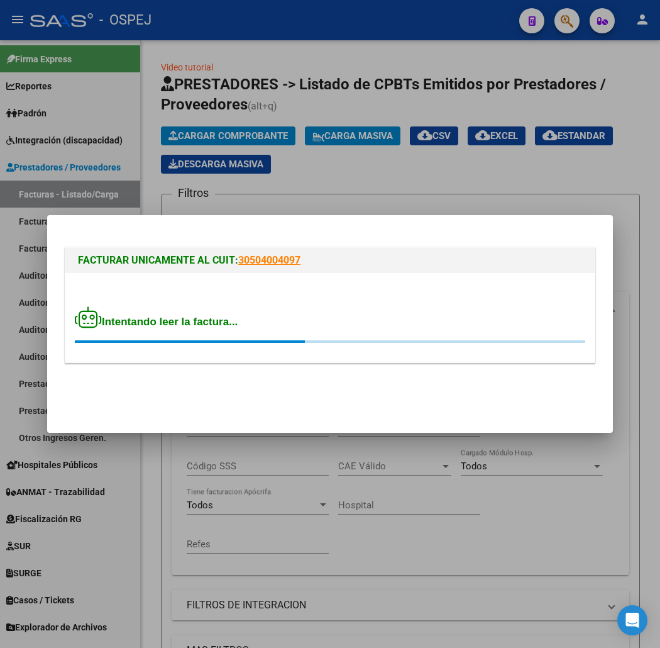
click at [166, 302] on div "Intentando leer la factura..." at bounding box center [329, 317] width 529 height 89
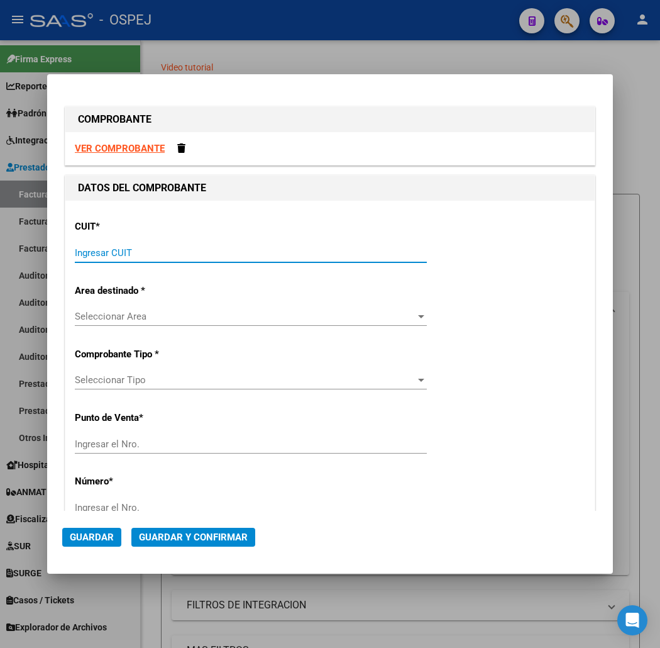
click at [275, 257] on input "Ingresar CUIT" at bounding box center [251, 252] width 352 height 11
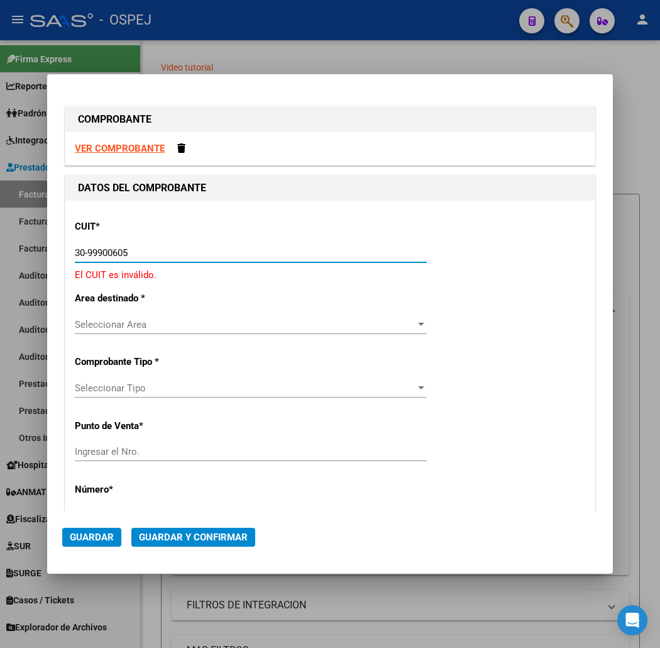
type input "30-99900605-8"
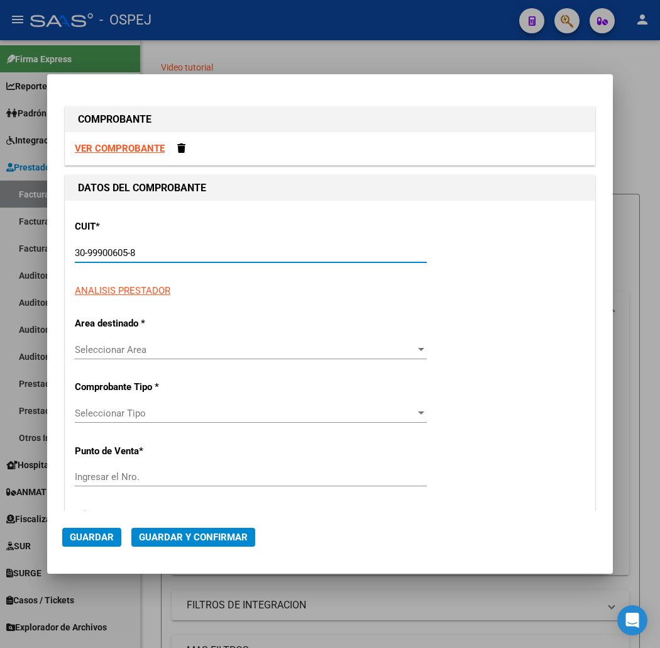
type input "13"
type input "30-99900605-8"
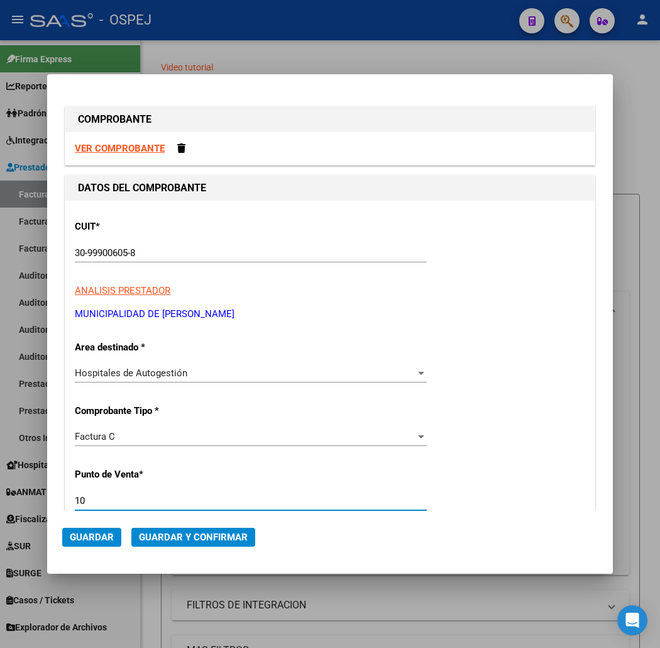
type input "10"
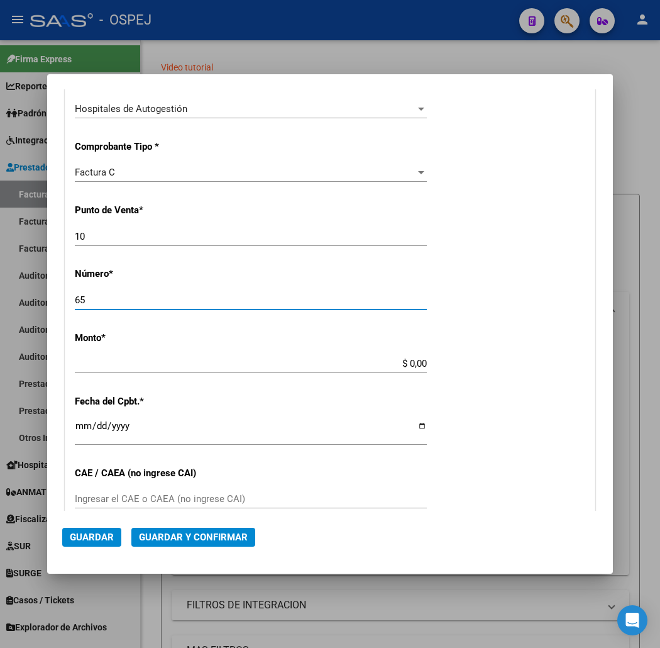
type input "65"
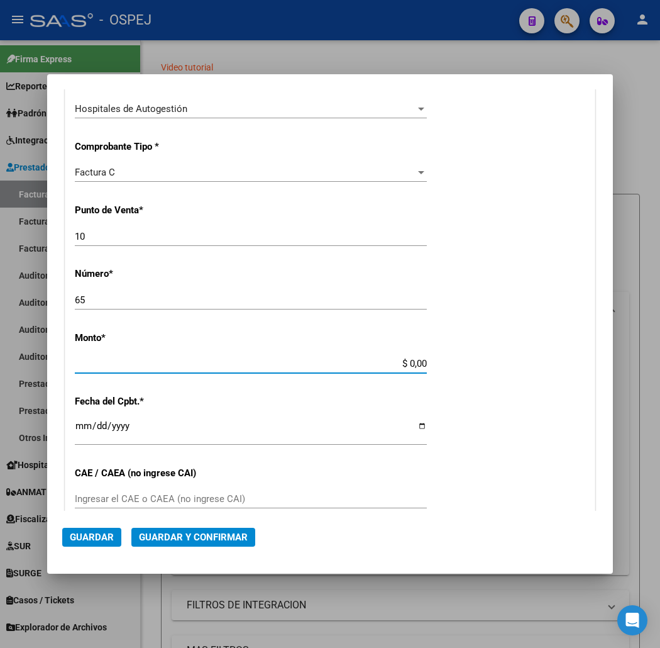
scroll to position [322, 0]
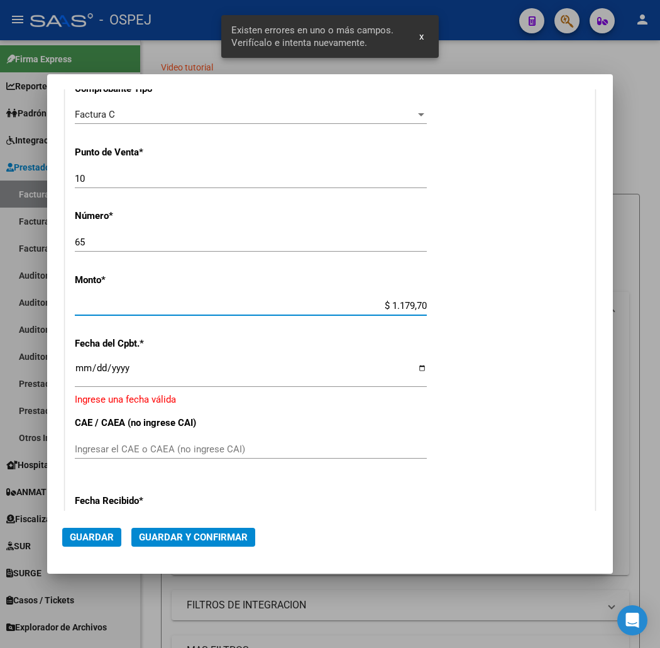
type input "$ 11.797,00"
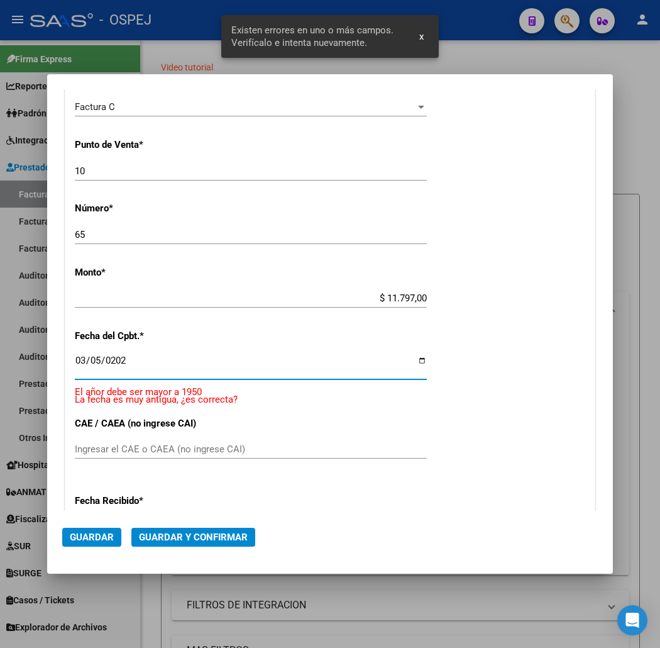
type input "[DATE]"
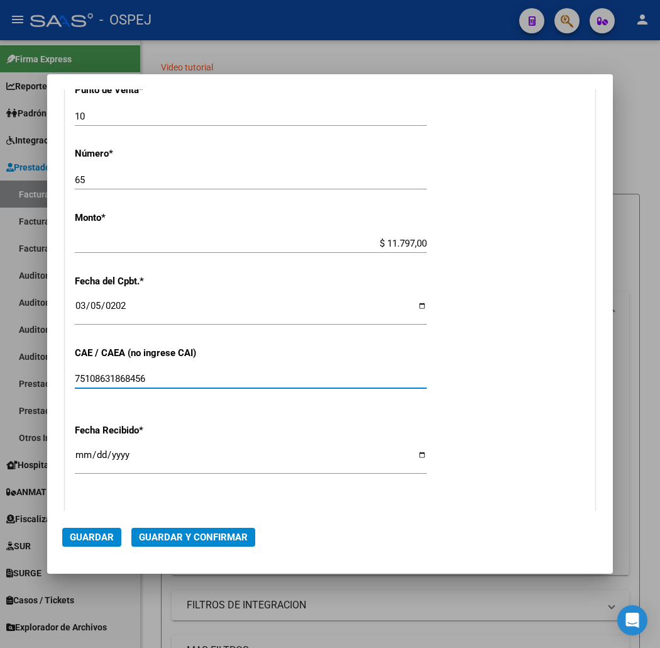
scroll to position [454, 0]
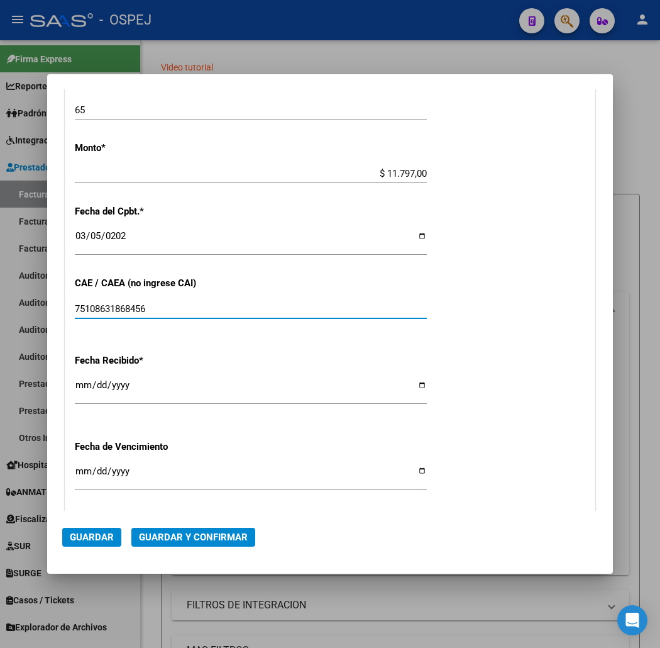
type input "75108631868456"
click at [158, 544] on button "Guardar y Confirmar" at bounding box center [193, 536] width 124 height 19
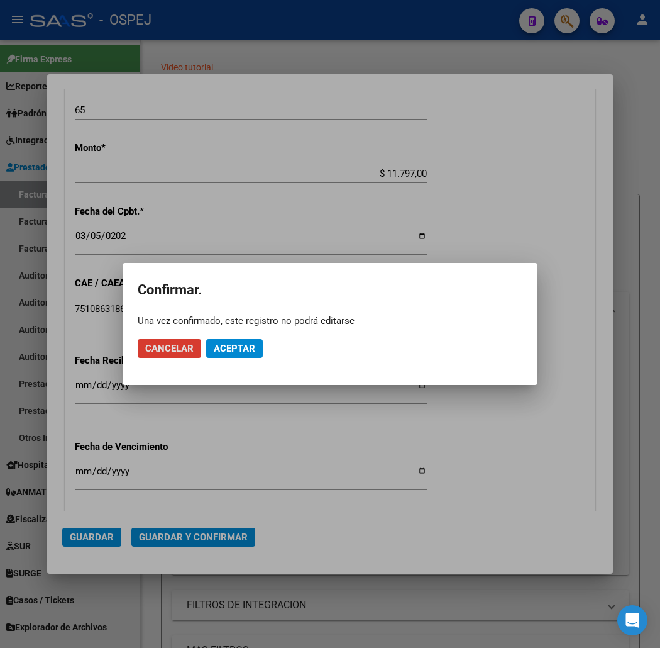
click at [237, 354] on button "Aceptar" at bounding box center [234, 348] width 57 height 19
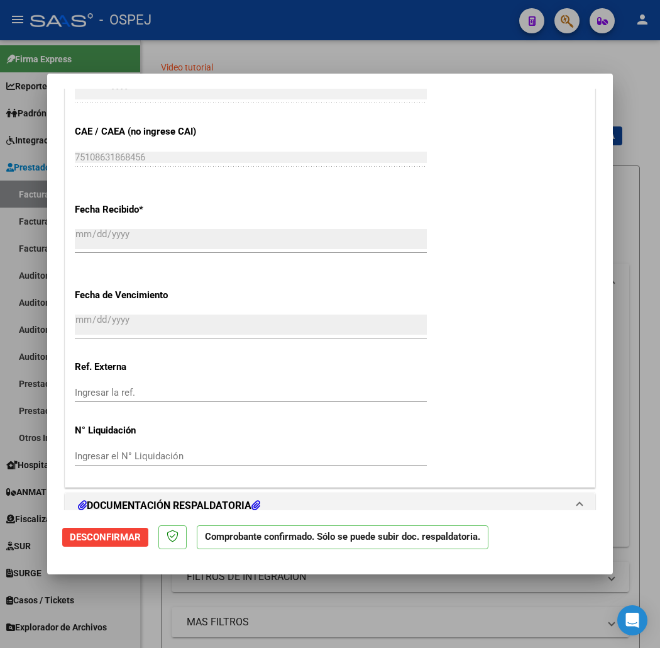
scroll to position [908, 0]
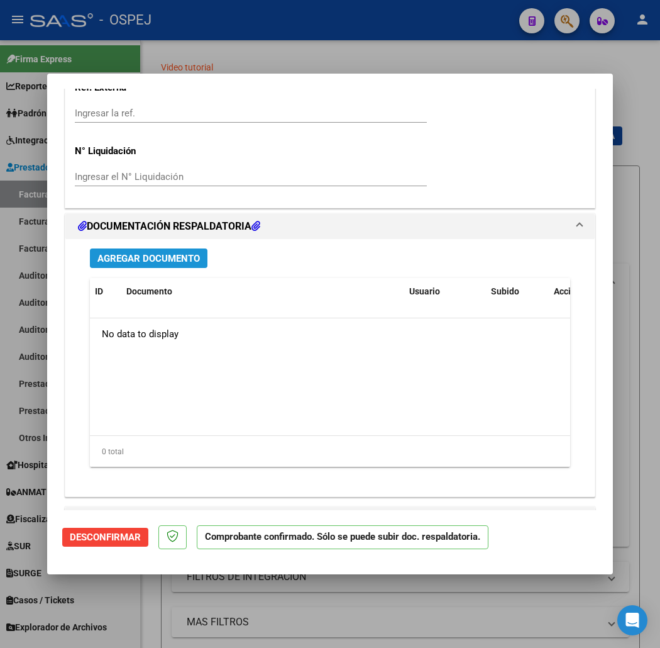
click at [146, 255] on span "Agregar Documento" at bounding box center [148, 258] width 102 height 11
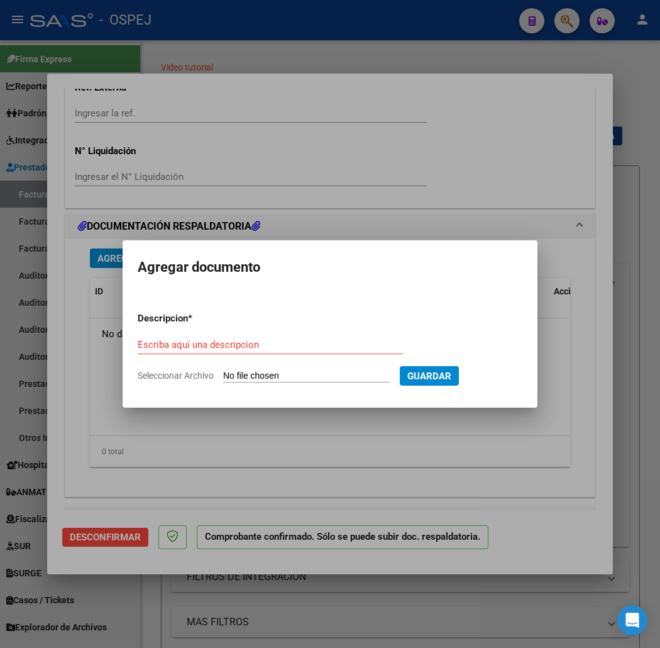
type input "C:\fakepath\10-65.xlsx"
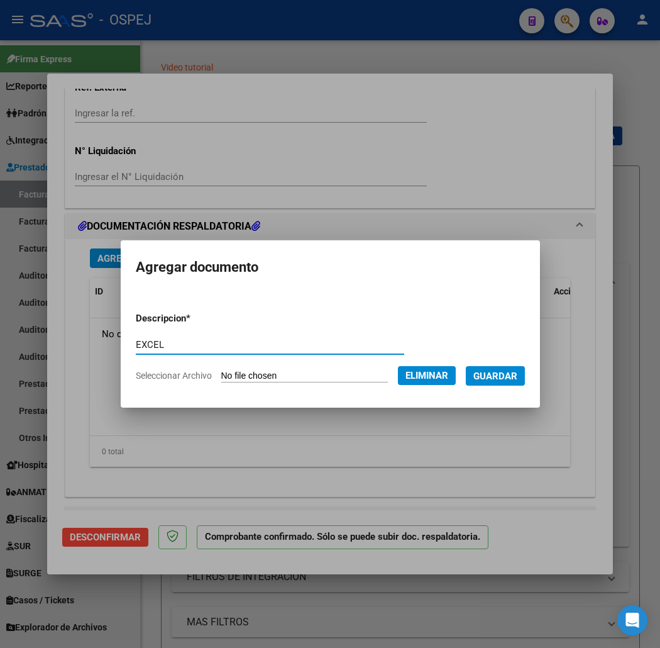
type input "EXCEL"
click at [504, 378] on span "Guardar" at bounding box center [495, 375] width 44 height 11
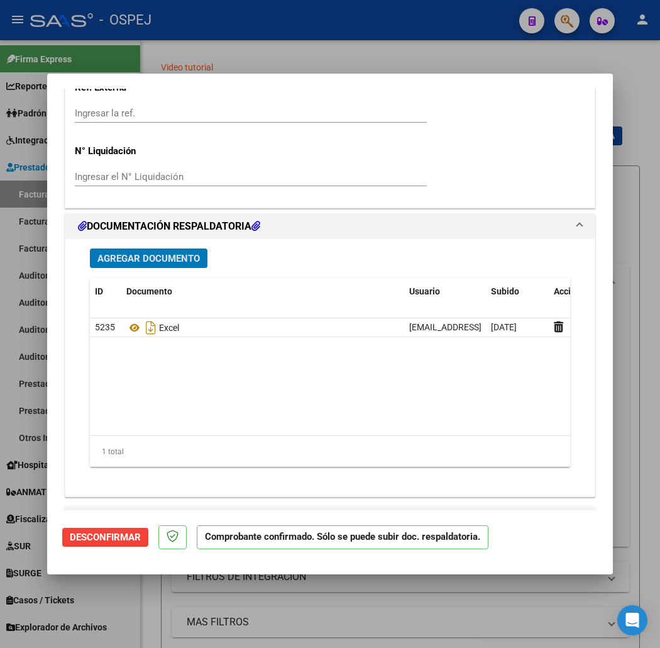
click at [114, 27] on div at bounding box center [330, 324] width 660 height 648
type input "$ 0,00"
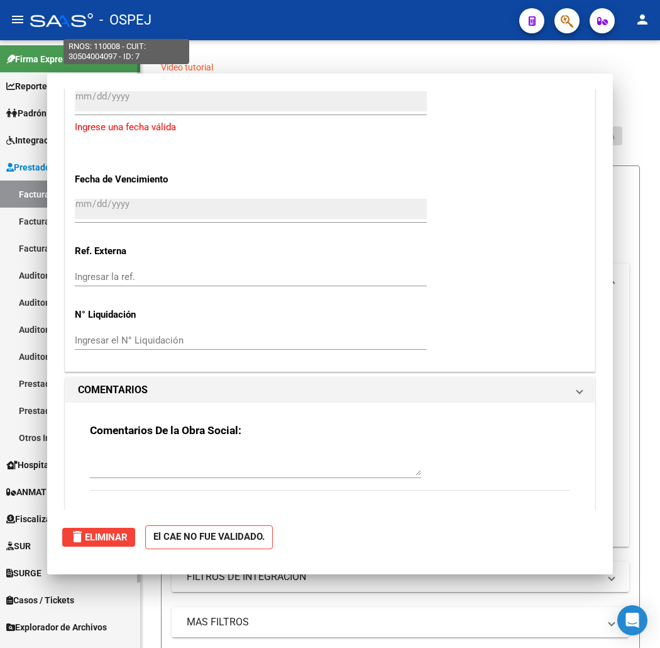
scroll to position [0, 0]
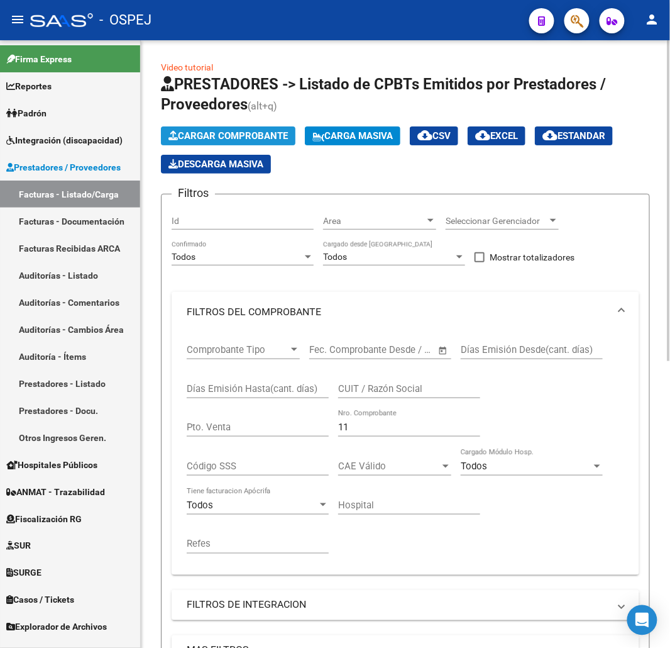
click at [212, 135] on span "Cargar Comprobante" at bounding box center [227, 135] width 119 height 11
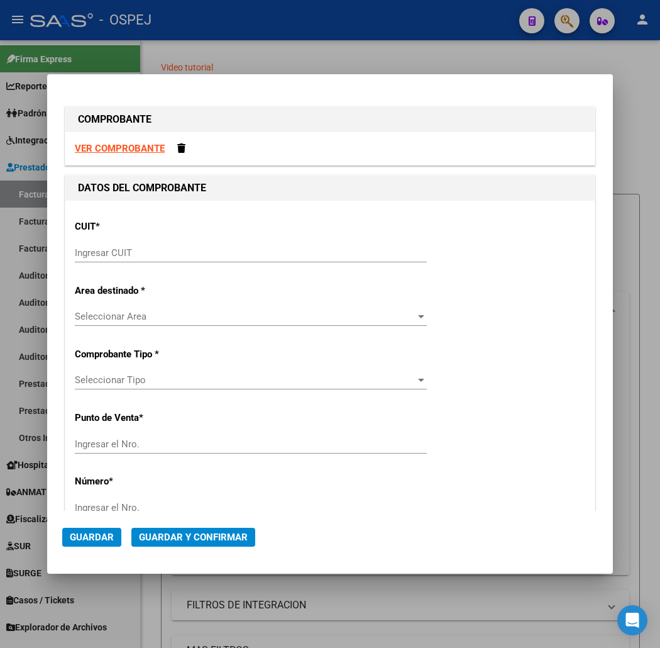
click at [326, 253] on input "Ingresar CUIT" at bounding box center [251, 252] width 352 height 11
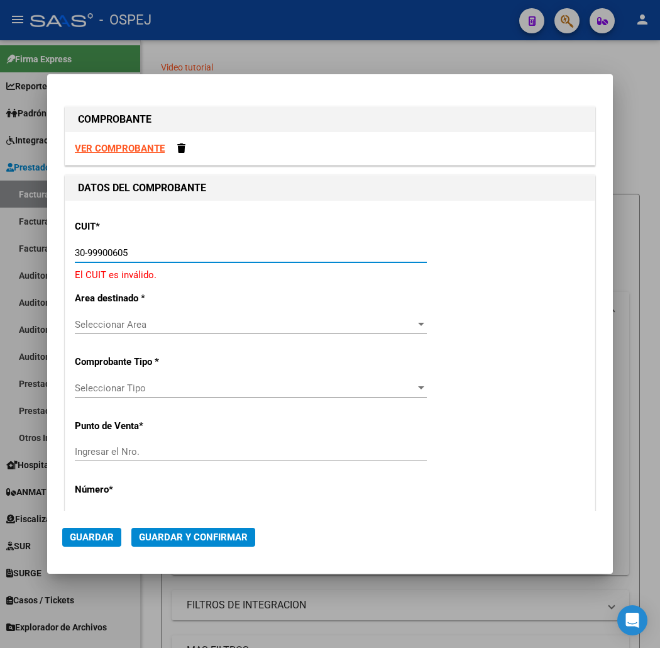
type input "30-99900605-8"
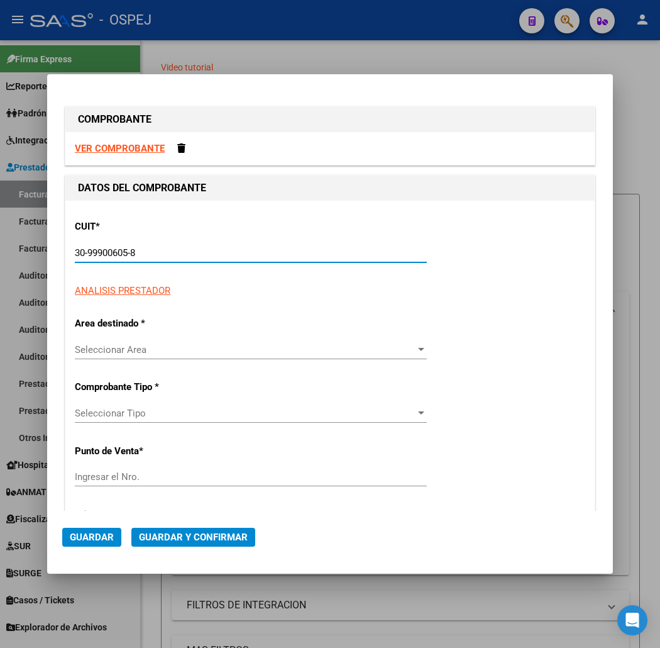
type input "11"
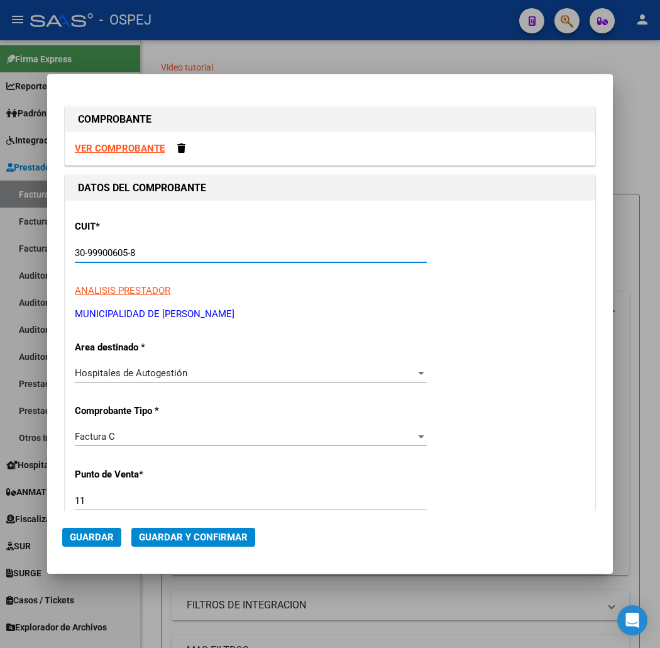
type input "30-99900605-8"
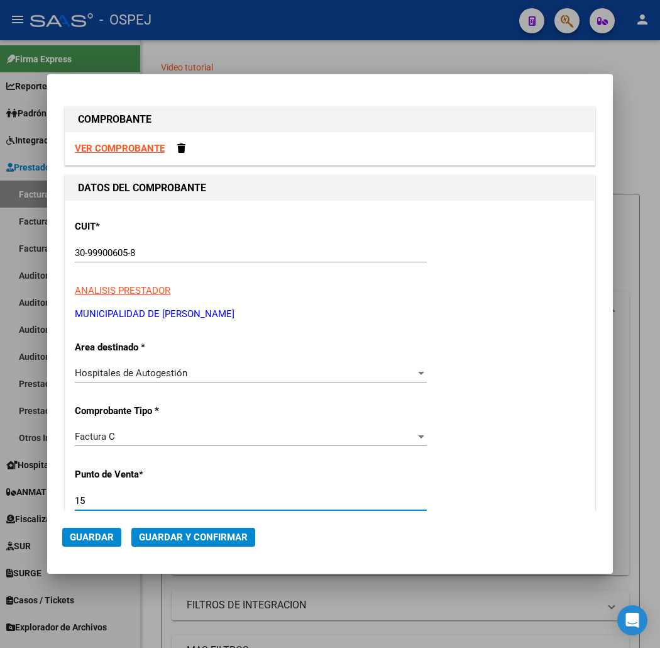
type input "15"
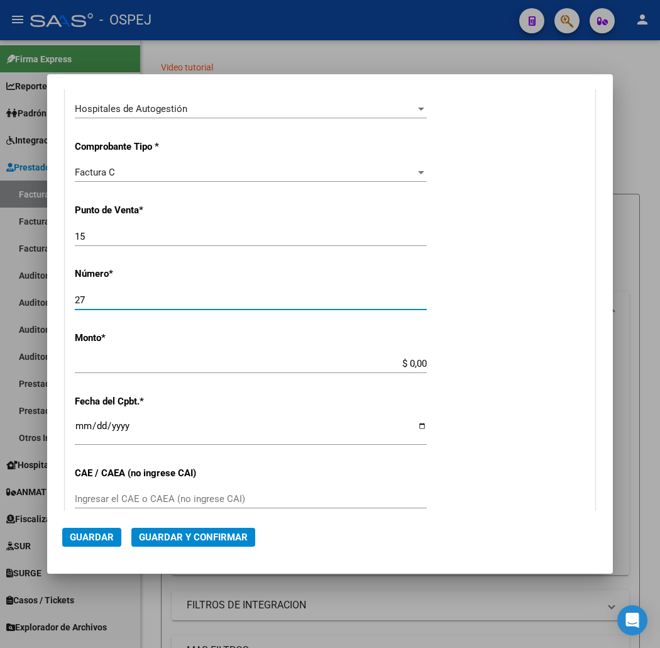
type input "27"
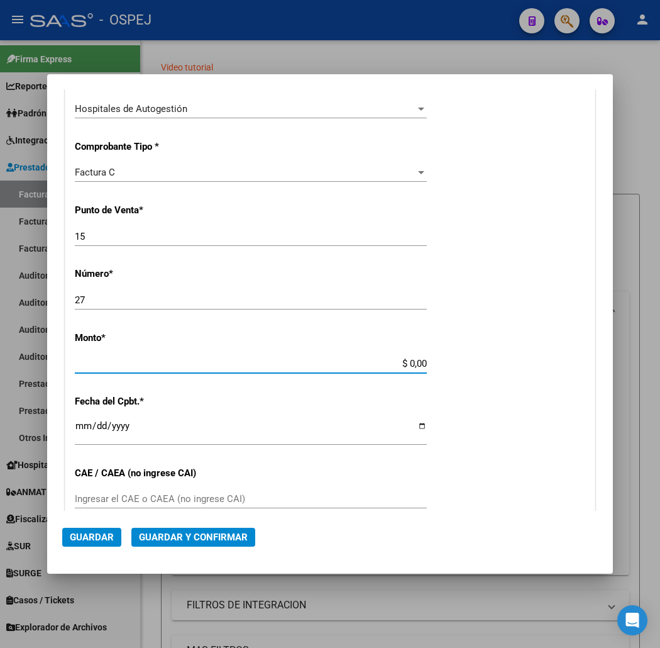
scroll to position [322, 0]
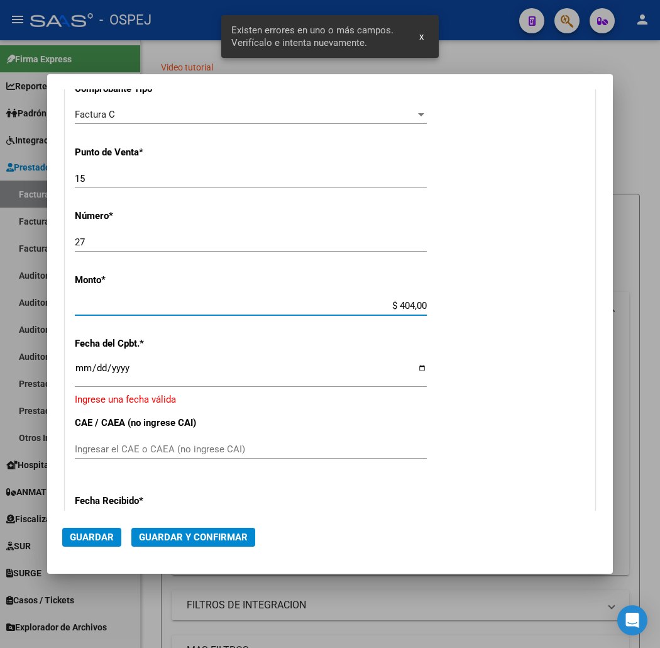
type input "$ 4.040,00"
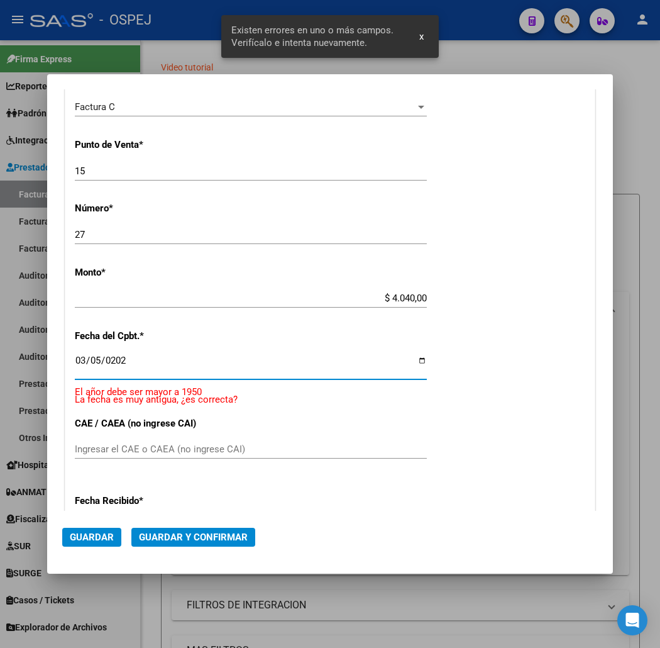
type input "[DATE]"
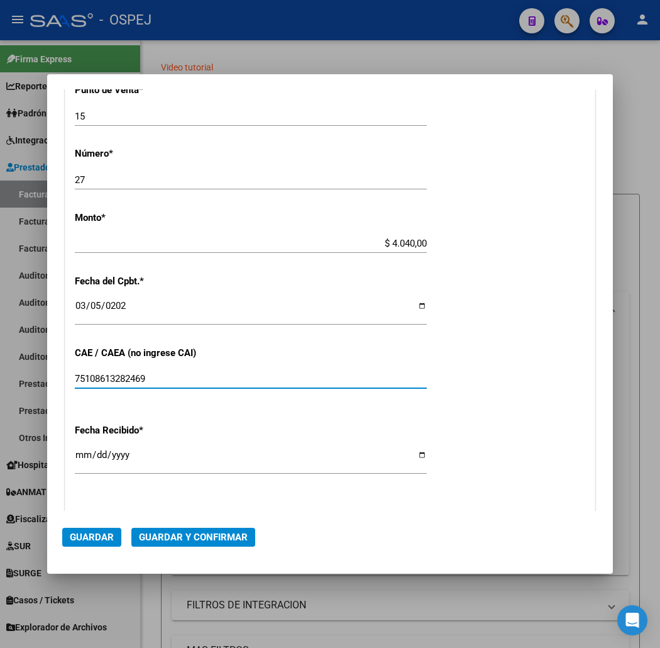
scroll to position [454, 0]
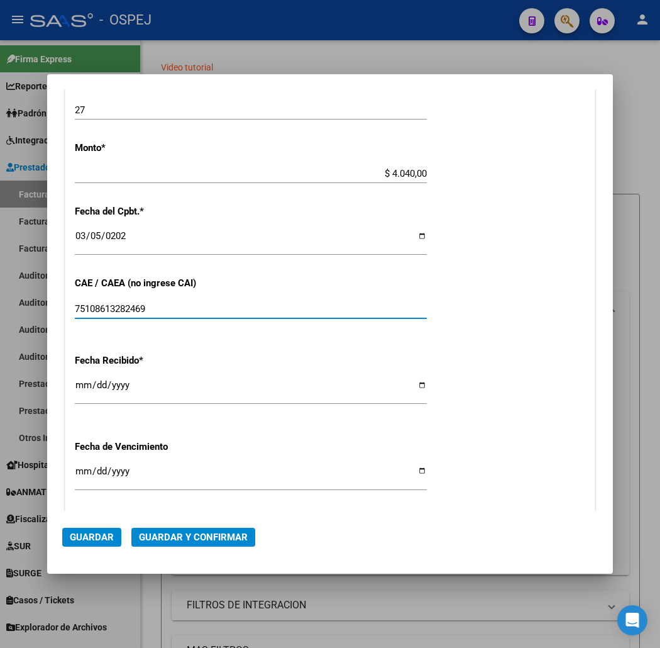
type input "75108613282469"
click at [155, 524] on mat-dialog-actions "Guardar Guardar y Confirmar" at bounding box center [330, 534] width 536 height 48
click at [162, 528] on button "Guardar y Confirmar" at bounding box center [193, 536] width 124 height 19
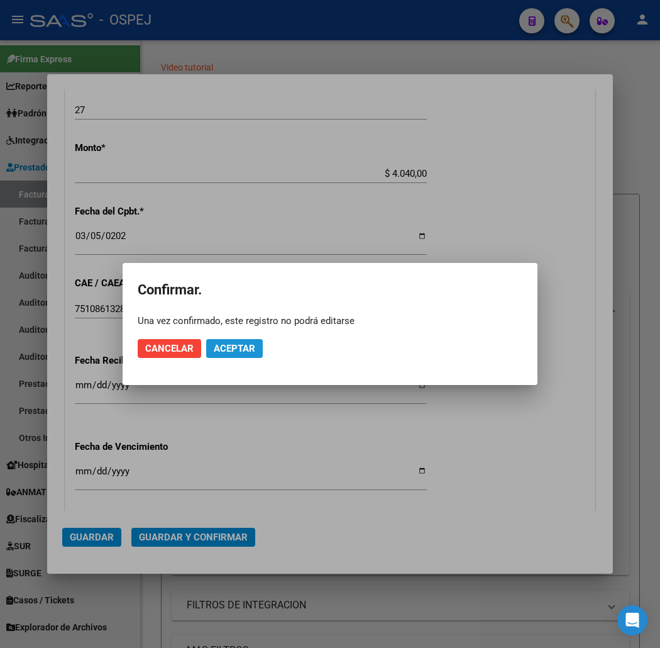
click at [235, 346] on span "Aceptar" at bounding box center [234, 348] width 41 height 11
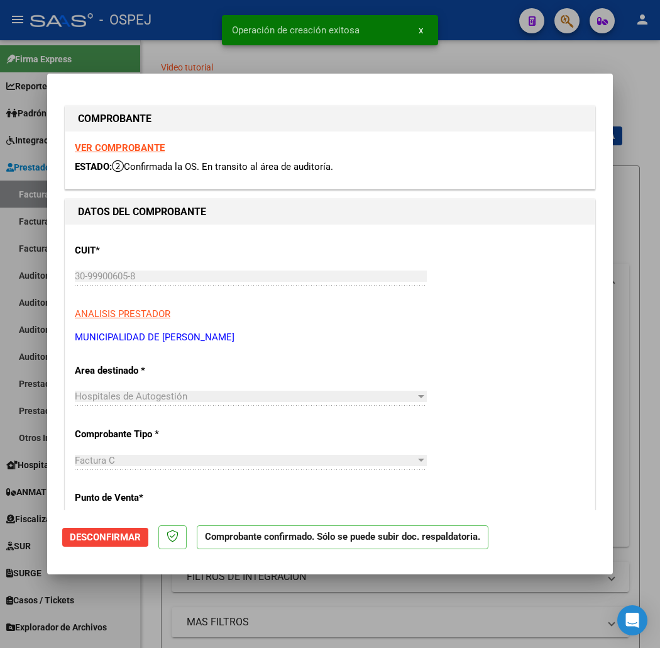
scroll to position [349, 0]
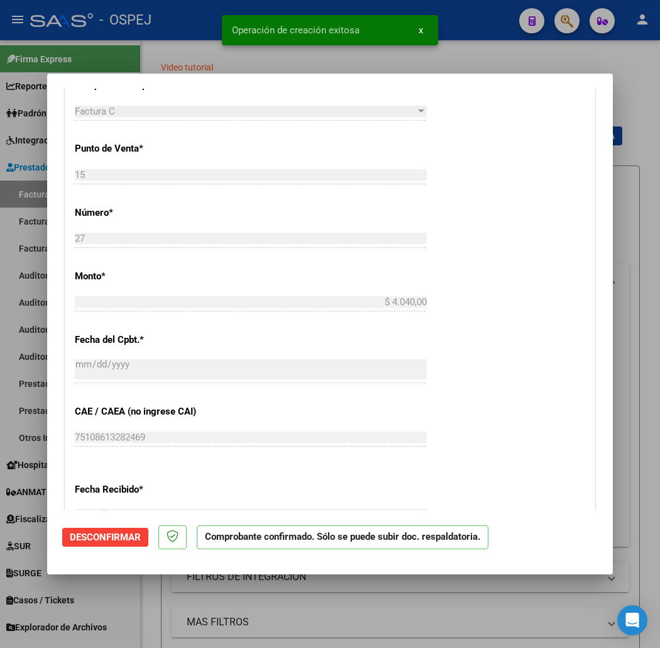
click at [111, 47] on div at bounding box center [330, 324] width 660 height 648
type input "$ 0,00"
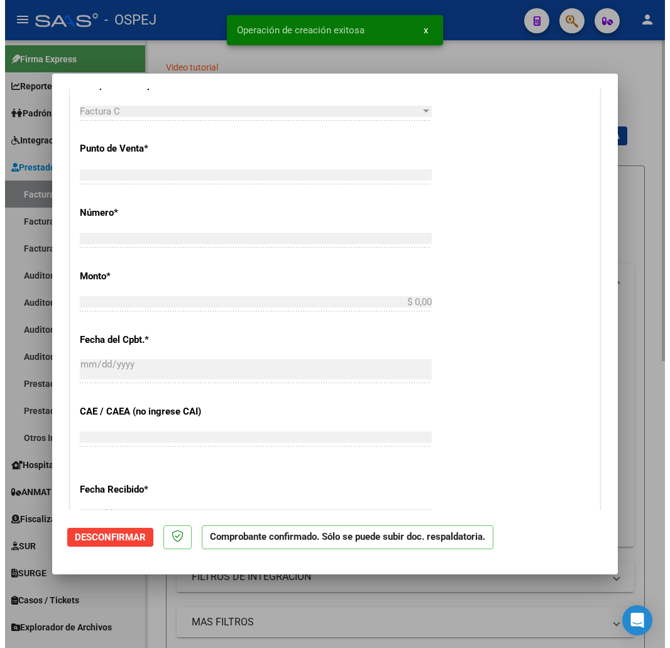
scroll to position [0, 0]
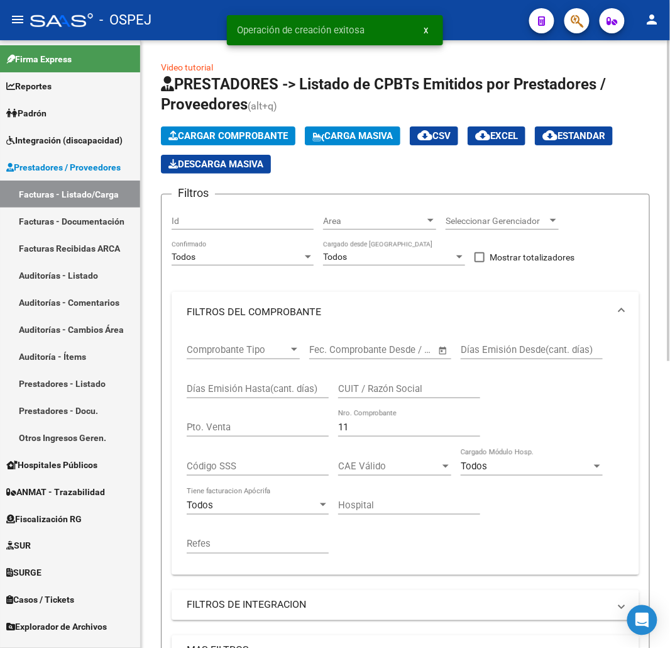
click at [222, 132] on span "Cargar Comprobante" at bounding box center [227, 135] width 119 height 11
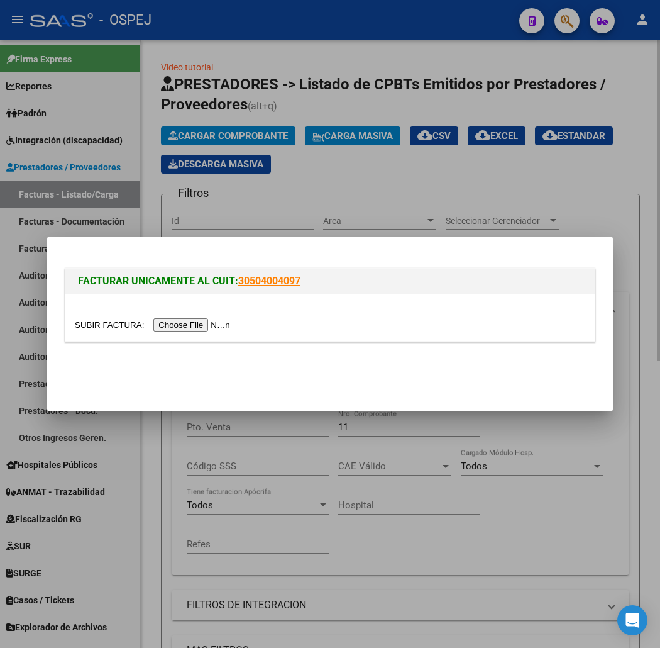
drag, startPoint x: 385, startPoint y: 218, endPoint x: 373, endPoint y: 205, distance: 17.3
click at [385, 218] on div at bounding box center [330, 324] width 660 height 648
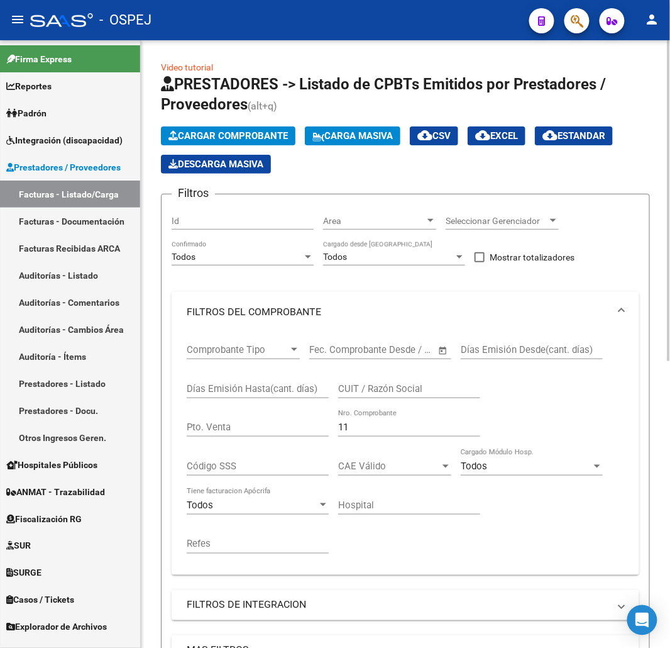
drag, startPoint x: 385, startPoint y: 437, endPoint x: 361, endPoint y: 428, distance: 25.1
click at [372, 433] on div "11 Nro. Comprobante" at bounding box center [409, 422] width 142 height 27
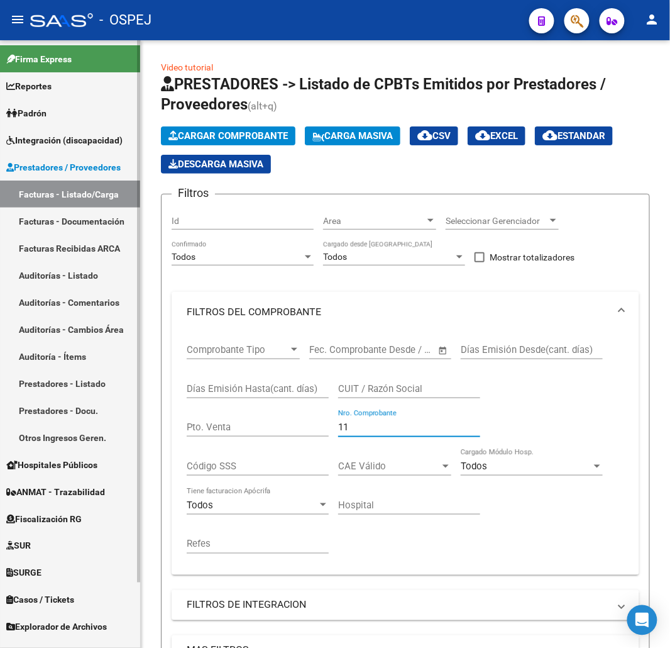
drag, startPoint x: 361, startPoint y: 428, endPoint x: 0, endPoint y: 389, distance: 363.6
click at [20, 422] on mat-sidenav-container "Firma Express Reportes Ingresos Devengados Detalles por CUIL RG Detalles - MT/P…" at bounding box center [335, 343] width 670 height 607
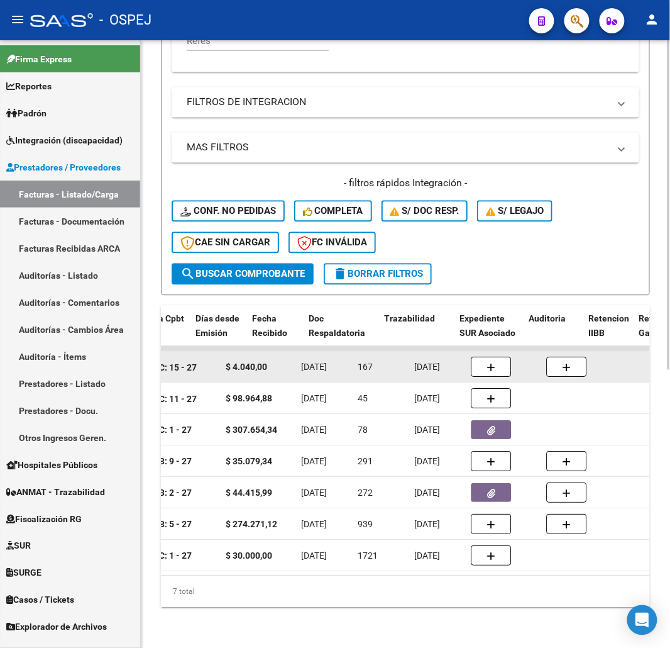
scroll to position [0, 707]
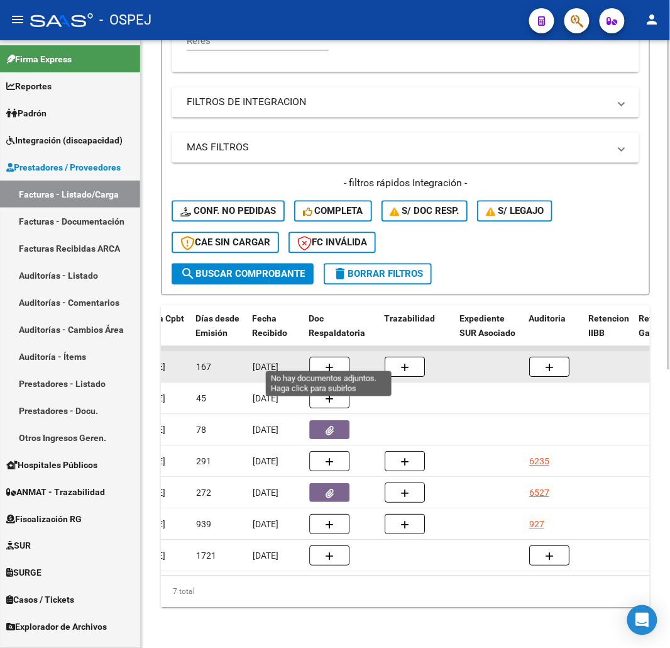
type input "27"
click at [331, 361] on span "button" at bounding box center [329, 366] width 9 height 11
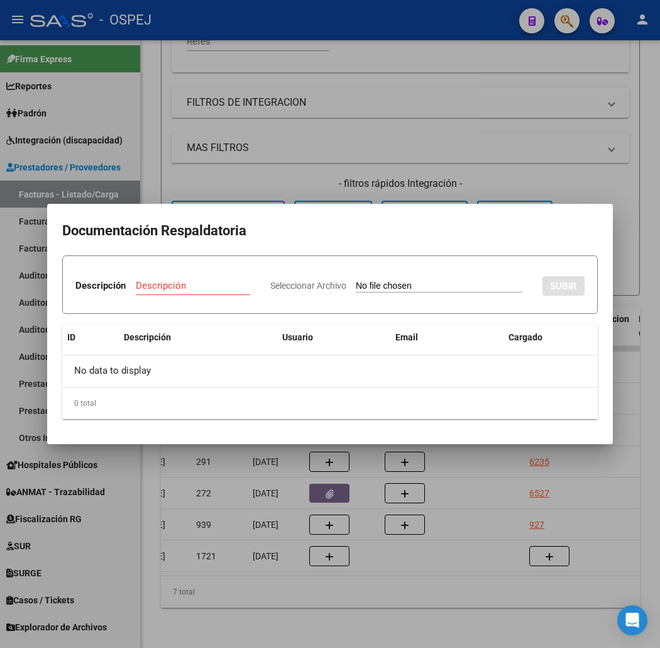
type input "C:\fakepath\15-27.xlsx"
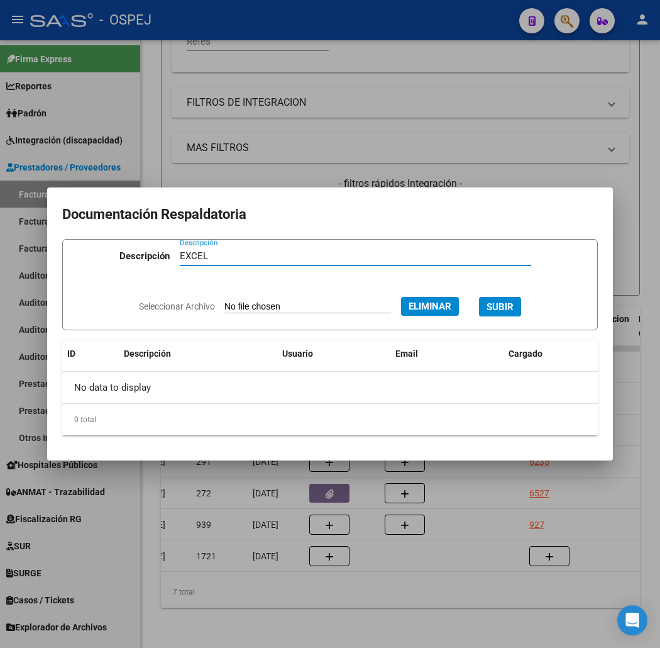
type input "EXCEL"
click at [510, 299] on button "SUBIR" at bounding box center [500, 306] width 42 height 19
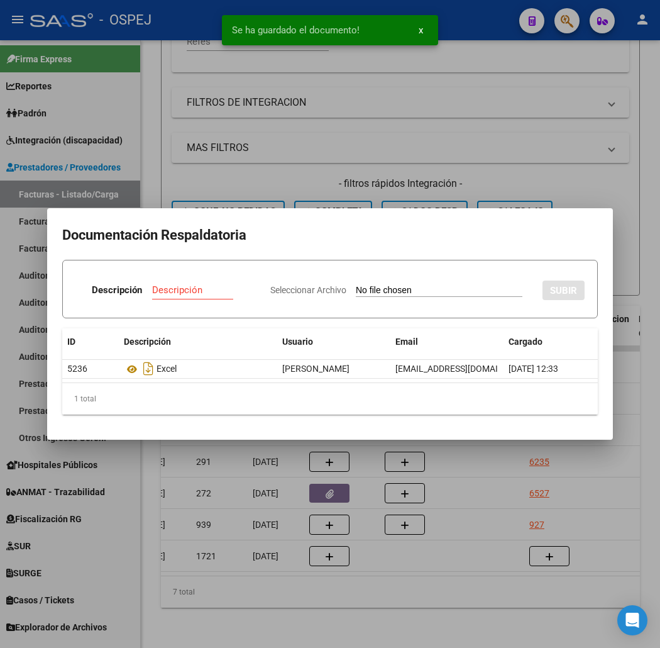
click at [466, 131] on div at bounding box center [330, 324] width 660 height 648
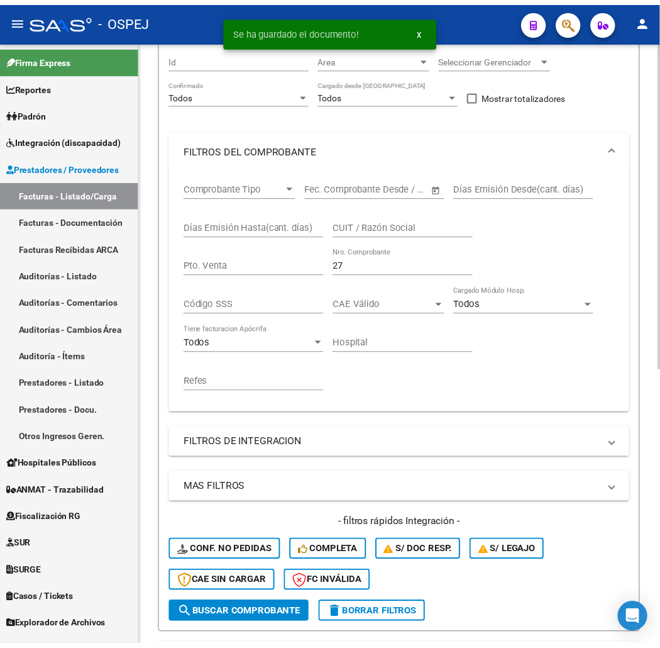
scroll to position [0, 0]
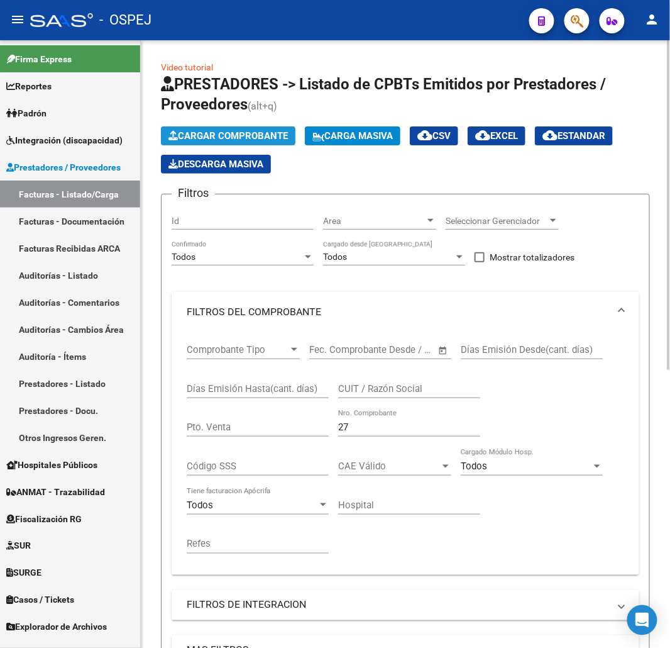
click at [231, 136] on span "Cargar Comprobante" at bounding box center [227, 135] width 119 height 11
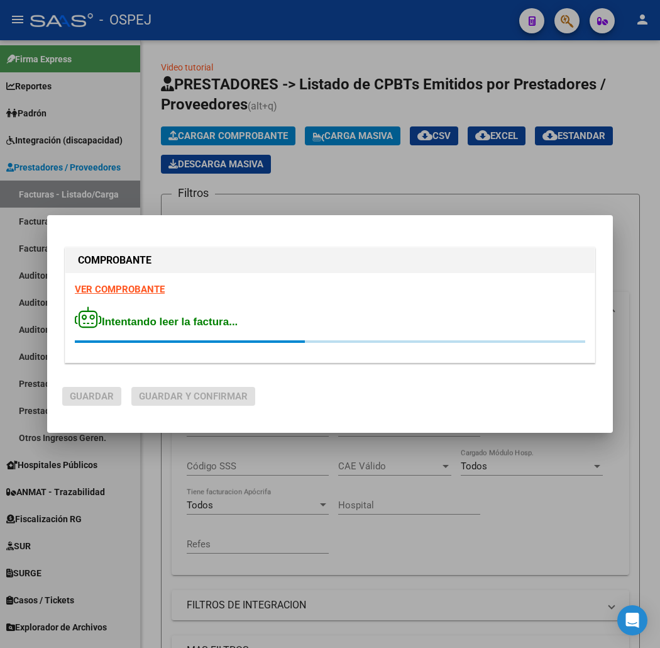
click at [306, 323] on div "Intentando leer la factura..." at bounding box center [330, 324] width 510 height 36
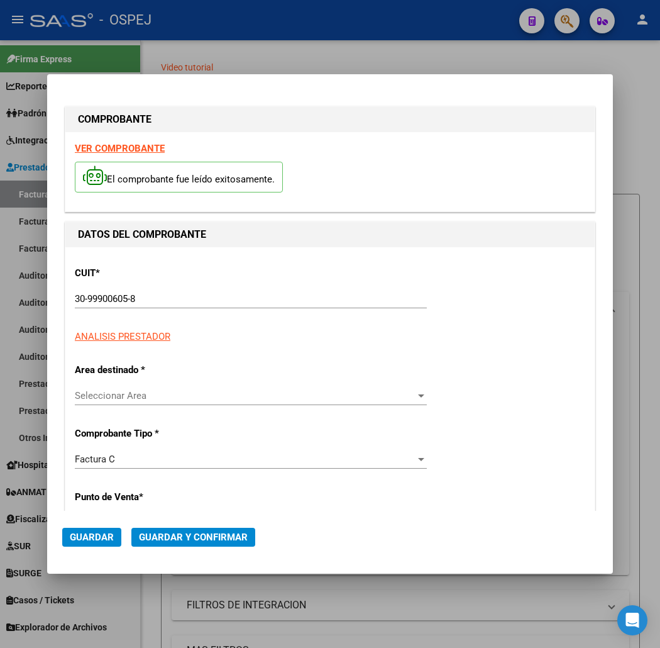
click at [285, 26] on div at bounding box center [330, 324] width 660 height 648
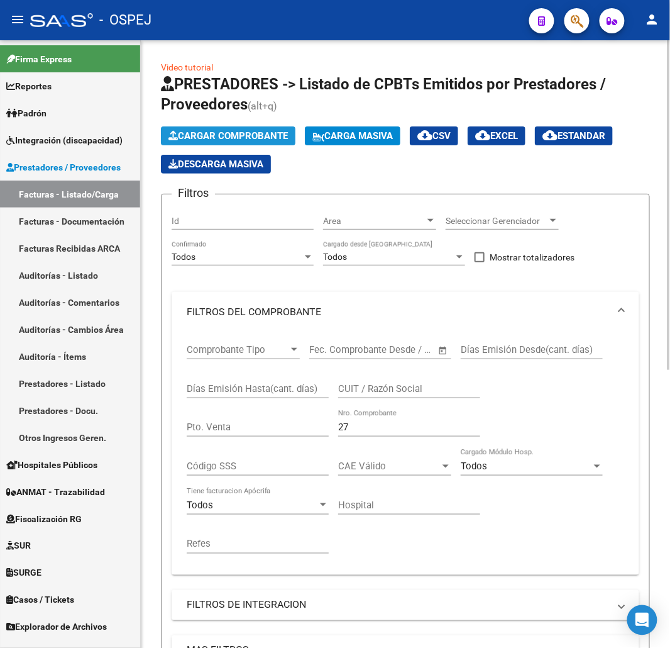
click at [262, 128] on button "Cargar Comprobante" at bounding box center [228, 135] width 135 height 19
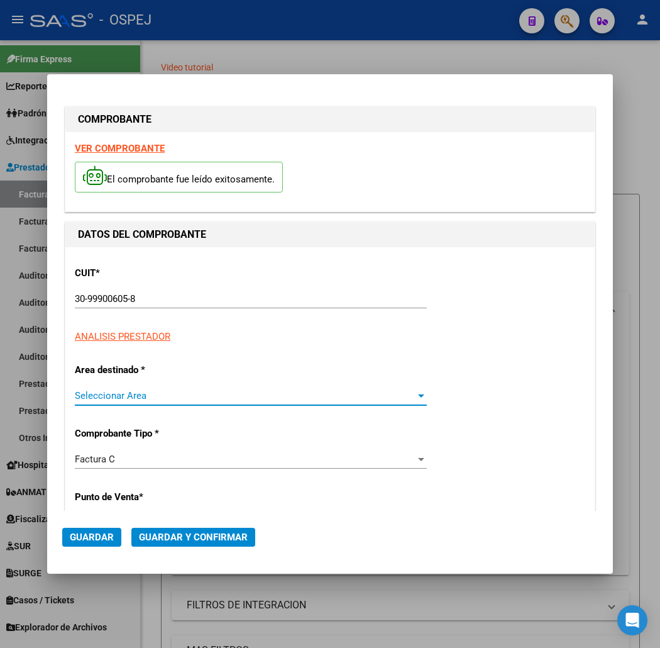
click at [102, 394] on span "Seleccionar Area" at bounding box center [245, 395] width 341 height 11
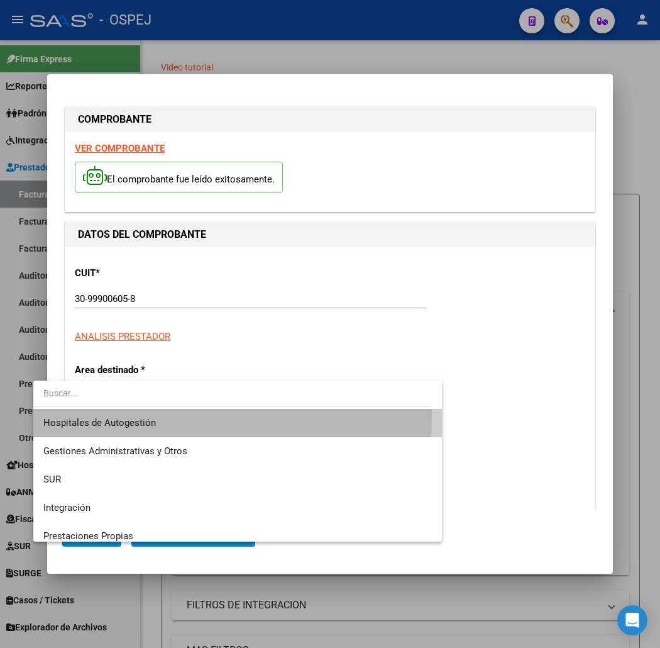
click at [98, 416] on span "Hospitales de Autogestión" at bounding box center [237, 423] width 389 height 28
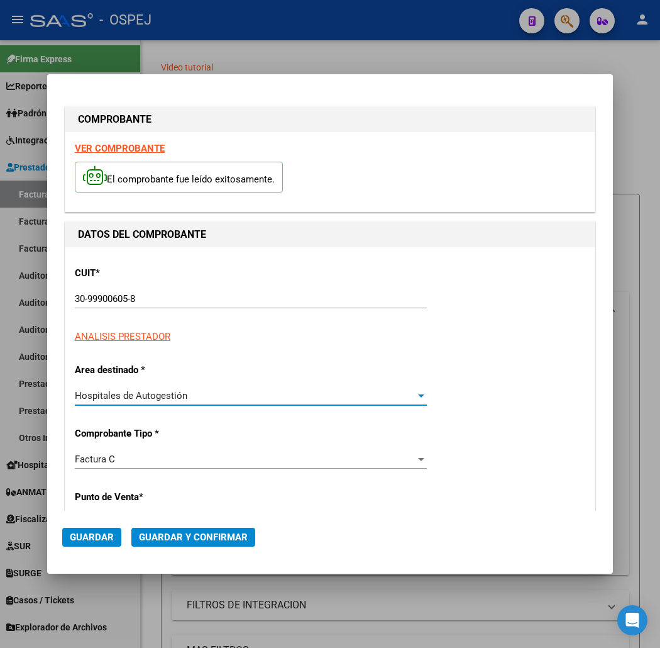
scroll to position [140, 0]
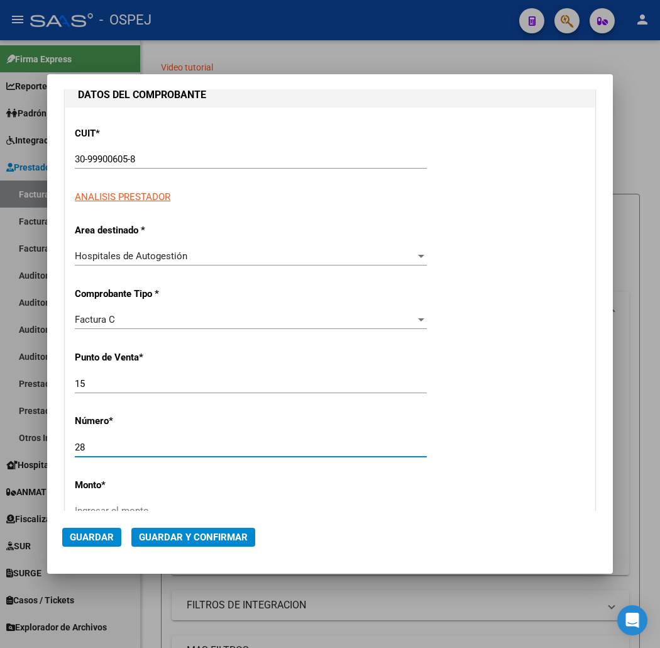
type input "28"
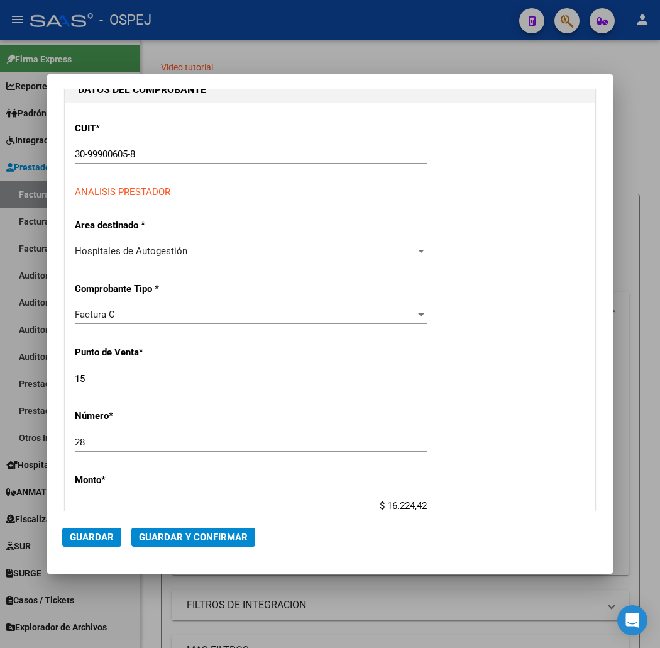
type input "$ 162.244,20"
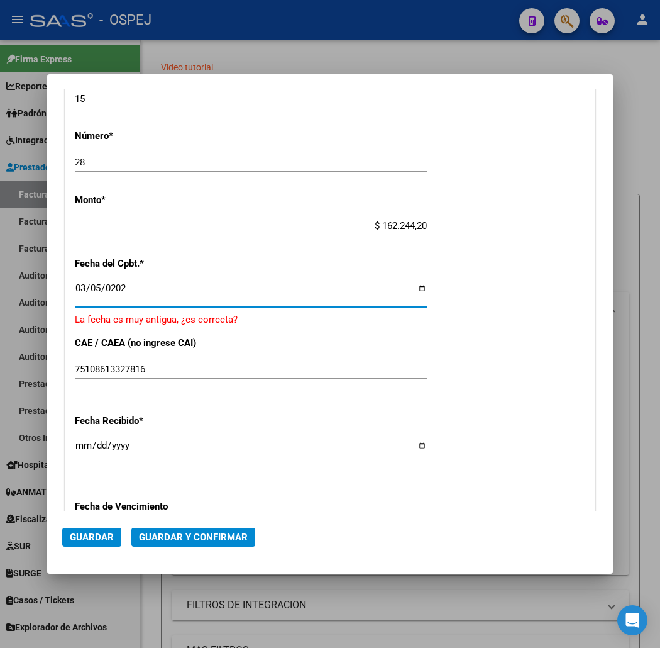
type input "[DATE]"
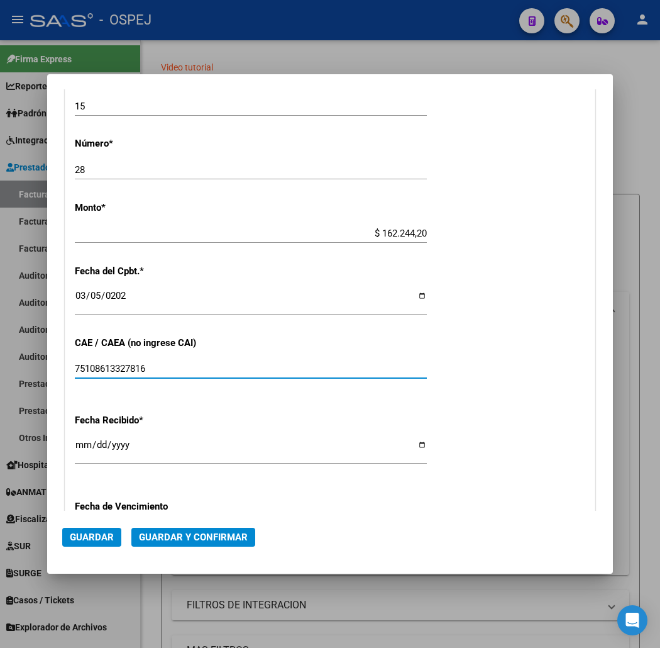
click at [190, 529] on button "Guardar y Confirmar" at bounding box center [193, 536] width 124 height 19
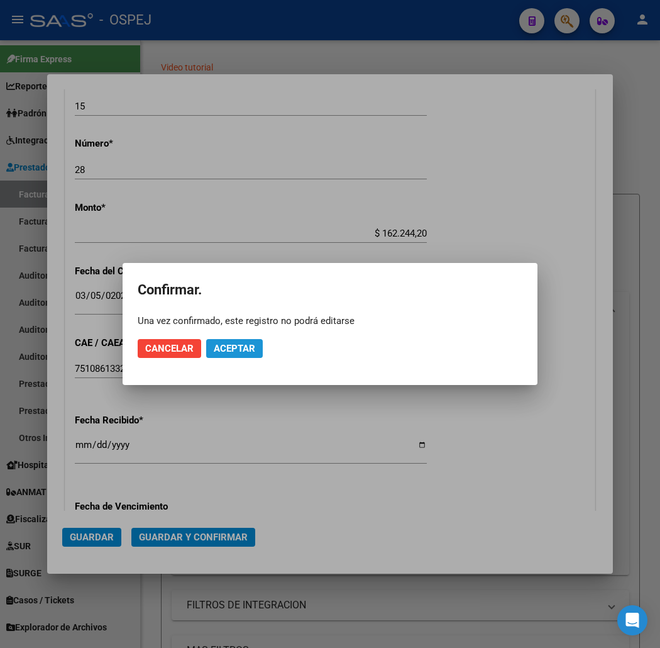
click at [239, 350] on span "Aceptar" at bounding box center [234, 348] width 41 height 11
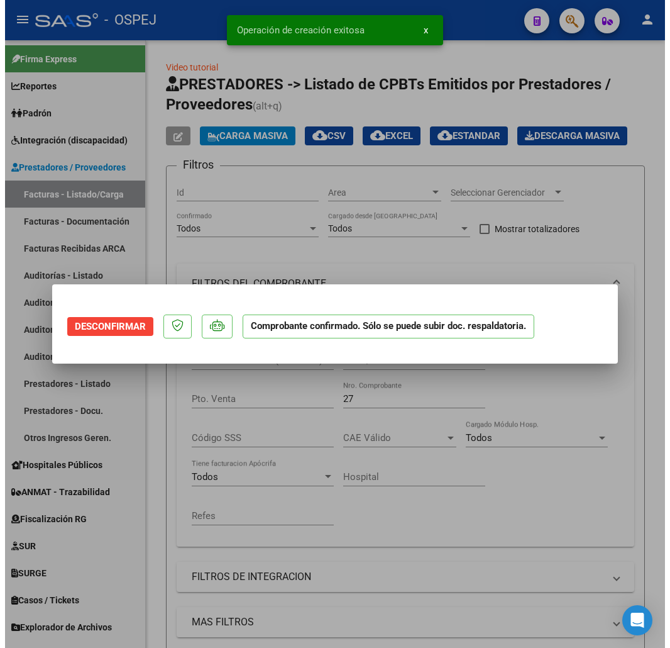
scroll to position [0, 0]
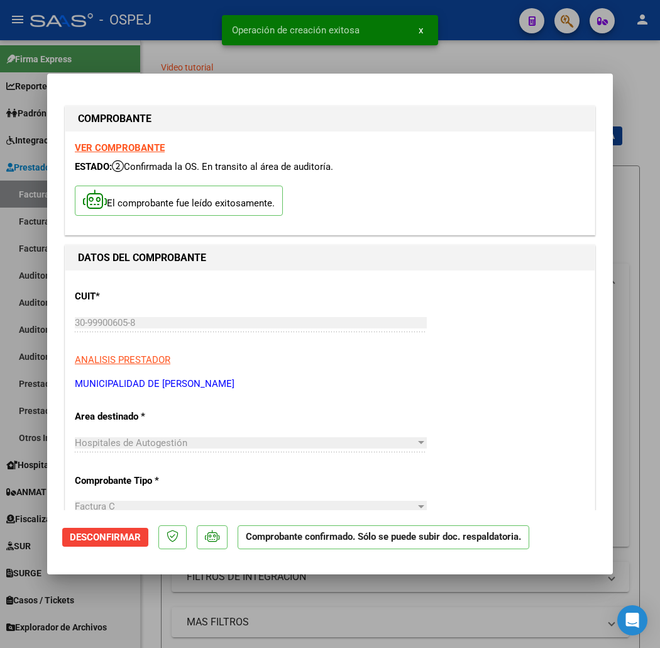
click at [183, 46] on div at bounding box center [330, 324] width 660 height 648
type input "$ 0,00"
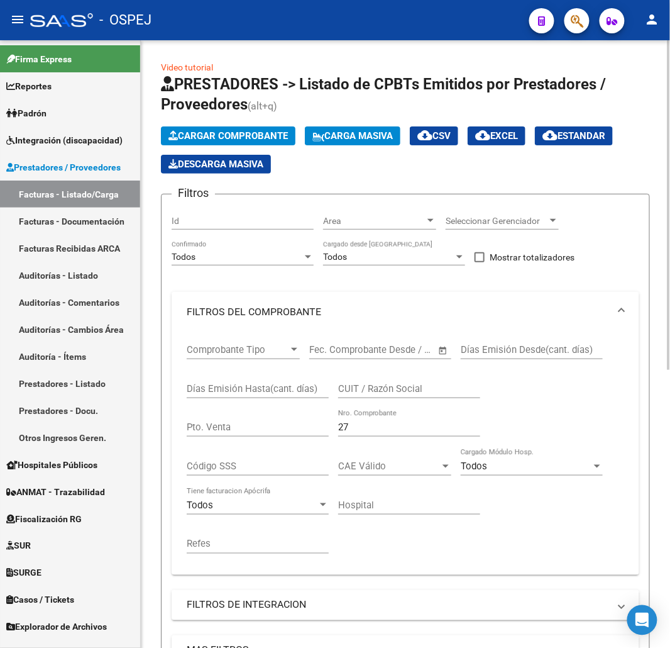
scroll to position [349, 0]
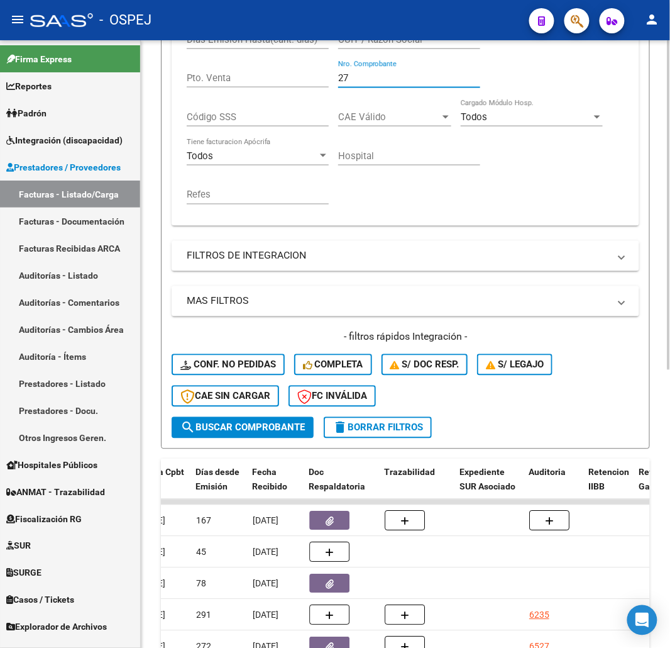
drag, startPoint x: 401, startPoint y: 78, endPoint x: 217, endPoint y: 89, distance: 184.5
click at [224, 87] on div "Comprobante Tipo Comprobante Tipo Start date – End date Fec. Comprobante Desde …" at bounding box center [406, 99] width 438 height 233
type input "28"
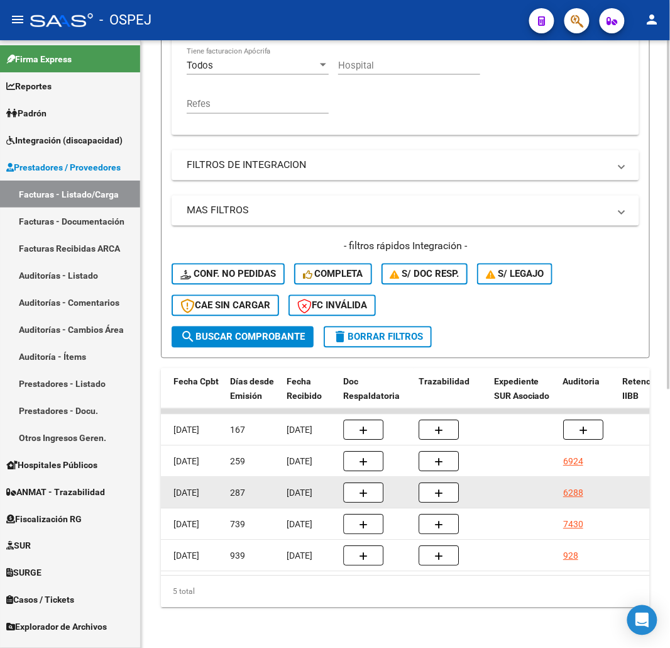
scroll to position [0, 668]
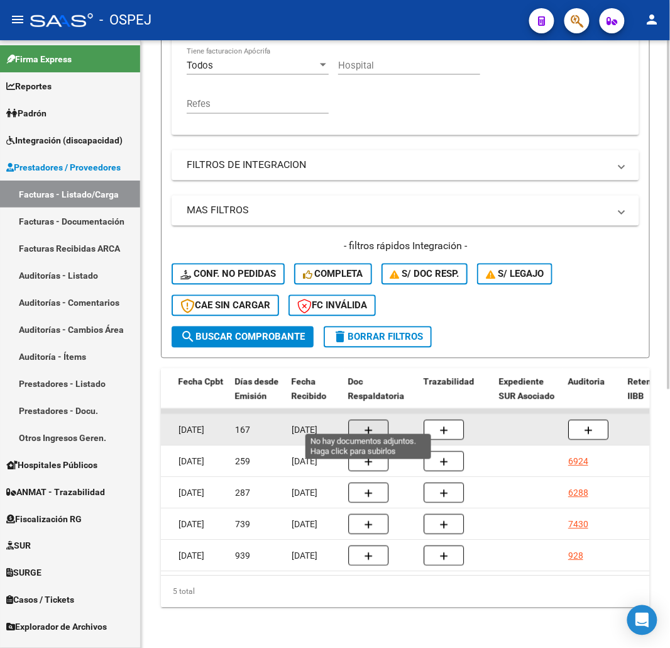
click at [366, 426] on icon "button" at bounding box center [368, 430] width 9 height 9
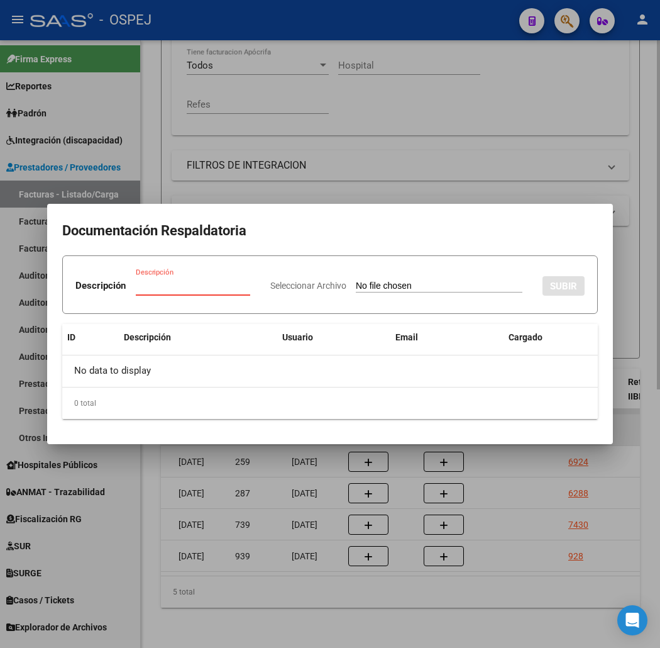
type input "C:\fakepath\15-28.xlsx"
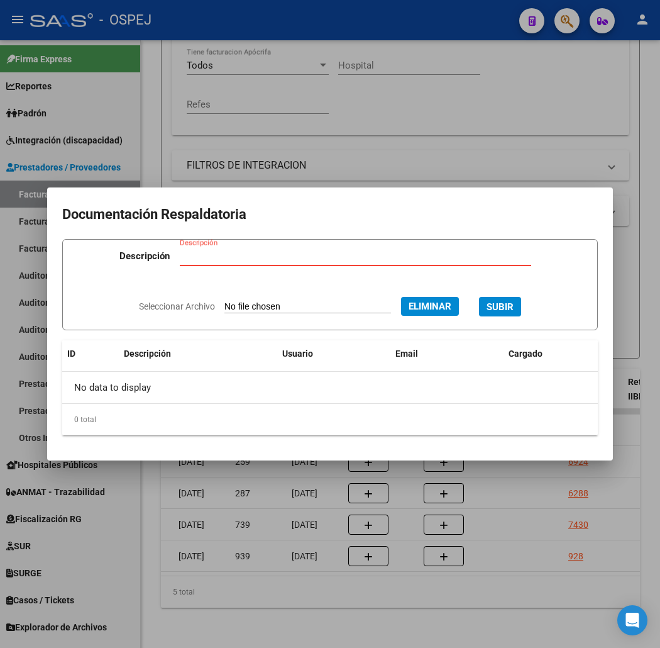
type input "1"
type input "EXCEL"
click at [479, 297] on button "SUBIR" at bounding box center [500, 306] width 42 height 19
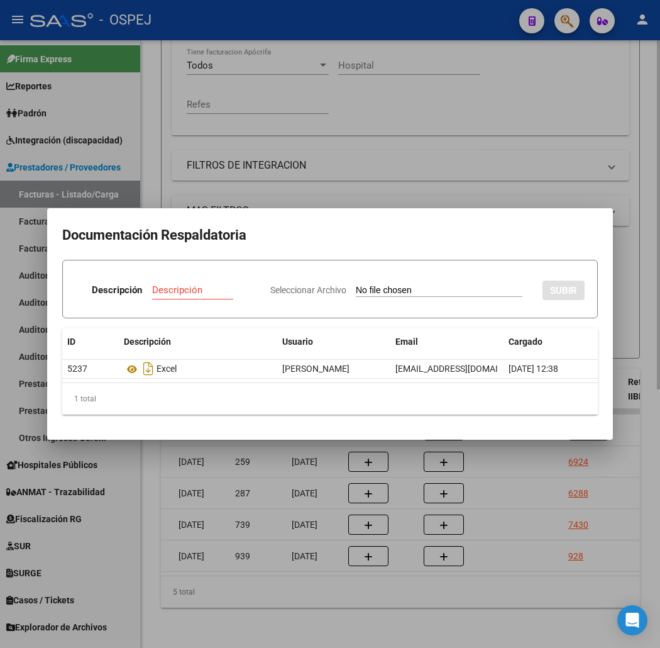
drag, startPoint x: 279, startPoint y: 120, endPoint x: 261, endPoint y: 118, distance: 18.3
click at [279, 119] on div at bounding box center [330, 324] width 660 height 648
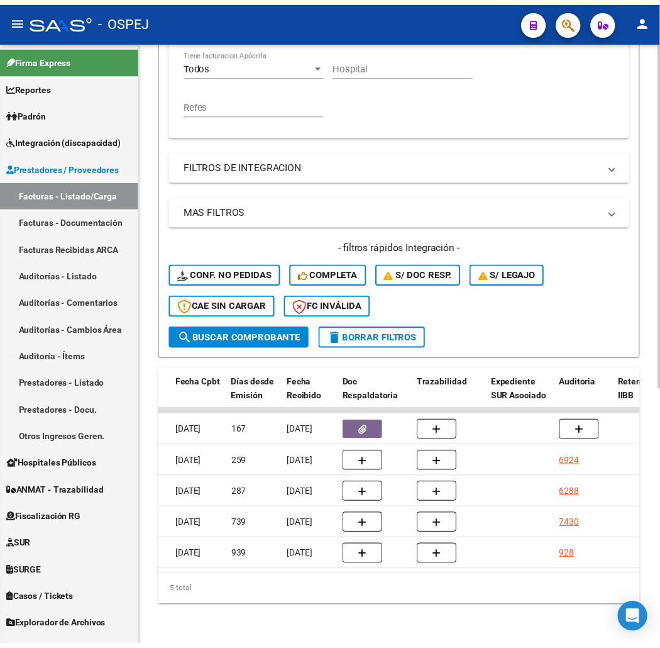
scroll to position [0, 0]
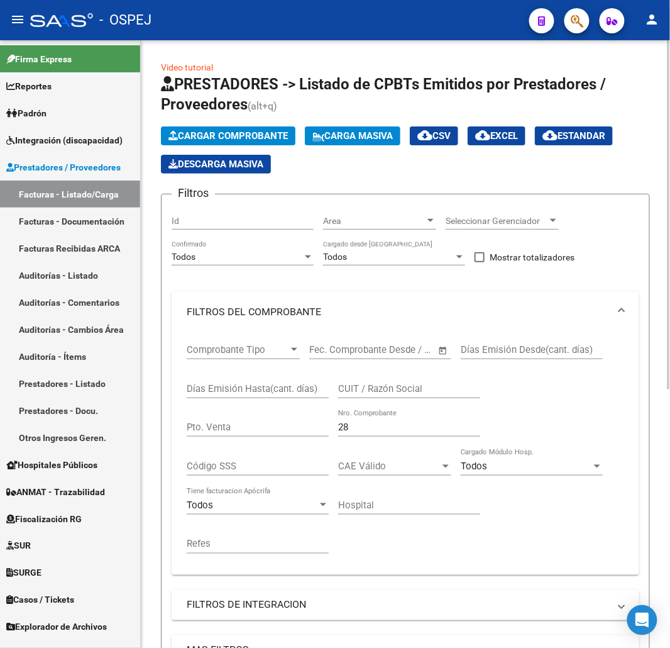
click at [243, 128] on button "Cargar Comprobante" at bounding box center [228, 135] width 135 height 19
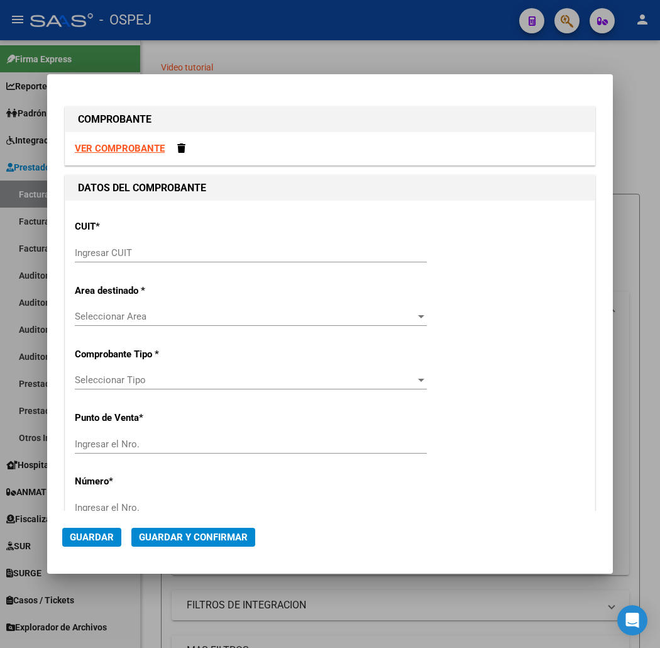
drag, startPoint x: 229, startPoint y: 235, endPoint x: 238, endPoint y: 241, distance: 10.3
click at [238, 241] on div "CUIT * Ingresar CUIT" at bounding box center [330, 241] width 510 height 63
click at [253, 250] on input "Ingresar CUIT" at bounding box center [251, 252] width 352 height 11
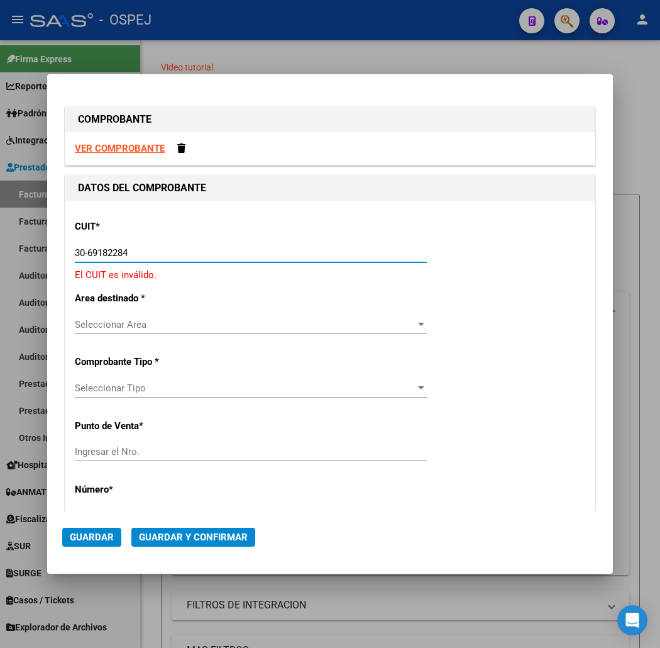
type input "30-69182284-9"
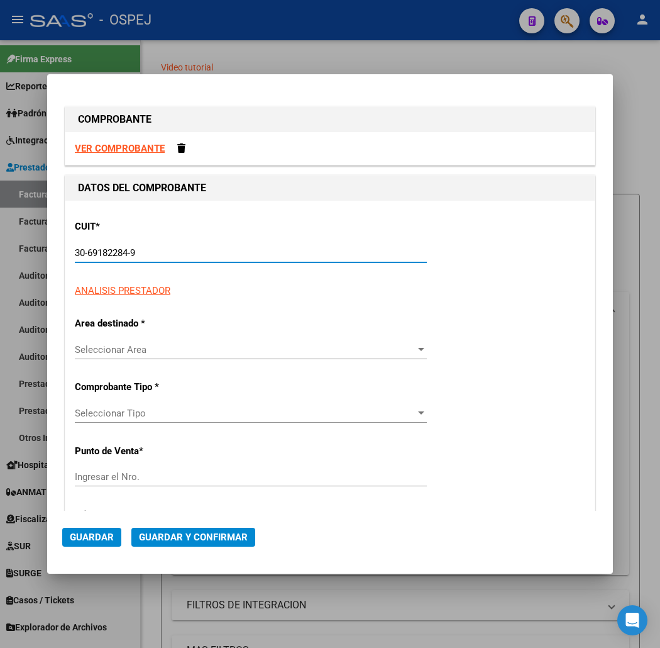
type input "2101"
type input "30-69182284-9"
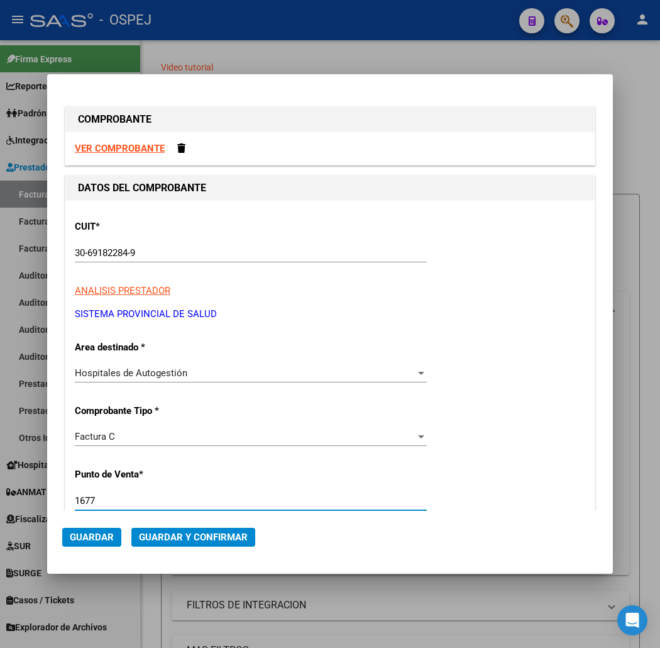
type input "1677"
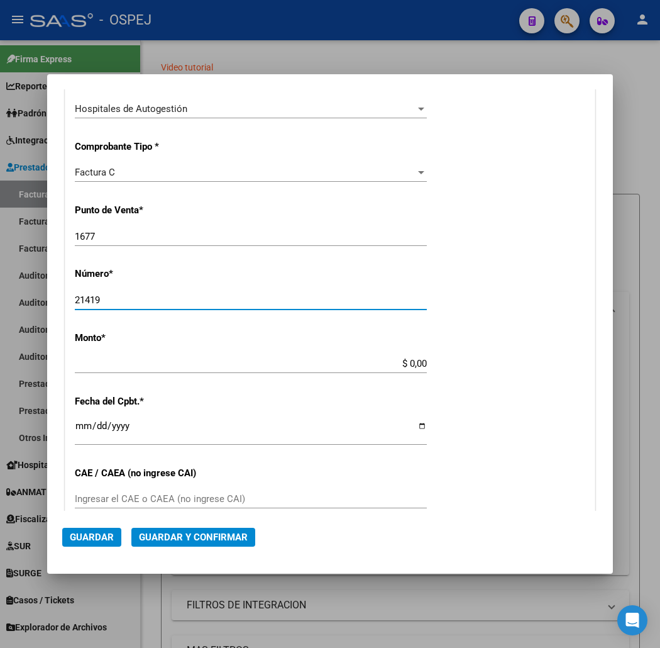
type input "21419"
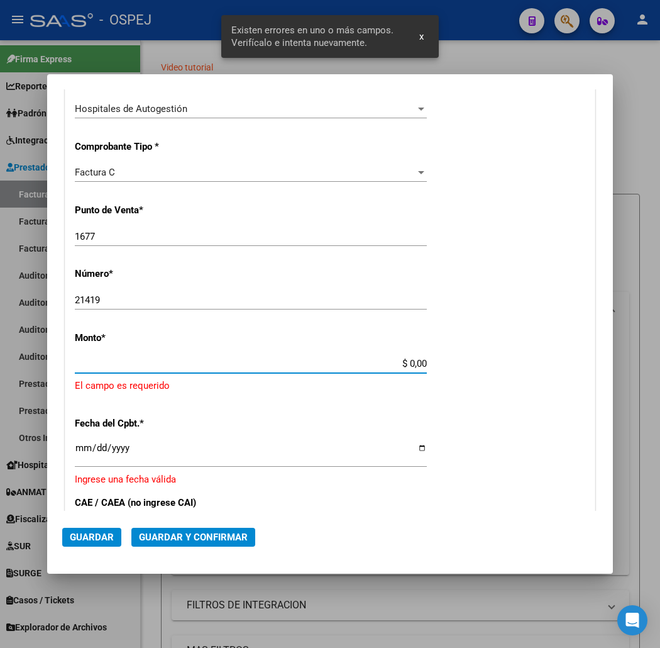
scroll to position [322, 0]
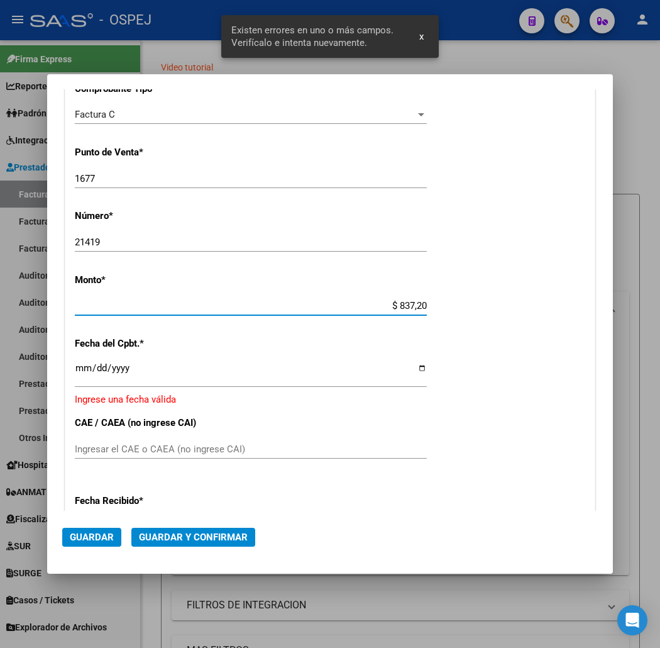
type input "$ 8.372,00"
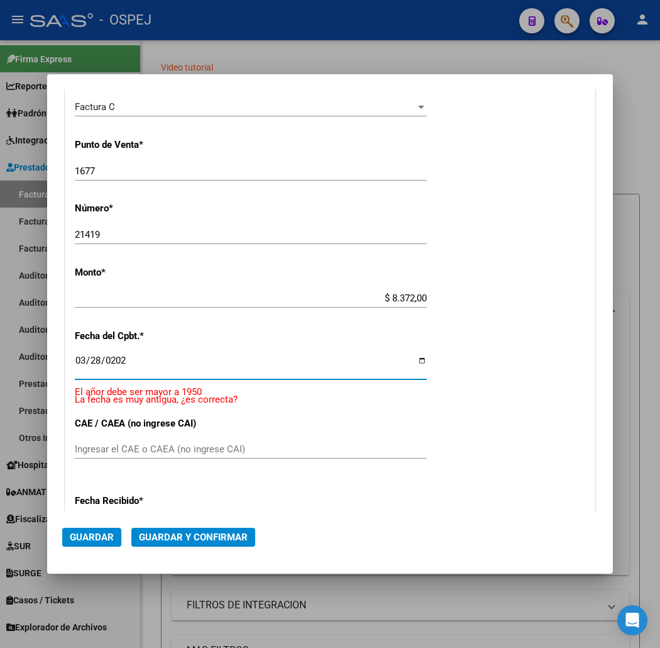
type input "[DATE]"
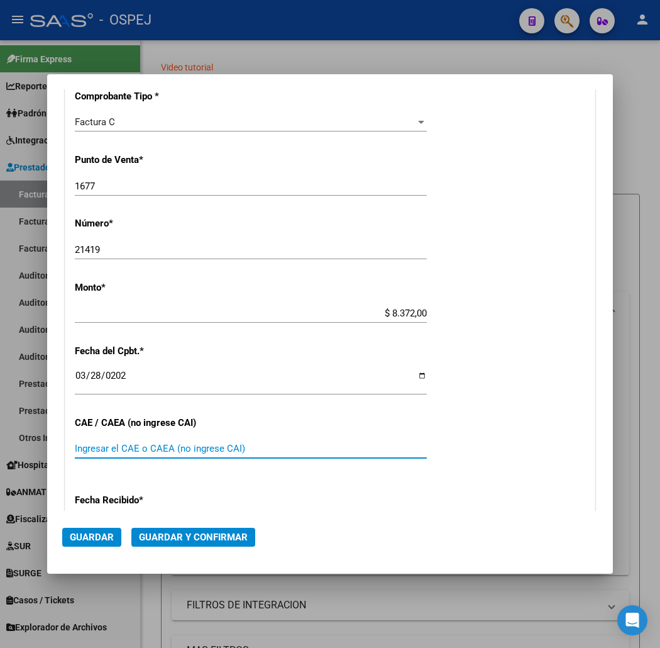
scroll to position [454, 0]
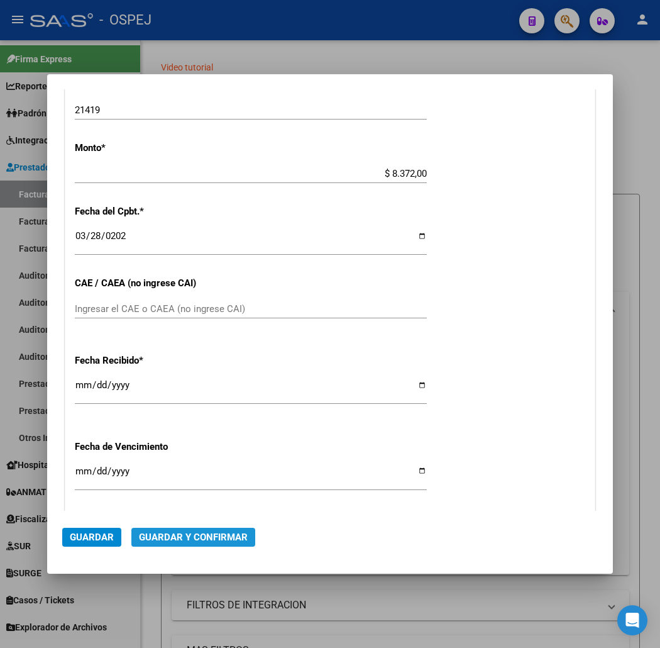
click at [219, 537] on button "Guardar y Confirmar" at bounding box center [193, 536] width 124 height 19
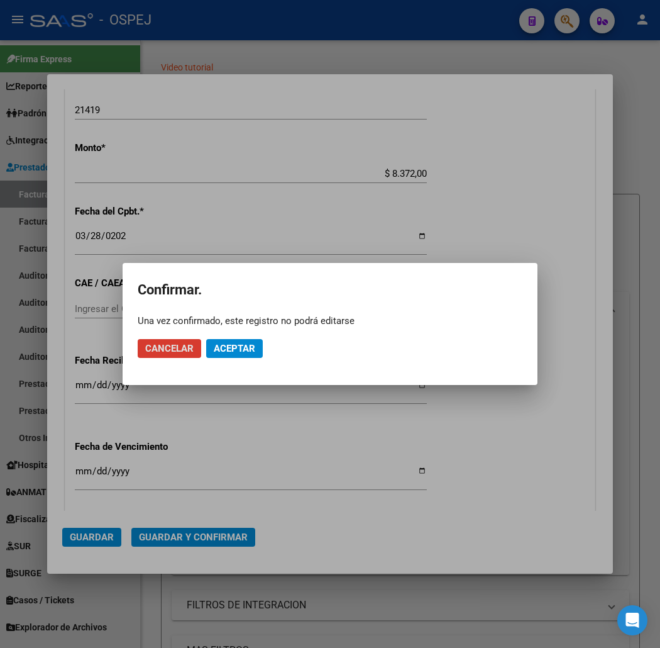
click at [243, 352] on span "Aceptar" at bounding box center [234, 348] width 41 height 11
click at [273, 343] on span "Guardar igualmente." at bounding box center [267, 348] width 106 height 11
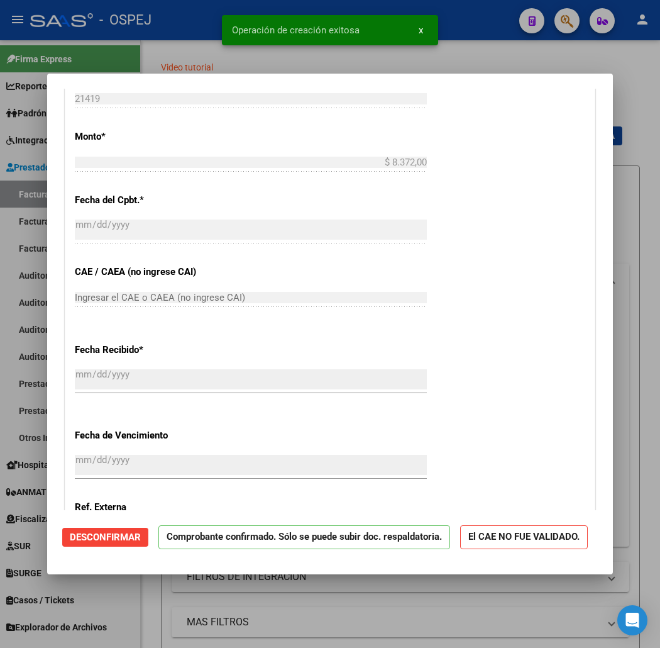
scroll to position [768, 0]
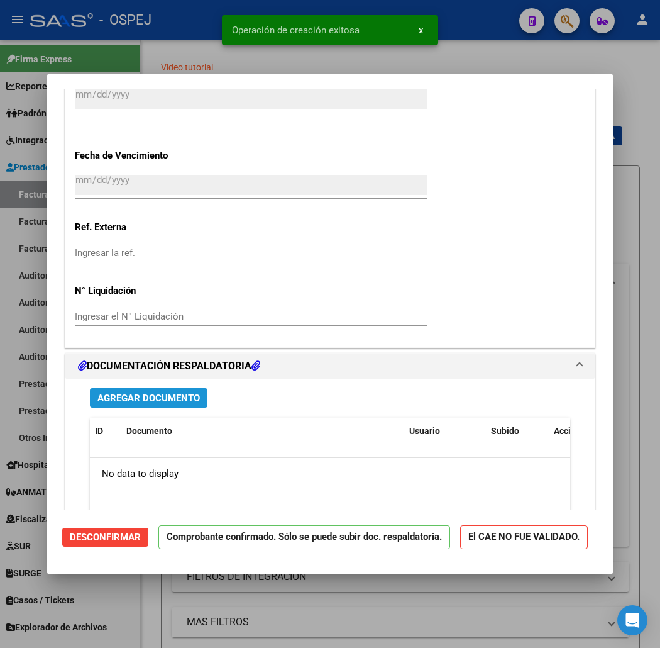
click at [145, 400] on span "Agregar Documento" at bounding box center [148, 397] width 102 height 11
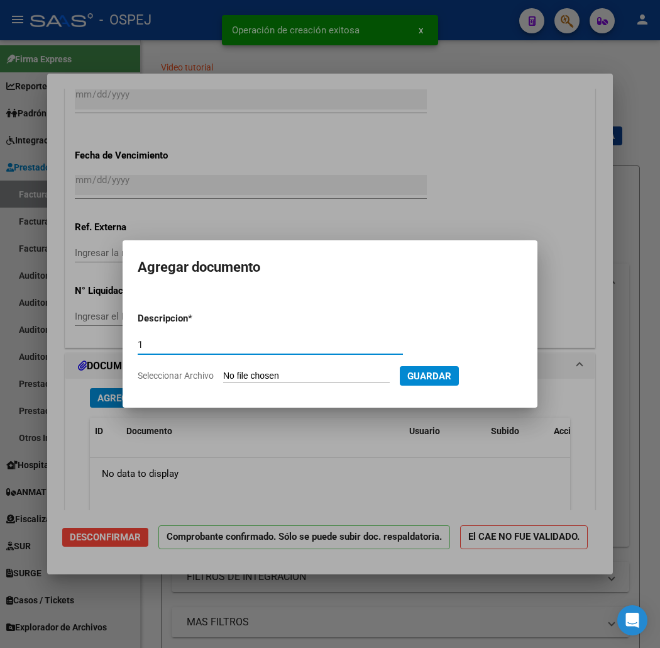
type input "1"
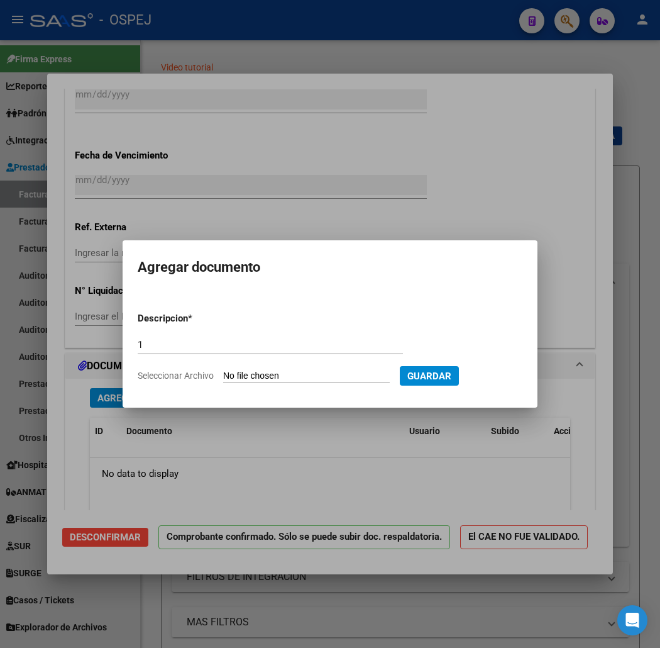
type input "C:\fakepath\detalle 1677-21419.pdf"
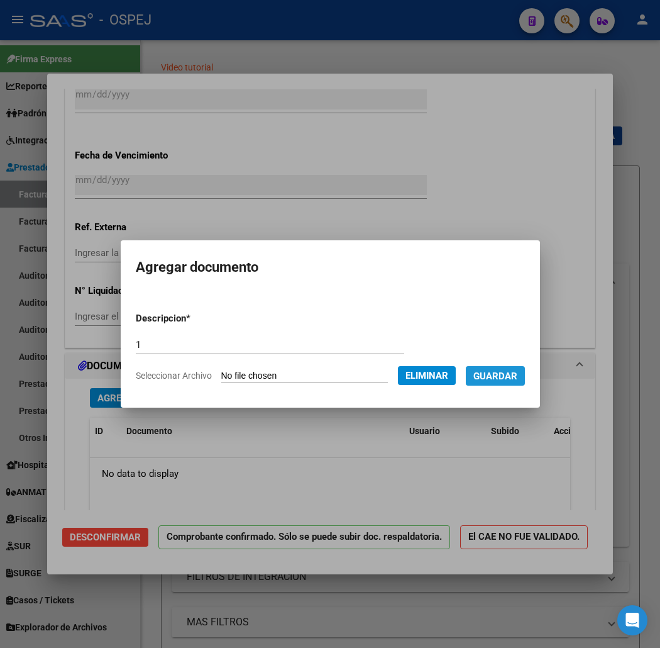
click at [503, 377] on span "Guardar" at bounding box center [495, 375] width 44 height 11
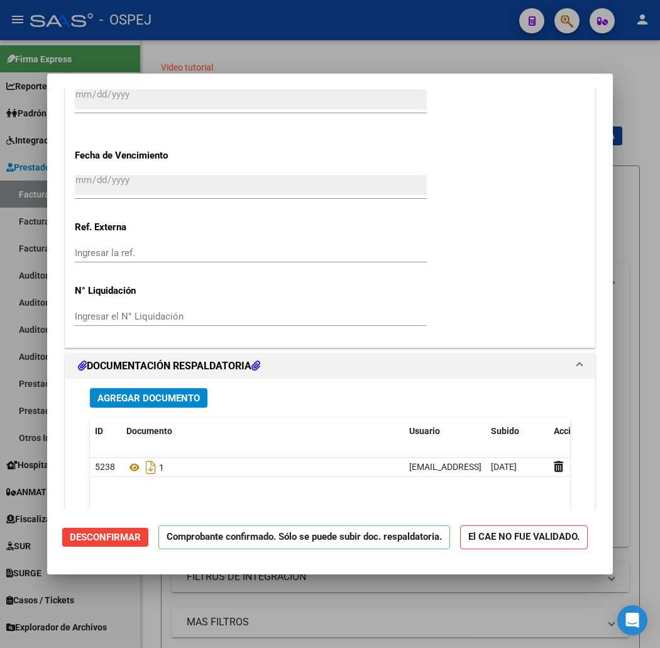
click at [292, 38] on div at bounding box center [330, 324] width 660 height 648
type input "$ 0,00"
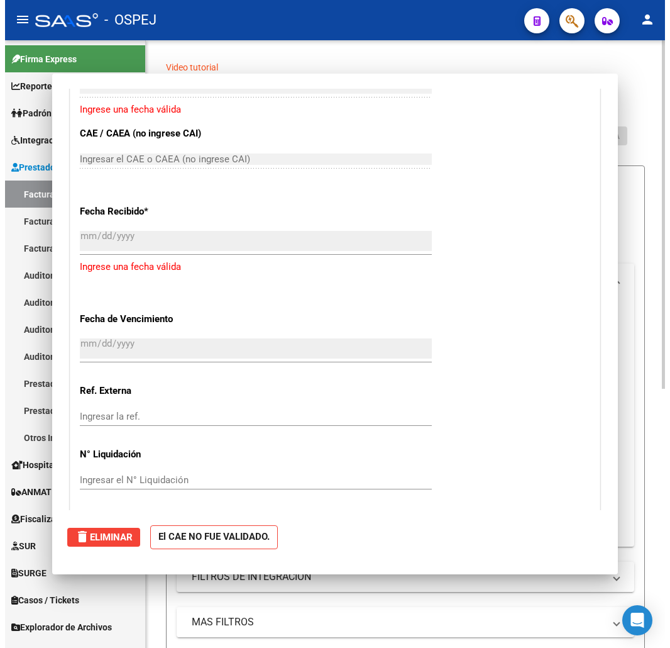
scroll to position [0, 0]
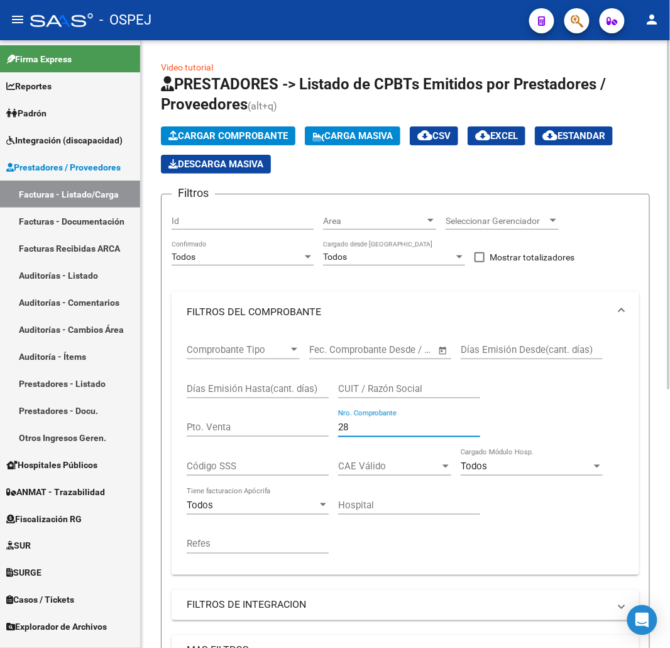
drag, startPoint x: 382, startPoint y: 424, endPoint x: 277, endPoint y: 428, distance: 104.4
click at [277, 428] on div "Comprobante Tipo Comprobante Tipo Start date – End date Fec. Comprobante Desde …" at bounding box center [406, 448] width 438 height 233
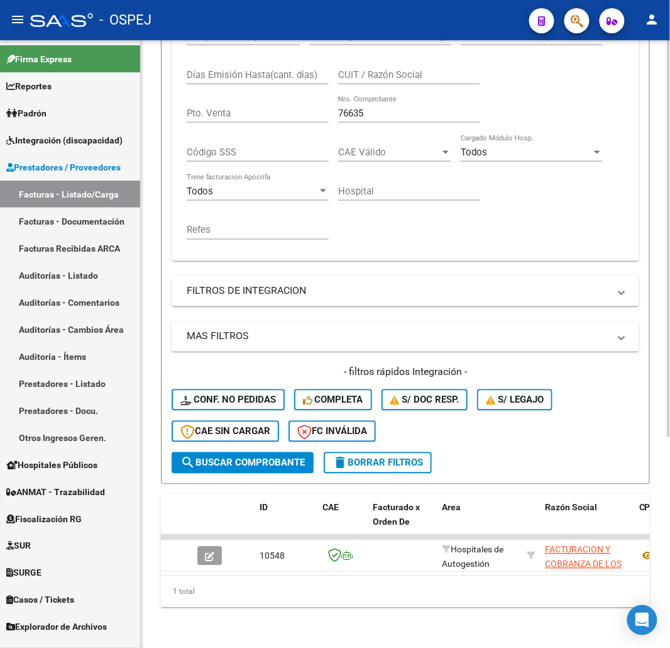
click at [268, 113] on div "Comprobante Tipo Comprobante Tipo Start date – End date Fec. Comprobante Desde …" at bounding box center [406, 134] width 438 height 233
drag, startPoint x: 360, startPoint y: 105, endPoint x: 293, endPoint y: 135, distance: 72.9
click at [309, 111] on div "Comprobante Tipo Comprobante Tipo Start date – End date Fec. Comprobante Desde …" at bounding box center [406, 134] width 438 height 233
click at [351, 114] on div "76451 Nro. Comprobante" at bounding box center [409, 109] width 142 height 27
type input "76172"
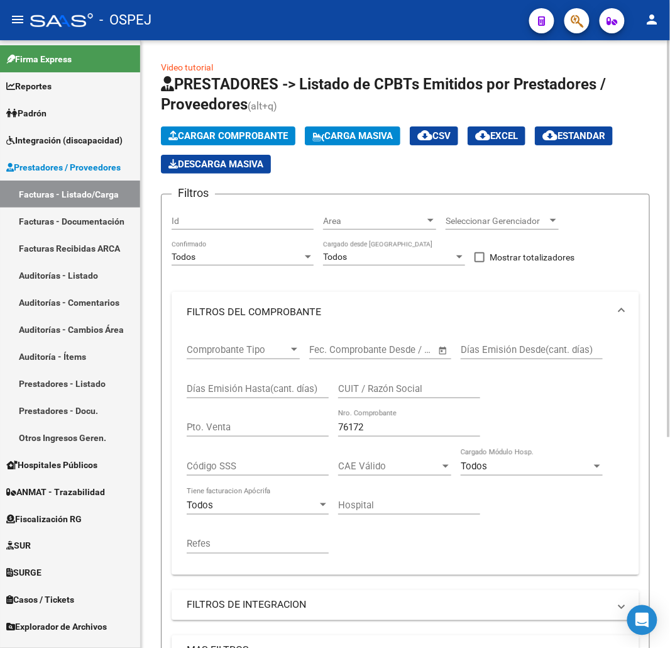
click at [270, 143] on button "Cargar Comprobante" at bounding box center [228, 135] width 135 height 19
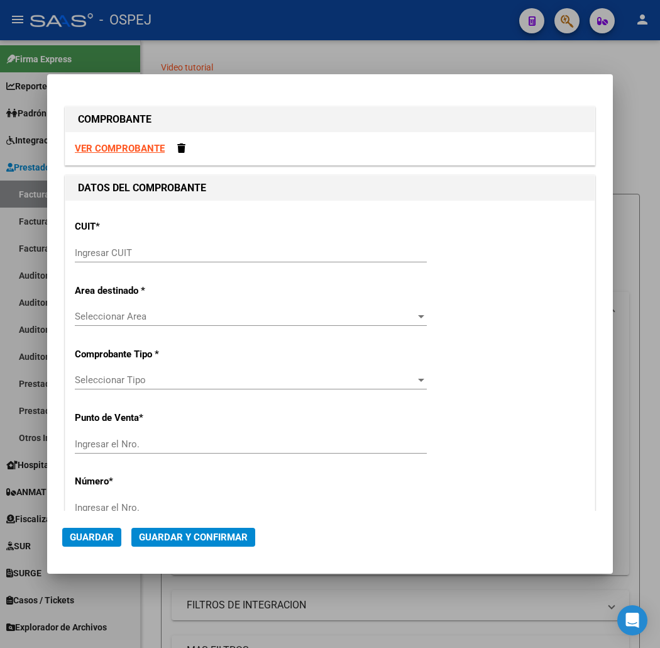
click at [275, 255] on input "Ingresar CUIT" at bounding box center [251, 252] width 352 height 11
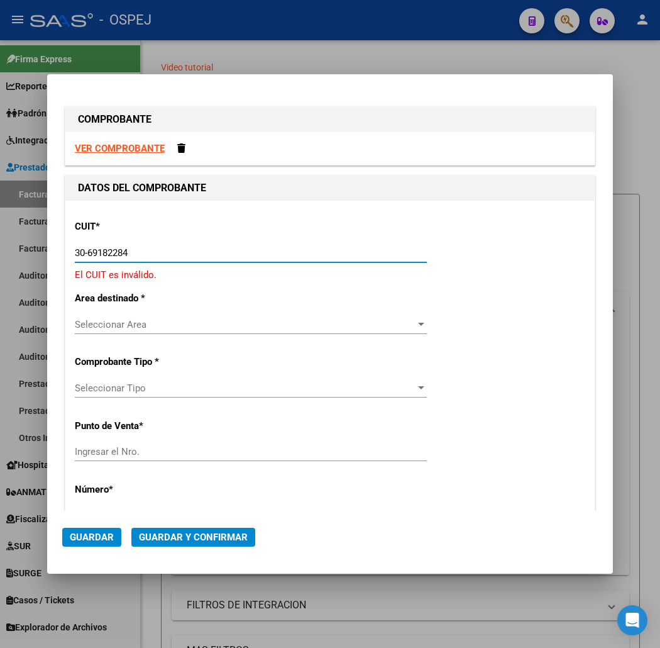
type input "30-69182284-9"
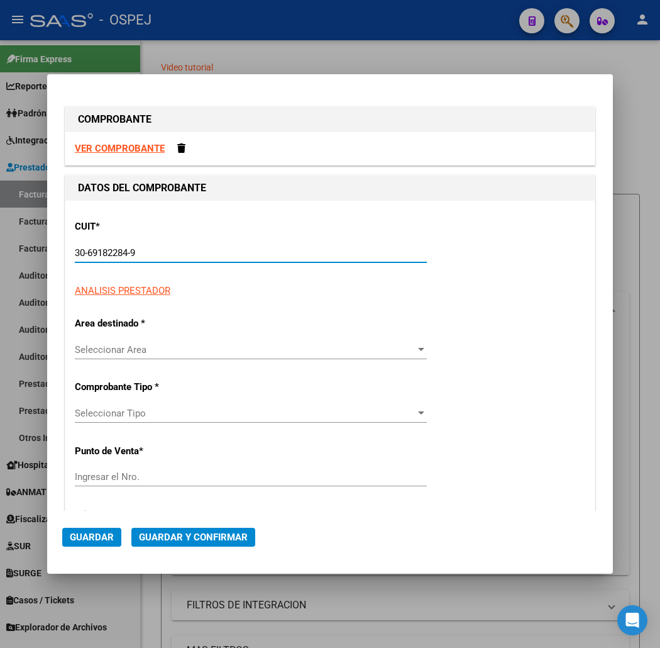
type input "1677"
type input "30-69182284-9"
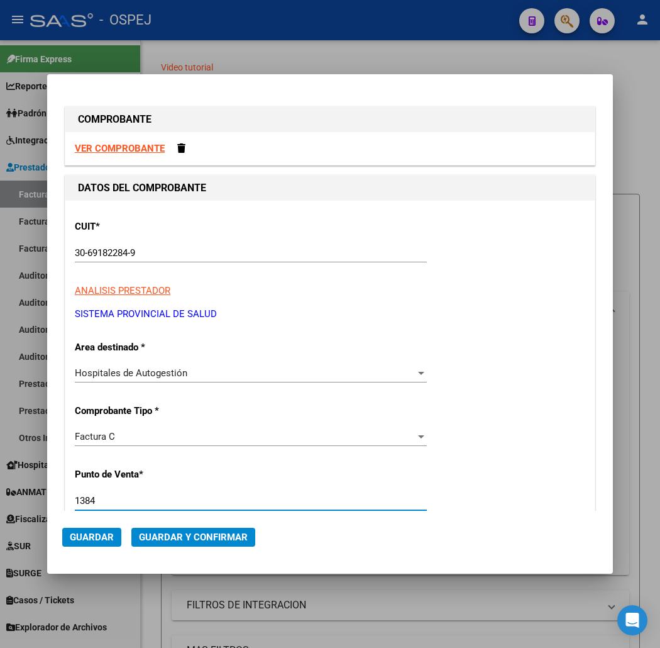
type input "1384"
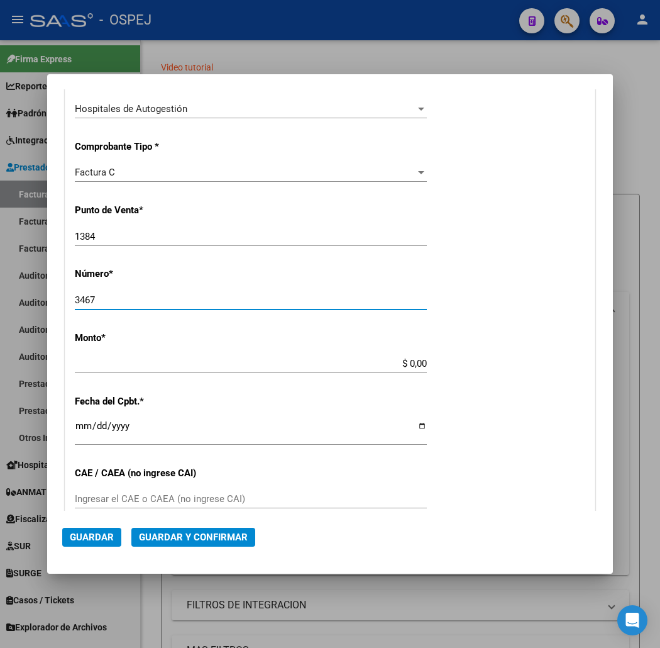
type input "3467"
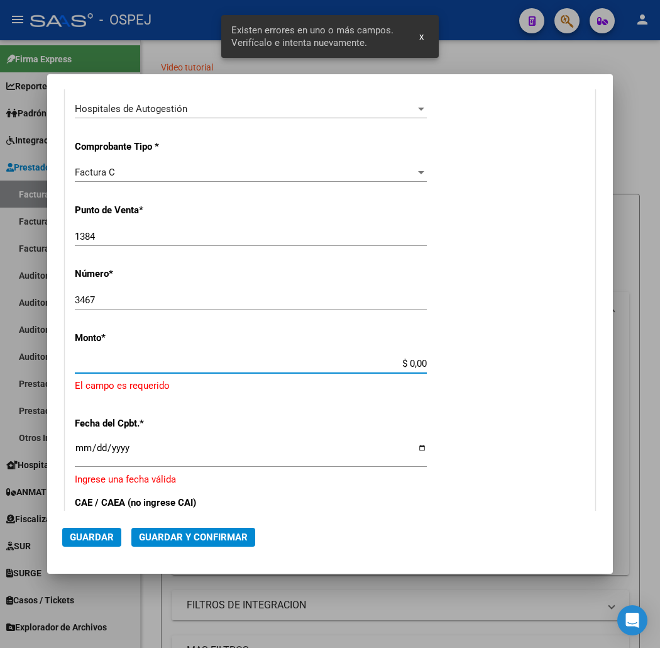
scroll to position [322, 0]
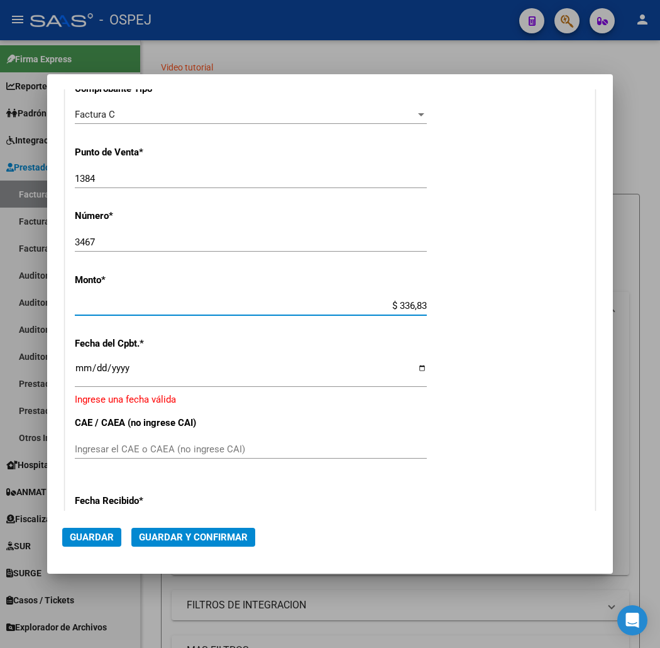
type input "$ 3.368,37"
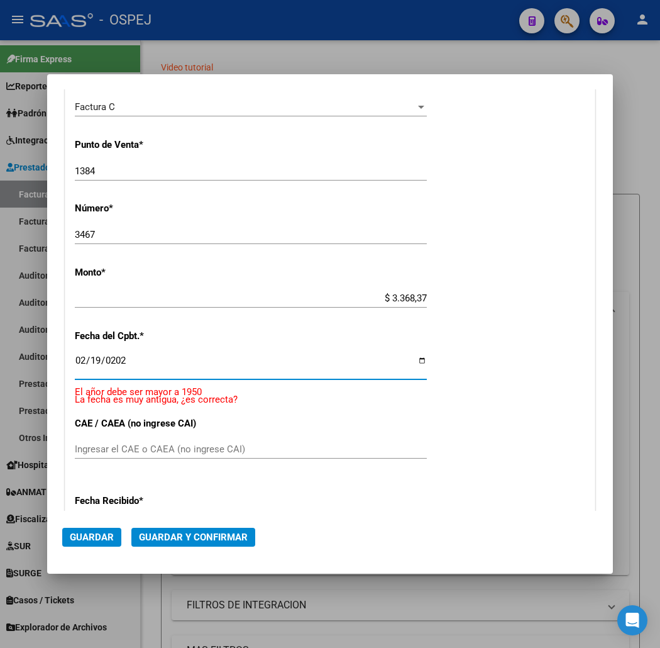
type input "[DATE]"
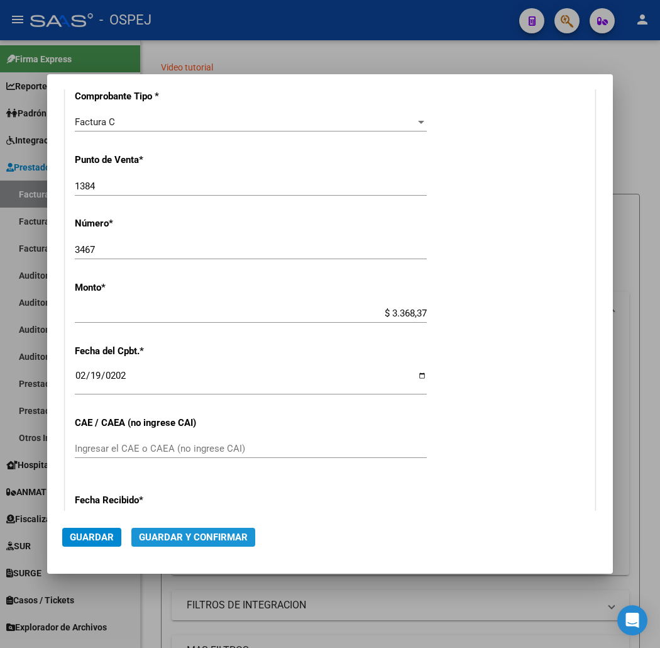
click at [205, 542] on button "Guardar y Confirmar" at bounding box center [193, 536] width 124 height 19
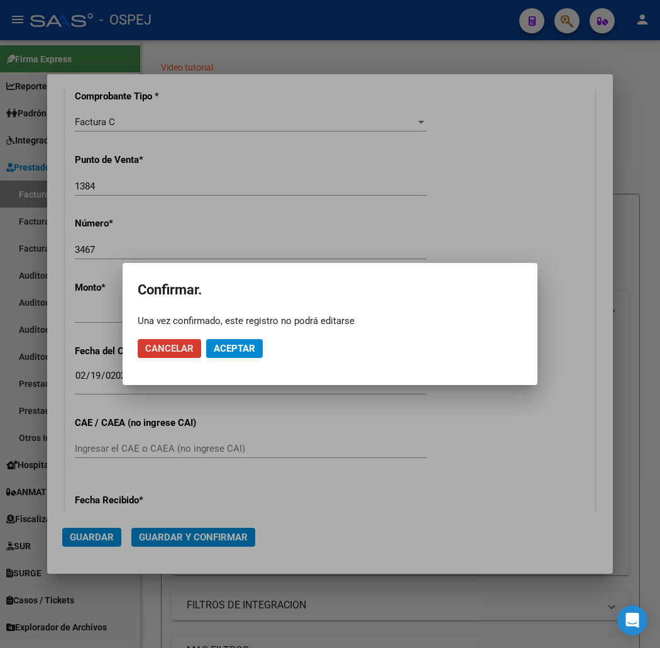
click at [235, 350] on span "Aceptar" at bounding box center [234, 348] width 41 height 11
click at [235, 350] on span "Guardar igualmente." at bounding box center [267, 348] width 106 height 11
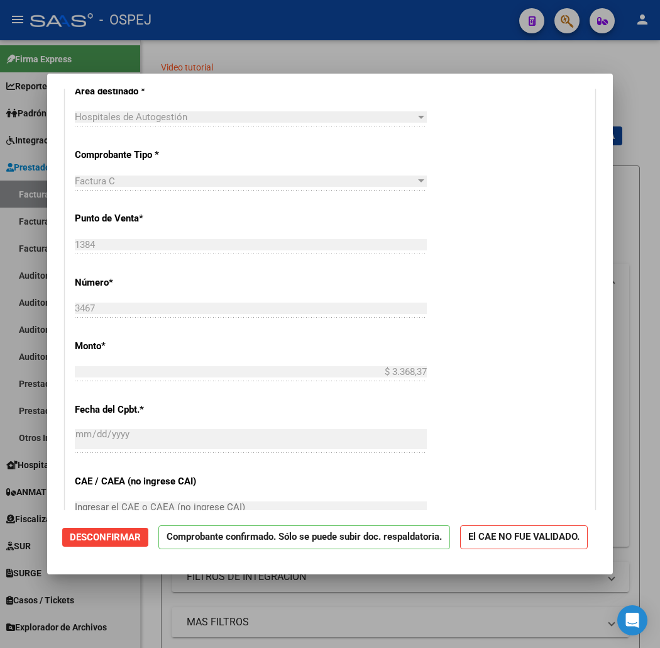
scroll to position [0, 0]
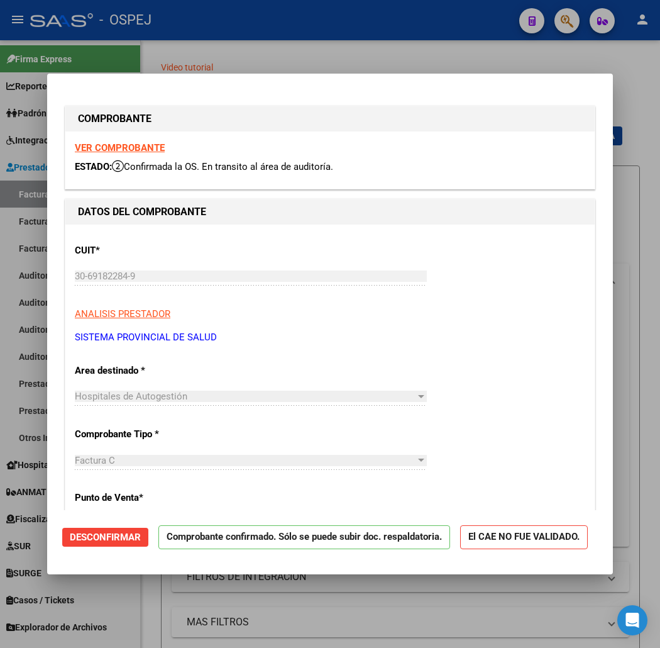
click at [155, 63] on div at bounding box center [330, 324] width 660 height 648
type input "$ 0,00"
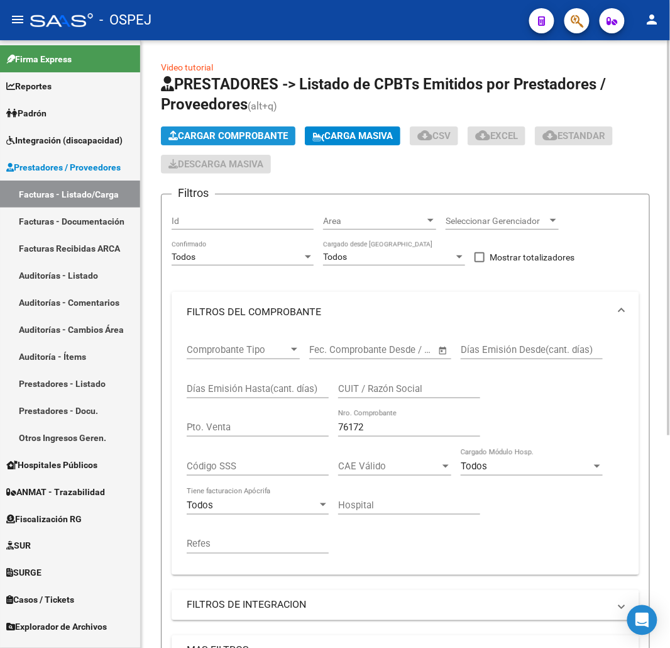
click at [235, 127] on button "Cargar Comprobante" at bounding box center [228, 135] width 135 height 19
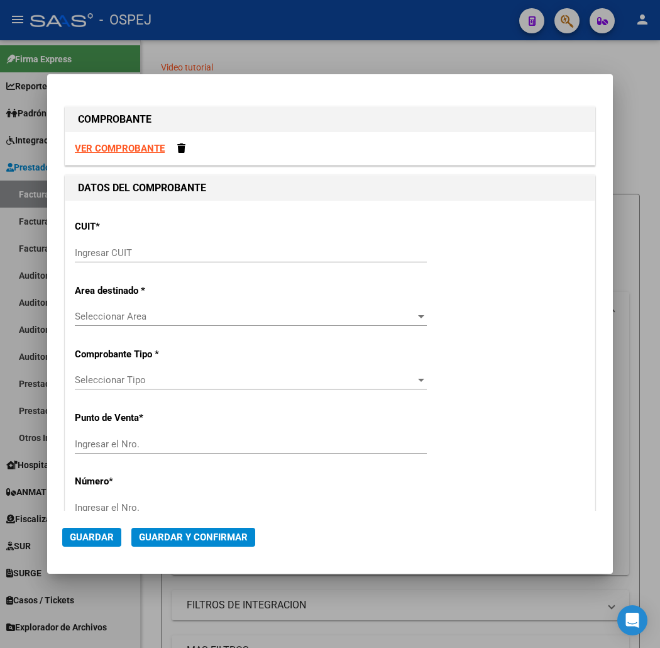
click at [250, 242] on div "CUIT * Ingresar CUIT" at bounding box center [330, 241] width 510 height 63
click at [258, 251] on input "Ingresar CUIT" at bounding box center [251, 252] width 352 height 11
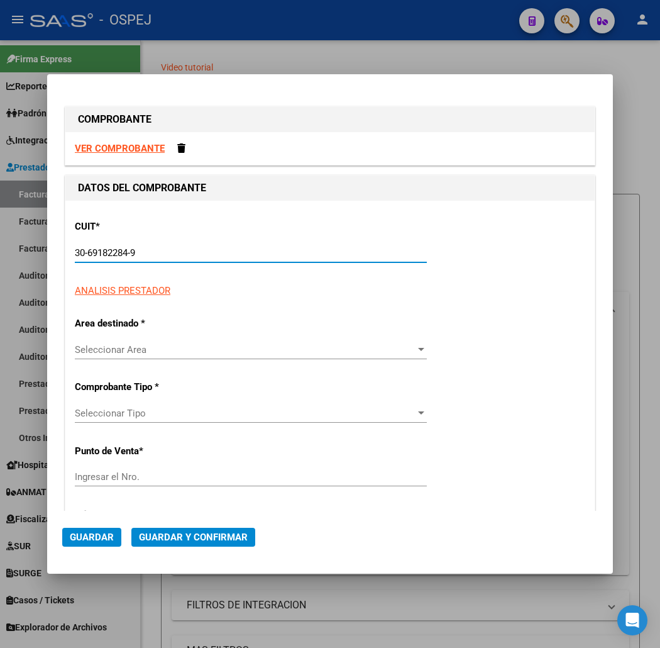
type input "30-69182284-9"
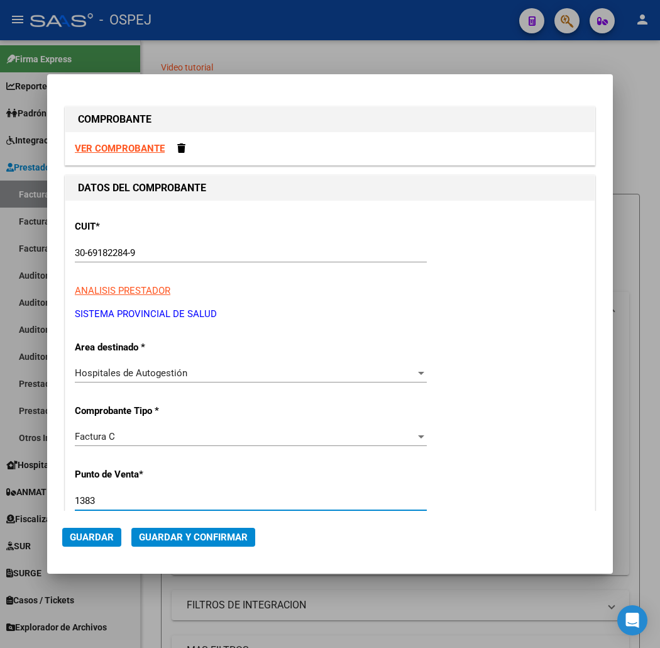
type input "1383"
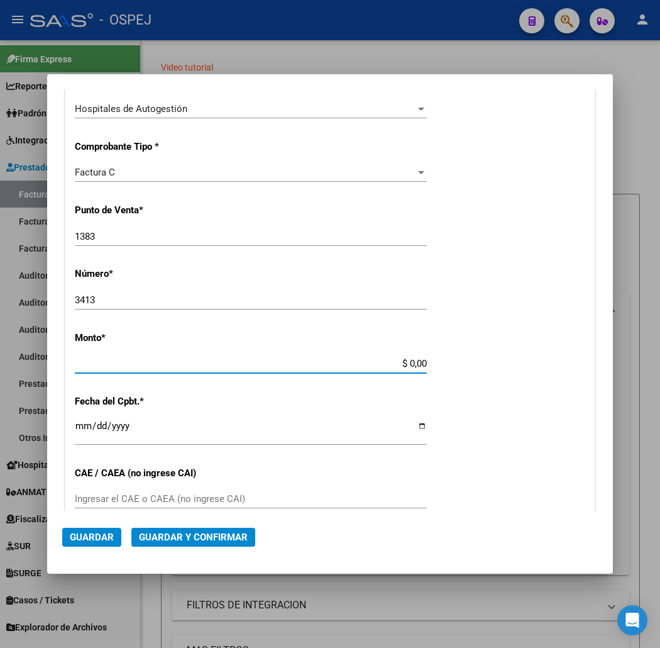
scroll to position [322, 0]
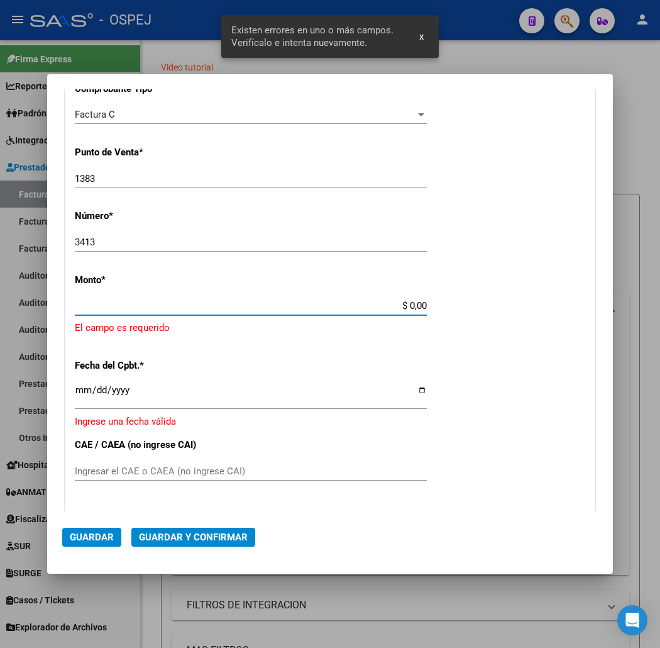
click at [262, 240] on input "3413" at bounding box center [251, 241] width 352 height 11
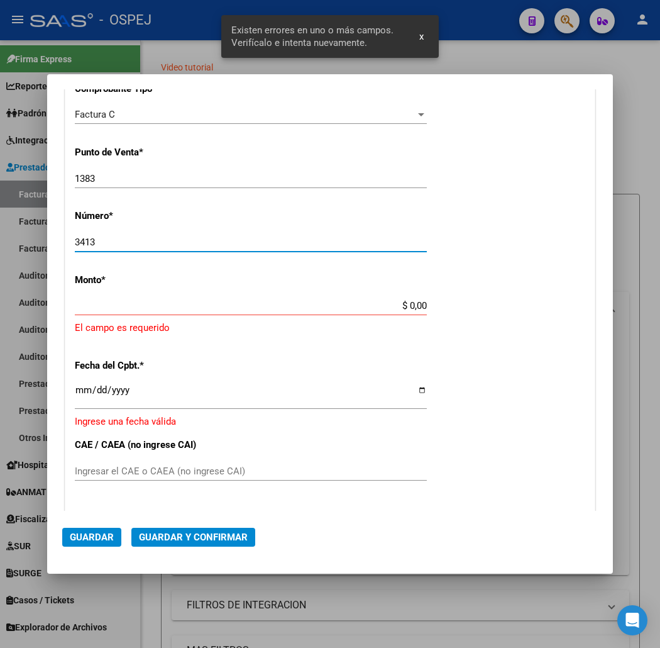
click at [262, 240] on input "3413" at bounding box center [251, 241] width 352 height 11
type input "3431"
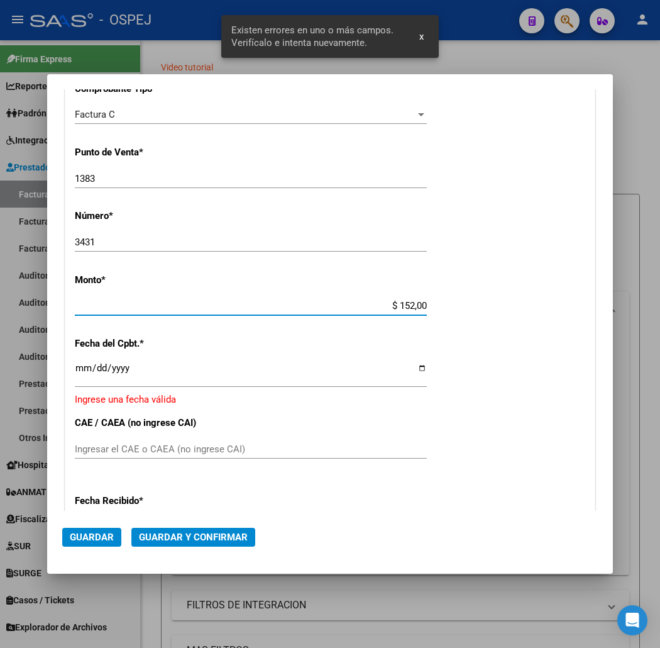
type input "$ 1.520,00"
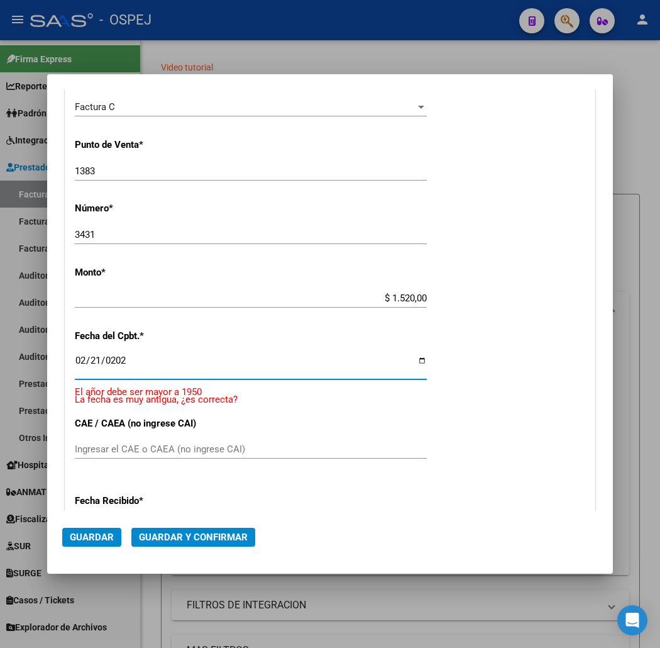
type input "[DATE]"
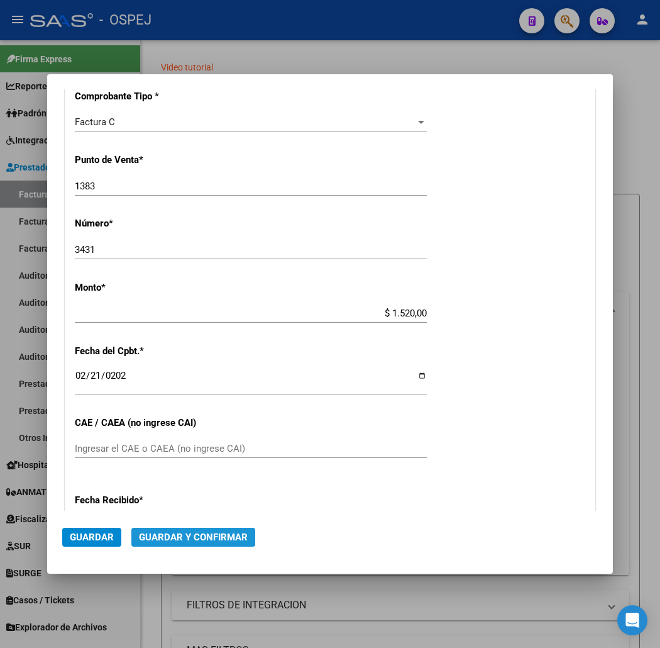
click at [185, 531] on span "Guardar y Confirmar" at bounding box center [193, 536] width 109 height 11
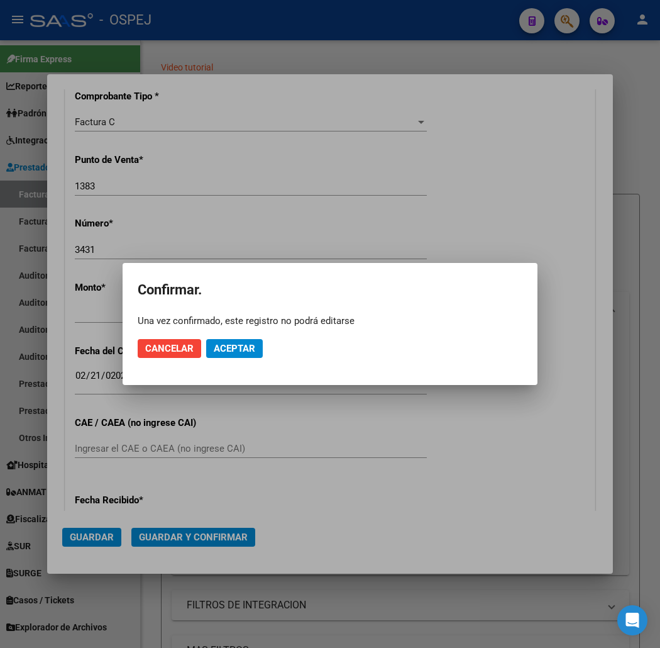
drag, startPoint x: 248, startPoint y: 329, endPoint x: 249, endPoint y: 345, distance: 15.8
click at [248, 329] on mat-dialog-actions "Cancelar Aceptar" at bounding box center [330, 348] width 385 height 43
click at [249, 345] on span "Aceptar" at bounding box center [234, 348] width 41 height 11
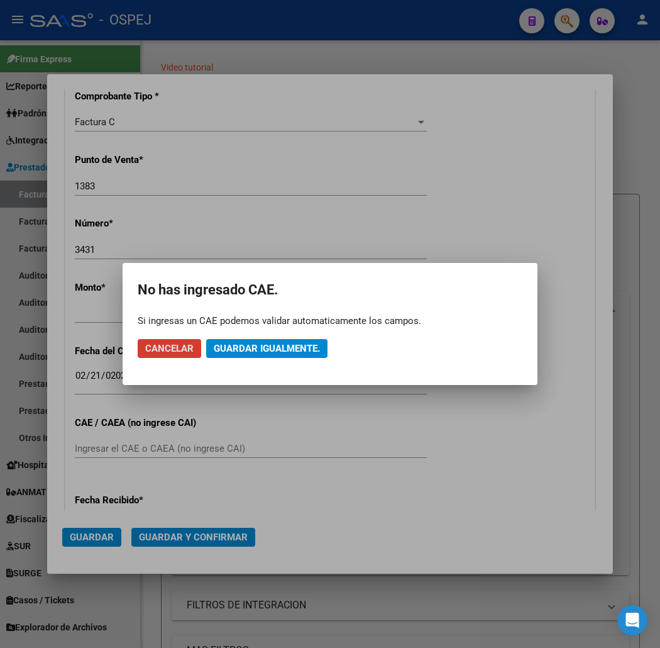
click at [247, 346] on span "Guardar igualmente." at bounding box center [267, 348] width 106 height 11
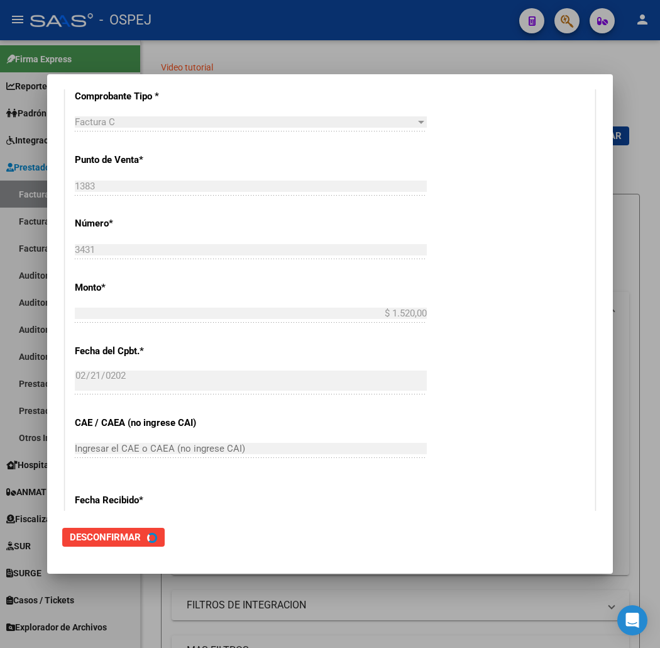
scroll to position [0, 0]
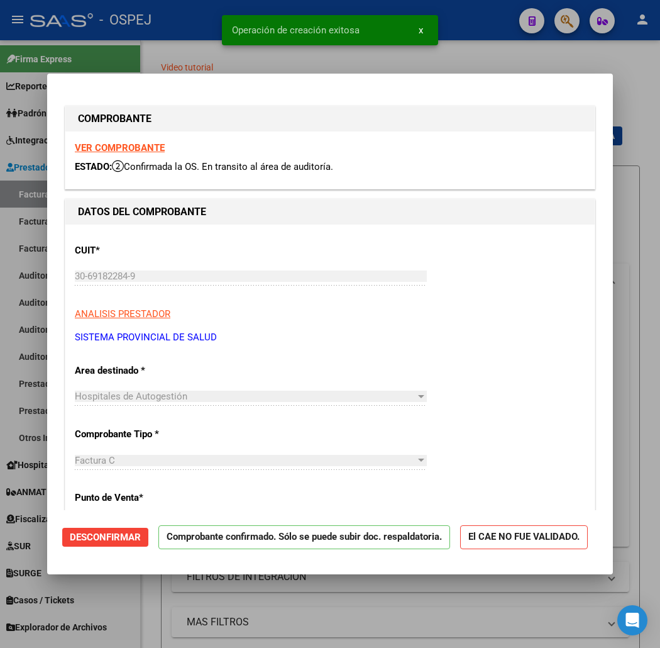
click at [140, 74] on mat-dialog-container "COMPROBANTE VER COMPROBANTE ESTADO: Confirmada la OS. En transito al área de au…" at bounding box center [330, 324] width 566 height 500
click at [197, 58] on div at bounding box center [330, 324] width 660 height 648
type input "$ 0,00"
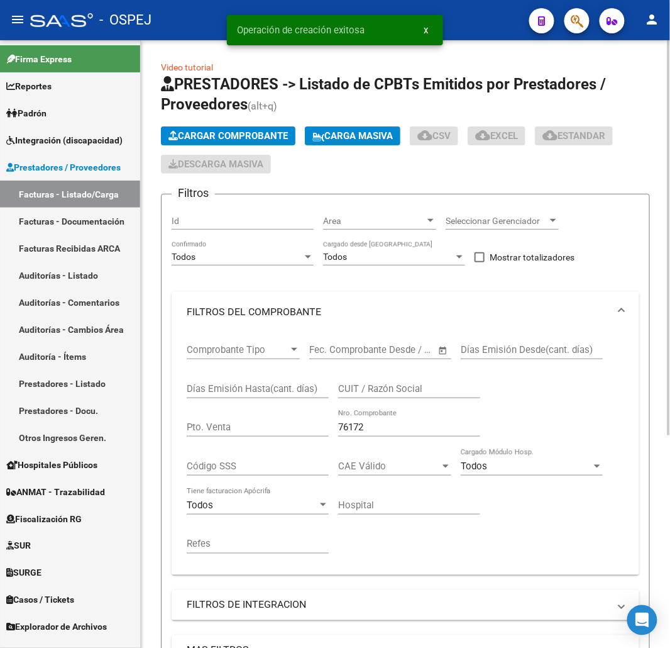
click at [236, 136] on span "Cargar Comprobante" at bounding box center [227, 135] width 119 height 11
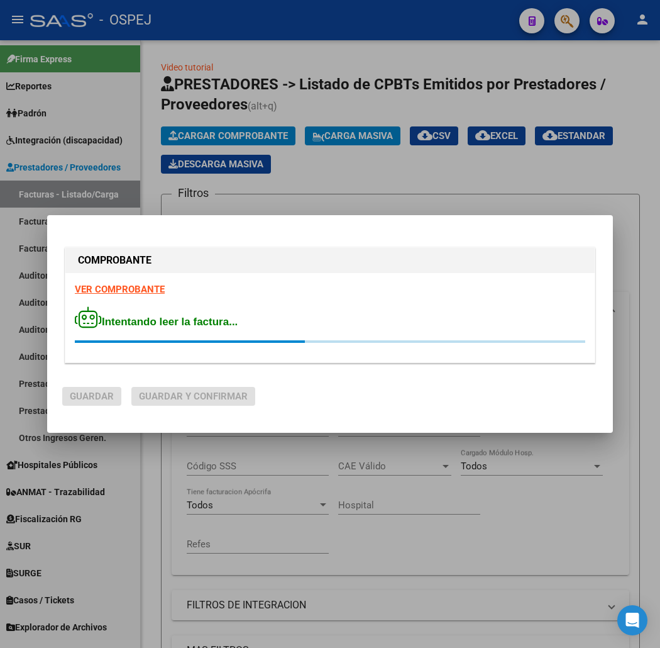
drag, startPoint x: 423, startPoint y: 308, endPoint x: 447, endPoint y: 343, distance: 42.0
click at [423, 309] on div "Intentando leer la factura..." at bounding box center [330, 324] width 510 height 36
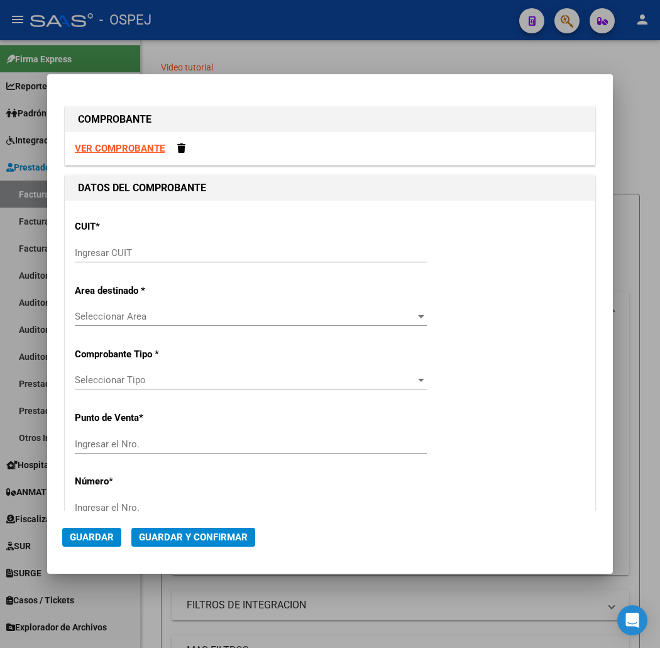
click at [109, 253] on input "Ingresar CUIT" at bounding box center [251, 252] width 352 height 11
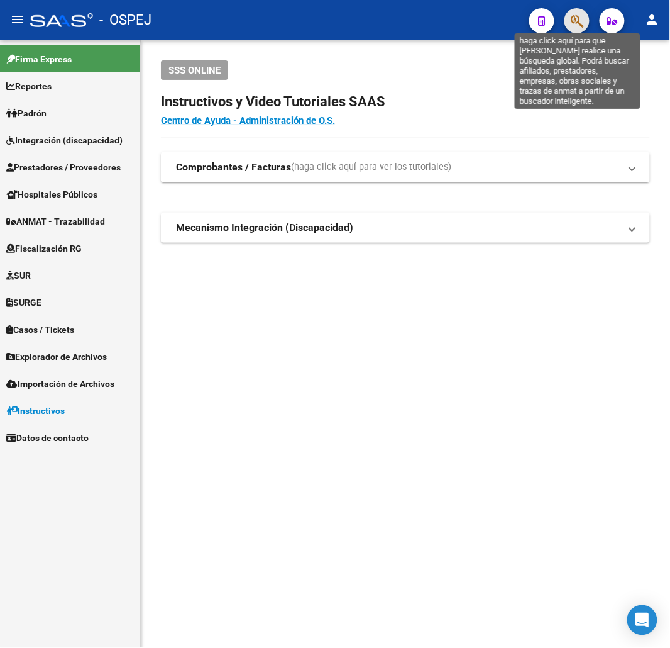
click at [580, 21] on icon "button" at bounding box center [577, 21] width 13 height 14
